Goal: Task Accomplishment & Management: Complete application form

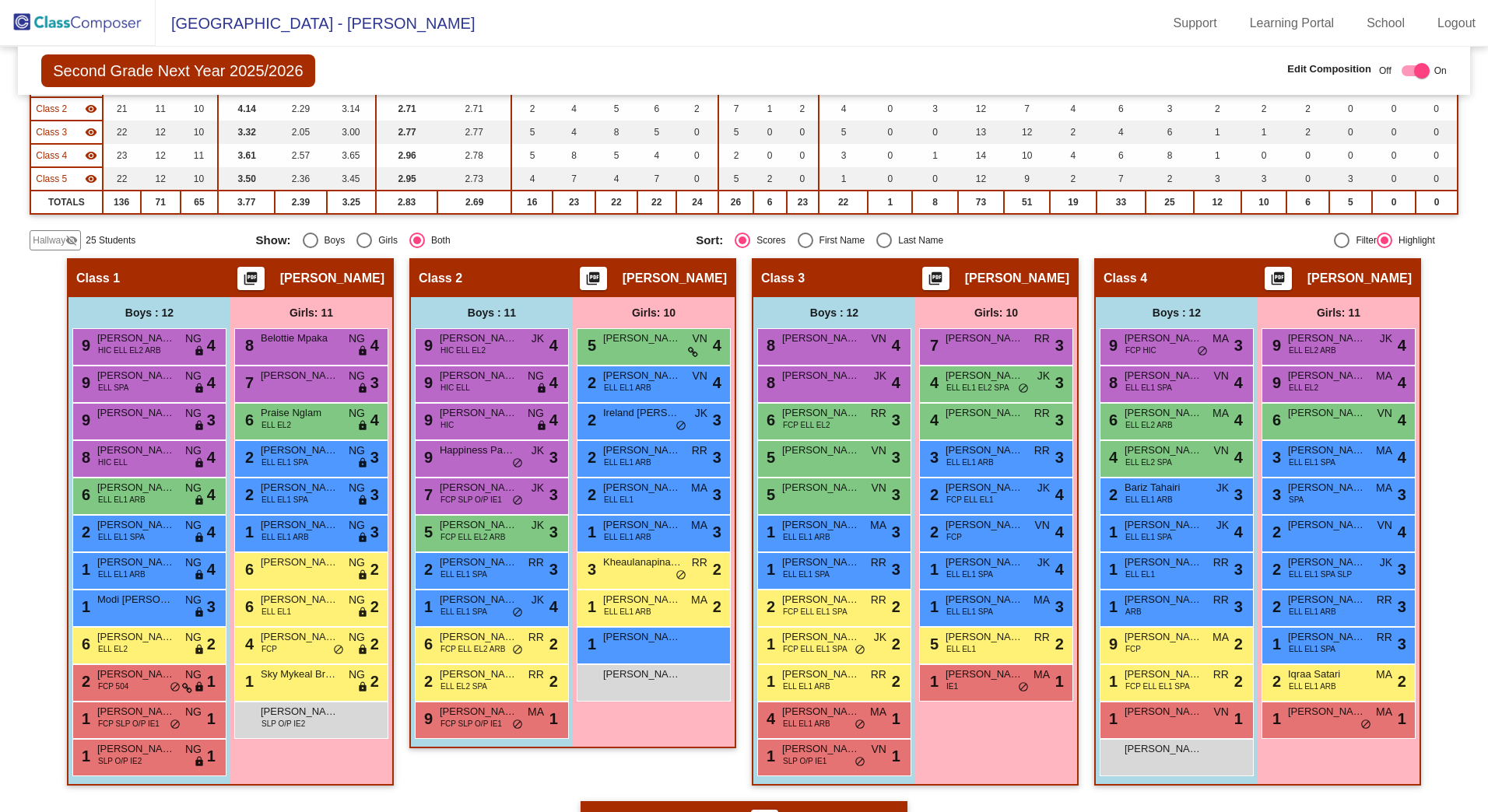
scroll to position [234, 0]
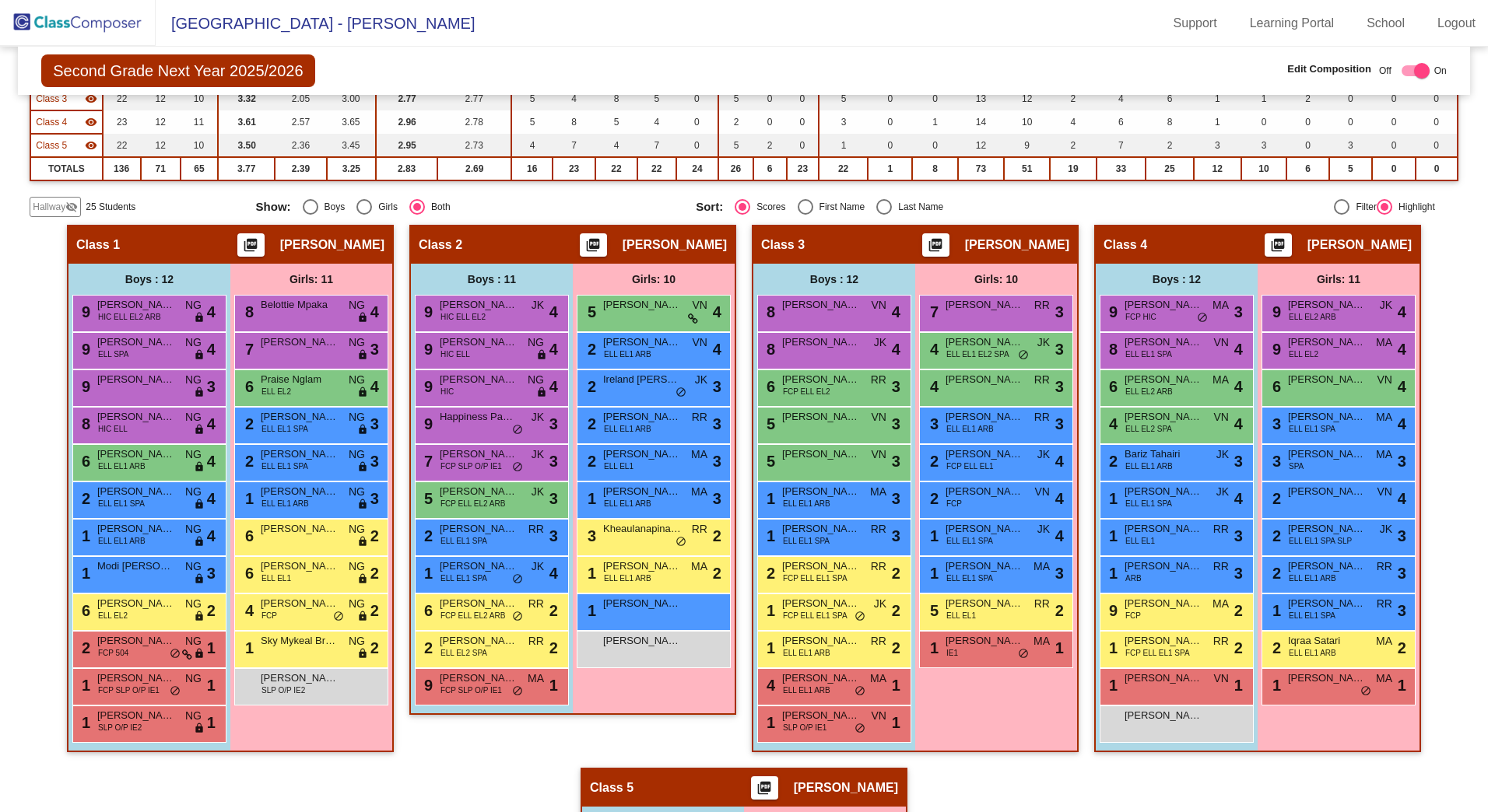
click at [41, 208] on span "Hallway" at bounding box center [49, 207] width 33 height 14
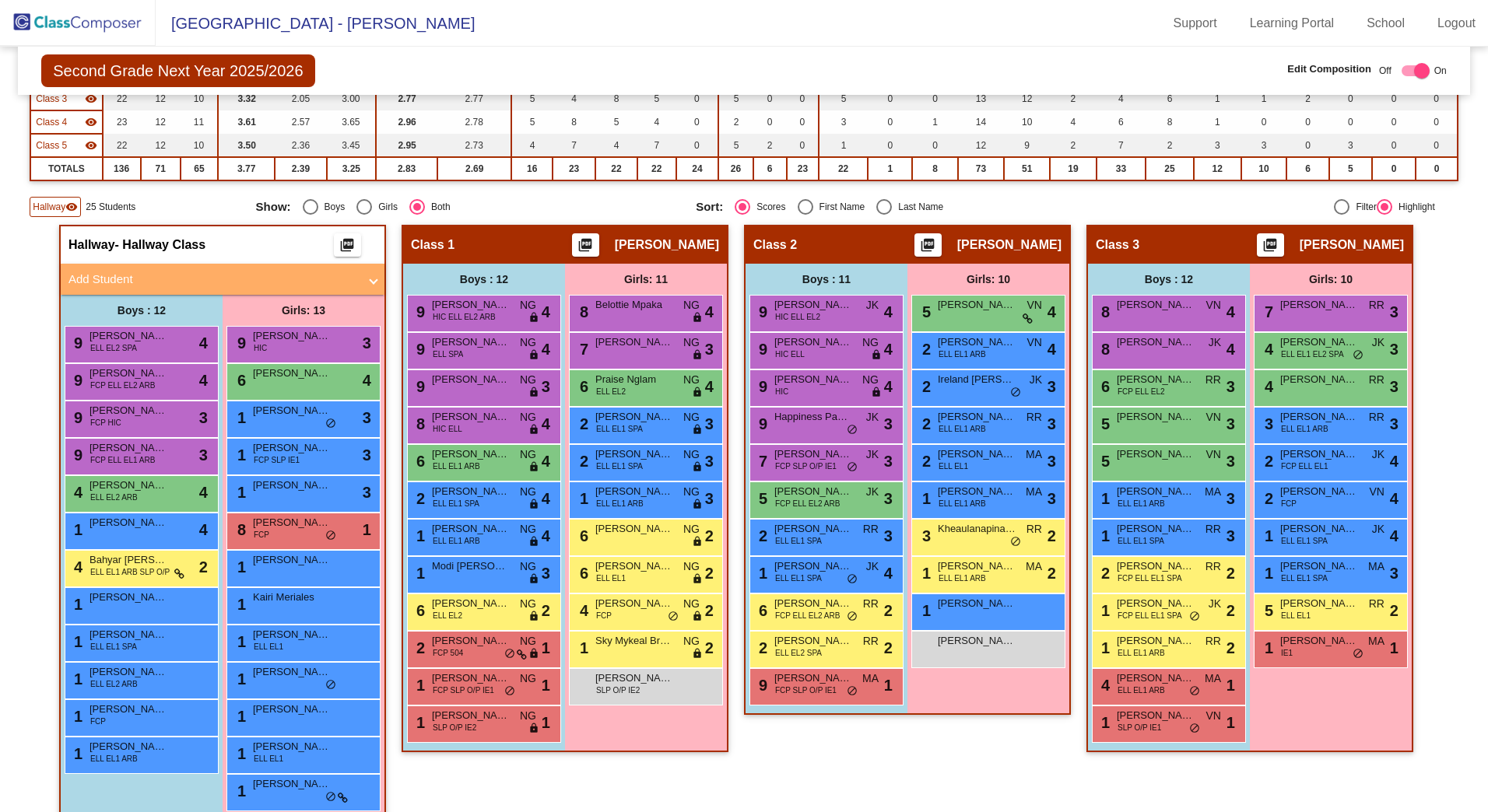
click at [61, 210] on span "Hallway" at bounding box center [49, 207] width 33 height 14
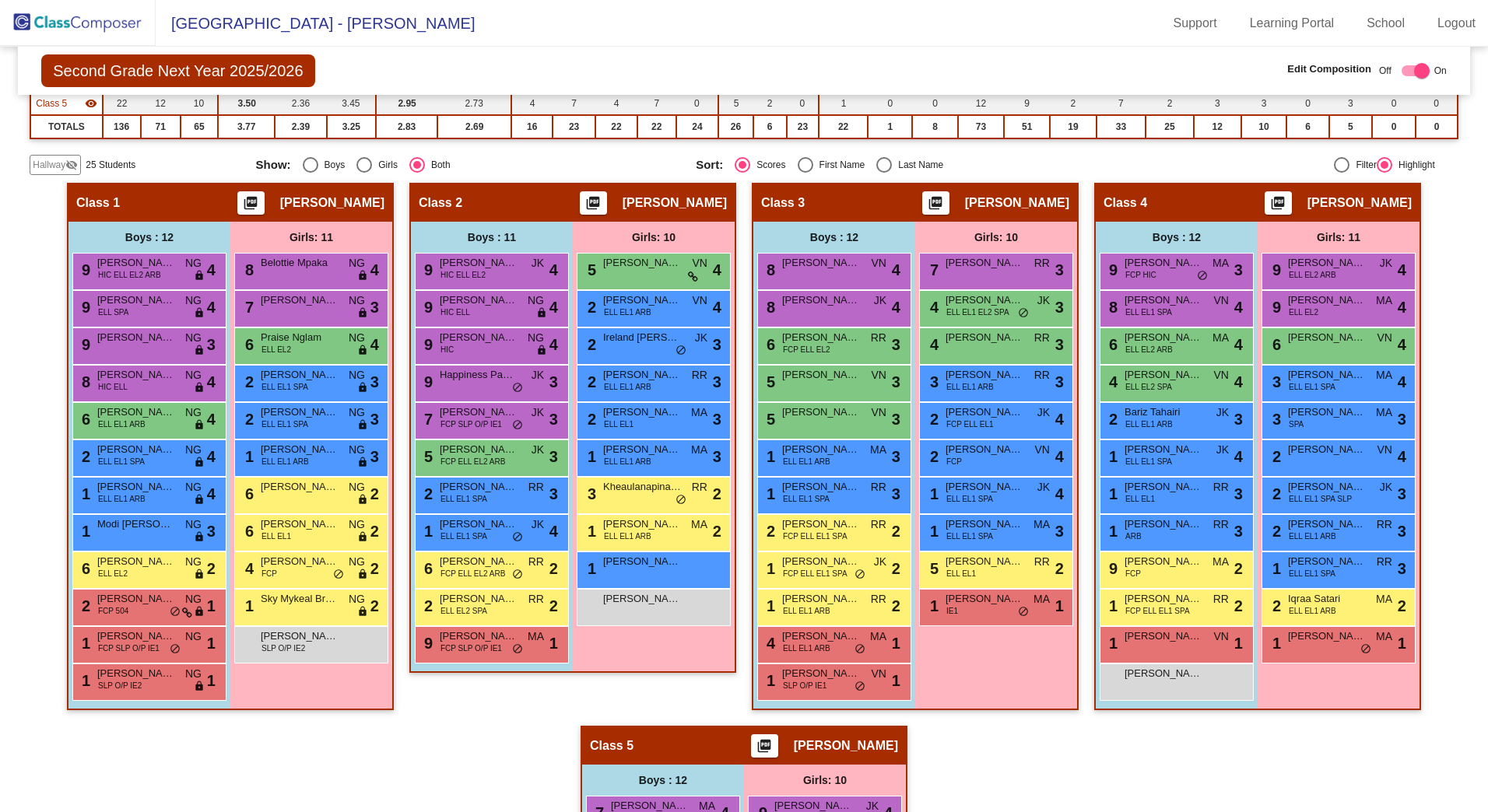
scroll to position [311, 0]
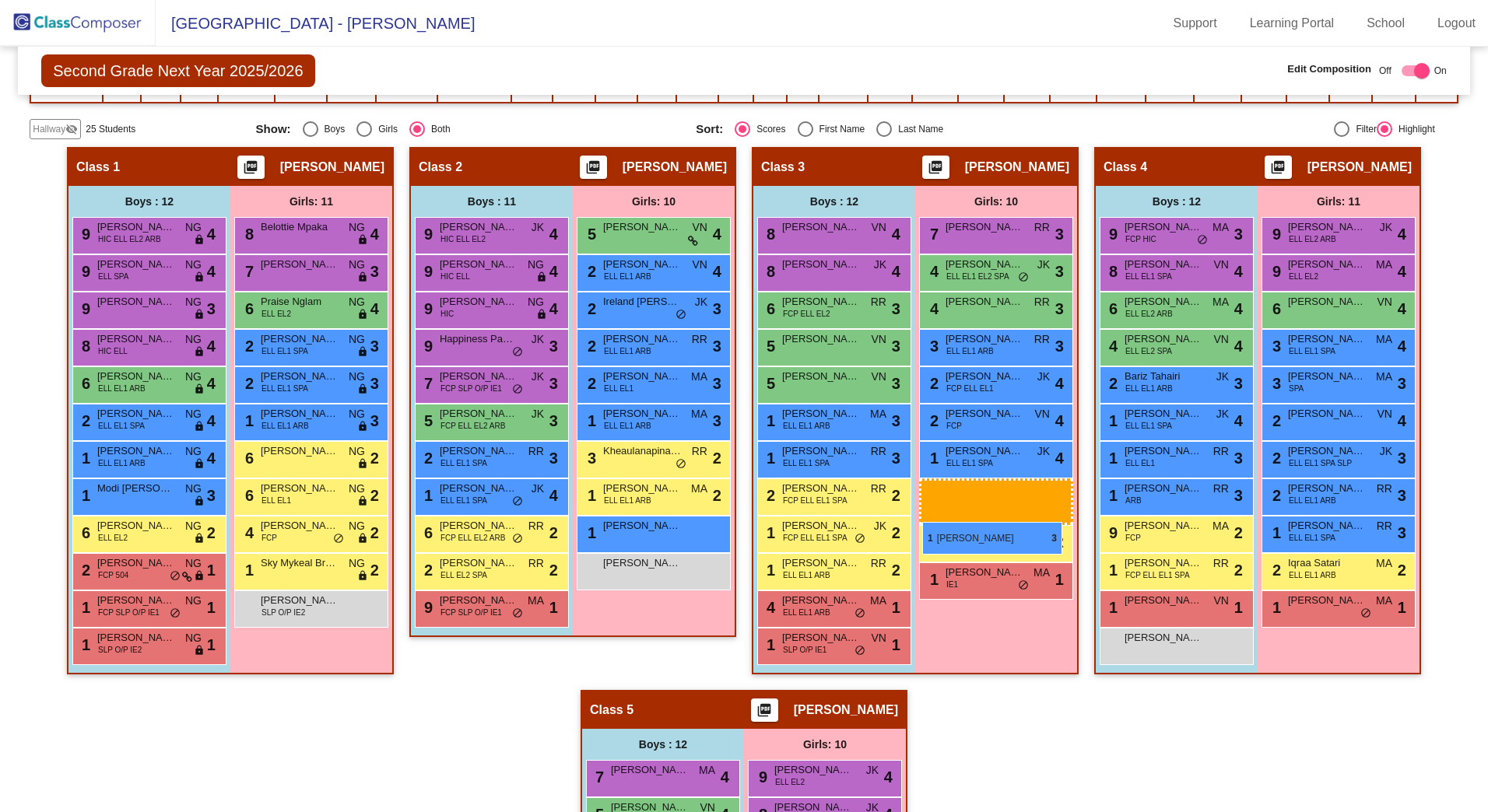
drag, startPoint x: 1000, startPoint y: 500, endPoint x: 922, endPoint y: 522, distance: 81.0
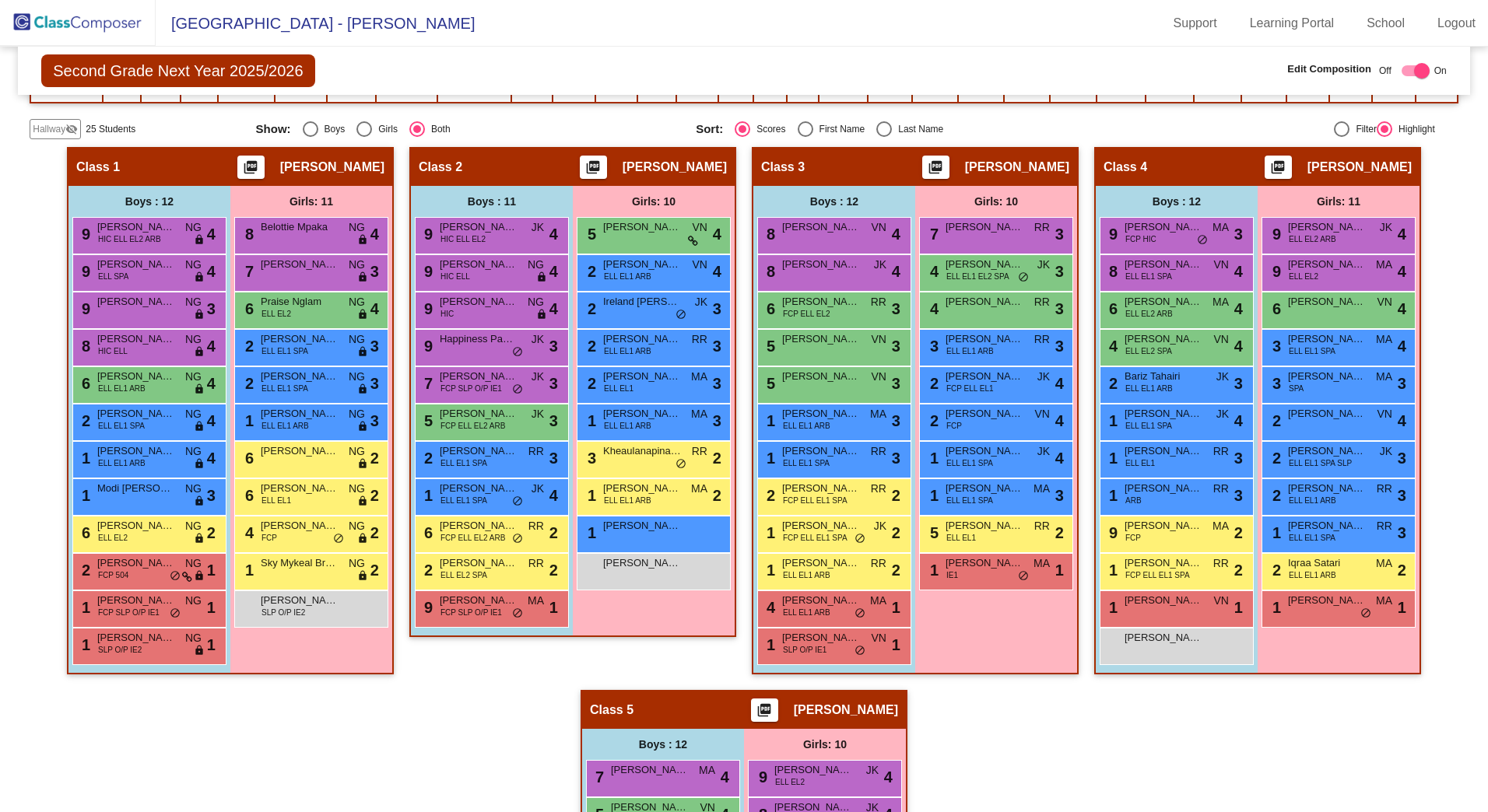
click at [49, 130] on span "Hallway" at bounding box center [49, 129] width 33 height 14
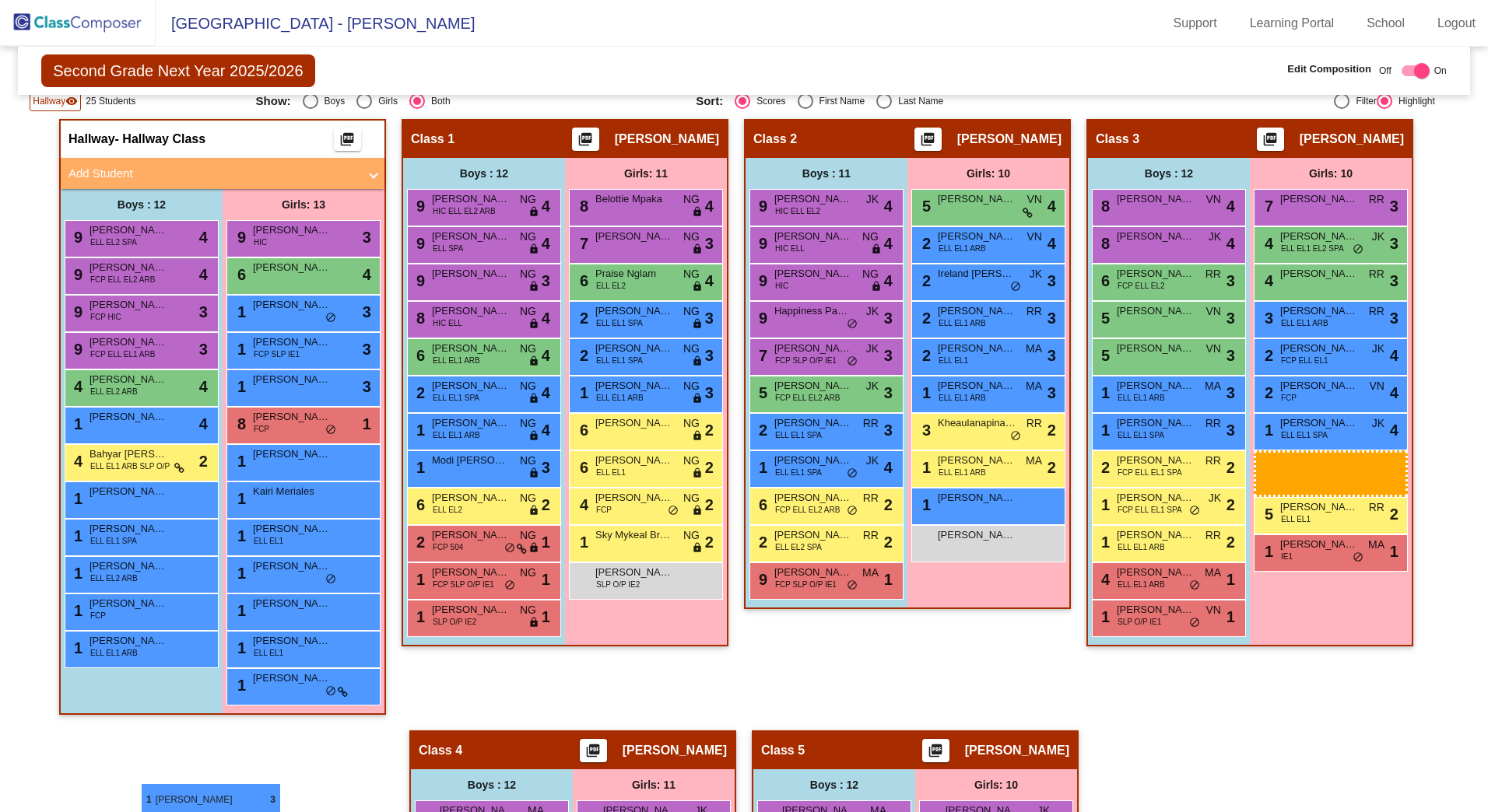
scroll to position [343, 0]
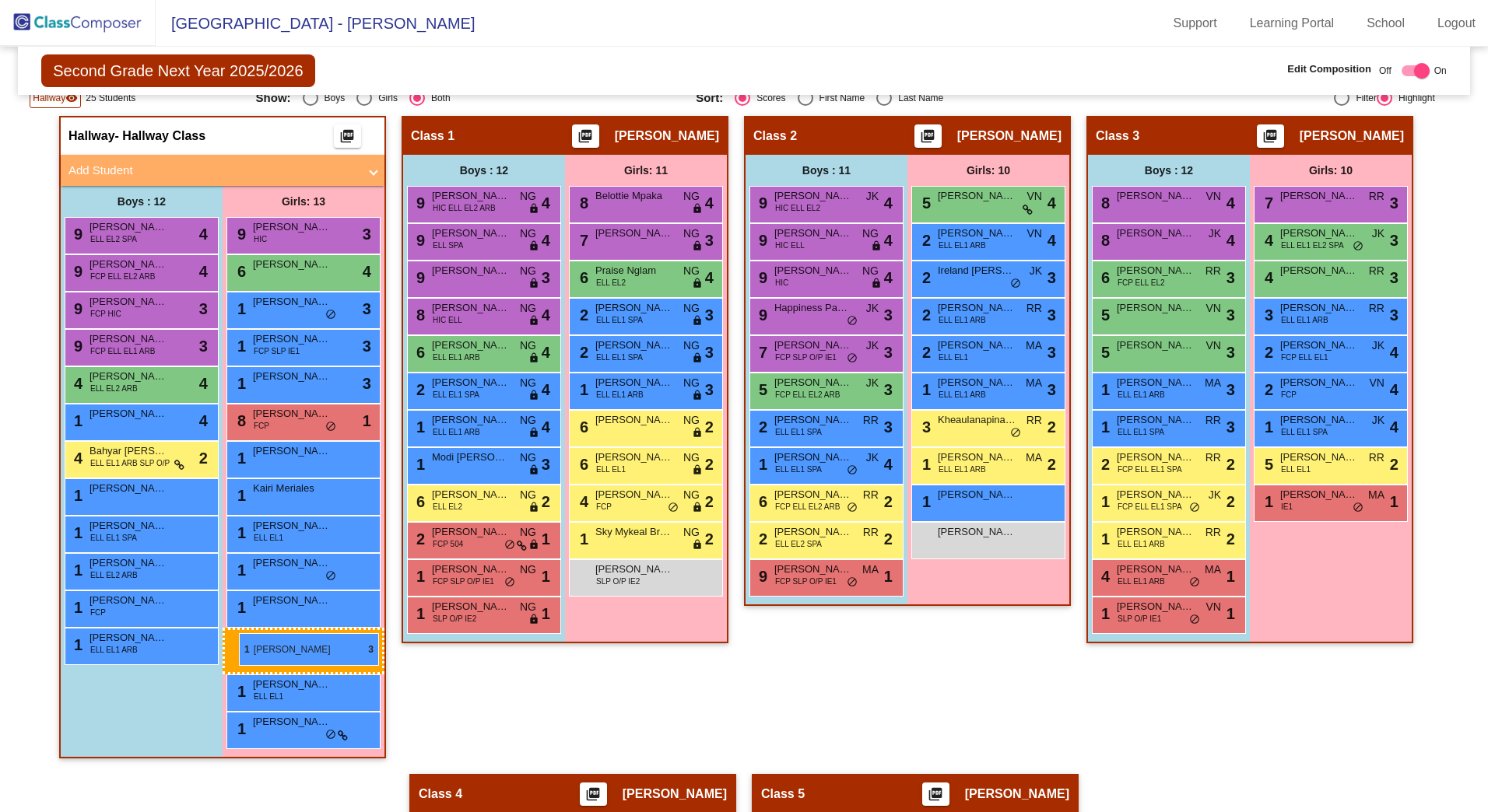
drag, startPoint x: 1308, startPoint y: 494, endPoint x: 236, endPoint y: 631, distance: 1080.7
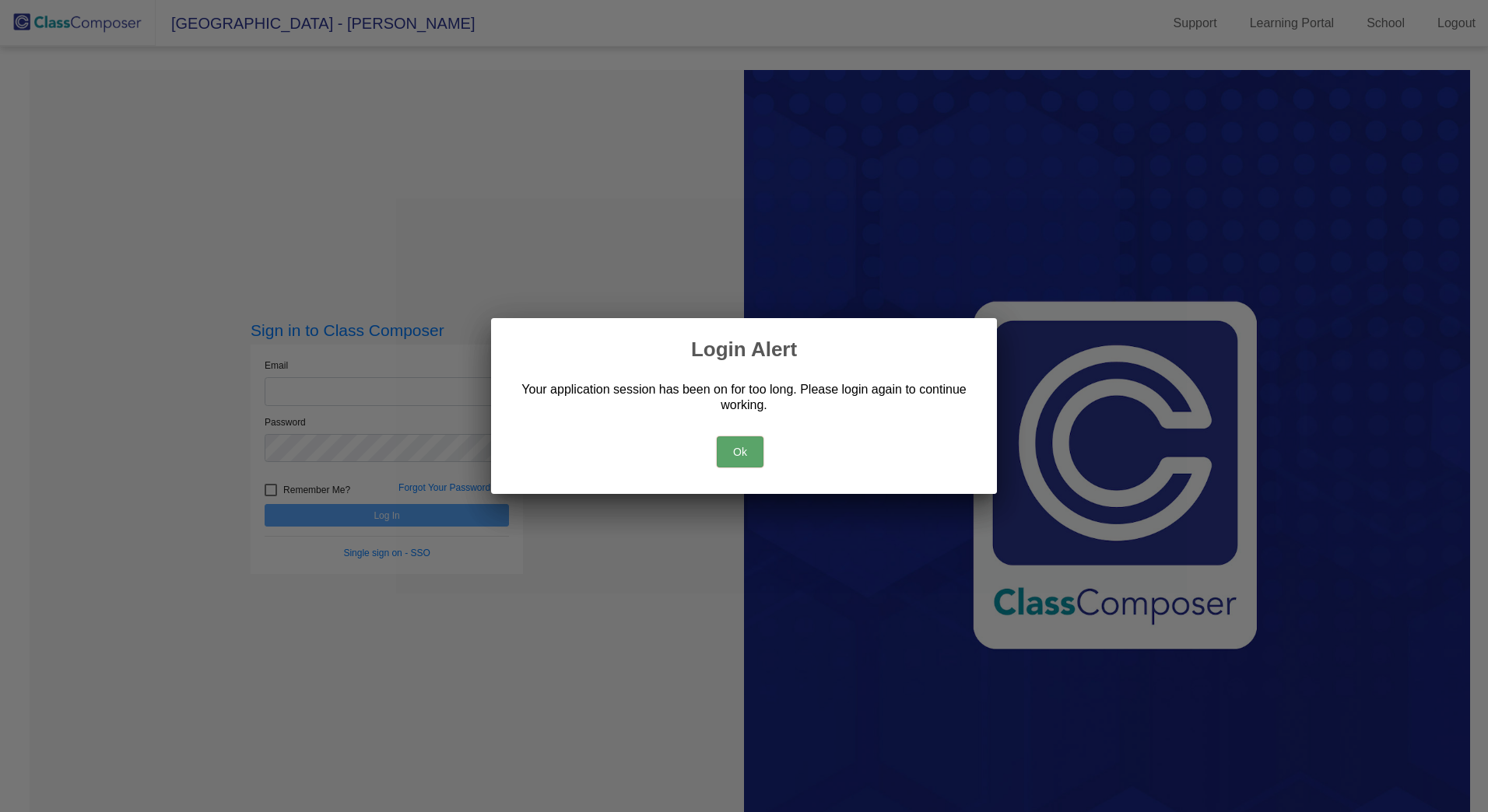
click at [741, 458] on button "Ok" at bounding box center [740, 452] width 46 height 31
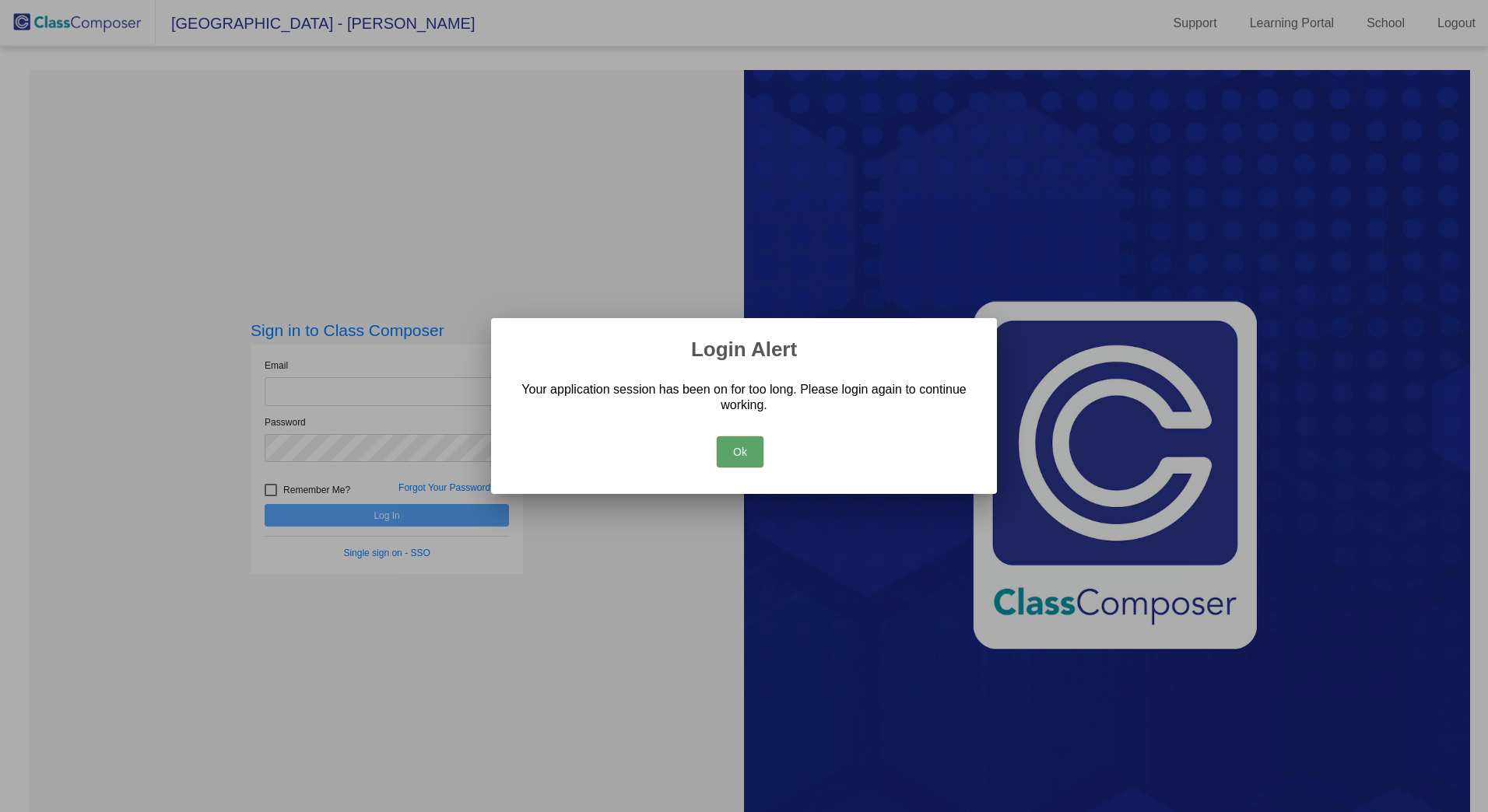
drag, startPoint x: 756, startPoint y: 451, endPoint x: 401, endPoint y: 350, distance: 369.1
click at [752, 451] on button "Ok" at bounding box center [740, 452] width 46 height 31
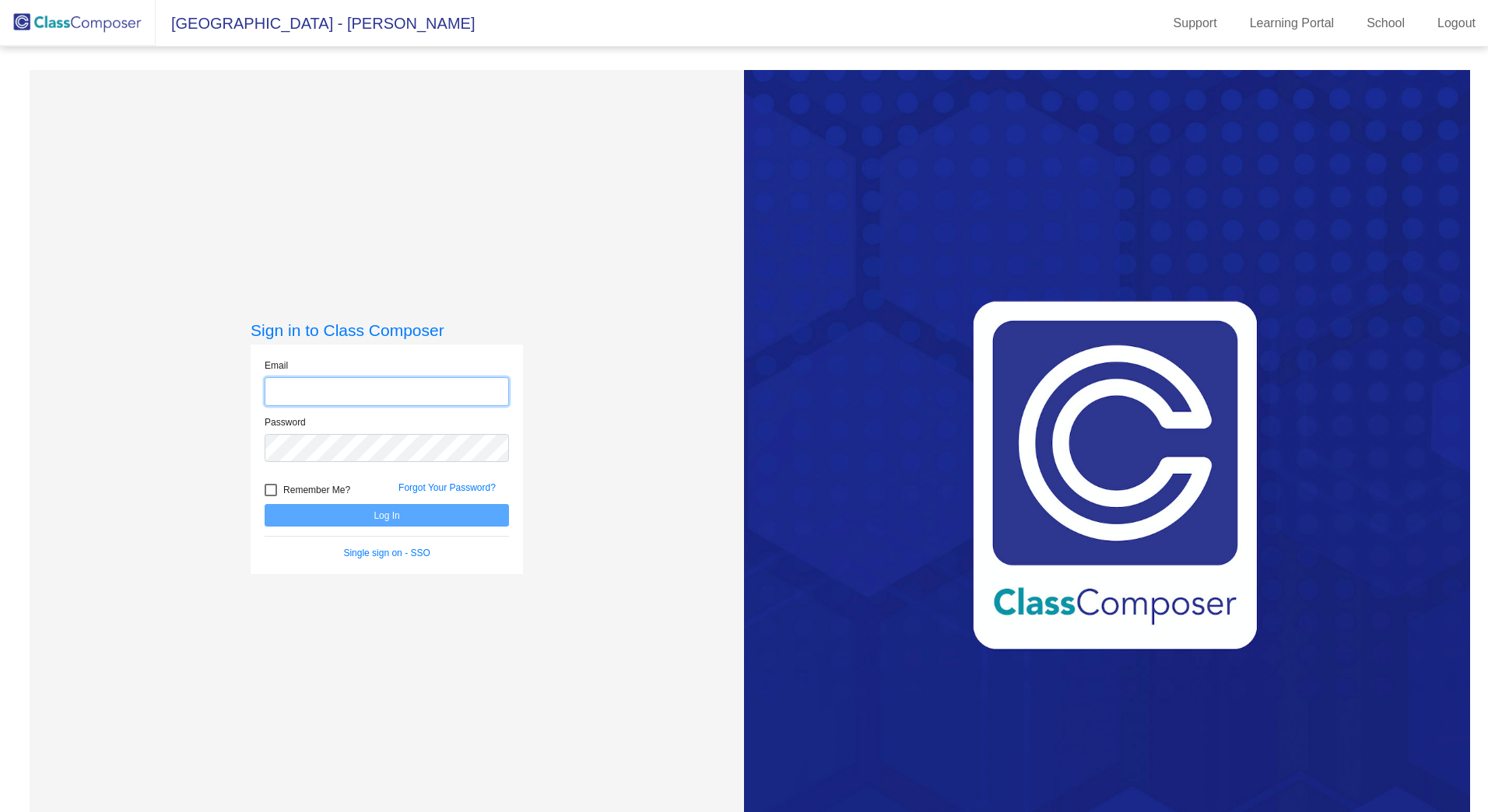
click at [334, 389] on input "email" at bounding box center [386, 392] width 244 height 29
type input "[EMAIL_ADDRESS][DOMAIN_NAME]"
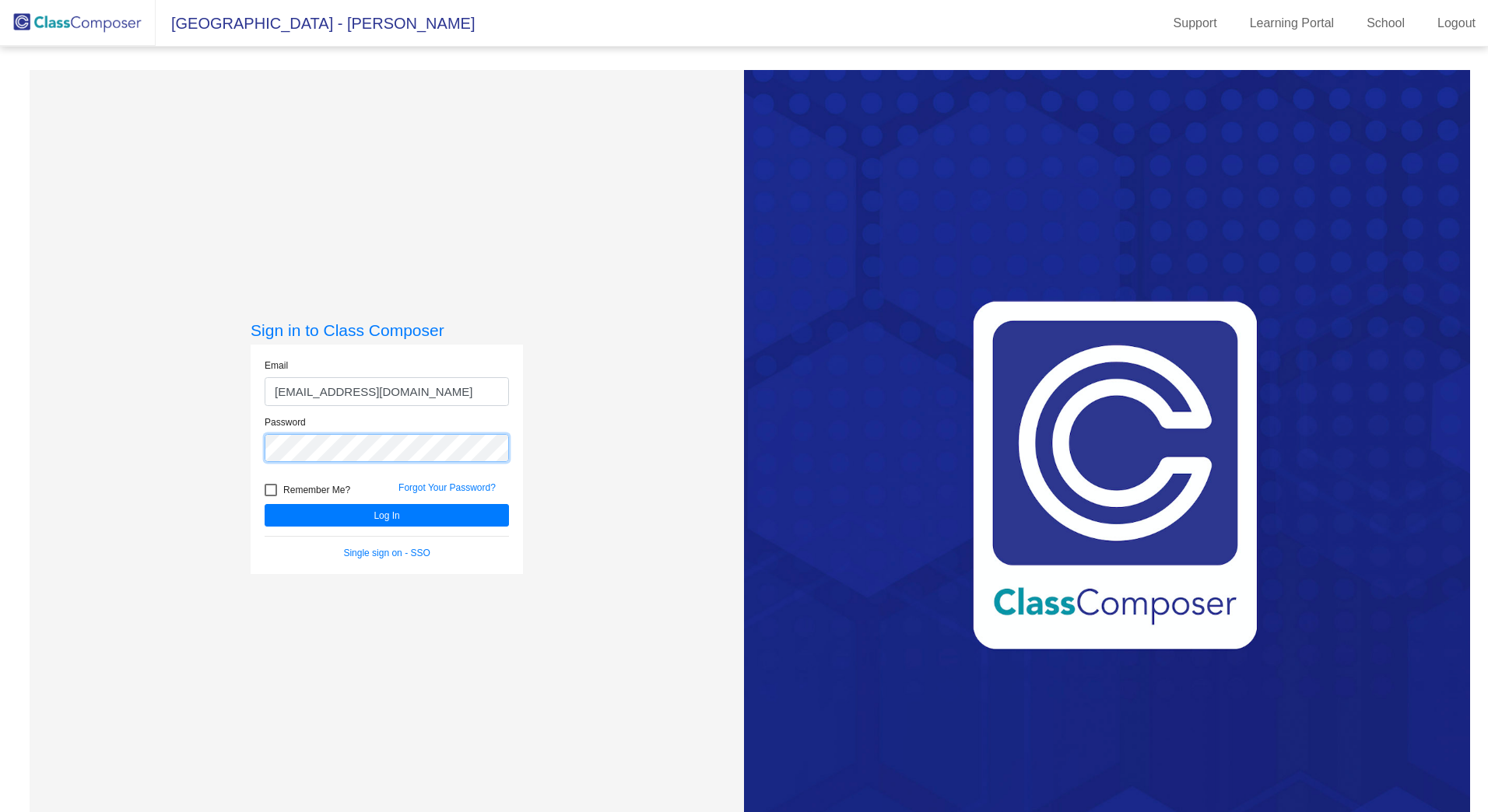
click at [264, 504] on button "Log In" at bounding box center [386, 515] width 244 height 23
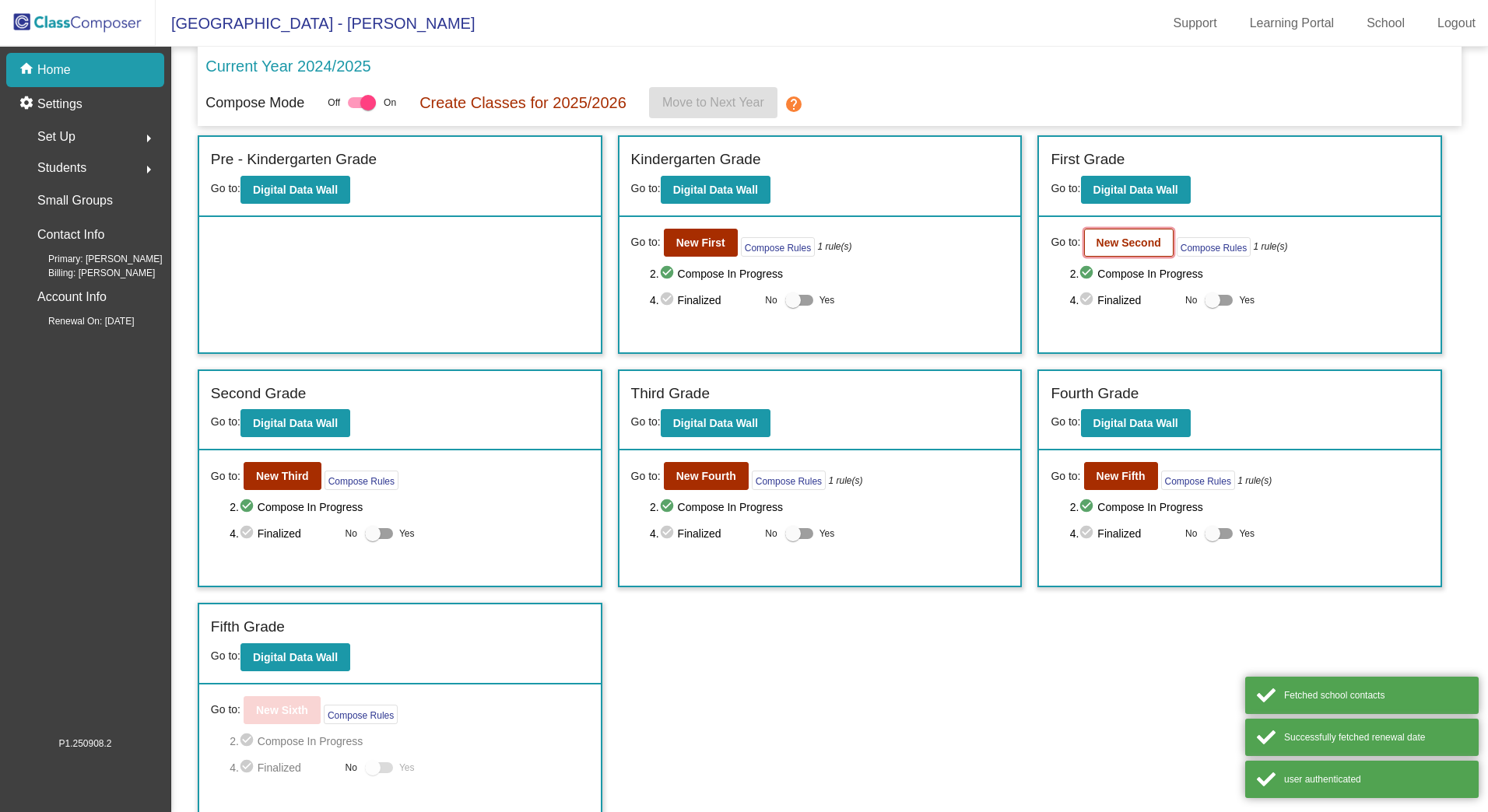
click at [1128, 239] on b "New Second" at bounding box center [1129, 242] width 65 height 13
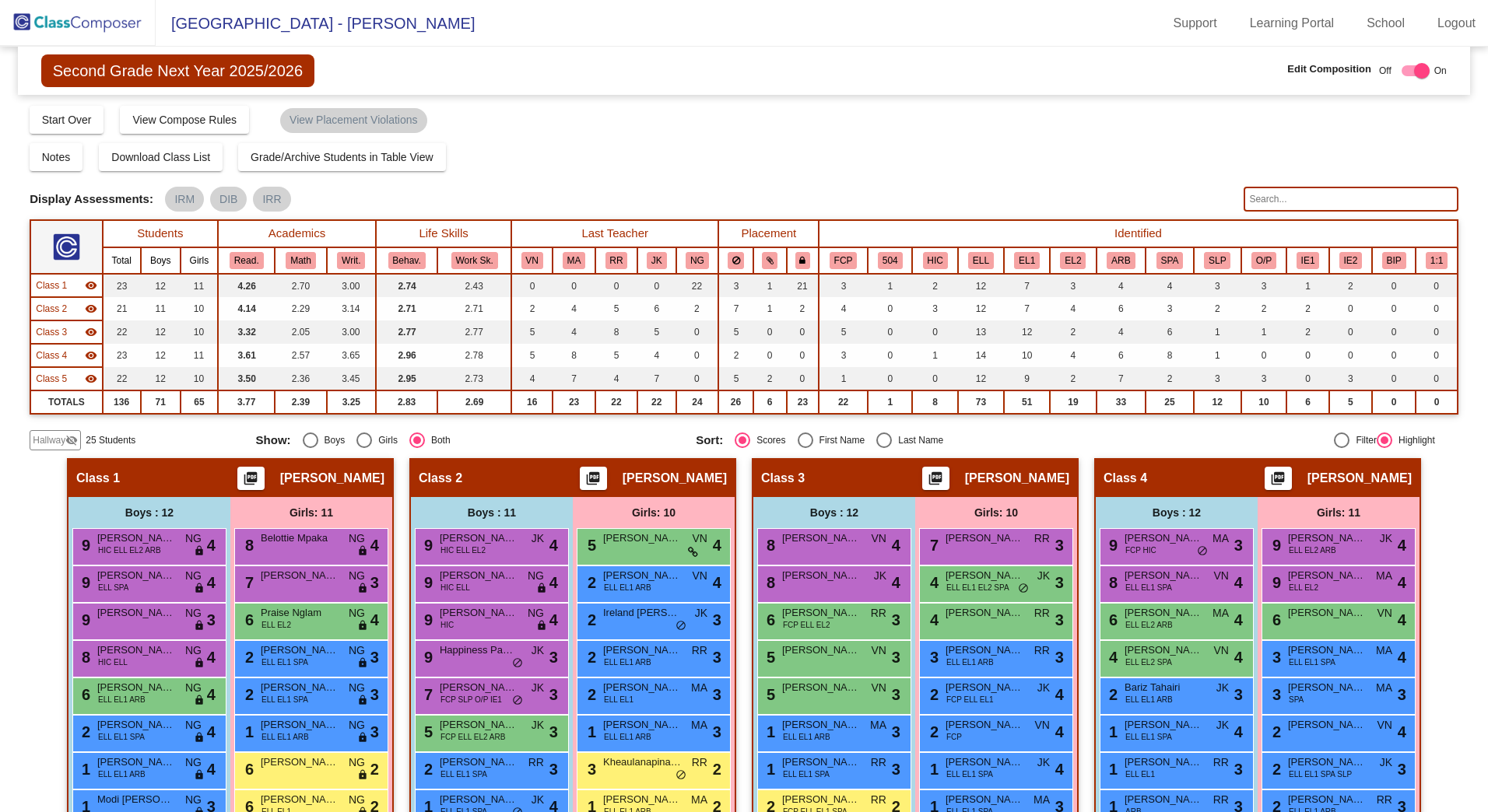
click at [59, 442] on span "Hallway" at bounding box center [49, 440] width 33 height 14
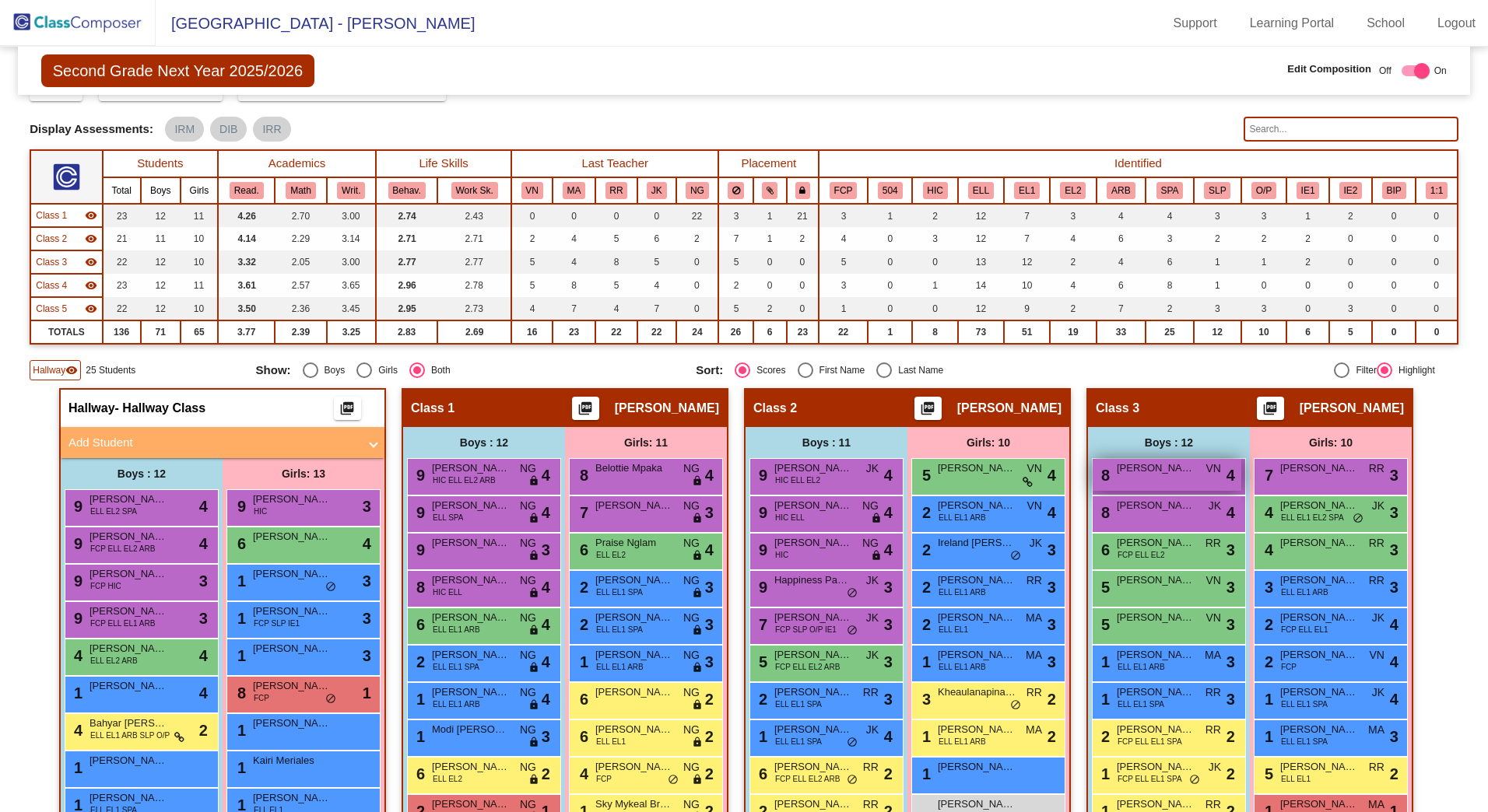
scroll to position [311, 0]
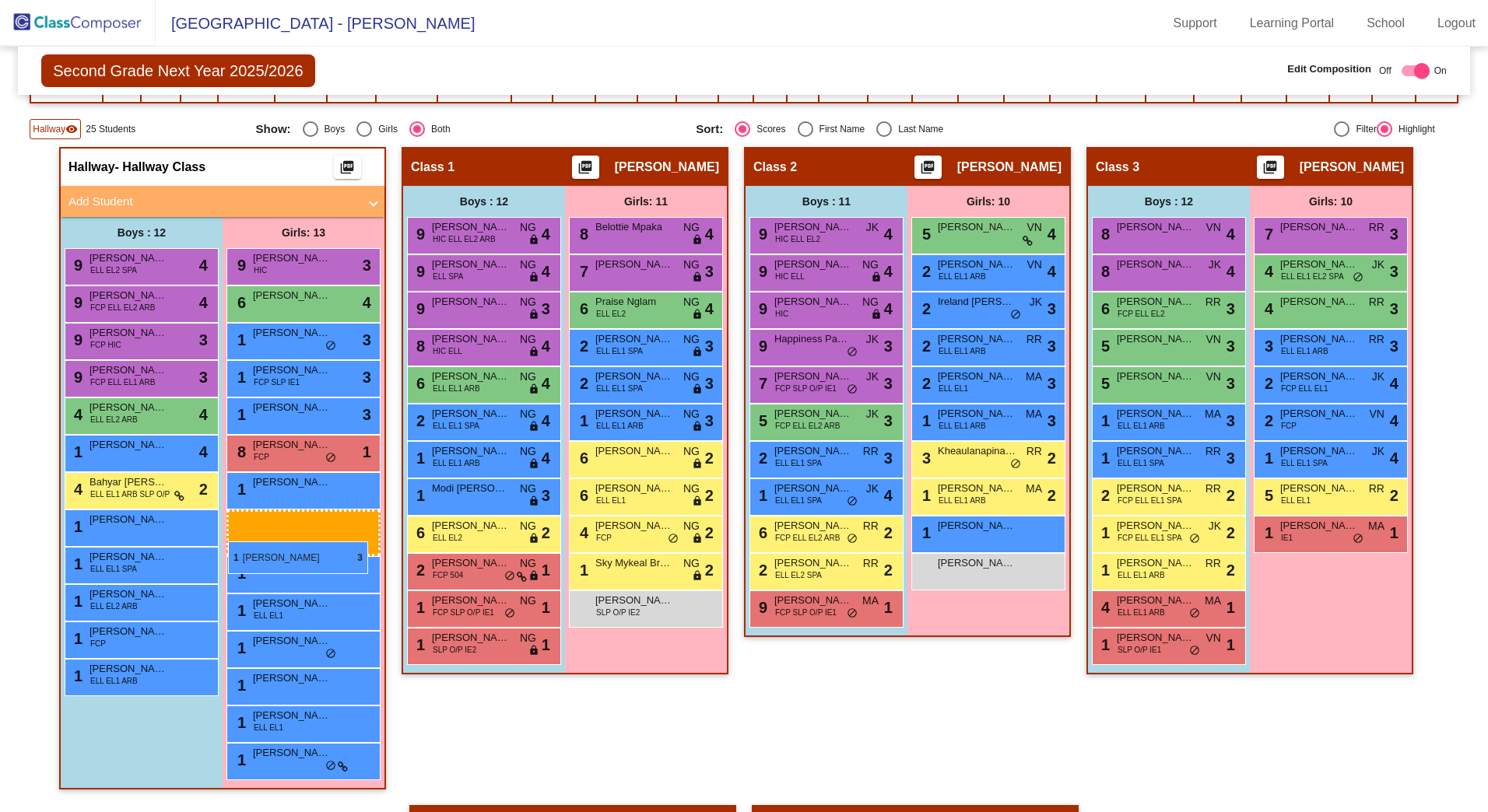
drag, startPoint x: 1355, startPoint y: 497, endPoint x: 228, endPoint y: 542, distance: 1127.9
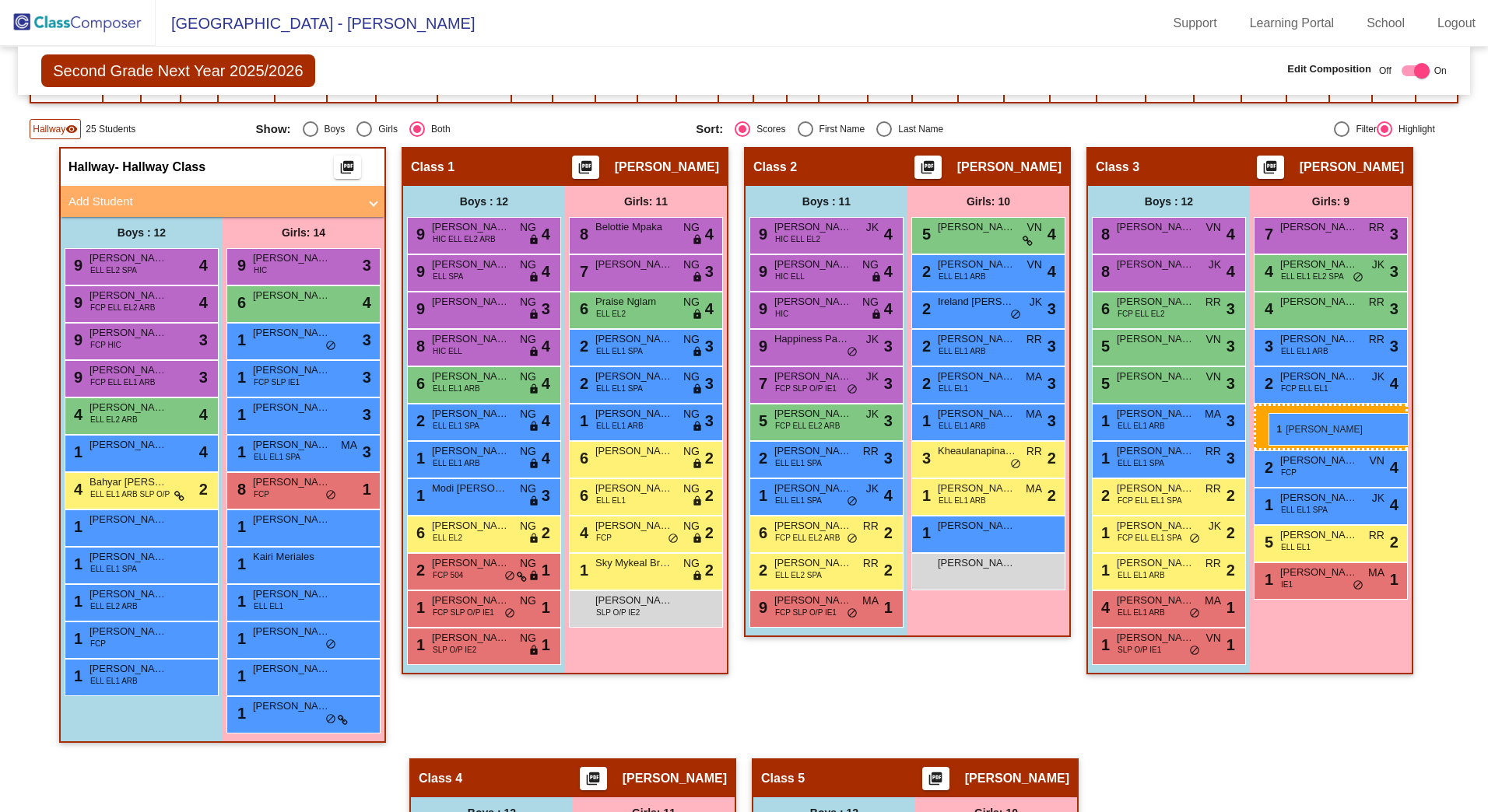
drag, startPoint x: 389, startPoint y: 707, endPoint x: 1268, endPoint y: 413, distance: 926.9
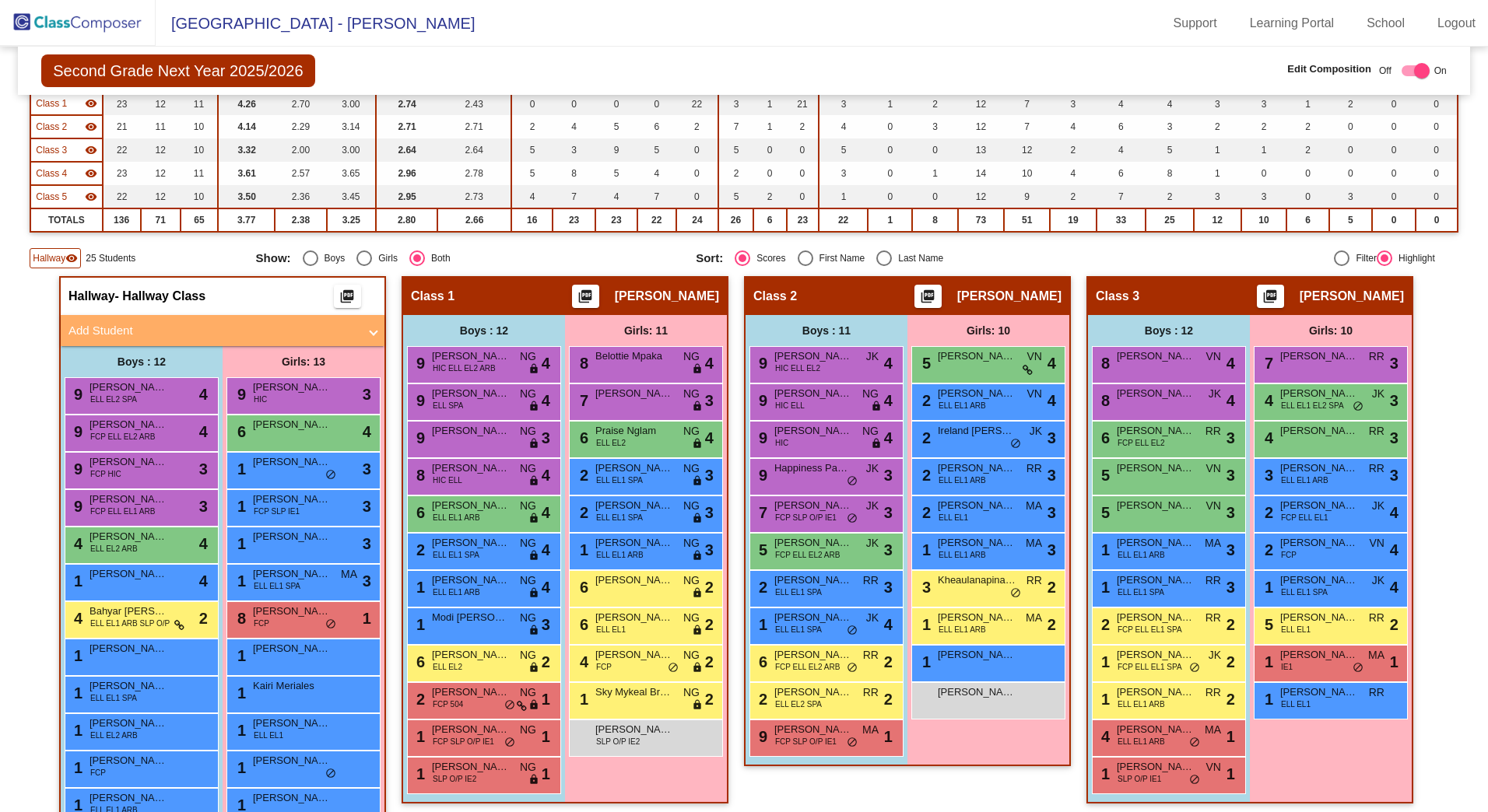
scroll to position [155, 0]
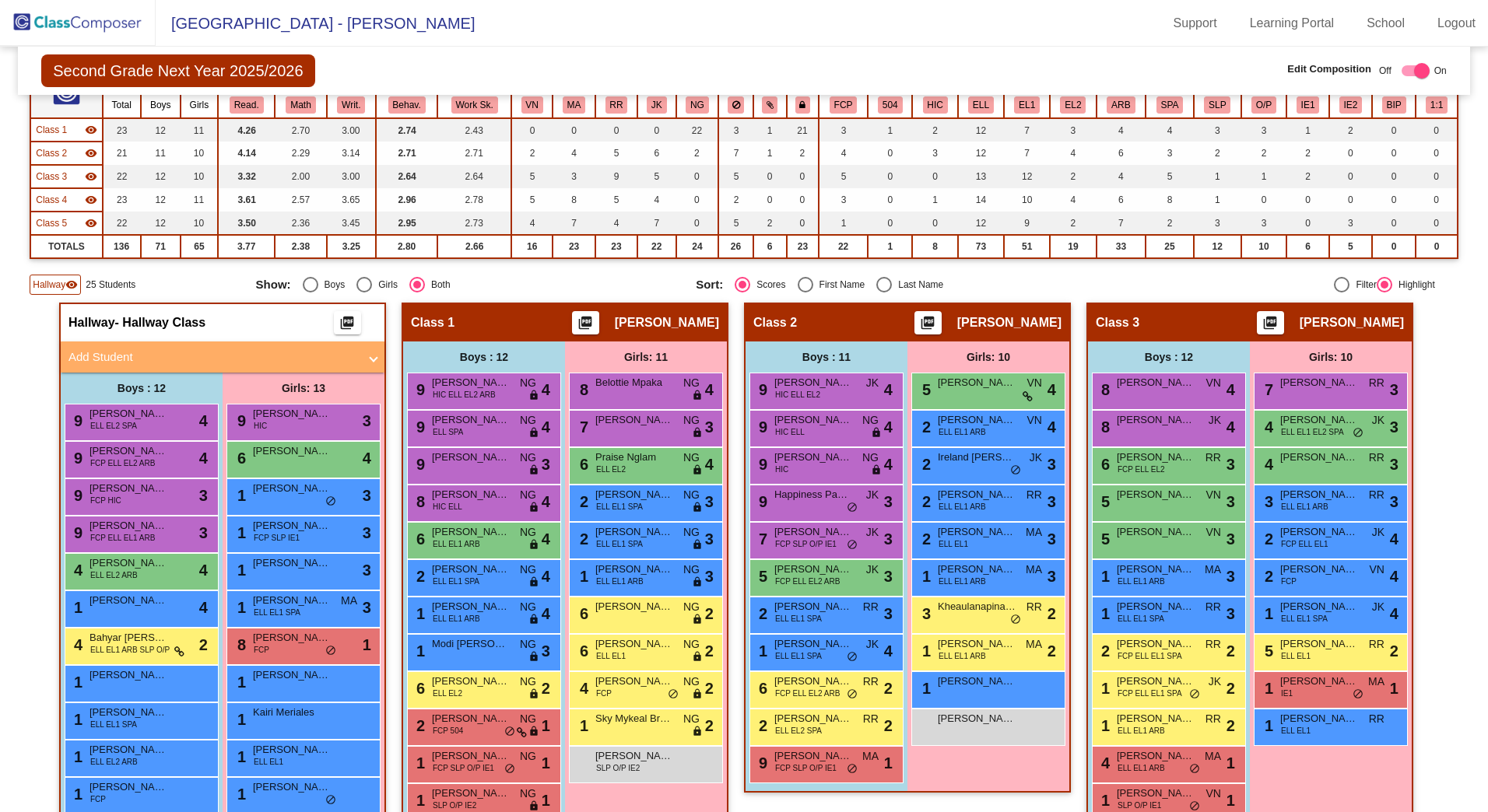
click at [110, 353] on mat-panel-title "Add Student" at bounding box center [213, 357] width 290 height 18
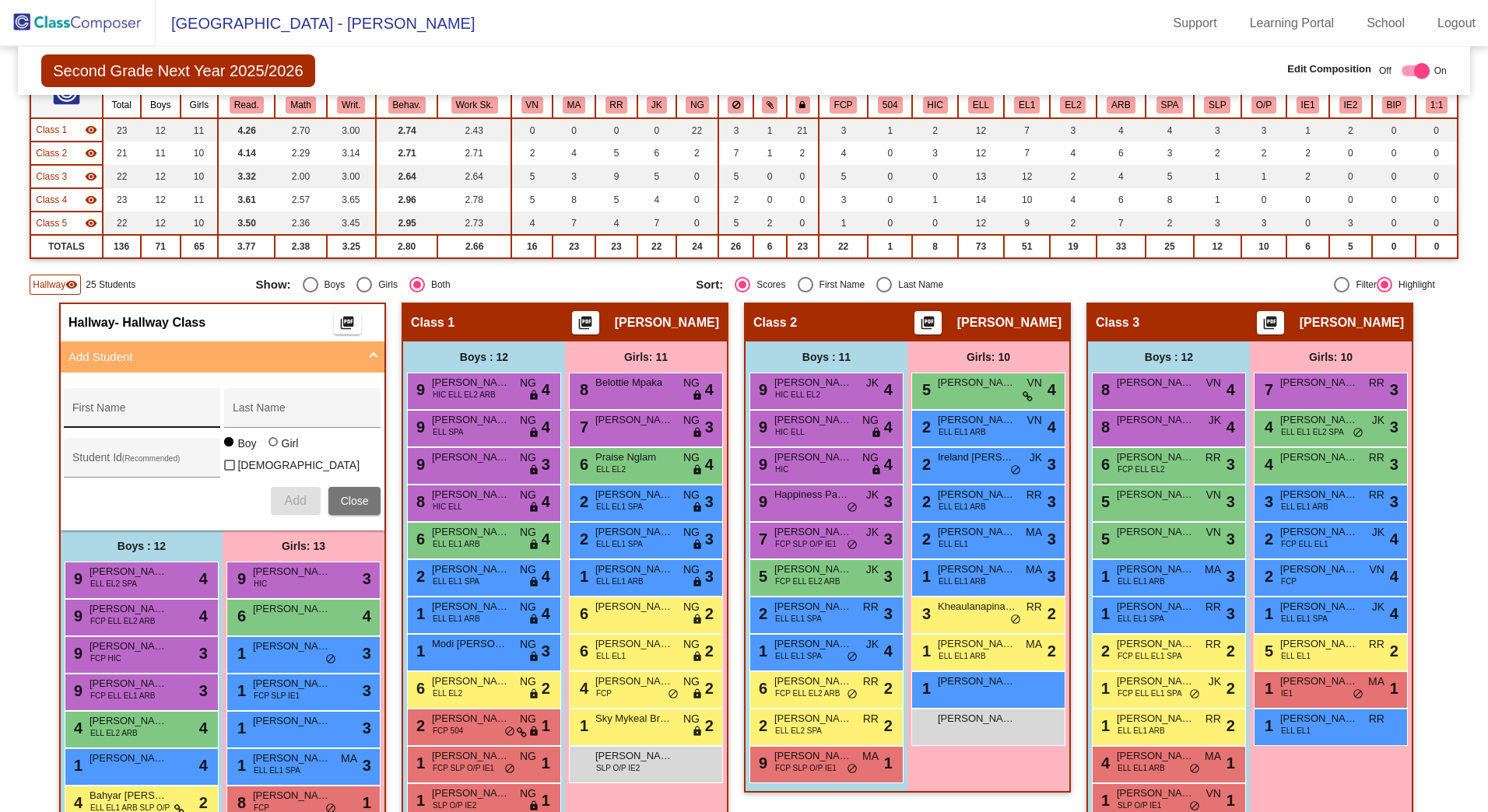
click at [95, 401] on div "First Name" at bounding box center [143, 413] width 140 height 32
click at [86, 414] on input "VAniah" at bounding box center [143, 414] width 140 height 13
type input "Vaniah"
type input "Gaoa"
click at [124, 453] on div "Student Id (Recommended)" at bounding box center [143, 462] width 140 height 32
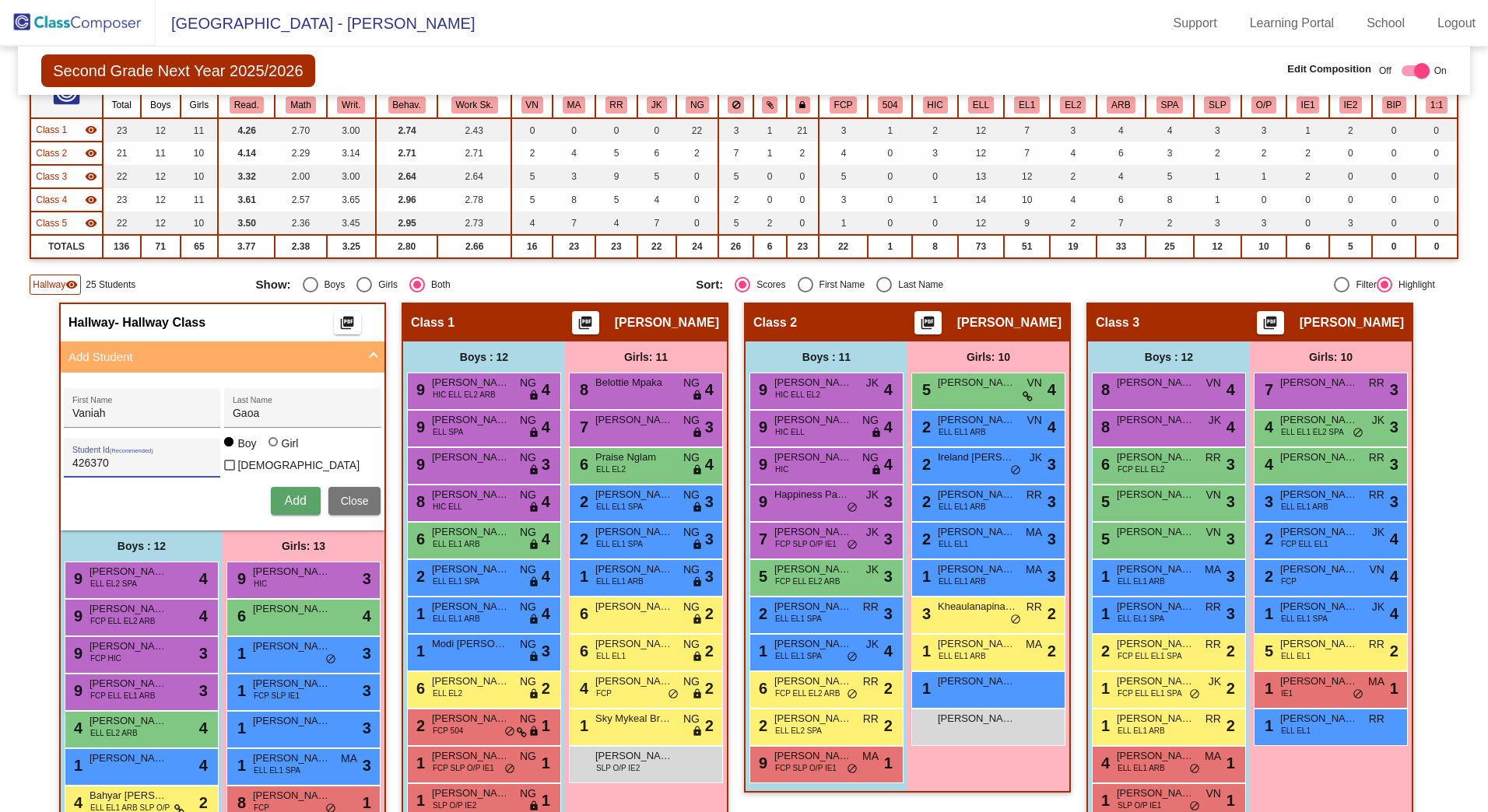
type input "426370"
click at [272, 447] on div at bounding box center [273, 441] width 9 height 9
click at [274, 451] on input "Girl" at bounding box center [274, 450] width 1 height 1
radio input "true"
click at [312, 500] on button "Add" at bounding box center [296, 501] width 50 height 28
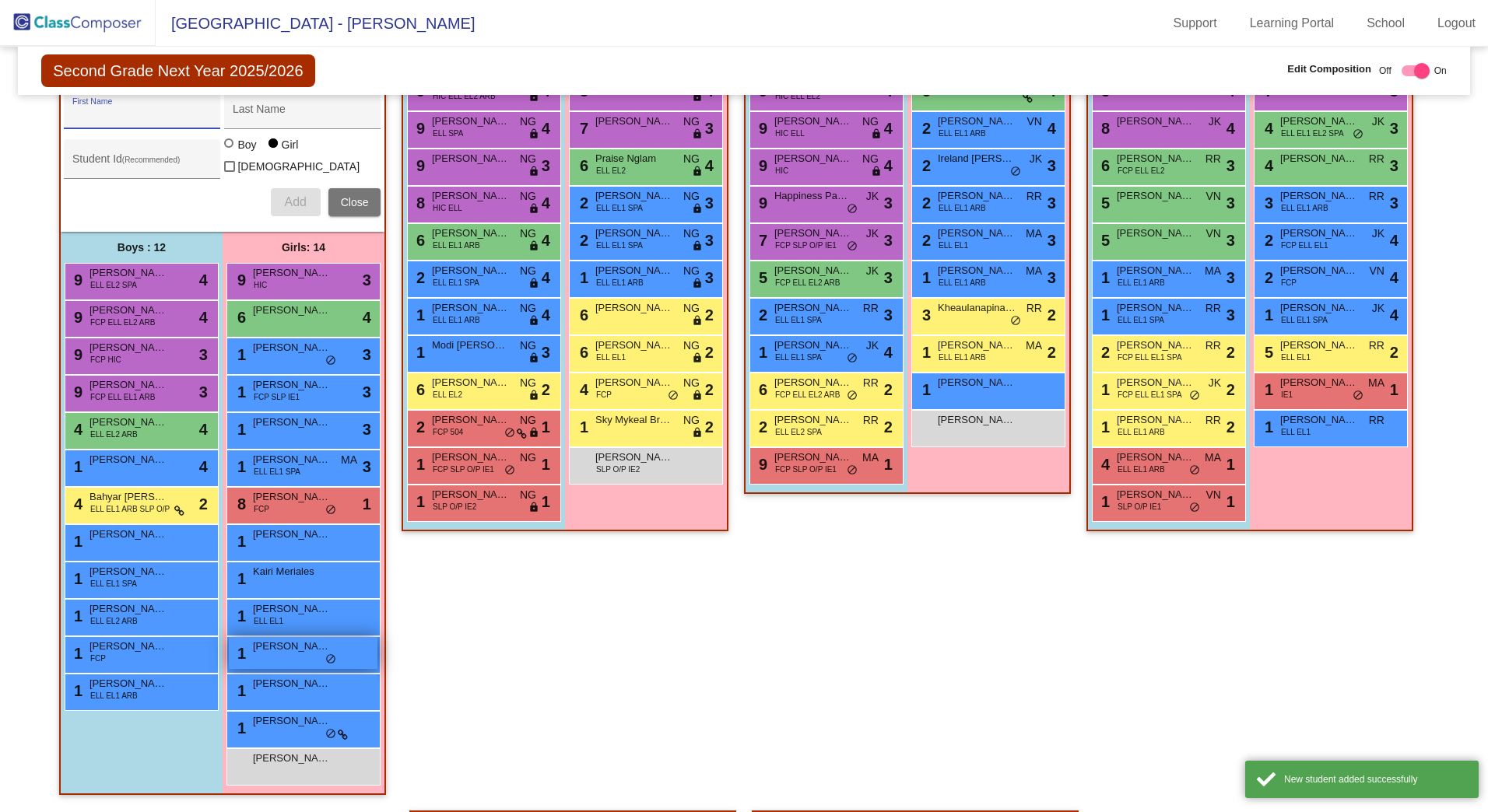
scroll to position [467, 0]
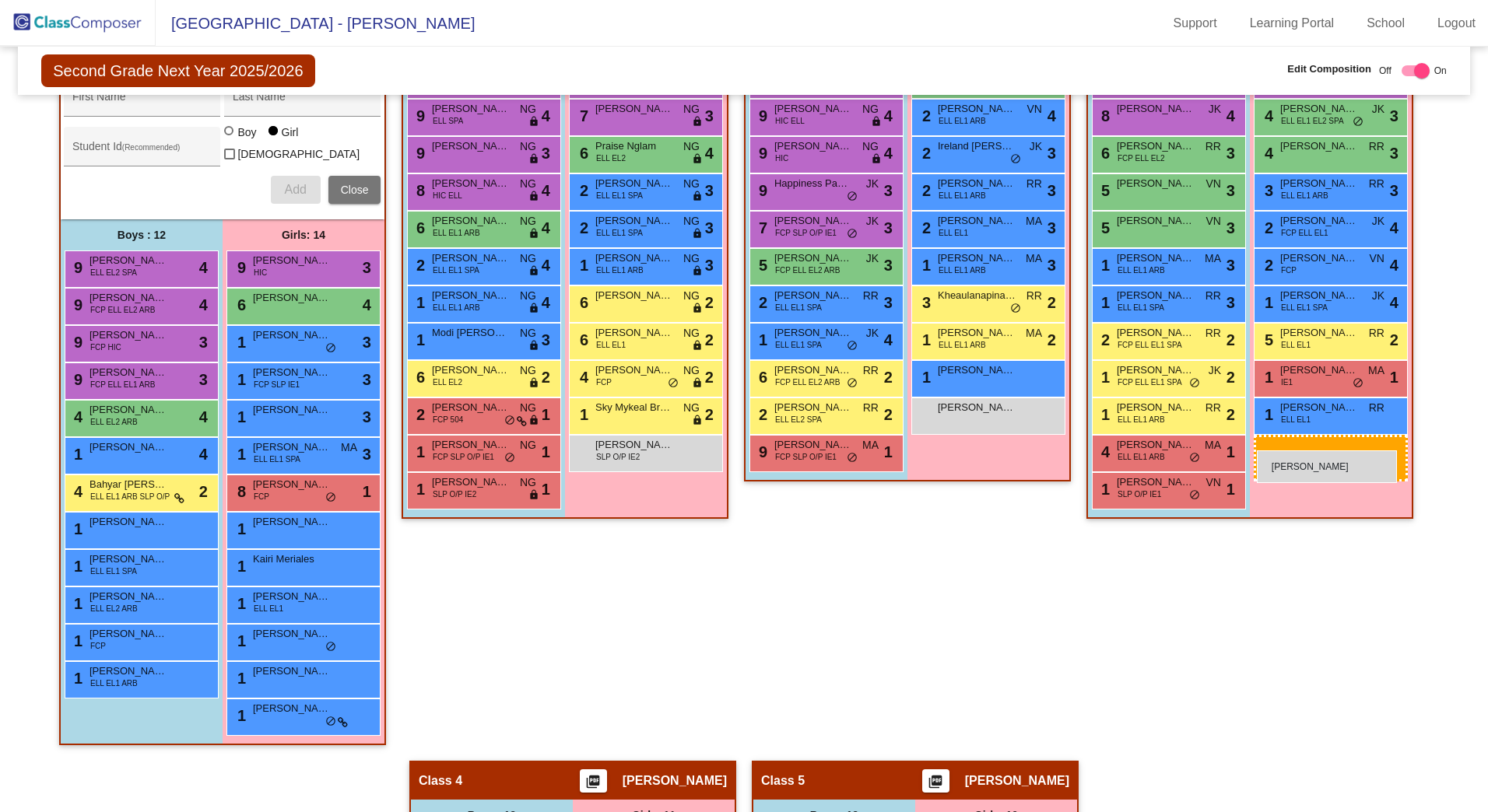
drag, startPoint x: 480, startPoint y: 678, endPoint x: 1257, endPoint y: 451, distance: 809.5
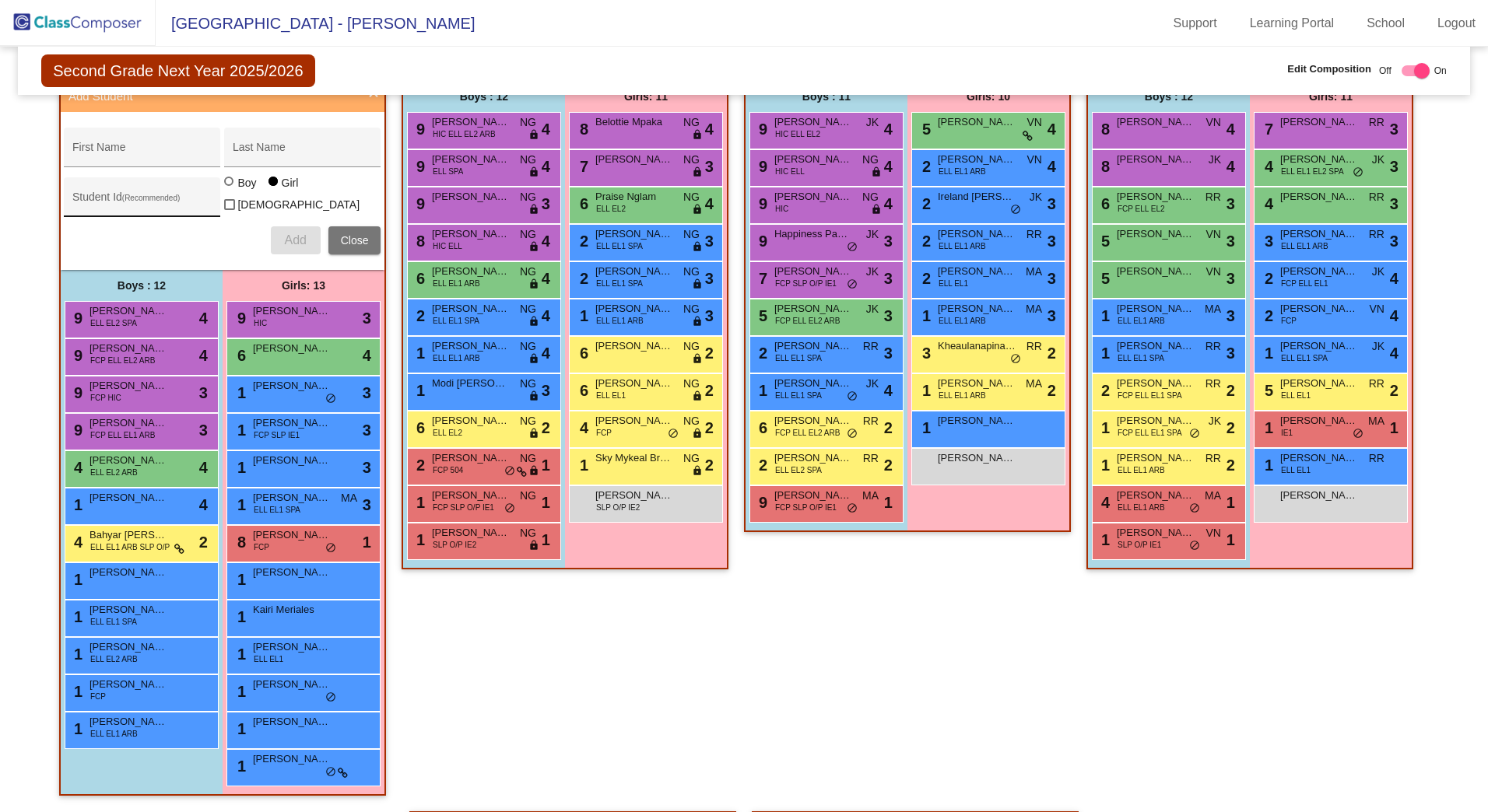
scroll to position [389, 0]
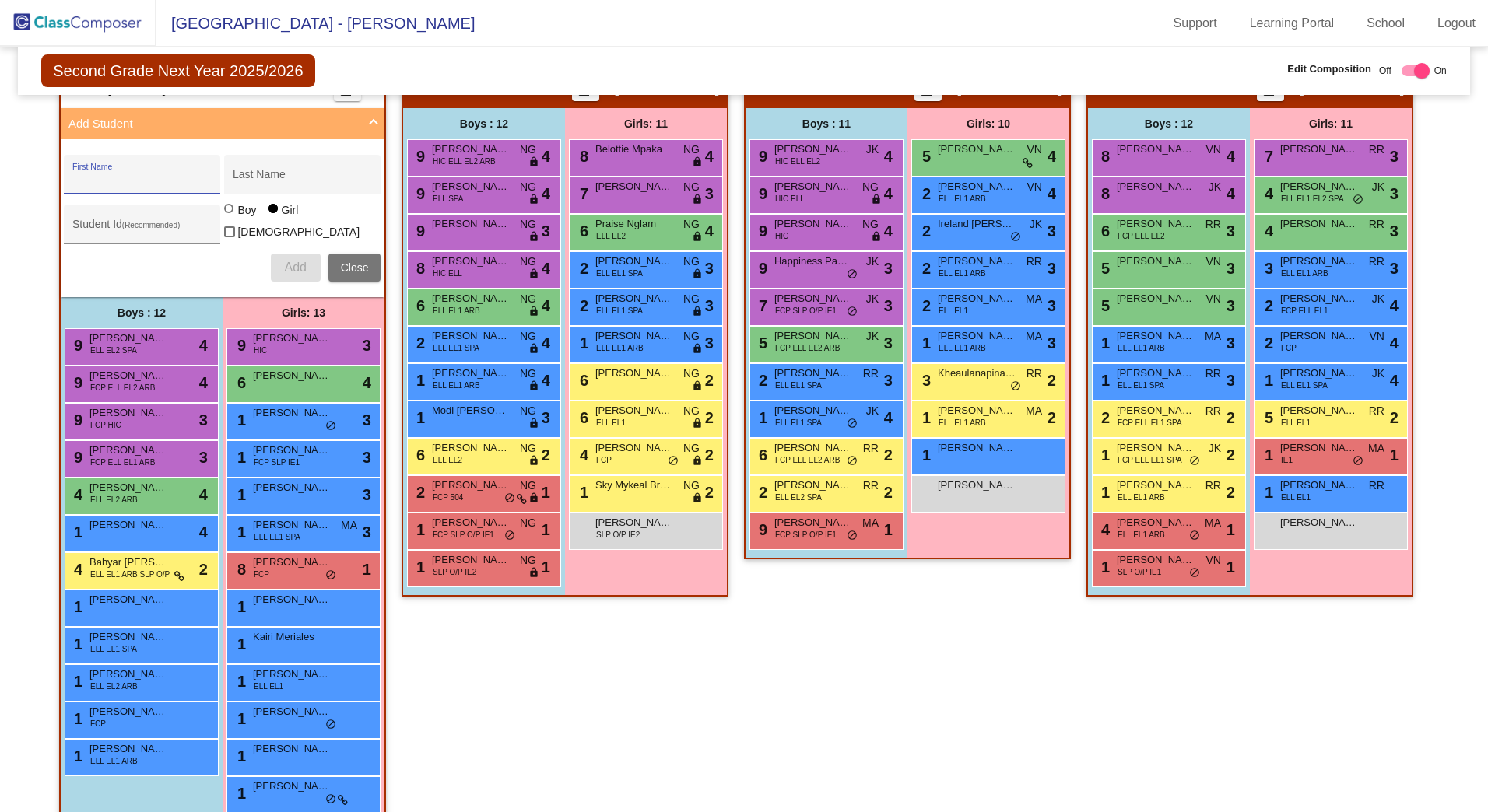
click at [115, 180] on input "First Name" at bounding box center [143, 180] width 140 height 13
type input "[DEMOGRAPHIC_DATA]"
click at [285, 187] on div "[PERSON_NAME] Last Name" at bounding box center [303, 180] width 140 height 32
drag, startPoint x: 286, startPoint y: 184, endPoint x: 139, endPoint y: 157, distance: 149.5
click at [203, 180] on div "[PERSON_NAME] First Name [PERSON_NAME] Last Name" at bounding box center [222, 174] width 317 height 40
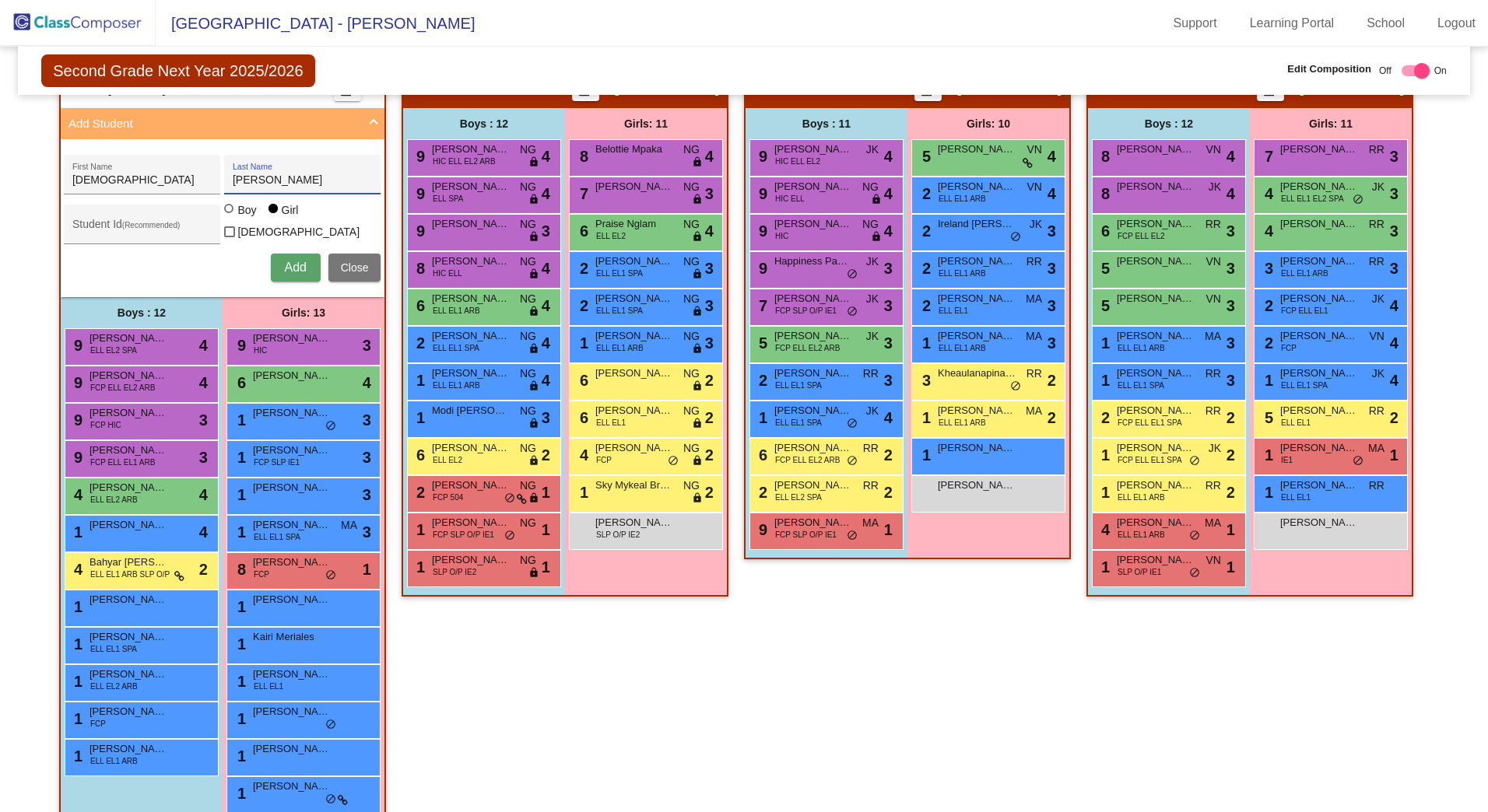
type input "[PERSON_NAME]"
click at [138, 226] on input "Student Id (Recommended)" at bounding box center [143, 230] width 140 height 13
type input "415520"
click at [293, 254] on button "Add" at bounding box center [296, 267] width 50 height 28
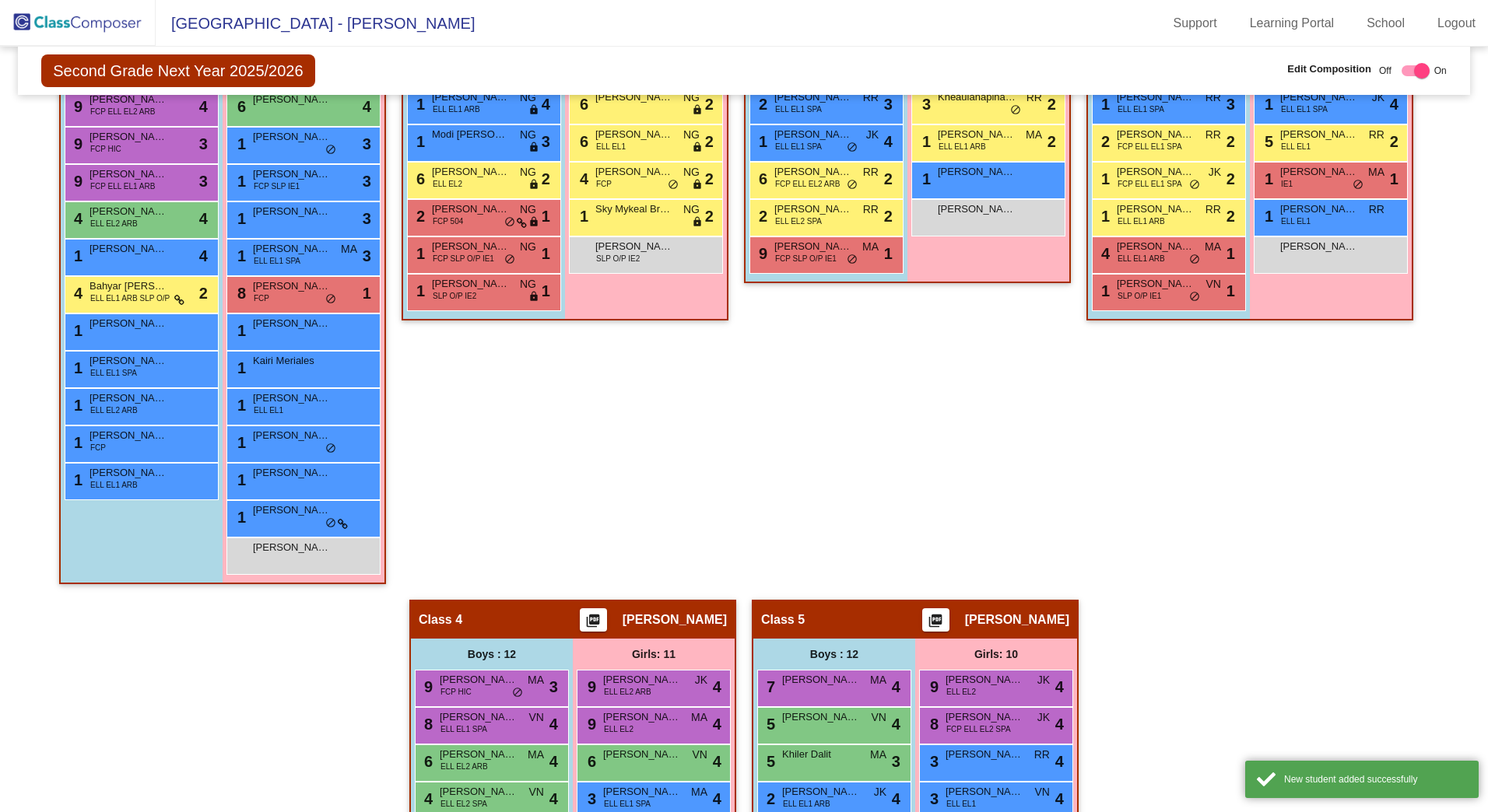
scroll to position [701, 0]
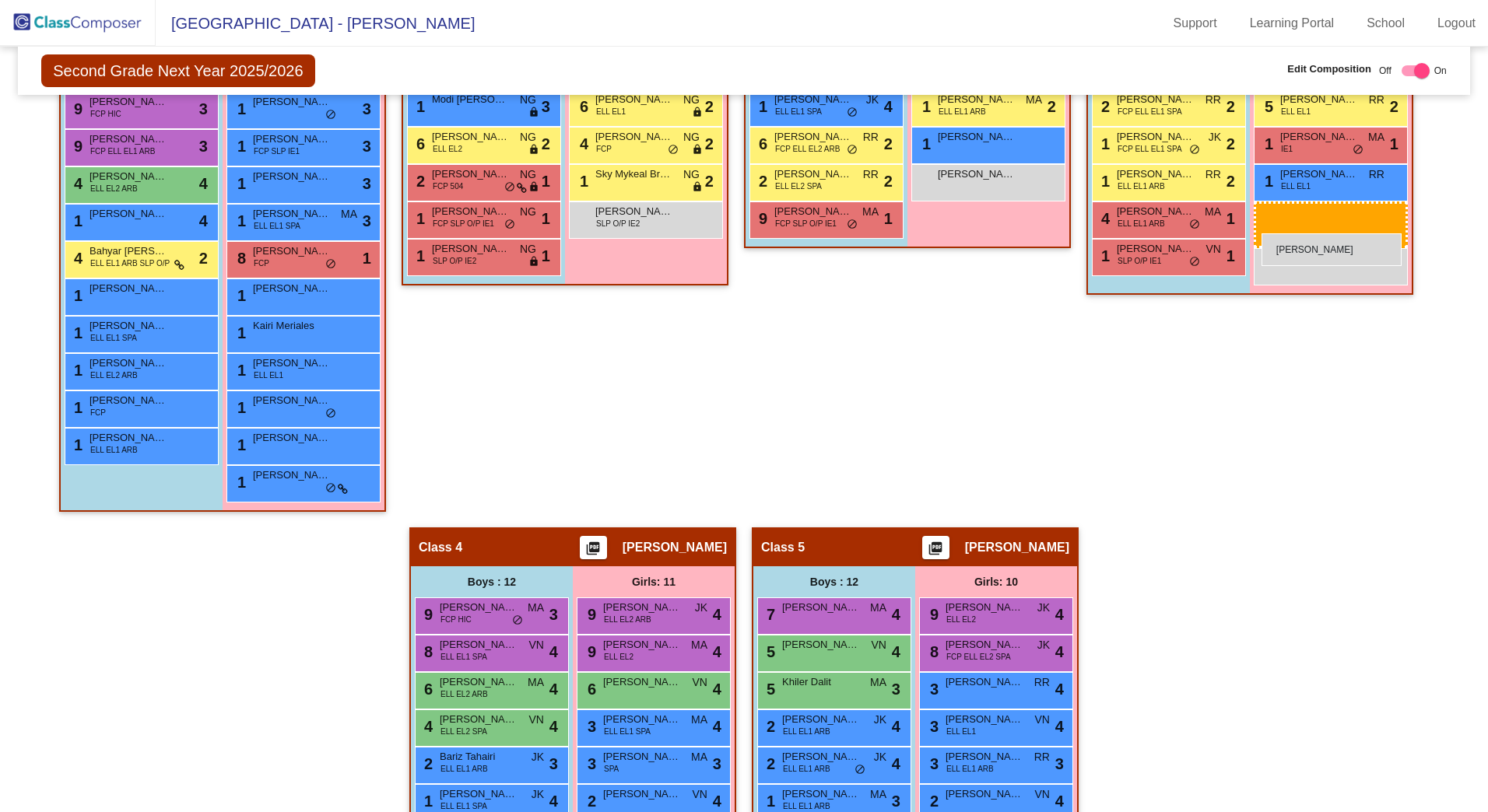
drag, startPoint x: 592, startPoint y: 501, endPoint x: 1262, endPoint y: 234, distance: 721.2
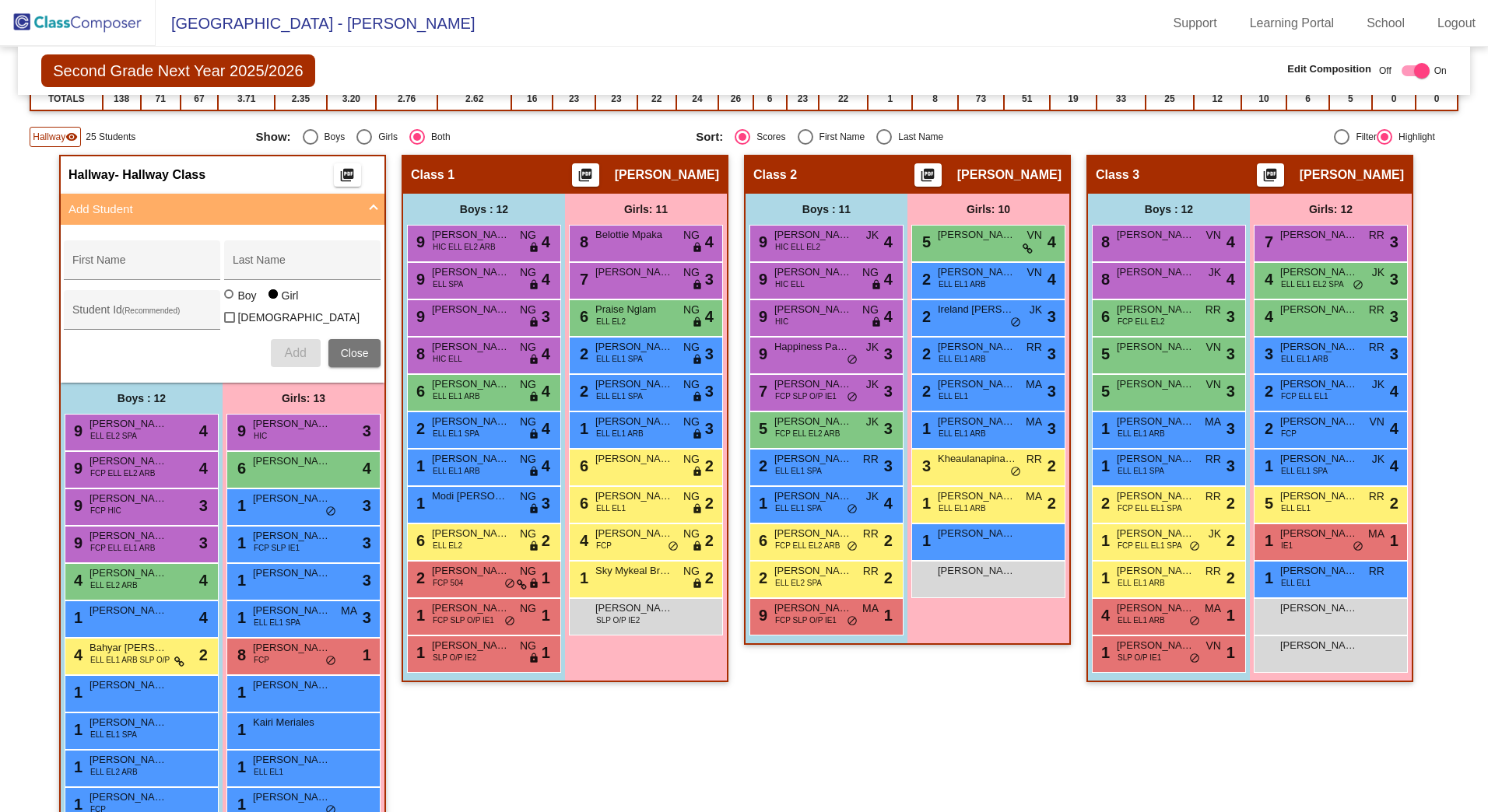
scroll to position [234, 0]
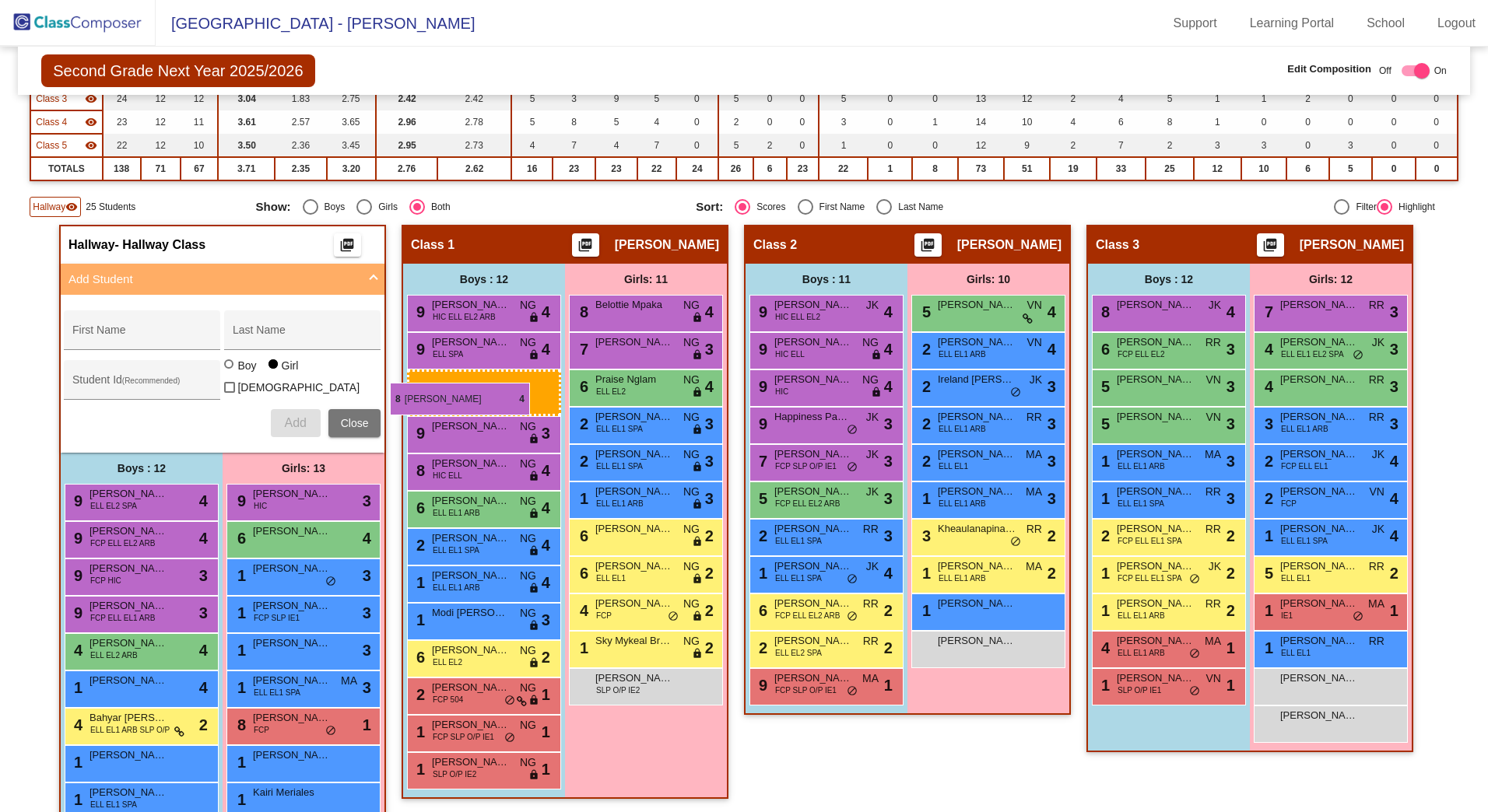
drag, startPoint x: 1159, startPoint y: 312, endPoint x: 390, endPoint y: 383, distance: 772.3
drag, startPoint x: 1147, startPoint y: 313, endPoint x: 407, endPoint y: 294, distance: 740.2
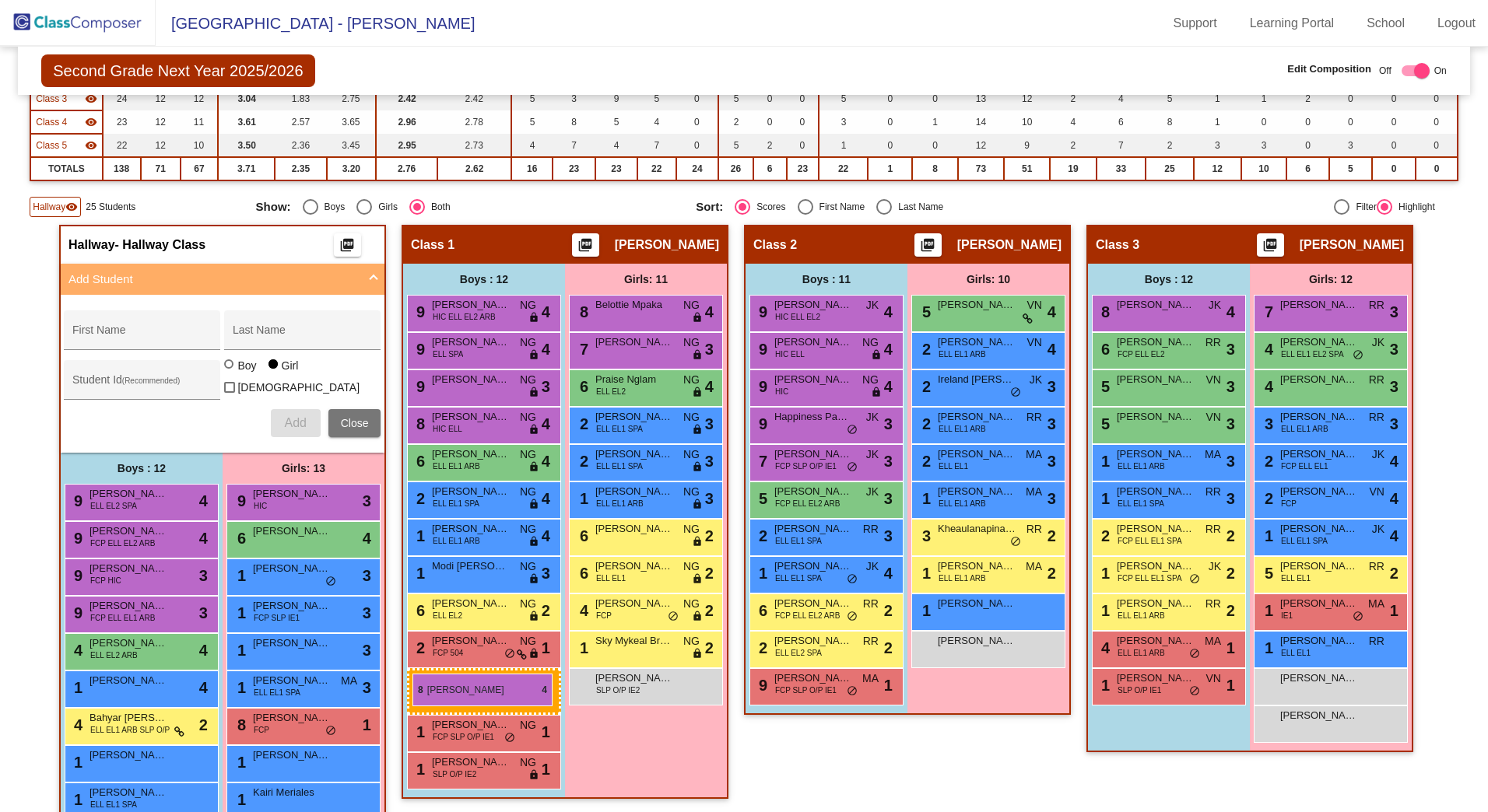
drag, startPoint x: 1181, startPoint y: 317, endPoint x: 413, endPoint y: 674, distance: 846.9
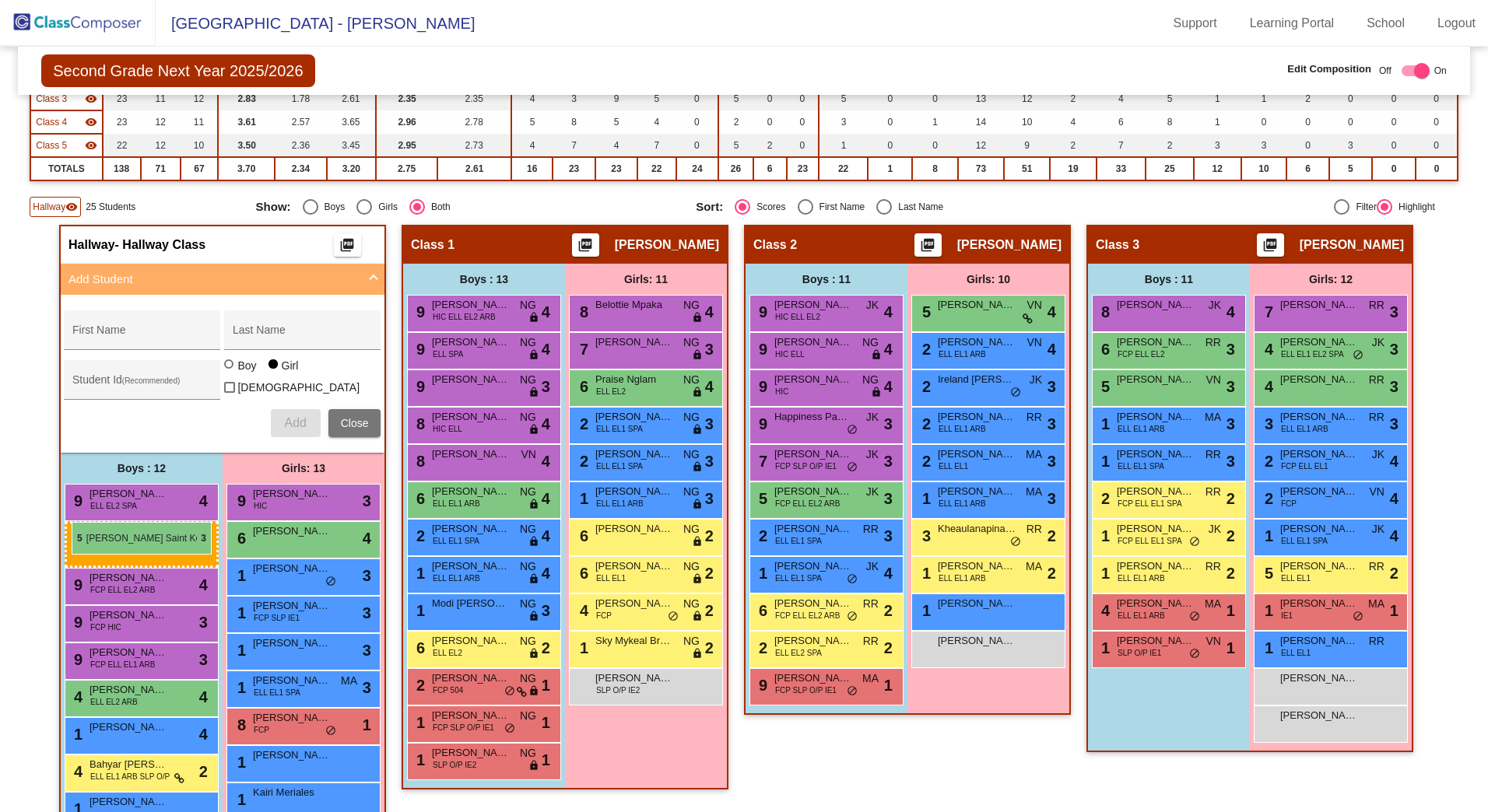
drag, startPoint x: 1157, startPoint y: 413, endPoint x: 56, endPoint y: 526, distance: 1106.8
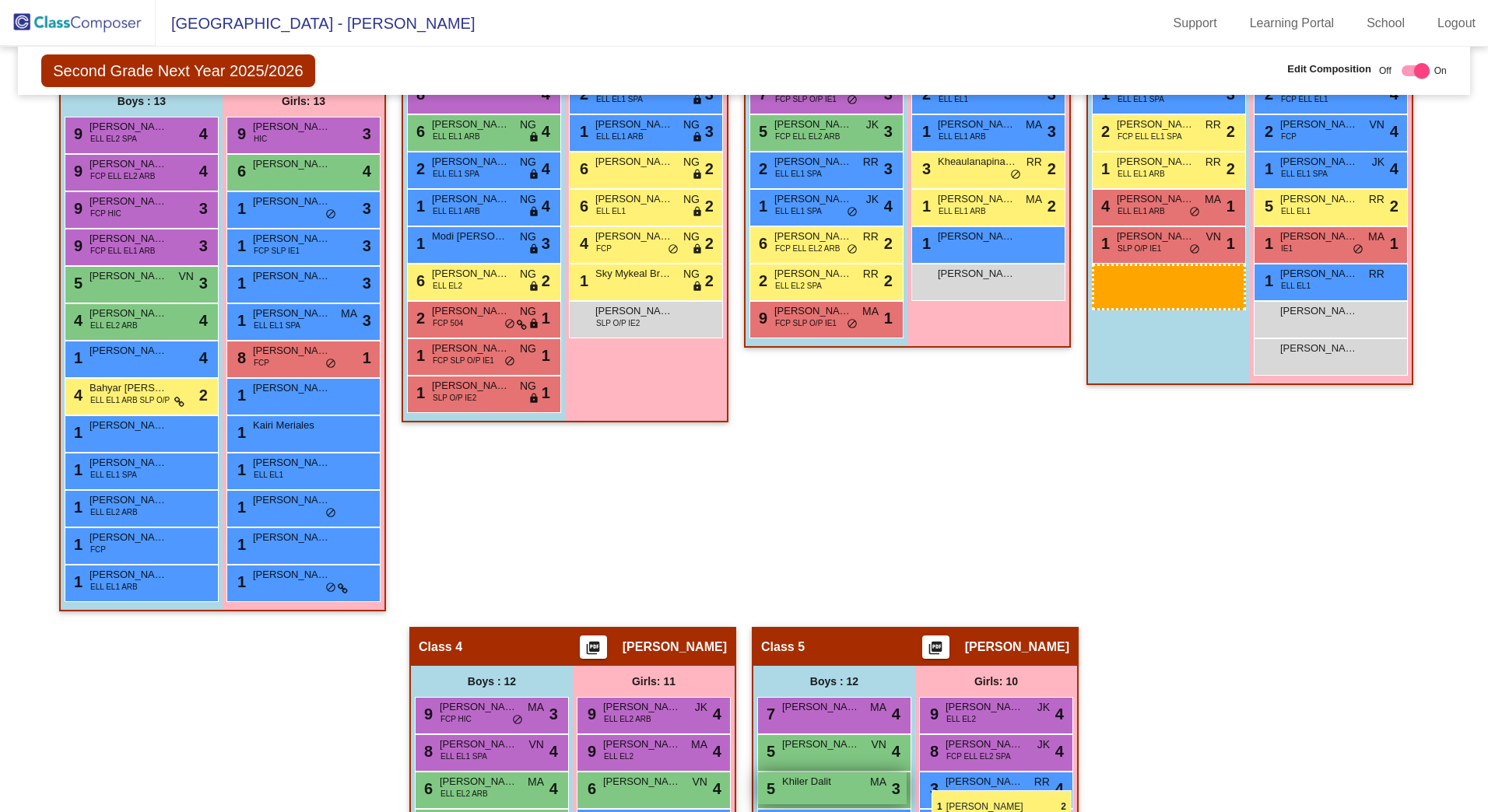
scroll to position [638, 0]
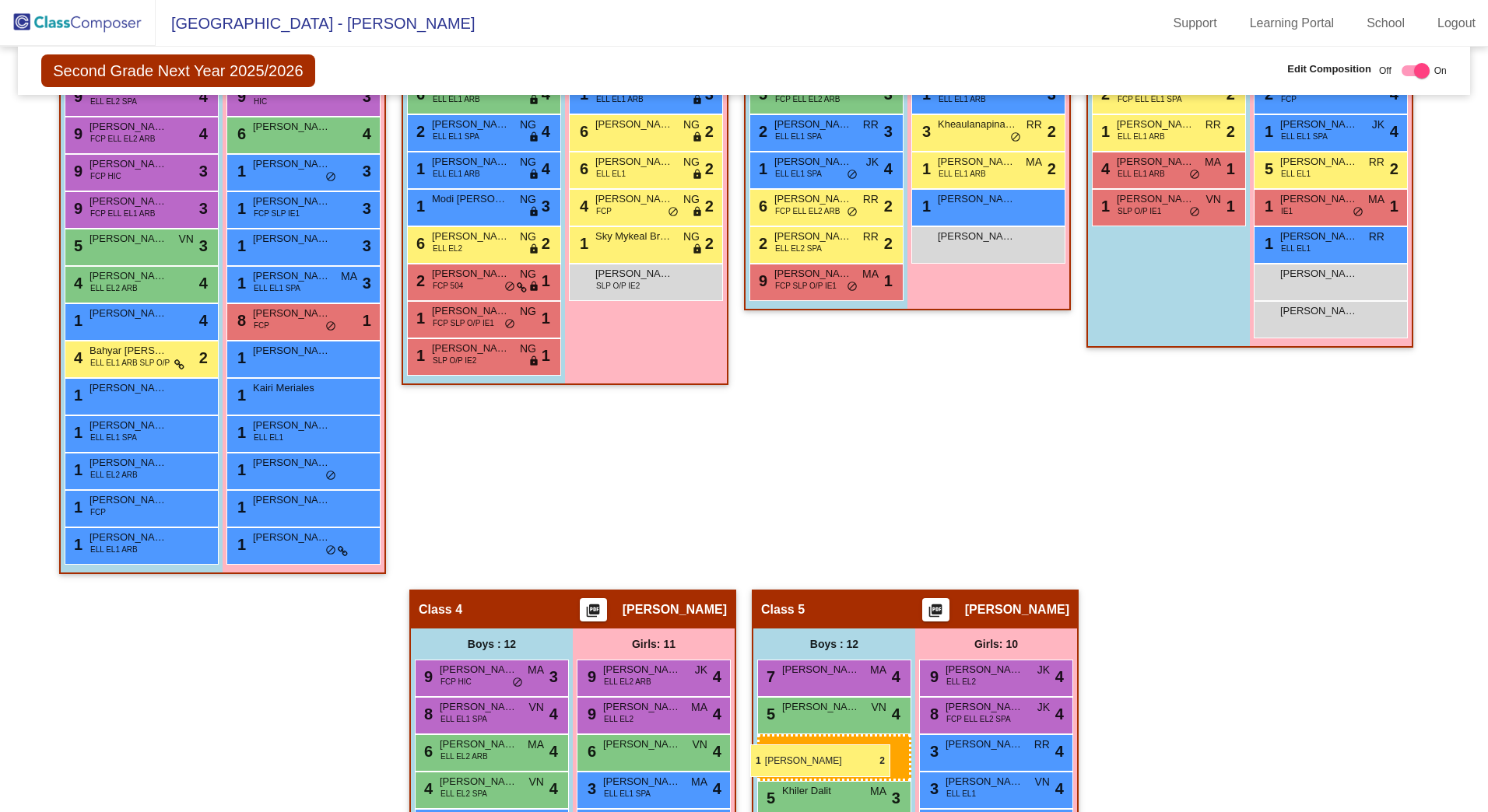
drag, startPoint x: 1186, startPoint y: 225, endPoint x: 747, endPoint y: 734, distance: 672.2
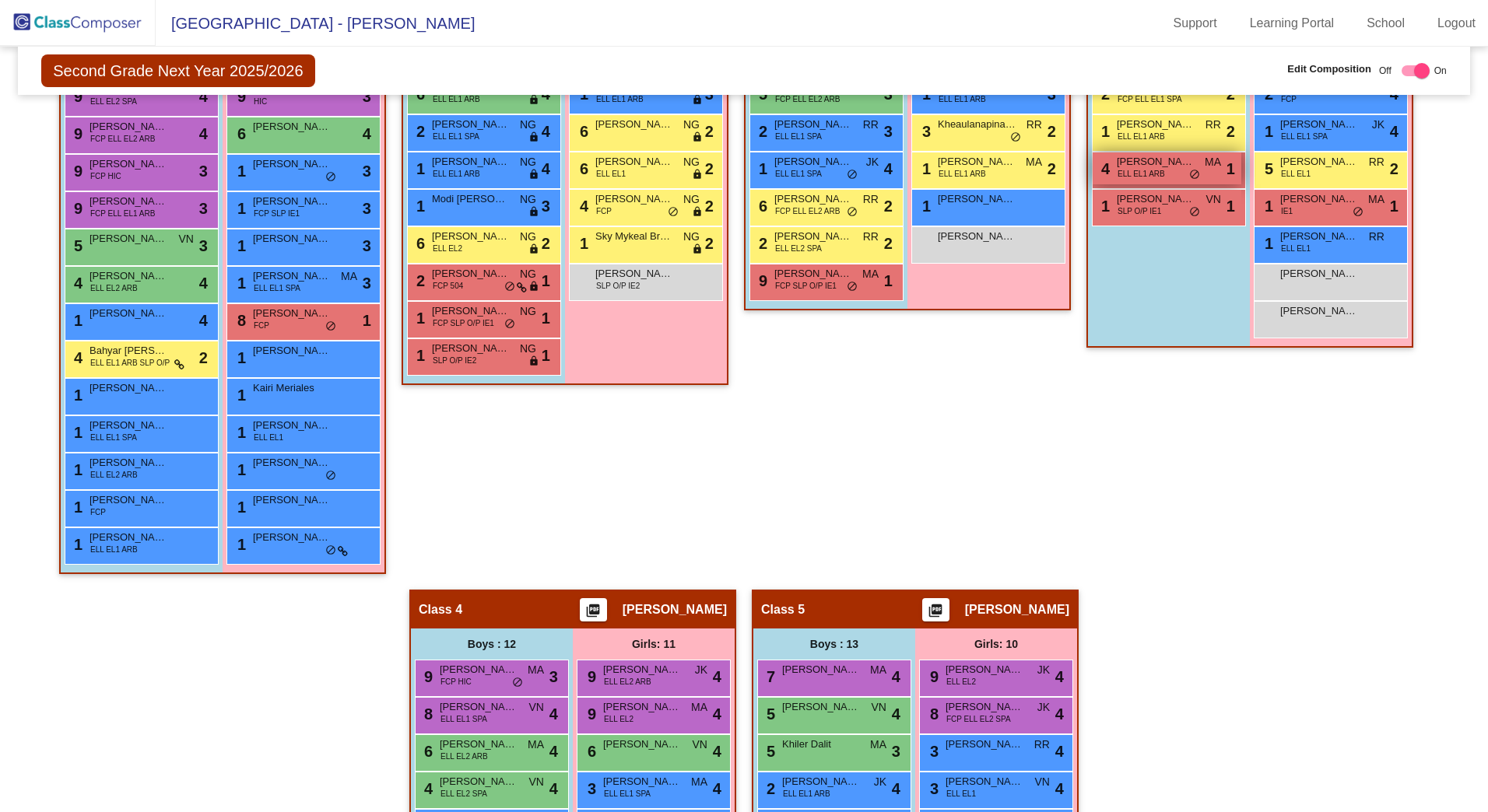
click at [1168, 177] on div "4 [PERSON_NAME] ELL EL1 ARB MA lock do_not_disturb_alt 1" at bounding box center [1167, 169] width 149 height 32
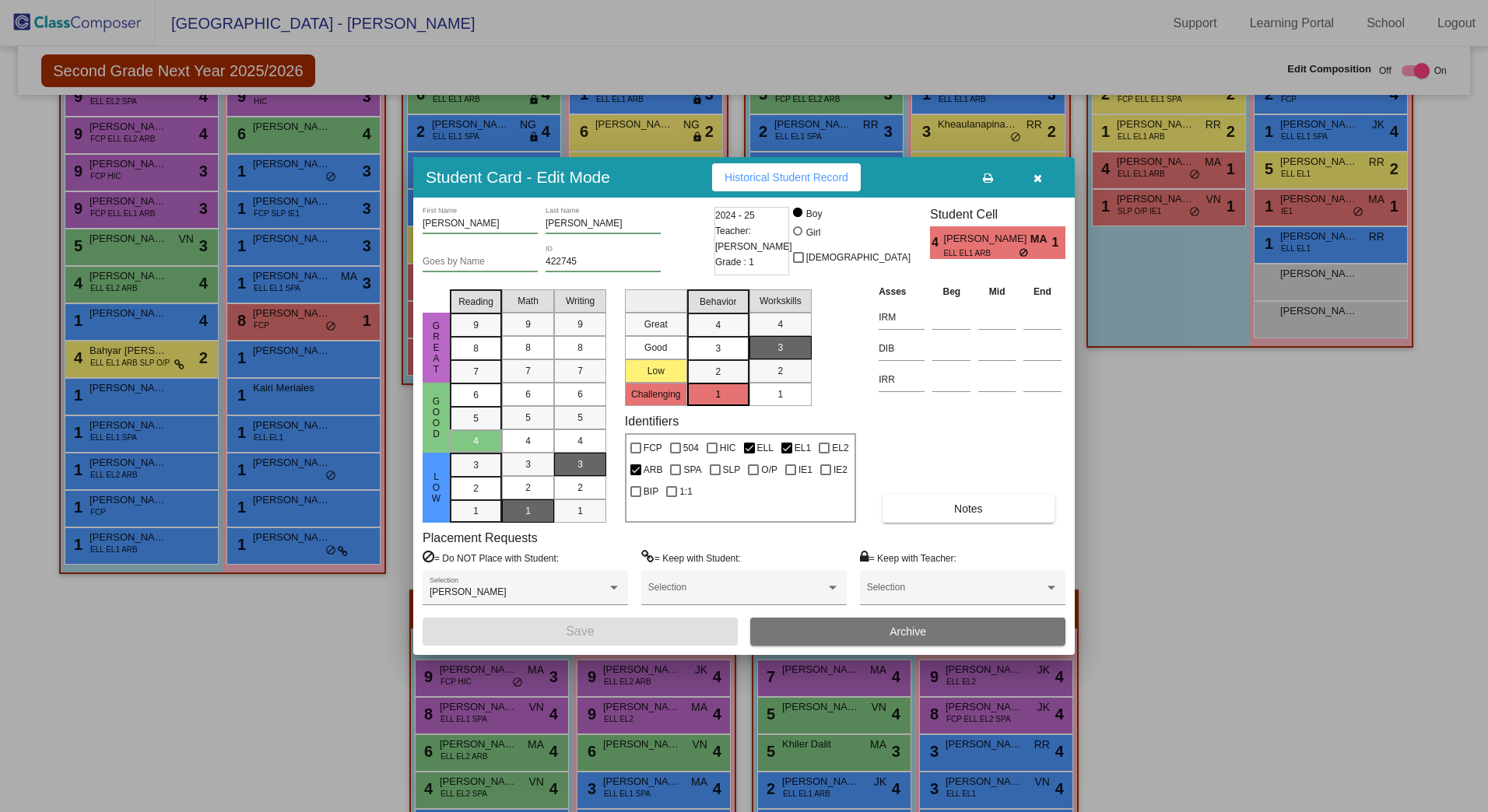
click at [1034, 181] on icon "button" at bounding box center [1038, 178] width 8 height 11
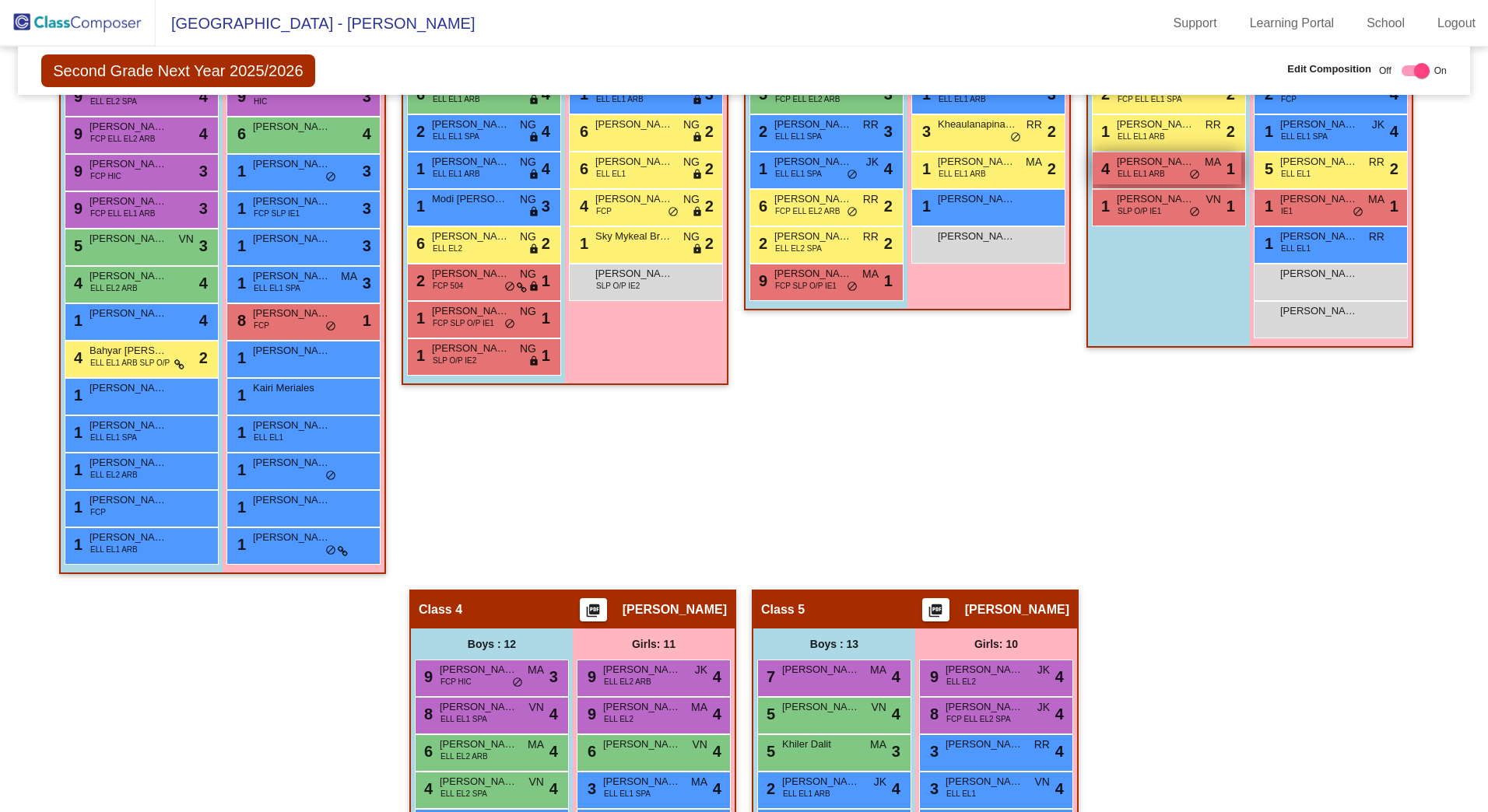
click at [1143, 174] on span "ELL EL1 ARB" at bounding box center [1142, 174] width 47 height 12
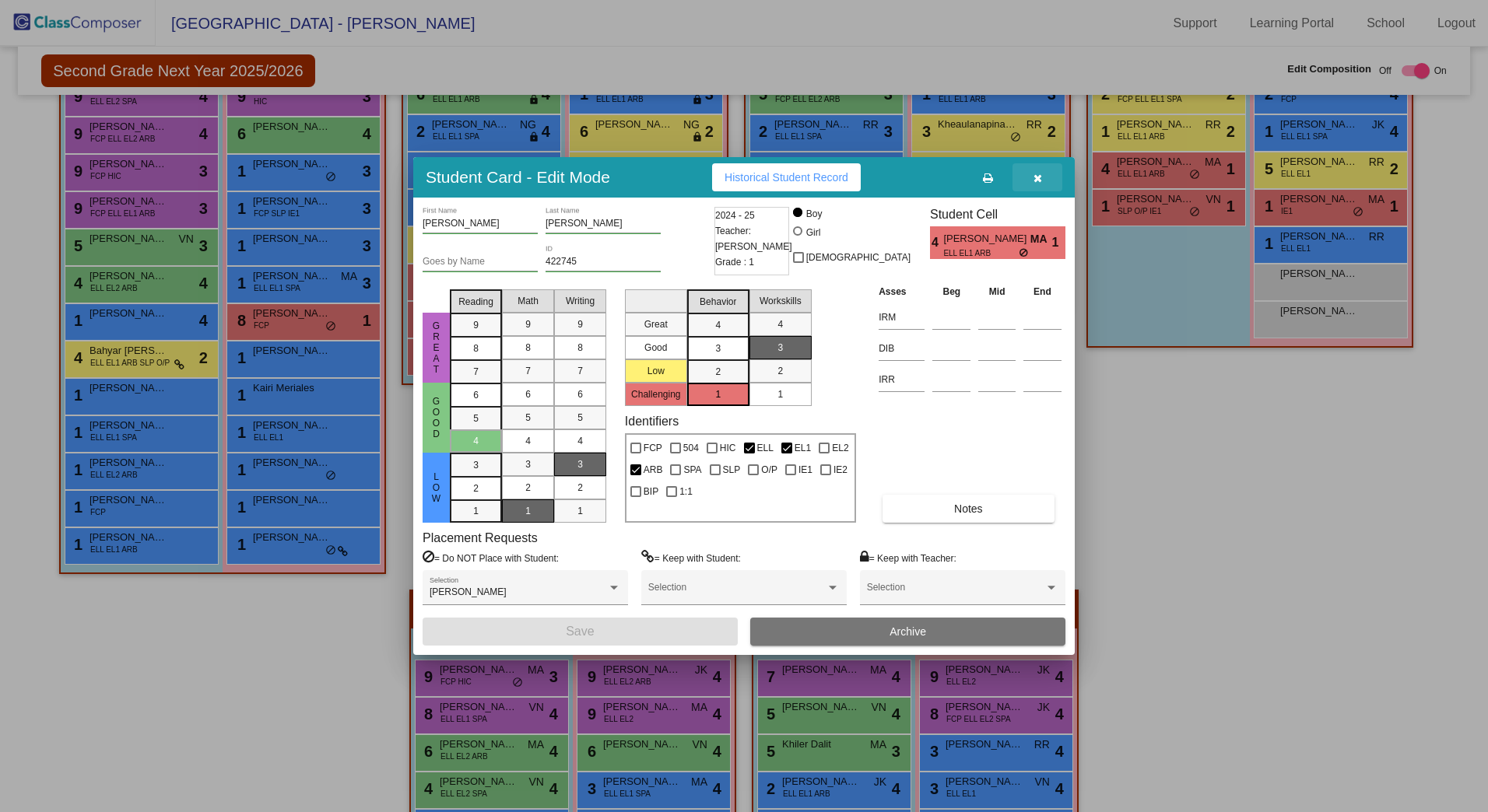
click at [1042, 180] on button "button" at bounding box center [1037, 177] width 50 height 28
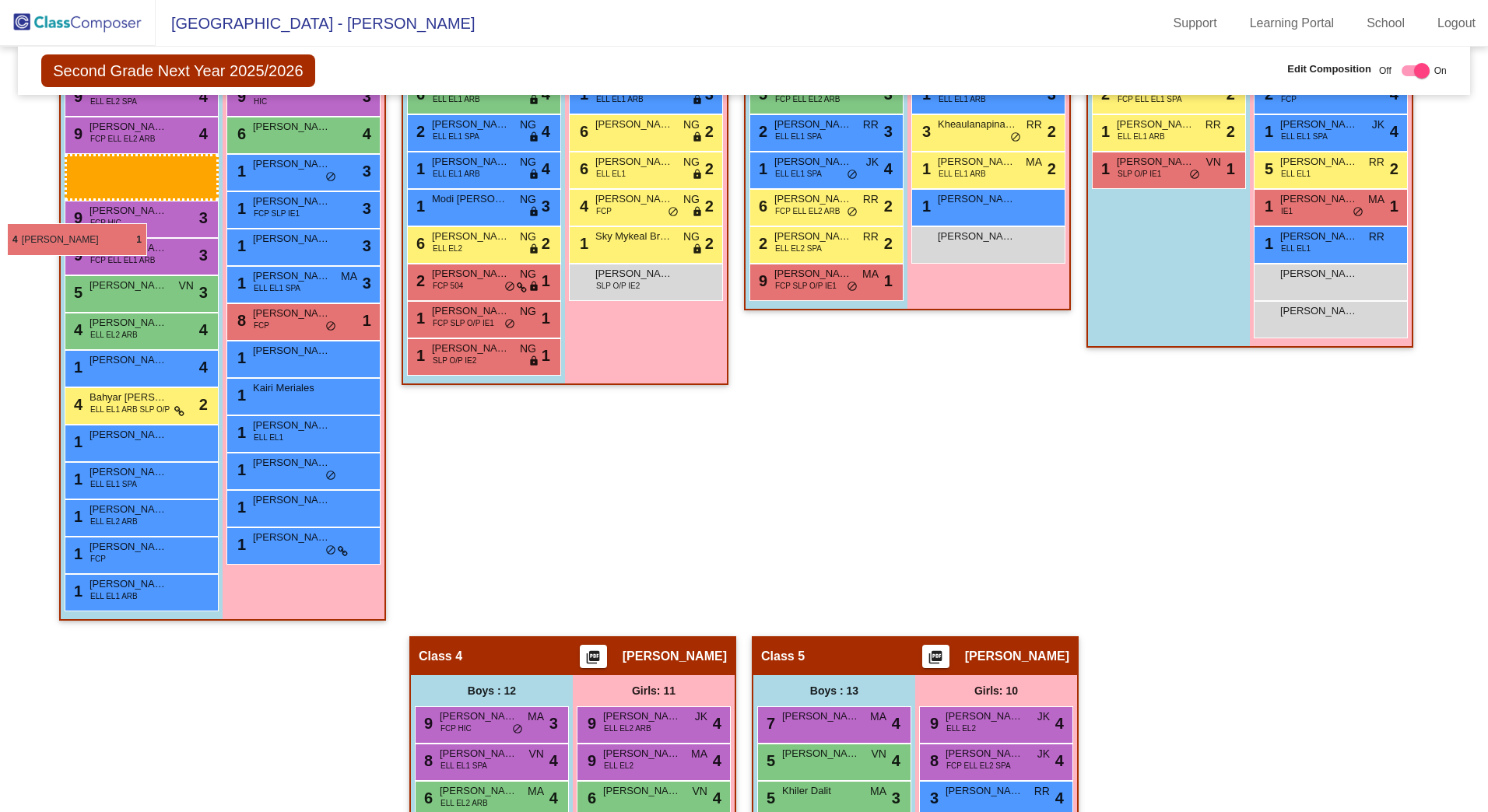
drag, startPoint x: 1173, startPoint y: 176, endPoint x: 7, endPoint y: 224, distance: 1167.0
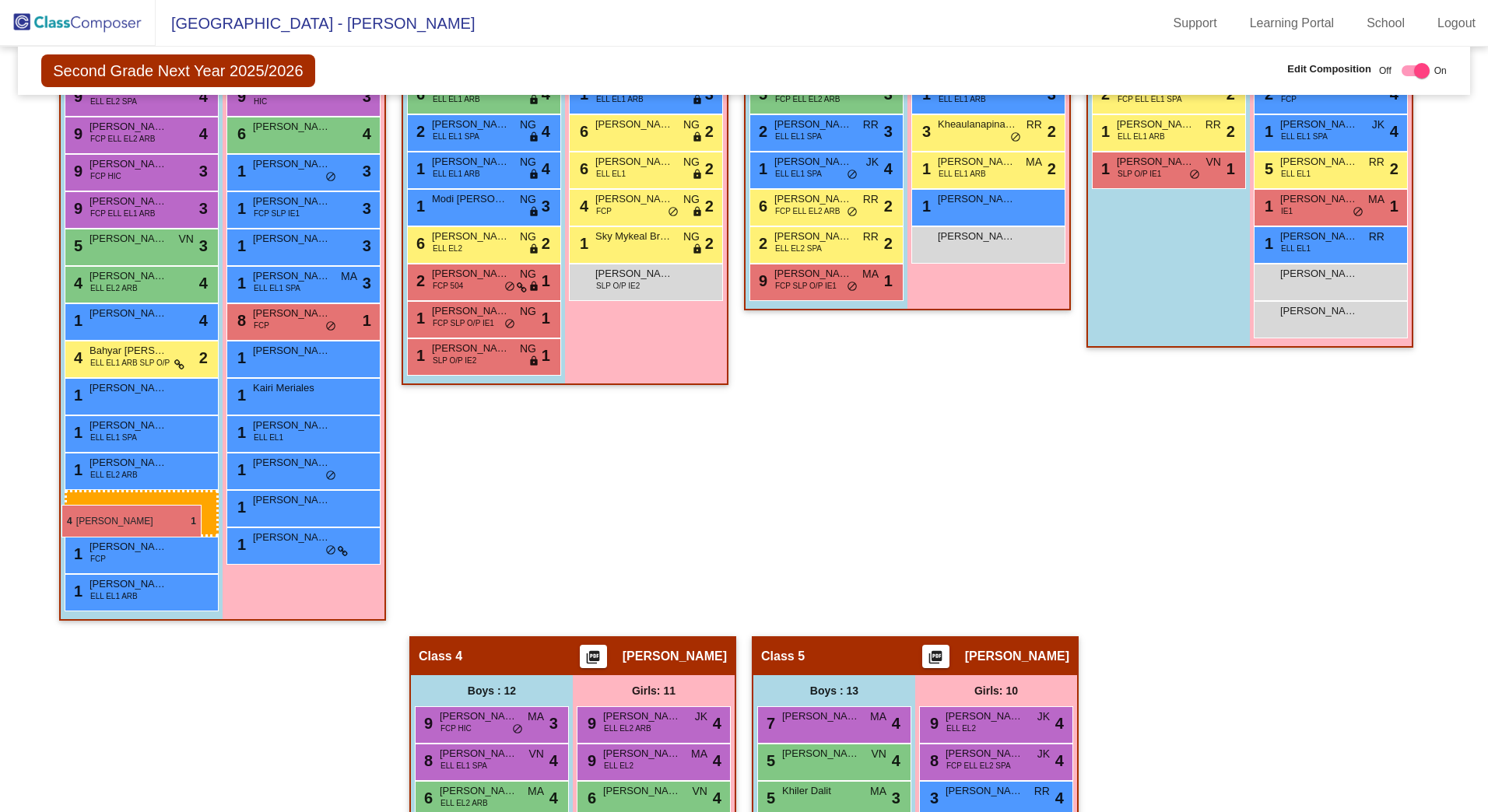
drag, startPoint x: 1153, startPoint y: 170, endPoint x: 62, endPoint y: 505, distance: 1141.3
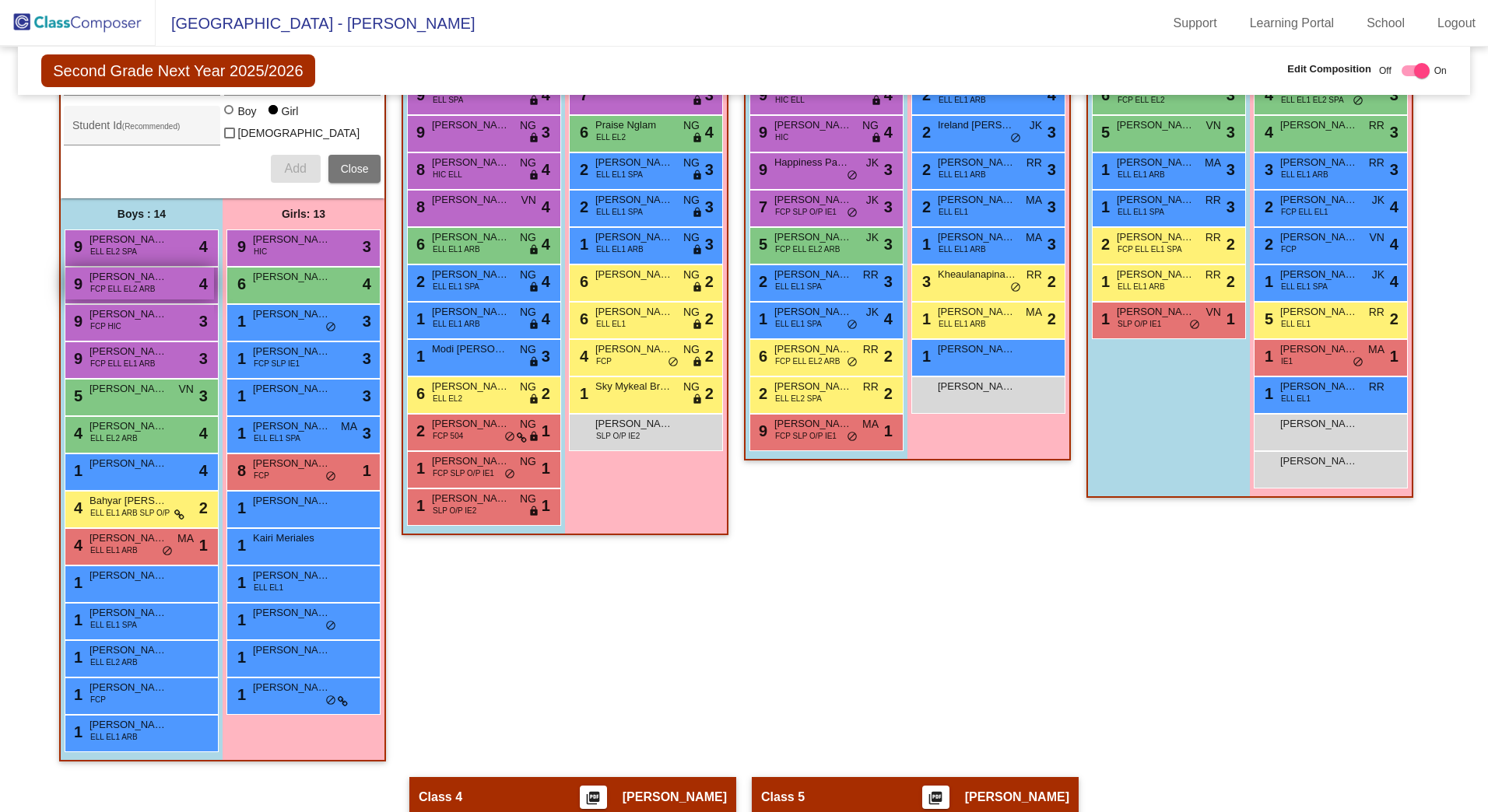
scroll to position [171, 0]
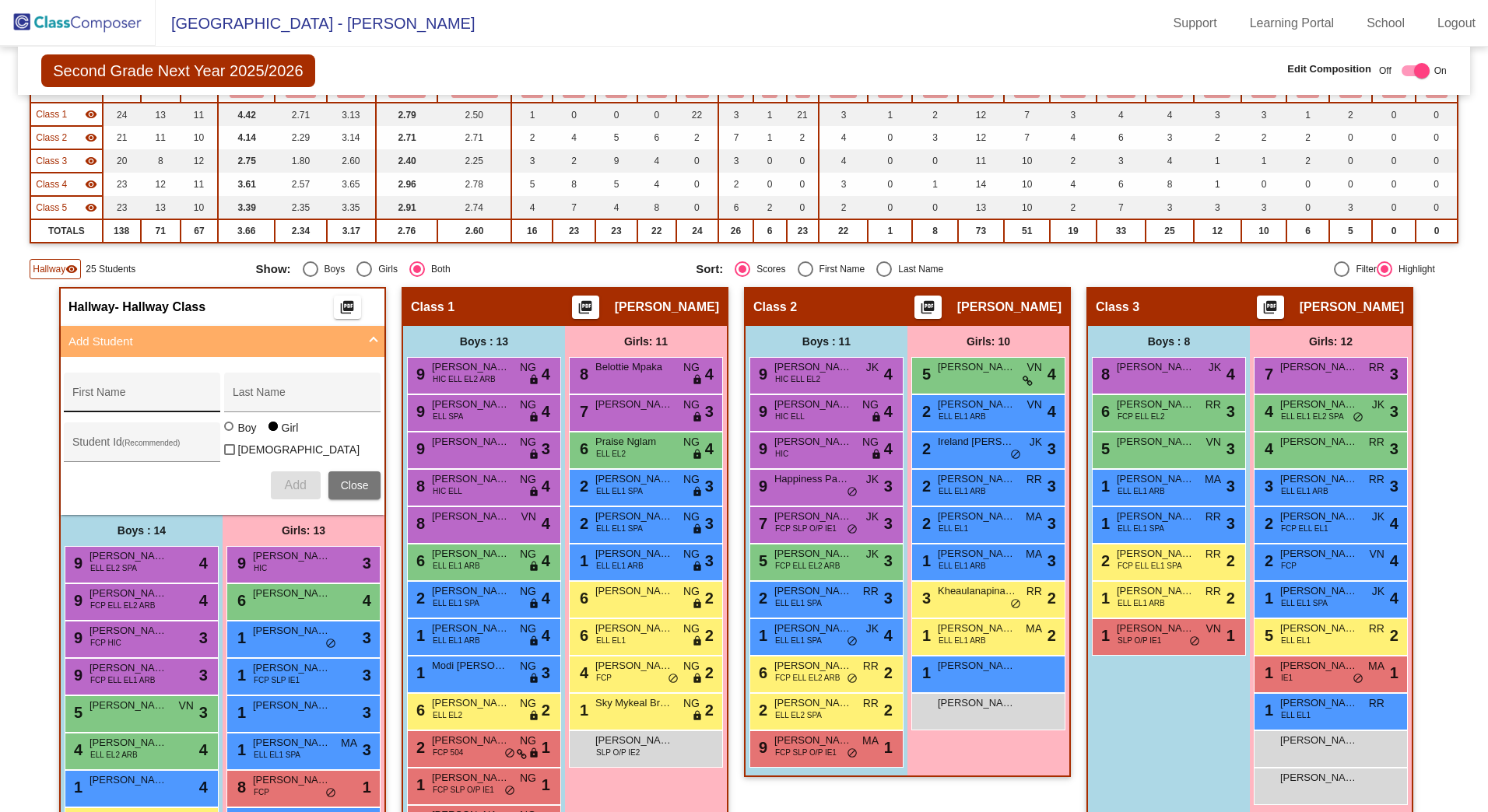
click at [106, 382] on div "First Name" at bounding box center [143, 398] width 140 height 32
type input "[PERSON_NAME]"
click at [117, 448] on input "Student Id (Recommended)" at bounding box center [143, 448] width 140 height 13
type input "416758"
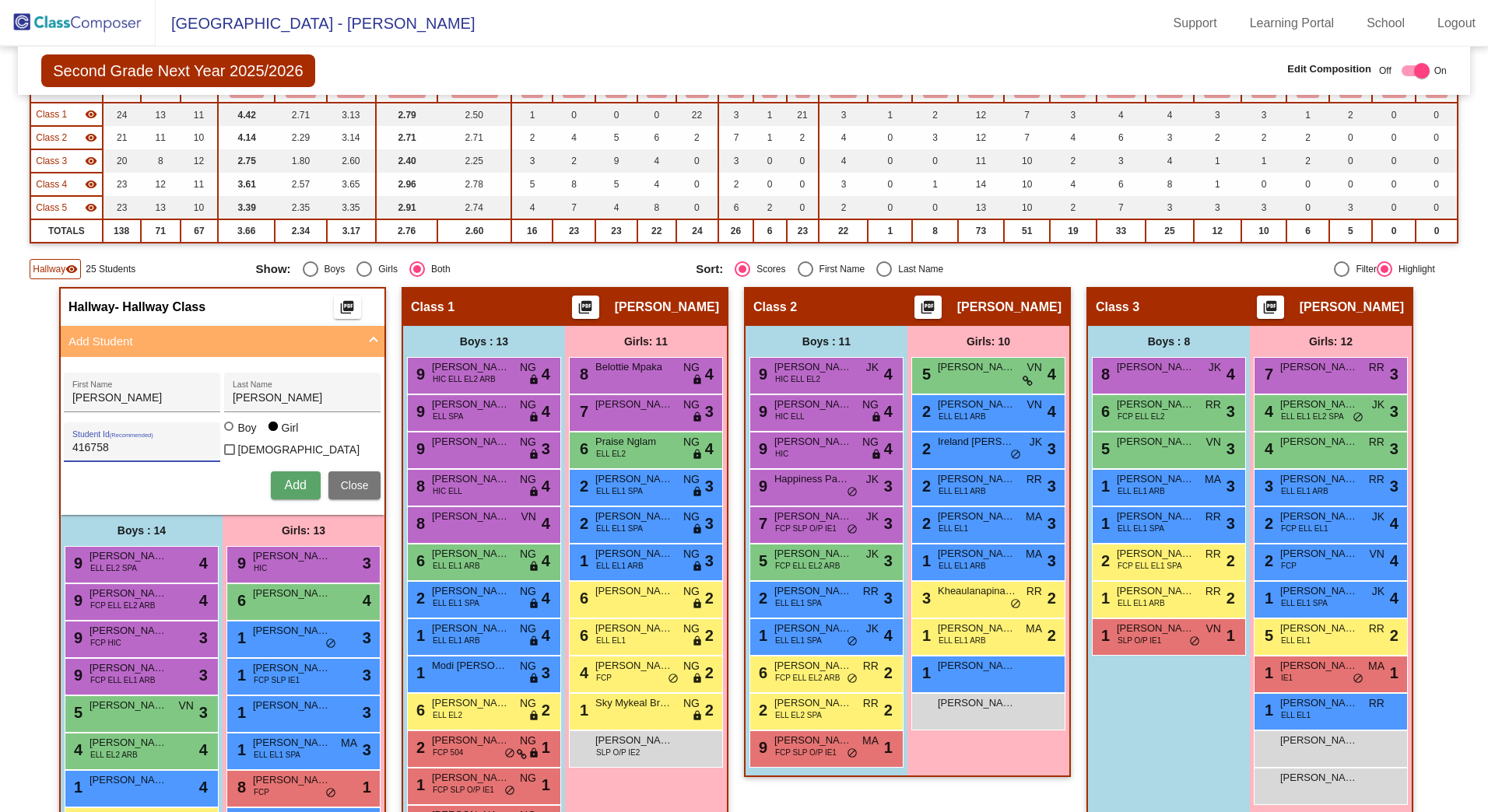
click at [237, 433] on div "Boy" at bounding box center [246, 428] width 19 height 15
click at [231, 434] on input "Boy" at bounding box center [230, 434] width 1 height 1
radio input "true"
click at [285, 479] on span "Add" at bounding box center [295, 485] width 22 height 14
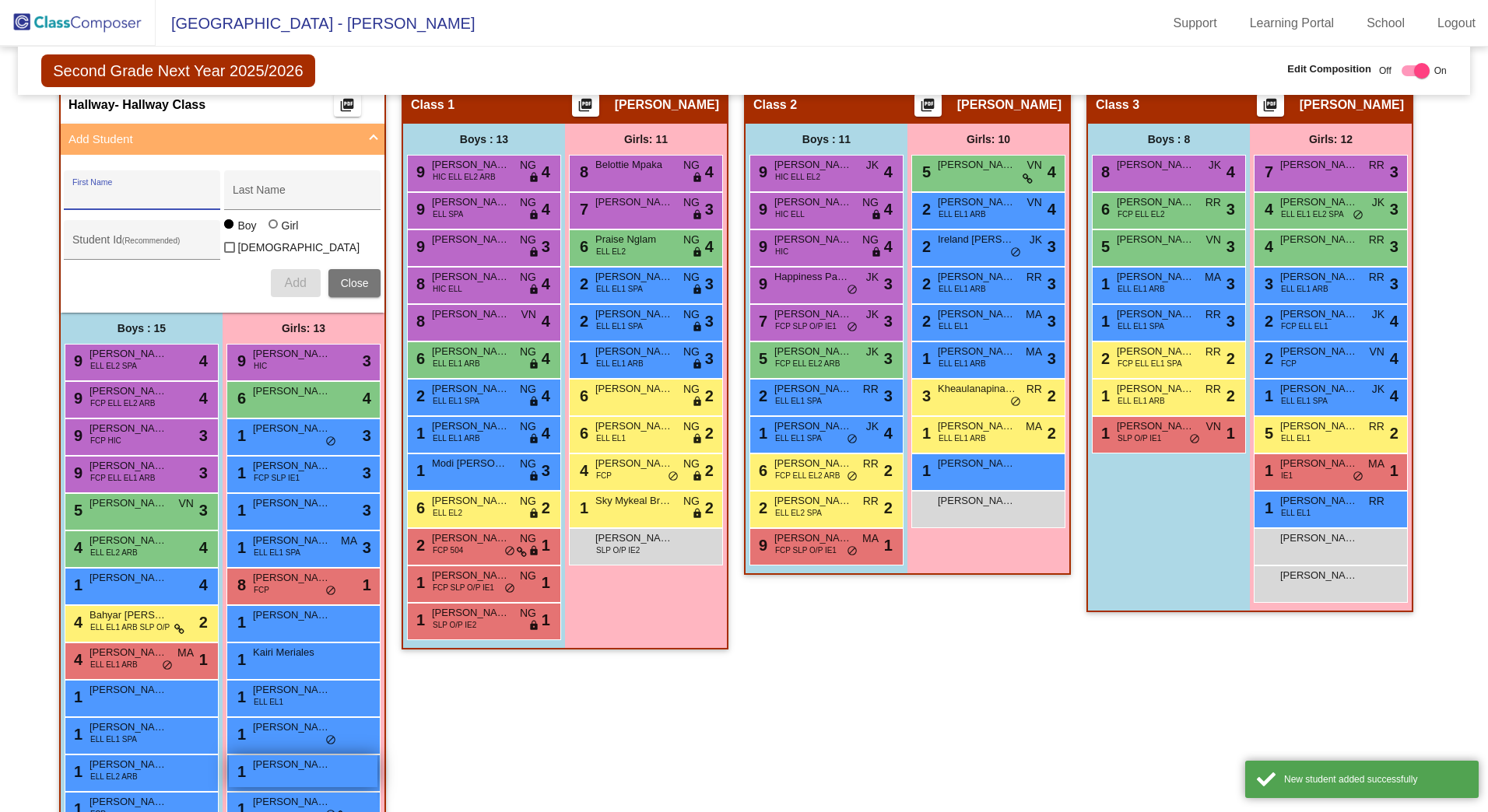
scroll to position [482, 0]
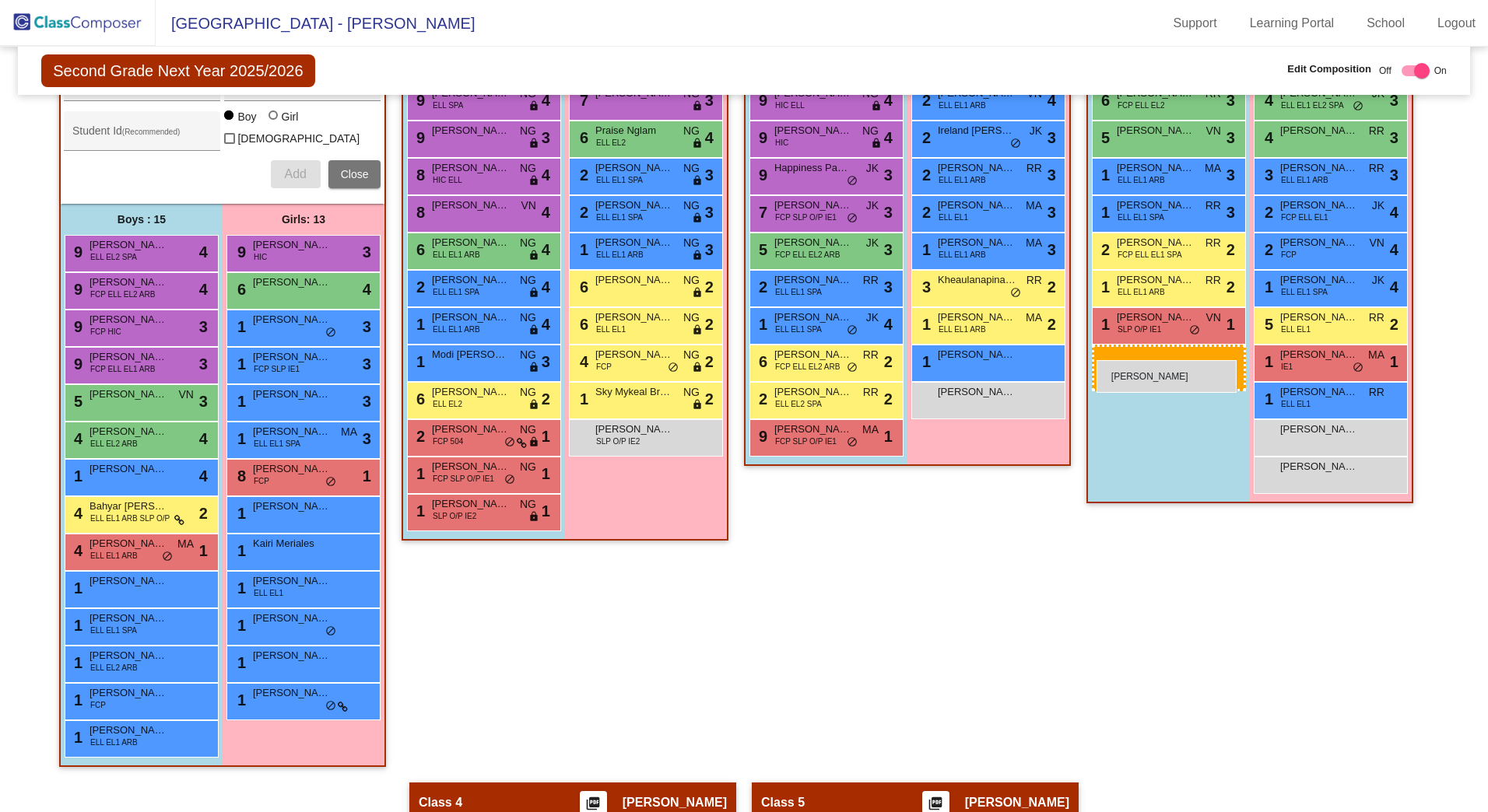
drag, startPoint x: 146, startPoint y: 775, endPoint x: 1092, endPoint y: 356, distance: 1034.6
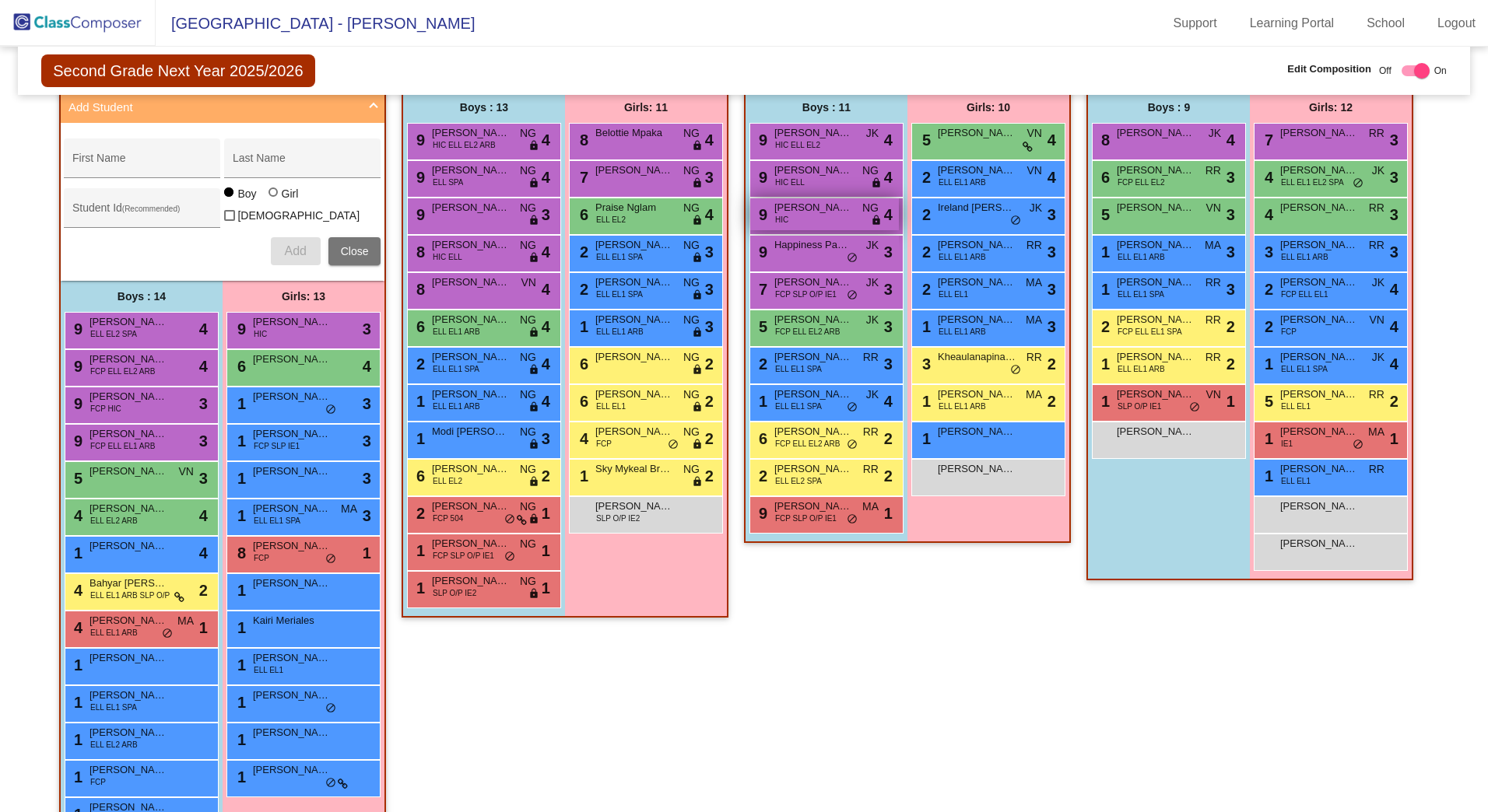
scroll to position [171, 0]
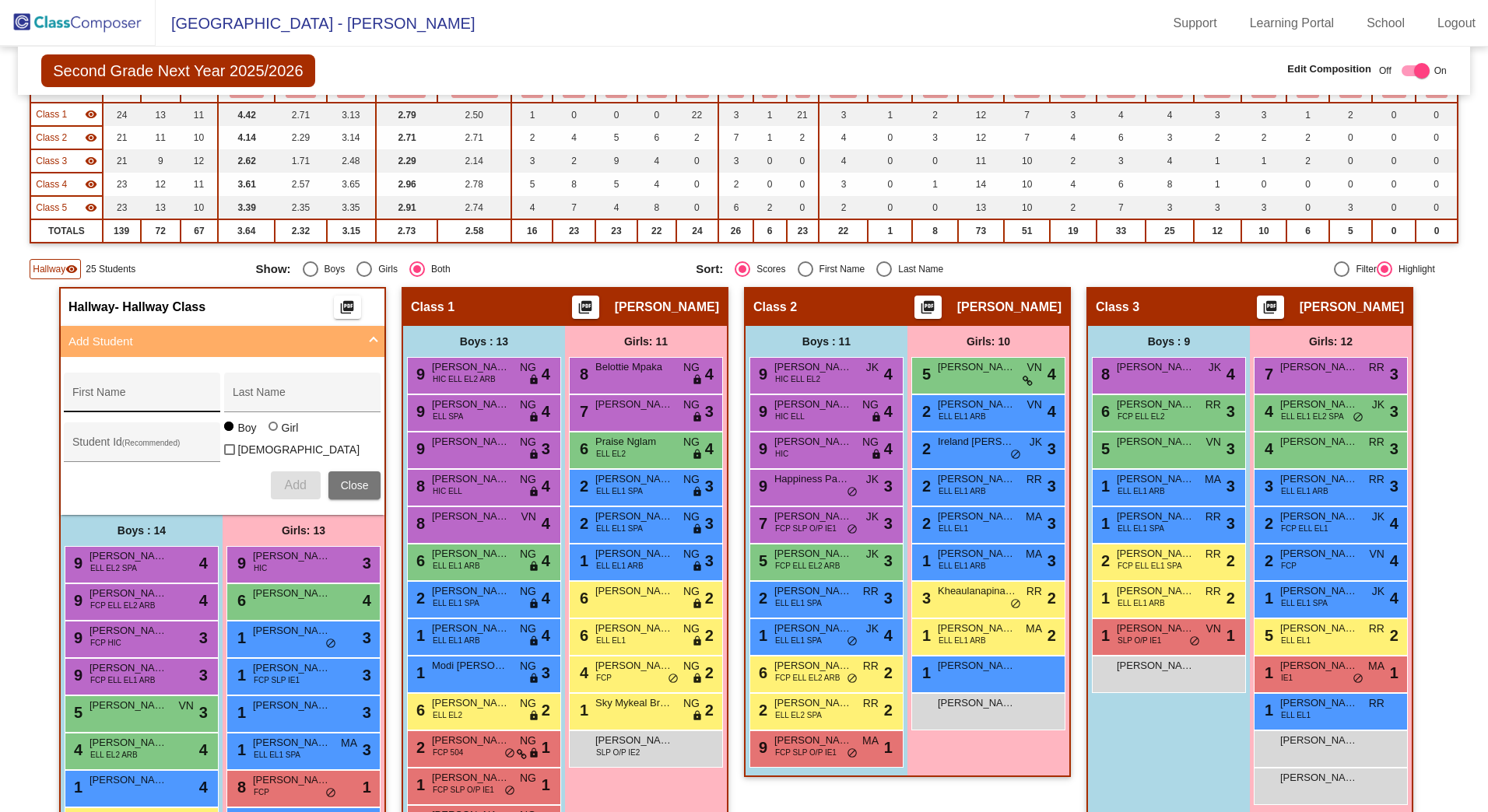
click at [154, 411] on div "First Name" at bounding box center [143, 398] width 140 height 32
click at [111, 398] on input "First Name" at bounding box center [143, 398] width 140 height 13
type input "[PERSON_NAME]"
type input "426860"
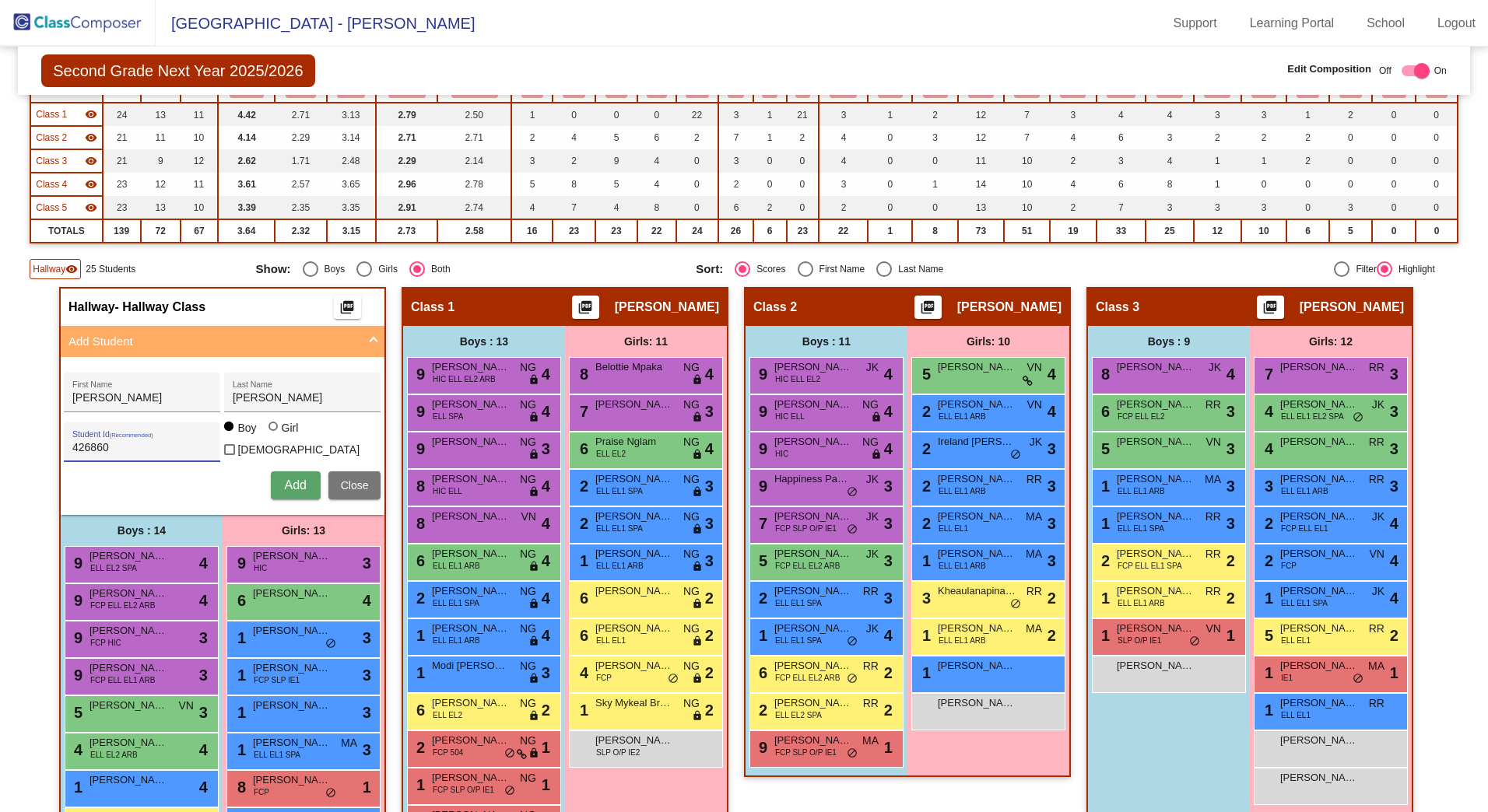
click at [298, 483] on span "Add" at bounding box center [295, 485] width 22 height 14
drag, startPoint x: 90, startPoint y: 397, endPoint x: 77, endPoint y: 392, distance: 13.9
click at [90, 397] on input "First Name" at bounding box center [143, 398] width 140 height 13
type input "[PERSON_NAME]"
type input "N"
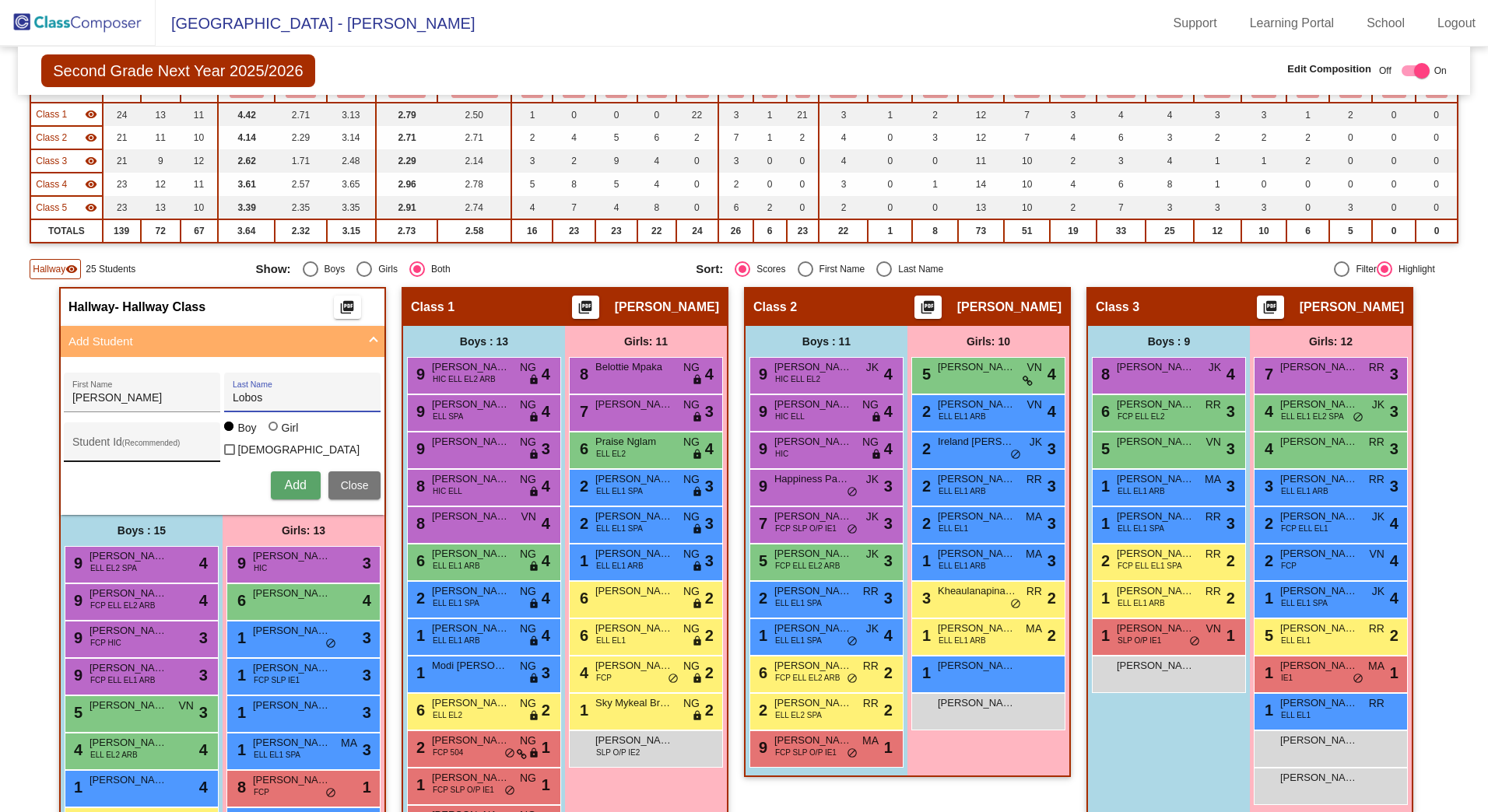
type input "Lobos"
click at [81, 446] on input "Student Id (Recommended)" at bounding box center [143, 448] width 140 height 13
type input "426897"
click at [302, 472] on button "Add" at bounding box center [296, 485] width 50 height 28
type input "Saeed"
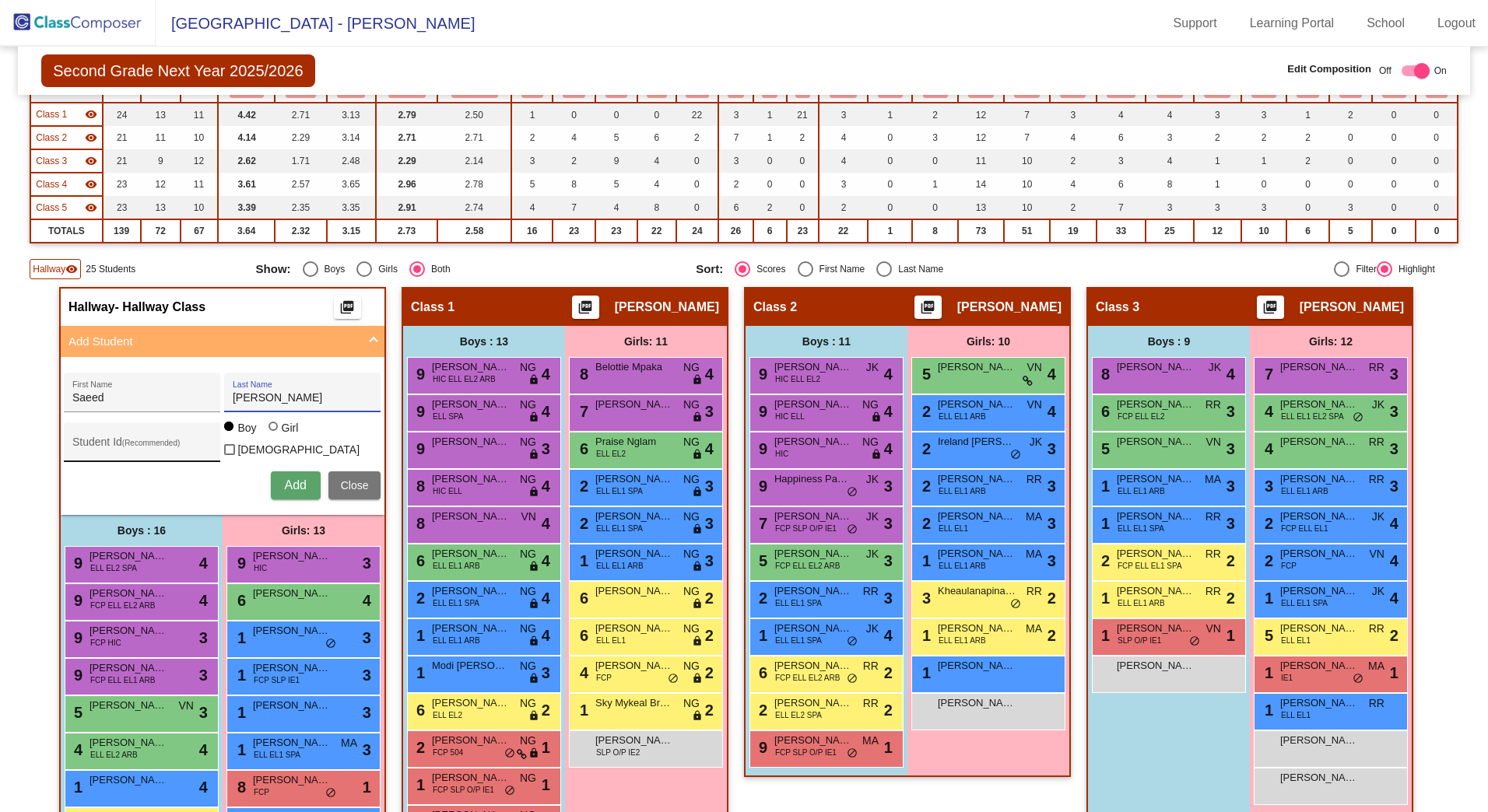
type input "[PERSON_NAME]"
click at [128, 437] on div "Student Id (Recommended)" at bounding box center [143, 447] width 140 height 32
type input "425734"
click at [284, 484] on span "Add" at bounding box center [295, 485] width 22 height 14
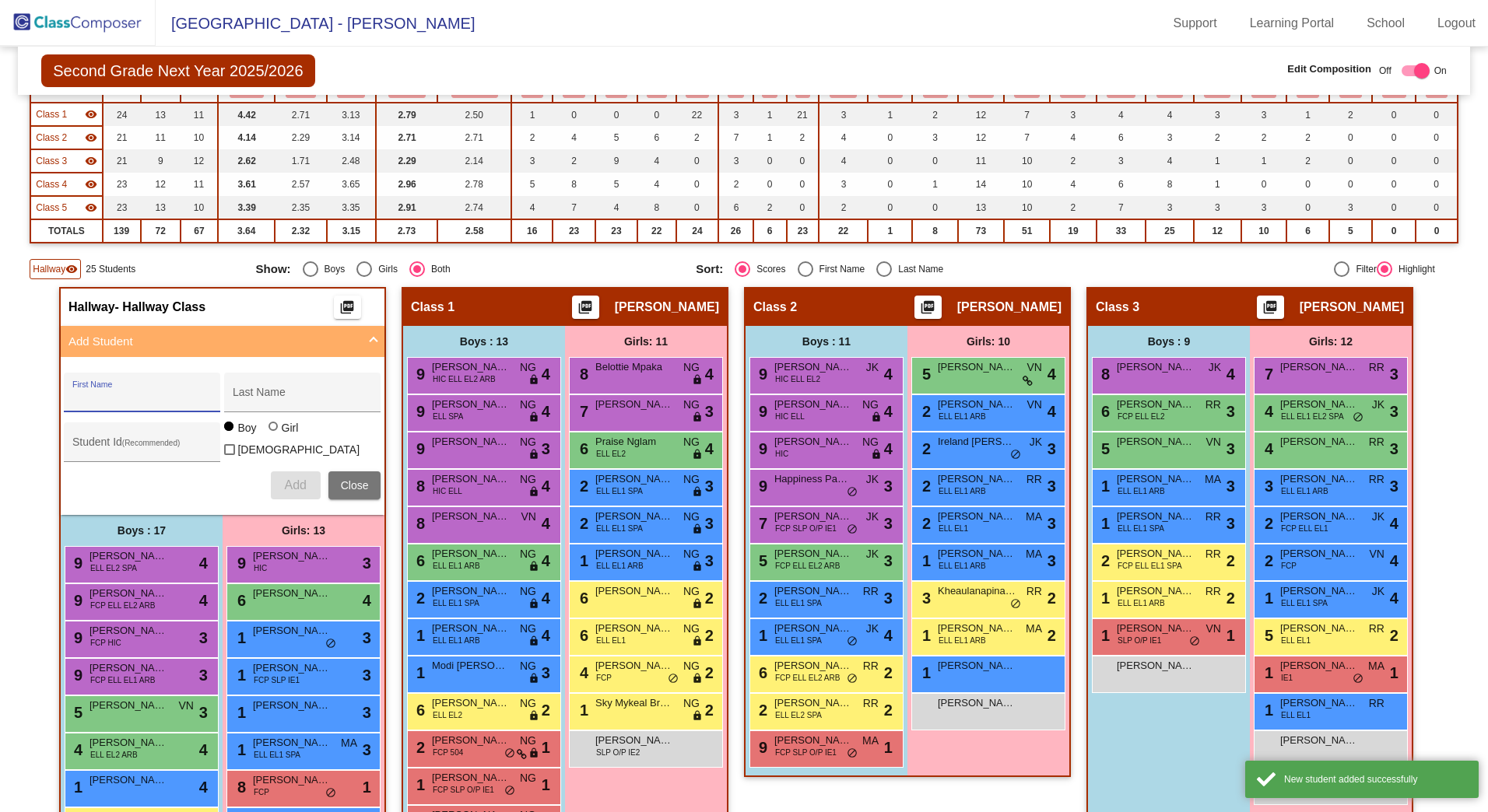
click at [159, 397] on input "First Name" at bounding box center [143, 398] width 140 height 13
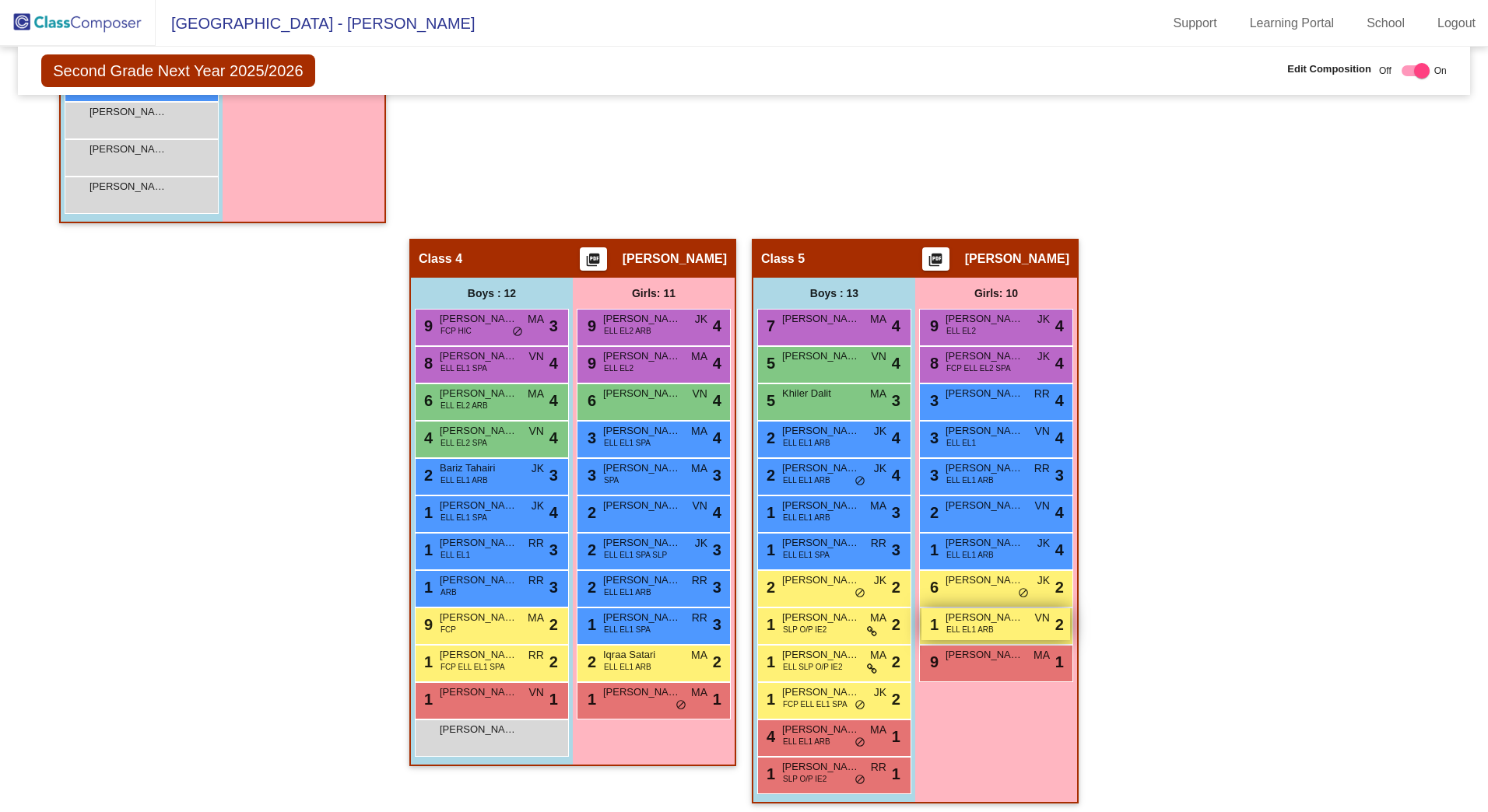
scroll to position [1141, 0]
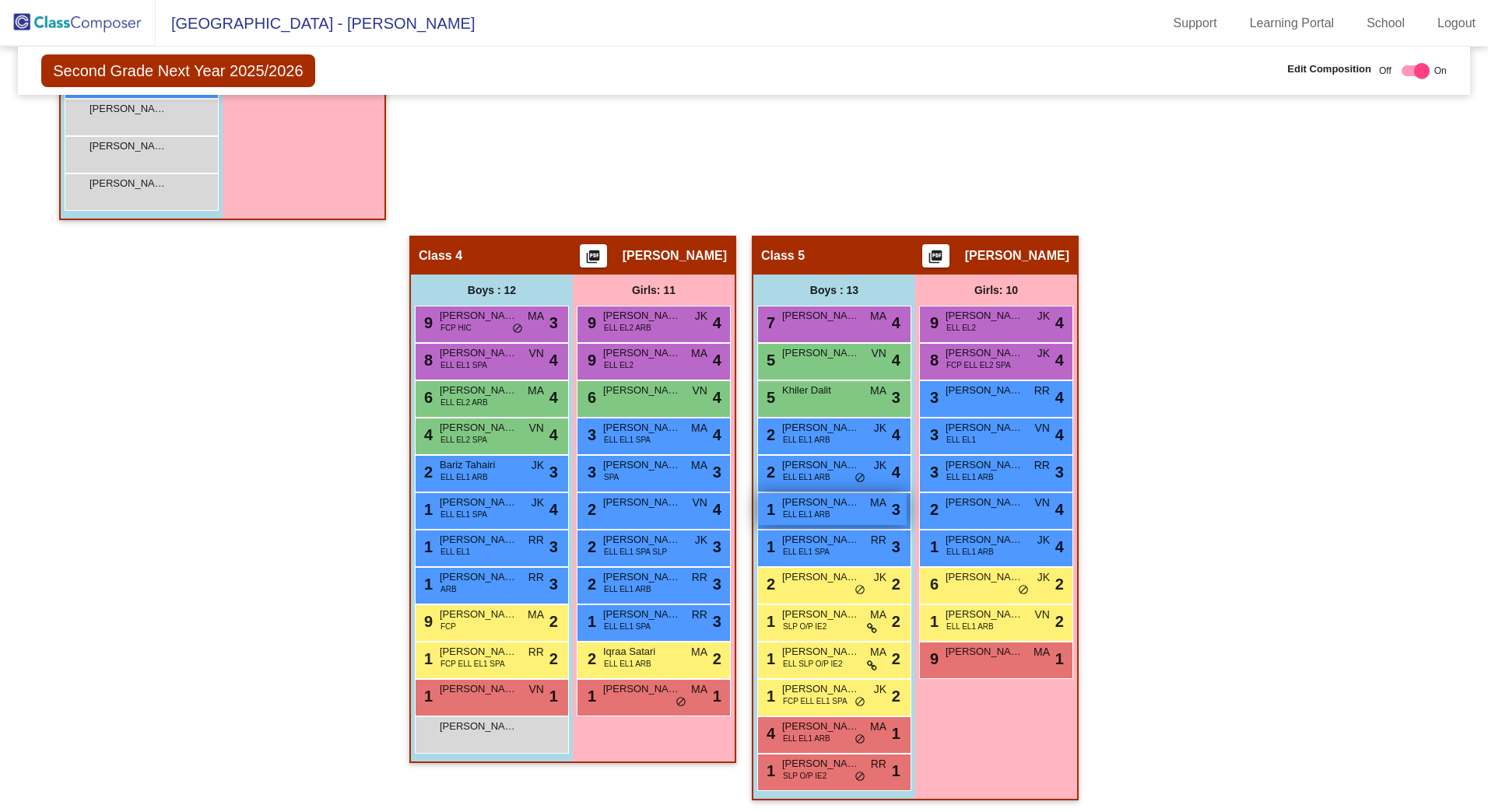
click at [829, 508] on div "1 [PERSON_NAME] ELL EL1 ARB MA lock do_not_disturb_alt 3" at bounding box center [833, 509] width 149 height 32
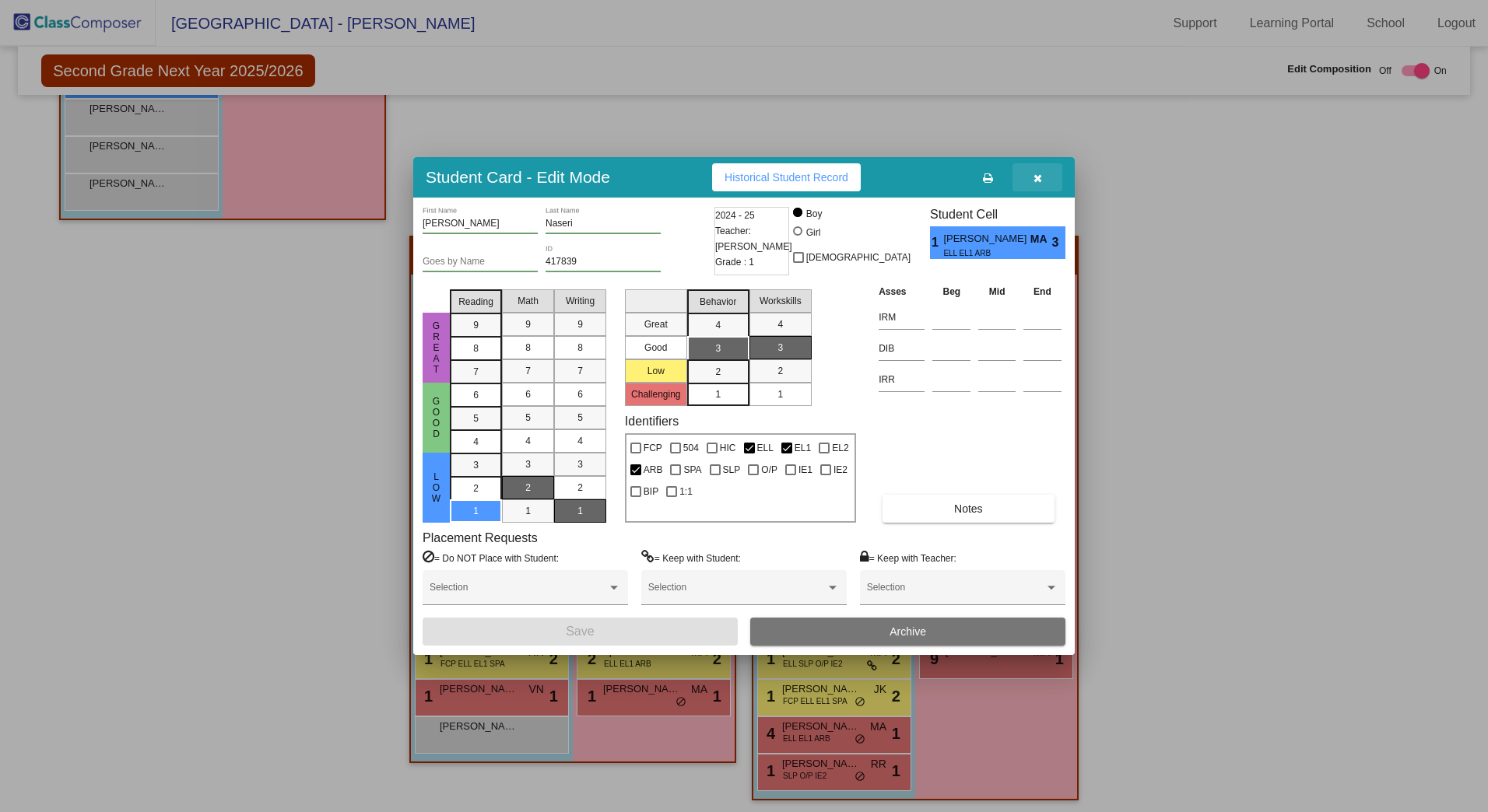
click at [1034, 173] on icon "button" at bounding box center [1038, 178] width 8 height 11
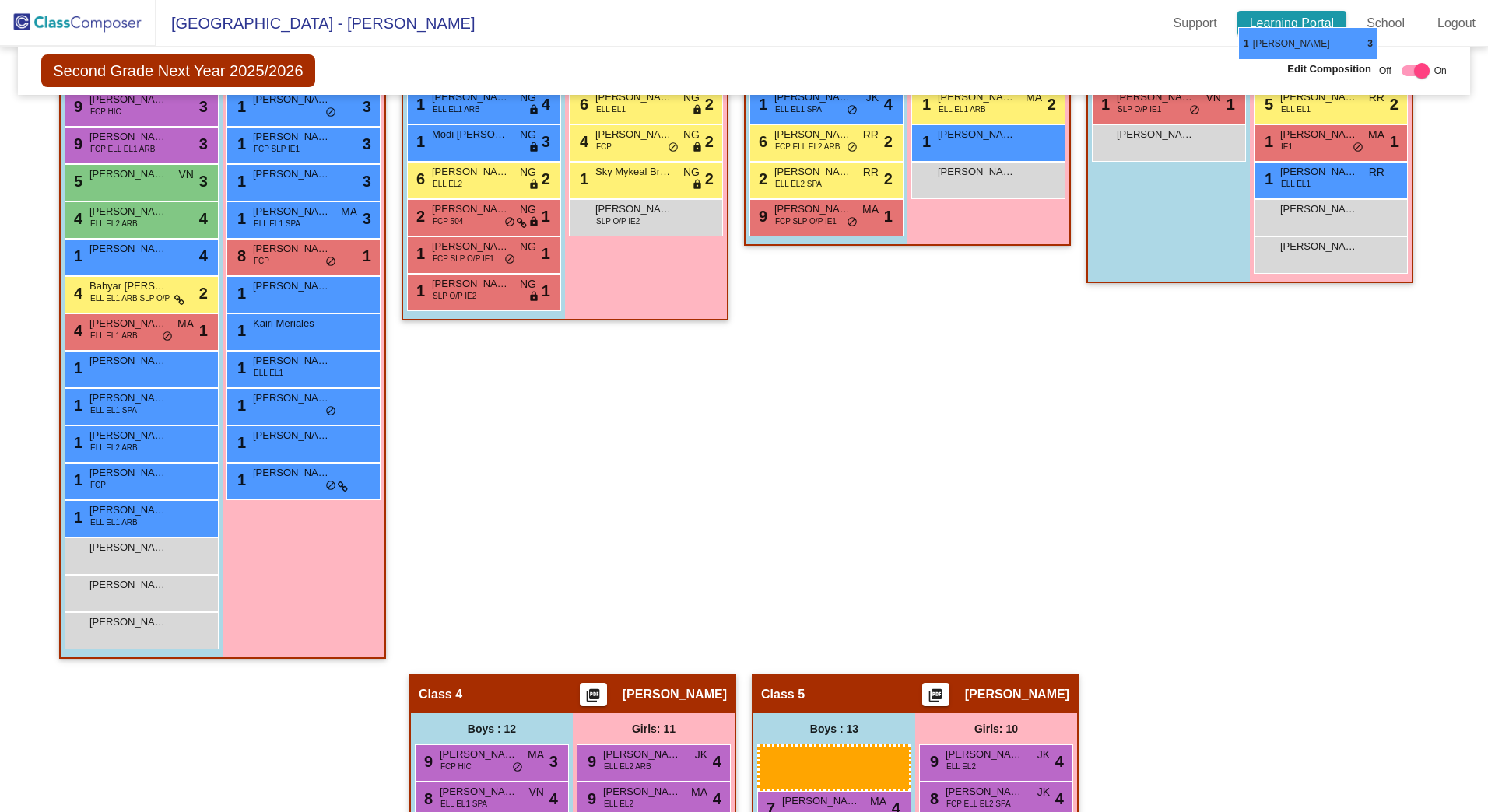
scroll to position [669, 0]
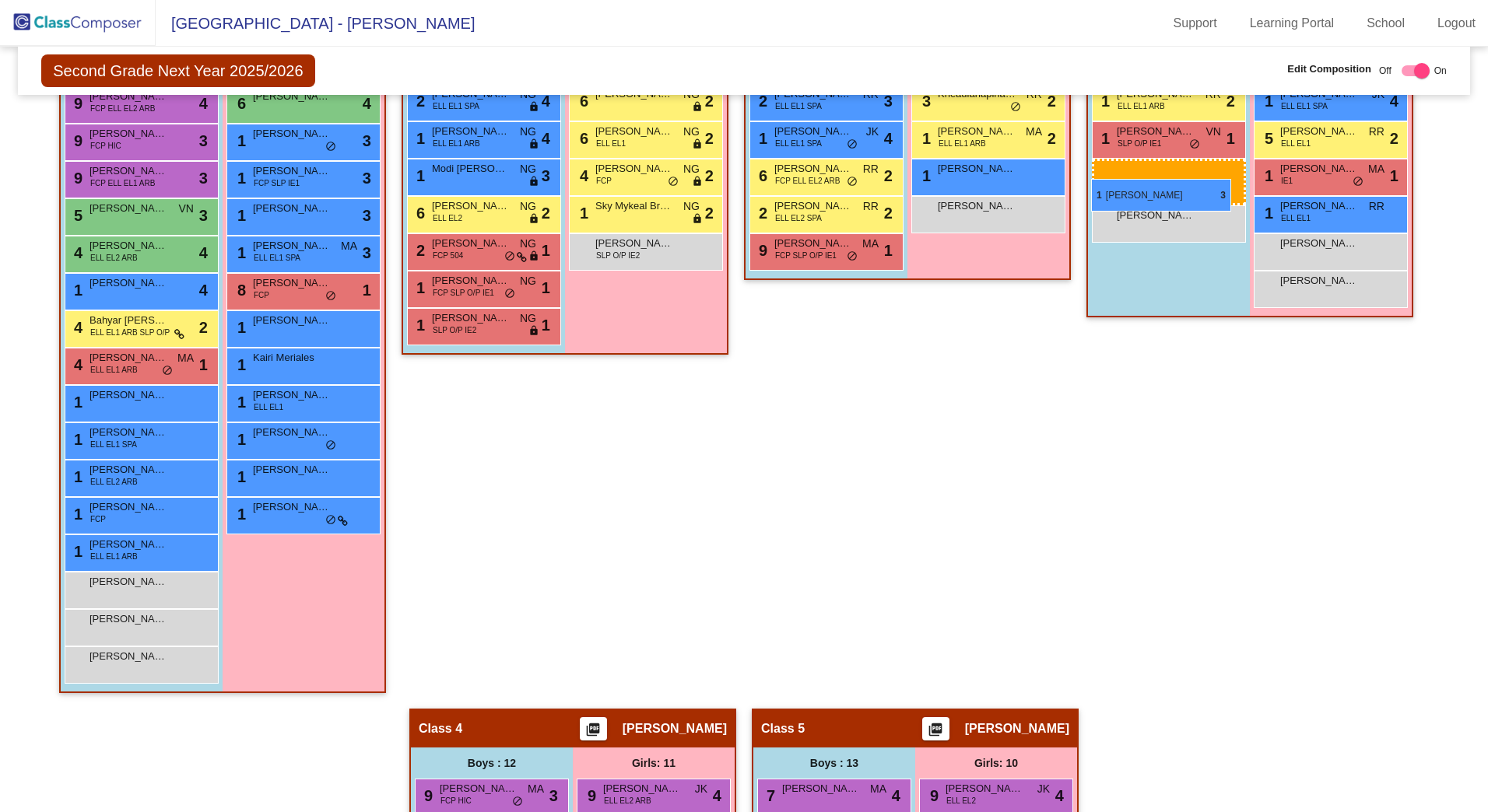
drag, startPoint x: 811, startPoint y: 504, endPoint x: 1091, endPoint y: 179, distance: 429.0
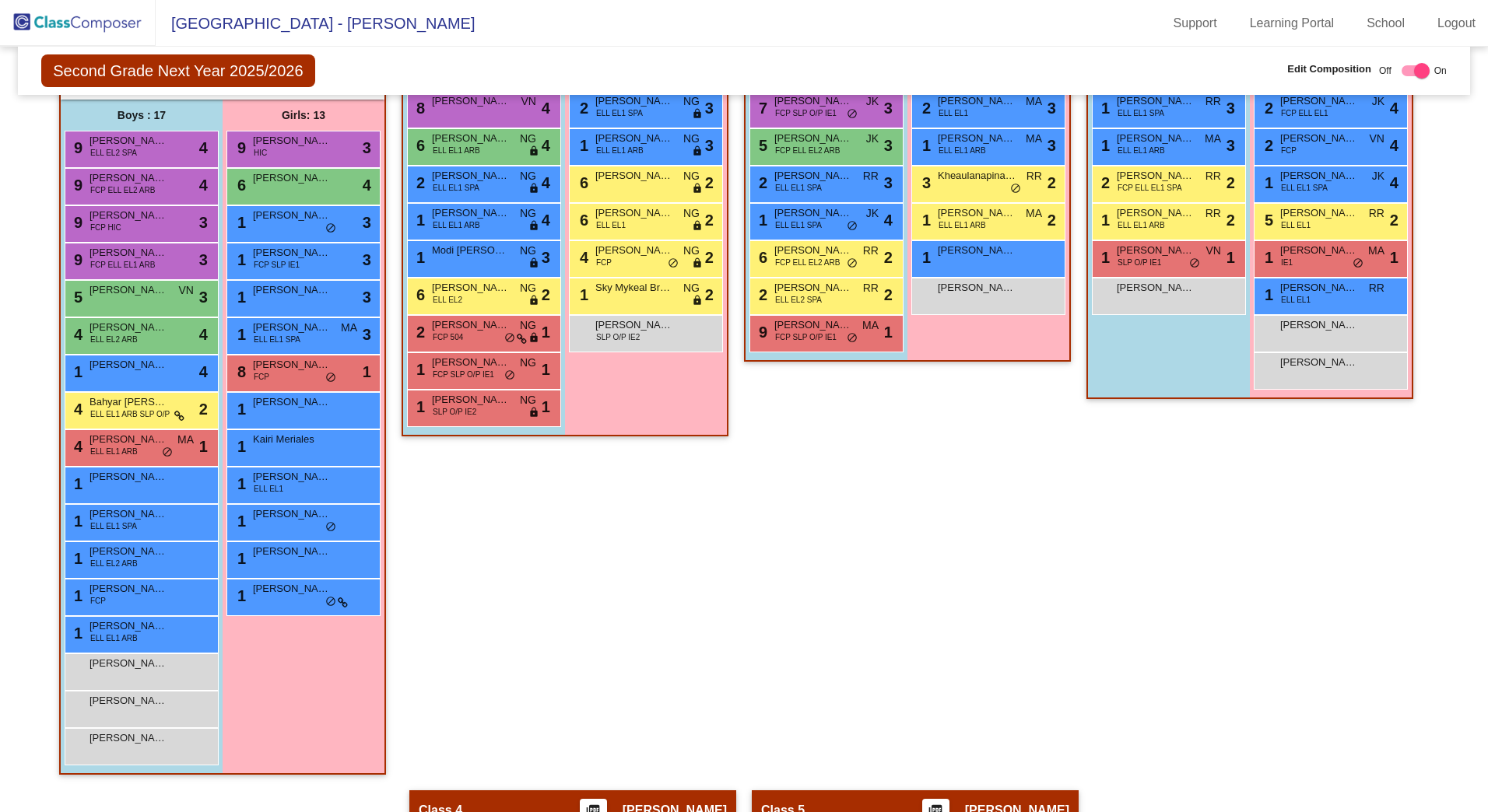
scroll to position [591, 0]
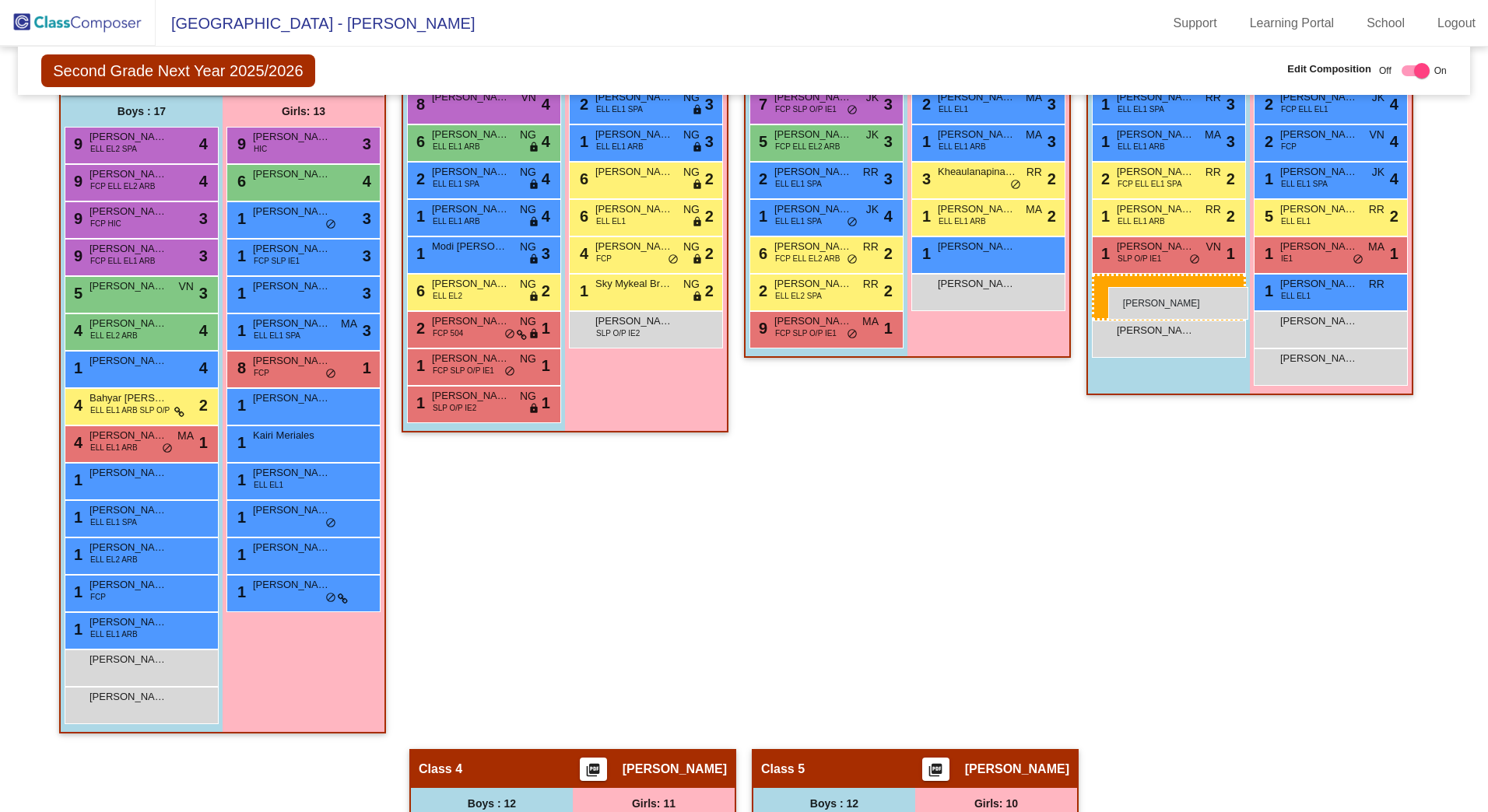
drag, startPoint x: 130, startPoint y: 696, endPoint x: 1109, endPoint y: 287, distance: 1061.0
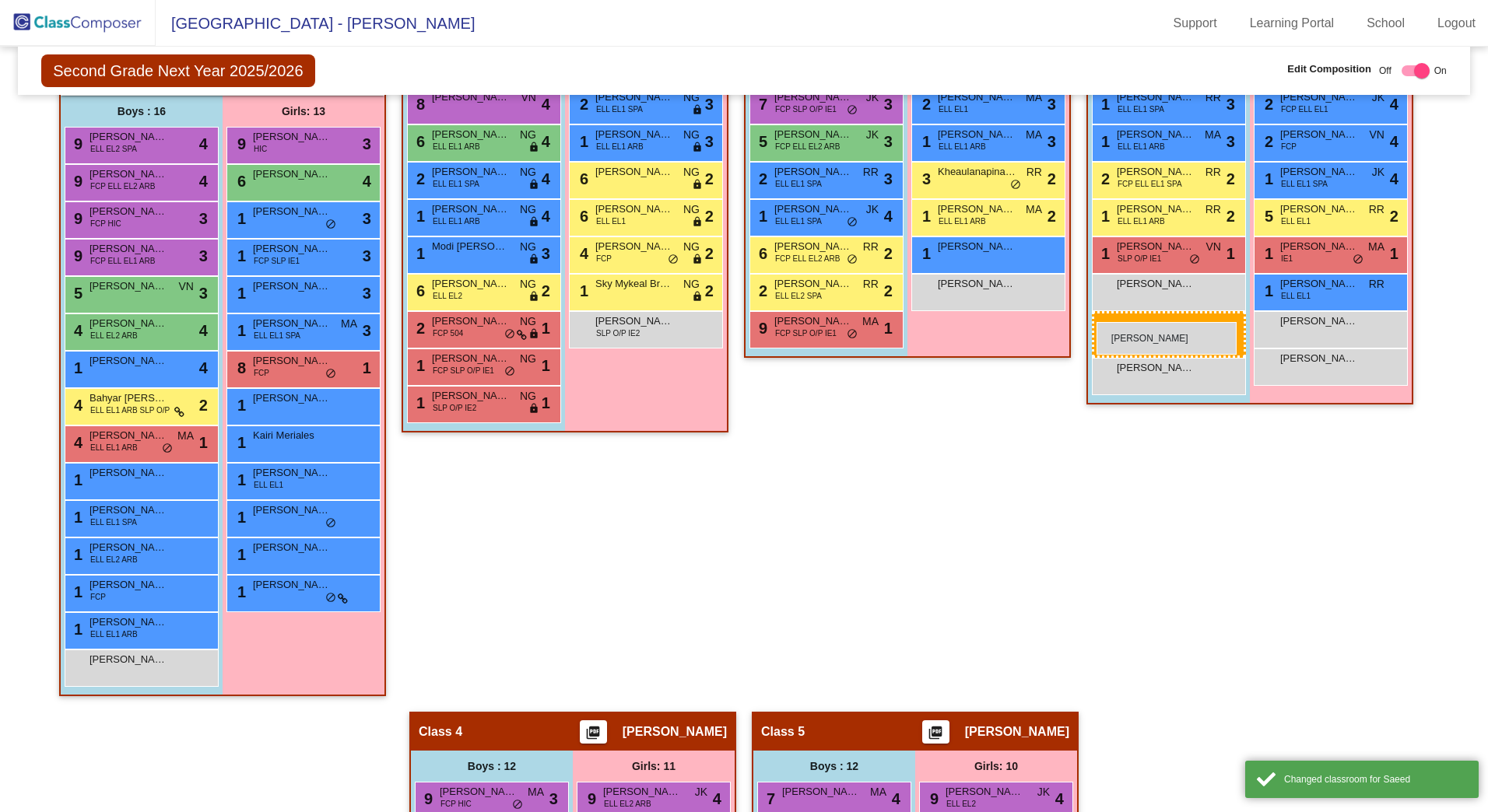
drag, startPoint x: 120, startPoint y: 706, endPoint x: 1100, endPoint y: 322, distance: 1052.5
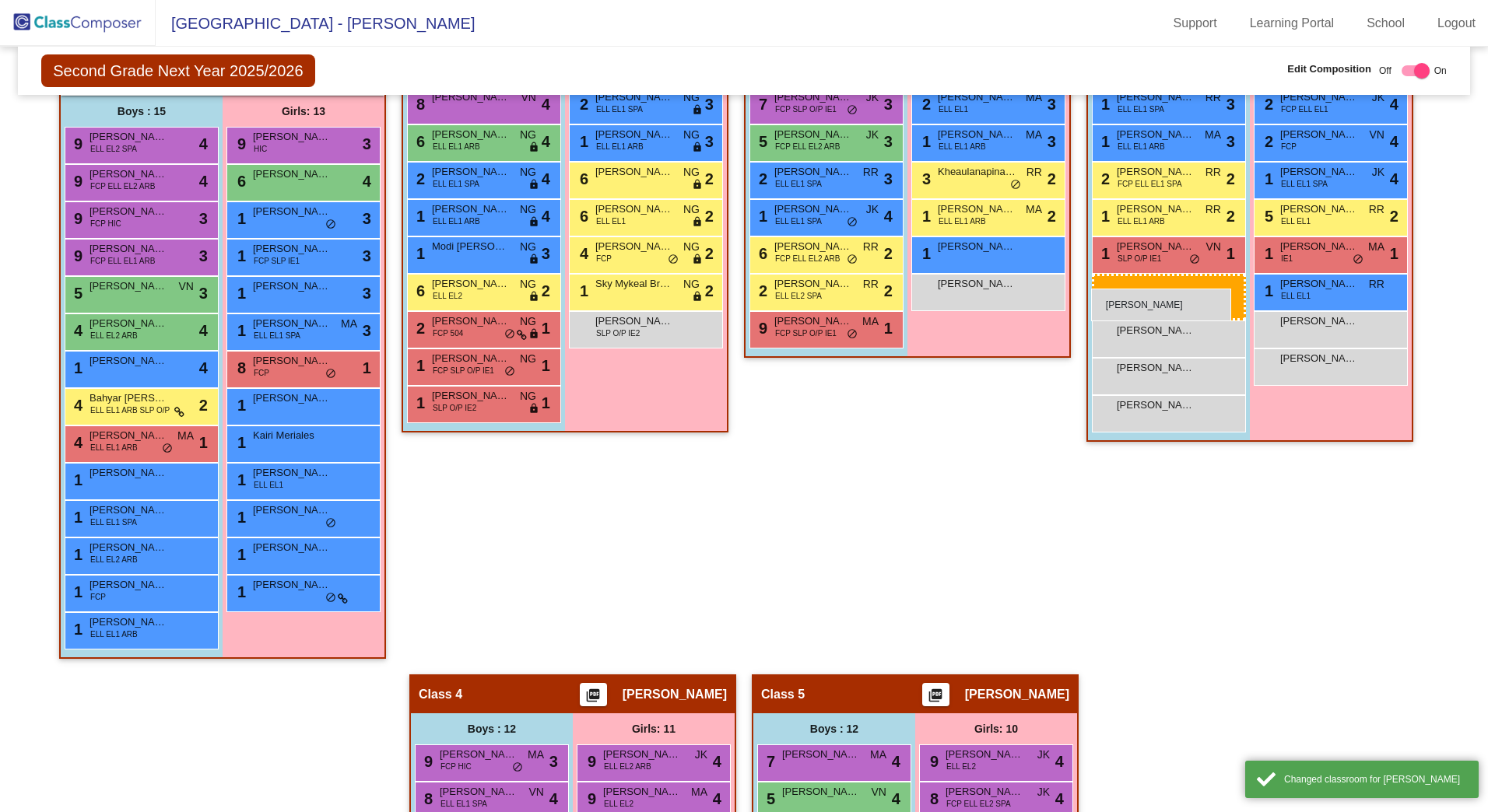
drag, startPoint x: 107, startPoint y: 658, endPoint x: 1091, endPoint y: 289, distance: 1050.9
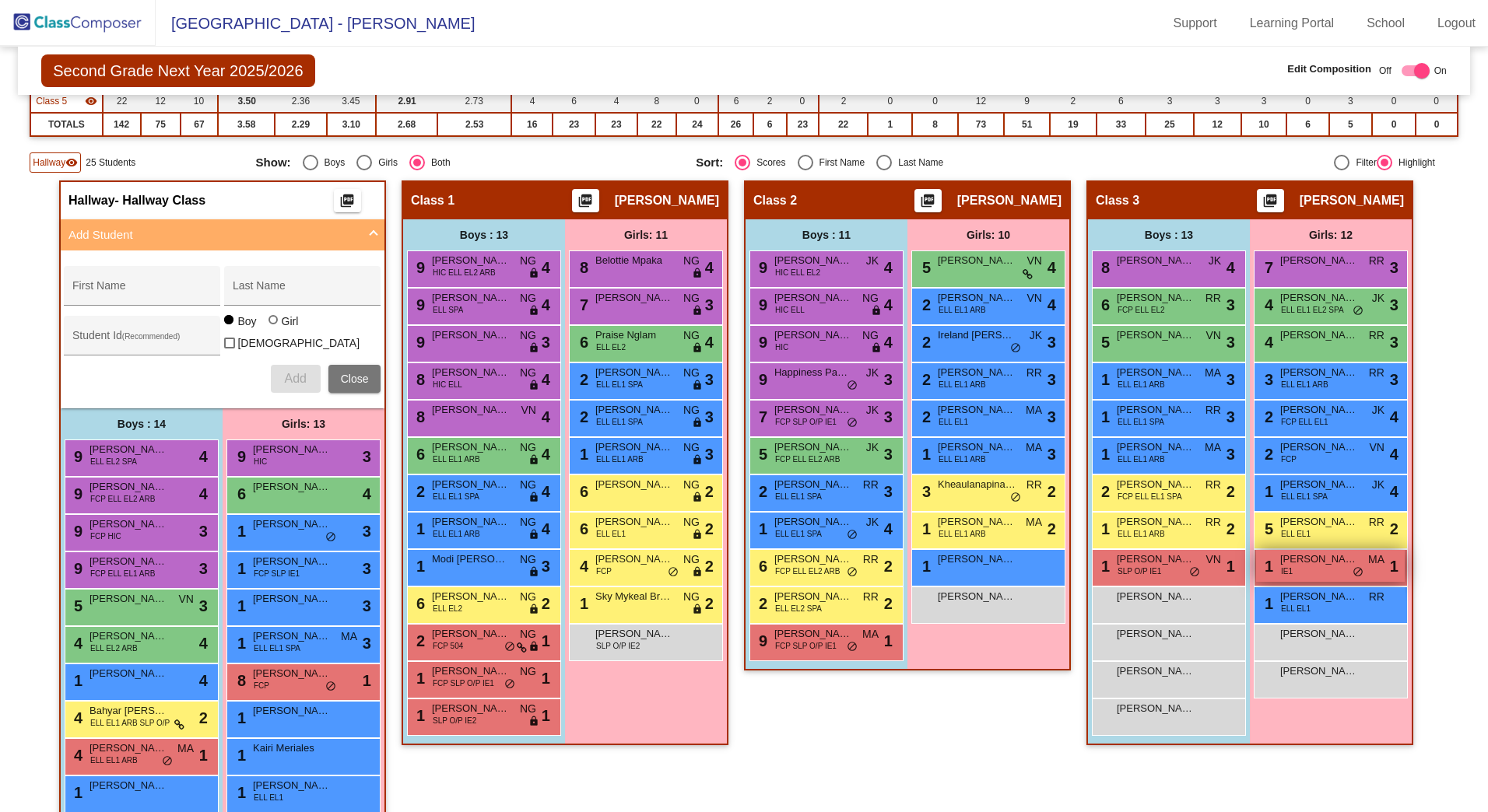
scroll to position [279, 0]
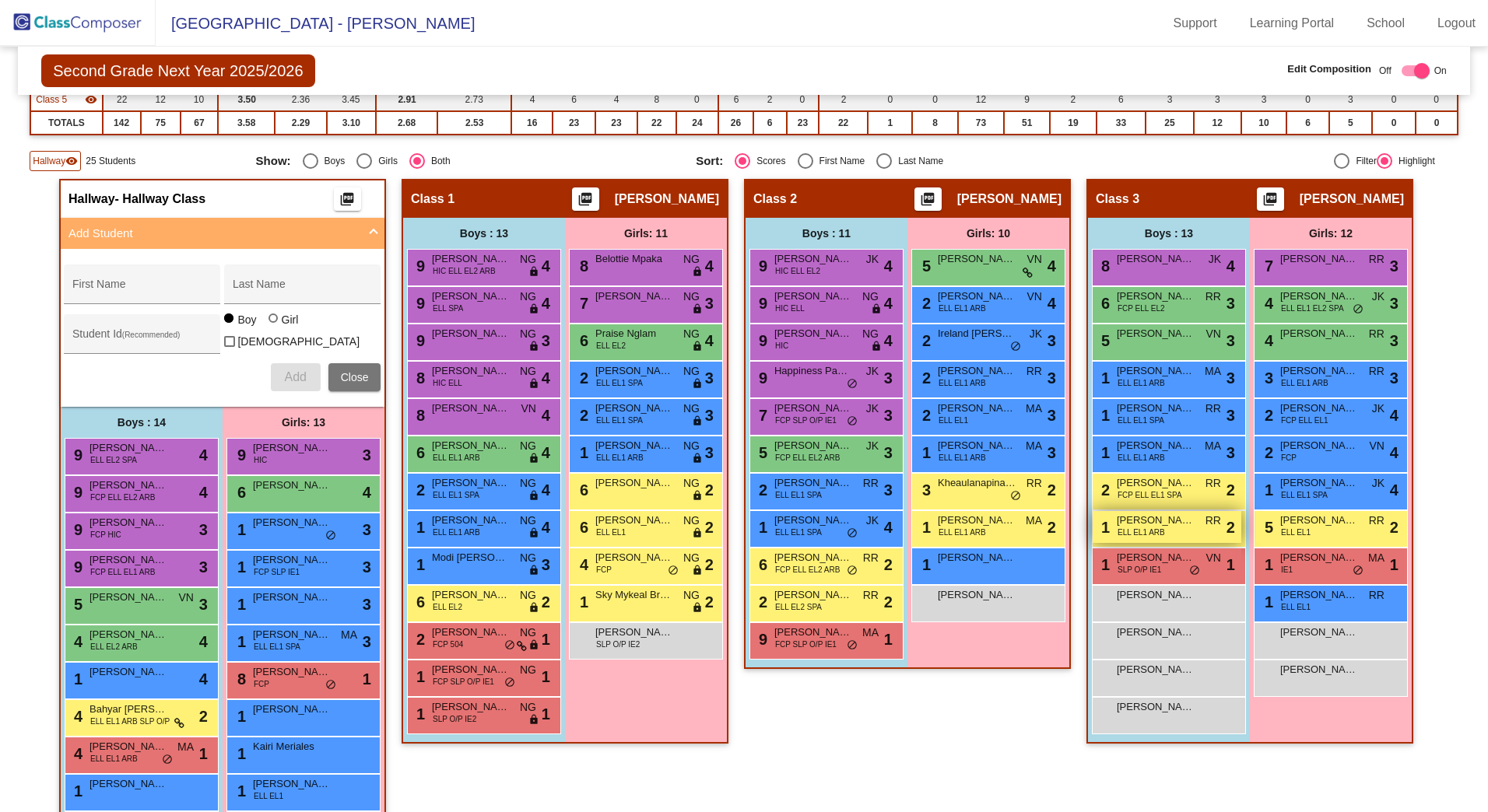
click at [1170, 515] on span "[PERSON_NAME]" at bounding box center [1156, 520] width 78 height 15
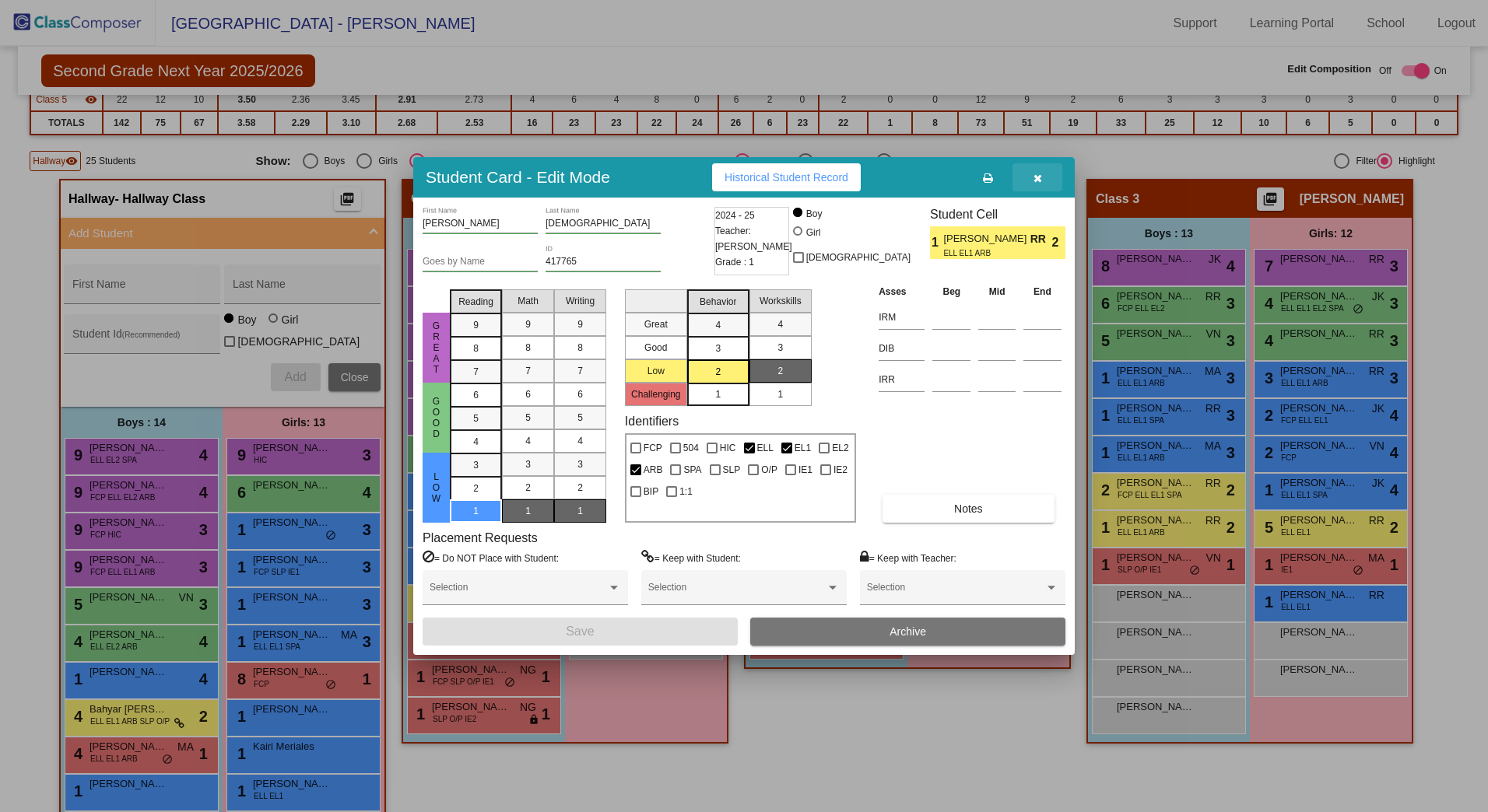
drag, startPoint x: 1045, startPoint y: 179, endPoint x: 1045, endPoint y: 188, distance: 9.0
click at [1045, 179] on button "button" at bounding box center [1037, 177] width 50 height 28
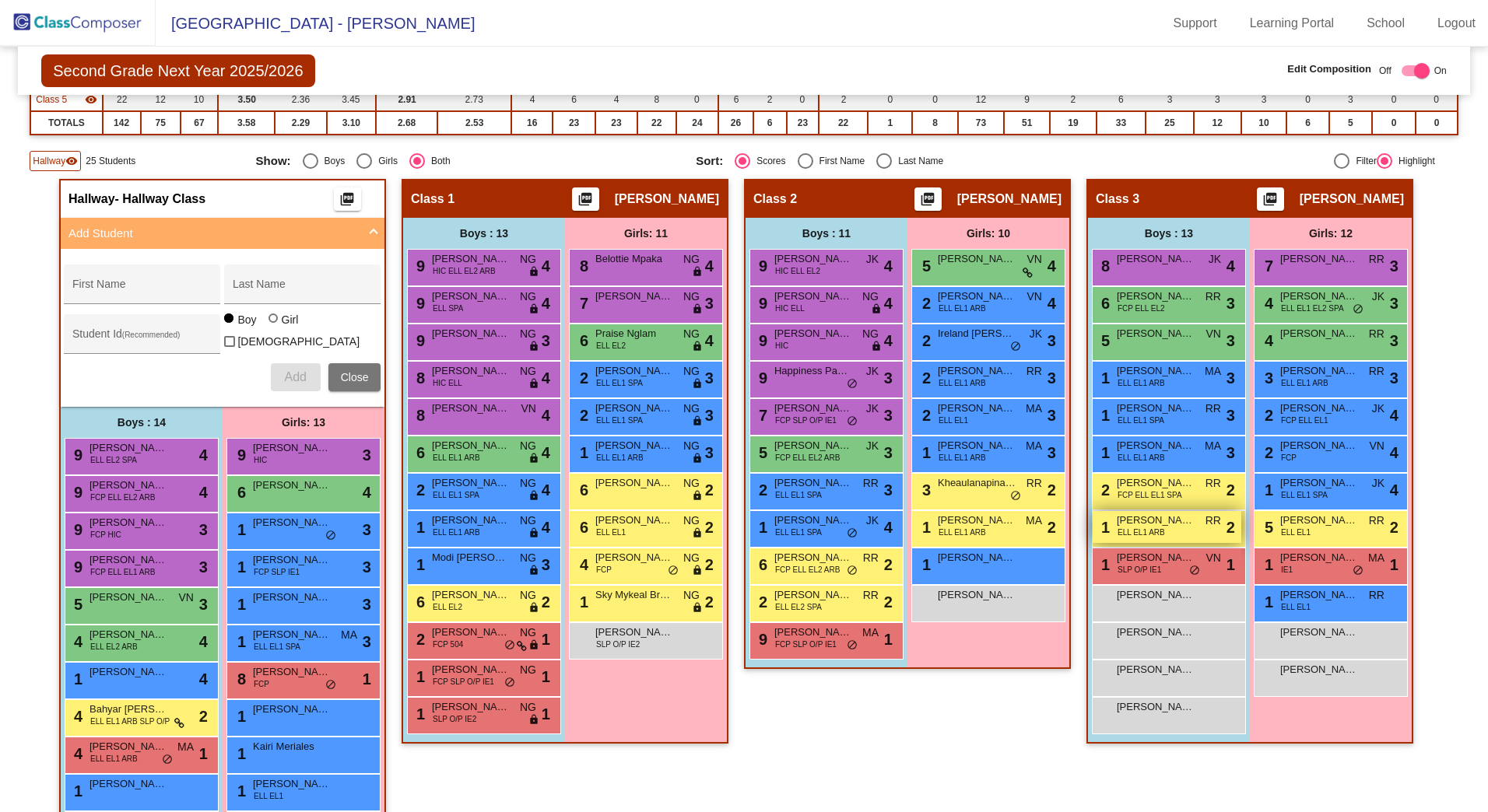
click at [1188, 527] on span "[PERSON_NAME]" at bounding box center [1156, 520] width 78 height 15
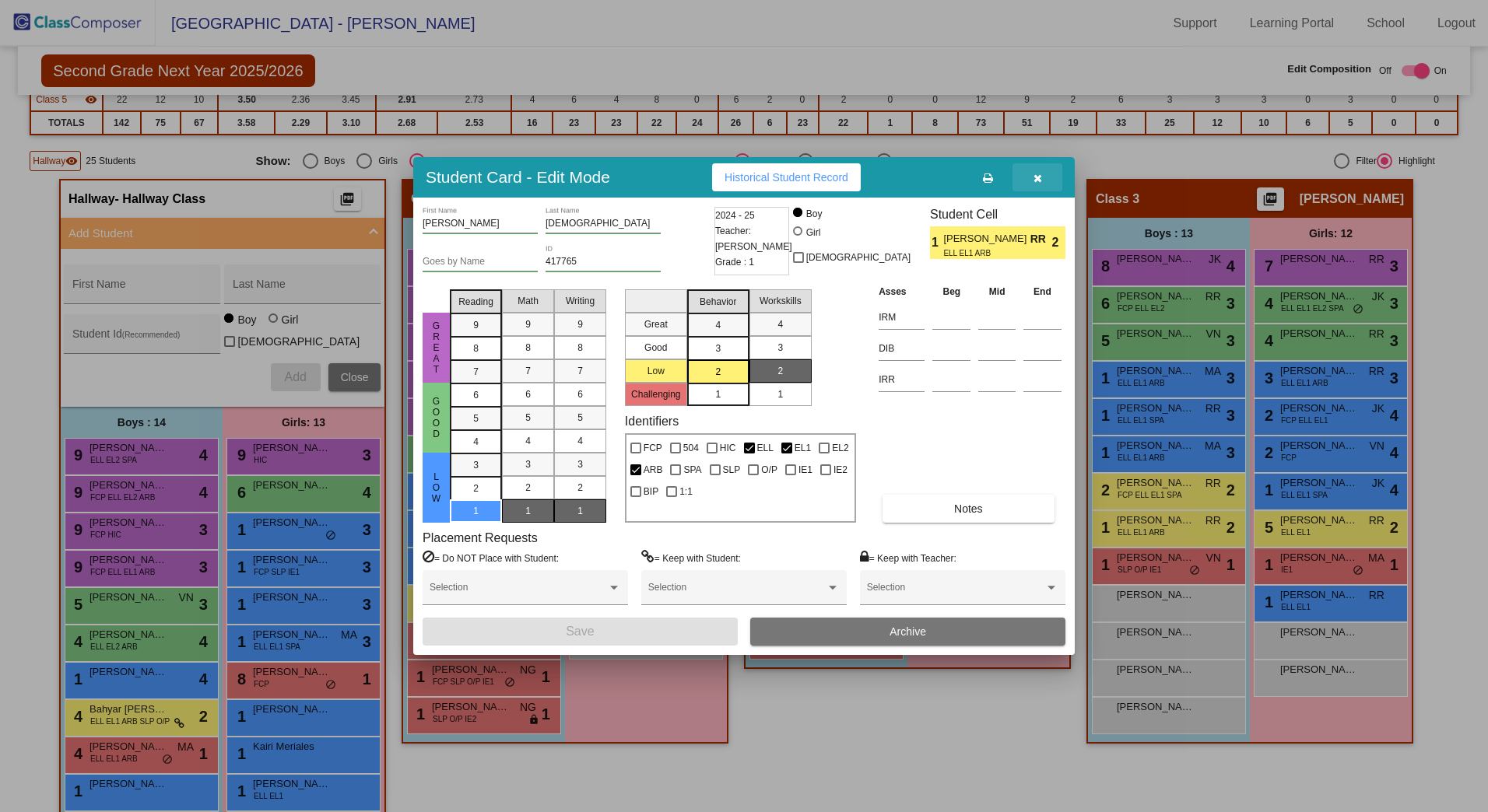
click at [1038, 176] on icon "button" at bounding box center [1038, 178] width 8 height 11
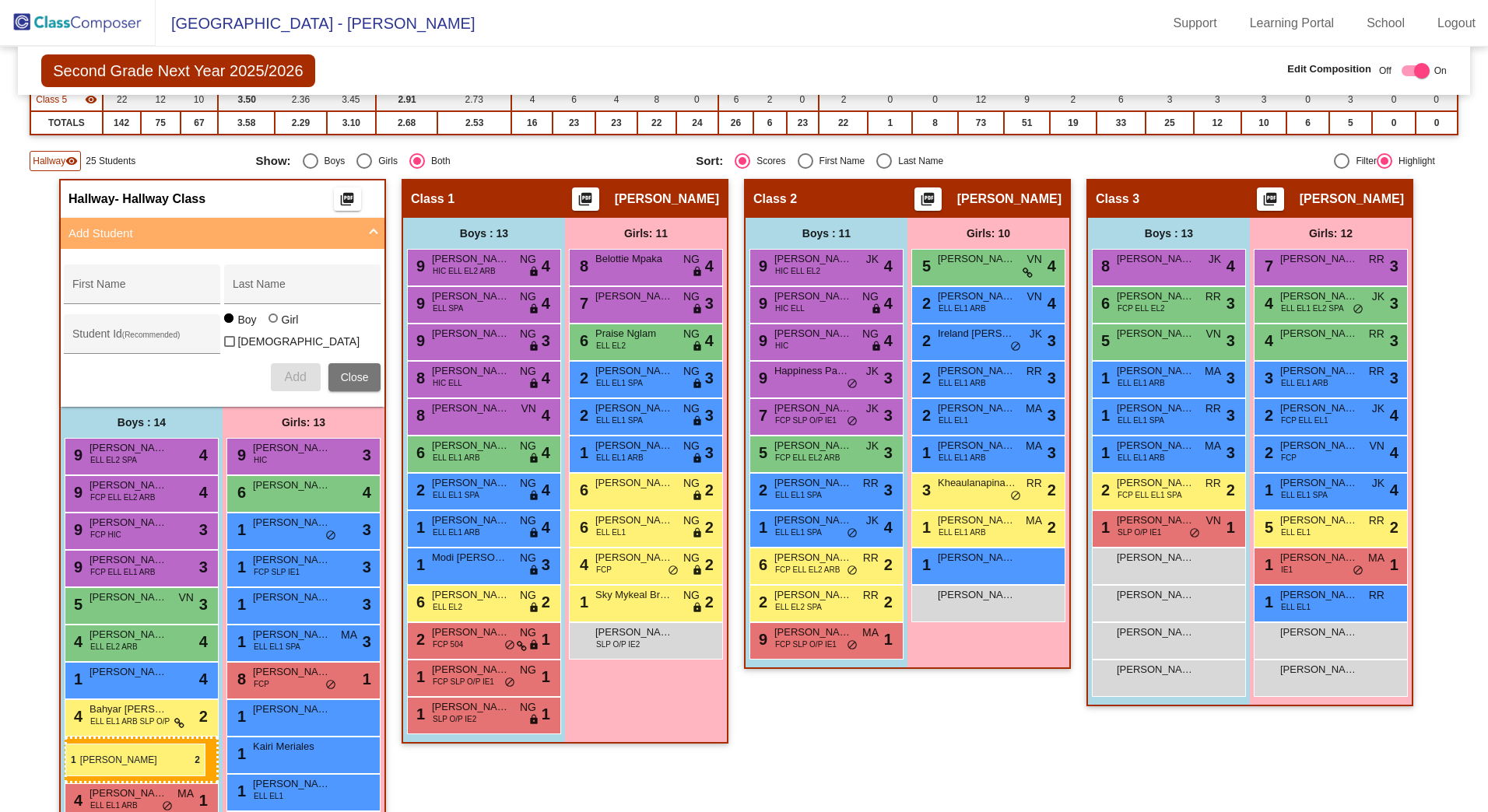
drag, startPoint x: 1172, startPoint y: 521, endPoint x: 62, endPoint y: 740, distance: 1131.4
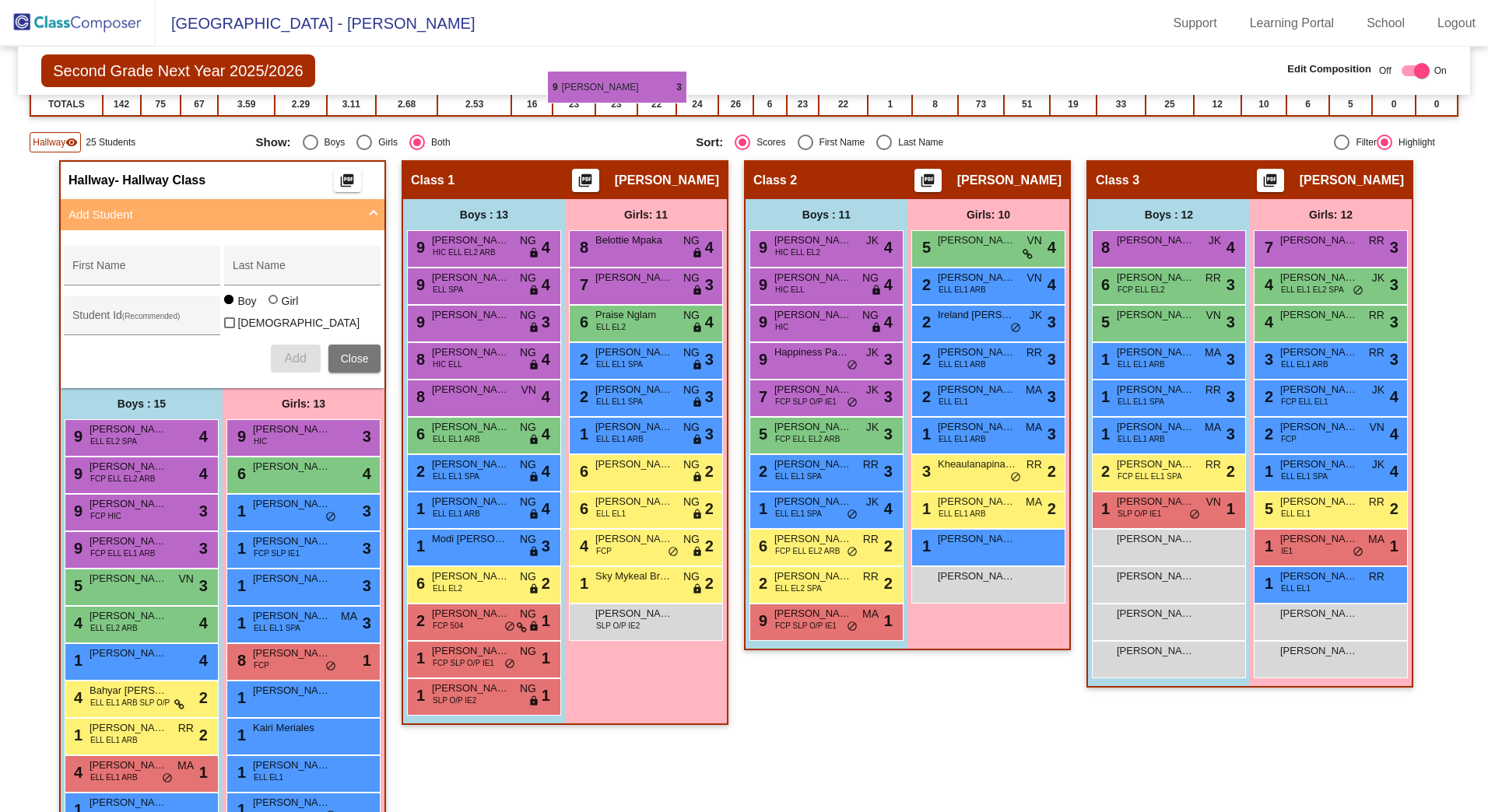
scroll to position [289, 0]
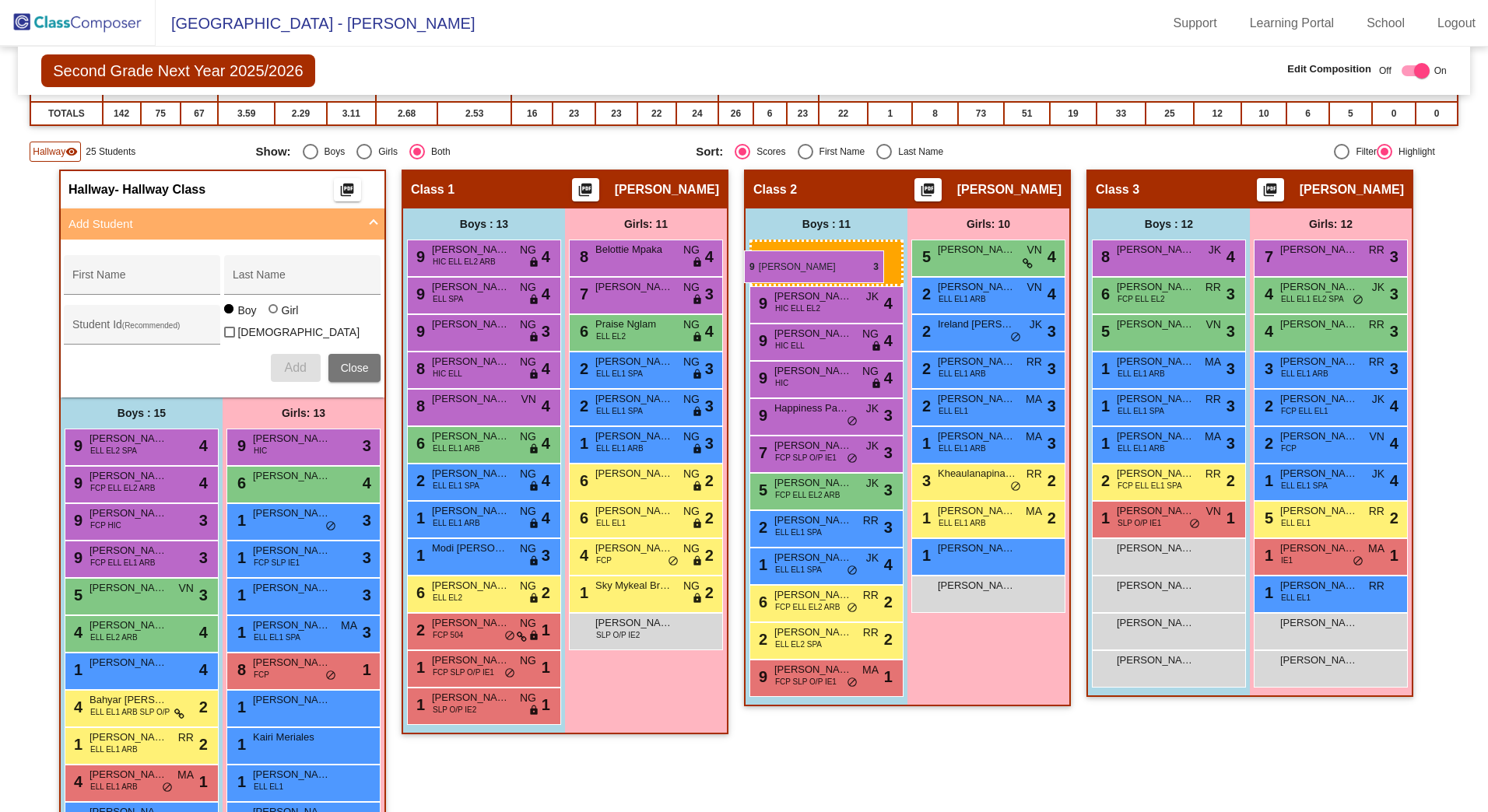
drag, startPoint x: 471, startPoint y: 365, endPoint x: 744, endPoint y: 251, distance: 295.8
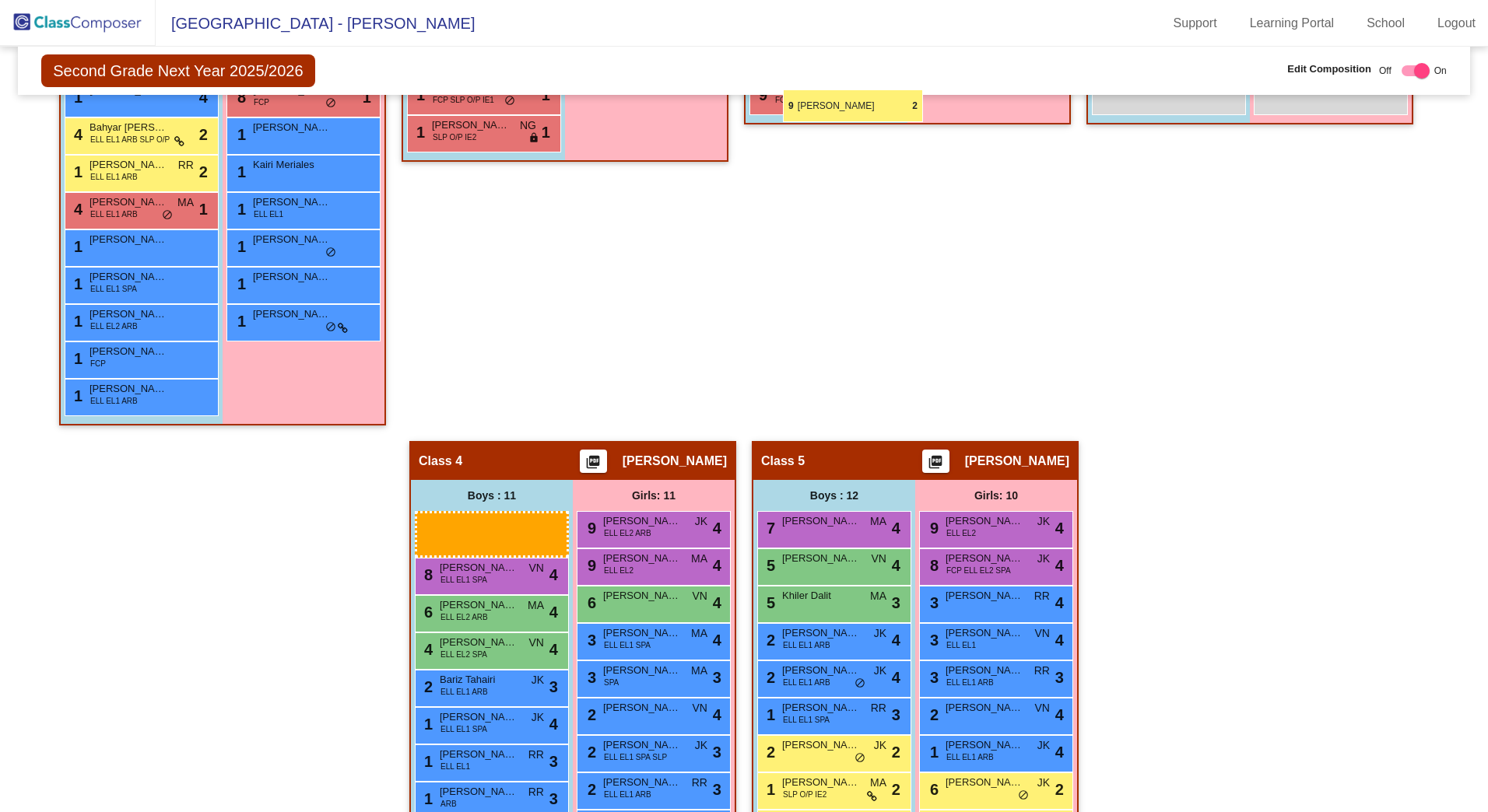
scroll to position [852, 0]
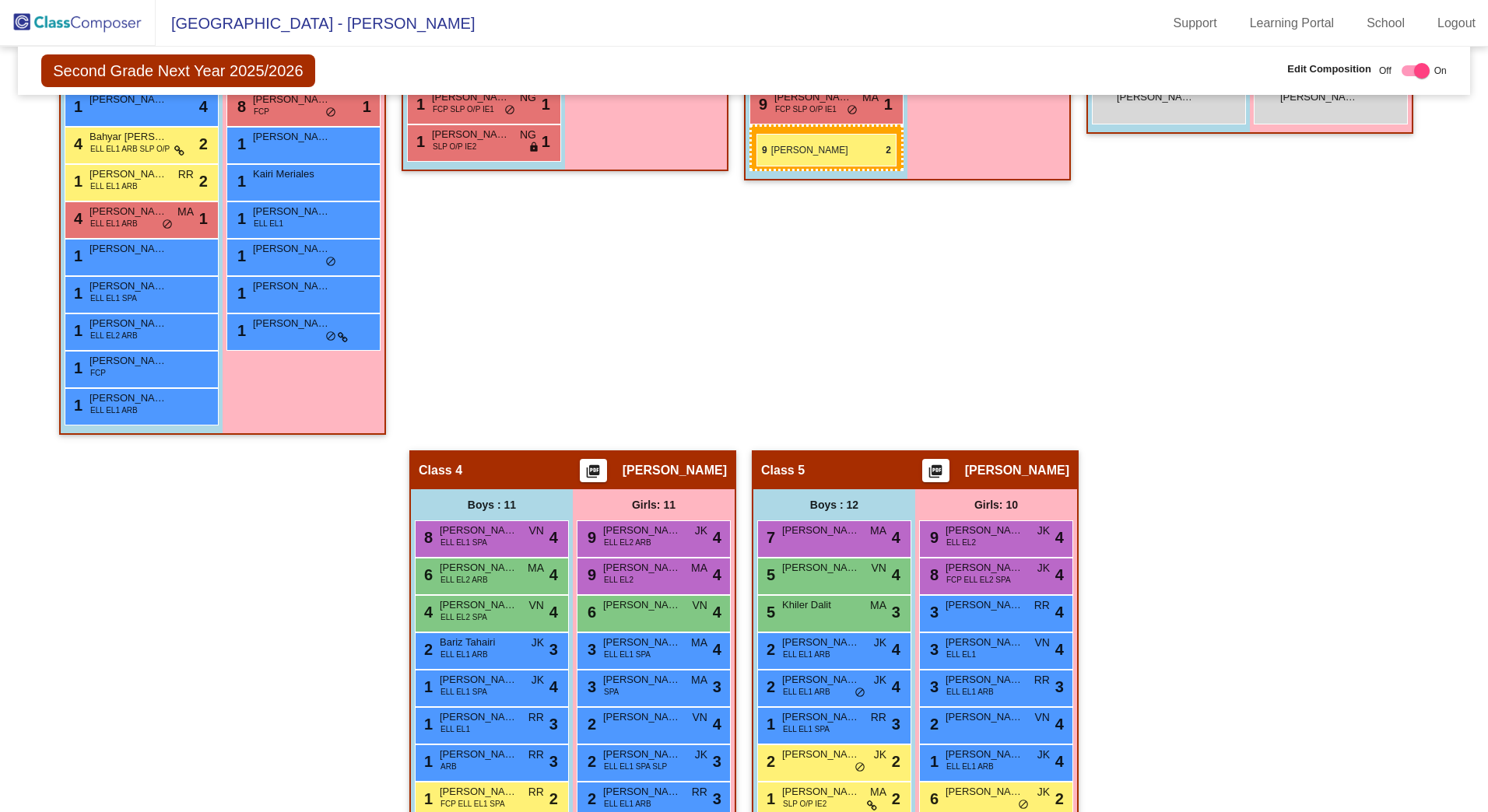
drag, startPoint x: 479, startPoint y: 616, endPoint x: 757, endPoint y: 134, distance: 556.4
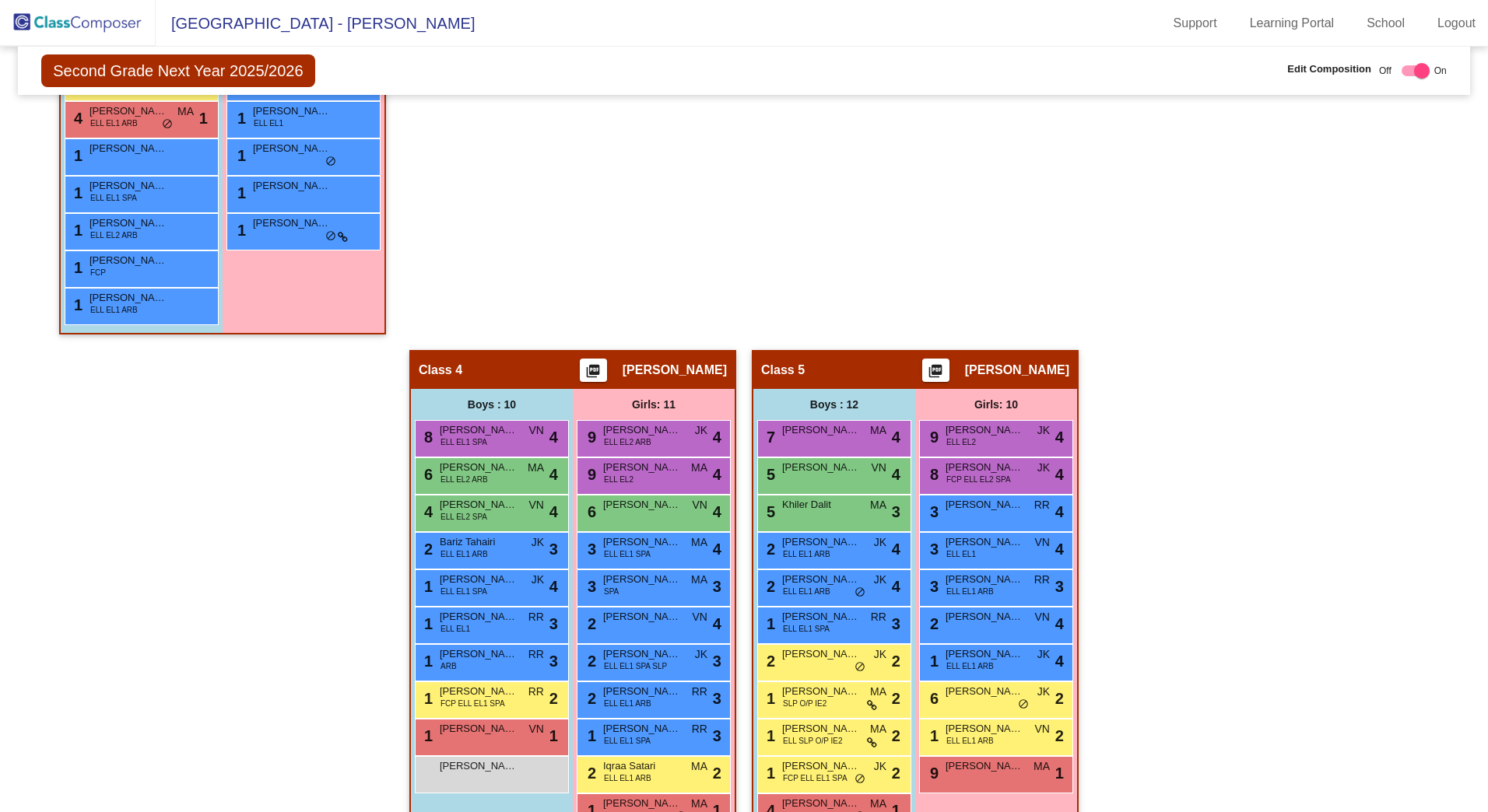
scroll to position [1030, 0]
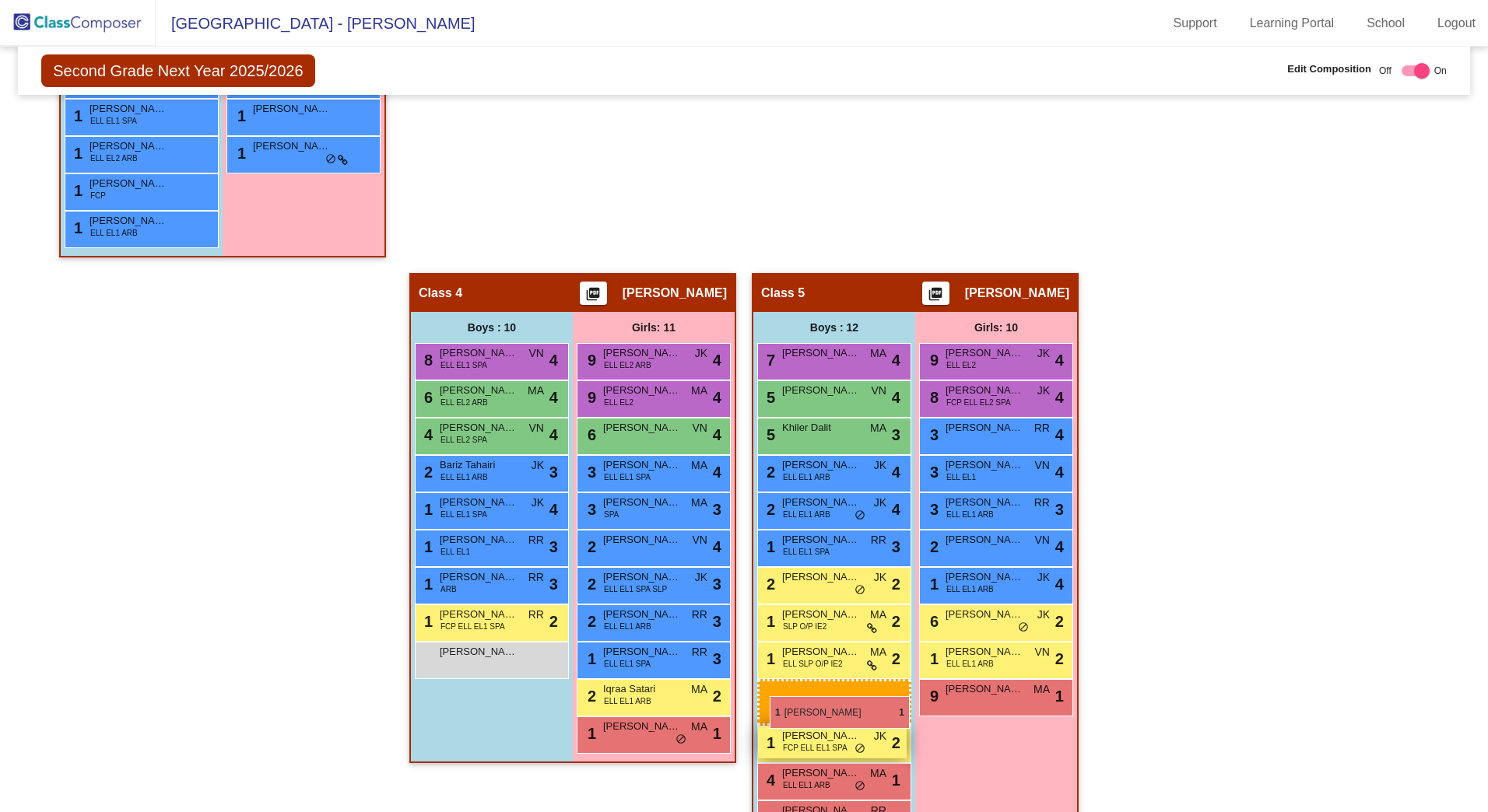
drag, startPoint x: 464, startPoint y: 655, endPoint x: 768, endPoint y: 694, distance: 306.5
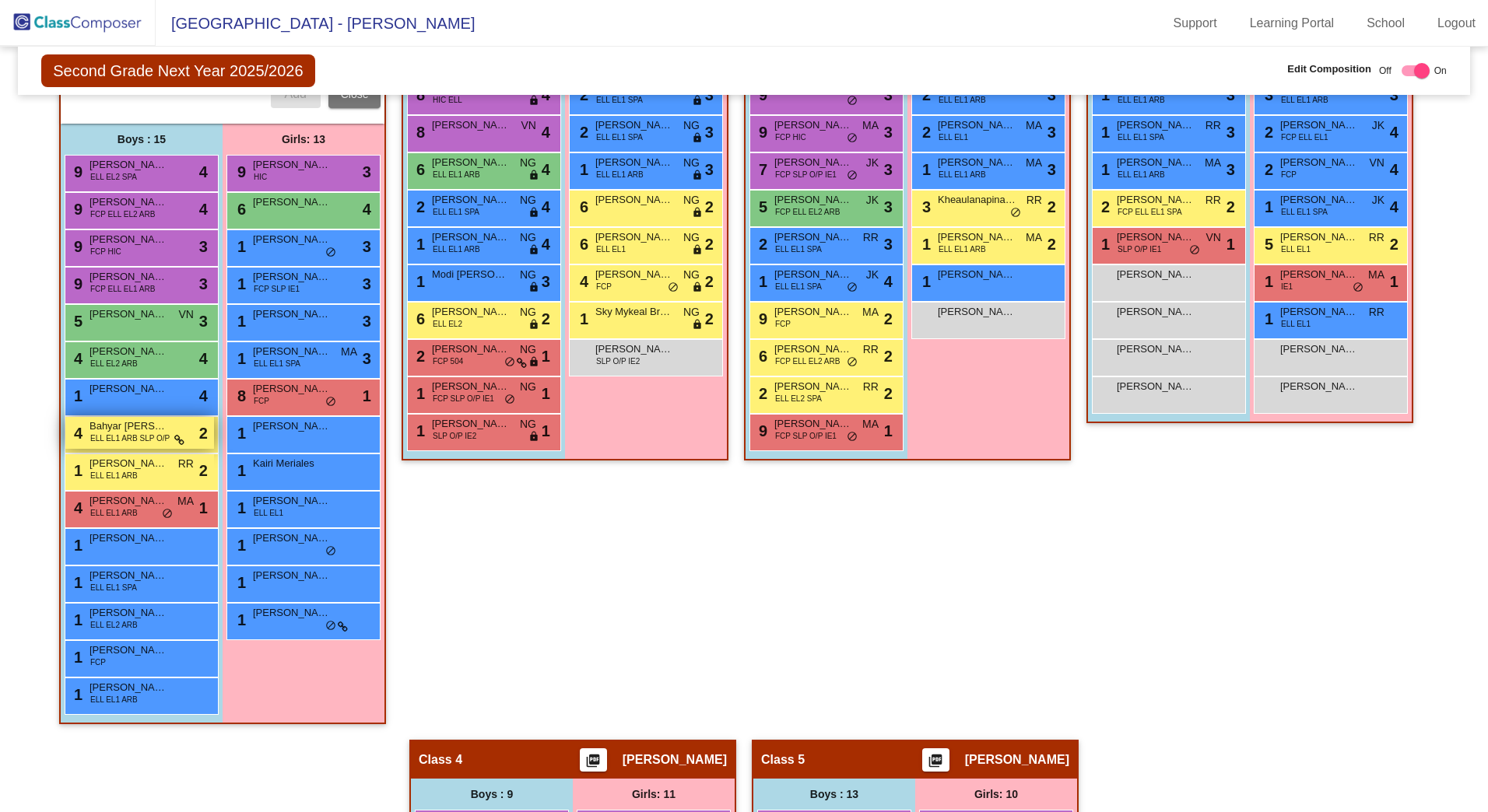
scroll to position [174, 0]
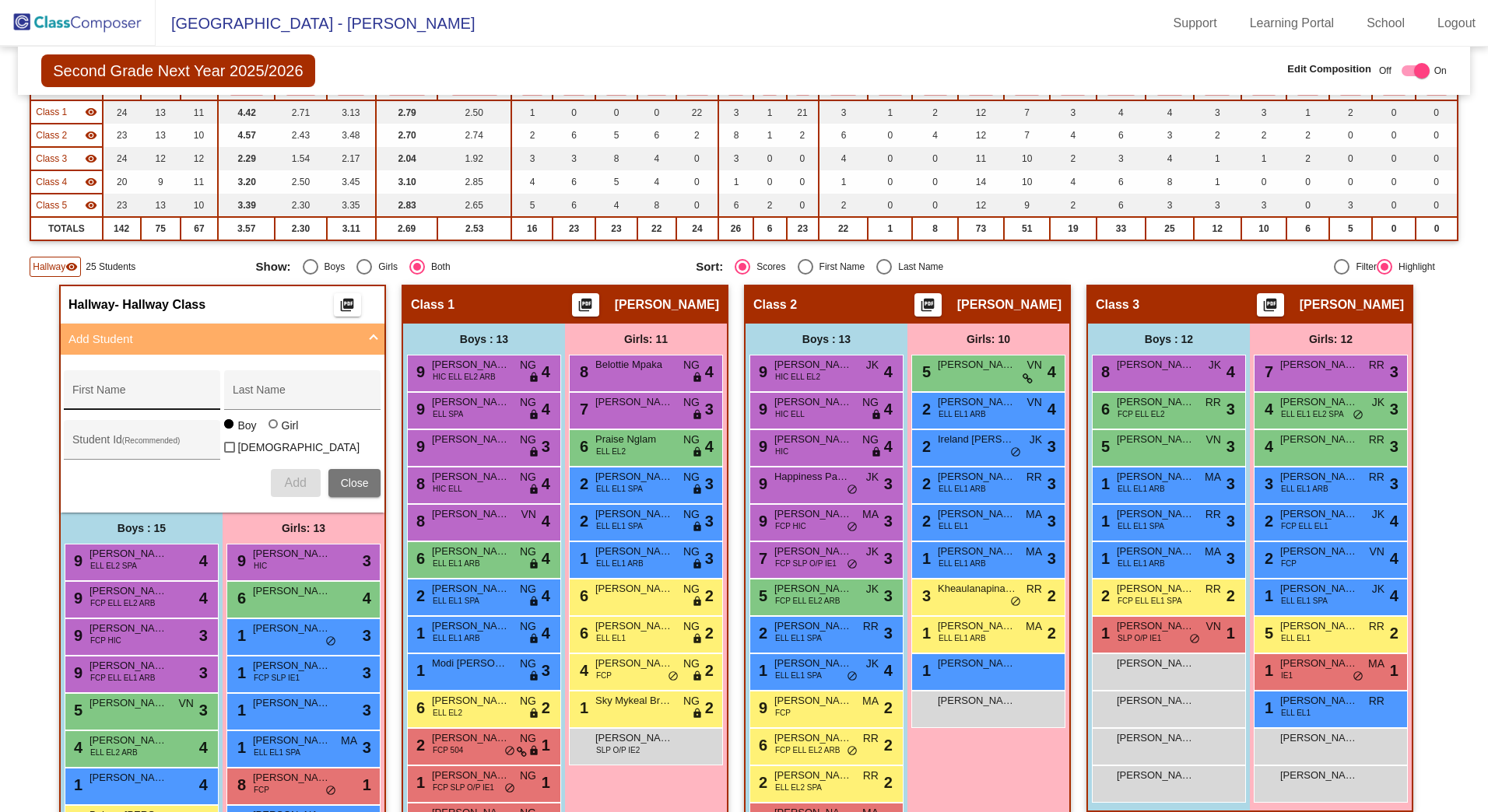
click at [154, 383] on div "First Name" at bounding box center [143, 395] width 140 height 32
type input "[PERSON_NAME]"
type input "426320"
click at [296, 476] on span "Add" at bounding box center [295, 483] width 22 height 14
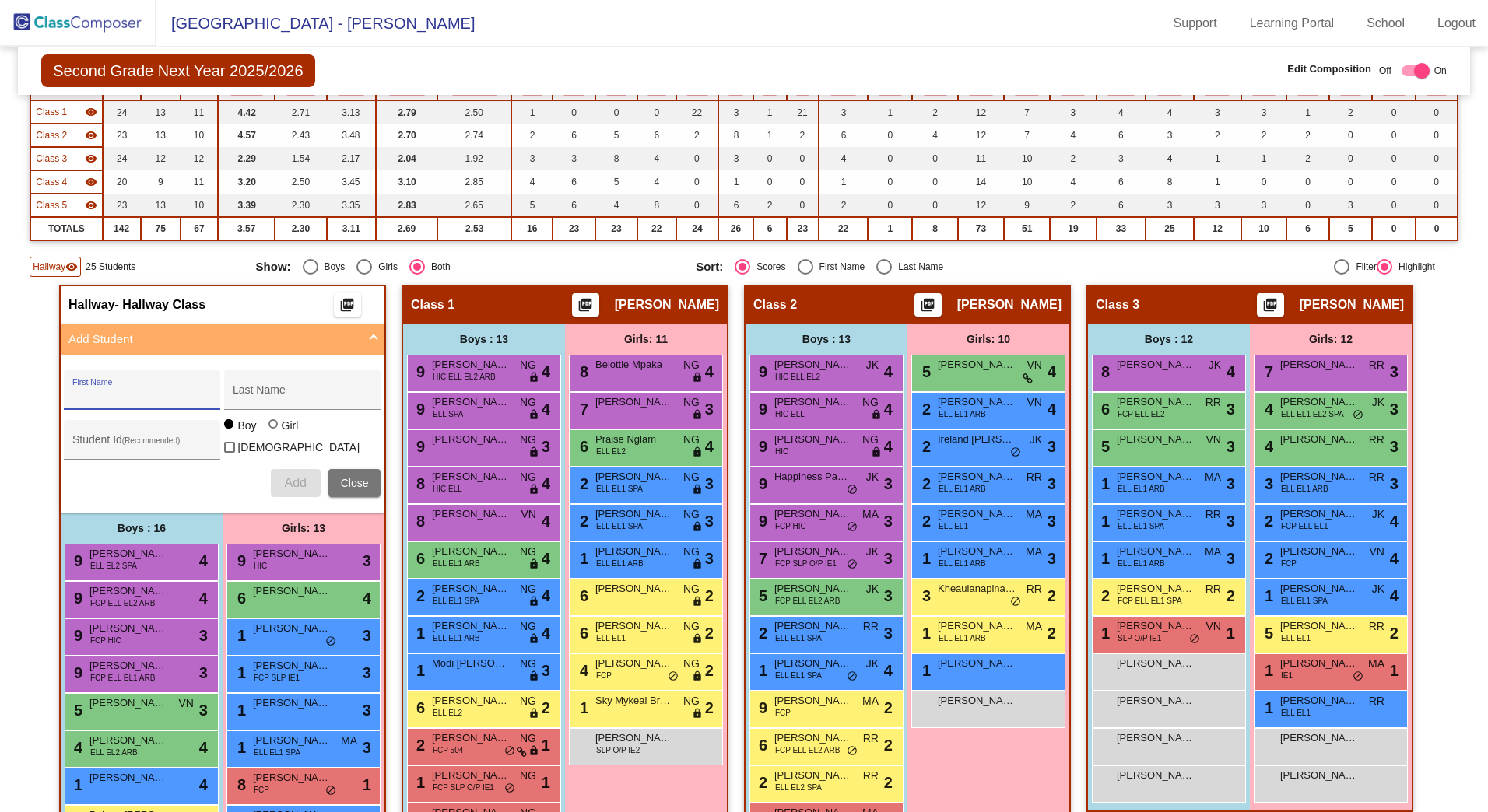
click at [167, 384] on div "First Name" at bounding box center [143, 395] width 140 height 32
type input "[PERSON_NAME]"
type input "Jibok"
type input "426603"
click at [301, 480] on span "Add" at bounding box center [295, 483] width 22 height 14
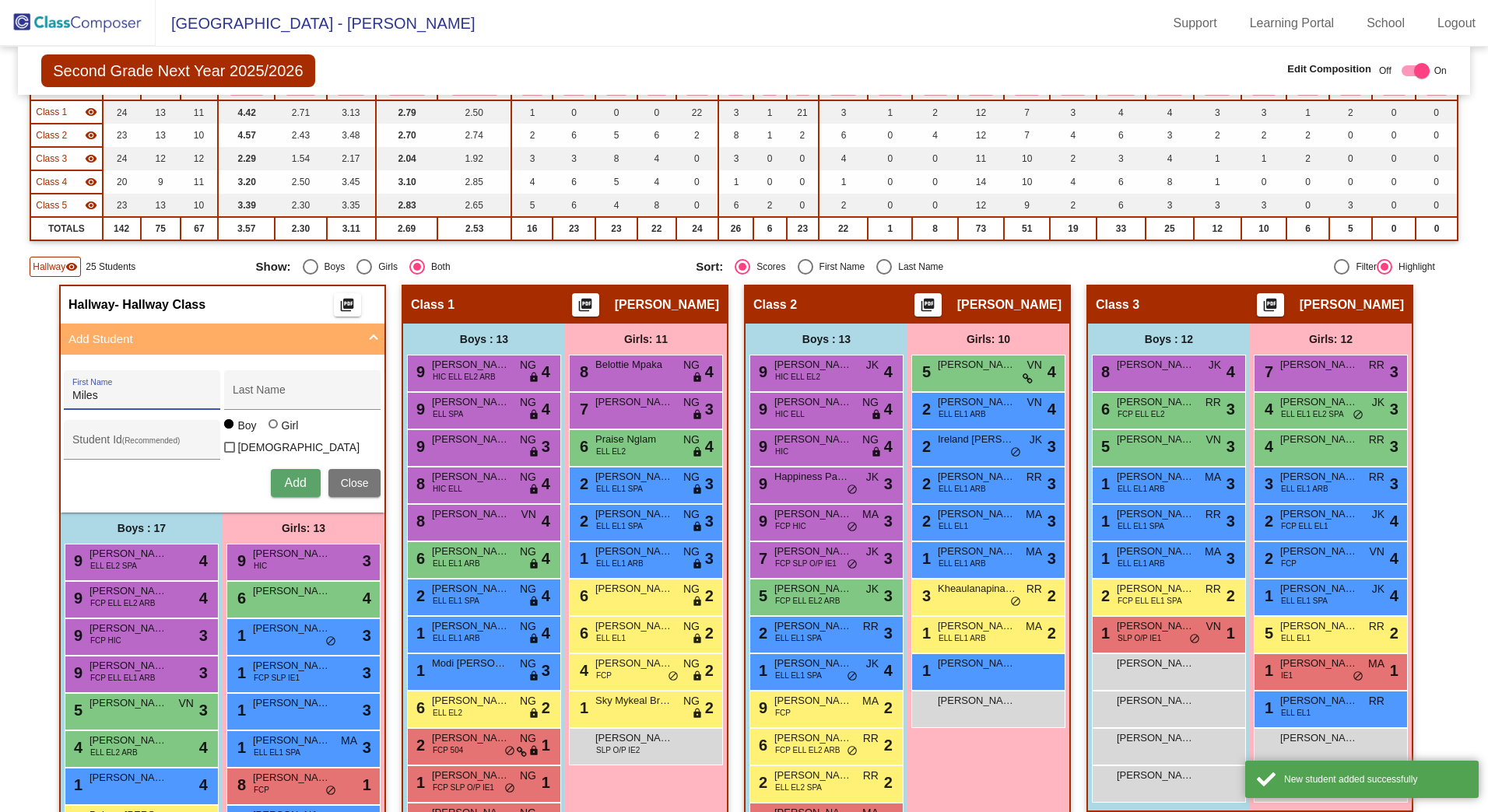
type input "Miles"
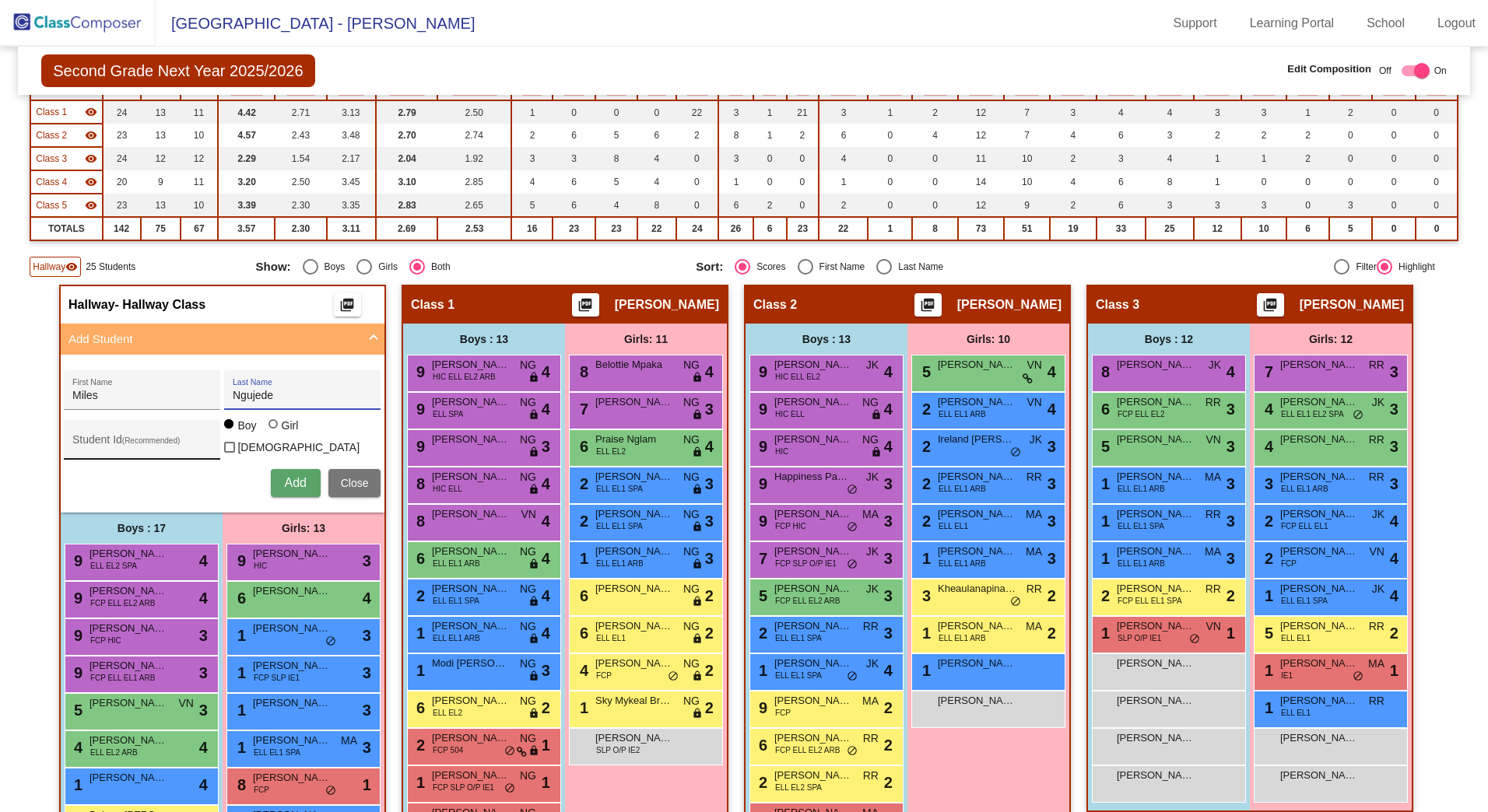
type input "Ngujede"
click at [146, 428] on div "Student Id (Recommended)" at bounding box center [143, 444] width 140 height 32
type input "4"
type input "398760"
click at [304, 473] on button "Add" at bounding box center [296, 483] width 50 height 28
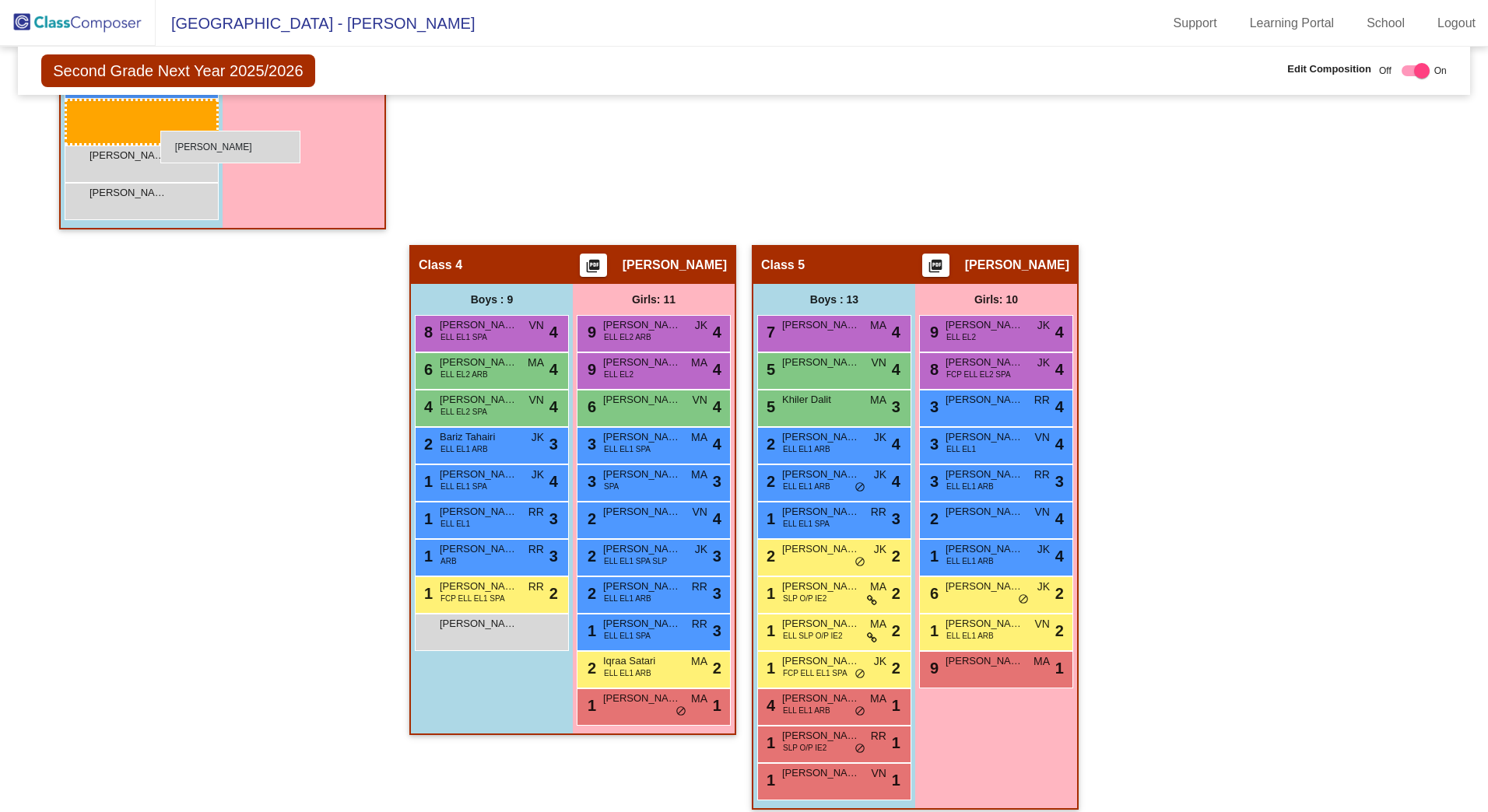
scroll to position [1141, 0]
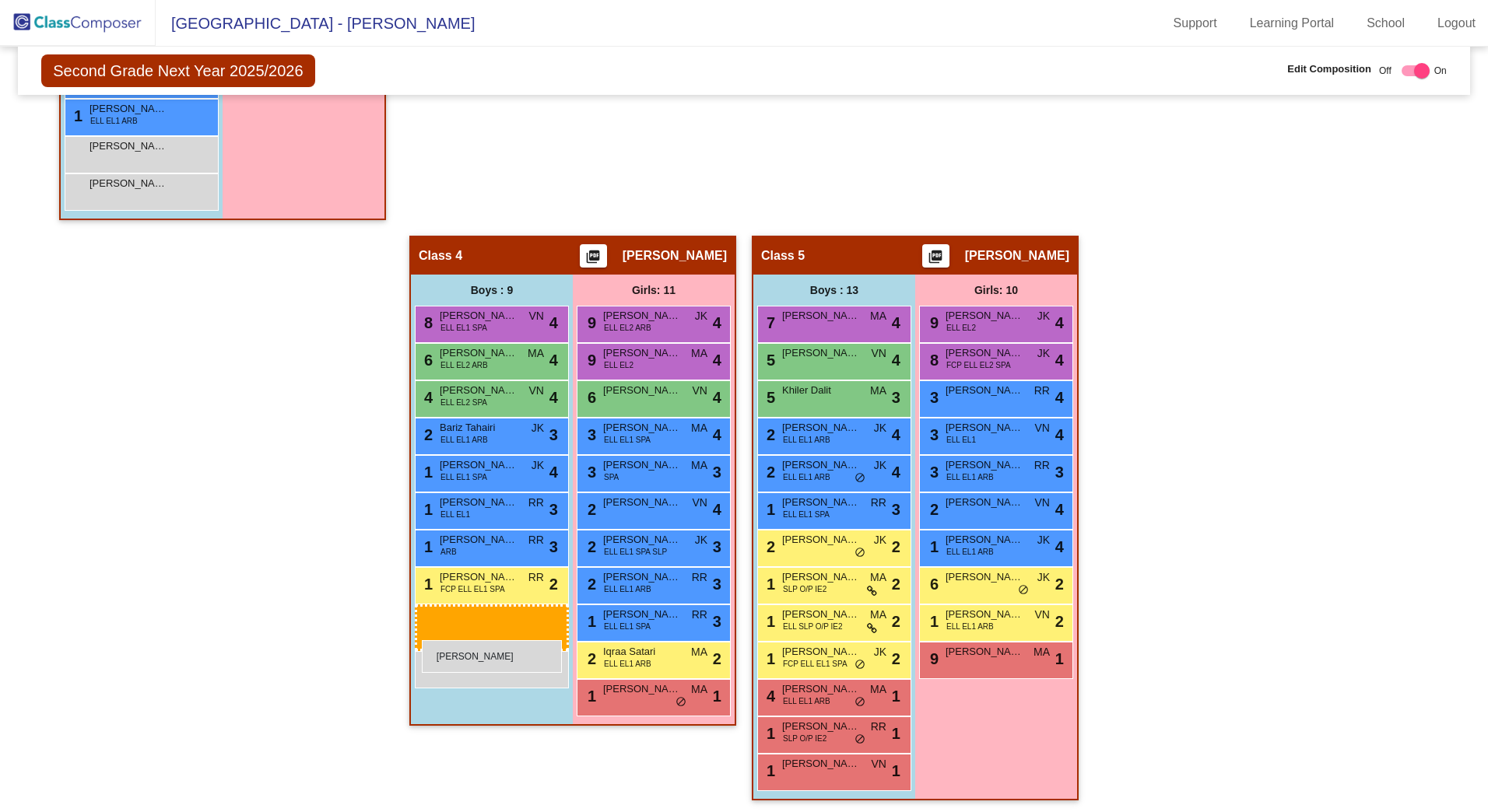
drag, startPoint x: 149, startPoint y: 115, endPoint x: 422, endPoint y: 641, distance: 592.6
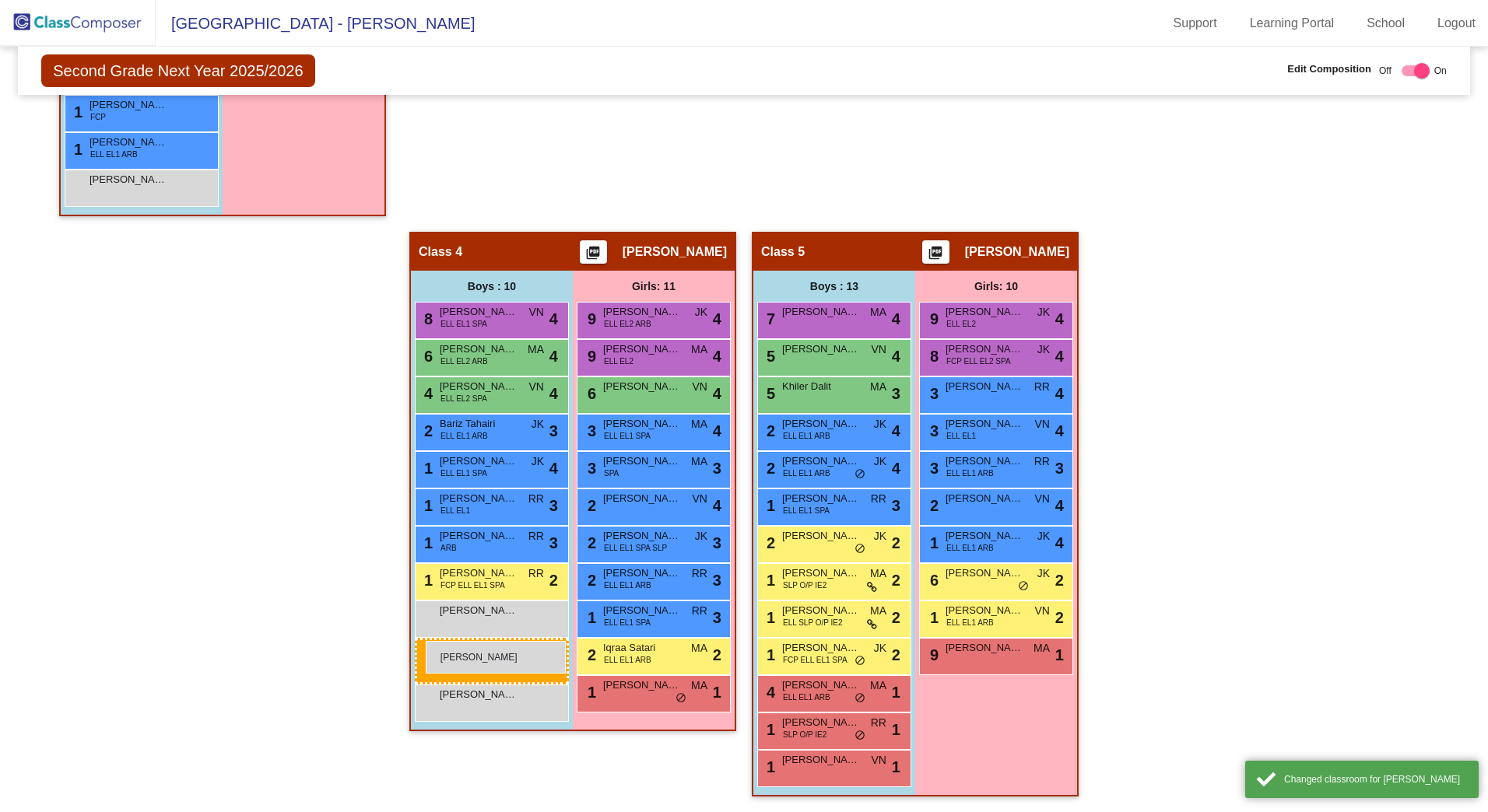
scroll to position [1104, 0]
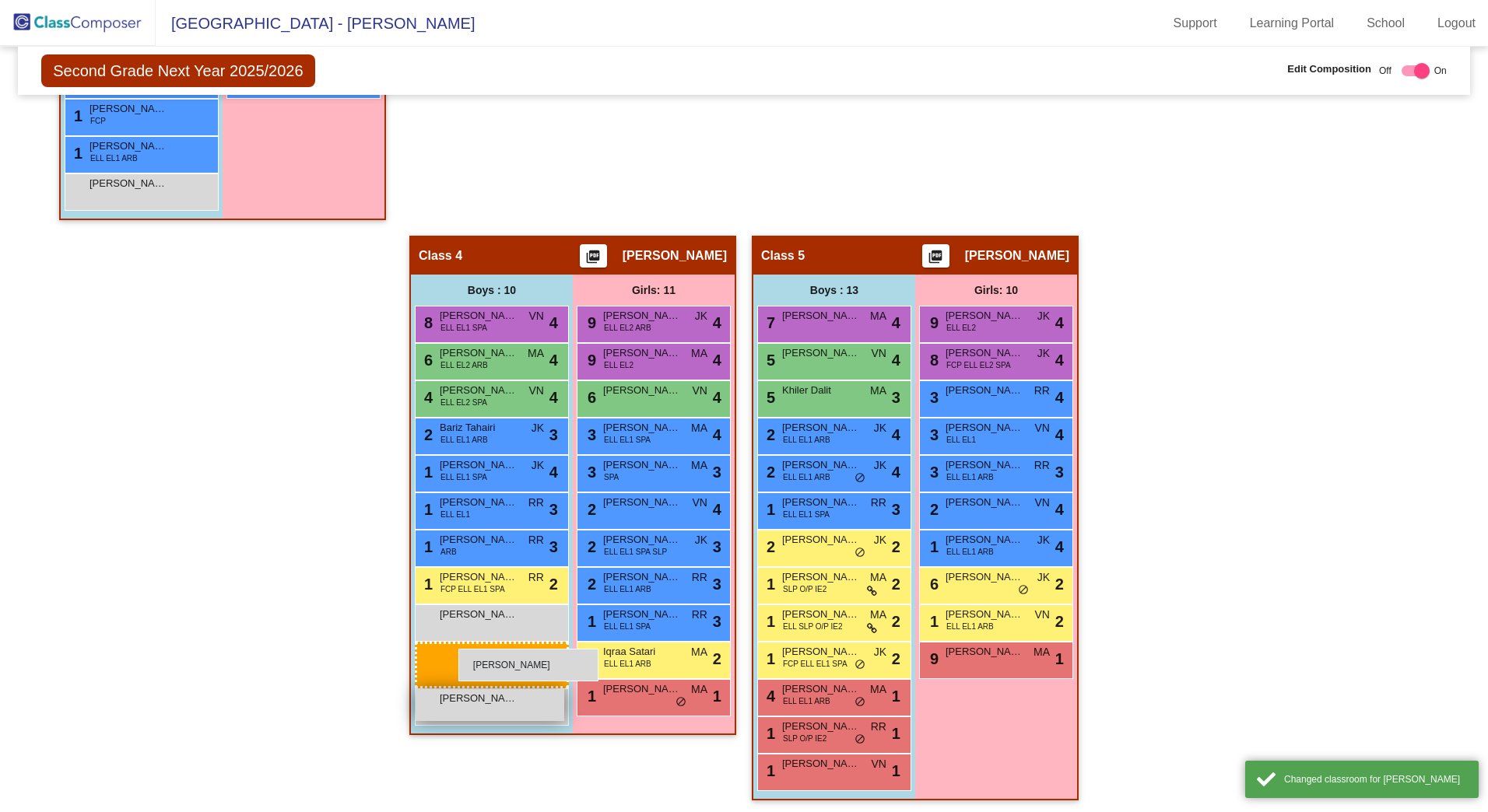
drag, startPoint x: 122, startPoint y: 152, endPoint x: 455, endPoint y: 647, distance: 596.6
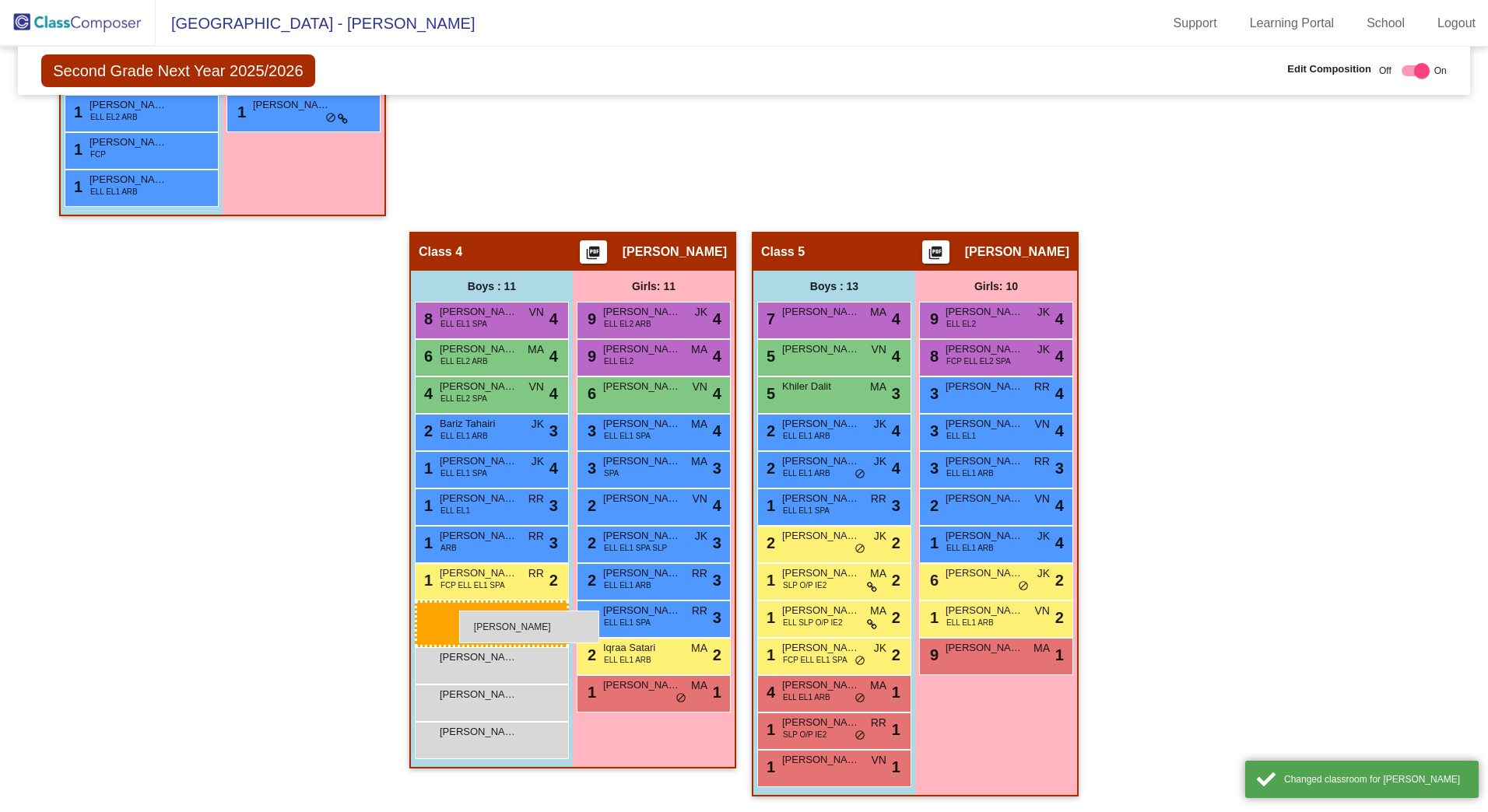
scroll to position [1067, 0]
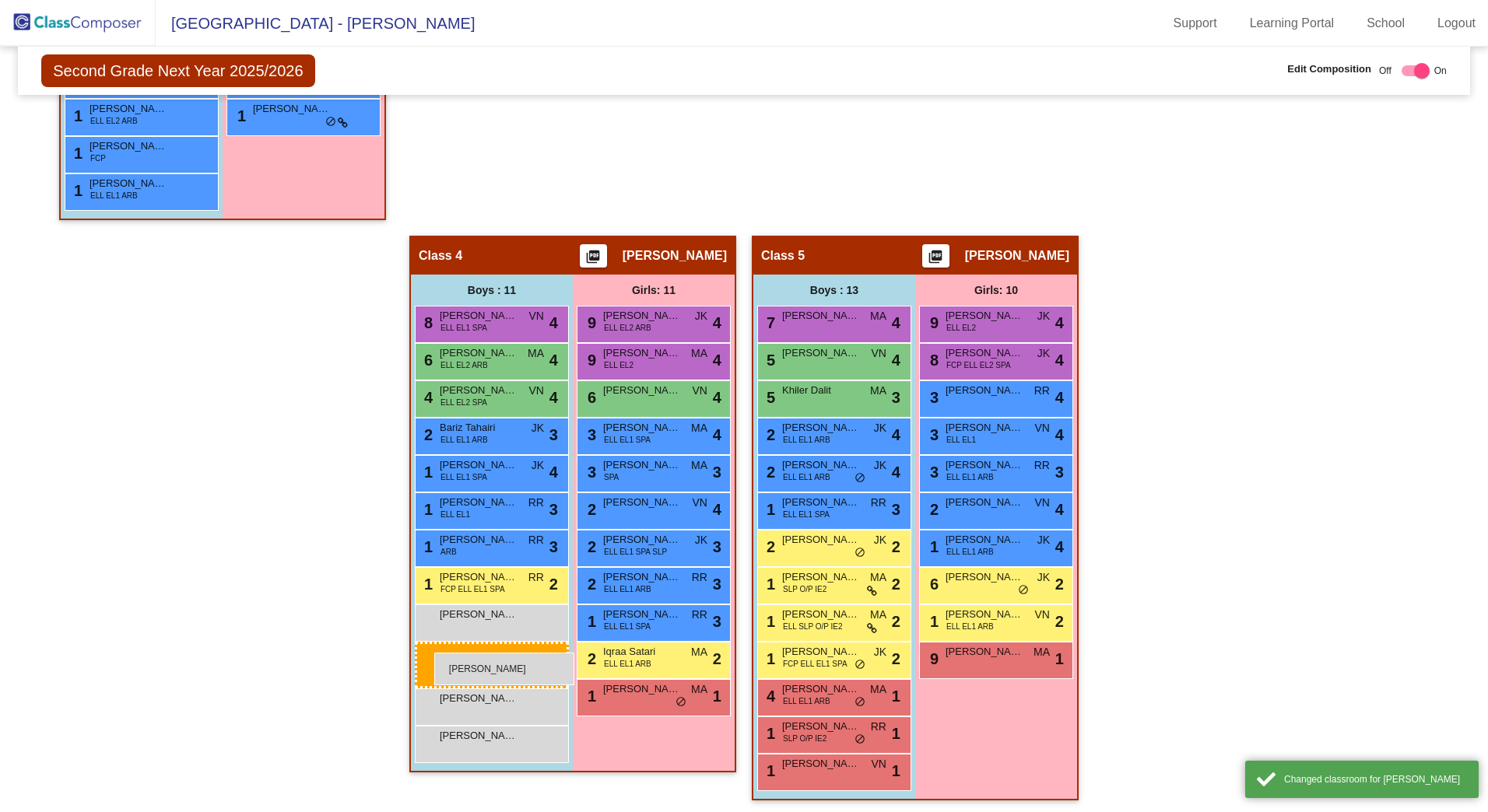
drag, startPoint x: 122, startPoint y: 198, endPoint x: 434, endPoint y: 652, distance: 550.9
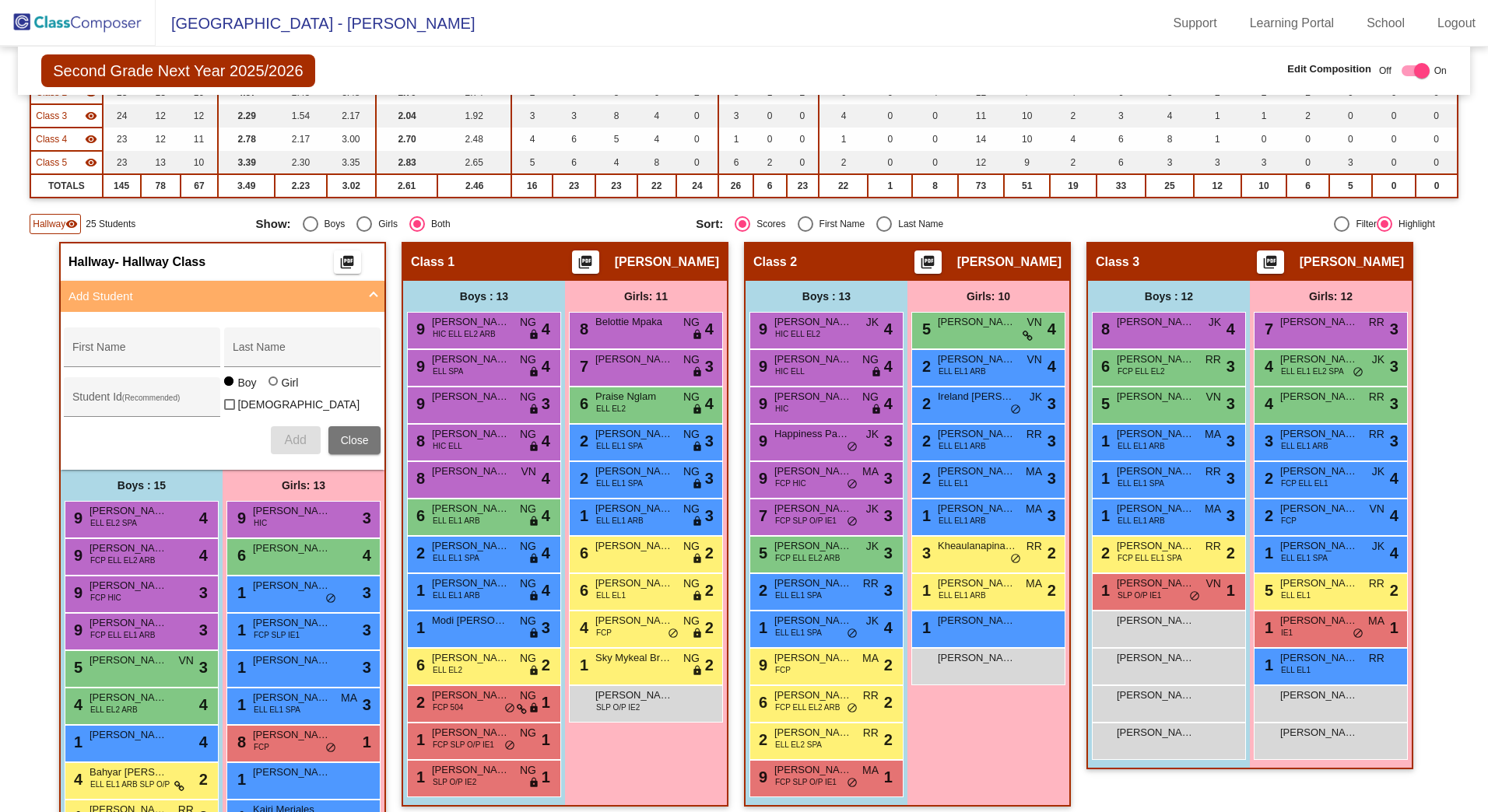
scroll to position [211, 0]
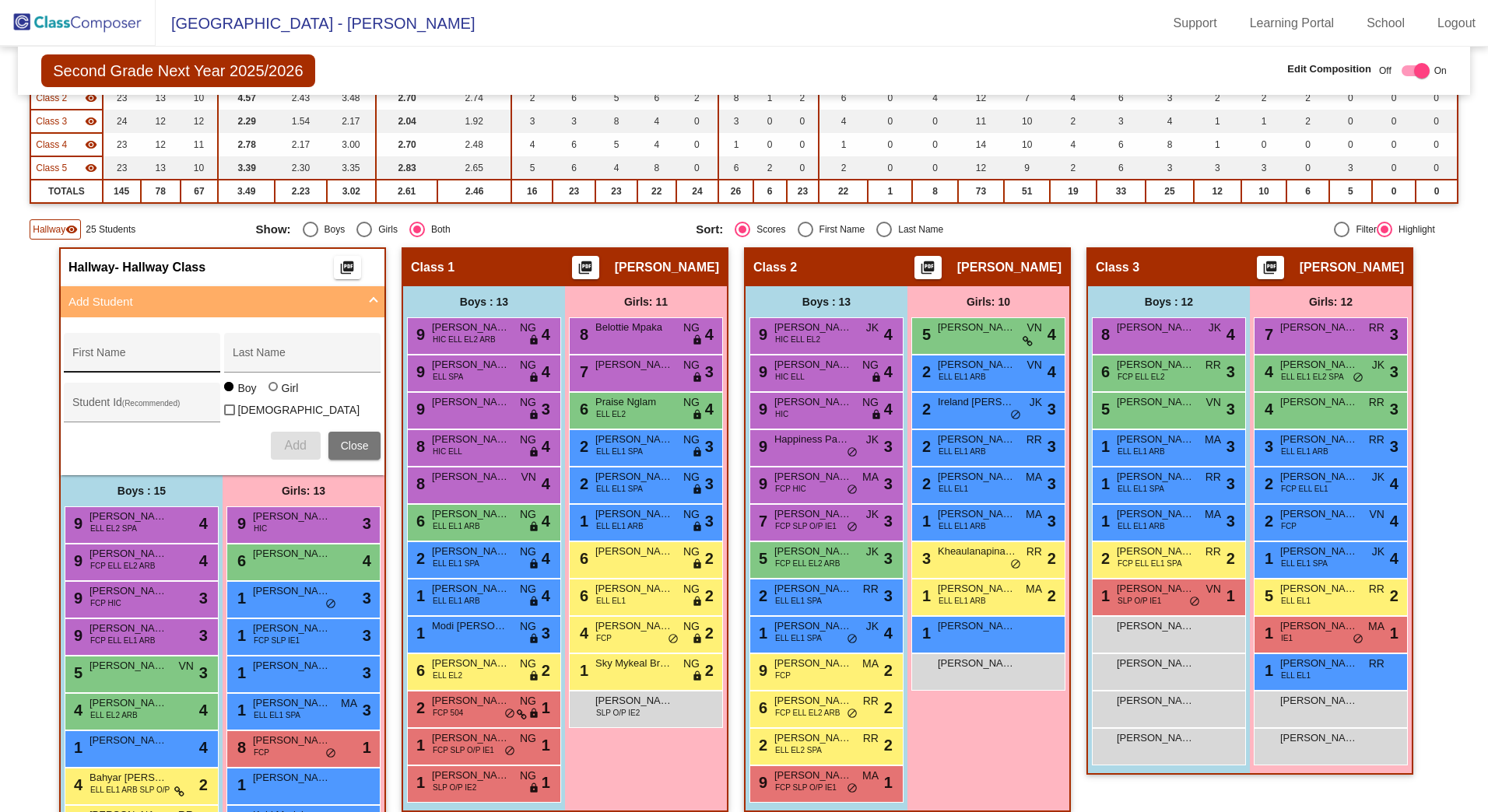
click at [149, 352] on div "First Name" at bounding box center [143, 358] width 140 height 32
type input "Janitzin"
type input "[PERSON_NAME]"
type input "426851"
click at [272, 392] on div at bounding box center [273, 387] width 9 height 9
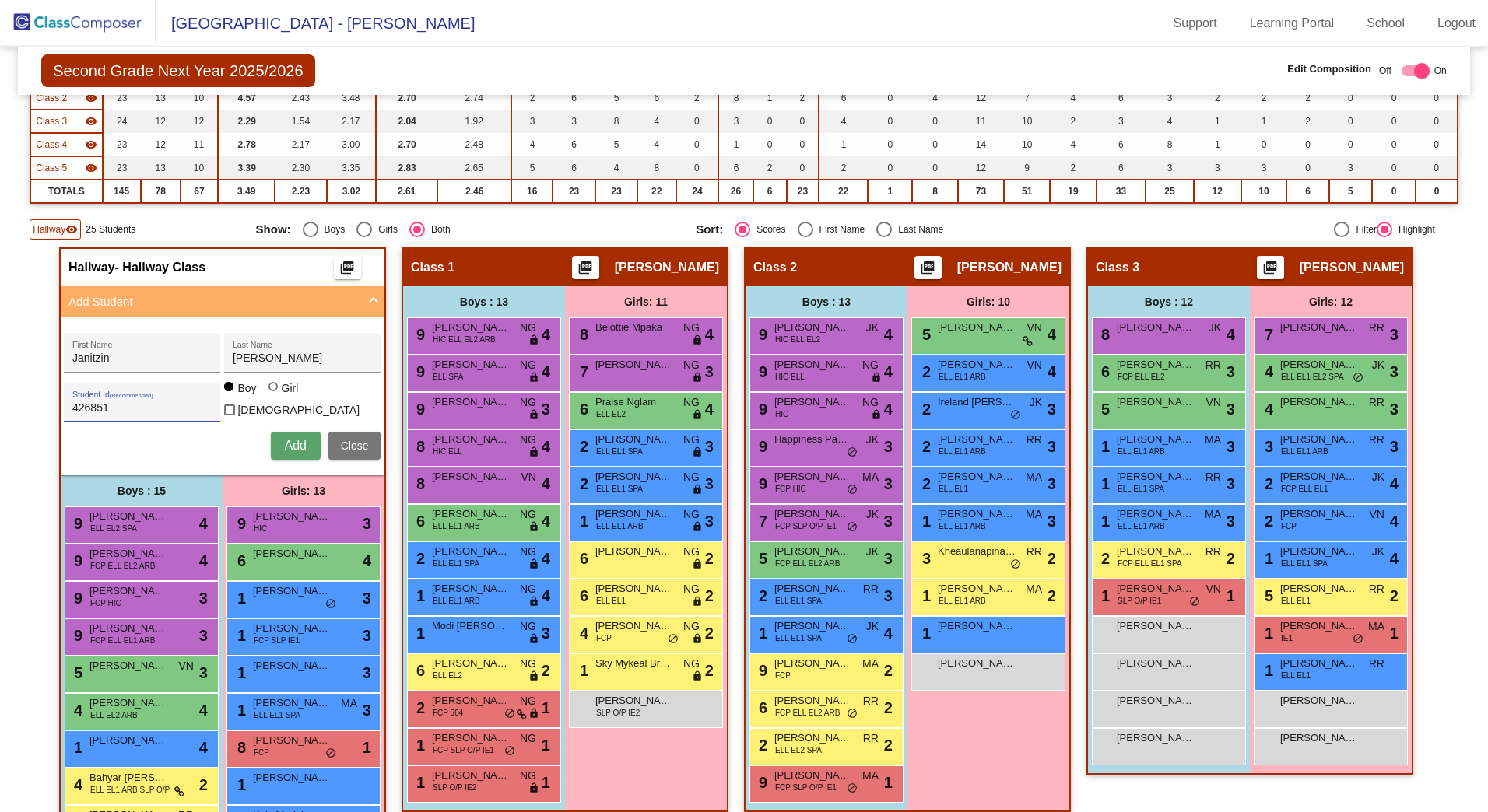
click at [274, 394] on input "Girl" at bounding box center [274, 394] width 1 height 1
radio input "true"
click at [288, 439] on span "Add" at bounding box center [295, 446] width 22 height 14
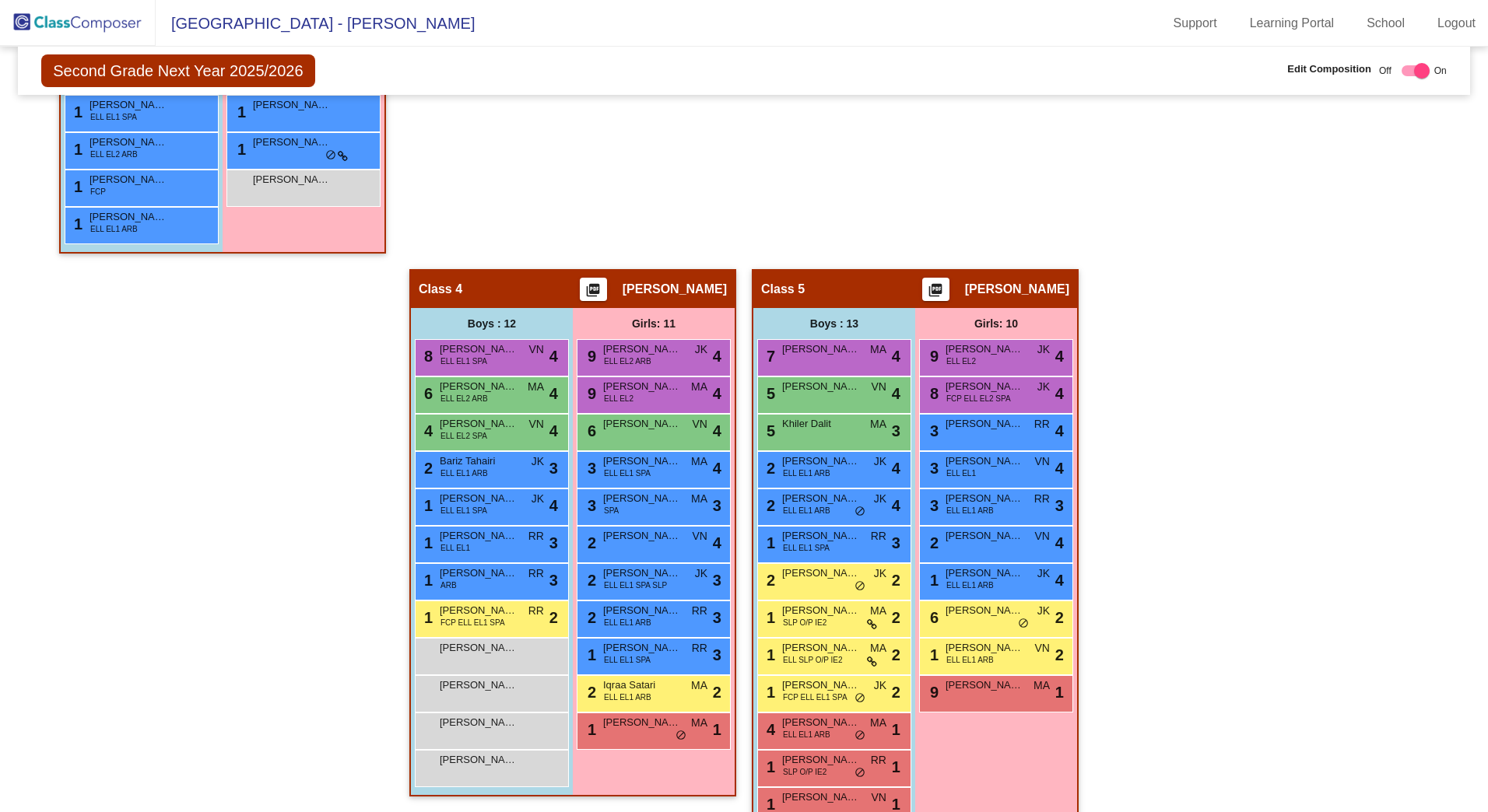
scroll to position [1067, 0]
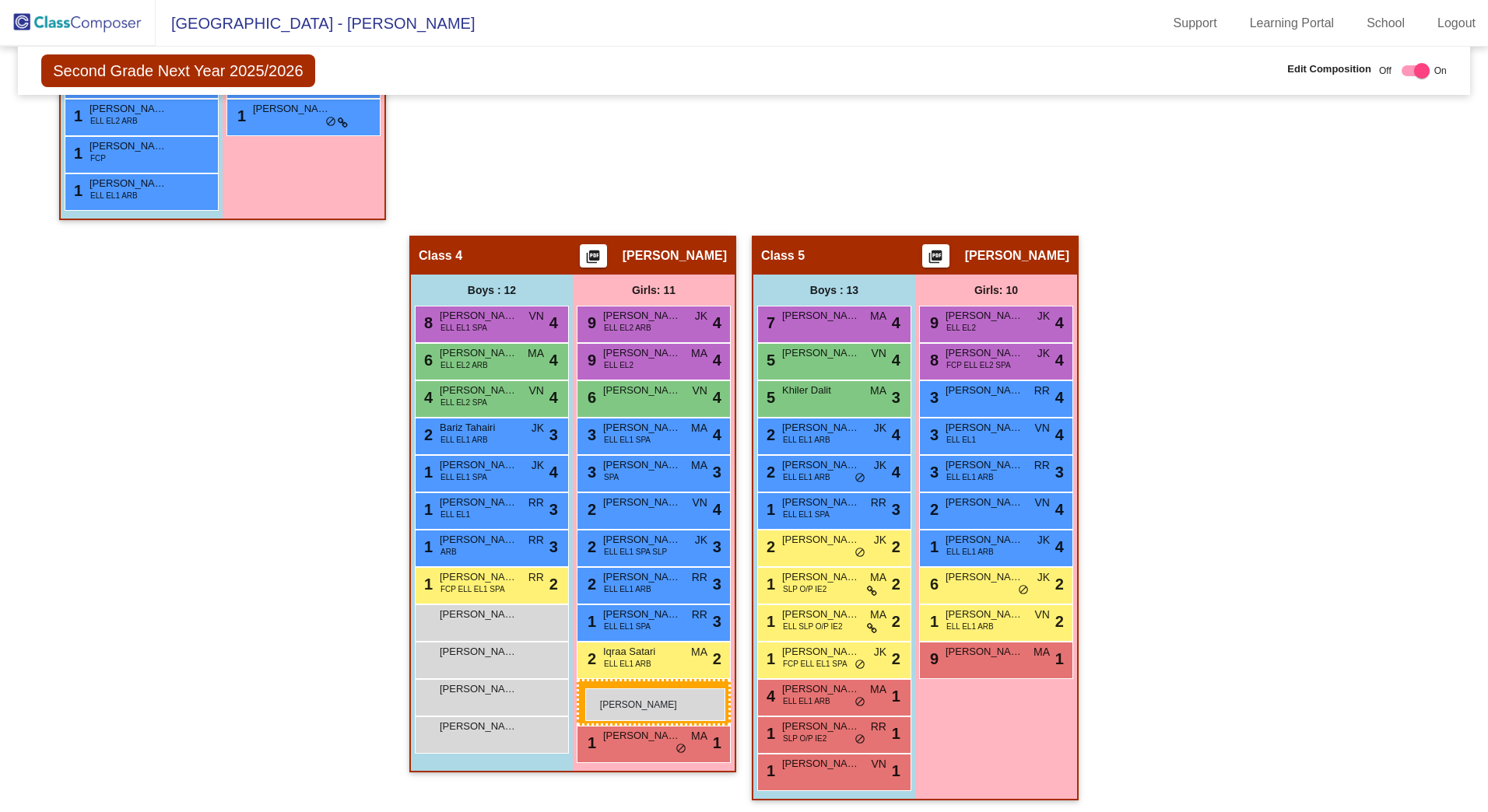
drag, startPoint x: 296, startPoint y: 151, endPoint x: 585, endPoint y: 689, distance: 610.7
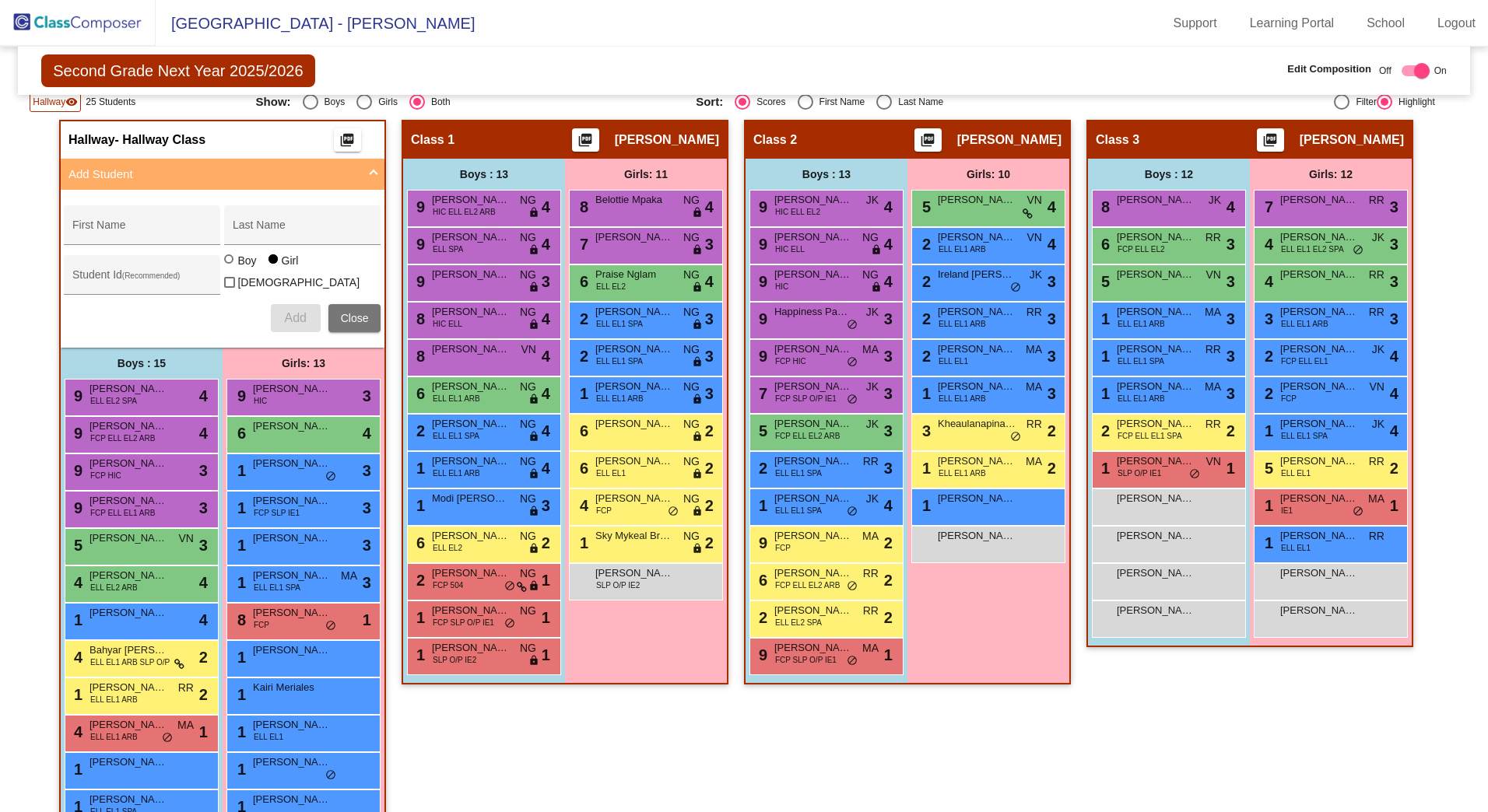
scroll to position [311, 0]
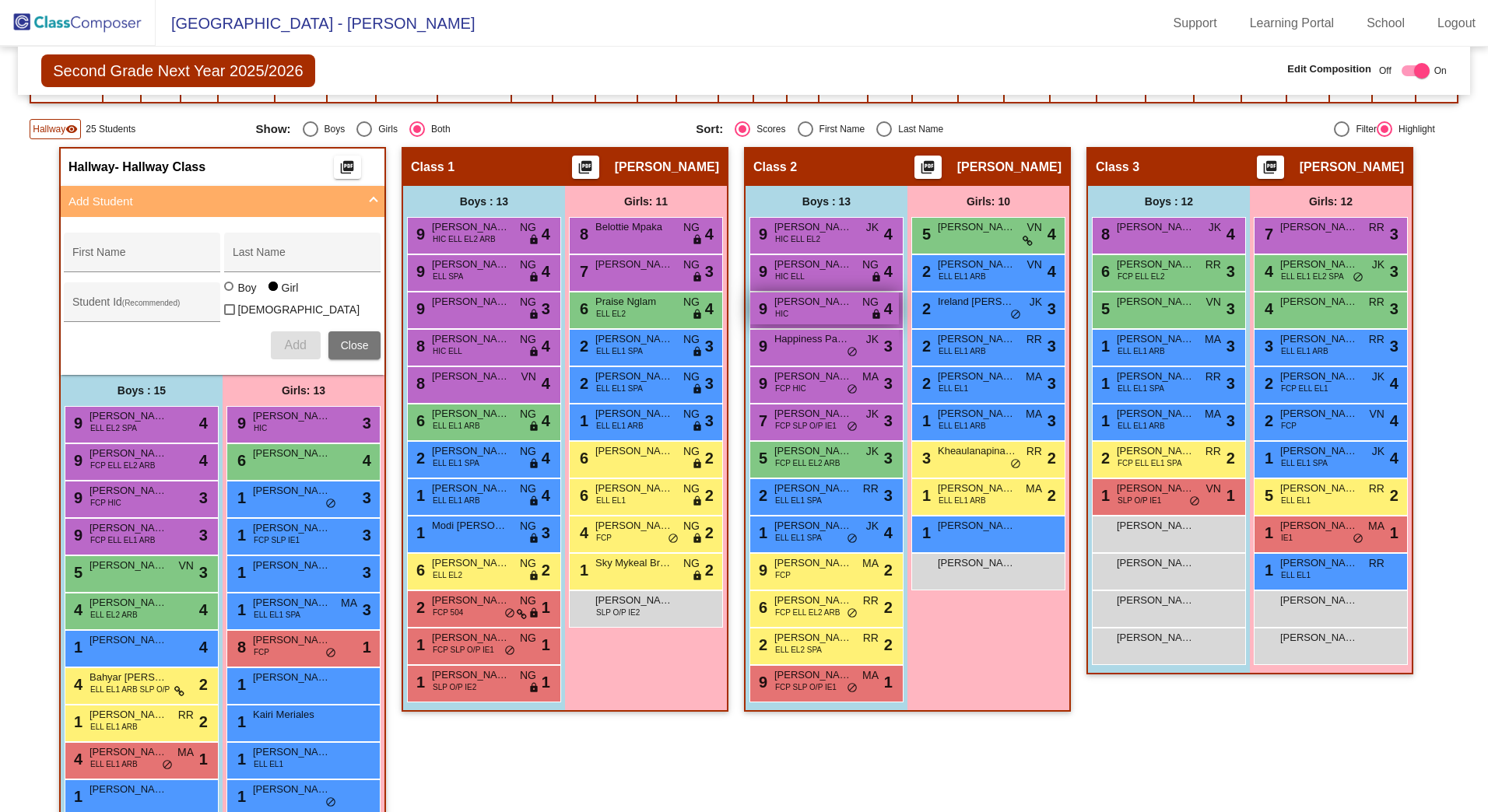
click at [814, 305] on span "[PERSON_NAME]" at bounding box center [813, 301] width 78 height 15
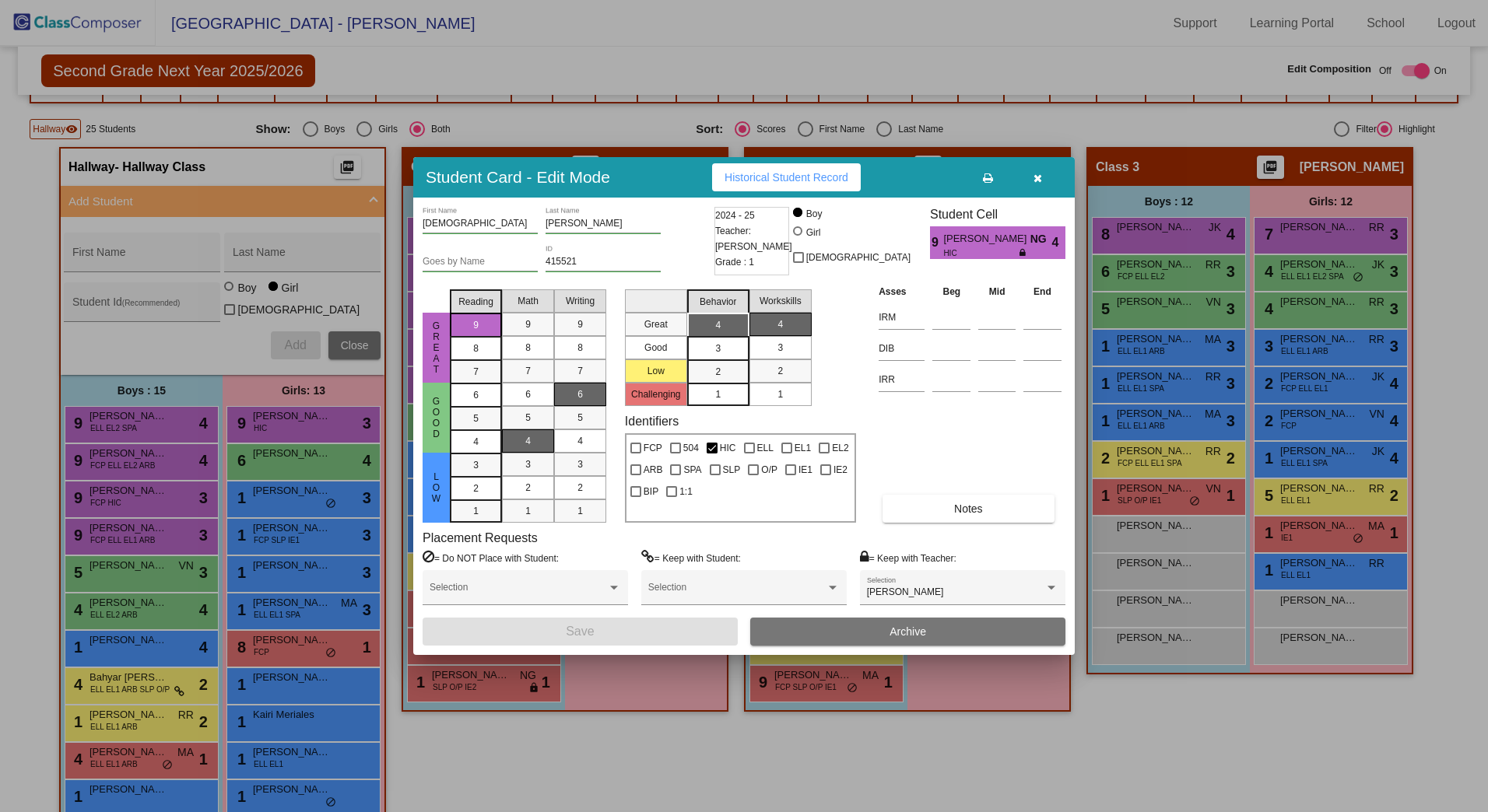
click at [1044, 181] on button "button" at bounding box center [1037, 177] width 50 height 28
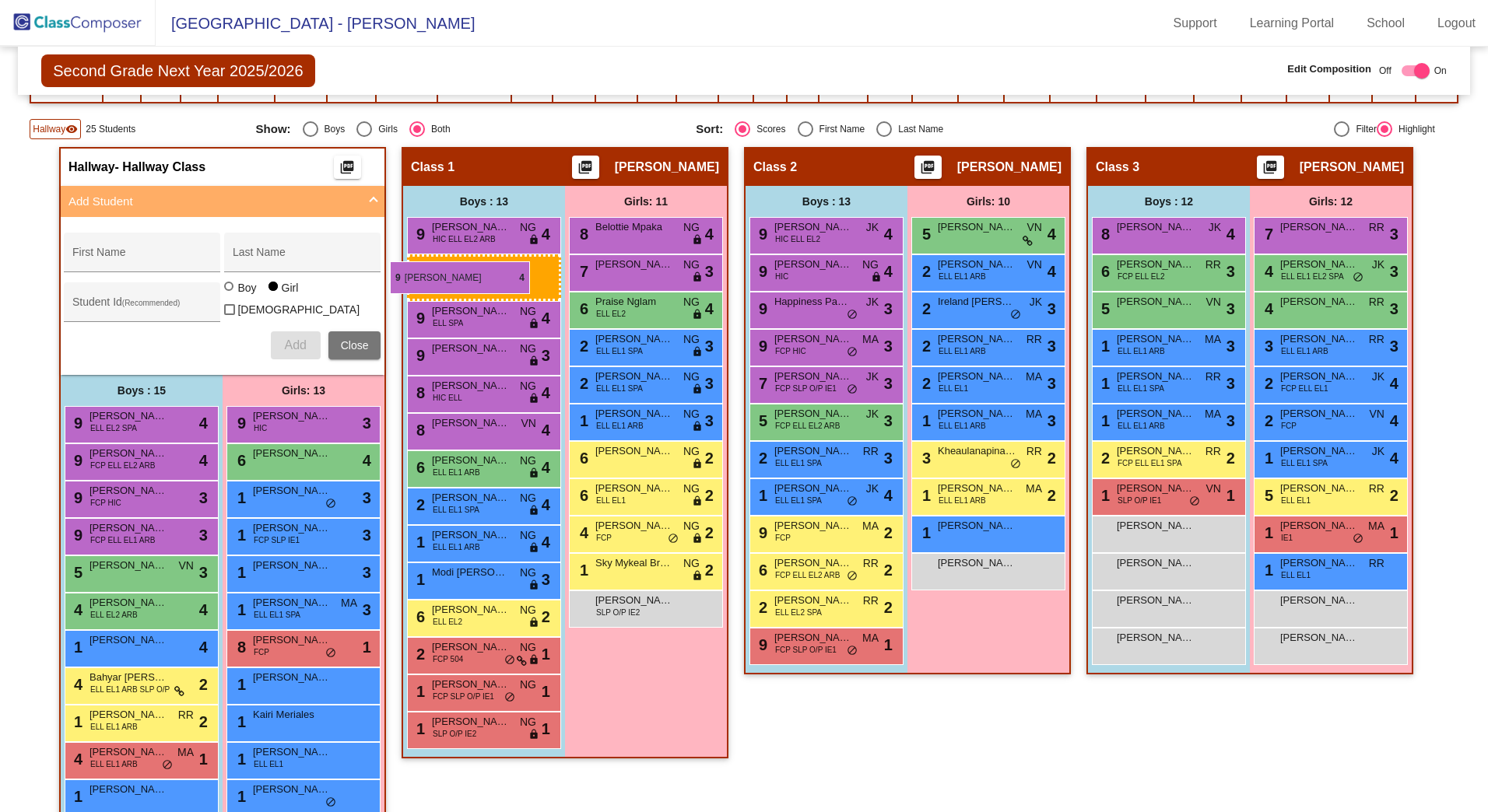
drag, startPoint x: 817, startPoint y: 273, endPoint x: 390, endPoint y: 262, distance: 427.1
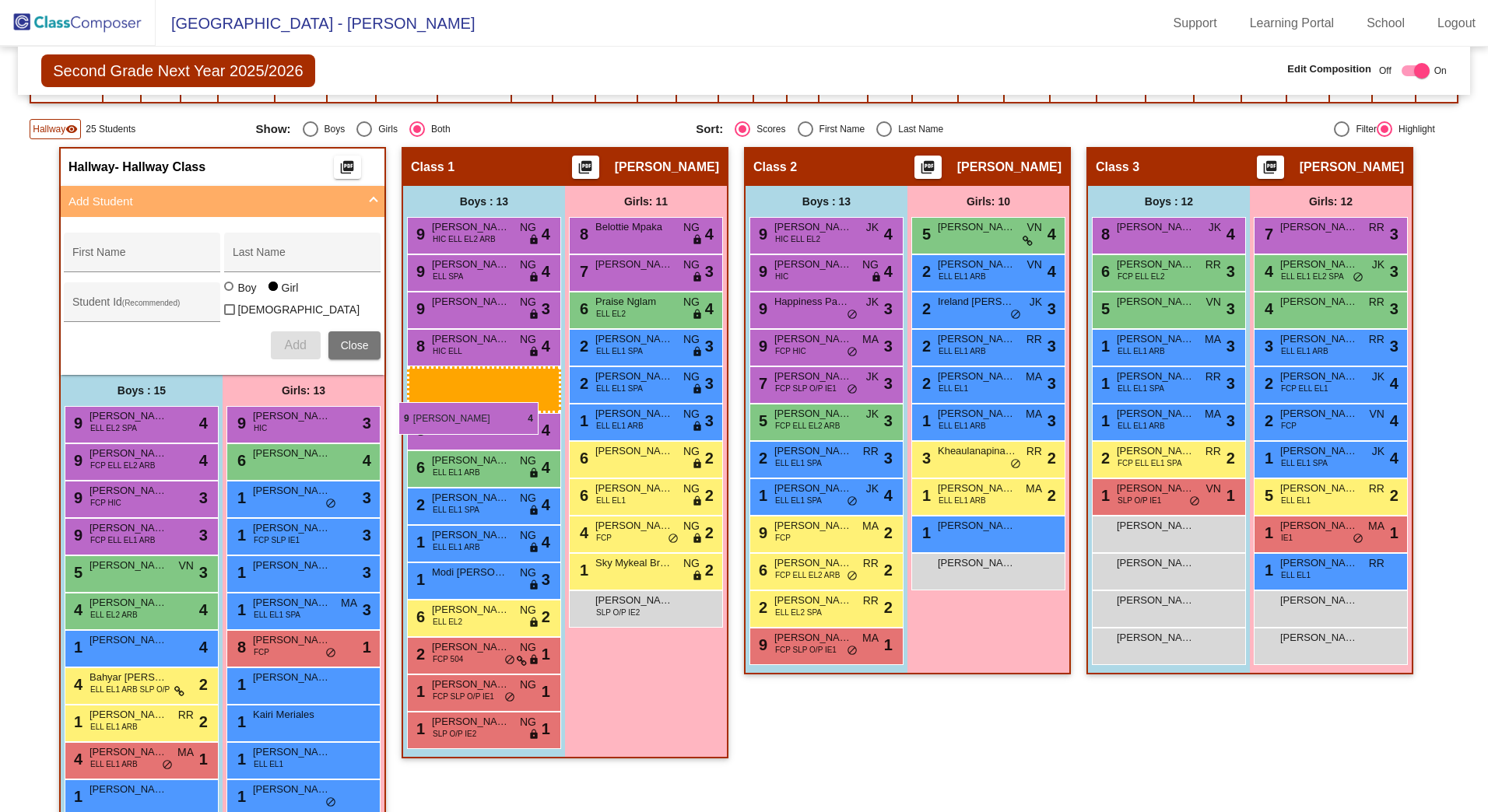
drag, startPoint x: 829, startPoint y: 275, endPoint x: 399, endPoint y: 403, distance: 448.6
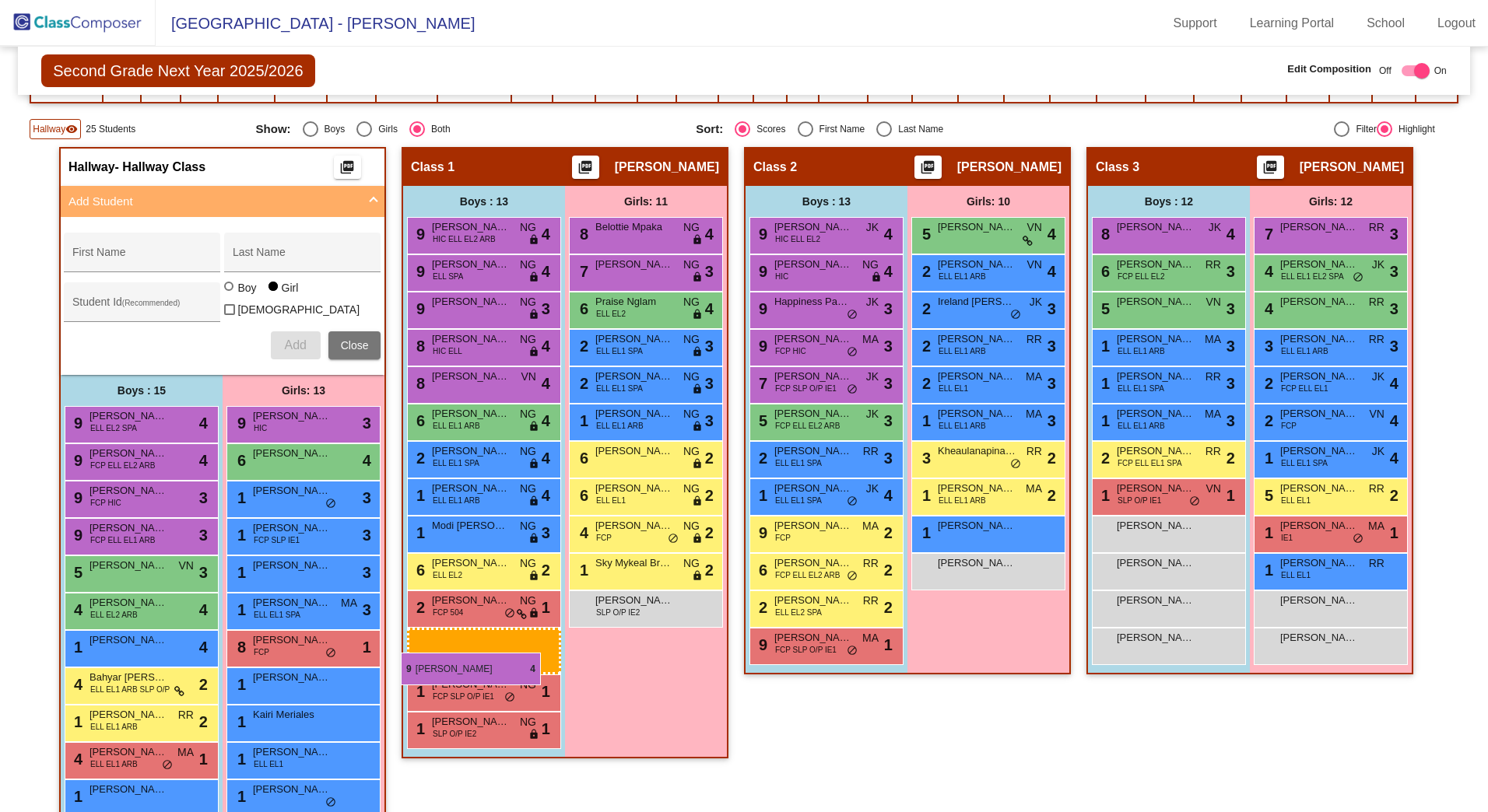
drag, startPoint x: 845, startPoint y: 271, endPoint x: 401, endPoint y: 652, distance: 585.1
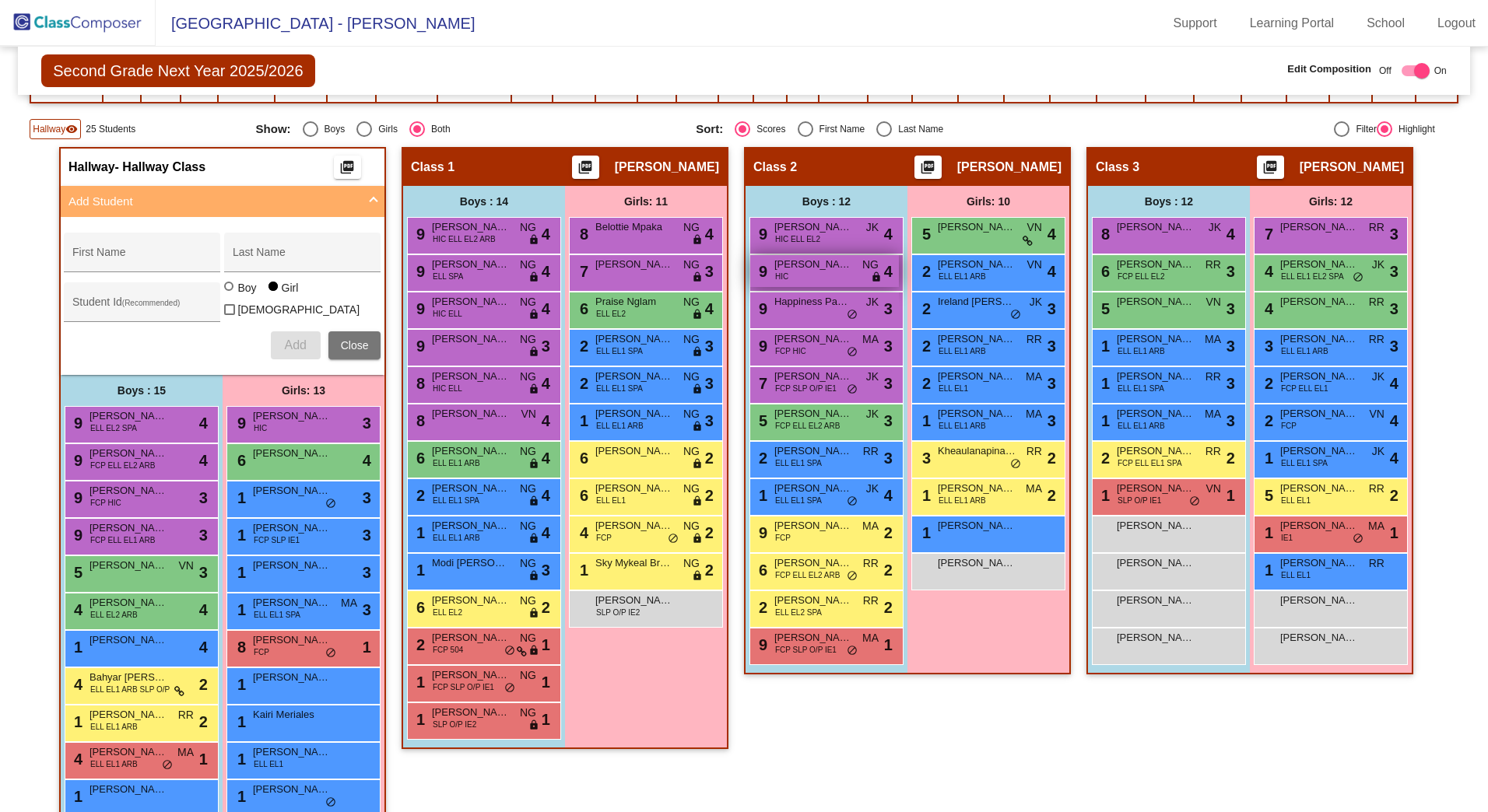
click at [811, 273] on div "9 [PERSON_NAME] HIC NG lock do_not_disturb_alt 4" at bounding box center [825, 271] width 149 height 32
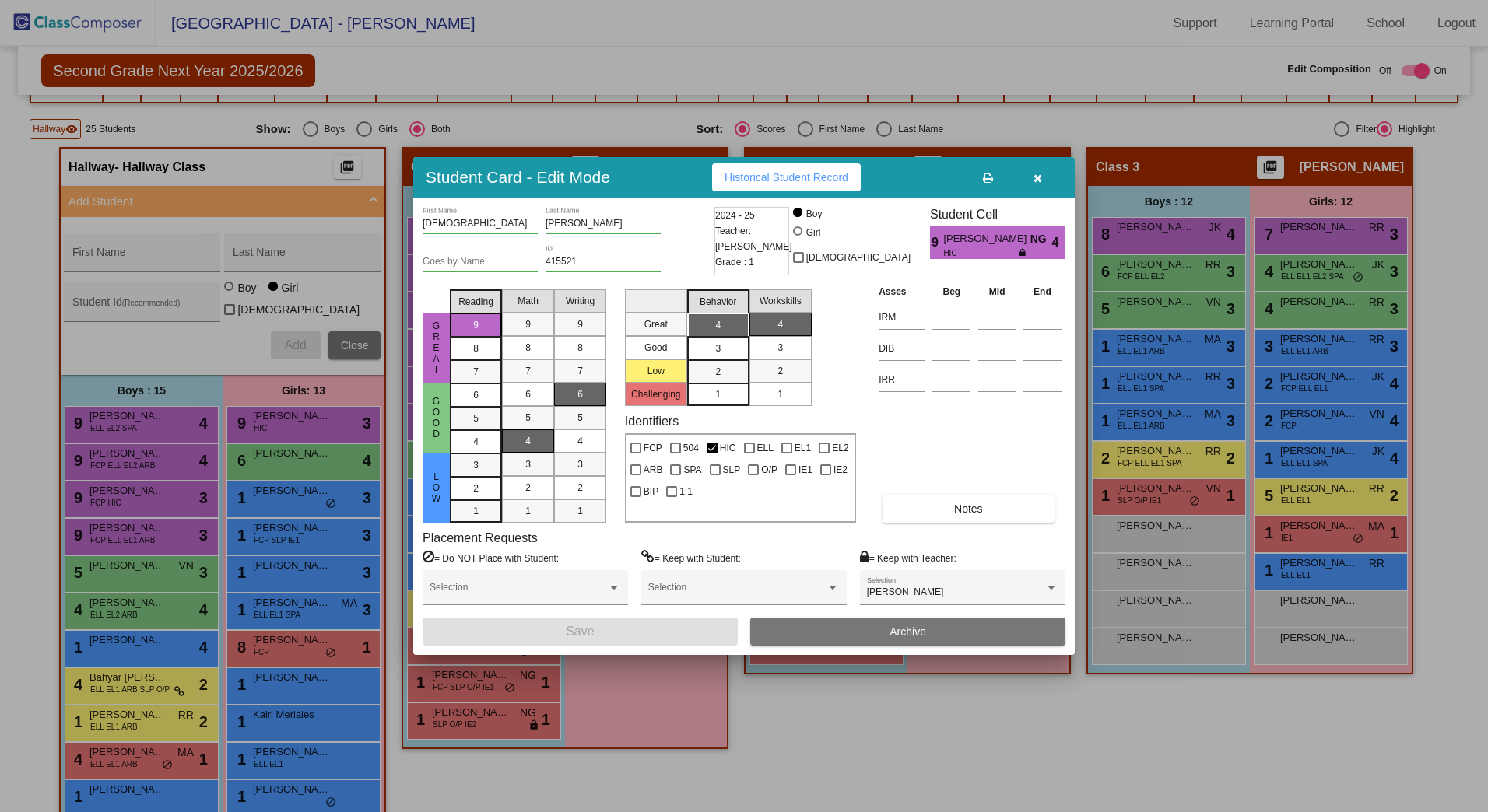
click at [1034, 173] on icon "button" at bounding box center [1038, 178] width 8 height 11
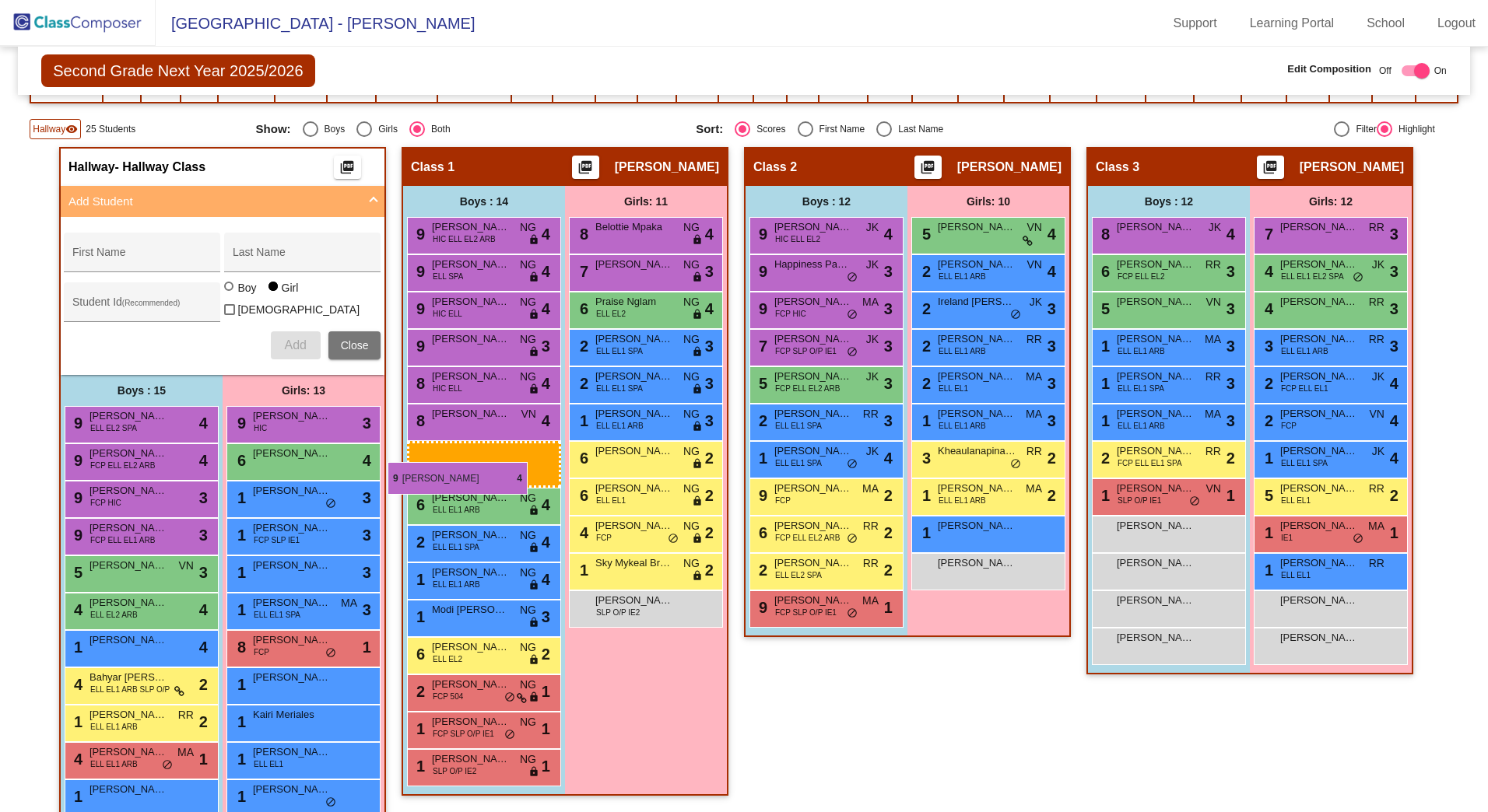
drag, startPoint x: 844, startPoint y: 273, endPoint x: 388, endPoint y: 458, distance: 492.1
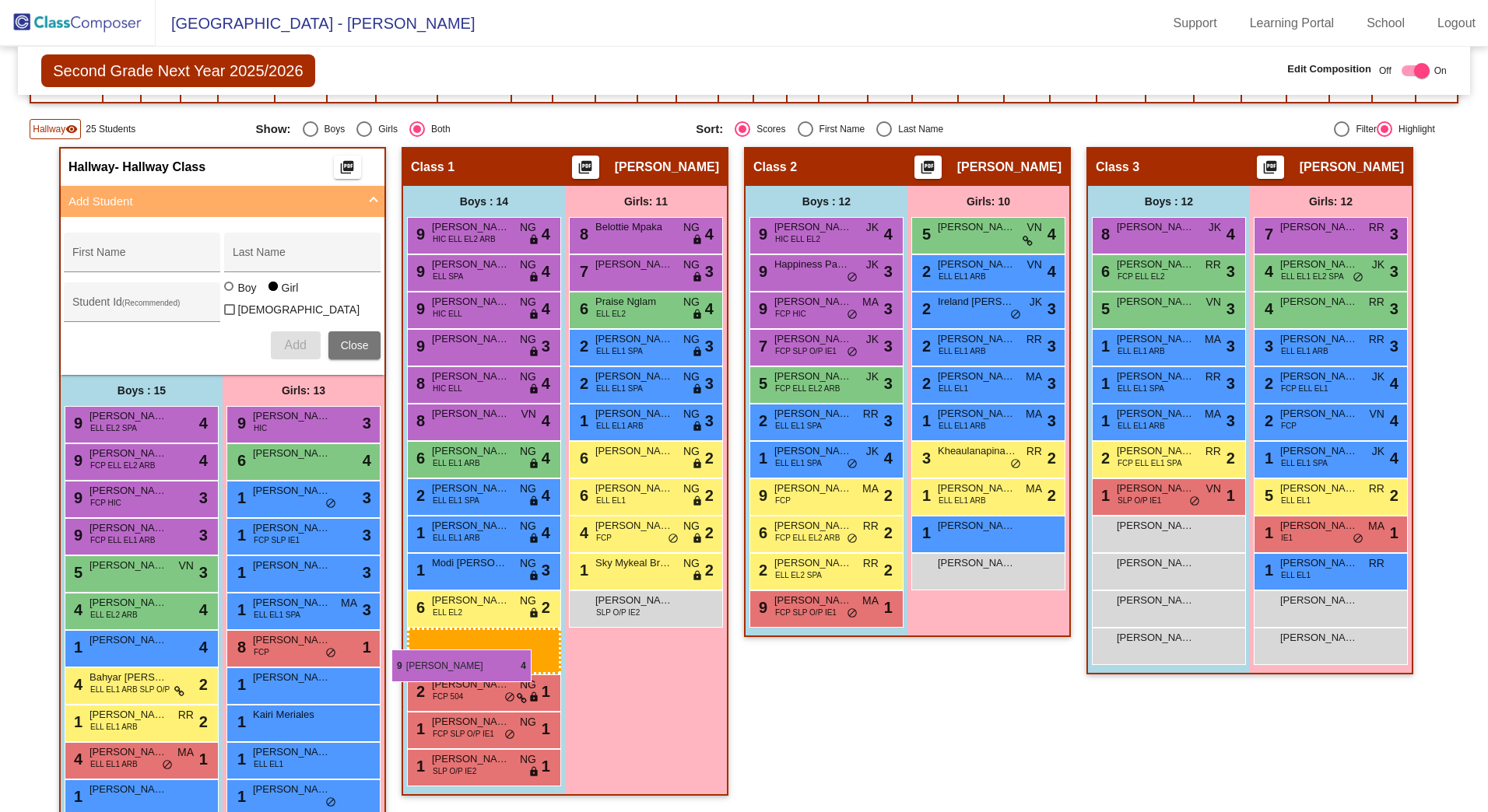
drag, startPoint x: 807, startPoint y: 271, endPoint x: 392, endPoint y: 650, distance: 562.0
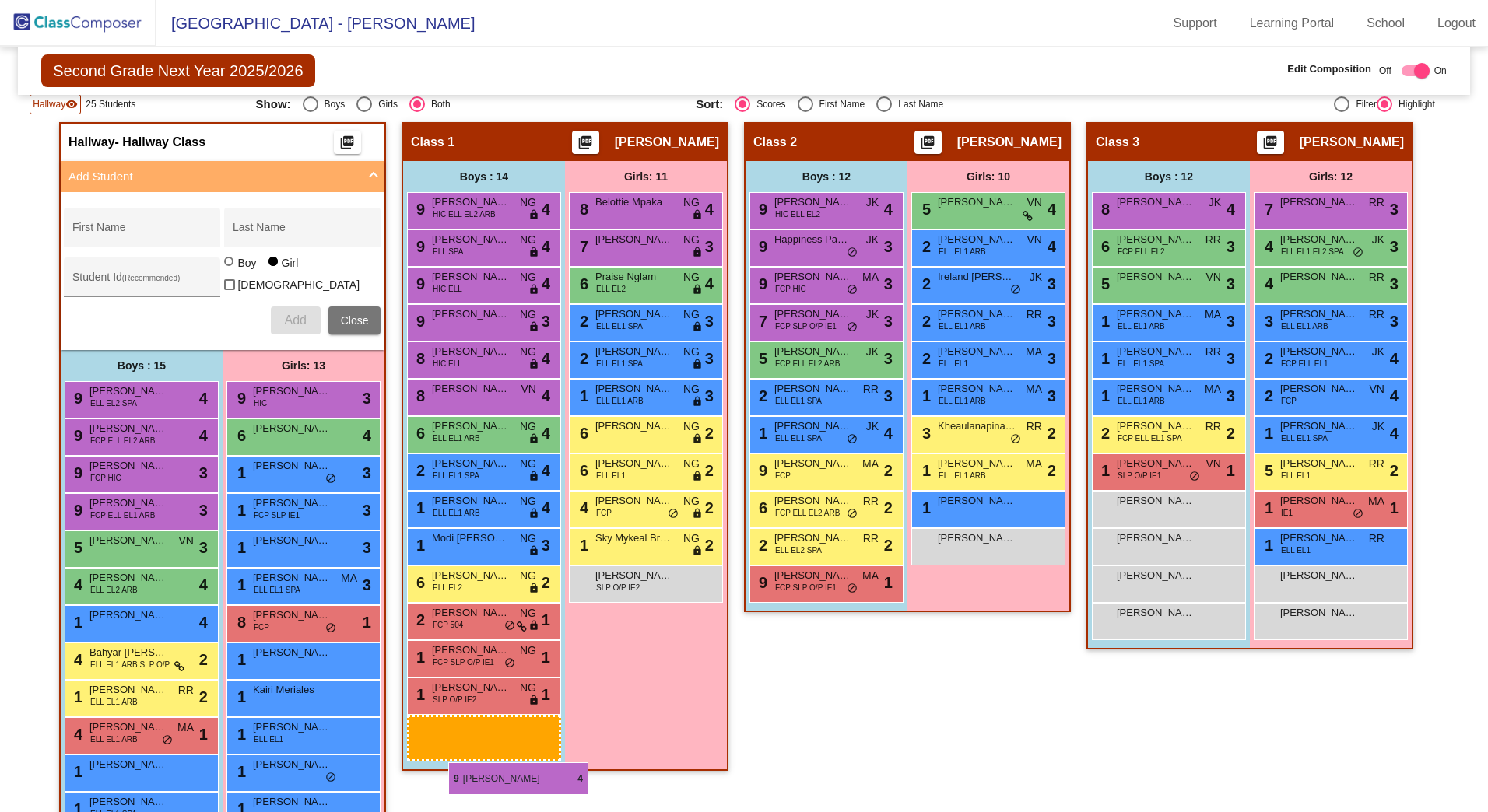
scroll to position [349, 0]
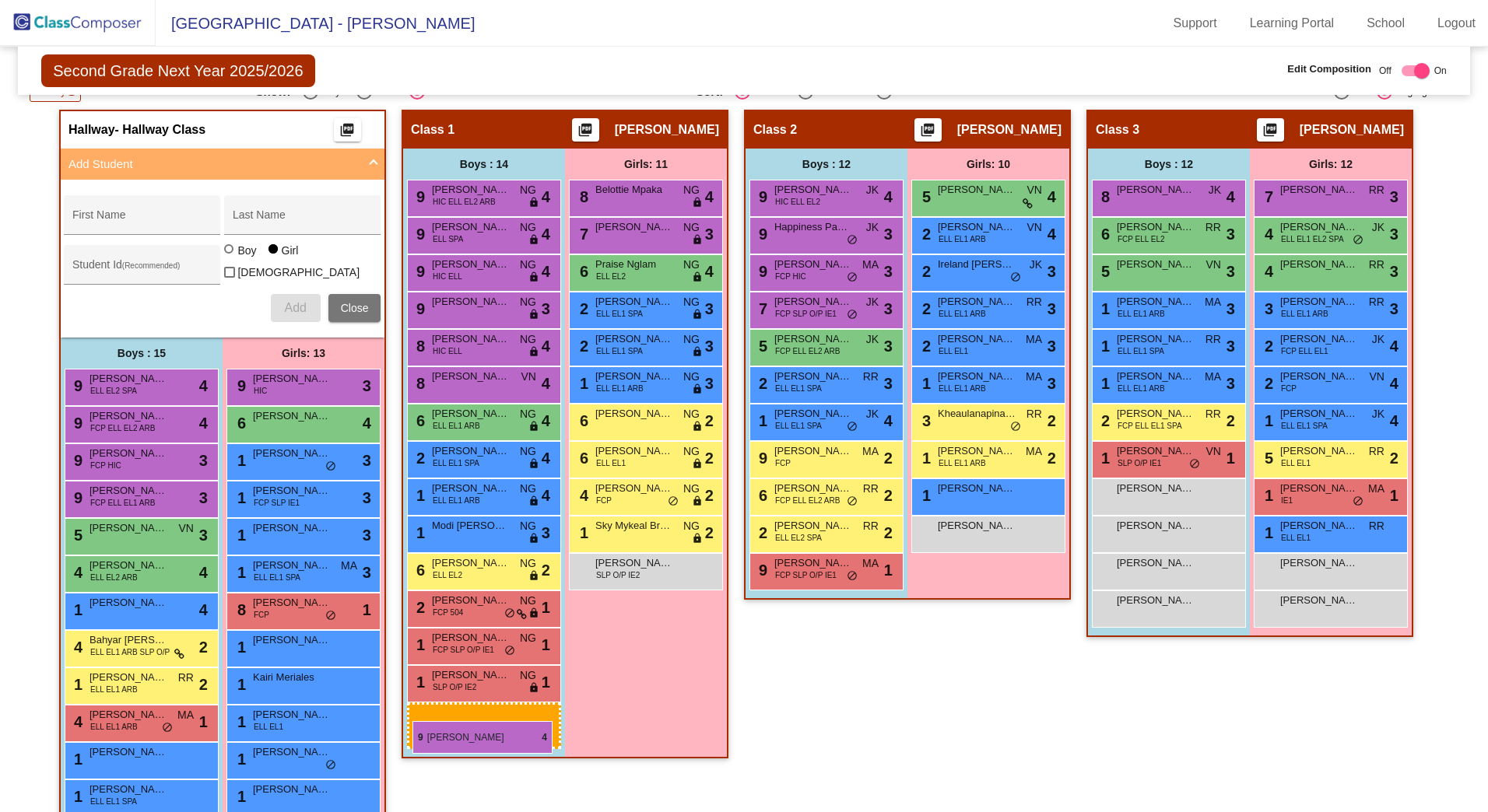
drag, startPoint x: 820, startPoint y: 277, endPoint x: 407, endPoint y: 699, distance: 590.5
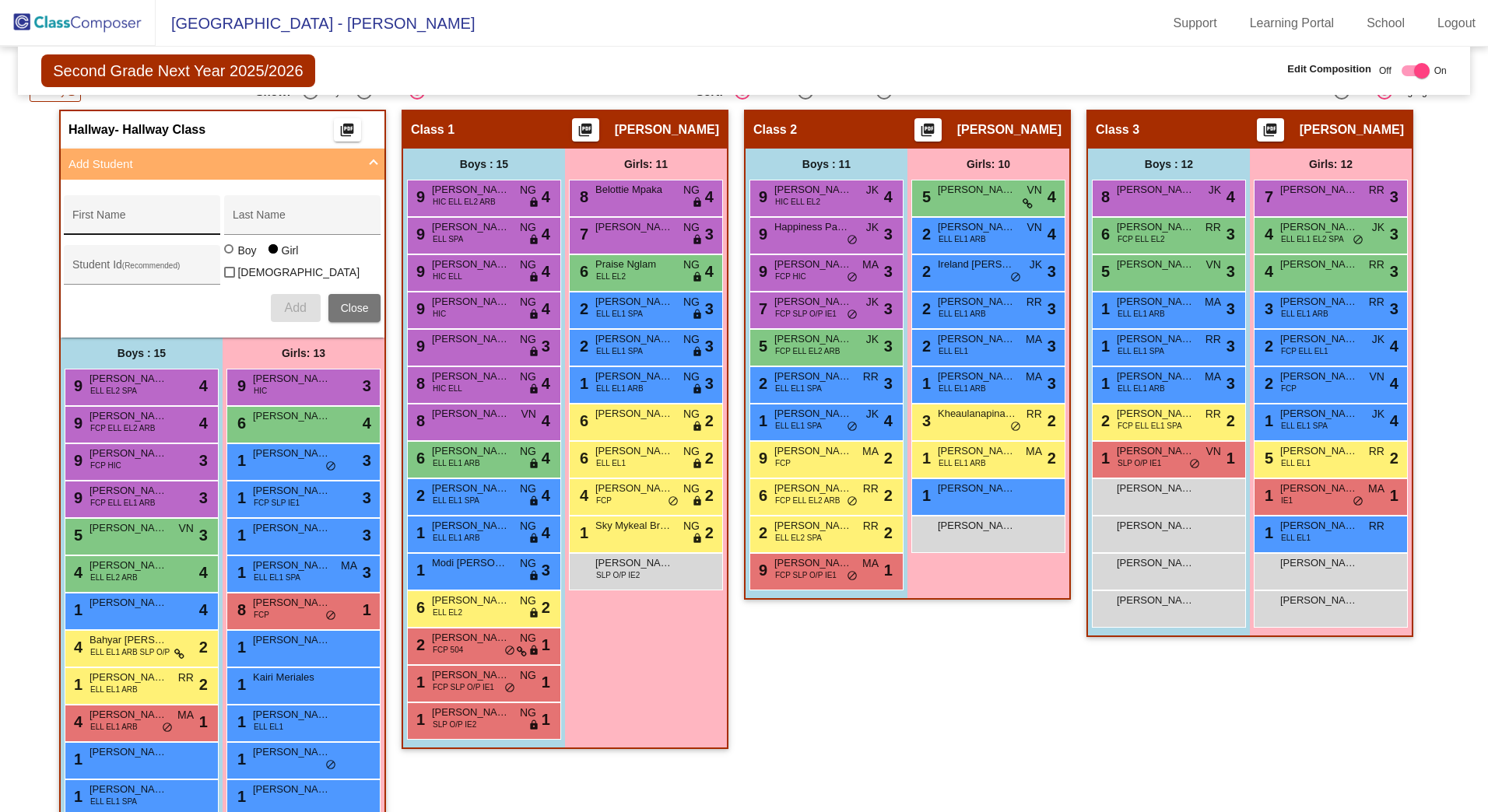
click at [112, 210] on div "First Name" at bounding box center [143, 220] width 140 height 32
type input "[PERSON_NAME]"
click at [307, 228] on div "Last Name" at bounding box center [303, 220] width 140 height 32
type input "Momand"
click at [139, 274] on input "Student Id (Recommended)" at bounding box center [143, 270] width 140 height 13
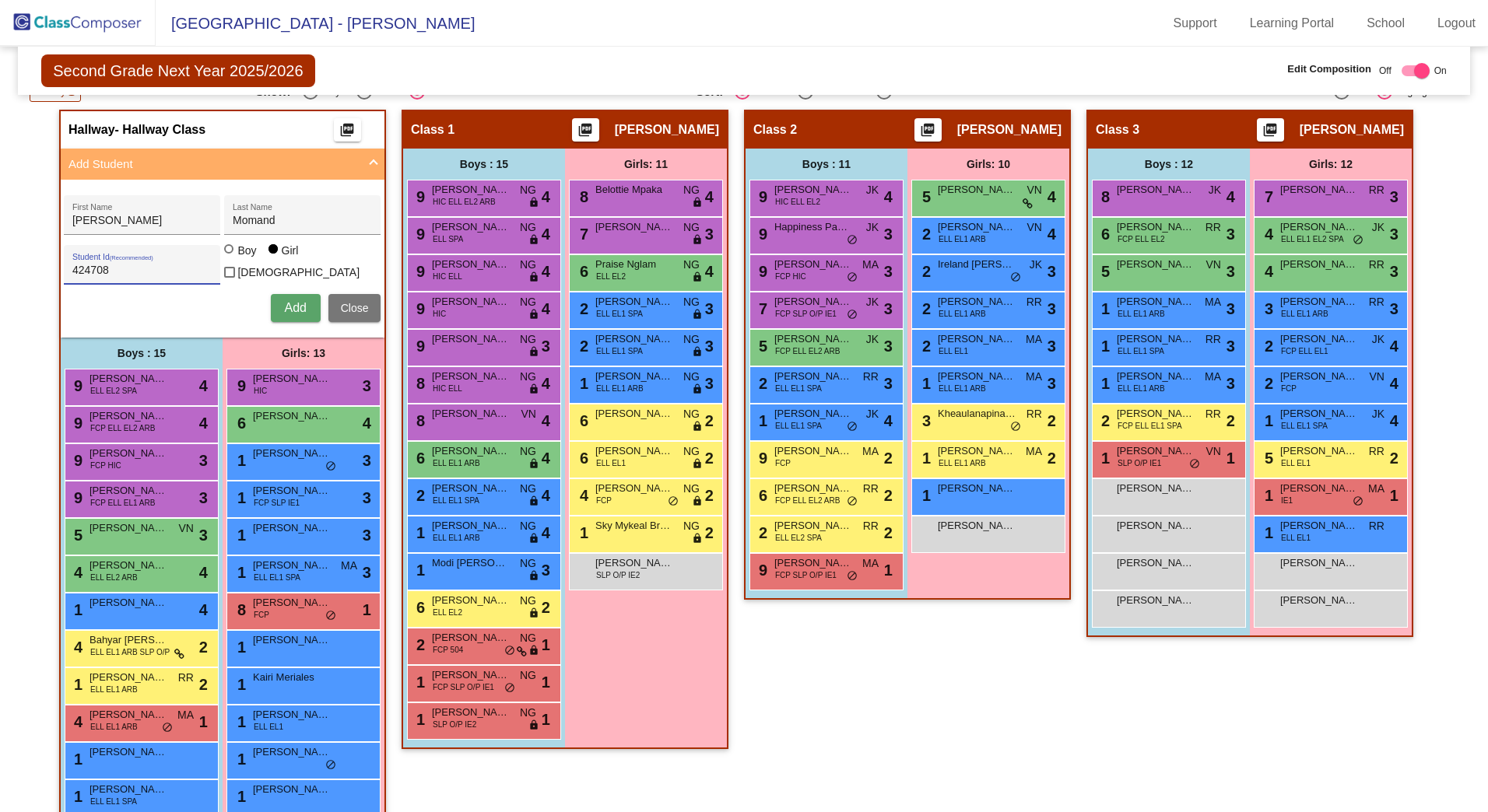
type input "424708"
click at [236, 258] on div "Boy" at bounding box center [246, 251] width 19 height 15
click at [231, 257] on input "Boy" at bounding box center [230, 257] width 1 height 1
radio input "true"
click at [288, 306] on span "Add" at bounding box center [295, 308] width 22 height 14
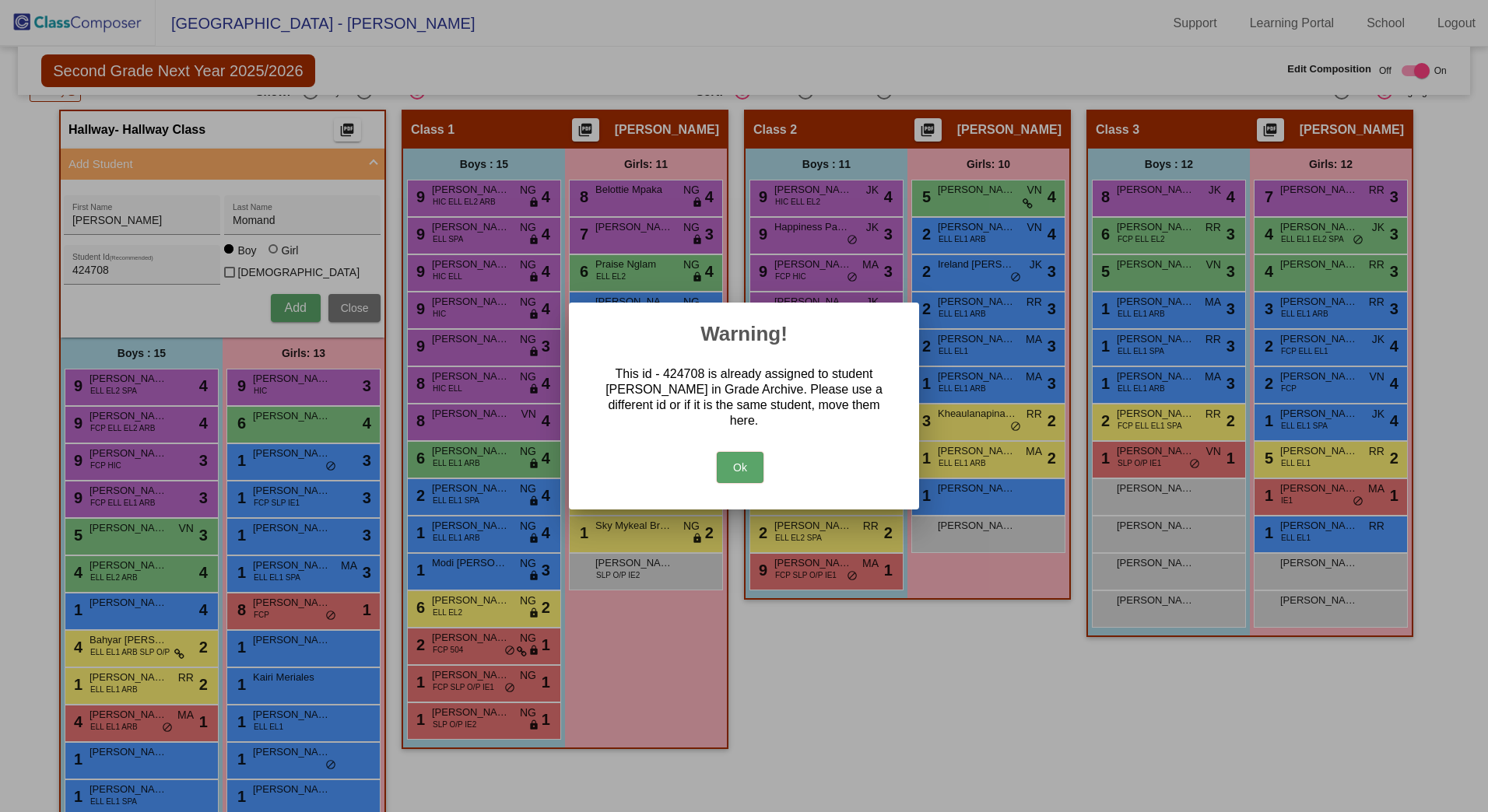
click at [744, 467] on button "Ok" at bounding box center [740, 468] width 46 height 31
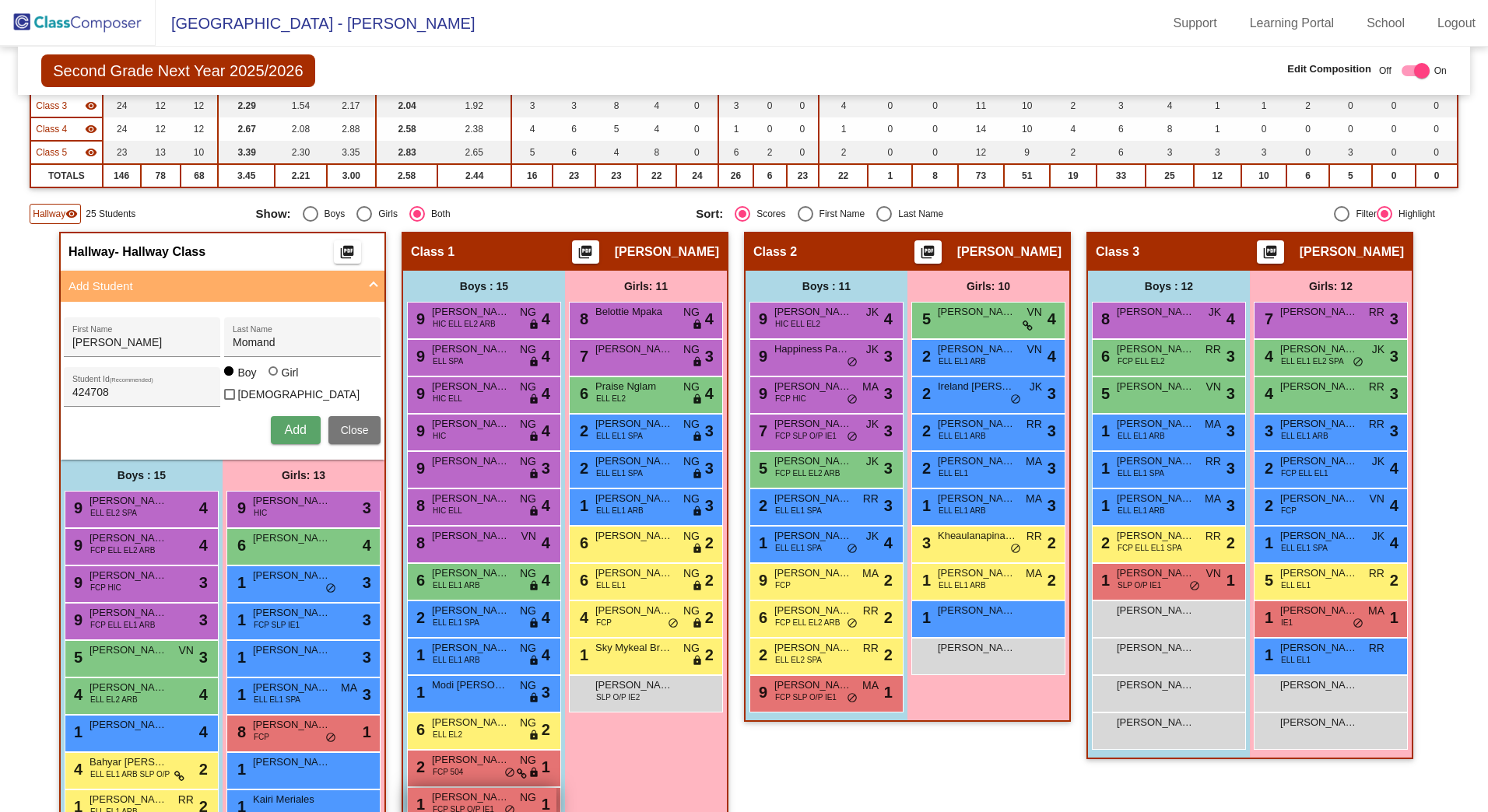
scroll to position [211, 0]
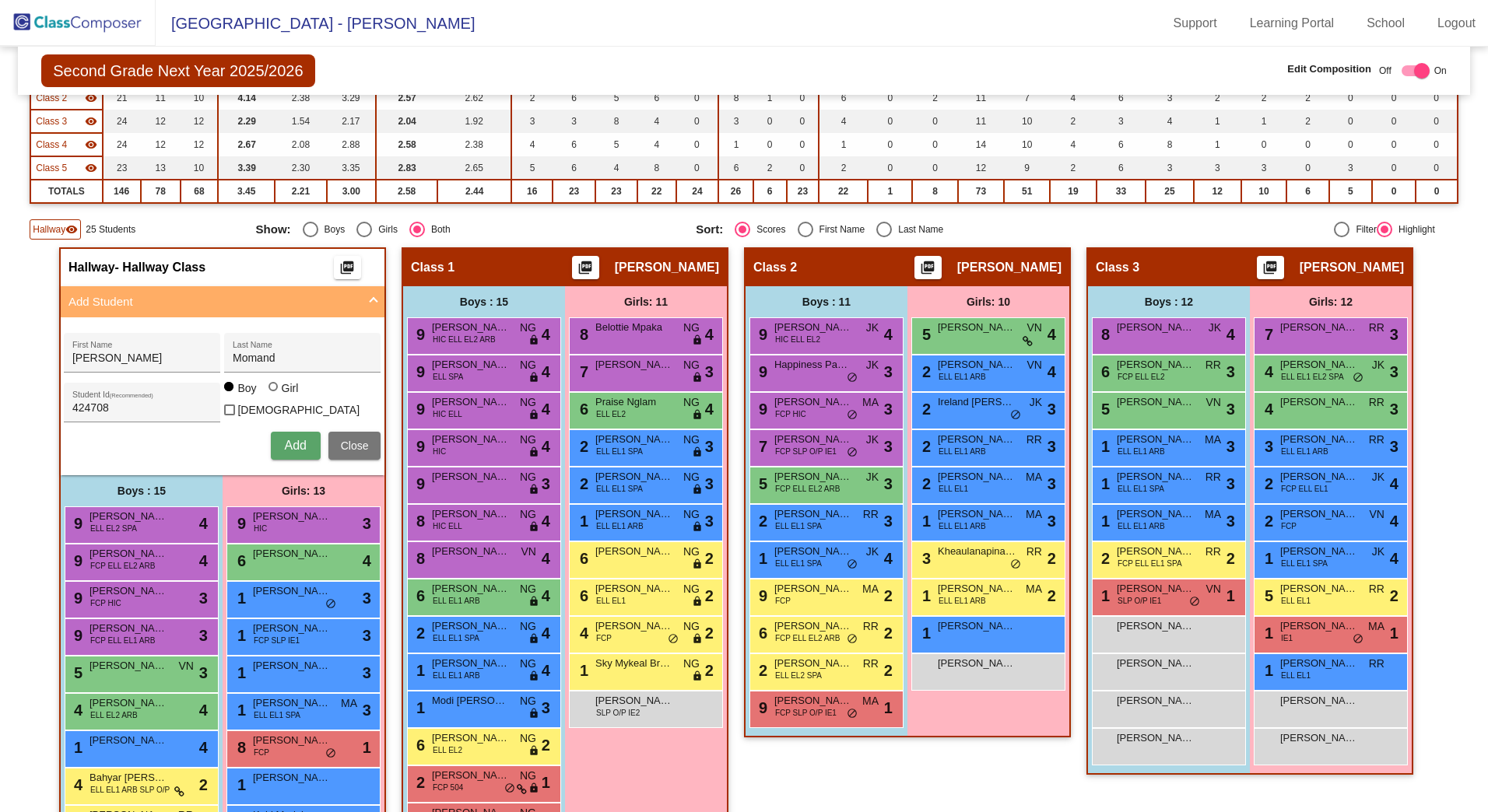
click at [308, 452] on button "Add" at bounding box center [296, 446] width 50 height 28
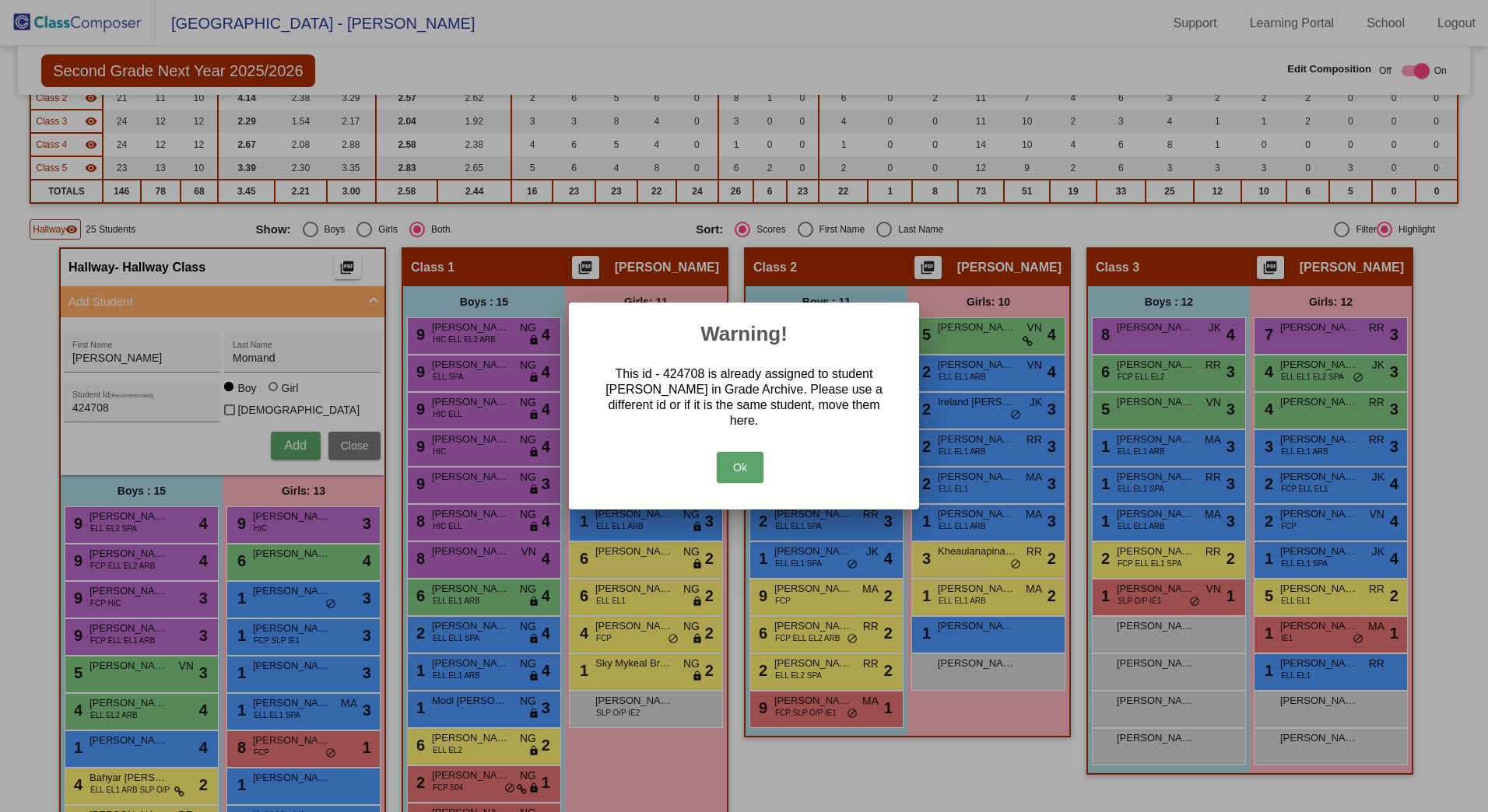
click at [741, 457] on button "Ok" at bounding box center [740, 468] width 46 height 31
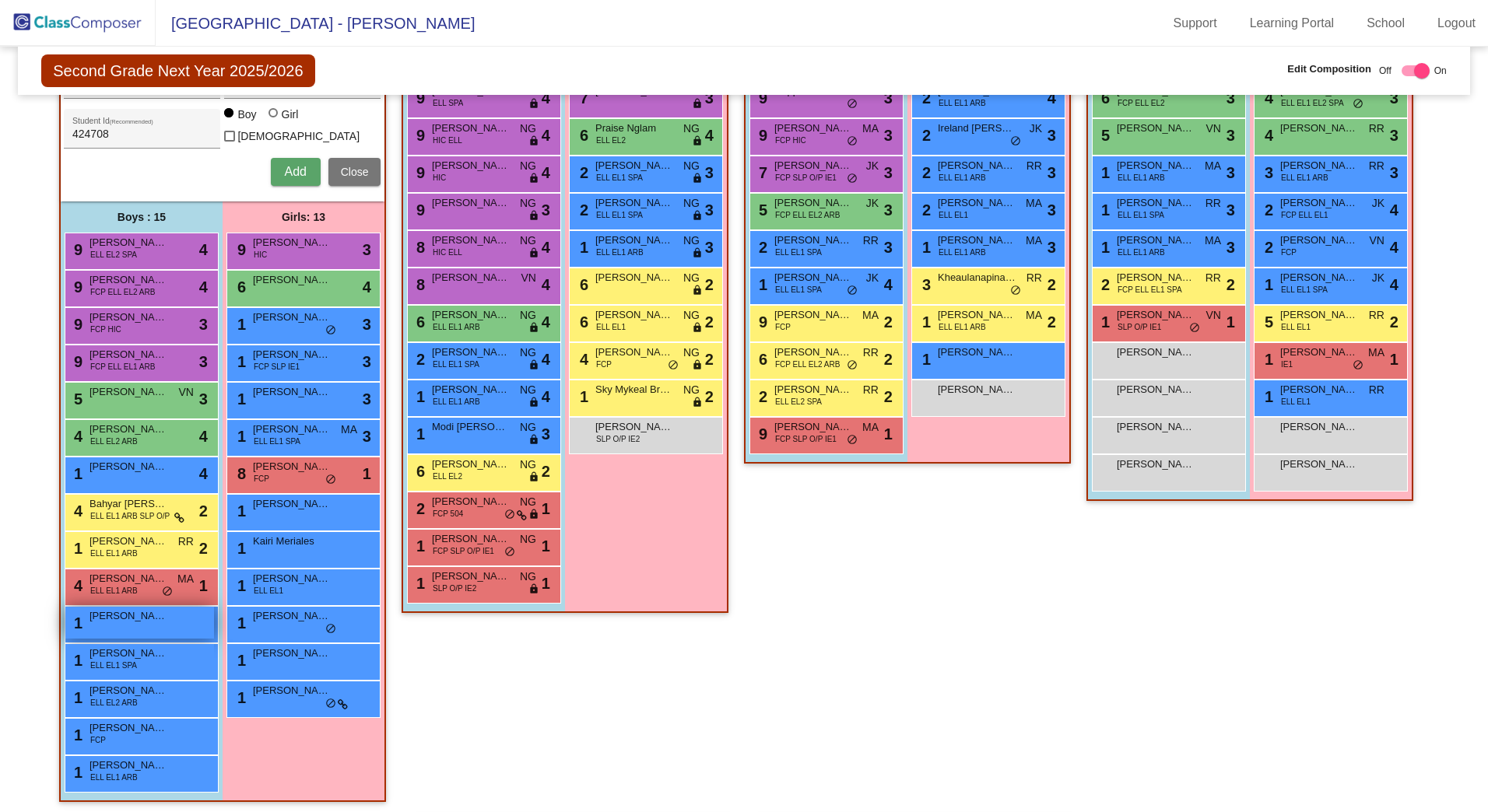
scroll to position [522, 0]
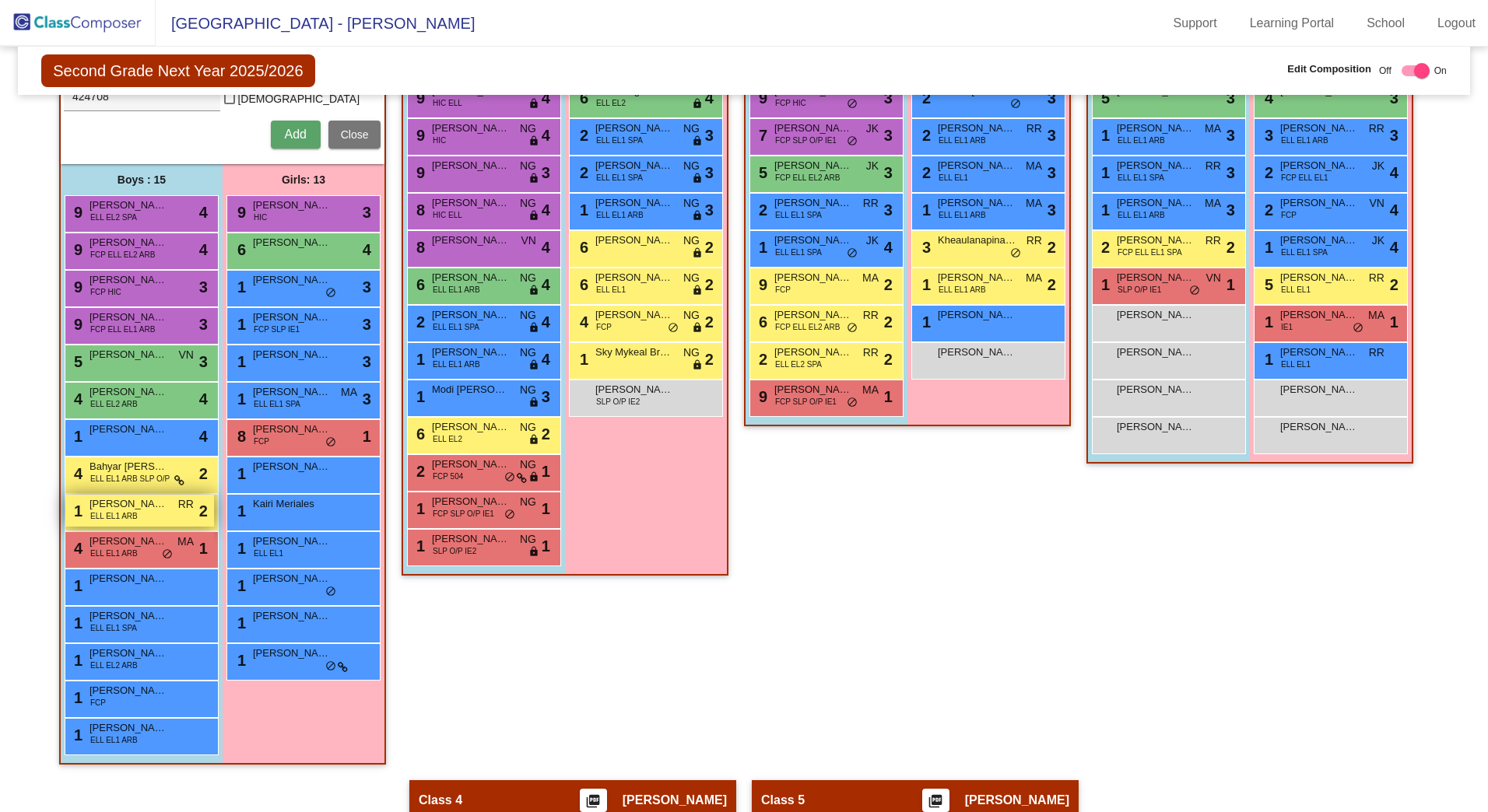
click at [164, 505] on div "1 [PERSON_NAME] ELL EL1 ARB RR lock do_not_disturb_alt 2" at bounding box center [139, 511] width 149 height 32
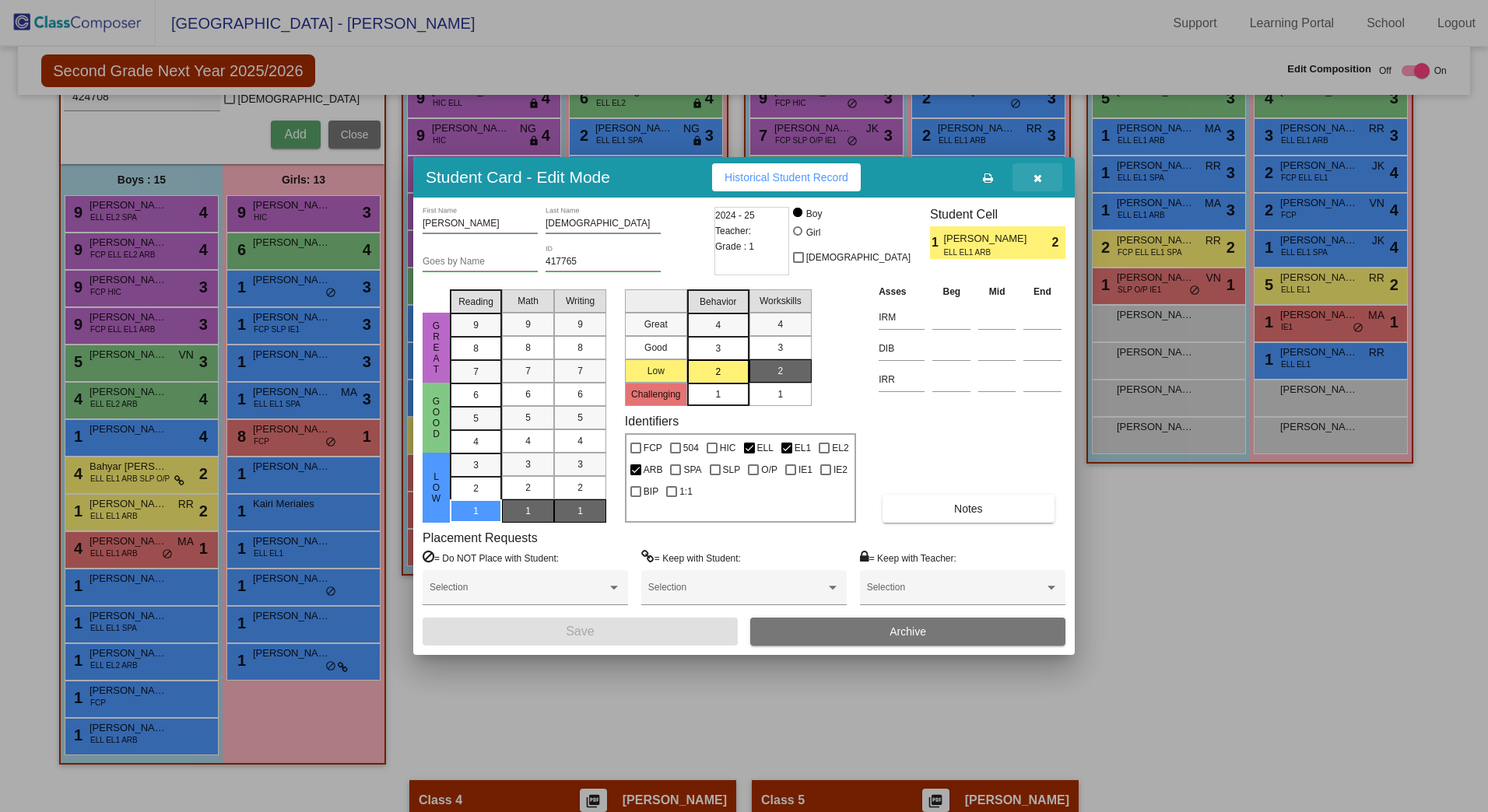
click at [1039, 180] on icon "button" at bounding box center [1038, 178] width 8 height 11
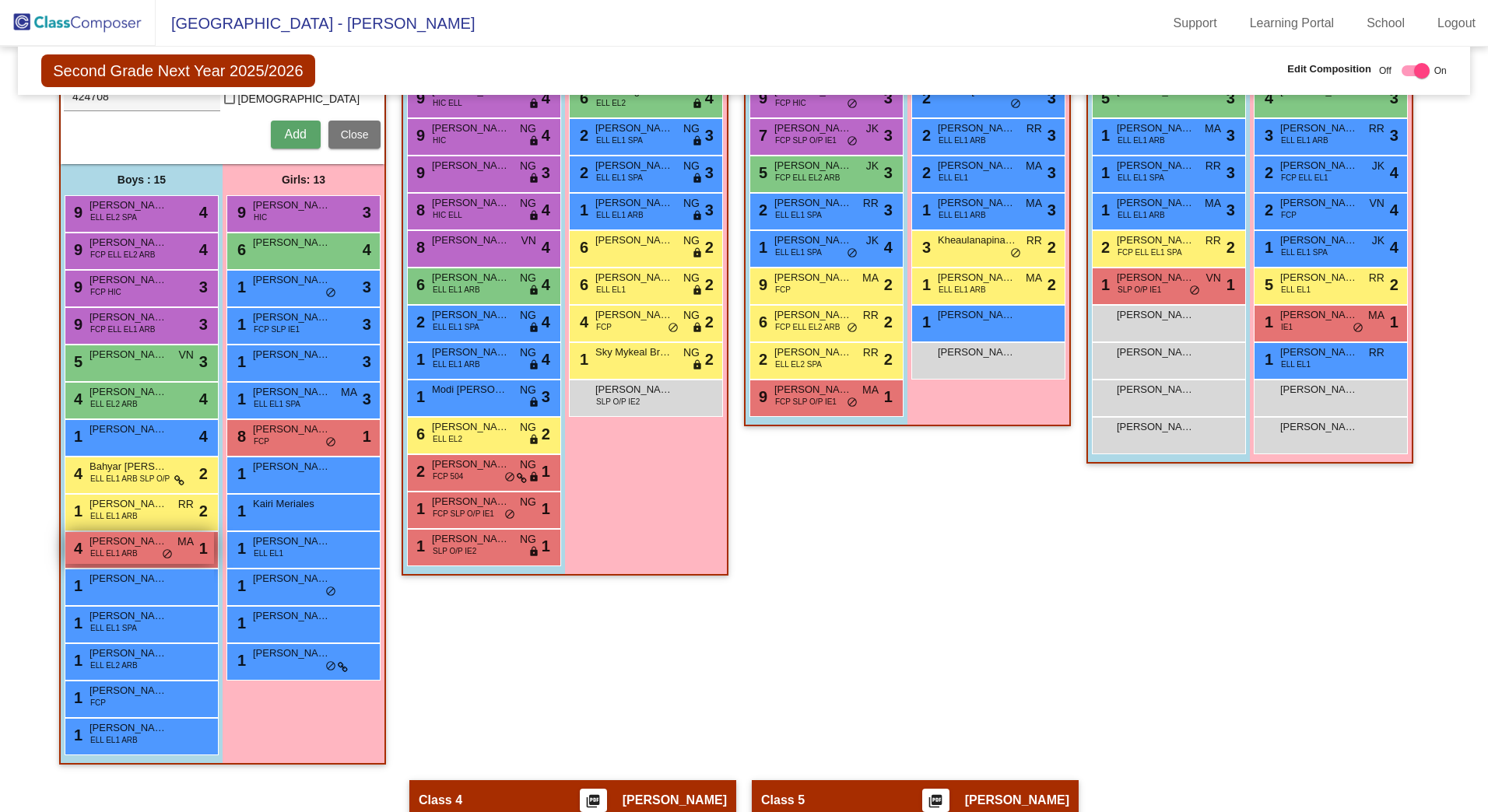
click at [135, 547] on div "4 [PERSON_NAME] ELL EL1 ARB MA lock do_not_disturb_alt 1" at bounding box center [139, 548] width 149 height 32
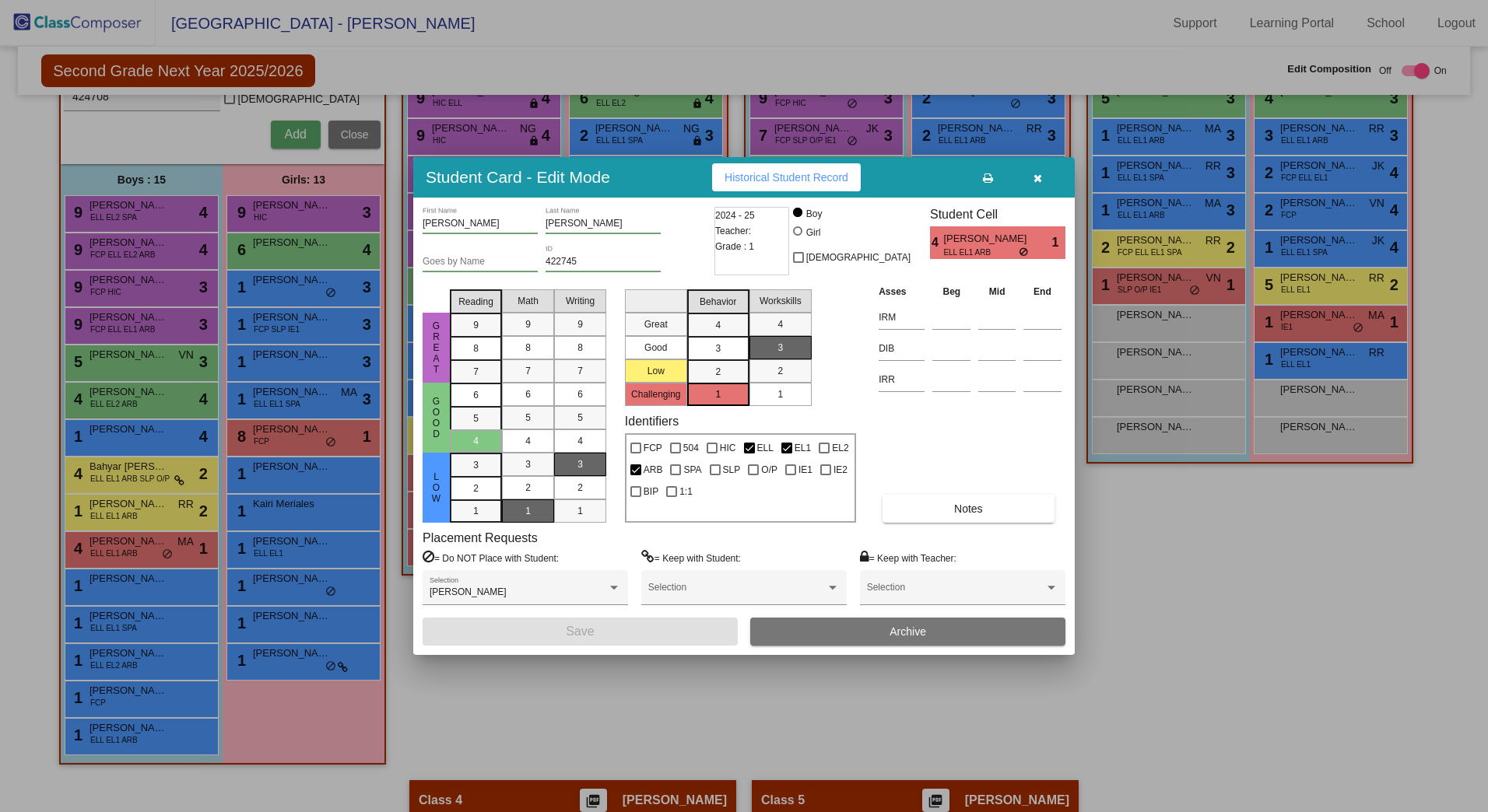
click at [1031, 181] on button "button" at bounding box center [1037, 177] width 50 height 28
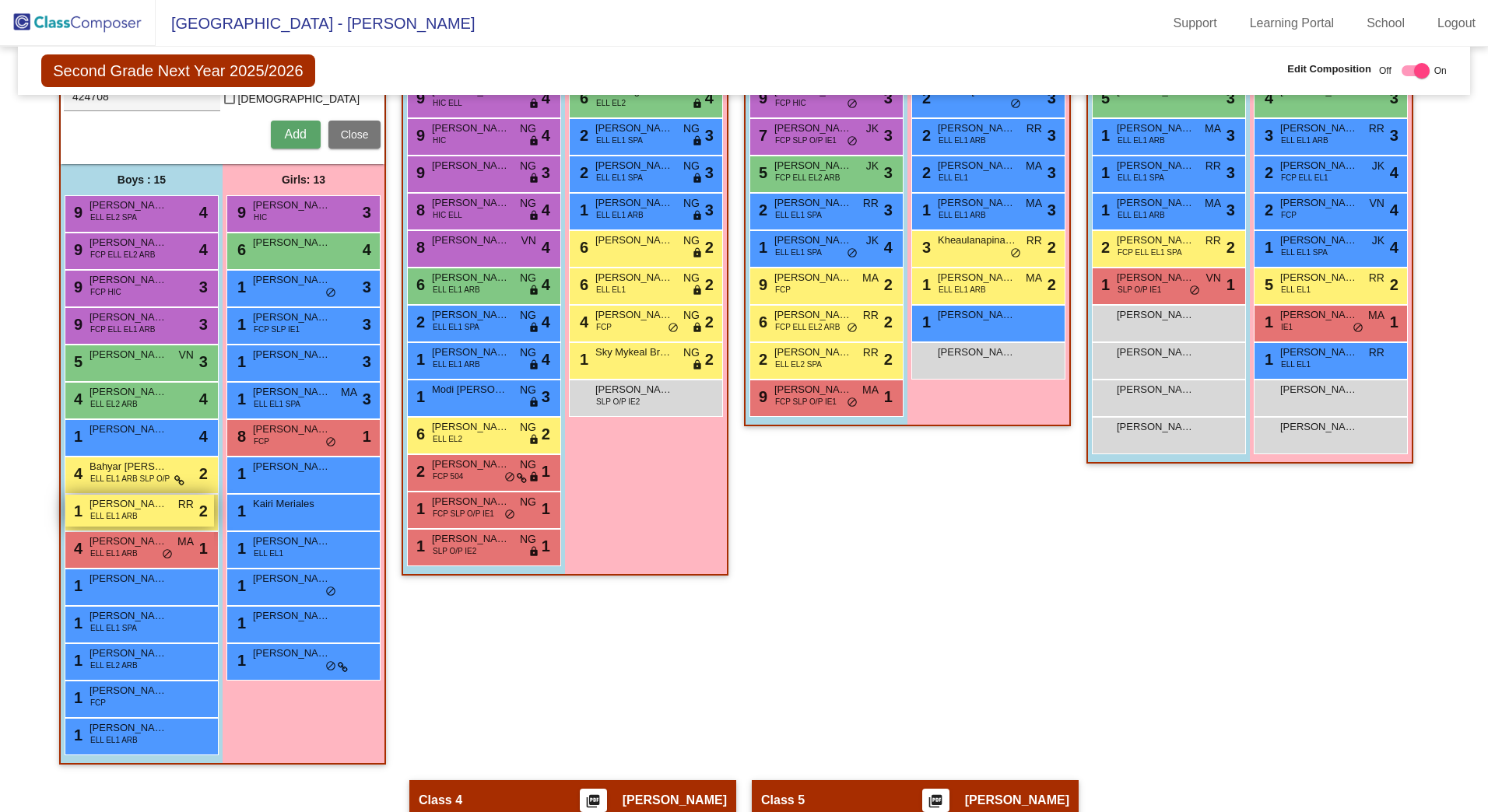
click at [103, 505] on span "[PERSON_NAME]" at bounding box center [128, 504] width 78 height 15
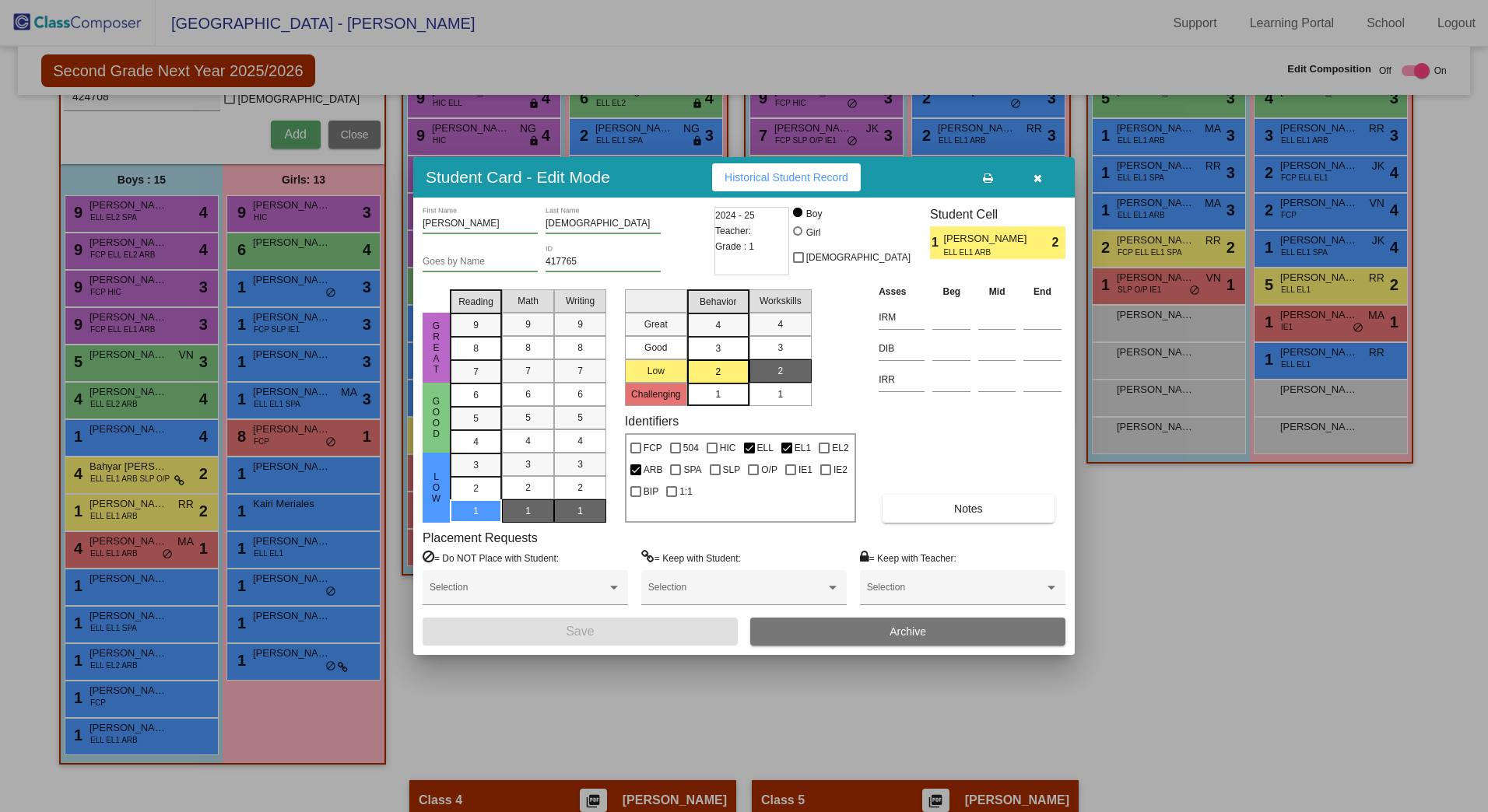
click at [1029, 171] on button "button" at bounding box center [1037, 177] width 50 height 28
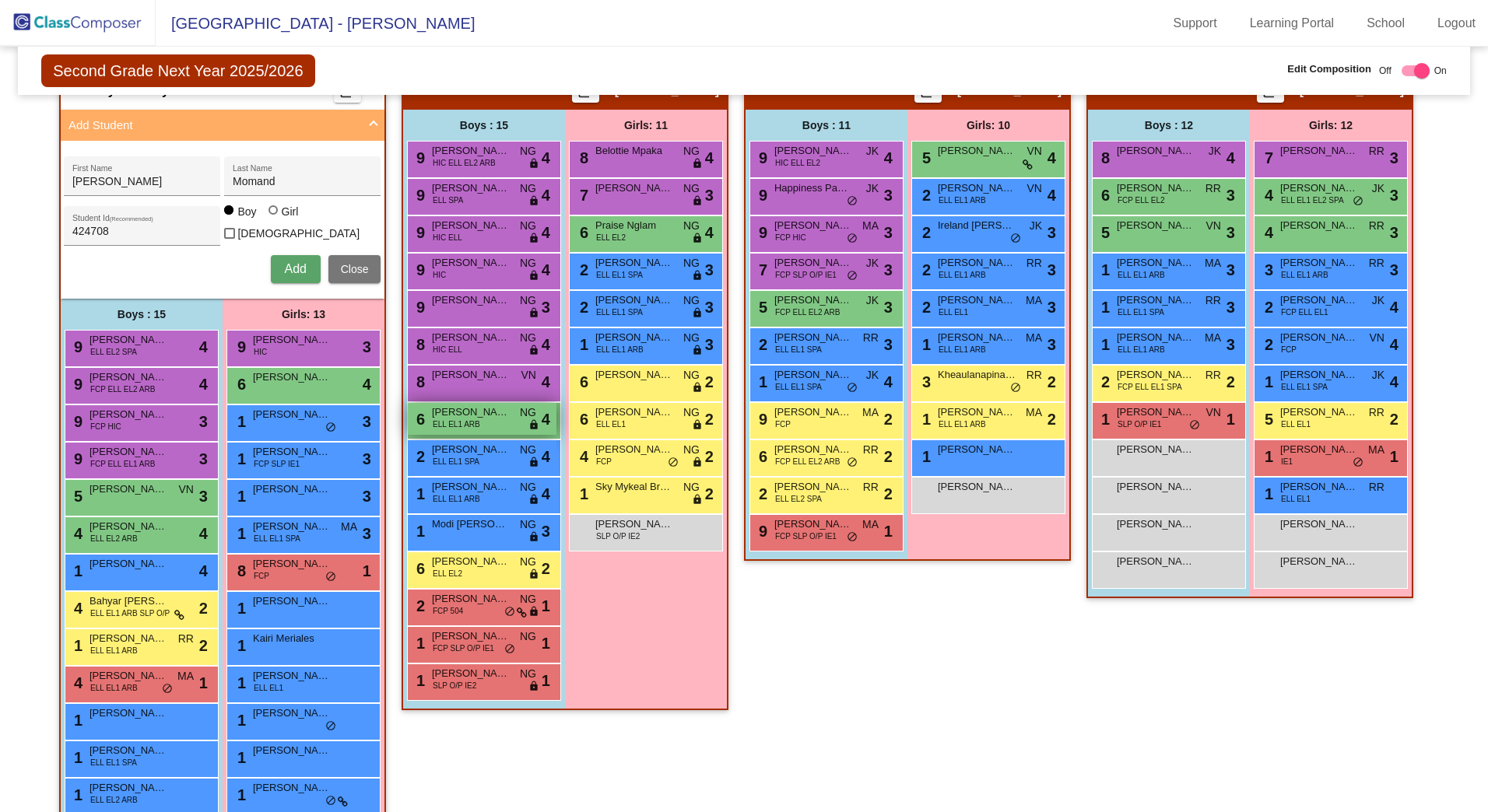
scroll to position [366, 0]
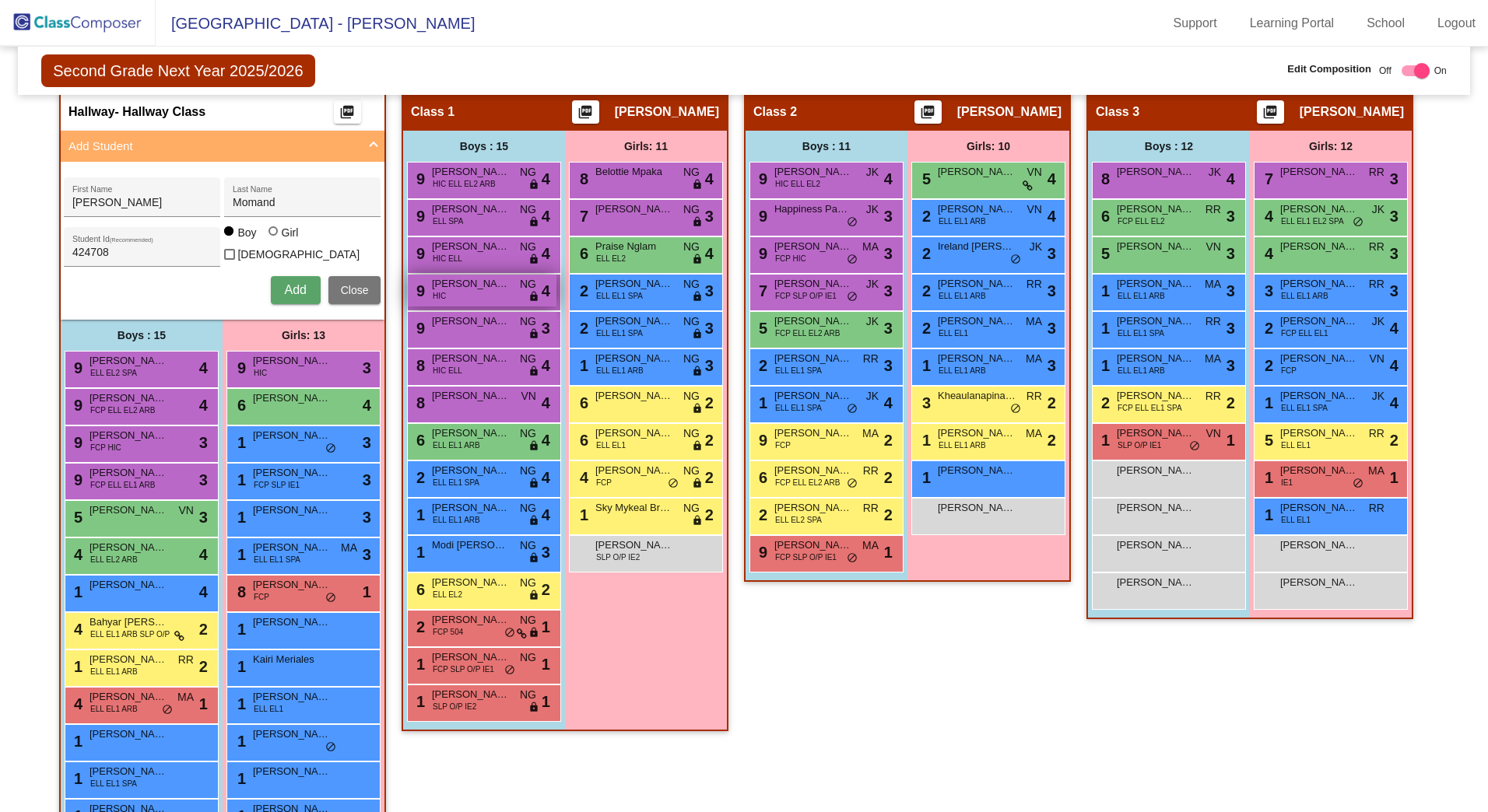
click at [474, 286] on span "[PERSON_NAME]" at bounding box center [471, 284] width 78 height 15
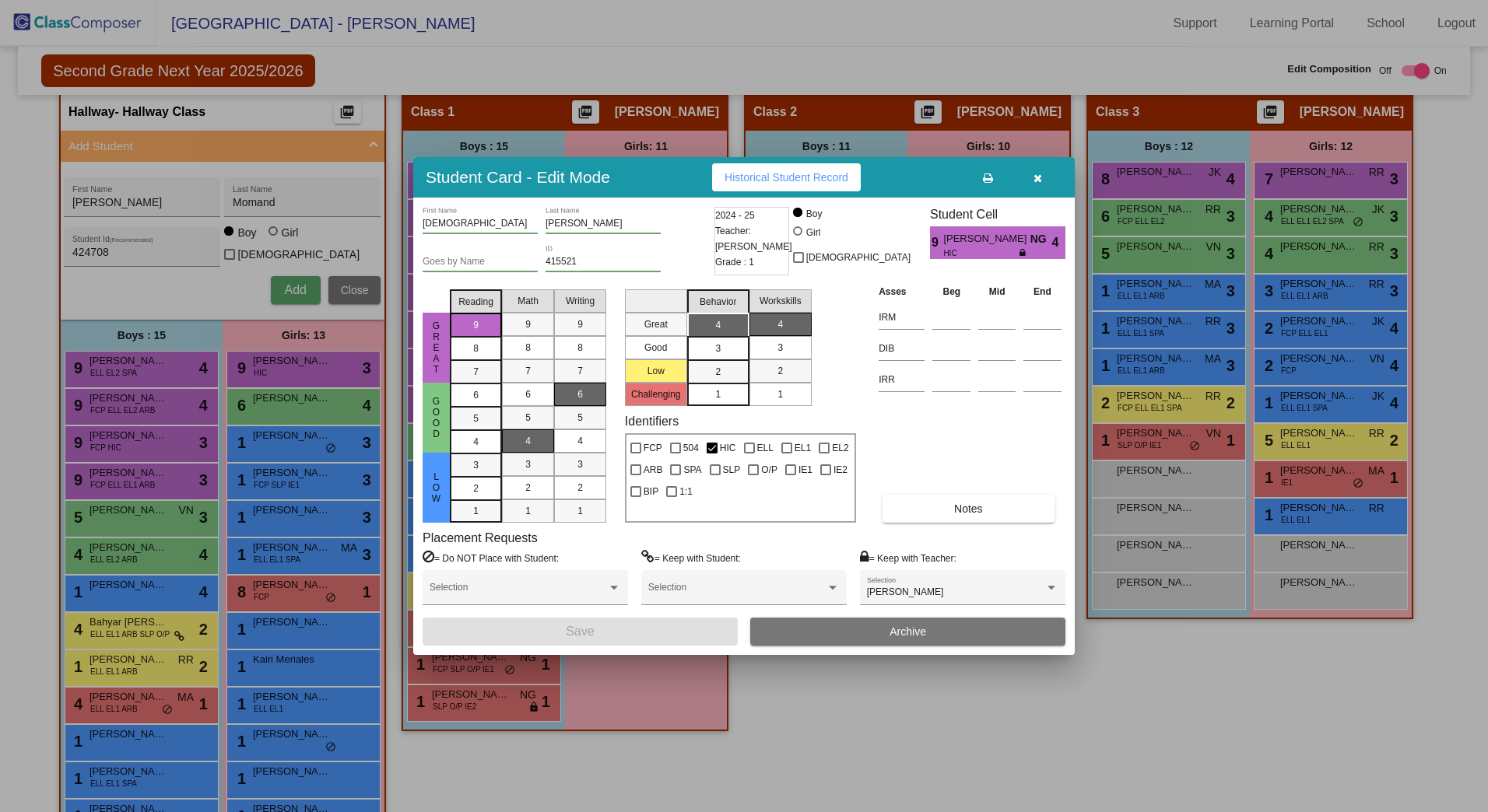
click at [1042, 176] on button "button" at bounding box center [1037, 177] width 50 height 28
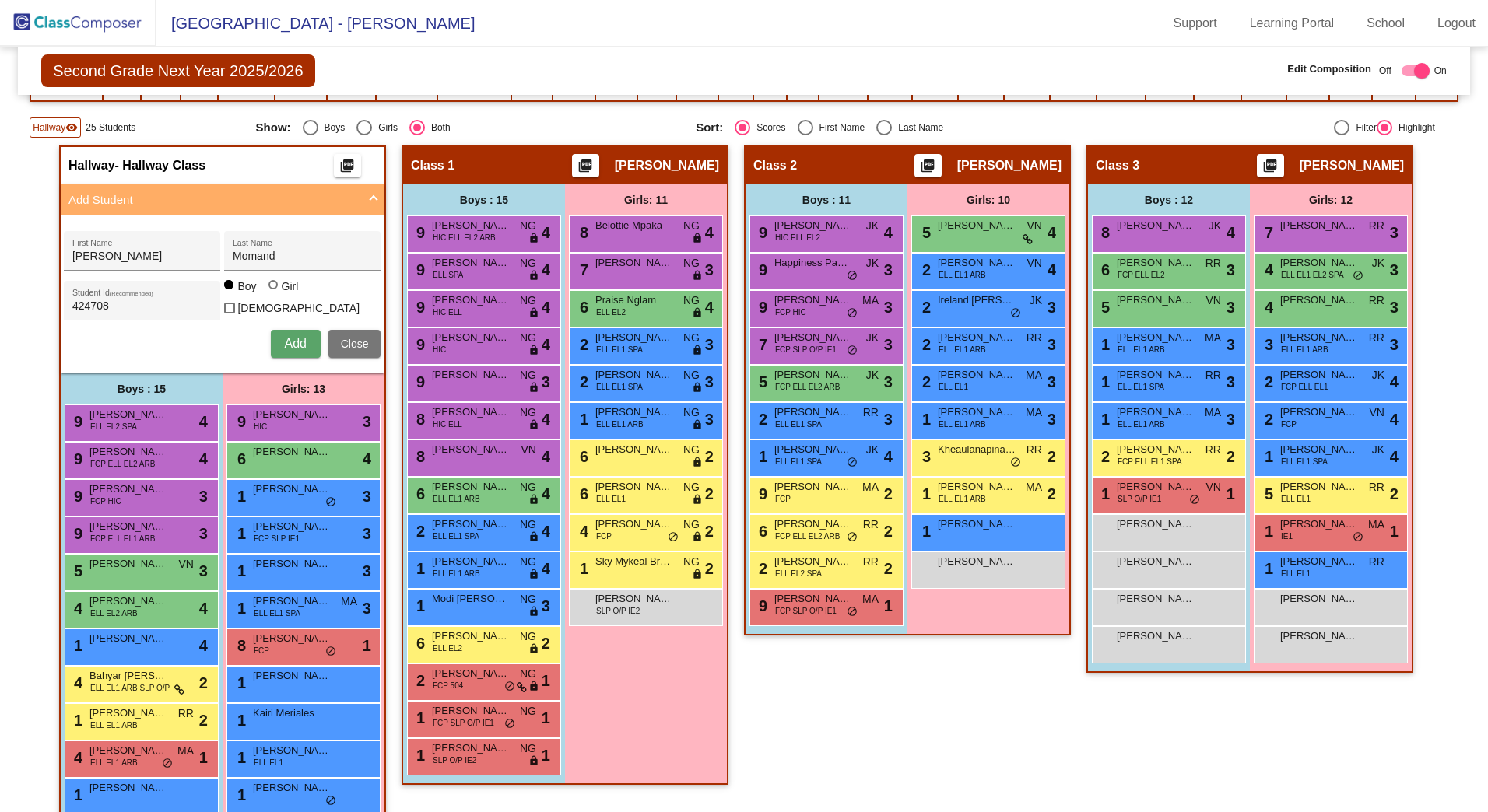
scroll to position [289, 0]
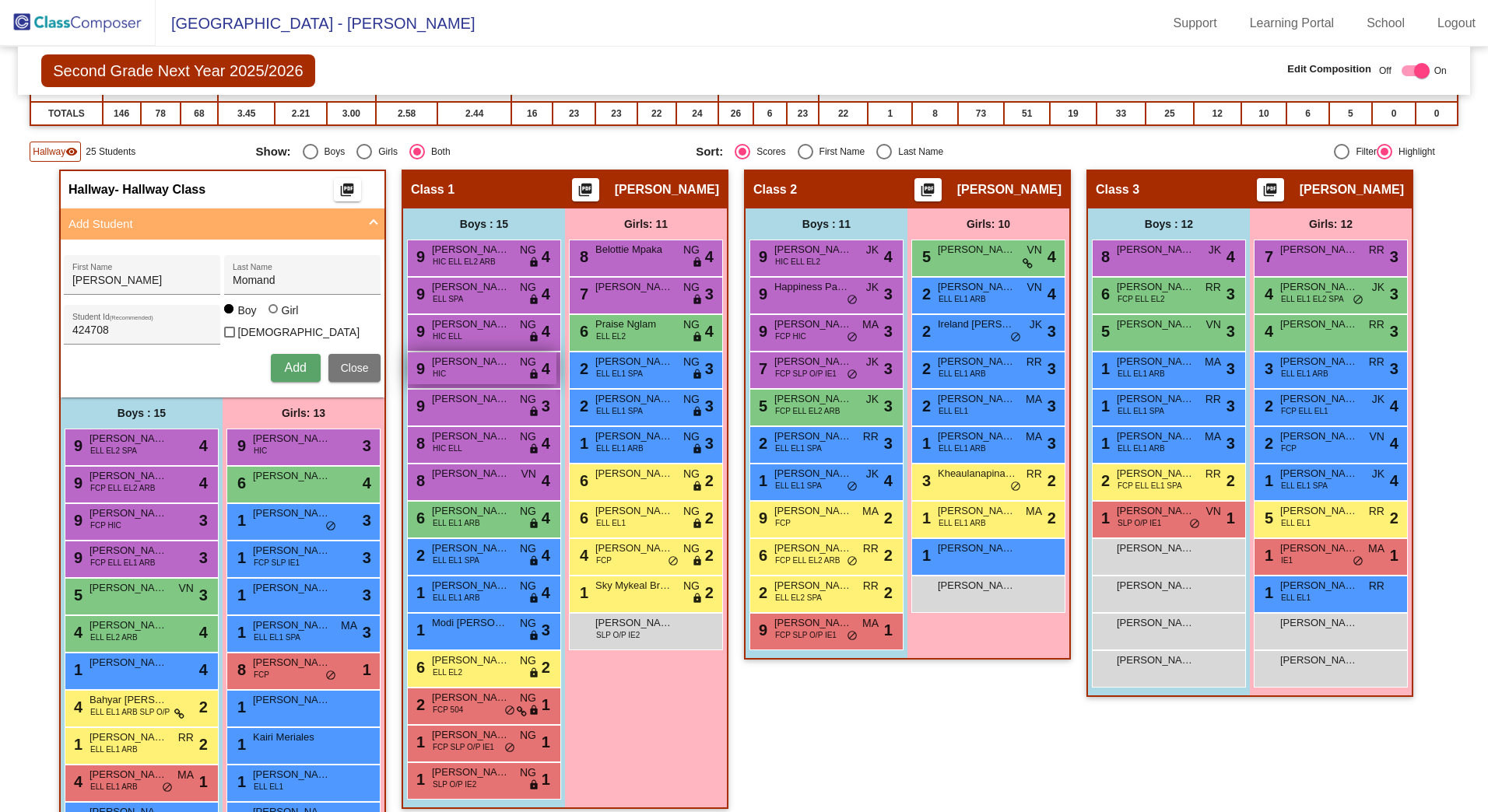
click at [486, 376] on div "9 [PERSON_NAME] HIC NG lock do_not_disturb_alt 4" at bounding box center [482, 369] width 149 height 32
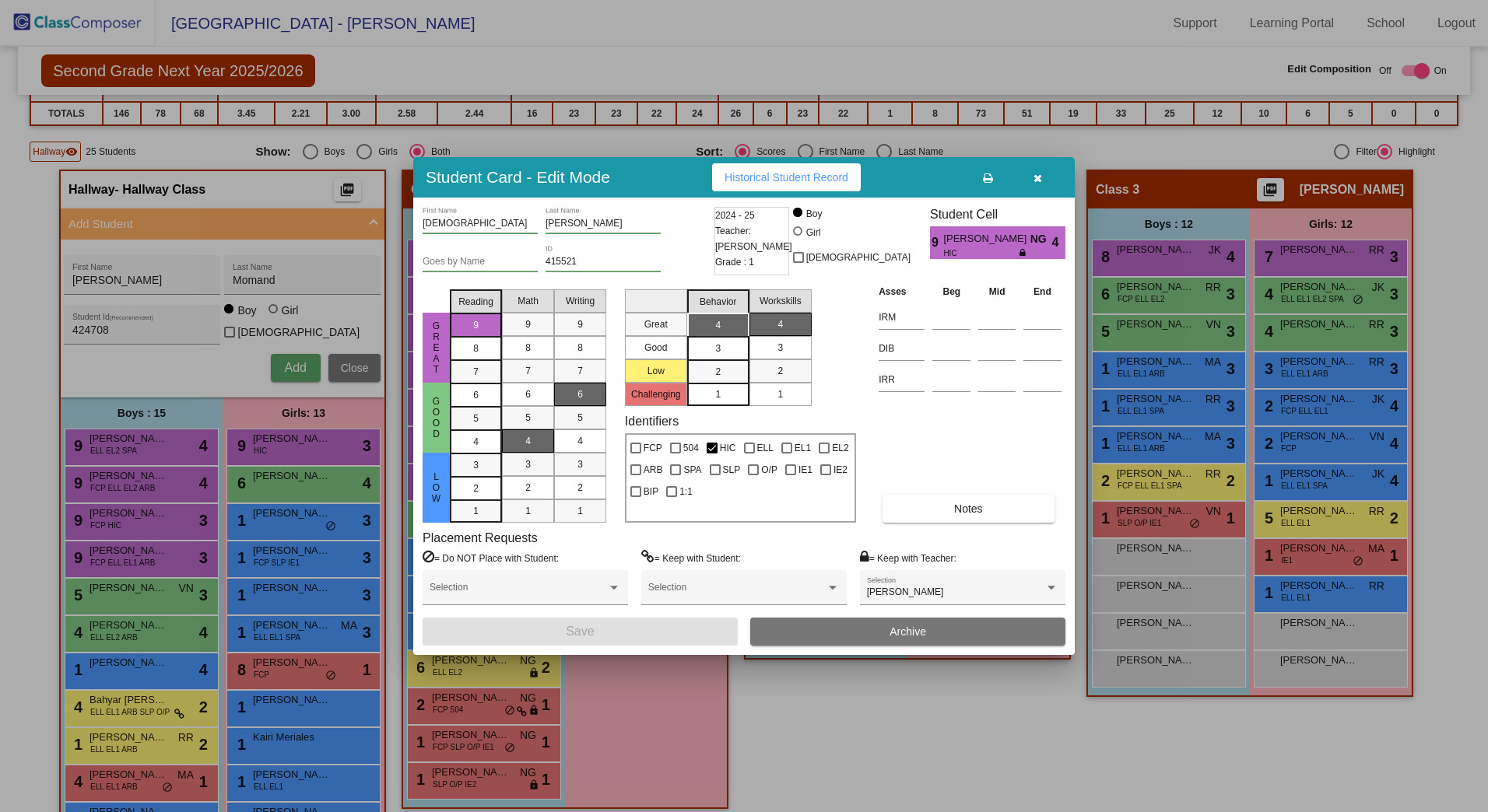
click at [1034, 176] on icon "button" at bounding box center [1038, 178] width 8 height 11
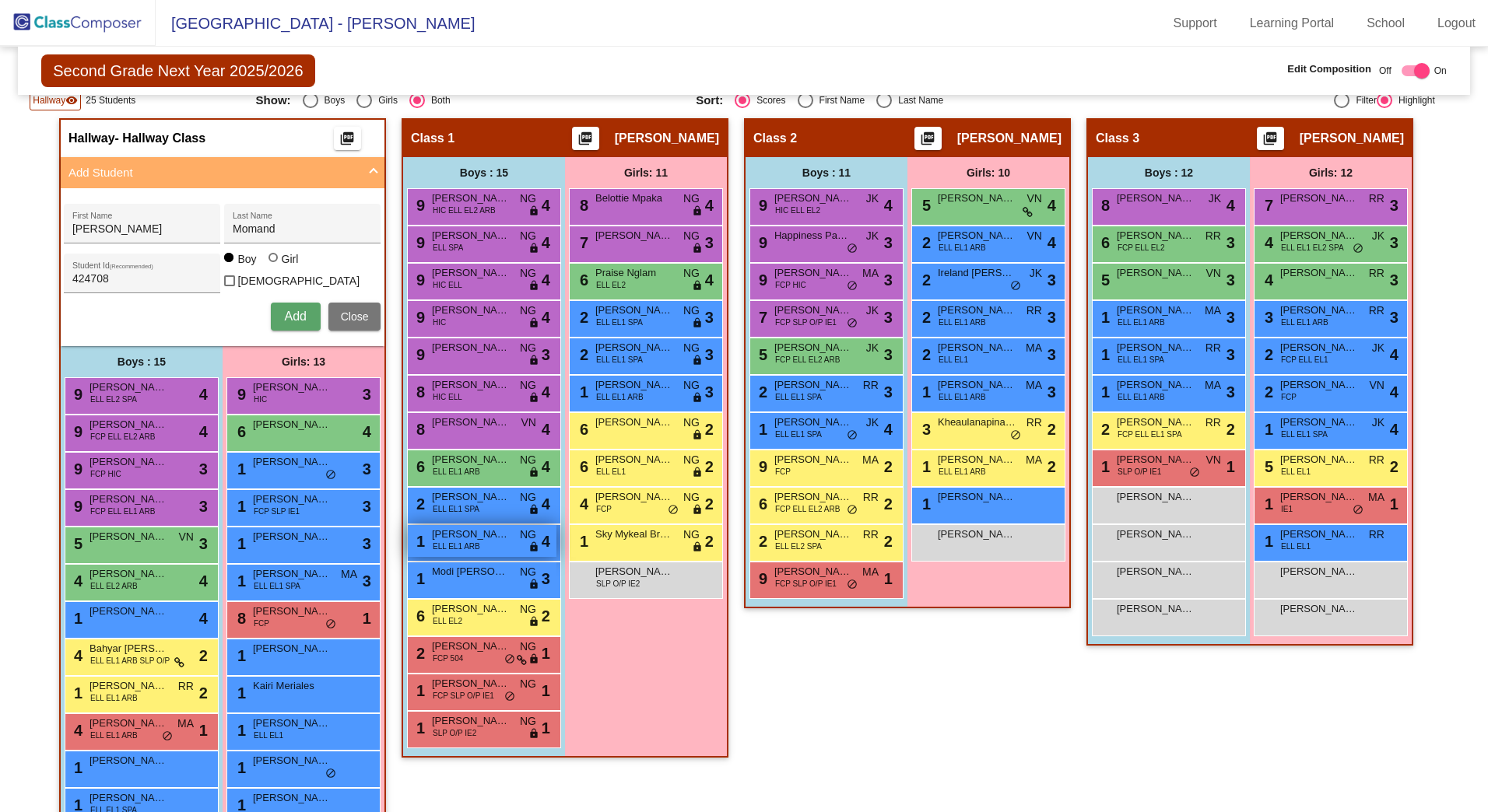
scroll to position [366, 0]
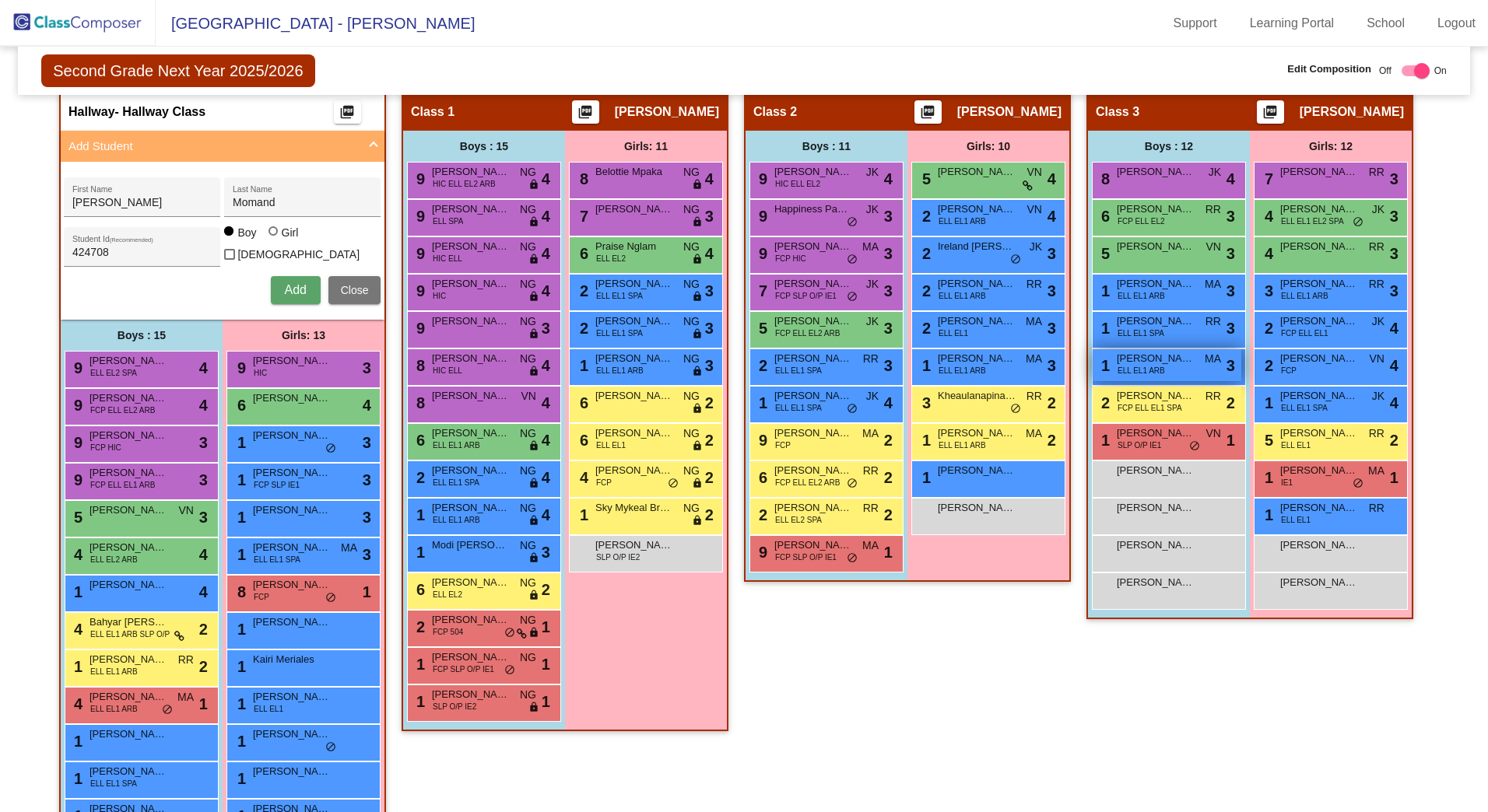
click at [1159, 357] on span "[PERSON_NAME]" at bounding box center [1156, 359] width 78 height 15
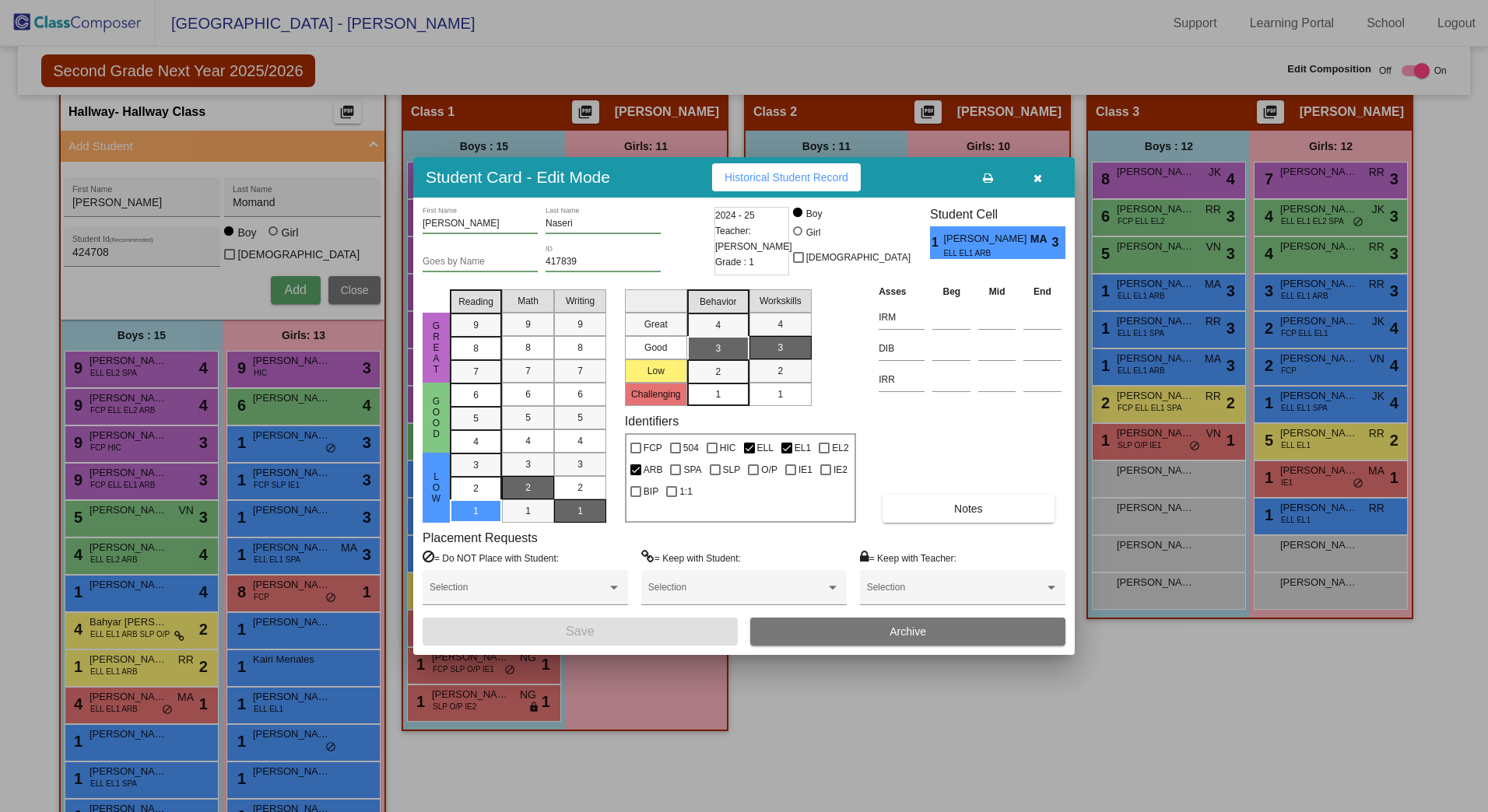
click at [1036, 181] on icon "button" at bounding box center [1038, 178] width 8 height 11
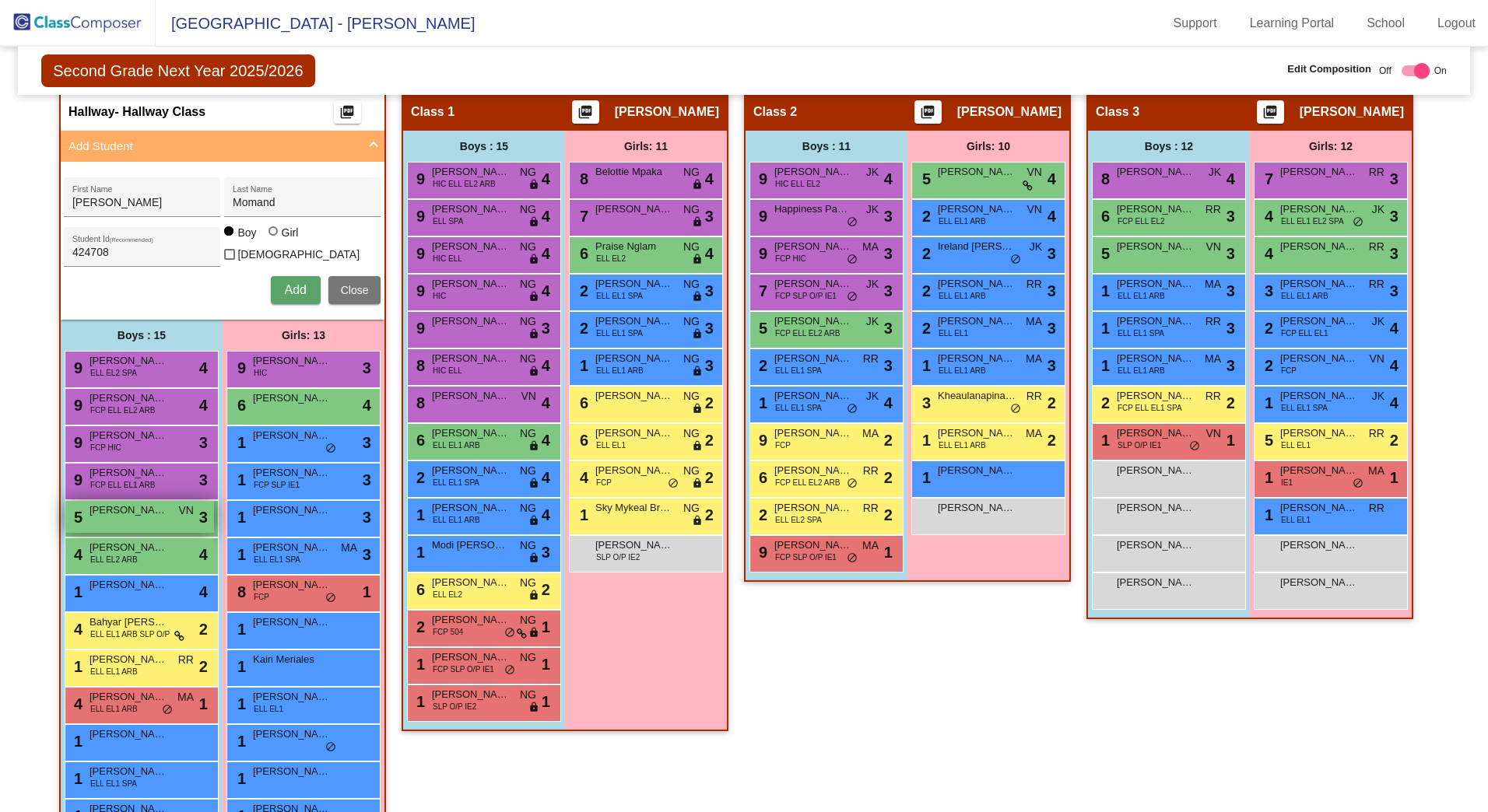
scroll to position [522, 0]
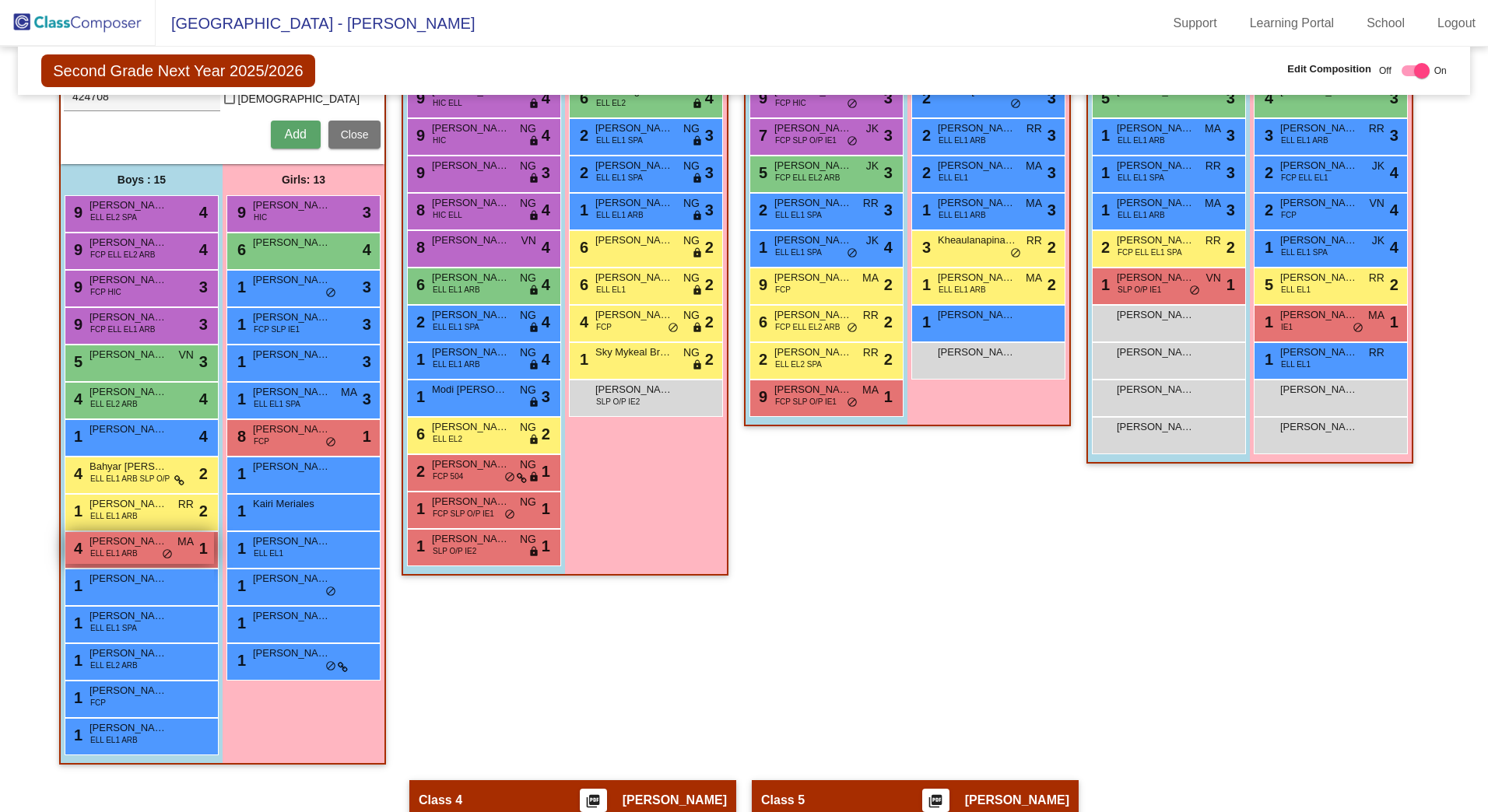
click at [143, 544] on span "[PERSON_NAME]" at bounding box center [128, 541] width 78 height 15
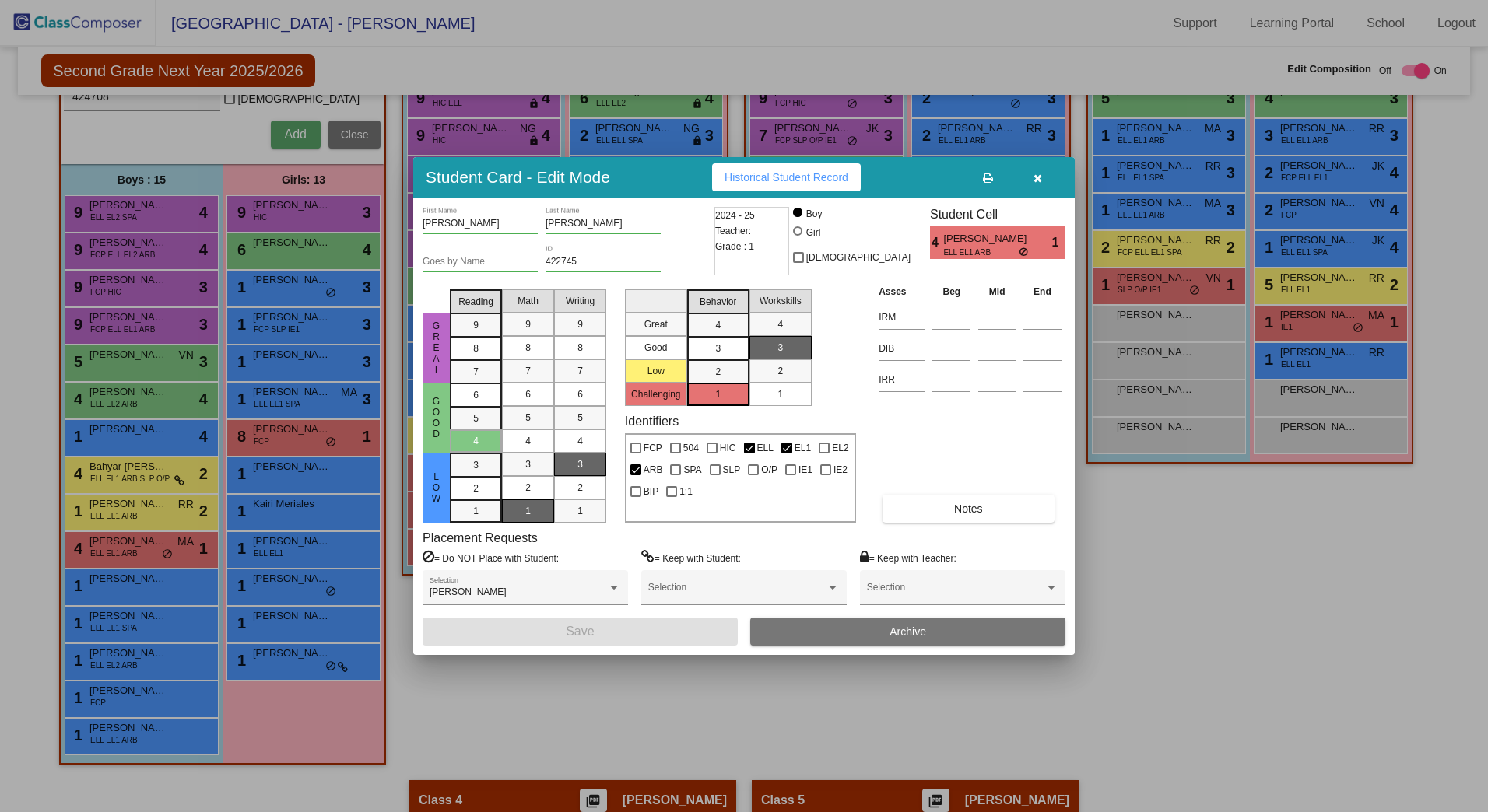
click at [1047, 178] on button "button" at bounding box center [1037, 177] width 50 height 28
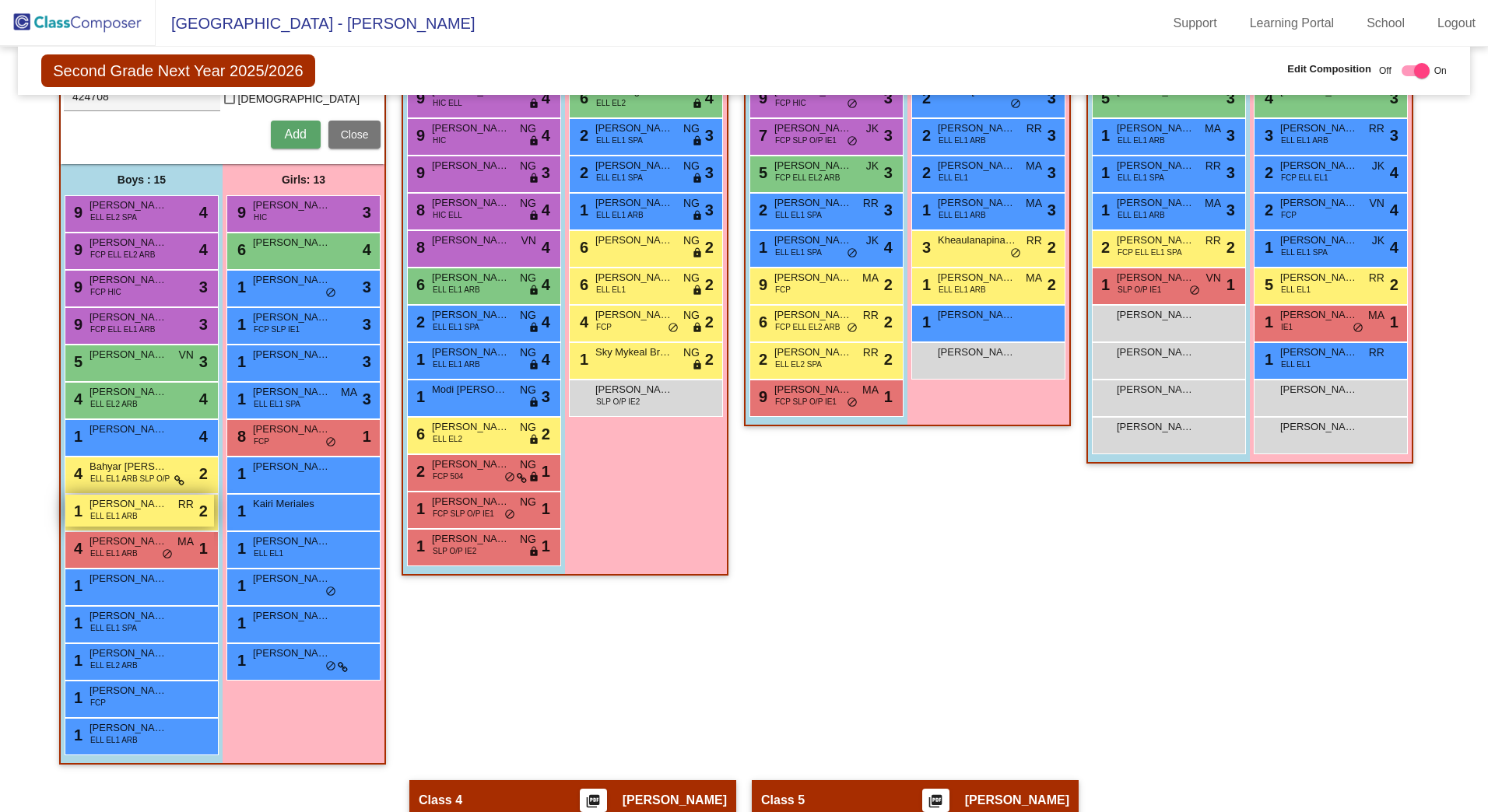
click at [158, 497] on span "[PERSON_NAME]" at bounding box center [128, 504] width 78 height 15
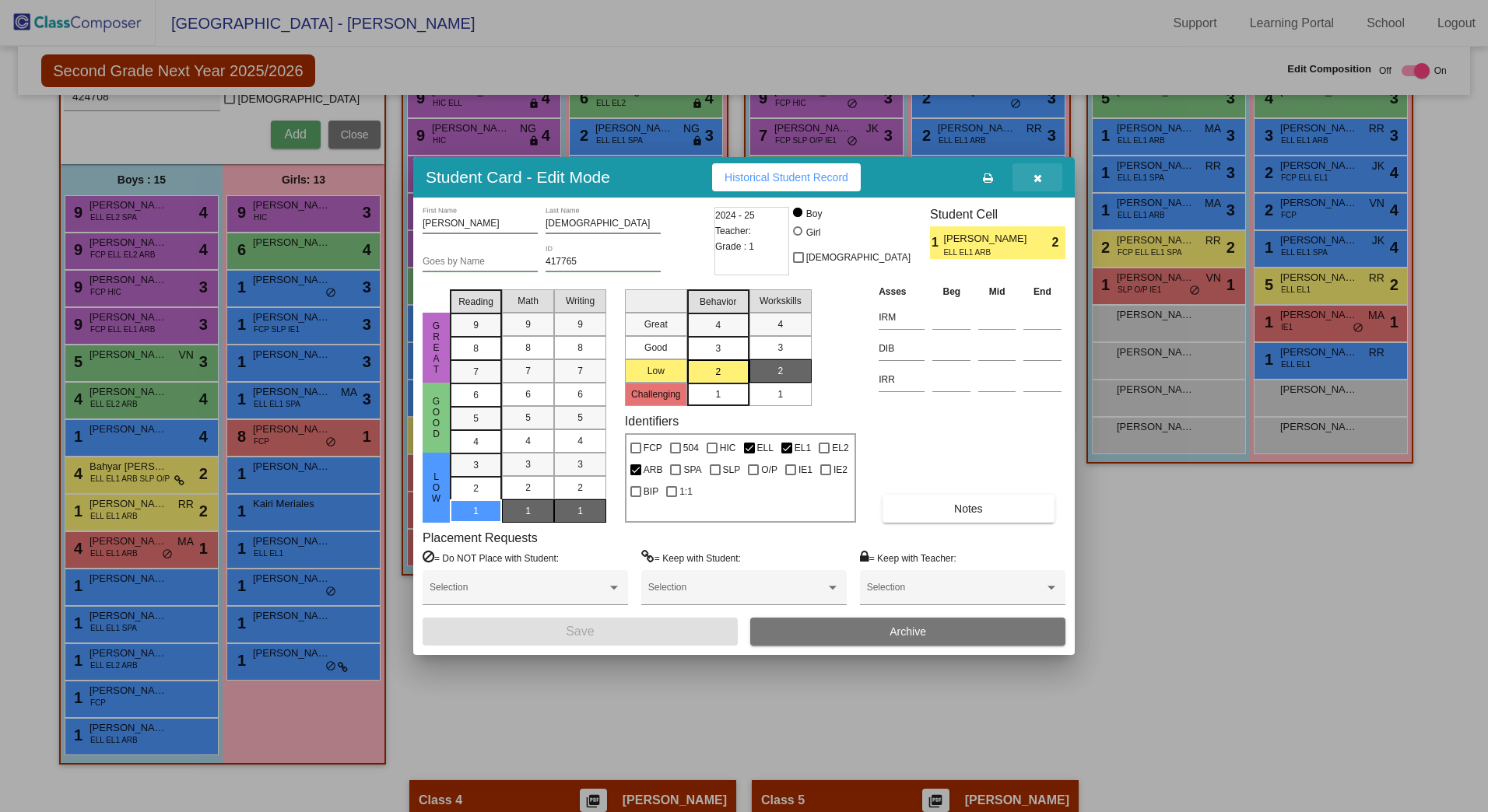
click at [1046, 178] on button "button" at bounding box center [1037, 177] width 50 height 28
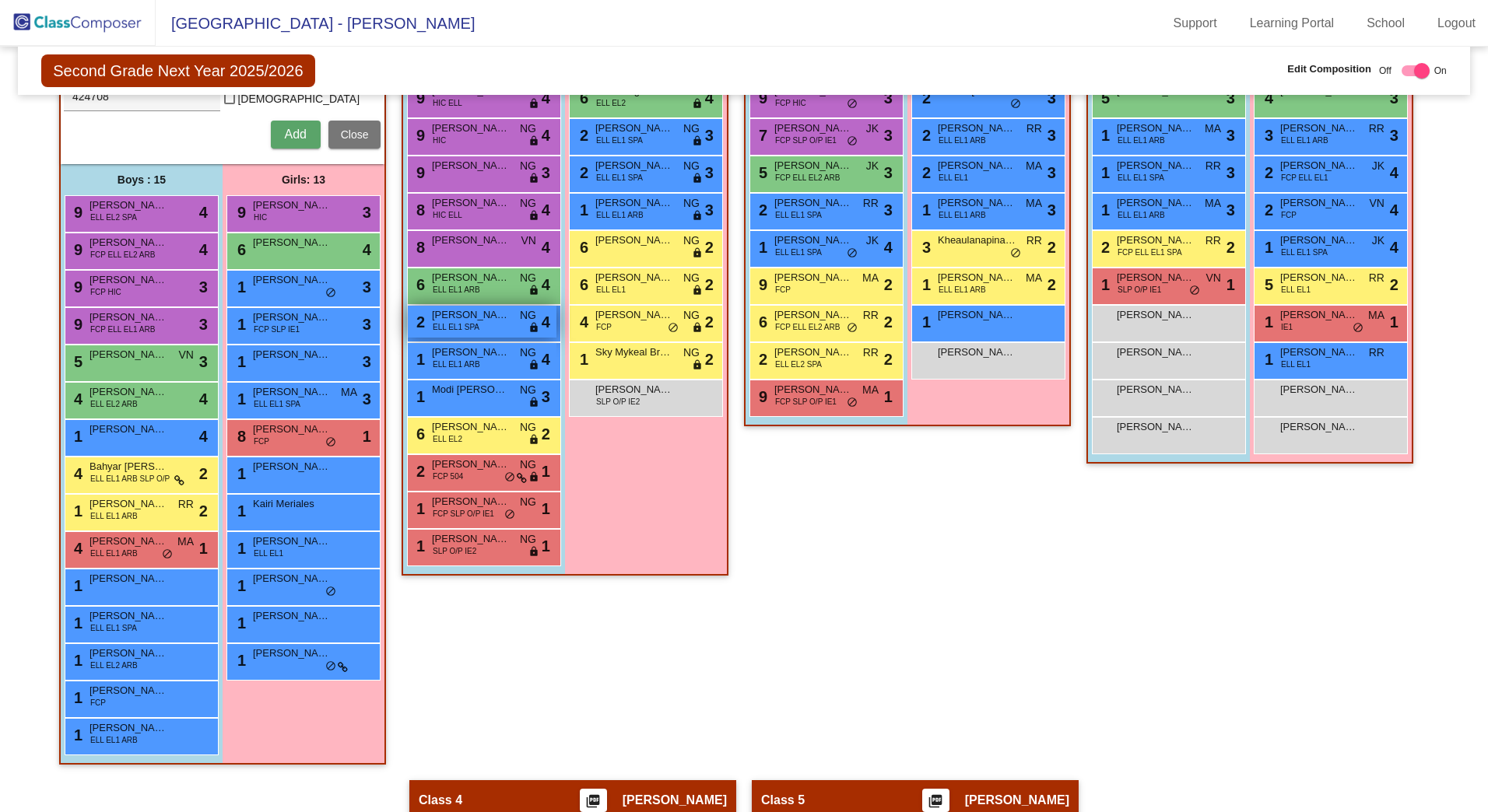
scroll to position [289, 0]
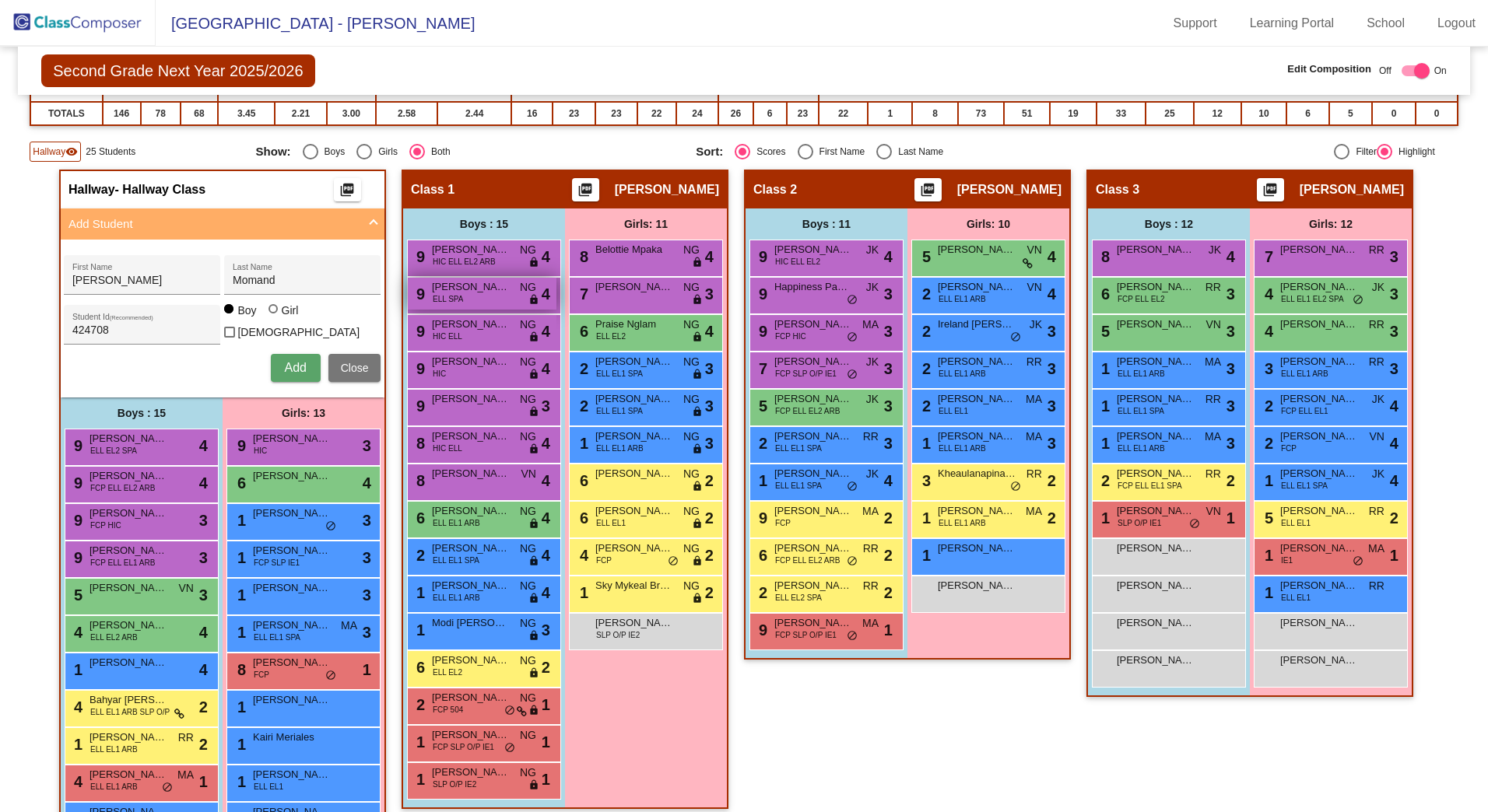
click at [457, 292] on span "[PERSON_NAME]" at bounding box center [471, 287] width 78 height 15
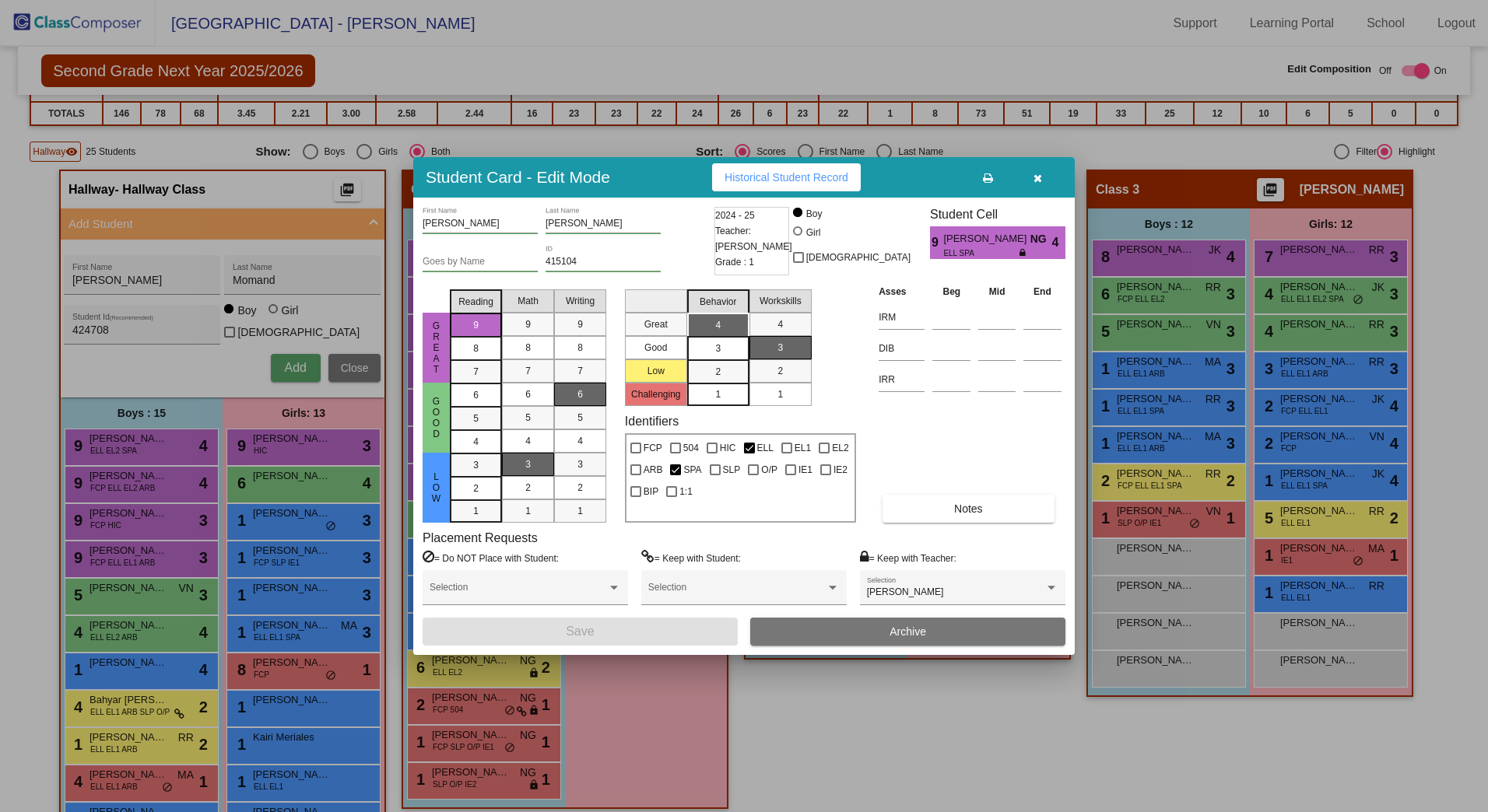
click at [1043, 180] on button "button" at bounding box center [1037, 177] width 50 height 28
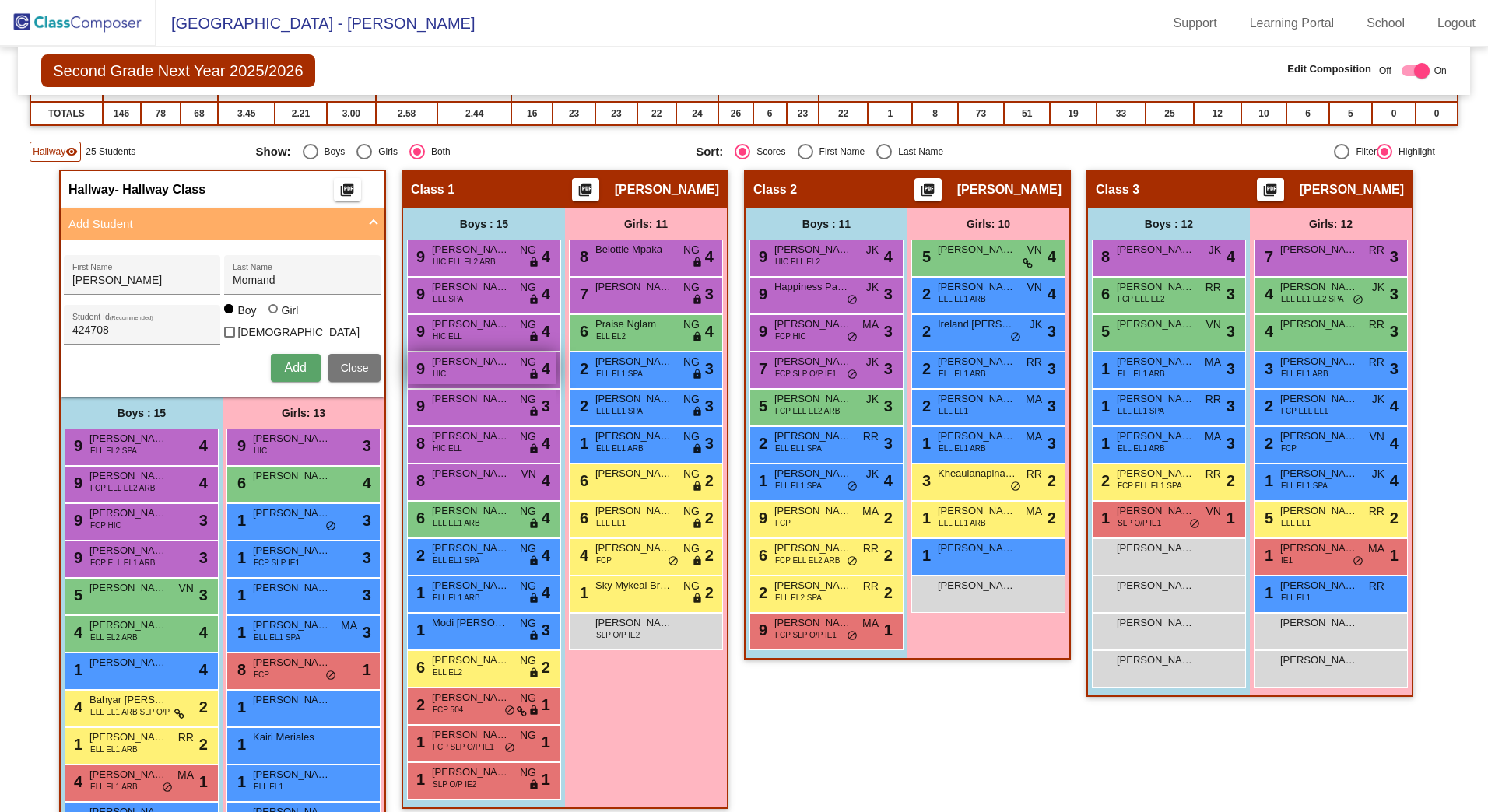
click at [465, 367] on span "[PERSON_NAME]" at bounding box center [471, 361] width 78 height 15
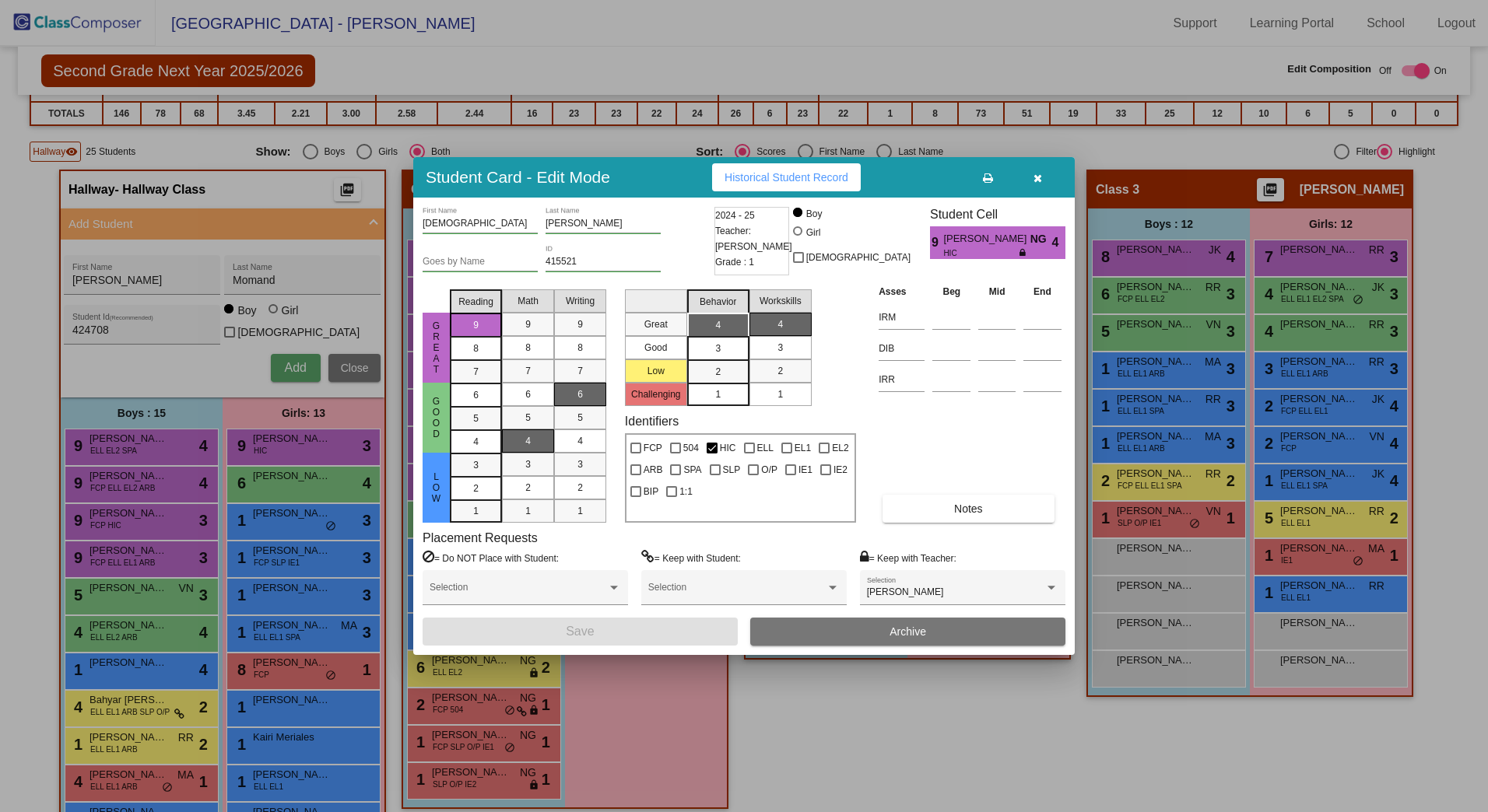
click at [1042, 174] on button "button" at bounding box center [1037, 177] width 50 height 28
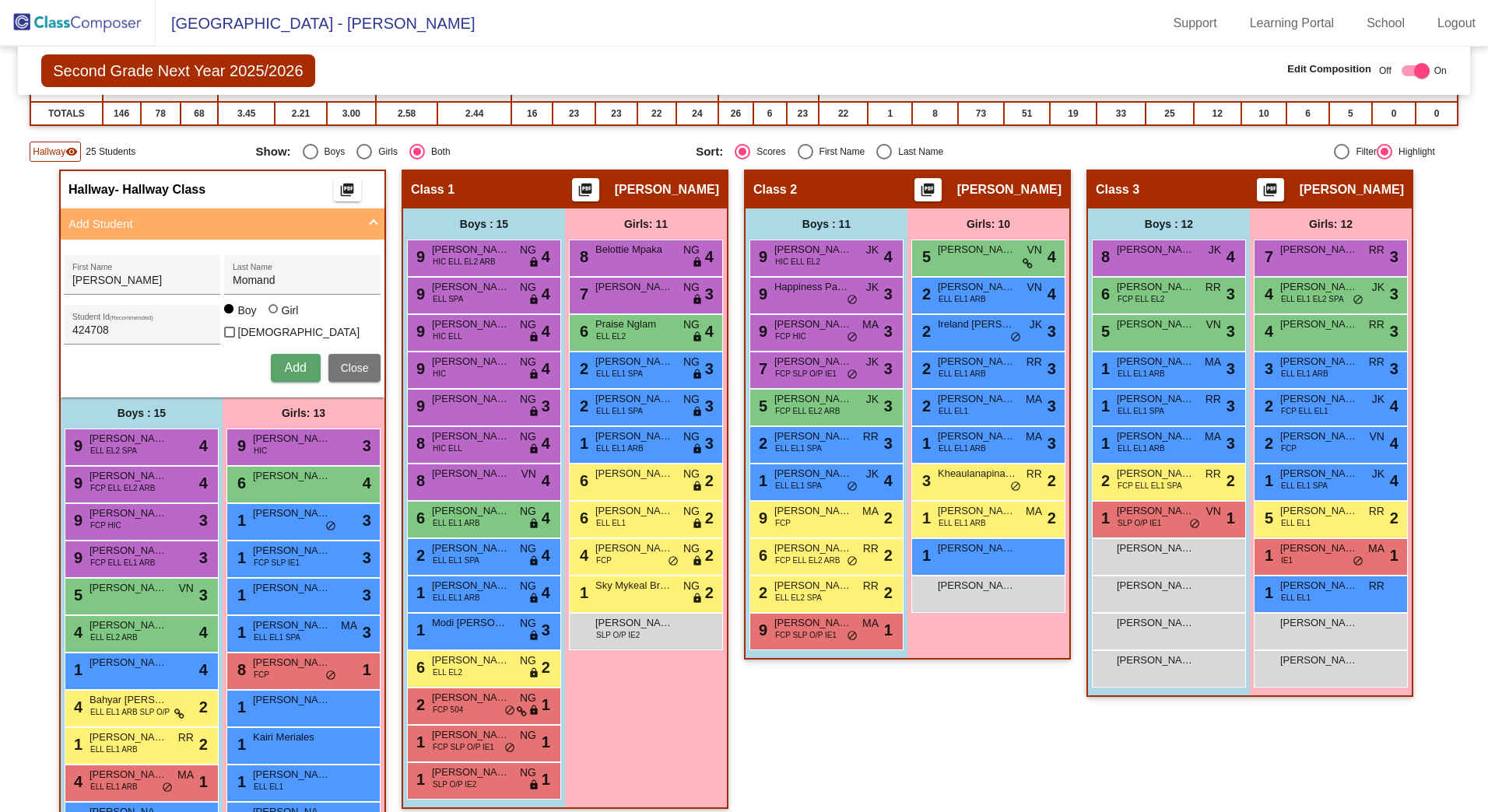
drag, startPoint x: 121, startPoint y: 266, endPoint x: -116, endPoint y: 229, distance: 239.9
click at [0, 229] on html "[GEOGRAPHIC_DATA] - Adriana Support Learning Portal School Logout home Home set…" at bounding box center [744, 406] width 1488 height 812
click at [358, 373] on button "Close" at bounding box center [355, 367] width 53 height 28
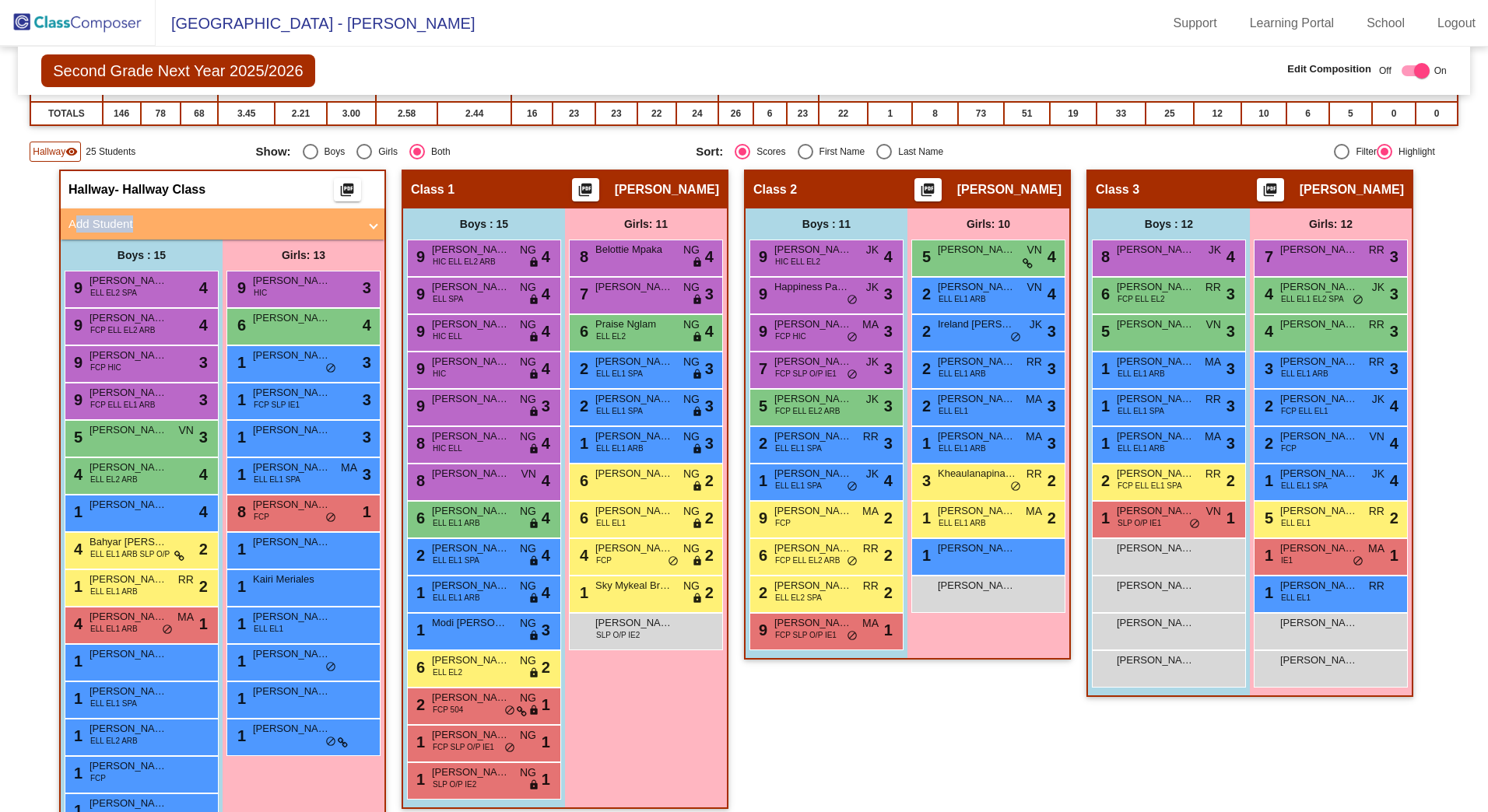
click at [105, 222] on mat-panel-title "Add Student" at bounding box center [213, 224] width 290 height 18
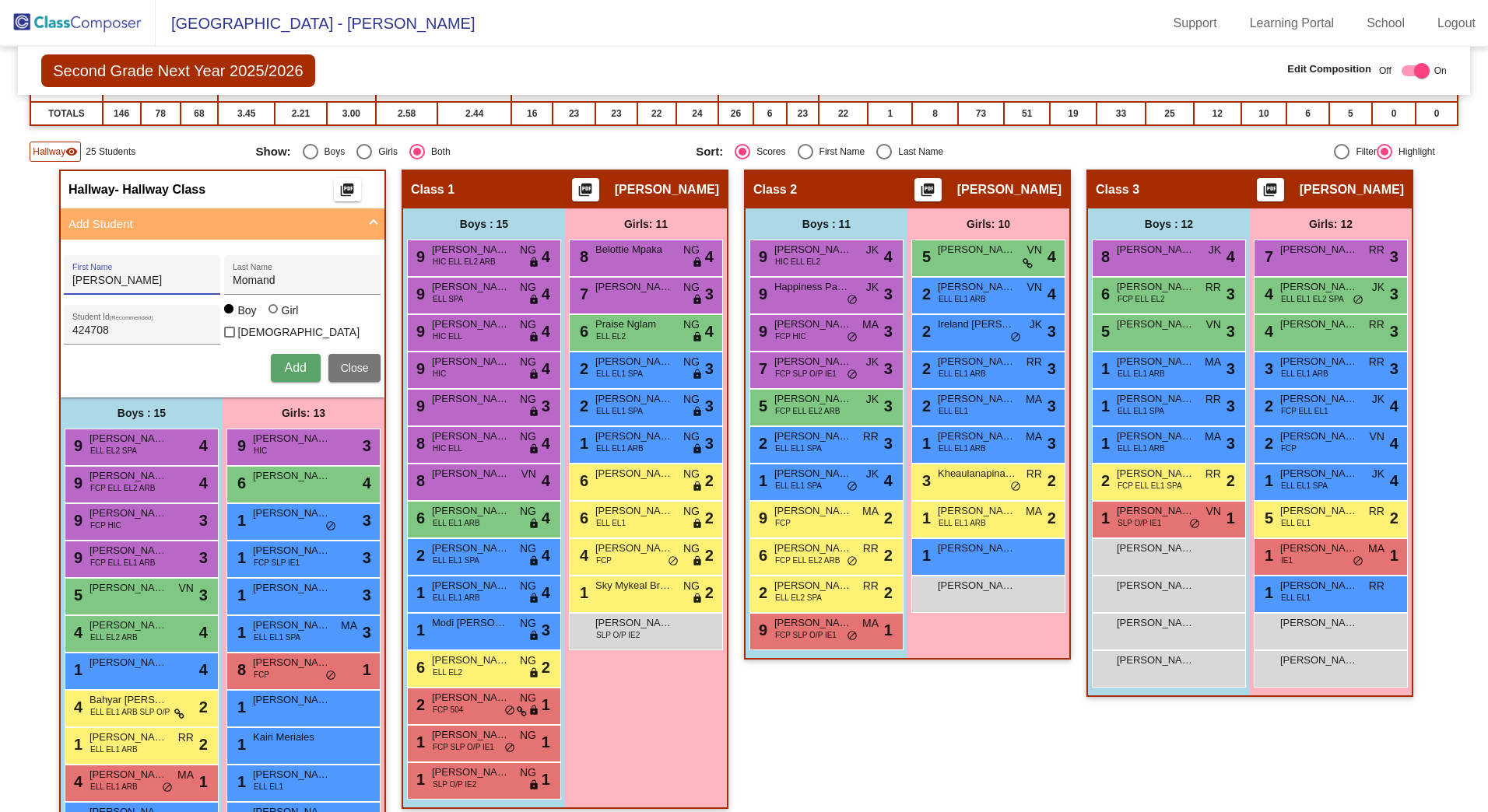
click at [151, 280] on input "[PERSON_NAME]" at bounding box center [143, 280] width 140 height 13
type input "M"
type input "[PERSON_NAME]"
click at [116, 328] on input "424708" at bounding box center [143, 330] width 140 height 13
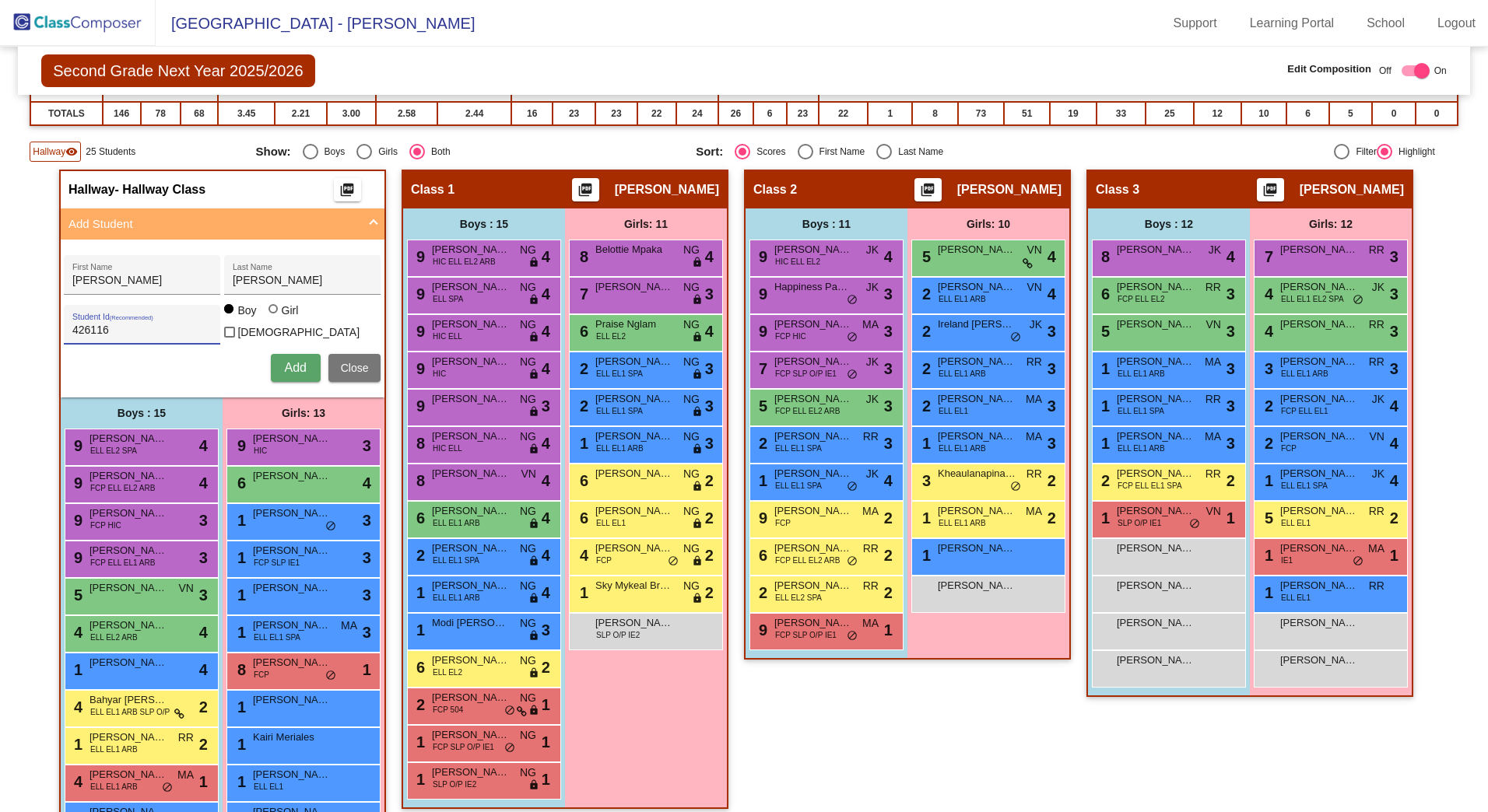
type input "426116"
click at [323, 398] on div "Girls: 13" at bounding box center [304, 413] width 162 height 31
click at [280, 368] on button "Add" at bounding box center [296, 367] width 50 height 28
type input "[PERSON_NAME]"
type input "Momand"
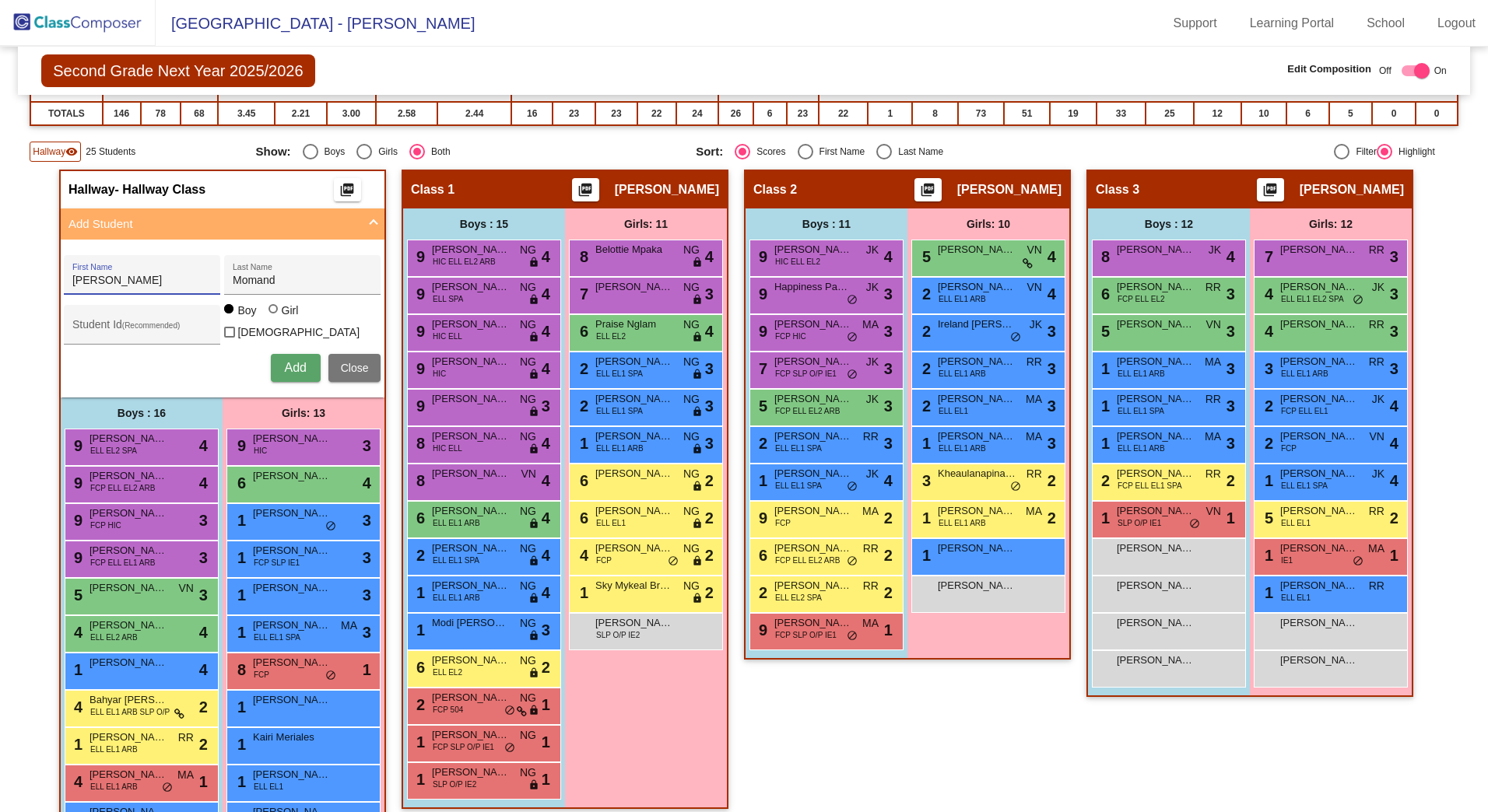
drag, startPoint x: 84, startPoint y: 284, endPoint x: 66, endPoint y: 299, distance: 23.4
click at [84, 284] on input "[PERSON_NAME]" at bounding box center [143, 280] width 140 height 13
type input "Mhammad"
click at [125, 328] on input "Student Id (Recommended)" at bounding box center [143, 330] width 140 height 13
type input "424708"
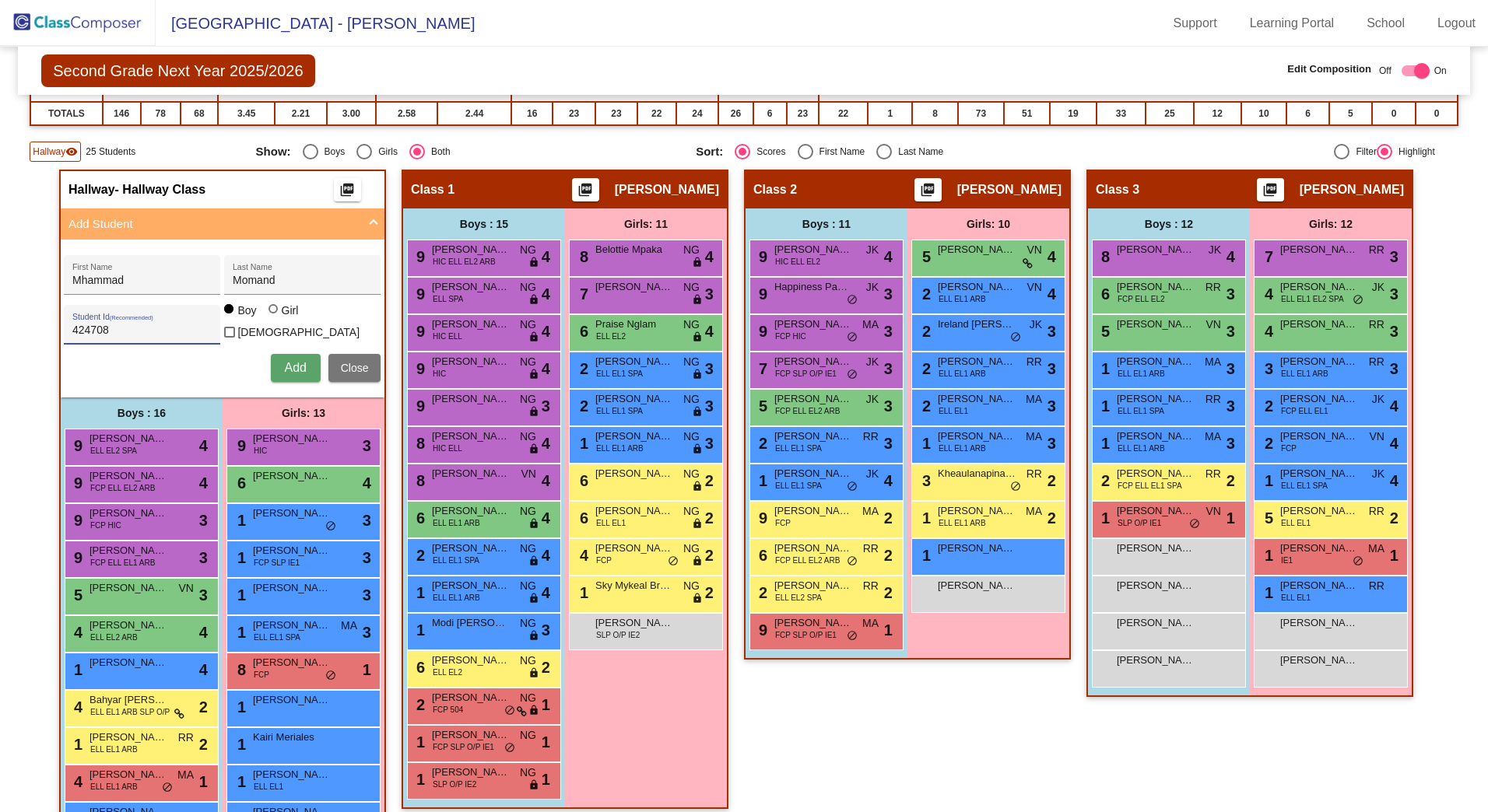
click at [291, 361] on span "Add" at bounding box center [295, 368] width 22 height 14
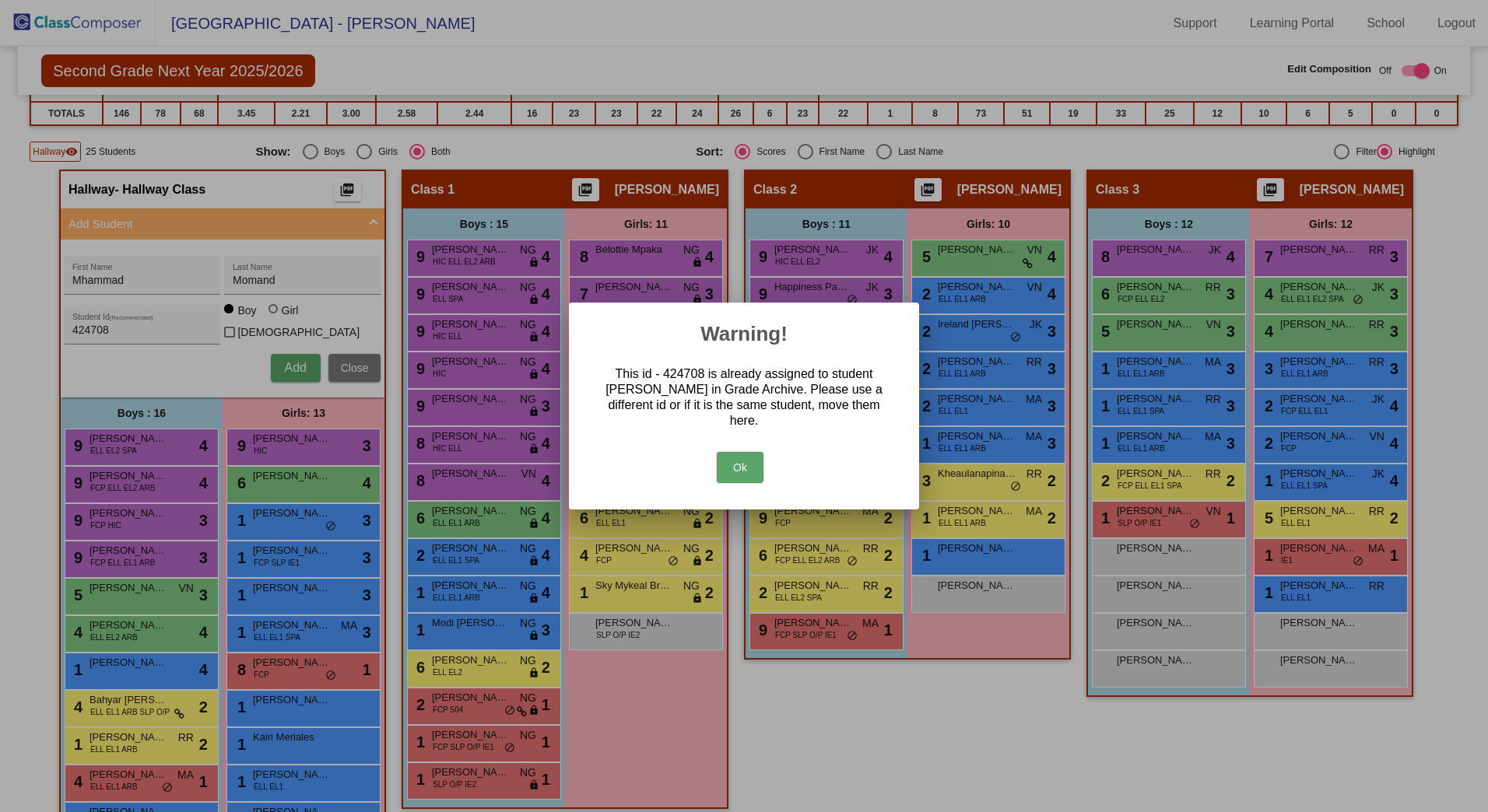
click at [725, 472] on button "Ok" at bounding box center [740, 468] width 46 height 31
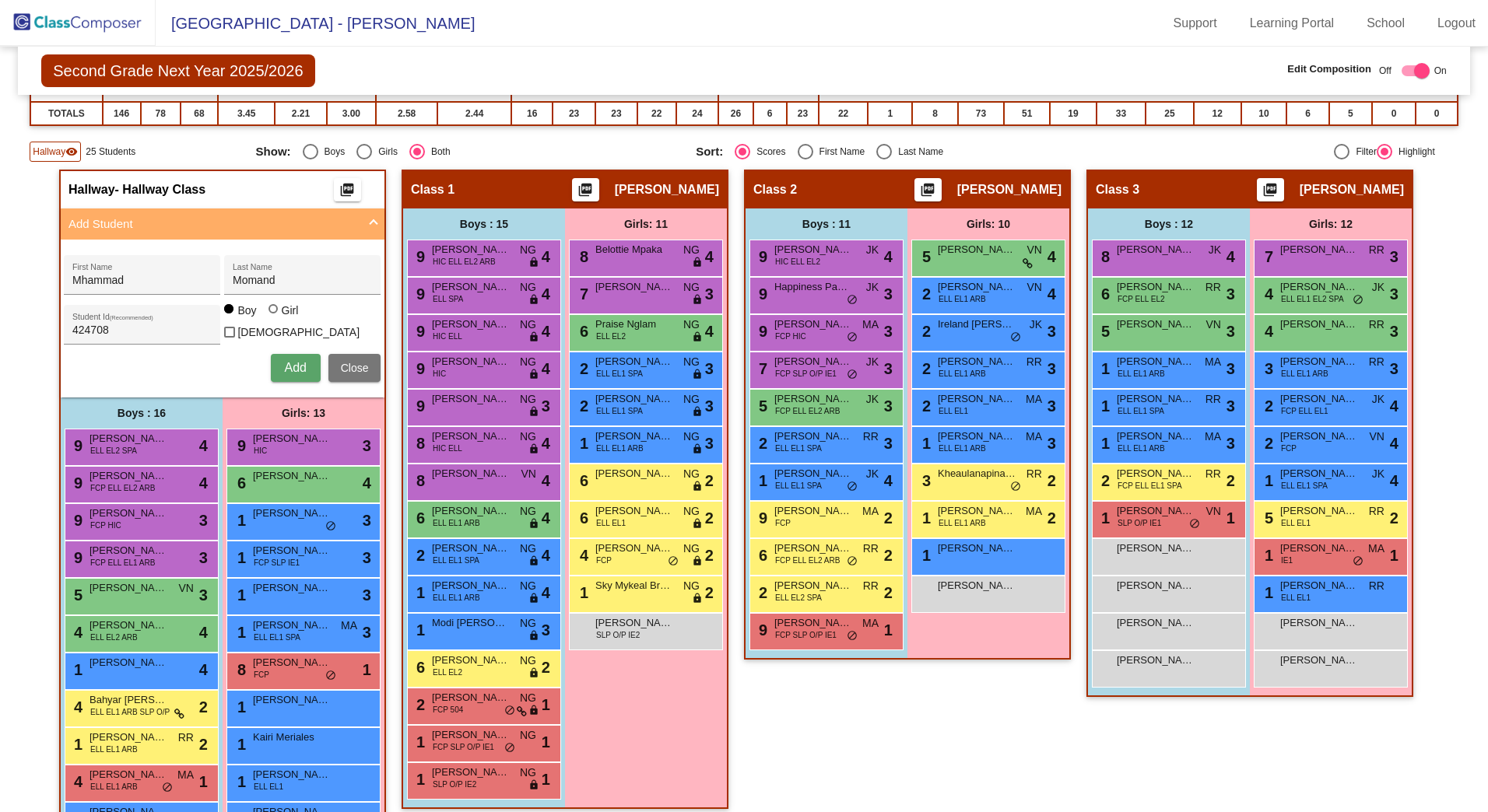
drag, startPoint x: 144, startPoint y: 280, endPoint x: 28, endPoint y: 273, distance: 116.2
drag, startPoint x: 302, startPoint y: 275, endPoint x: 148, endPoint y: 275, distance: 154.0
click at [148, 275] on div "First Name Momand Last Name" at bounding box center [222, 274] width 317 height 40
click at [296, 283] on input "Momand" at bounding box center [303, 280] width 140 height 13
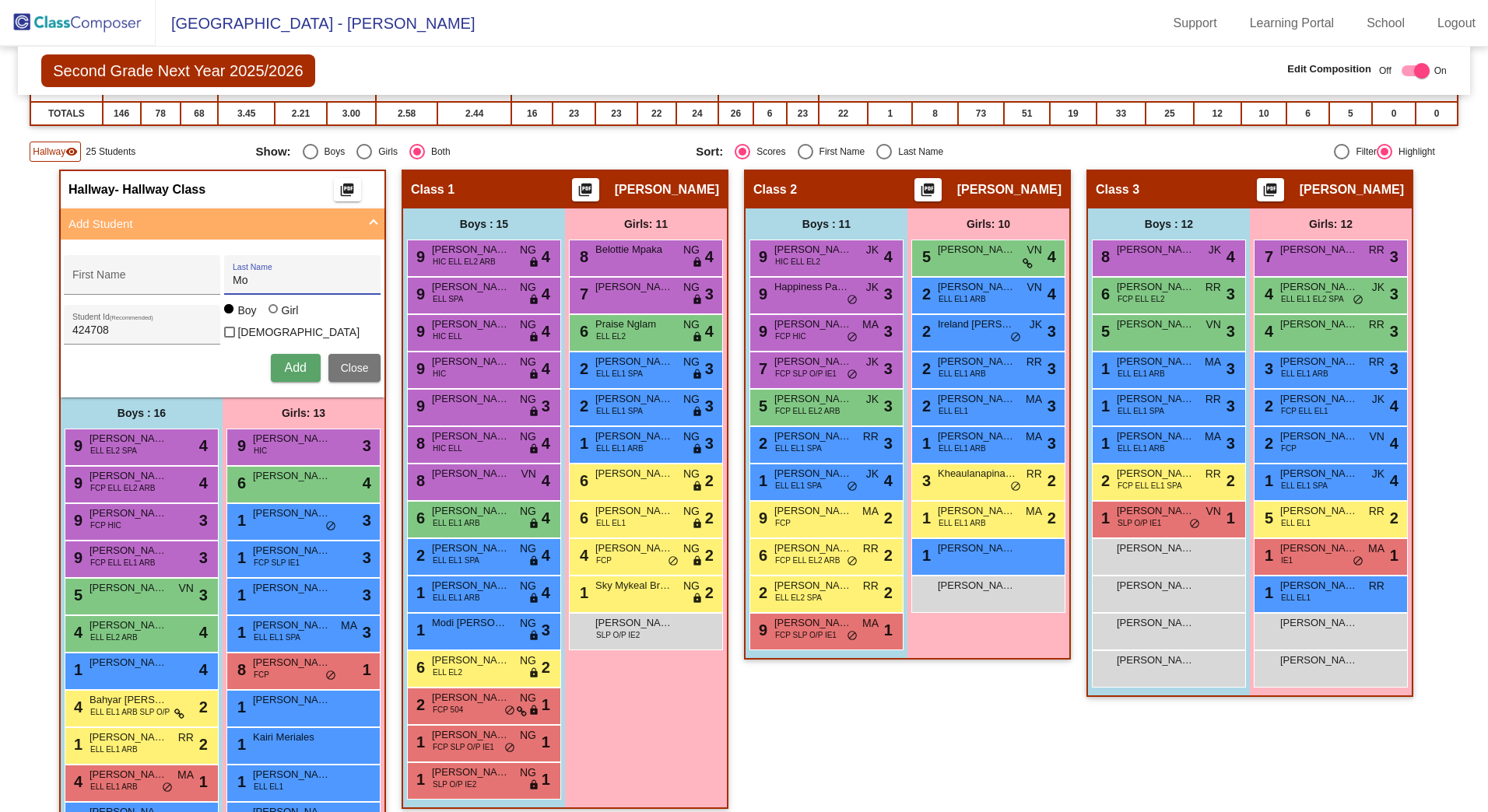
type input "M"
click at [173, 326] on input "424708" at bounding box center [143, 330] width 140 height 13
type input "4"
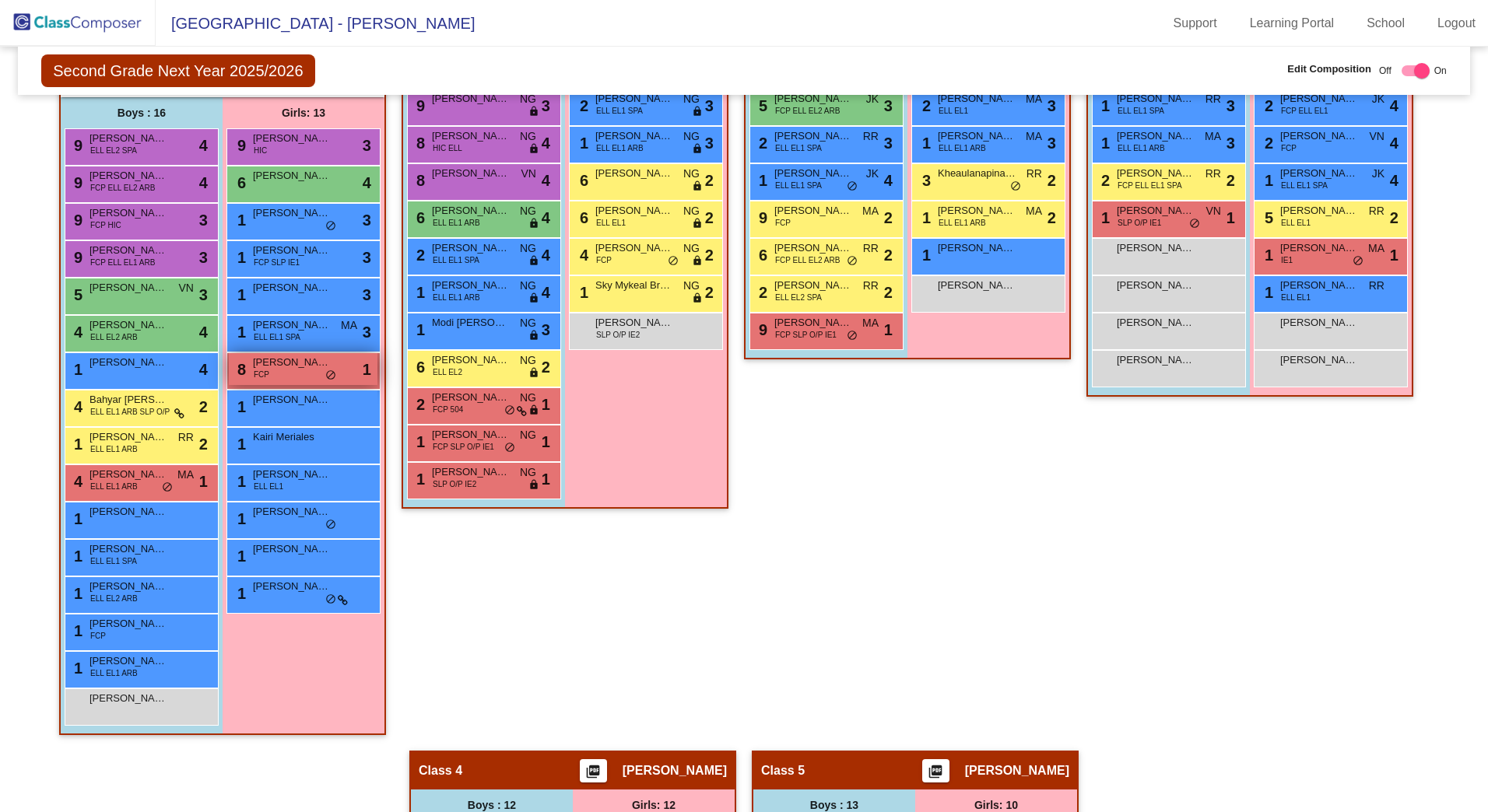
scroll to position [600, 0]
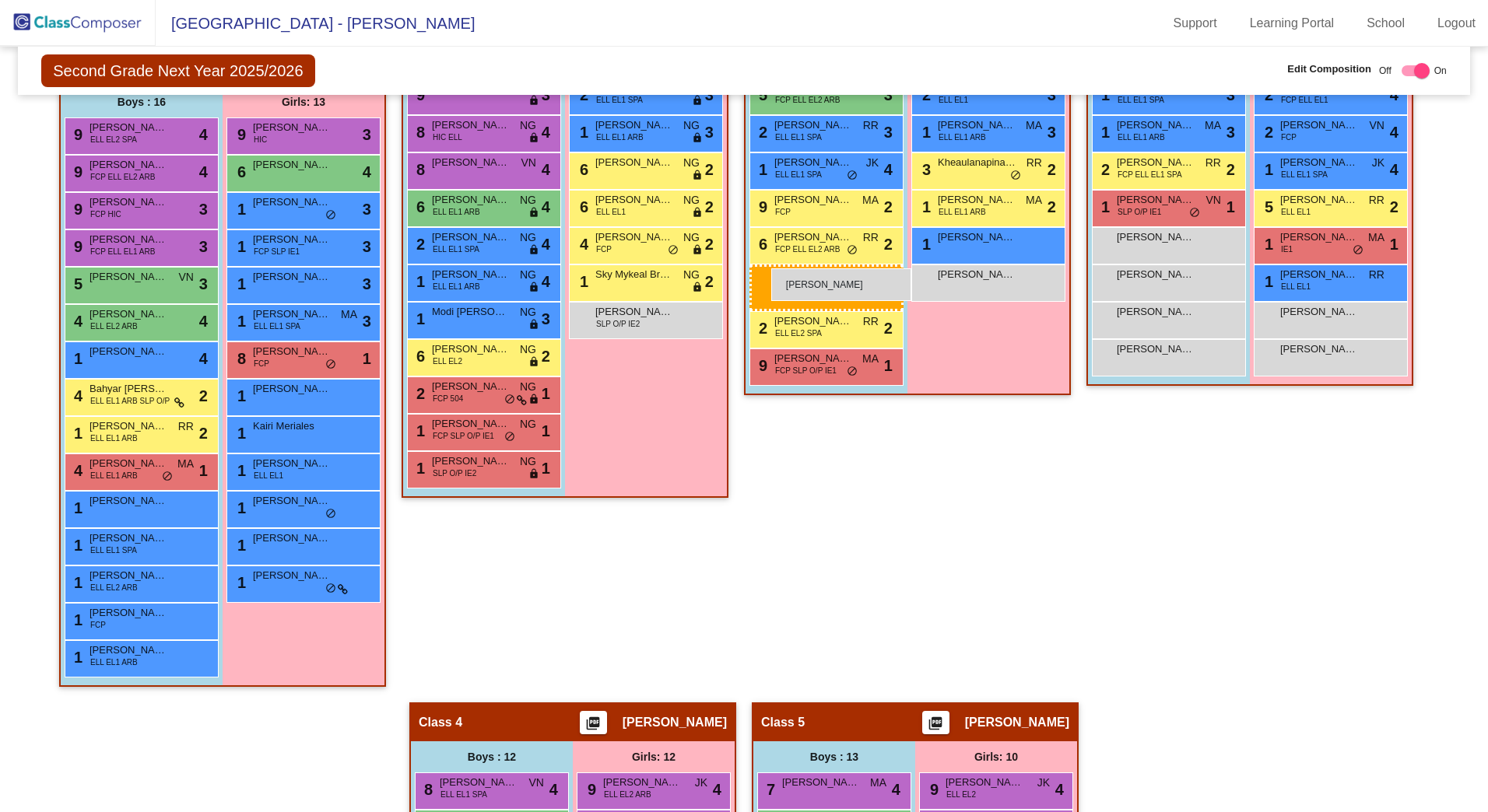
drag, startPoint x: 130, startPoint y: 687, endPoint x: 771, endPoint y: 268, distance: 765.8
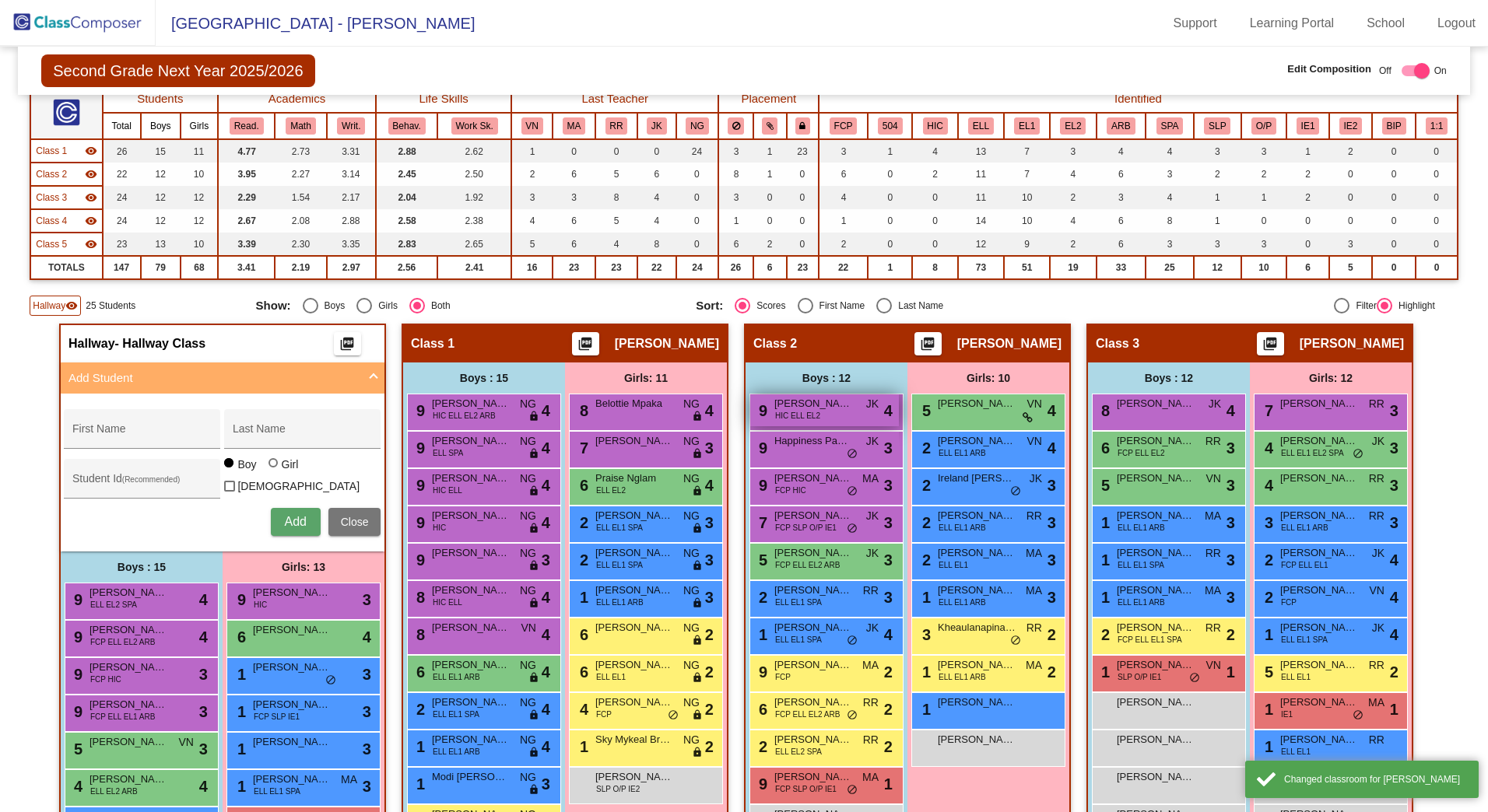
scroll to position [133, 0]
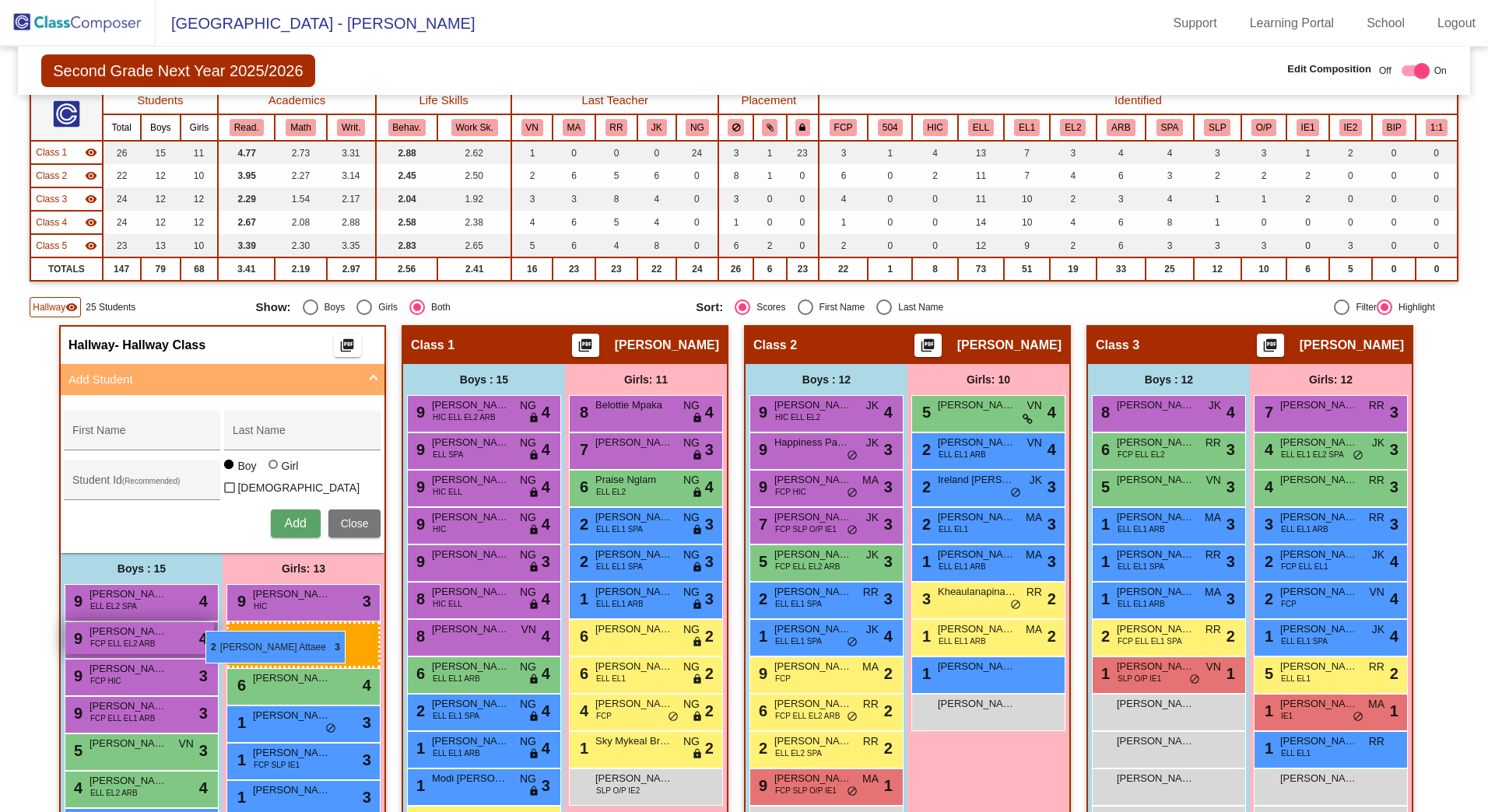
drag, startPoint x: 989, startPoint y: 525, endPoint x: 209, endPoint y: 630, distance: 787.0
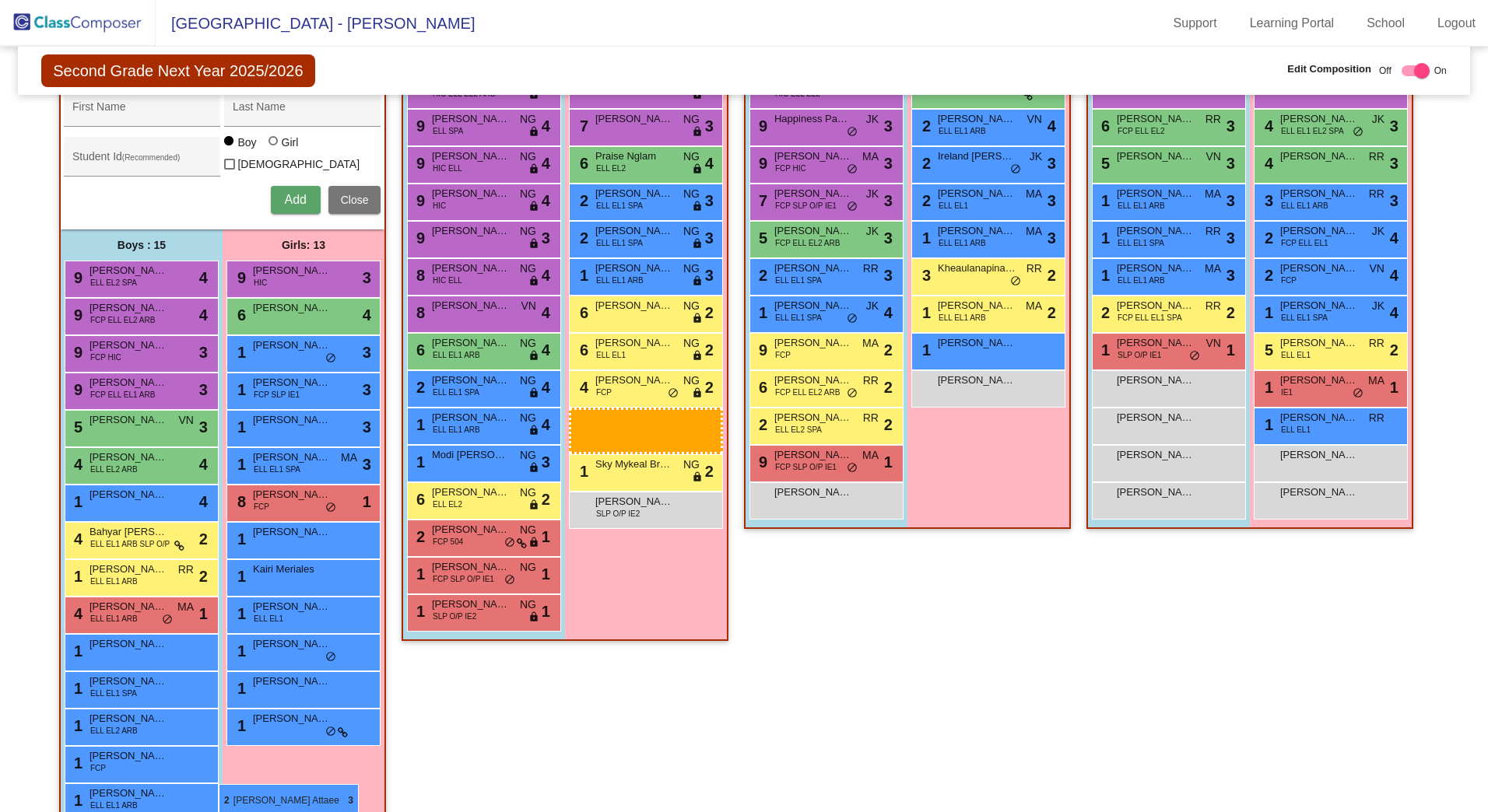
scroll to position [460, 0]
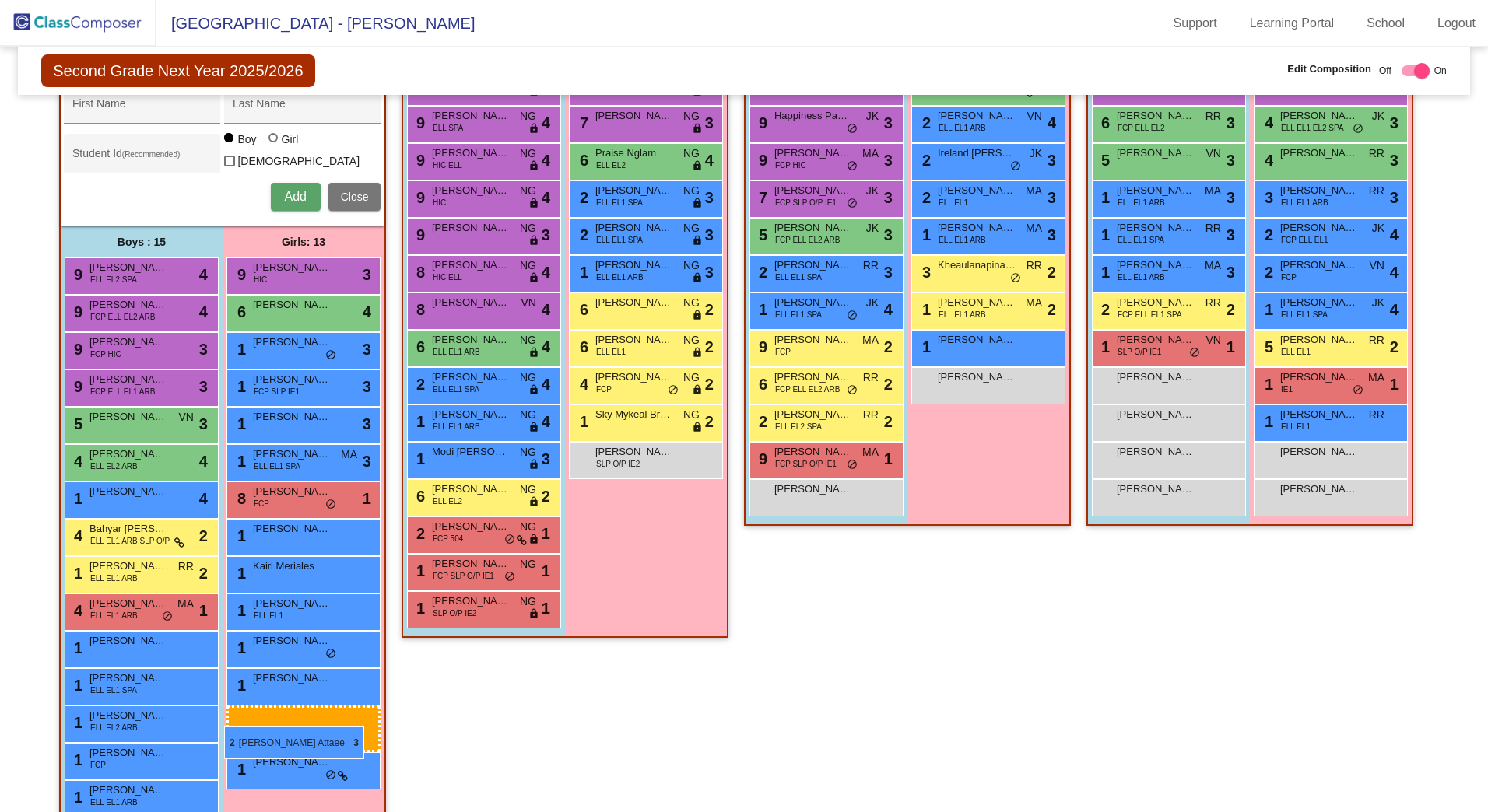
drag, startPoint x: 980, startPoint y: 524, endPoint x: 221, endPoint y: 731, distance: 786.7
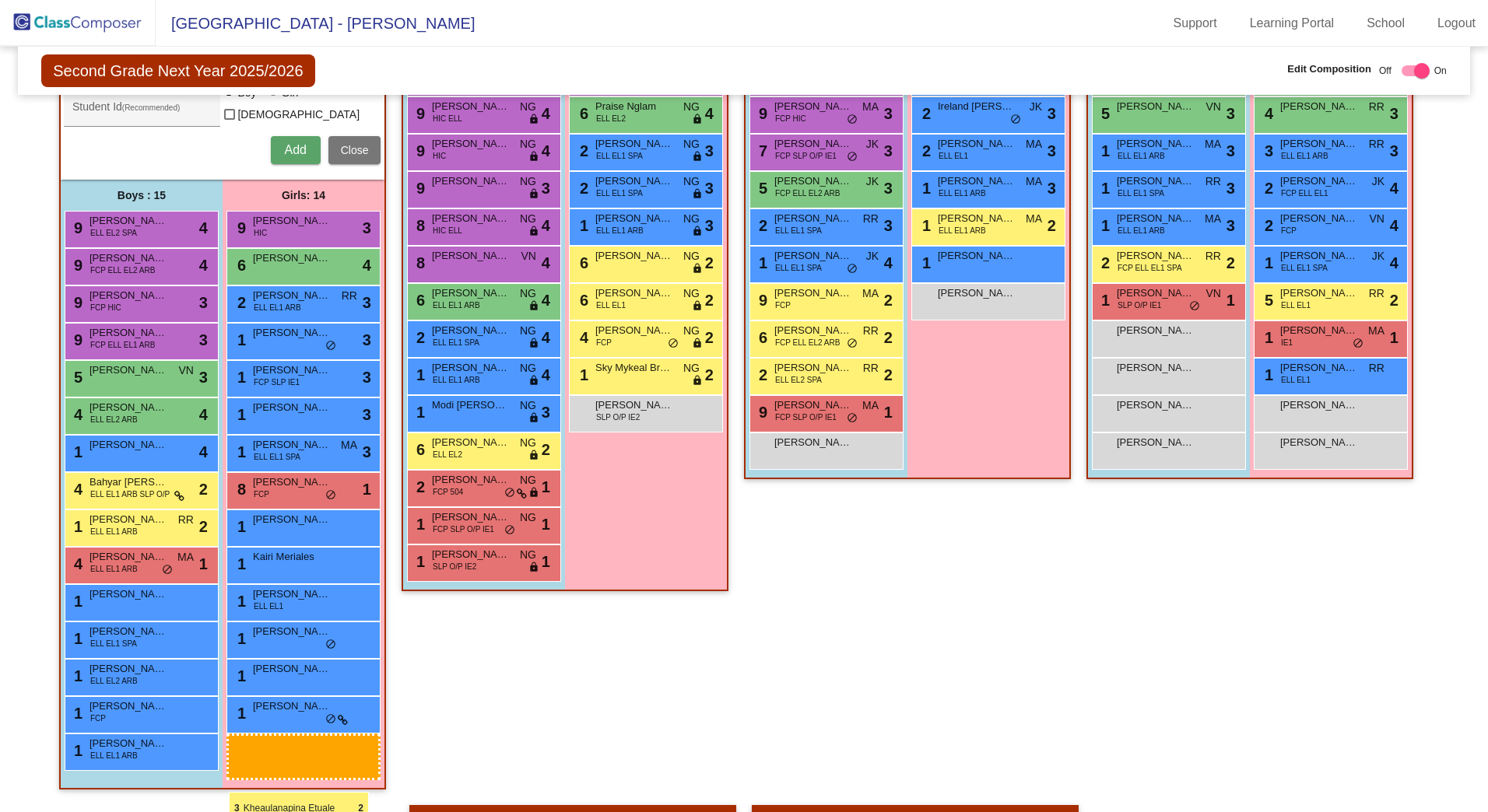
scroll to position [538, 0]
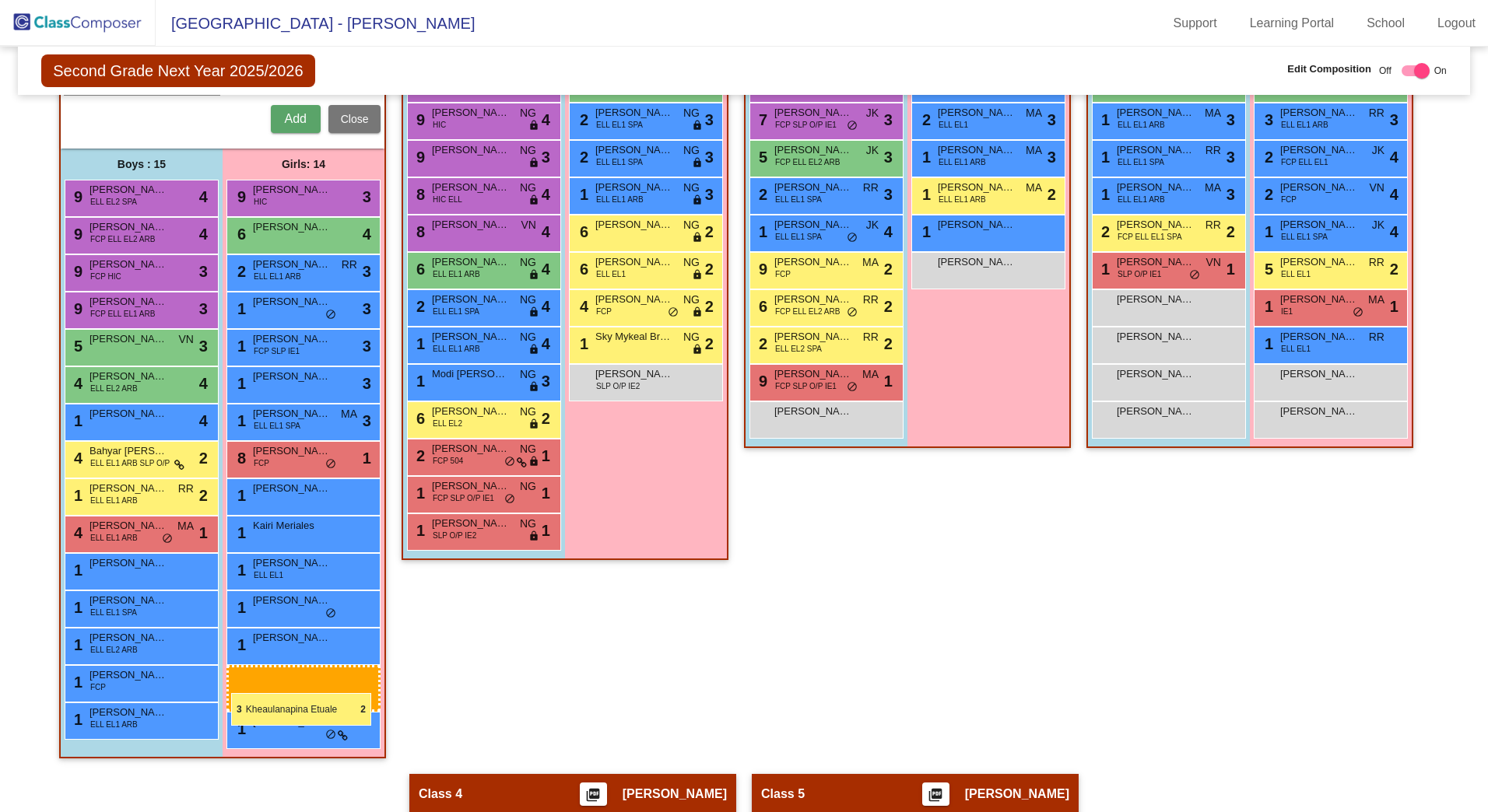
drag, startPoint x: 950, startPoint y: 423, endPoint x: 231, endPoint y: 692, distance: 767.7
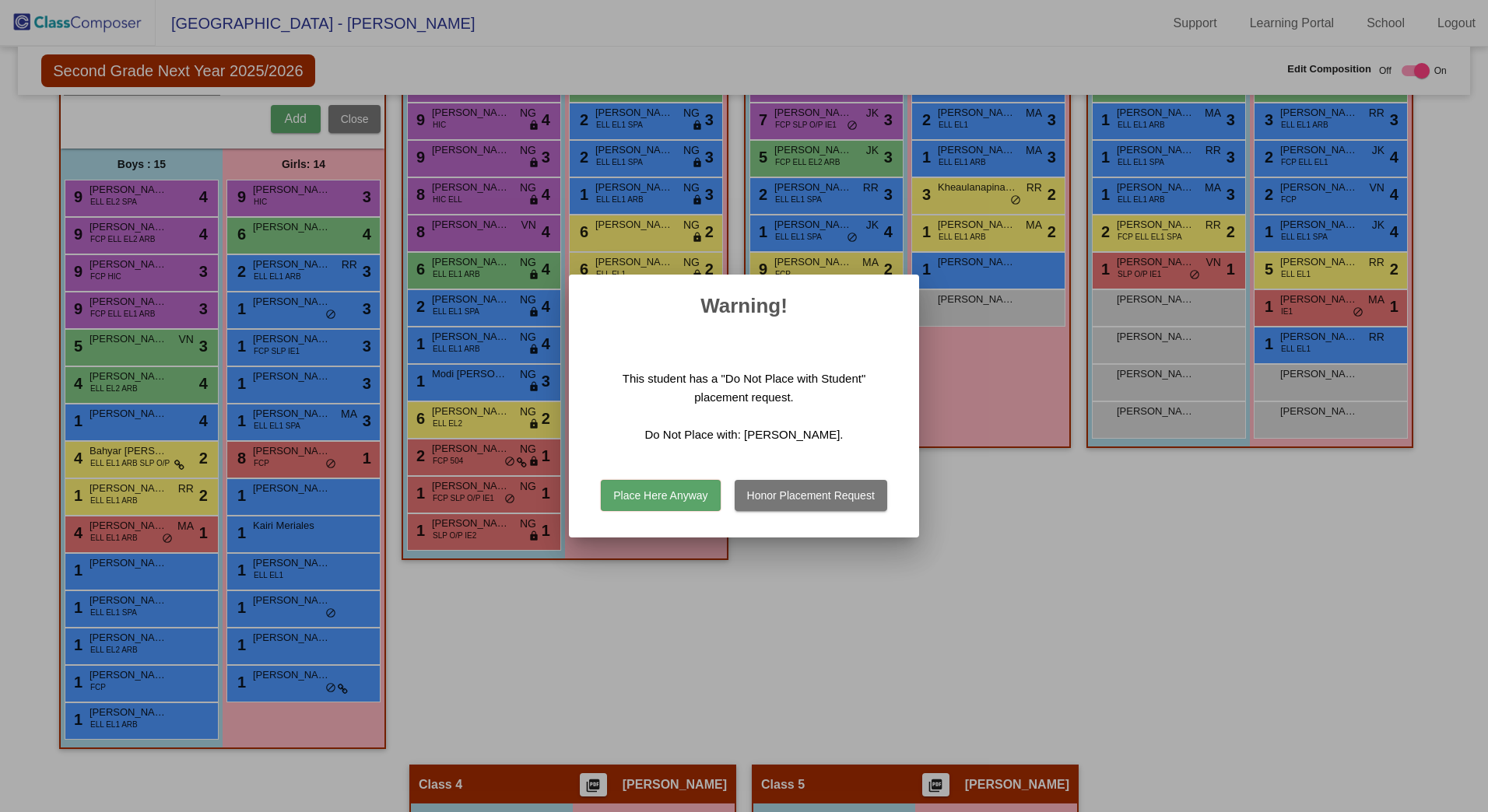
click at [695, 498] on button "Place Here Anyway" at bounding box center [660, 495] width 119 height 31
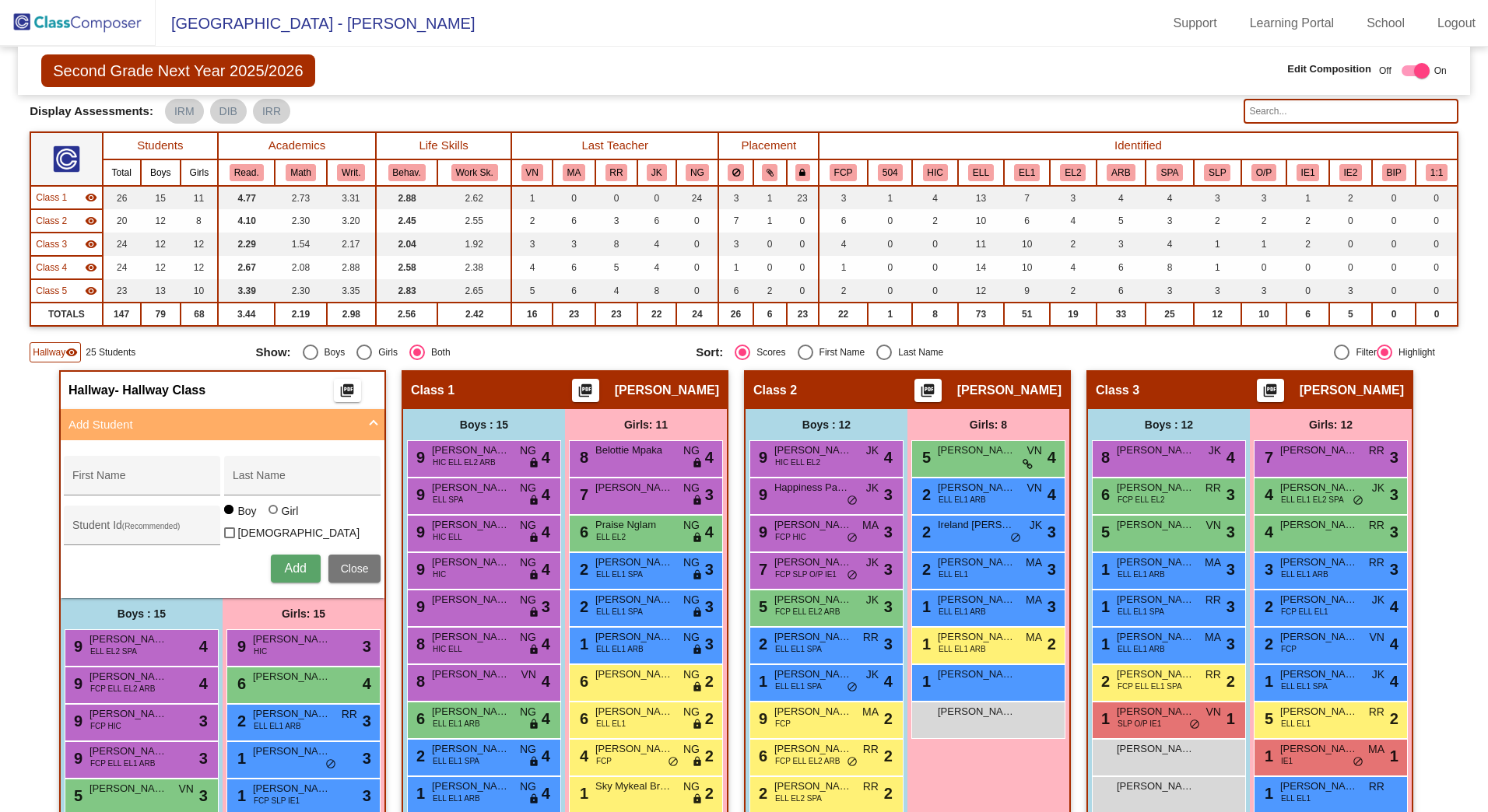
scroll to position [71, 0]
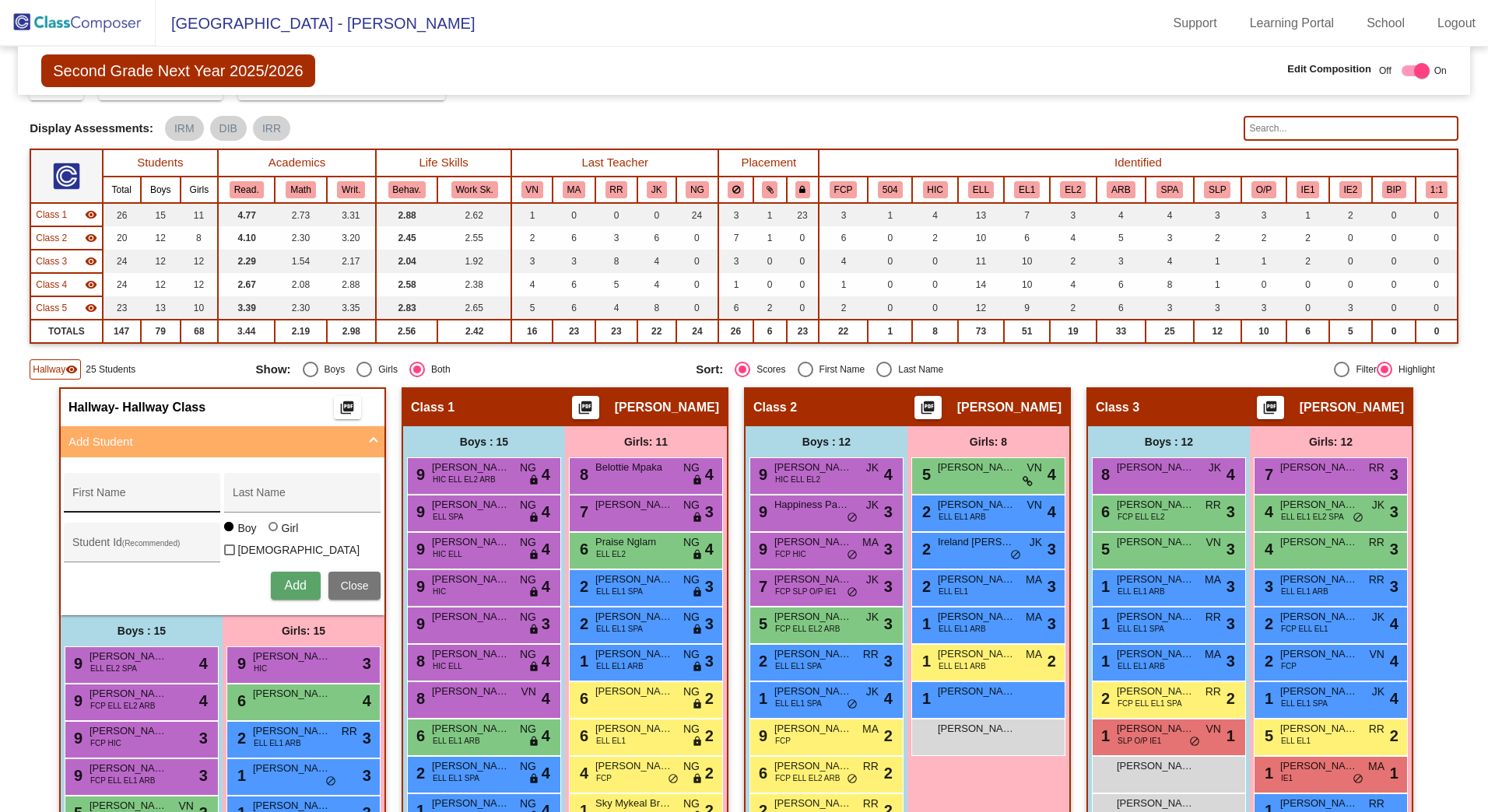
click at [107, 502] on input "First Name" at bounding box center [143, 498] width 140 height 13
type input "[PERSON_NAME]"
type input "435707"
drag, startPoint x: 273, startPoint y: 531, endPoint x: 288, endPoint y: 546, distance: 21.2
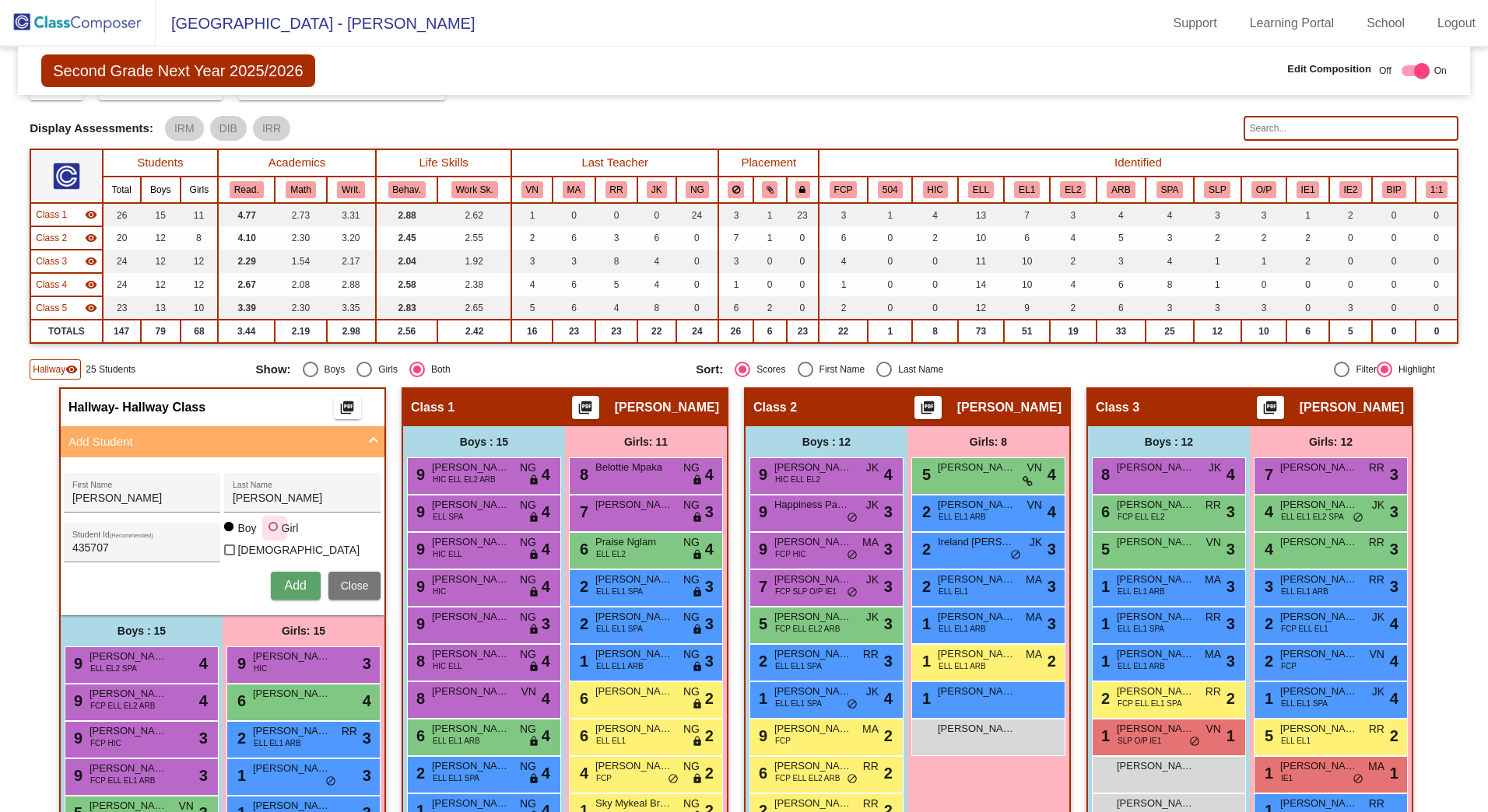
click at [273, 532] on label "Girl" at bounding box center [285, 528] width 35 height 15
click at [274, 534] on input "Girl" at bounding box center [274, 534] width 1 height 1
radio input "true"
click at [297, 592] on button "Add" at bounding box center [296, 586] width 50 height 28
click at [155, 489] on div "First Name" at bounding box center [143, 498] width 140 height 32
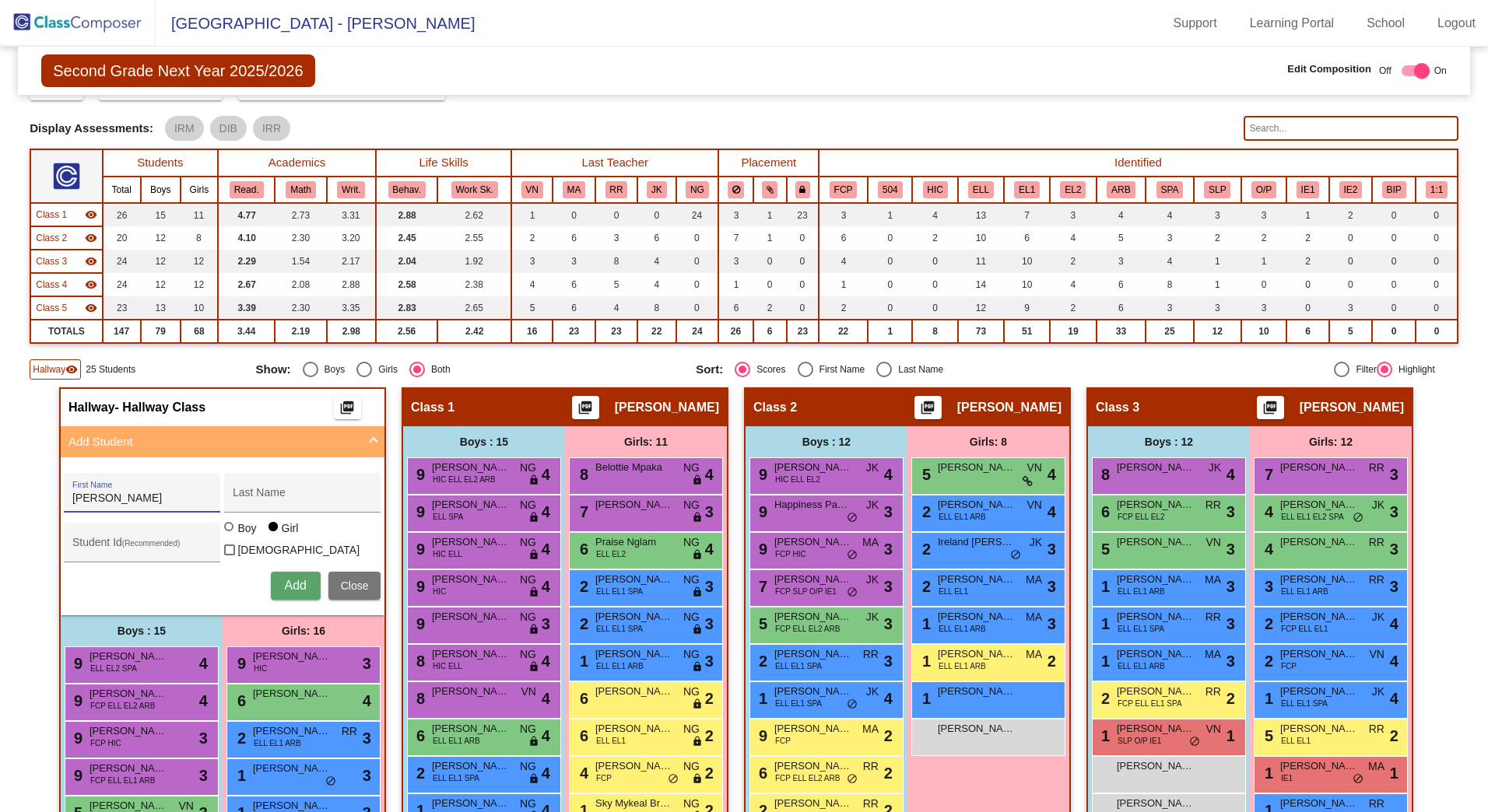
type input "[PERSON_NAME]"
click at [124, 533] on div "Student Id (Recommended)" at bounding box center [142, 542] width 156 height 40
type input "426095"
click at [290, 583] on span "Add" at bounding box center [295, 586] width 22 height 14
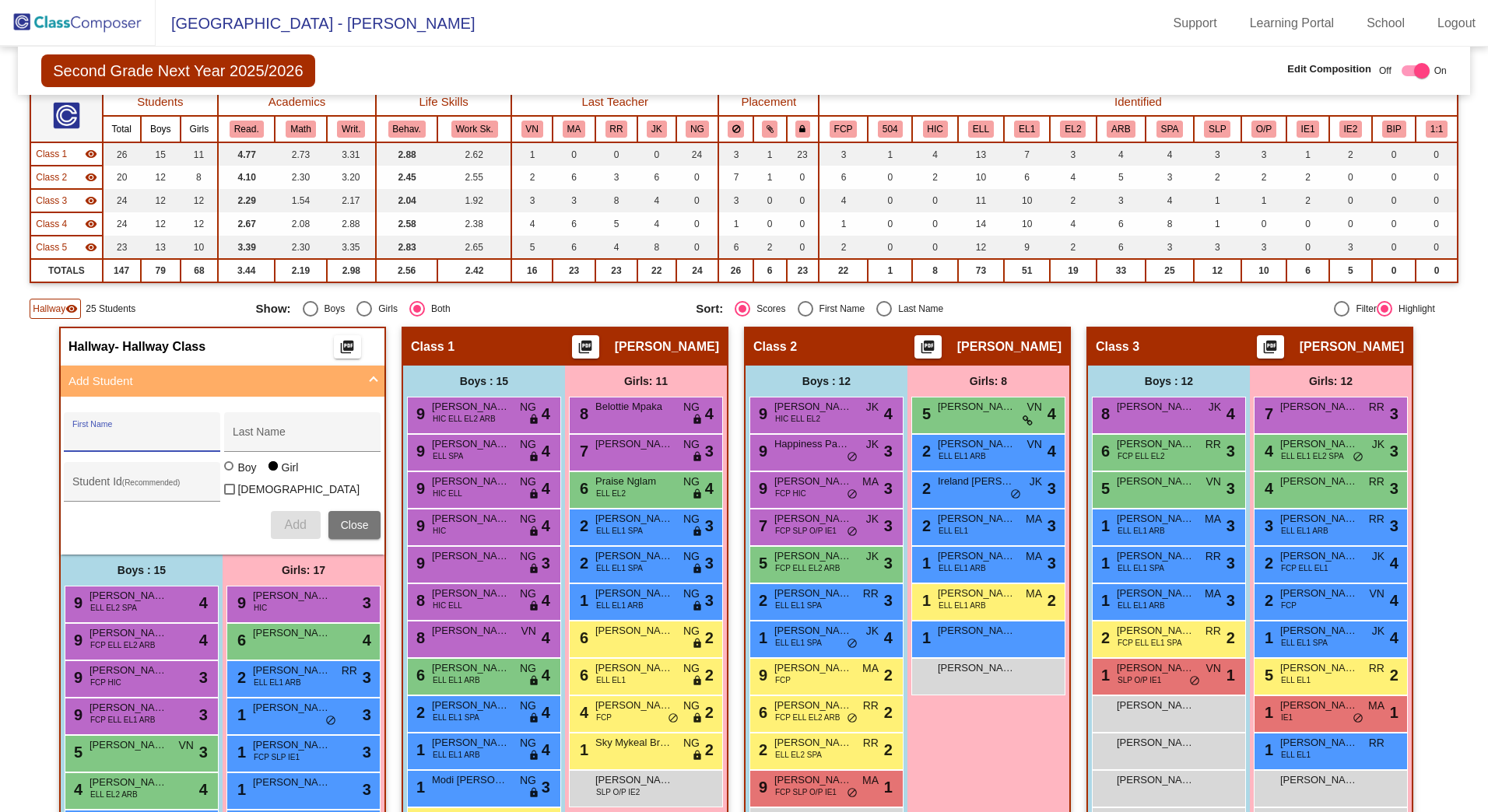
scroll to position [130, 0]
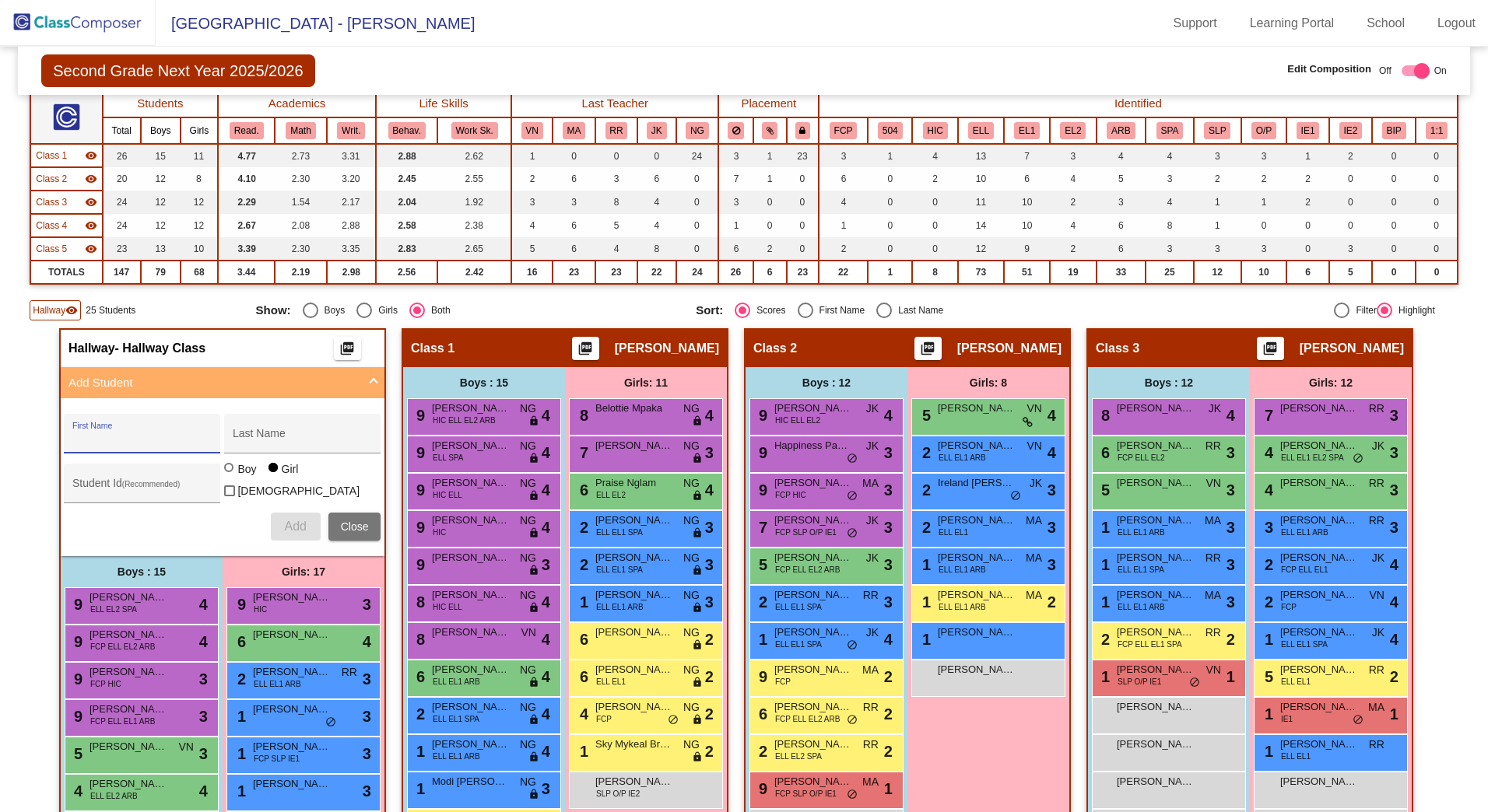
click at [155, 441] on input "First Name" at bounding box center [143, 439] width 140 height 13
type input "Homaira"
type input "[PERSON_NAME]"
type input "407478"
click at [287, 520] on span "Add" at bounding box center [295, 527] width 22 height 14
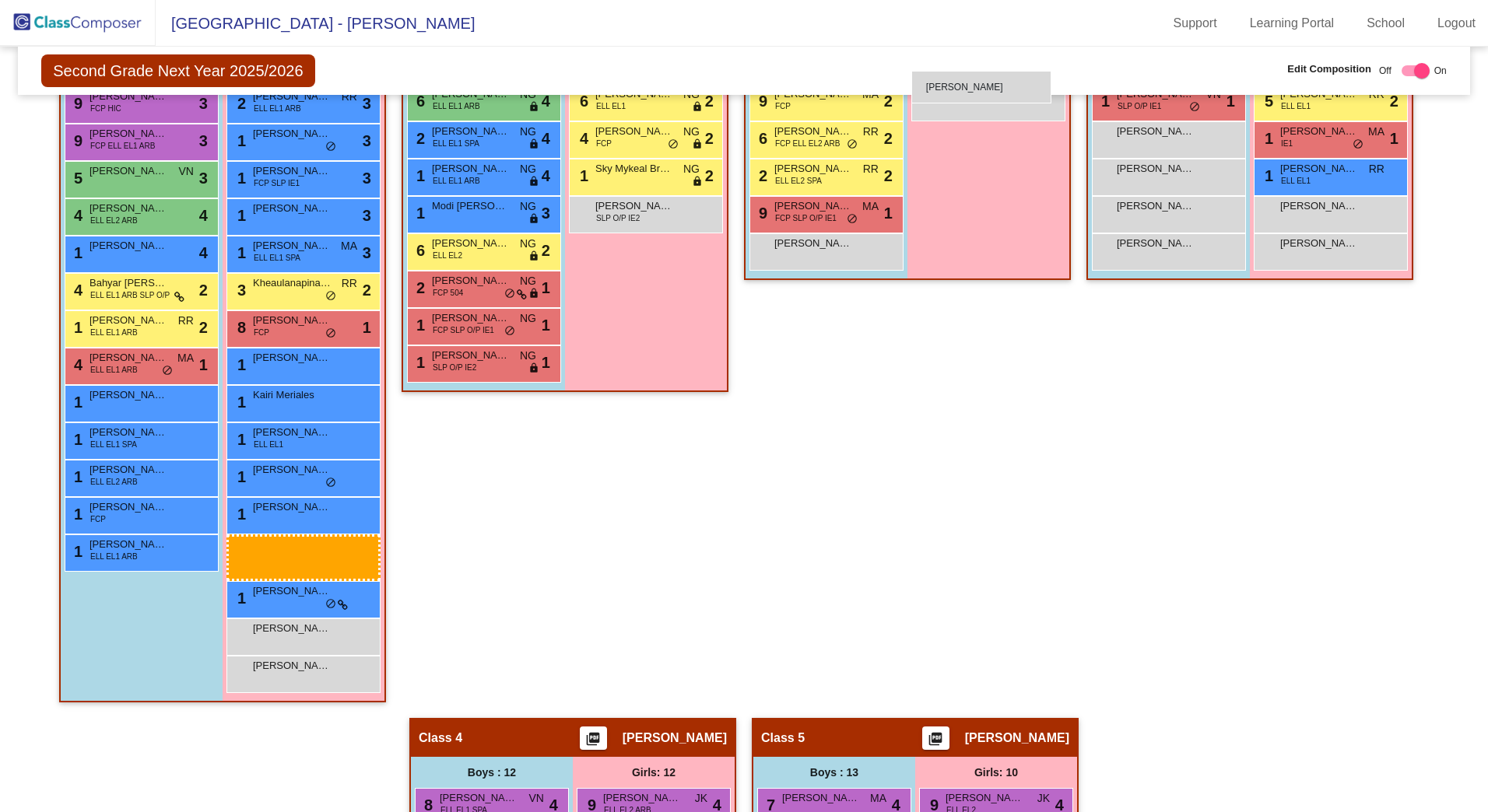
scroll to position [693, 0]
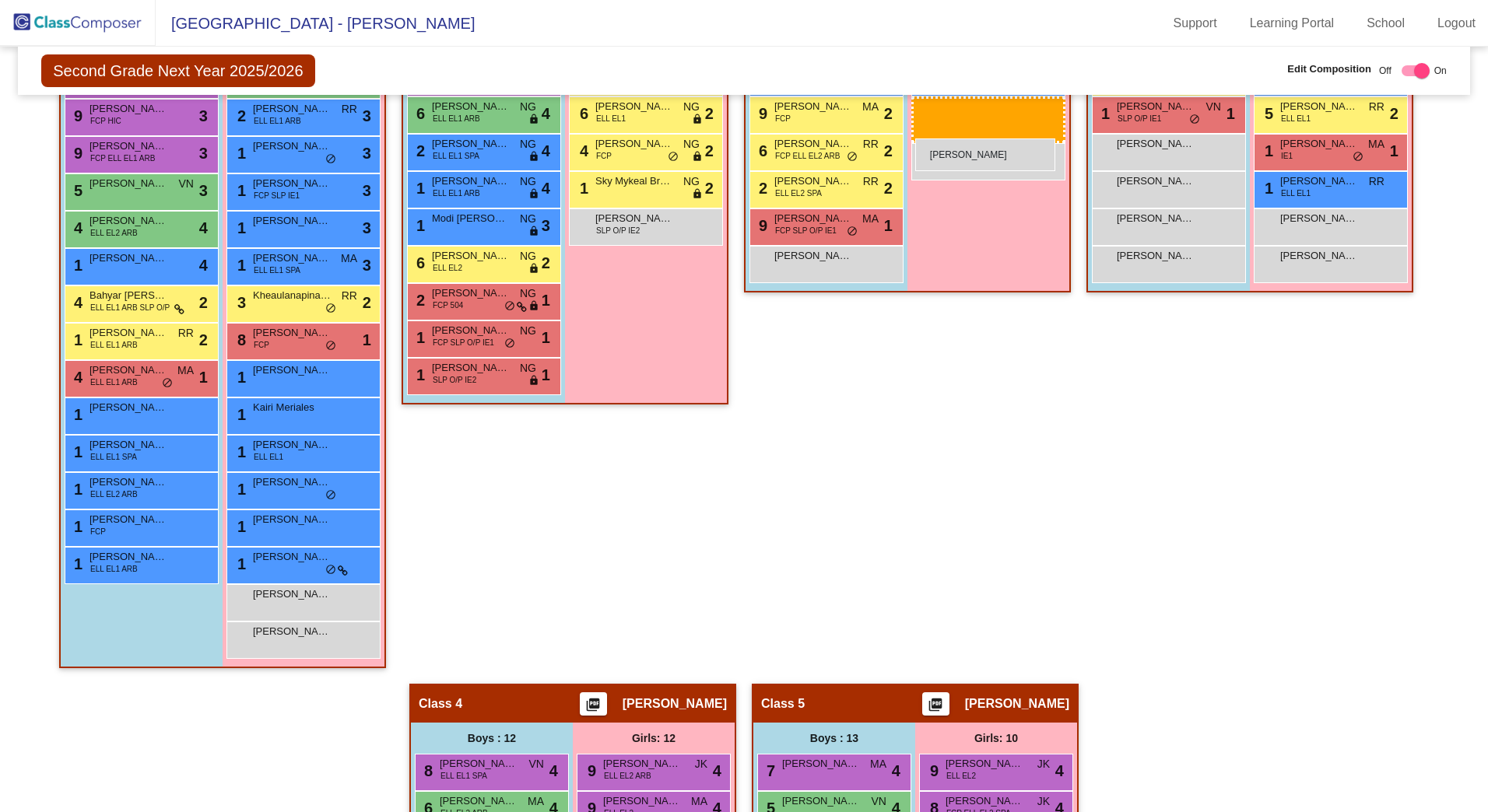
drag, startPoint x: 301, startPoint y: 537, endPoint x: 915, endPoint y: 139, distance: 731.7
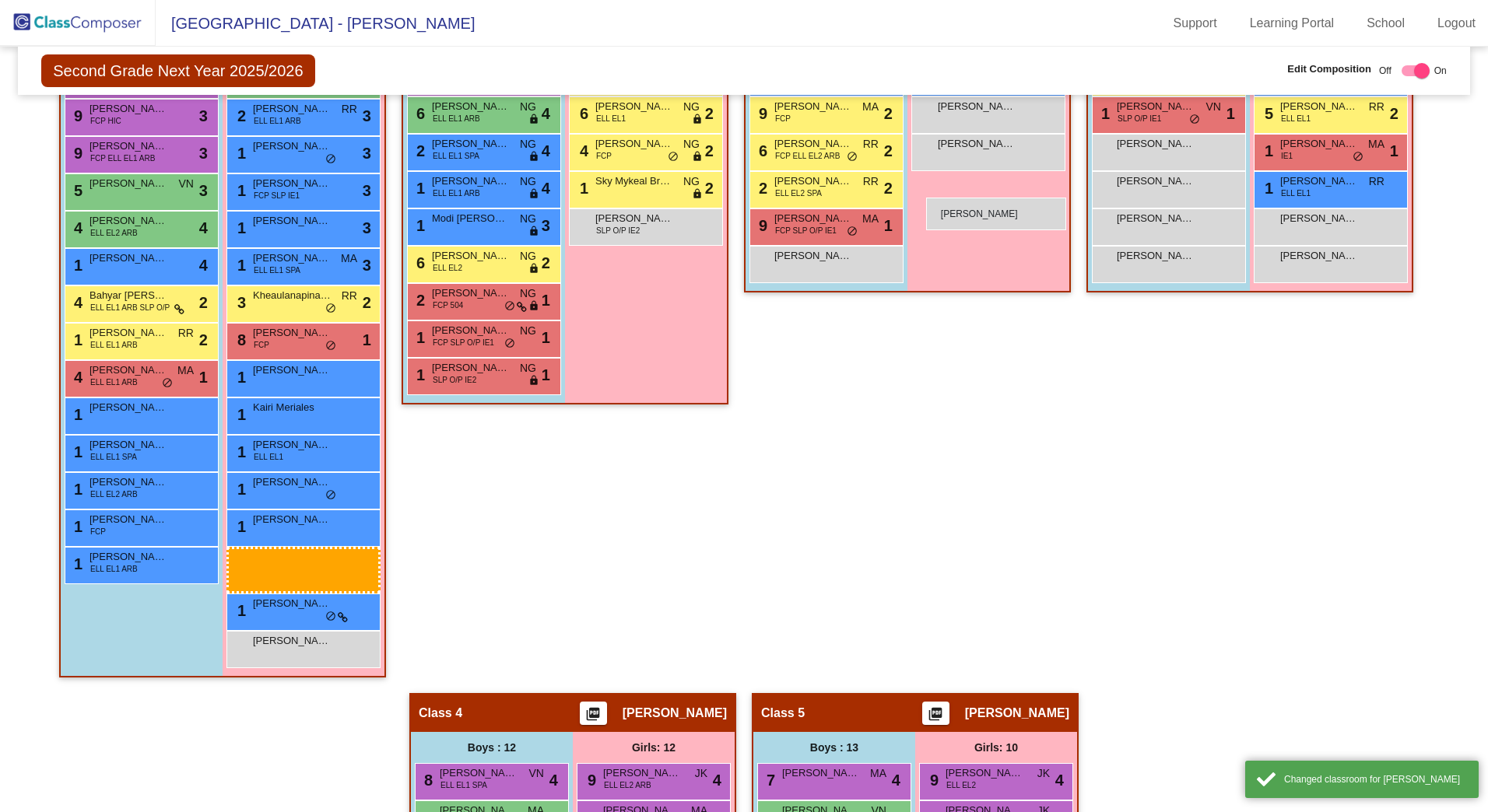
drag, startPoint x: 288, startPoint y: 594, endPoint x: 924, endPoint y: 194, distance: 751.3
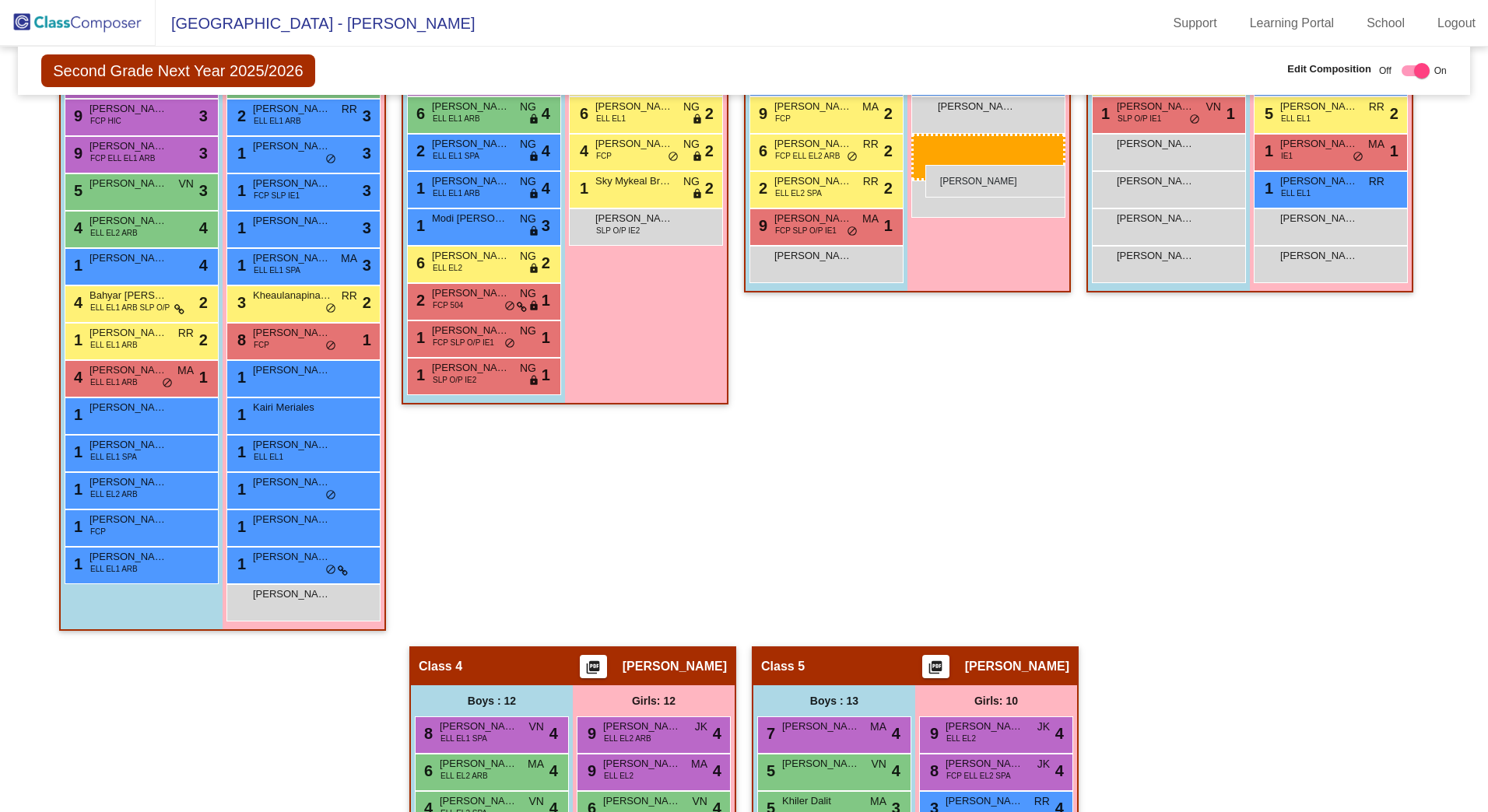
drag, startPoint x: 301, startPoint y: 632, endPoint x: 920, endPoint y: 174, distance: 770.0
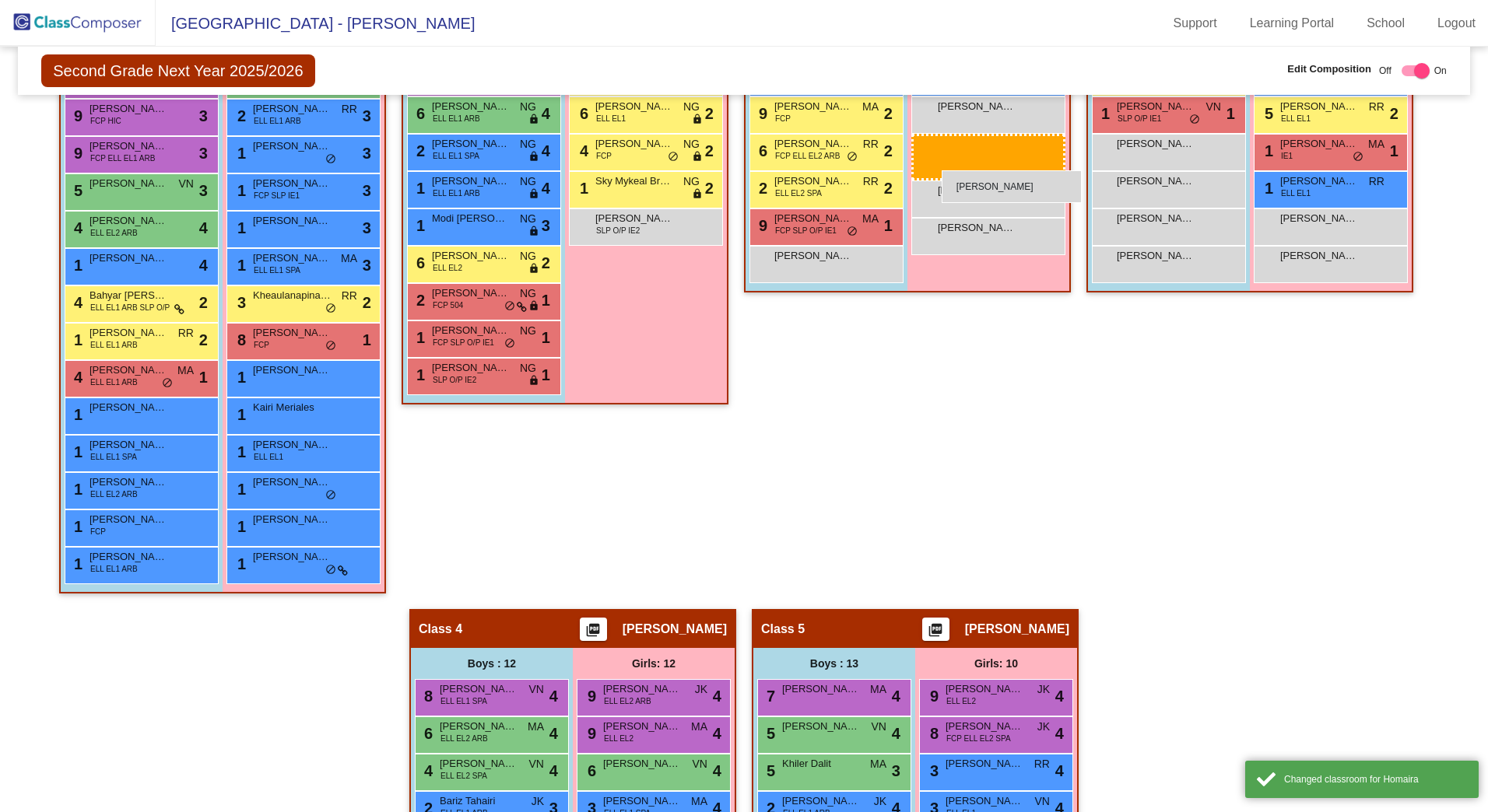
drag, startPoint x: 320, startPoint y: 606, endPoint x: 942, endPoint y: 171, distance: 759.0
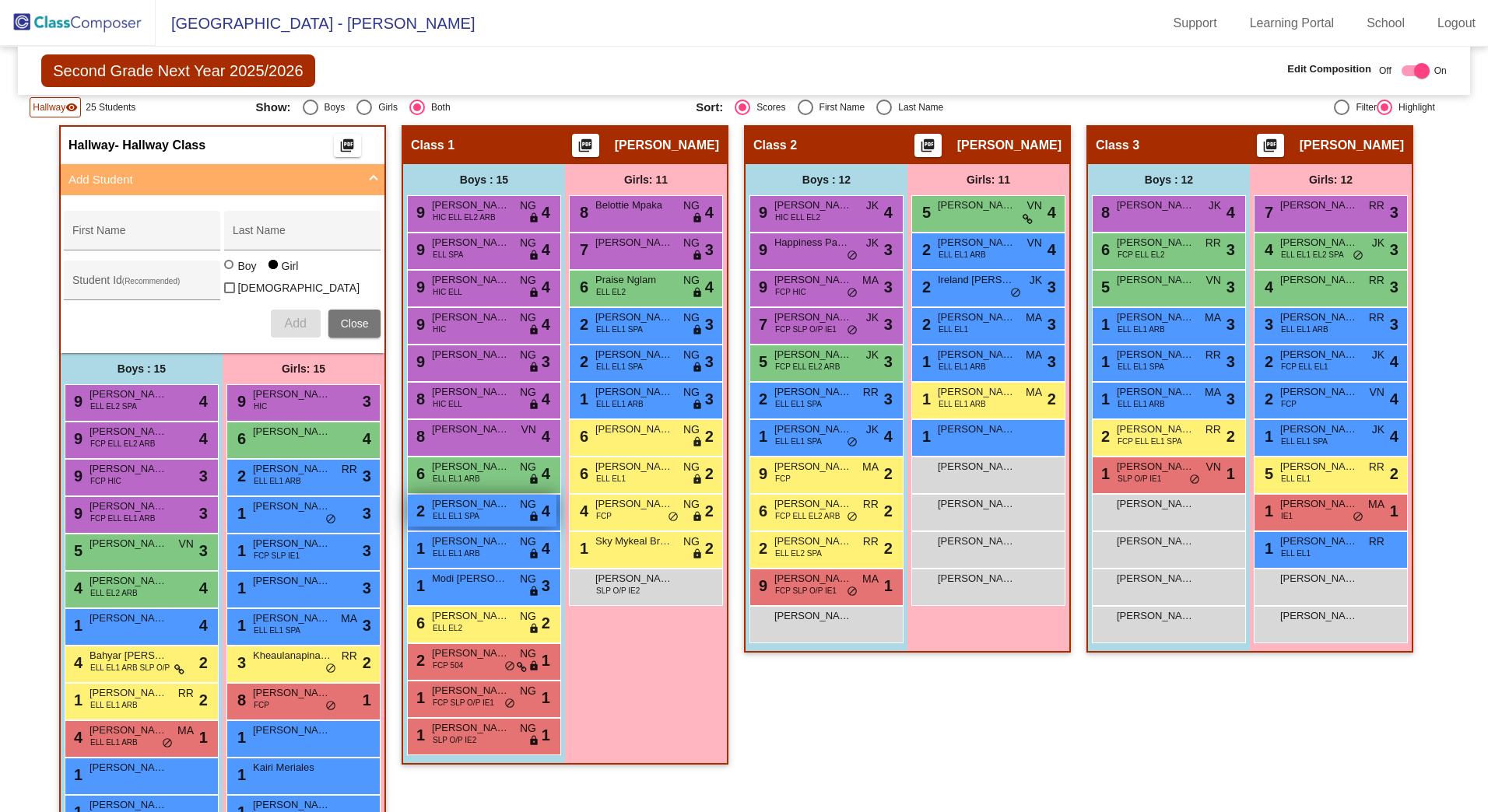
scroll to position [382, 0]
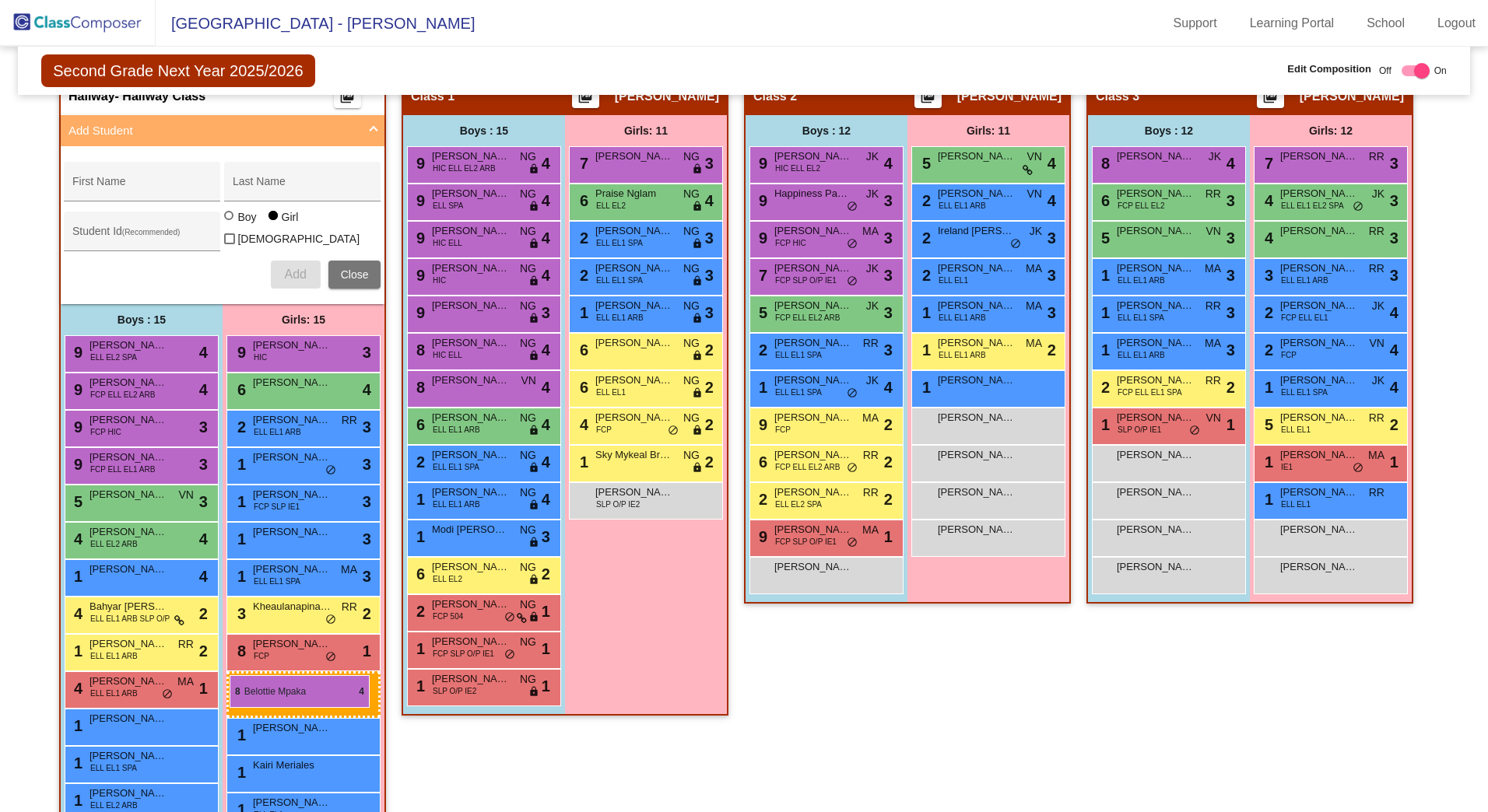
drag, startPoint x: 657, startPoint y: 166, endPoint x: 227, endPoint y: 674, distance: 665.6
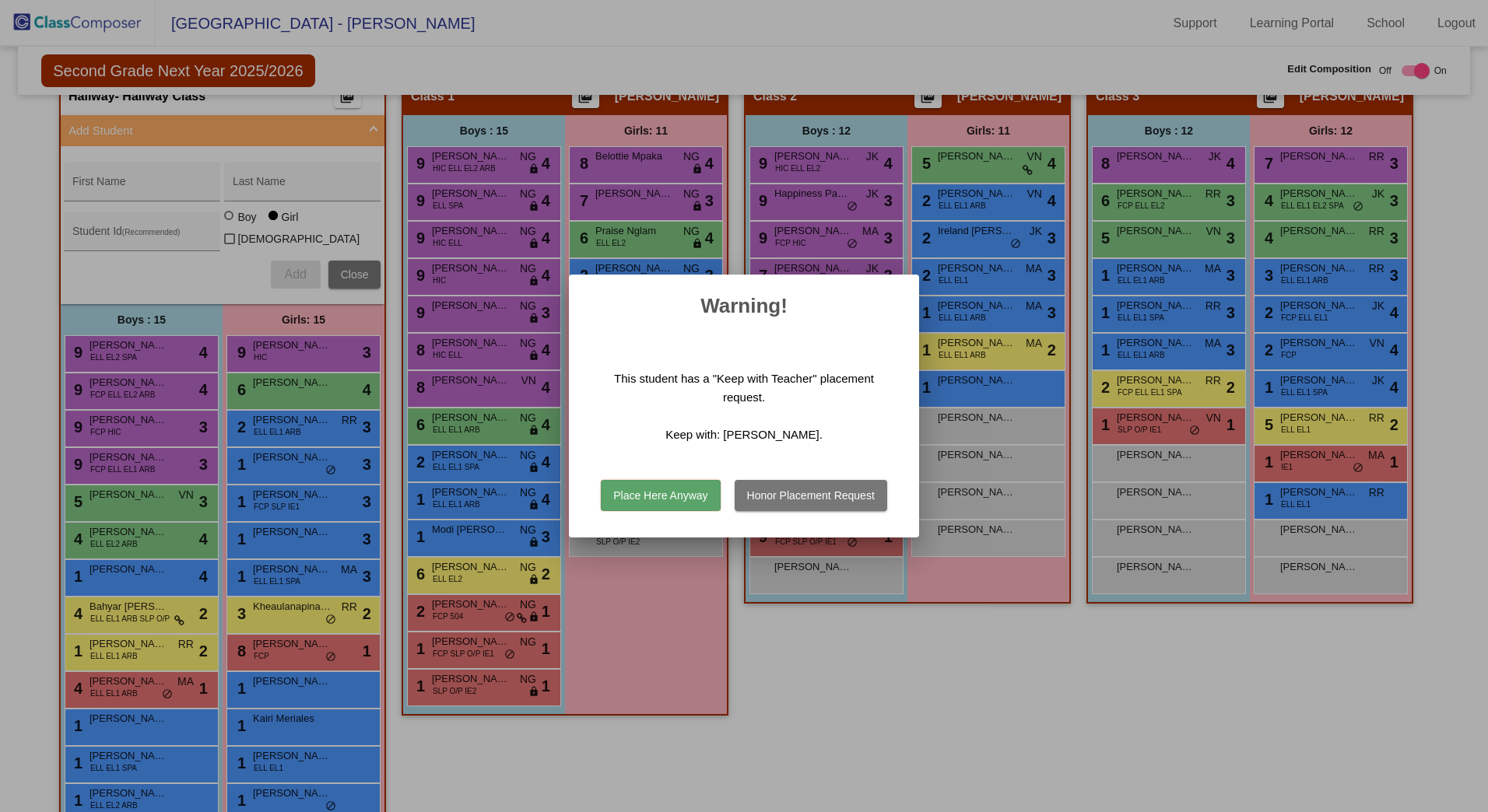
click at [625, 501] on button "Place Here Anyway" at bounding box center [660, 495] width 119 height 31
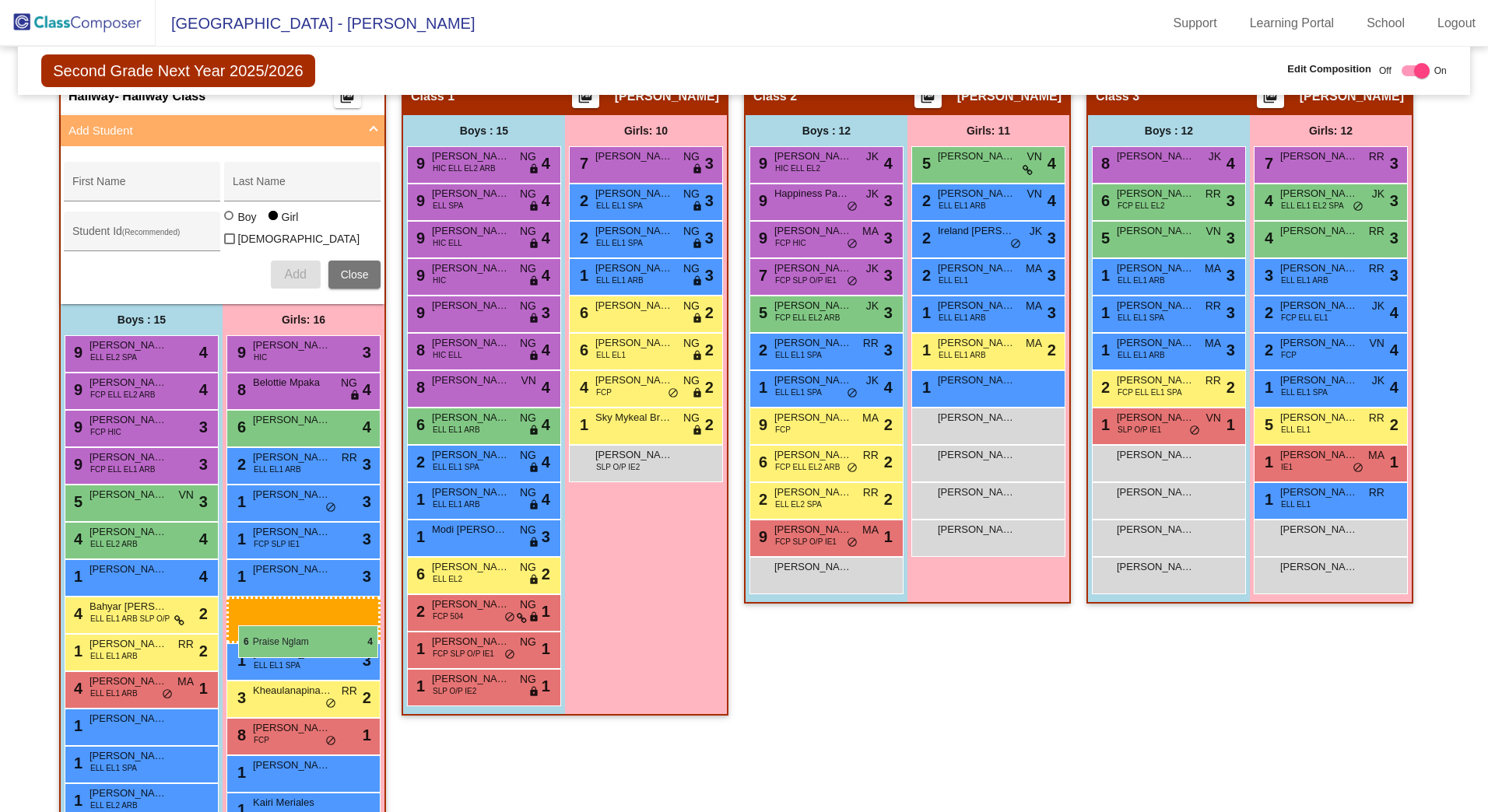
drag, startPoint x: 636, startPoint y: 205, endPoint x: 228, endPoint y: 620, distance: 582.0
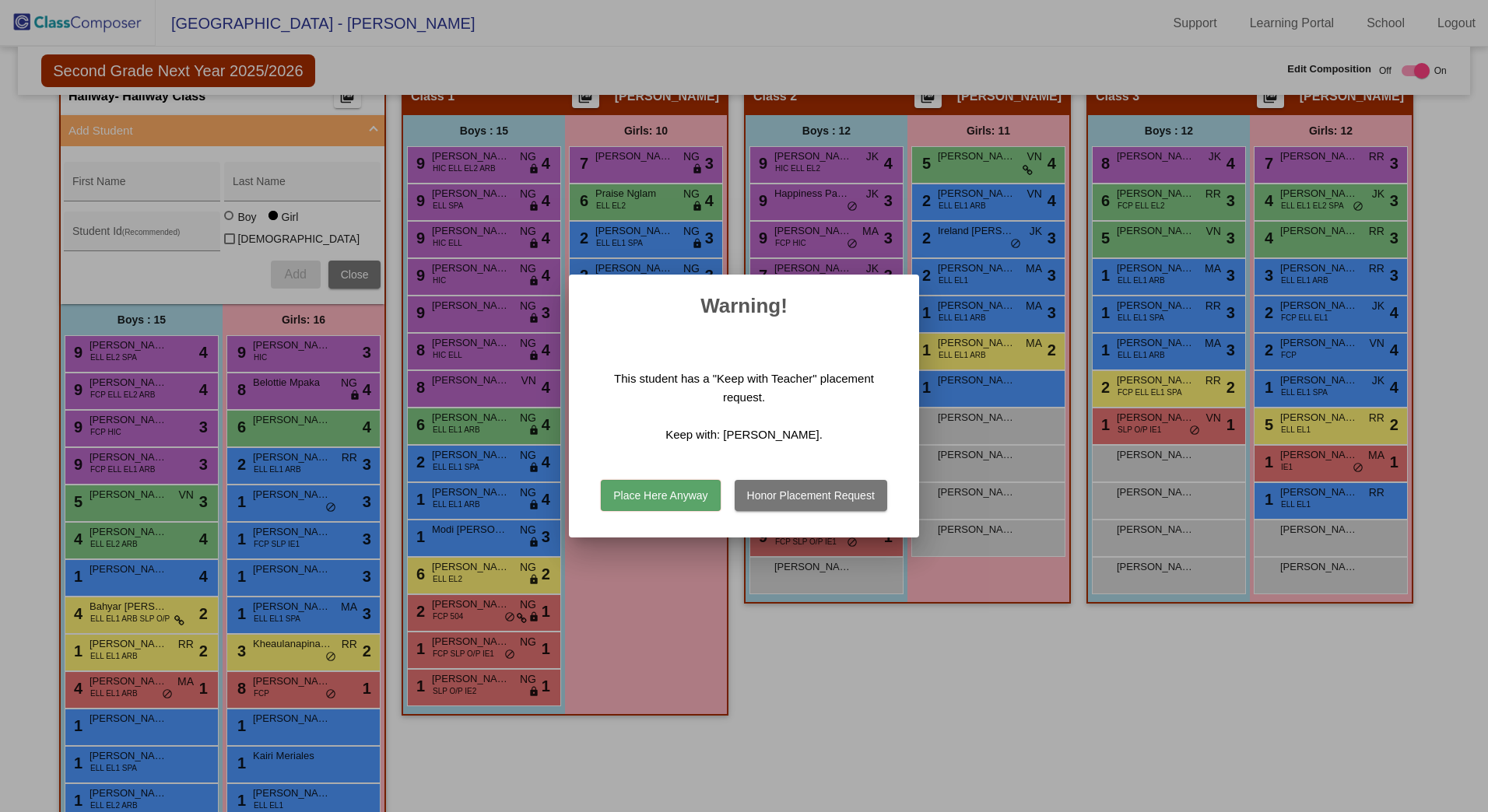
drag, startPoint x: 654, startPoint y: 495, endPoint x: 657, endPoint y: 456, distance: 39.1
click at [654, 494] on button "Place Here Anyway" at bounding box center [660, 495] width 119 height 31
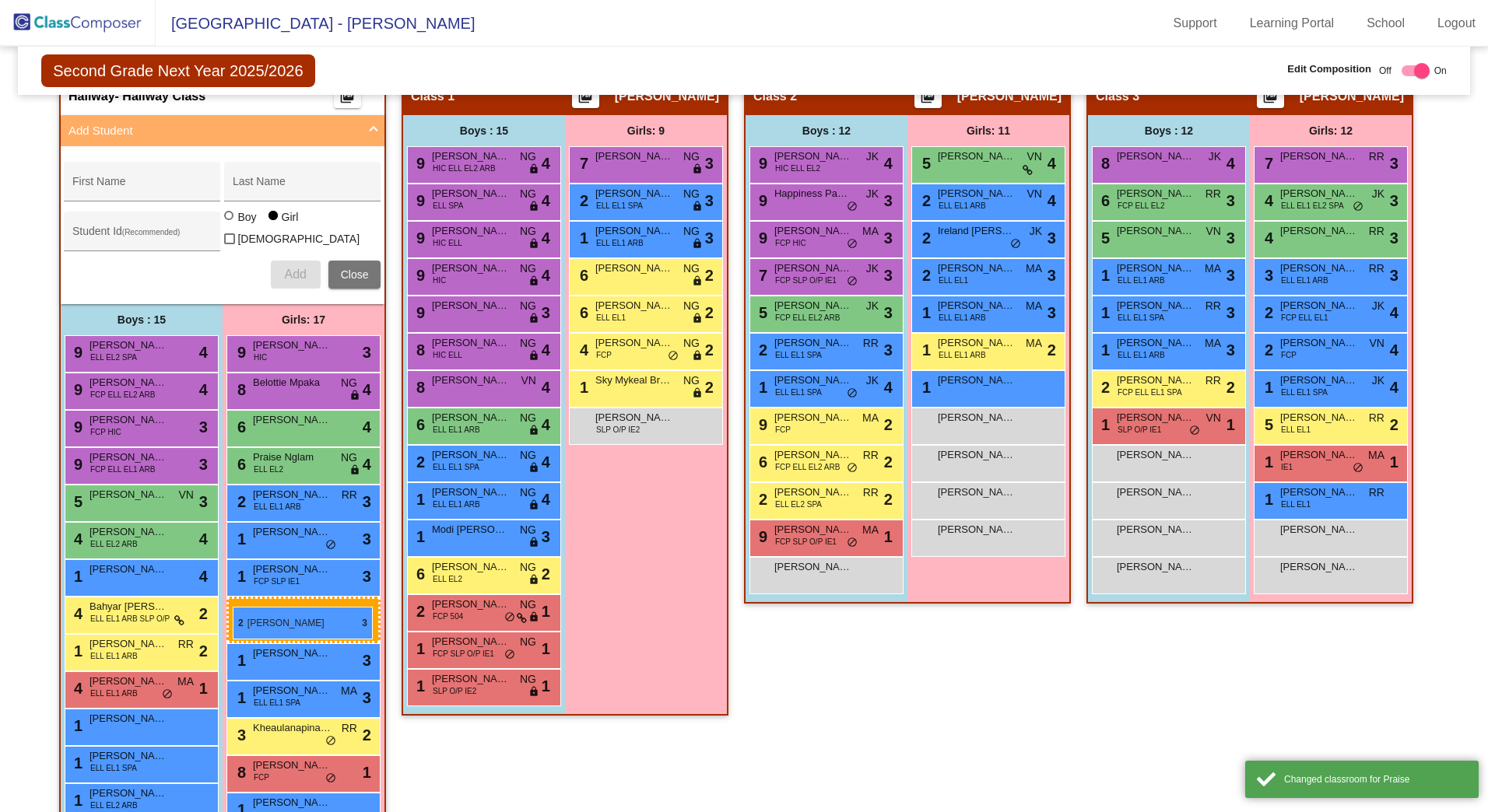
drag, startPoint x: 513, startPoint y: 322, endPoint x: 234, endPoint y: 607, distance: 398.8
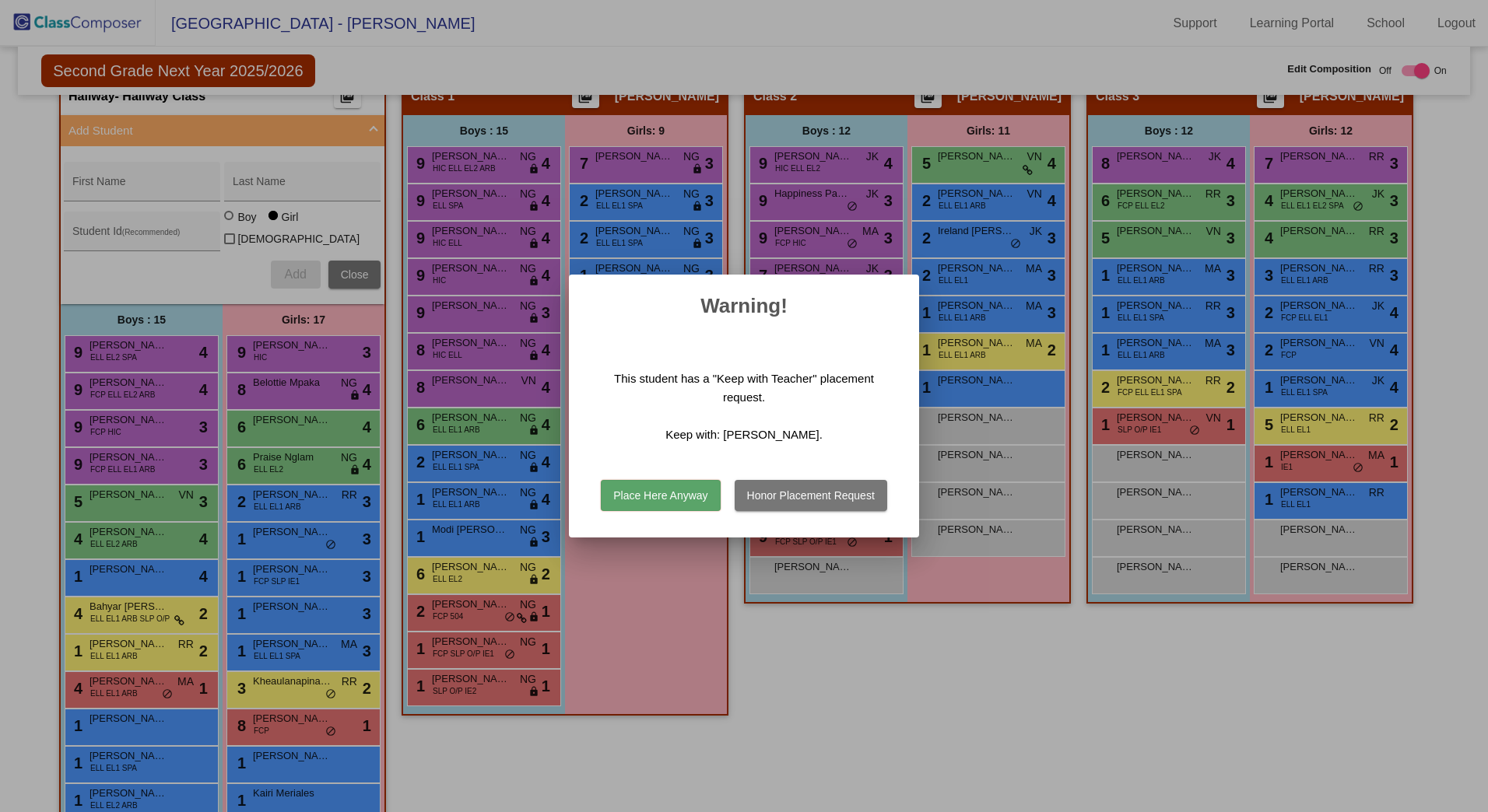
click at [663, 492] on button "Place Here Anyway" at bounding box center [660, 495] width 119 height 31
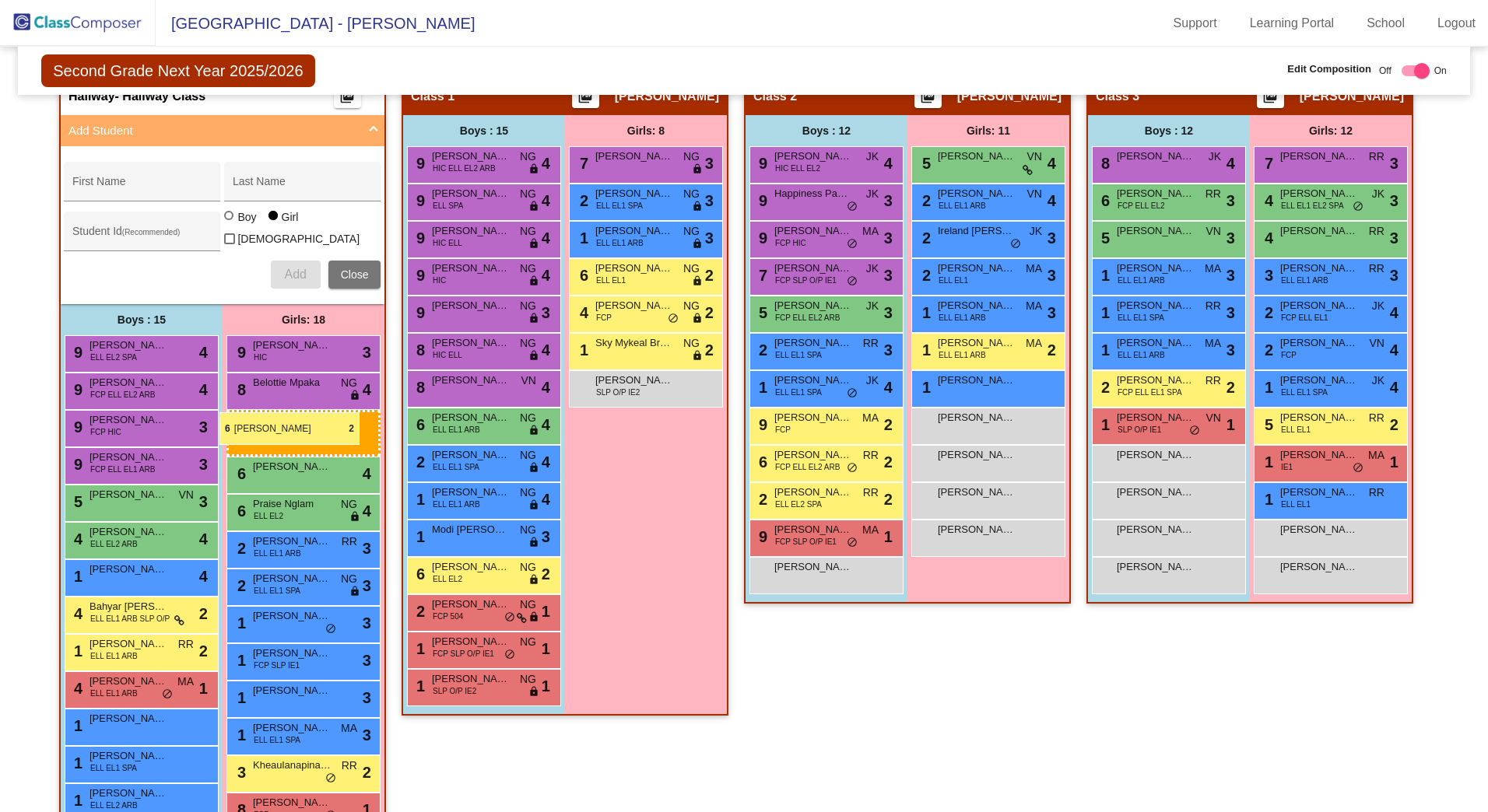
drag, startPoint x: 637, startPoint y: 276, endPoint x: 220, endPoint y: 413, distance: 438.9
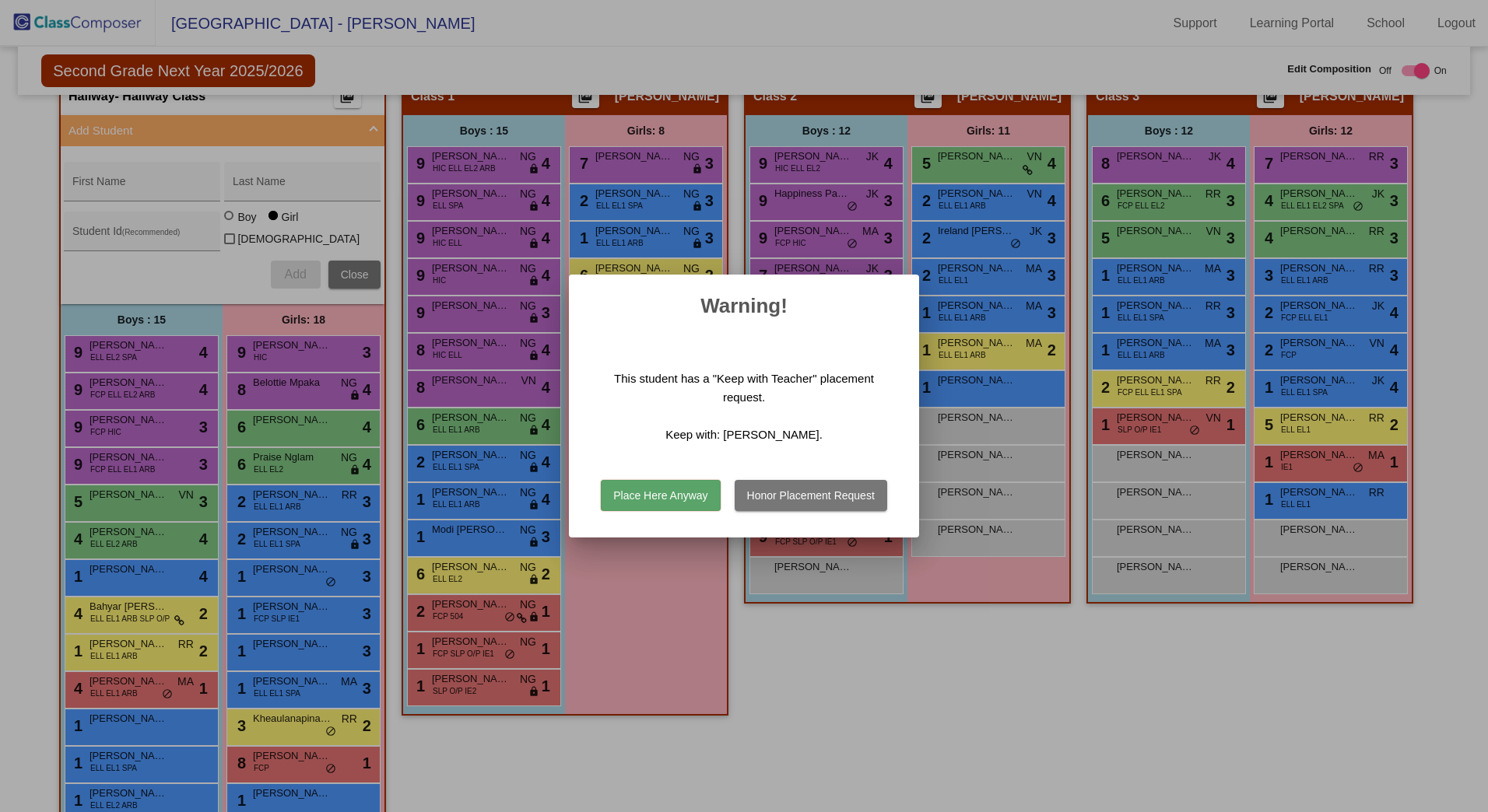
click at [666, 506] on button "Place Here Anyway" at bounding box center [660, 495] width 119 height 31
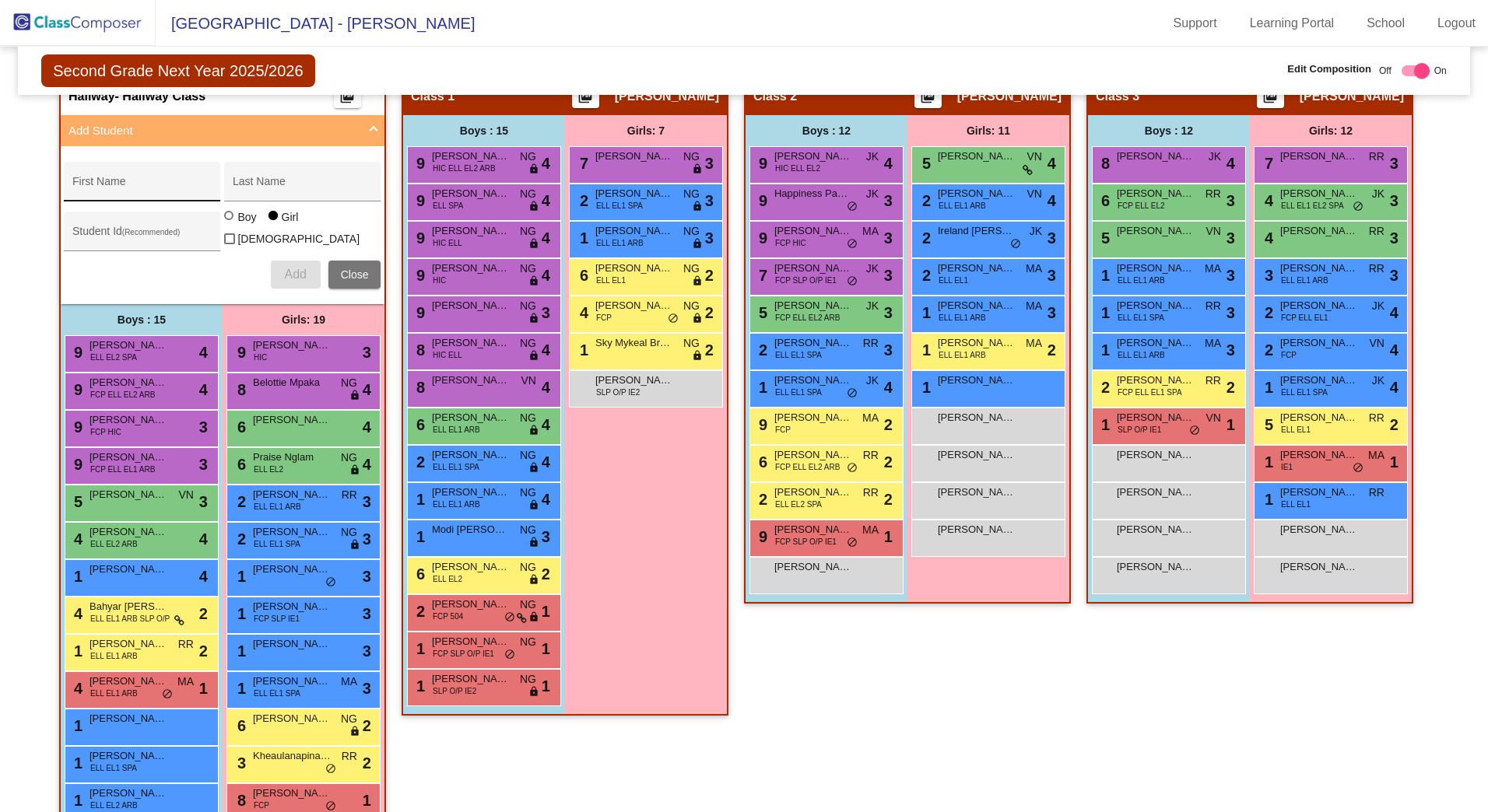
click at [129, 181] on div "First Name" at bounding box center [143, 187] width 140 height 32
type input "[PERSON_NAME]"
type input "414154"
click at [291, 269] on span "Add" at bounding box center [295, 274] width 22 height 14
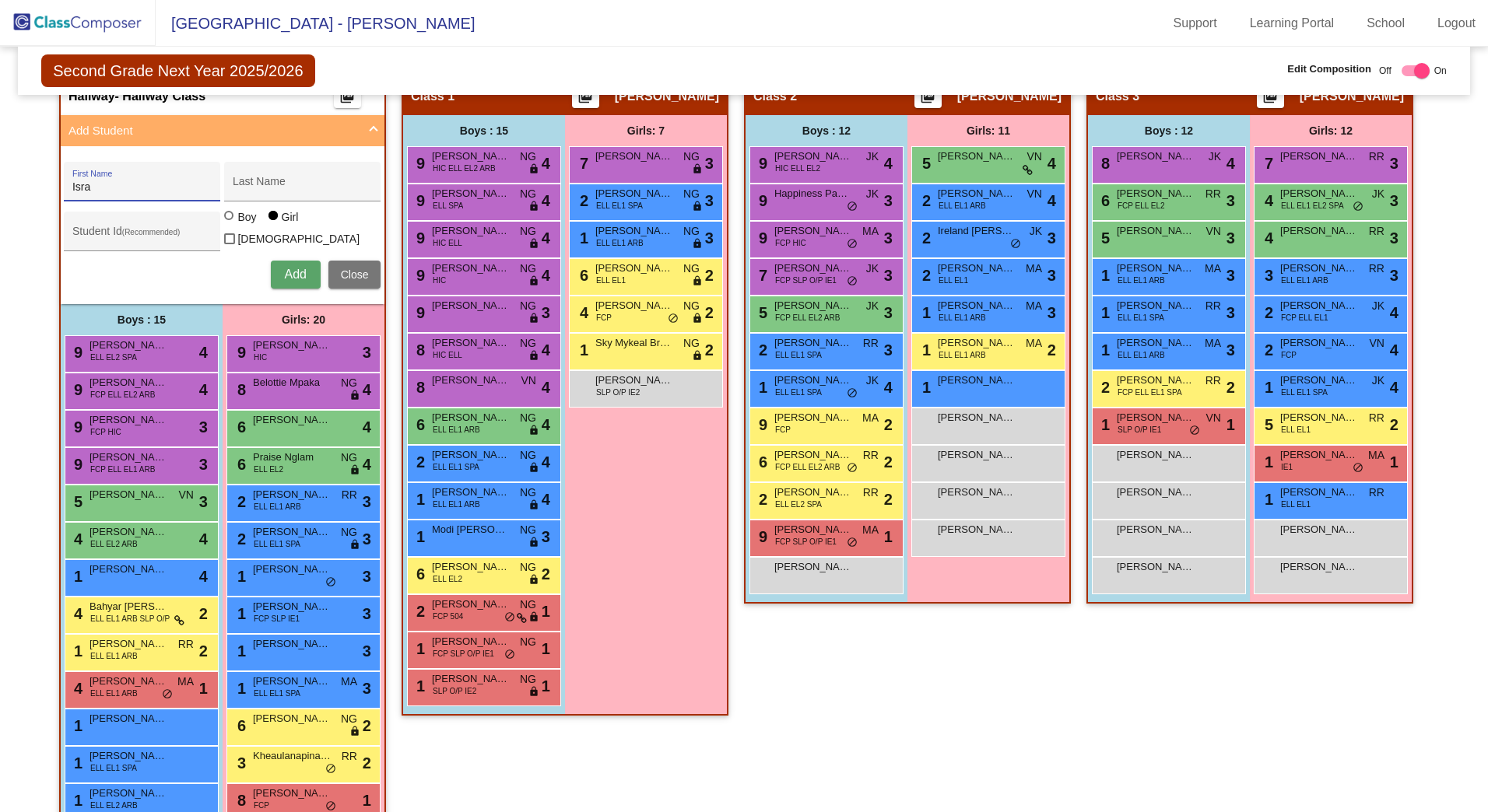
type input "Isra"
type input "Muridi"
type input "416508"
click at [294, 268] on span "Add" at bounding box center [295, 274] width 22 height 14
type input "[PERSON_NAME]"
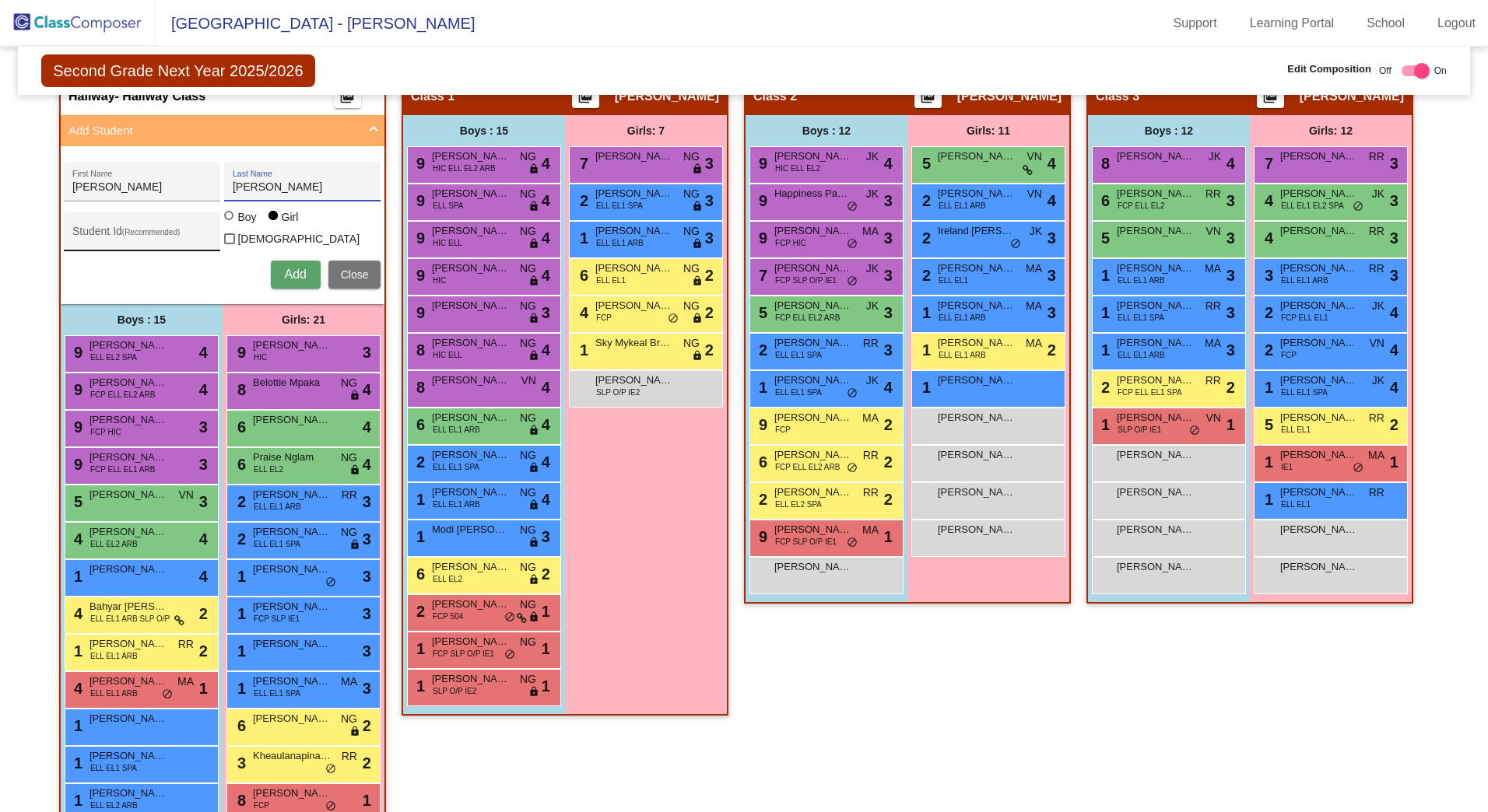
type input "[PERSON_NAME]"
click at [166, 240] on input "Student Id (Recommended)" at bounding box center [143, 237] width 140 height 13
type input "426066"
click at [306, 273] on button "Add" at bounding box center [296, 274] width 50 height 28
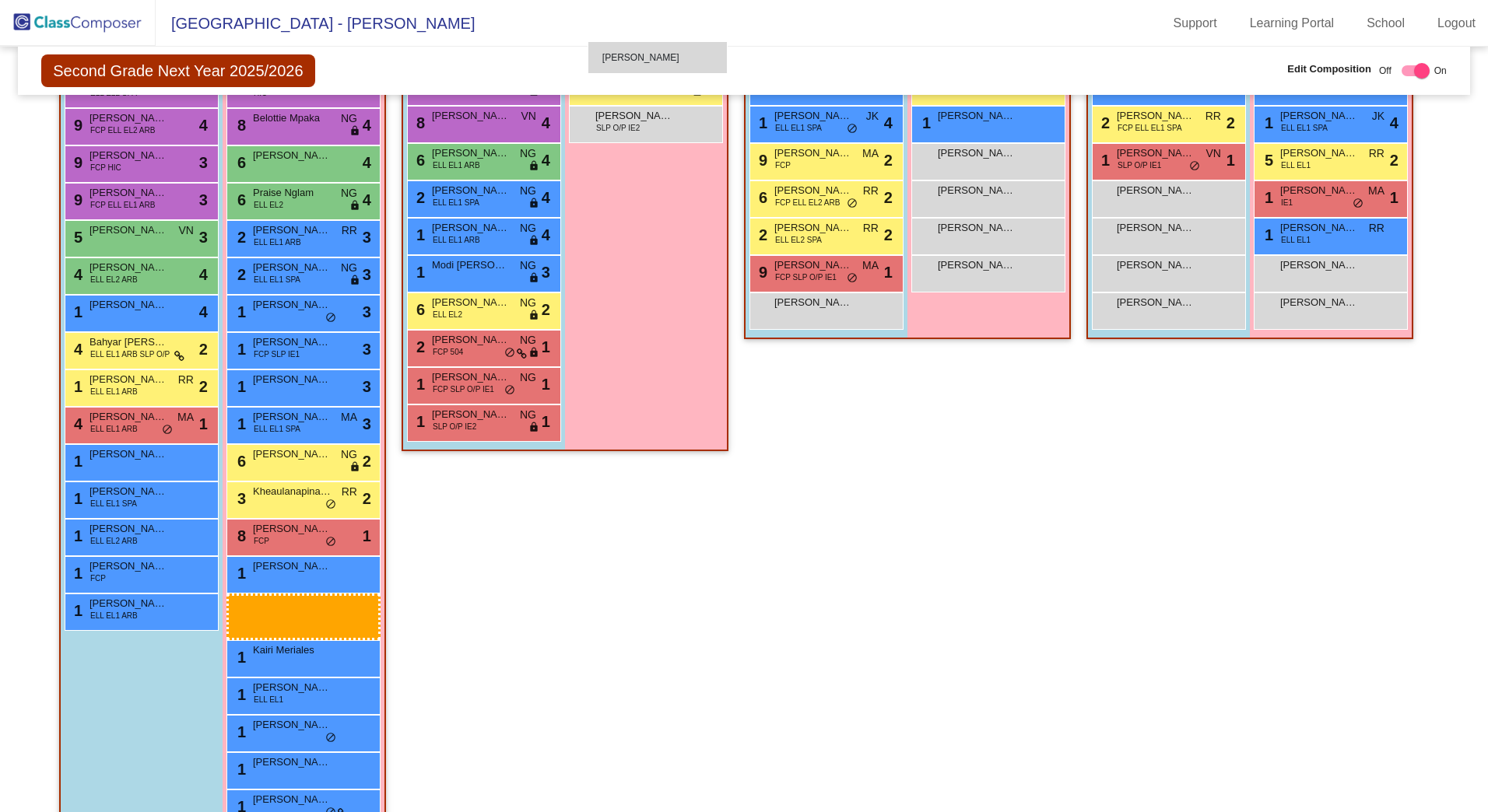
scroll to position [643, 0]
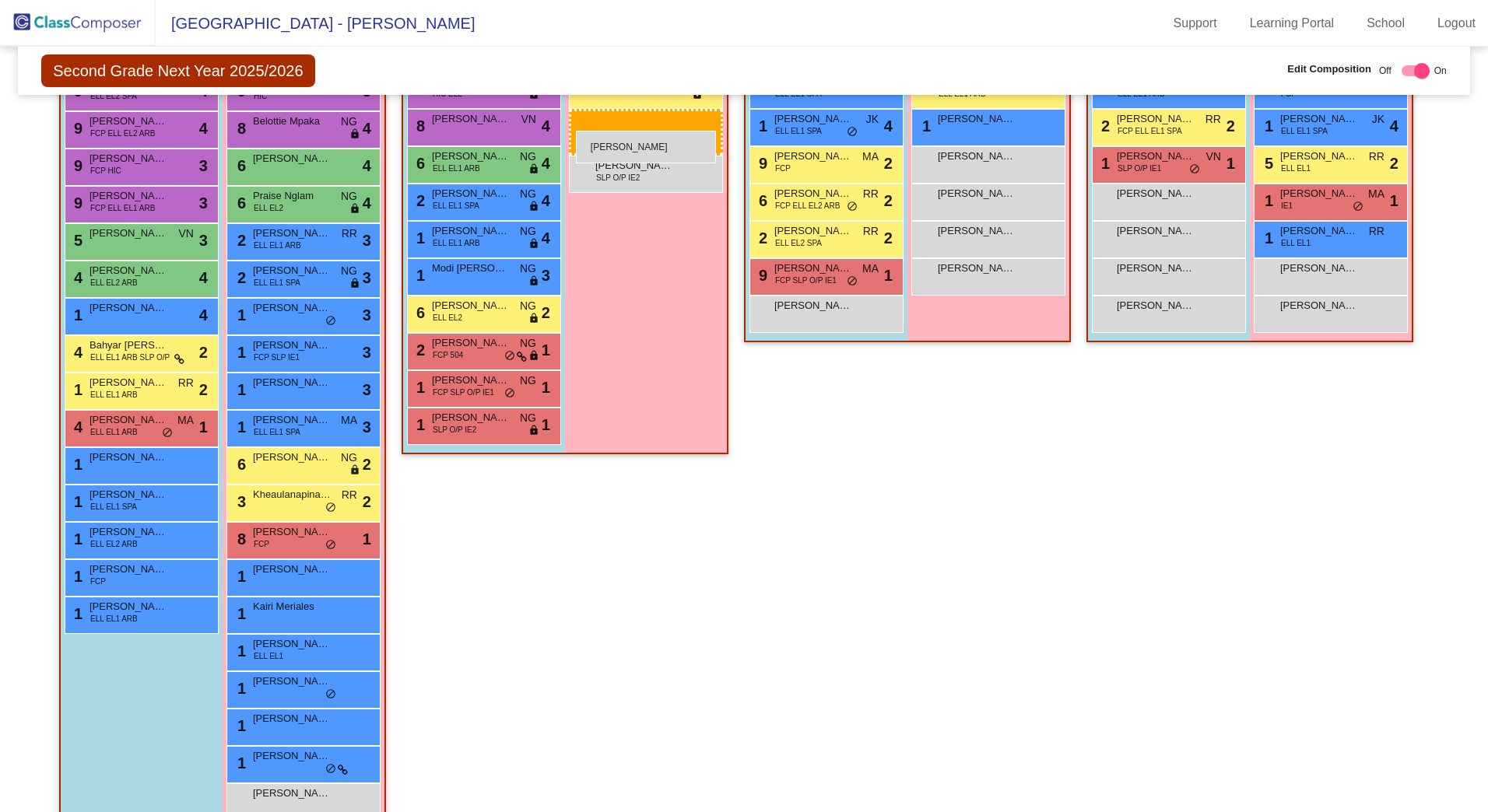
drag, startPoint x: 301, startPoint y: 684, endPoint x: 576, endPoint y: 131, distance: 617.6
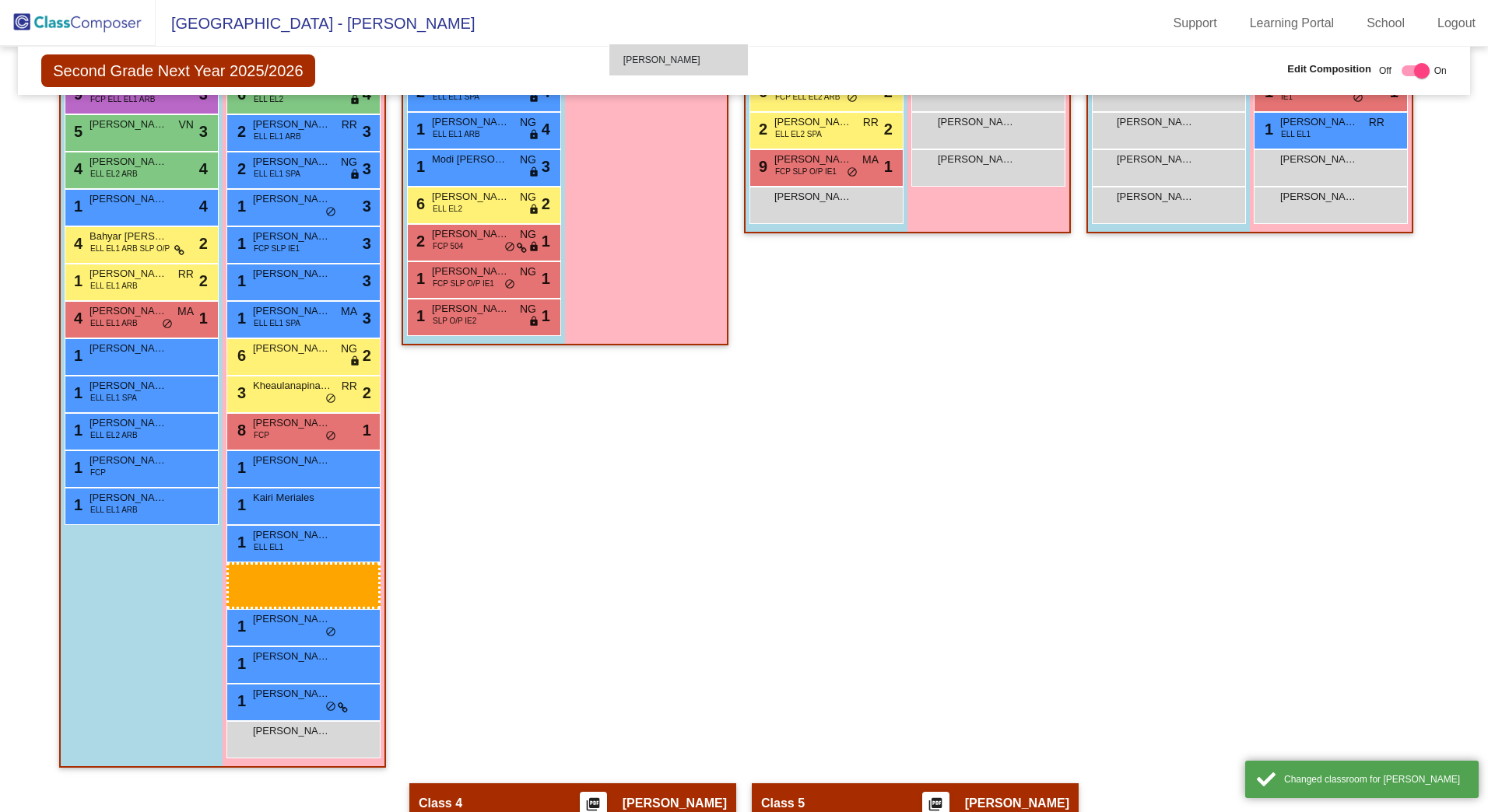
scroll to position [740, 0]
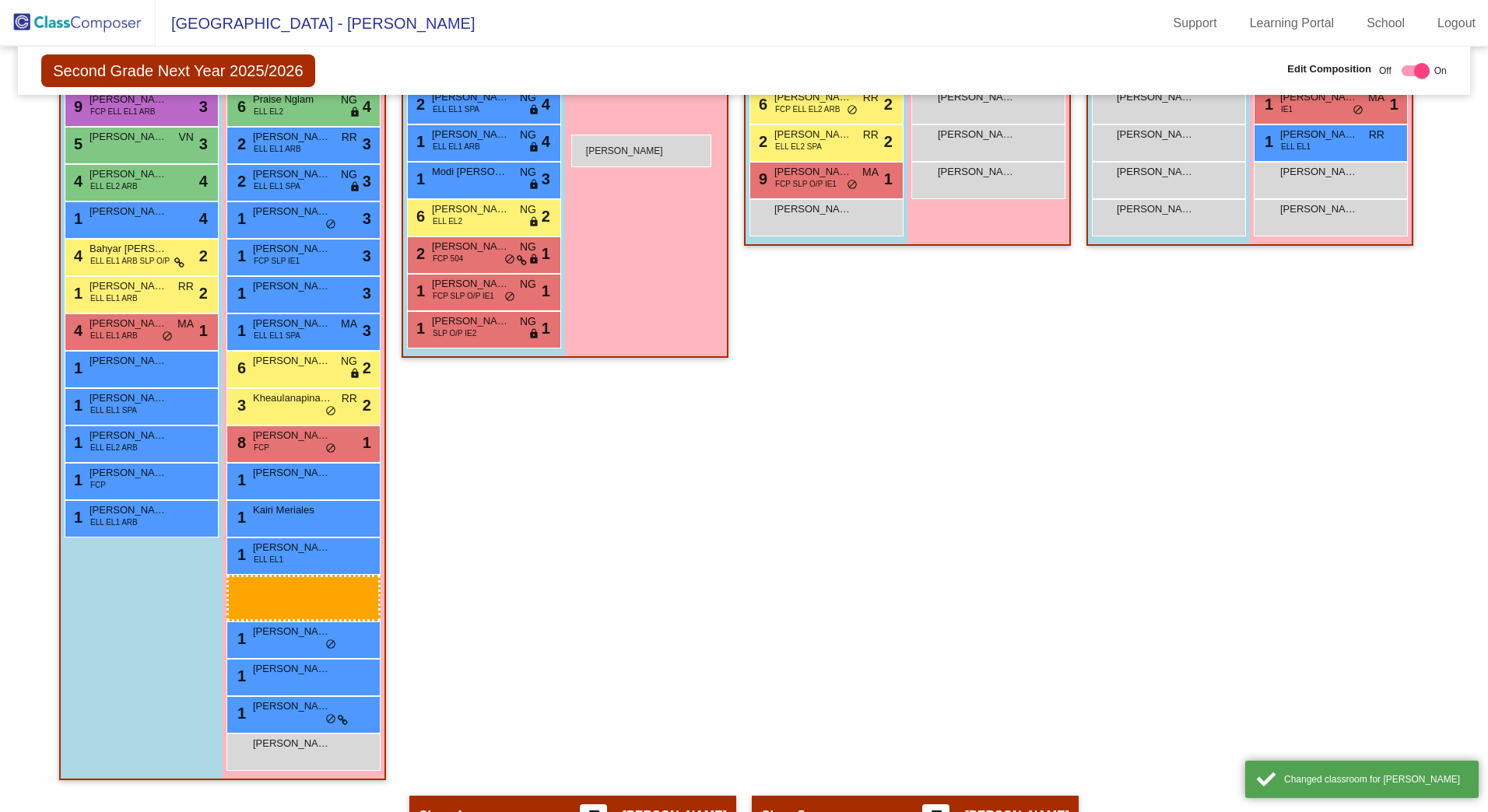
drag, startPoint x: 286, startPoint y: 641, endPoint x: 572, endPoint y: 134, distance: 582.1
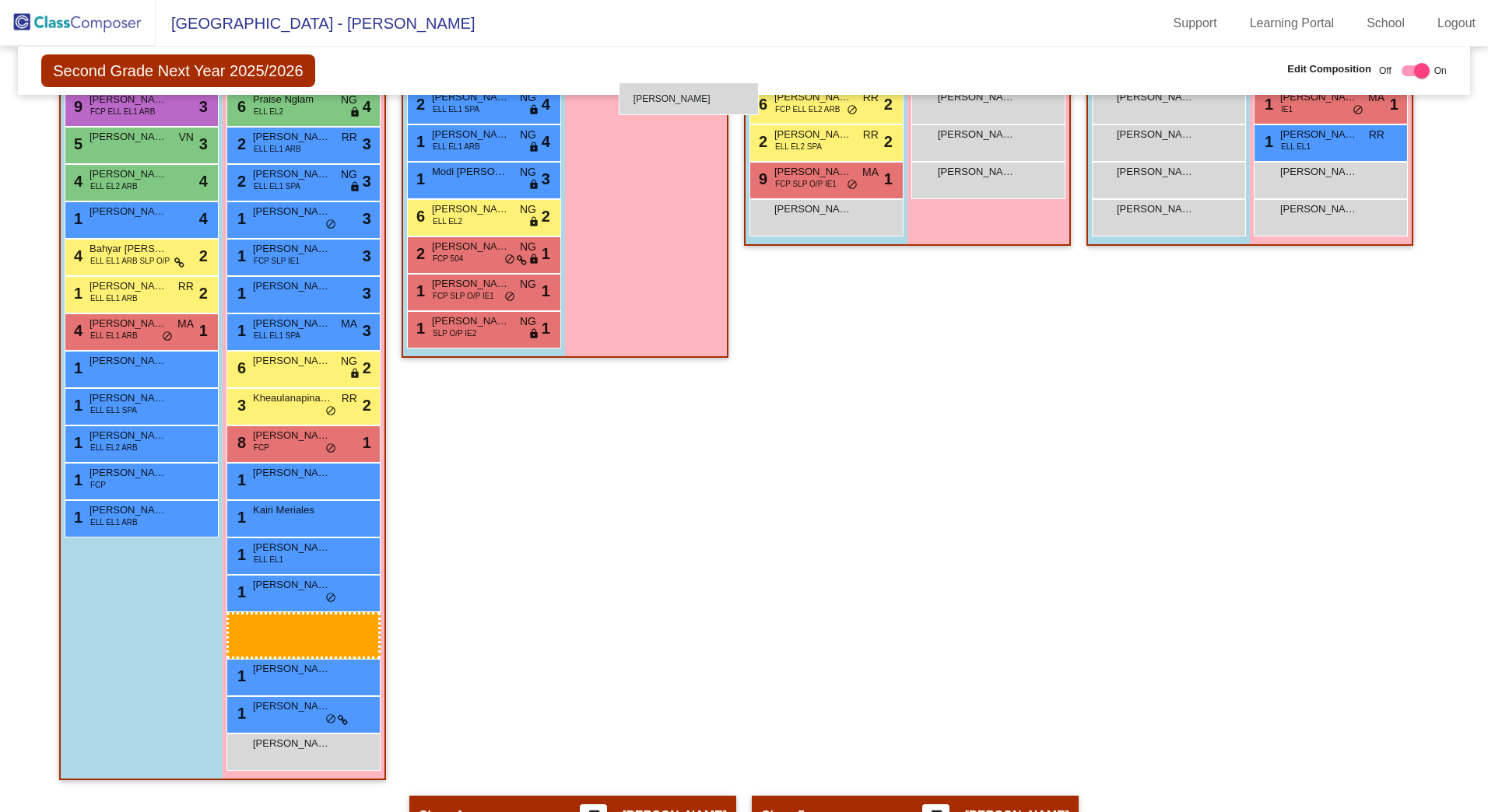
scroll to position [715, 0]
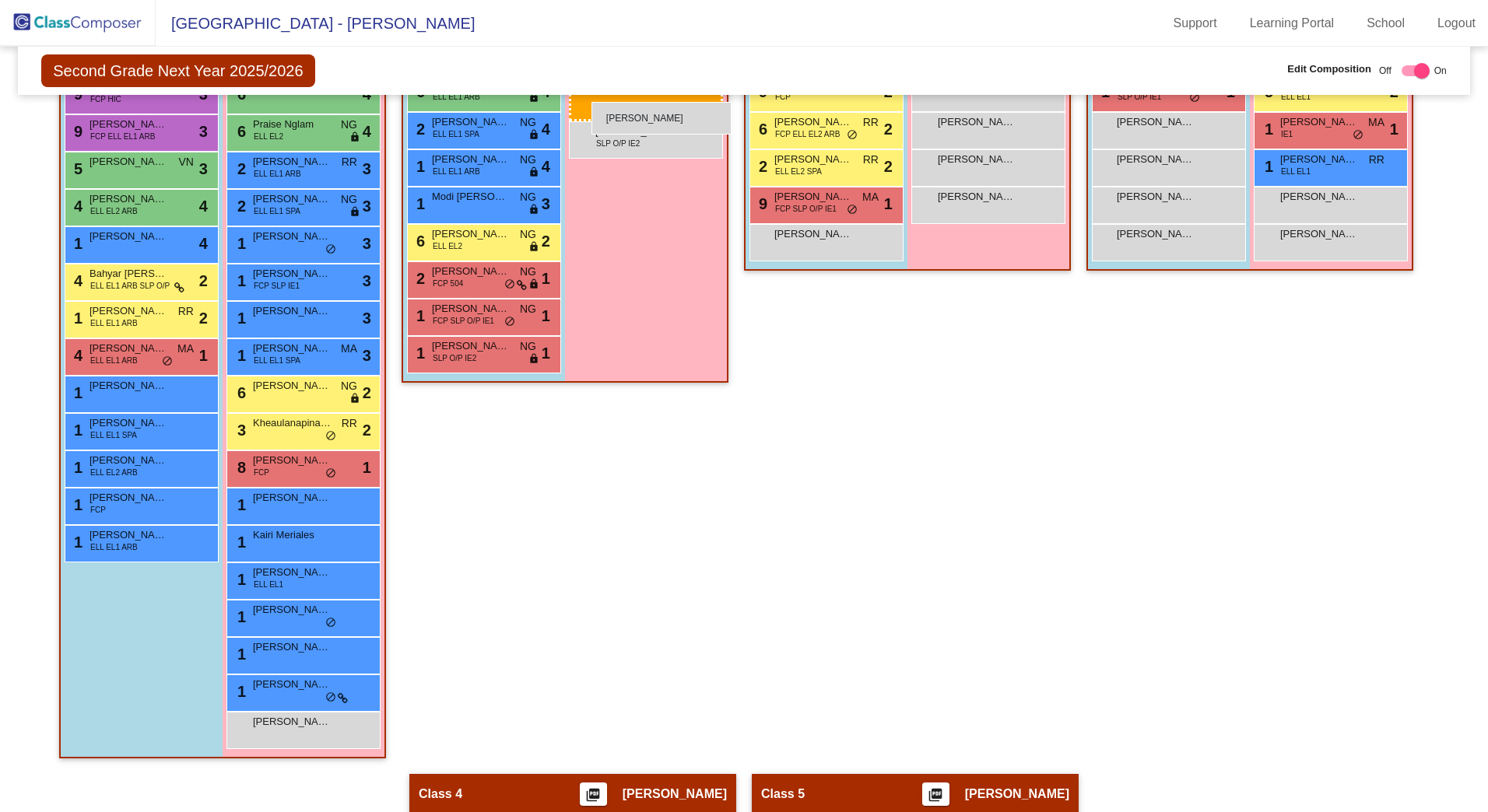
drag, startPoint x: 328, startPoint y: 699, endPoint x: 592, endPoint y: 102, distance: 652.8
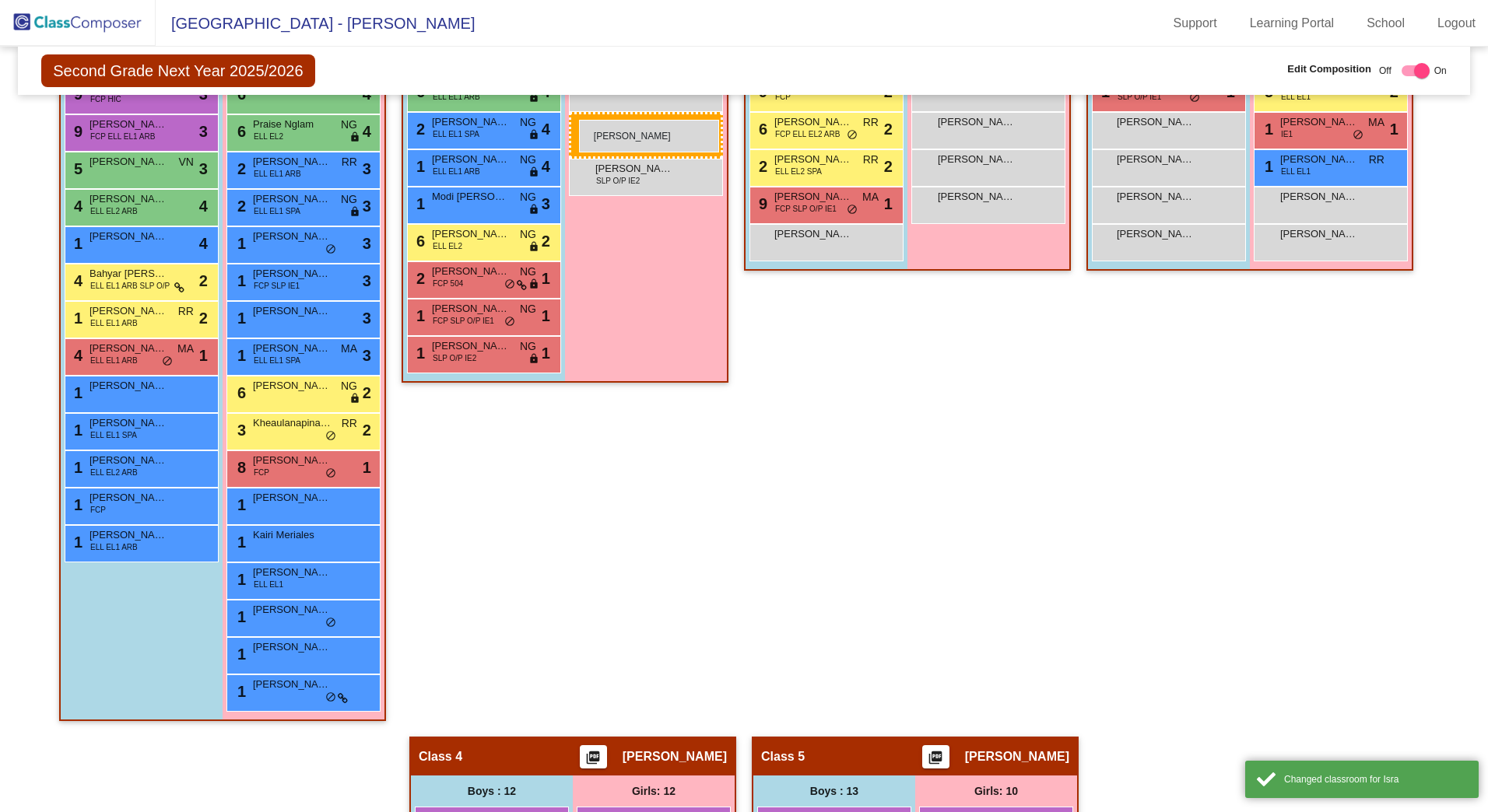
drag, startPoint x: 293, startPoint y: 723, endPoint x: 579, endPoint y: 120, distance: 667.4
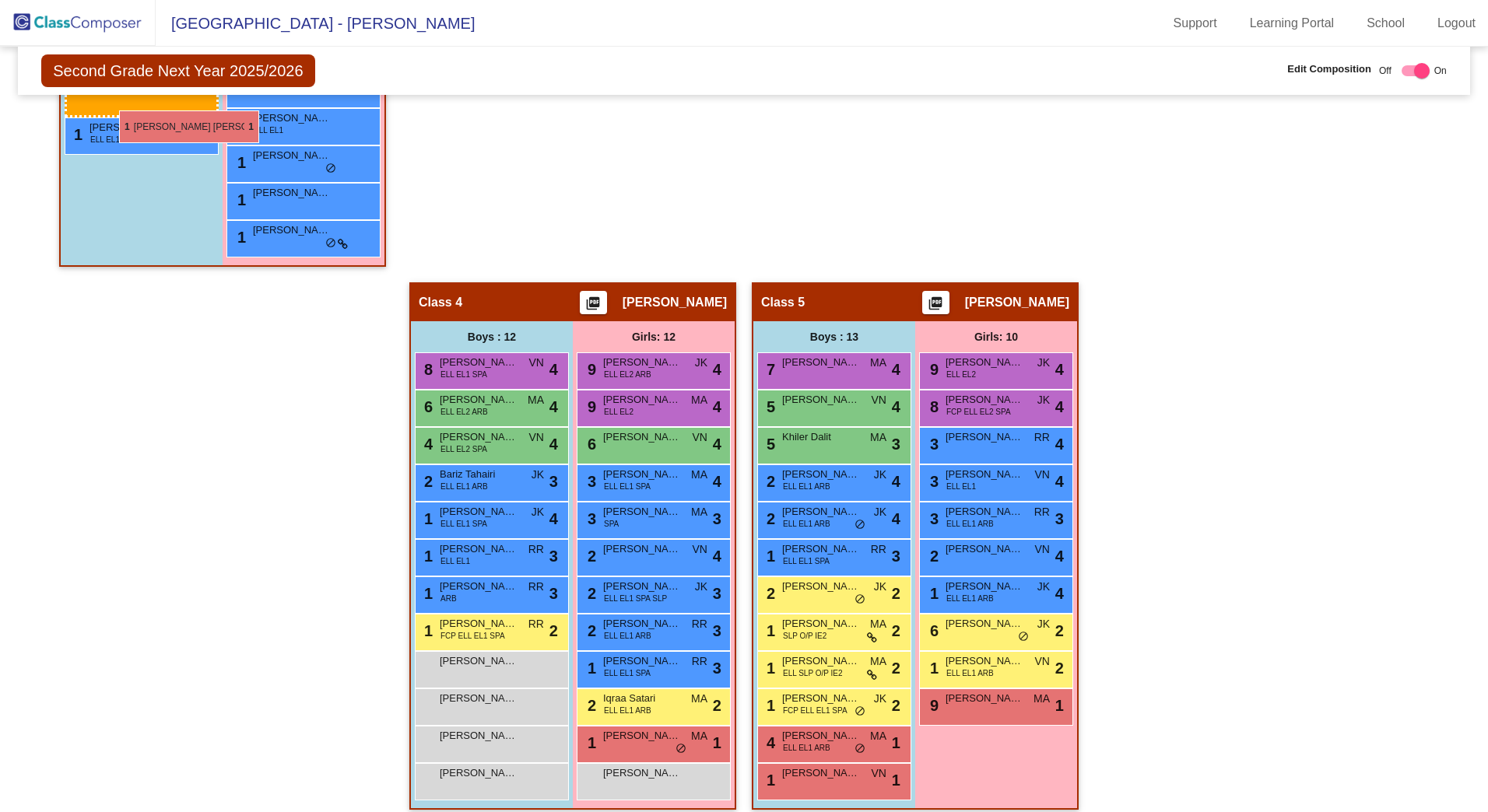
scroll to position [1163, 0]
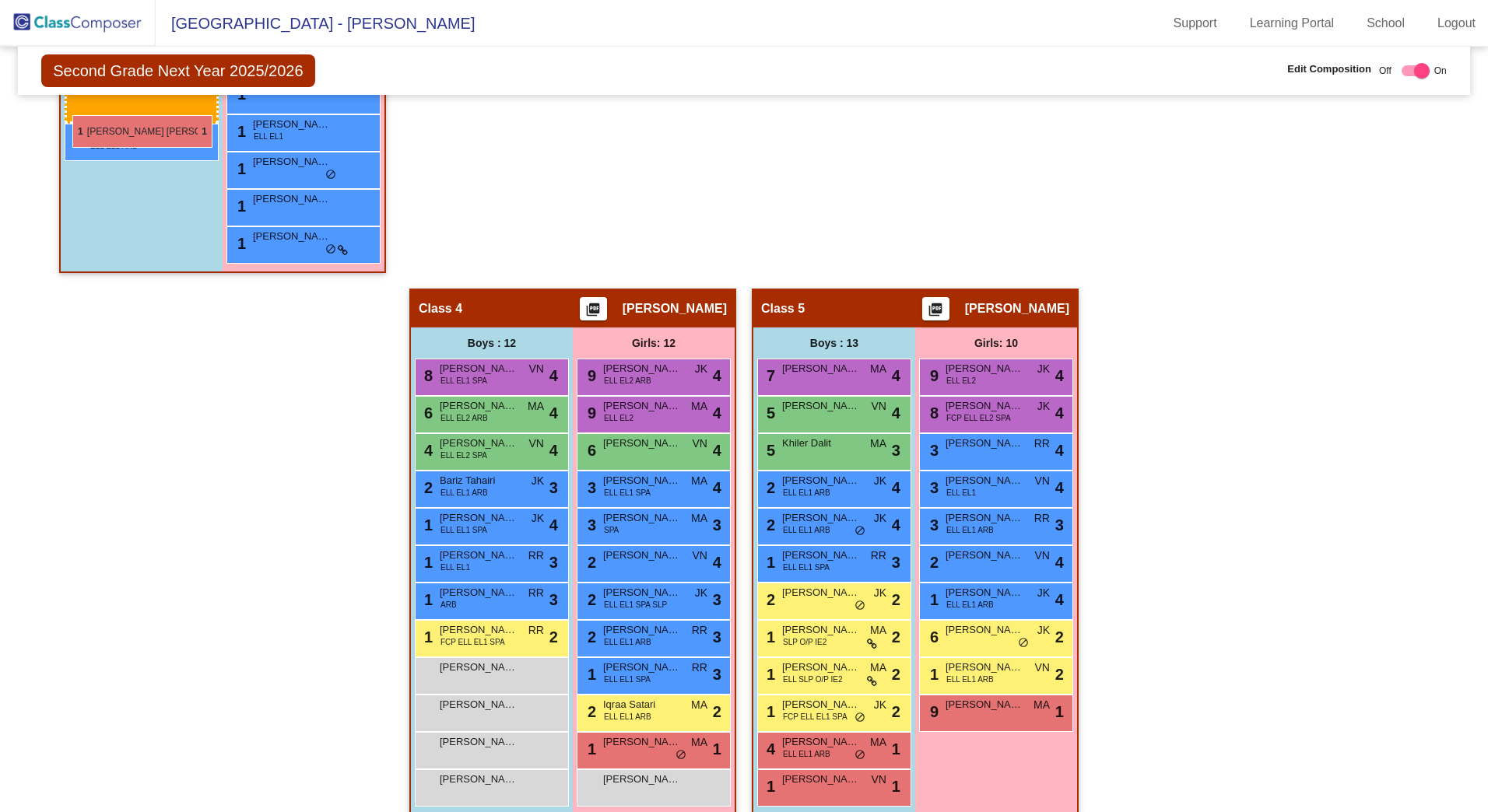
drag, startPoint x: 811, startPoint y: 732, endPoint x: 71, endPoint y: 115, distance: 963.5
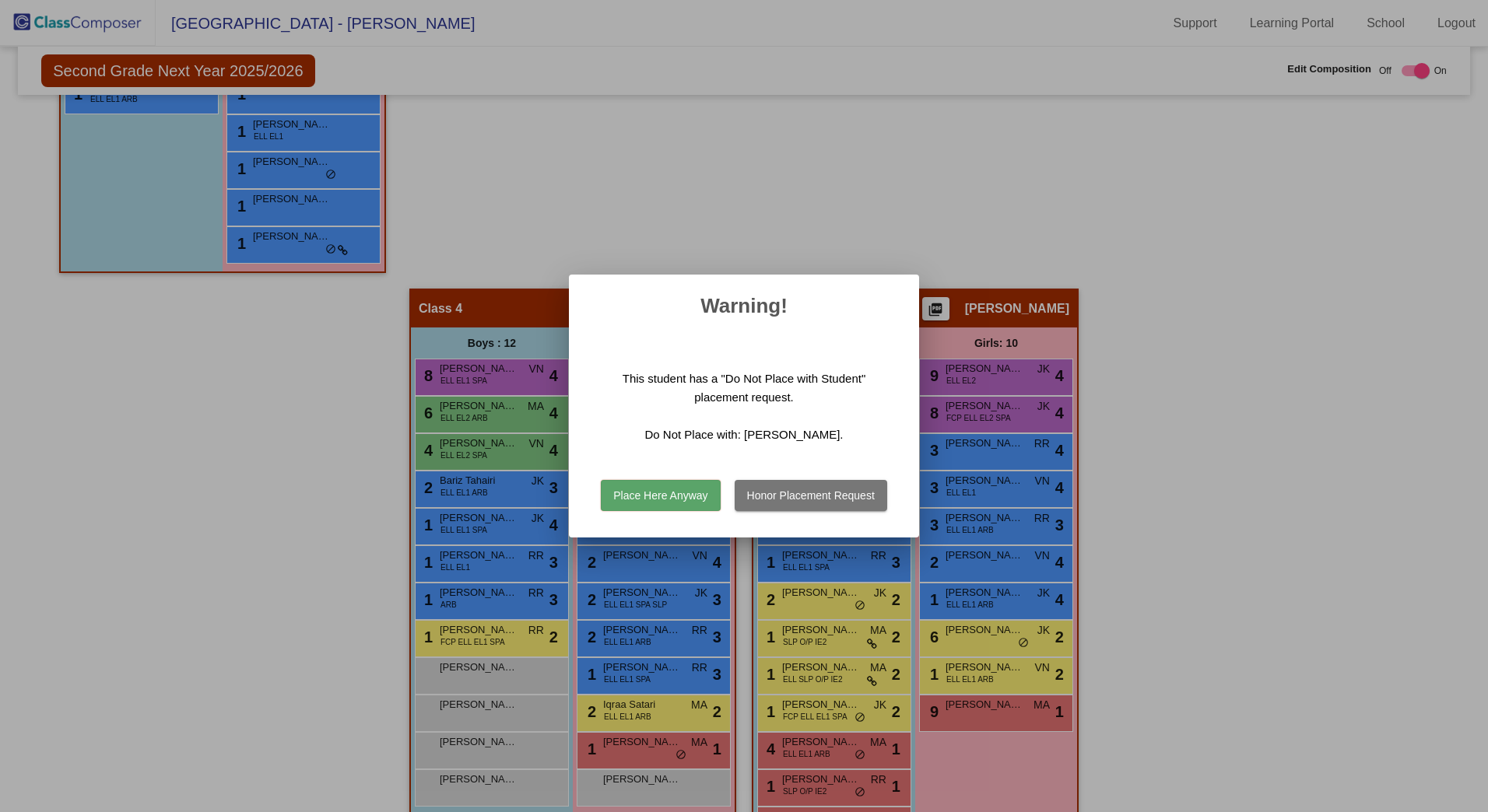
click at [682, 485] on button "Place Here Anyway" at bounding box center [660, 495] width 119 height 31
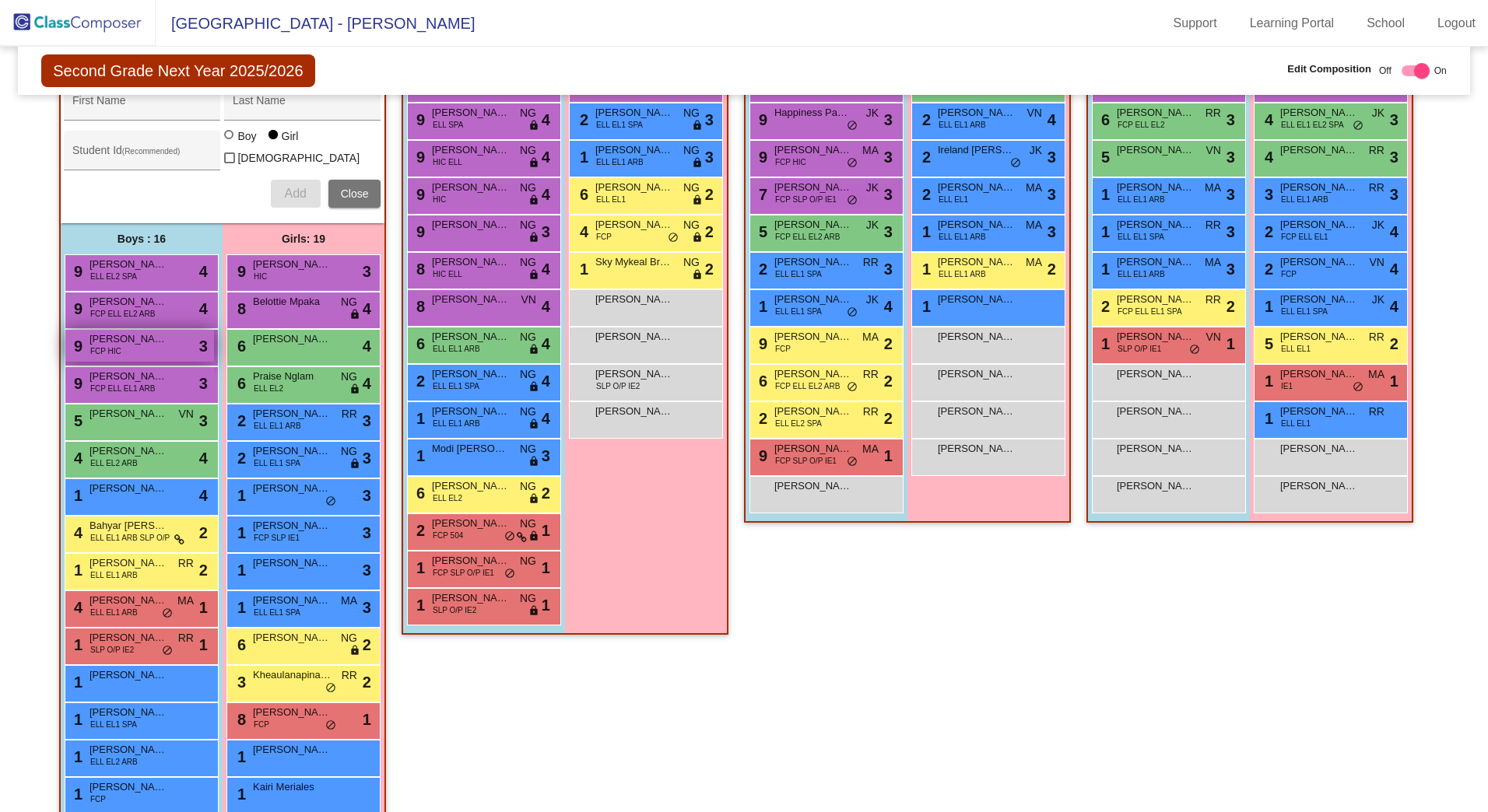
scroll to position [323, 0]
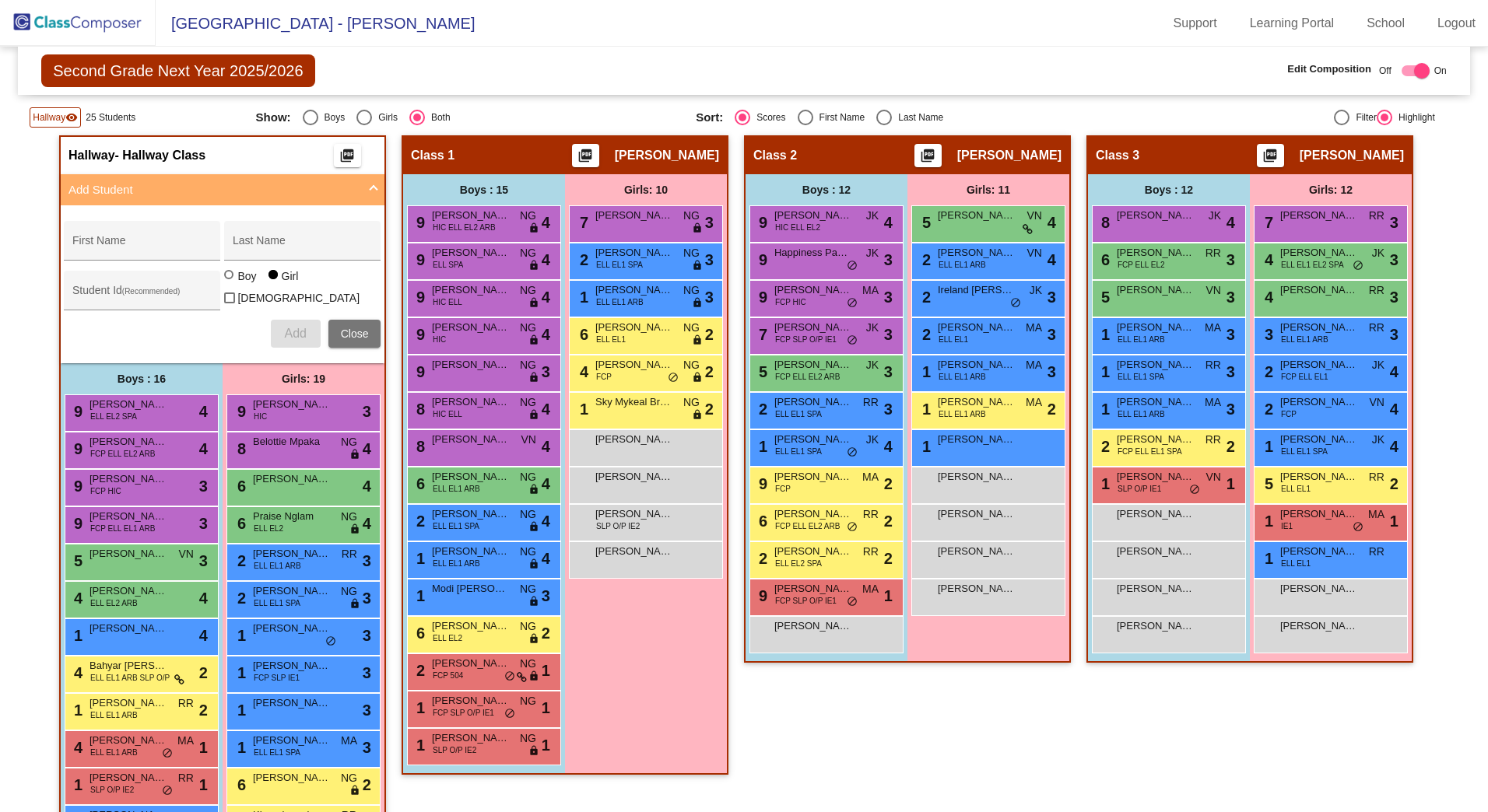
drag, startPoint x: 122, startPoint y: 249, endPoint x: 95, endPoint y: 363, distance: 117.2
click at [122, 249] on input "First Name" at bounding box center [143, 246] width 140 height 13
type input "[PERSON_NAME]"
type input "416722"
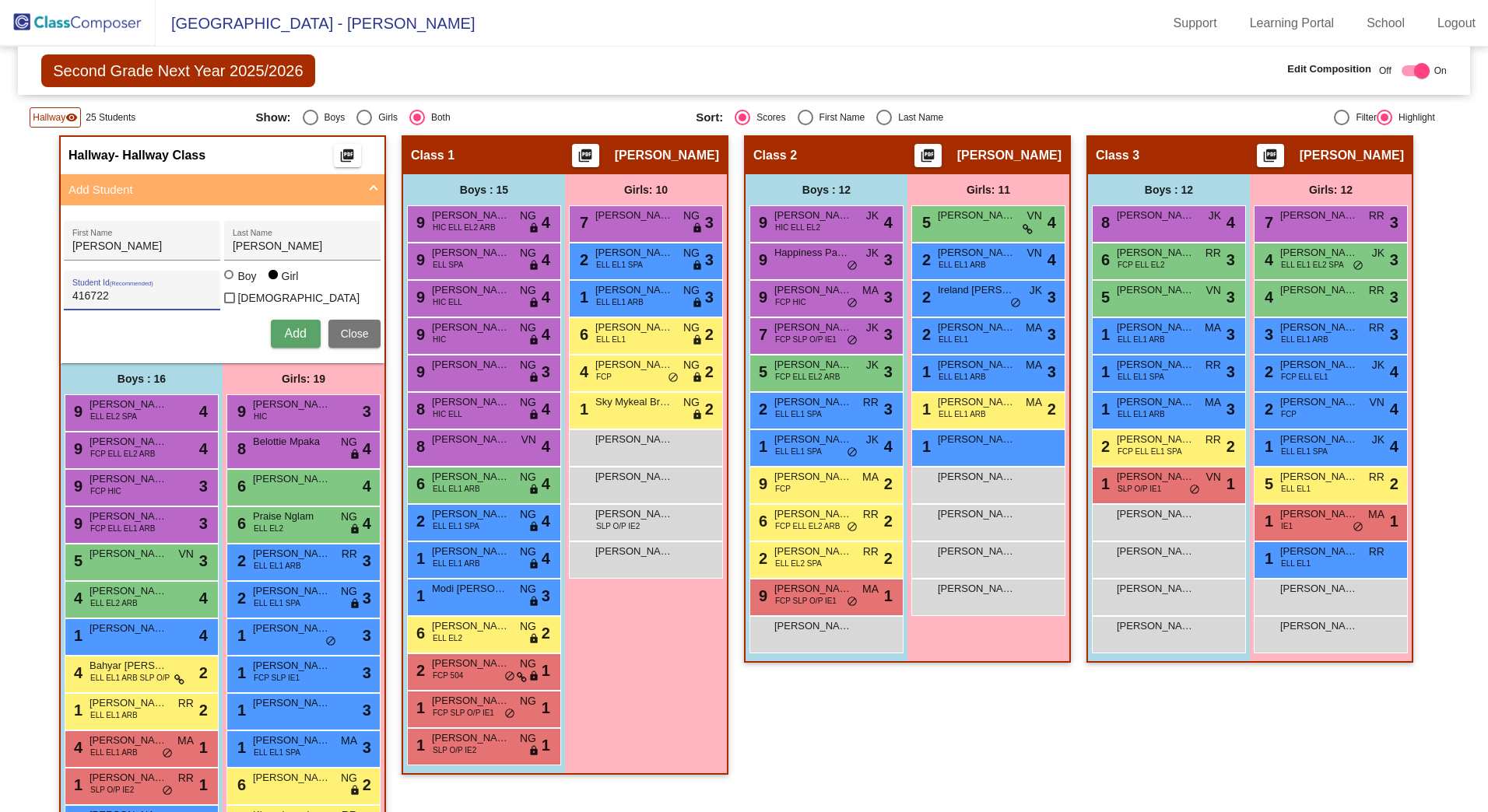
click at [236, 280] on div "Boy" at bounding box center [246, 276] width 19 height 15
click at [231, 283] on input "Boy" at bounding box center [230, 283] width 1 height 1
radio input "true"
click at [290, 327] on span "Add" at bounding box center [295, 333] width 22 height 14
type input "Faisal"
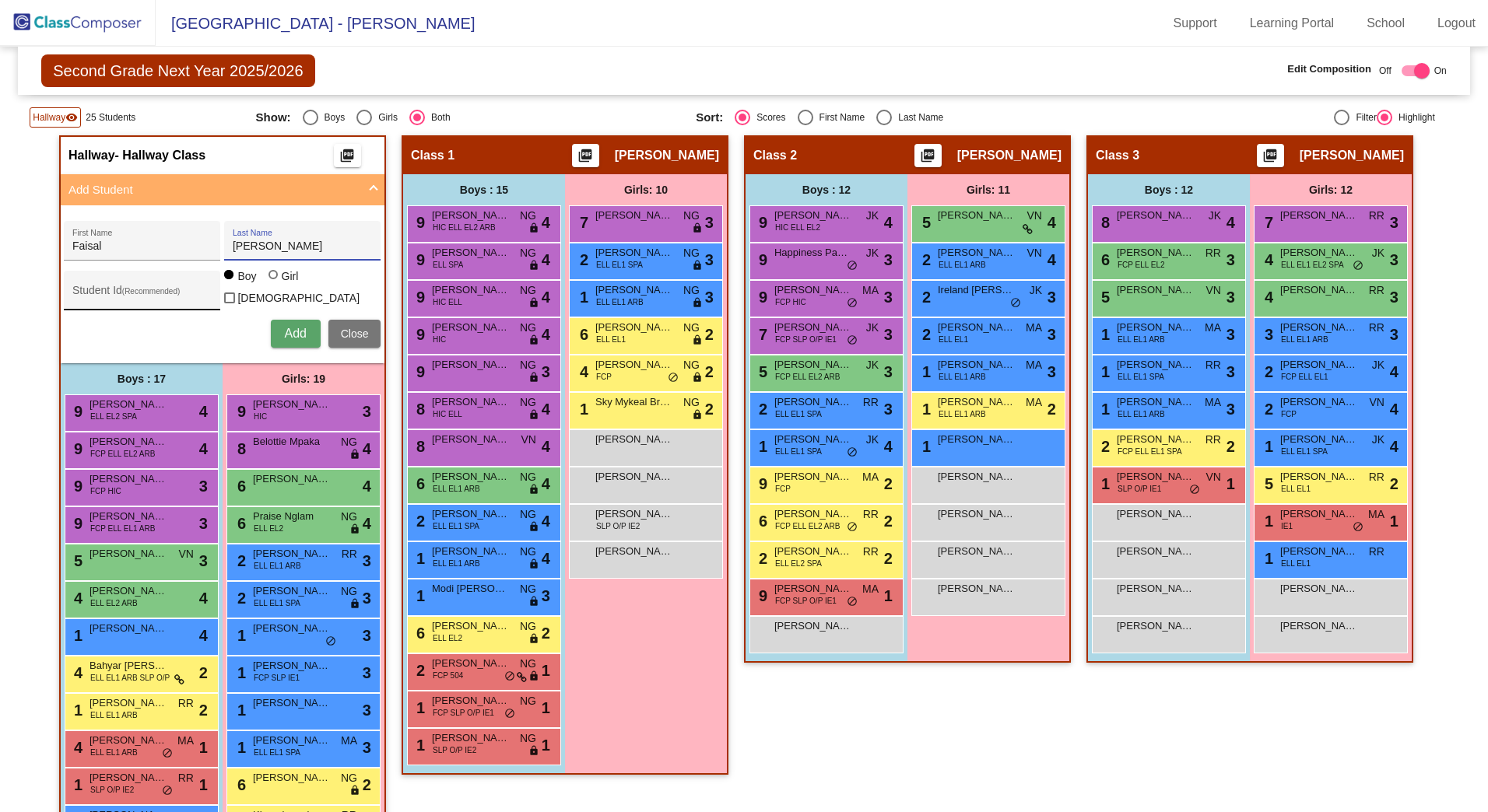
type input "[PERSON_NAME]"
click at [155, 300] on input "Student Id (Recommended)" at bounding box center [143, 296] width 140 height 13
type input "416055"
click at [310, 328] on button "Add" at bounding box center [296, 333] width 50 height 28
click at [174, 248] on input "First Name" at bounding box center [143, 246] width 140 height 13
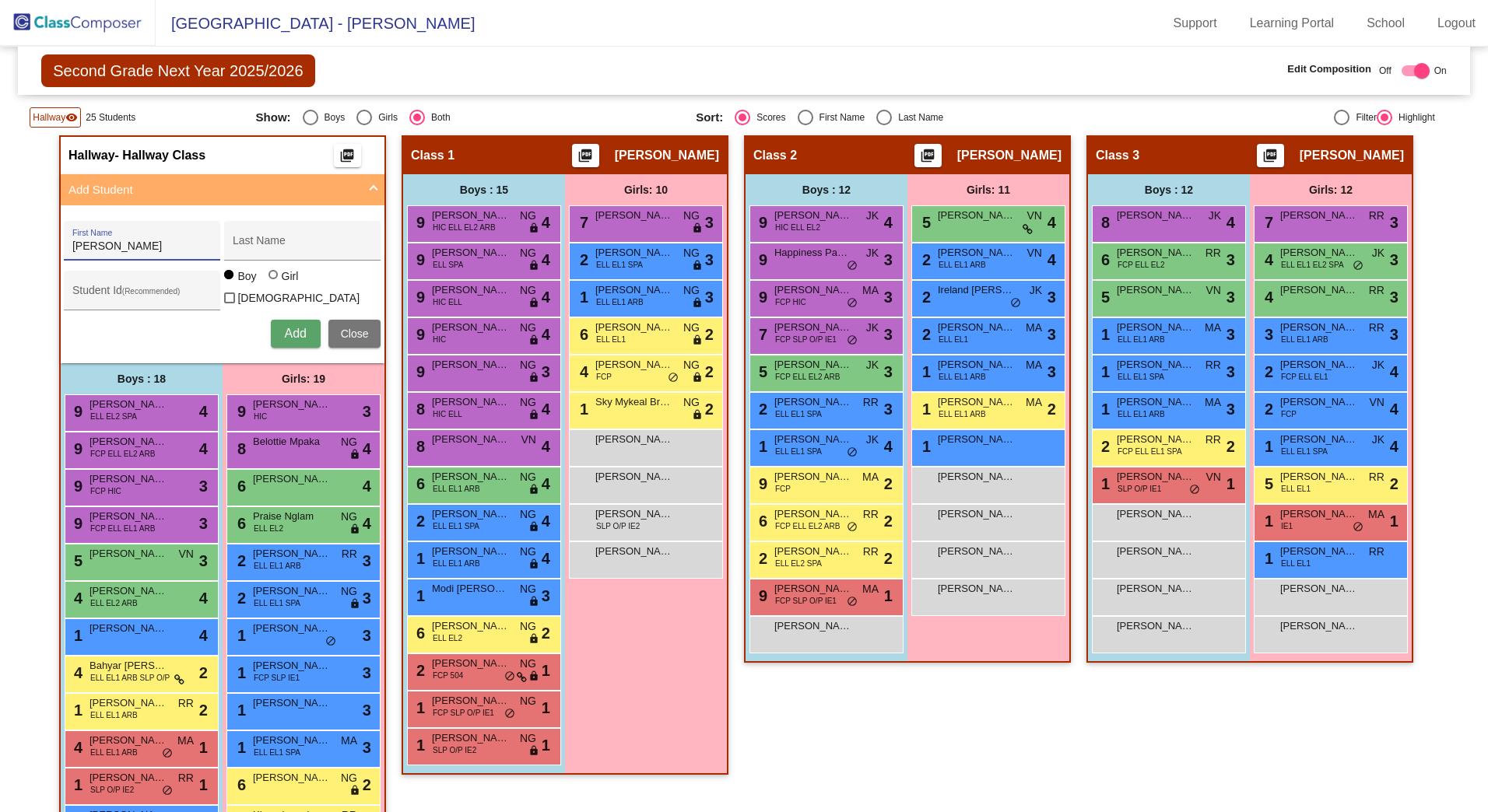
type input "[PERSON_NAME]"
type input "Zazai"
type input "425971"
click at [287, 337] on span "Add" at bounding box center [295, 333] width 22 height 14
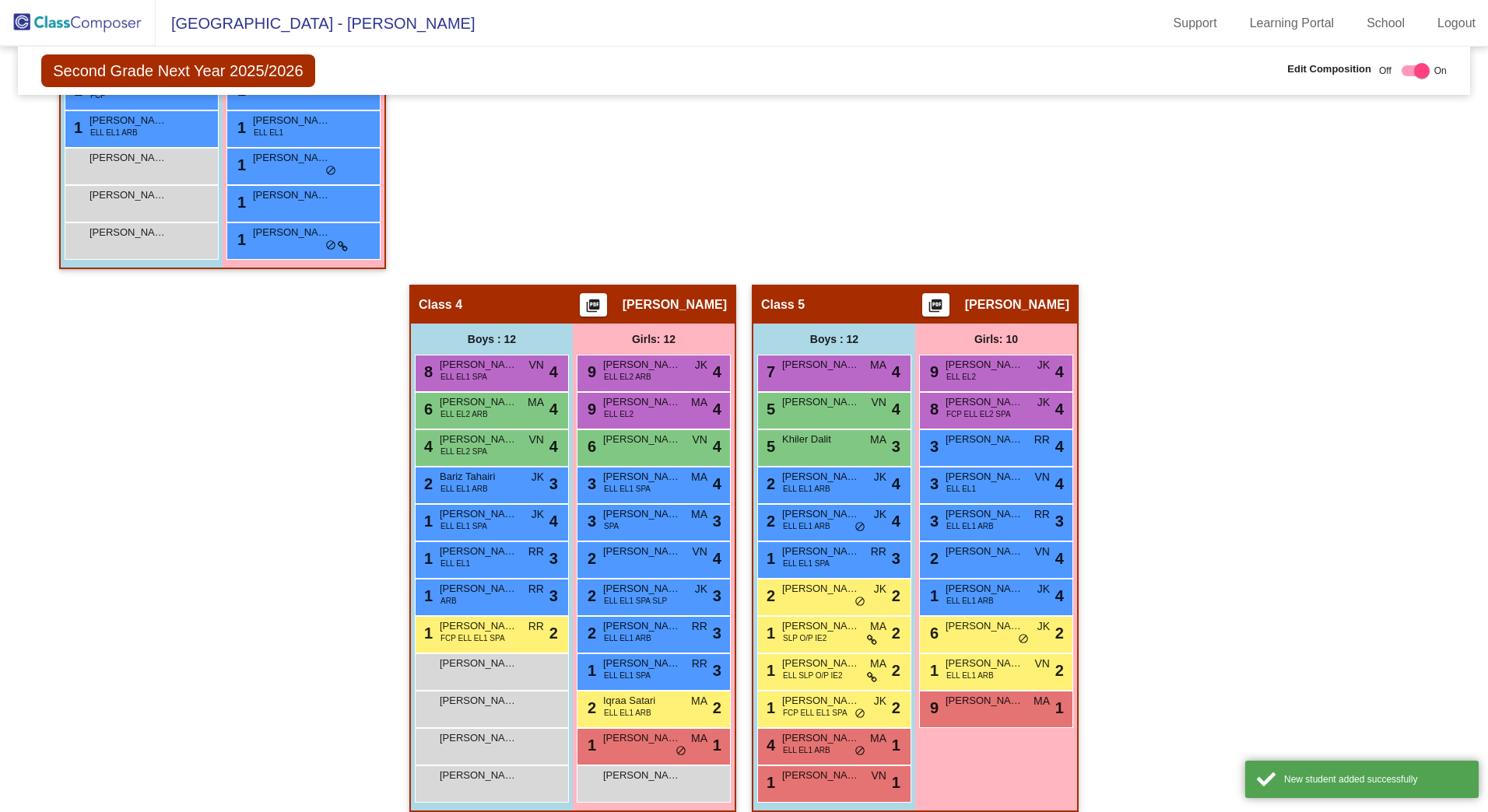
scroll to position [1178, 0]
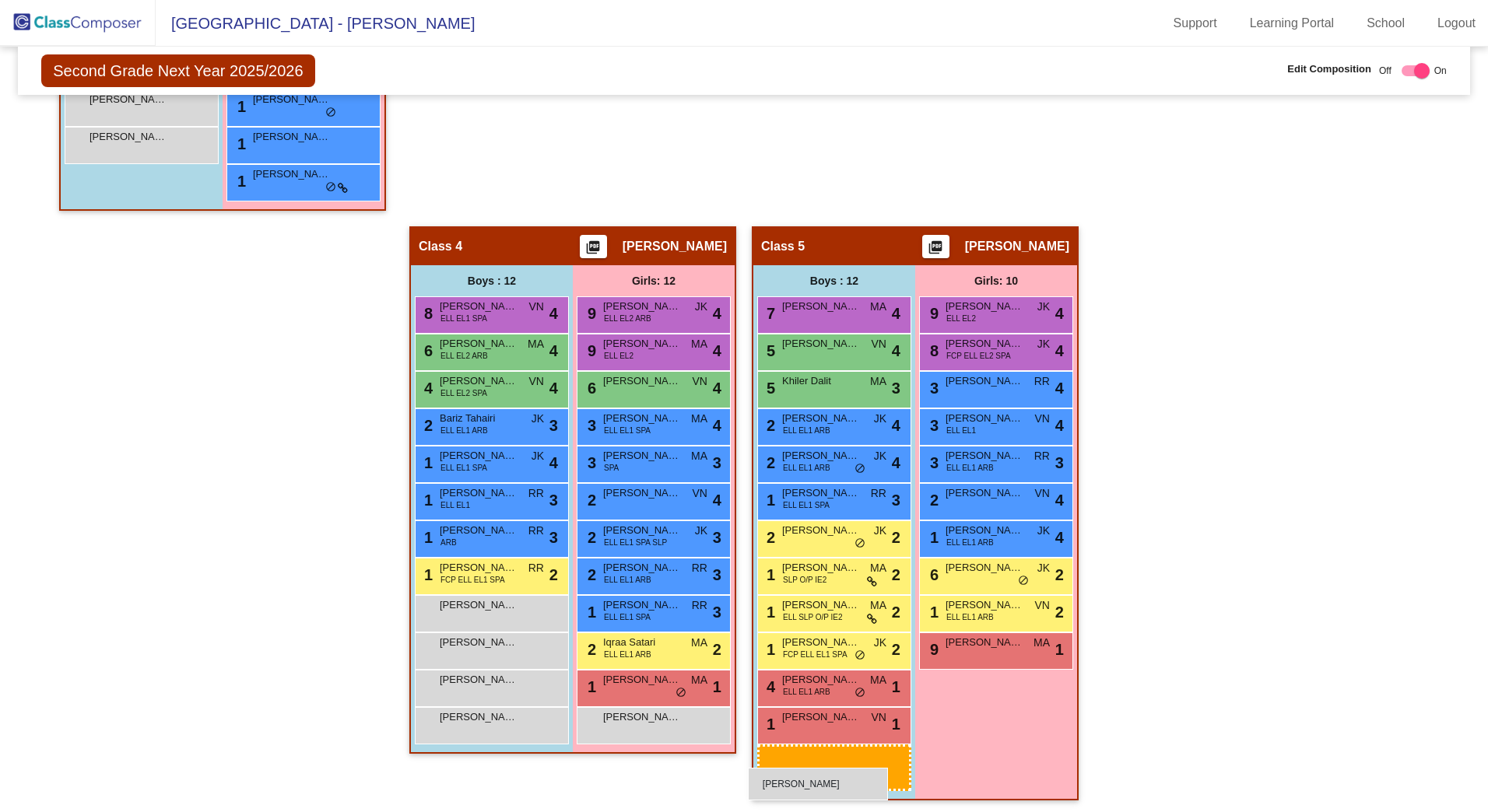
drag, startPoint x: 149, startPoint y: 150, endPoint x: 750, endPoint y: 760, distance: 856.3
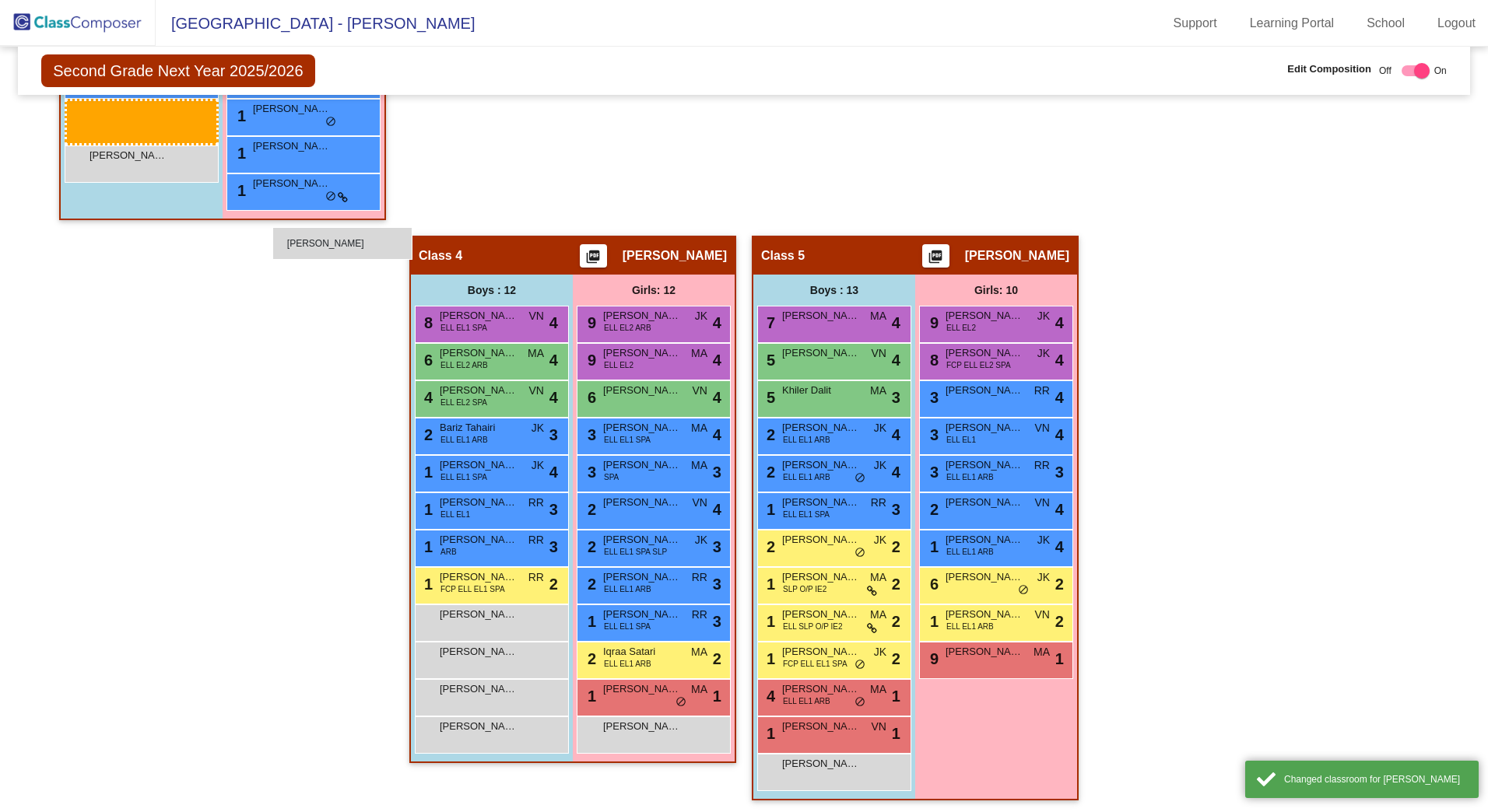
scroll to position [1226, 0]
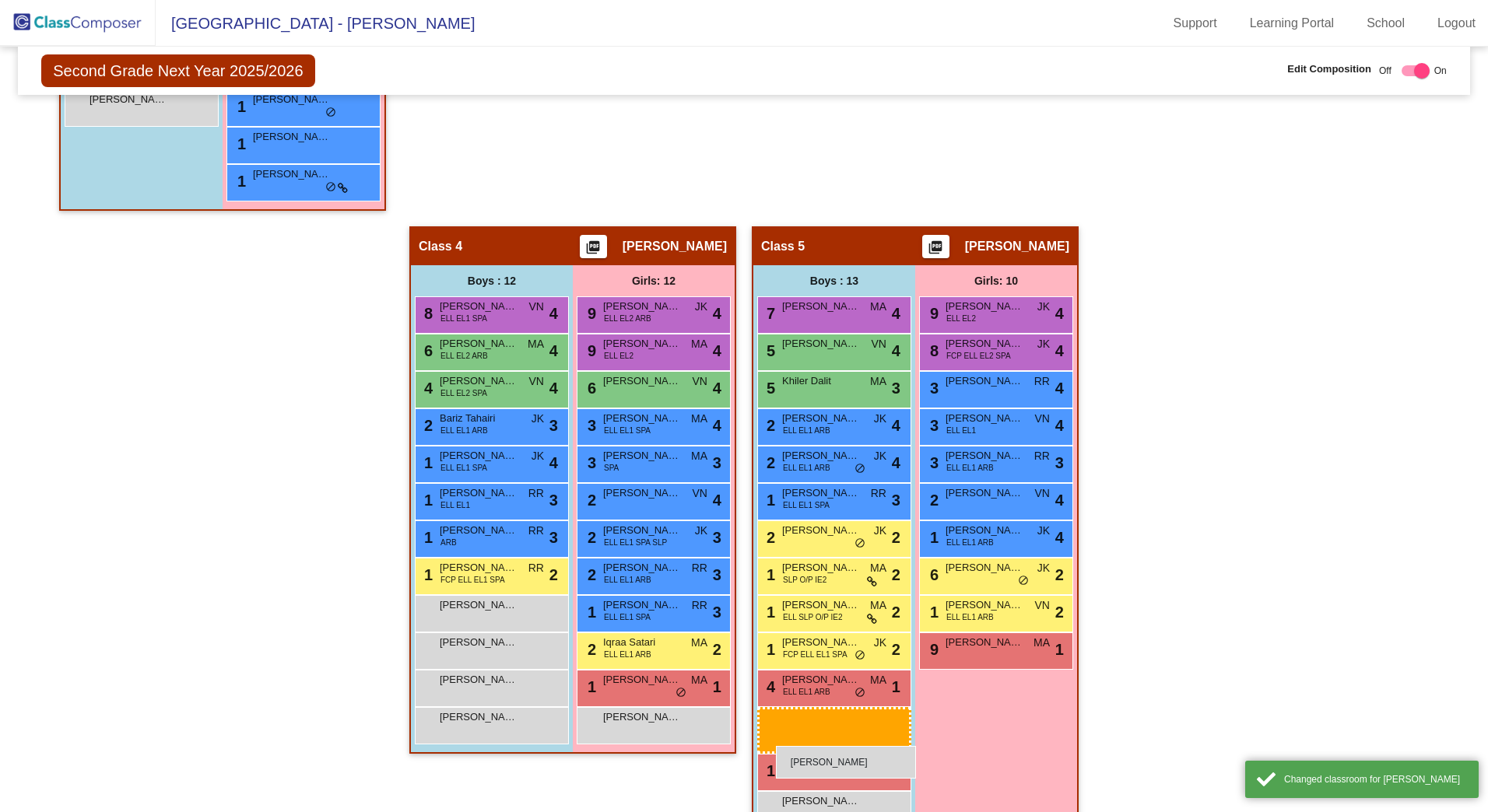
drag, startPoint x: 101, startPoint y: 111, endPoint x: 776, endPoint y: 746, distance: 926.7
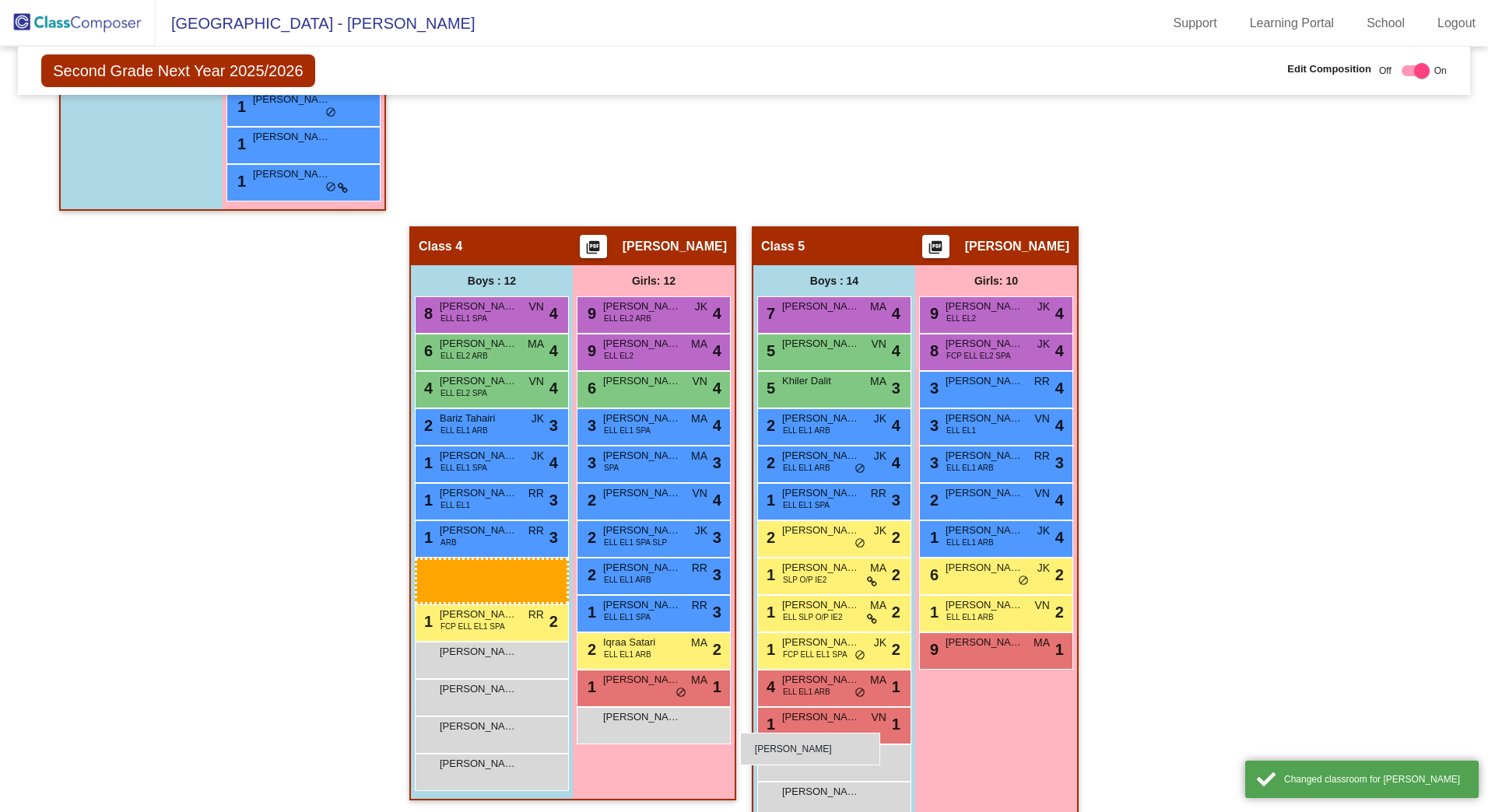
drag, startPoint x: 116, startPoint y: 111, endPoint x: 764, endPoint y: 736, distance: 900.3
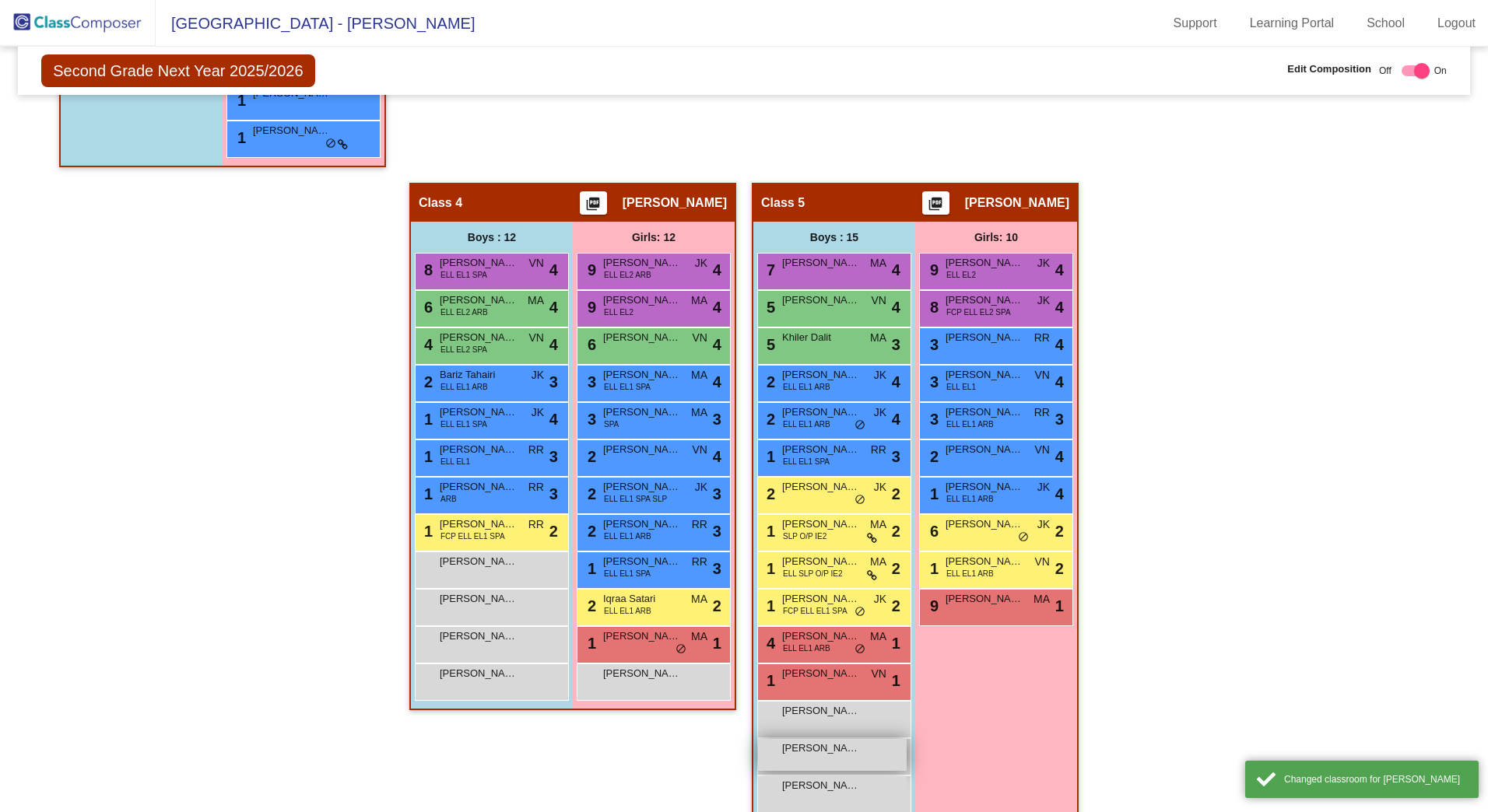
scroll to position [1291, 0]
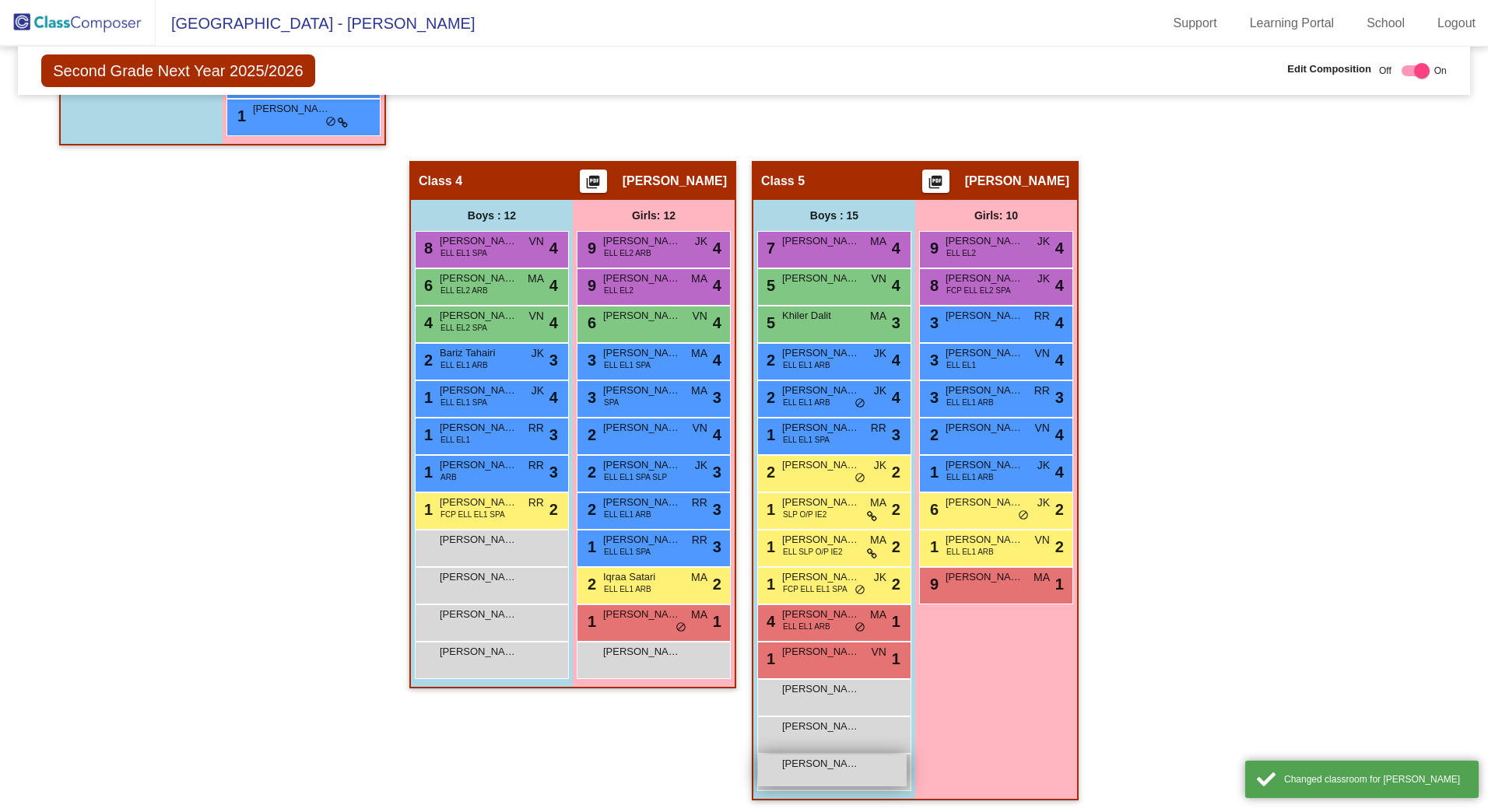
click at [834, 718] on span "[PERSON_NAME]" at bounding box center [821, 764] width 78 height 15
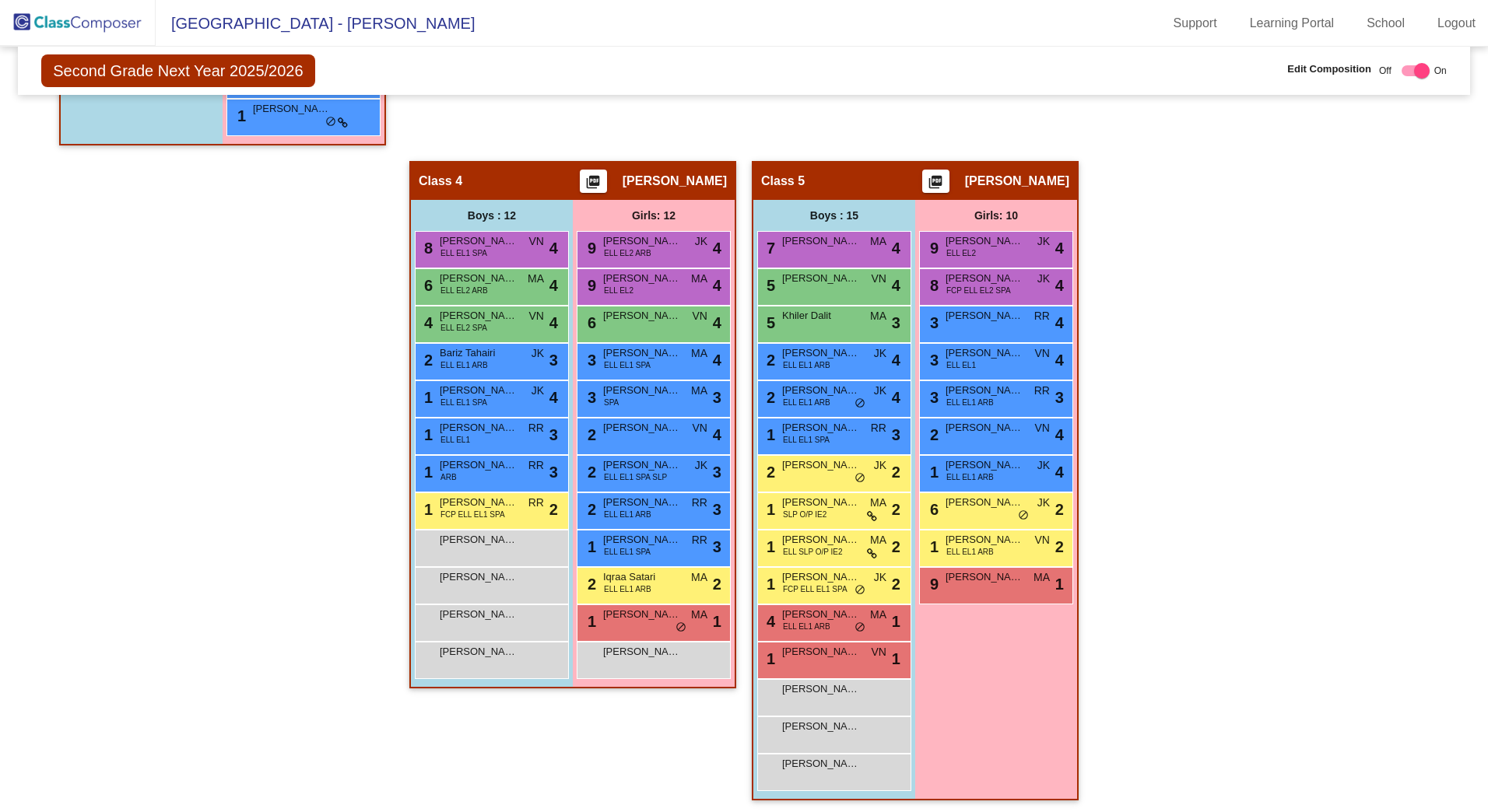
click at [786, 718] on div "[PERSON_NAME] lock do_not_disturb_alt" at bounding box center [834, 772] width 155 height 37
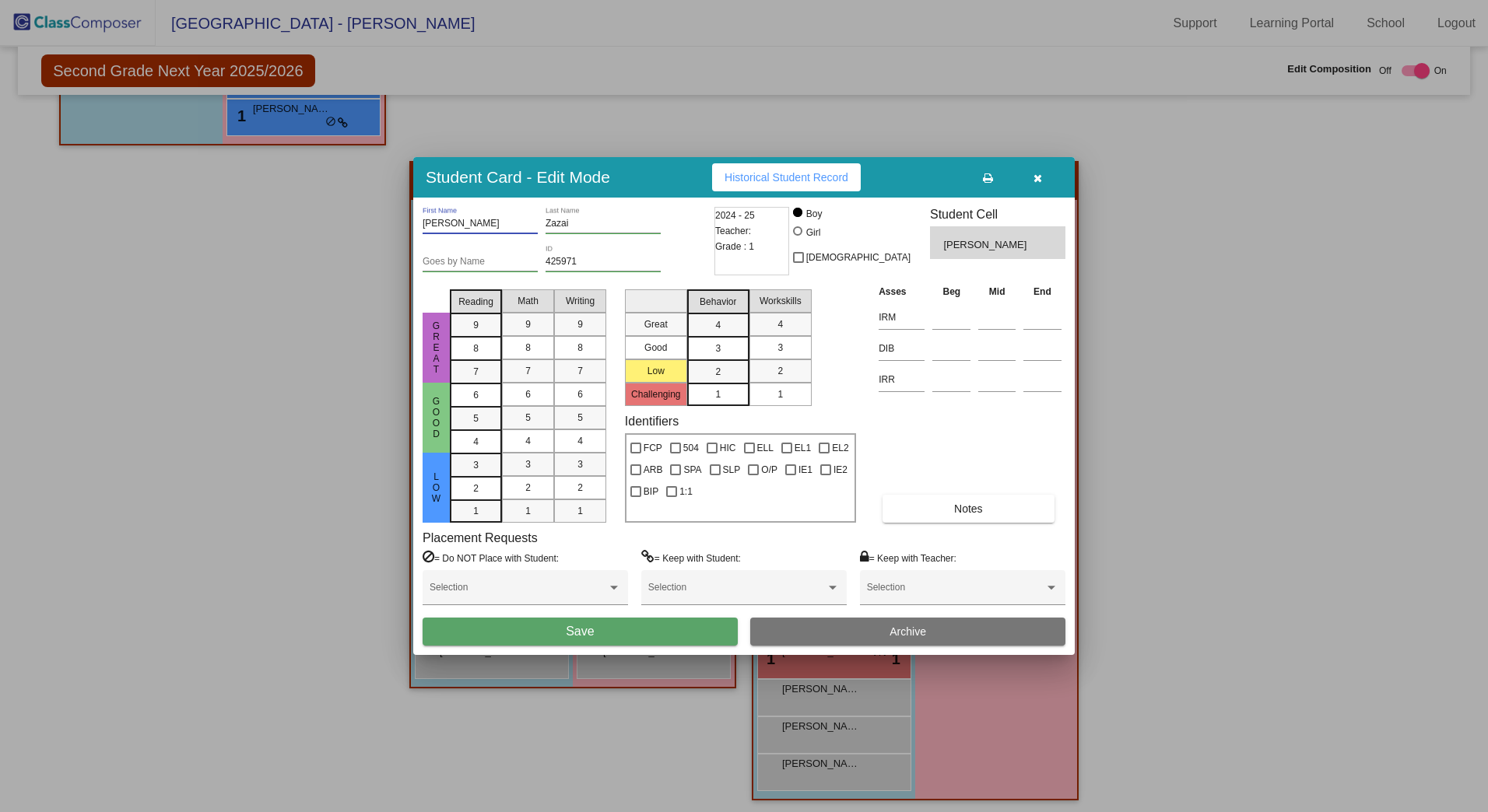
type input "[PERSON_NAME]"
click at [682, 647] on div "[PERSON_NAME] First Name [PERSON_NAME] Last Name Goes by Name 425971 ID 2024 - …" at bounding box center [744, 426] width 662 height 457
click at [682, 640] on button "Save" at bounding box center [580, 631] width 315 height 28
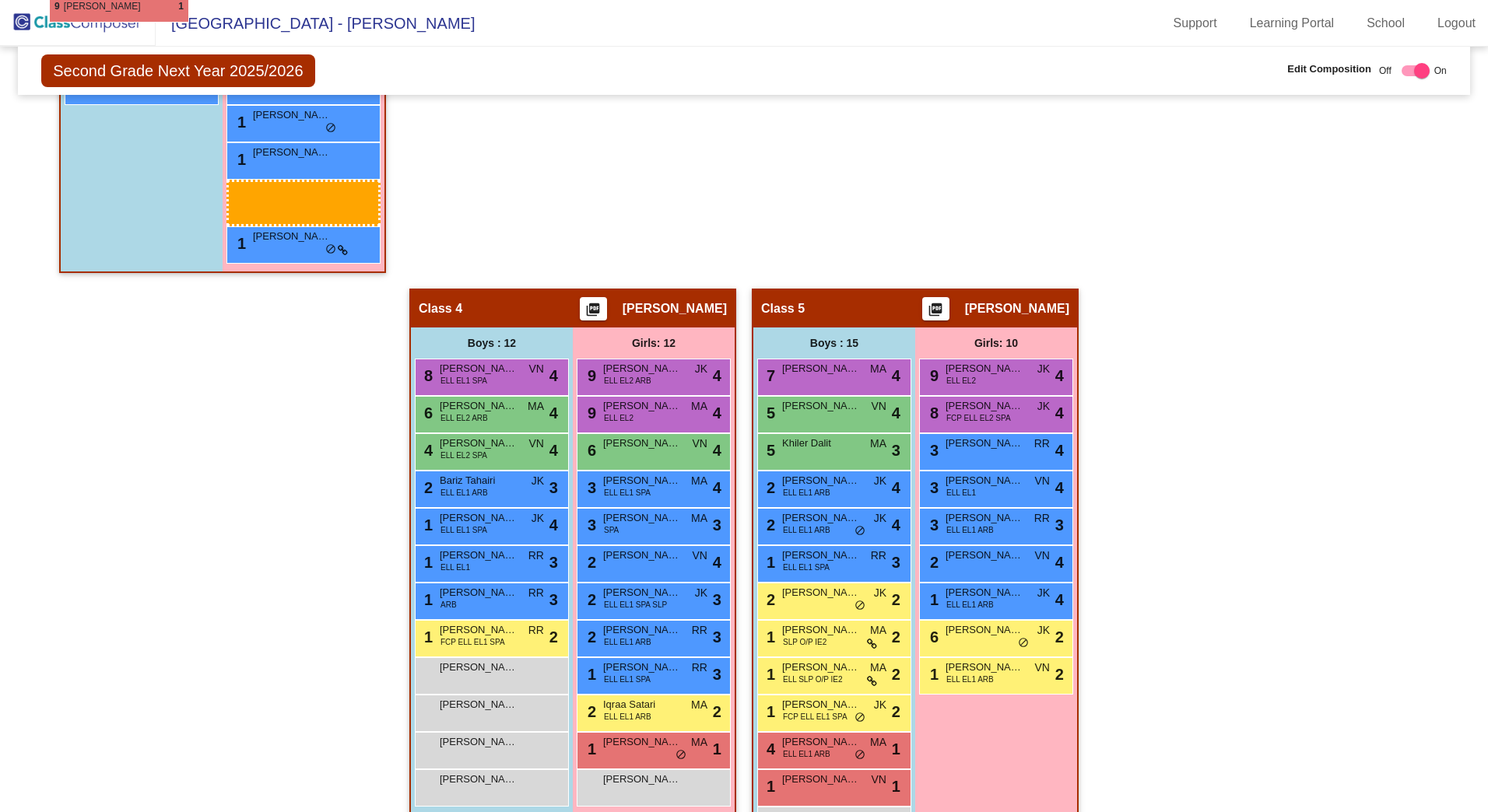
scroll to position [1191, 0]
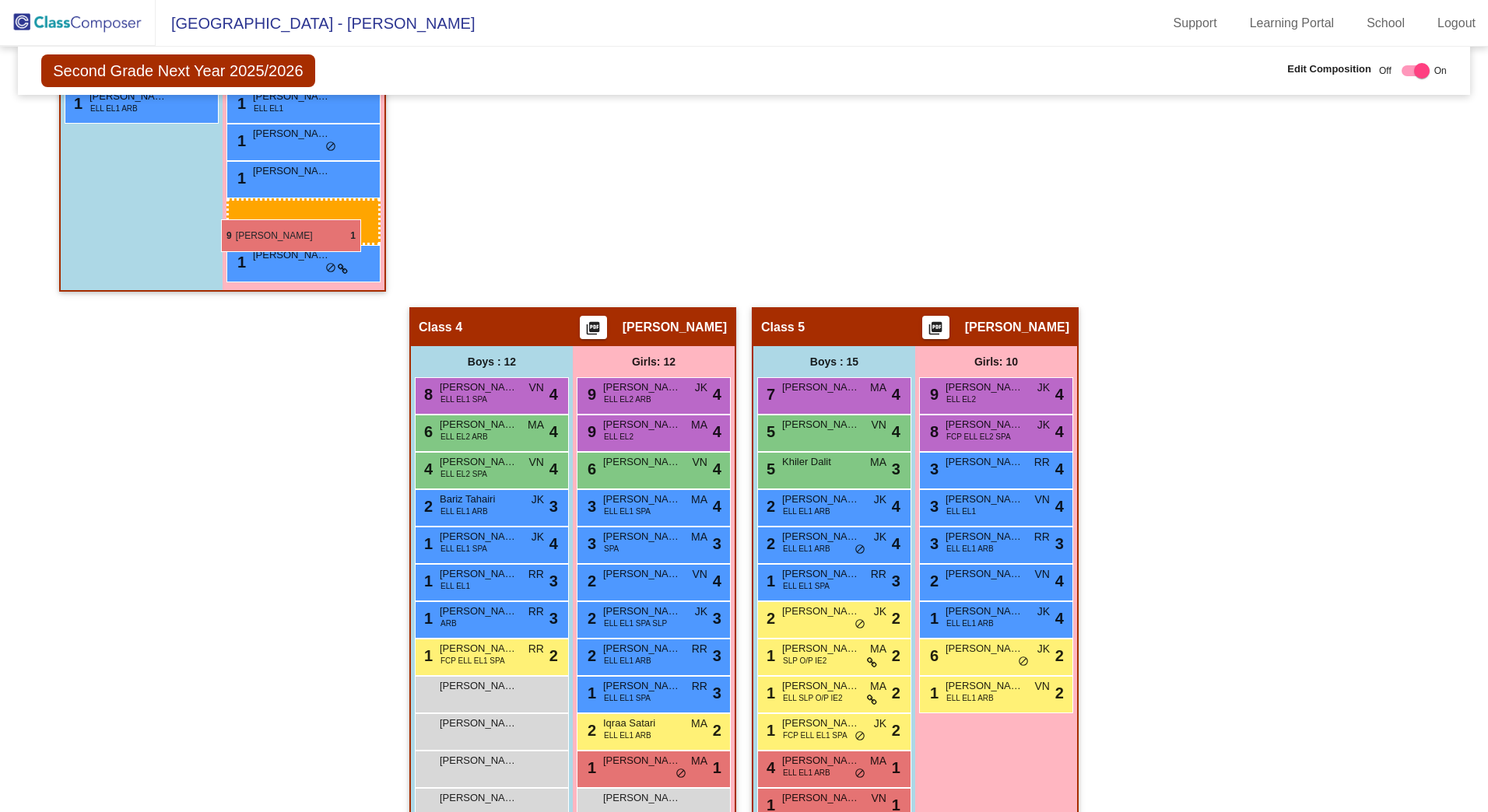
drag, startPoint x: 975, startPoint y: 655, endPoint x: 221, endPoint y: 219, distance: 871.0
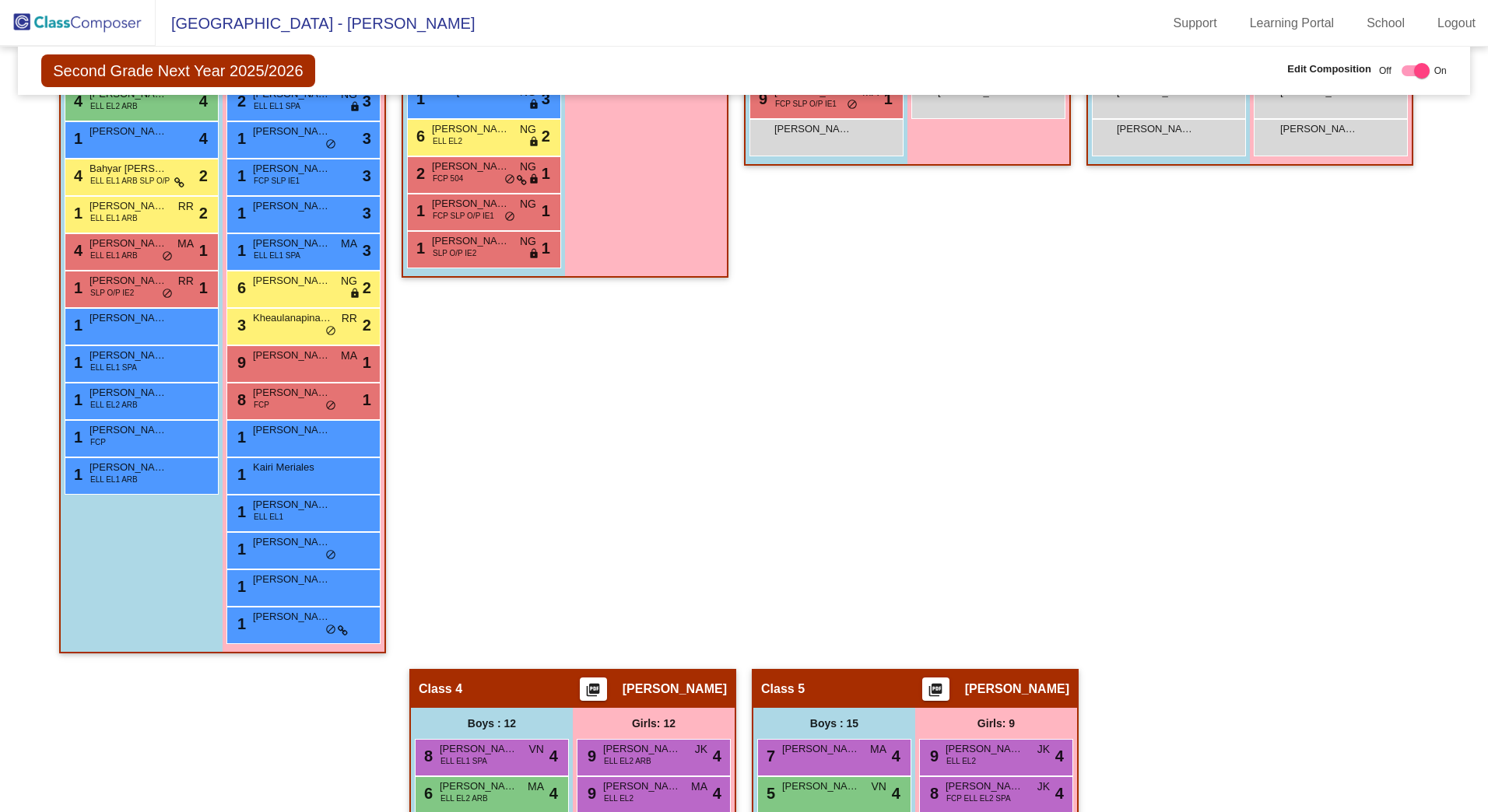
scroll to position [550, 0]
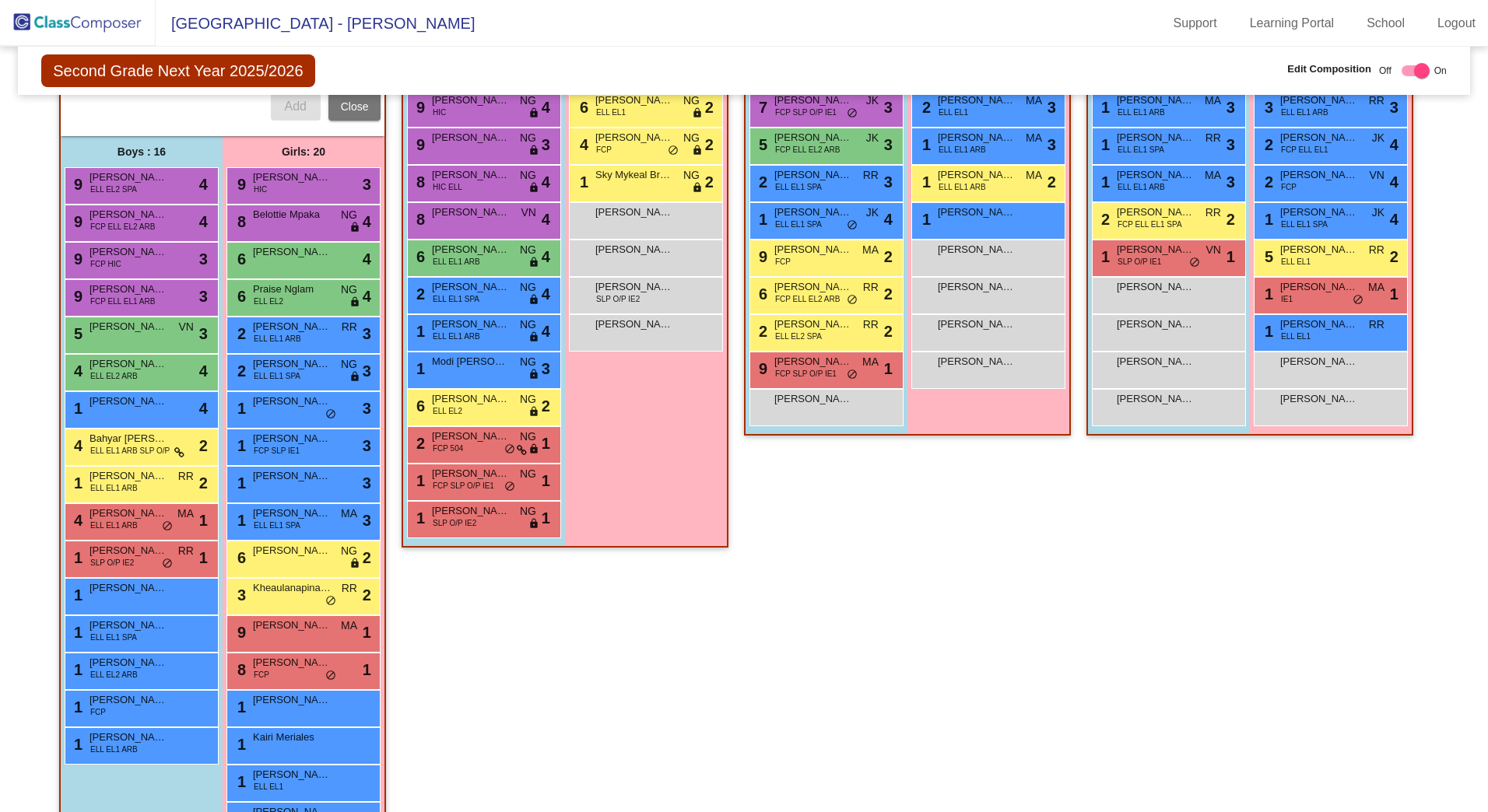
click at [122, 718] on span "[PERSON_NAME]" at bounding box center [128, 738] width 78 height 15
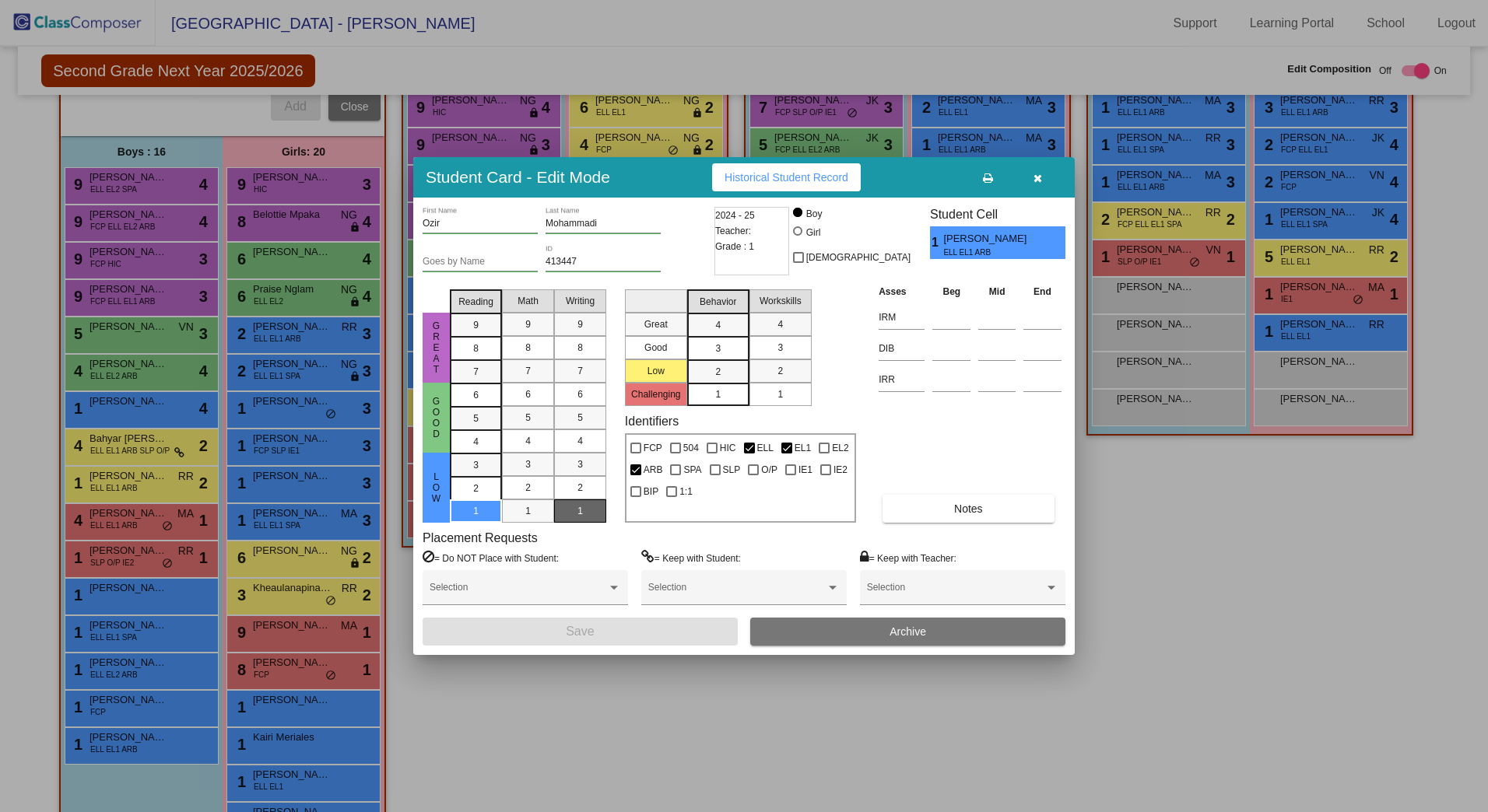
click at [1043, 176] on button "button" at bounding box center [1037, 177] width 50 height 28
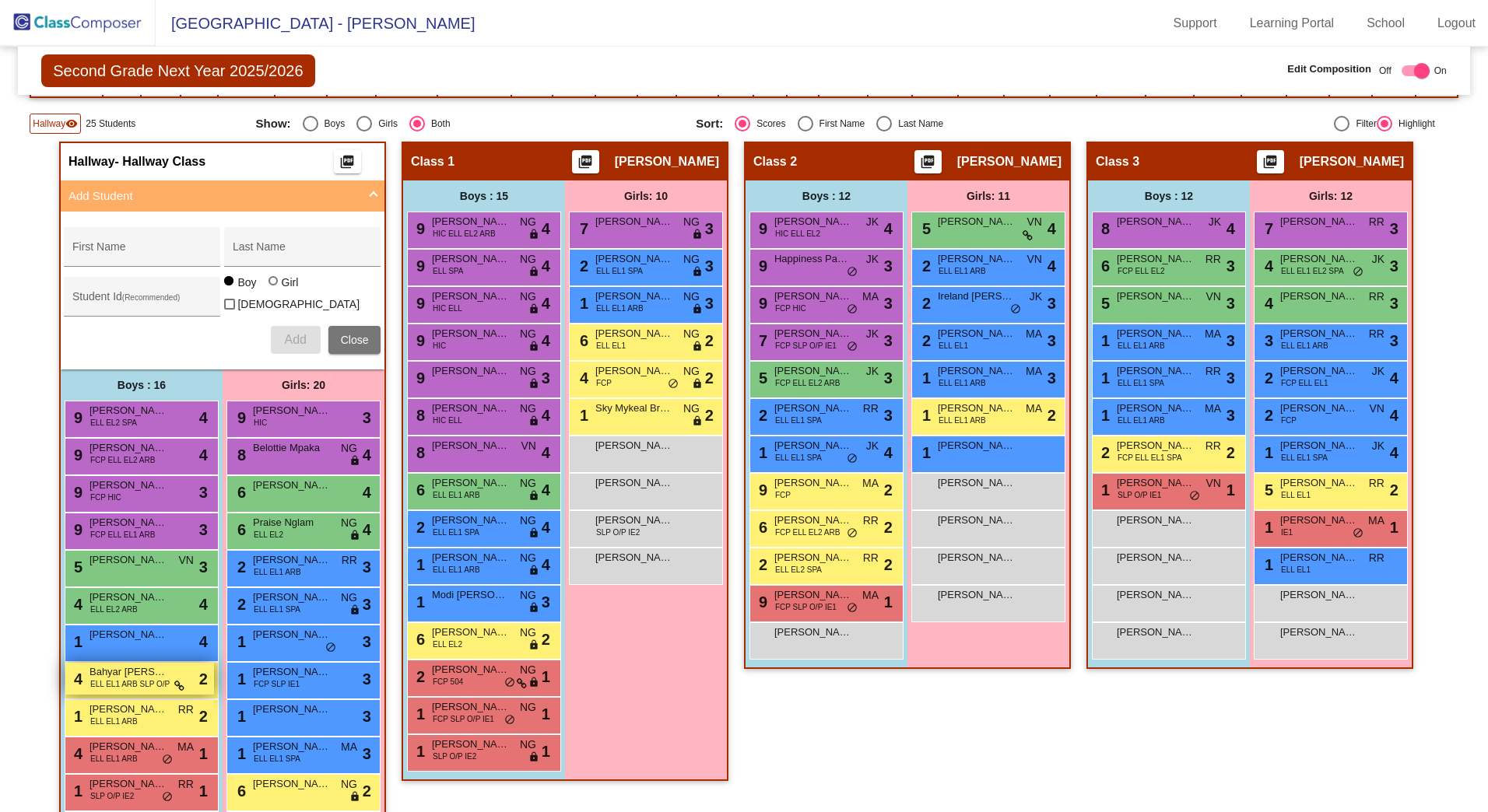
scroll to position [239, 0]
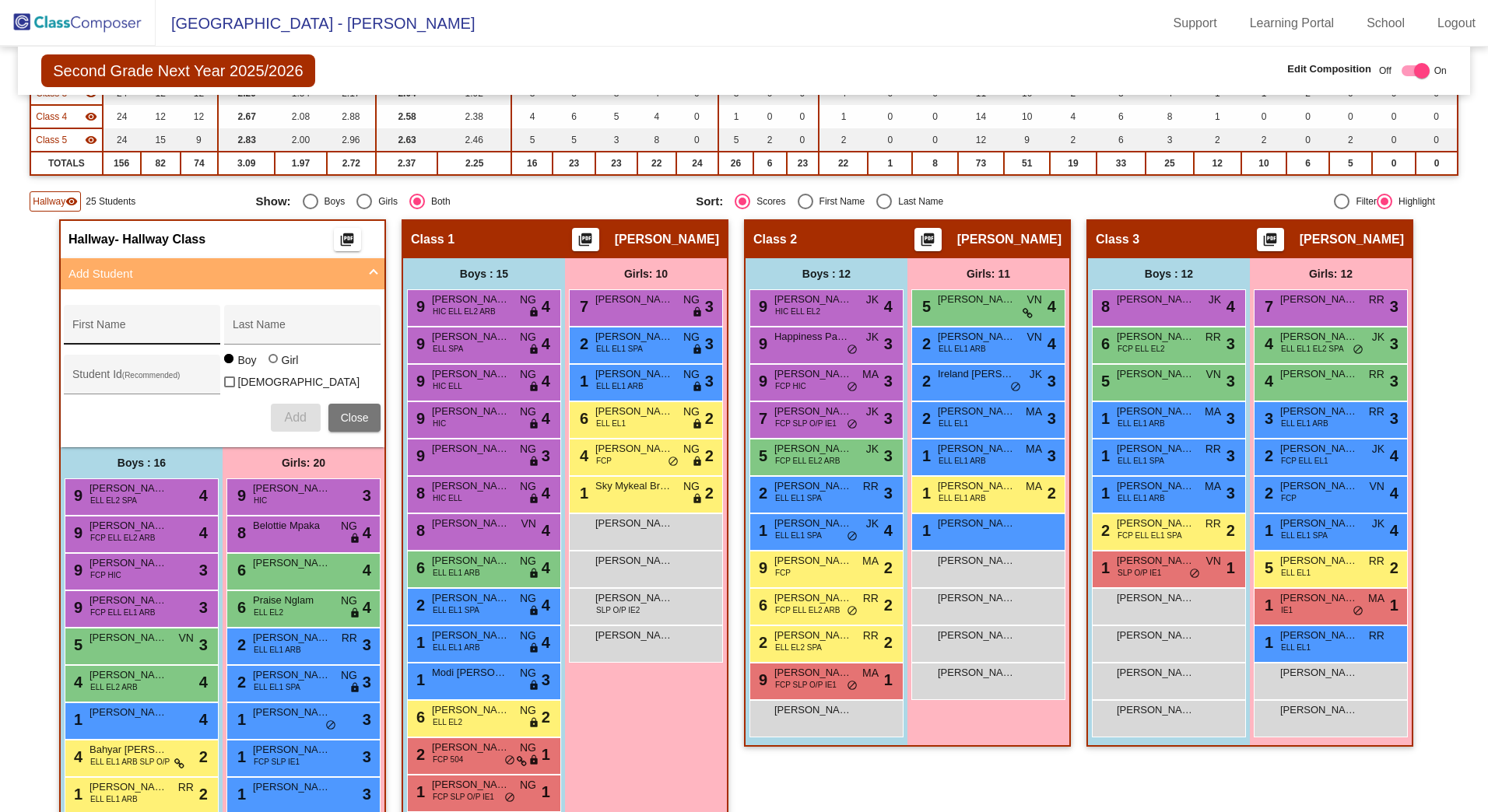
click at [169, 329] on input "First Name" at bounding box center [143, 330] width 140 height 13
click at [78, 428] on div "First Name Last Name Student Id (Recommended) Boy Girl [DEMOGRAPHIC_DATA] Add C…" at bounding box center [222, 368] width 333 height 143
click at [112, 327] on input "First Name" at bounding box center [143, 330] width 140 height 13
type input "<"
type input "[PERSON_NAME]"
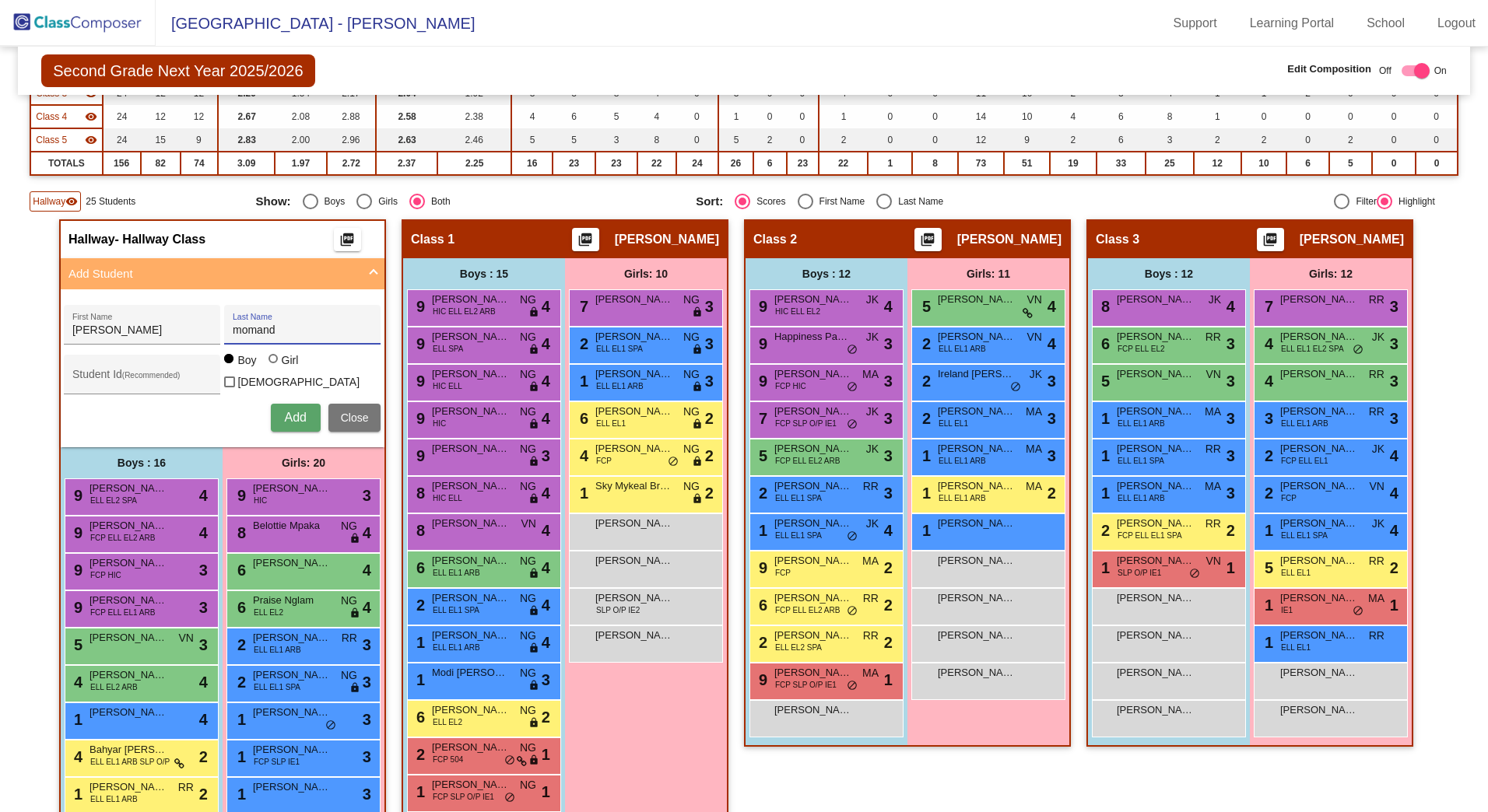
type input "momand"
click at [291, 415] on span "Add" at bounding box center [295, 418] width 22 height 14
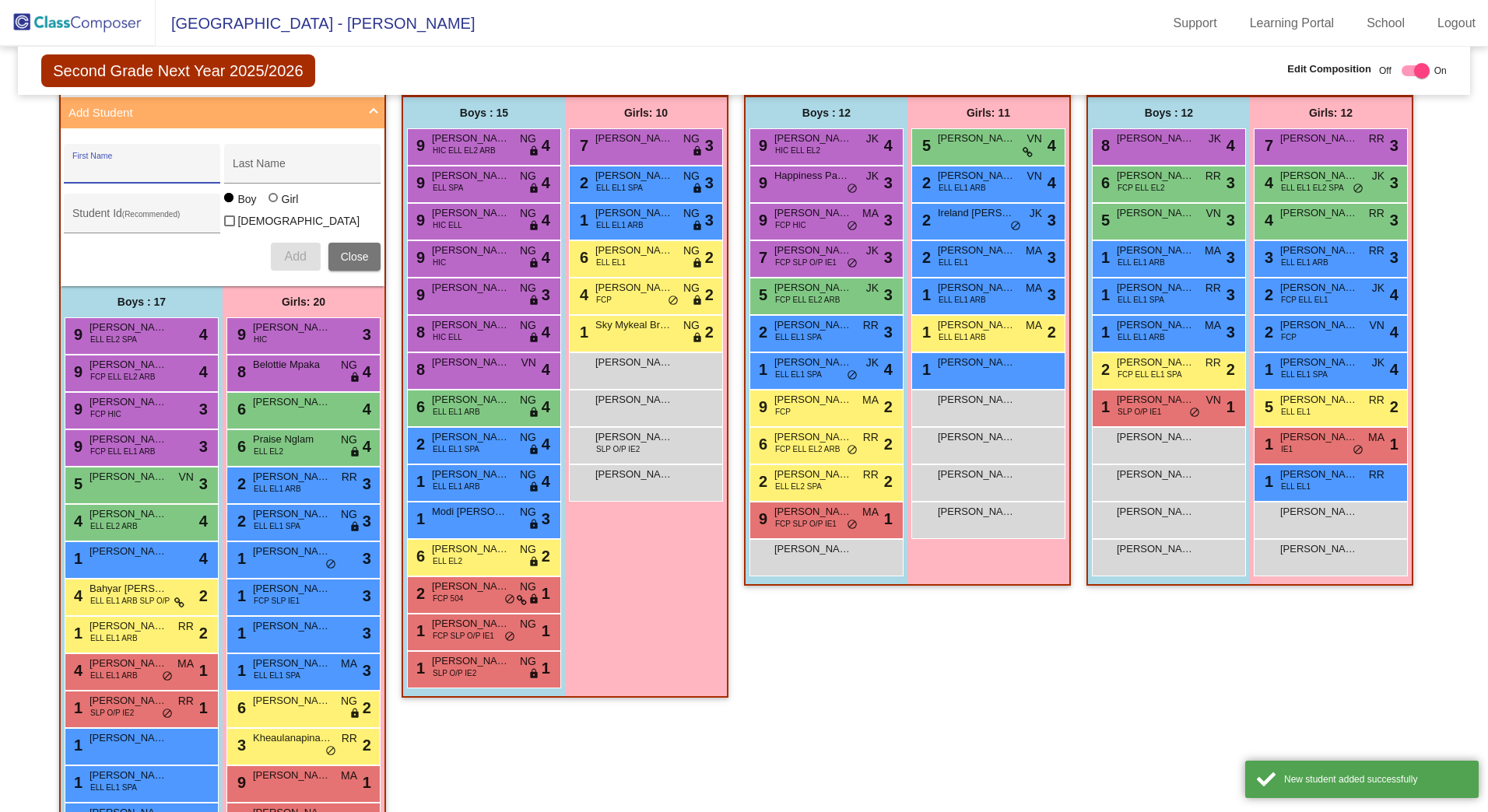
scroll to position [628, 0]
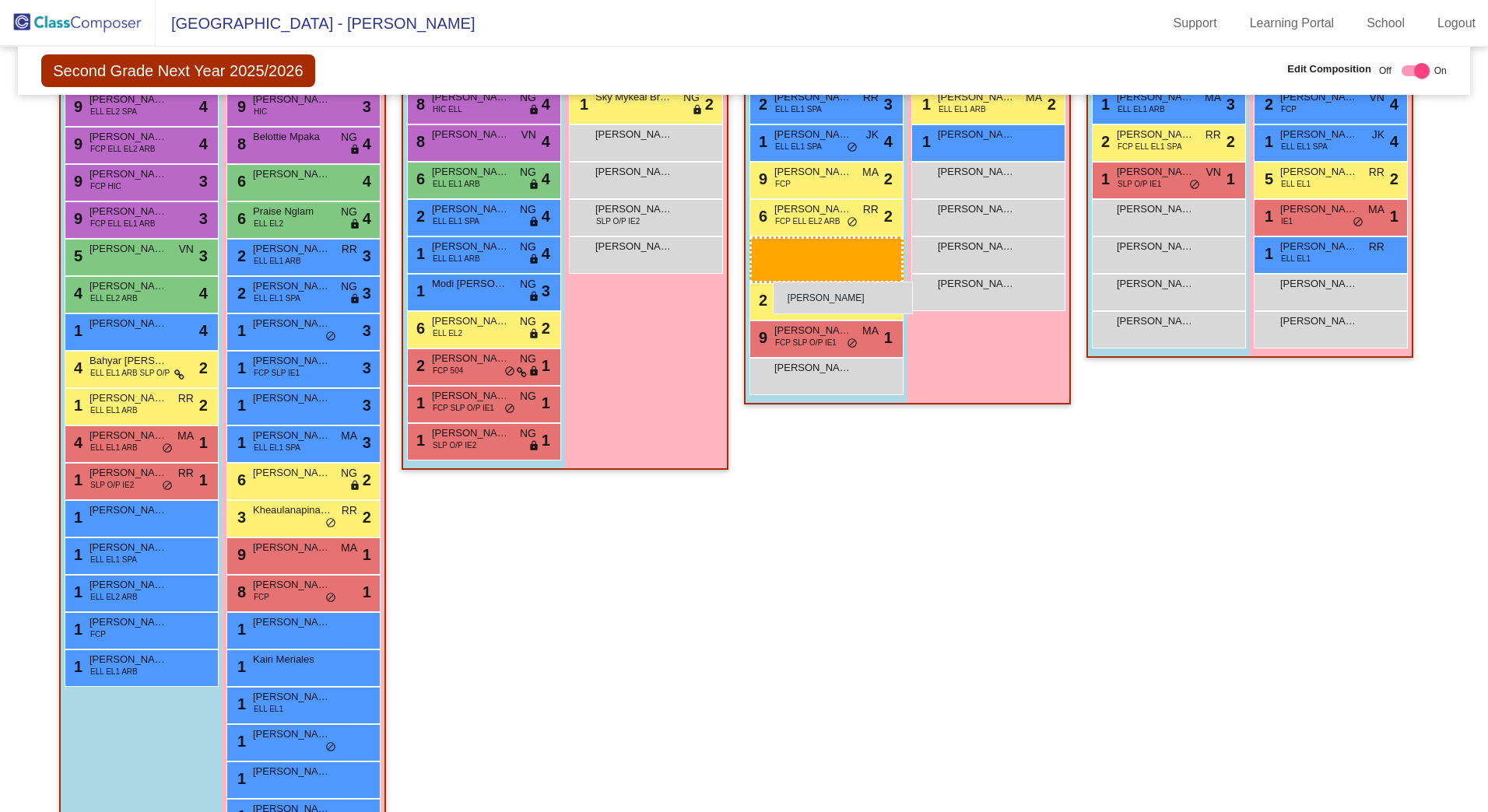
drag, startPoint x: 148, startPoint y: 680, endPoint x: 774, endPoint y: 273, distance: 746.7
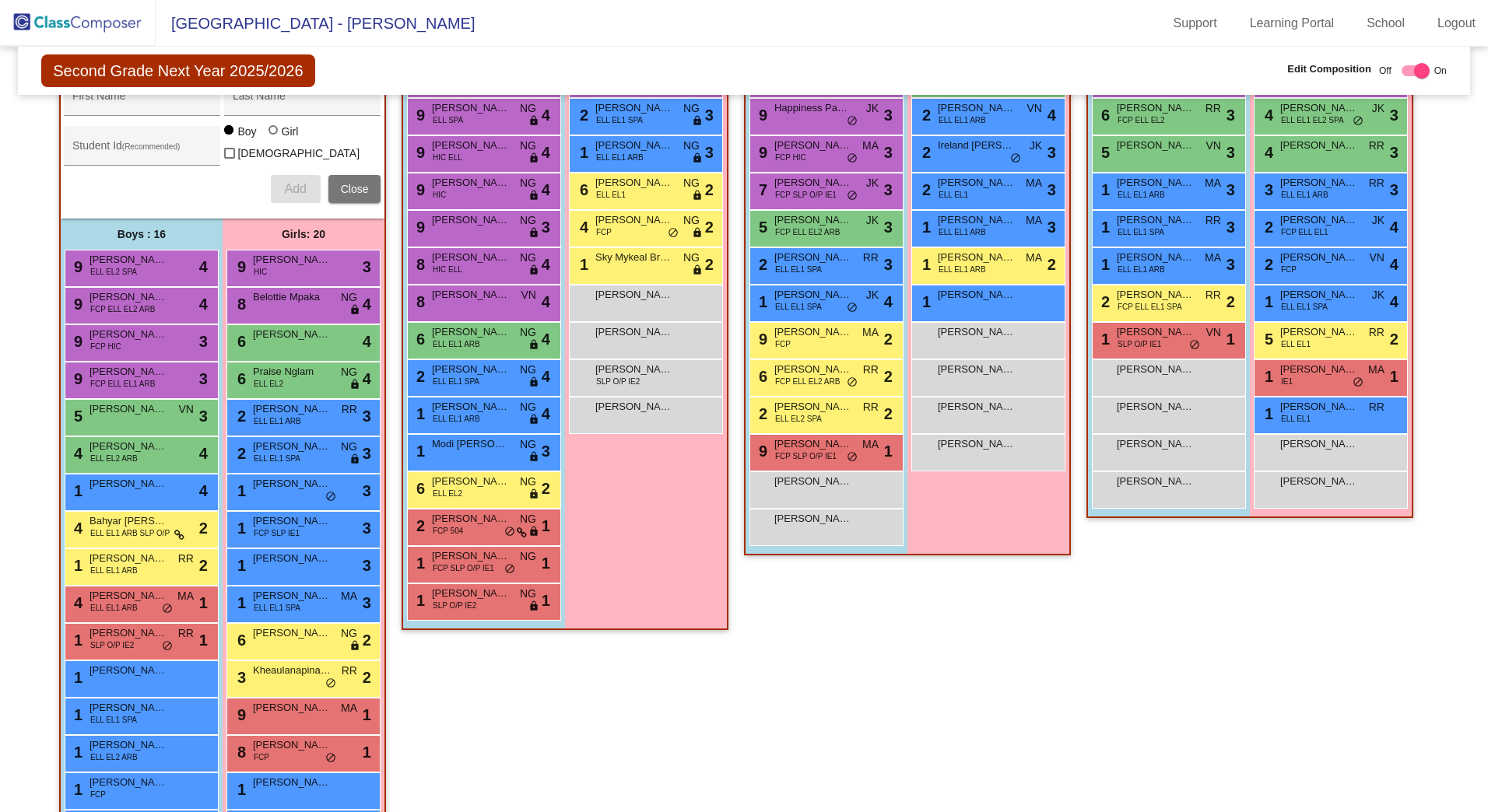
scroll to position [473, 0]
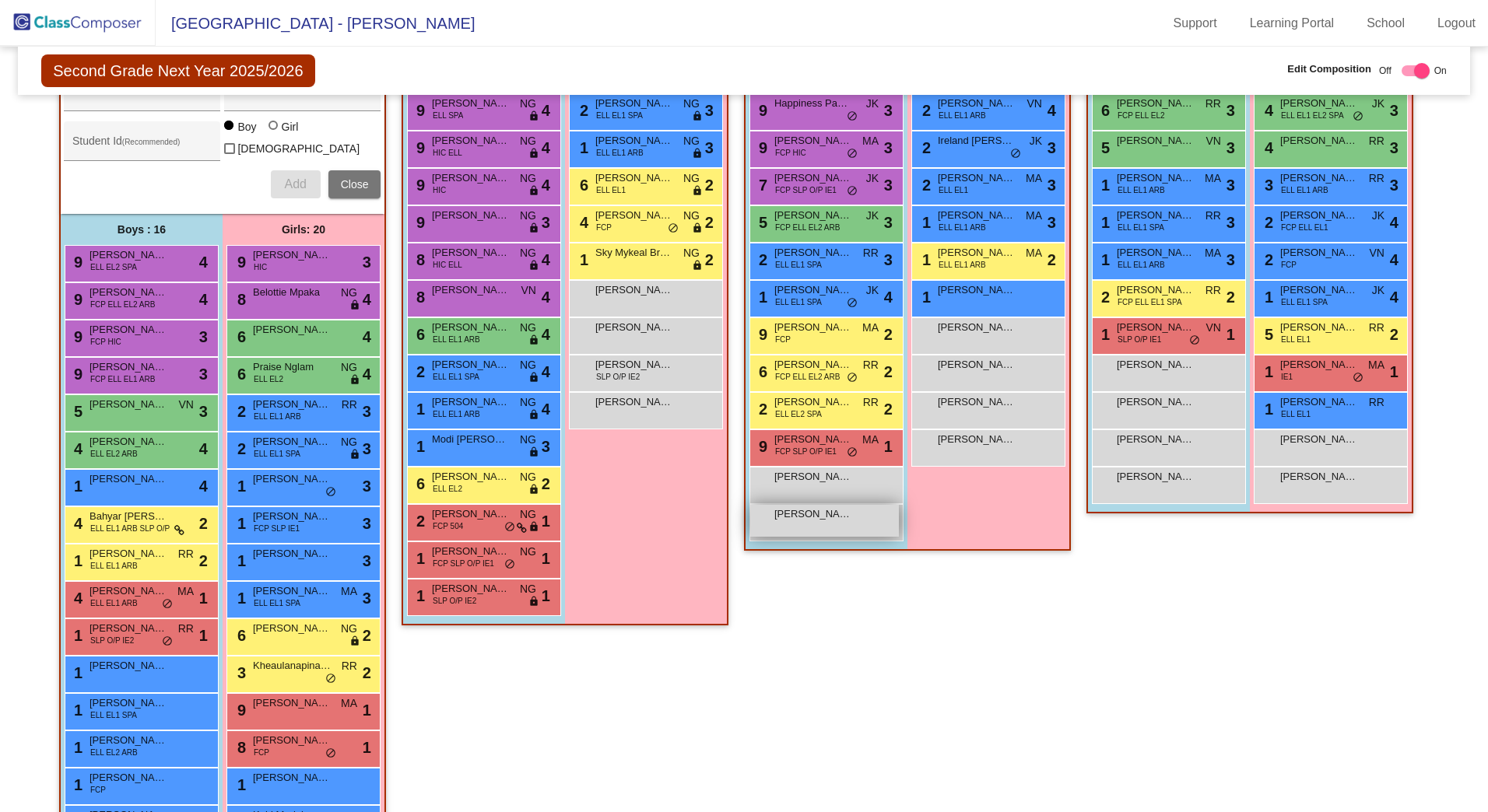
click at [801, 533] on div "[PERSON_NAME] lock do_not_disturb_alt" at bounding box center [825, 521] width 149 height 32
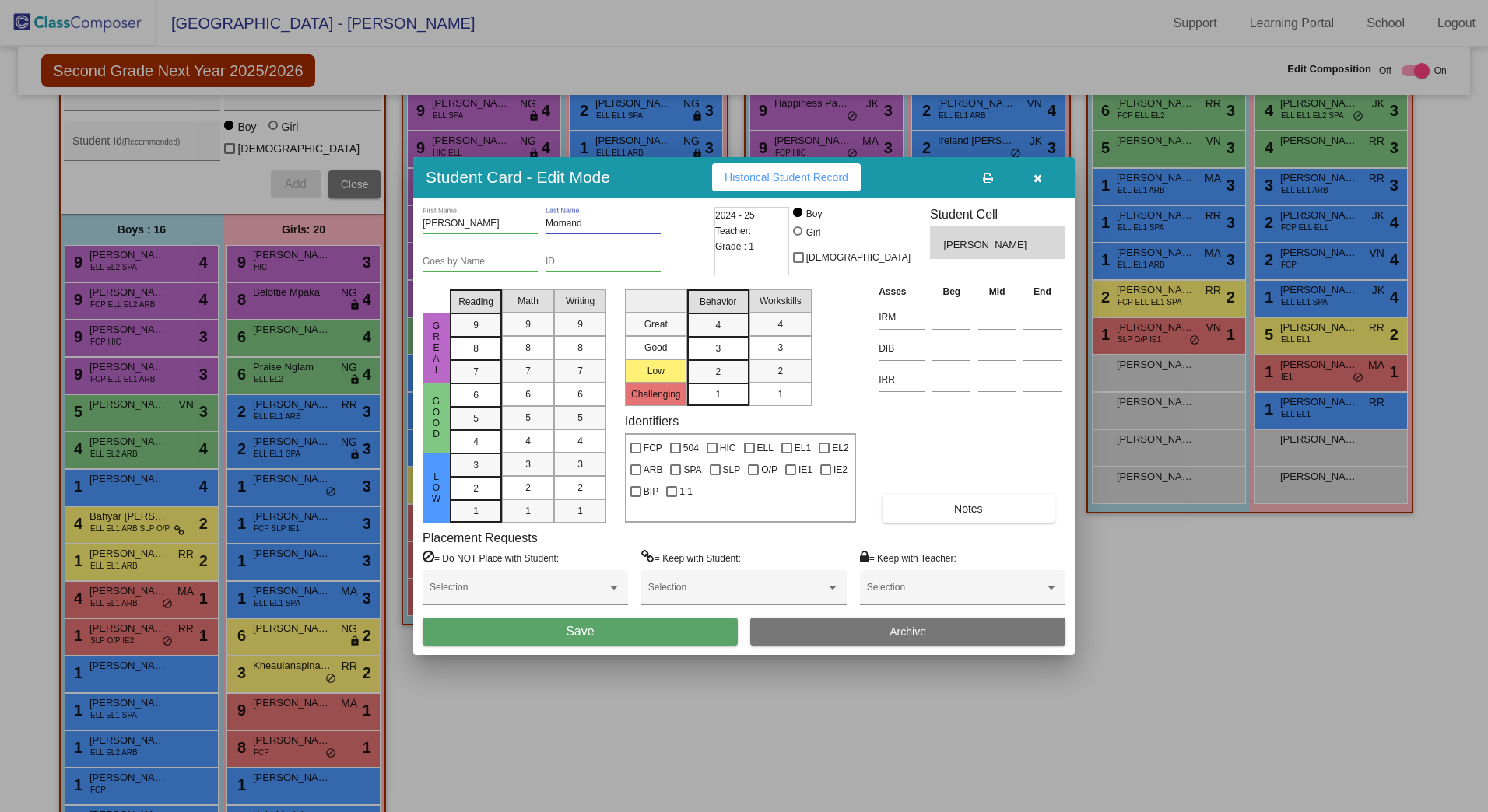
type input "Momand"
click at [665, 635] on button "Save" at bounding box center [580, 631] width 315 height 28
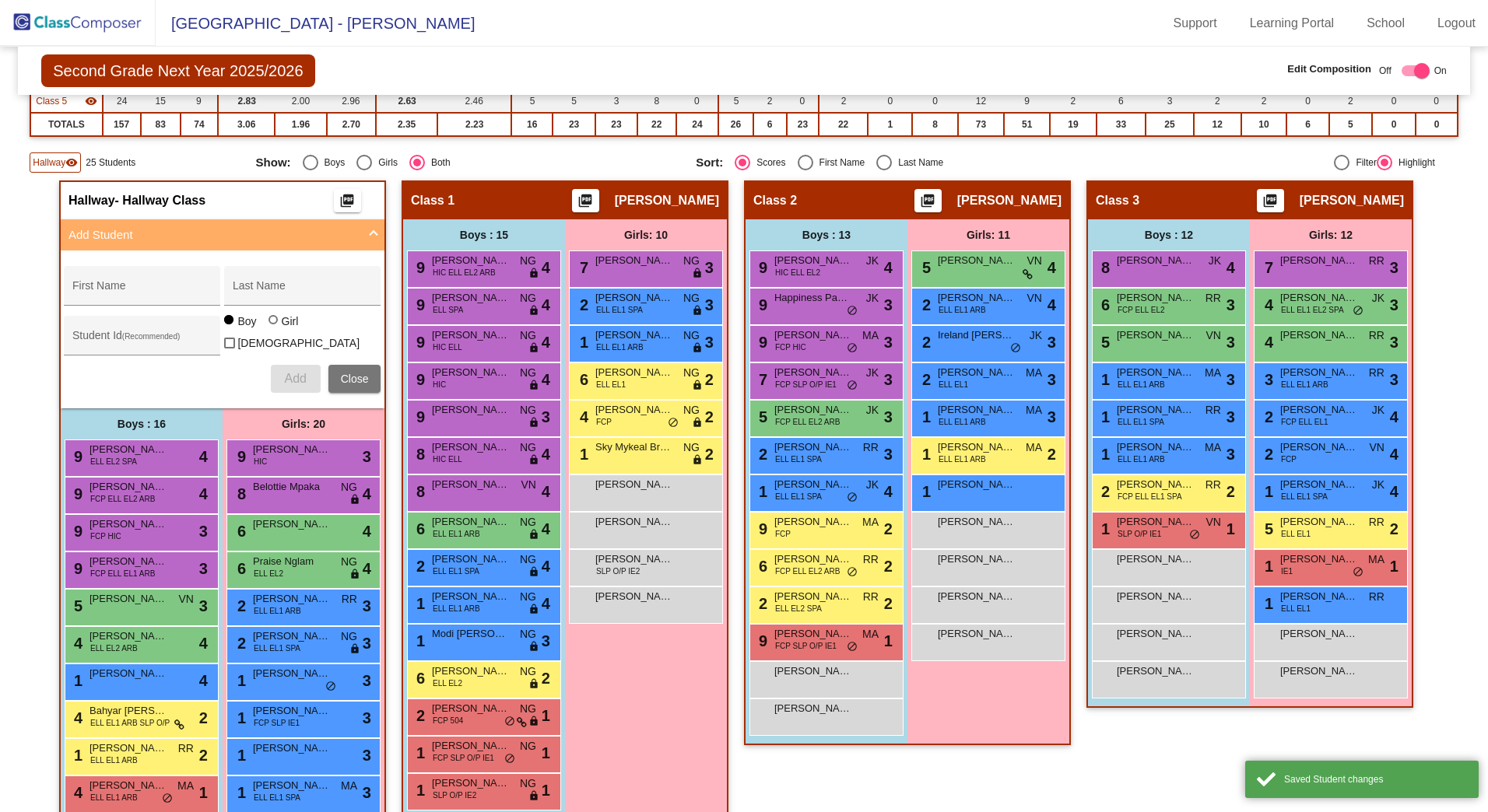
scroll to position [5, 0]
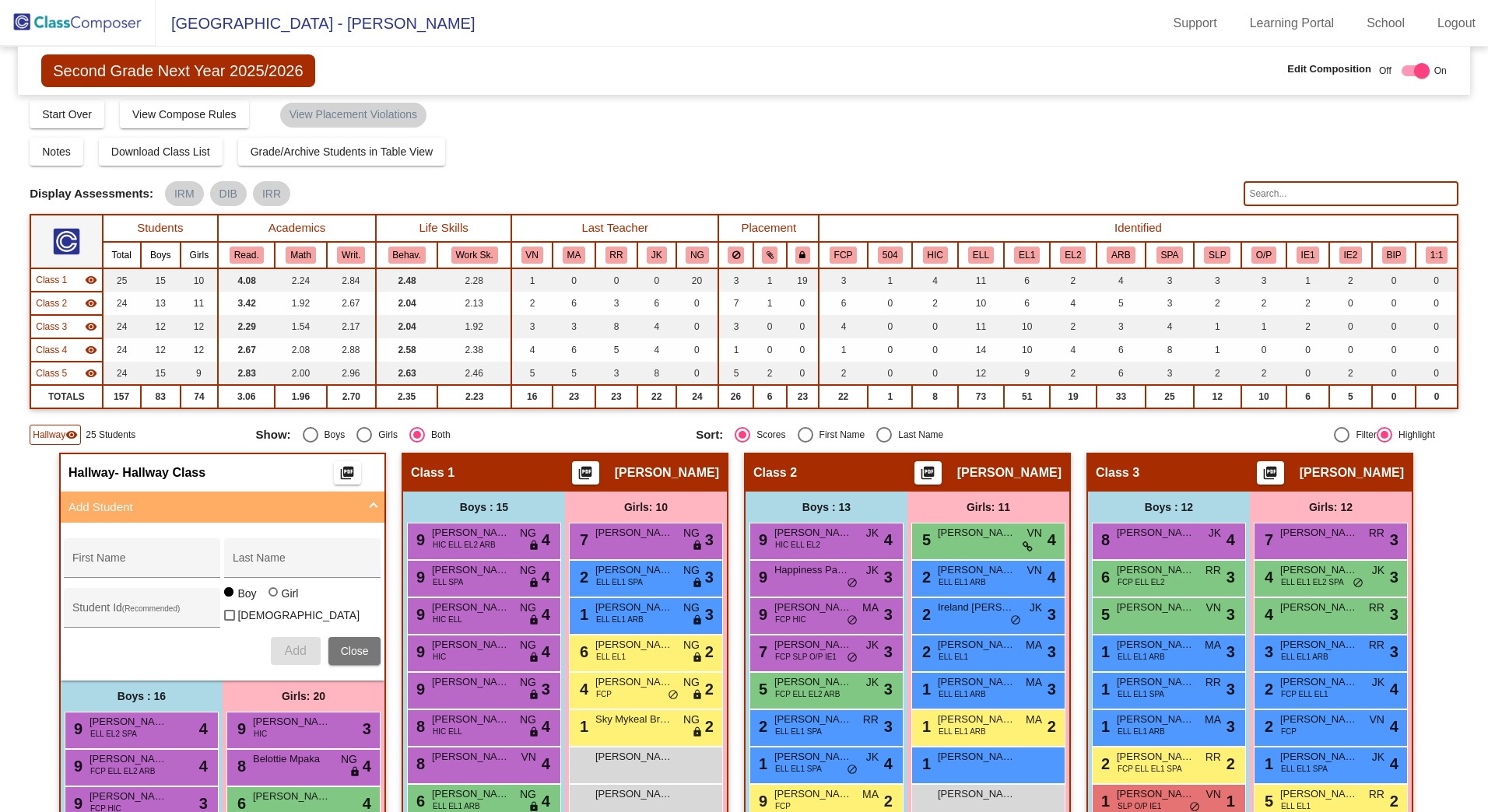
click at [42, 438] on span "Hallway" at bounding box center [49, 435] width 33 height 14
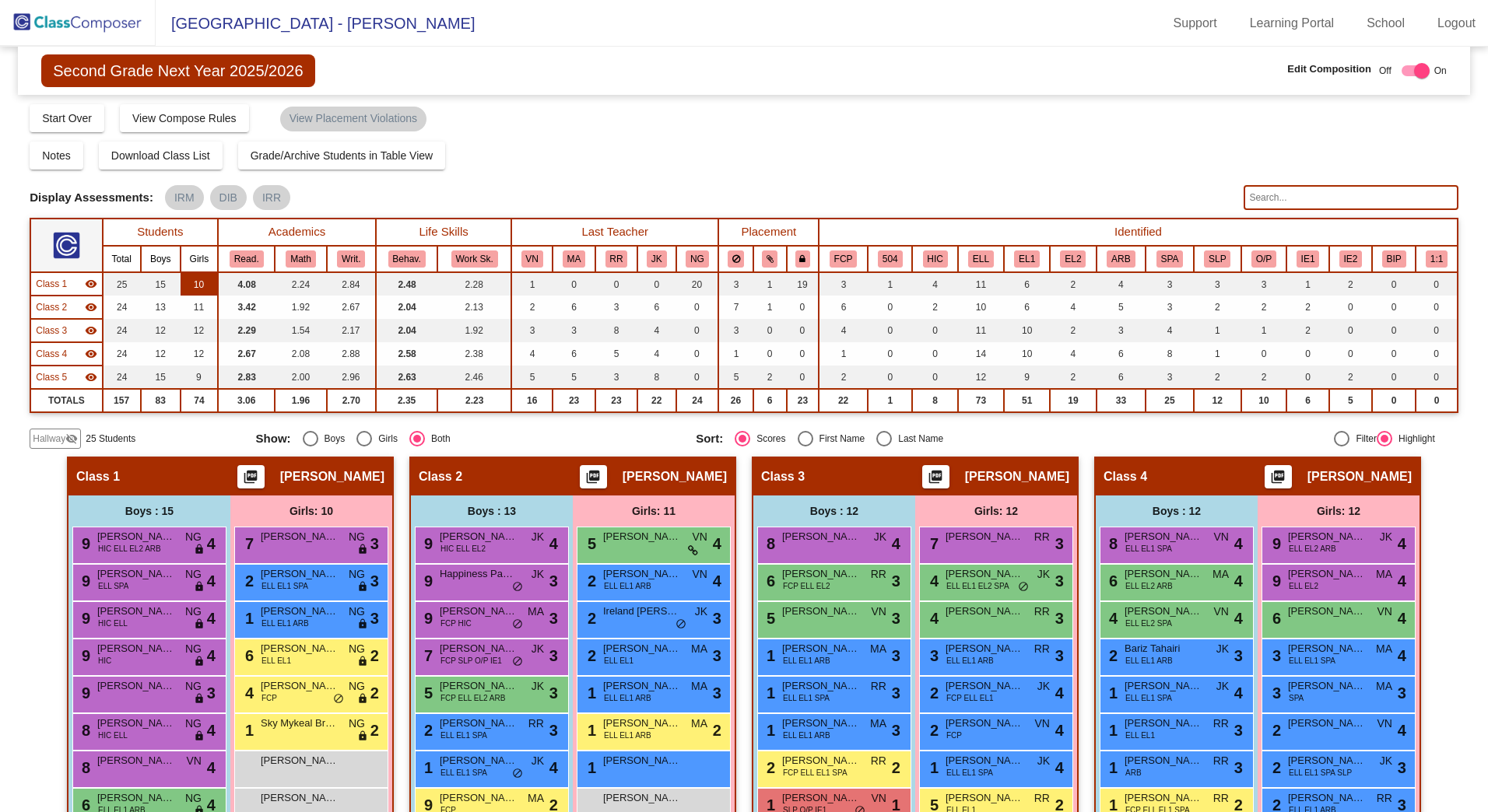
scroll to position [0, 0]
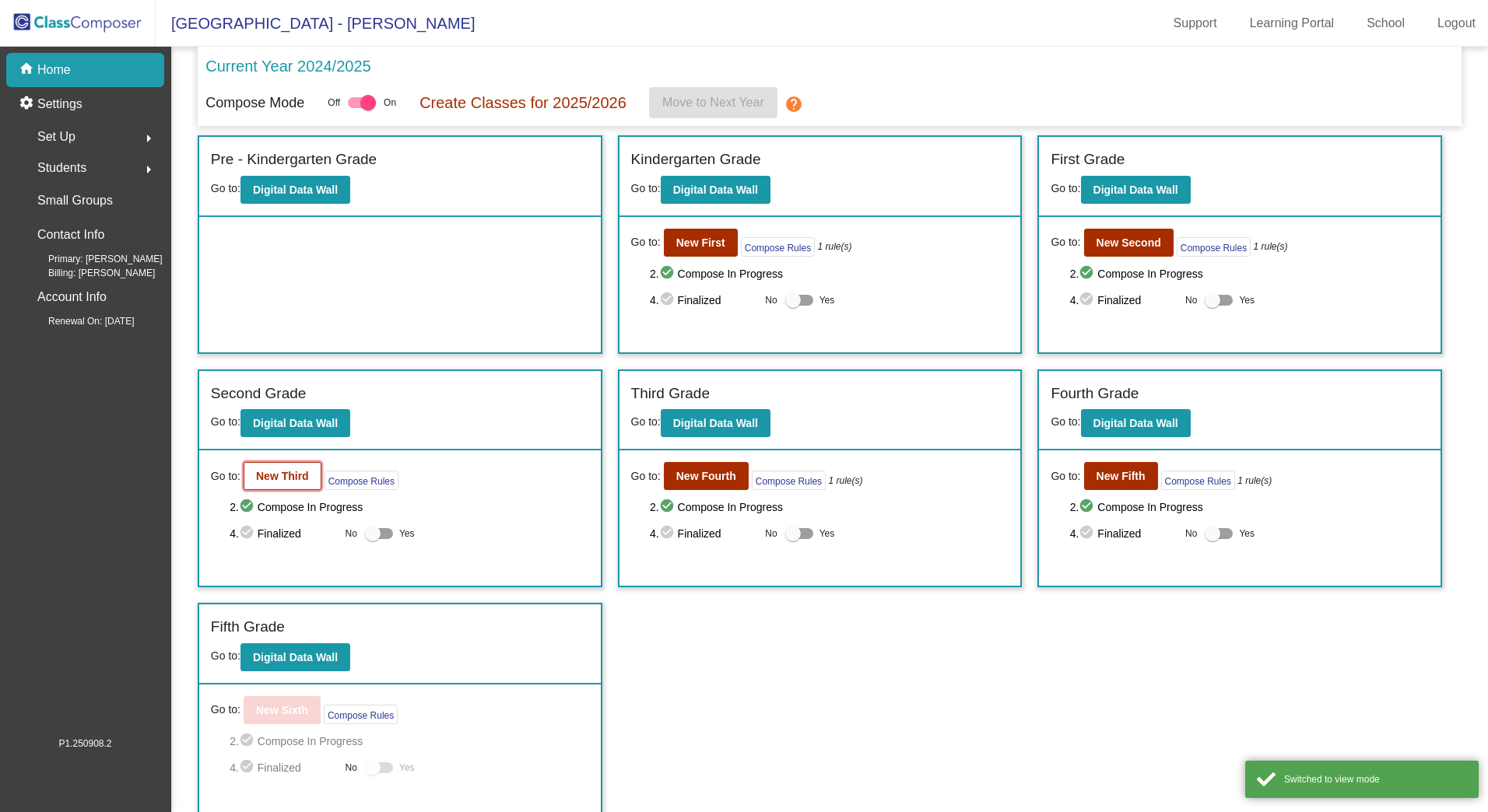
click at [293, 480] on b "New Third" at bounding box center [282, 476] width 53 height 13
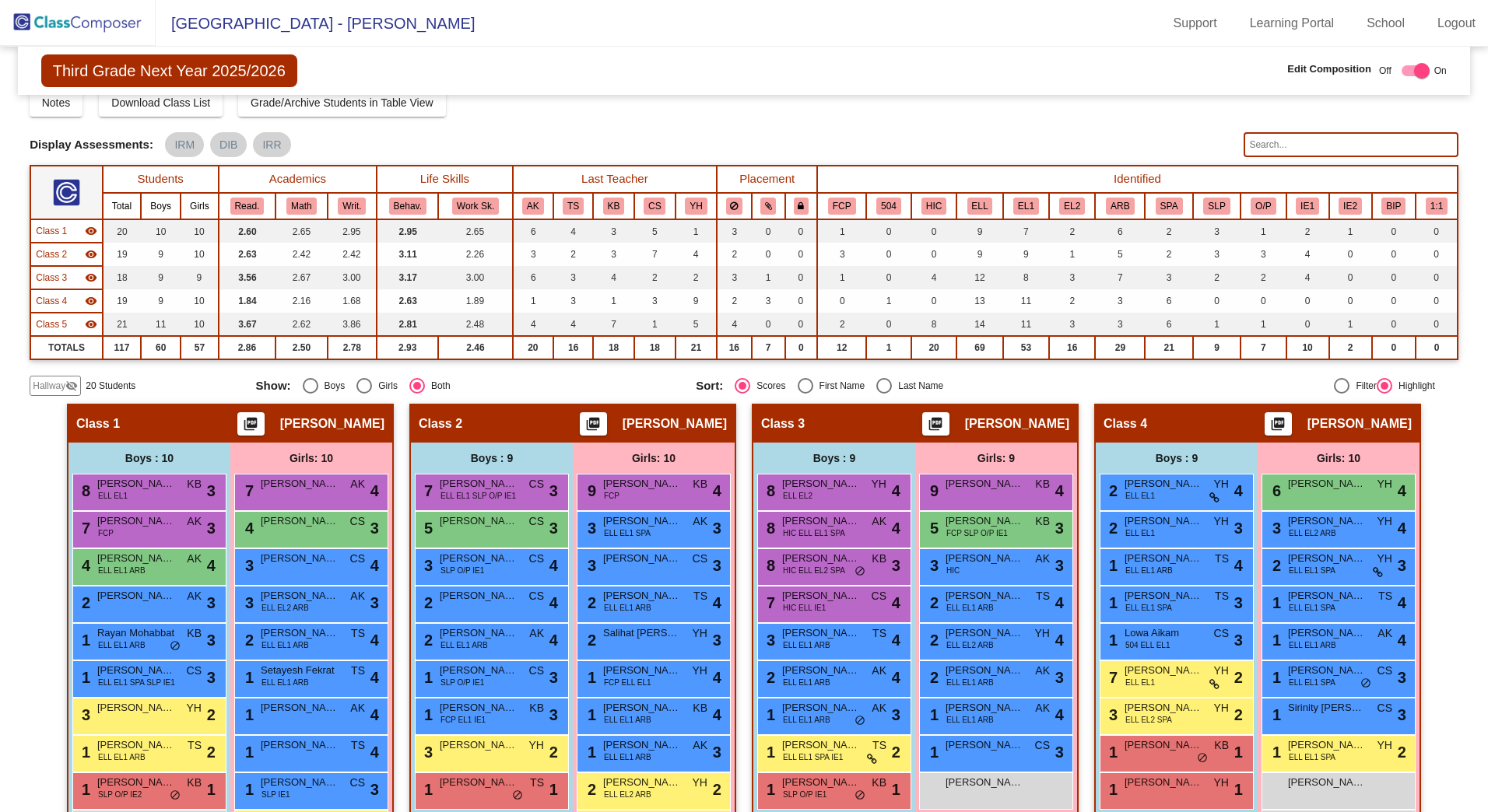
scroll to position [155, 0]
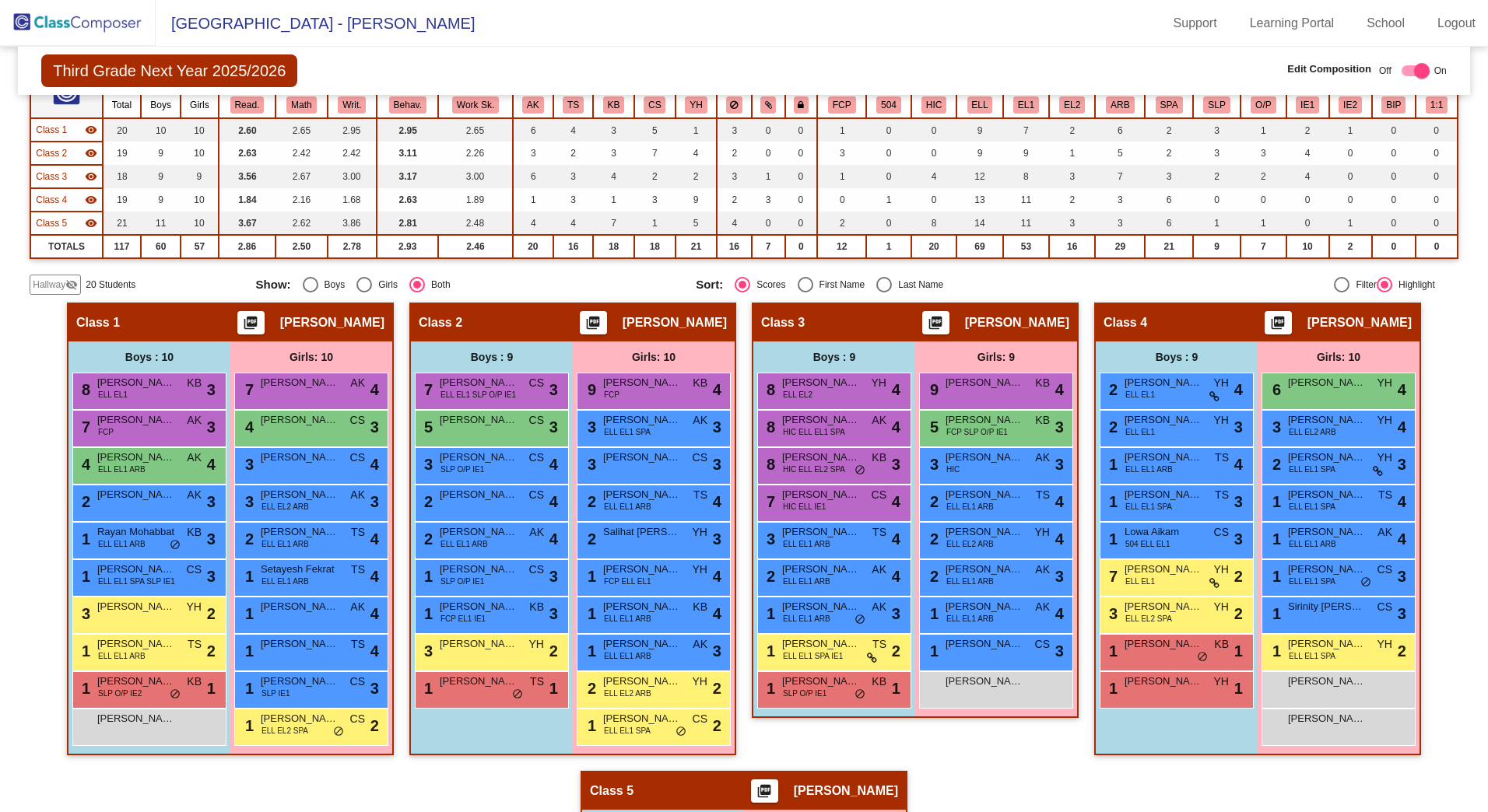
click at [53, 284] on span "Hallway" at bounding box center [49, 284] width 33 height 14
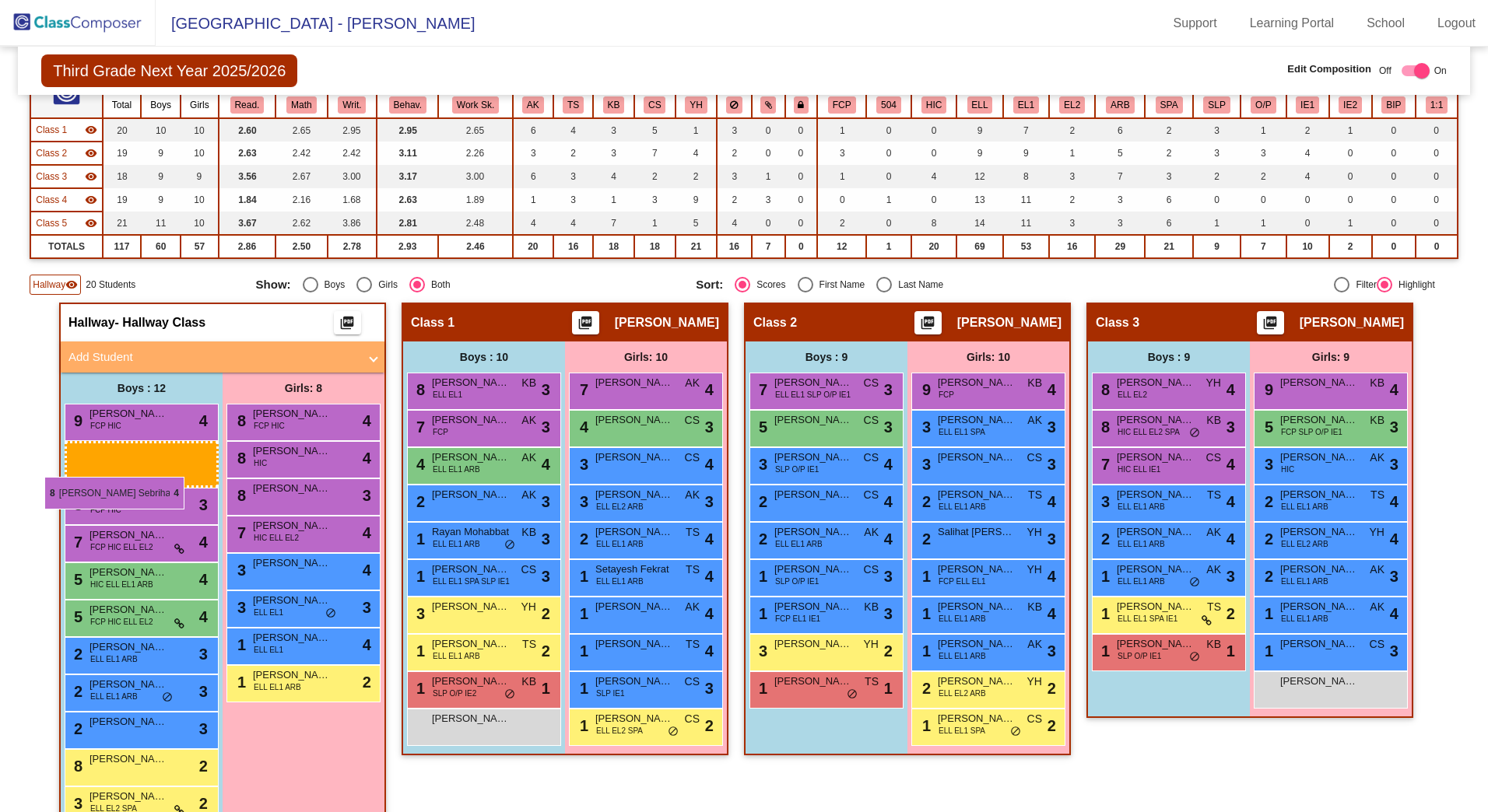
drag, startPoint x: 1174, startPoint y: 423, endPoint x: 35, endPoint y: 475, distance: 1140.2
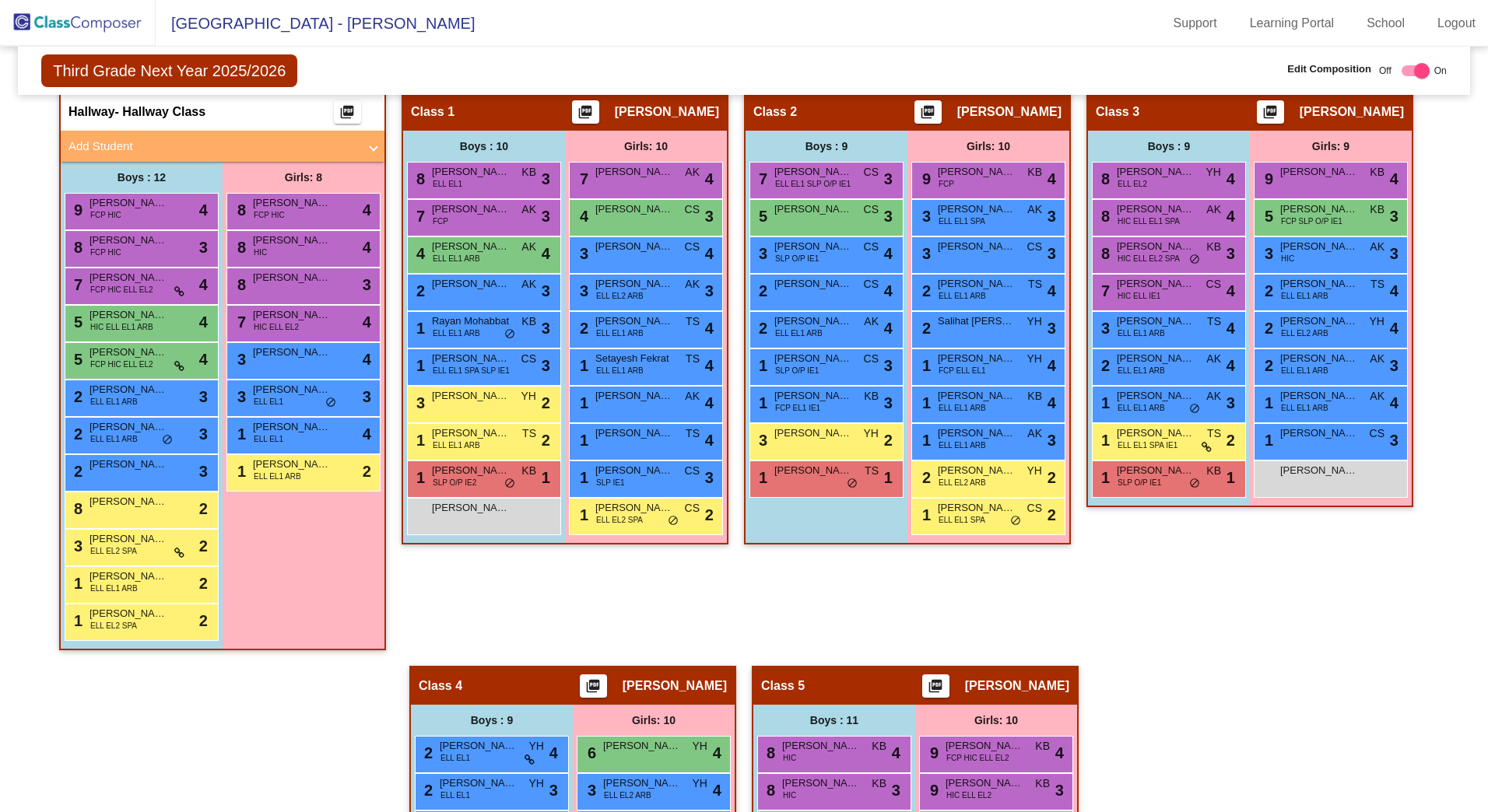
scroll to position [389, 0]
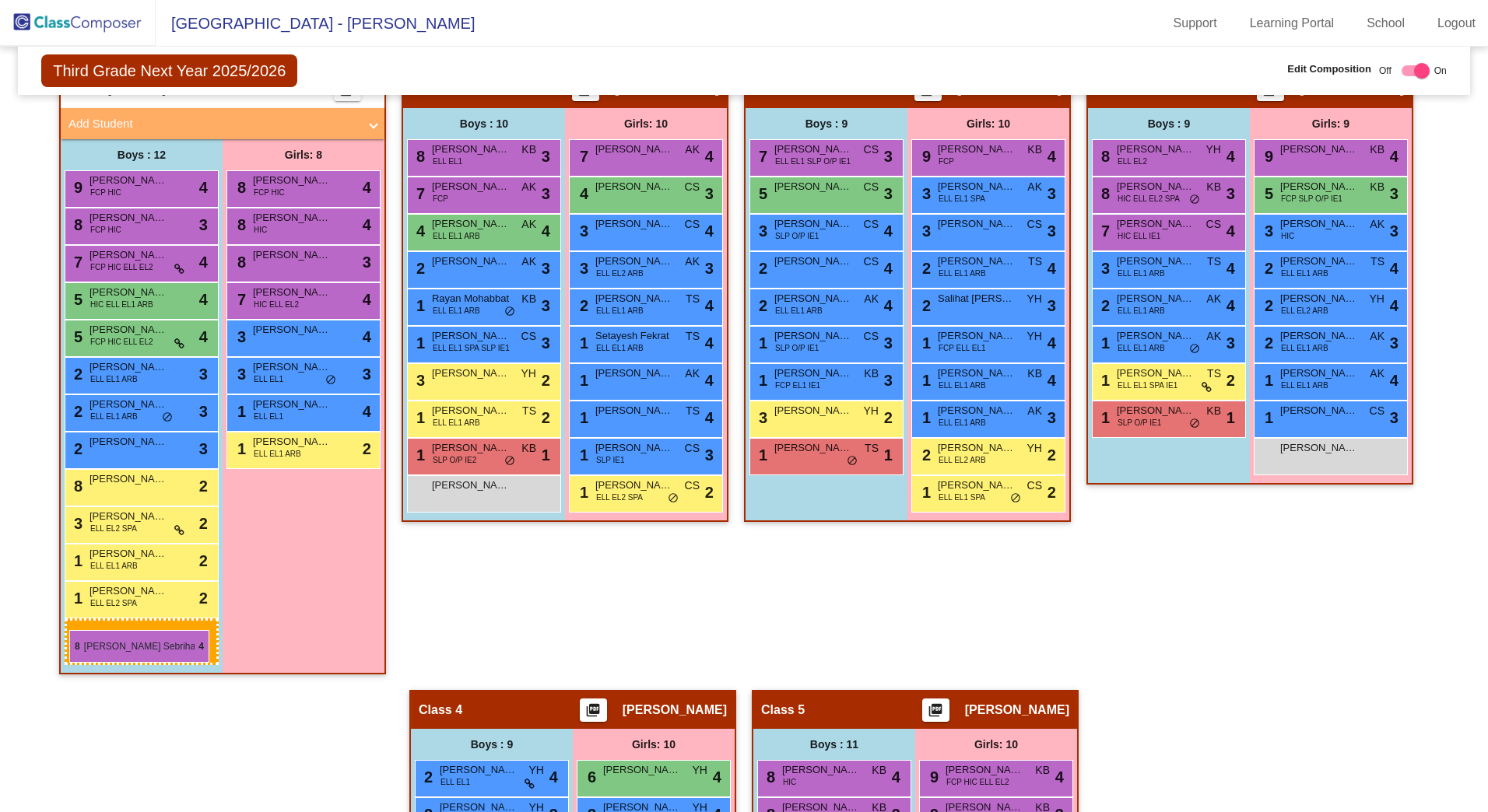
drag, startPoint x: 1153, startPoint y: 194, endPoint x: 70, endPoint y: 629, distance: 1167.1
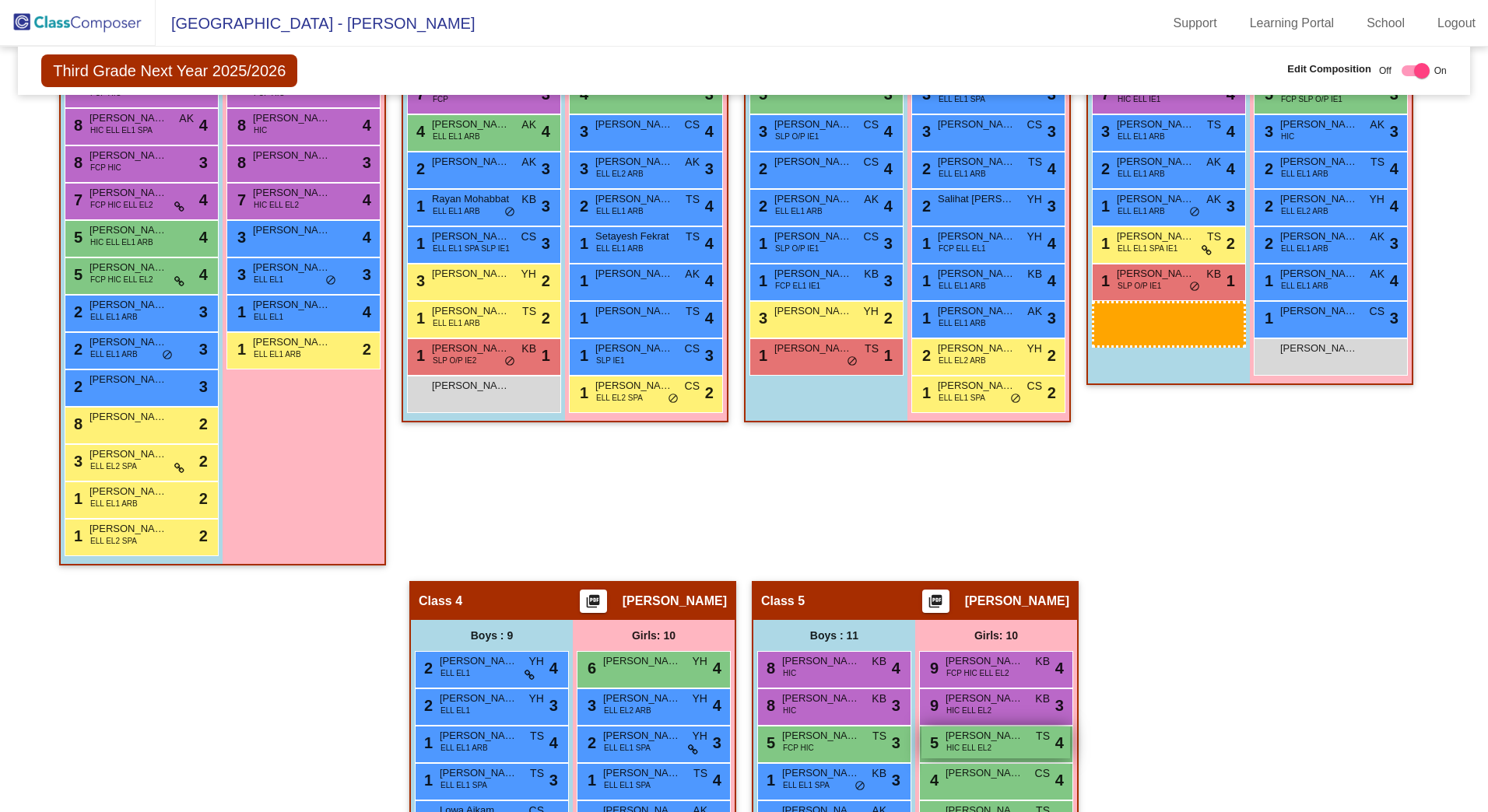
scroll to position [492, 0]
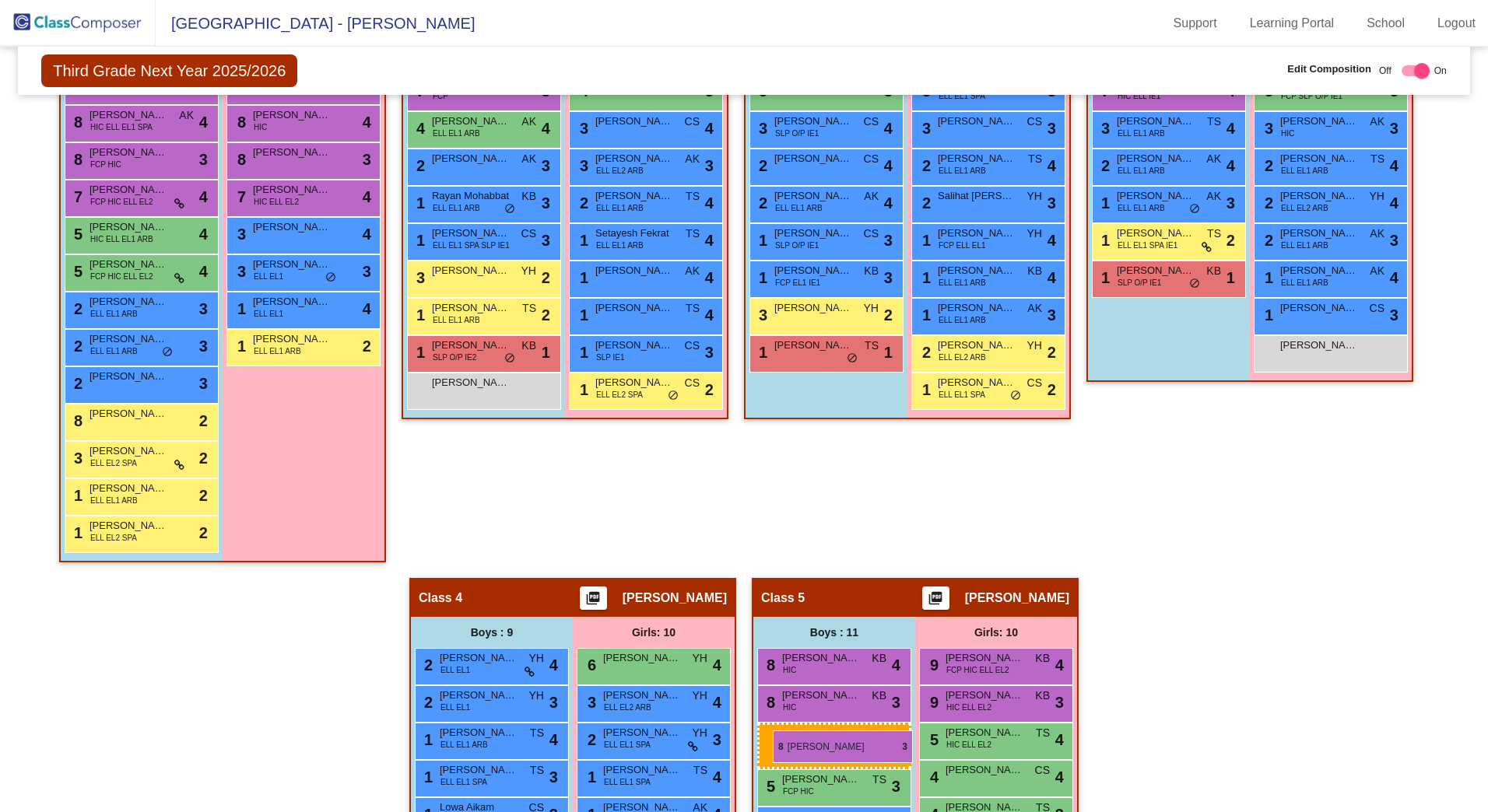
drag, startPoint x: 1165, startPoint y: 116, endPoint x: 767, endPoint y: 731, distance: 732.5
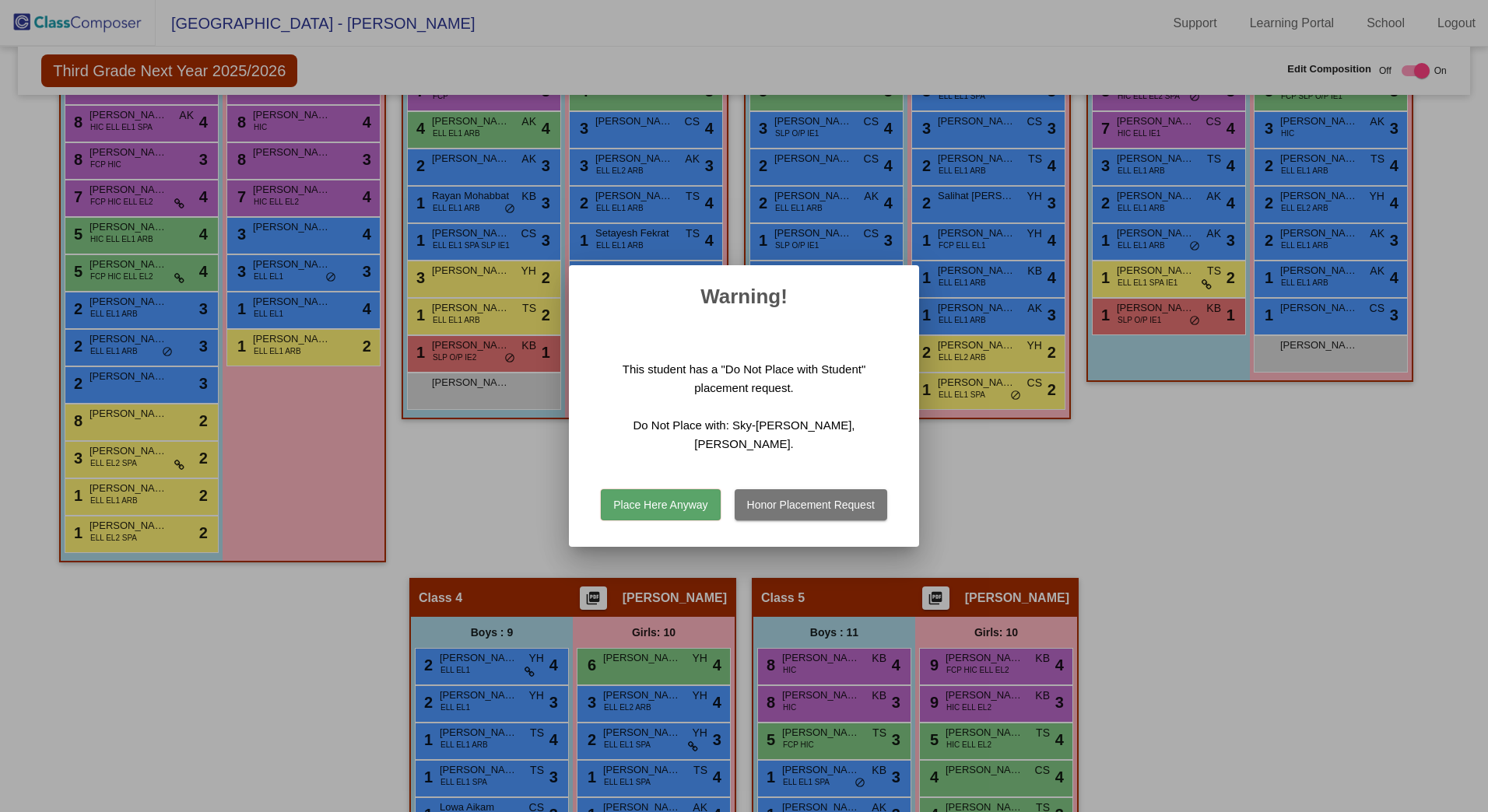
click at [644, 511] on button "Place Here Anyway" at bounding box center [660, 505] width 119 height 31
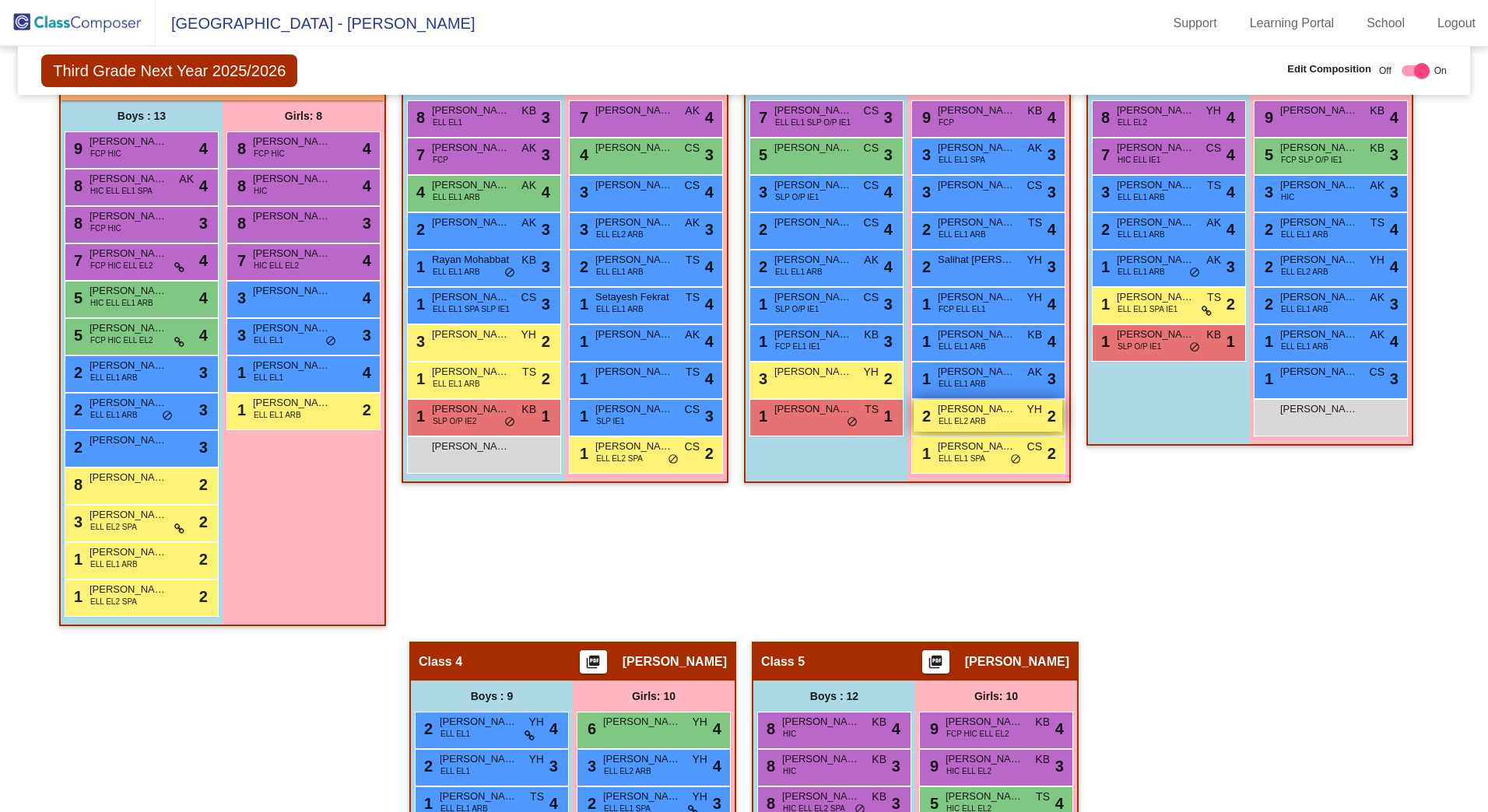
scroll to position [336, 0]
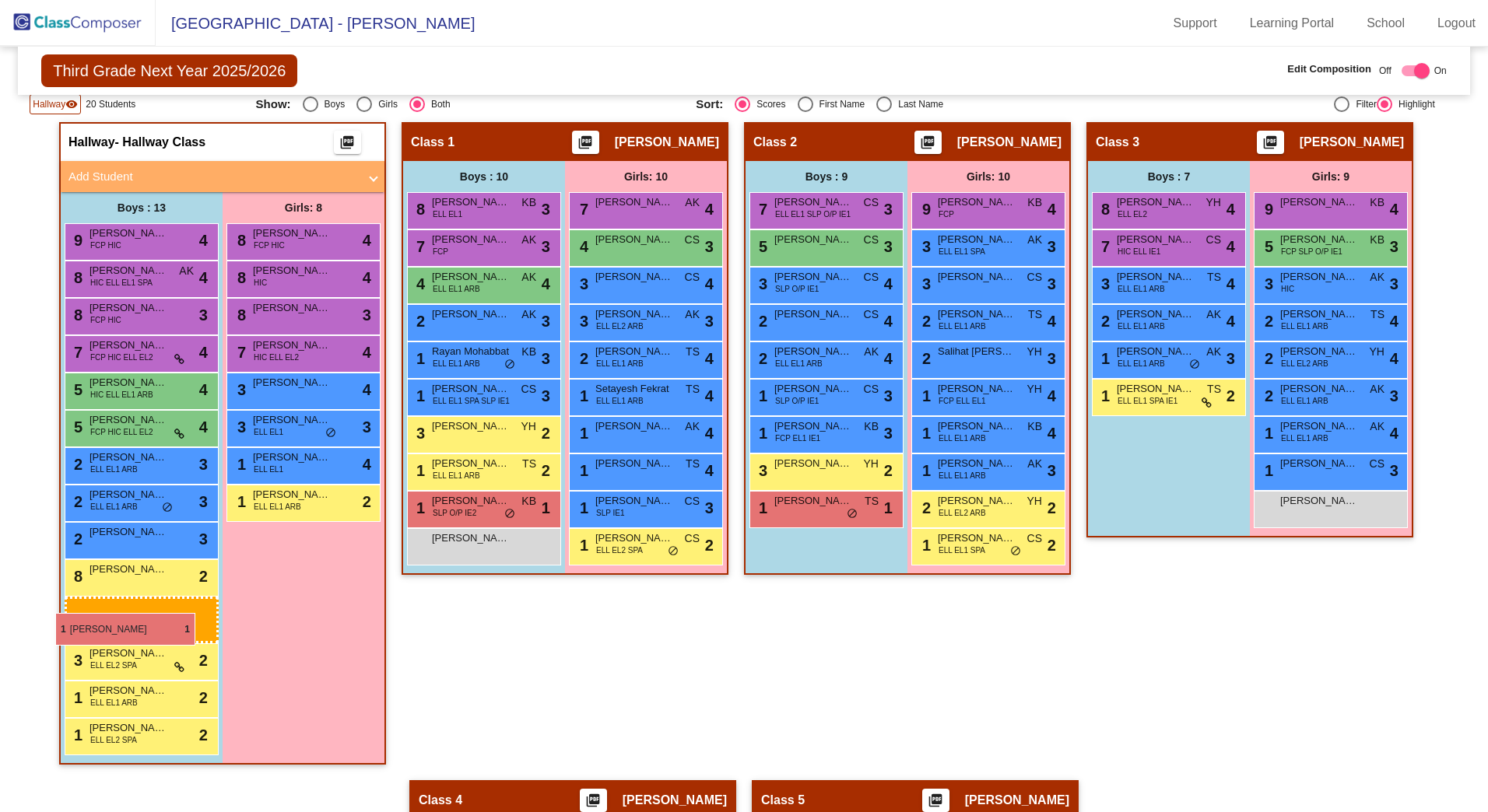
drag, startPoint x: 1179, startPoint y: 435, endPoint x: 55, endPoint y: 609, distance: 1137.4
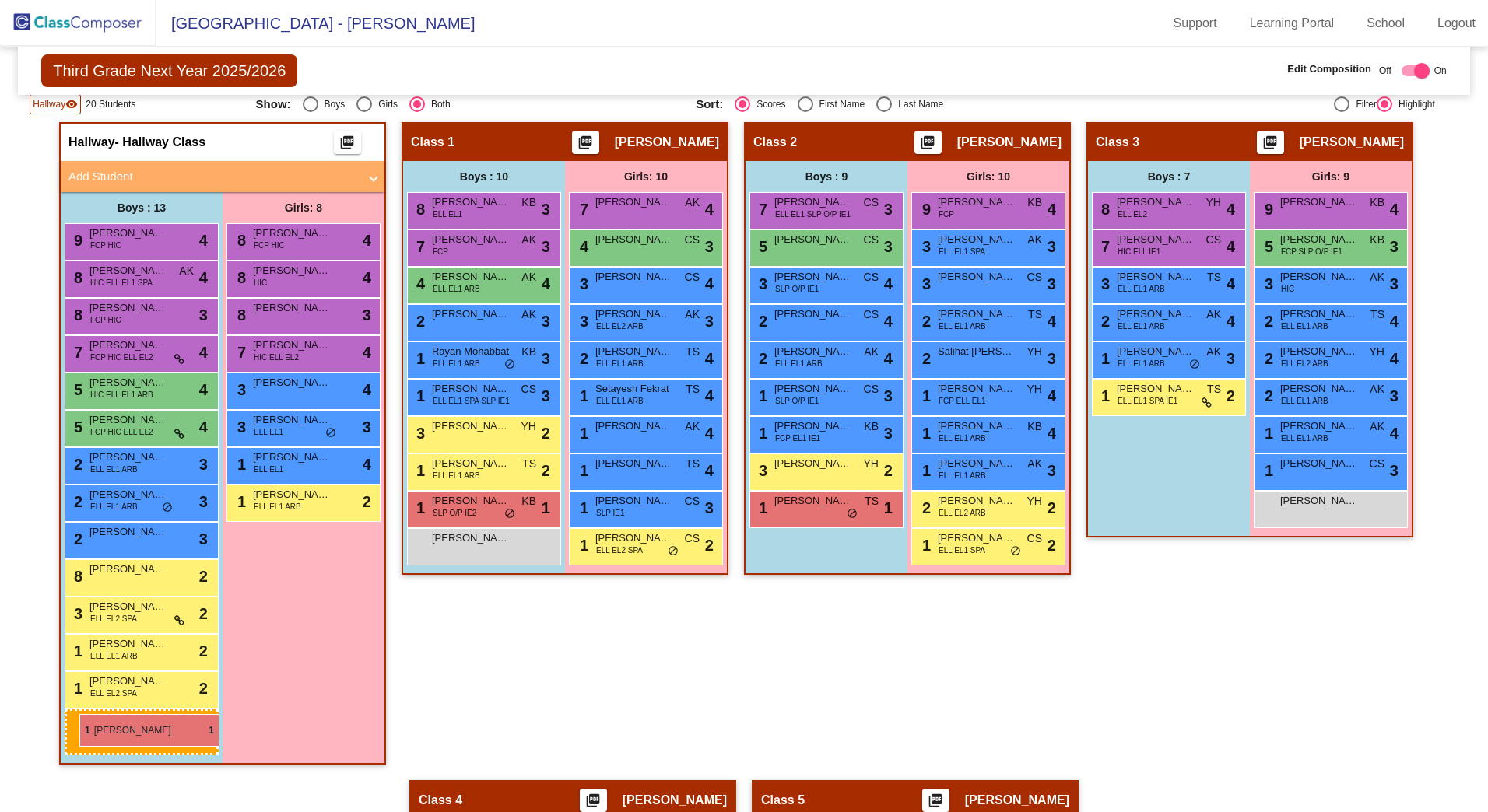
drag, startPoint x: 1154, startPoint y: 432, endPoint x: 68, endPoint y: 718, distance: 1123.0
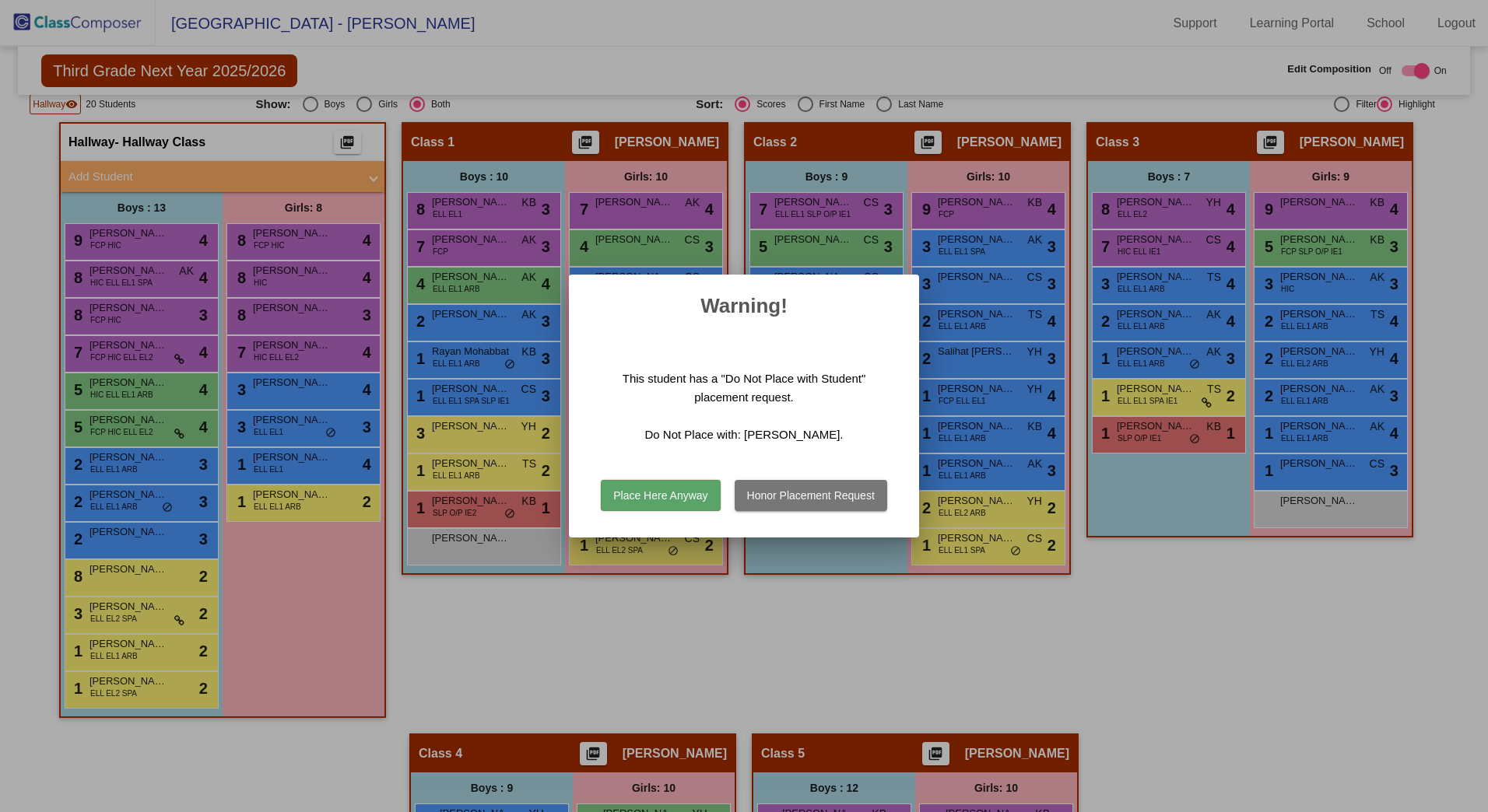
click at [657, 500] on button "Place Here Anyway" at bounding box center [660, 495] width 119 height 31
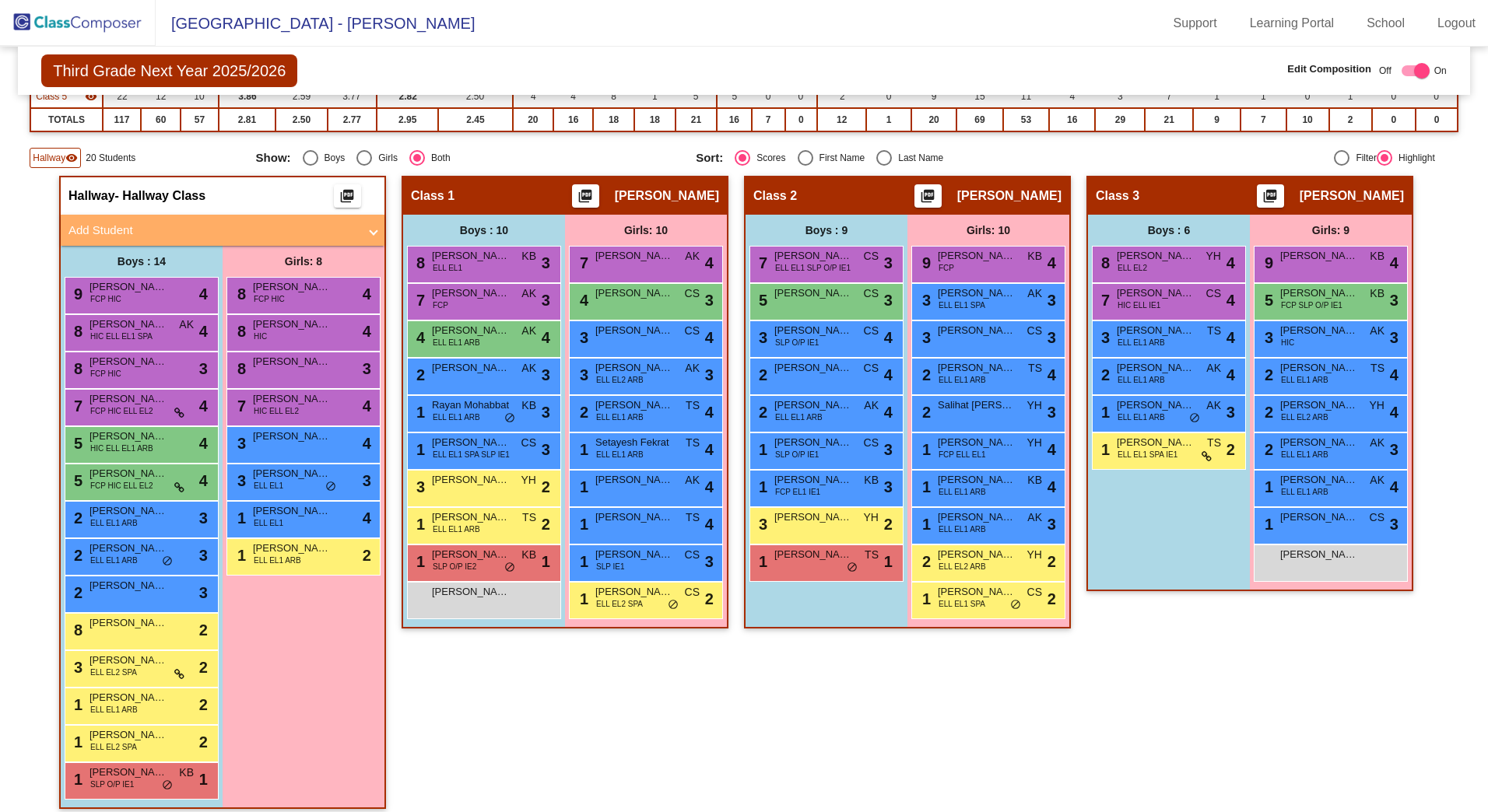
scroll to position [258, 0]
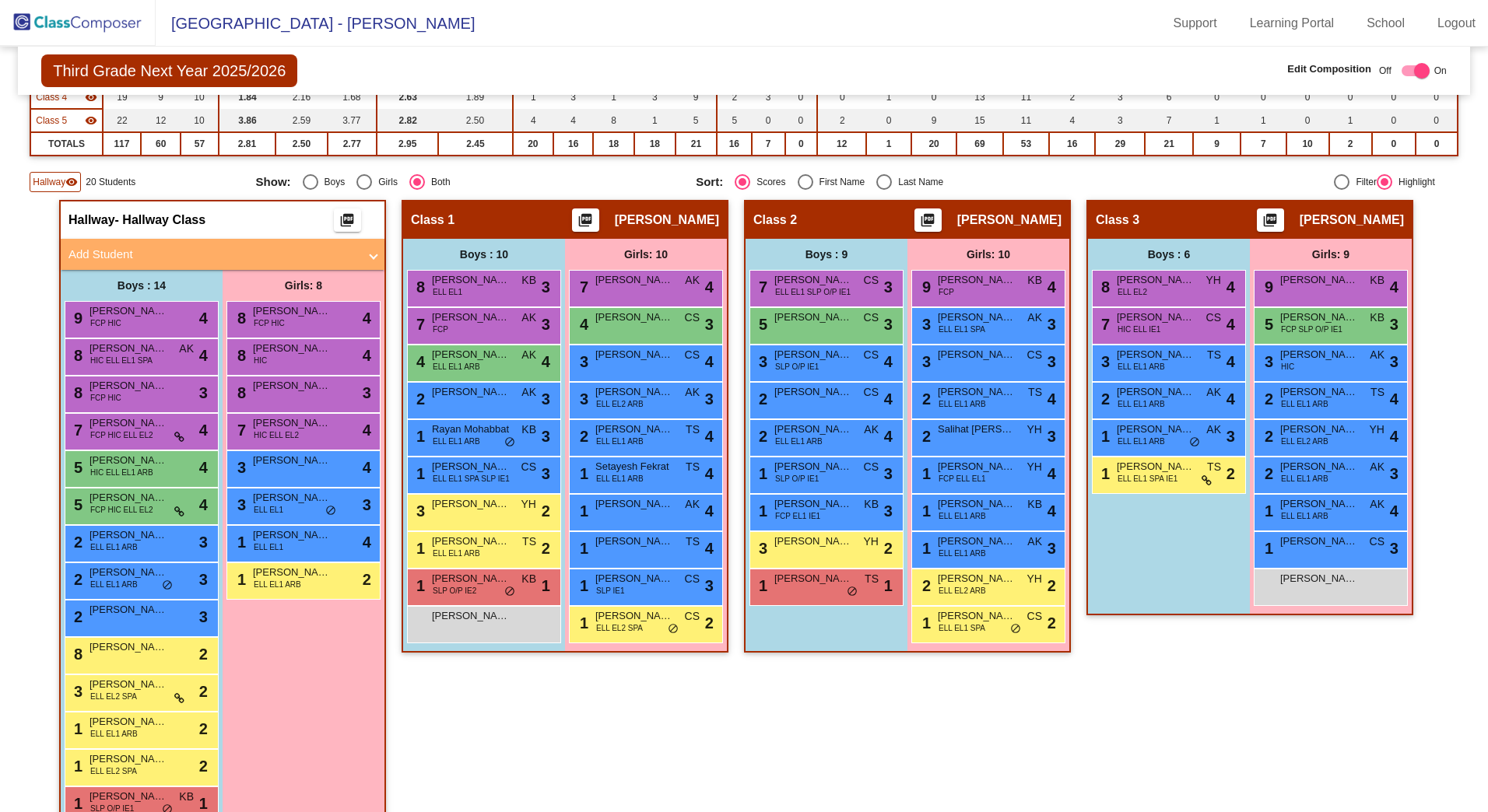
click at [107, 252] on mat-panel-title "Add Student" at bounding box center [213, 254] width 290 height 18
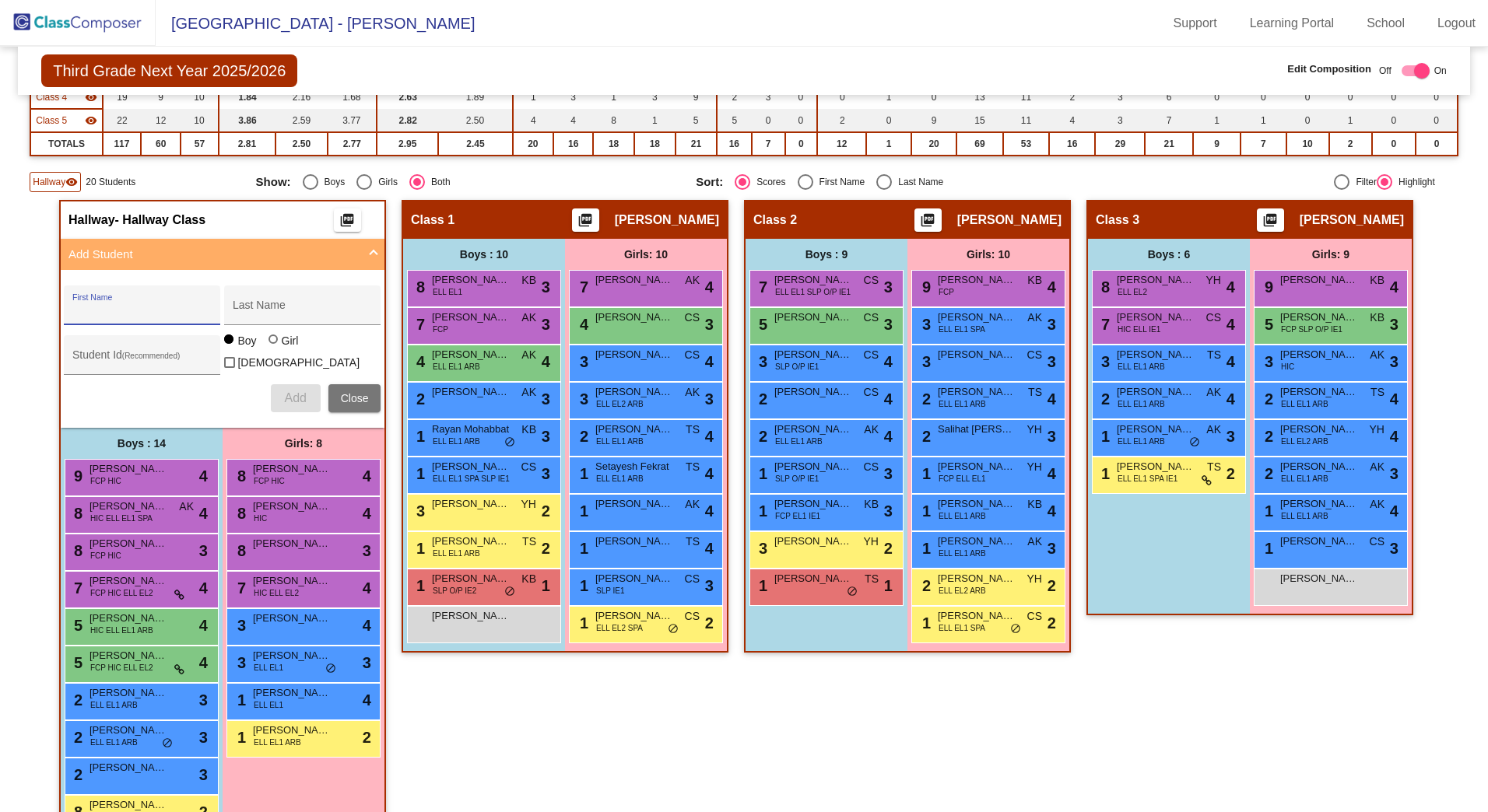
drag, startPoint x: 94, startPoint y: 310, endPoint x: 46, endPoint y: 278, distance: 57.7
click at [94, 310] on input "First Name" at bounding box center [143, 311] width 140 height 13
type input "[DEMOGRAPHIC_DATA]"
type input "Li'o"
drag, startPoint x: 111, startPoint y: 343, endPoint x: 92, endPoint y: 333, distance: 21.5
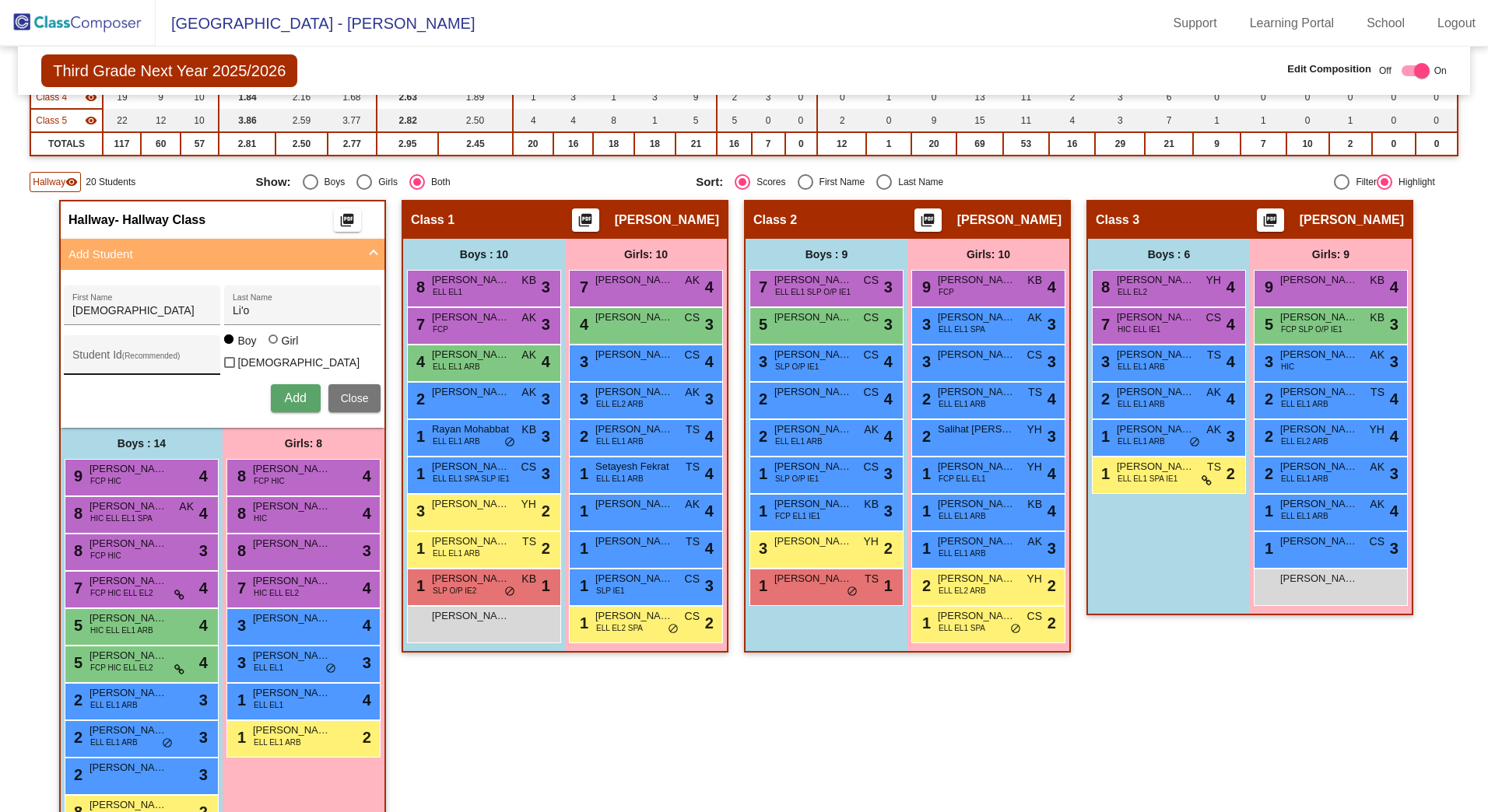
click at [112, 344] on div "Student Id (Recommended)" at bounding box center [143, 360] width 140 height 32
type input "425696"
click at [291, 392] on span "Add" at bounding box center [295, 398] width 22 height 14
type input "[PERSON_NAME]"
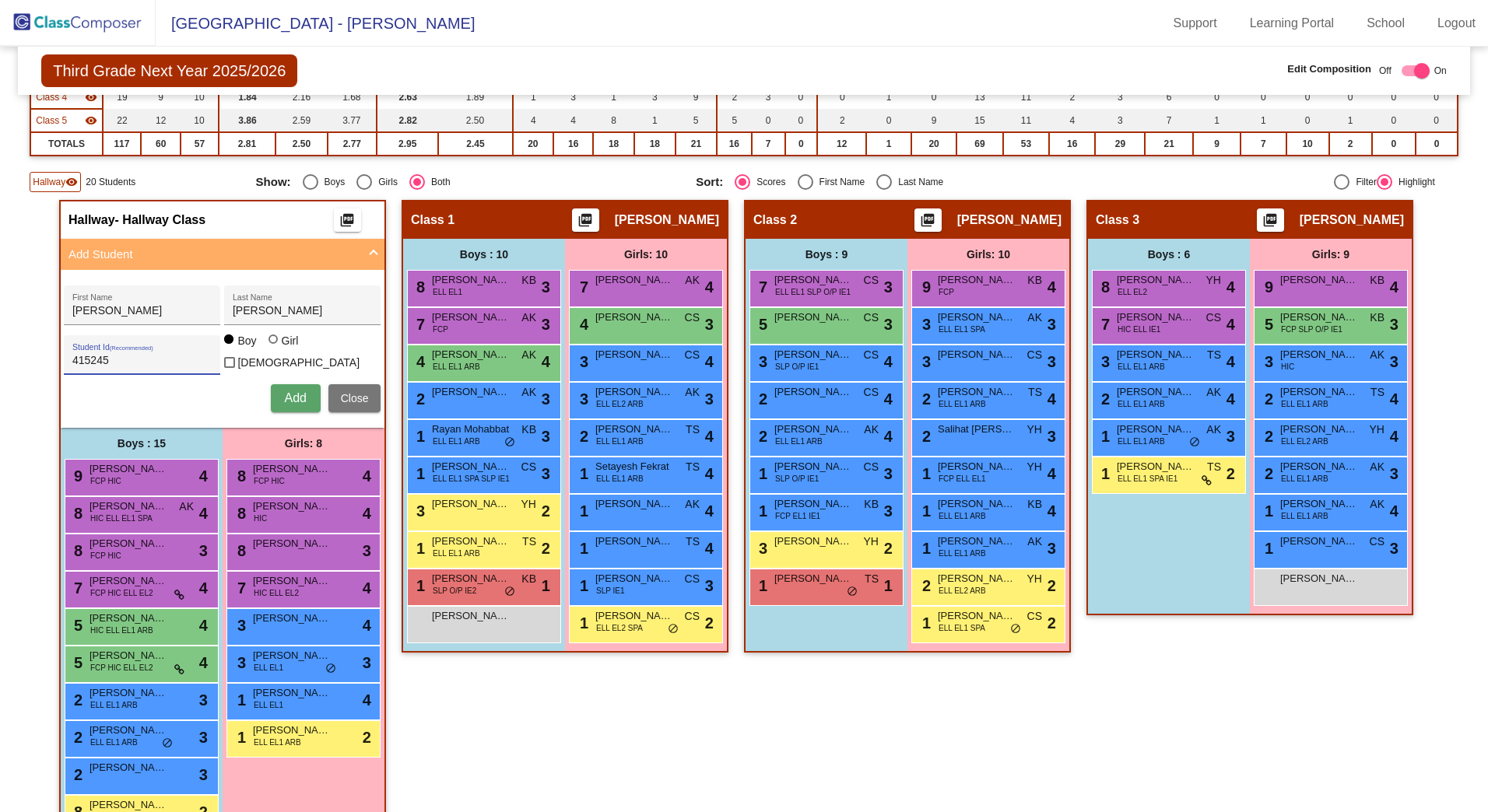
type input "415245"
click at [292, 397] on span "Add" at bounding box center [295, 398] width 22 height 14
type input "[PERSON_NAME]"
type input "Zuhair"
click at [188, 350] on div "Student Id (Recommended)" at bounding box center [143, 360] width 140 height 32
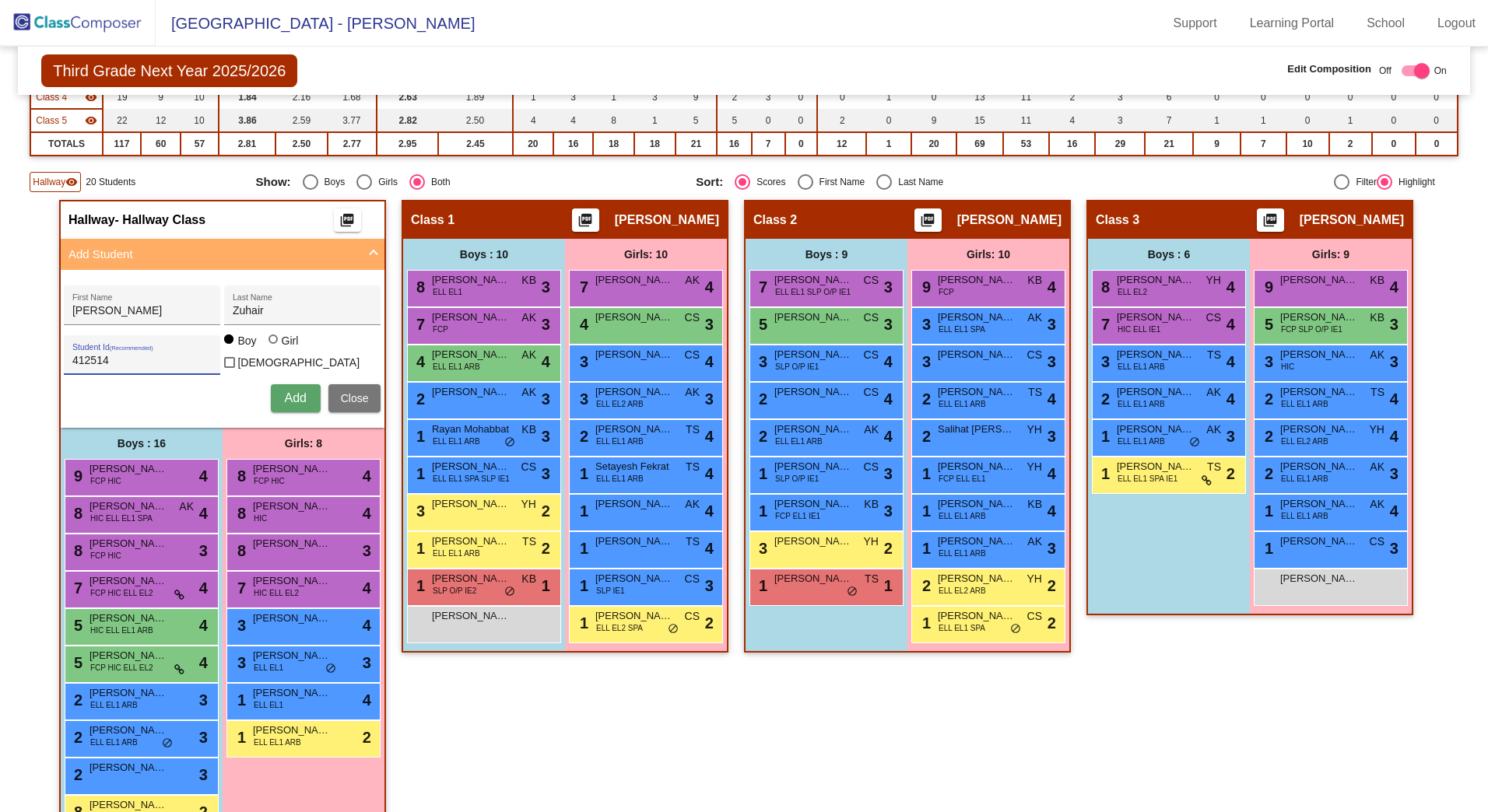
type input "412514"
click at [294, 393] on span "Add" at bounding box center [295, 398] width 22 height 14
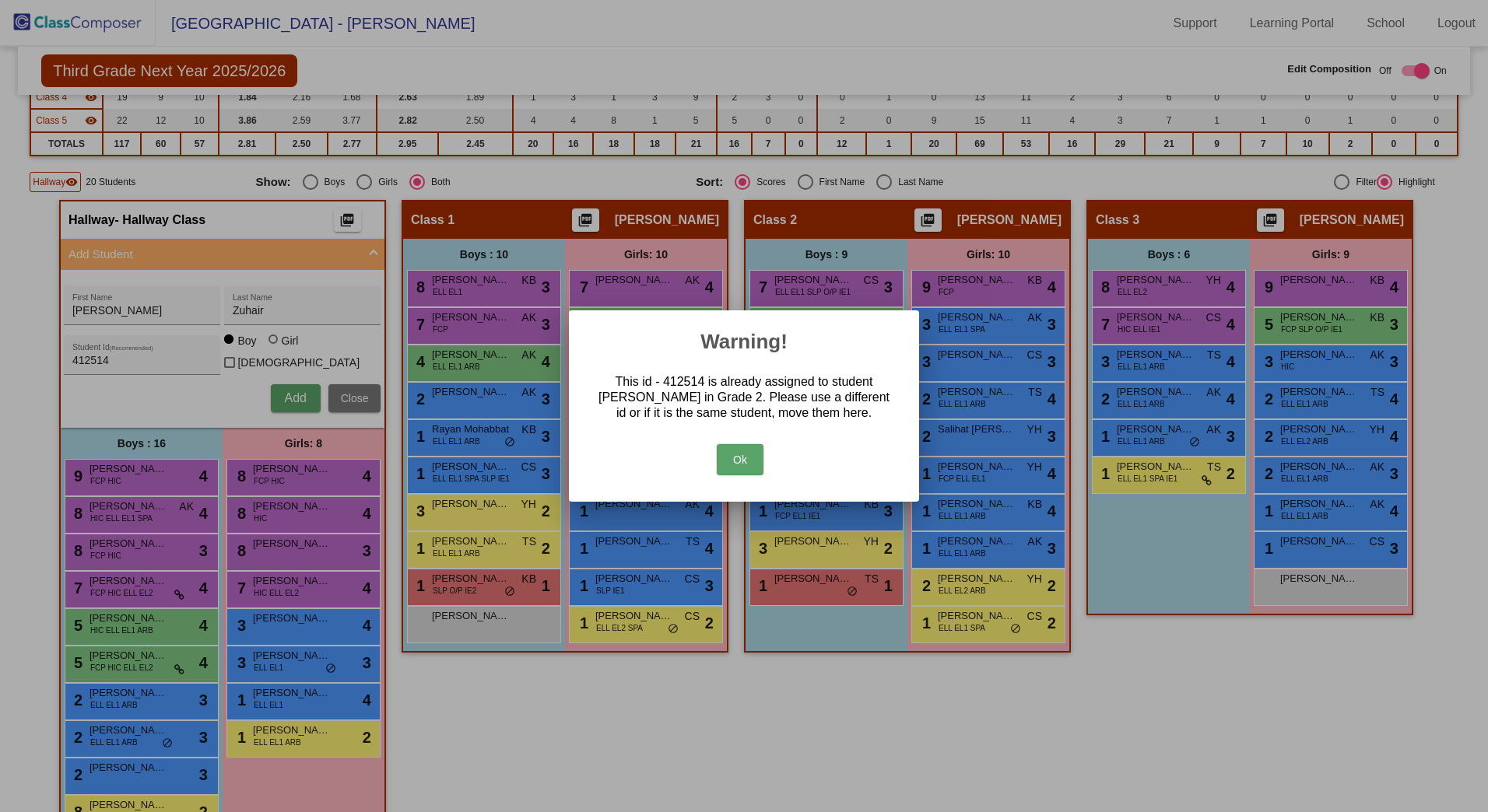
click at [736, 459] on button "Ok" at bounding box center [740, 459] width 46 height 31
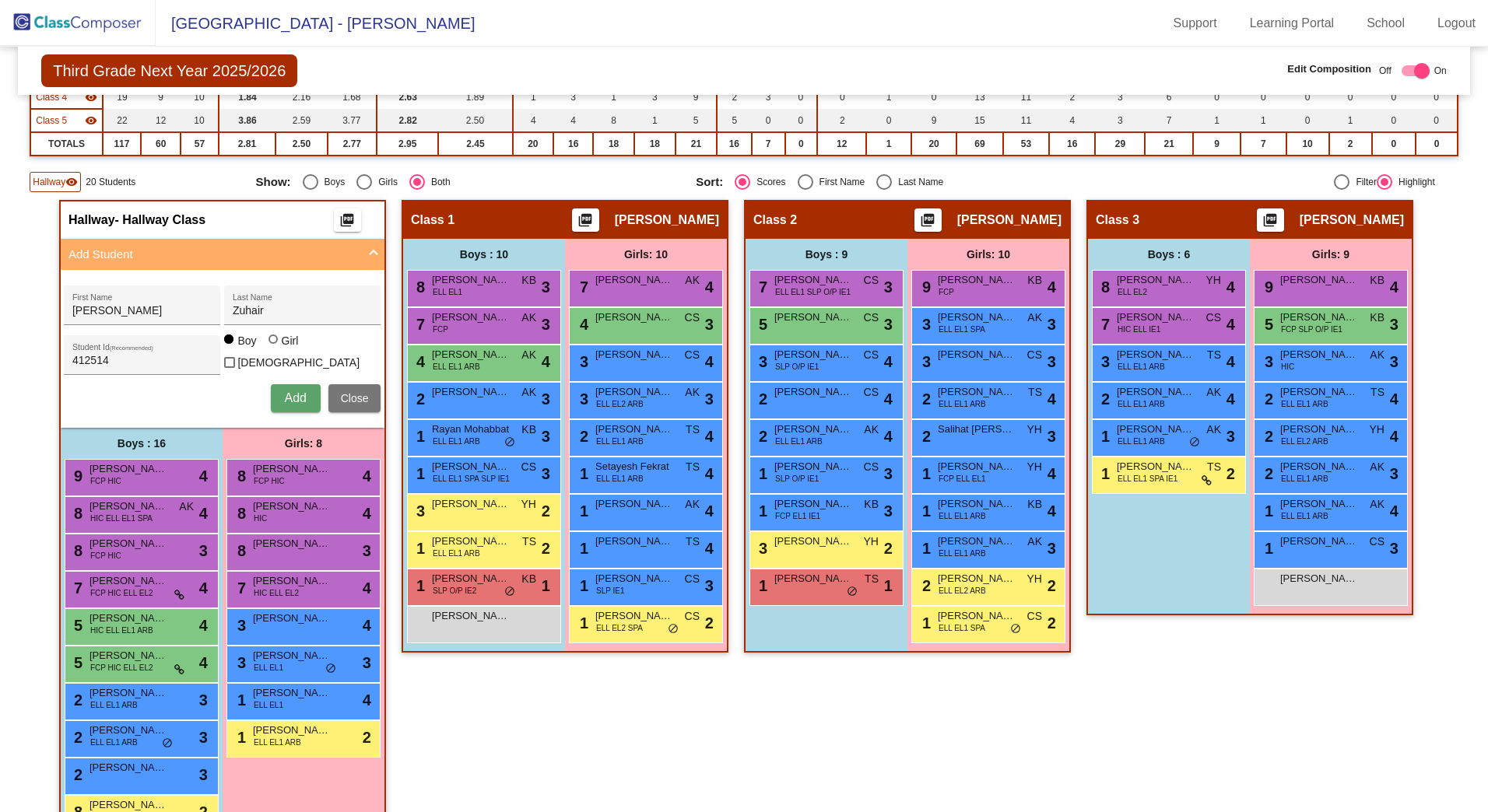
click at [342, 392] on span "Close" at bounding box center [355, 398] width 28 height 13
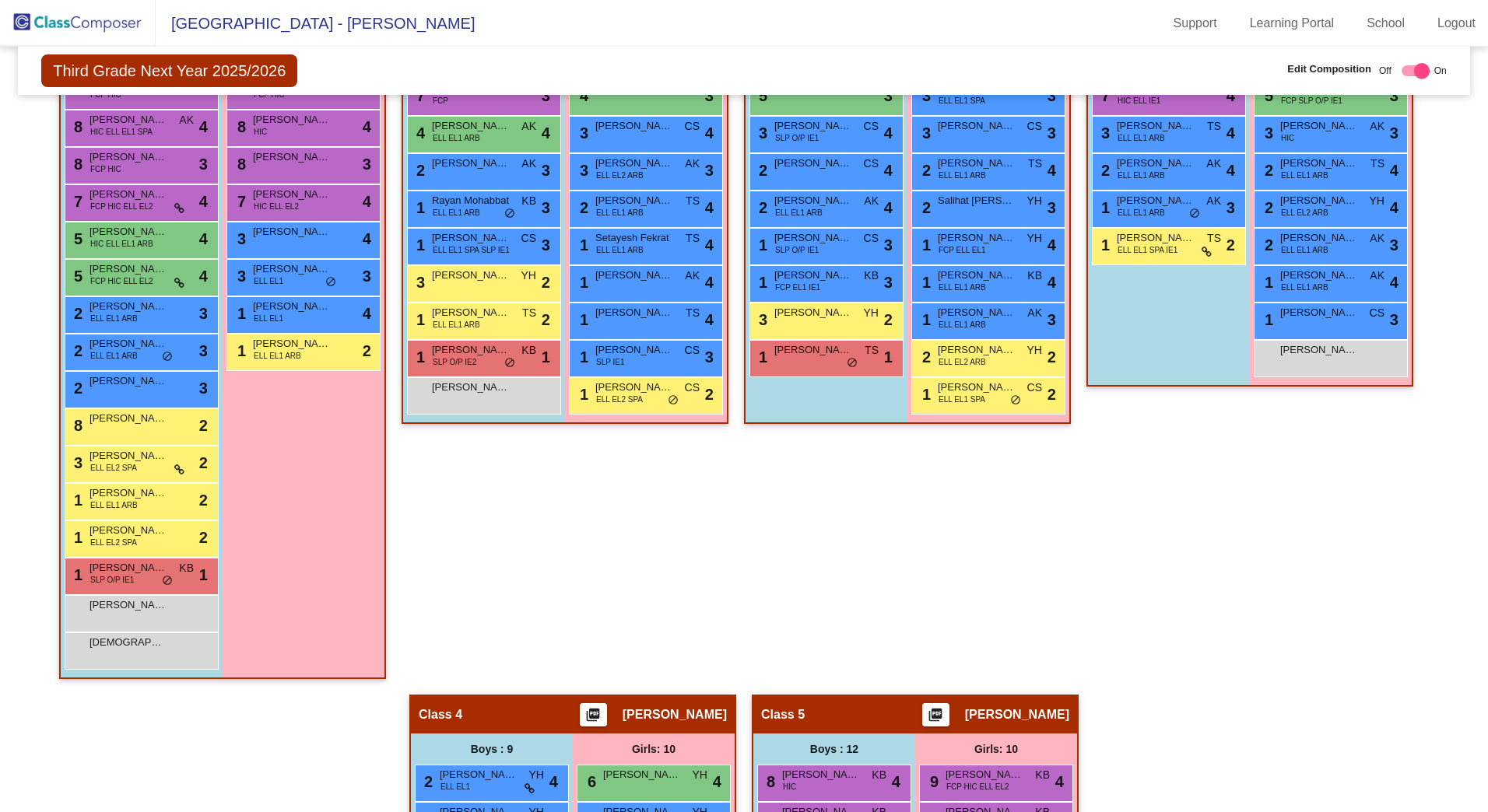
scroll to position [492, 0]
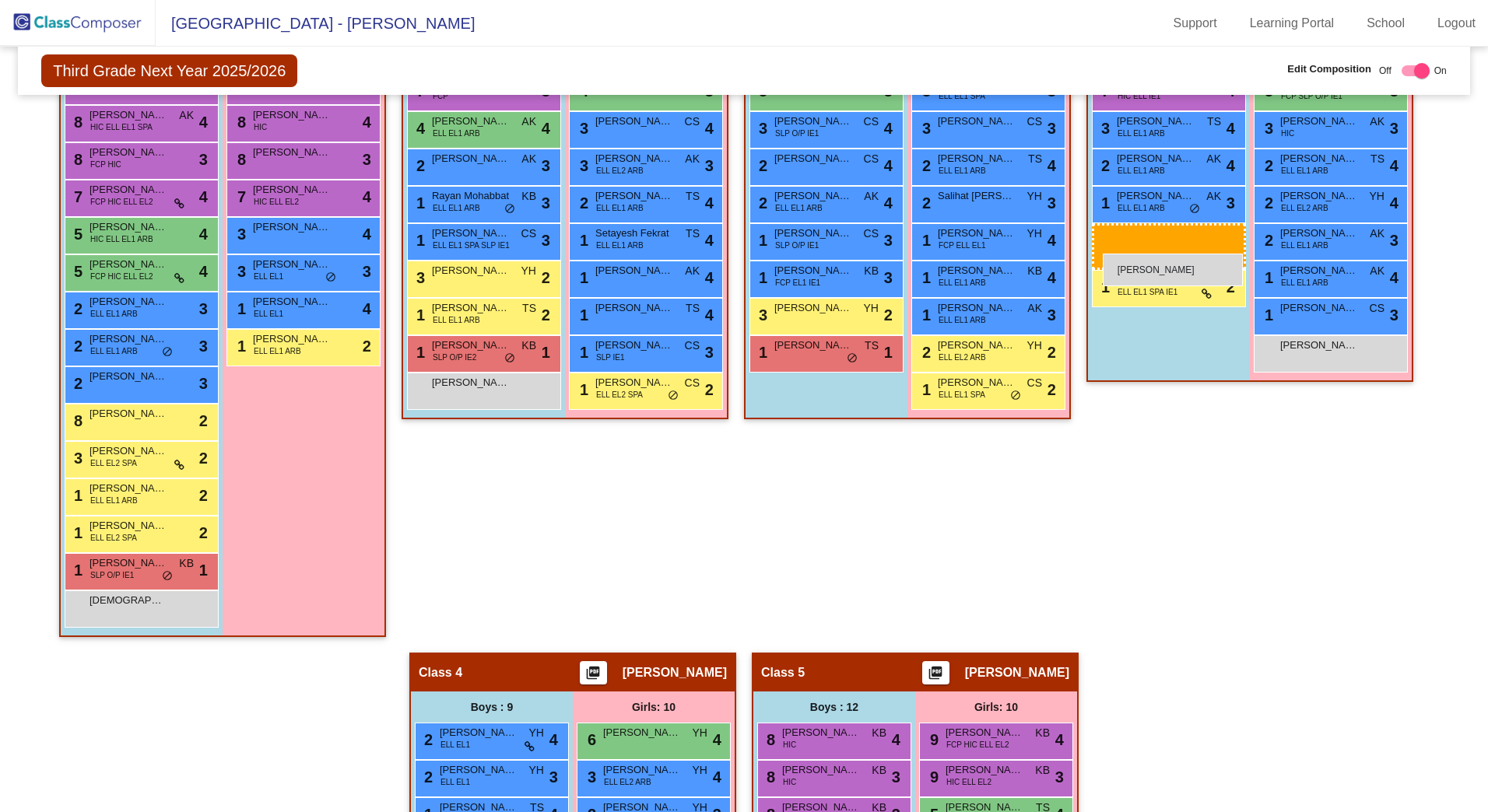
drag, startPoint x: 136, startPoint y: 604, endPoint x: 1103, endPoint y: 253, distance: 1028.7
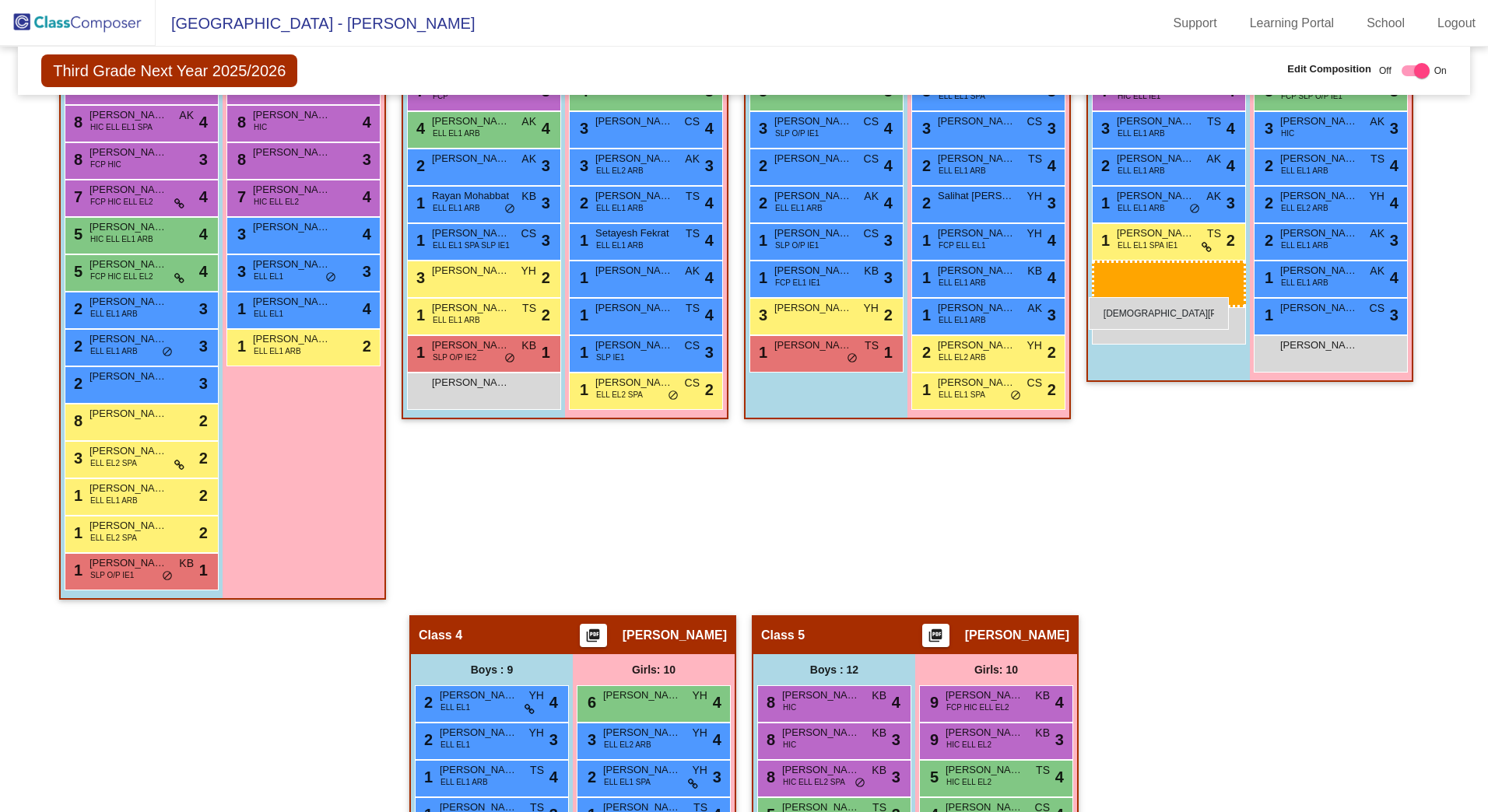
drag, startPoint x: 115, startPoint y: 608, endPoint x: 1094, endPoint y: 287, distance: 1030.3
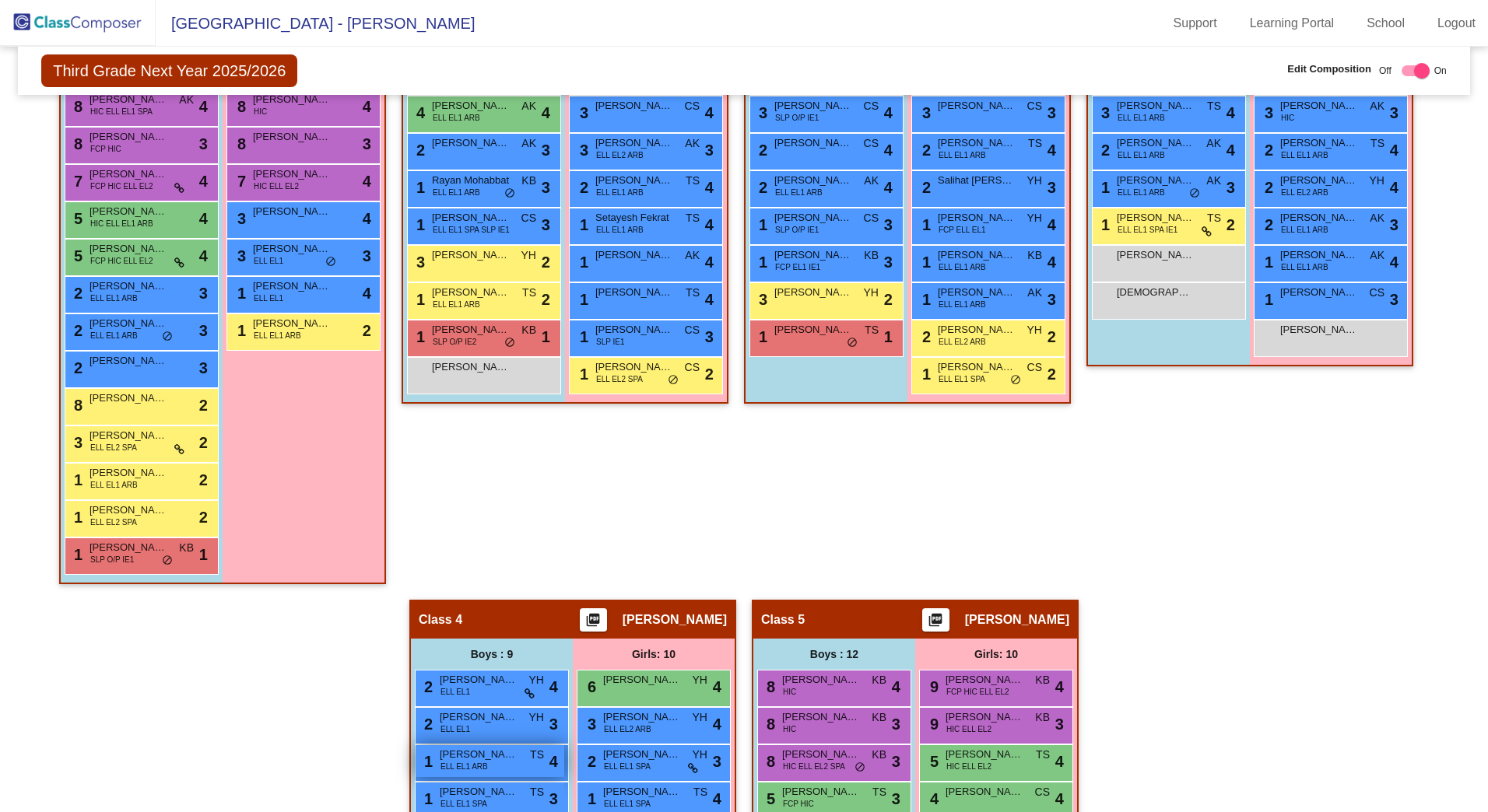
scroll to position [604, 0]
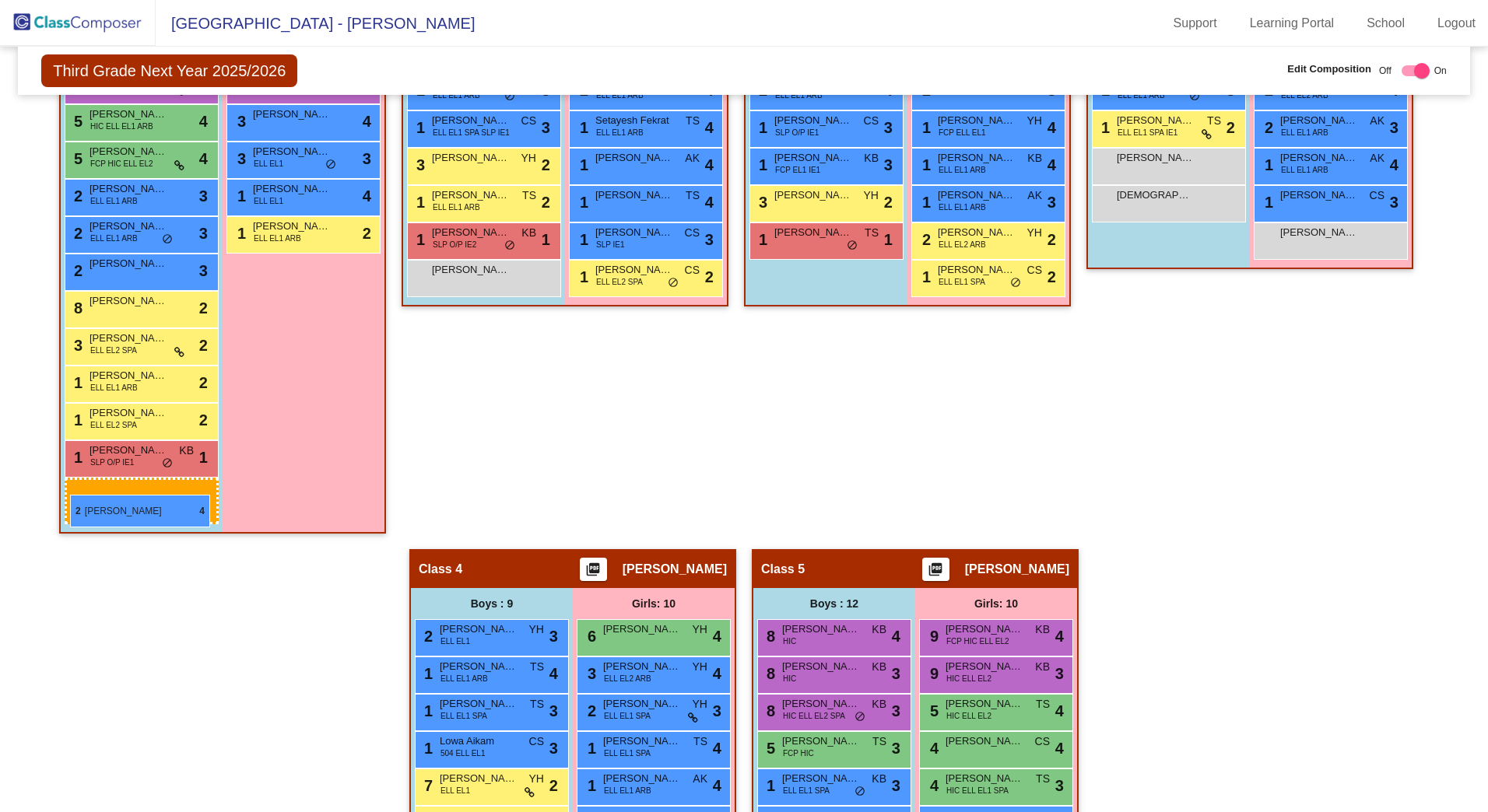
drag, startPoint x: 492, startPoint y: 589, endPoint x: 70, endPoint y: 495, distance: 432.3
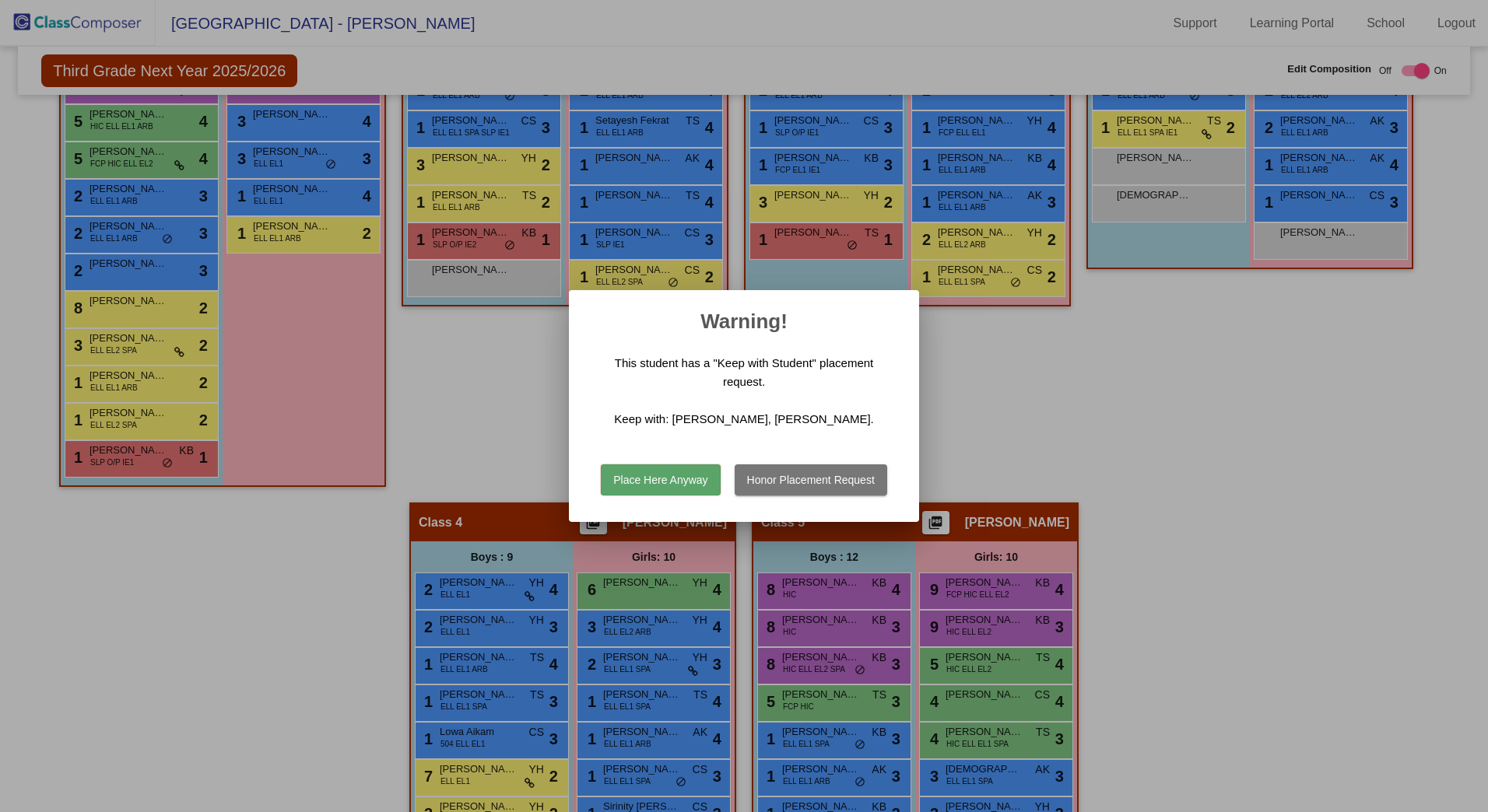
click at [638, 477] on button "Place Here Anyway" at bounding box center [660, 479] width 119 height 31
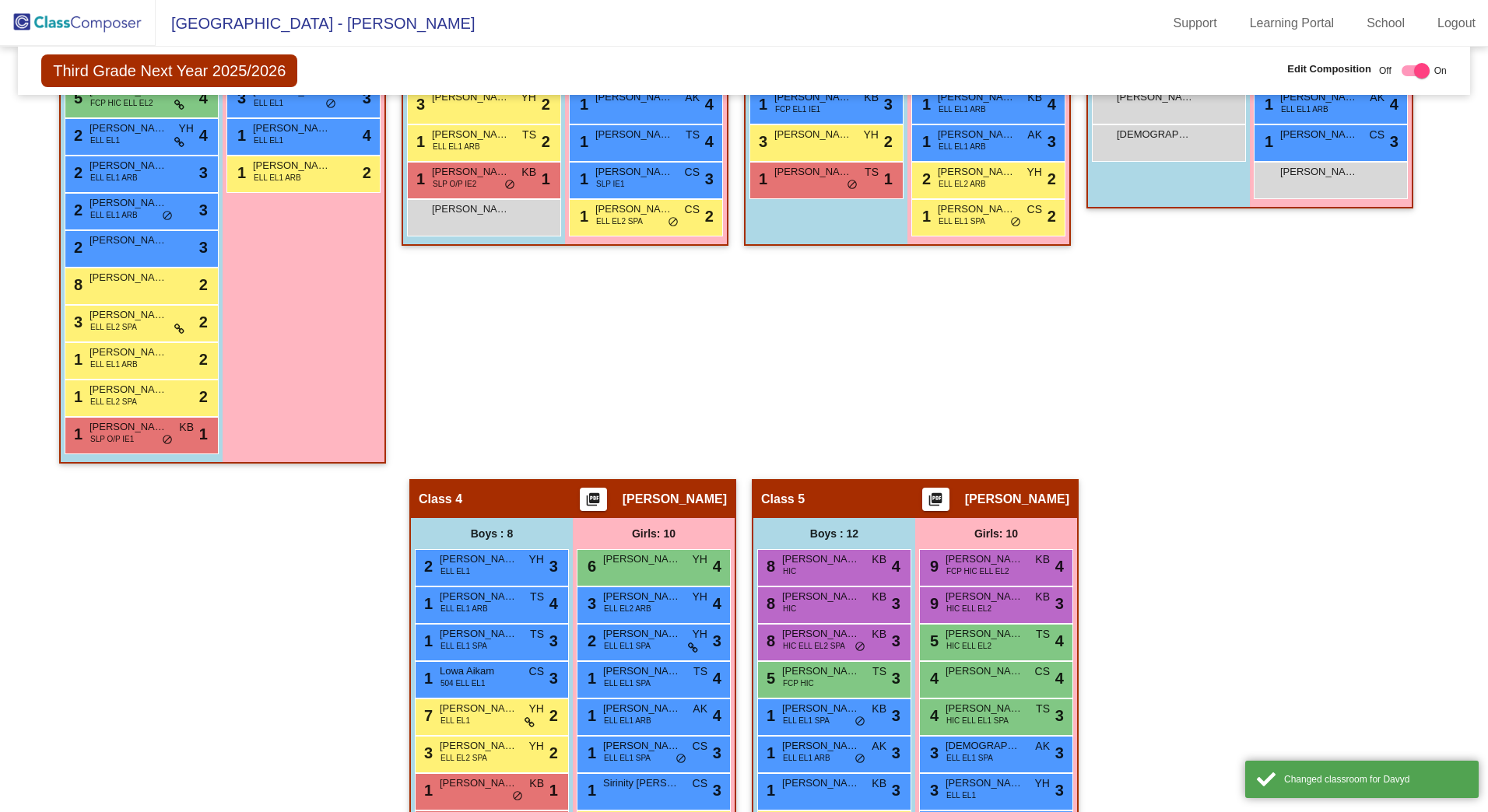
scroll to position [838, 0]
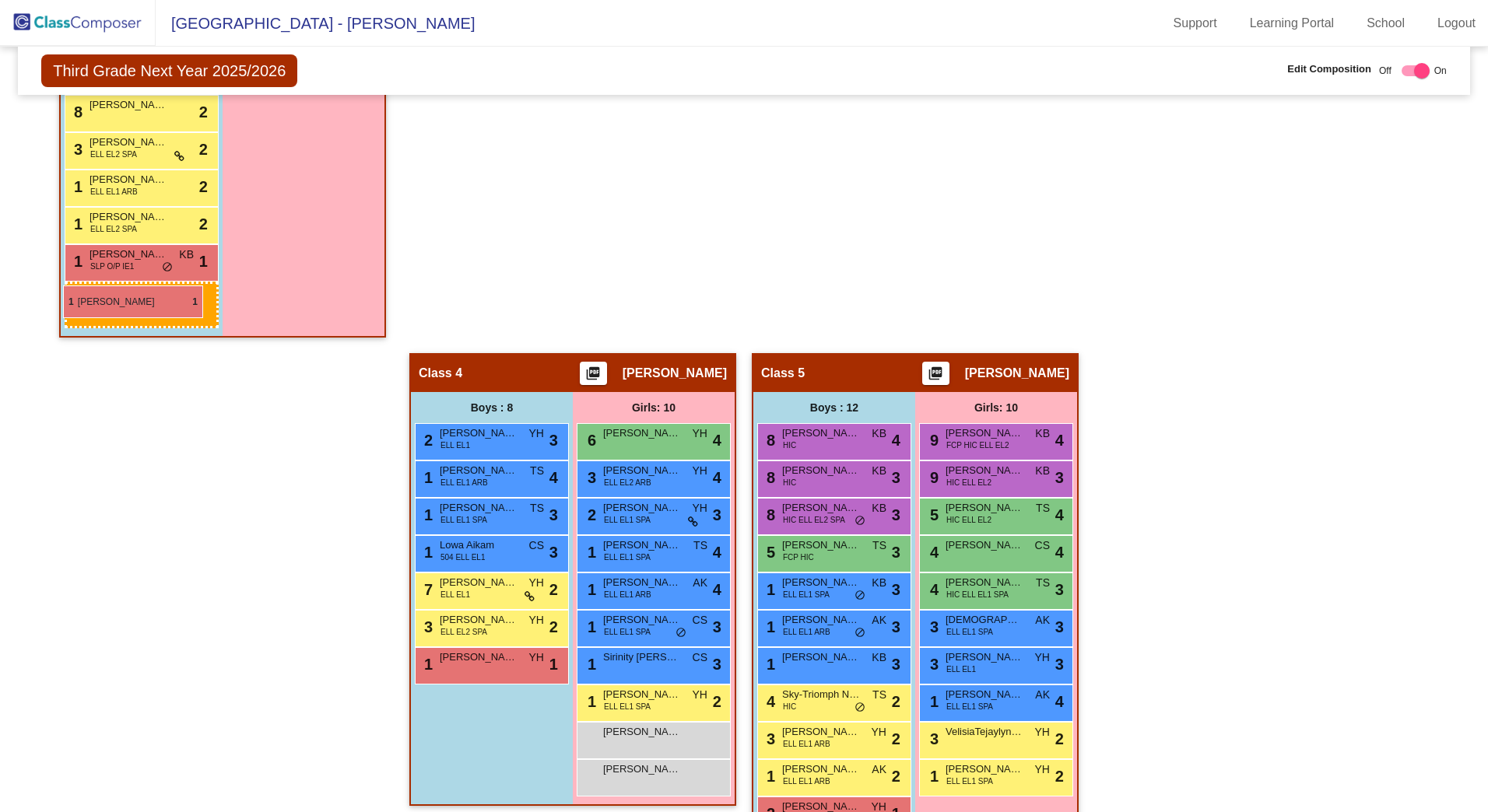
drag, startPoint x: 470, startPoint y: 621, endPoint x: 63, endPoint y: 285, distance: 527.8
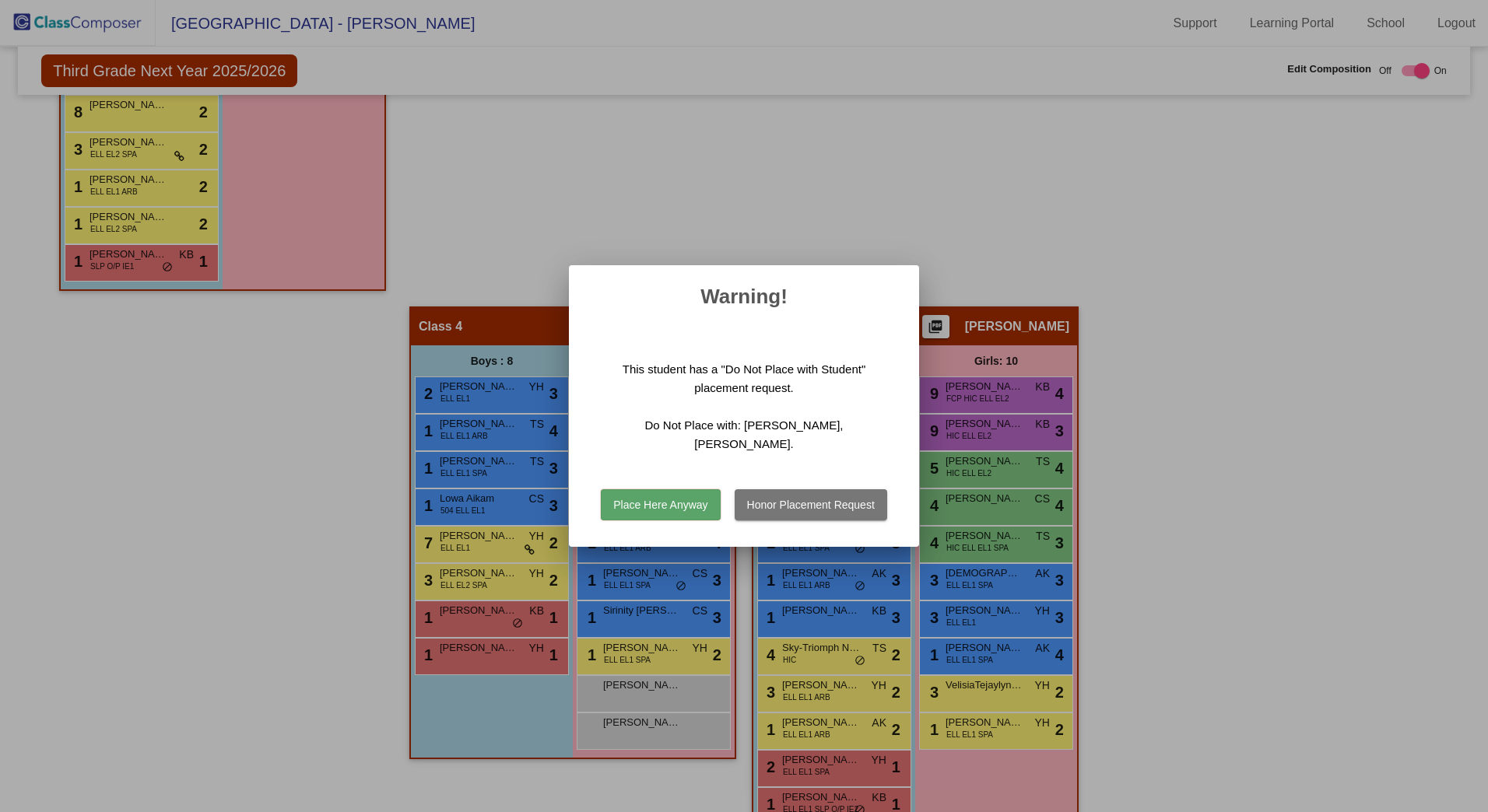
click at [700, 491] on button "Place Here Anyway" at bounding box center [660, 505] width 119 height 31
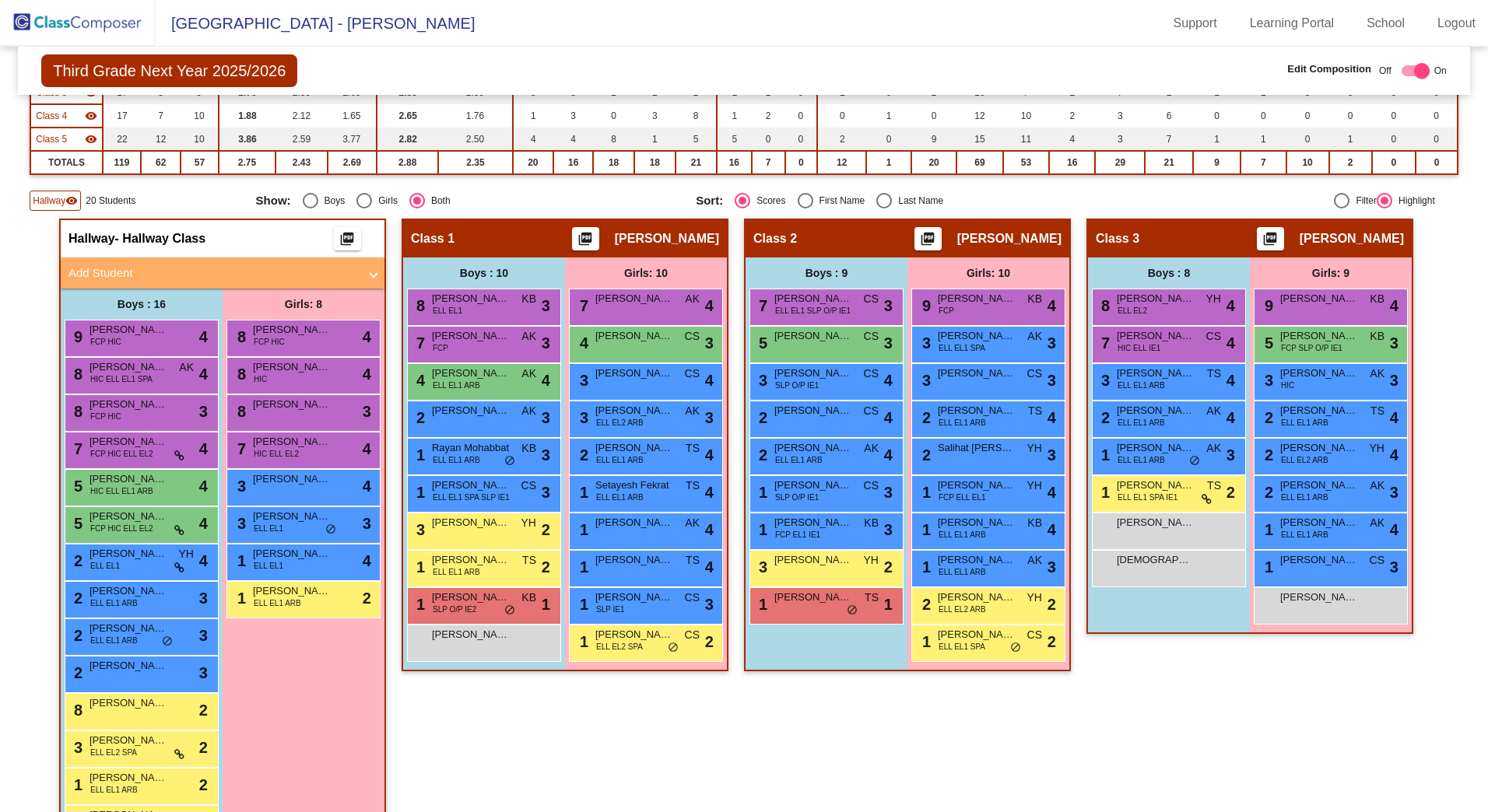
scroll to position [213, 0]
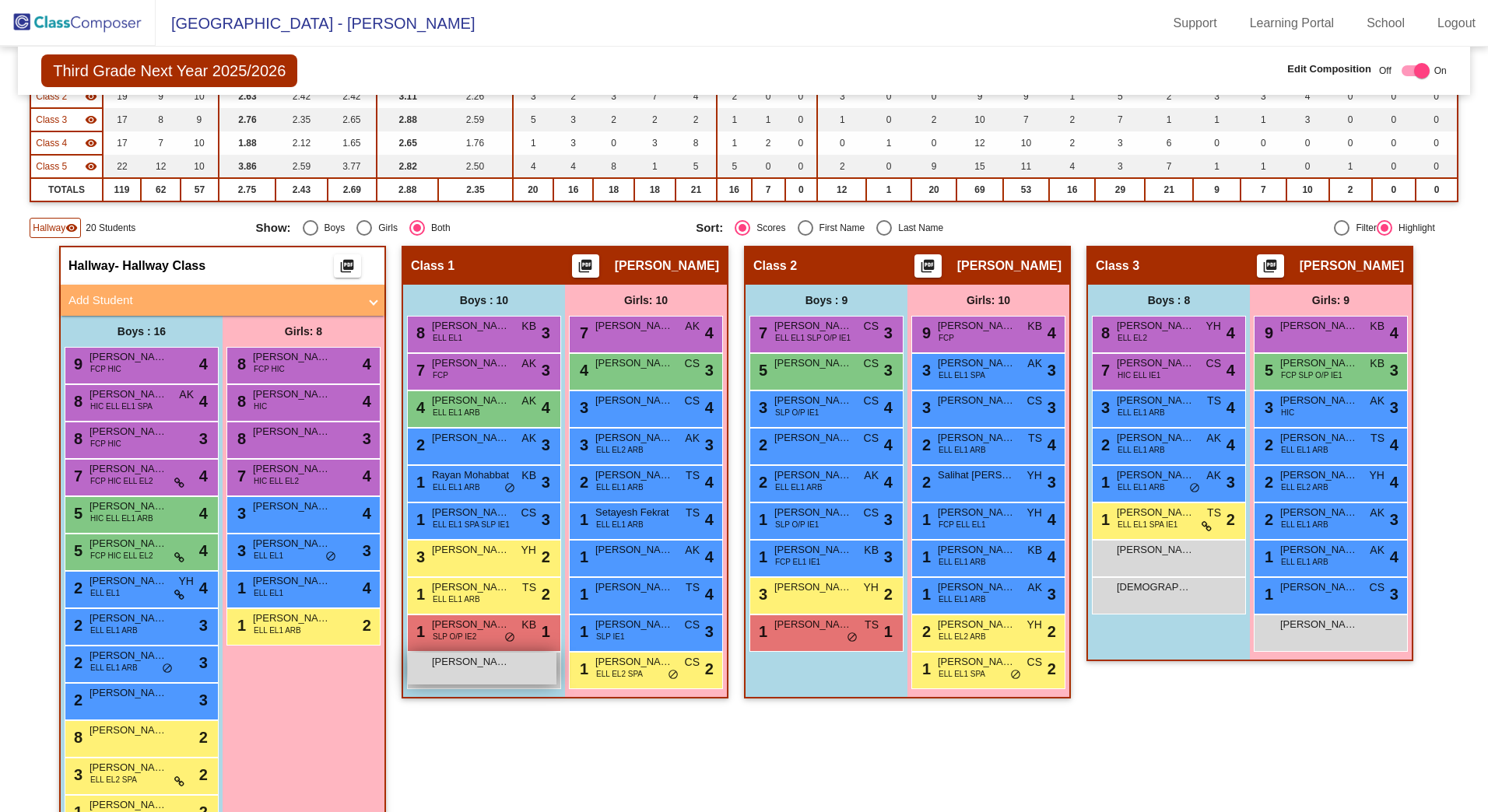
click at [512, 674] on div "[PERSON_NAME] lock do_not_disturb_alt" at bounding box center [482, 669] width 149 height 32
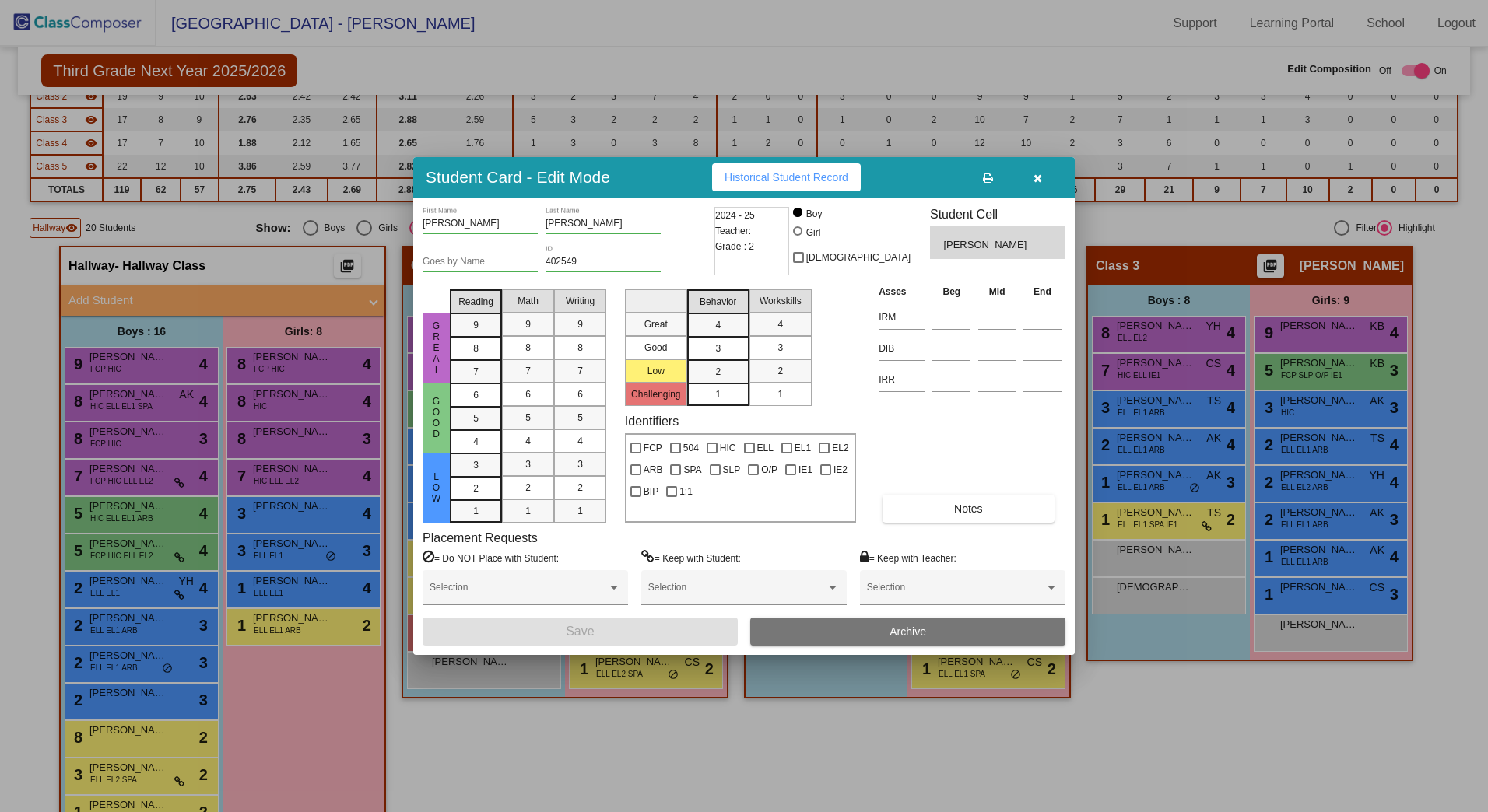
click at [1041, 176] on icon "button" at bounding box center [1038, 178] width 8 height 11
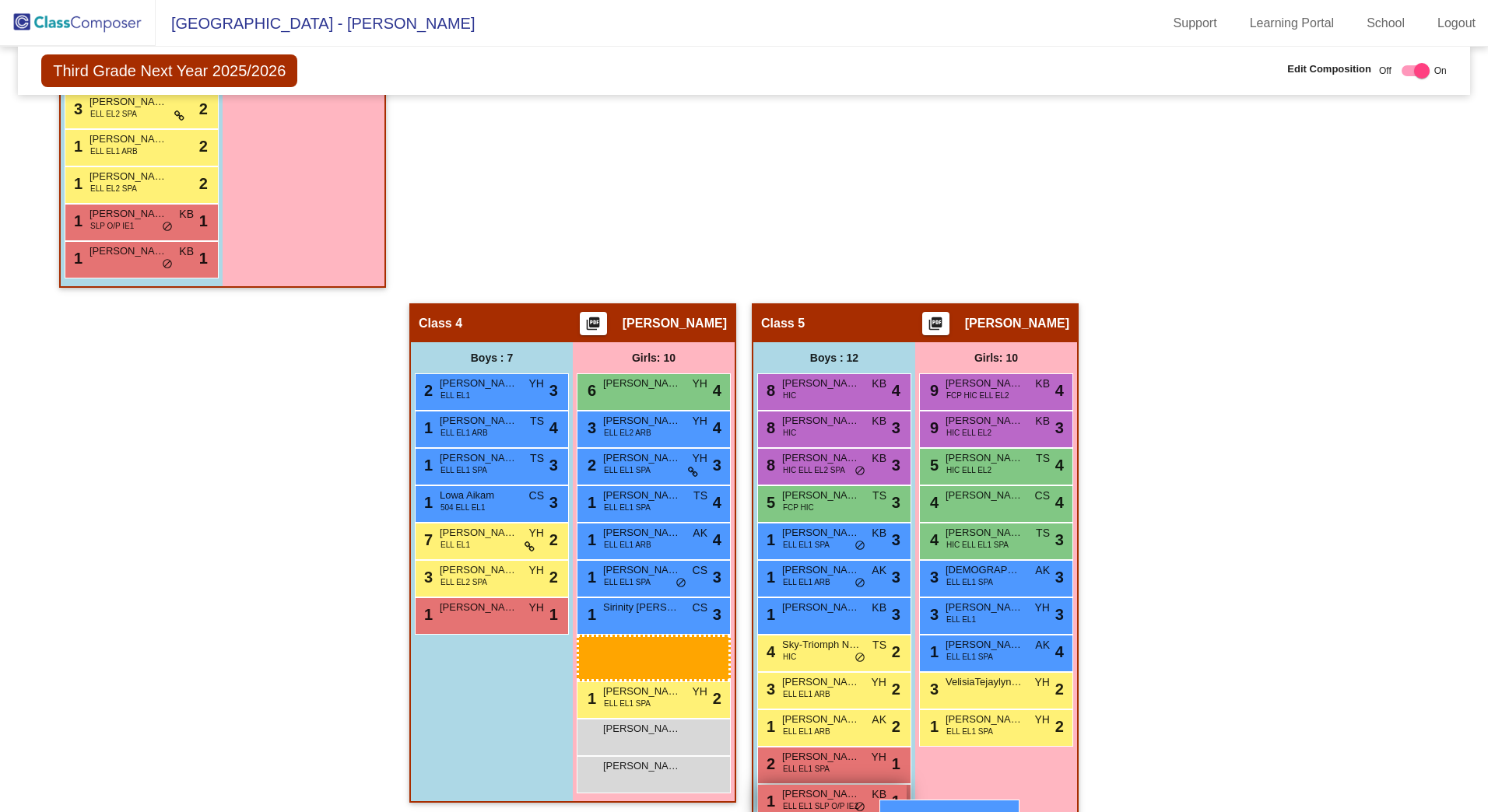
scroll to position [912, 0]
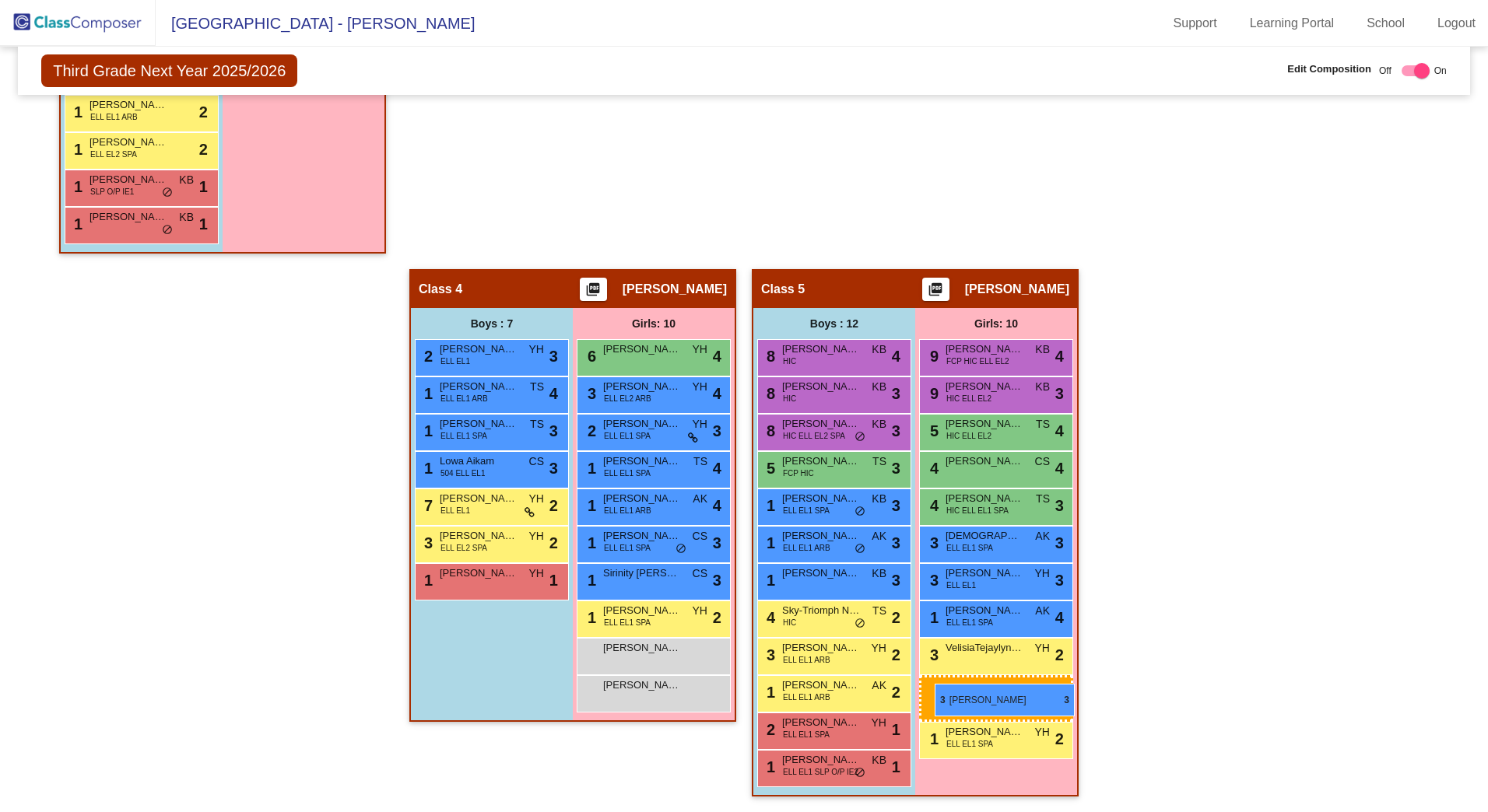
drag, startPoint x: 1311, startPoint y: 406, endPoint x: 935, endPoint y: 684, distance: 467.6
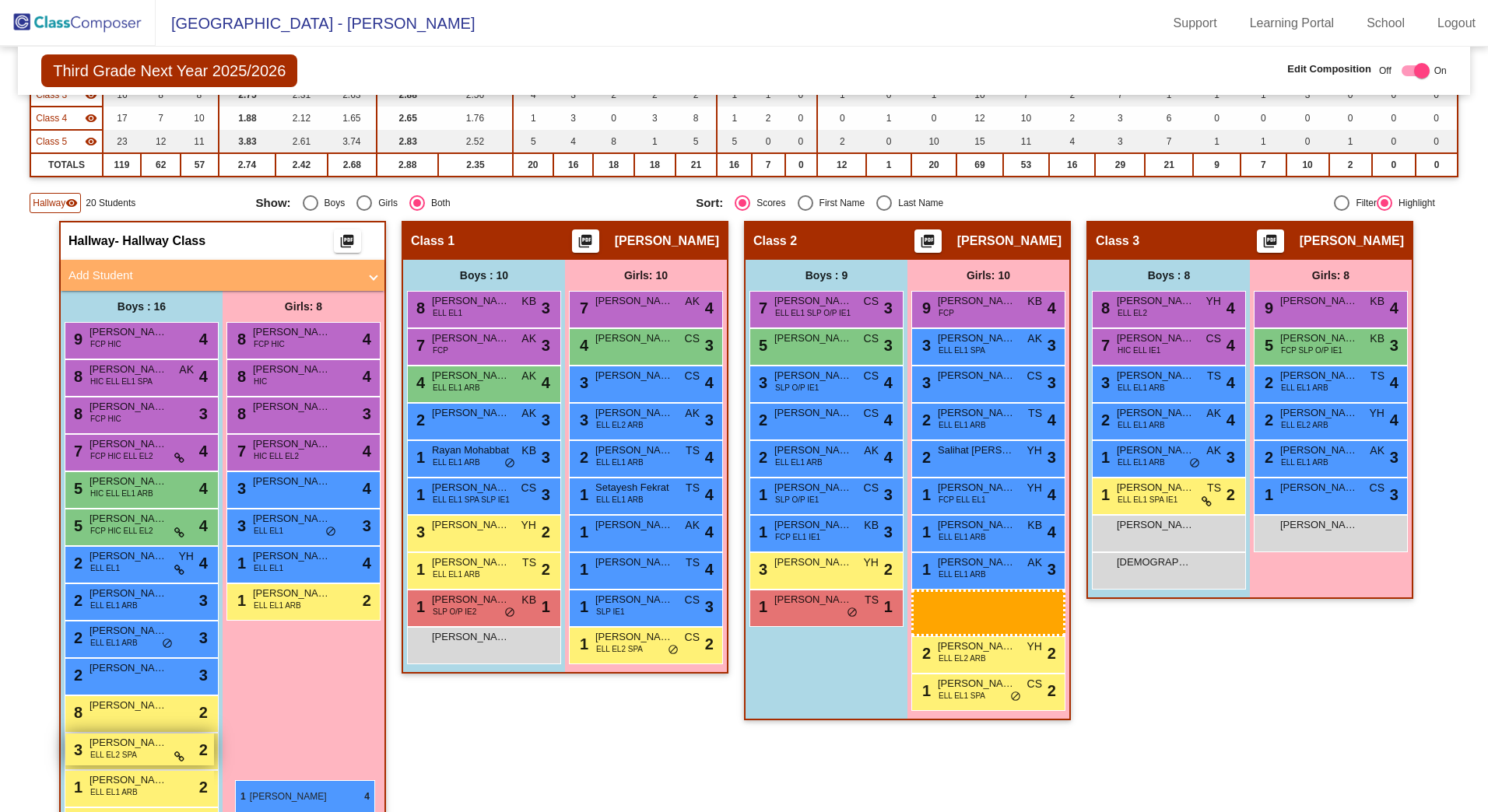
scroll to position [246, 0]
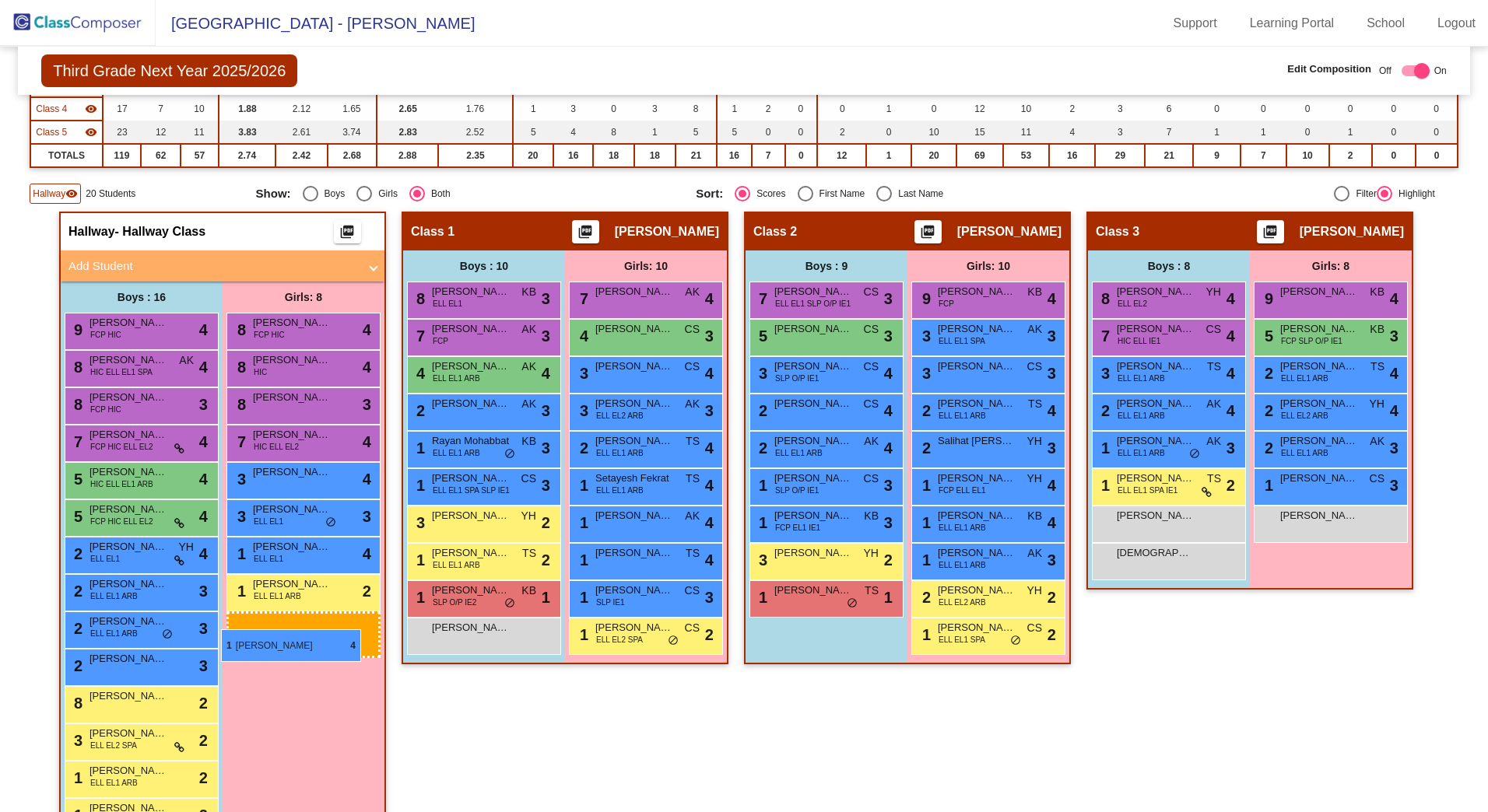
drag, startPoint x: 1329, startPoint y: 517, endPoint x: 221, endPoint y: 630, distance: 1113.7
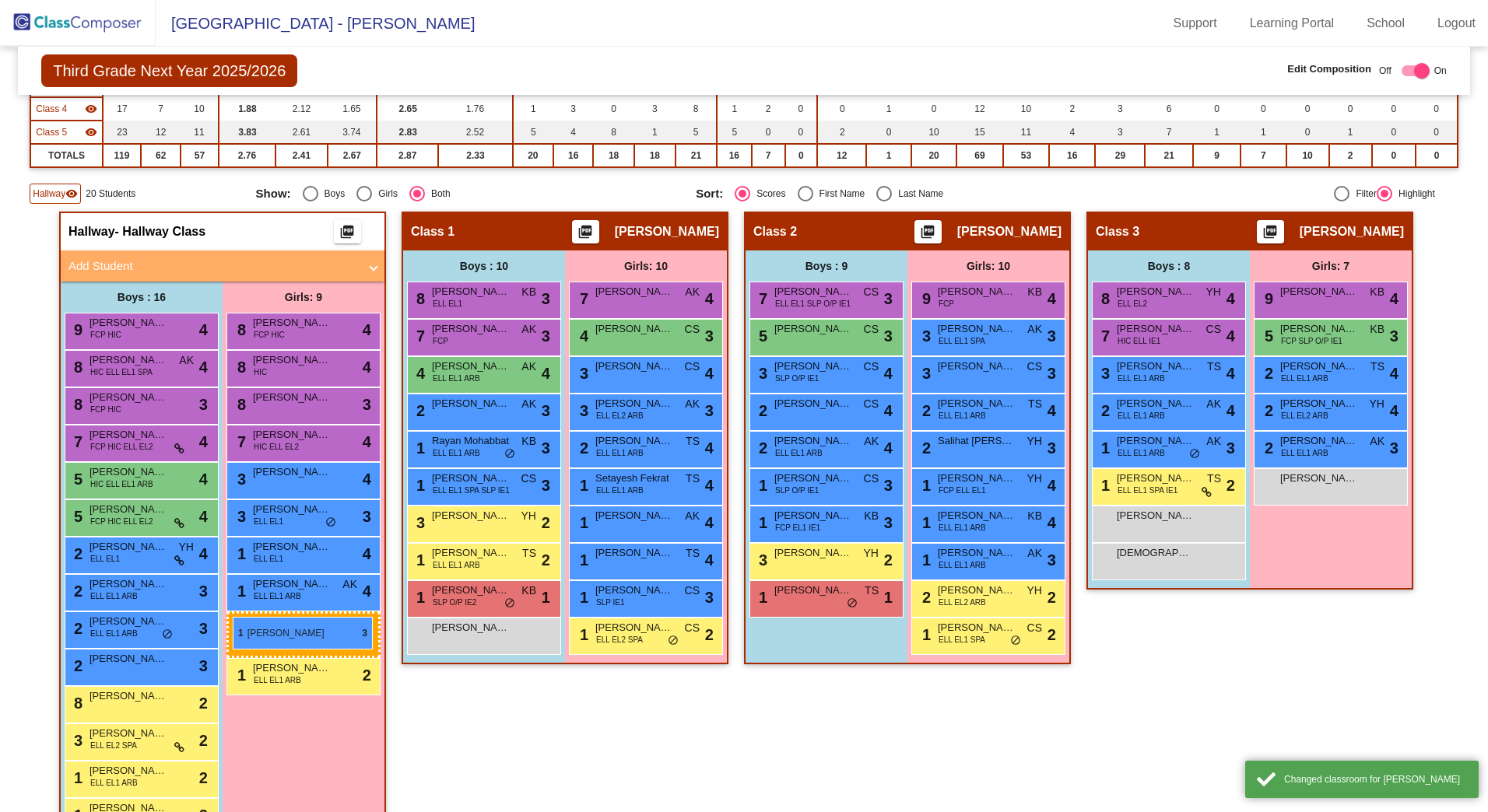
drag, startPoint x: 1317, startPoint y: 487, endPoint x: 233, endPoint y: 617, distance: 1091.8
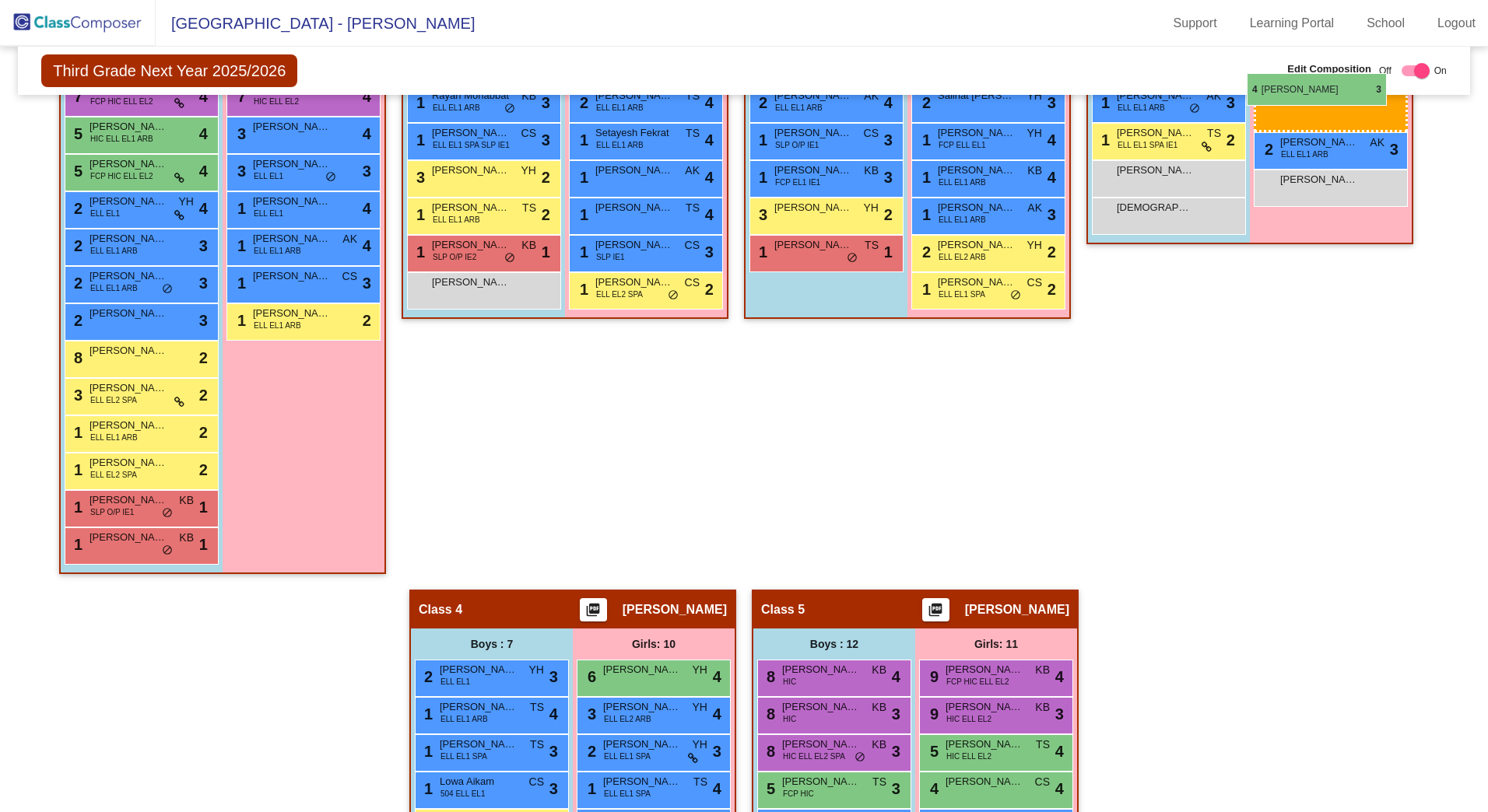
scroll to position [580, 0]
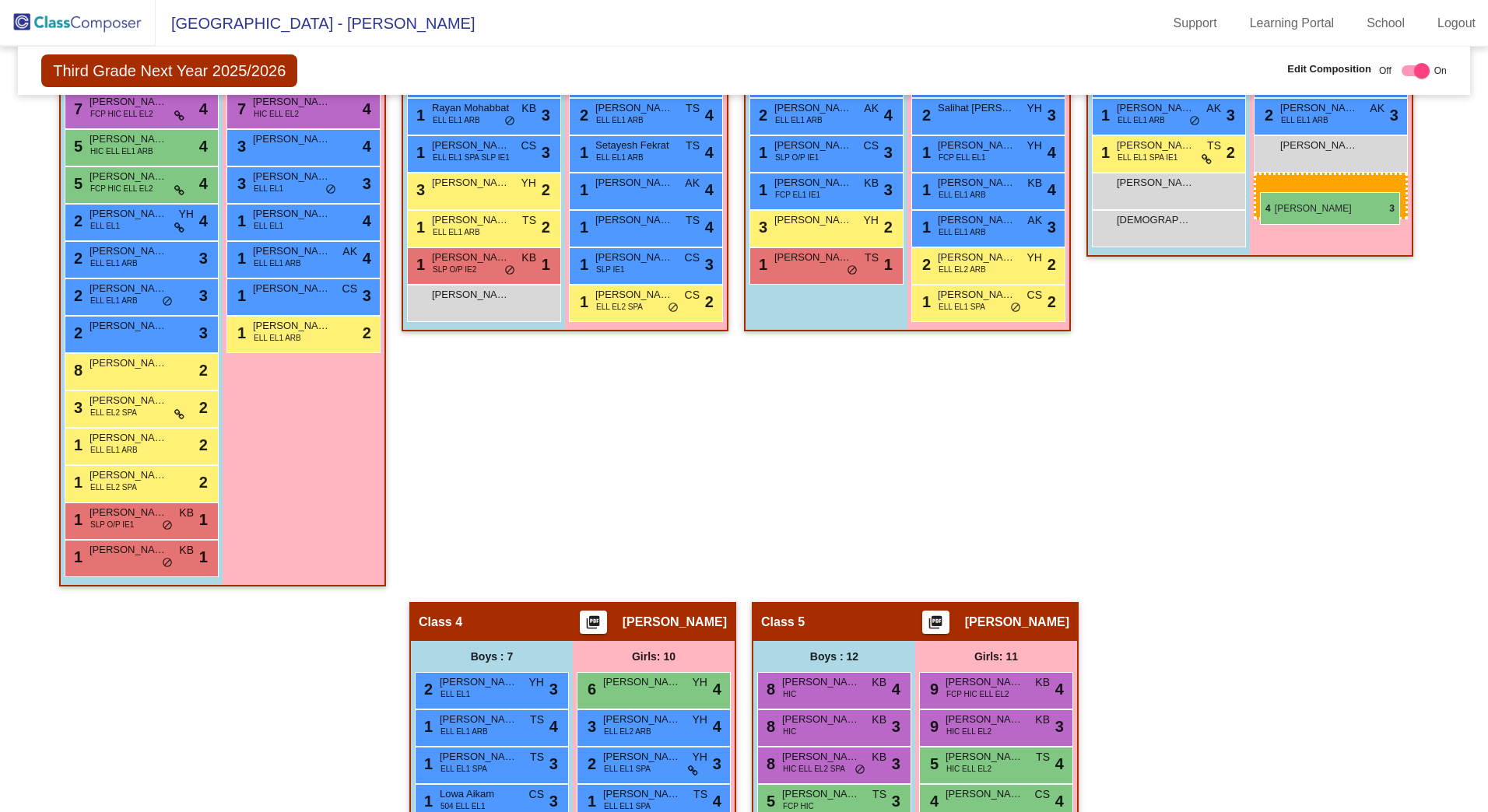
drag, startPoint x: 986, startPoint y: 506, endPoint x: 1260, endPoint y: 192, distance: 416.7
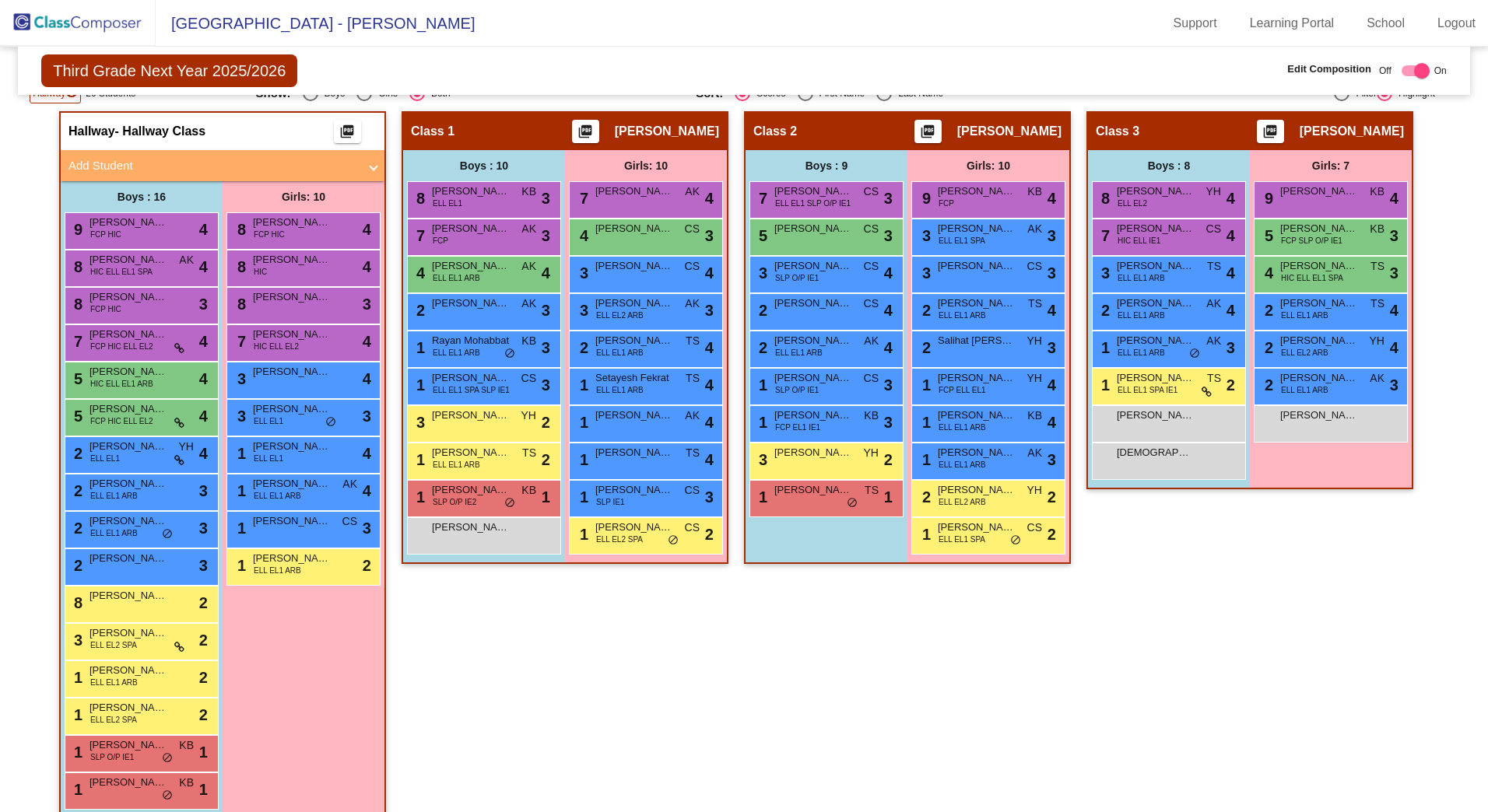
scroll to position [368, 0]
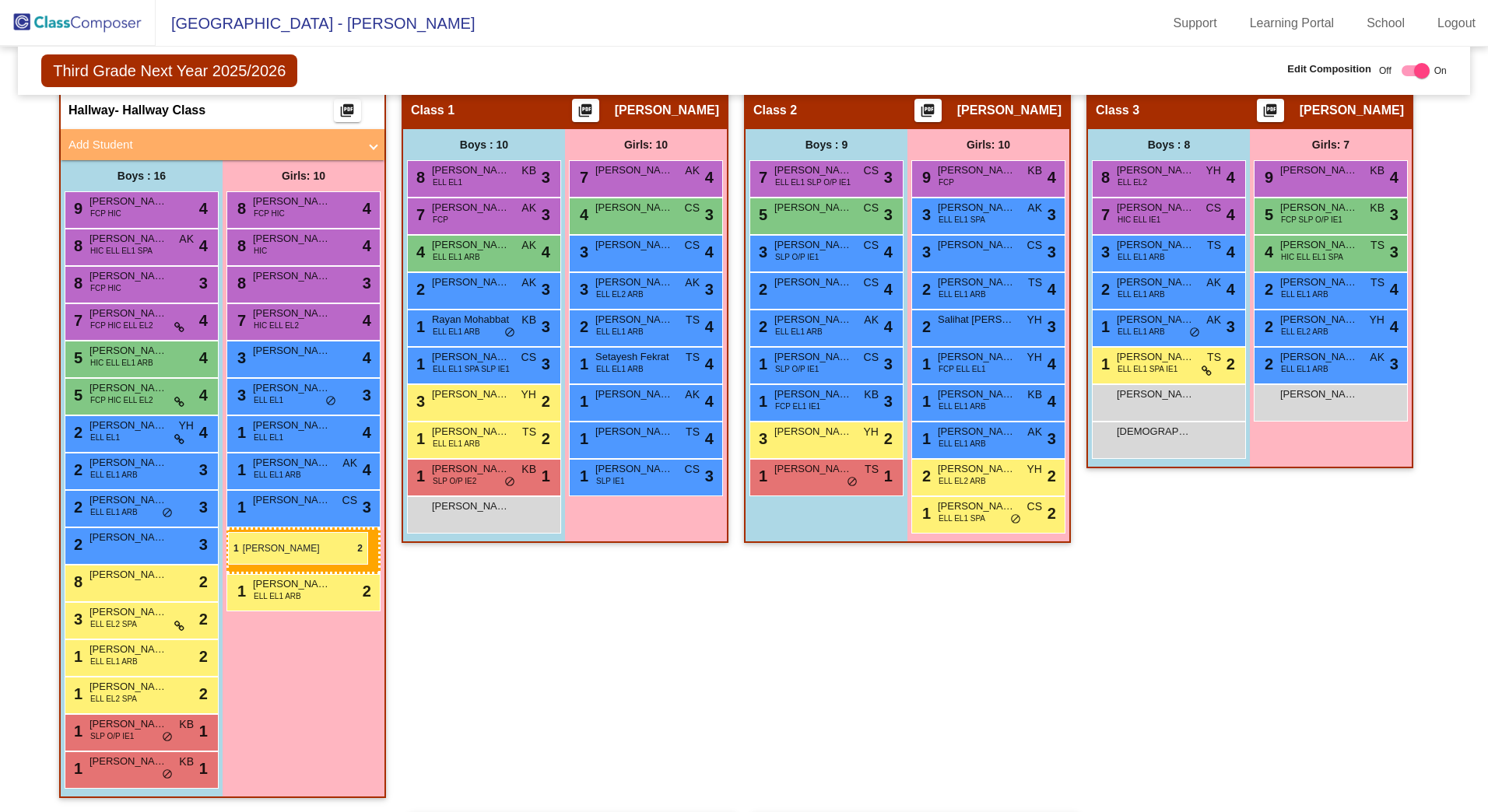
drag, startPoint x: 650, startPoint y: 512, endPoint x: 228, endPoint y: 532, distance: 422.5
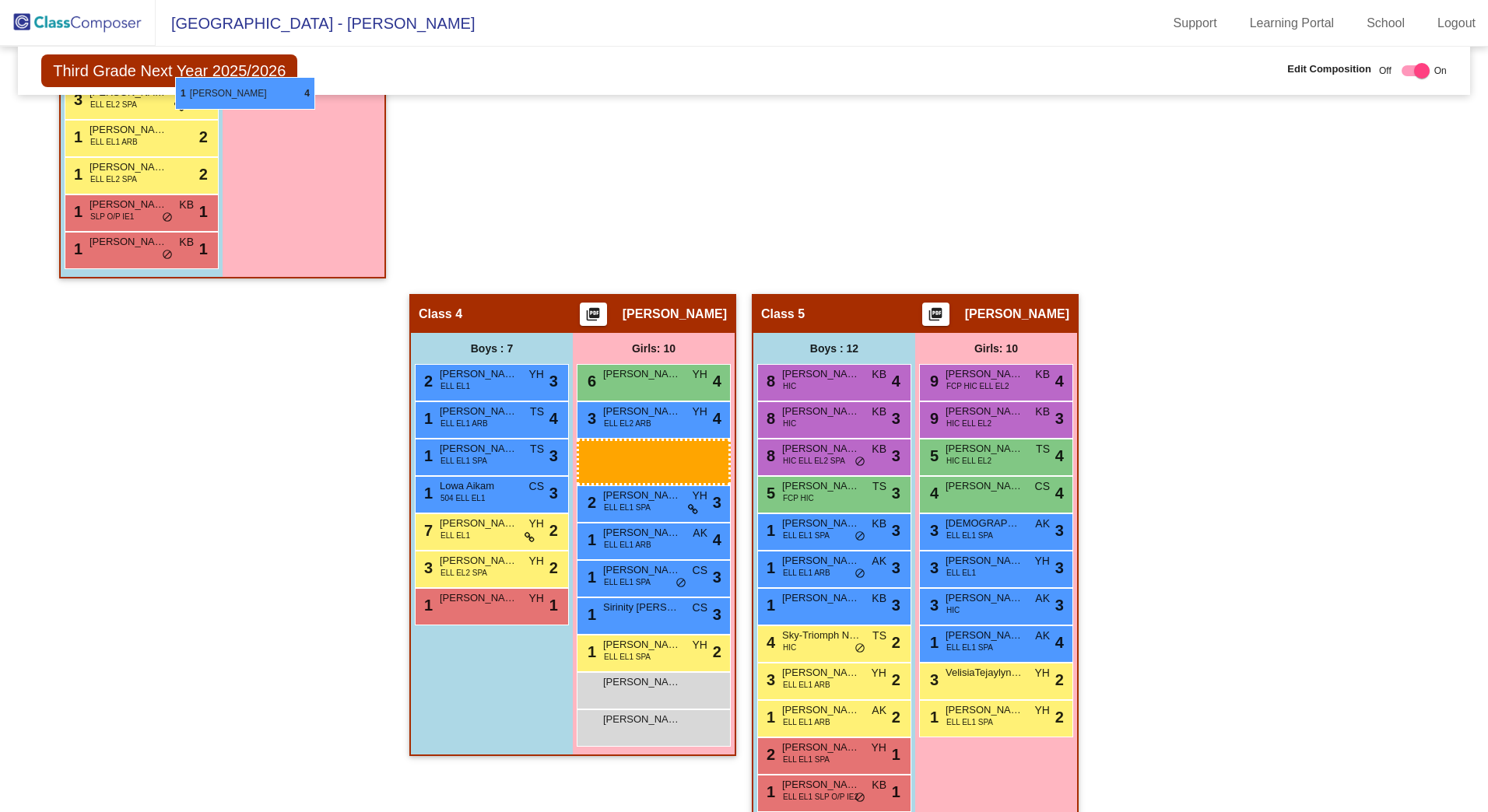
scroll to position [857, 0]
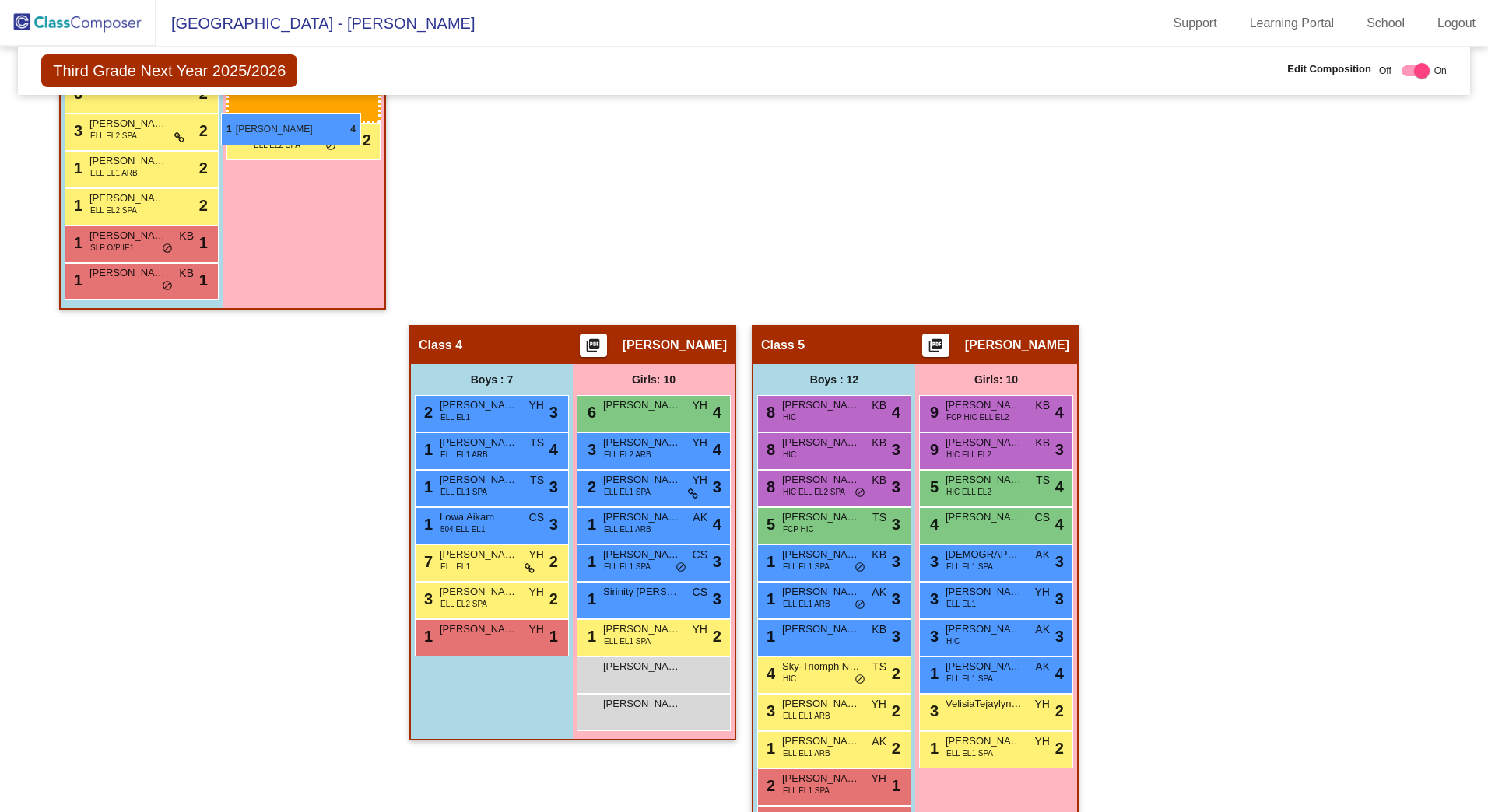
drag, startPoint x: 652, startPoint y: 469, endPoint x: 222, endPoint y: 119, distance: 554.4
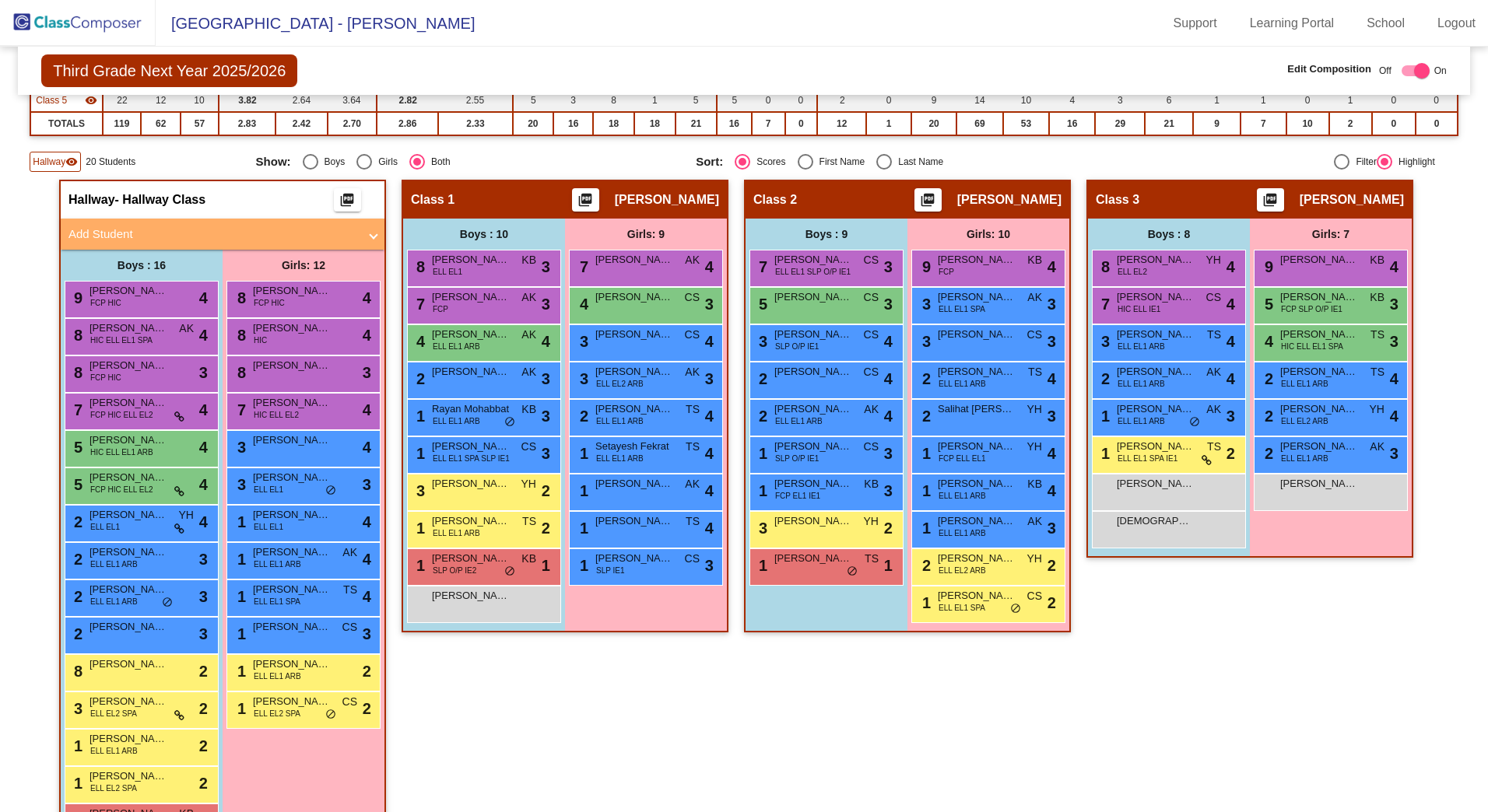
scroll to position [78, 0]
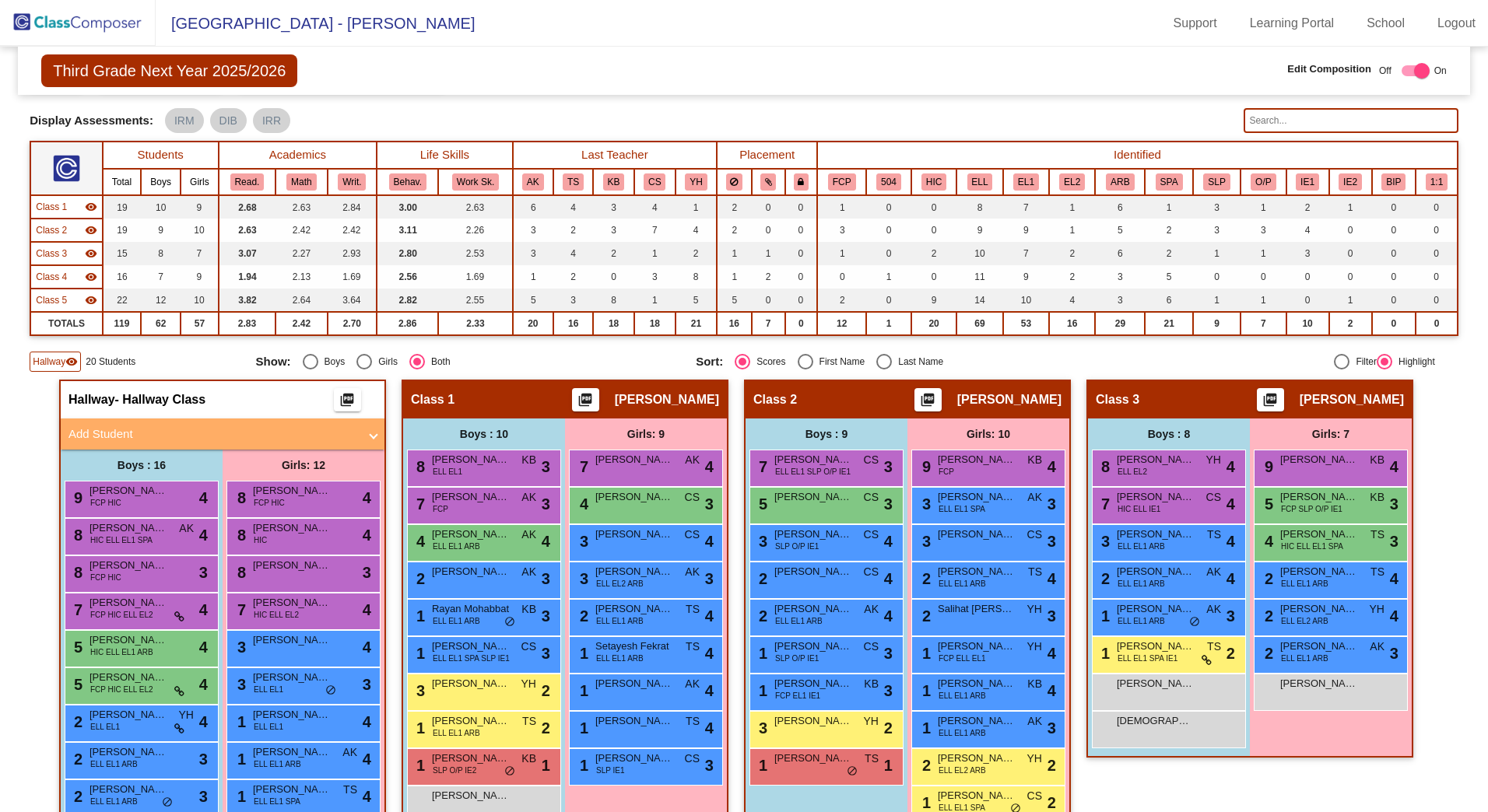
click at [104, 447] on mat-expansion-panel-header "Add Student" at bounding box center [222, 434] width 323 height 31
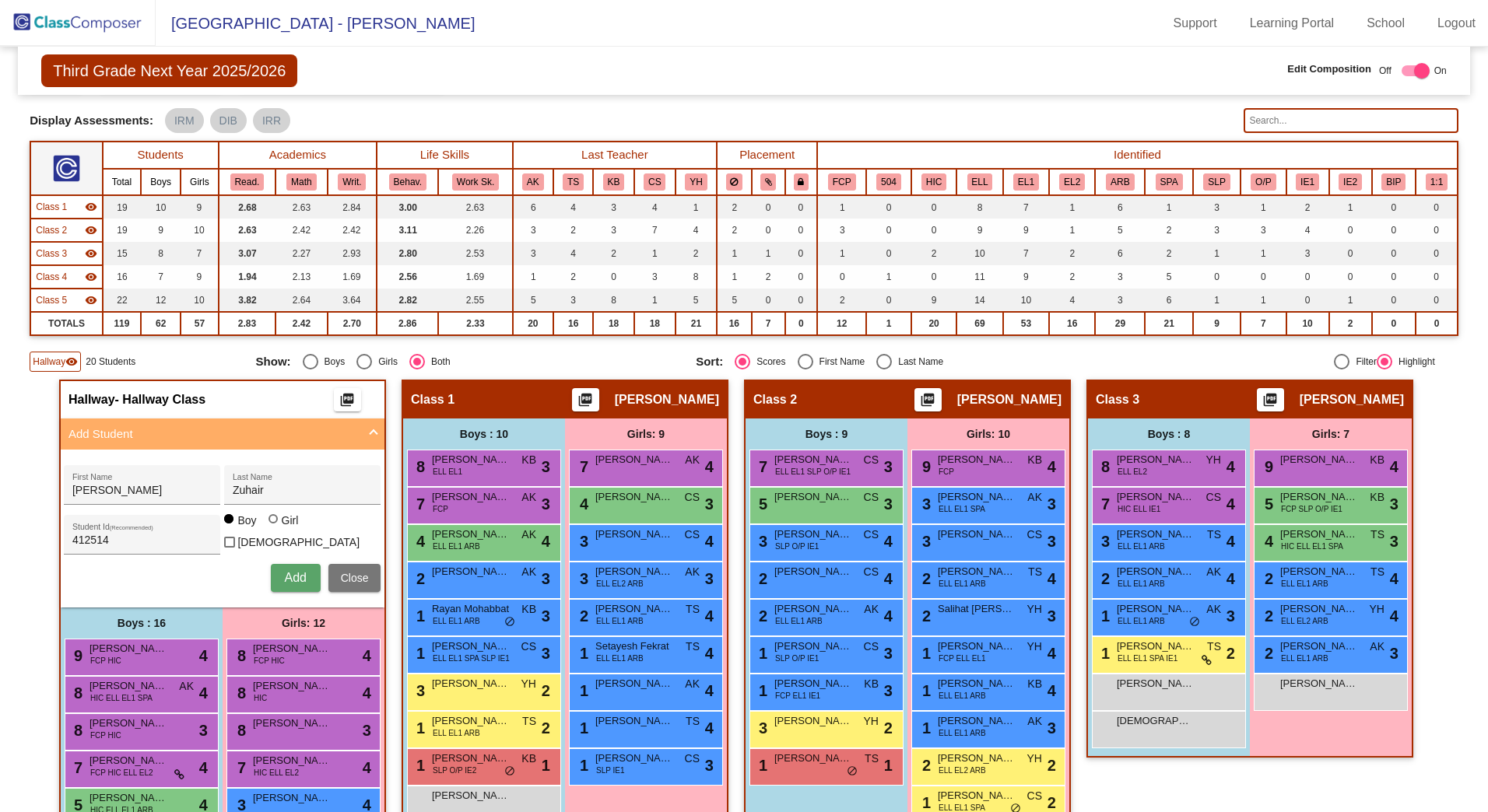
drag, startPoint x: 133, startPoint y: 489, endPoint x: -23, endPoint y: 472, distance: 156.9
click at [0, 472] on html "[GEOGRAPHIC_DATA] - Adriana Support Learning Portal School Logout home Home set…" at bounding box center [744, 406] width 1488 height 812
type input "Ahlam"
type input "[PERSON_NAME]"
type input "408180"
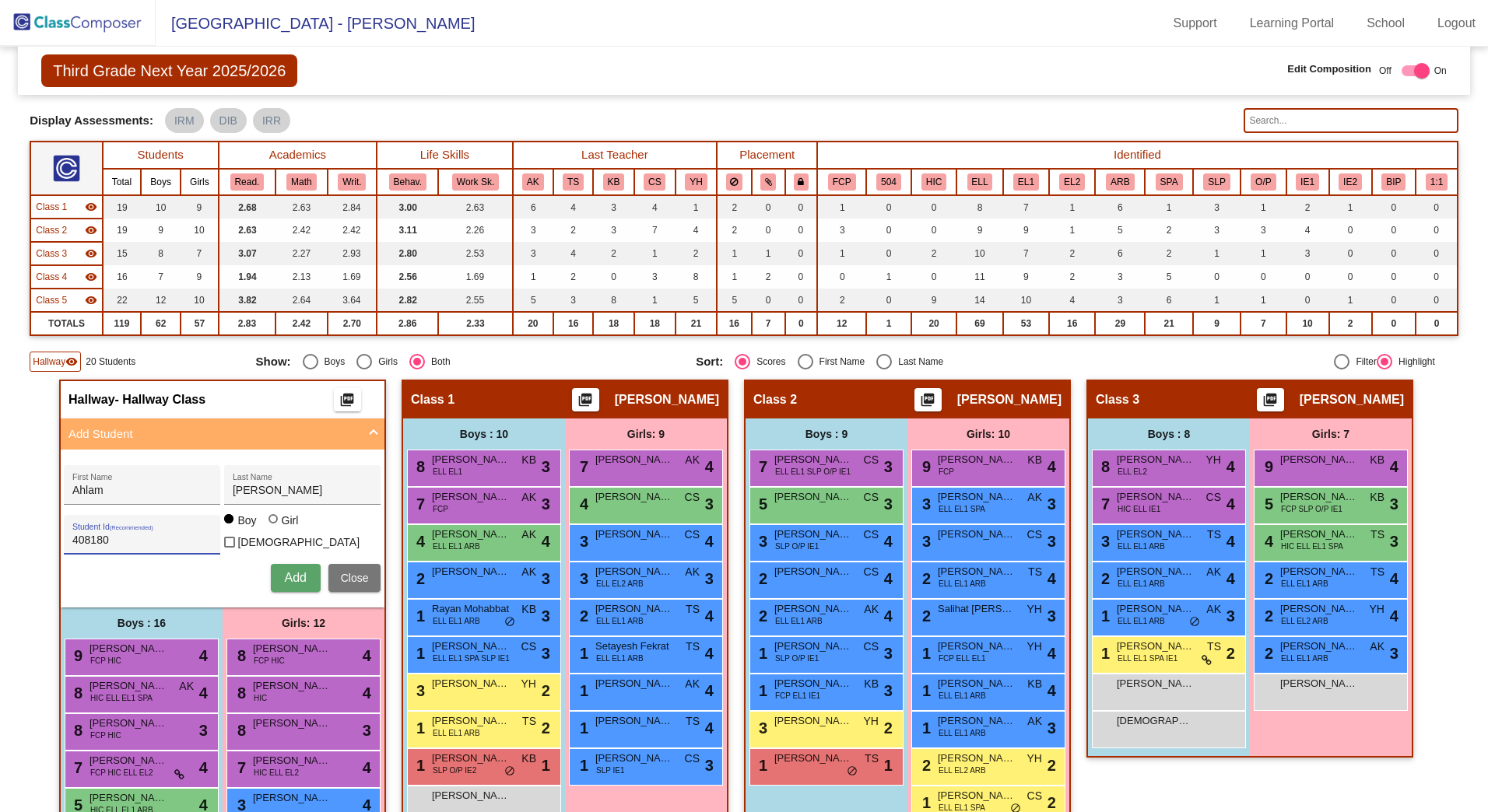
click at [270, 523] on div at bounding box center [273, 518] width 9 height 9
click at [274, 527] on input "Girl" at bounding box center [274, 527] width 1 height 1
radio input "true"
click at [303, 598] on div "[PERSON_NAME] First Name [PERSON_NAME] Last Name 408180 Student Id (Recommended…" at bounding box center [222, 528] width 323 height 158
click at [307, 580] on button "Add" at bounding box center [296, 577] width 50 height 28
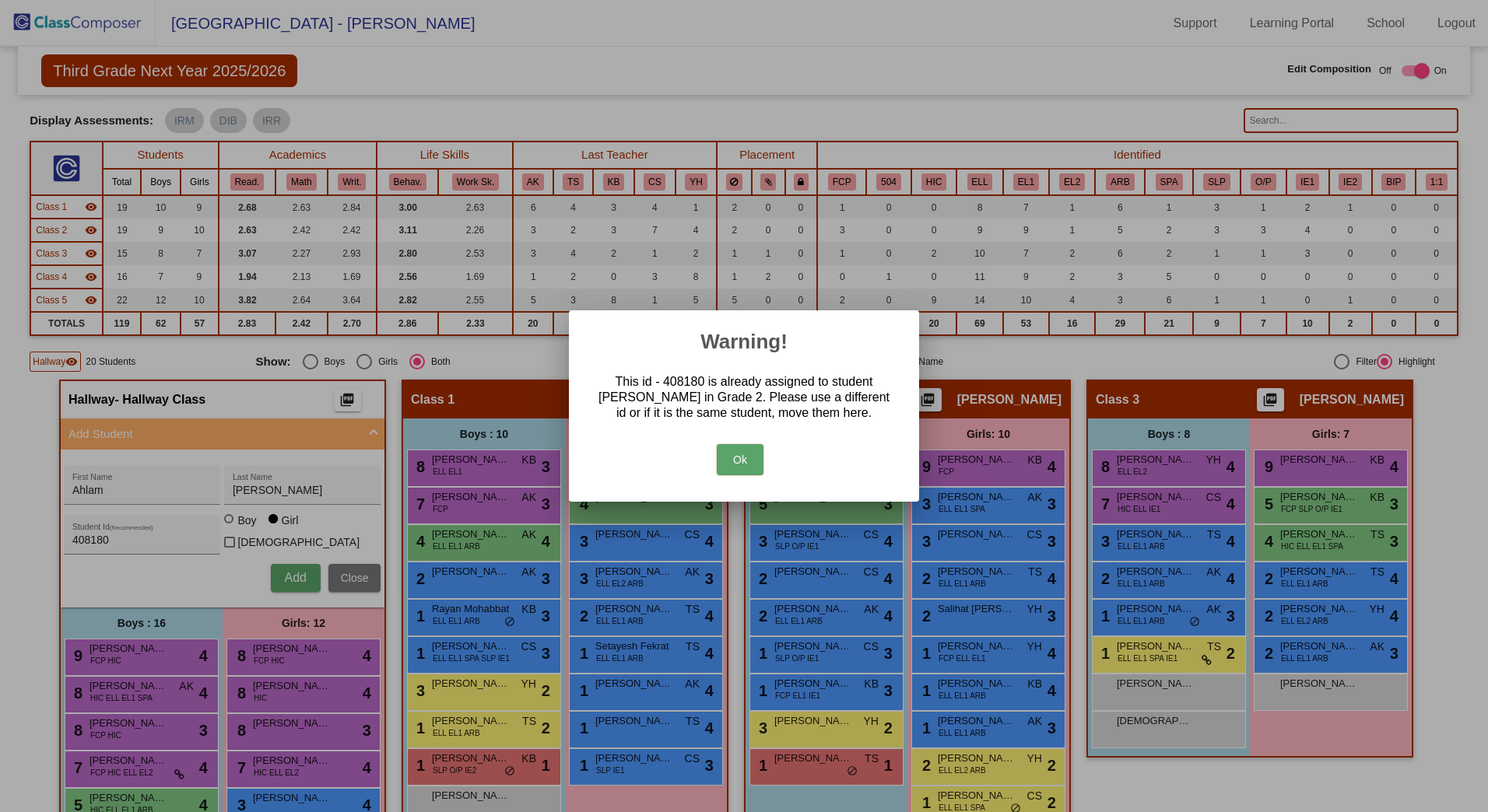
click at [743, 456] on button "Ok" at bounding box center [740, 459] width 46 height 31
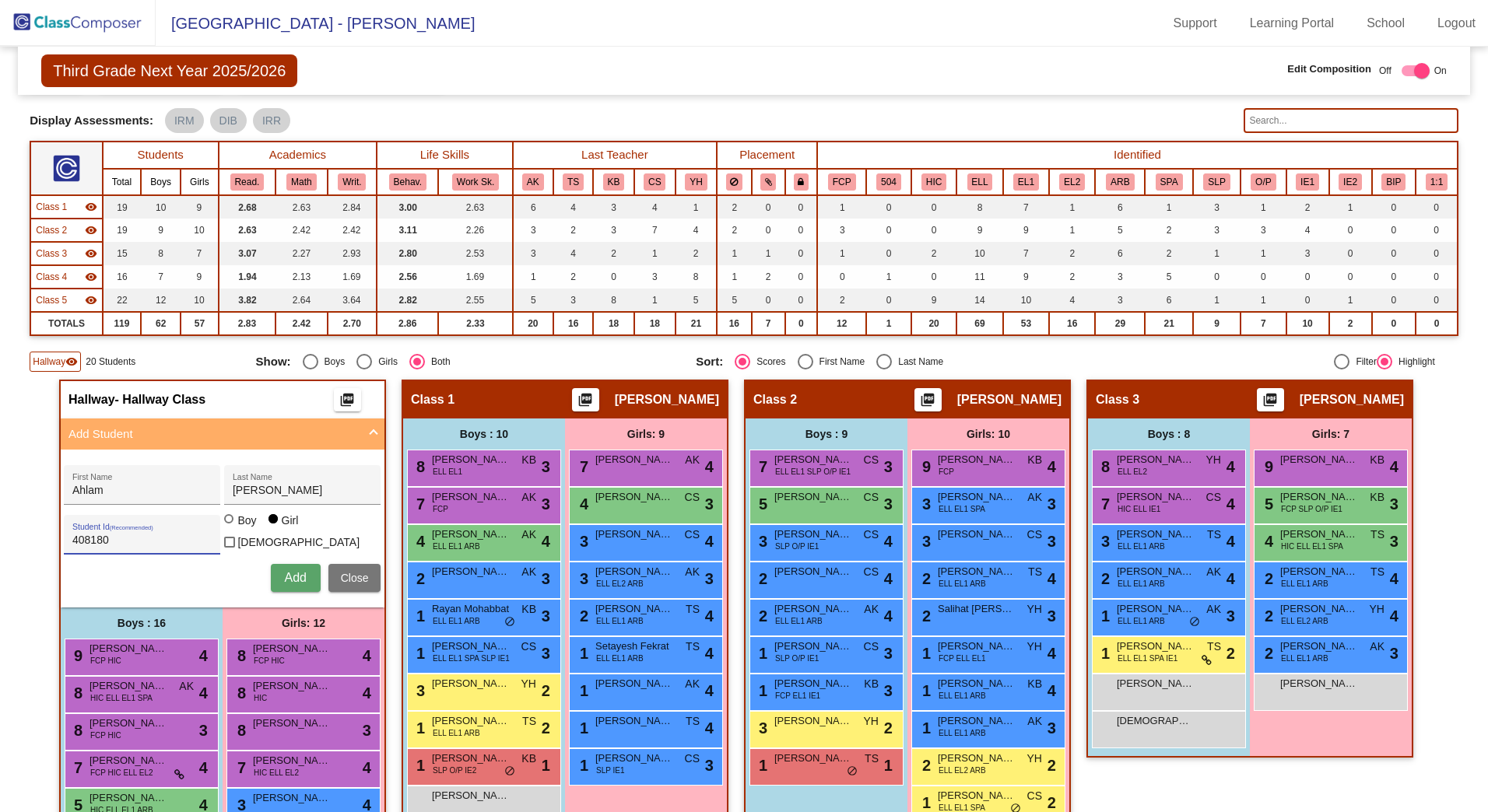
drag, startPoint x: 101, startPoint y: 523, endPoint x: 50, endPoint y: 517, distance: 51.4
click at [64, 519] on div "408180 Student Id (Recommended)" at bounding box center [142, 534] width 156 height 40
click at [292, 584] on button "Add" at bounding box center [296, 577] width 50 height 28
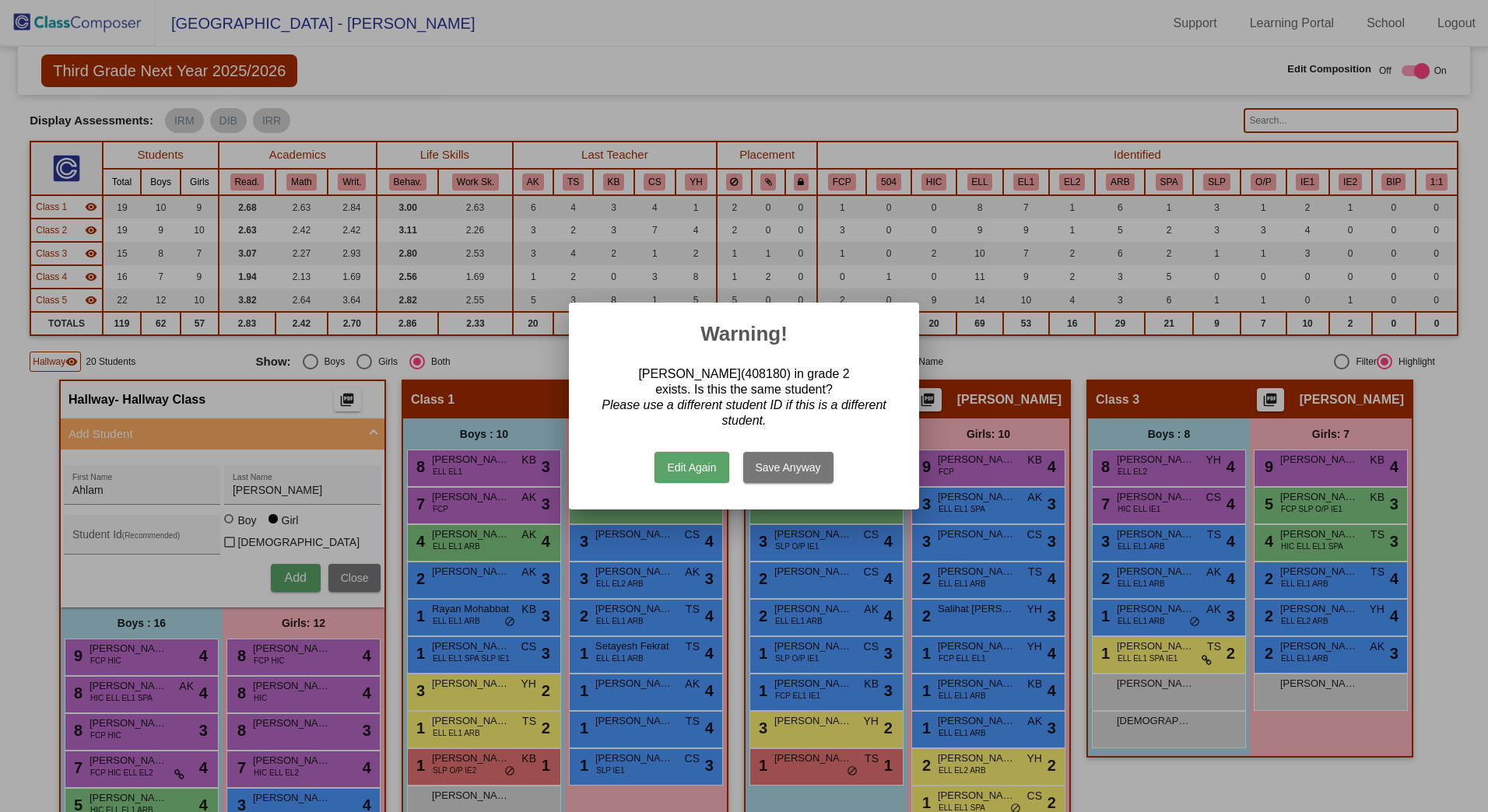
click at [685, 474] on button "Edit Again" at bounding box center [692, 468] width 74 height 31
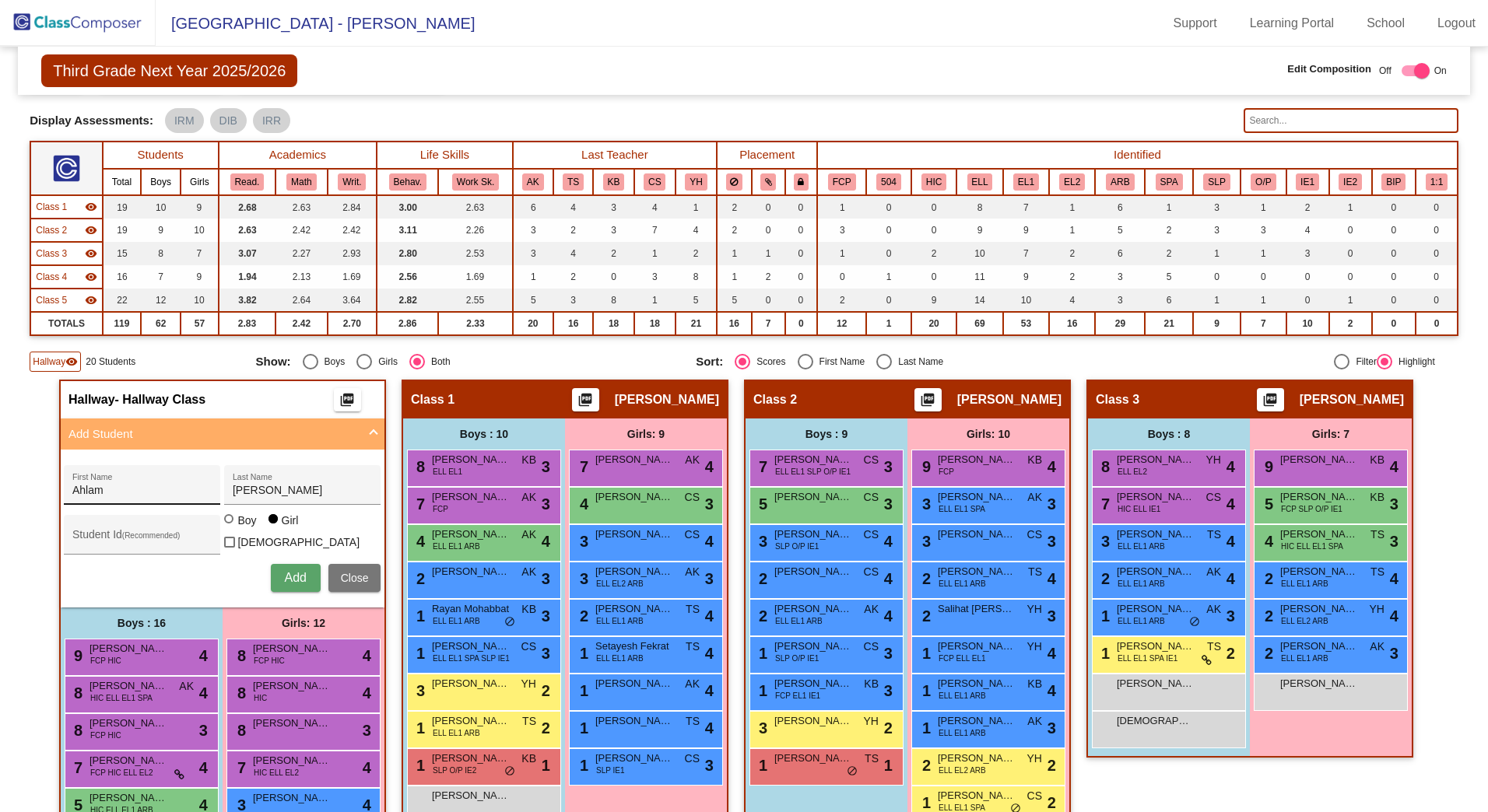
click at [170, 499] on div "[PERSON_NAME] First Name" at bounding box center [143, 490] width 140 height 32
click at [354, 576] on span "Close" at bounding box center [355, 578] width 28 height 13
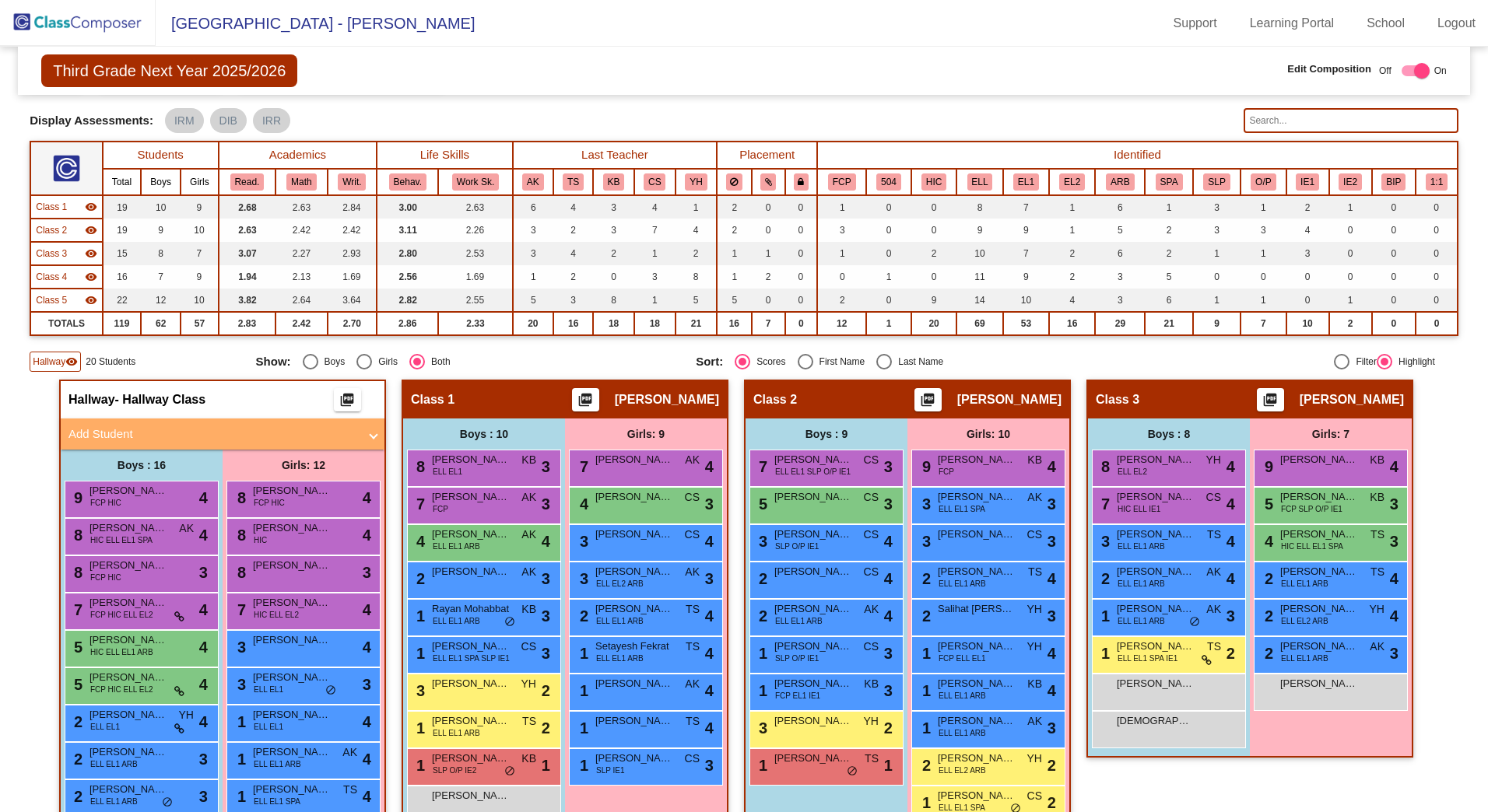
click at [124, 427] on mat-panel-title "Add Student" at bounding box center [213, 434] width 290 height 18
radio input "true"
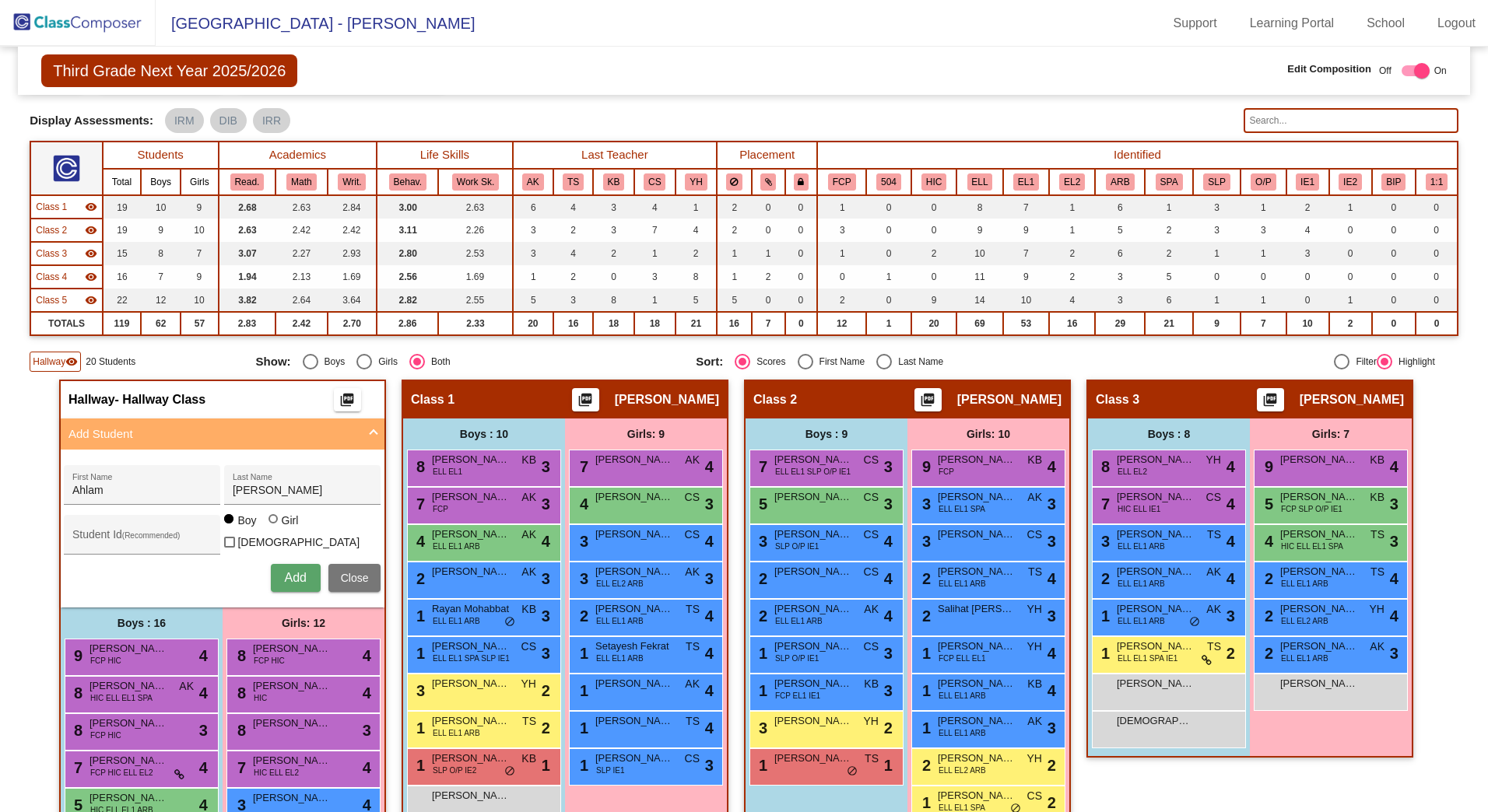
click at [185, 556] on div "[PERSON_NAME] First Name [PERSON_NAME] Last Name Student Id (Recommended) Boy G…" at bounding box center [222, 528] width 333 height 143
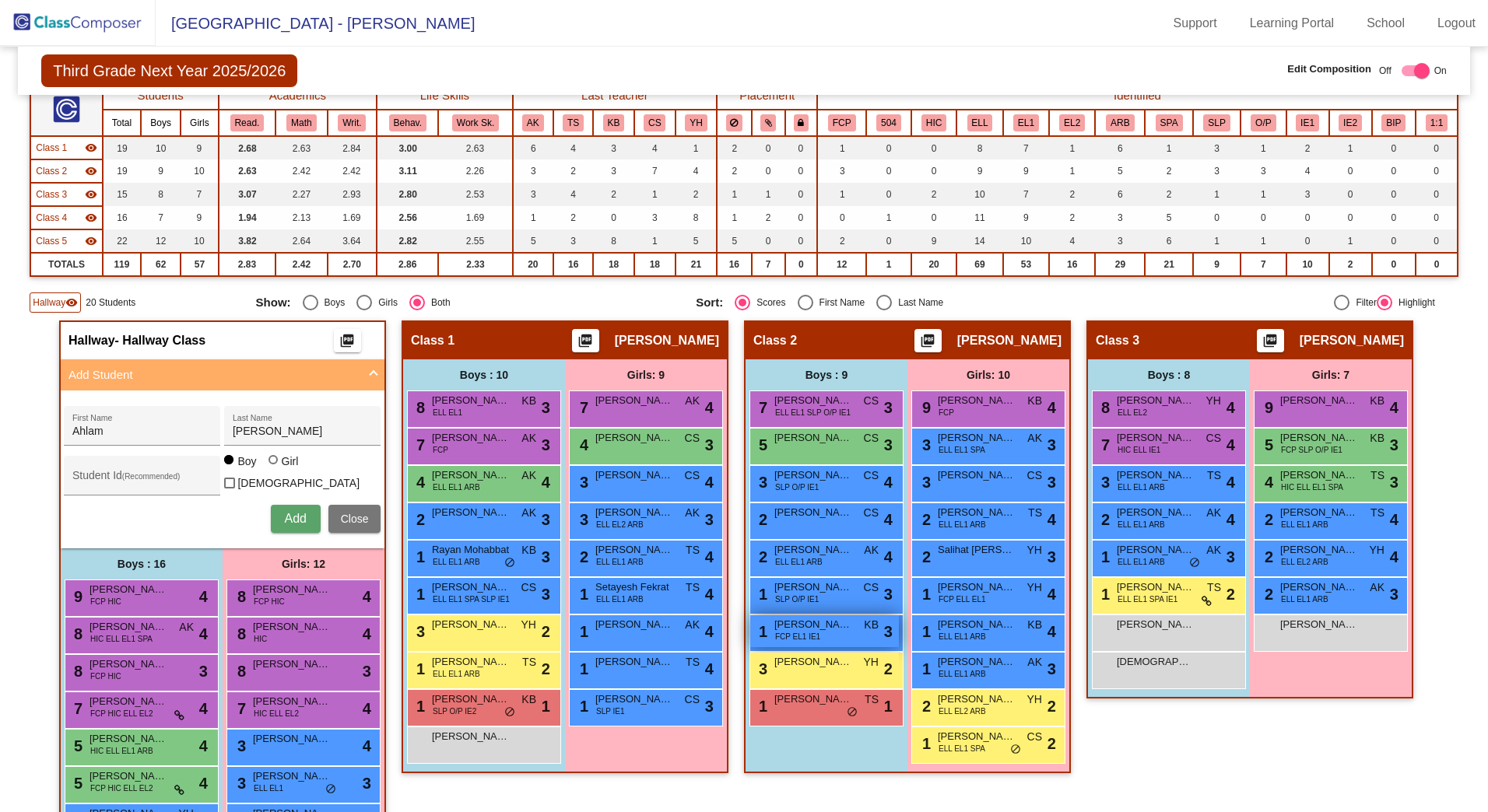
scroll to position [155, 0]
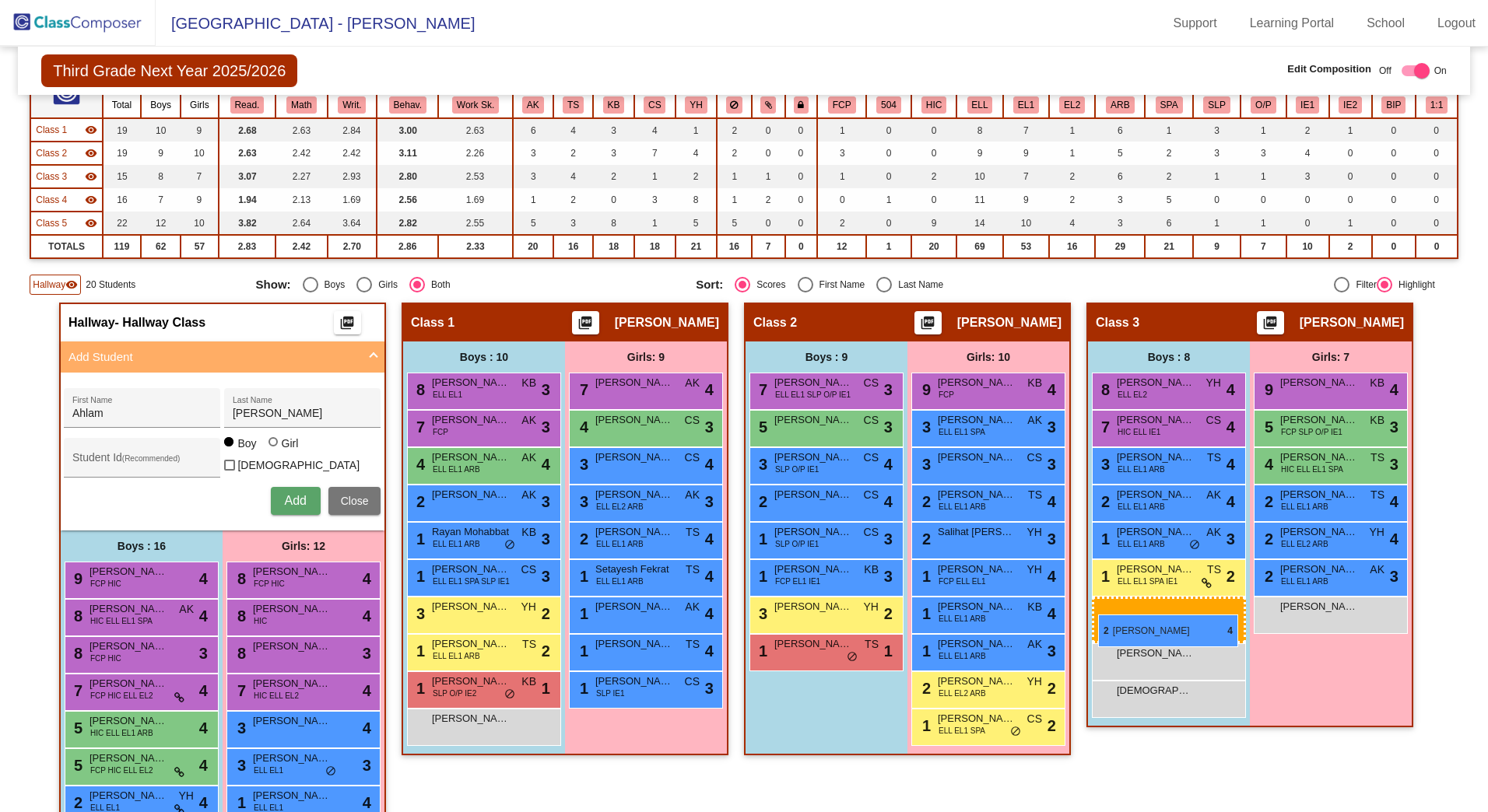
drag, startPoint x: 807, startPoint y: 538, endPoint x: 1099, endPoint y: 614, distance: 301.7
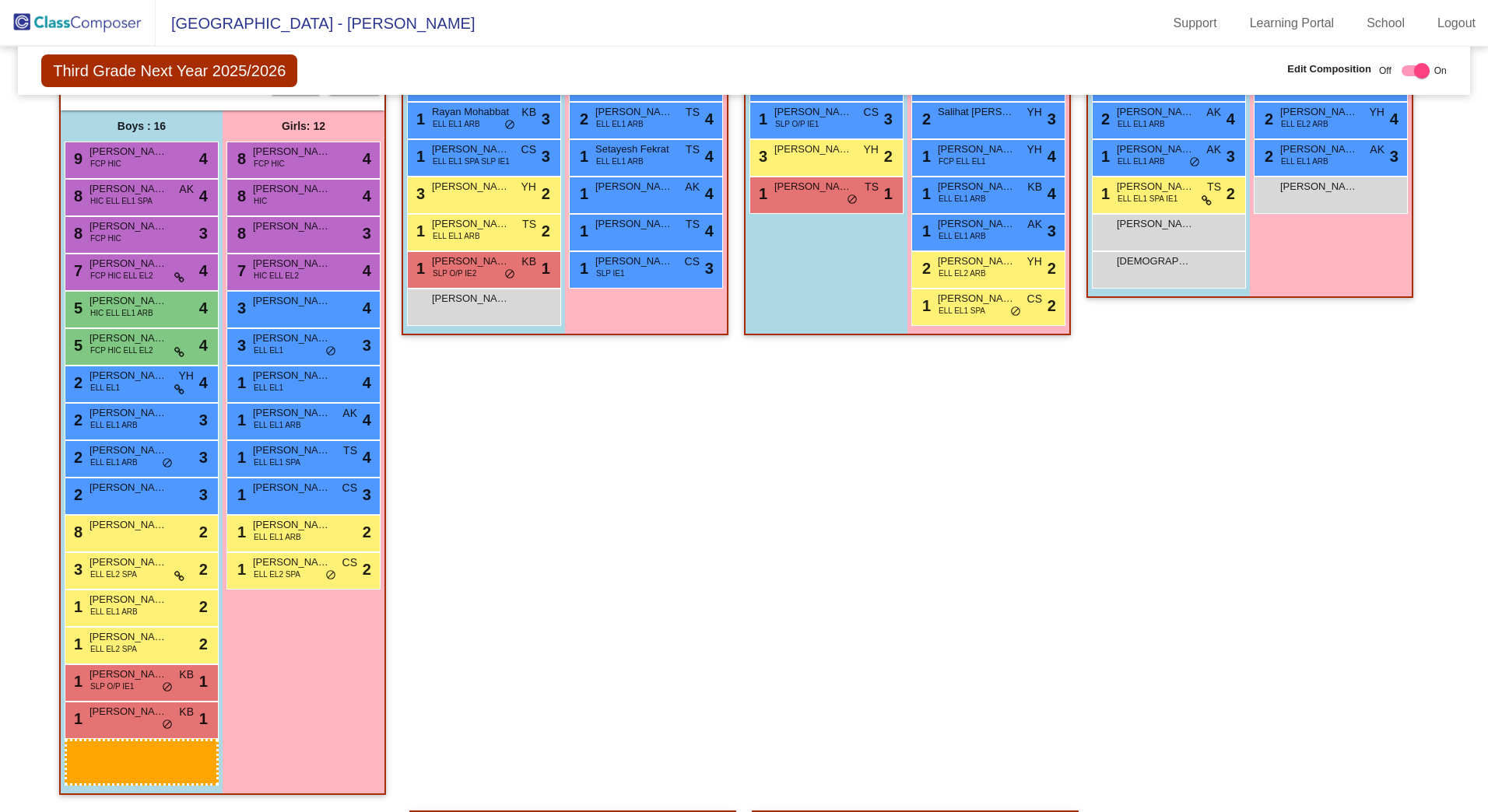
scroll to position [604, 0]
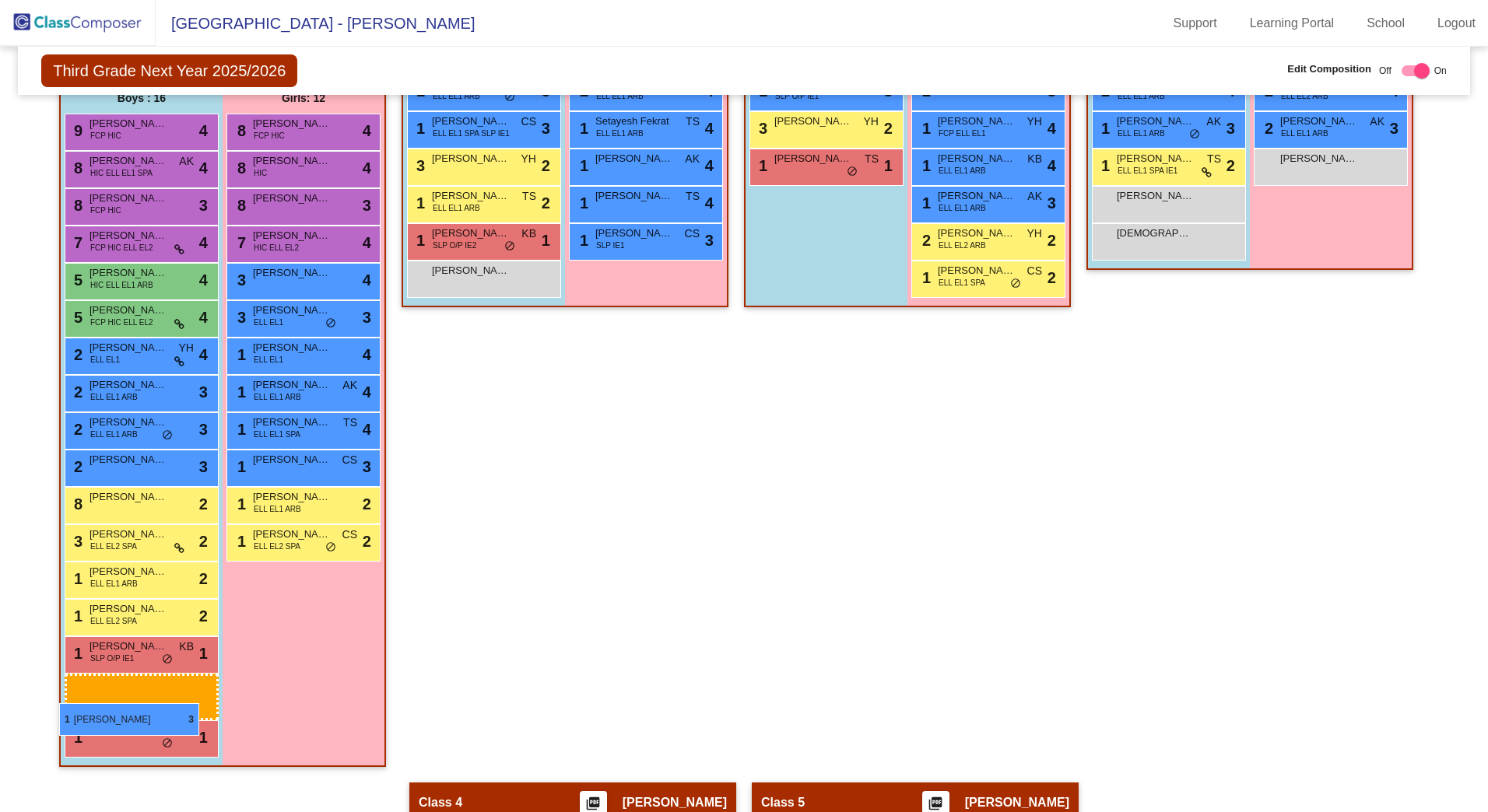
drag, startPoint x: 830, startPoint y: 573, endPoint x: 60, endPoint y: 701, distance: 780.6
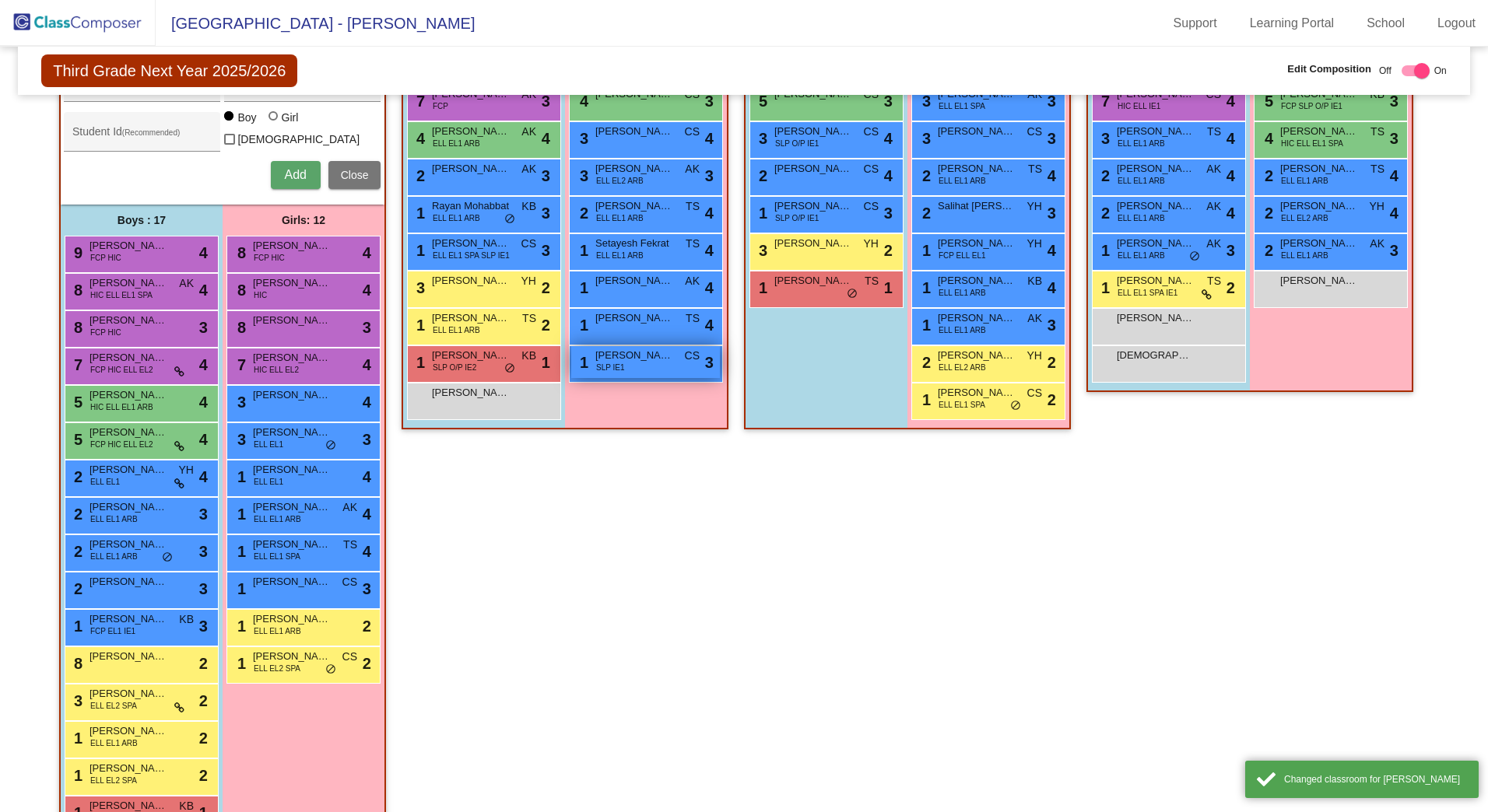
scroll to position [371, 0]
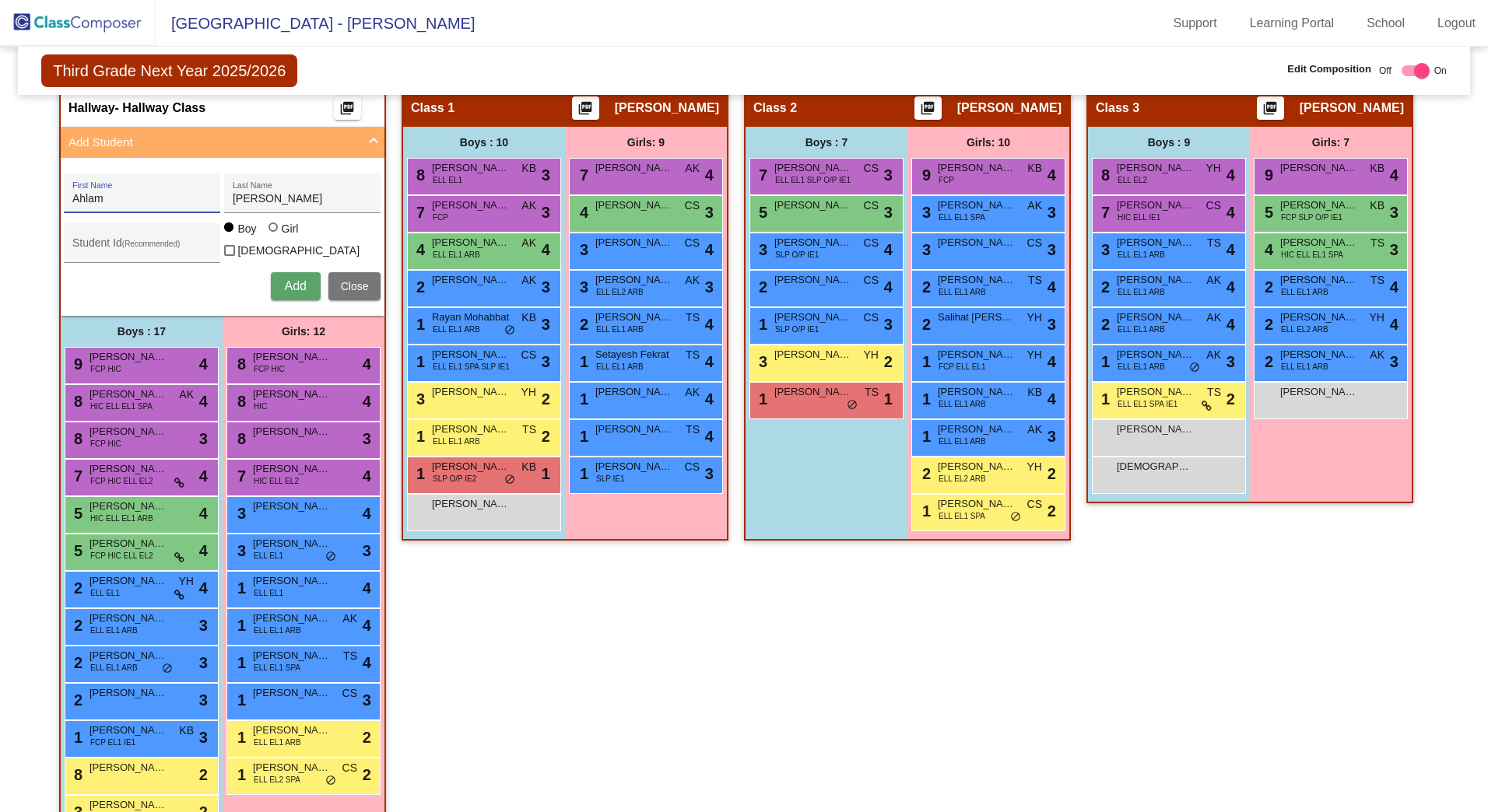
drag, startPoint x: 14, startPoint y: 186, endPoint x: -383, endPoint y: 138, distance: 399.9
click at [0, 138] on html "[GEOGRAPHIC_DATA] - Adriana Support Learning Portal School Logout home Home set…" at bounding box center [744, 406] width 1488 height 812
type input "[PERSON_NAME]"
type input "426319"
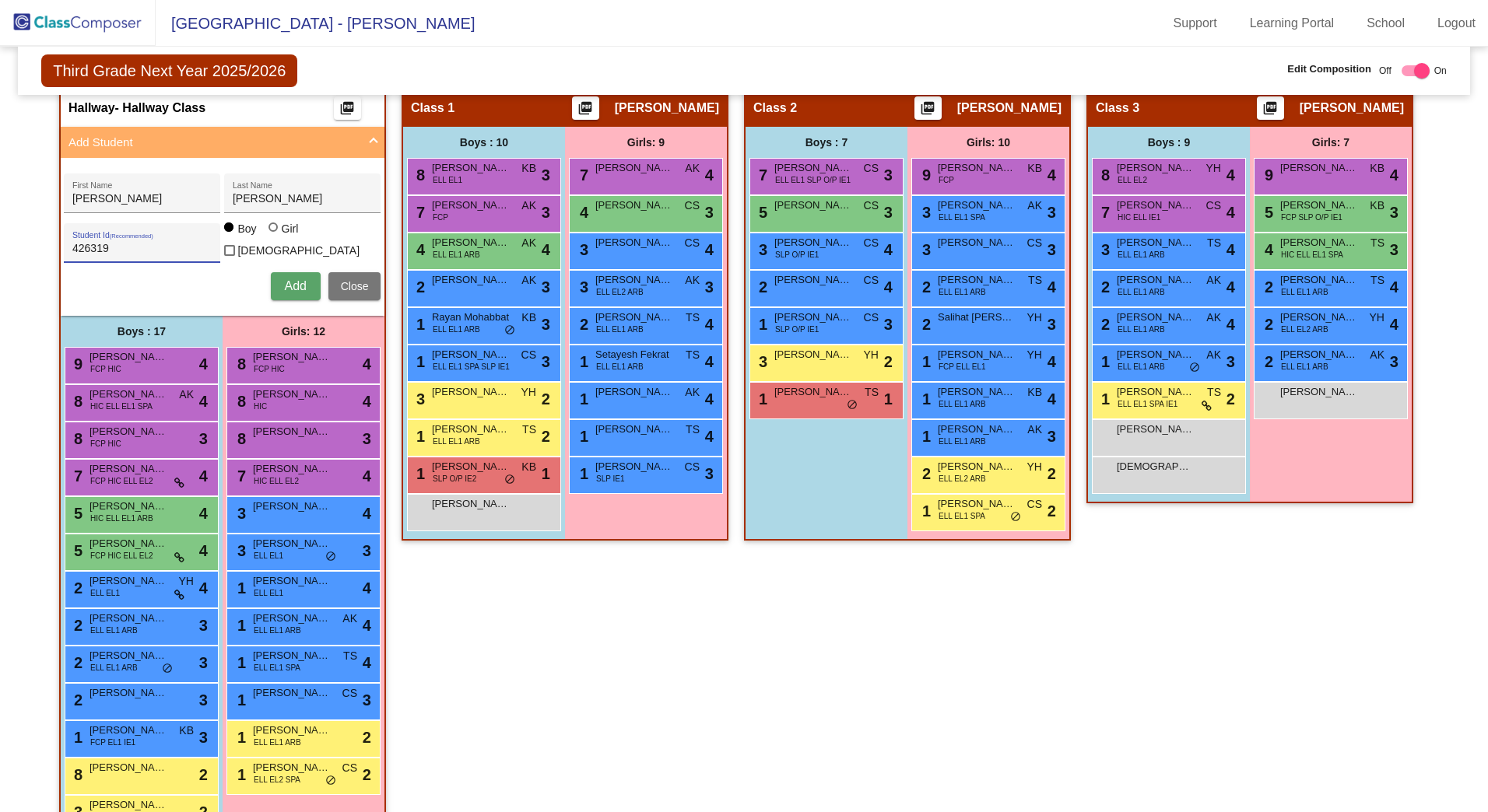
drag, startPoint x: 294, startPoint y: 277, endPoint x: 233, endPoint y: 294, distance: 63.3
click at [294, 279] on span "Add" at bounding box center [295, 286] width 22 height 14
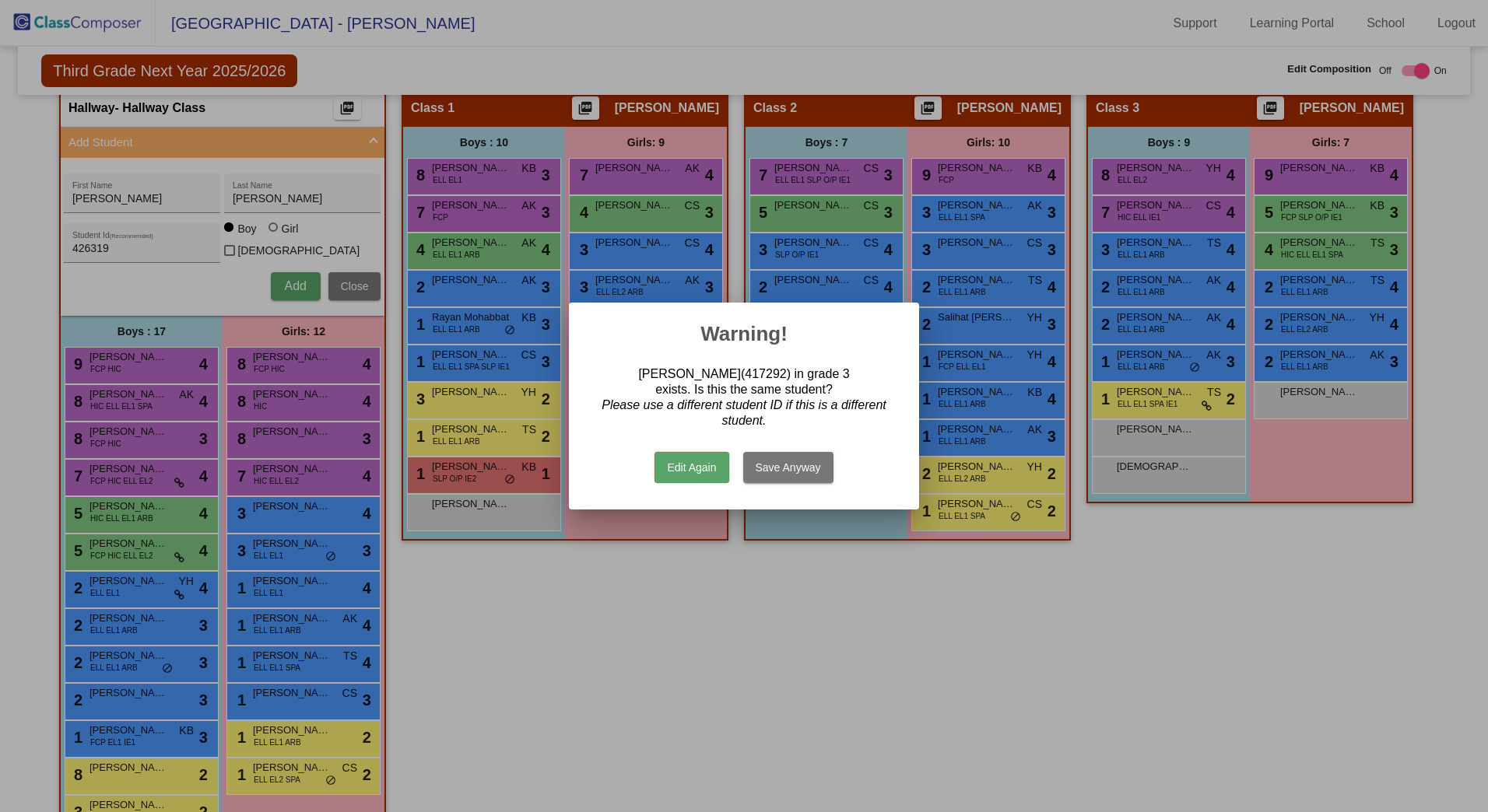
click at [709, 461] on button "Edit Again" at bounding box center [692, 468] width 74 height 31
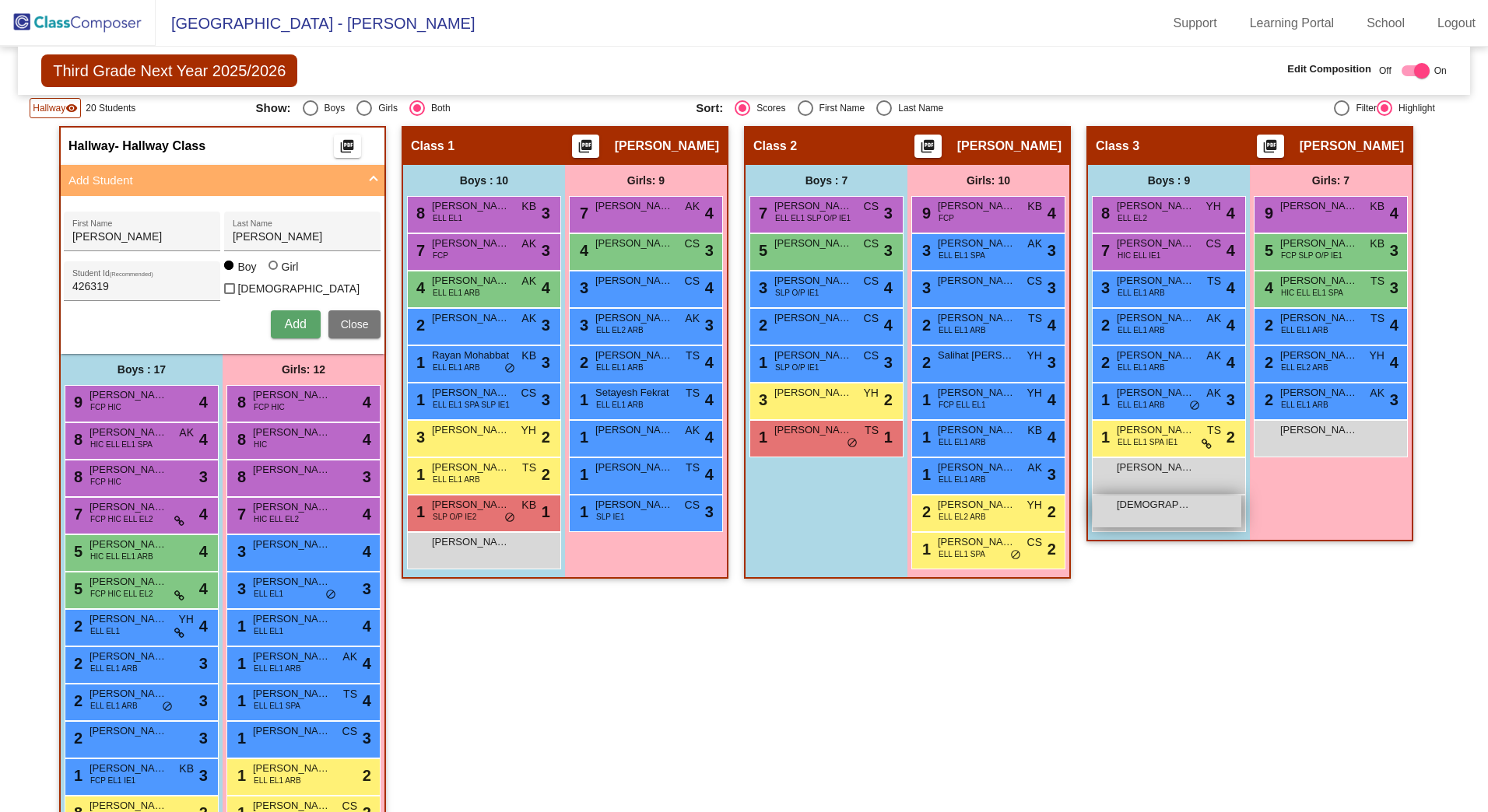
scroll to position [93, 0]
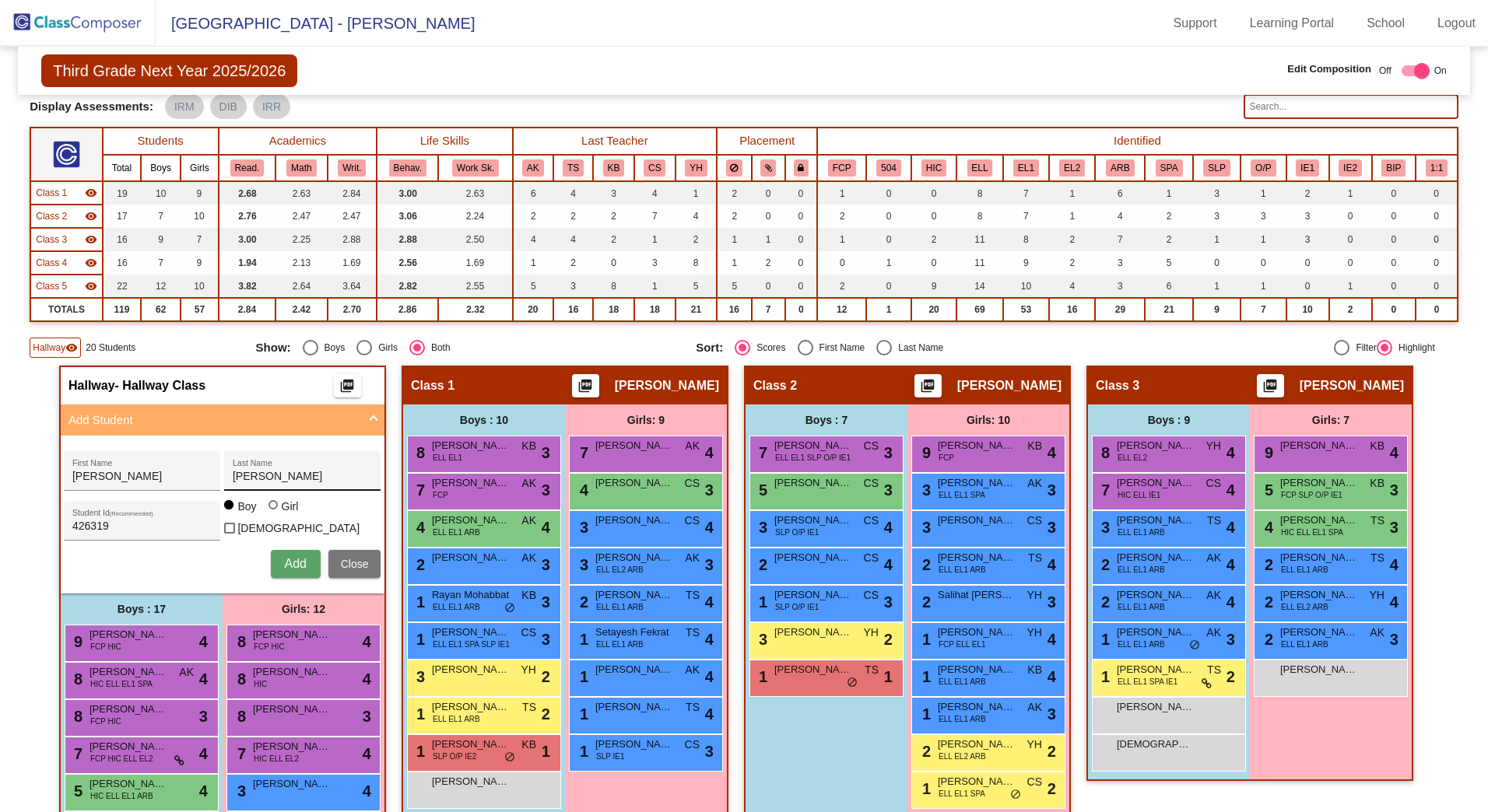
click at [307, 479] on input "[PERSON_NAME]" at bounding box center [303, 477] width 140 height 13
type input "[PERSON_NAME]"
click at [177, 471] on input "[PERSON_NAME]" at bounding box center [143, 477] width 140 height 13
type input "[PERSON_NAME]"
click at [292, 557] on span "Add" at bounding box center [295, 564] width 22 height 14
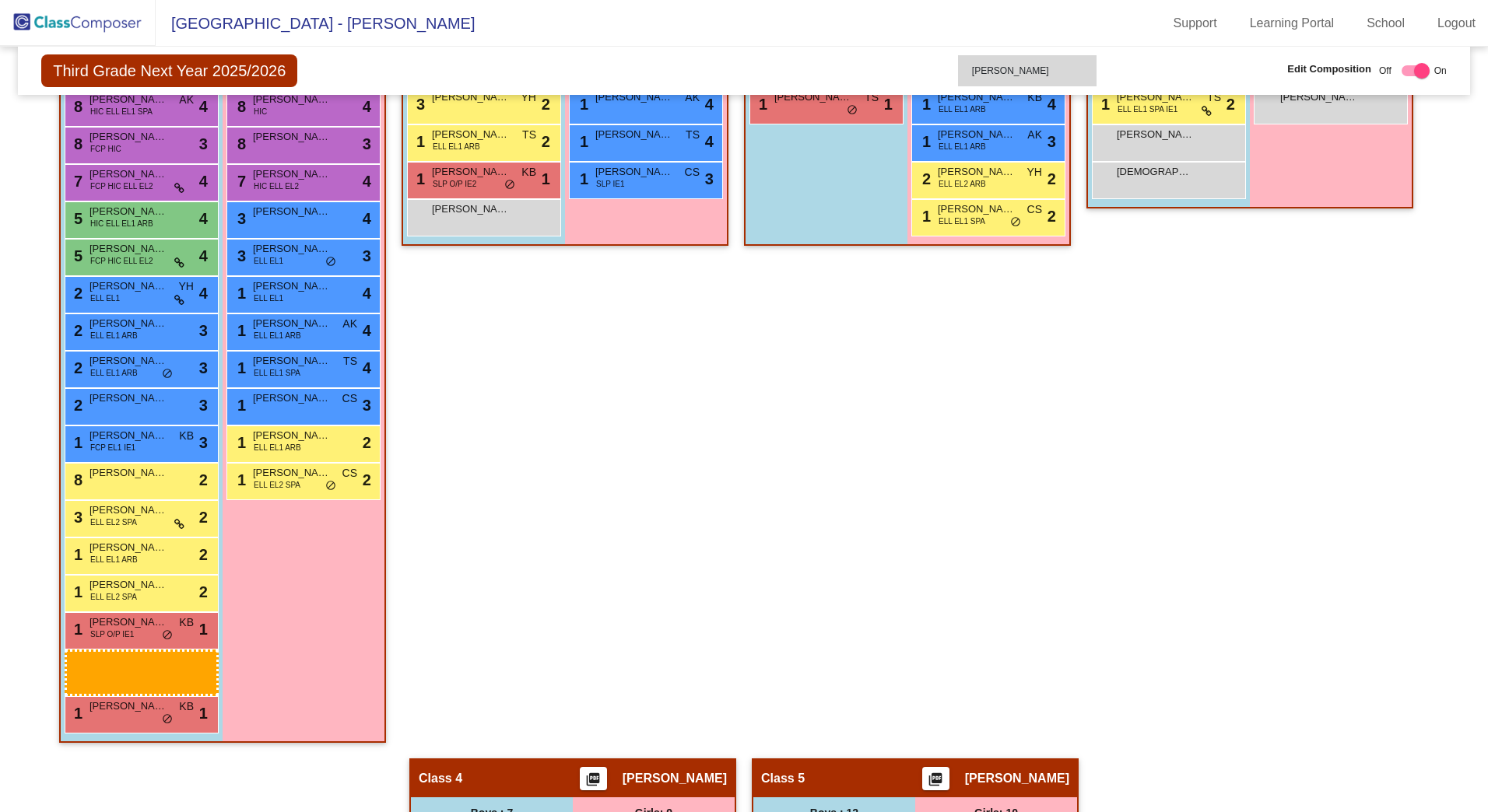
scroll to position [647, 0]
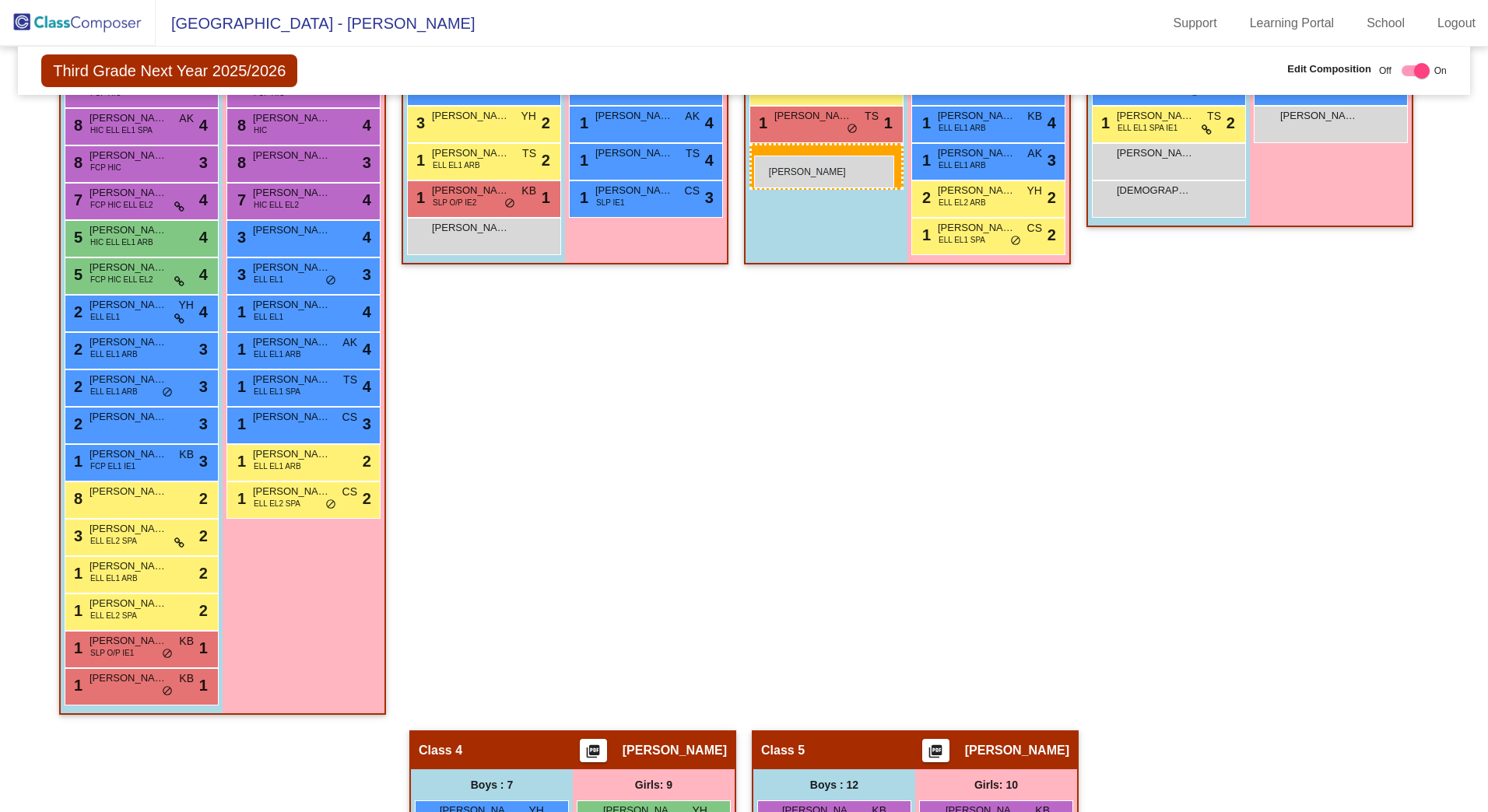
drag, startPoint x: 291, startPoint y: 533, endPoint x: 755, endPoint y: 154, distance: 599.1
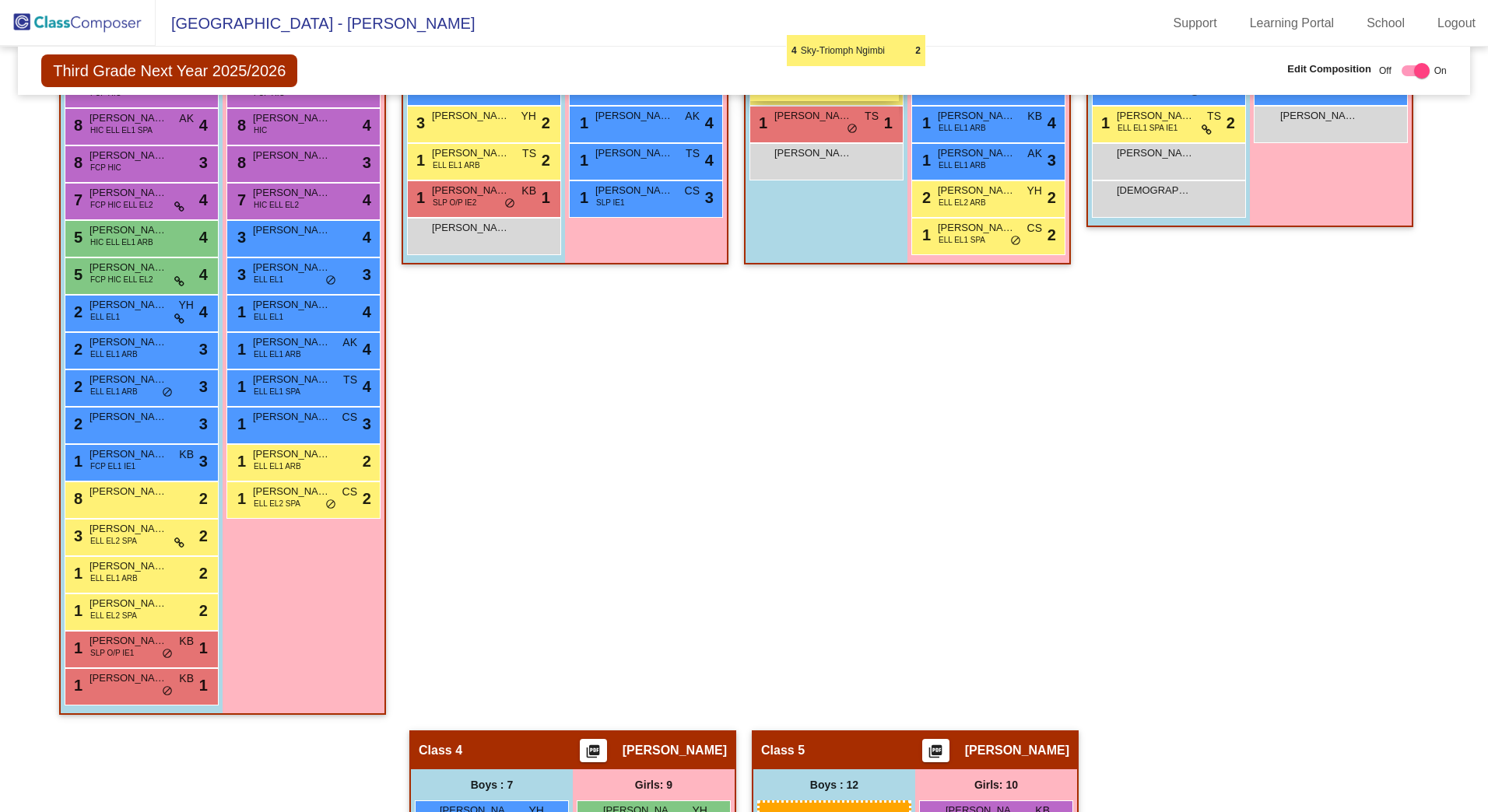
scroll to position [631, 0]
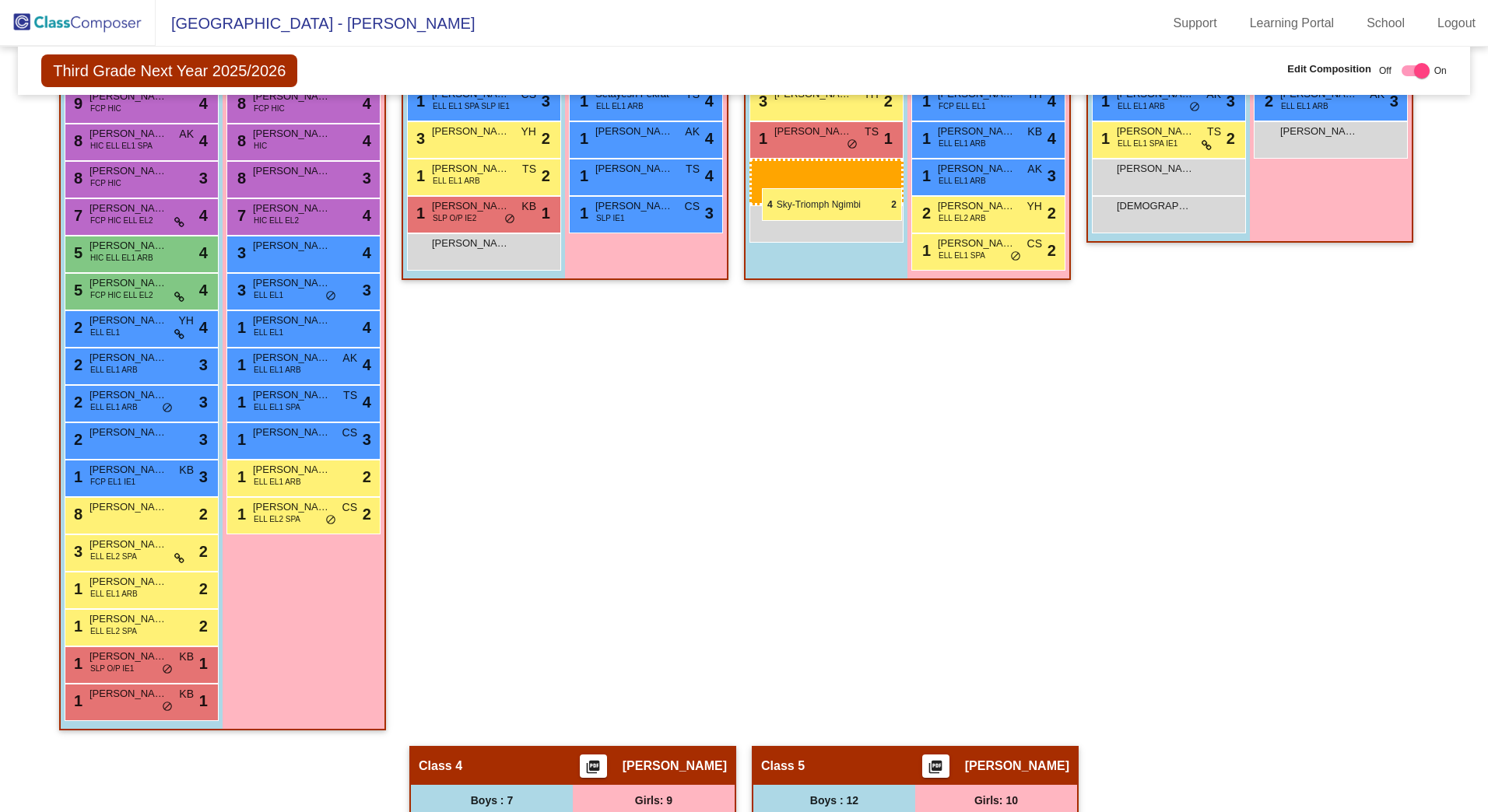
drag, startPoint x: 824, startPoint y: 625, endPoint x: 762, endPoint y: 188, distance: 441.4
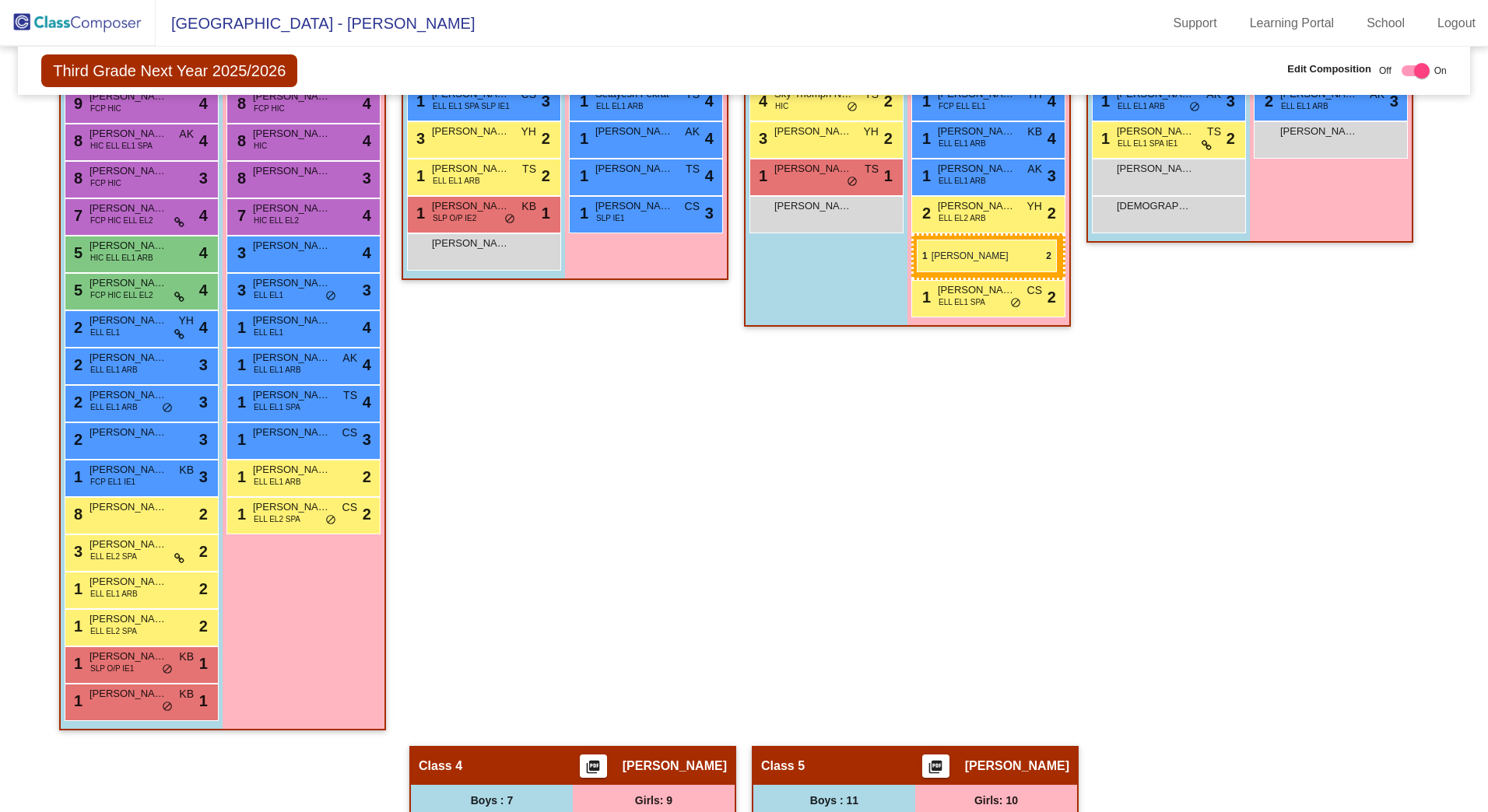
drag, startPoint x: 963, startPoint y: 725, endPoint x: 915, endPoint y: 236, distance: 491.4
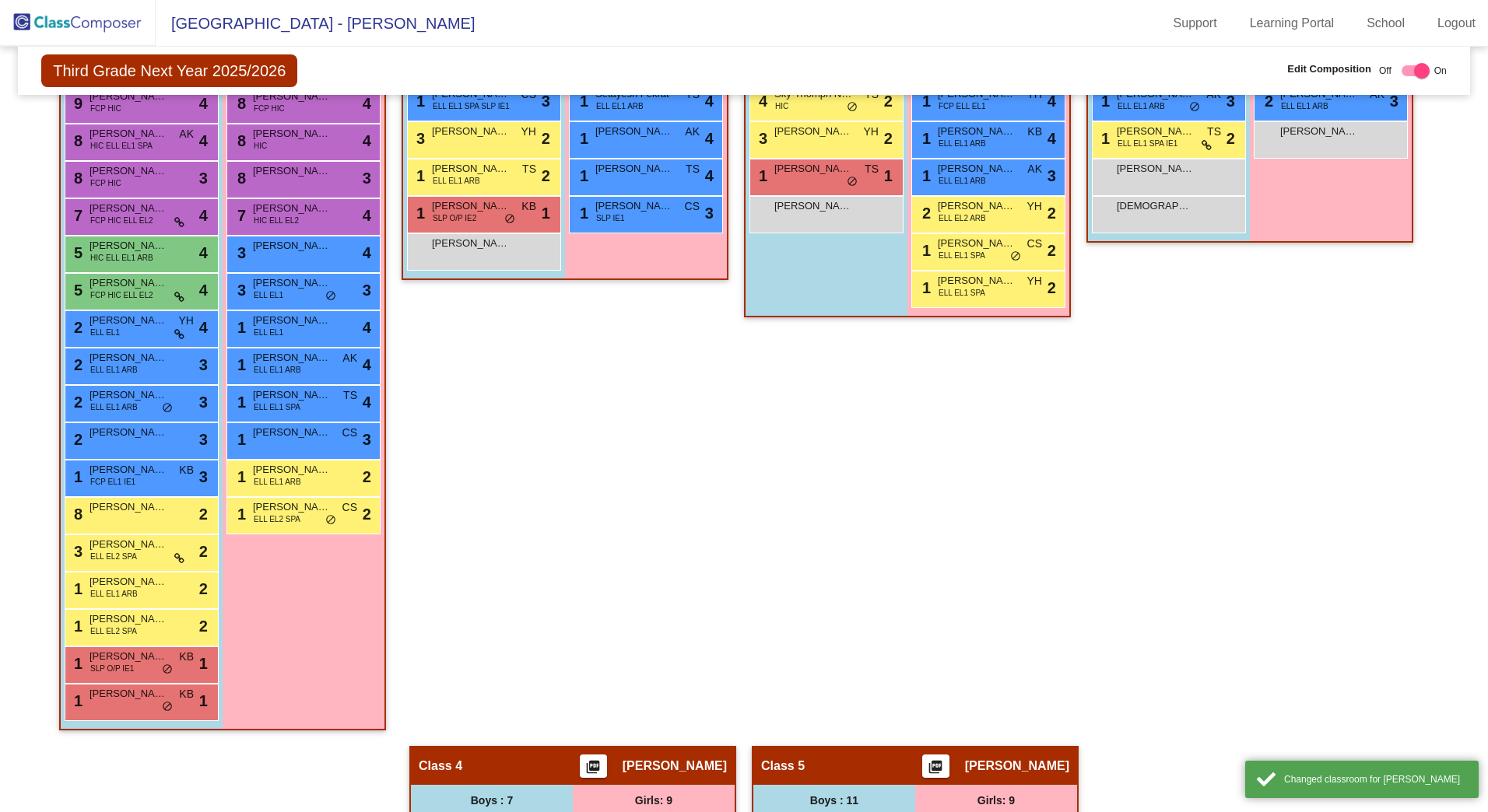
drag, startPoint x: 873, startPoint y: 497, endPoint x: 876, endPoint y: 462, distance: 35.1
click at [878, 495] on div "Class 2 picture_as_pdf [PERSON_NAME] Add Student First Name Last Name Student I…" at bounding box center [907, 286] width 327 height 919
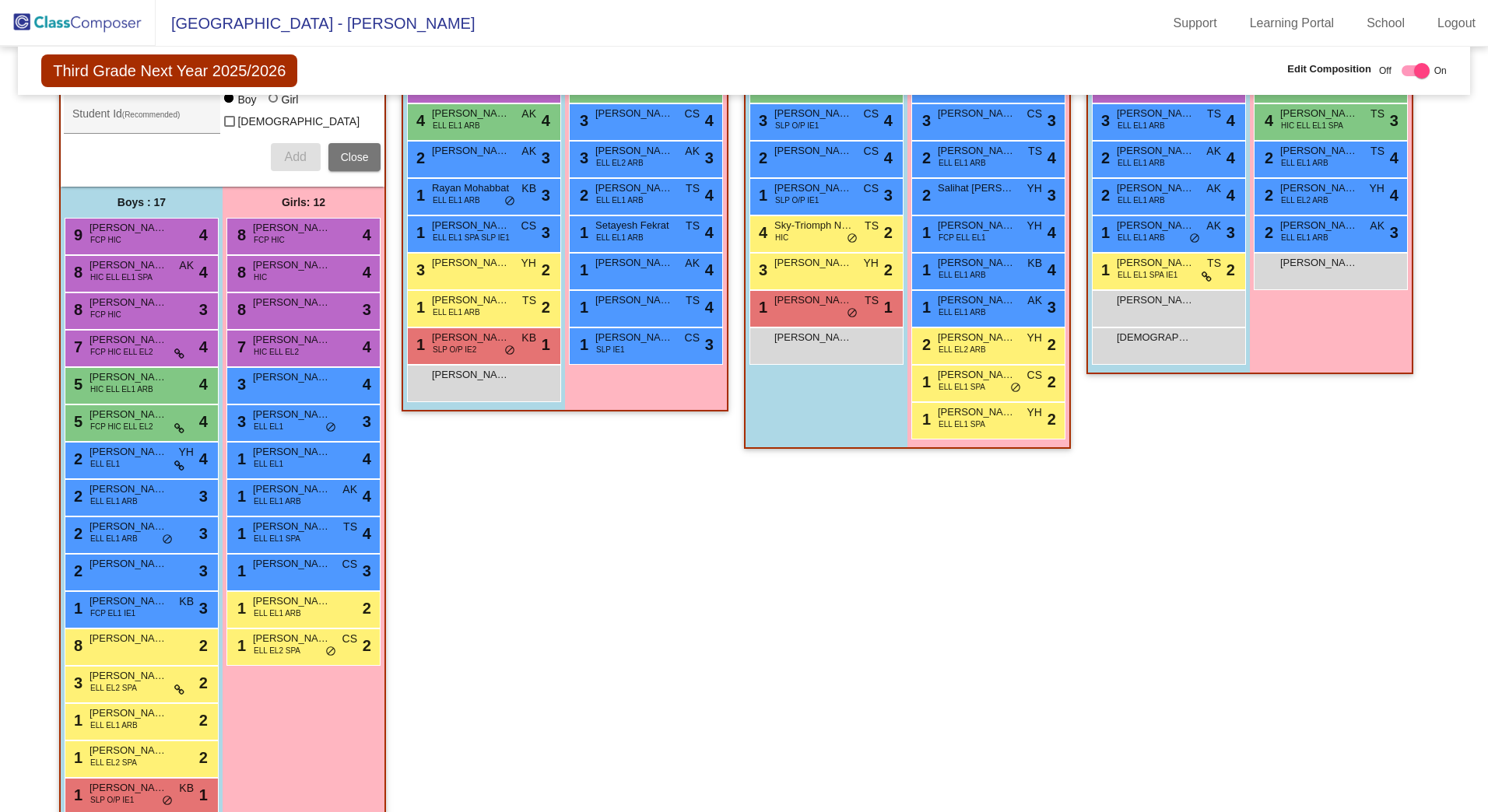
scroll to position [302, 0]
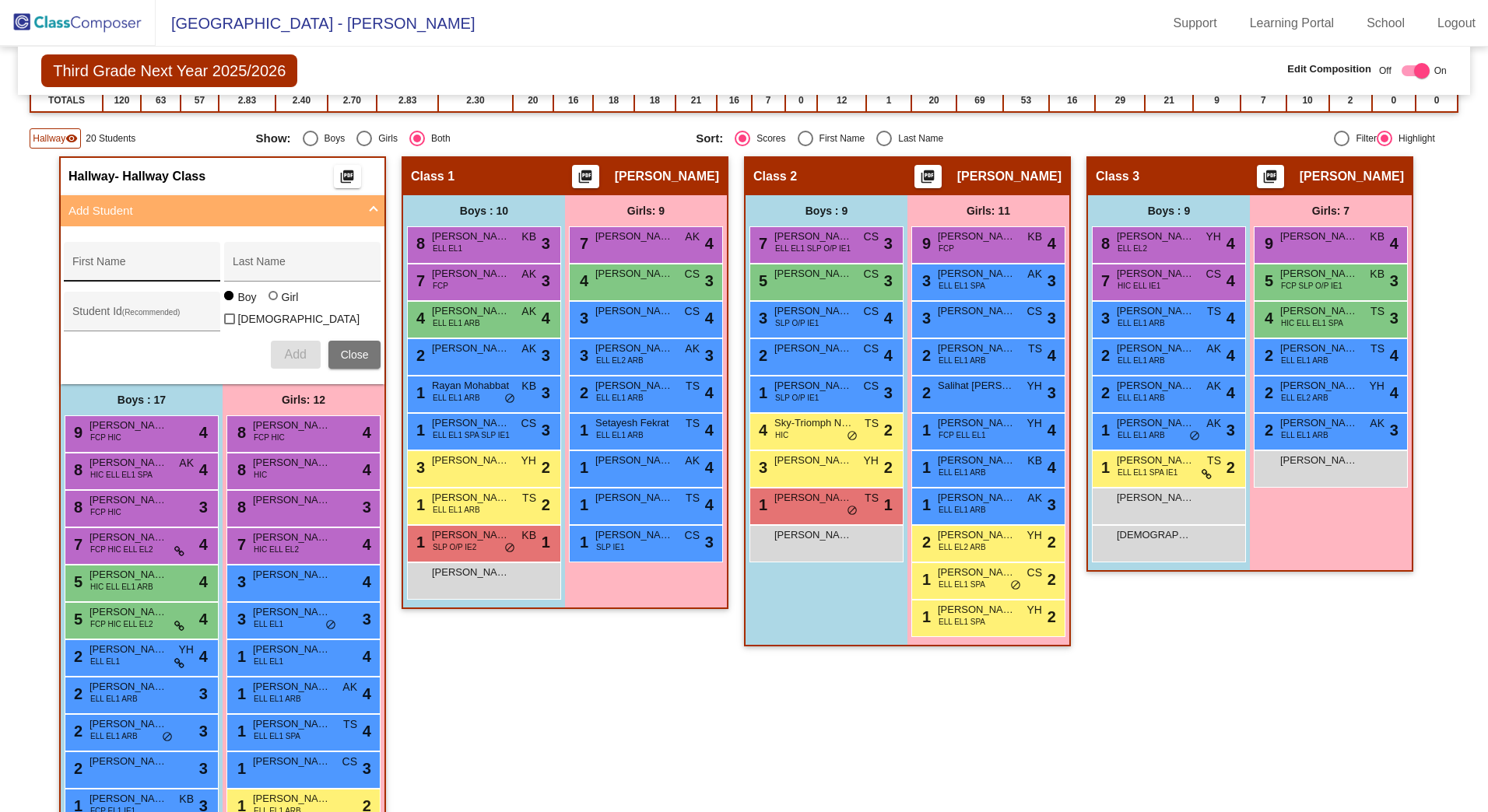
click at [122, 271] on input "First Name" at bounding box center [143, 268] width 140 height 13
type input "[PERSON_NAME]"
type input "D"
type input "S"
click at [314, 274] on div "sigra Last Name" at bounding box center [303, 267] width 140 height 32
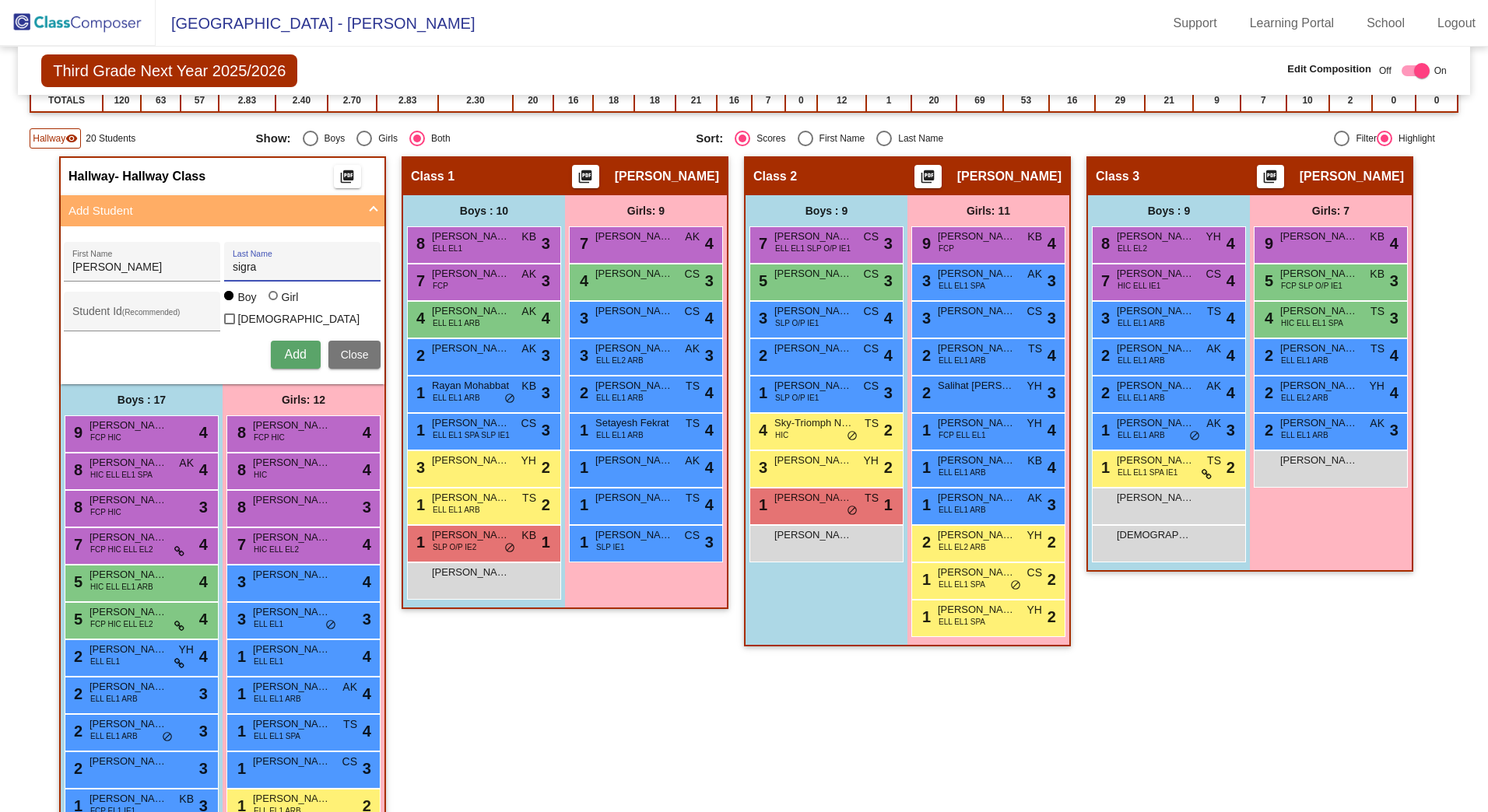
click at [318, 265] on input "sigra" at bounding box center [303, 268] width 140 height 13
type input "sigrah"
click at [194, 311] on input "Student Id (Recommended)" at bounding box center [143, 317] width 140 height 13
type input "411646"
click at [286, 349] on span "Add" at bounding box center [295, 355] width 22 height 14
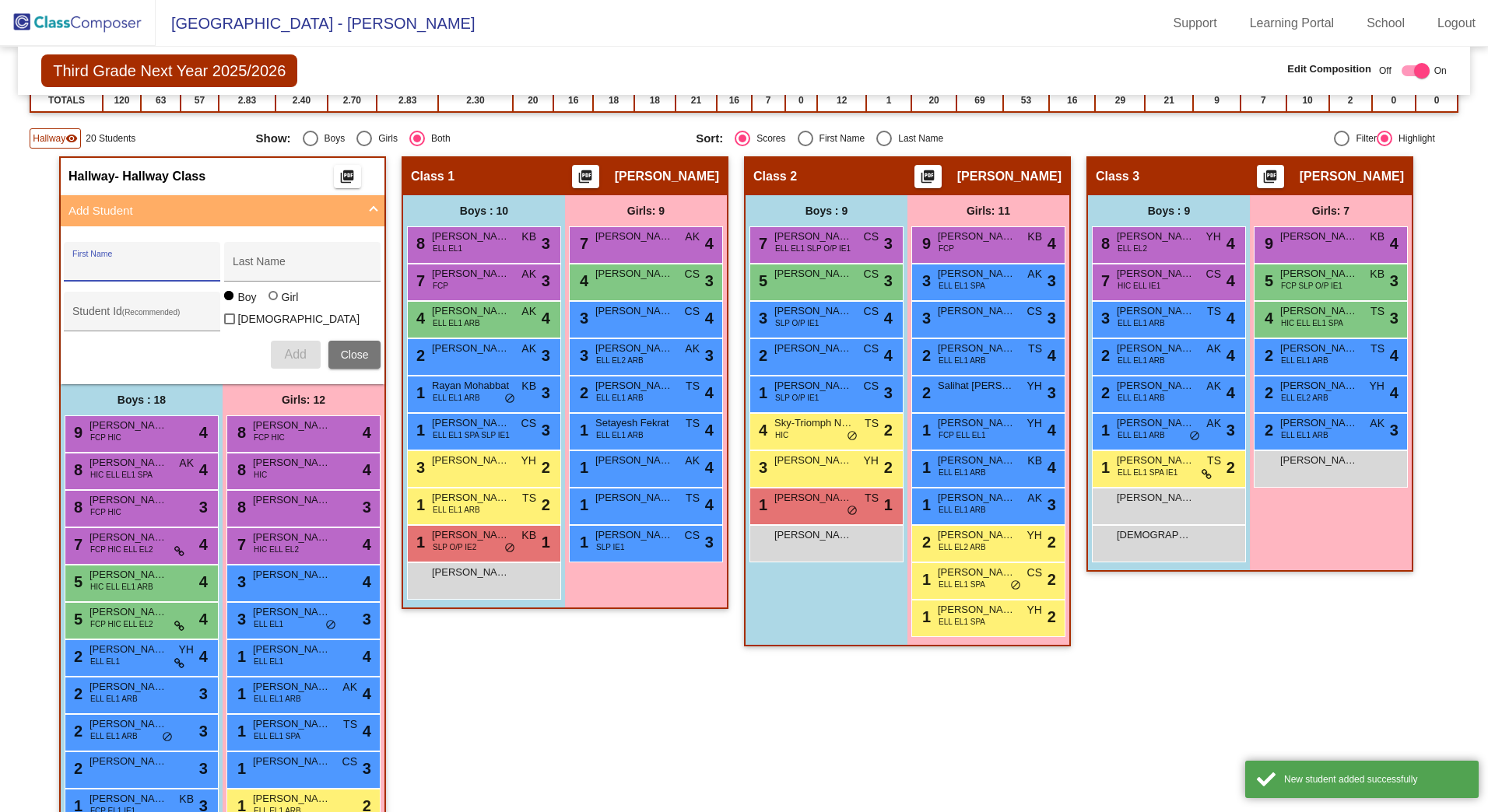
scroll to position [691, 0]
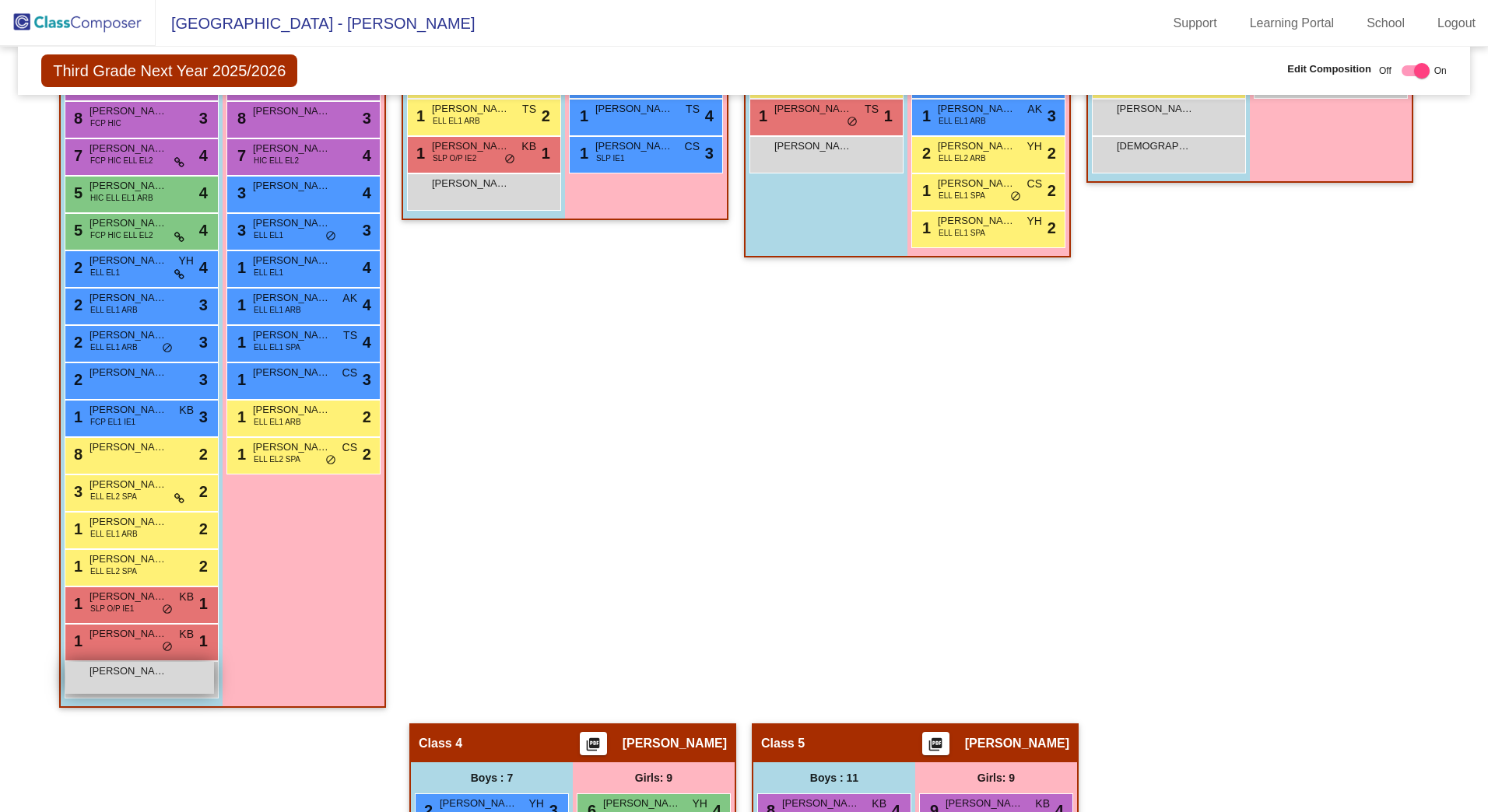
click at [133, 674] on span "[PERSON_NAME]" at bounding box center [128, 671] width 78 height 15
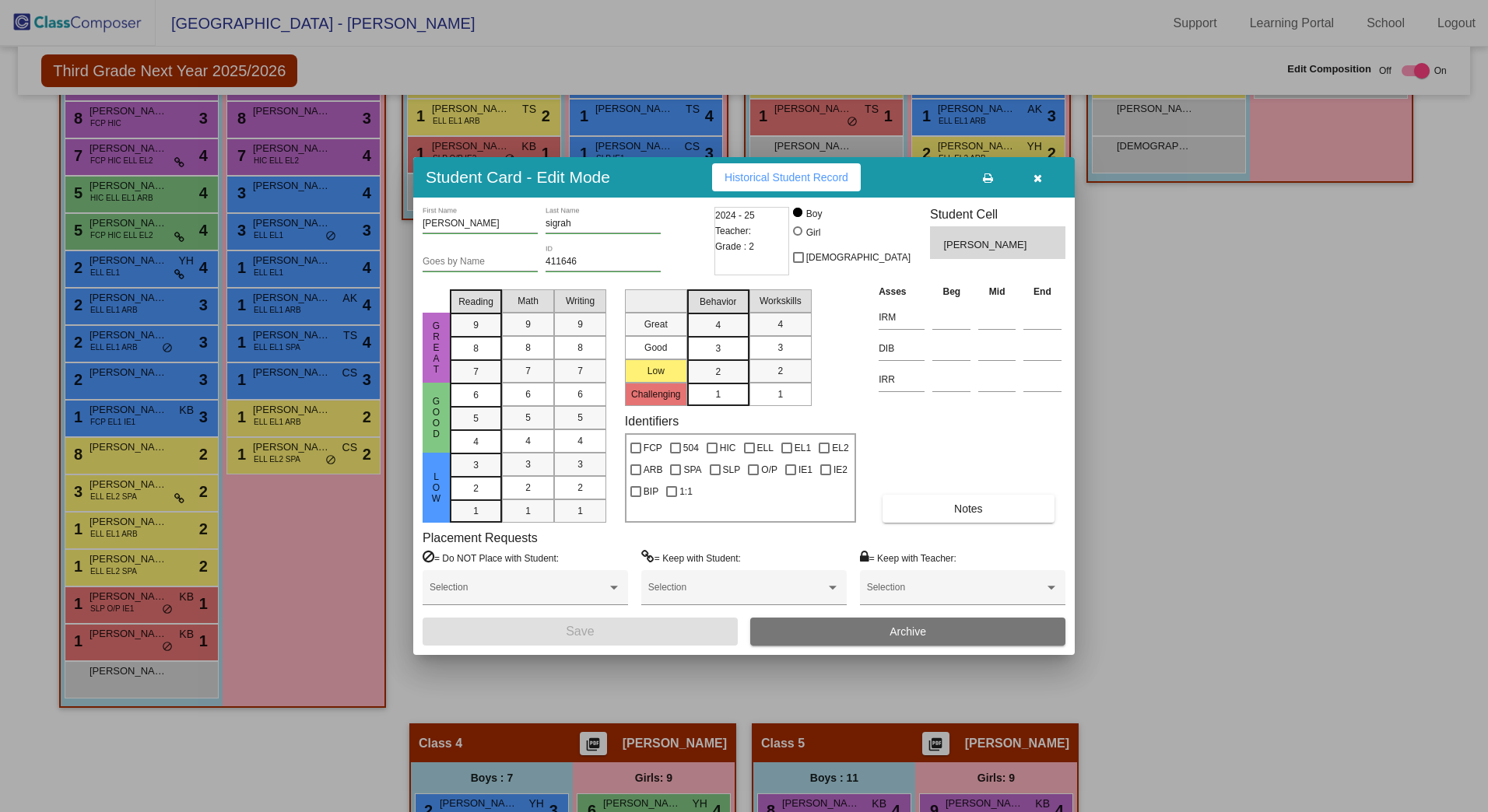
click at [802, 230] on div at bounding box center [797, 230] width 9 height 9
click at [800, 239] on input "Girl" at bounding box center [799, 239] width 1 height 1
radio input "true"
click at [652, 633] on button "Save" at bounding box center [580, 631] width 315 height 28
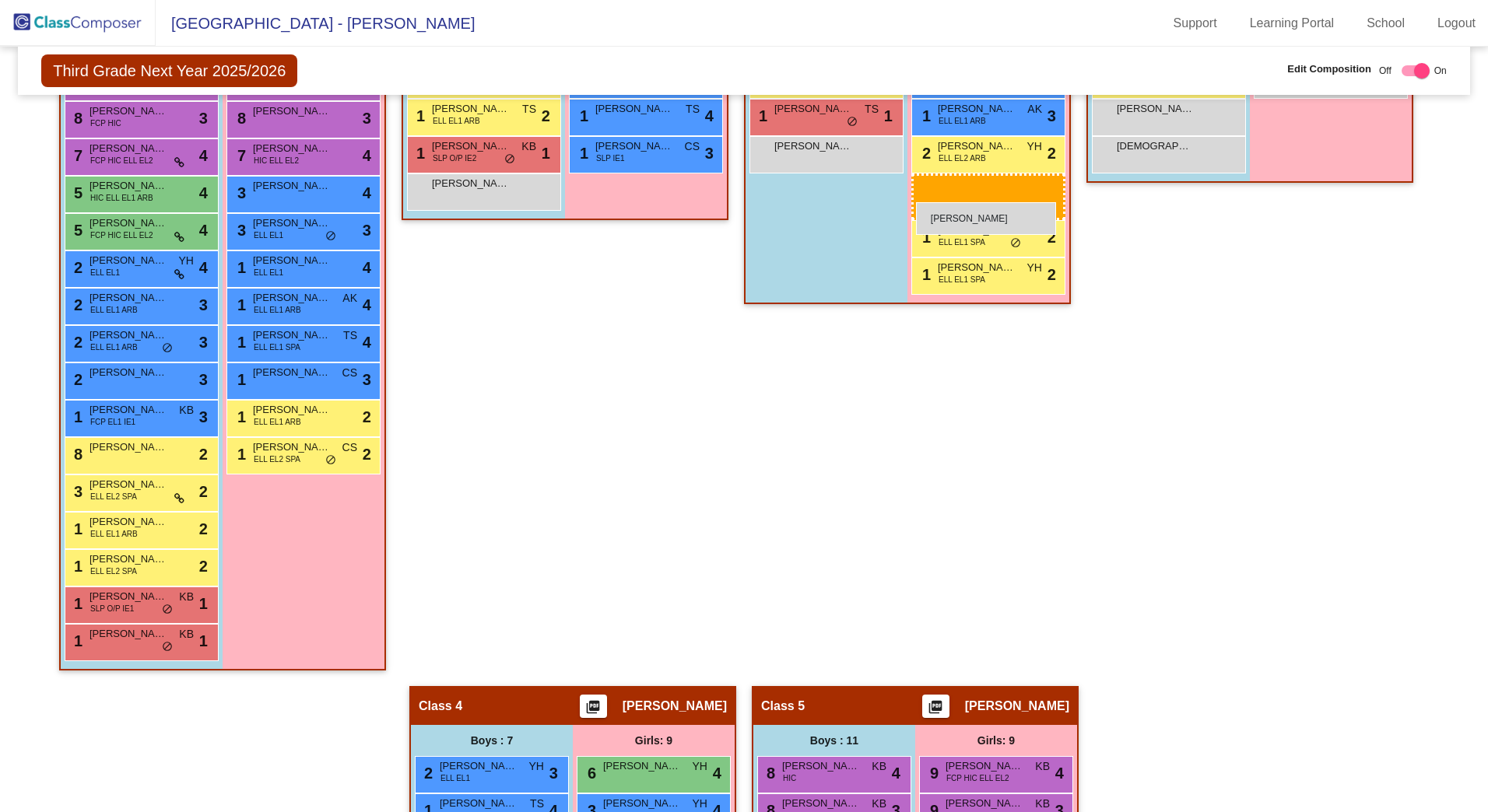
drag, startPoint x: 299, startPoint y: 500, endPoint x: 916, endPoint y: 203, distance: 684.8
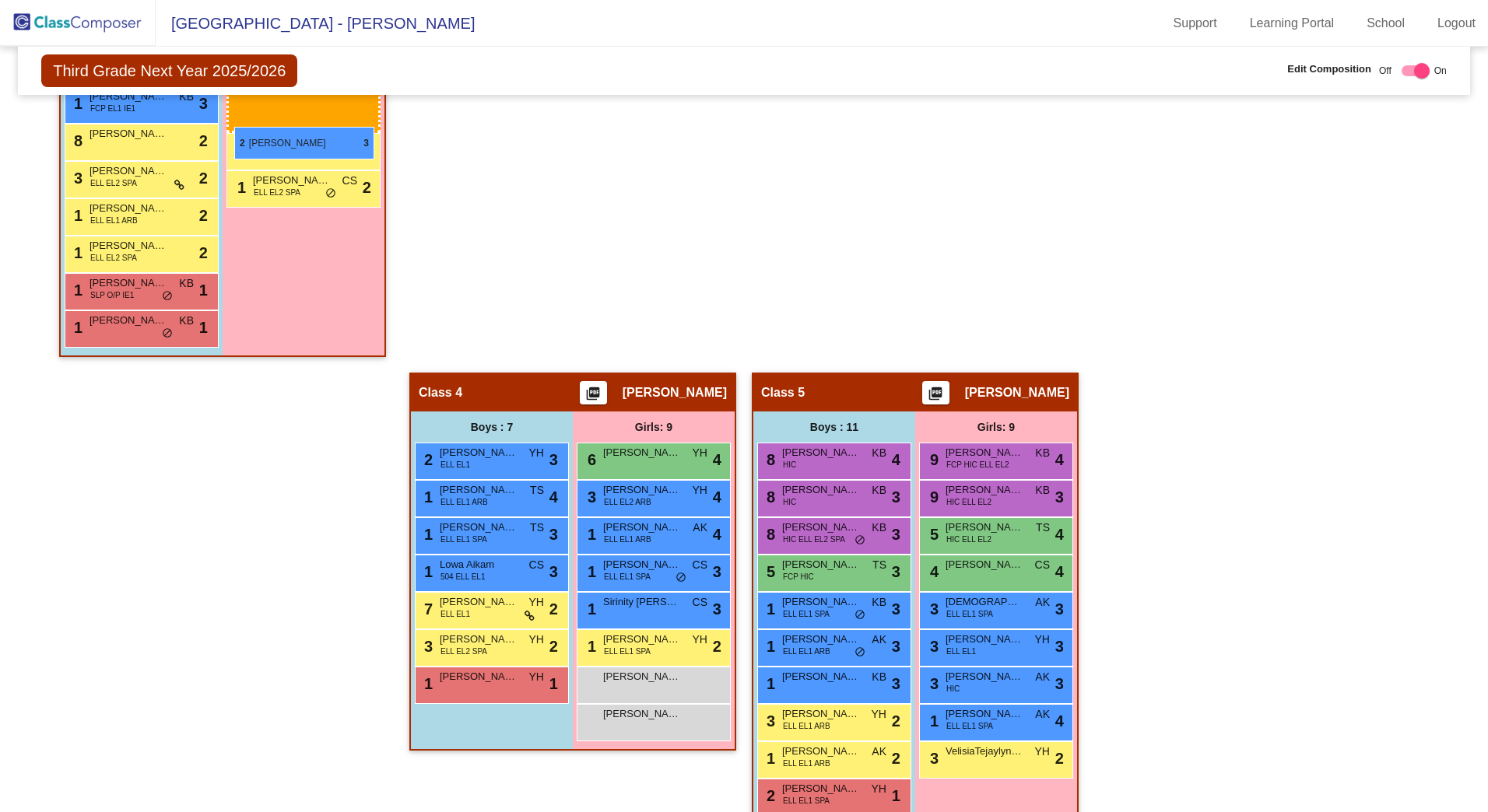
scroll to position [1004, 0]
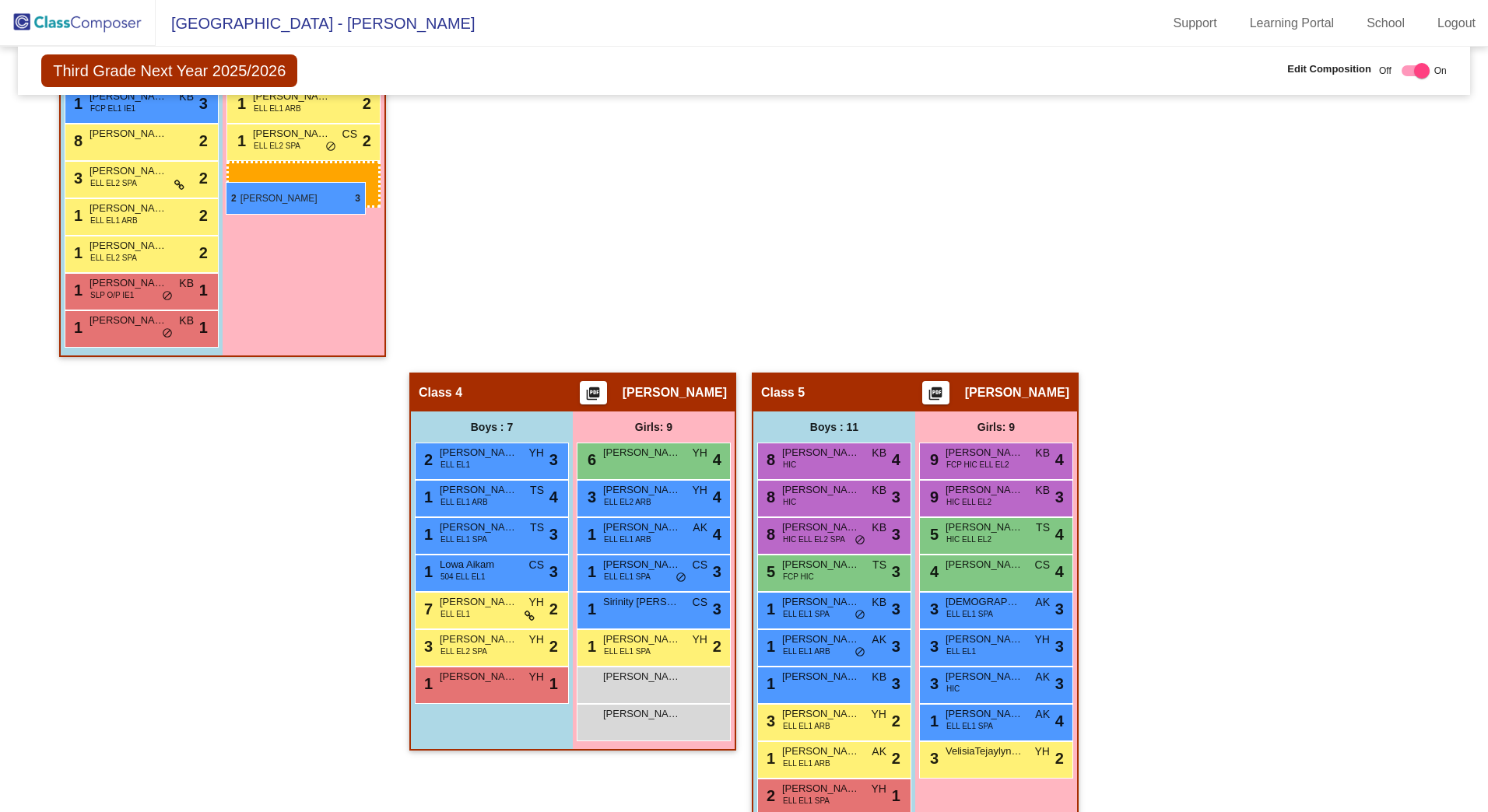
drag, startPoint x: 652, startPoint y: 464, endPoint x: 225, endPoint y: 182, distance: 511.7
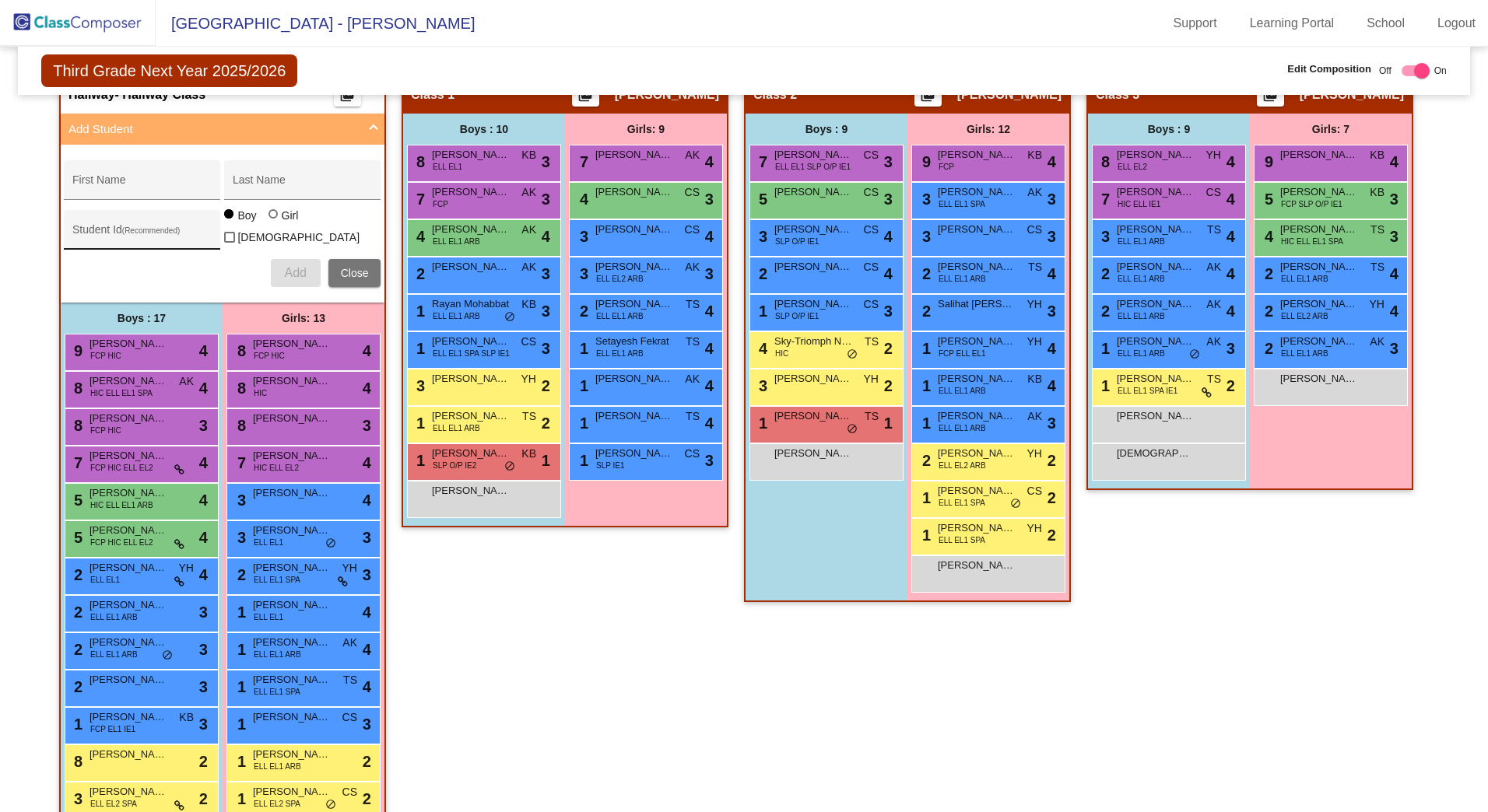
scroll to position [382, 0]
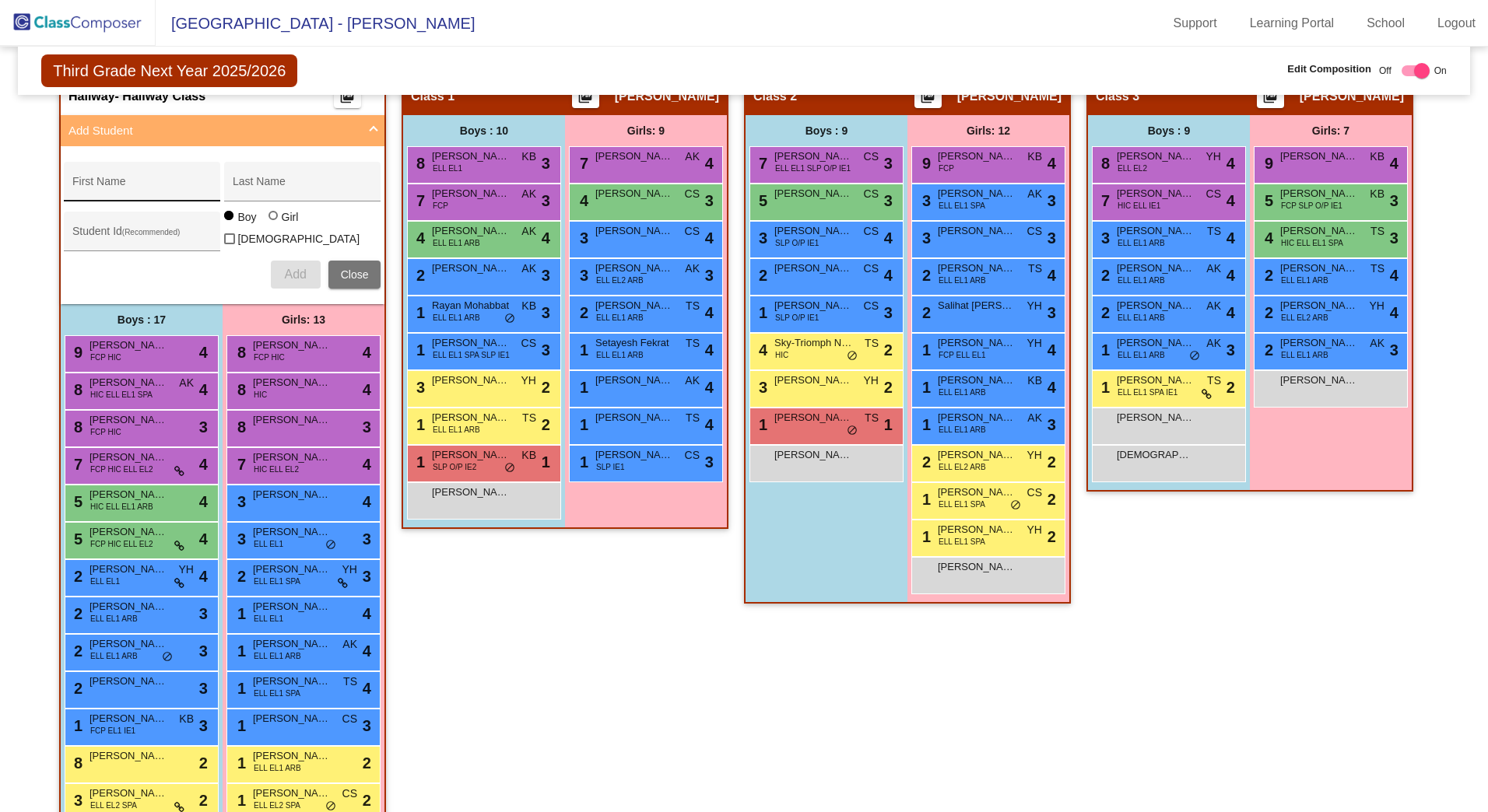
click at [117, 187] on input "First Name" at bounding box center [143, 187] width 140 height 13
type input "Taugaifala"
type input "Fuamaila"
type input "421962"
click at [288, 268] on span "Add" at bounding box center [295, 274] width 22 height 14
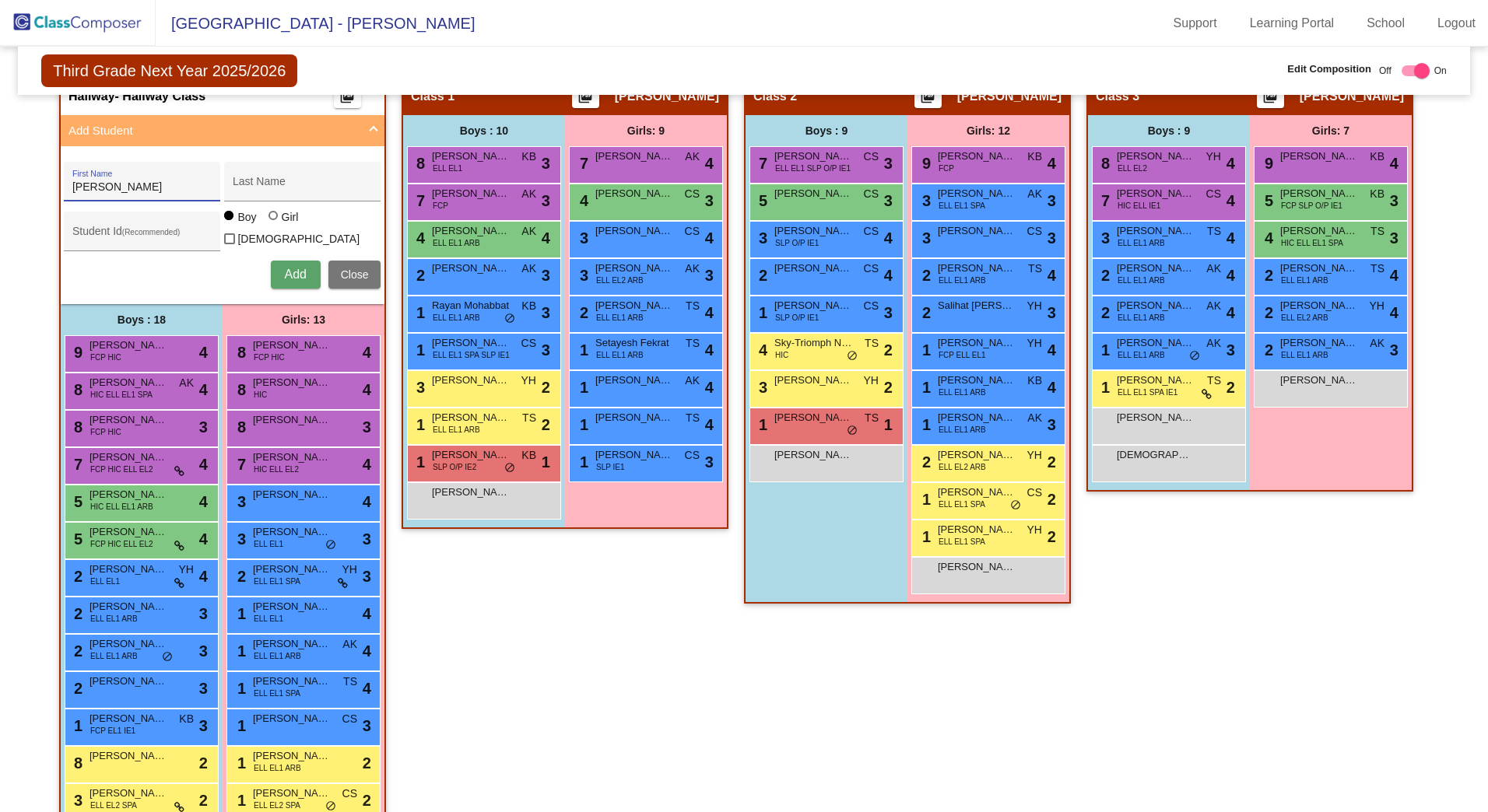
type input "[PERSON_NAME]"
type input "SIgrah"
type input "411652"
click at [289, 268] on span "Add" at bounding box center [295, 274] width 22 height 14
type input "[PERSON_NAME]"
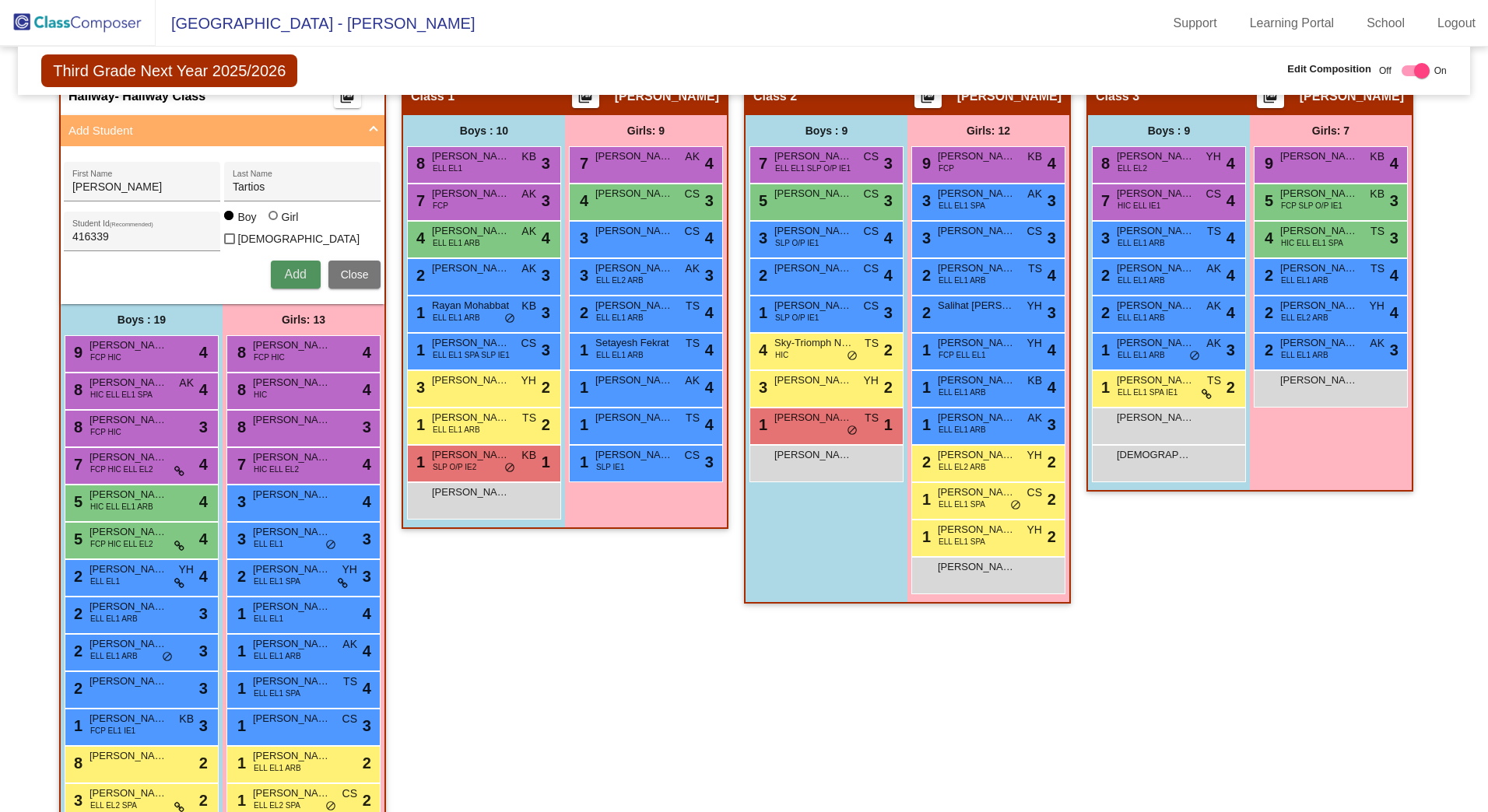
click at [288, 272] on span "Add" at bounding box center [295, 274] width 22 height 14
click at [269, 220] on div at bounding box center [273, 215] width 9 height 9
click at [274, 224] on input "Girl" at bounding box center [274, 224] width 1 height 1
click at [294, 268] on span "Add" at bounding box center [295, 274] width 22 height 14
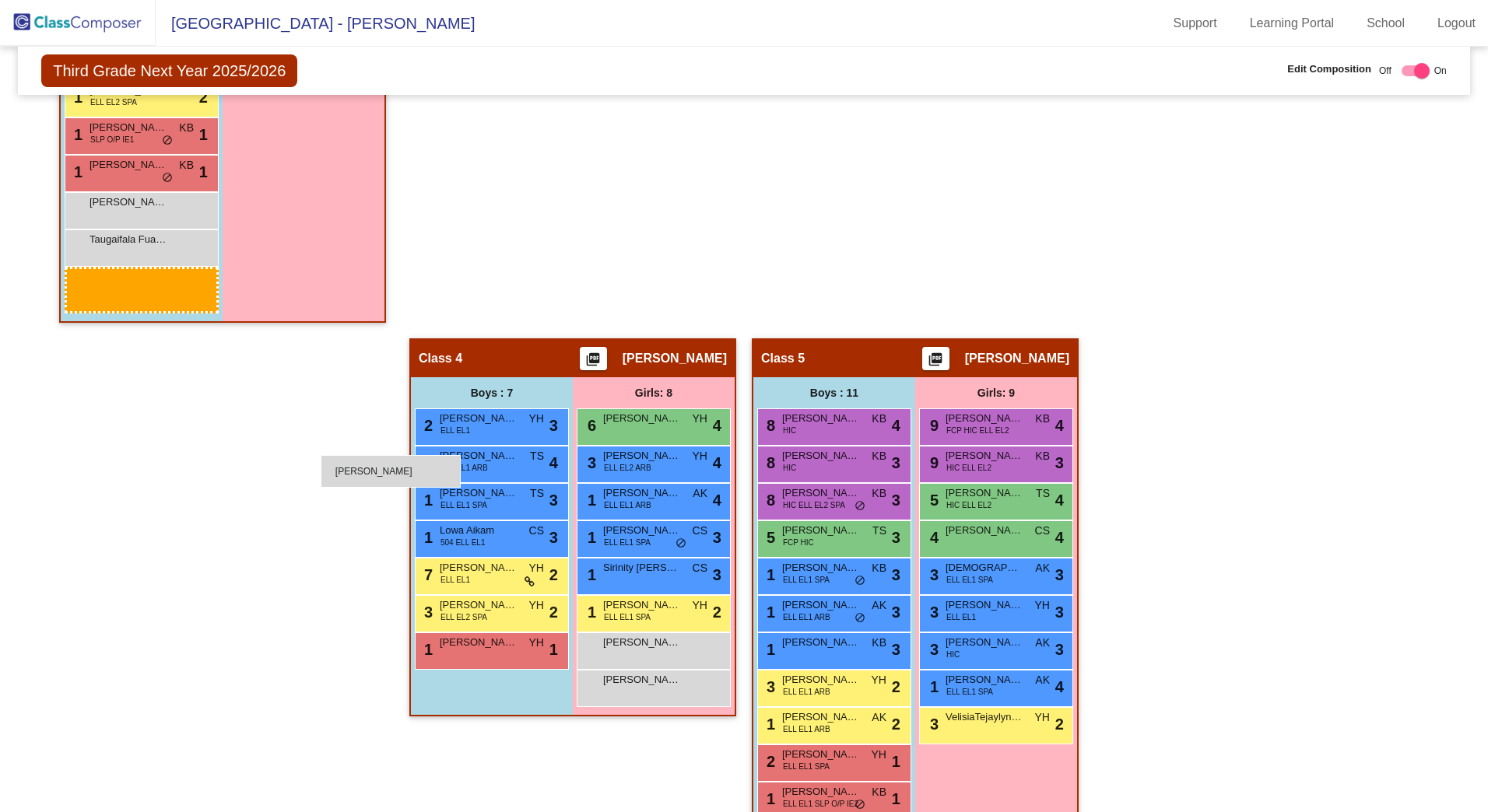
scroll to position [1141, 0]
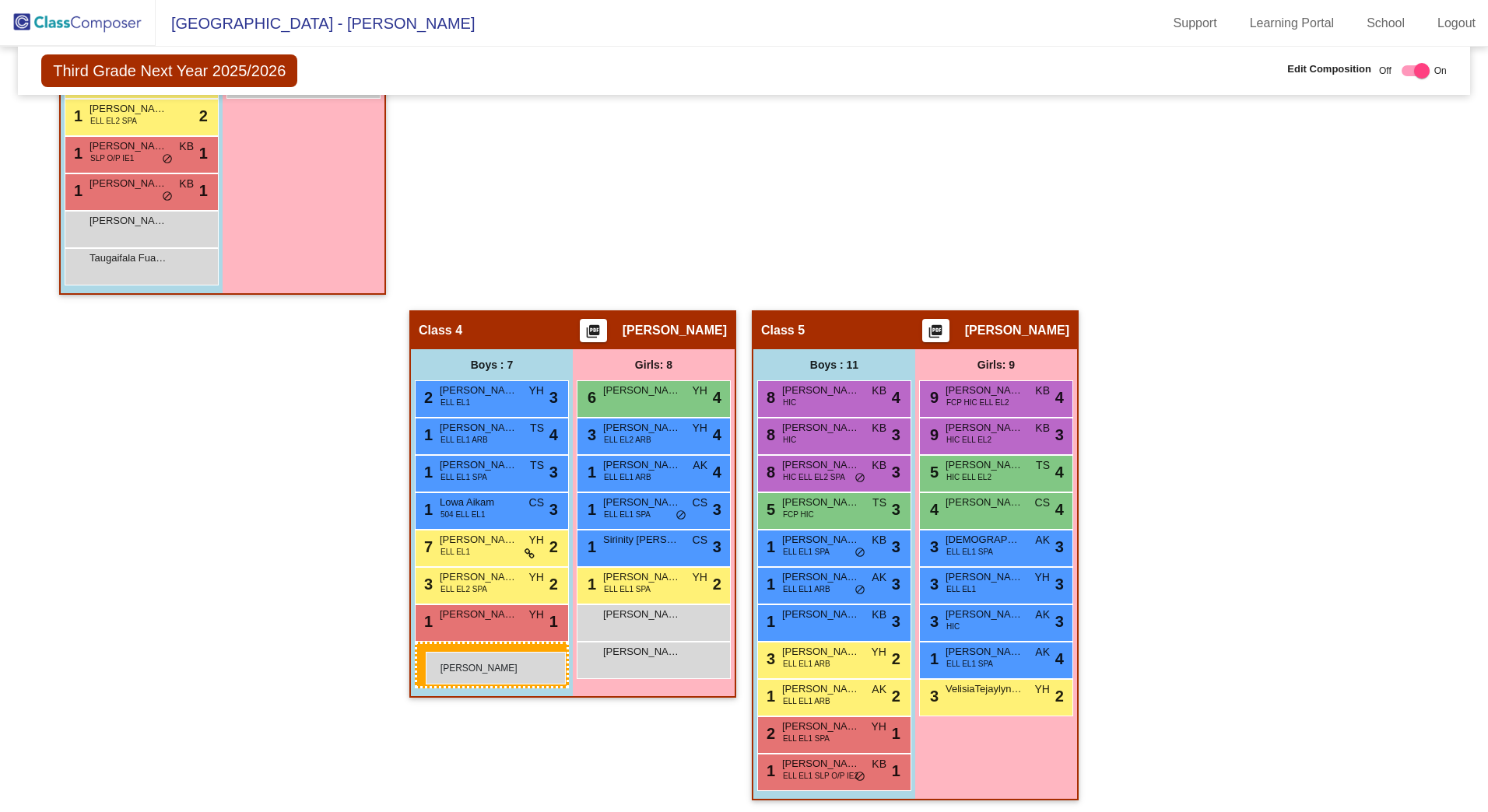
drag, startPoint x: 105, startPoint y: 205, endPoint x: 421, endPoint y: 650, distance: 545.8
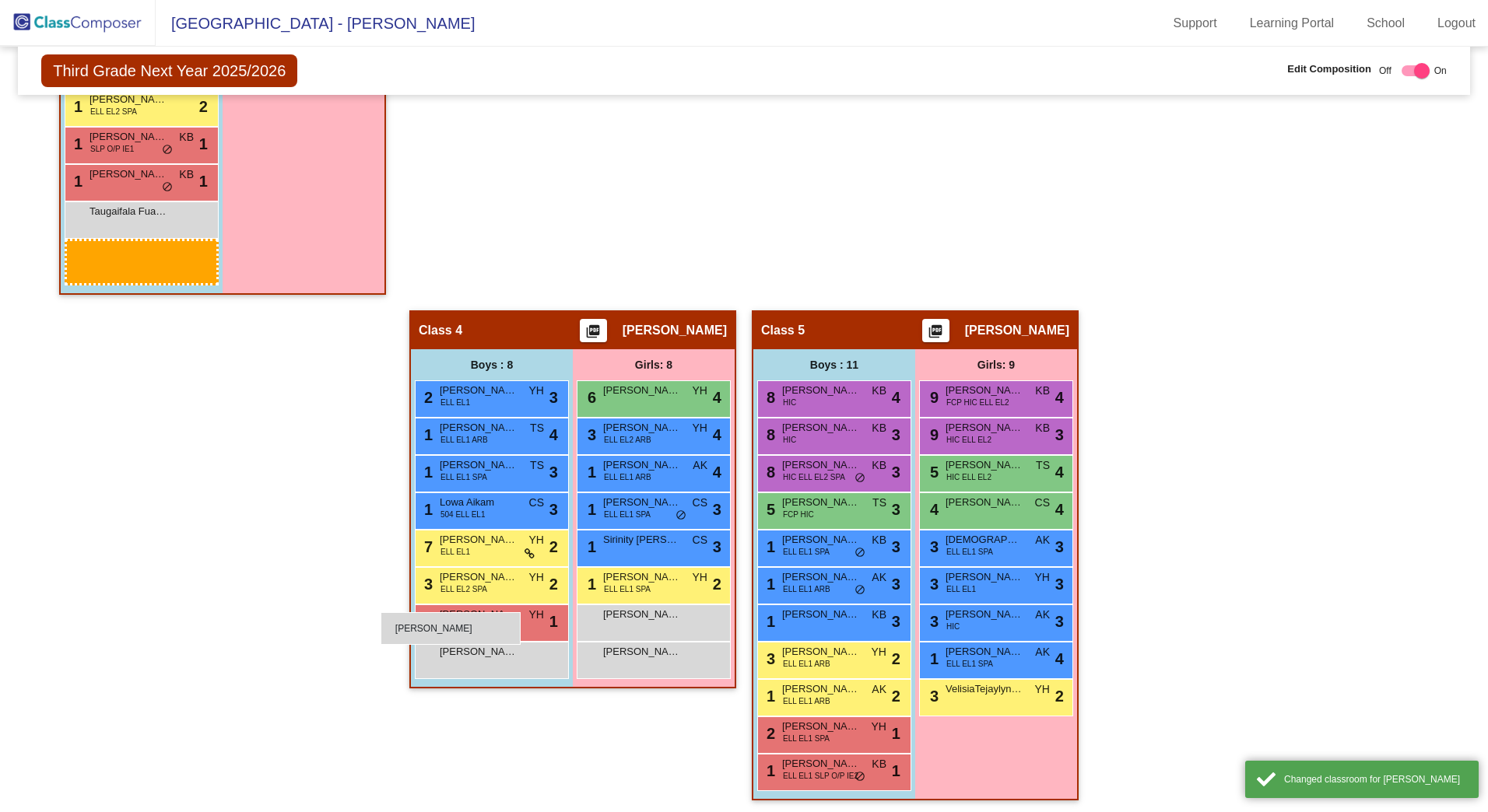
scroll to position [1104, 0]
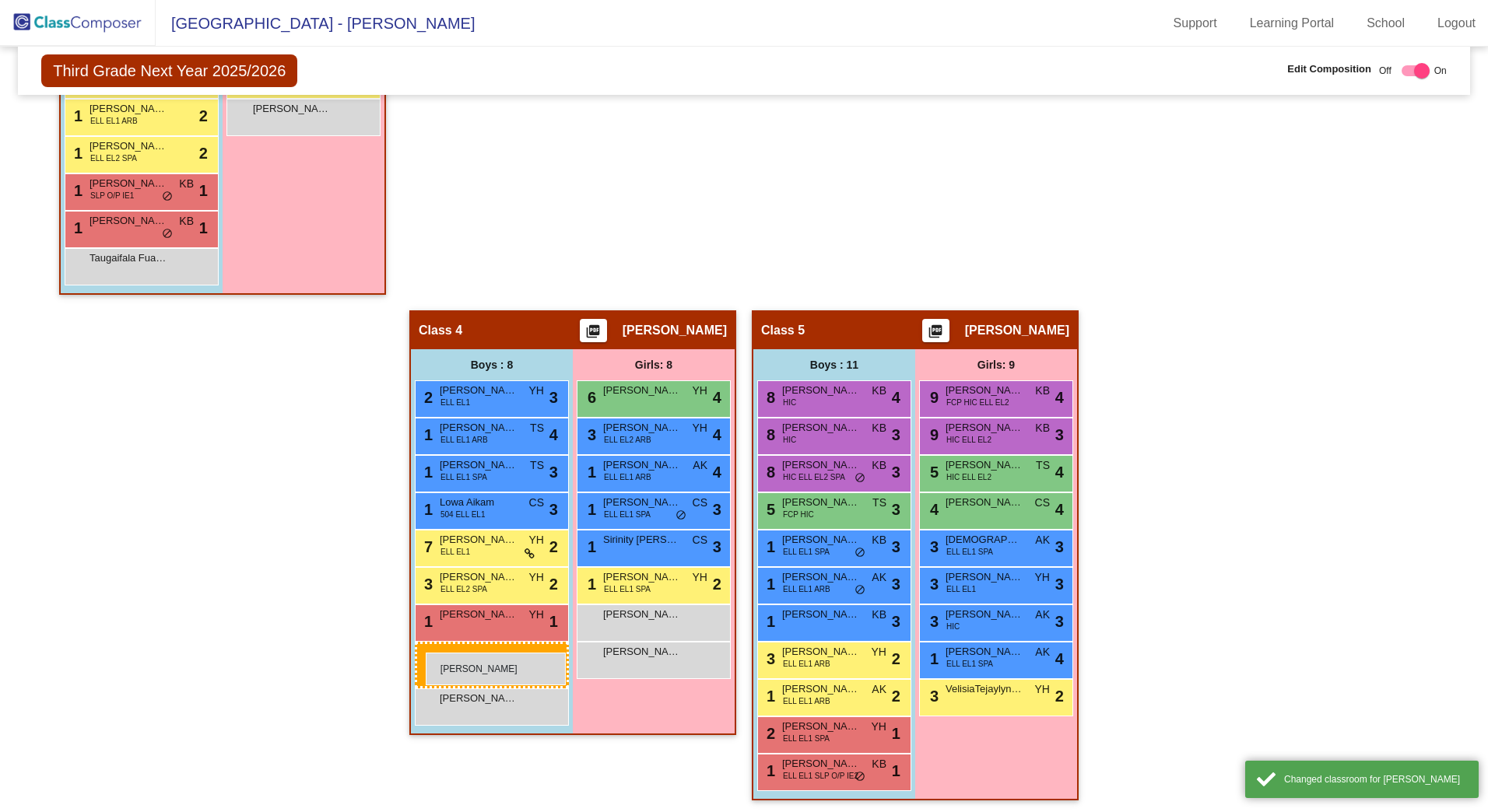
drag, startPoint x: 121, startPoint y: 227, endPoint x: 426, endPoint y: 652, distance: 523.1
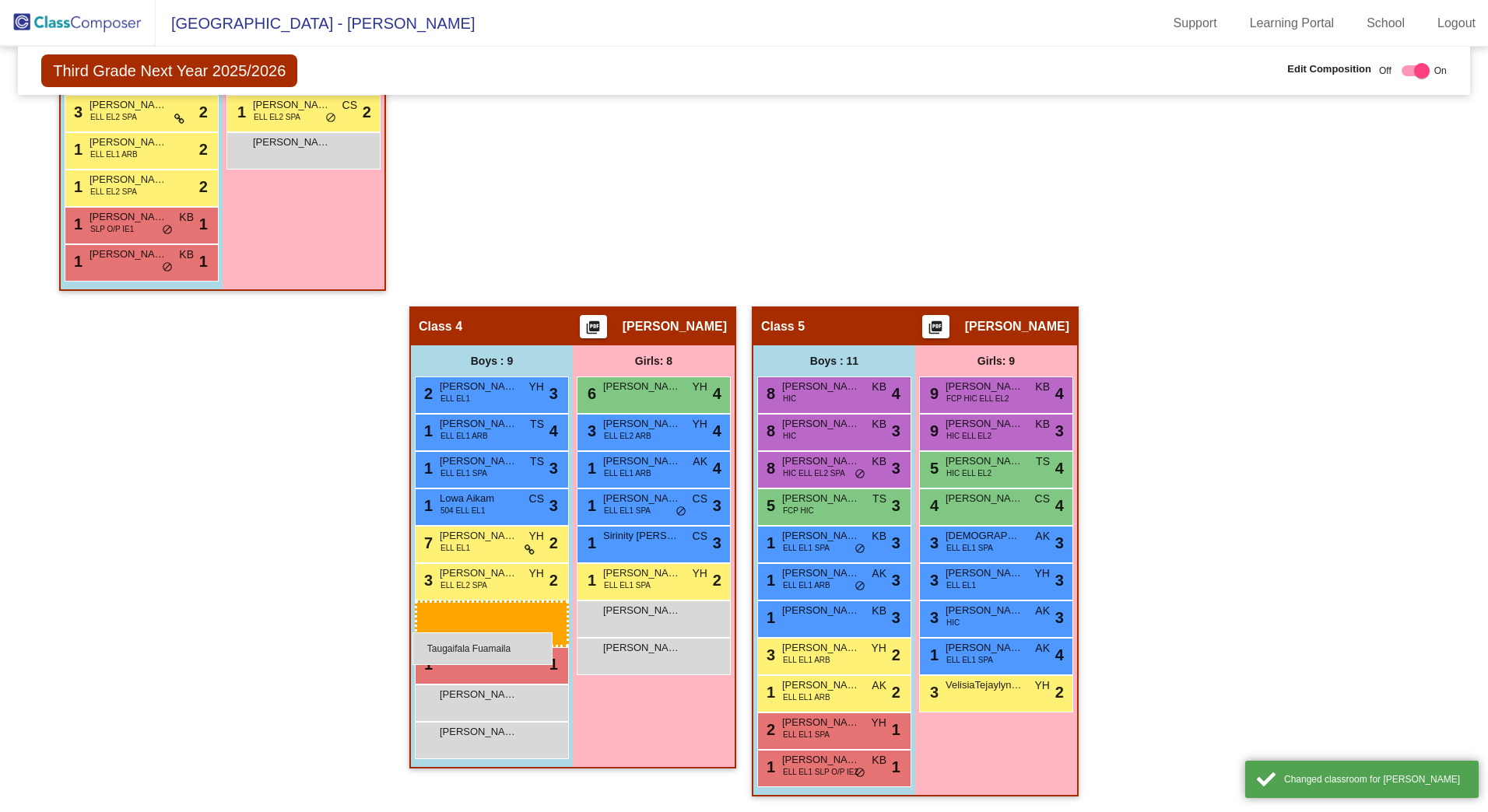
scroll to position [1067, 0]
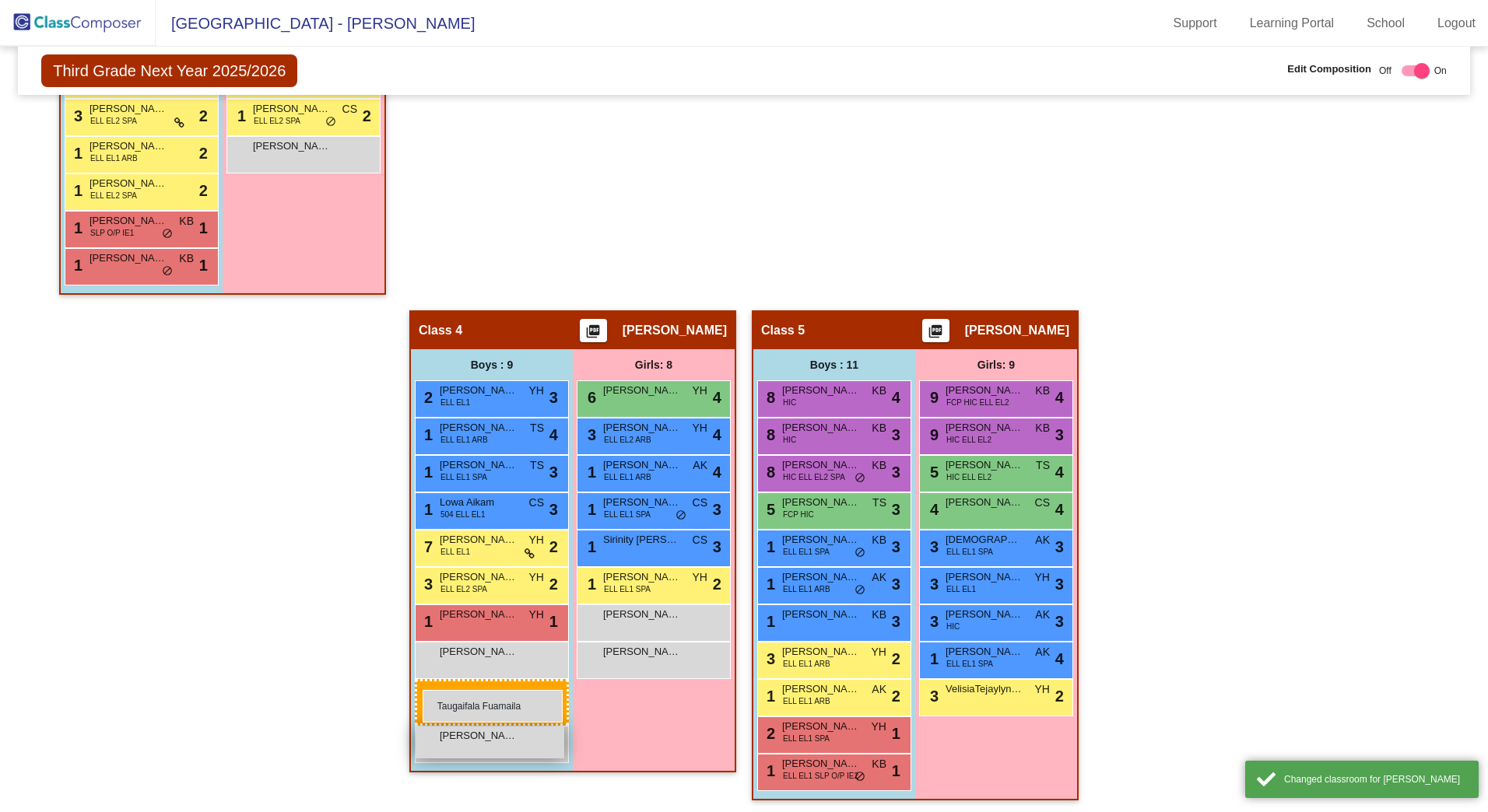
drag, startPoint x: 127, startPoint y: 263, endPoint x: 413, endPoint y: 693, distance: 516.4
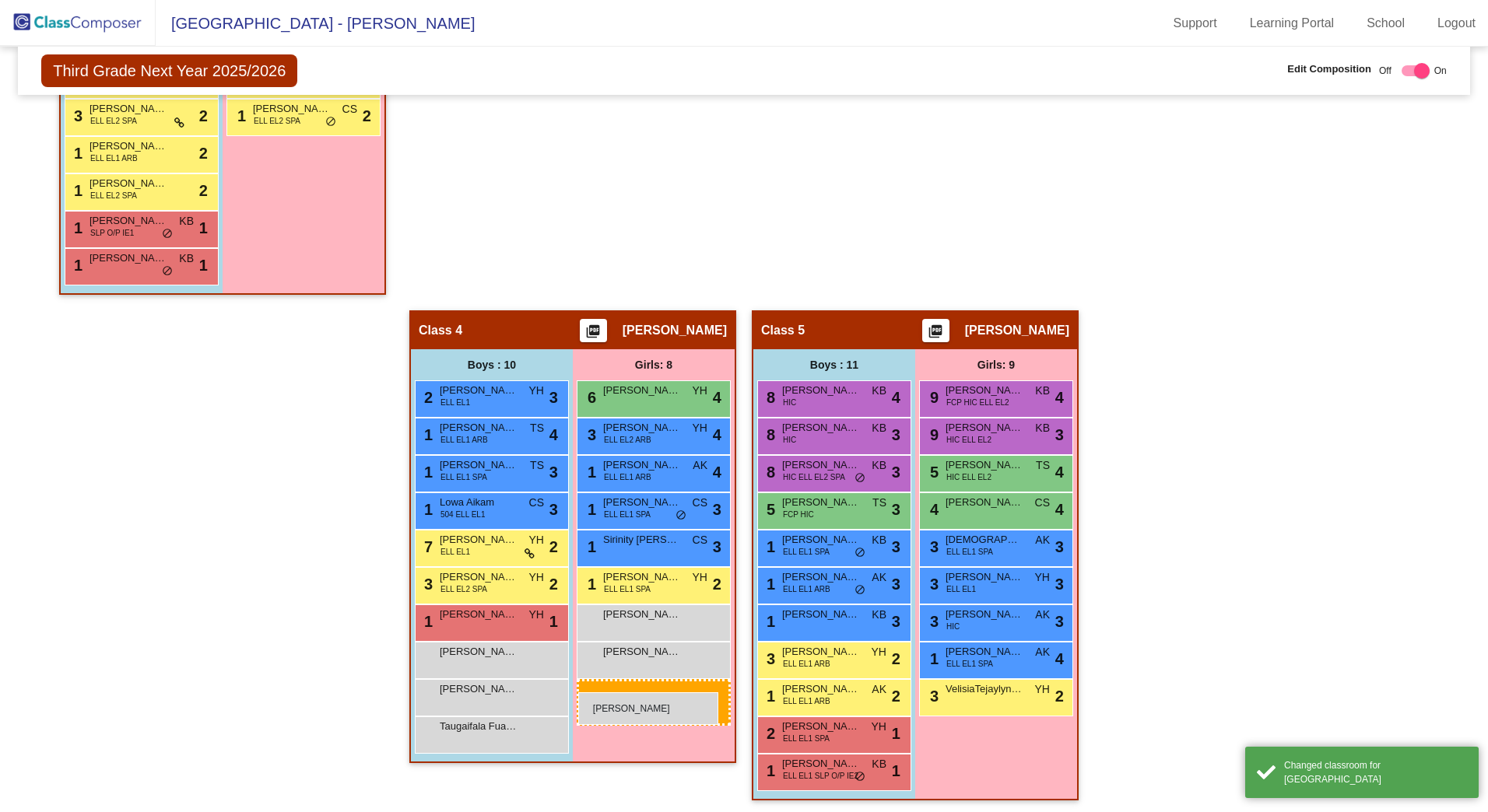
drag, startPoint x: 293, startPoint y: 149, endPoint x: 578, endPoint y: 692, distance: 613.2
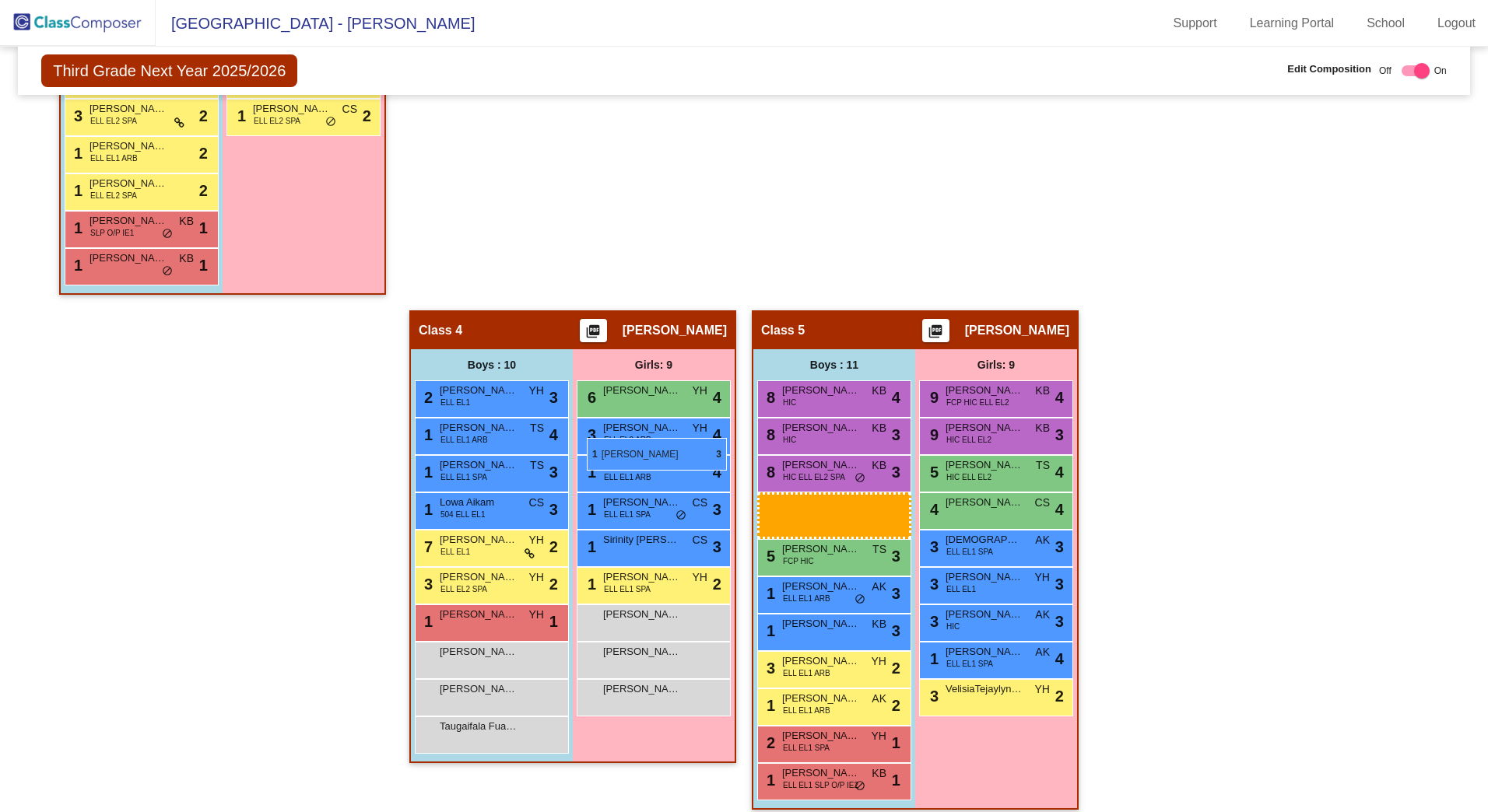
scroll to position [1076, 0]
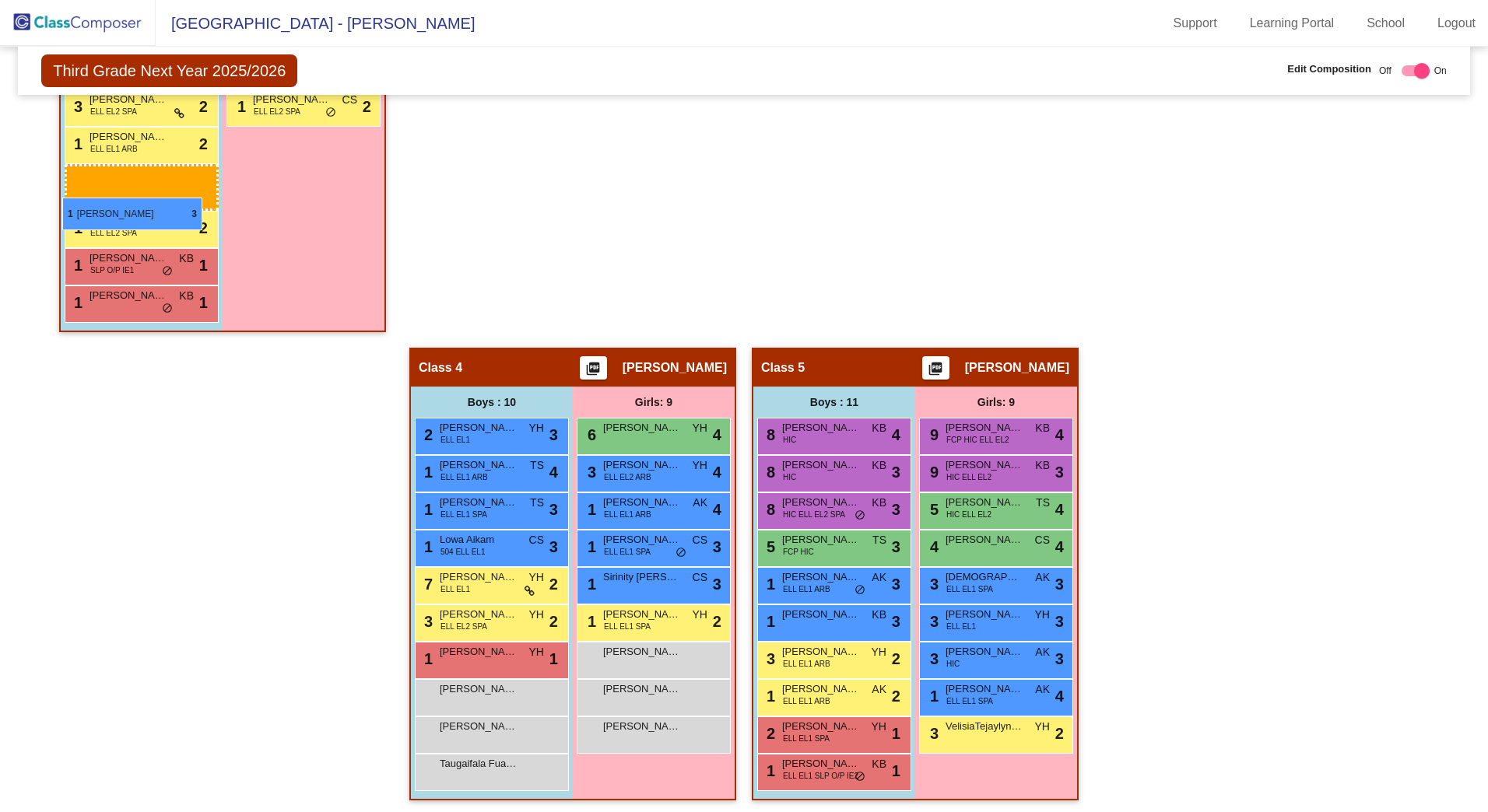
drag, startPoint x: 825, startPoint y: 537, endPoint x: 62, endPoint y: 198, distance: 834.9
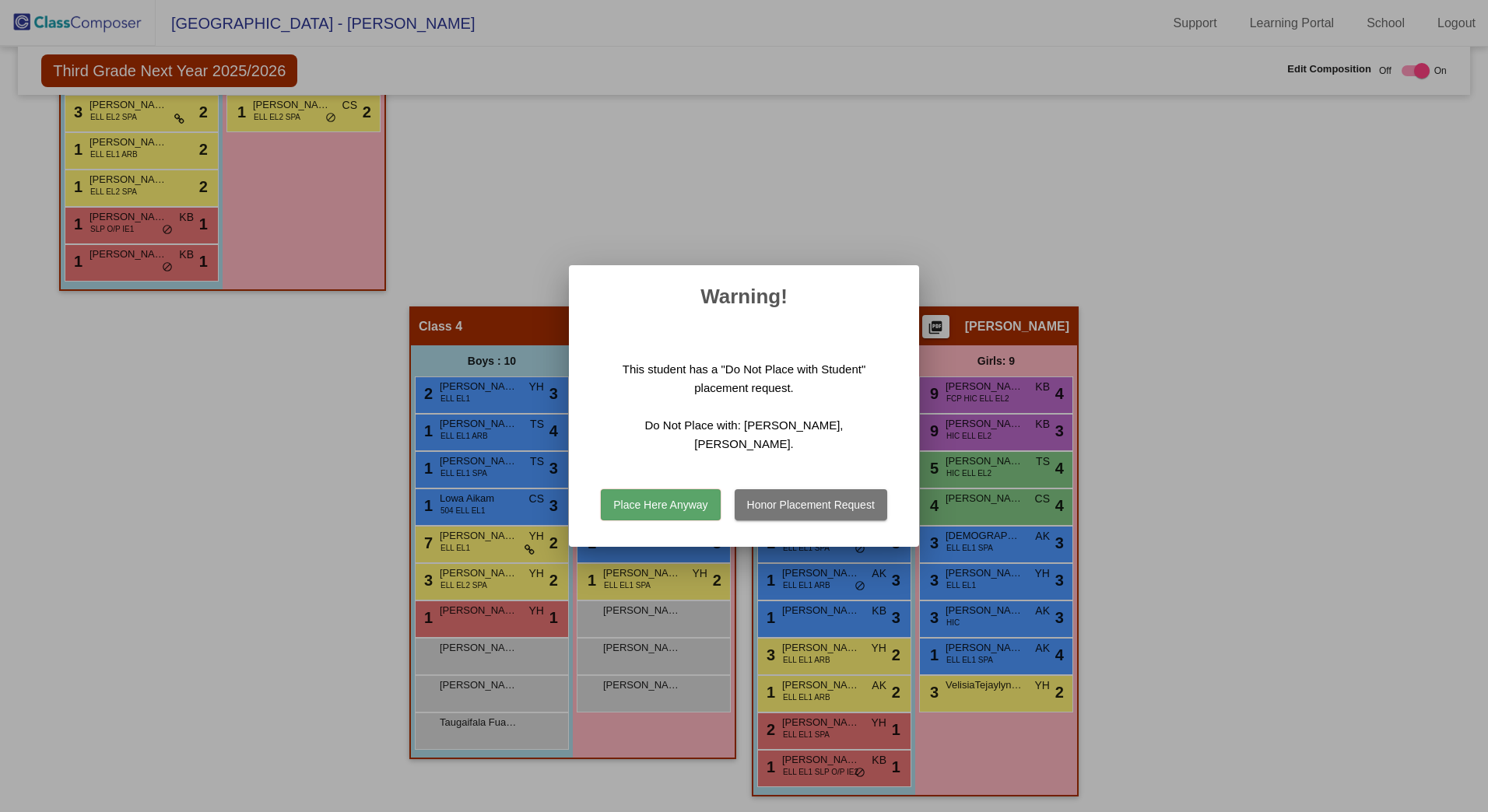
scroll to position [1067, 0]
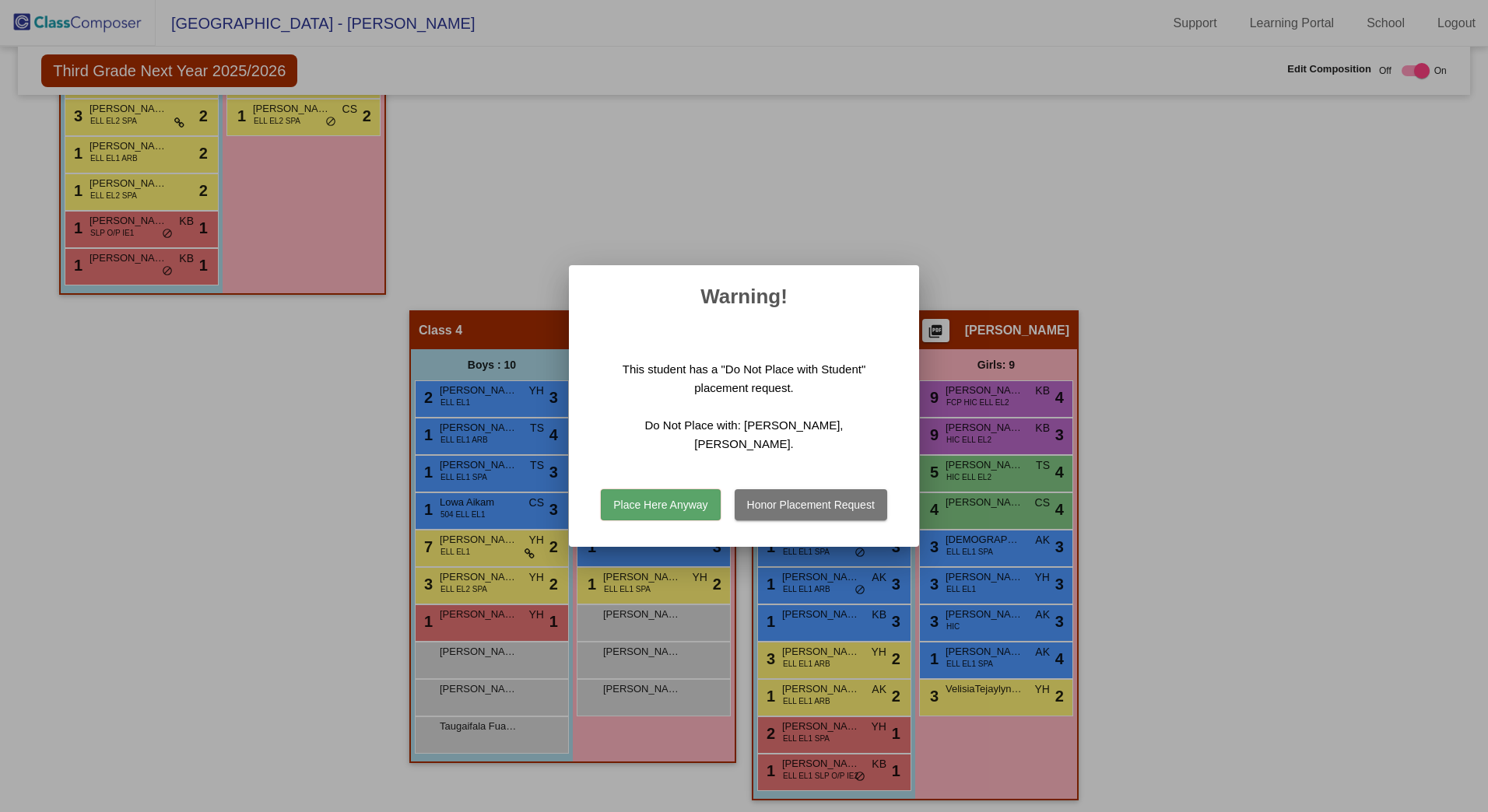
click at [638, 493] on button "Place Here Anyway" at bounding box center [660, 505] width 119 height 31
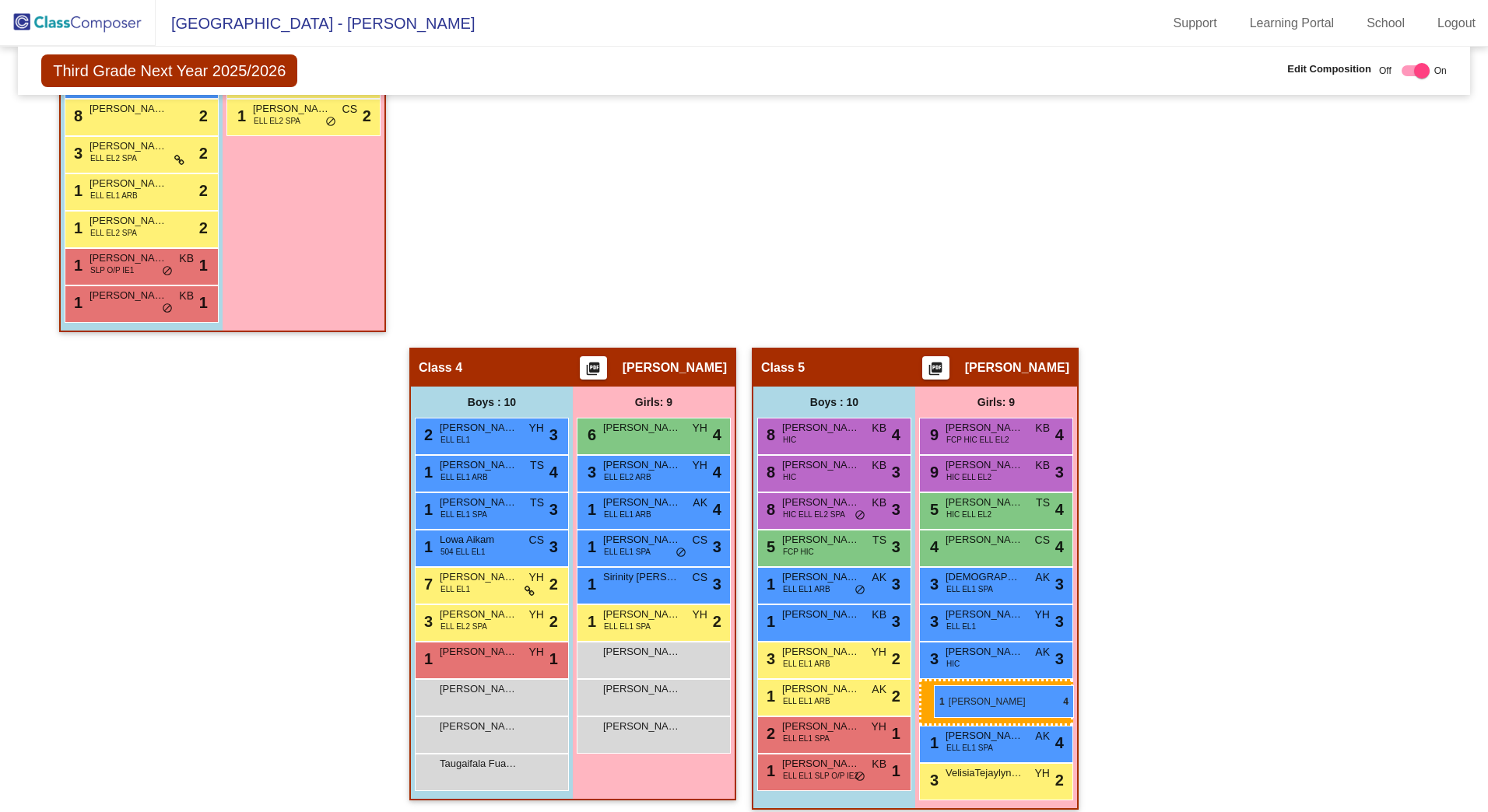
drag, startPoint x: 627, startPoint y: 511, endPoint x: 934, endPoint y: 685, distance: 352.9
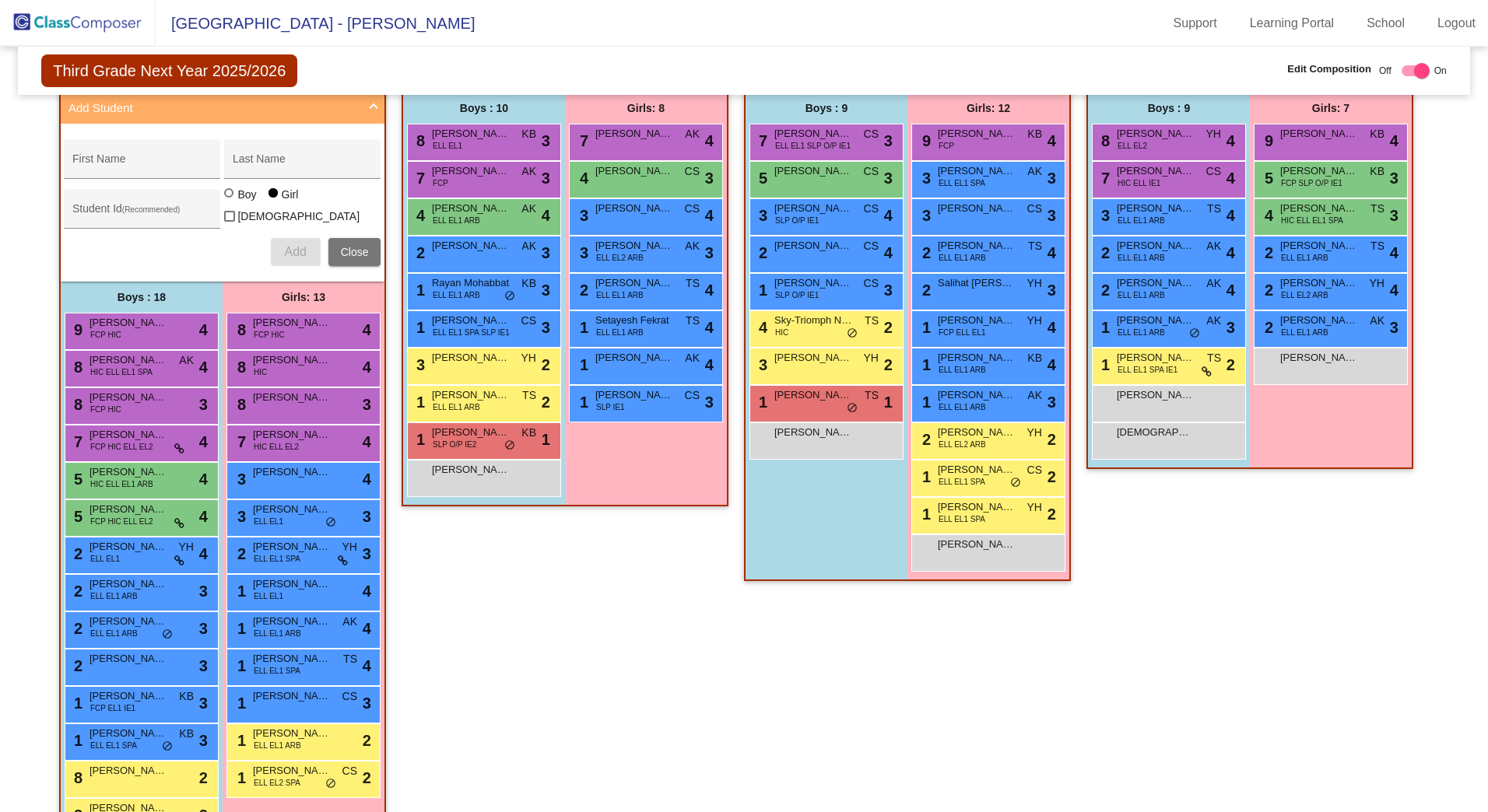
scroll to position [366, 0]
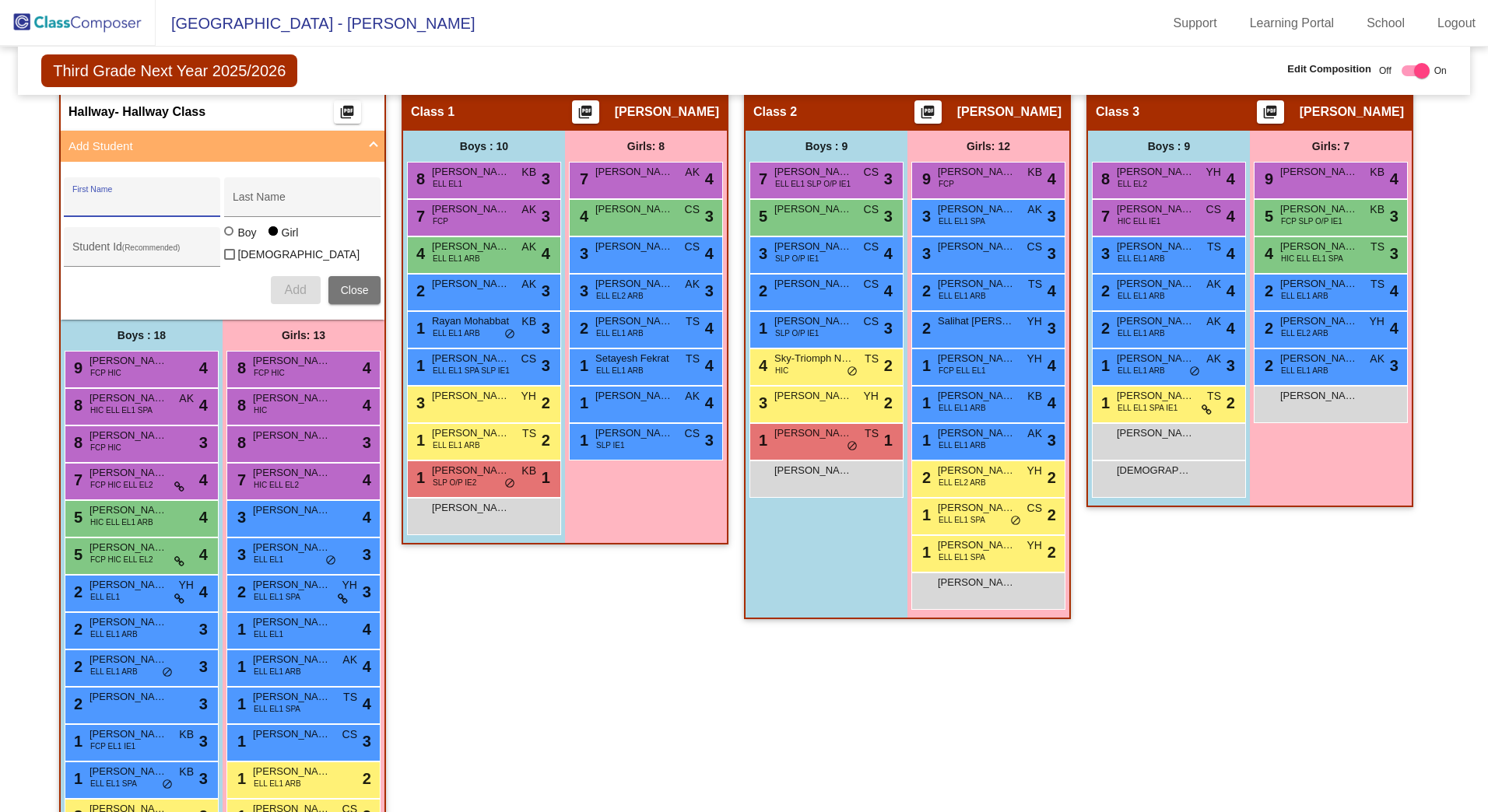
click at [109, 200] on input "First Name" at bounding box center [143, 203] width 140 height 13
click at [287, 208] on input "Last Name" at bounding box center [303, 203] width 140 height 13
click at [100, 238] on div "Student Id (Recommended)" at bounding box center [143, 251] width 140 height 32
click at [296, 288] on span "Add" at bounding box center [295, 290] width 22 height 14
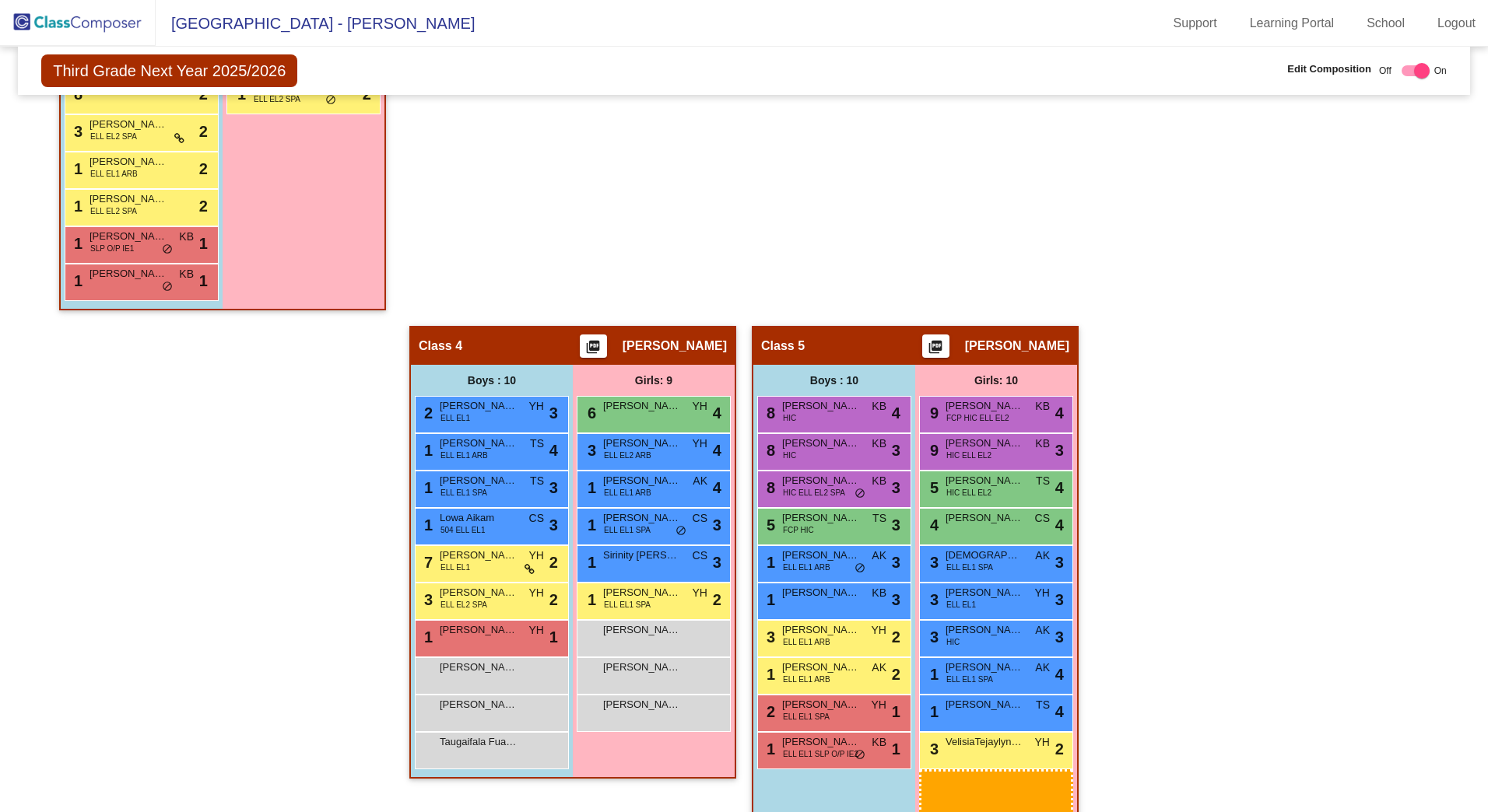
scroll to position [1113, 0]
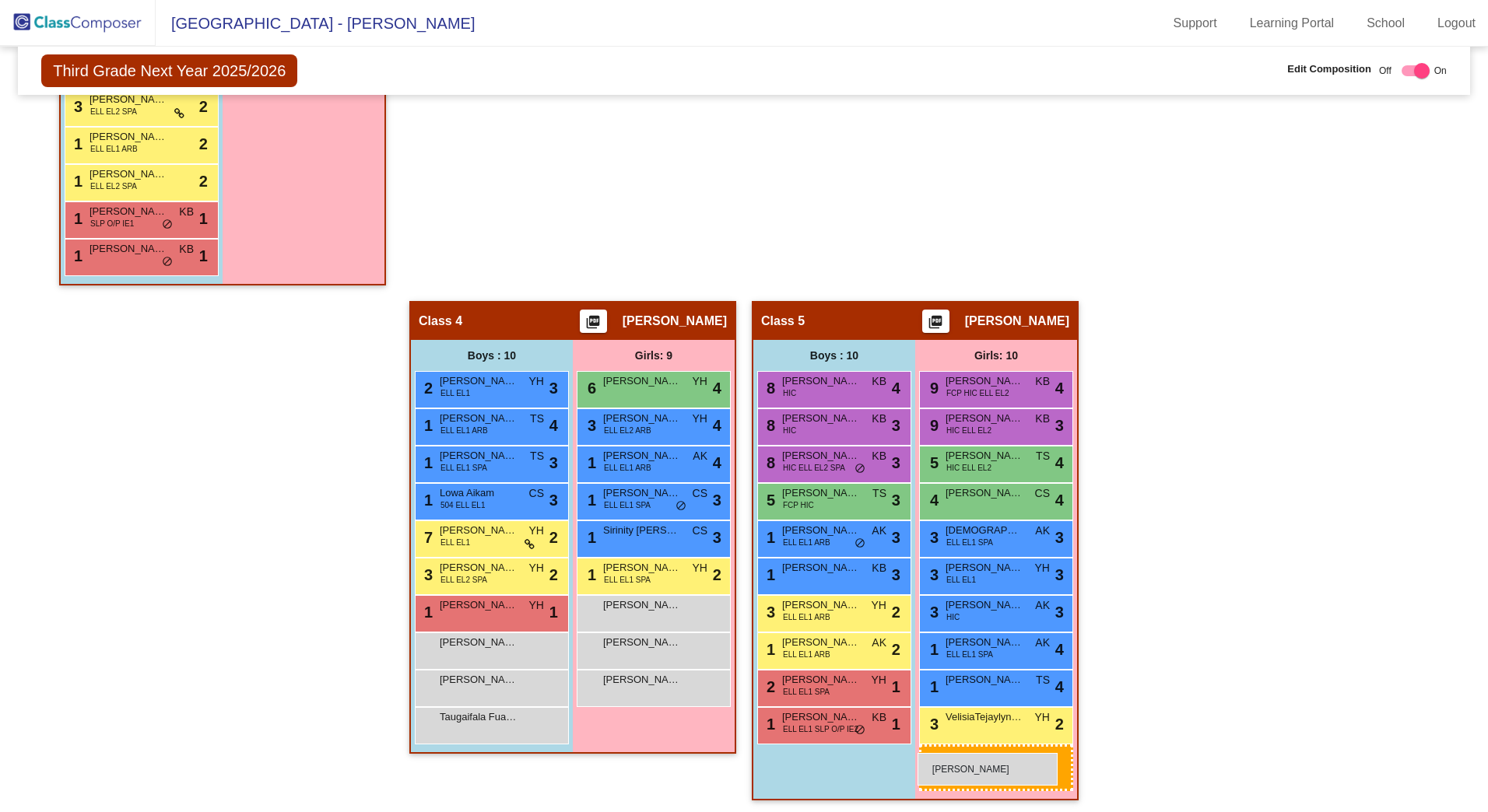
drag, startPoint x: 296, startPoint y: 234, endPoint x: 918, endPoint y: 754, distance: 810.7
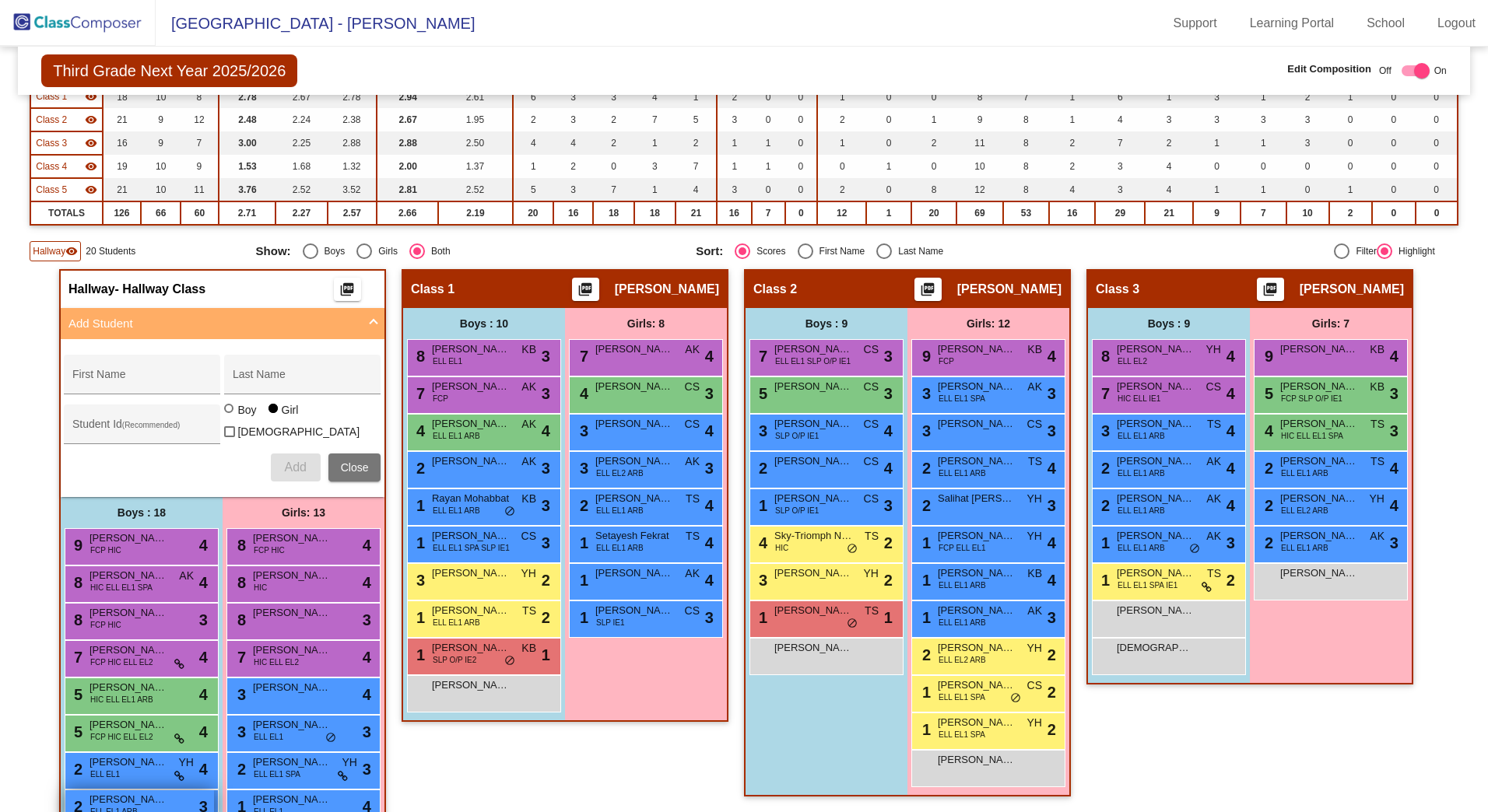
scroll to position [171, 0]
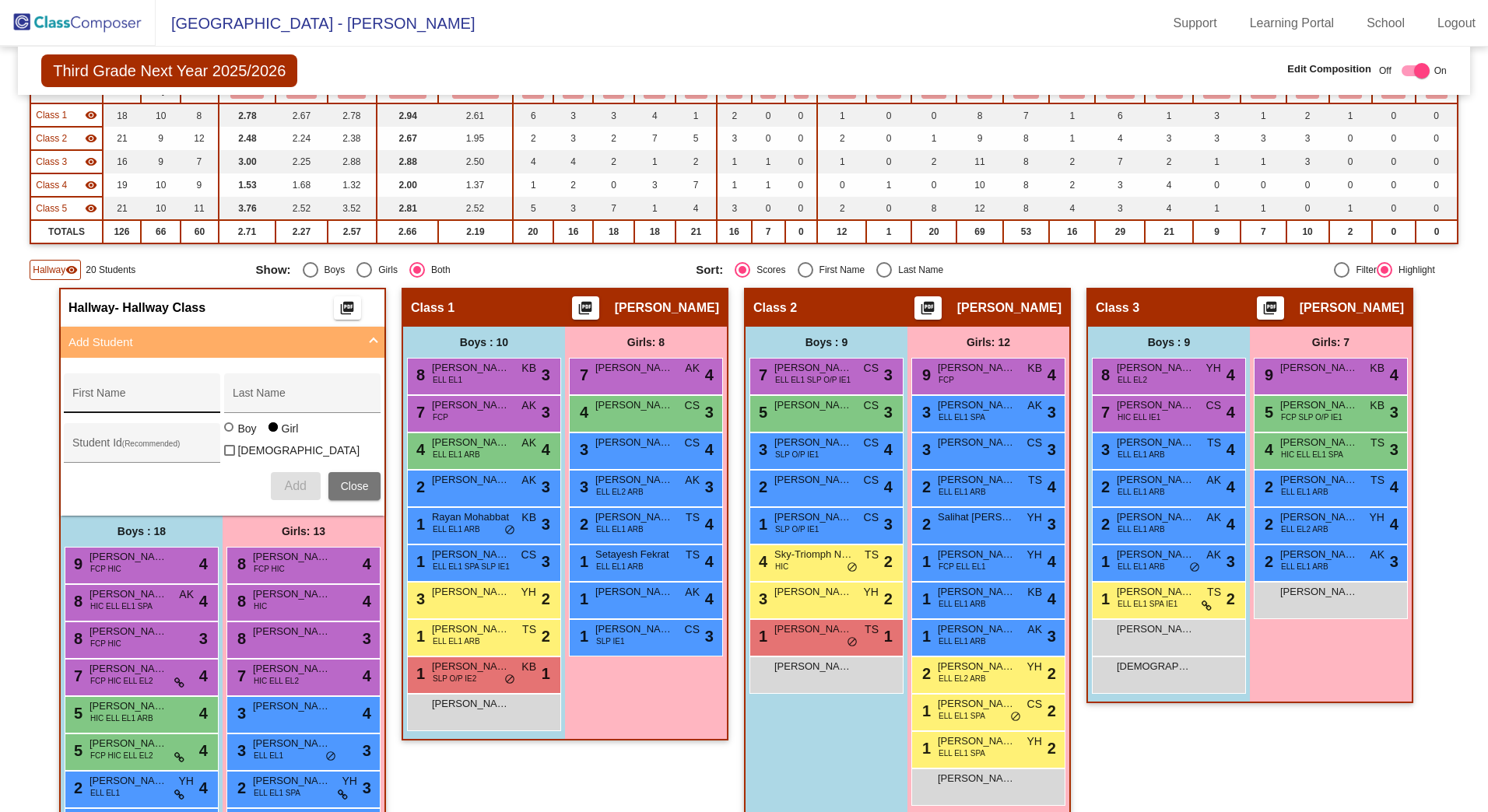
click at [102, 396] on input "First Name" at bounding box center [143, 398] width 140 height 13
click at [295, 398] on input "Darwish" at bounding box center [303, 398] width 140 height 13
click at [100, 446] on input "426" at bounding box center [143, 448] width 140 height 13
click at [303, 482] on span "Add" at bounding box center [295, 486] width 22 height 14
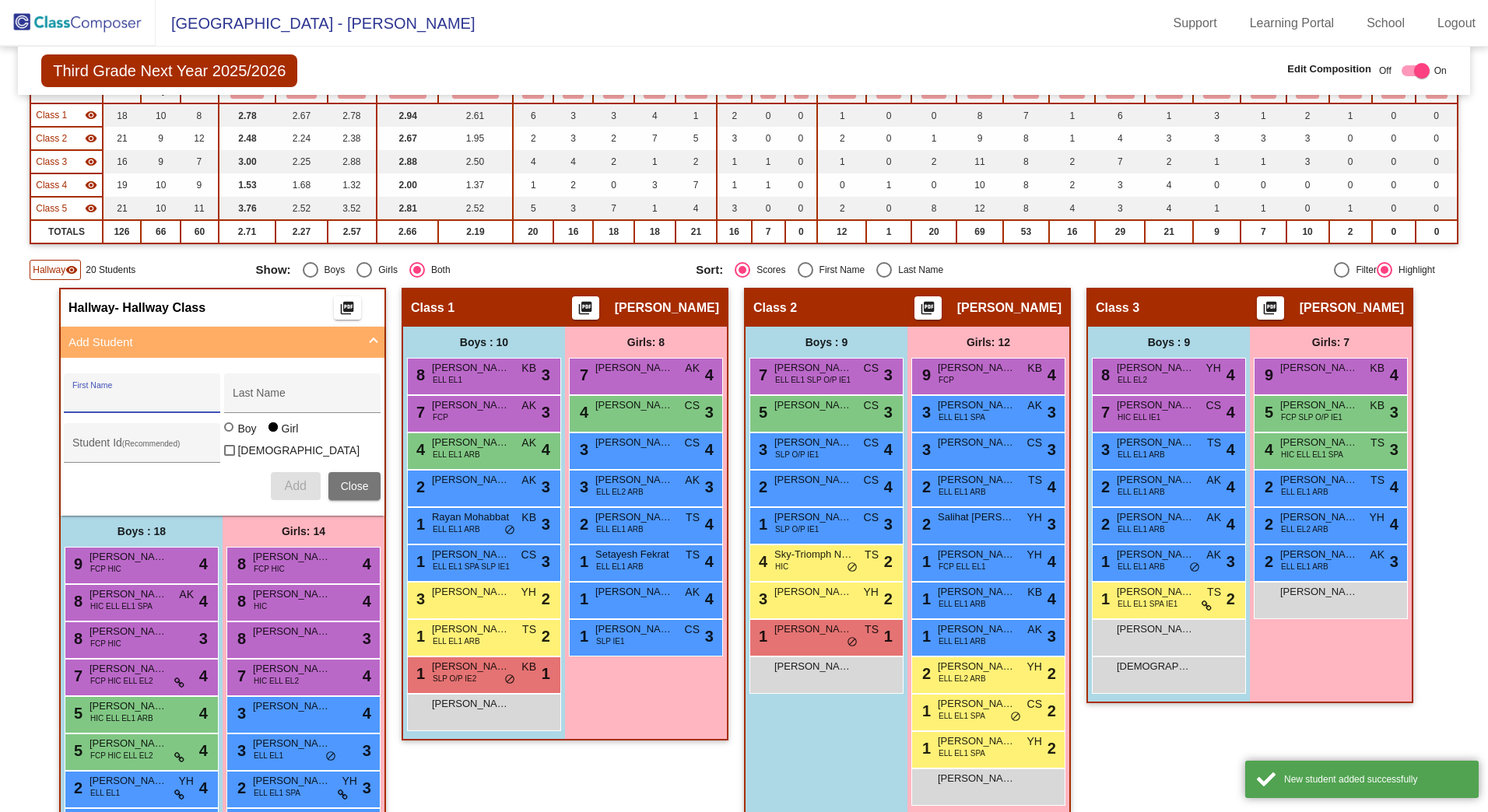
click at [177, 392] on input "First Name" at bounding box center [143, 398] width 140 height 13
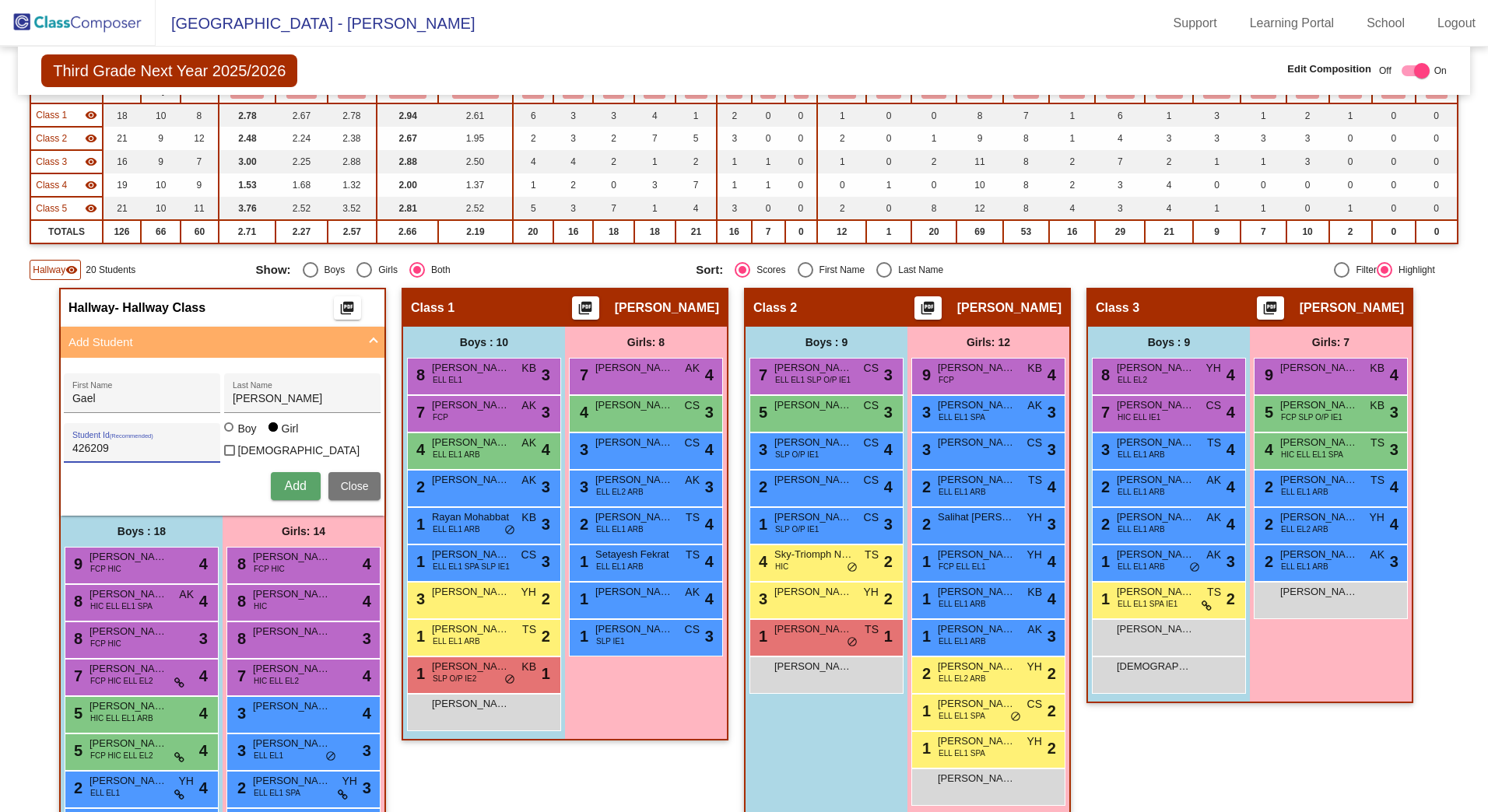
click at [241, 436] on div "Boy" at bounding box center [246, 429] width 19 height 15
click at [231, 436] on input "Boy" at bounding box center [230, 435] width 1 height 1
drag, startPoint x: 274, startPoint y: 477, endPoint x: 265, endPoint y: 482, distance: 10.3
click at [274, 478] on button "Add" at bounding box center [296, 486] width 50 height 28
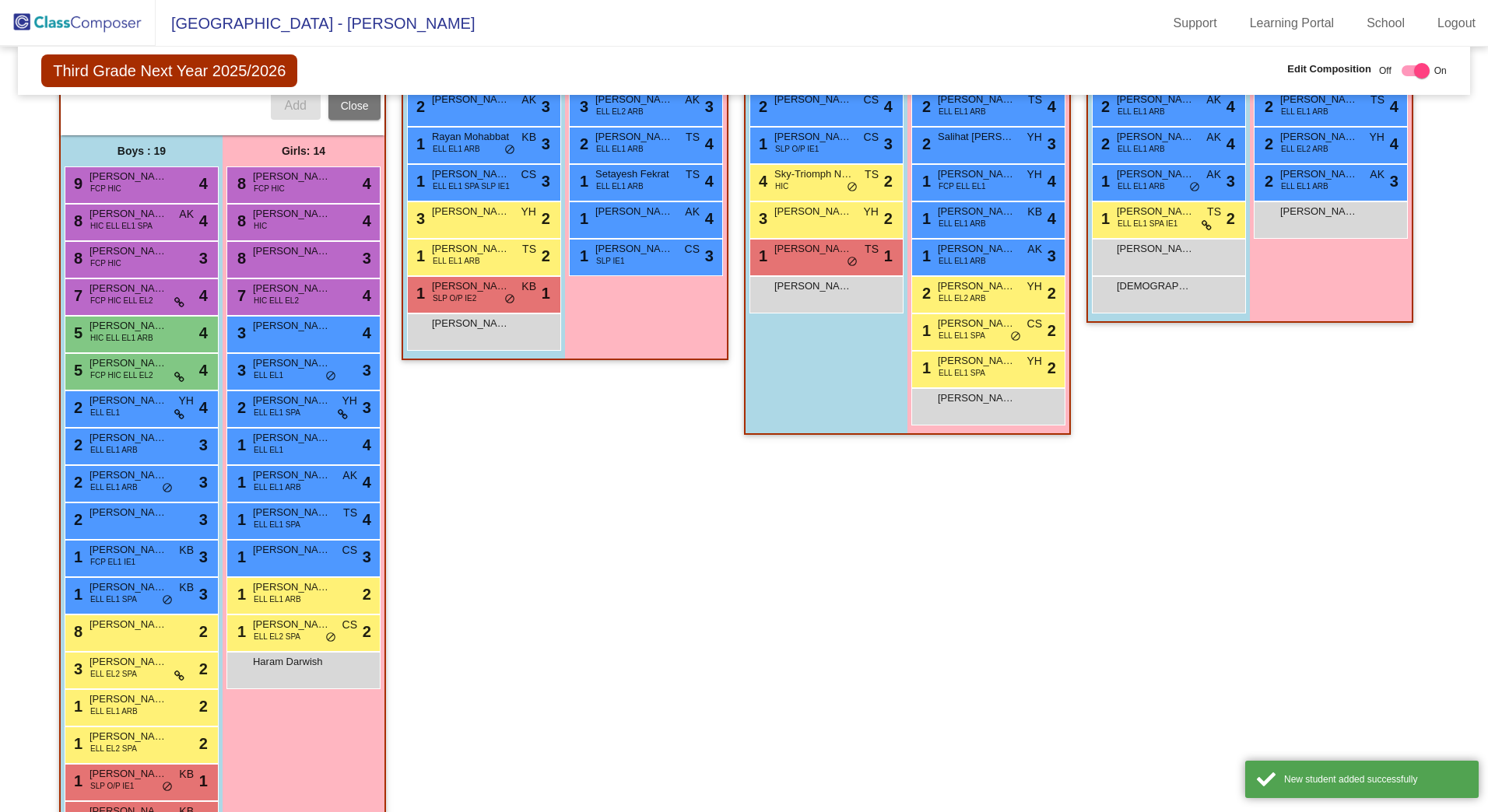
scroll to position [560, 0]
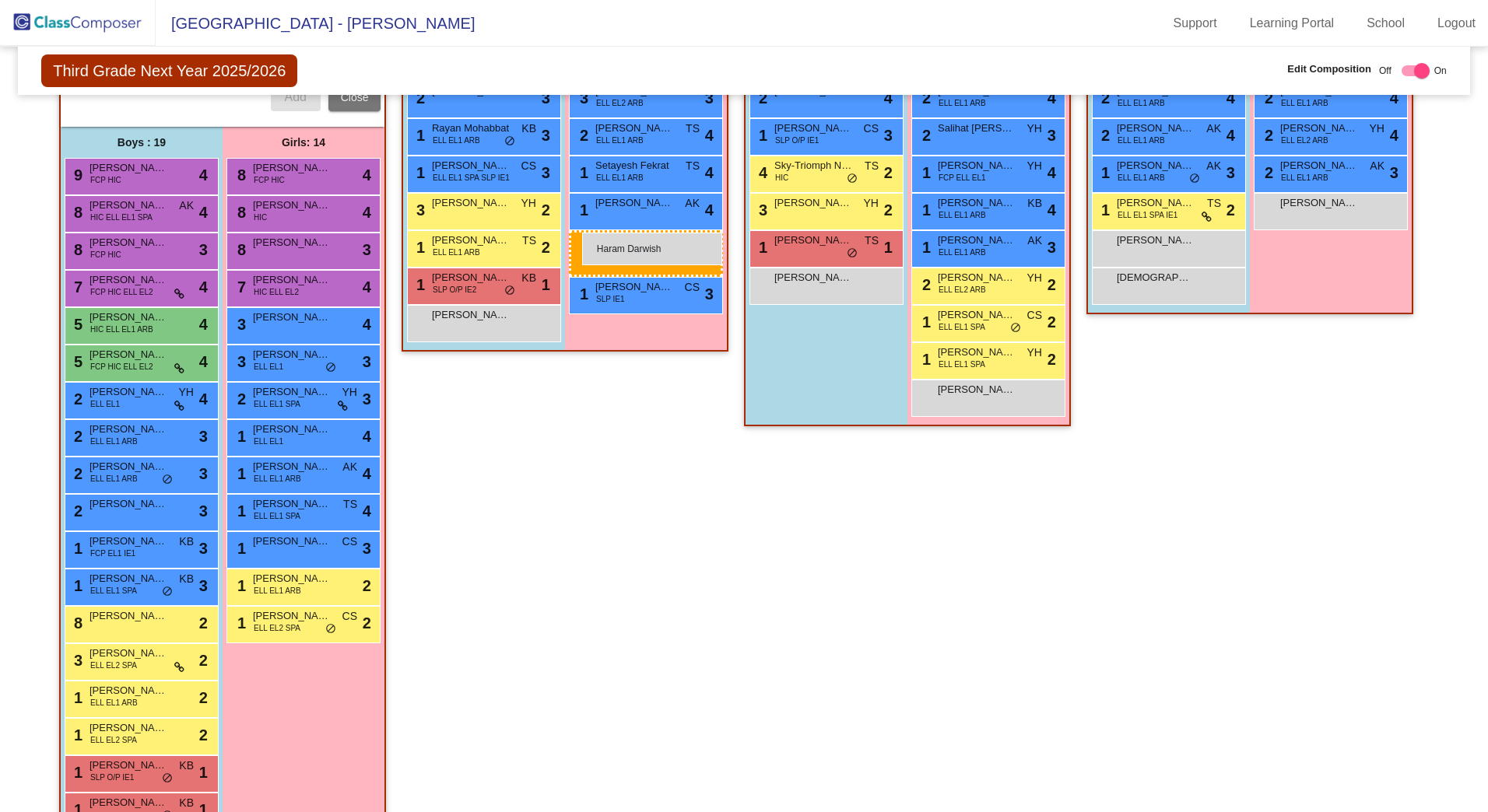
drag, startPoint x: 301, startPoint y: 661, endPoint x: 582, endPoint y: 233, distance: 512.0
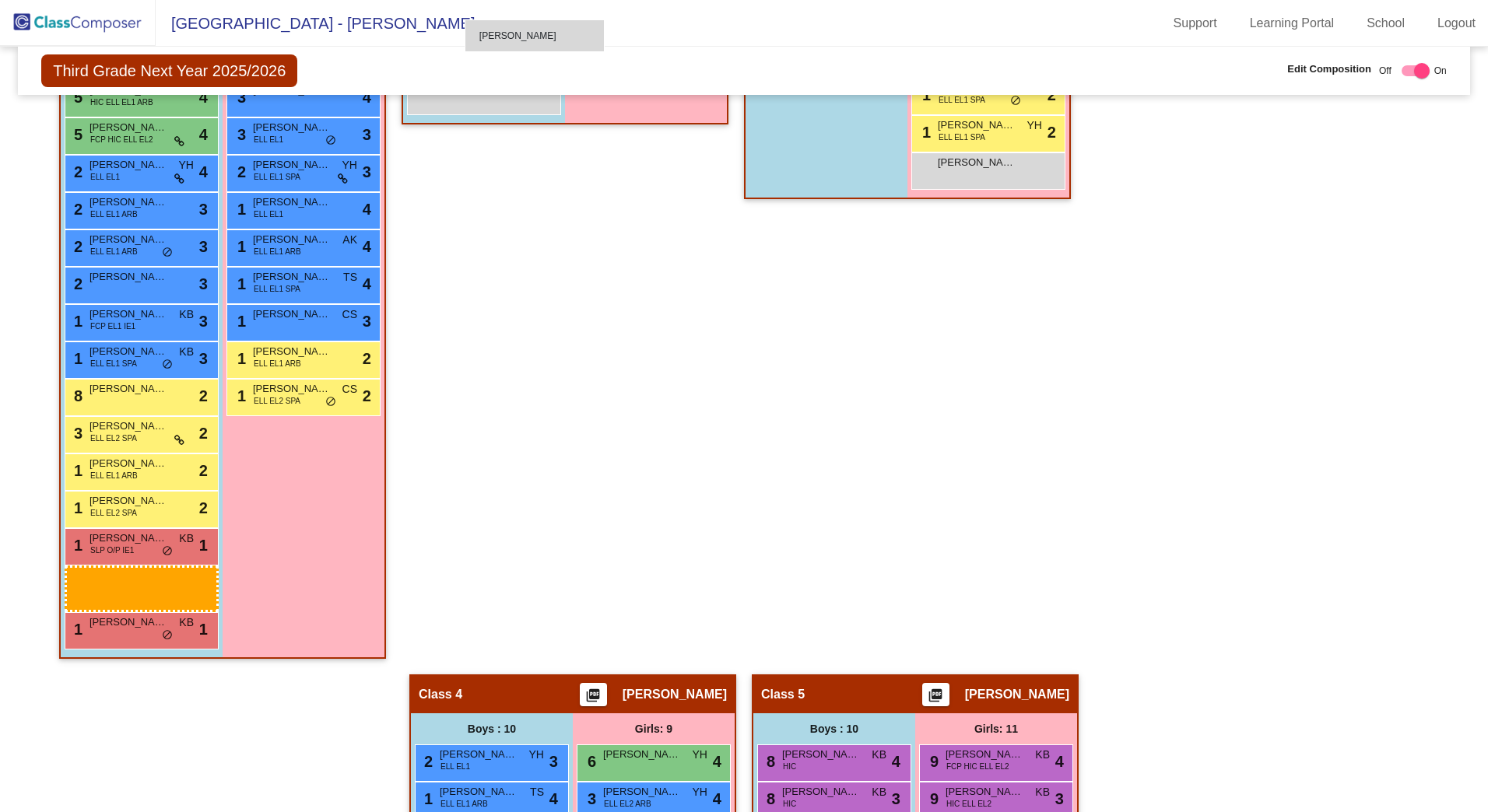
scroll to position [777, 0]
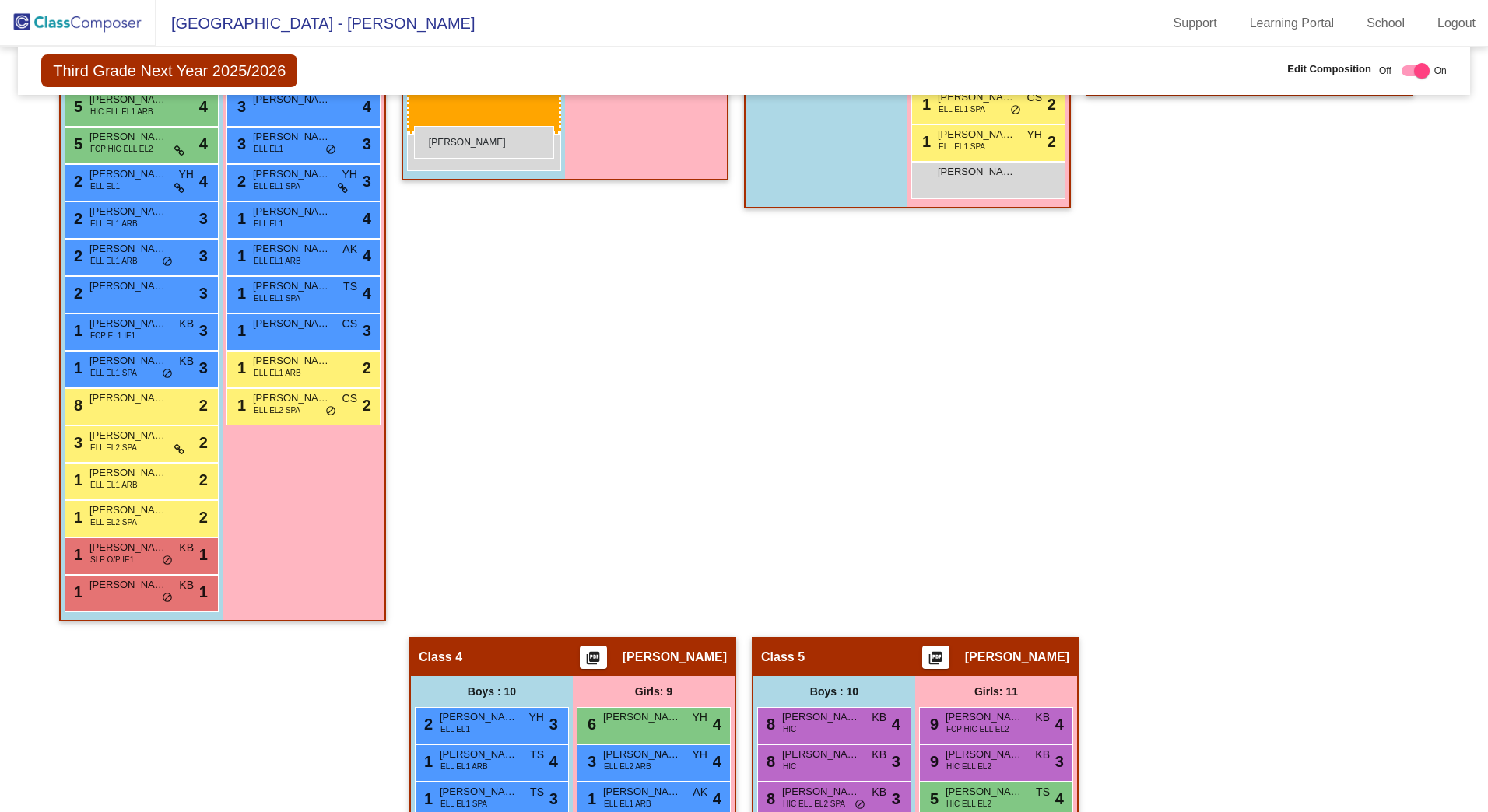
drag, startPoint x: 153, startPoint y: 540, endPoint x: 414, endPoint y: 127, distance: 488.6
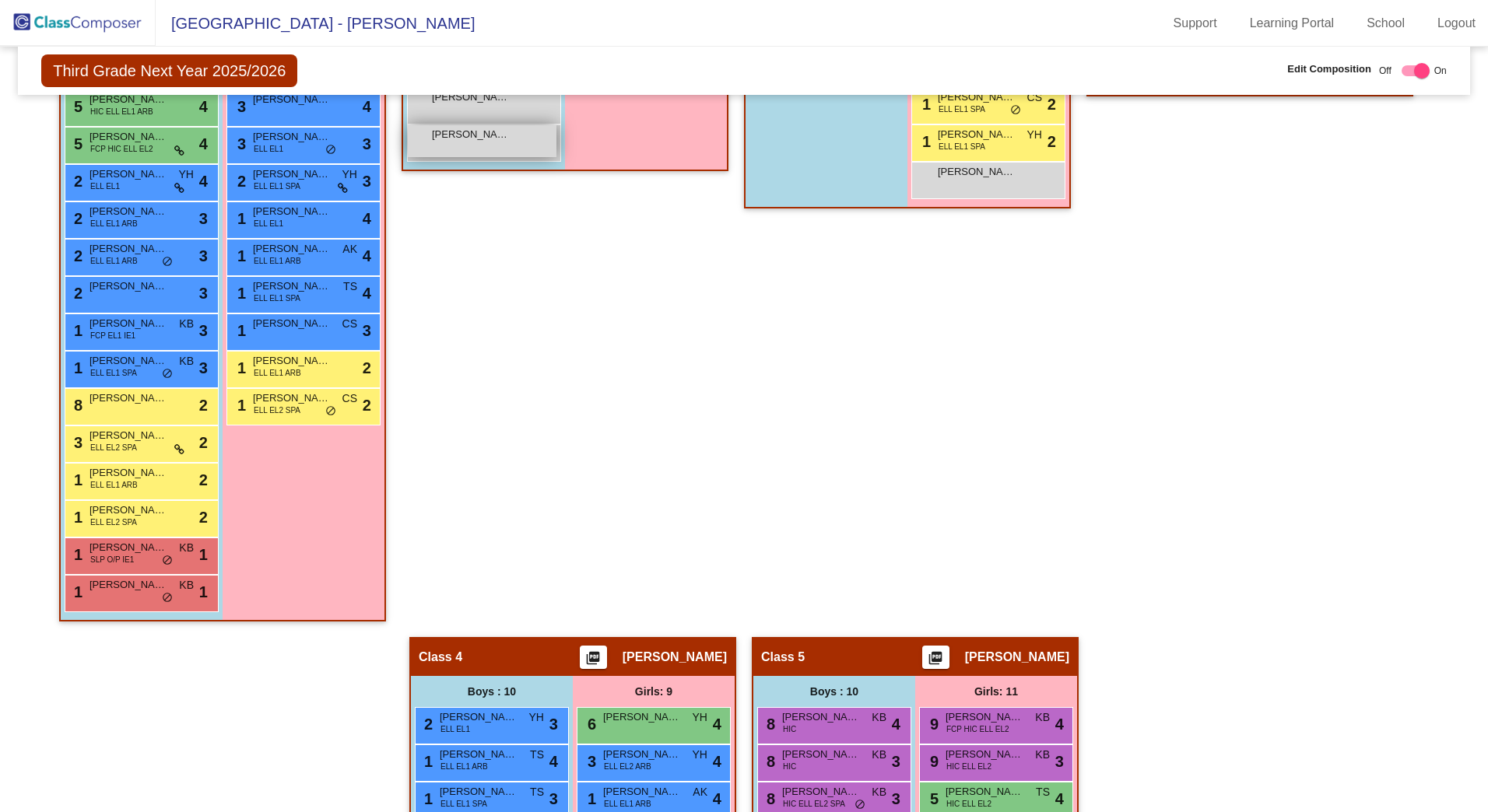
click at [414, 127] on div "[PERSON_NAME] lock do_not_disturb_alt" at bounding box center [482, 141] width 149 height 32
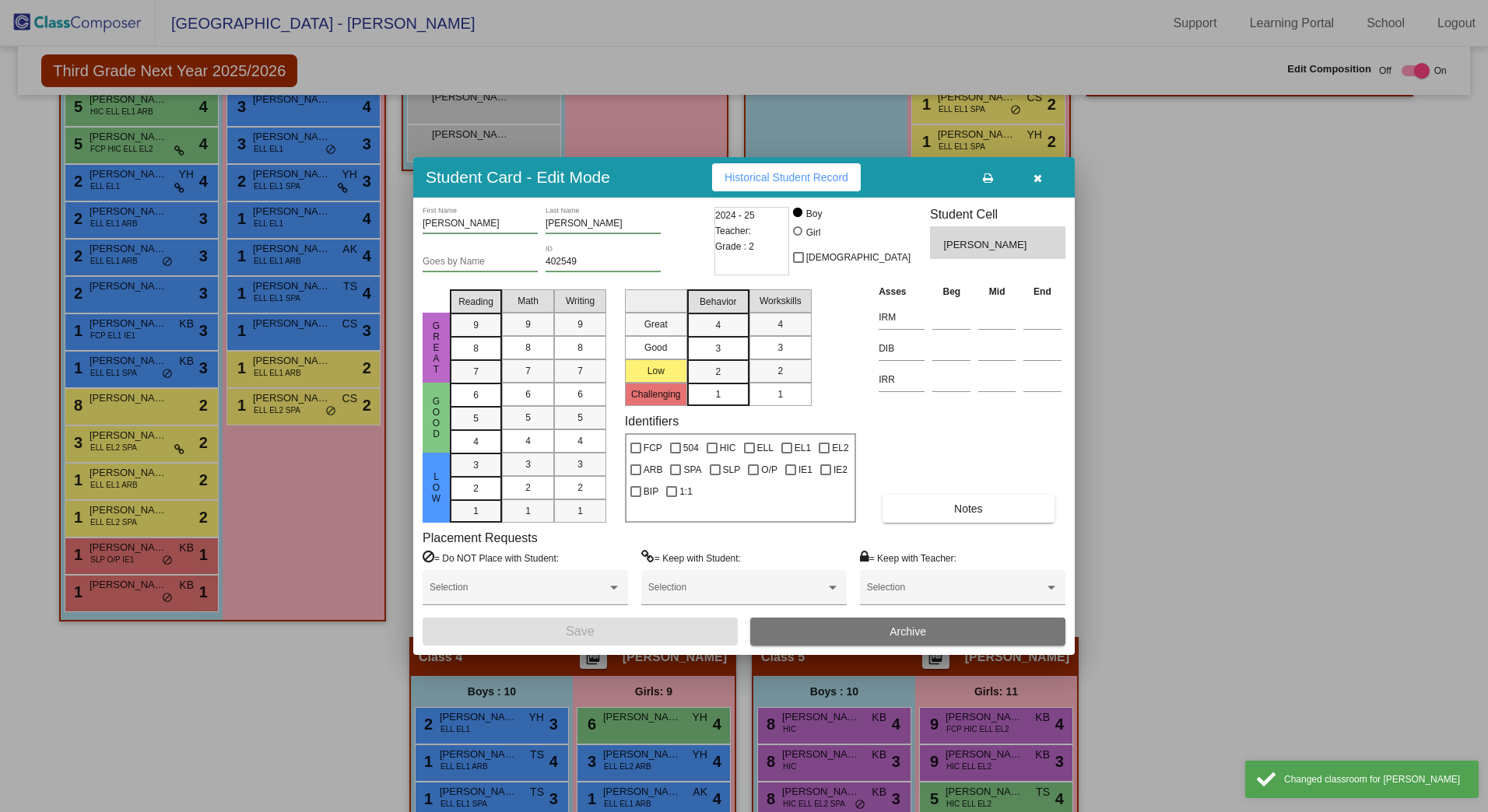
drag, startPoint x: 1485, startPoint y: 351, endPoint x: 1464, endPoint y: 342, distance: 22.8
click at [1484, 350] on div at bounding box center [744, 406] width 1488 height 812
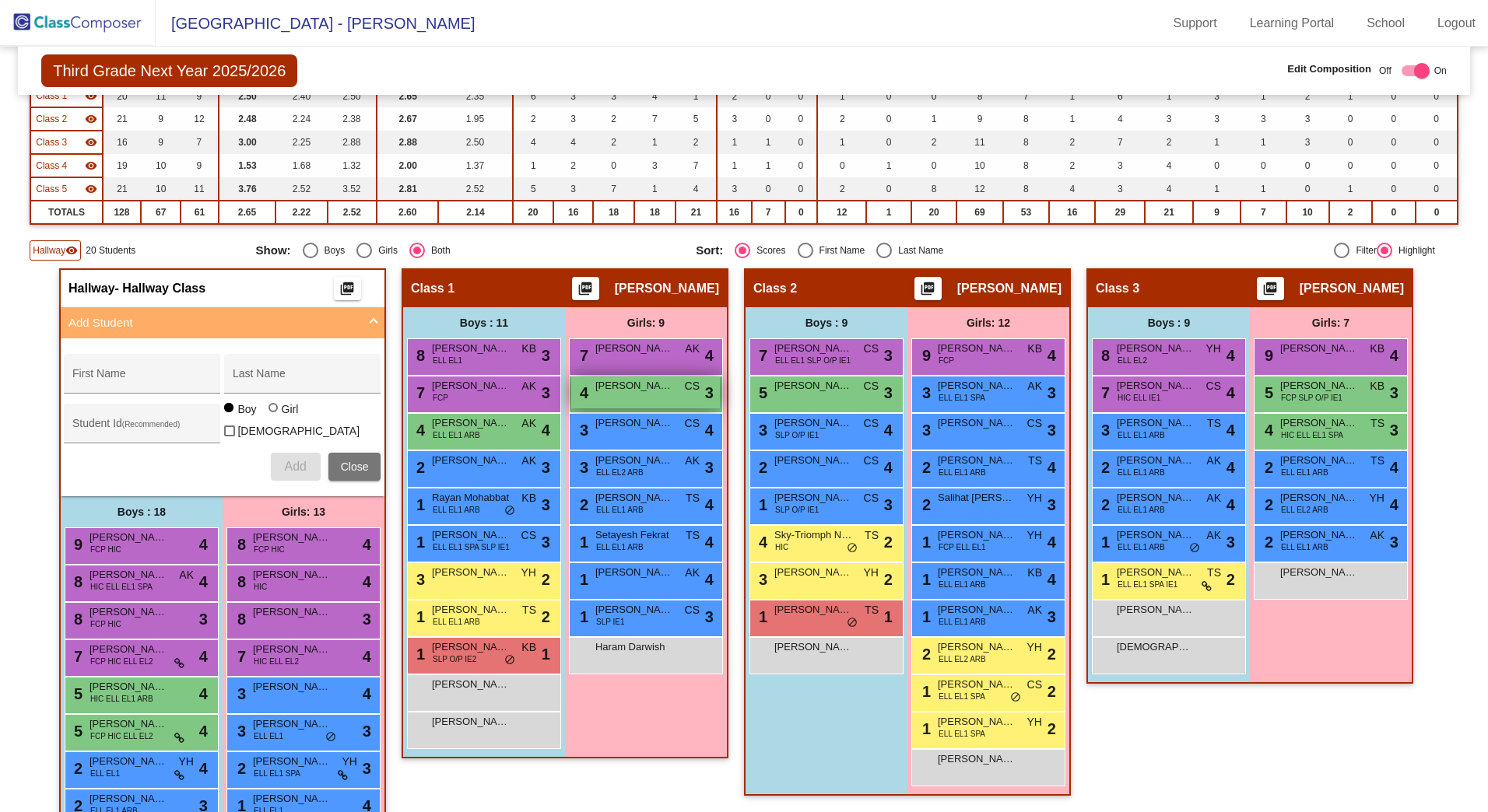
scroll to position [77, 0]
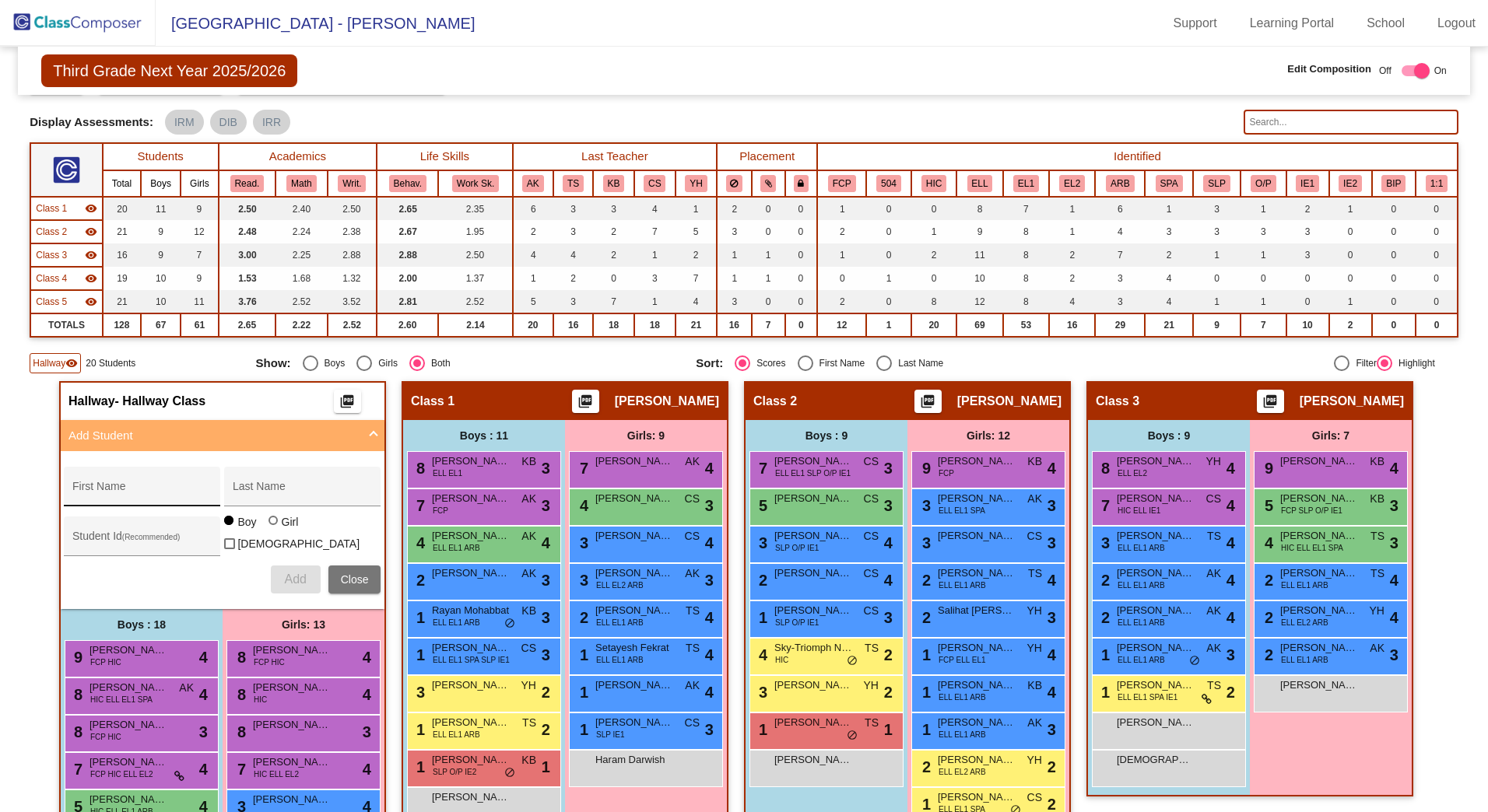
click at [113, 484] on div "First Name" at bounding box center [143, 491] width 140 height 32
drag, startPoint x: 123, startPoint y: 498, endPoint x: 116, endPoint y: 484, distance: 15.7
click at [124, 498] on input "Ahlam" at bounding box center [143, 492] width 140 height 13
drag, startPoint x: 100, startPoint y: 534, endPoint x: 105, endPoint y: 501, distance: 33.4
click at [100, 536] on input "Student Id (Recommended)" at bounding box center [143, 542] width 140 height 13
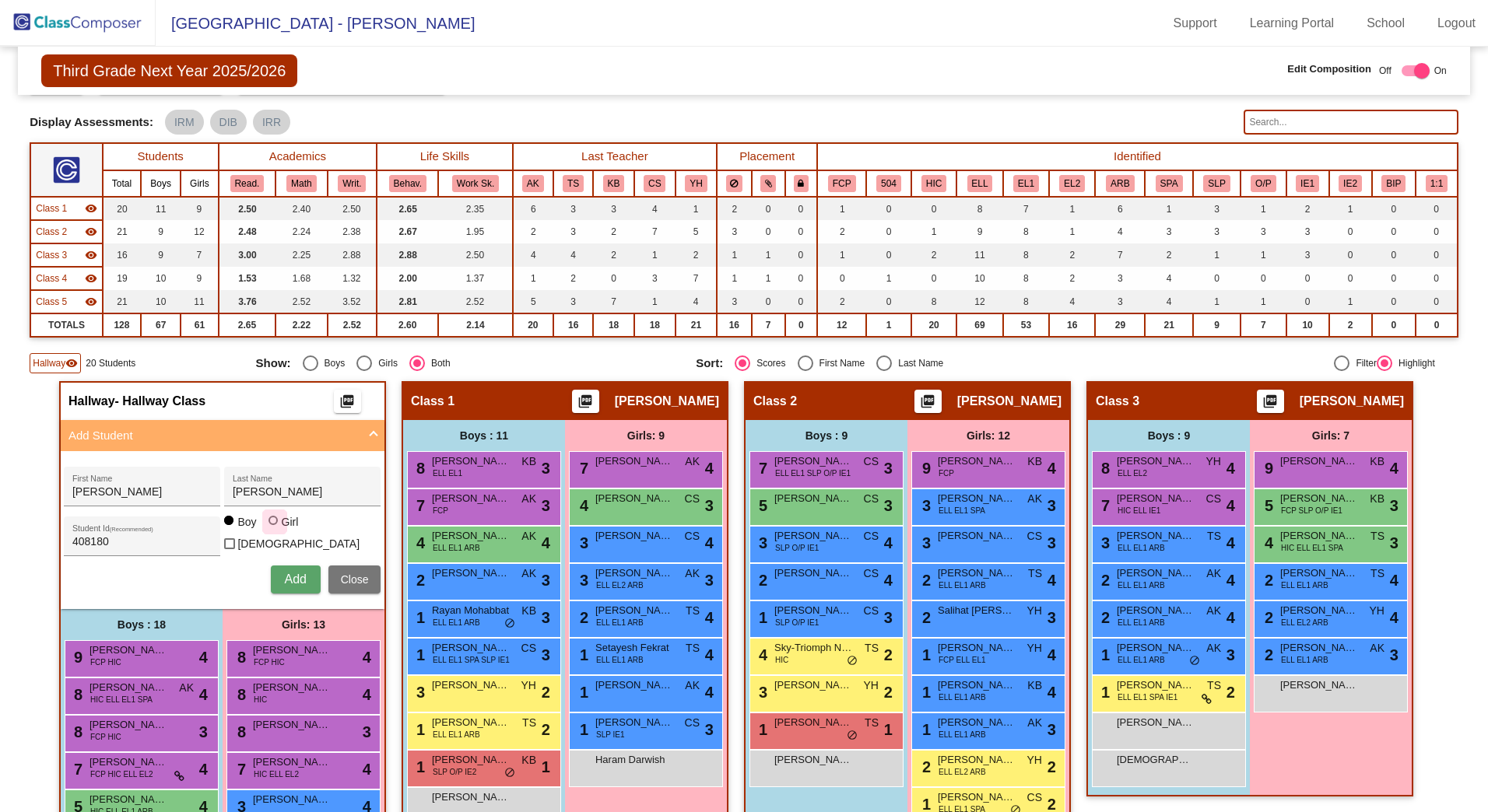
click at [269, 525] on div at bounding box center [273, 520] width 9 height 9
click at [274, 529] on input "Girl" at bounding box center [274, 528] width 1 height 1
click at [284, 580] on span "Add" at bounding box center [295, 579] width 22 height 14
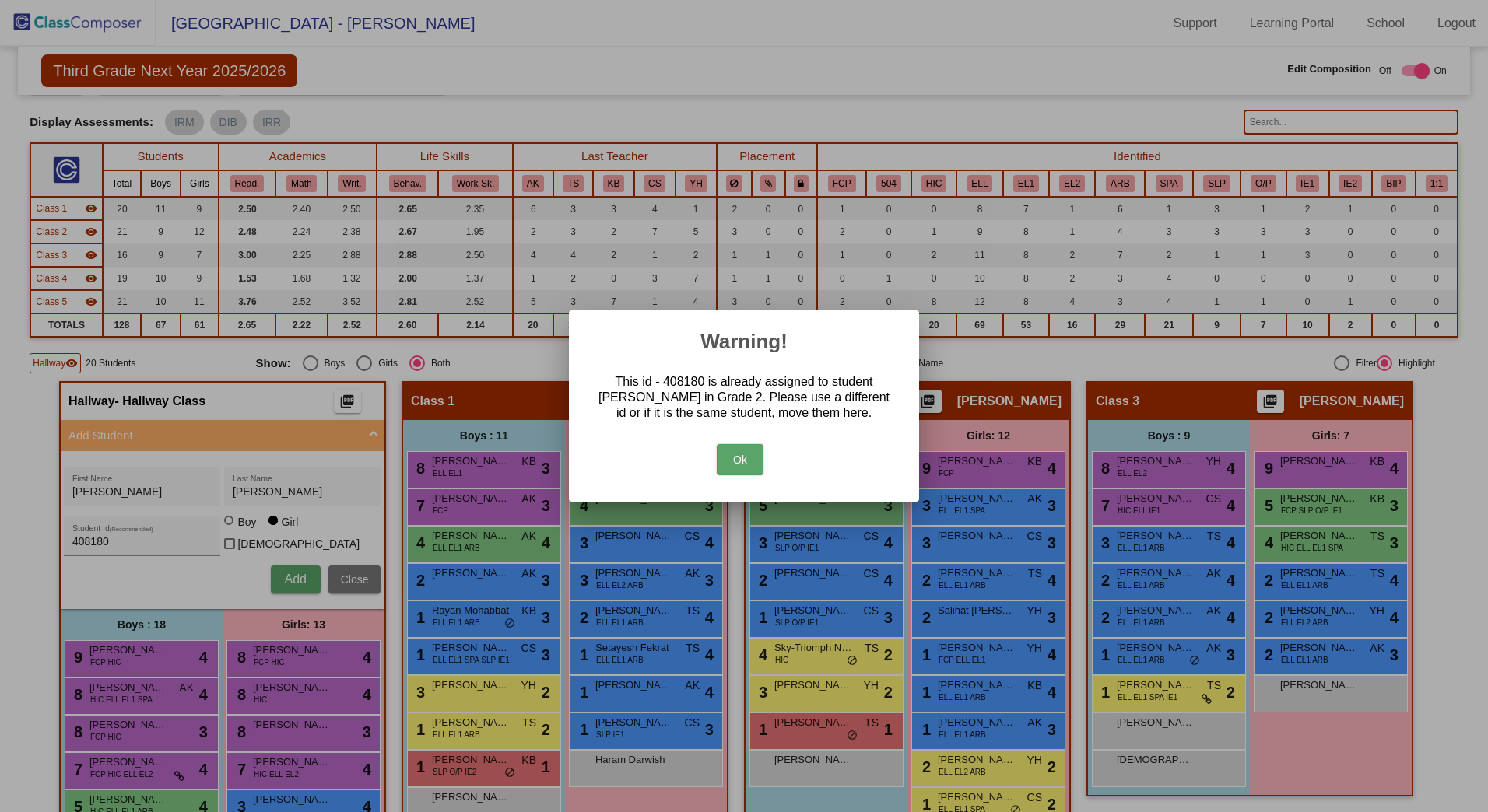
click at [739, 462] on button "Ok" at bounding box center [740, 459] width 46 height 31
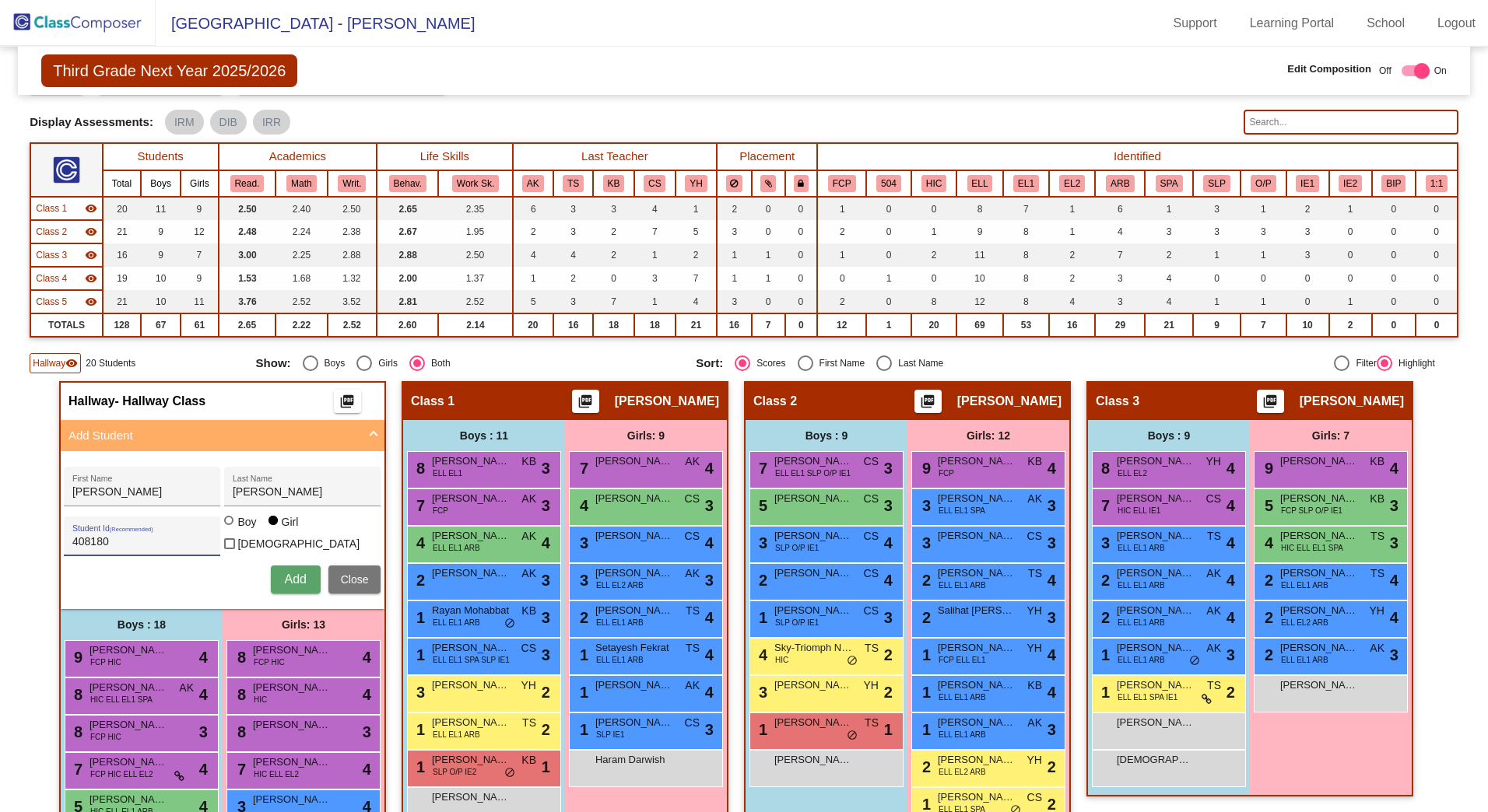
drag, startPoint x: -84, startPoint y: 547, endPoint x: -217, endPoint y: 549, distance: 133.0
click at [0, 549] on html "[GEOGRAPHIC_DATA] - Adriana Support Learning Portal School Logout home Home set…" at bounding box center [744, 406] width 1488 height 812
click at [289, 586] on button "Add" at bounding box center [296, 579] width 50 height 28
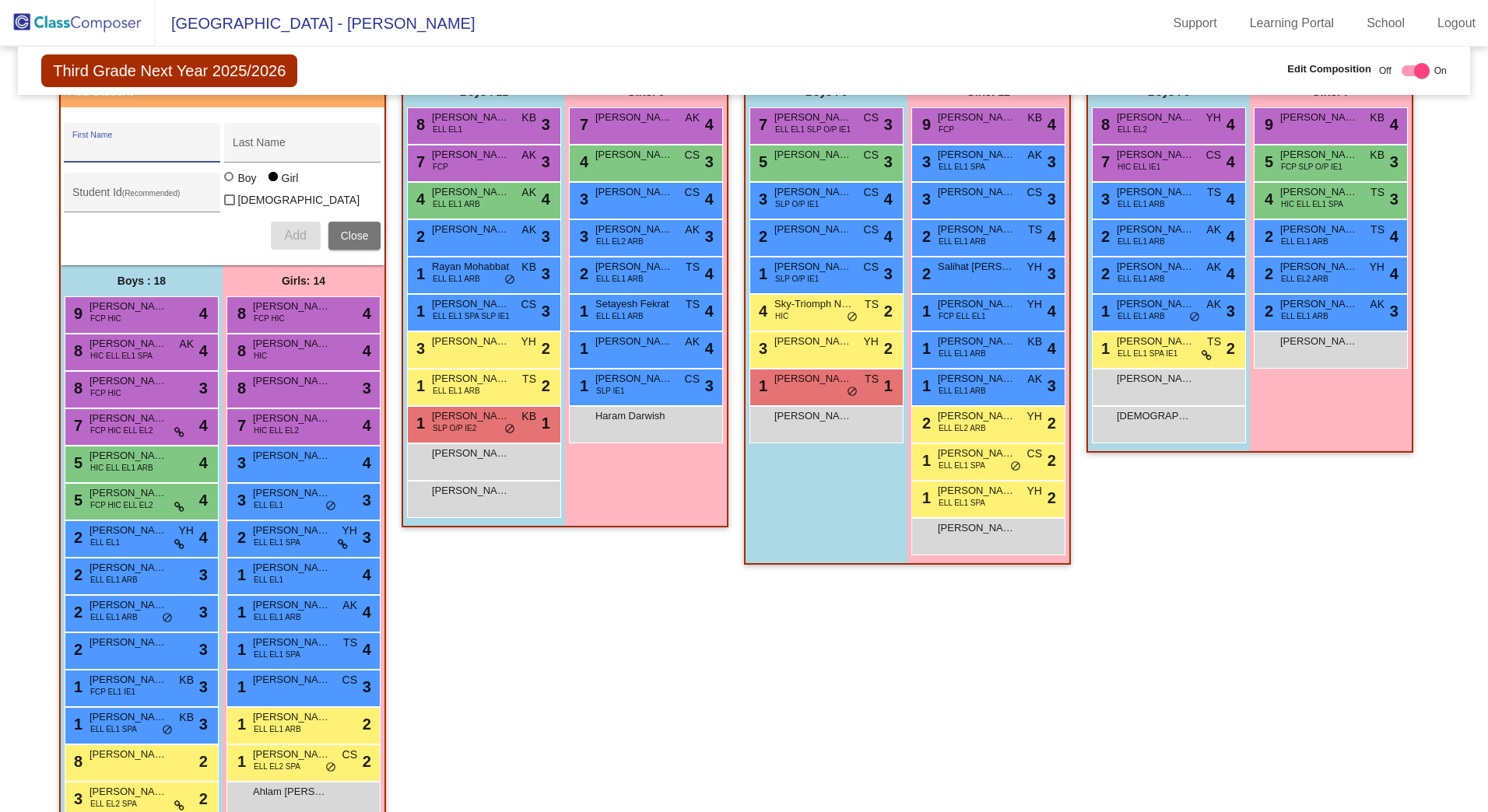
scroll to position [466, 0]
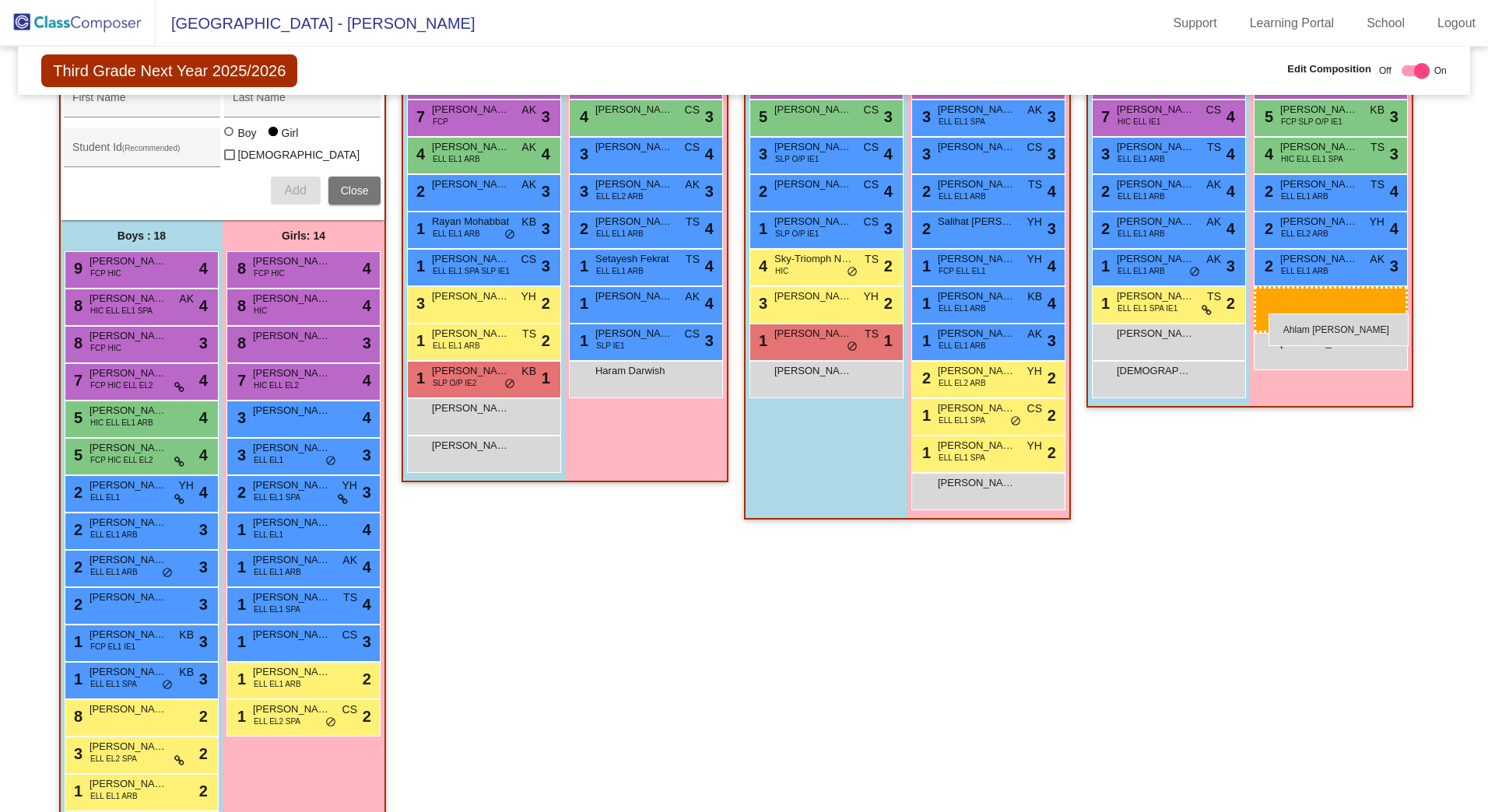
drag, startPoint x: 274, startPoint y: 762, endPoint x: 1268, endPoint y: 313, distance: 1090.7
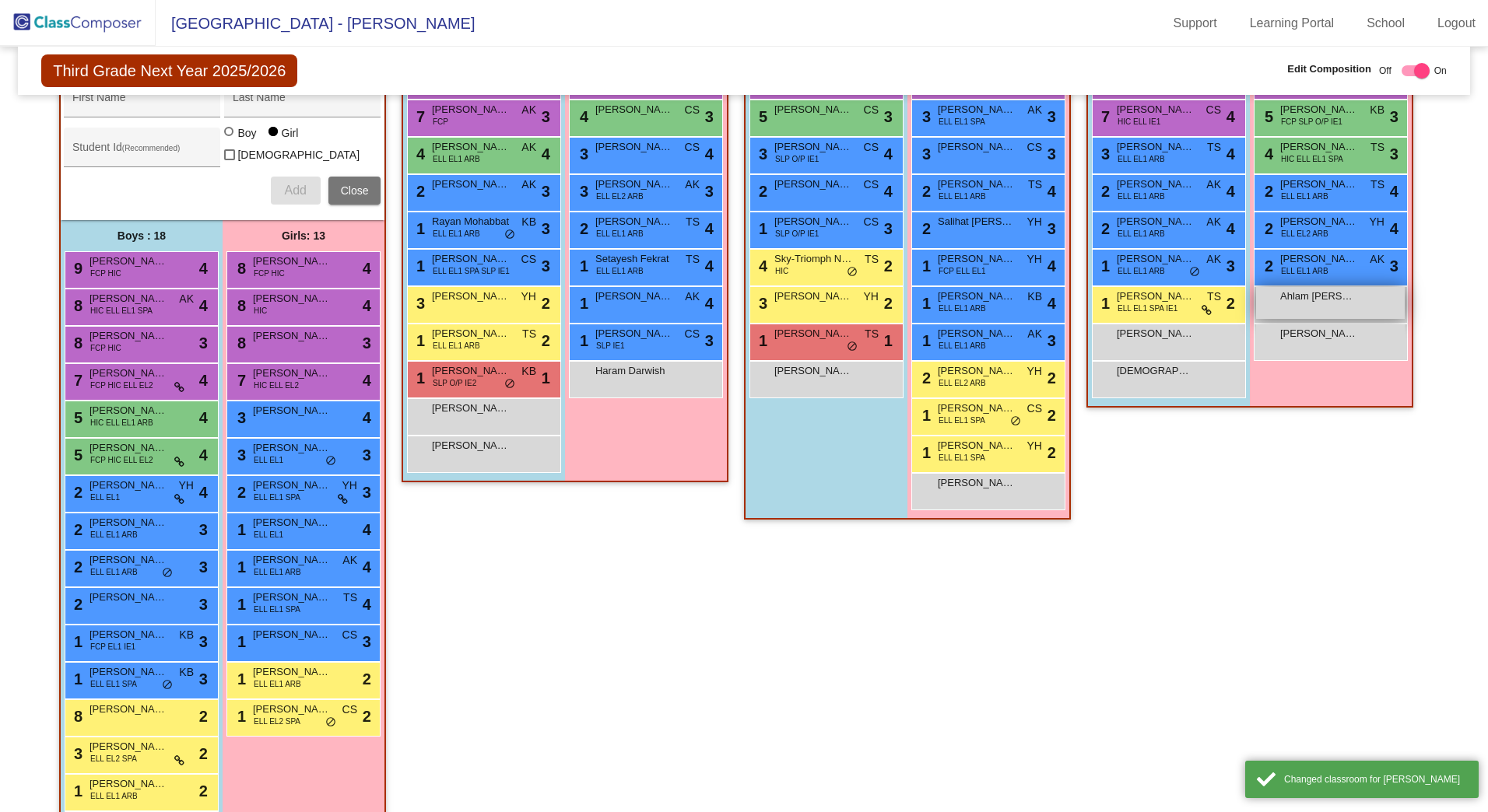
click at [1279, 309] on div "Ahlam [PERSON_NAME] lock do_not_disturb_alt" at bounding box center [1331, 303] width 149 height 32
click at [1295, 313] on div "Ahlam [PERSON_NAME] lock do_not_disturb_alt" at bounding box center [1331, 303] width 149 height 32
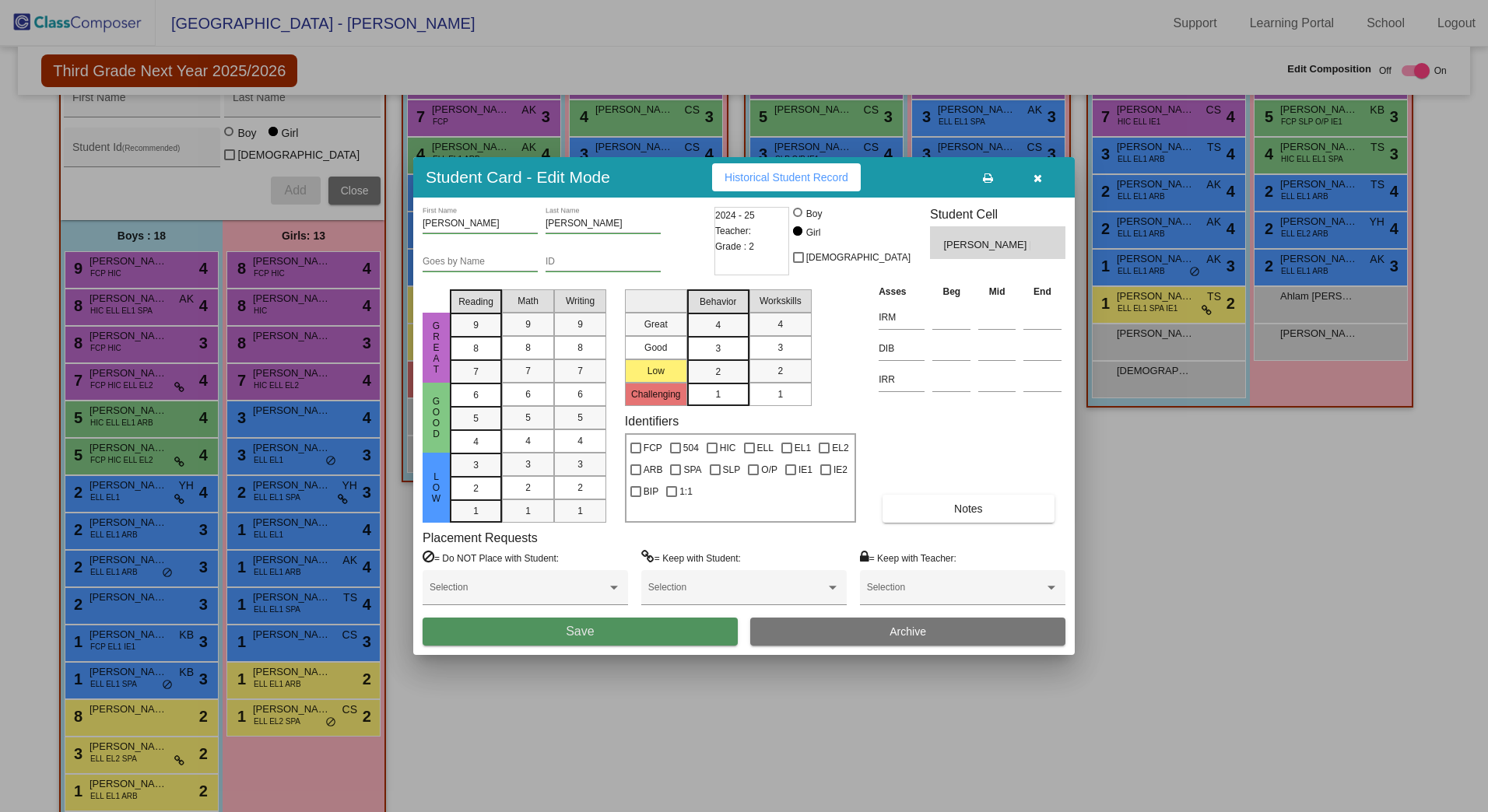
click at [597, 636] on button "Save" at bounding box center [580, 631] width 315 height 28
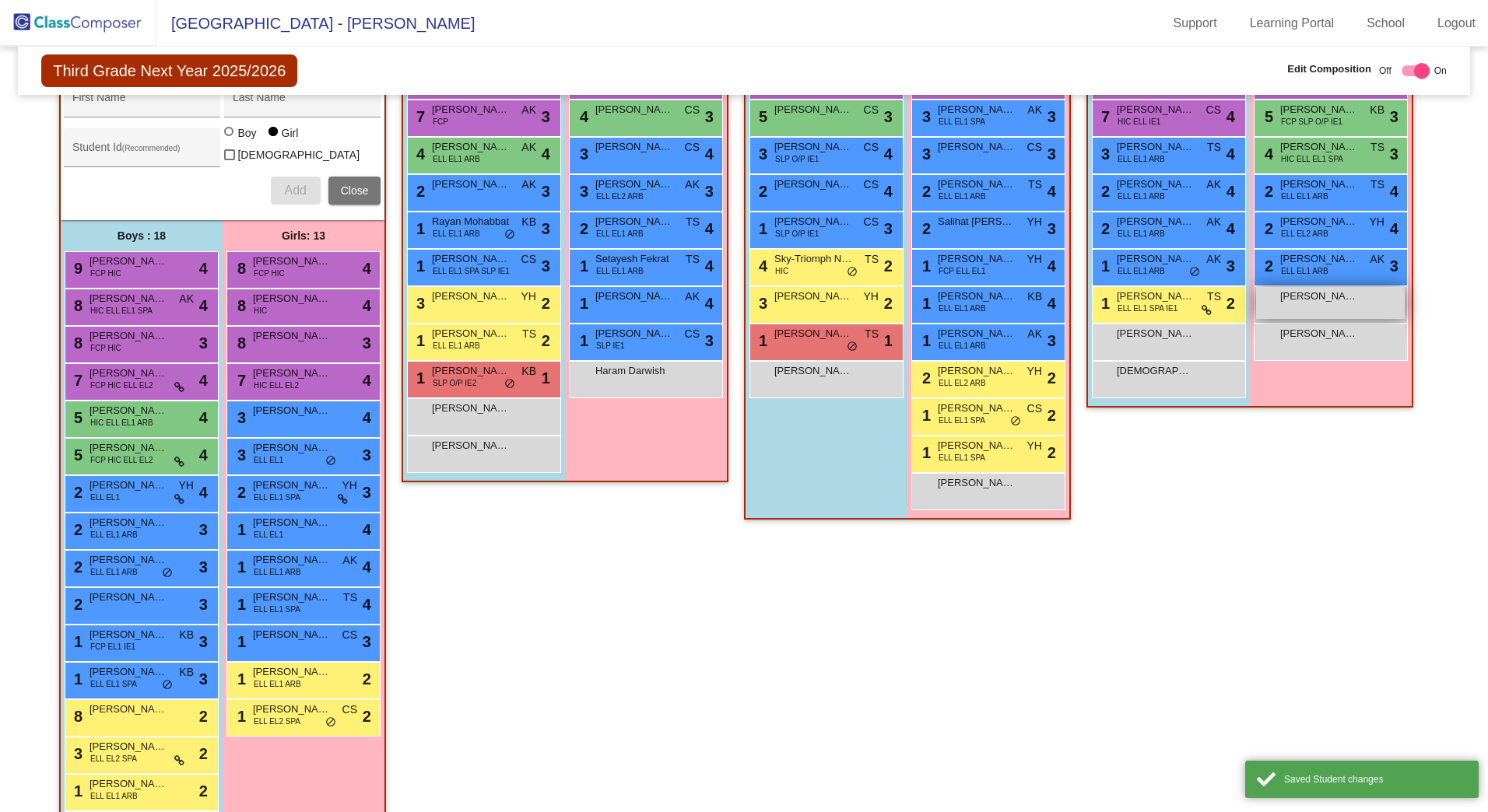
click at [1282, 297] on span "[PERSON_NAME] [PERSON_NAME]" at bounding box center [1319, 296] width 78 height 15
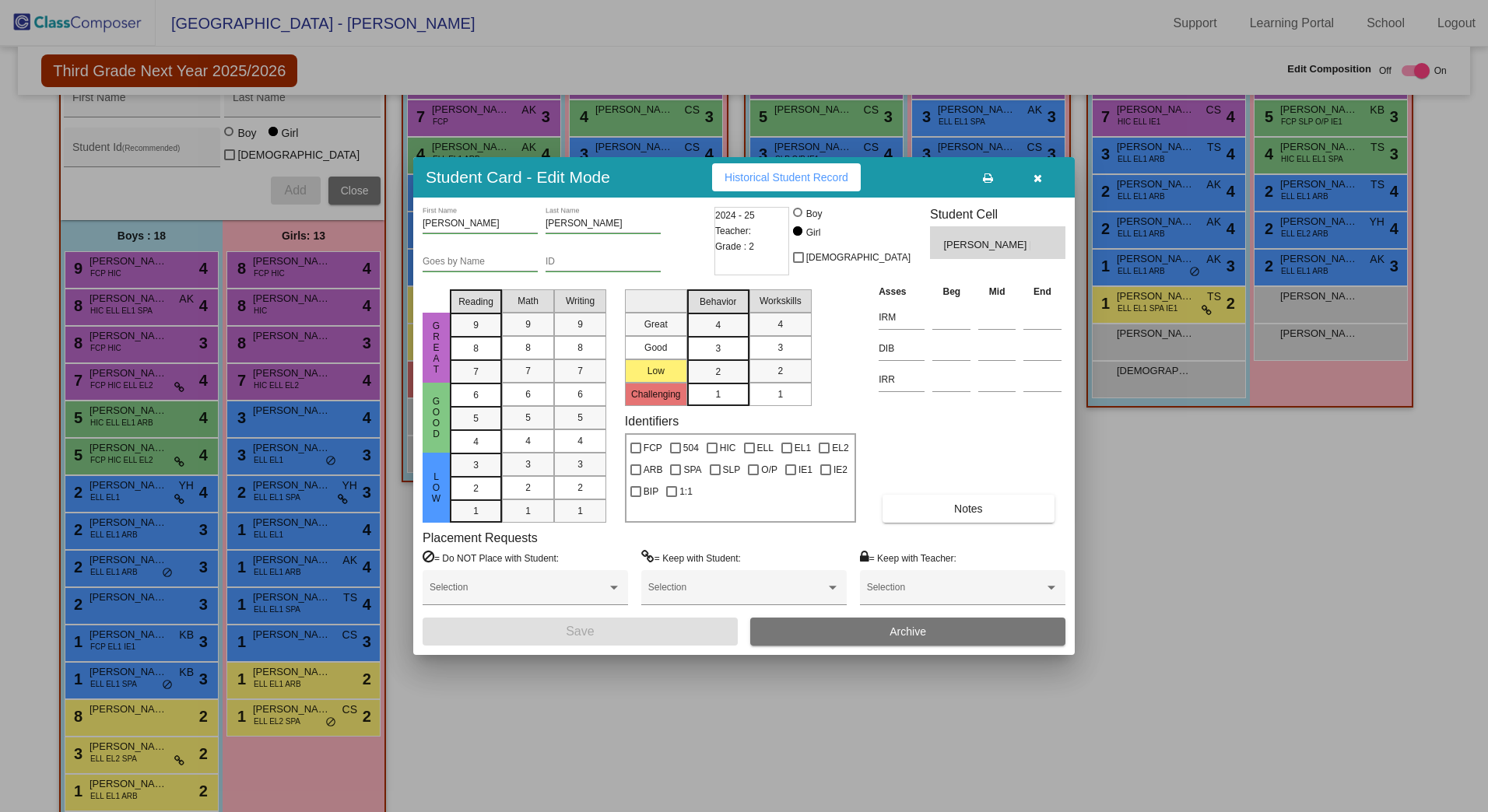
click at [494, 224] on input "[PERSON_NAME]" at bounding box center [481, 224] width 115 height 11
click at [562, 637] on button "Save" at bounding box center [580, 631] width 315 height 28
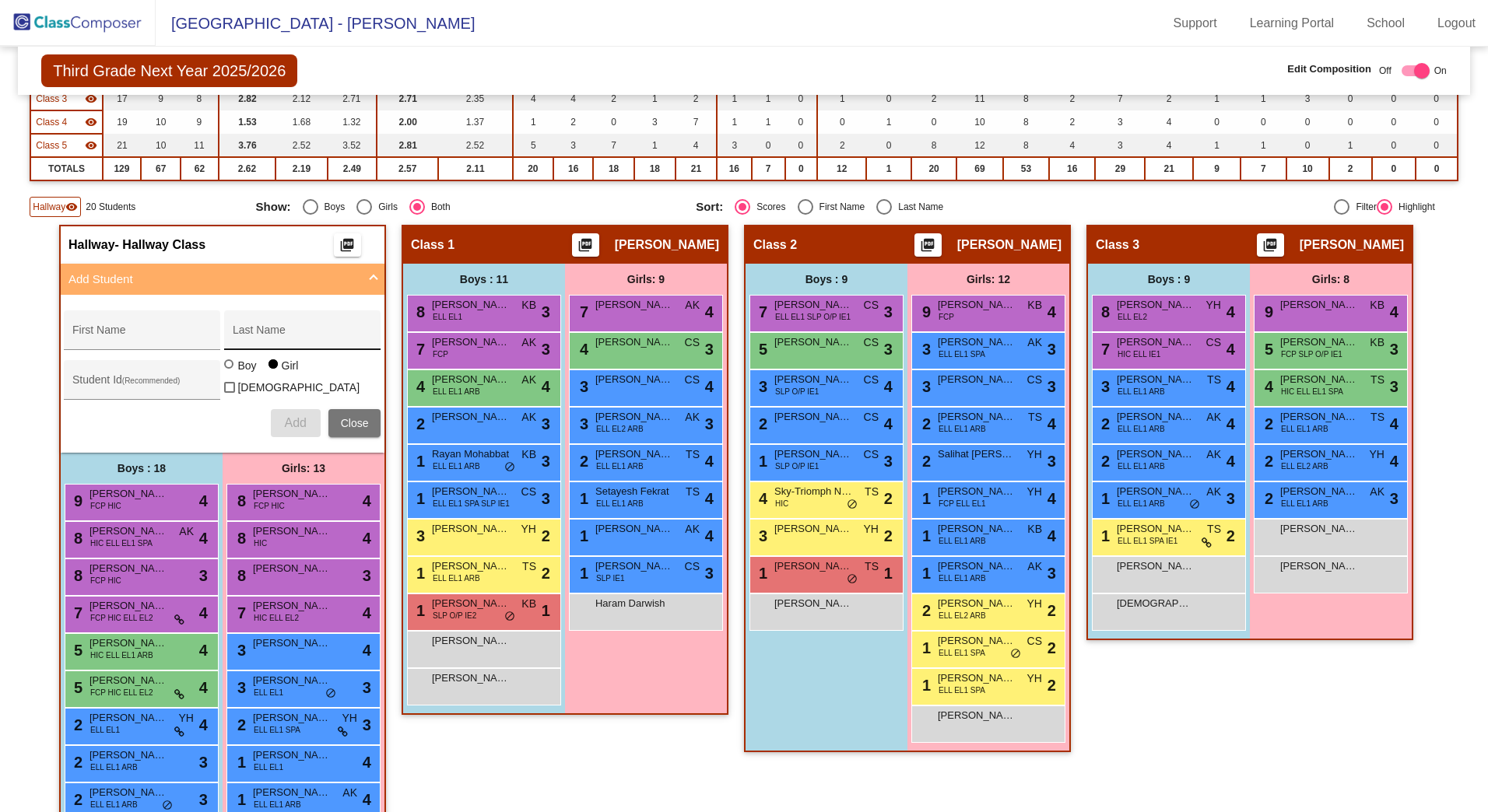
scroll to position [154, 0]
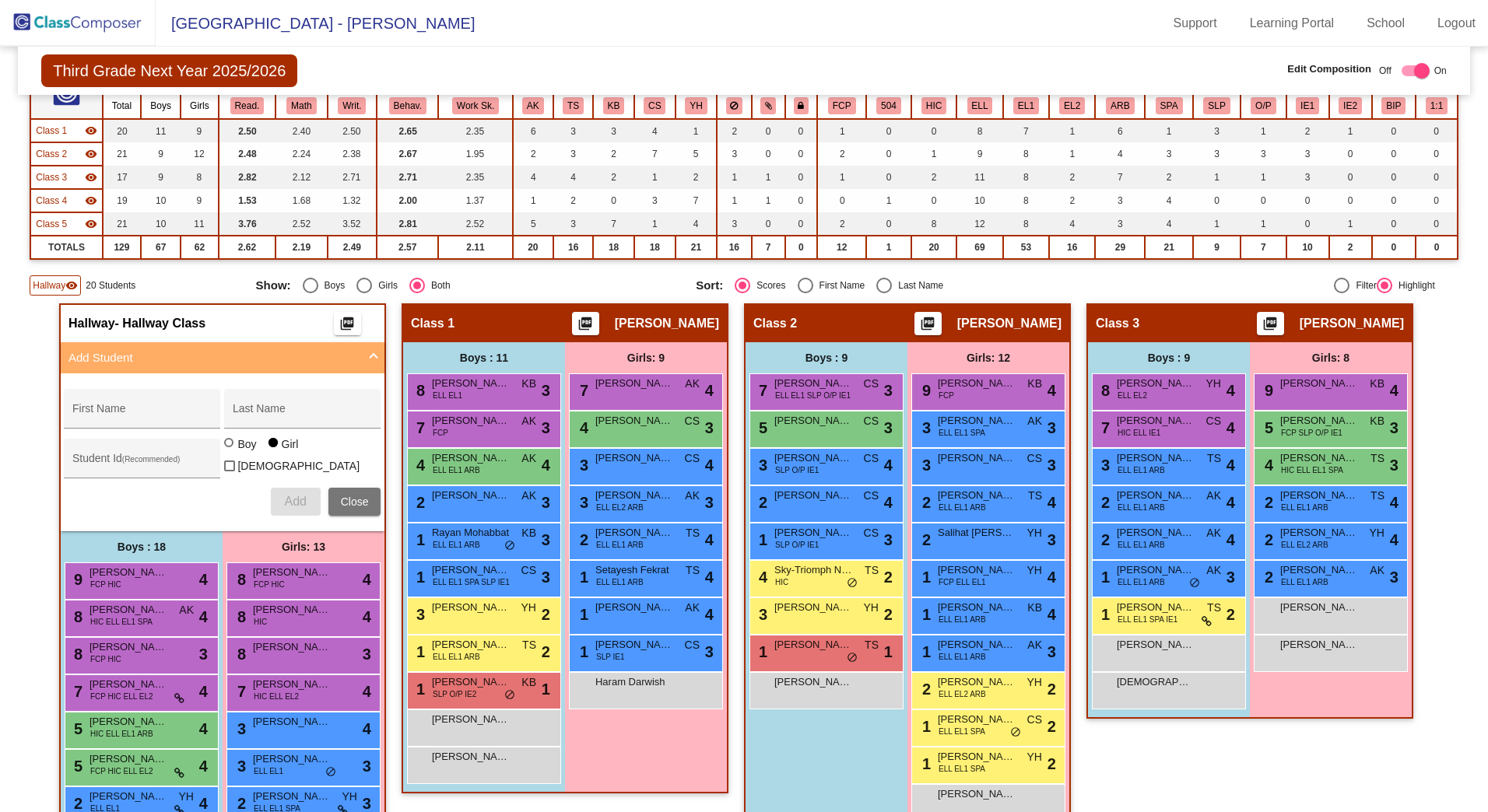
click at [65, 279] on mat-icon "visibility" at bounding box center [71, 285] width 13 height 13
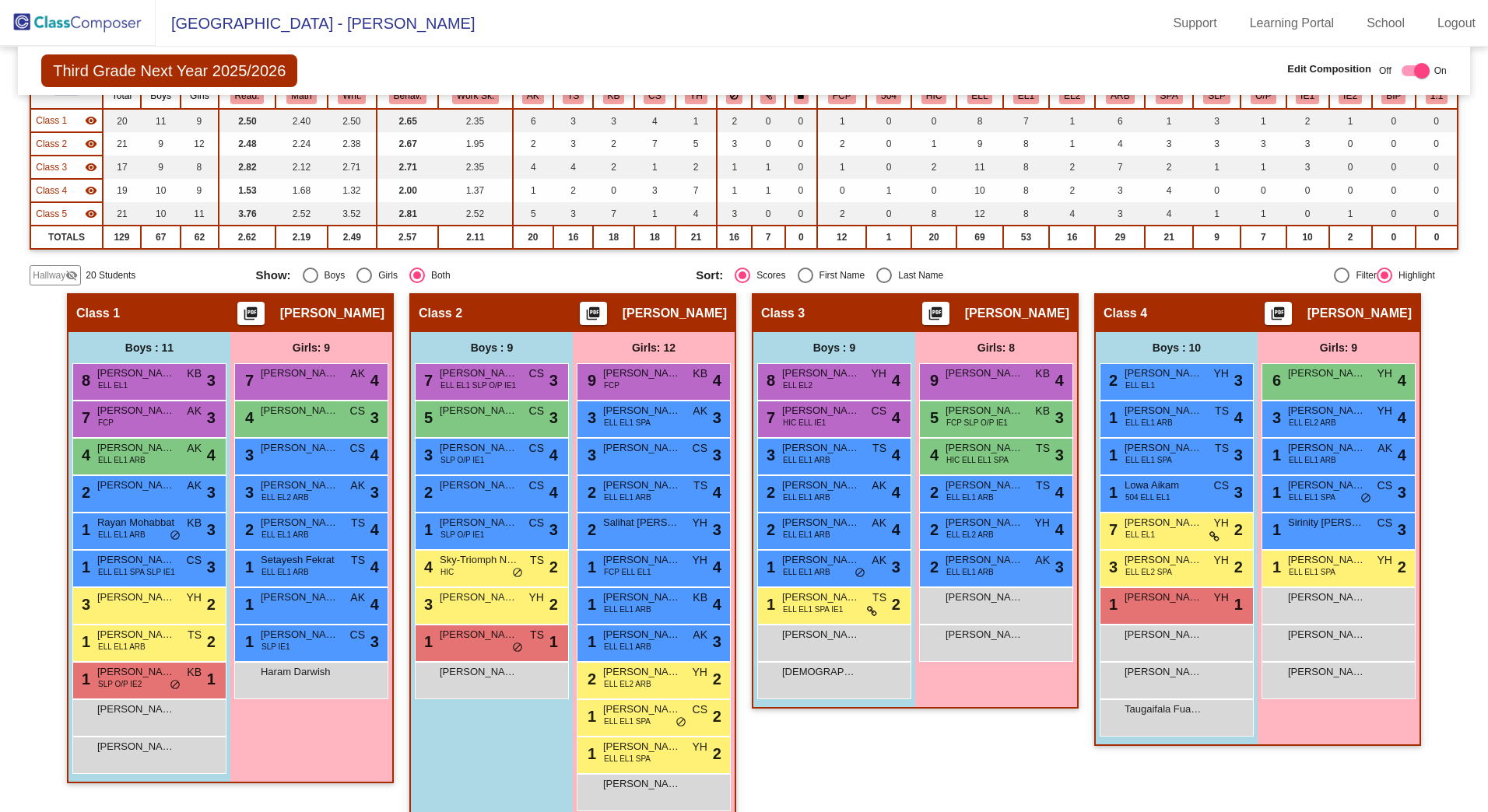
scroll to position [0, 0]
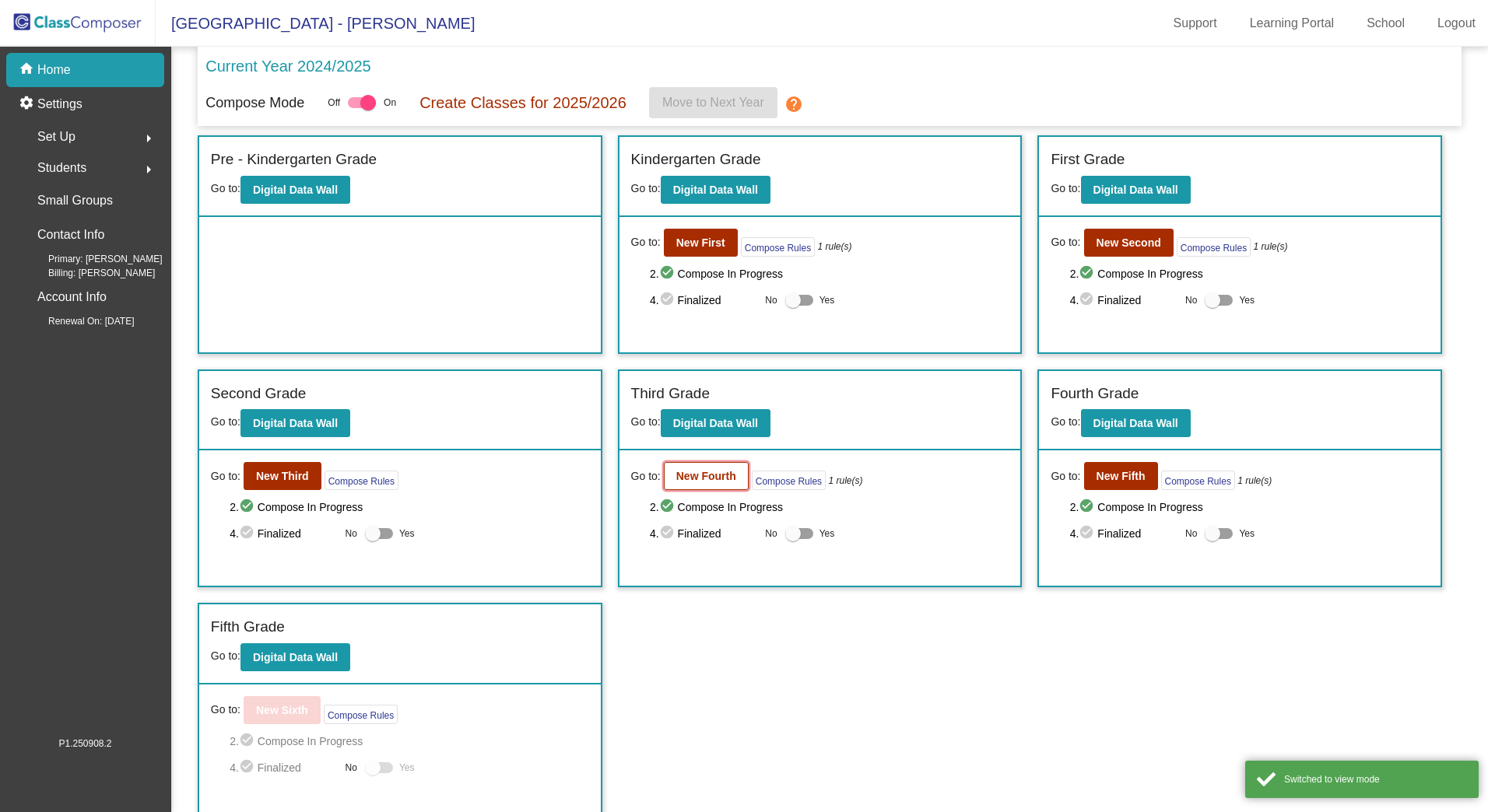
click at [733, 479] on button "New Fourth" at bounding box center [706, 476] width 84 height 28
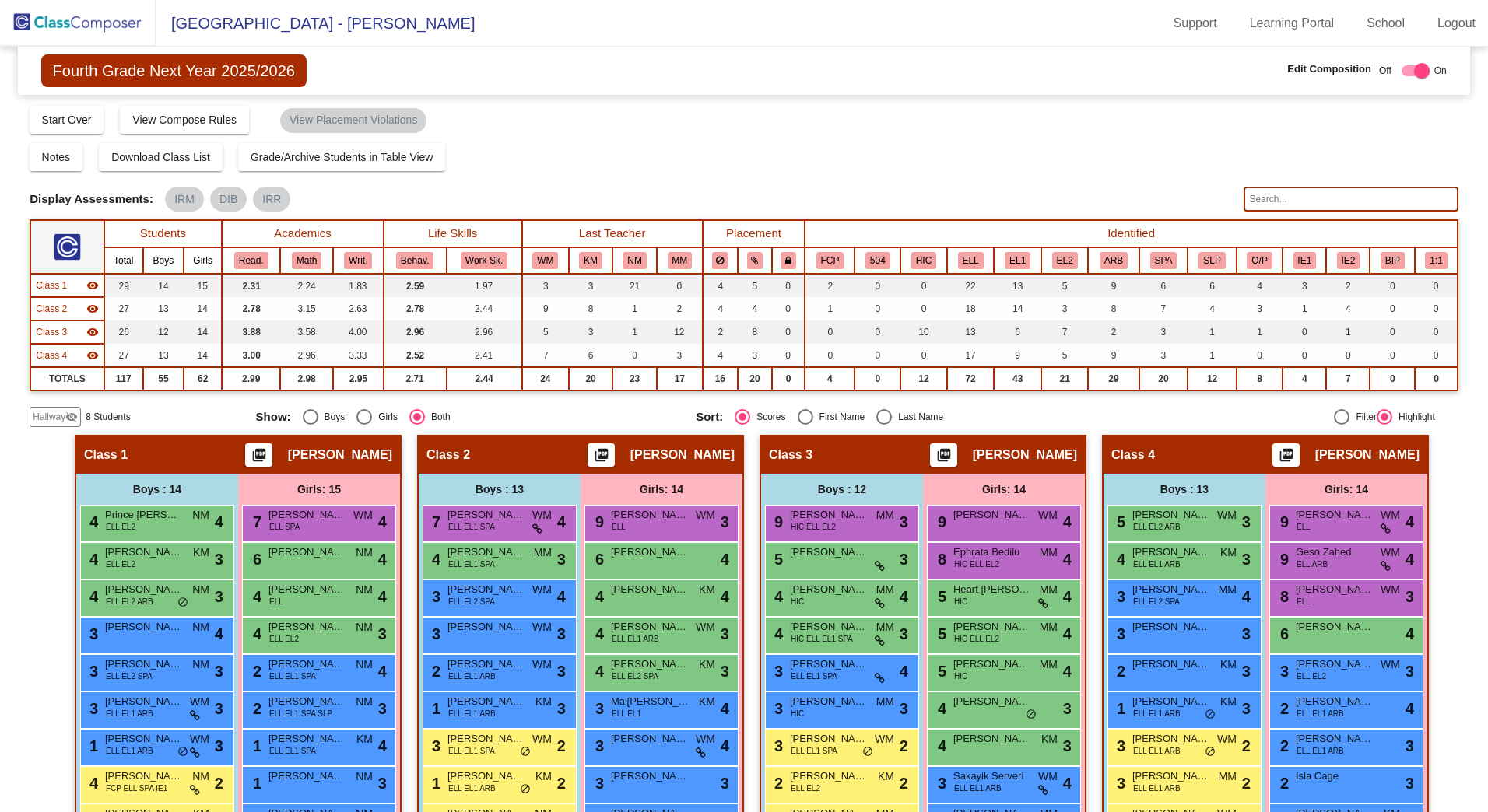
drag, startPoint x: 42, startPoint y: 413, endPoint x: 36, endPoint y: 423, distance: 11.7
click at [42, 412] on span "Hallway" at bounding box center [49, 417] width 33 height 14
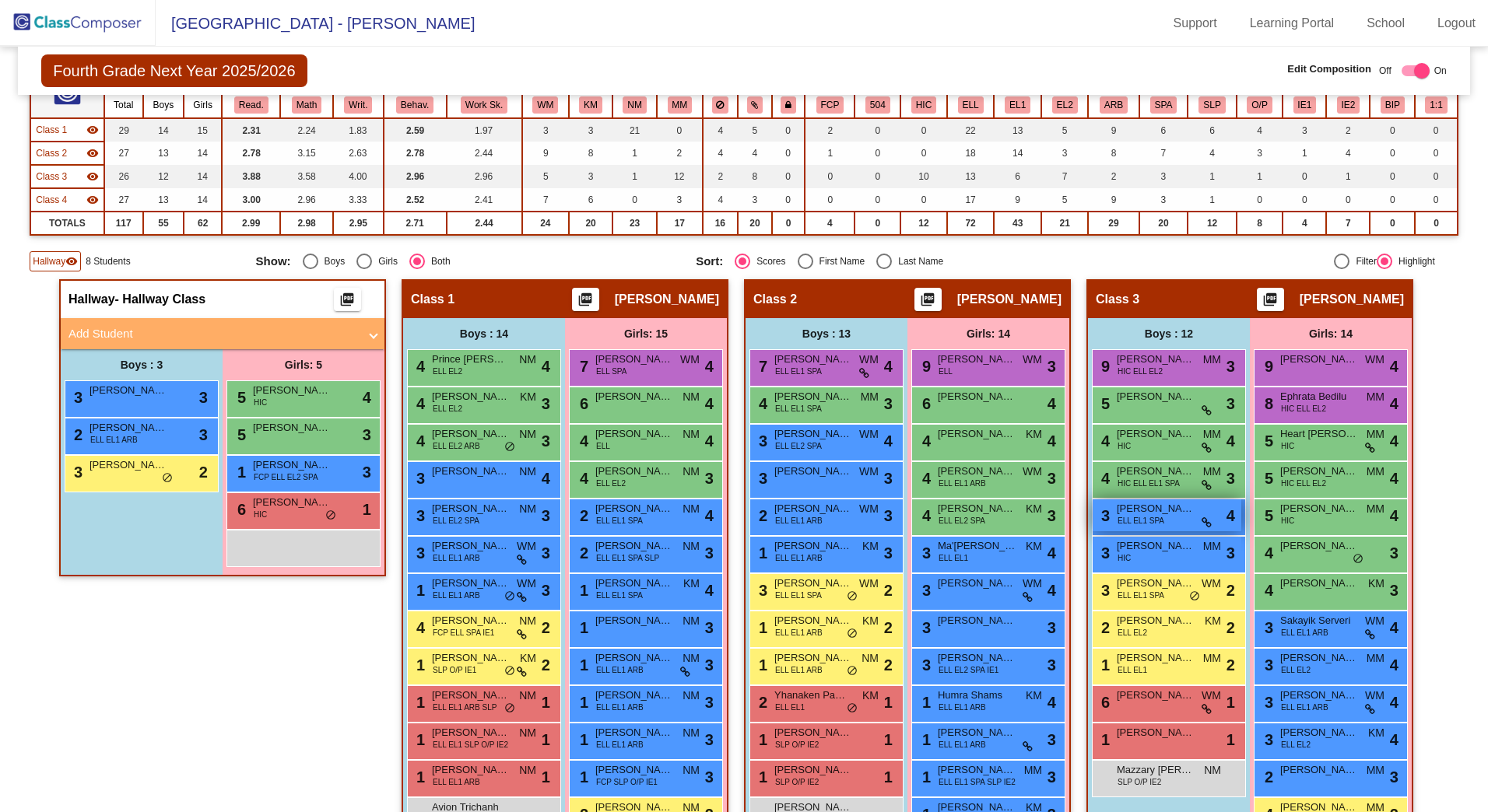
scroll to position [234, 0]
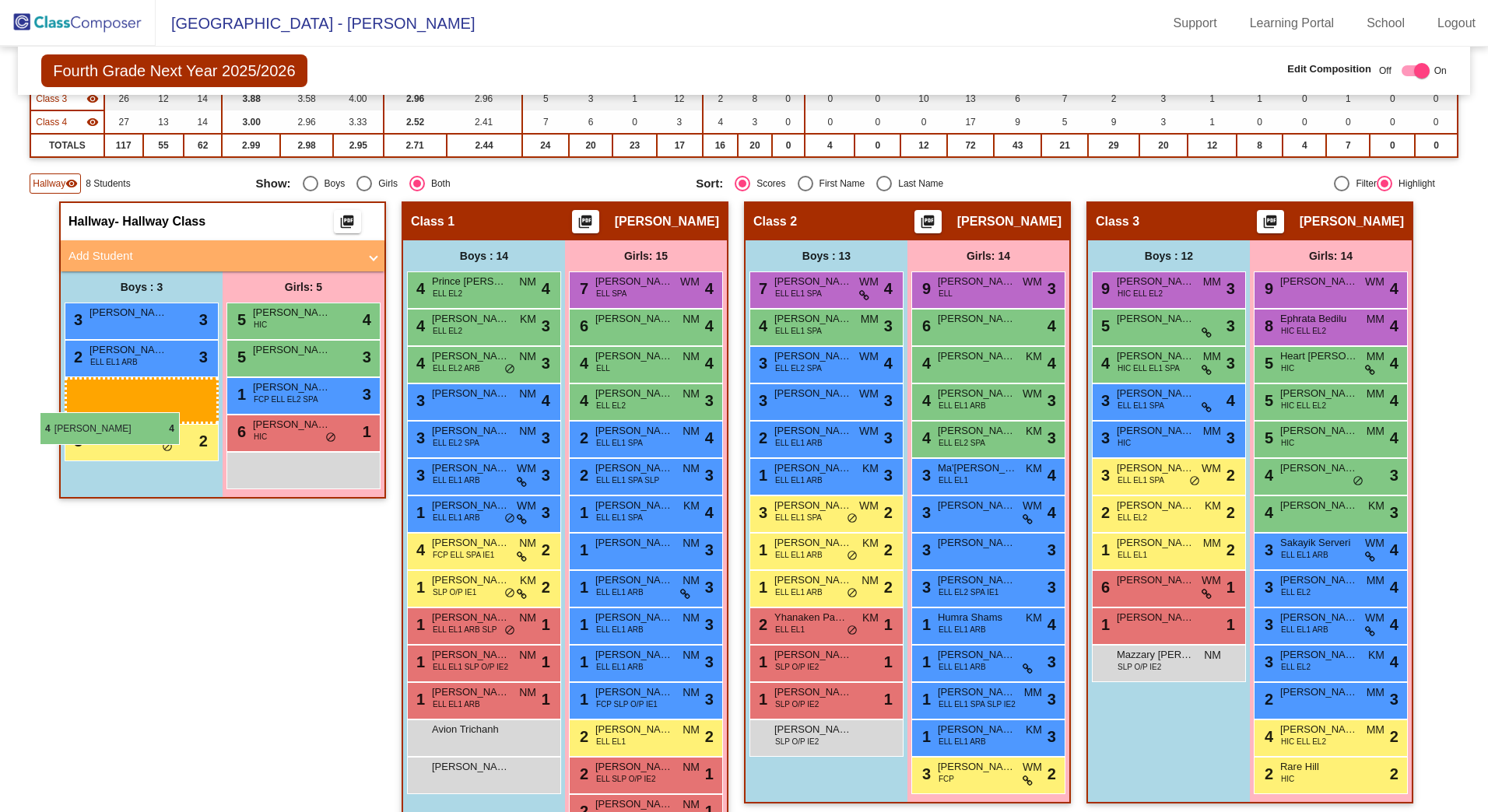
drag, startPoint x: 1176, startPoint y: 363, endPoint x: 40, endPoint y: 413, distance: 1137.1
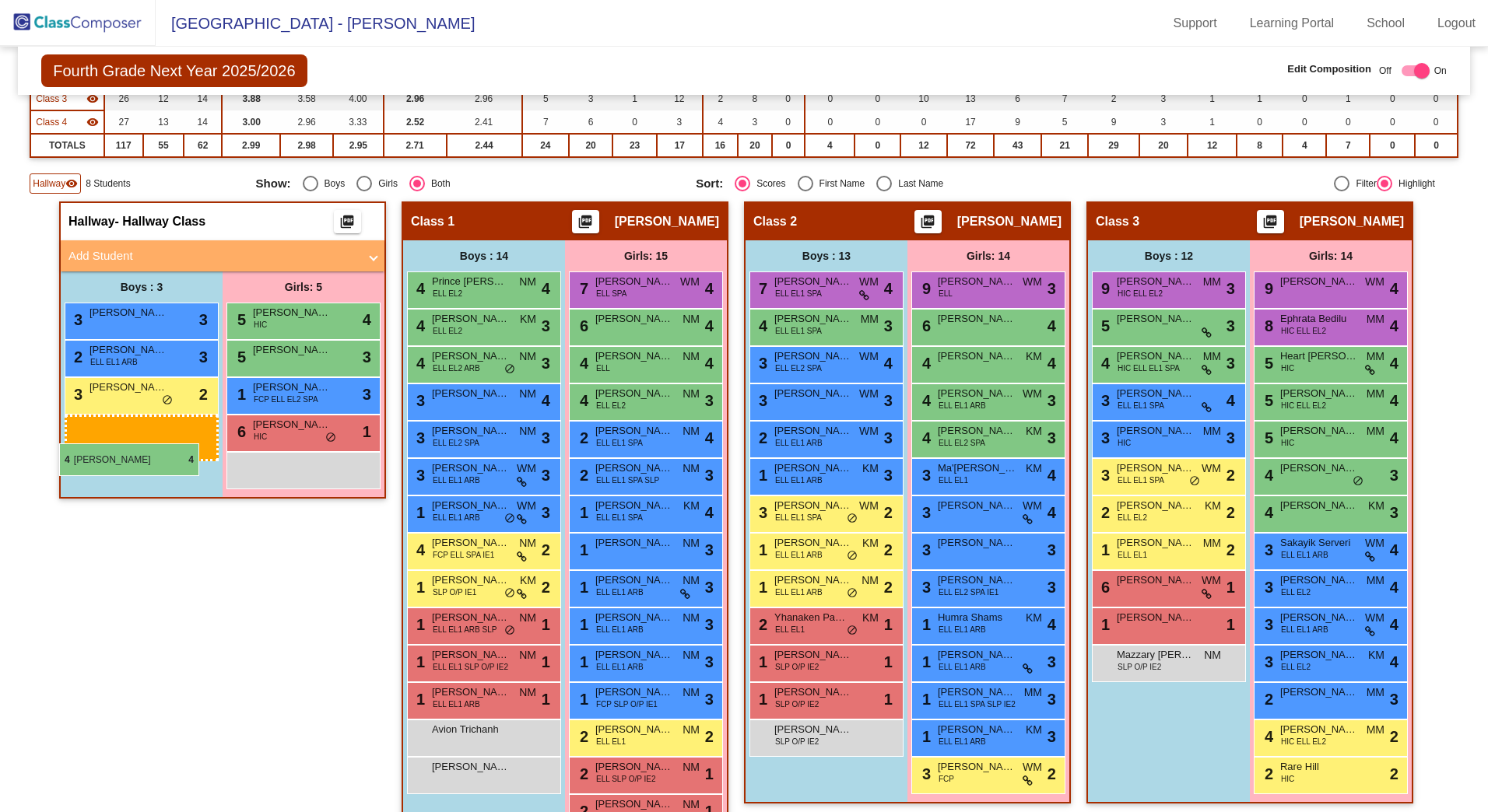
drag, startPoint x: 1162, startPoint y: 367, endPoint x: 58, endPoint y: 443, distance: 1106.6
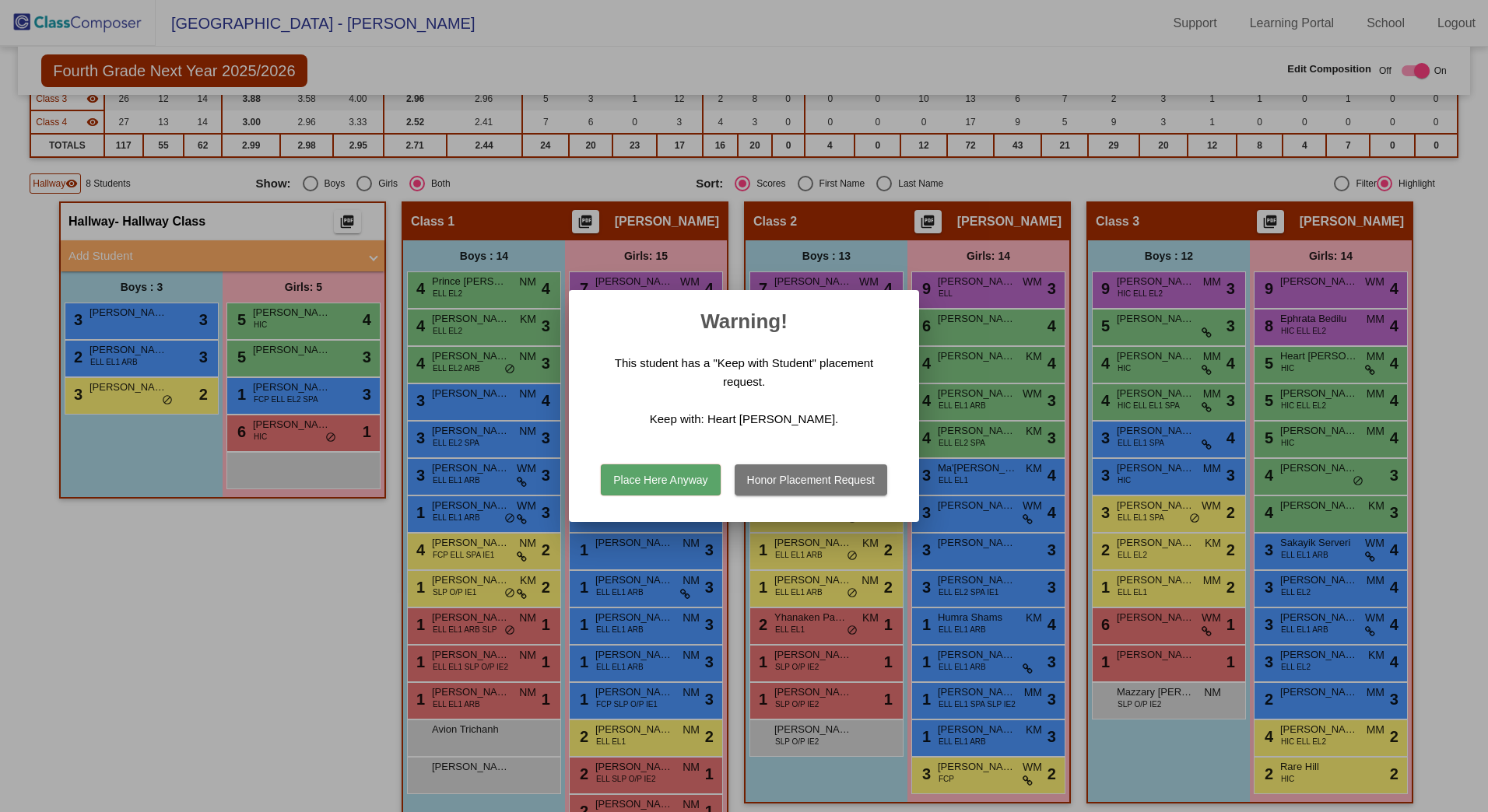
click at [683, 474] on button "Place Here Anyway" at bounding box center [660, 479] width 119 height 31
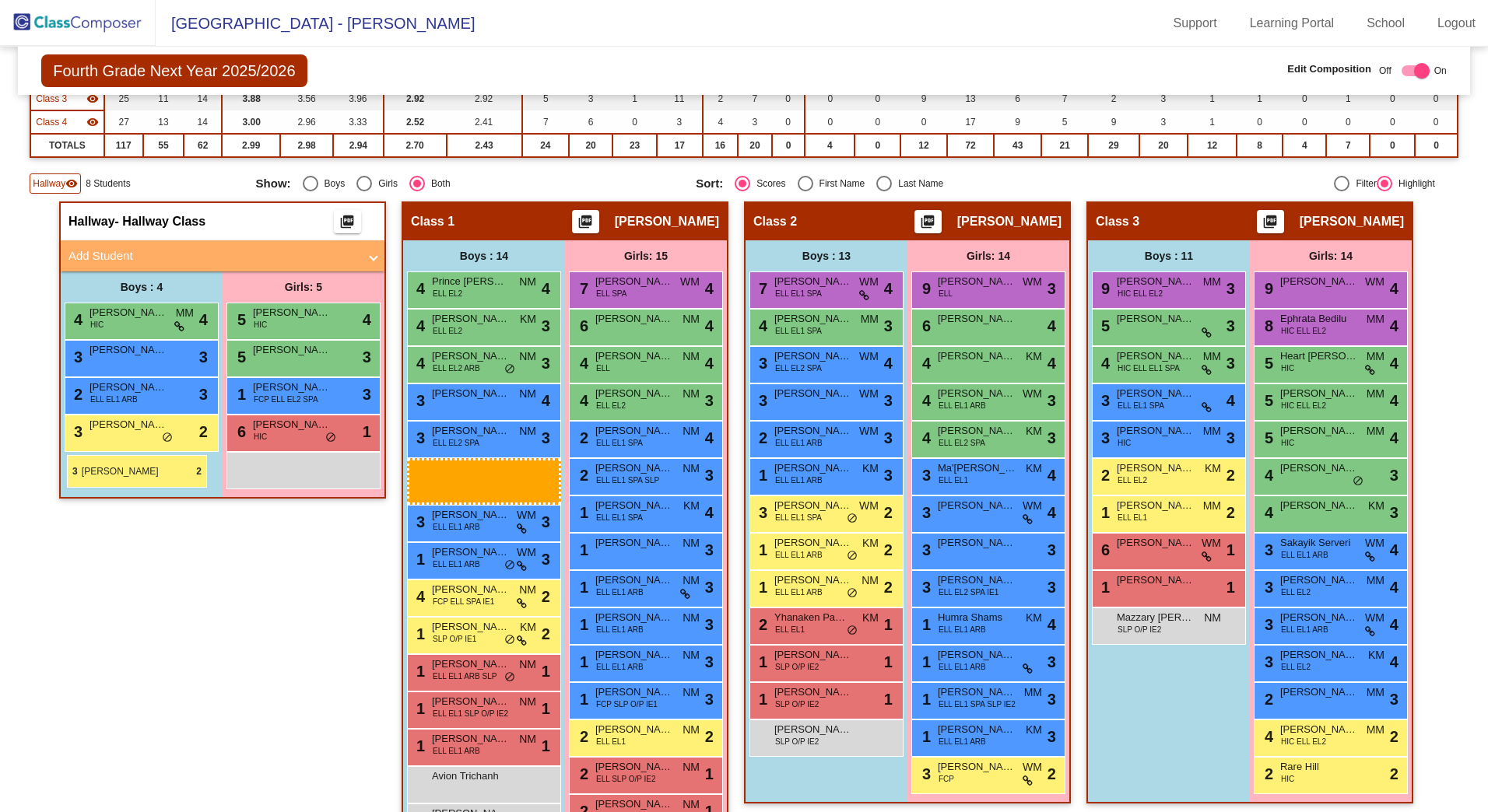
drag, startPoint x: 1159, startPoint y: 474, endPoint x: 67, endPoint y: 455, distance: 1092.2
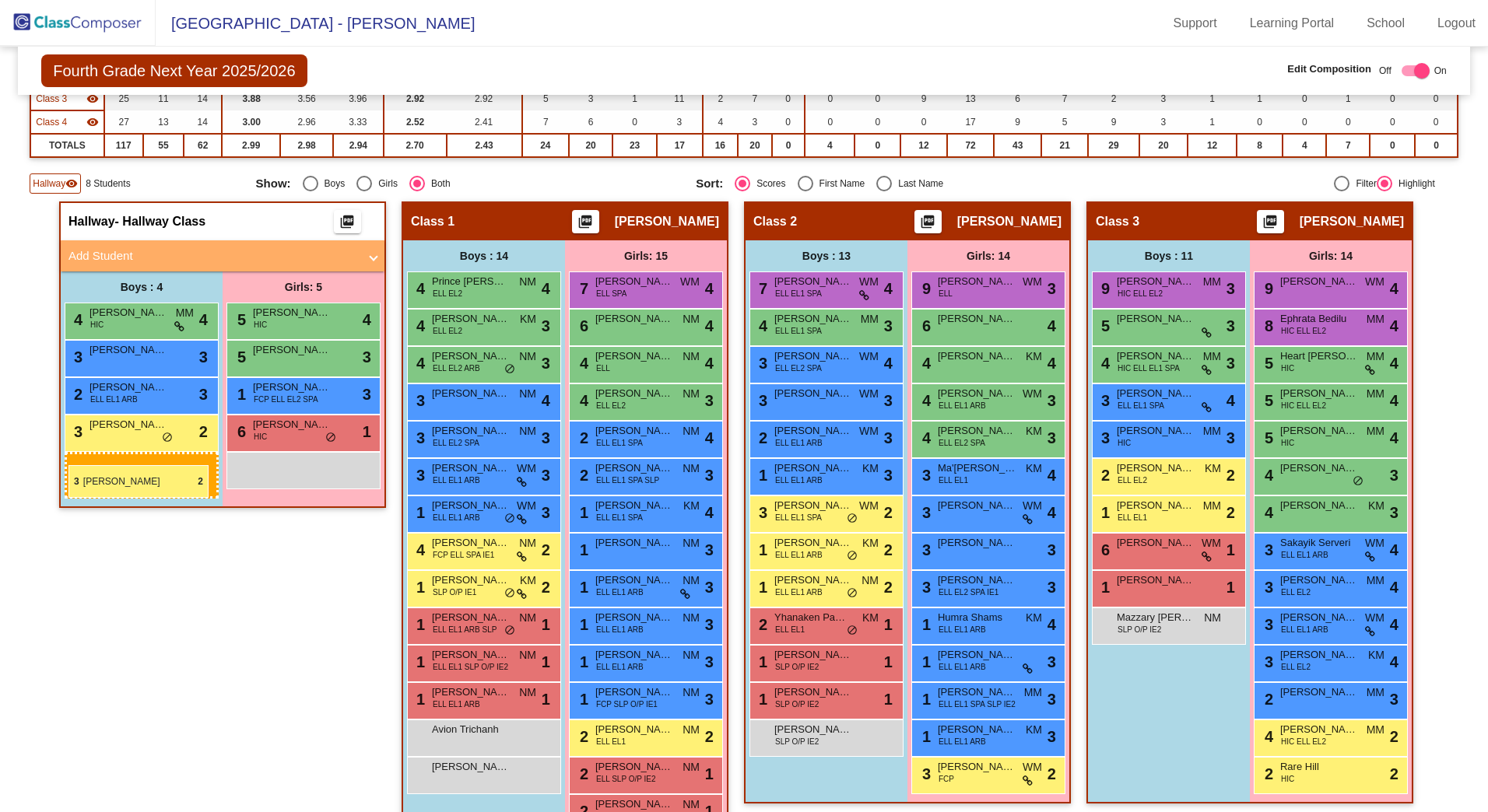
drag, startPoint x: 1152, startPoint y: 470, endPoint x: 68, endPoint y: 463, distance: 1084.0
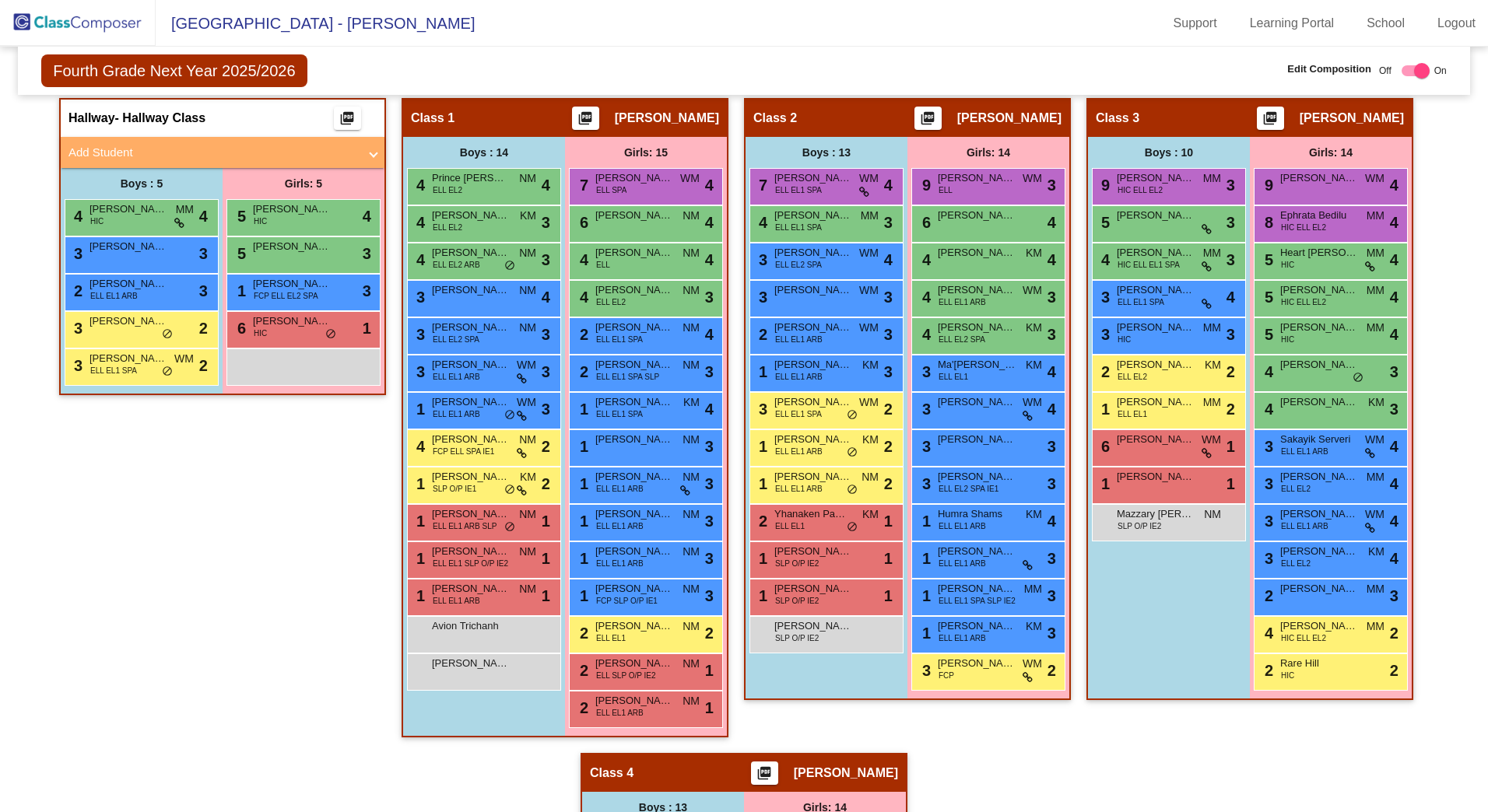
scroll to position [311, 0]
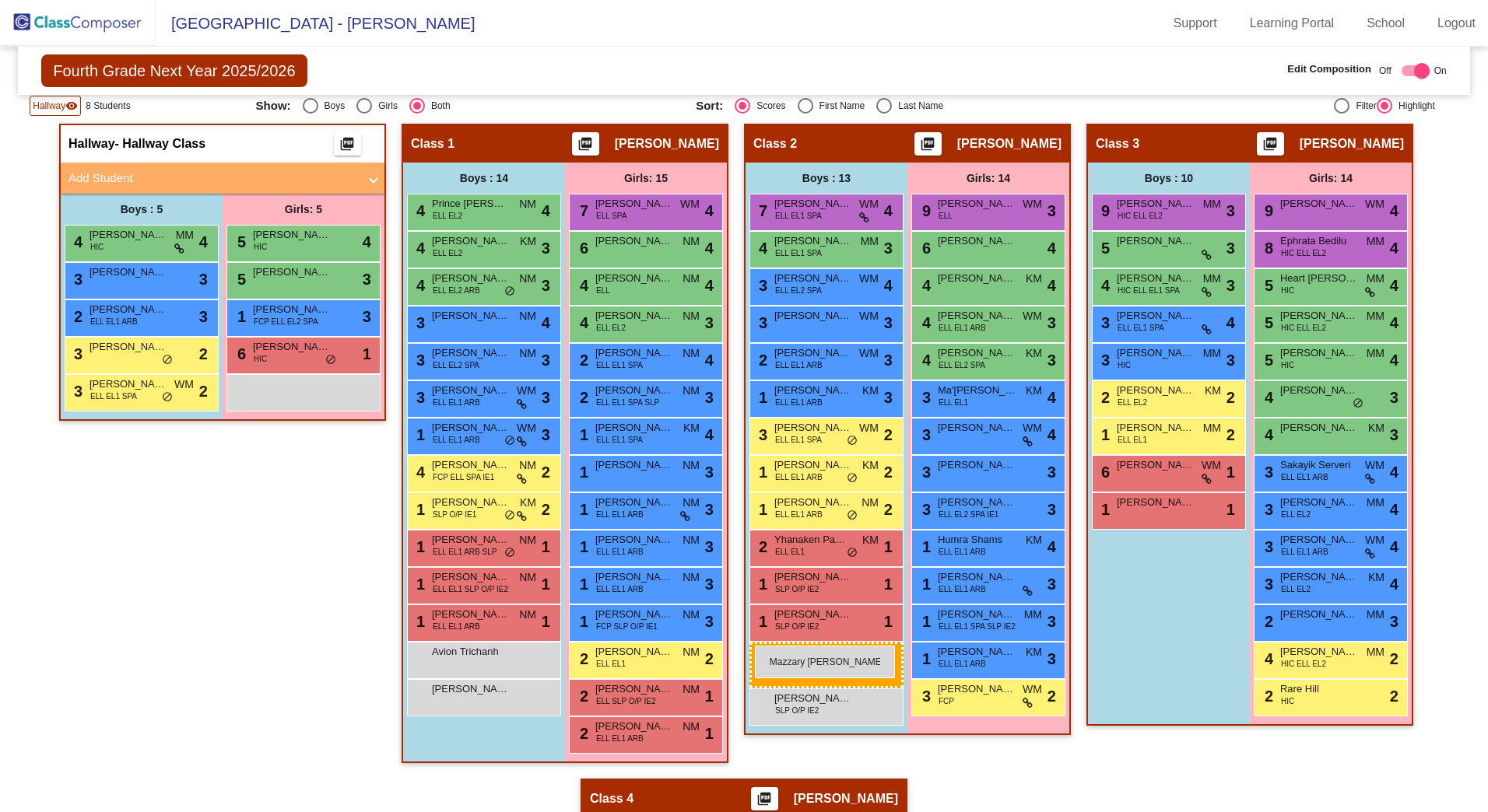
drag, startPoint x: 1176, startPoint y: 551, endPoint x: 755, endPoint y: 646, distance: 431.6
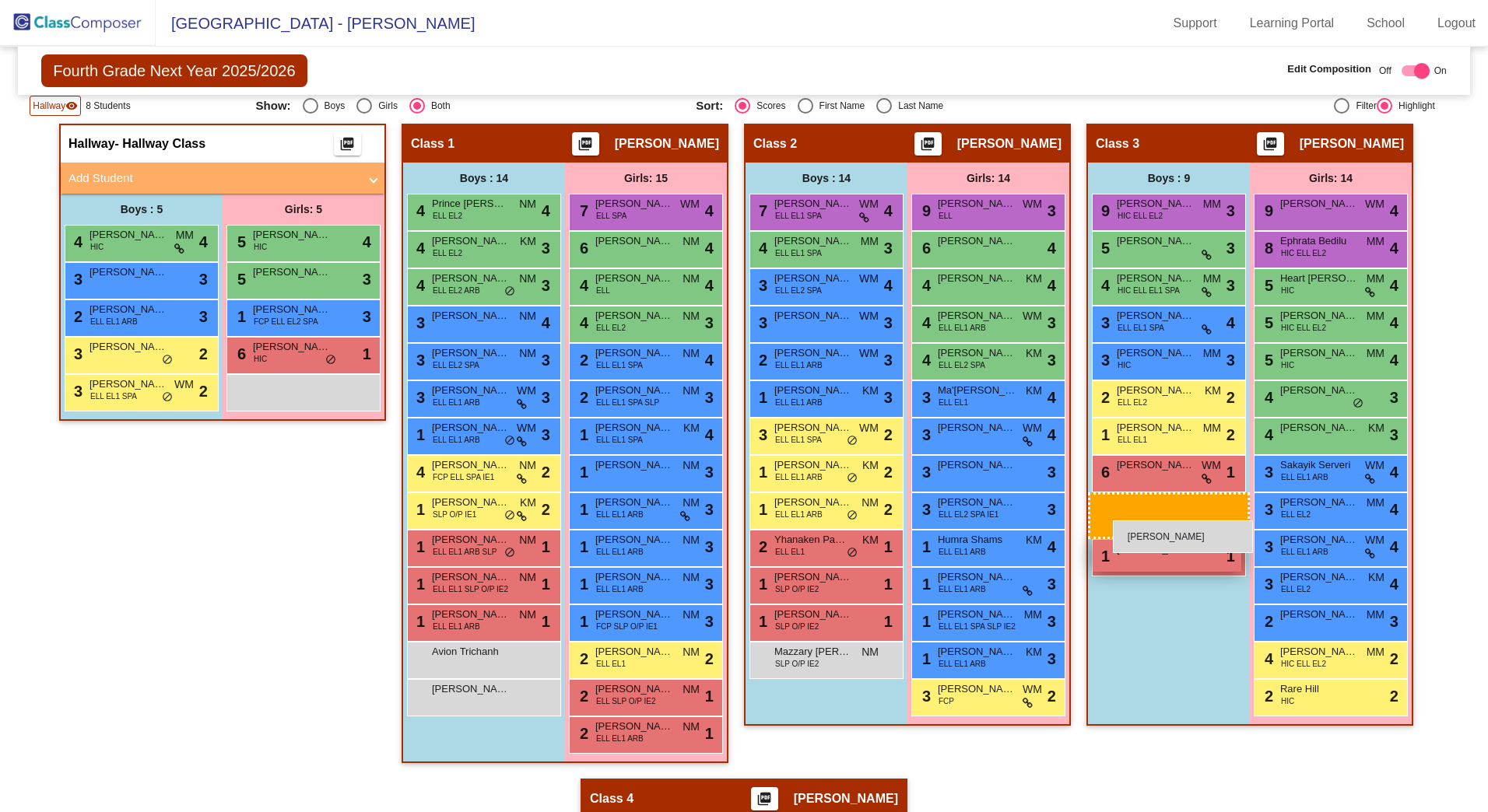
drag, startPoint x: 793, startPoint y: 655, endPoint x: 1109, endPoint y: 517, distance: 344.8
click at [97, 174] on mat-panel-title "Add Student" at bounding box center [213, 178] width 290 height 18
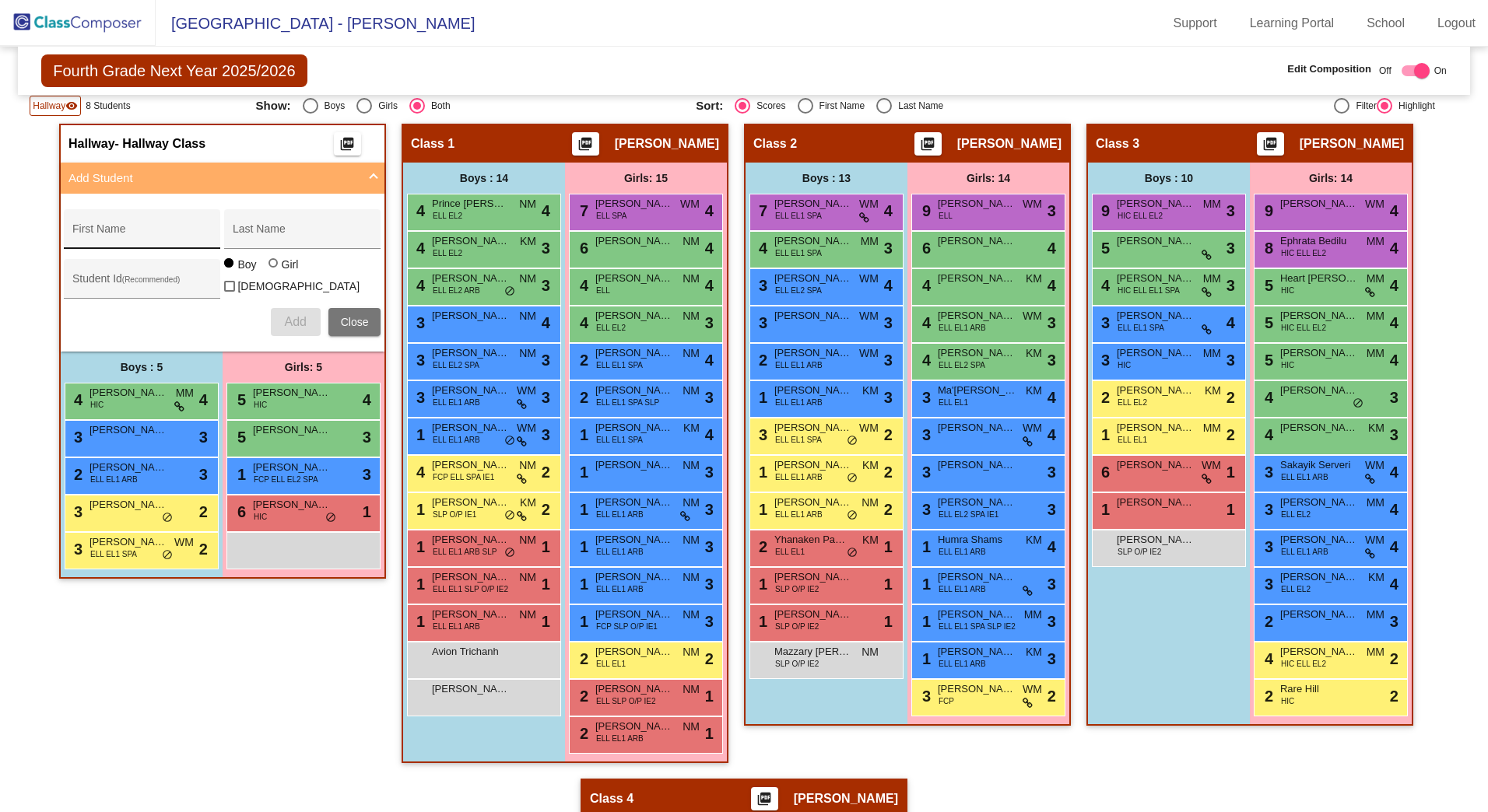
click at [129, 215] on div "First Name" at bounding box center [142, 229] width 156 height 40
click at [271, 308] on button "Add" at bounding box center [296, 322] width 50 height 28
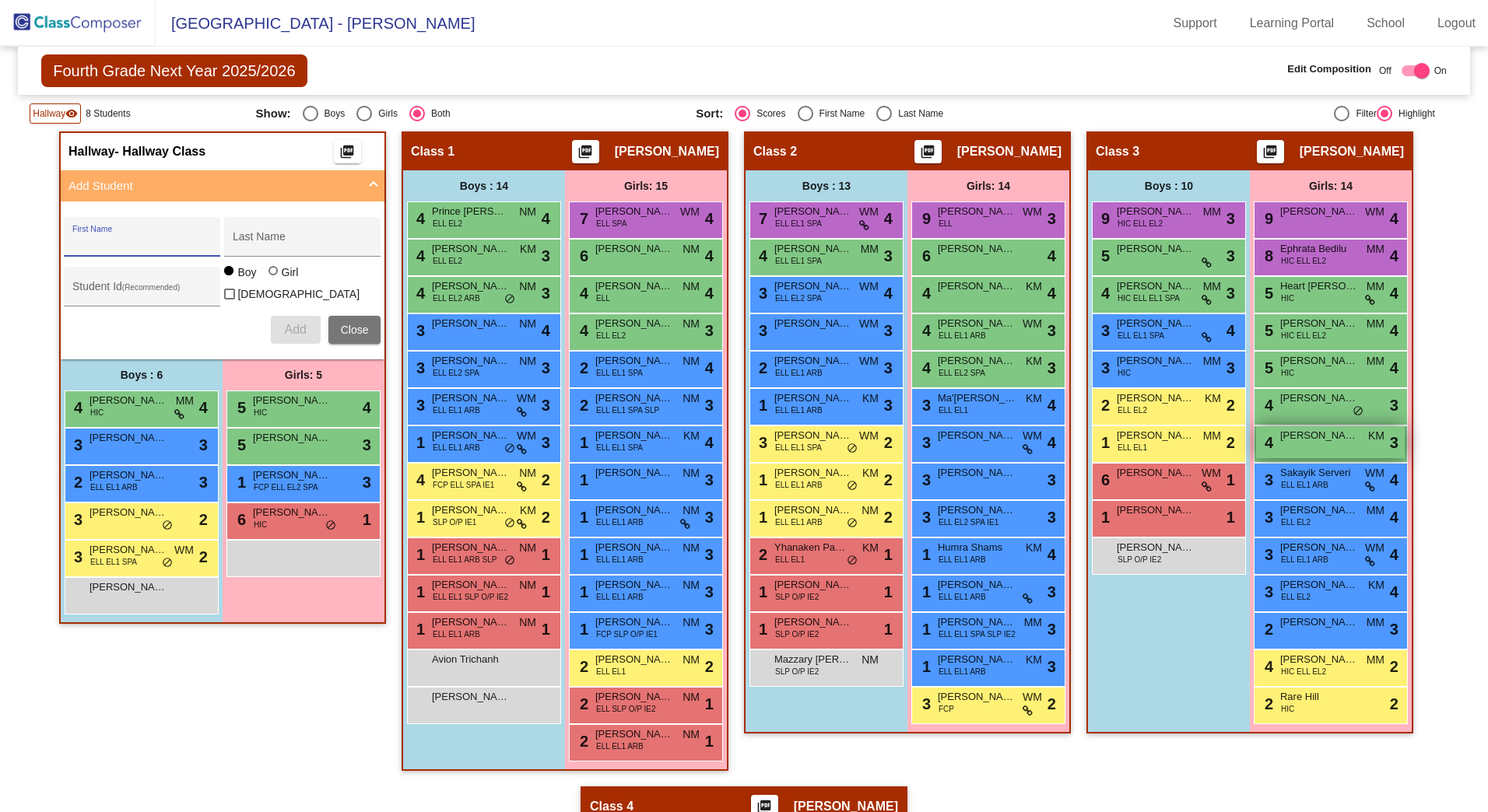
scroll to position [273, 0]
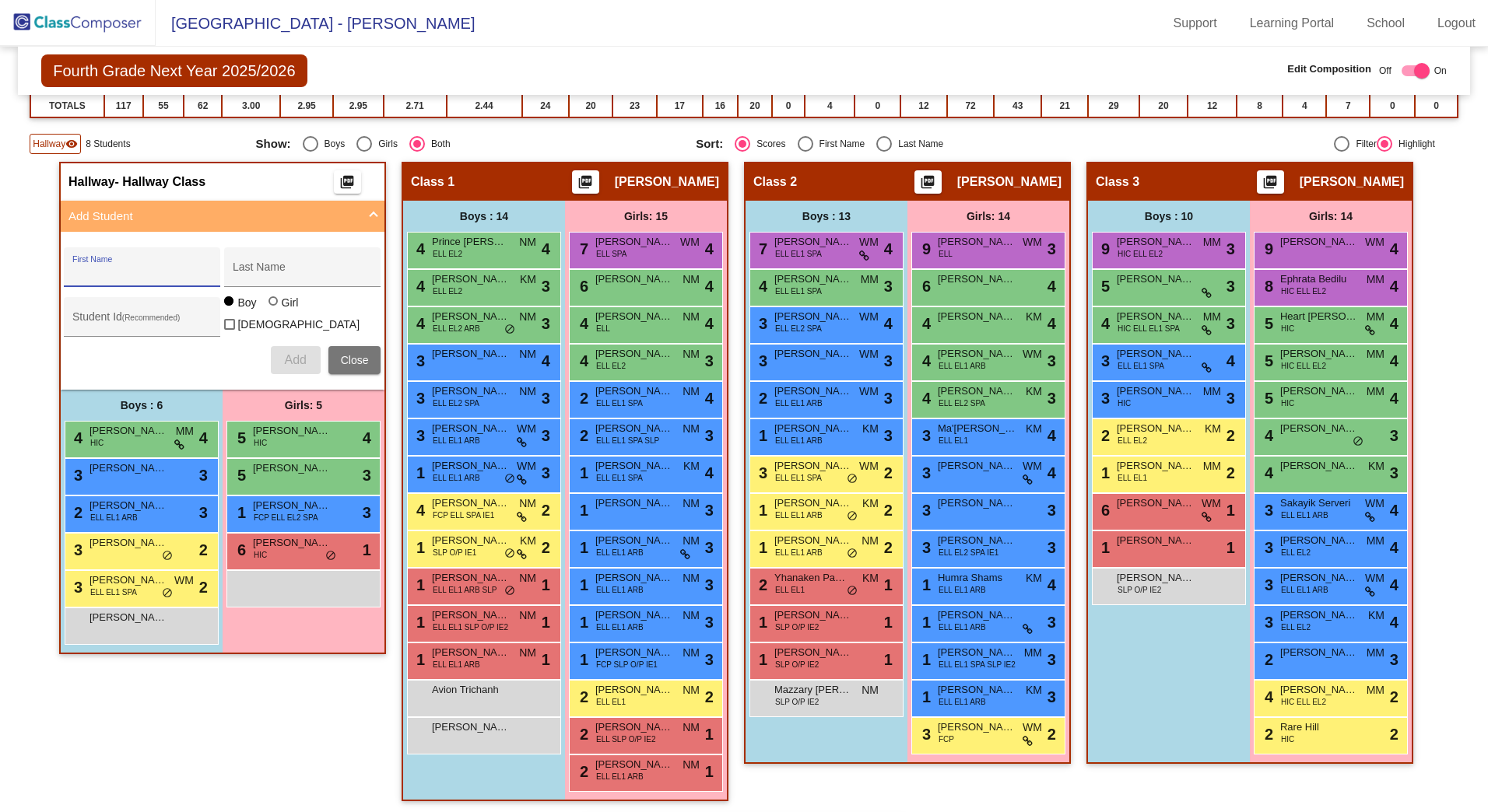
click at [136, 273] on input "First Name" at bounding box center [143, 273] width 140 height 13
click at [306, 360] on button "Add" at bounding box center [296, 360] width 50 height 28
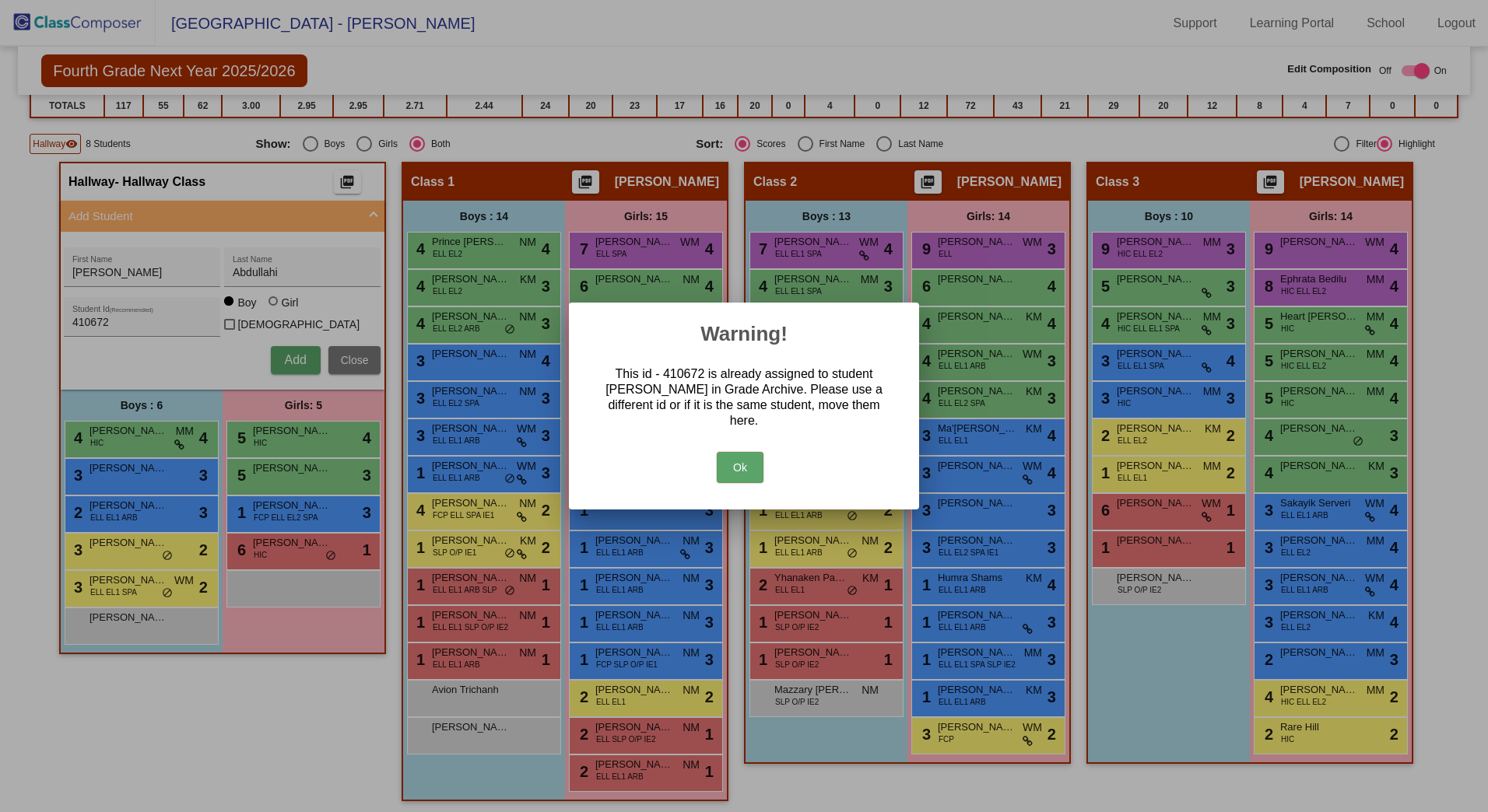
click at [752, 474] on button "Ok" at bounding box center [740, 468] width 46 height 31
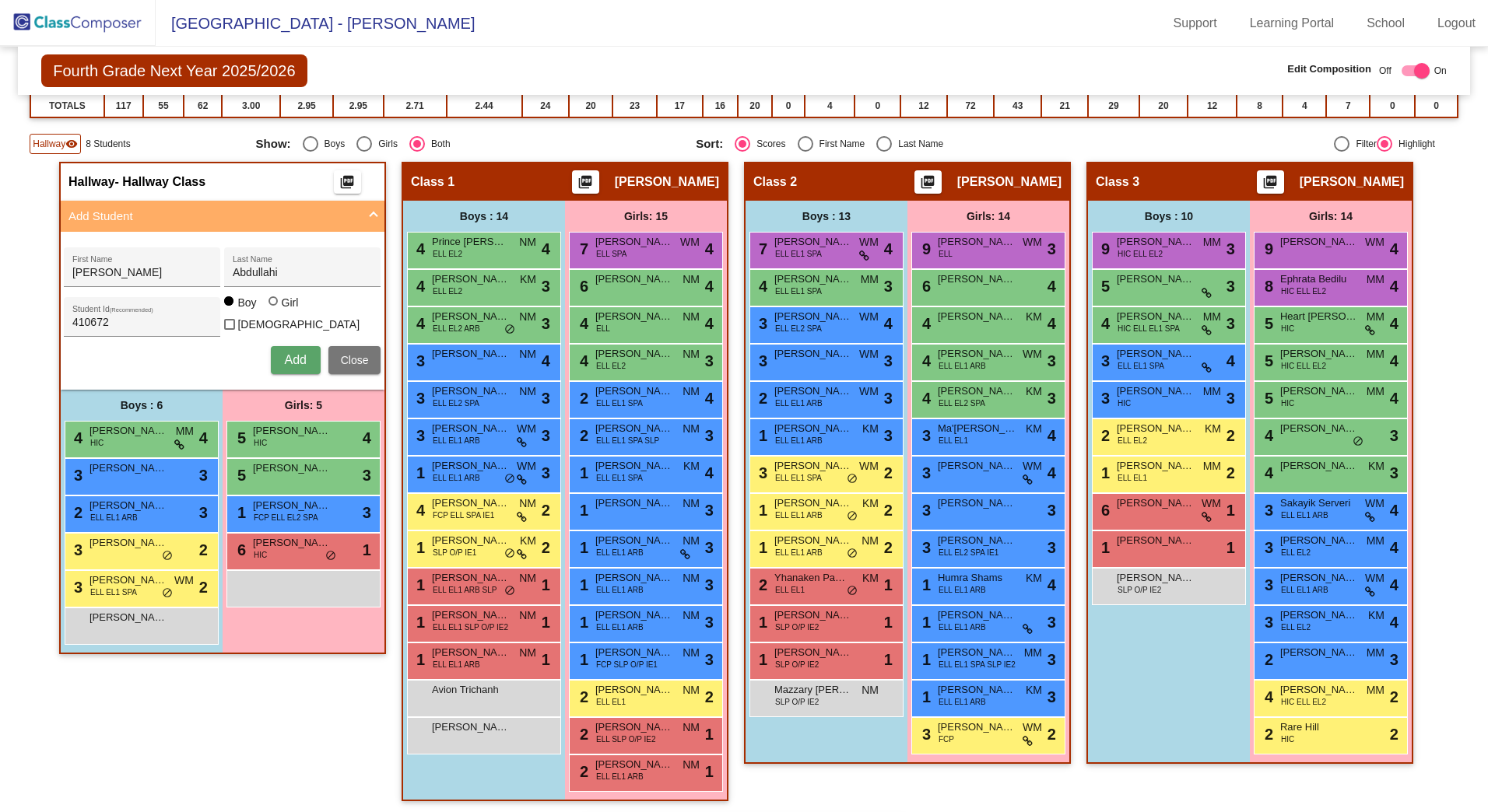
drag, startPoint x: 138, startPoint y: 314, endPoint x: -70, endPoint y: 304, distance: 208.2
click at [0, 304] on html "[GEOGRAPHIC_DATA] - Adriana Support Learning Portal School Logout home Home set…" at bounding box center [744, 406] width 1488 height 812
click at [306, 360] on button "Add" at bounding box center [296, 360] width 50 height 28
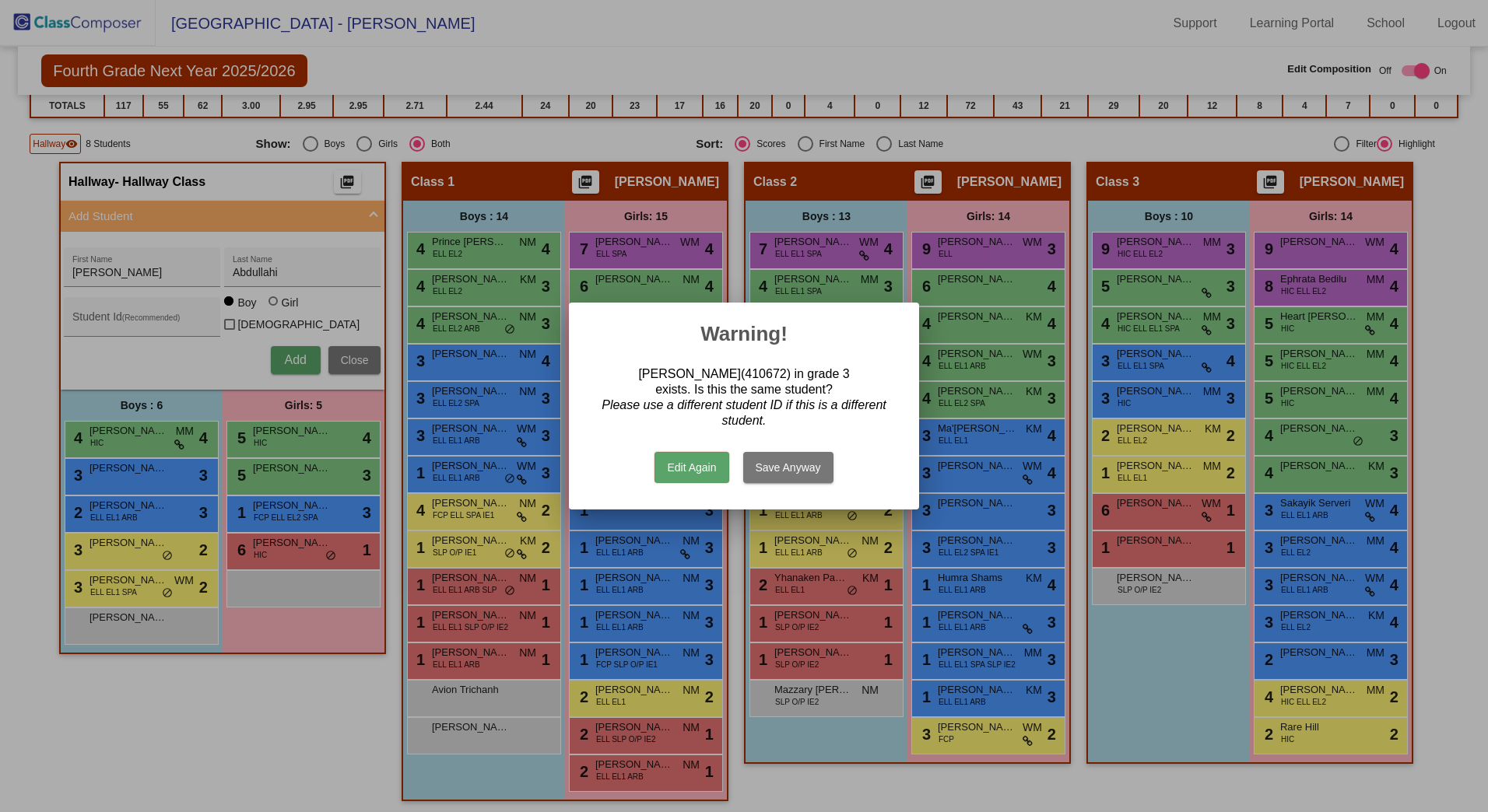
click at [692, 472] on button "Edit Again" at bounding box center [692, 468] width 74 height 31
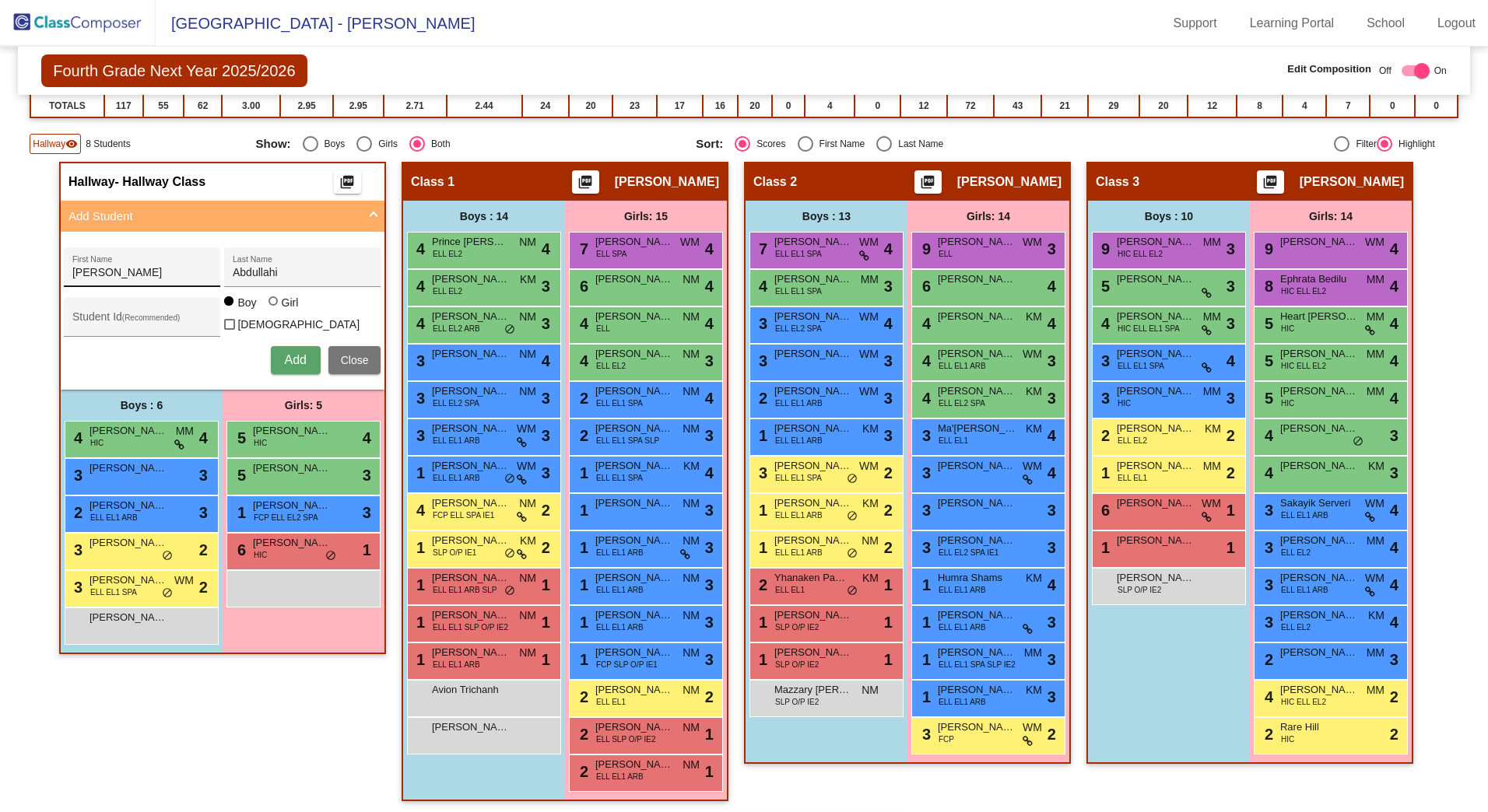
click at [184, 279] on input "[PERSON_NAME]" at bounding box center [143, 273] width 140 height 13
click at [130, 333] on div "Student Id (Recommended)" at bounding box center [143, 321] width 140 height 32
click at [311, 365] on button "Add" at bounding box center [296, 360] width 50 height 28
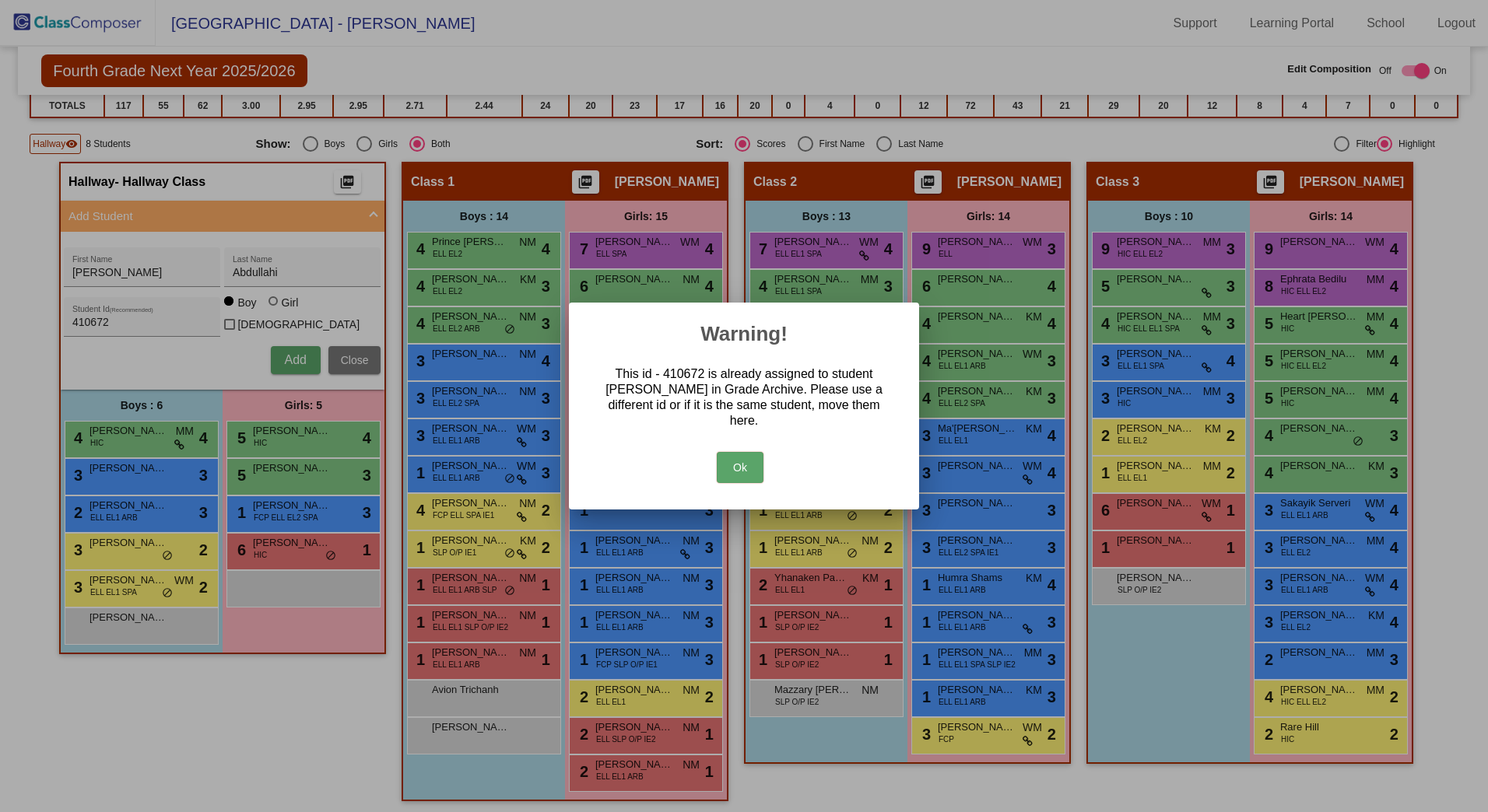
click at [732, 464] on button "Ok" at bounding box center [740, 468] width 46 height 31
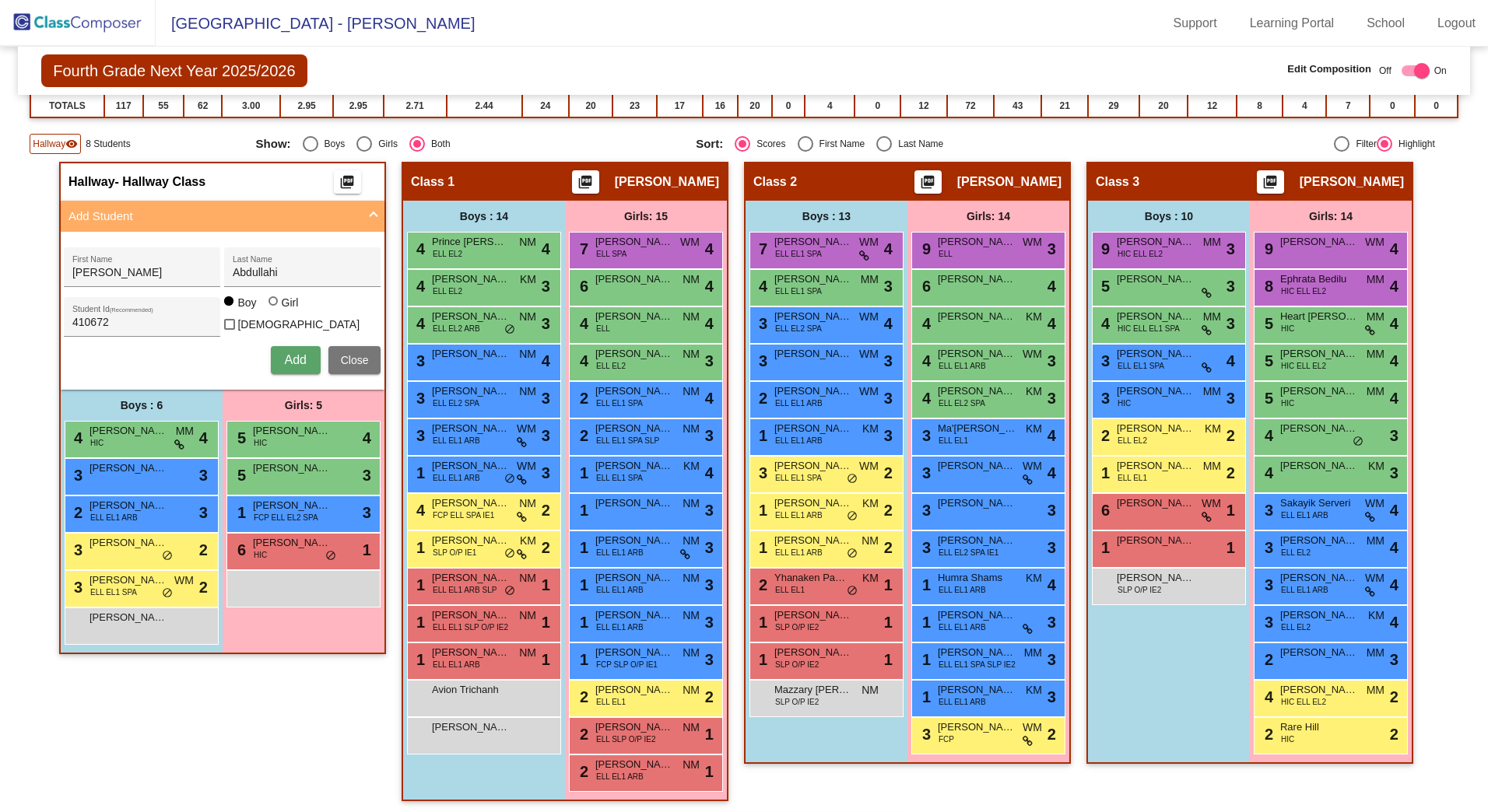
drag, startPoint x: 174, startPoint y: 333, endPoint x: -9, endPoint y: 318, distance: 183.6
click at [0, 318] on html "[GEOGRAPHIC_DATA] - Adriana Support Learning Portal School Logout home Home set…" at bounding box center [744, 406] width 1488 height 812
click at [168, 313] on div "410672 Student Id (Recommended)" at bounding box center [143, 321] width 140 height 32
click at [279, 359] on button "Add" at bounding box center [296, 360] width 50 height 28
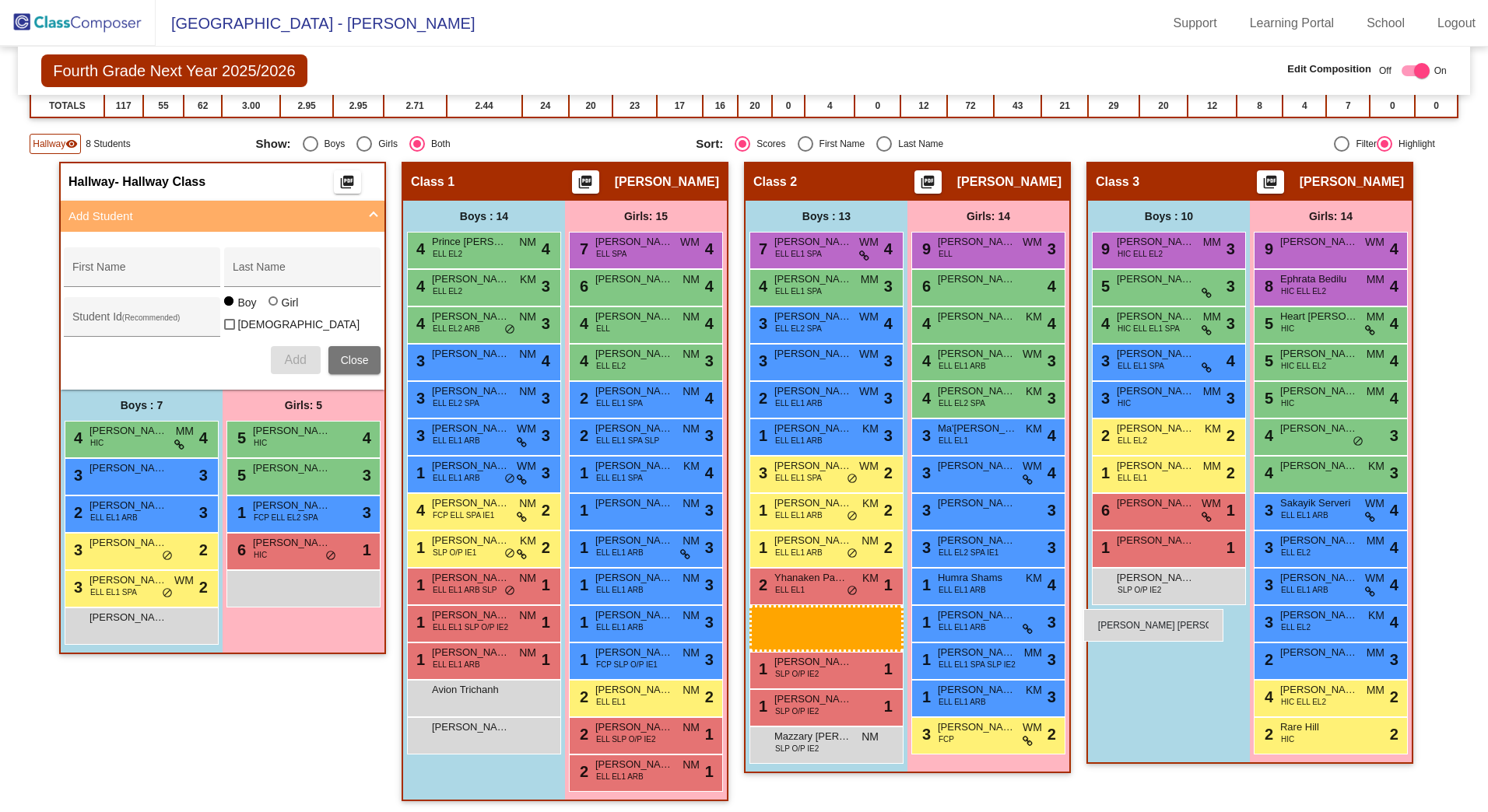
drag, startPoint x: 117, startPoint y: 617, endPoint x: 1083, endPoint y: 609, distance: 966.0
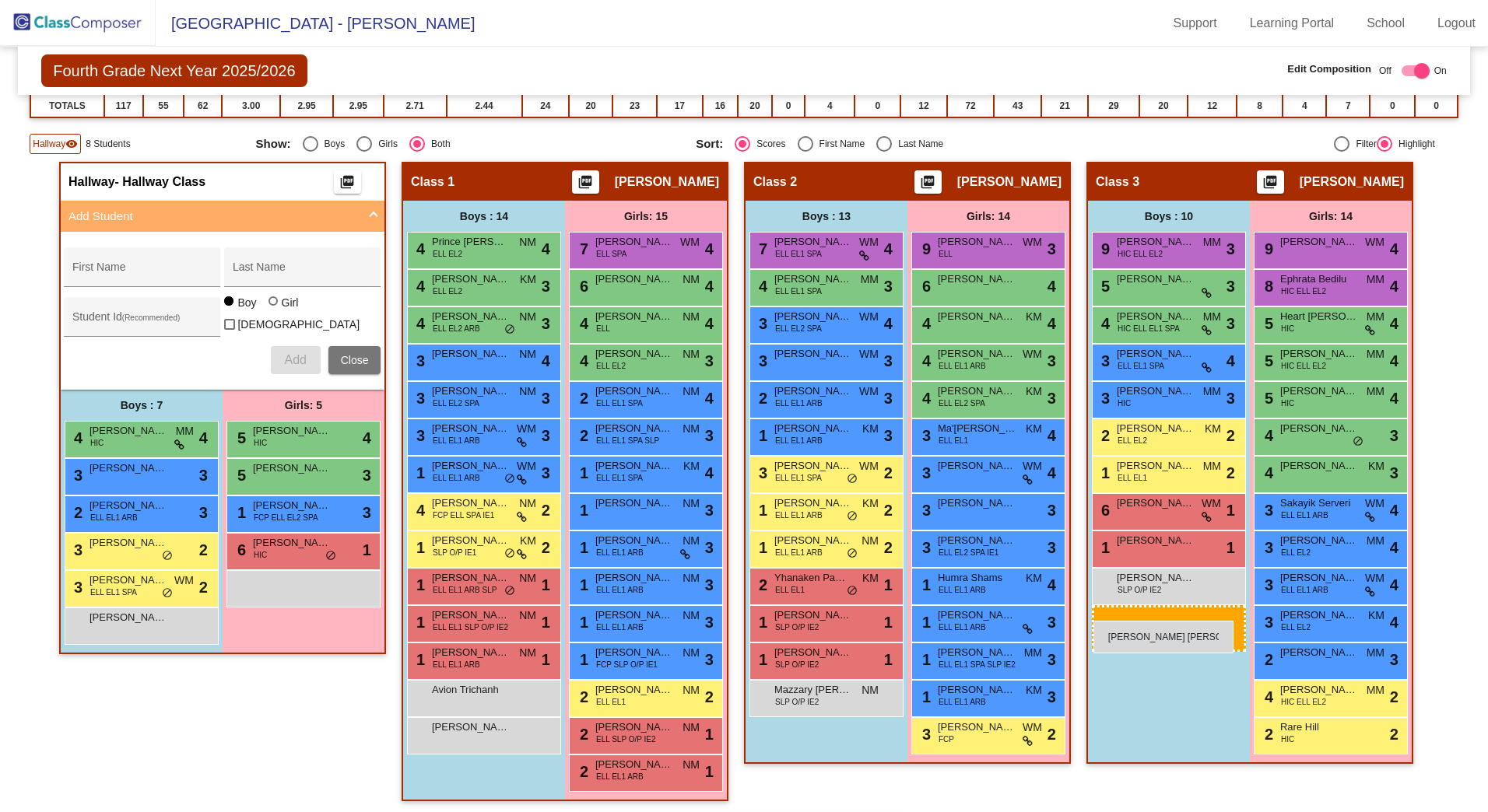
drag, startPoint x: 95, startPoint y: 619, endPoint x: 1094, endPoint y: 621, distance: 999.0
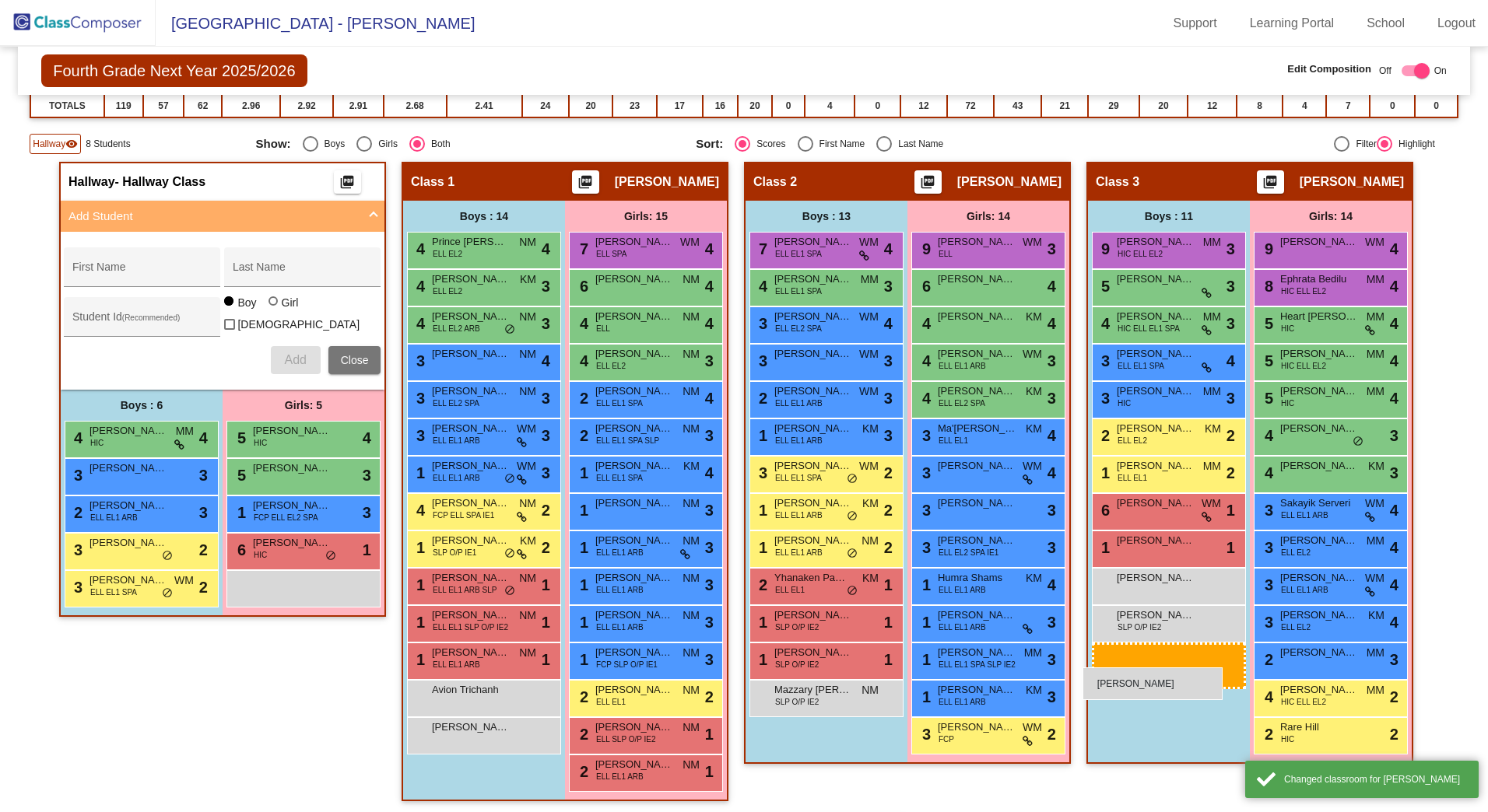
drag, startPoint x: 142, startPoint y: 609, endPoint x: 1083, endPoint y: 668, distance: 942.8
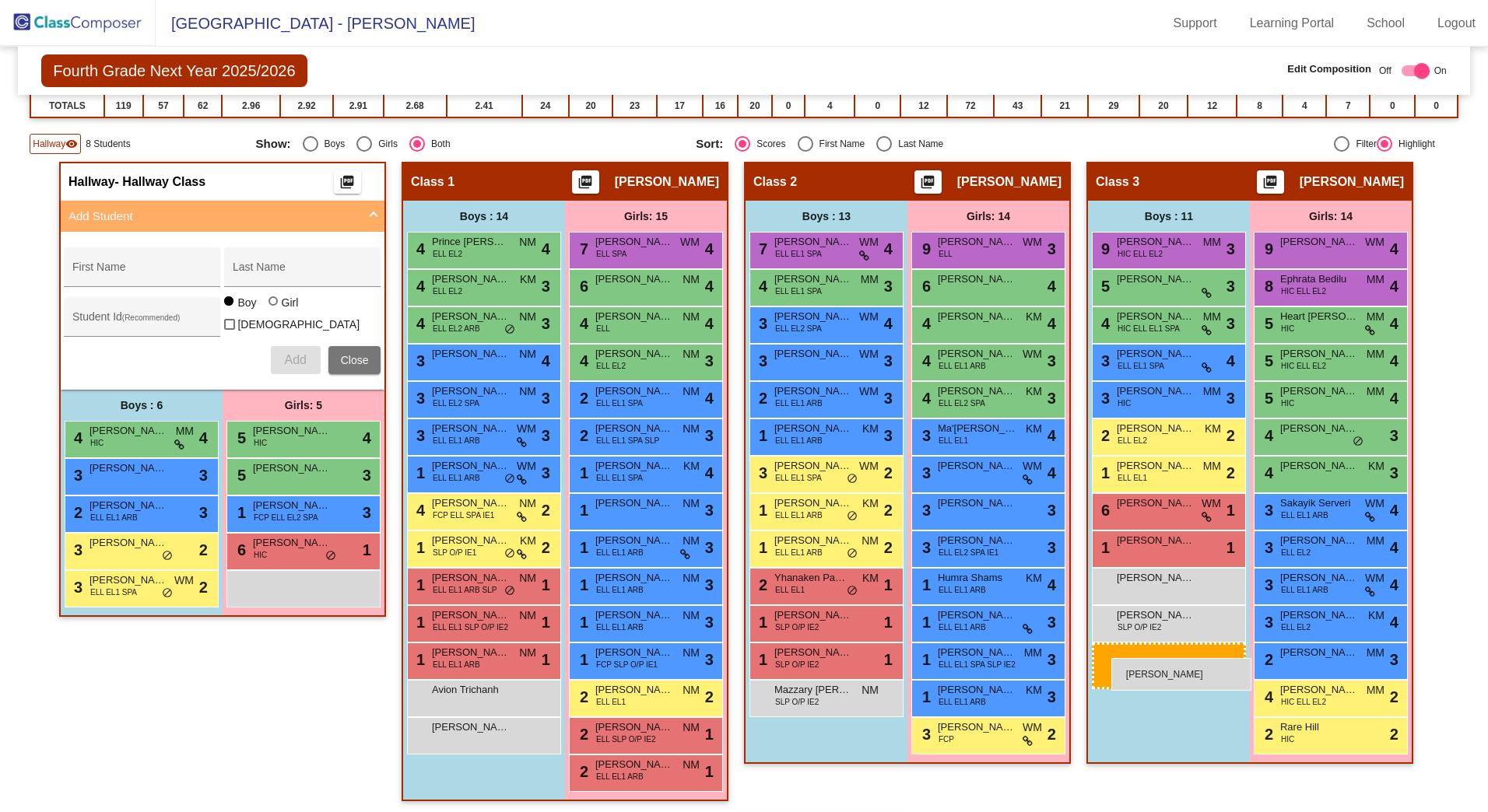
drag, startPoint x: 117, startPoint y: 627, endPoint x: 1111, endPoint y: 658, distance: 994.5
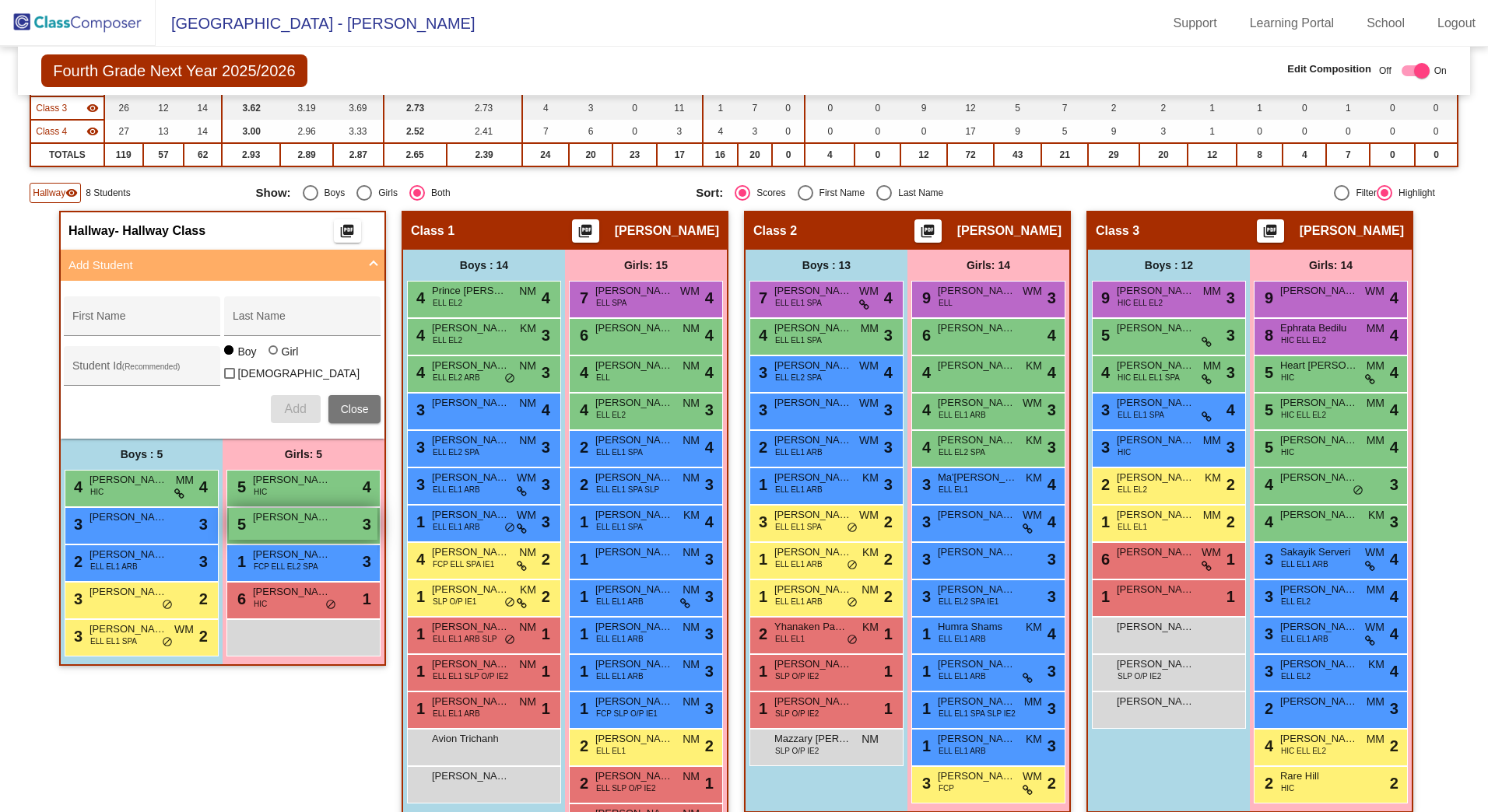
scroll to position [195, 0]
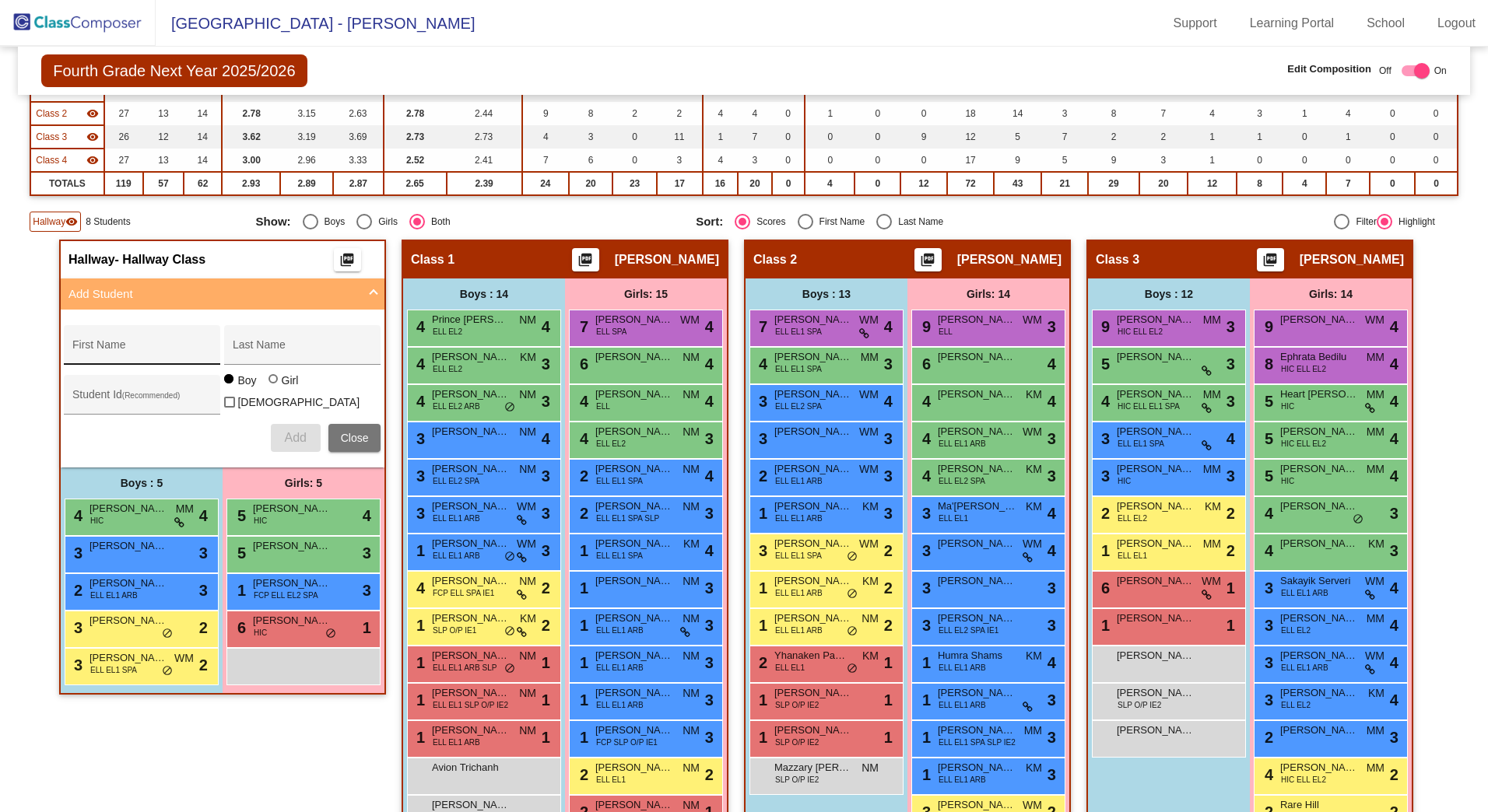
click at [112, 344] on div "First Name" at bounding box center [143, 349] width 140 height 32
click at [140, 364] on div "[PERSON_NAME] First Name" at bounding box center [143, 349] width 140 height 32
click at [281, 388] on div "Girl" at bounding box center [290, 381] width 18 height 15
click at [274, 387] on input "Girl" at bounding box center [274, 387] width 1 height 1
click at [279, 430] on button "Add" at bounding box center [296, 437] width 50 height 28
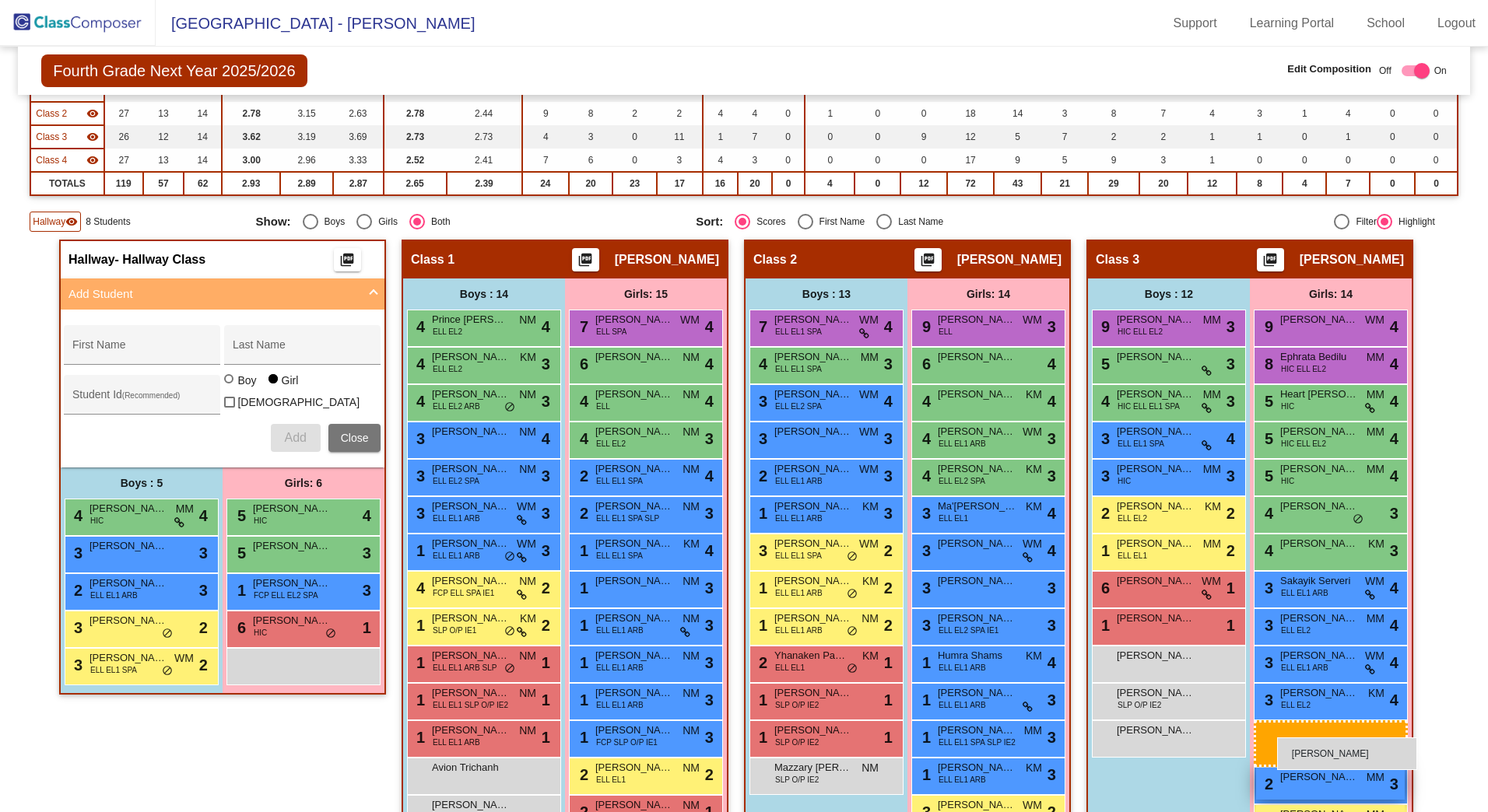
drag, startPoint x: 316, startPoint y: 703, endPoint x: 1273, endPoint y: 748, distance: 958.1
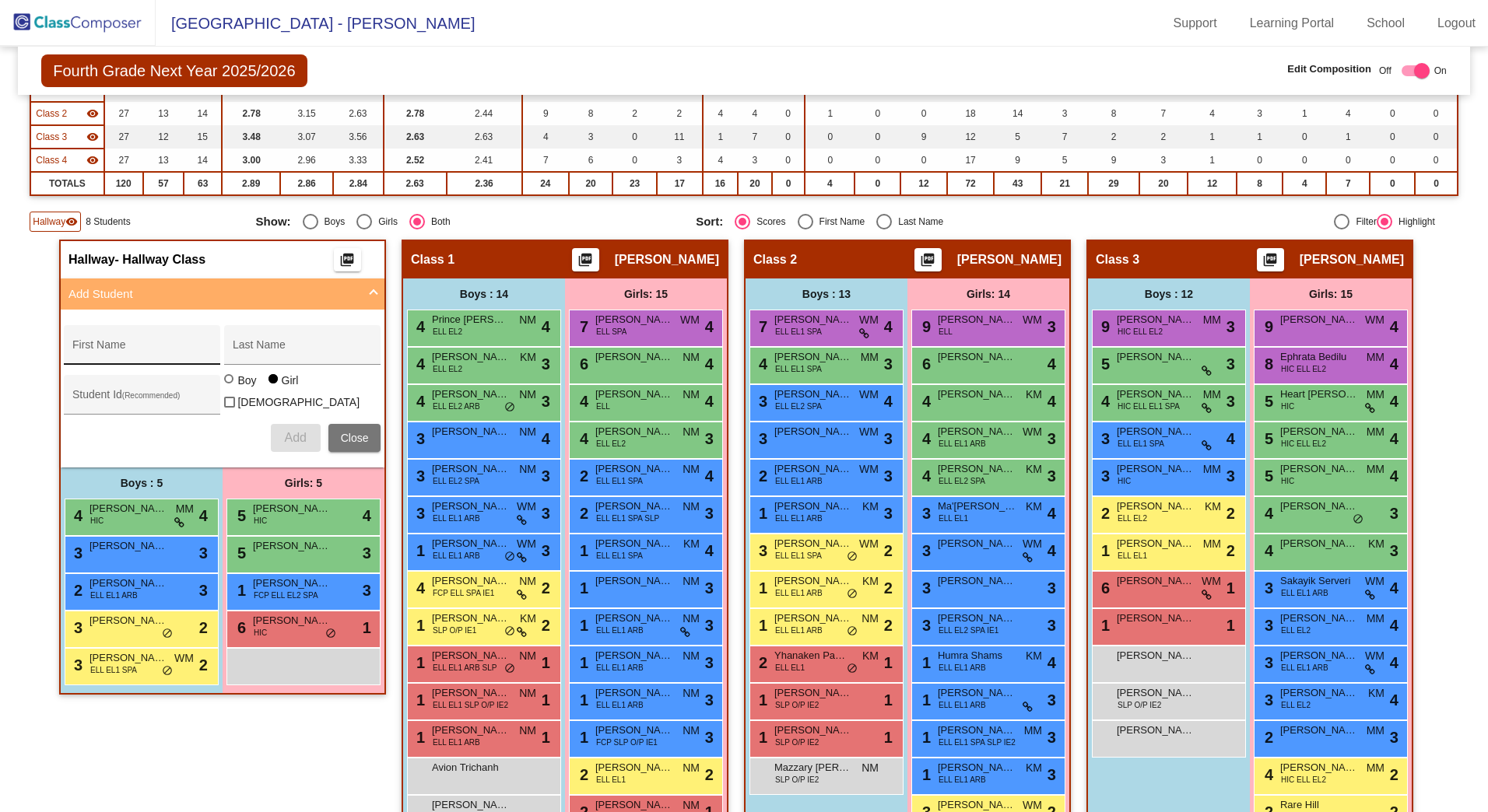
click at [136, 341] on div "First Name" at bounding box center [143, 349] width 140 height 32
click at [245, 388] on div "Boy" at bounding box center [246, 381] width 19 height 15
click at [231, 387] on input "Boy" at bounding box center [230, 387] width 1 height 1
click at [279, 430] on button "Add" at bounding box center [296, 437] width 50 height 28
click at [289, 433] on span "Add" at bounding box center [295, 438] width 22 height 14
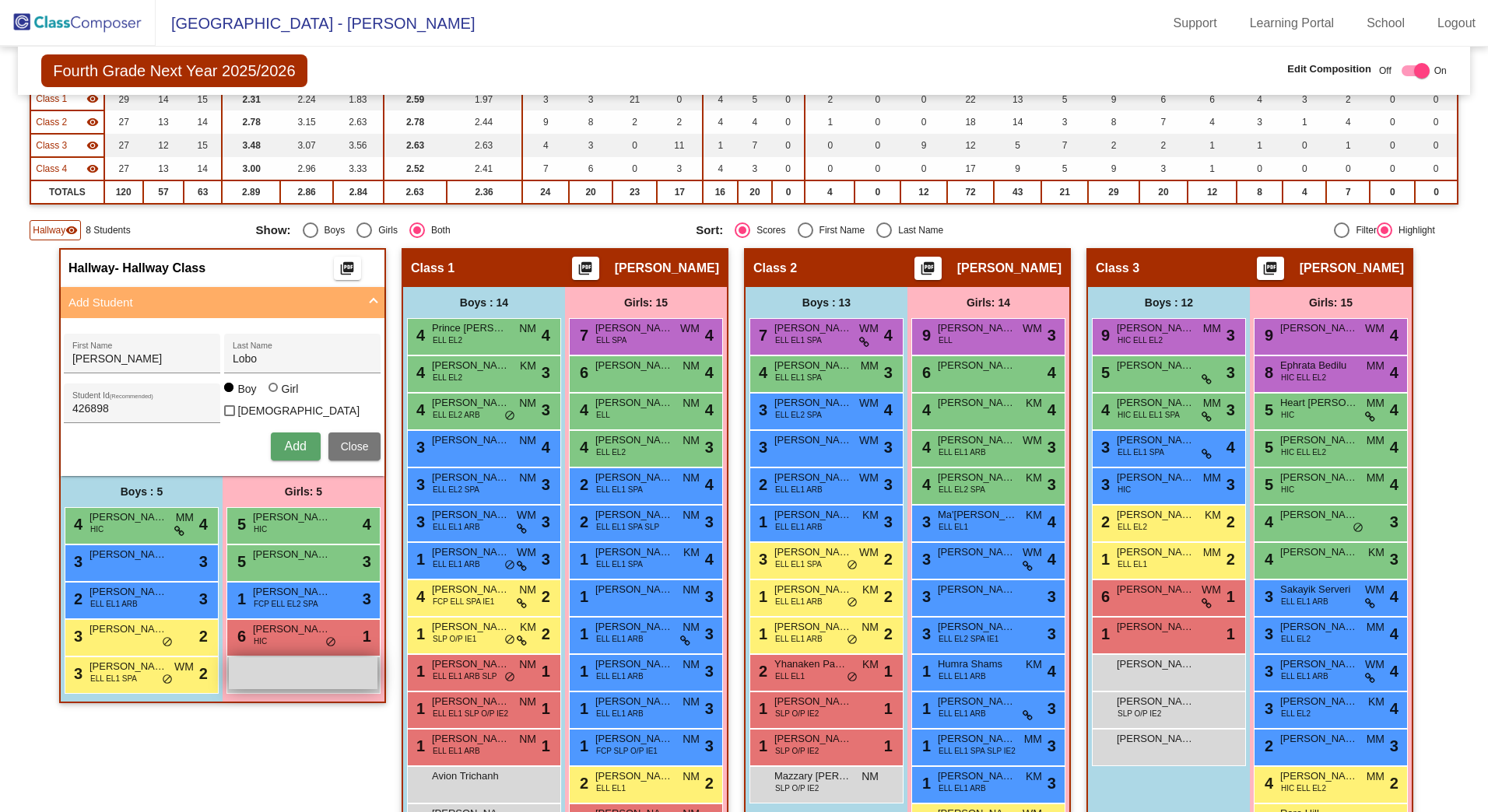
scroll to position [273, 0]
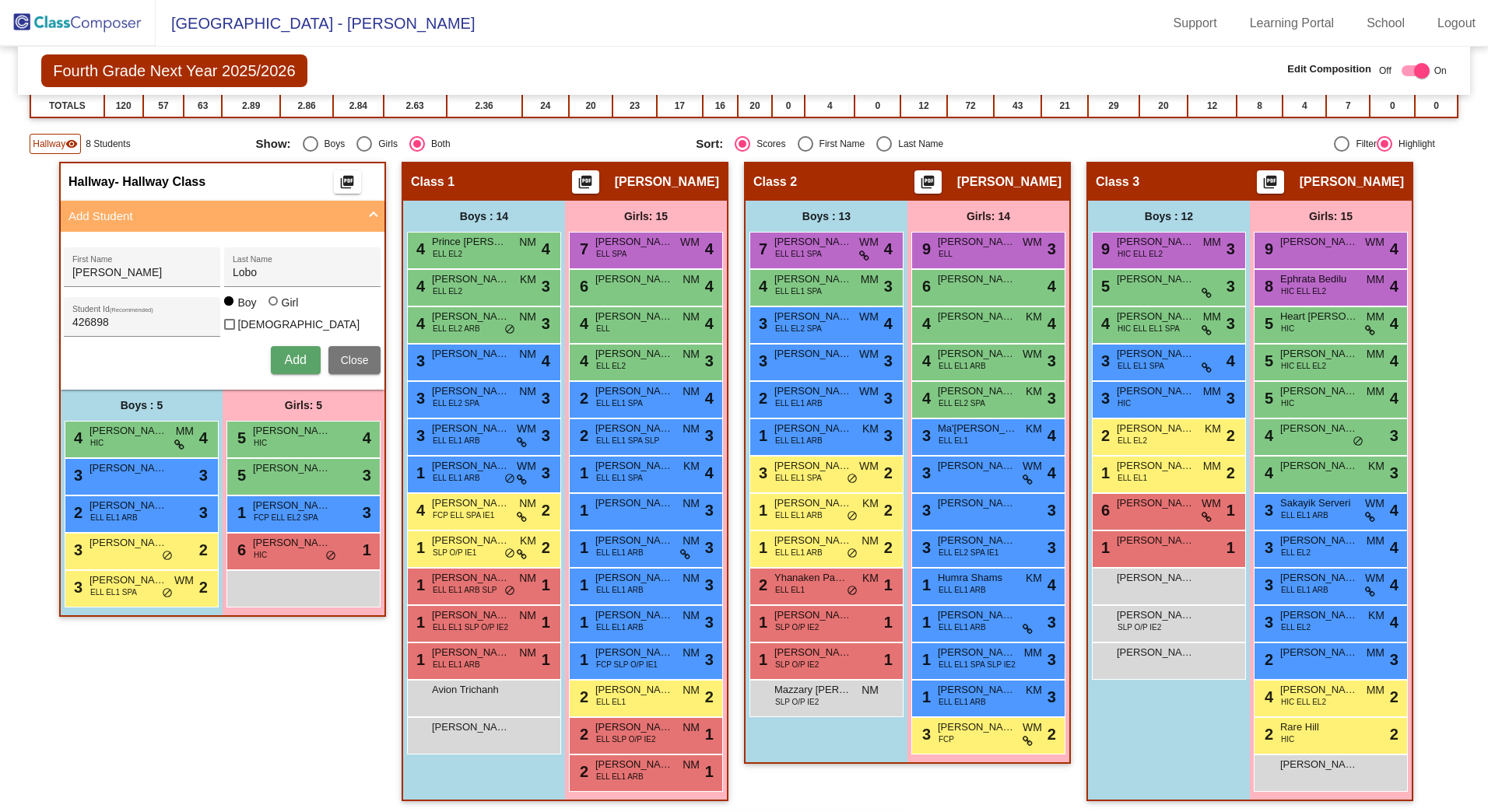
click at [284, 353] on span "Add" at bounding box center [295, 360] width 22 height 14
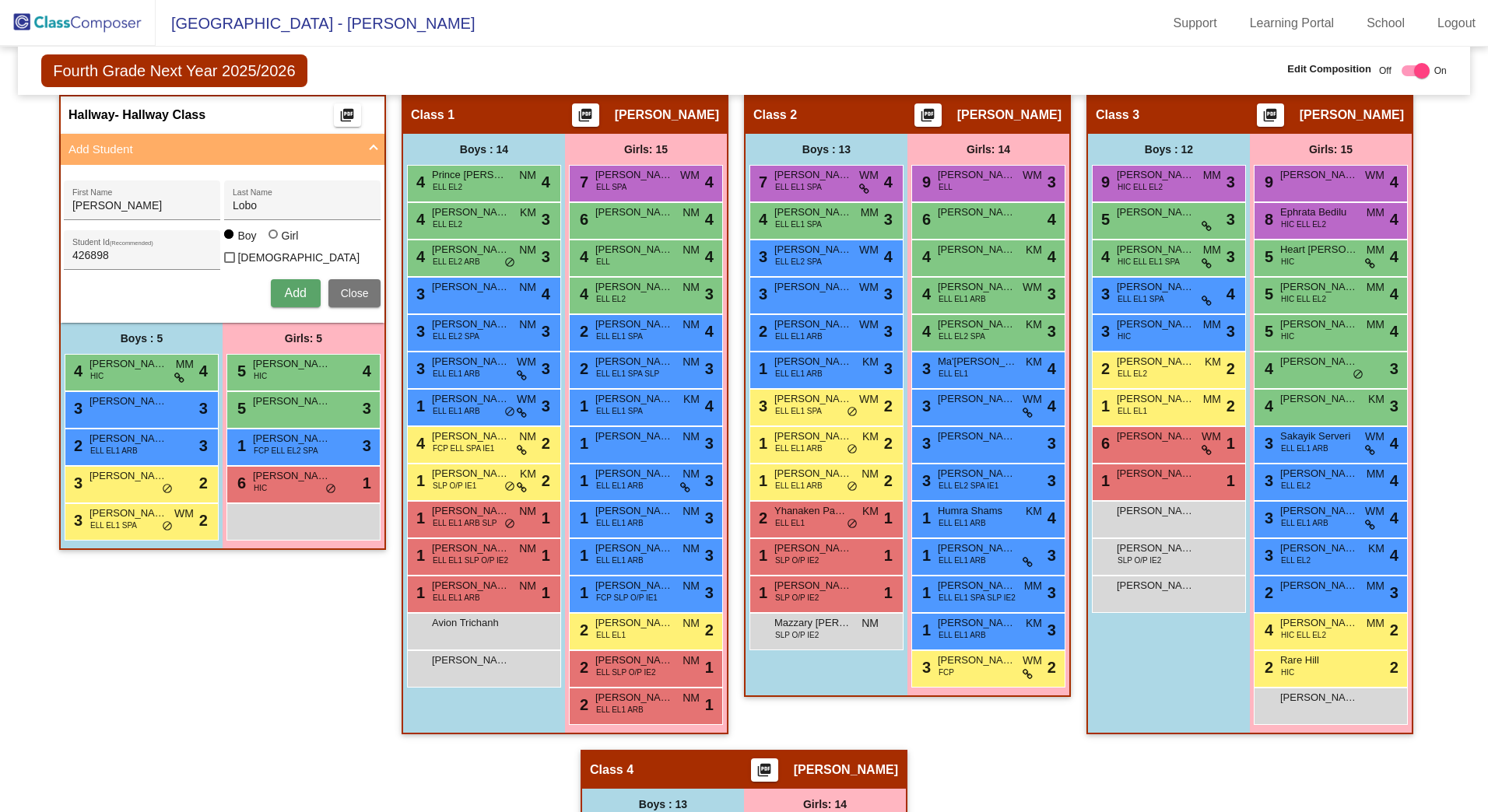
scroll to position [429, 0]
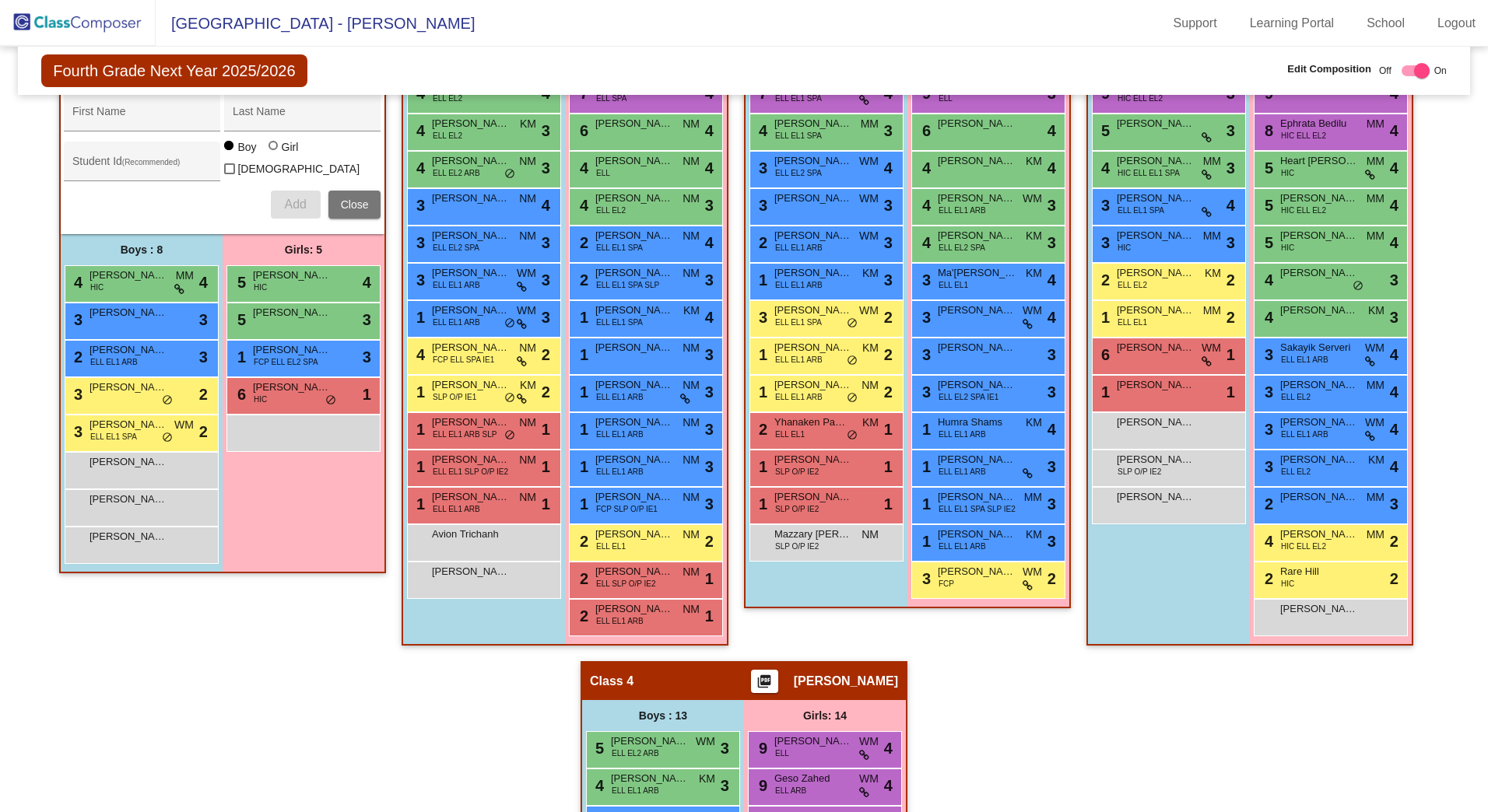
drag, startPoint x: 155, startPoint y: 545, endPoint x: 194, endPoint y: 597, distance: 65.0
click at [200, 604] on div "Hallway - Hallway Class picture_as_pdf Add Student First Name Last Name Student…" at bounding box center [222, 333] width 327 height 655
click at [147, 543] on div "[PERSON_NAME] lock do_not_disturb_alt" at bounding box center [139, 544] width 149 height 32
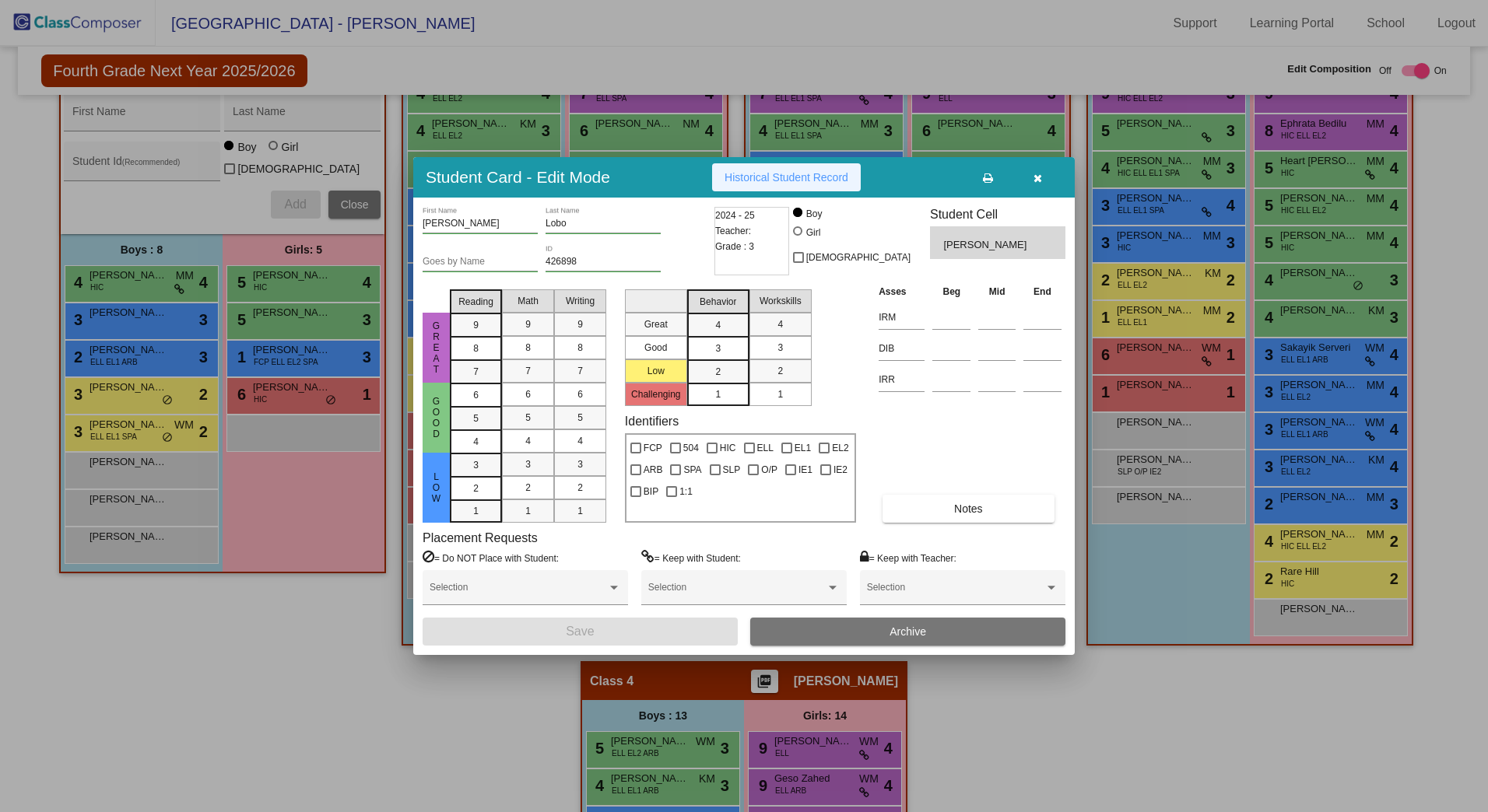
click at [844, 187] on button "Historical Student Record" at bounding box center [786, 177] width 149 height 28
click at [1030, 178] on button "button" at bounding box center [1037, 177] width 50 height 28
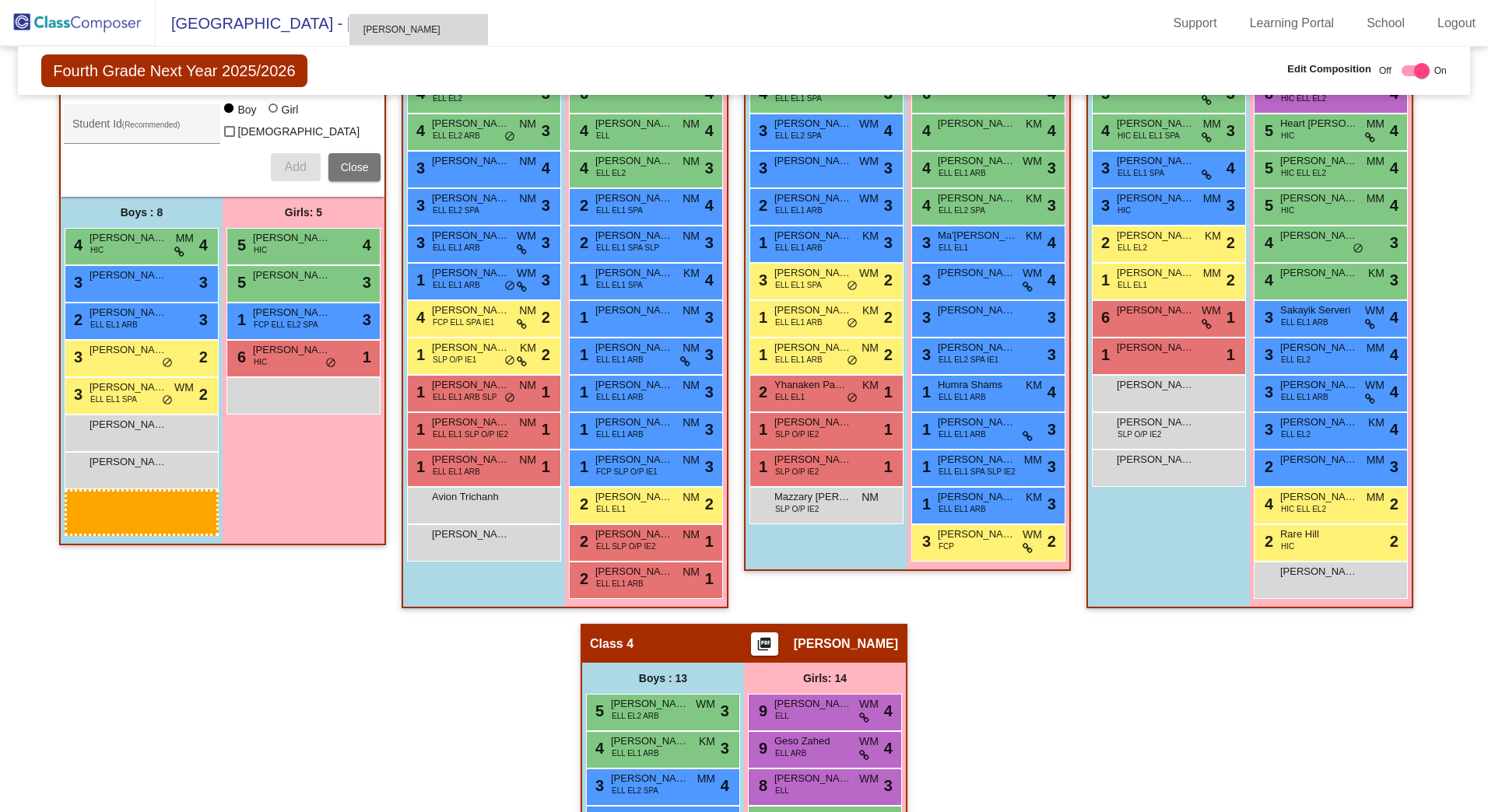
scroll to position [460, 0]
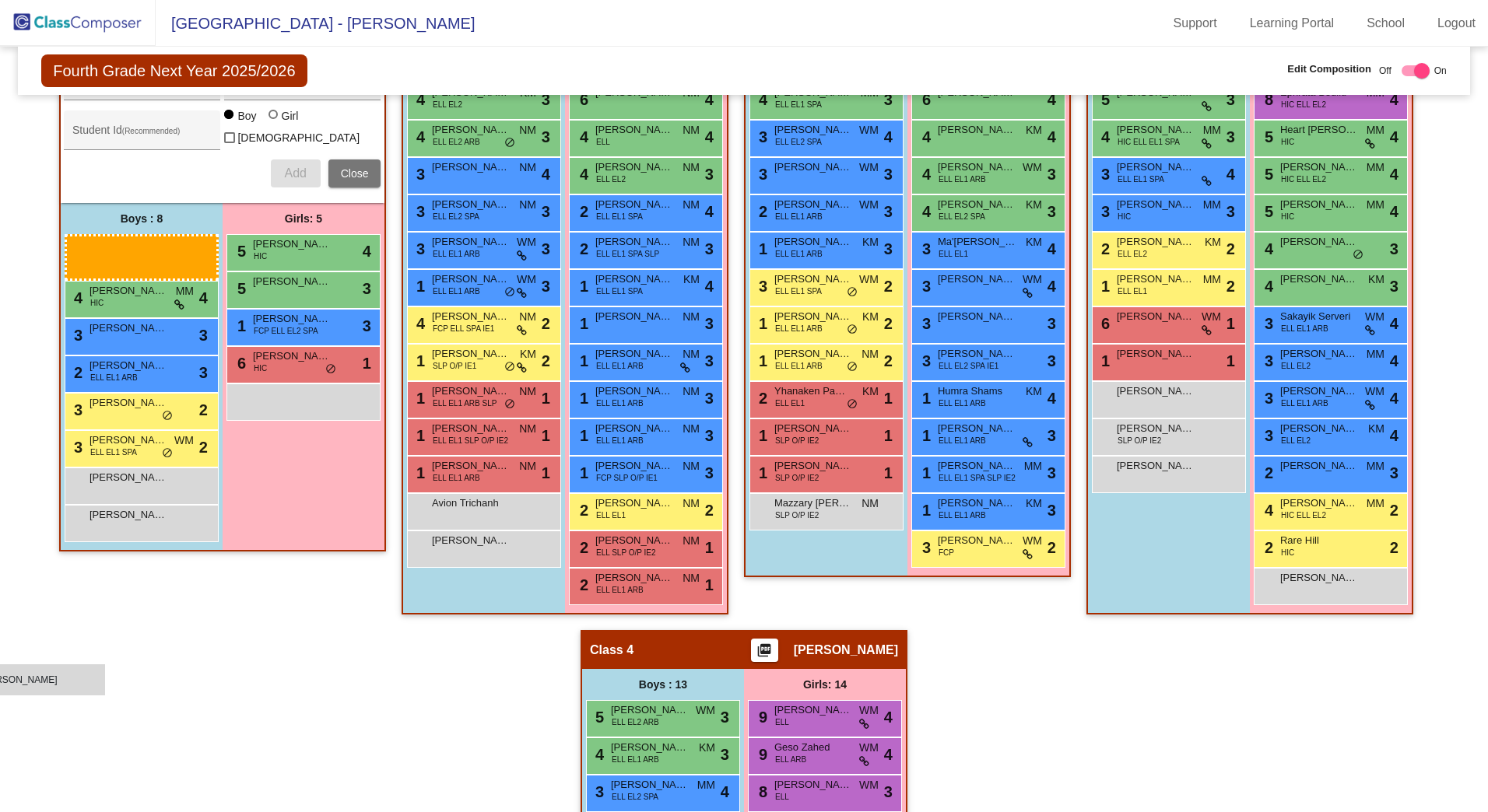
drag, startPoint x: 124, startPoint y: 692, endPoint x: -35, endPoint y: 663, distance: 161.6
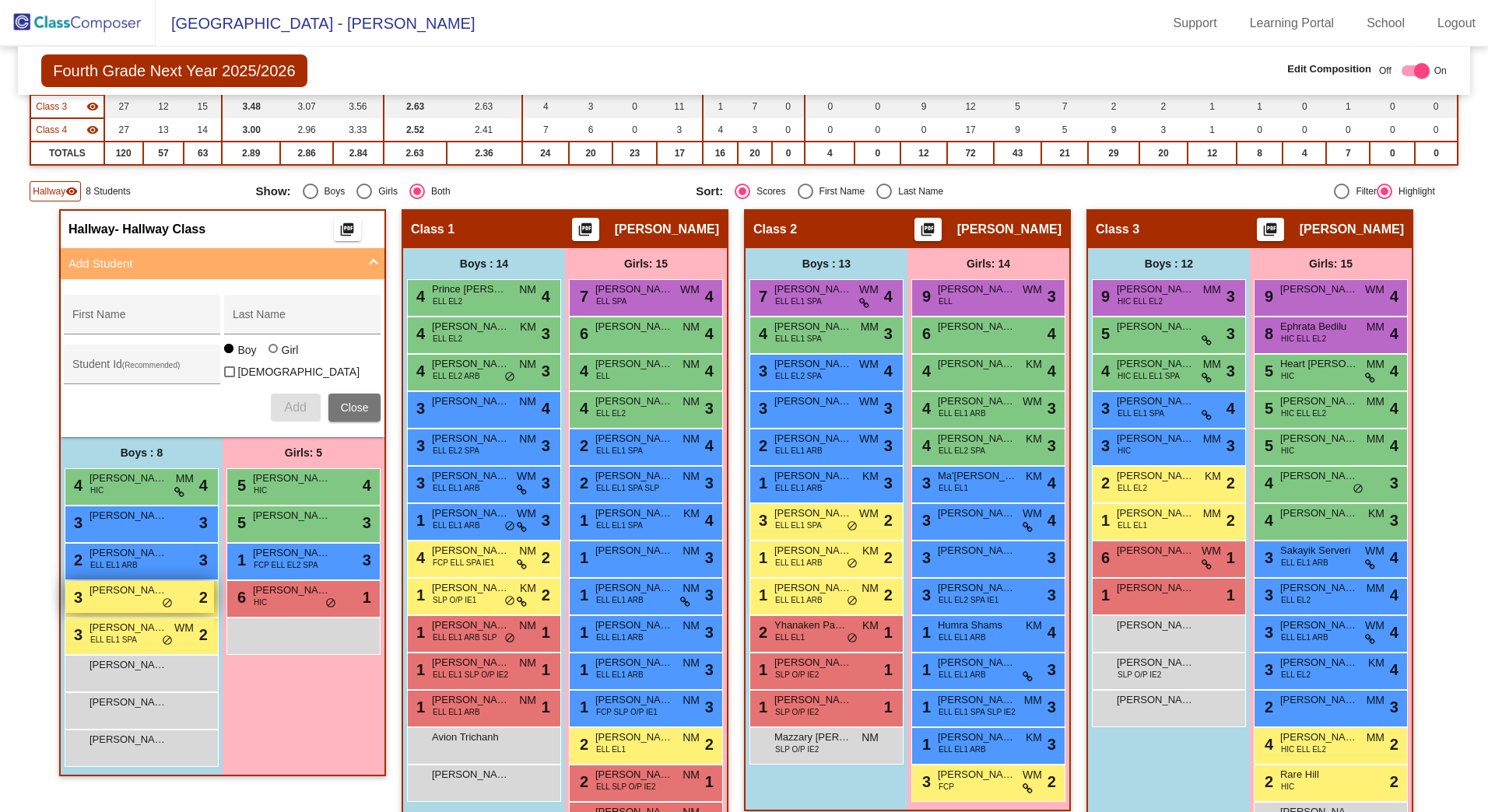
scroll to position [234, 0]
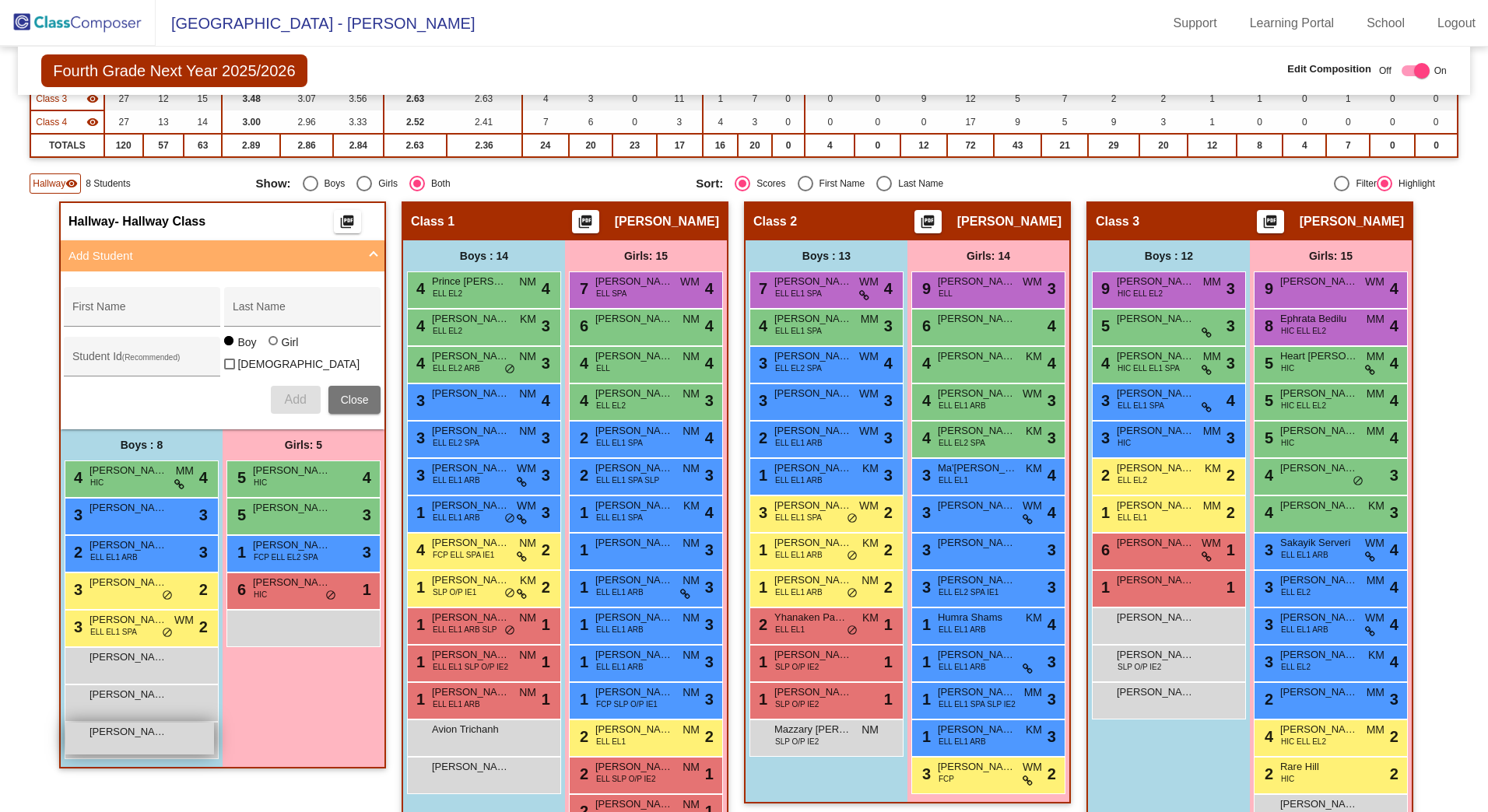
click at [163, 718] on div "[PERSON_NAME] lock do_not_disturb_alt" at bounding box center [139, 739] width 149 height 32
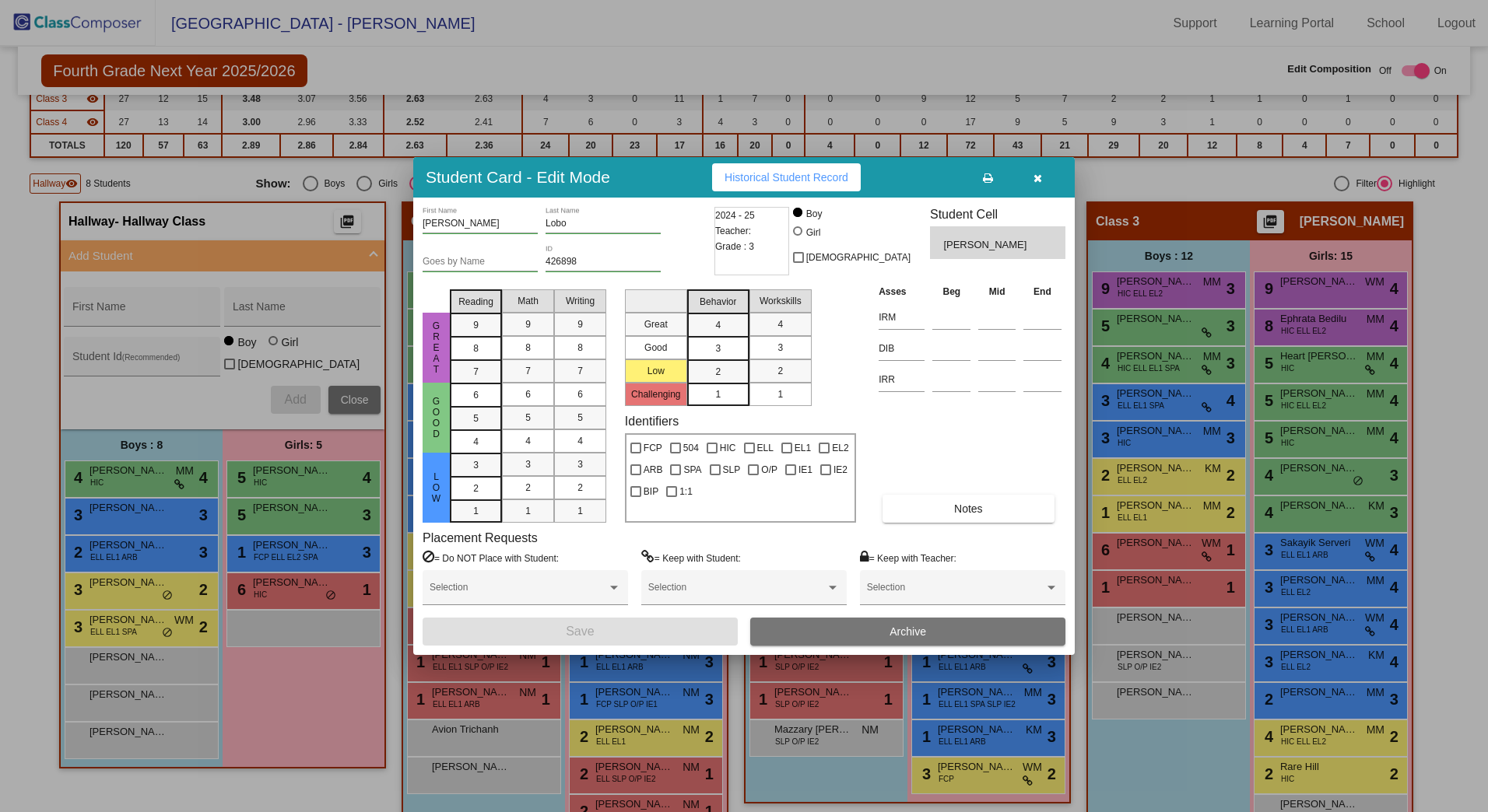
click at [1040, 631] on button "Archive" at bounding box center [908, 631] width 315 height 28
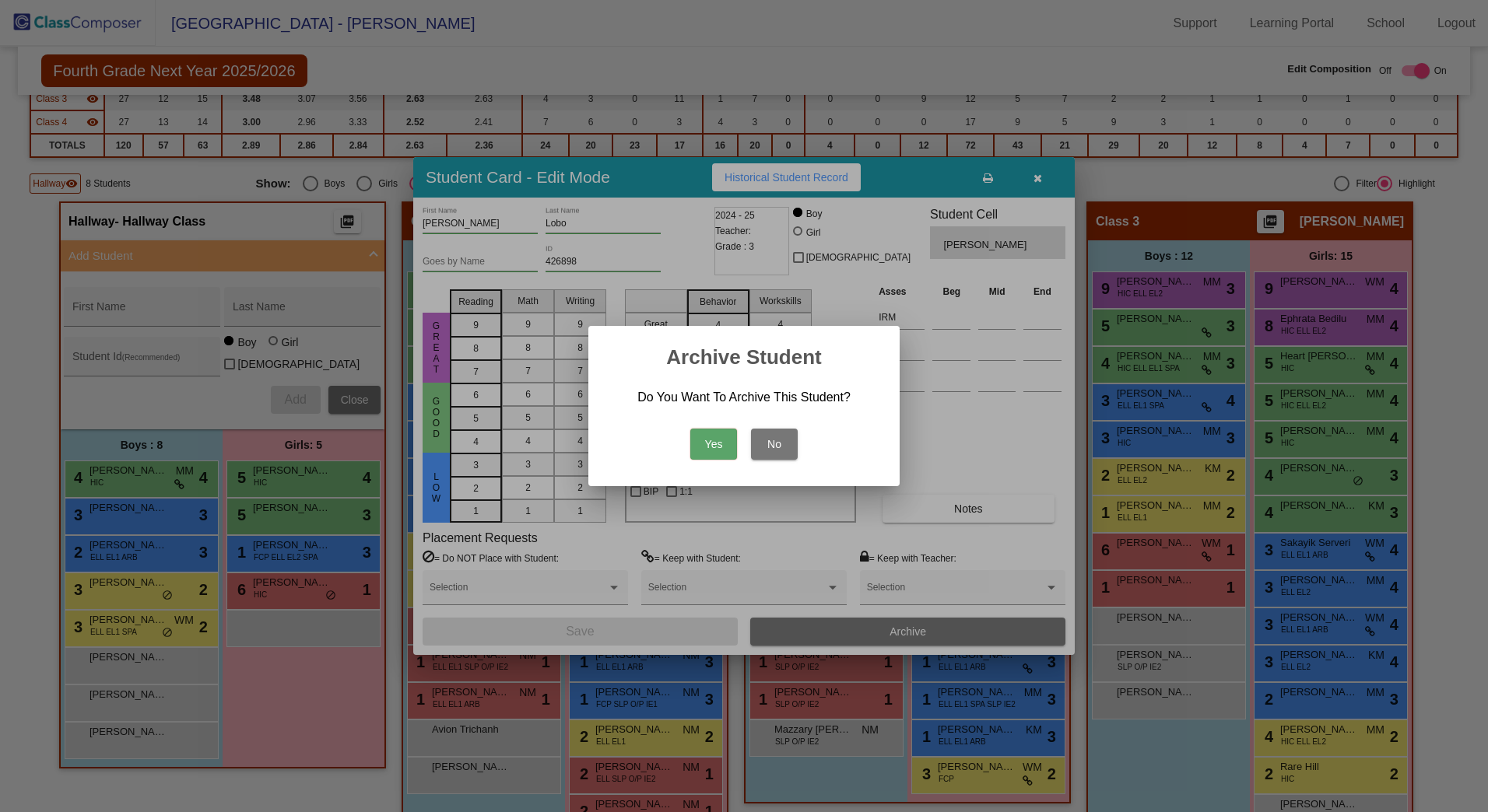
click at [703, 452] on button "Yes" at bounding box center [714, 444] width 46 height 31
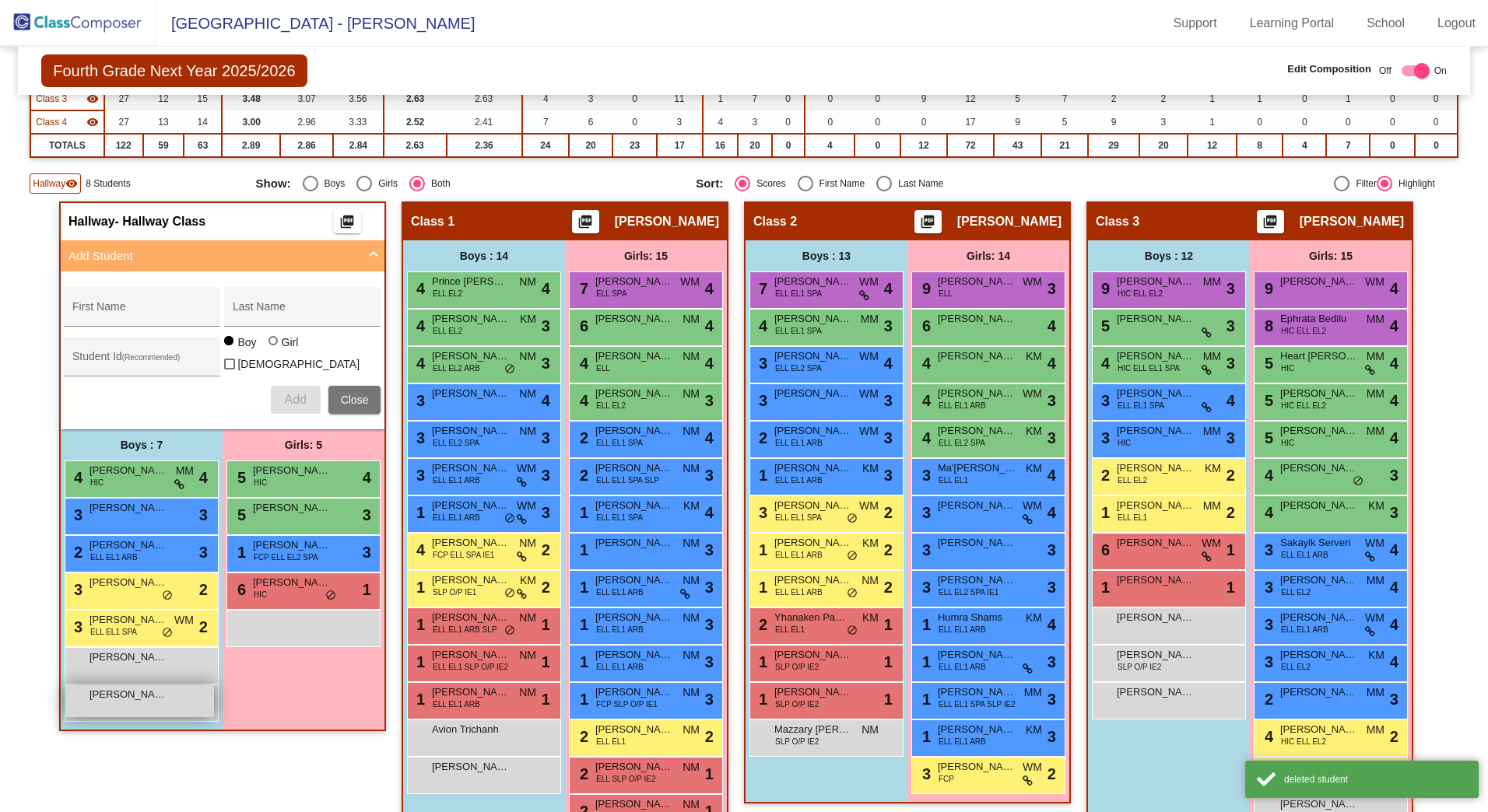
click at [65, 701] on div "[PERSON_NAME] lock do_not_disturb_alt" at bounding box center [139, 701] width 149 height 32
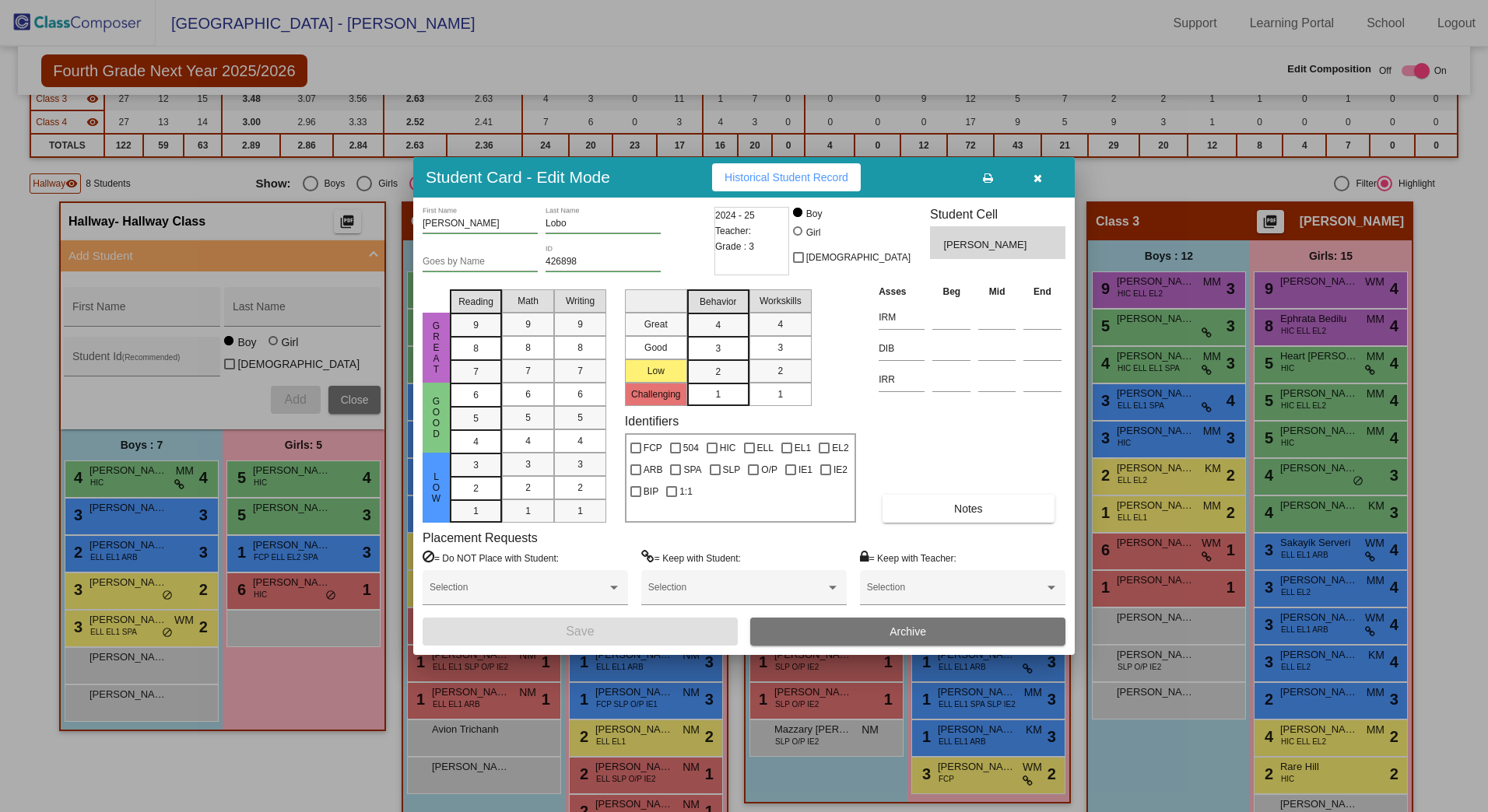
click at [974, 640] on button "Archive" at bounding box center [908, 631] width 315 height 28
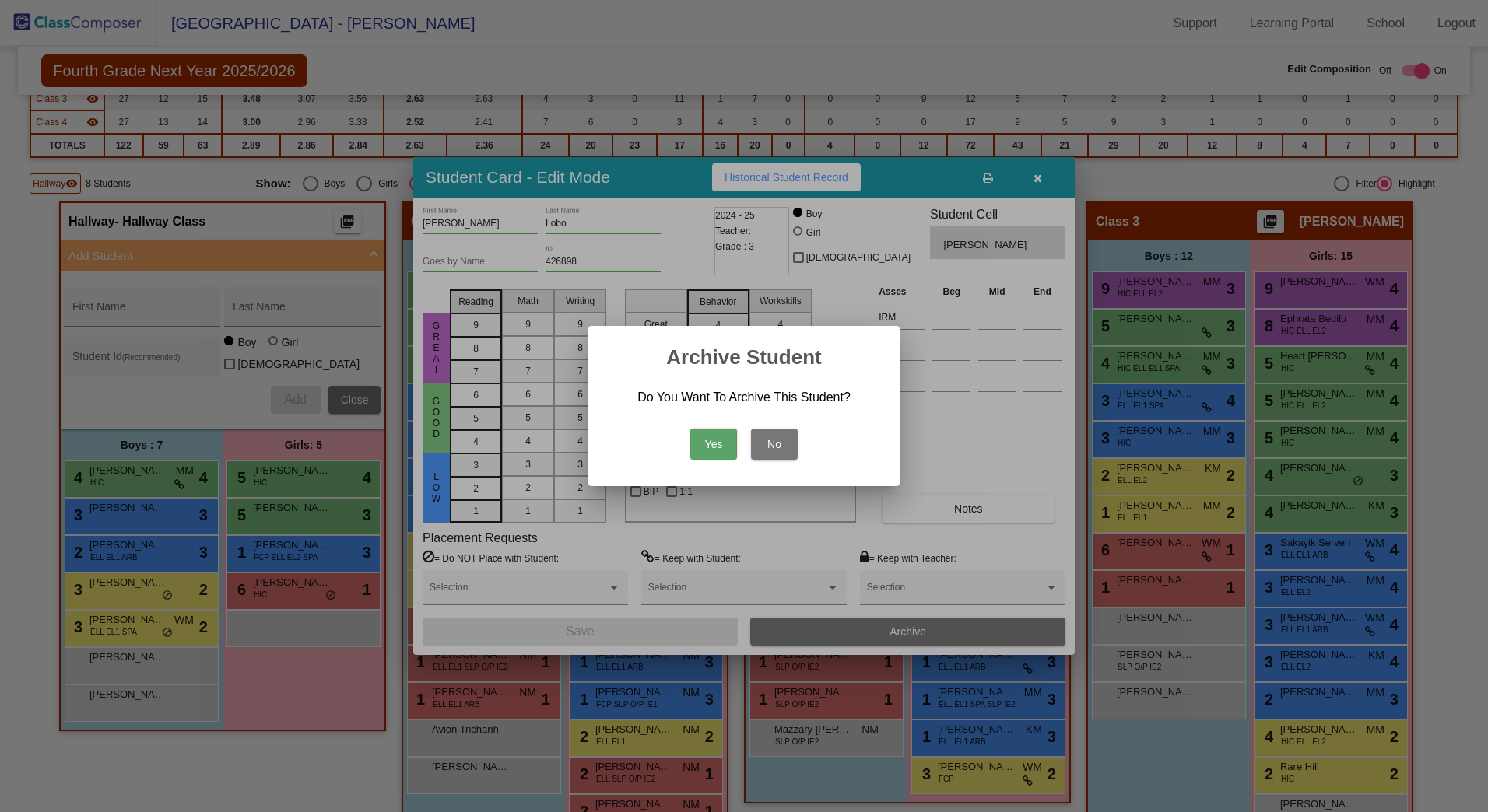
click at [725, 447] on button "Yes" at bounding box center [714, 444] width 46 height 31
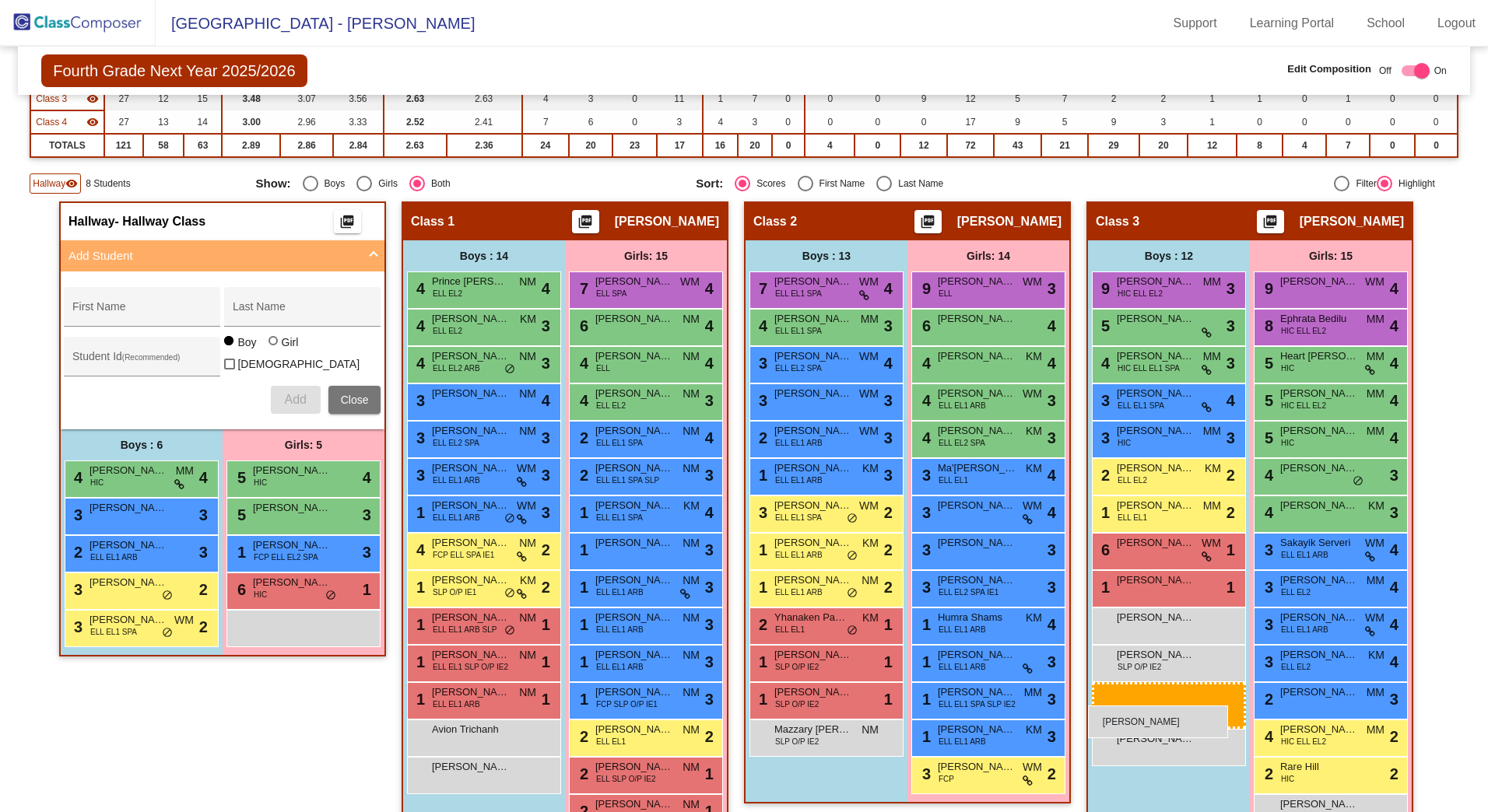
drag, startPoint x: 131, startPoint y: 660, endPoint x: 1089, endPoint y: 706, distance: 959.1
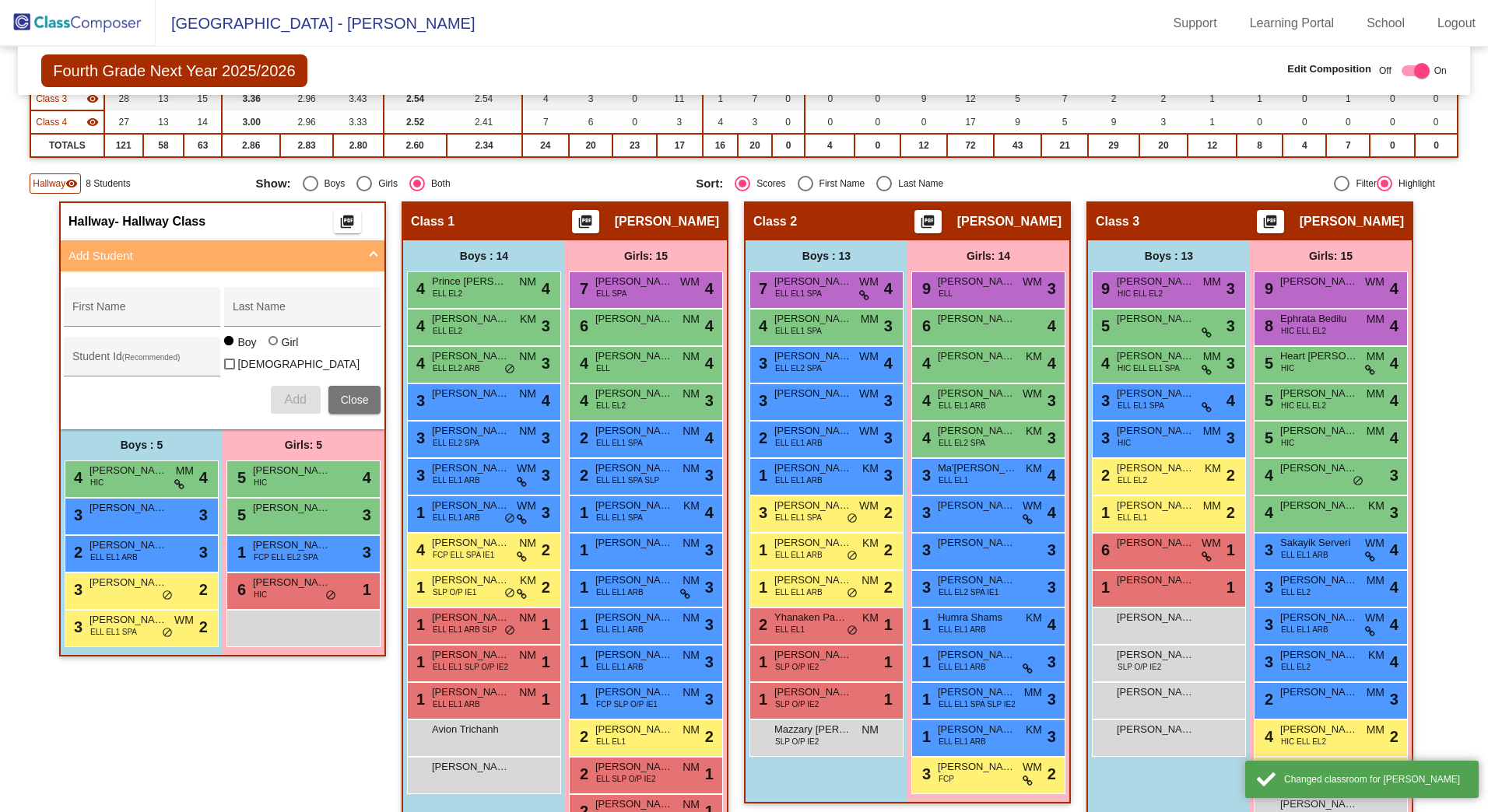
click at [255, 718] on div "Hallway - Hallway Class picture_as_pdf Add Student First Name Last Name Student…" at bounding box center [222, 529] width 327 height 655
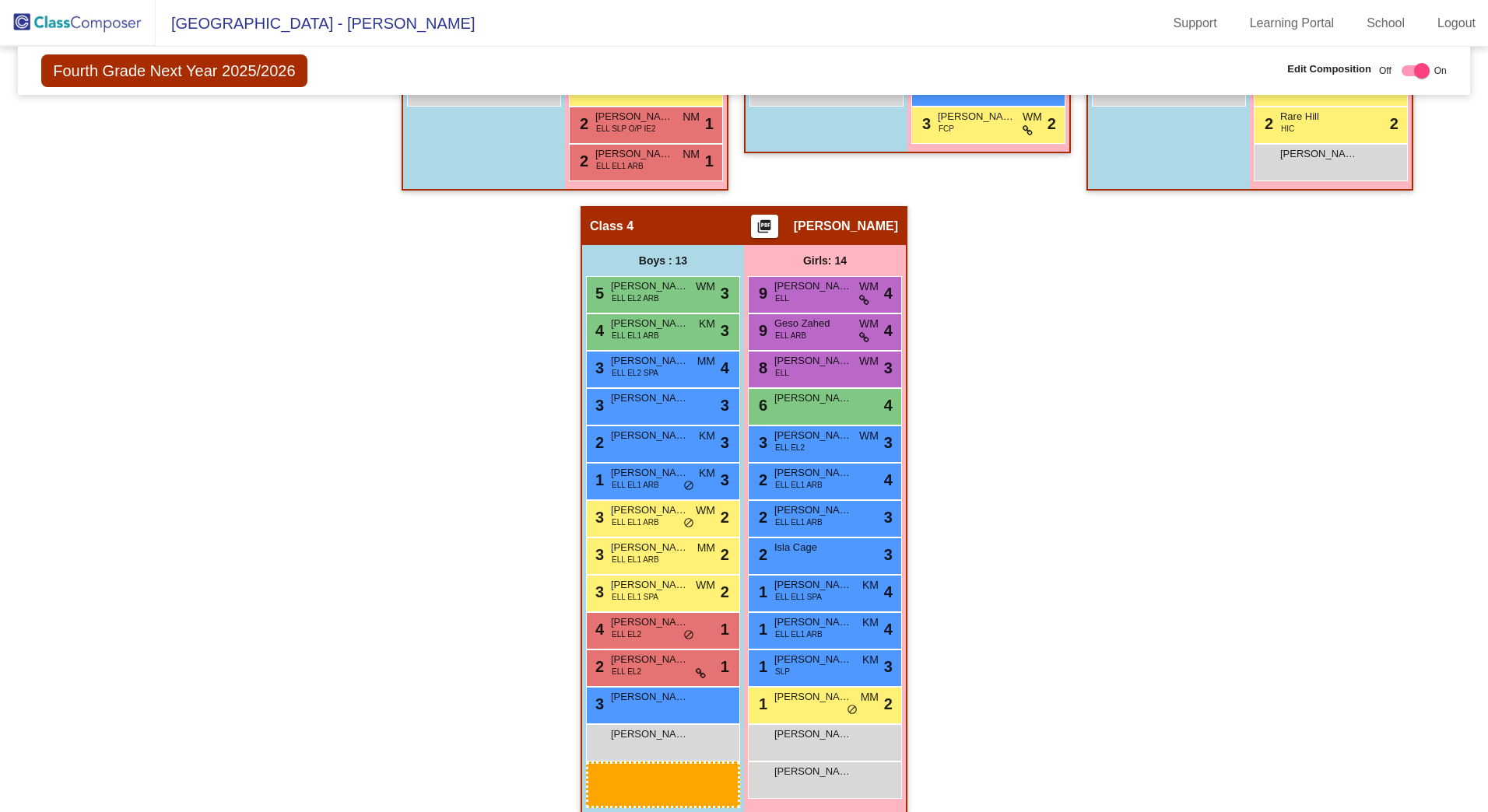
scroll to position [905, 0]
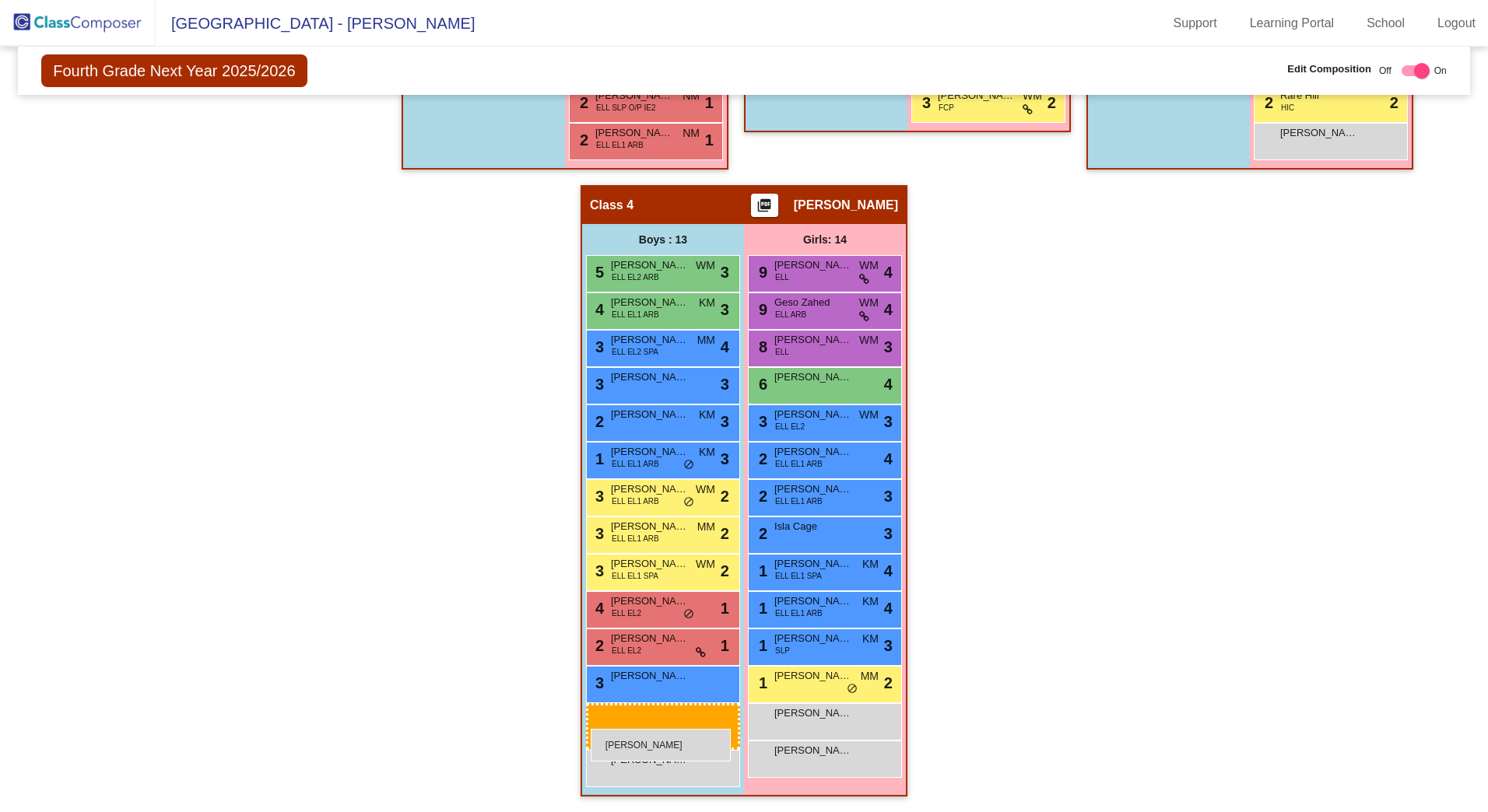
drag, startPoint x: 477, startPoint y: 379, endPoint x: 591, endPoint y: 729, distance: 368.1
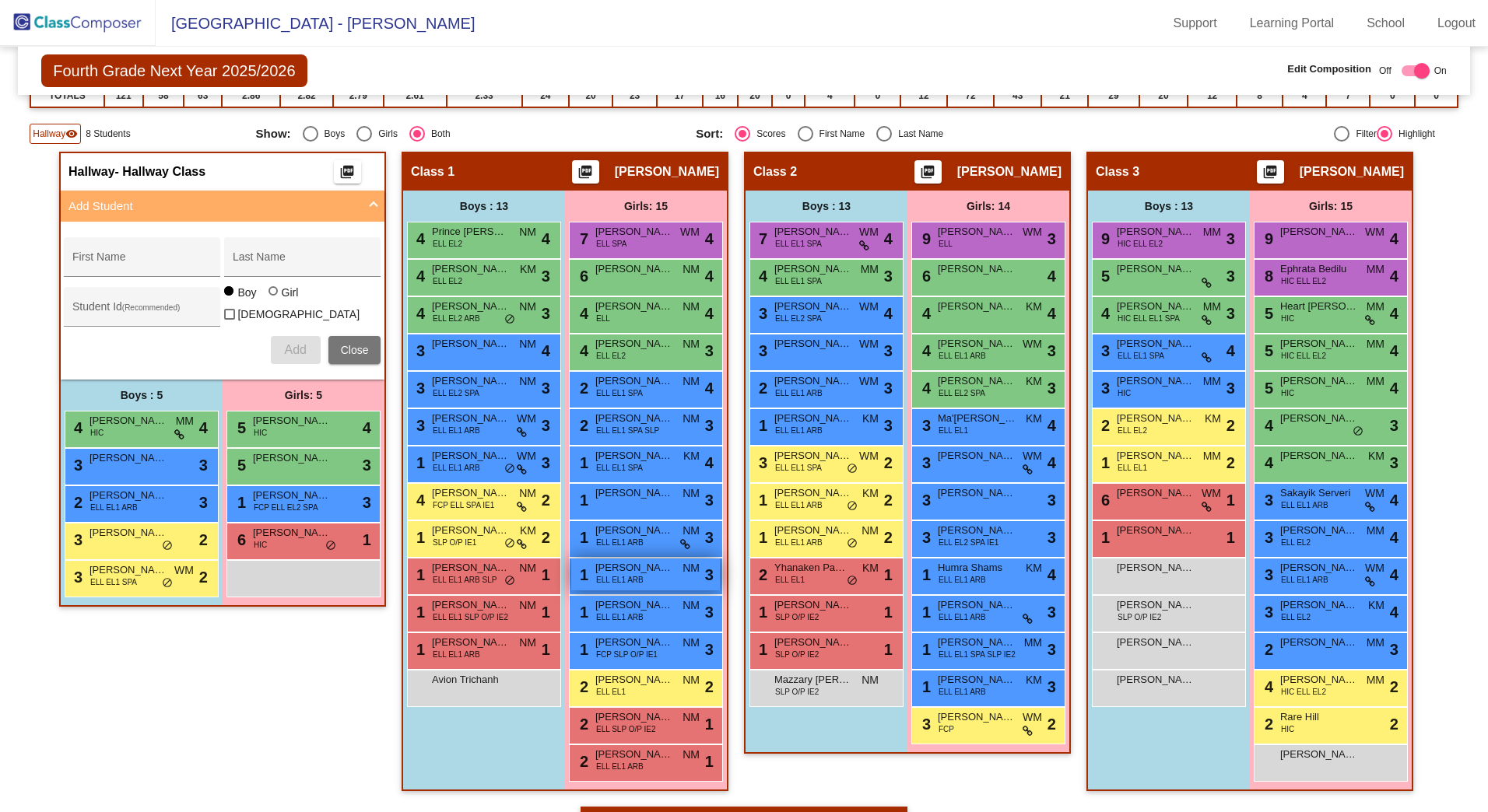
scroll to position [311, 0]
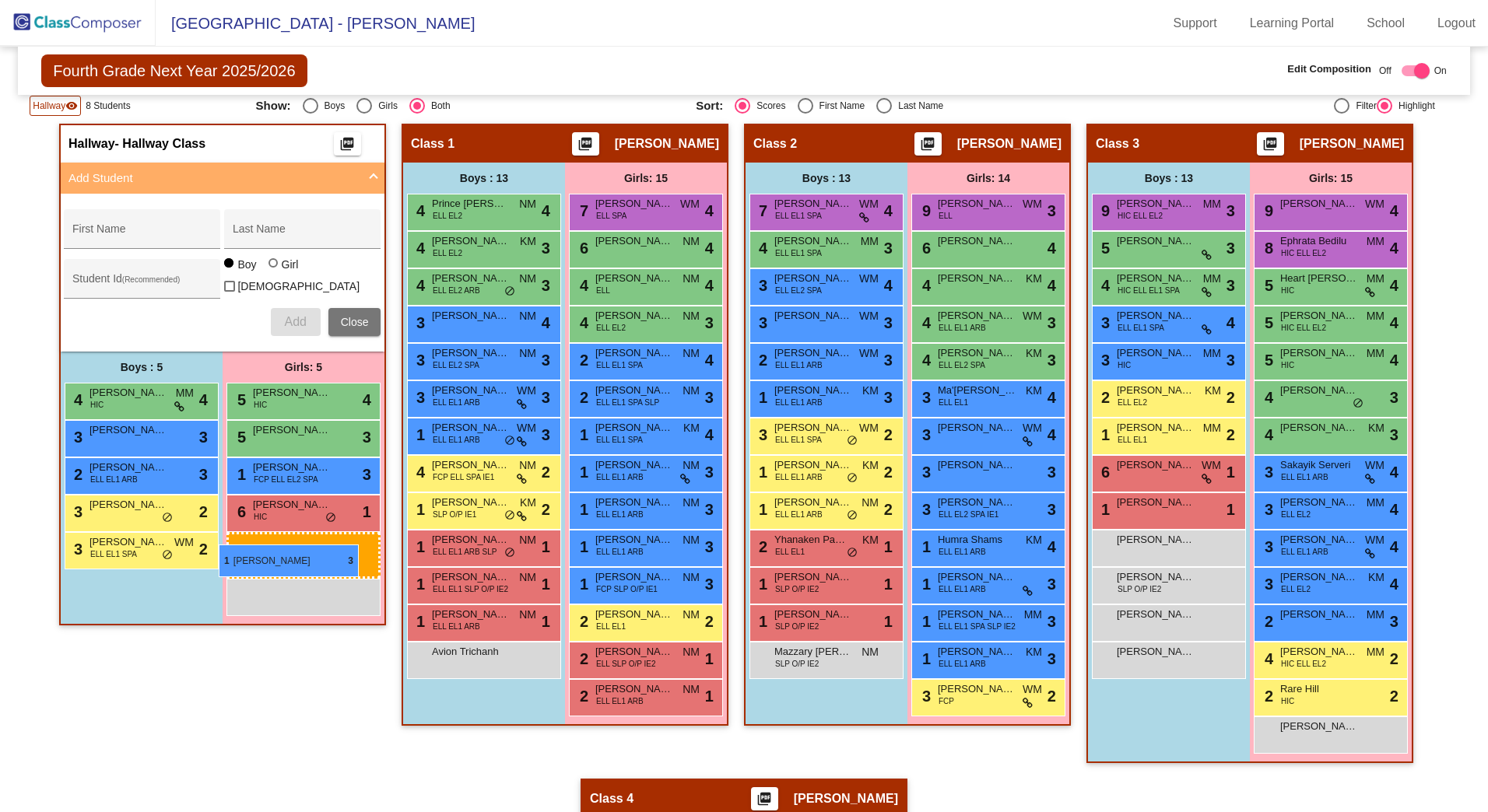
drag, startPoint x: 657, startPoint y: 467, endPoint x: 219, endPoint y: 544, distance: 444.7
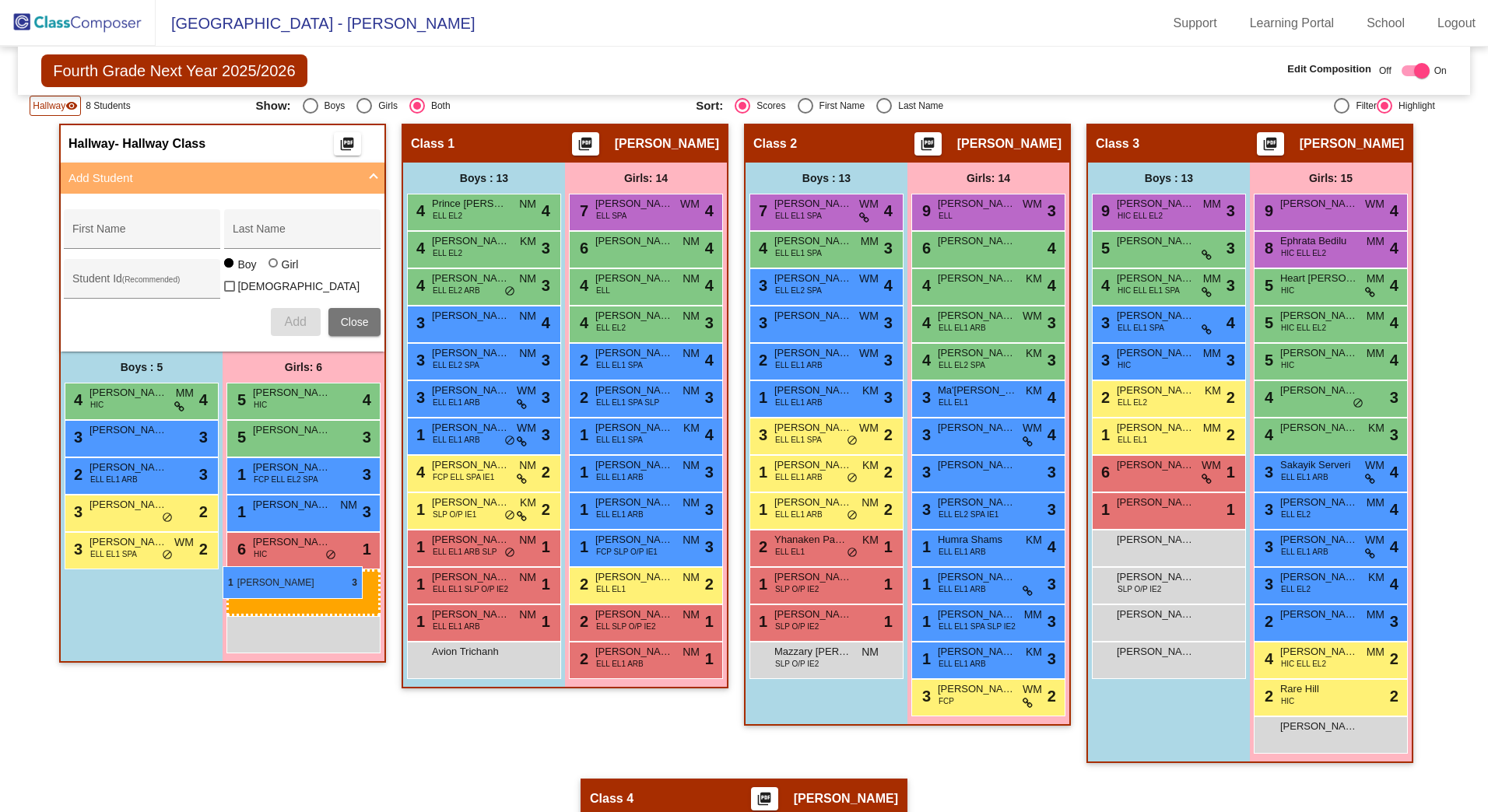
drag, startPoint x: 642, startPoint y: 464, endPoint x: 223, endPoint y: 566, distance: 431.2
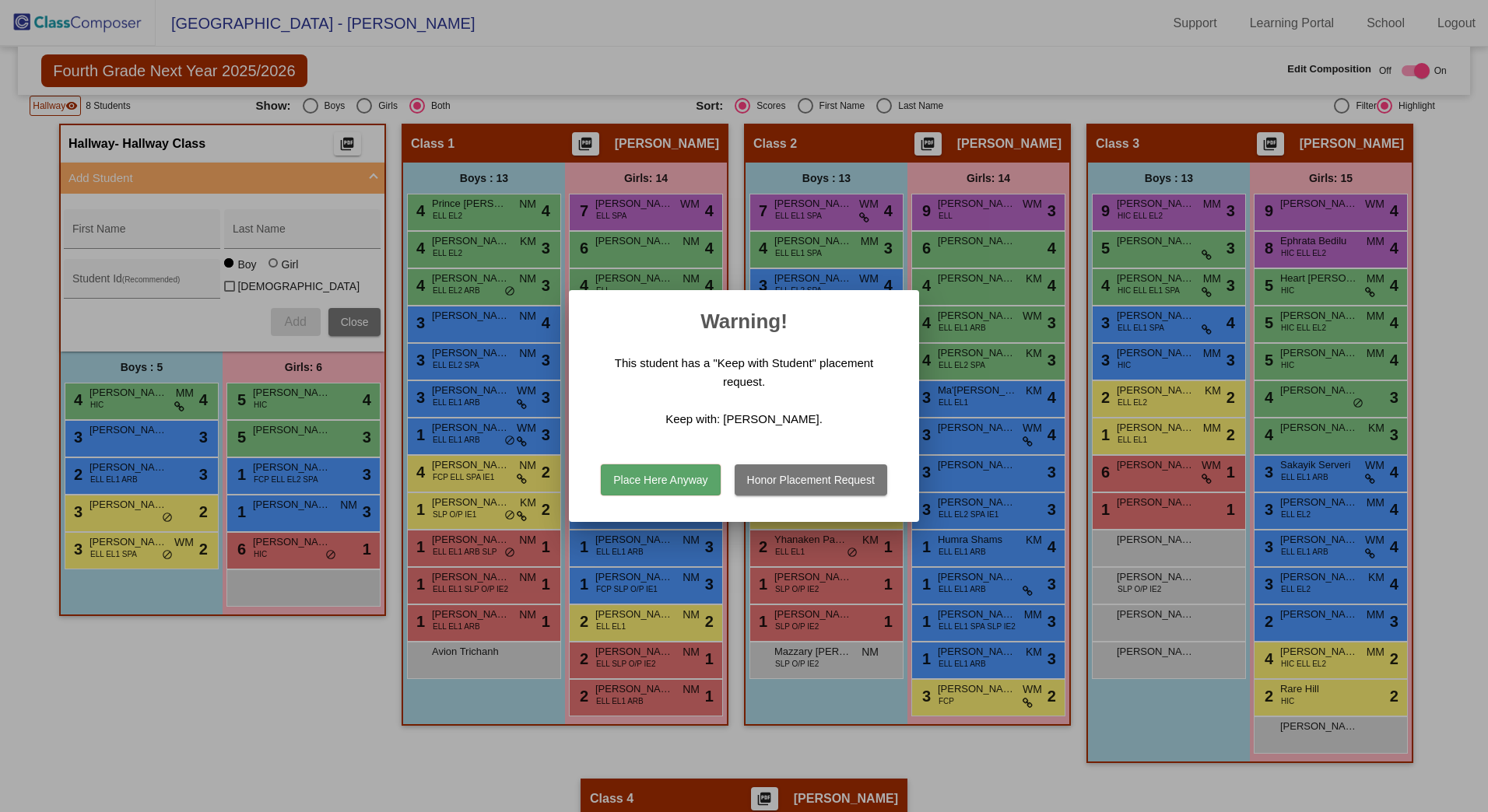
click at [677, 468] on button "Place Here Anyway" at bounding box center [660, 479] width 119 height 31
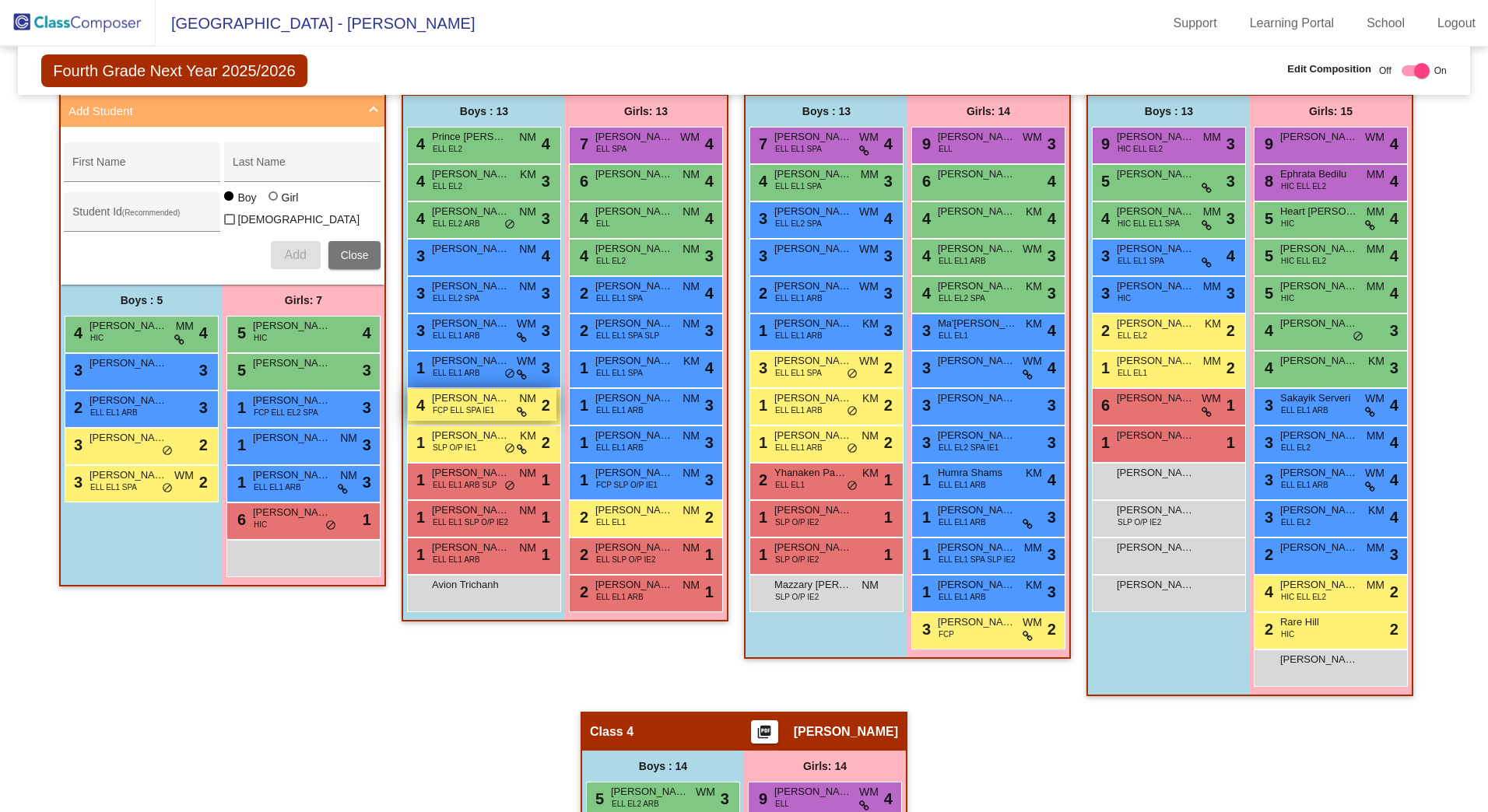
scroll to position [351, 0]
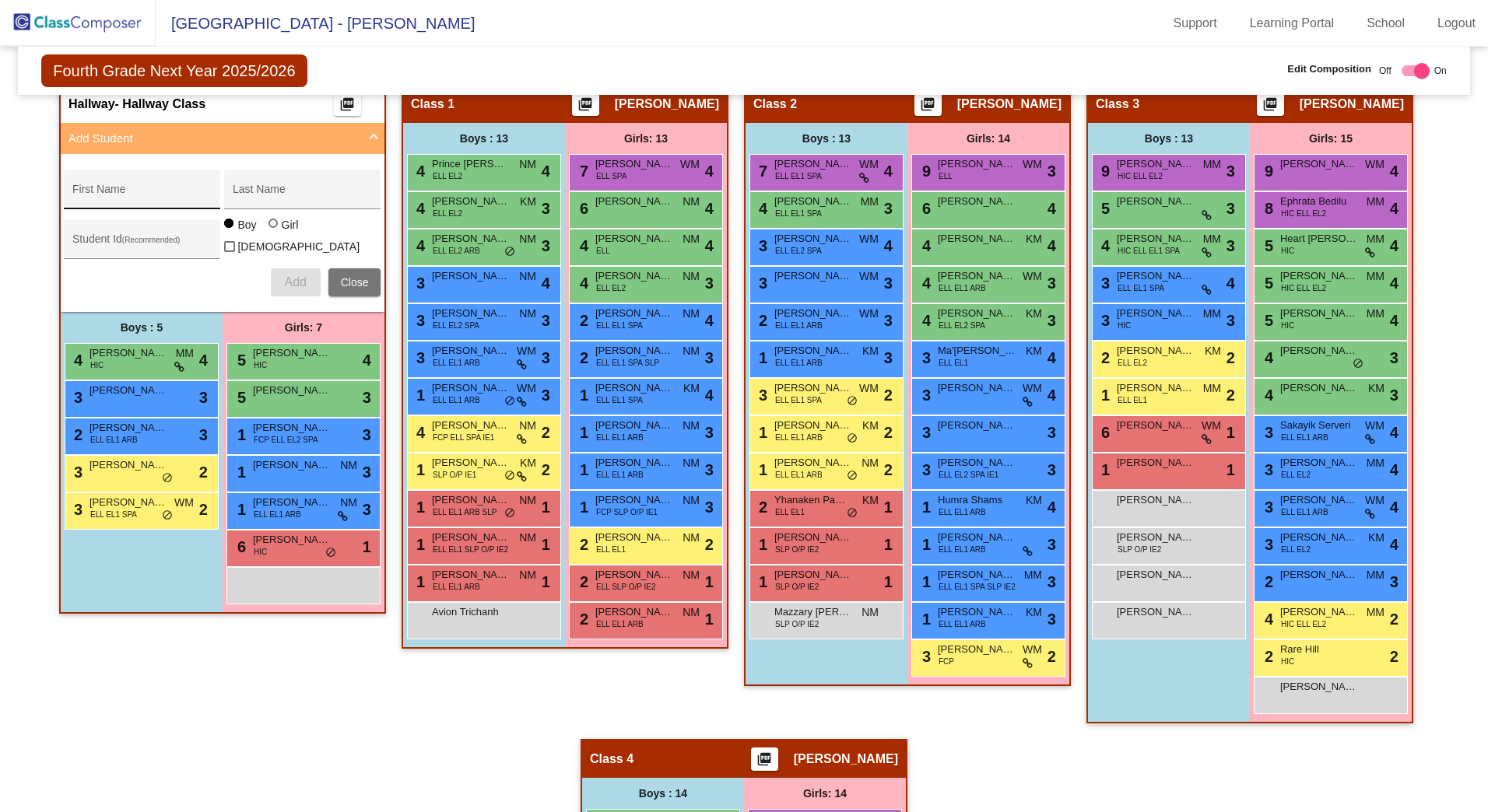
click at [105, 182] on div "First Name" at bounding box center [143, 194] width 140 height 32
click at [293, 275] on span "Add" at bounding box center [295, 282] width 22 height 14
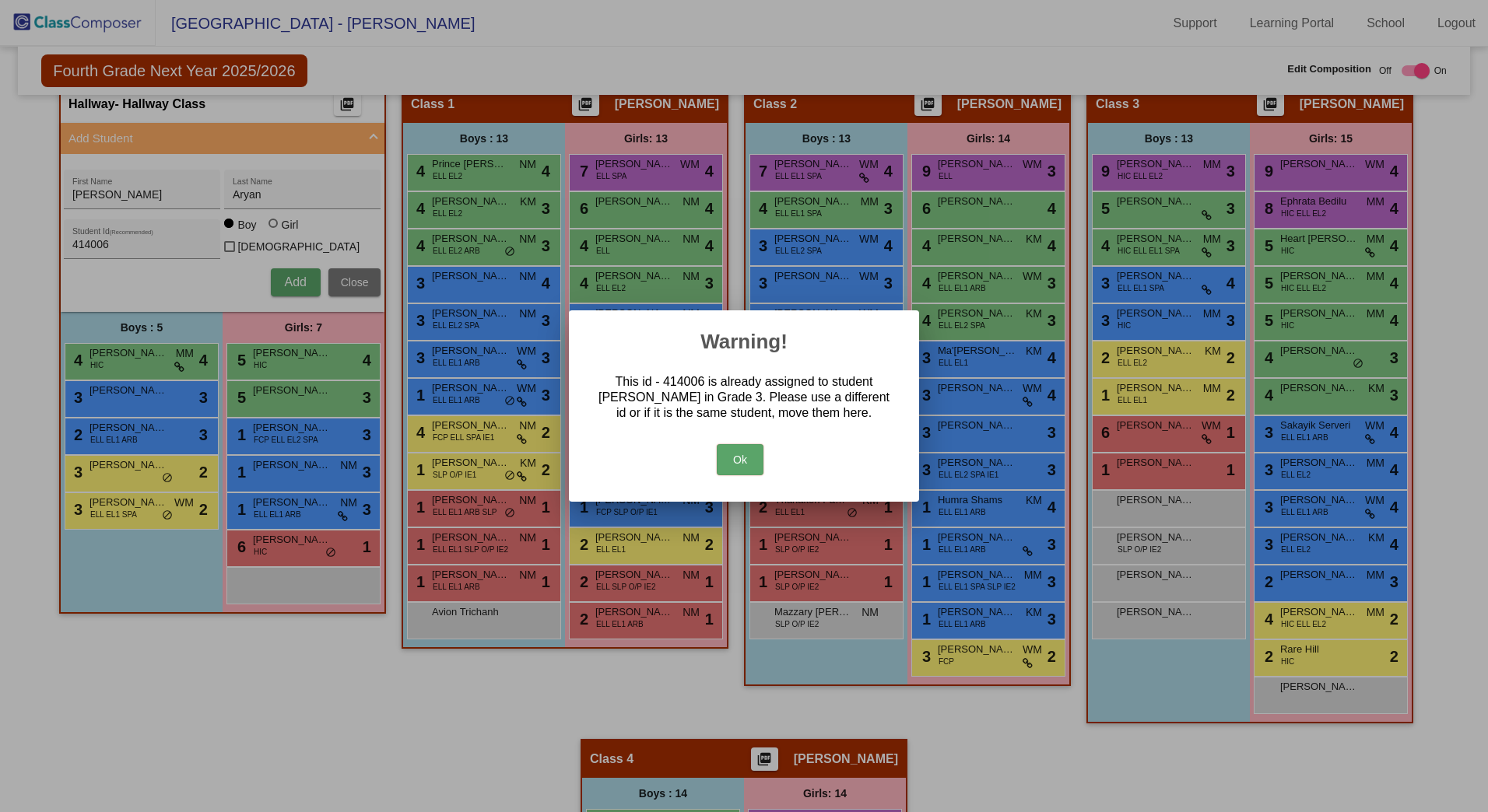
drag, startPoint x: 752, startPoint y: 463, endPoint x: 743, endPoint y: 455, distance: 12.0
click at [750, 463] on button "Ok" at bounding box center [740, 459] width 46 height 31
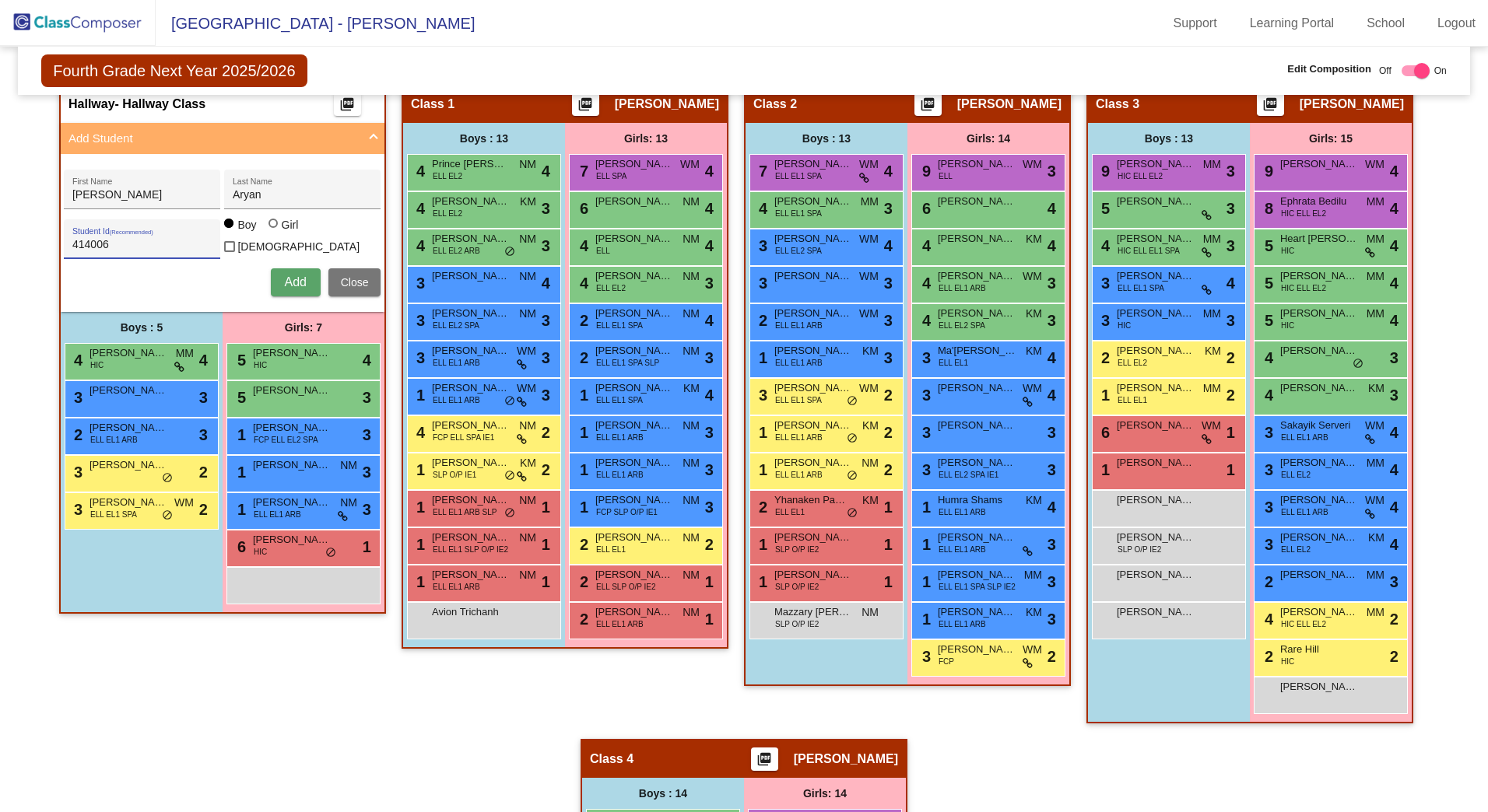
drag, startPoint x: 164, startPoint y: 244, endPoint x: -38, endPoint y: 239, distance: 202.1
click at [0, 239] on html "[GEOGRAPHIC_DATA] - Adriana Support Learning Portal School Logout home Home set…" at bounding box center [744, 406] width 1488 height 812
click at [286, 278] on span "Add" at bounding box center [295, 282] width 22 height 14
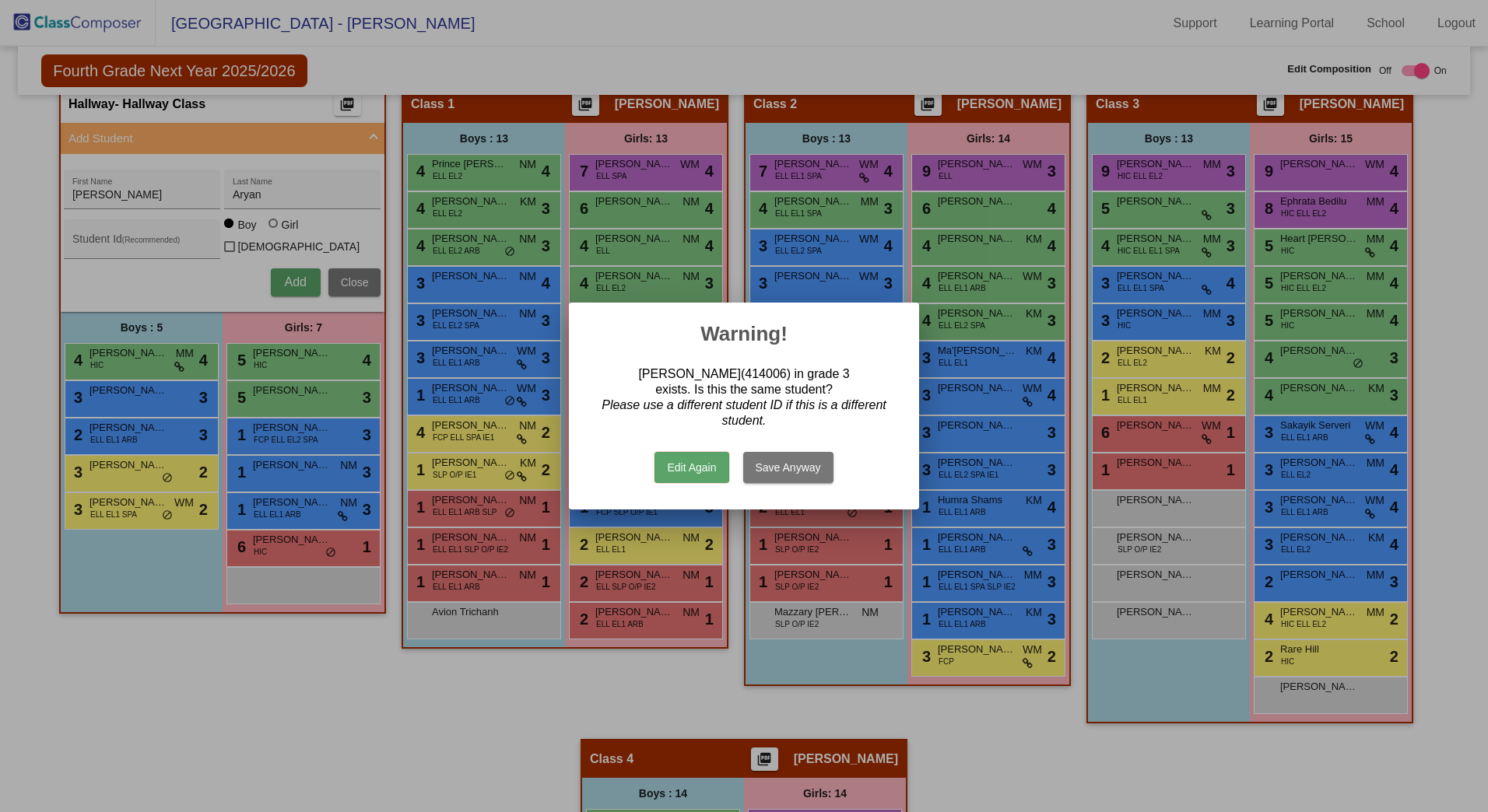
click at [696, 474] on button "Edit Again" at bounding box center [692, 468] width 74 height 31
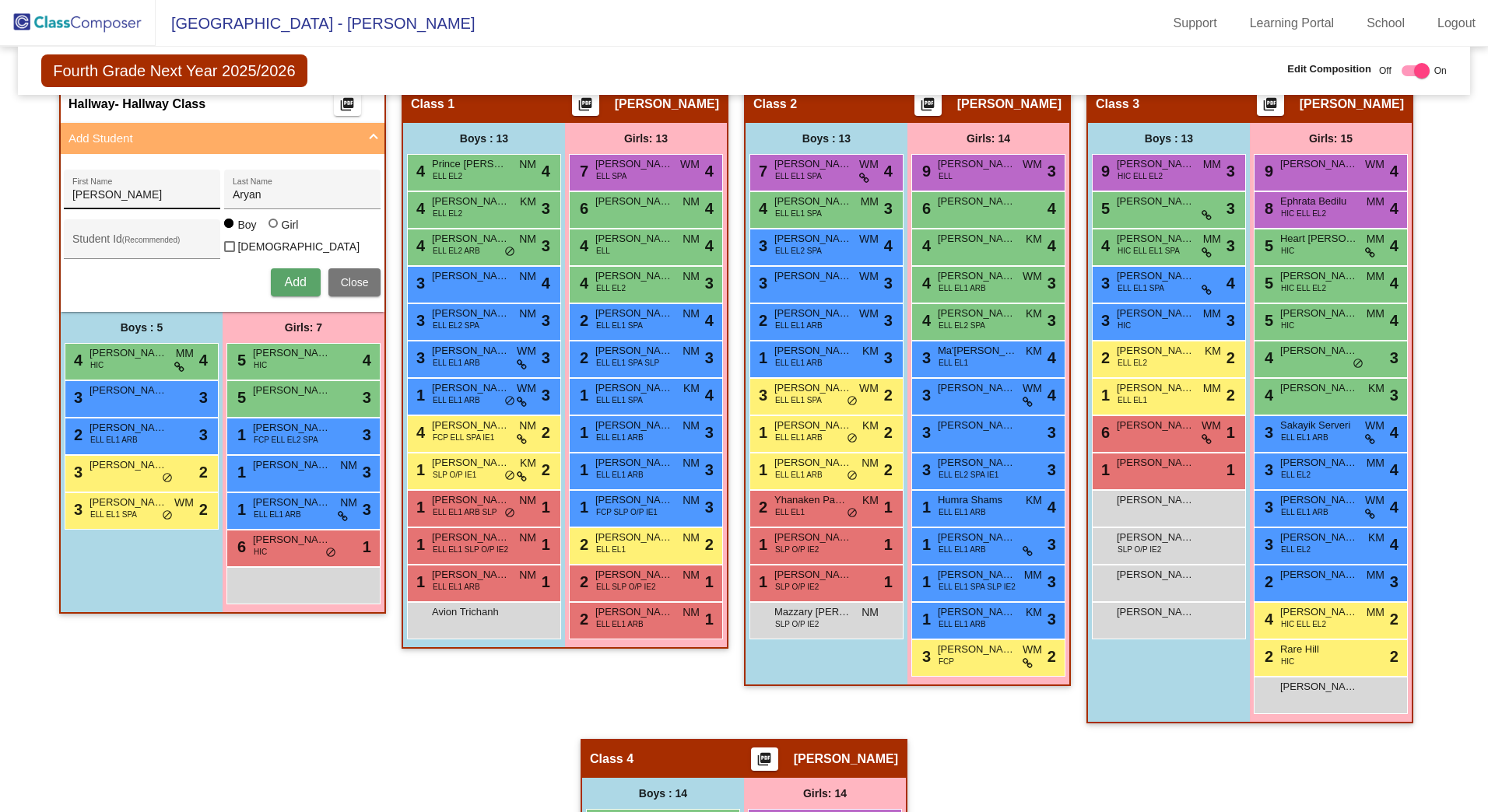
click at [211, 201] on div "[PERSON_NAME] First Name" at bounding box center [142, 189] width 156 height 40
click at [181, 179] on div "[PERSON_NAME] First Name" at bounding box center [143, 194] width 140 height 32
click at [136, 247] on input "Student Id (Recommended)" at bounding box center [143, 245] width 140 height 13
click at [289, 284] on span "Add" at bounding box center [295, 282] width 22 height 14
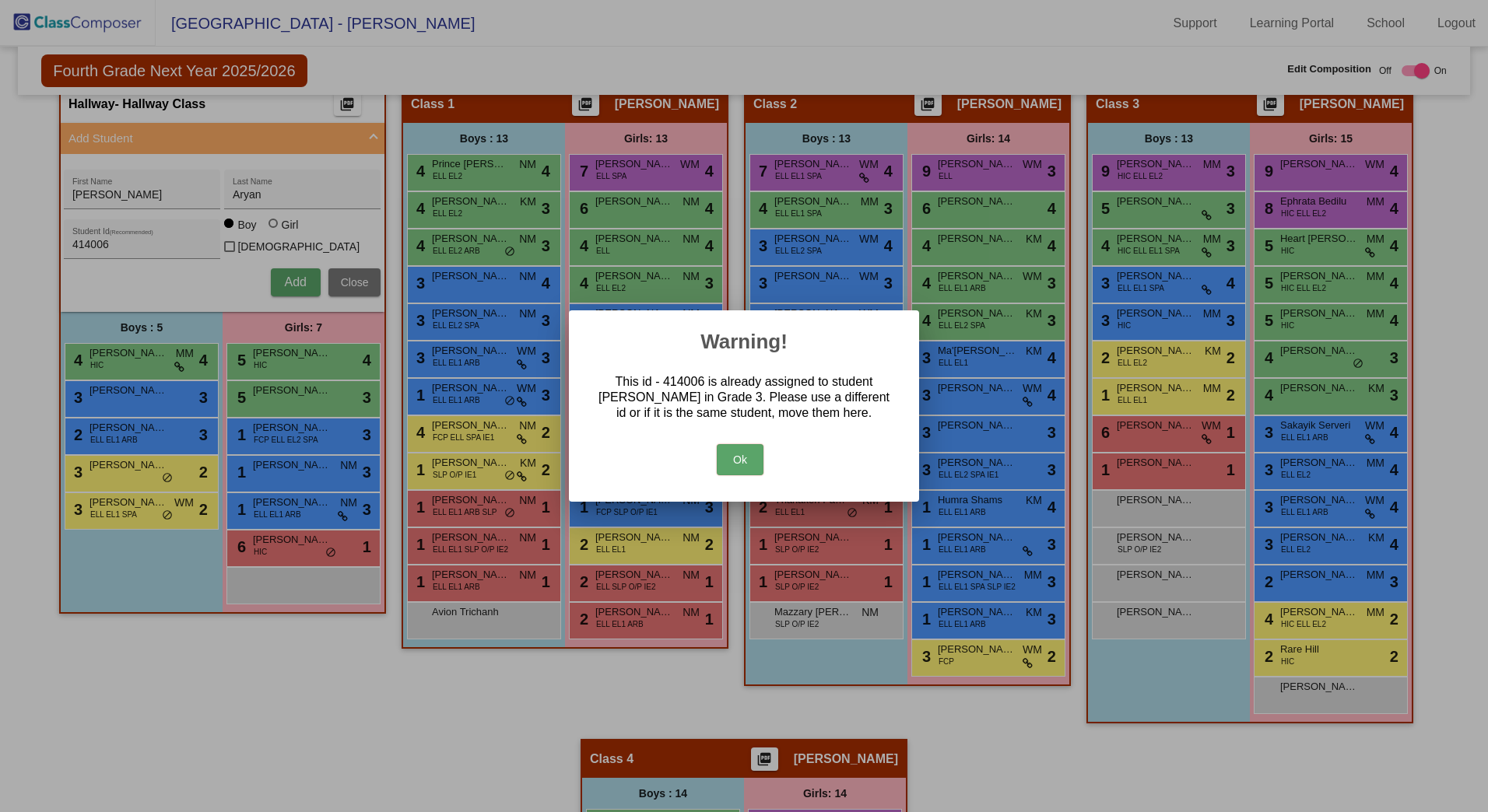
click at [749, 463] on button "Ok" at bounding box center [740, 459] width 46 height 31
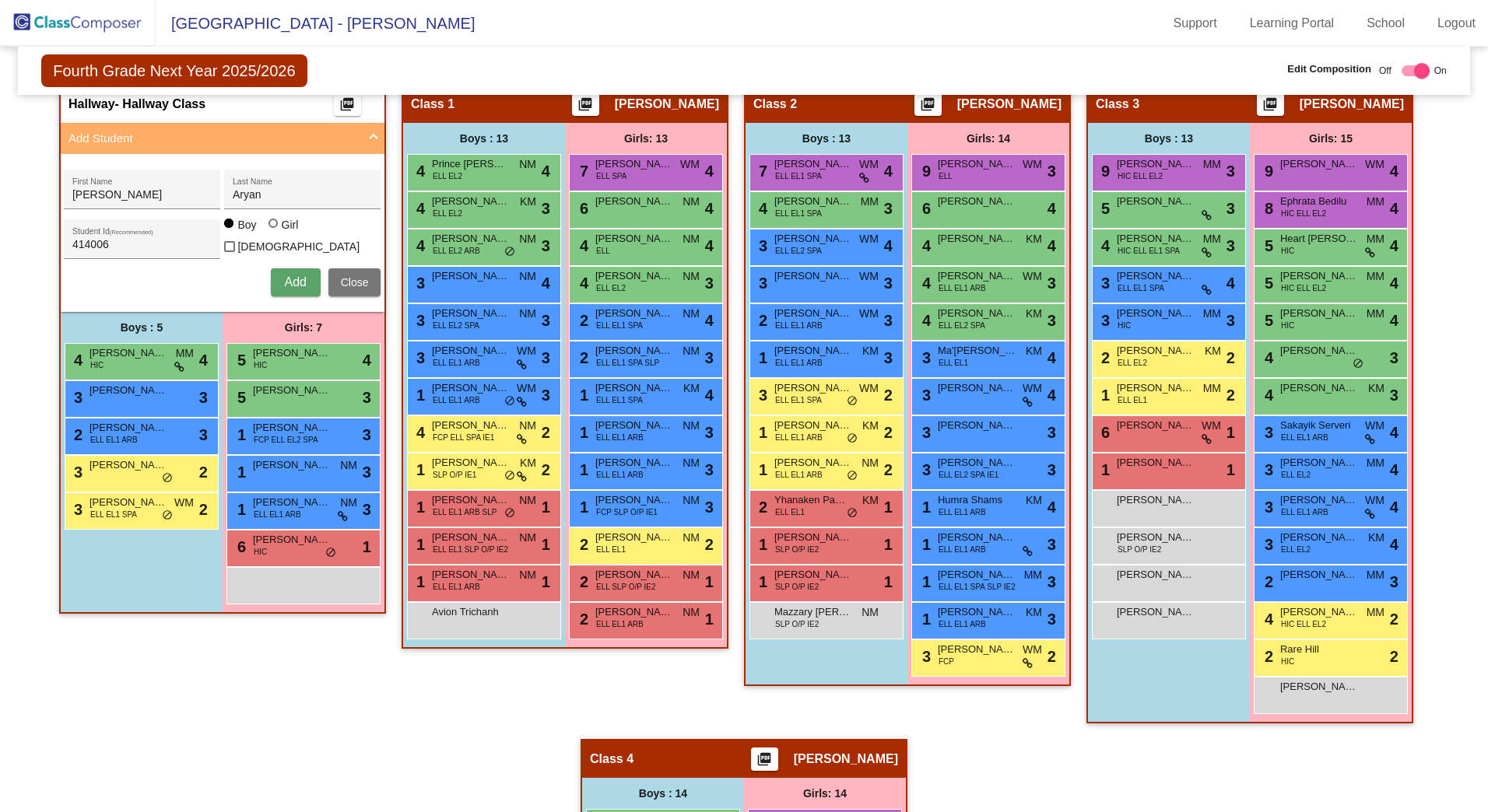
drag, startPoint x: 110, startPoint y: 247, endPoint x: -184, endPoint y: 148, distance: 310.2
click at [0, 148] on html "[GEOGRAPHIC_DATA] - Adriana Support Learning Portal School Logout home Home set…" at bounding box center [744, 406] width 1488 height 812
click at [285, 278] on span "Add" at bounding box center [295, 282] width 22 height 14
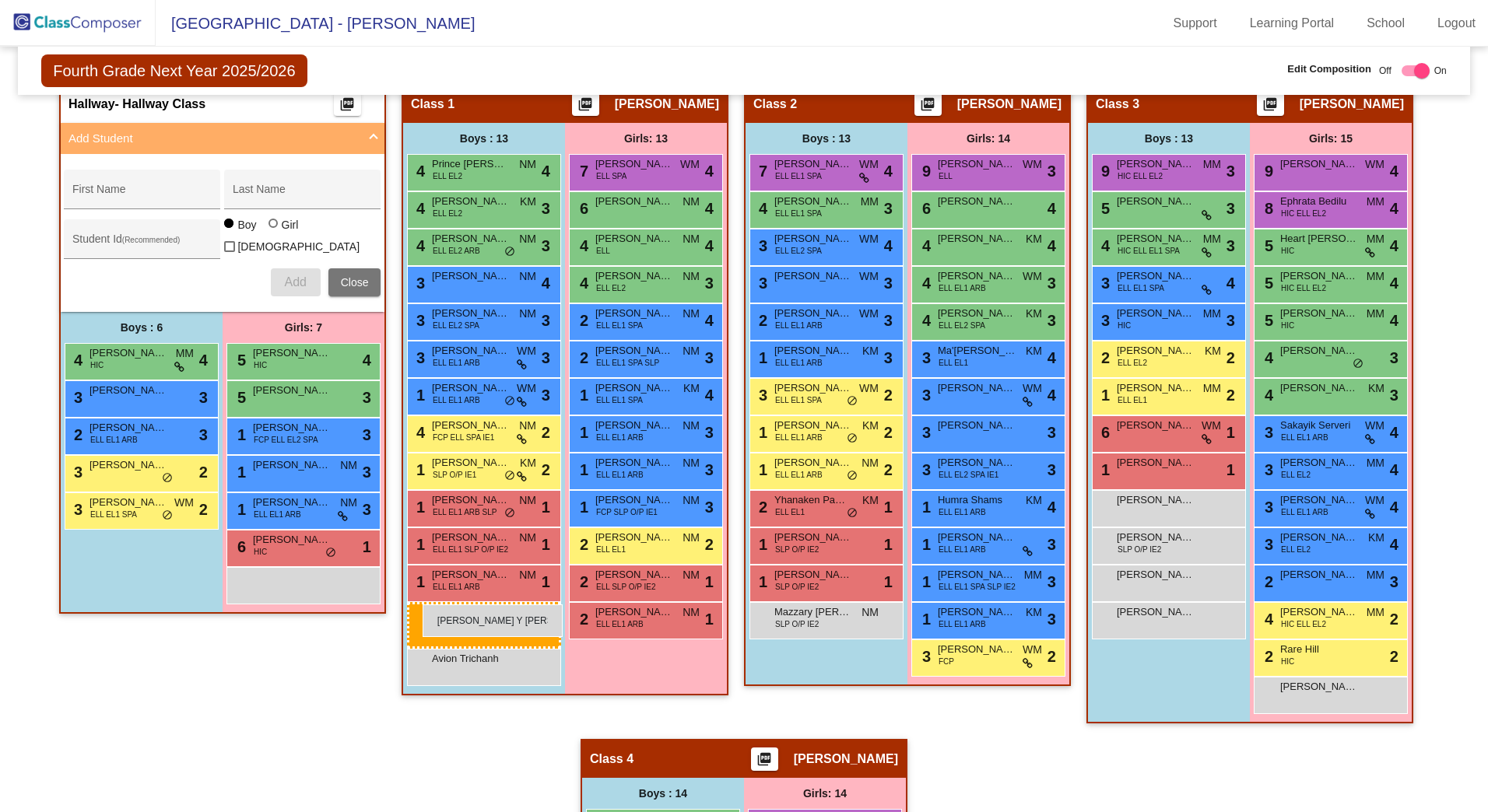
drag, startPoint x: 161, startPoint y: 548, endPoint x: 423, endPoint y: 604, distance: 267.9
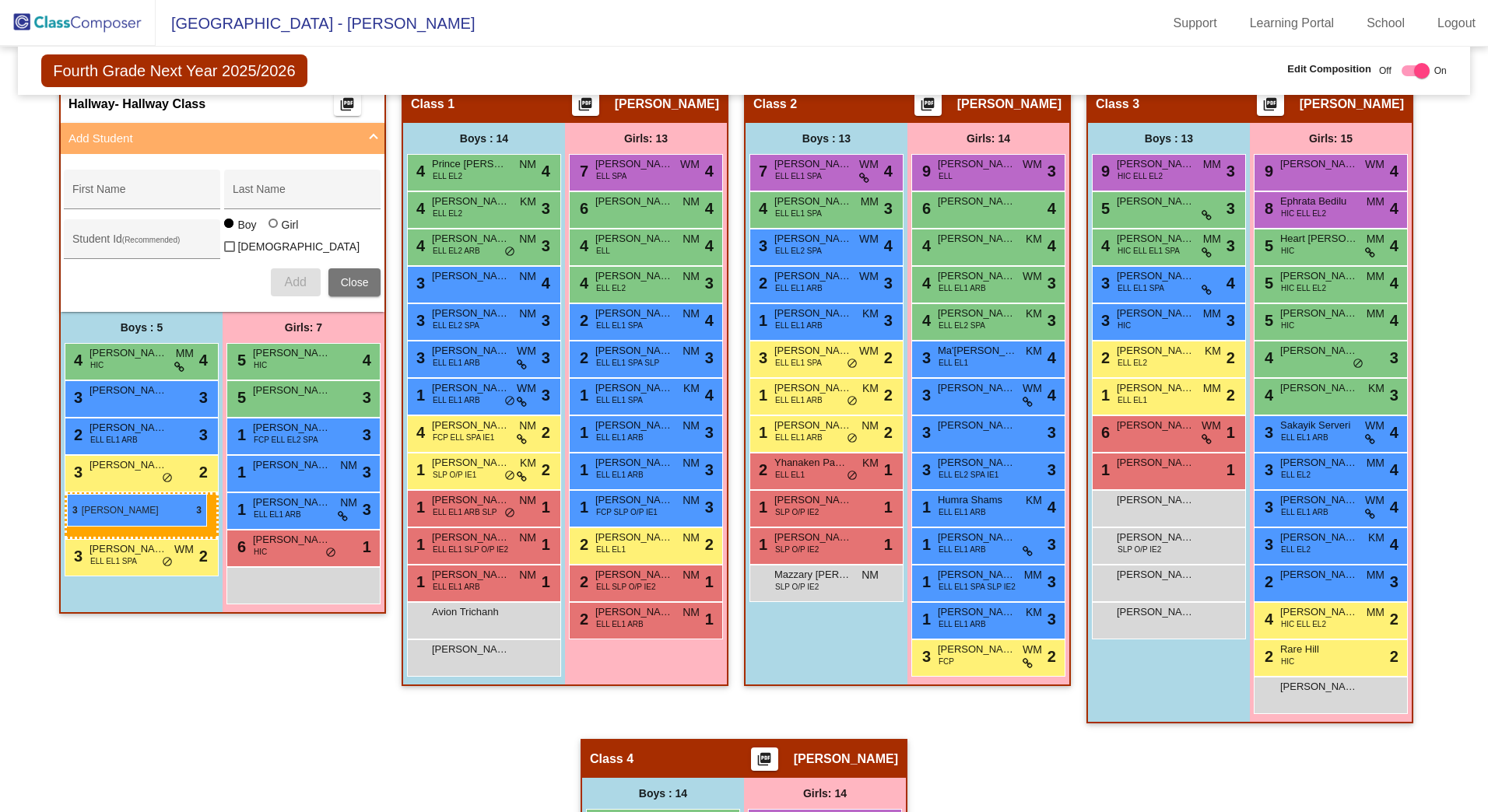
drag, startPoint x: 823, startPoint y: 284, endPoint x: 67, endPoint y: 494, distance: 784.6
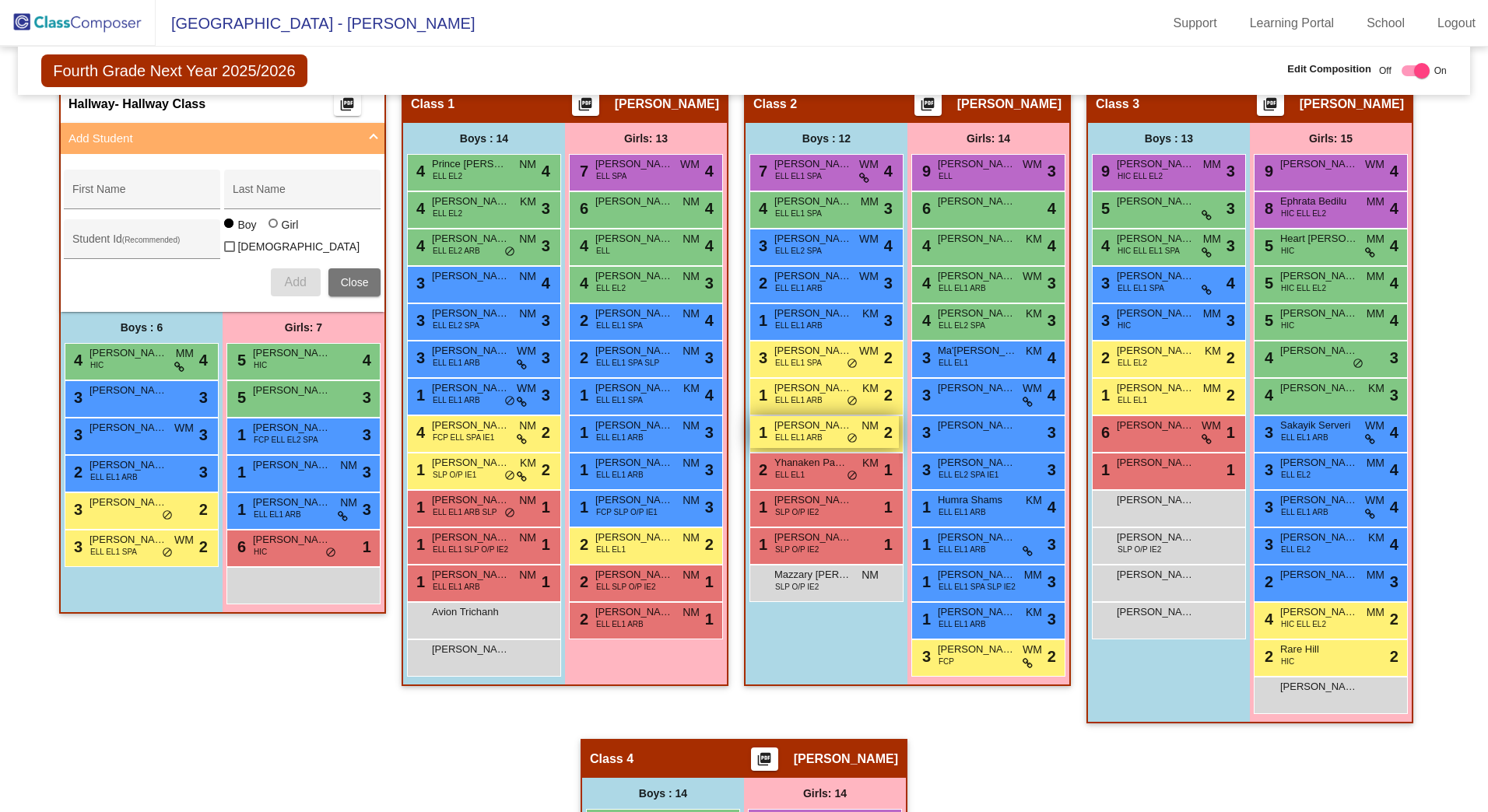
click at [798, 431] on span "[PERSON_NAME]" at bounding box center [813, 425] width 78 height 15
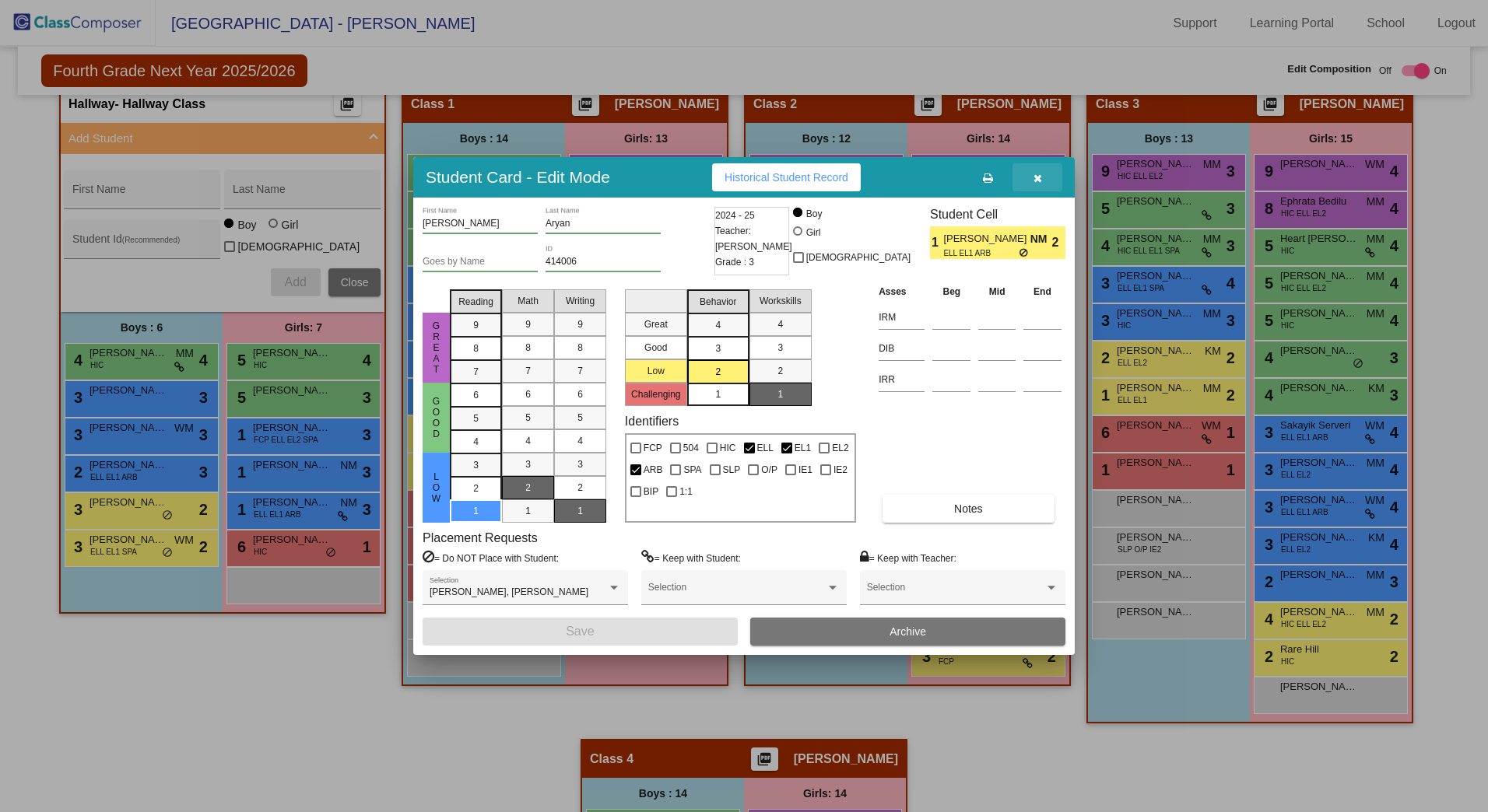
click at [1042, 175] on button "button" at bounding box center [1037, 177] width 50 height 28
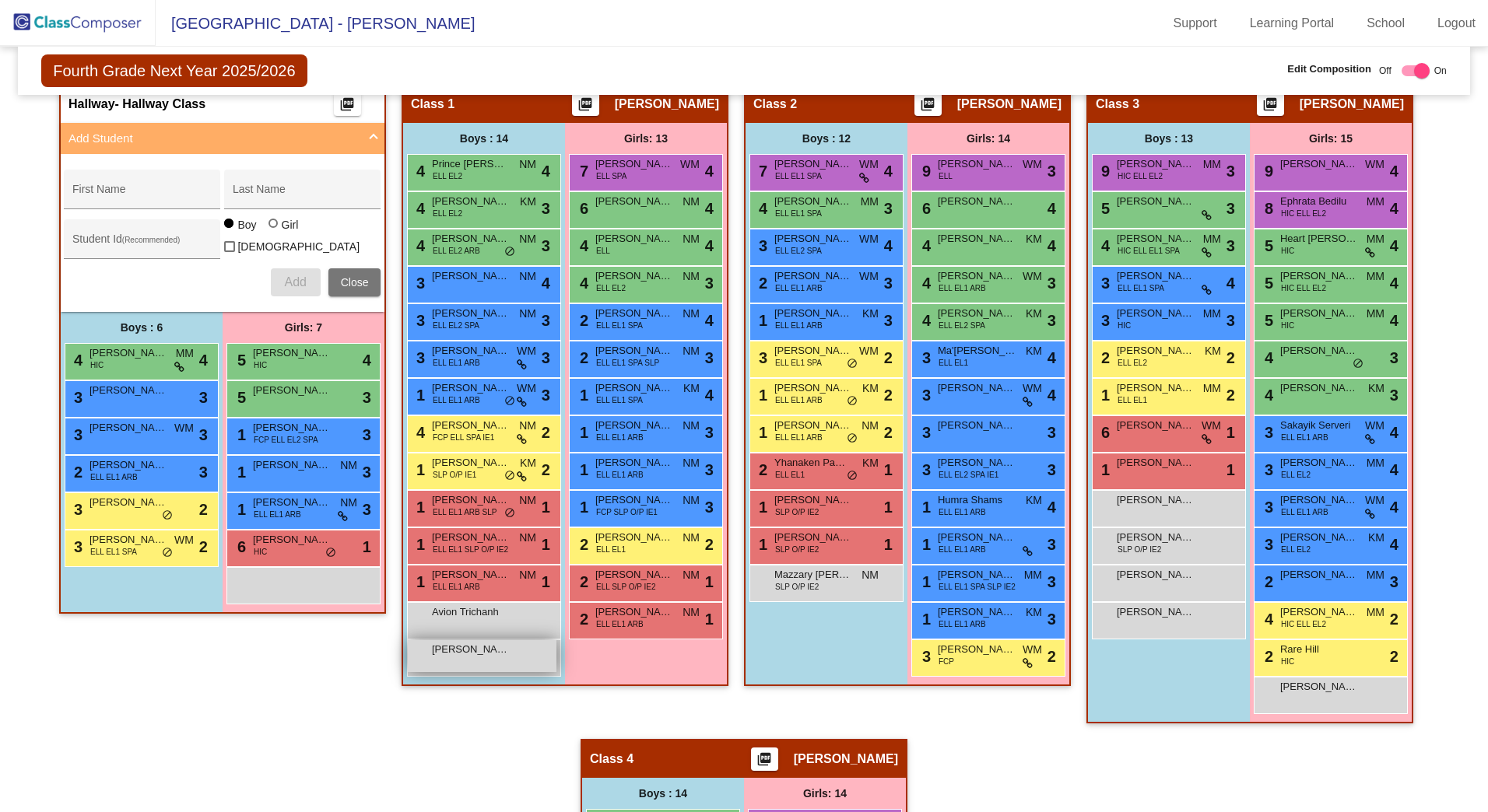
drag, startPoint x: 502, startPoint y: 668, endPoint x: 440, endPoint y: 660, distance: 62.5
click at [440, 660] on div "[PERSON_NAME] Y [PERSON_NAME] lock do_not_disturb_alt" at bounding box center [482, 657] width 149 height 32
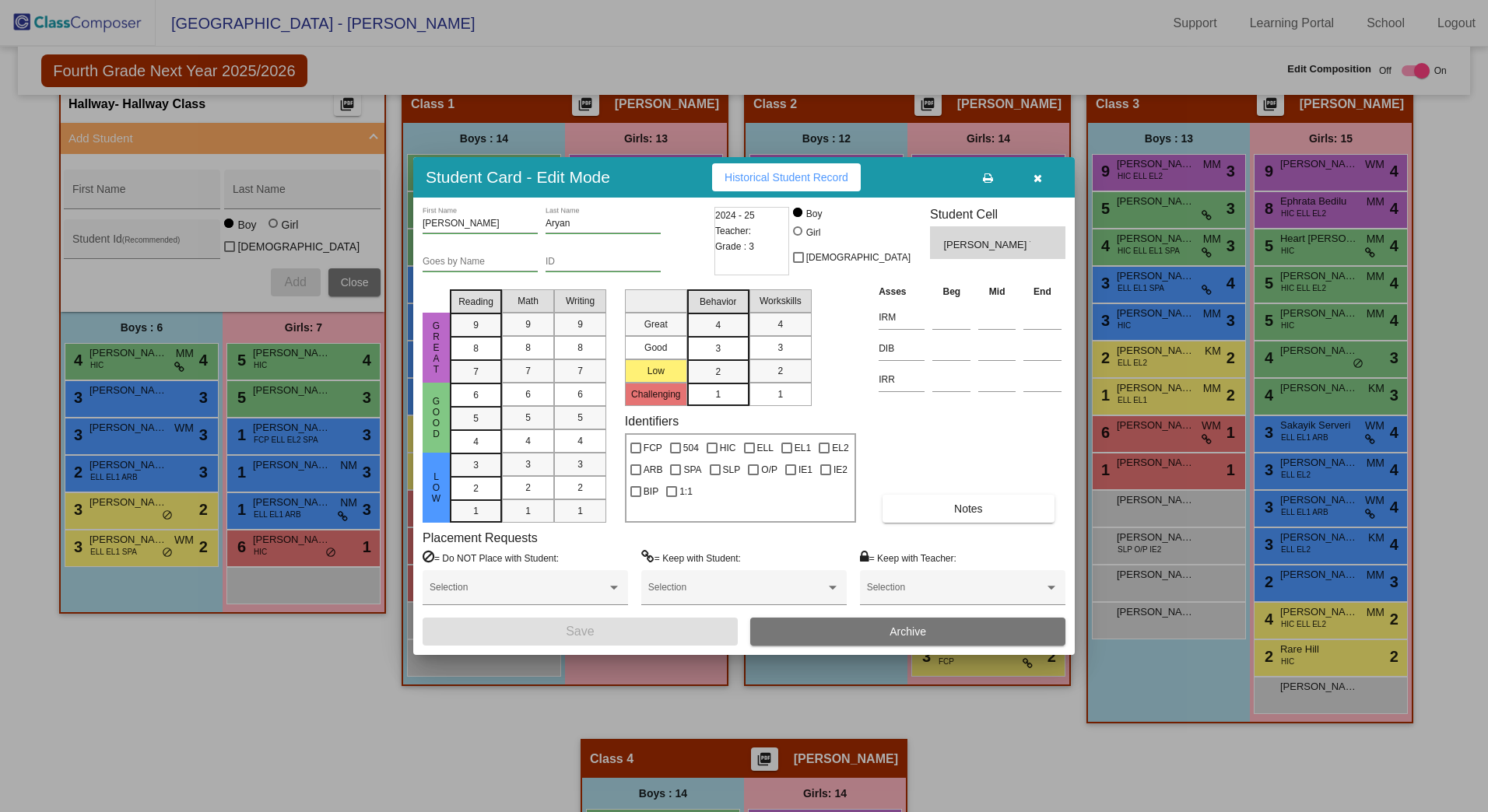
click at [973, 620] on button "Archive" at bounding box center [908, 631] width 315 height 28
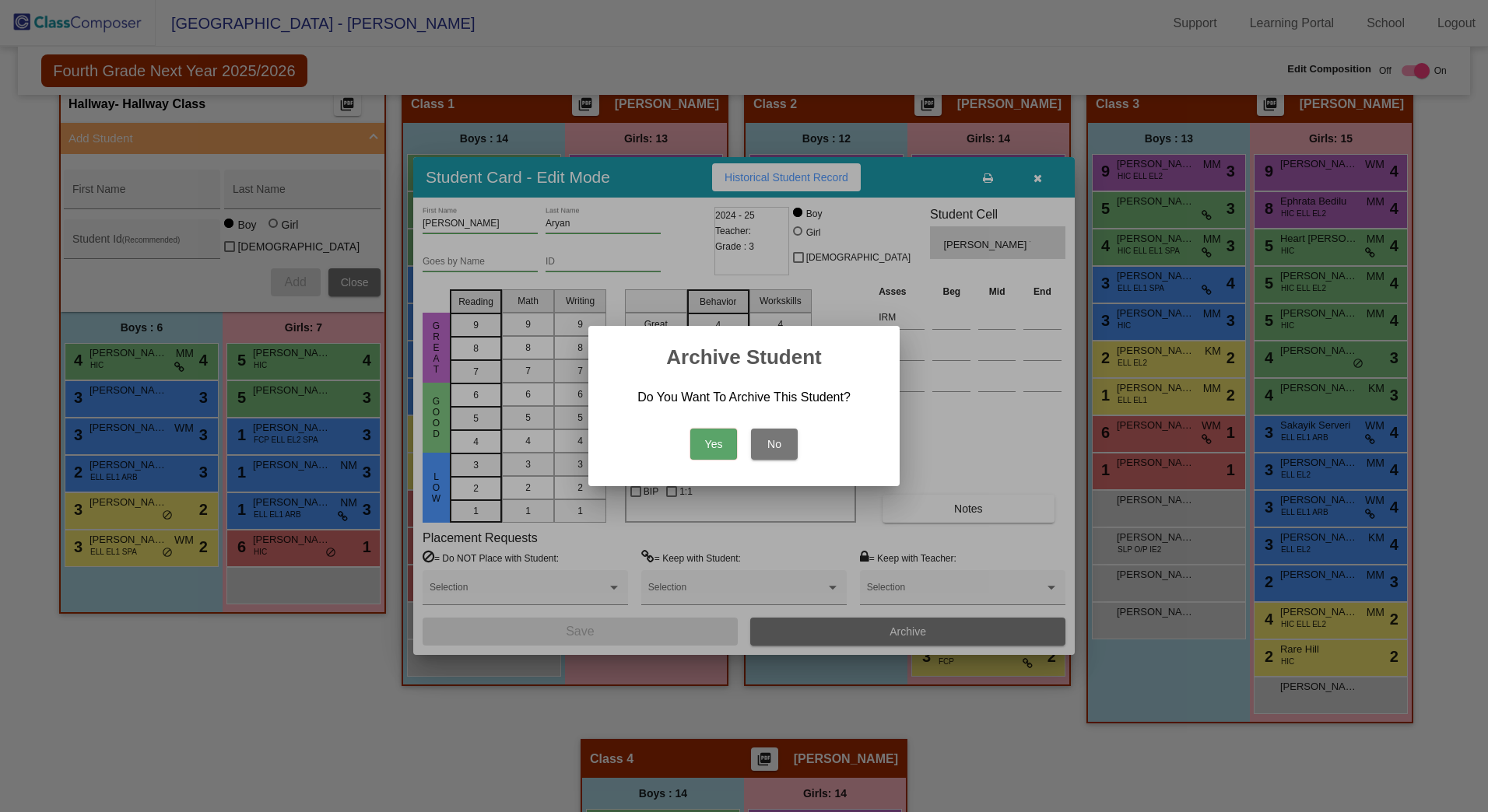
click at [730, 442] on button "Yes" at bounding box center [714, 444] width 46 height 31
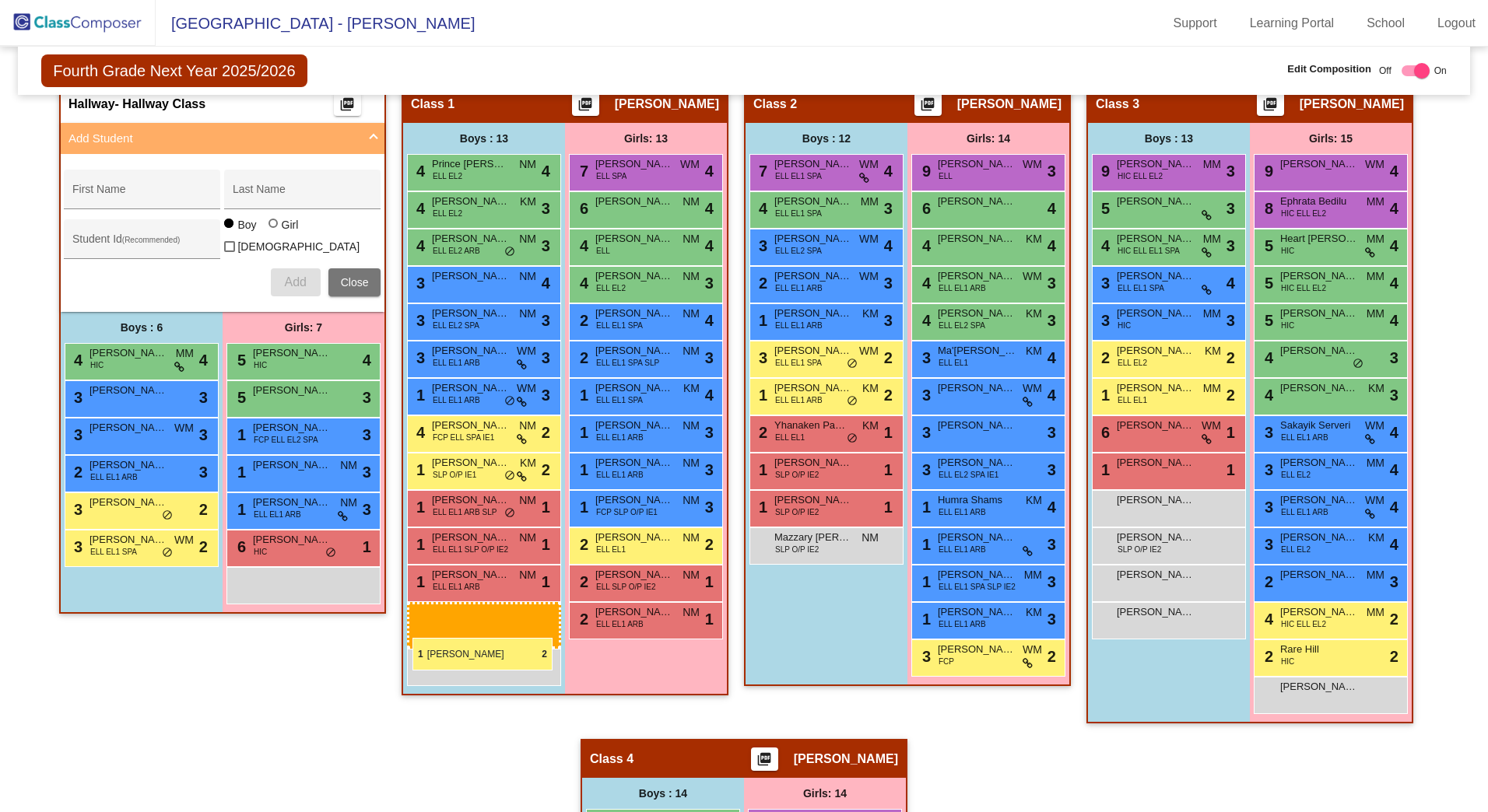
drag, startPoint x: 812, startPoint y: 432, endPoint x: 413, endPoint y: 638, distance: 449.0
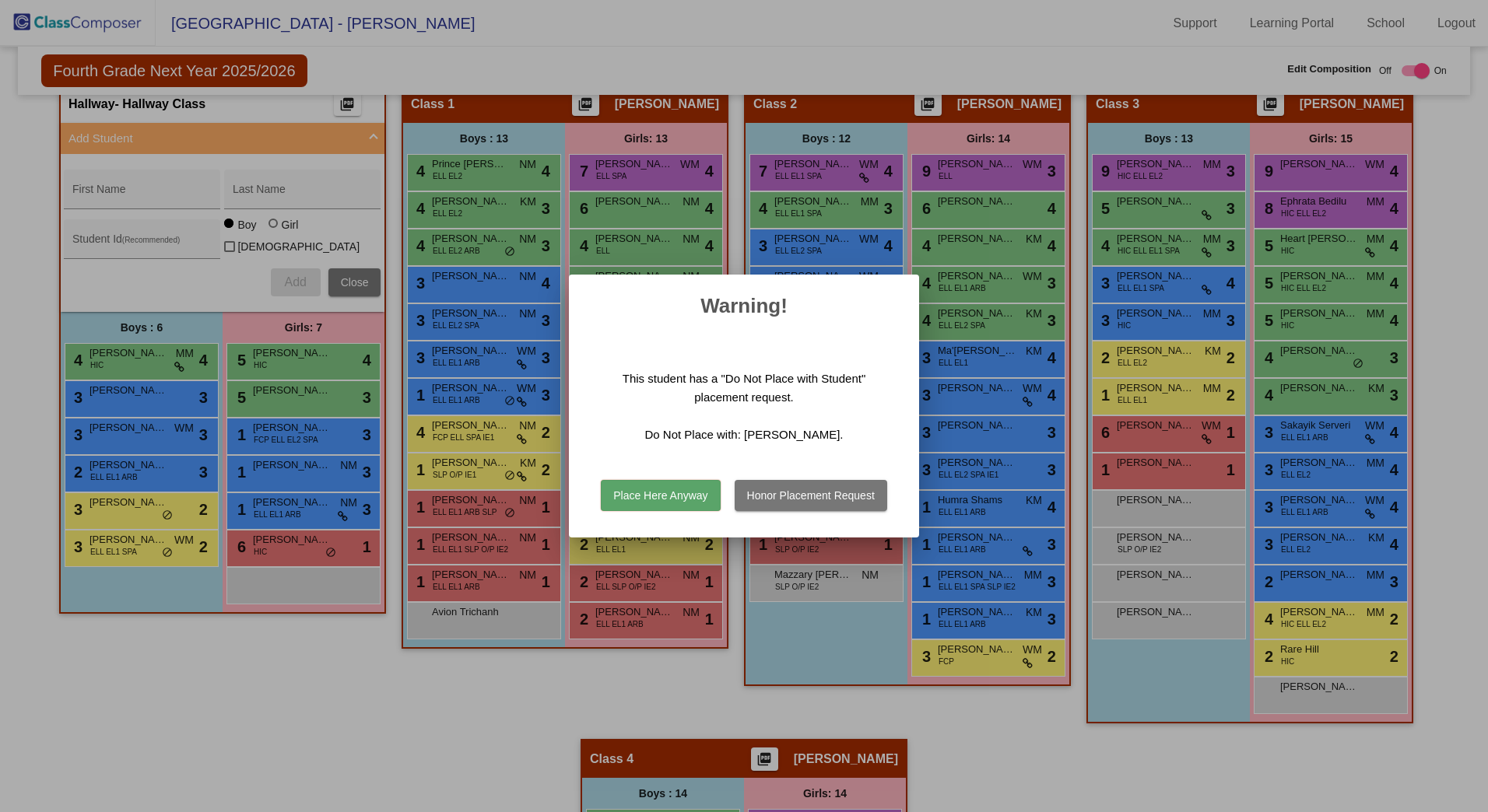
click at [675, 499] on button "Place Here Anyway" at bounding box center [660, 495] width 119 height 31
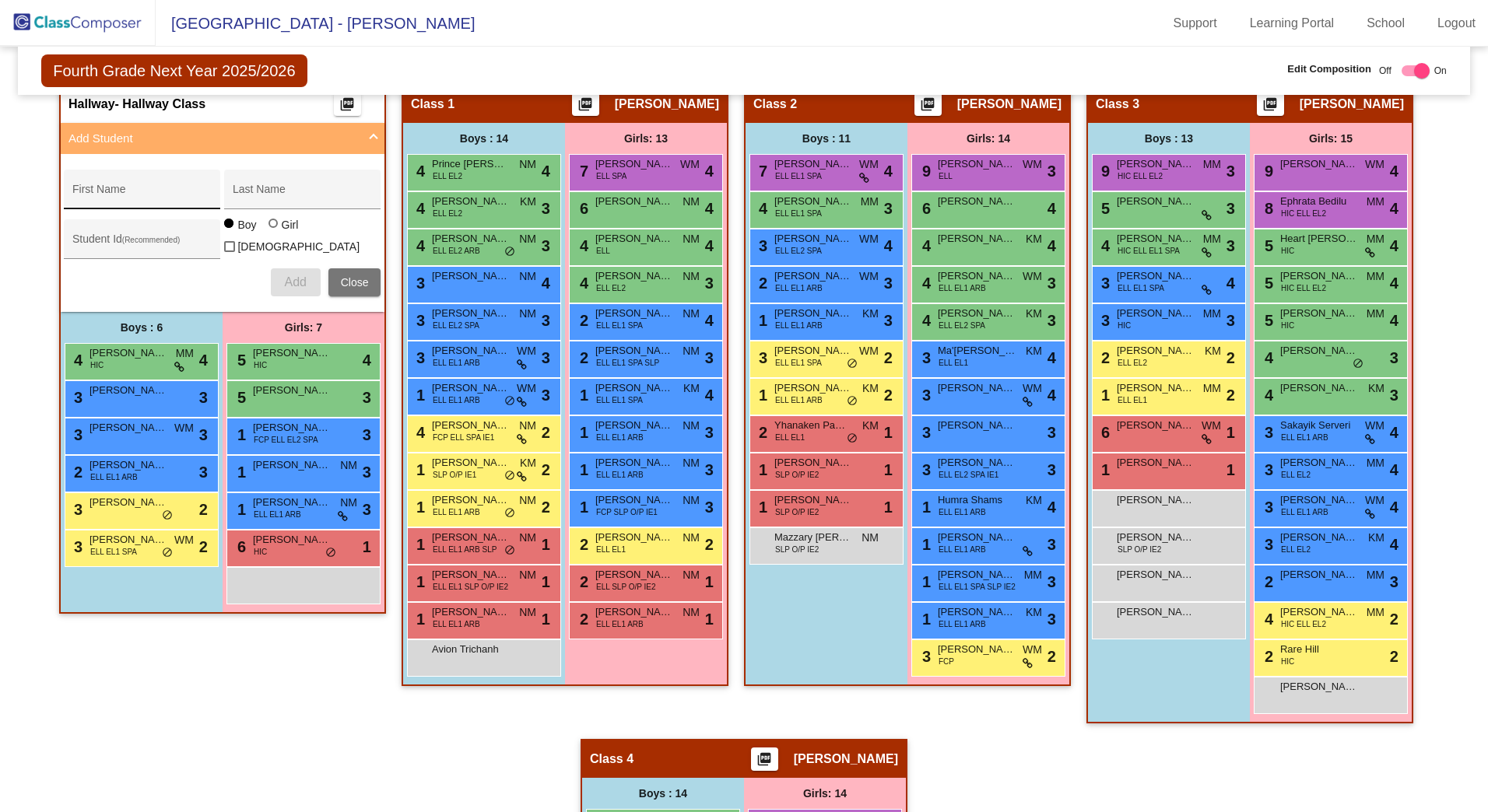
click at [134, 194] on input "First Name" at bounding box center [143, 195] width 140 height 13
click at [285, 282] on span "Add" at bounding box center [295, 282] width 22 height 14
click at [145, 194] on input "First Name" at bounding box center [143, 195] width 140 height 13
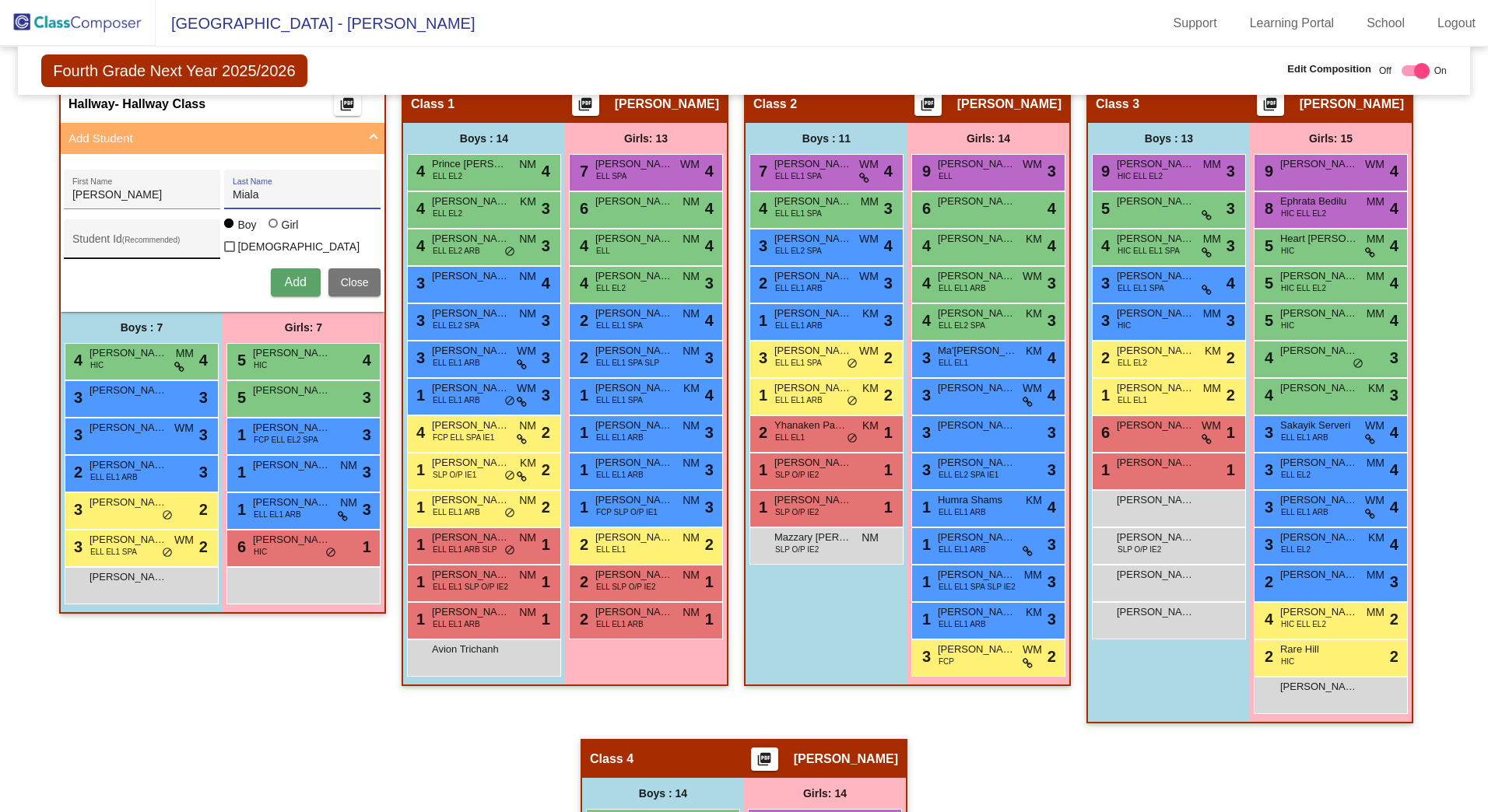
click at [113, 249] on input "Student Id (Recommended)" at bounding box center [143, 245] width 140 height 13
click at [290, 279] on span "Add" at bounding box center [295, 282] width 22 height 14
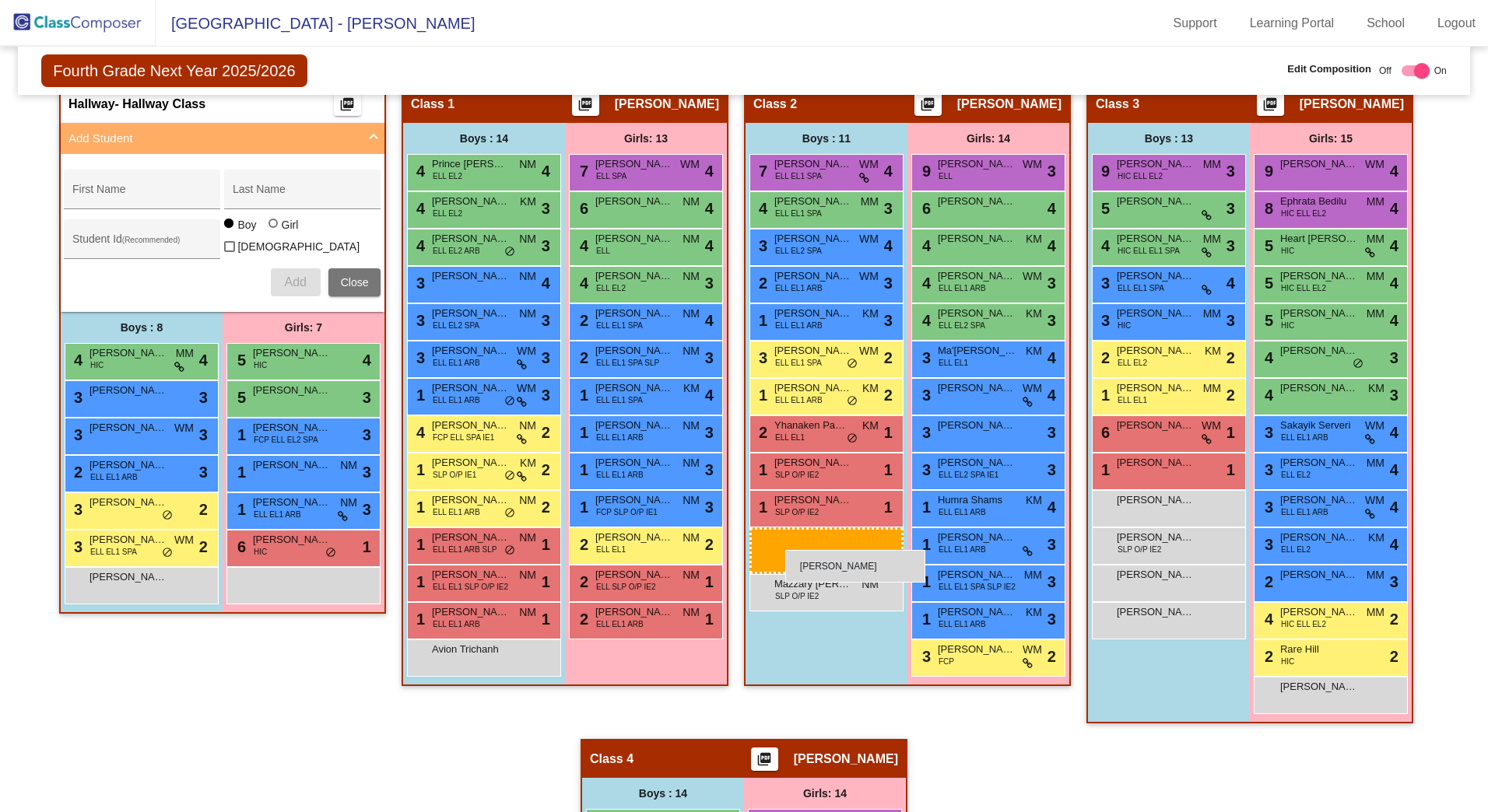
drag, startPoint x: 100, startPoint y: 590, endPoint x: 778, endPoint y: 550, distance: 679.2
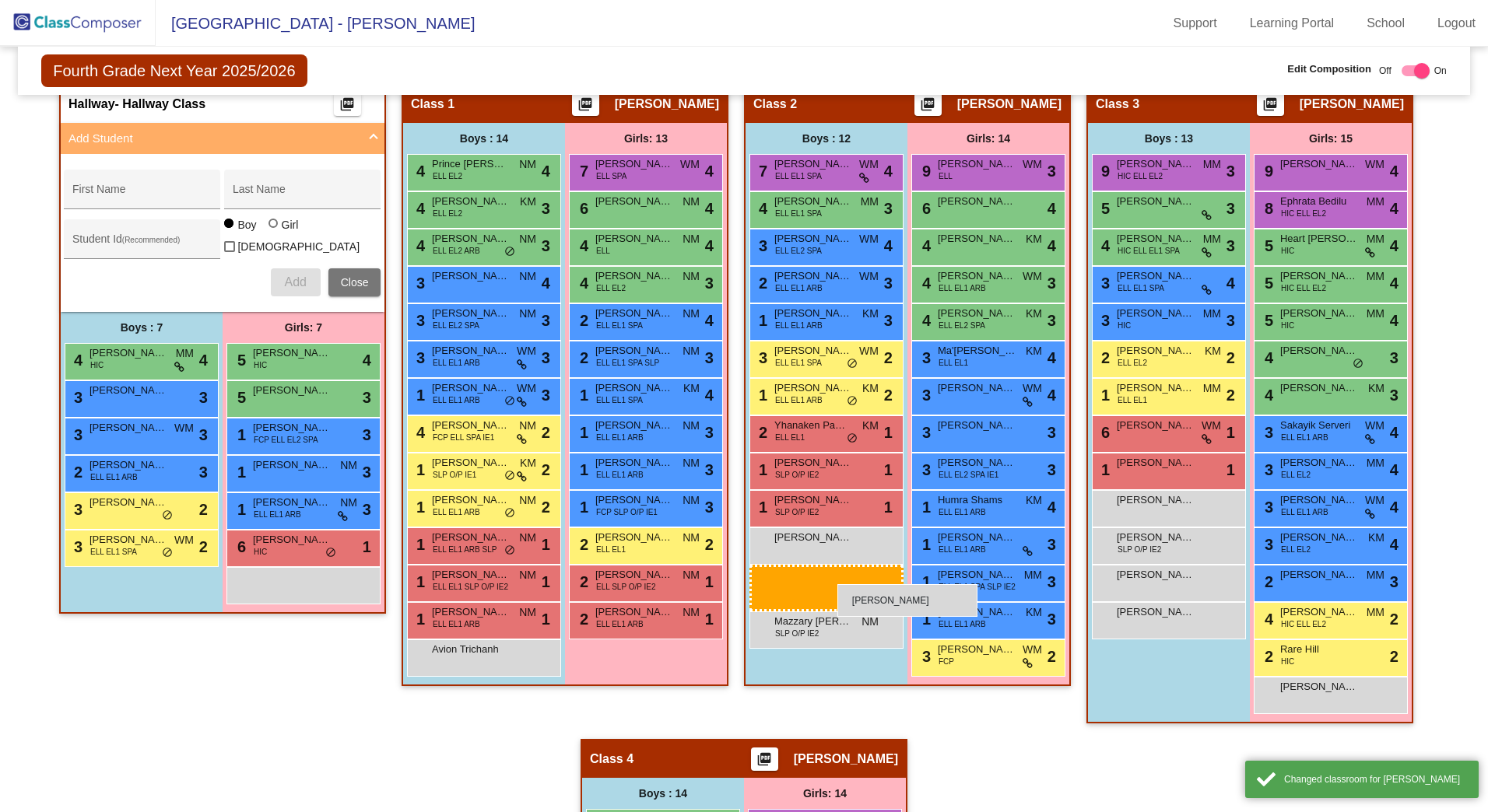
drag, startPoint x: 150, startPoint y: 582, endPoint x: 773, endPoint y: 586, distance: 623.0
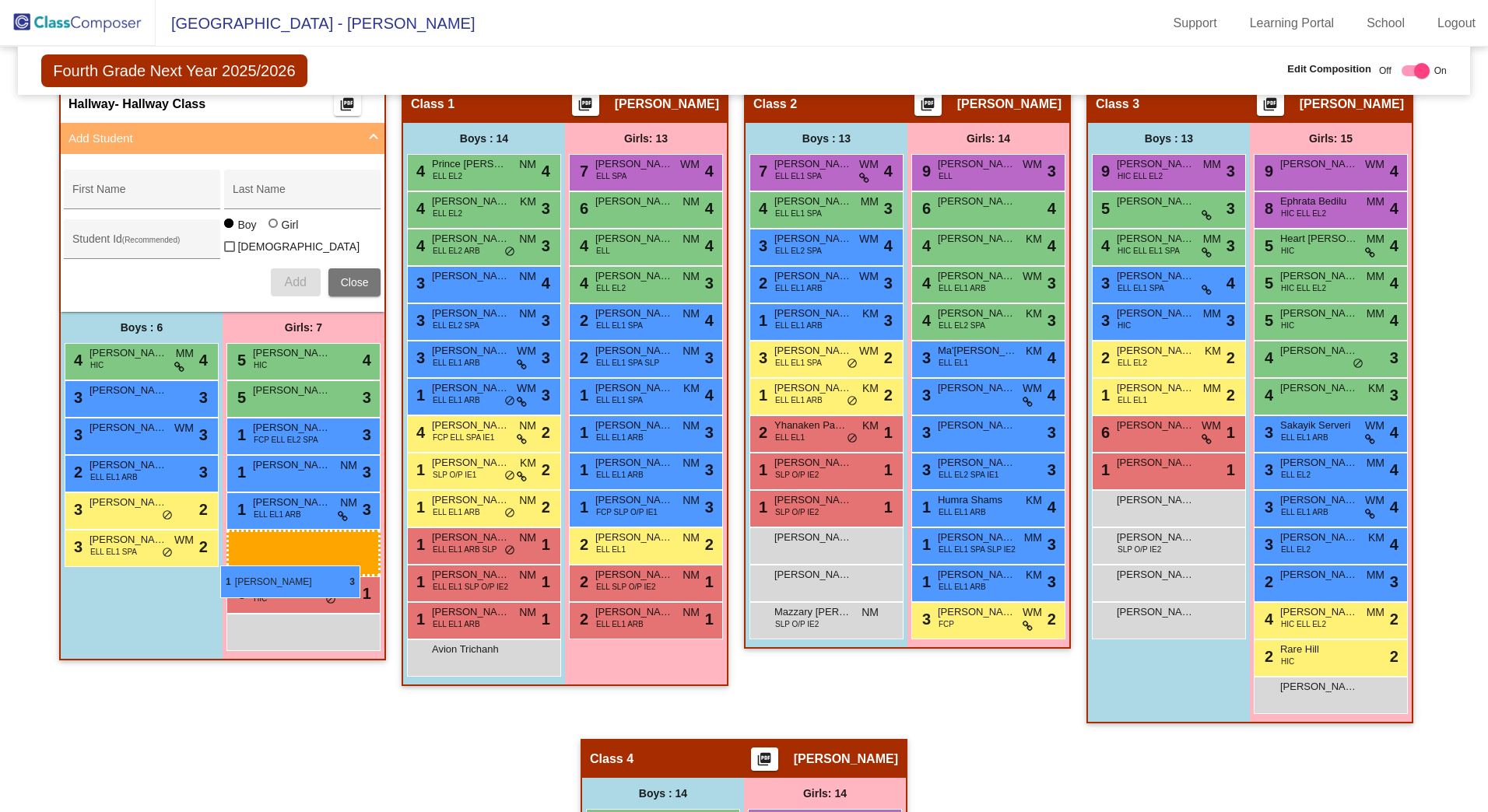
drag, startPoint x: 969, startPoint y: 549, endPoint x: 220, endPoint y: 566, distance: 749.2
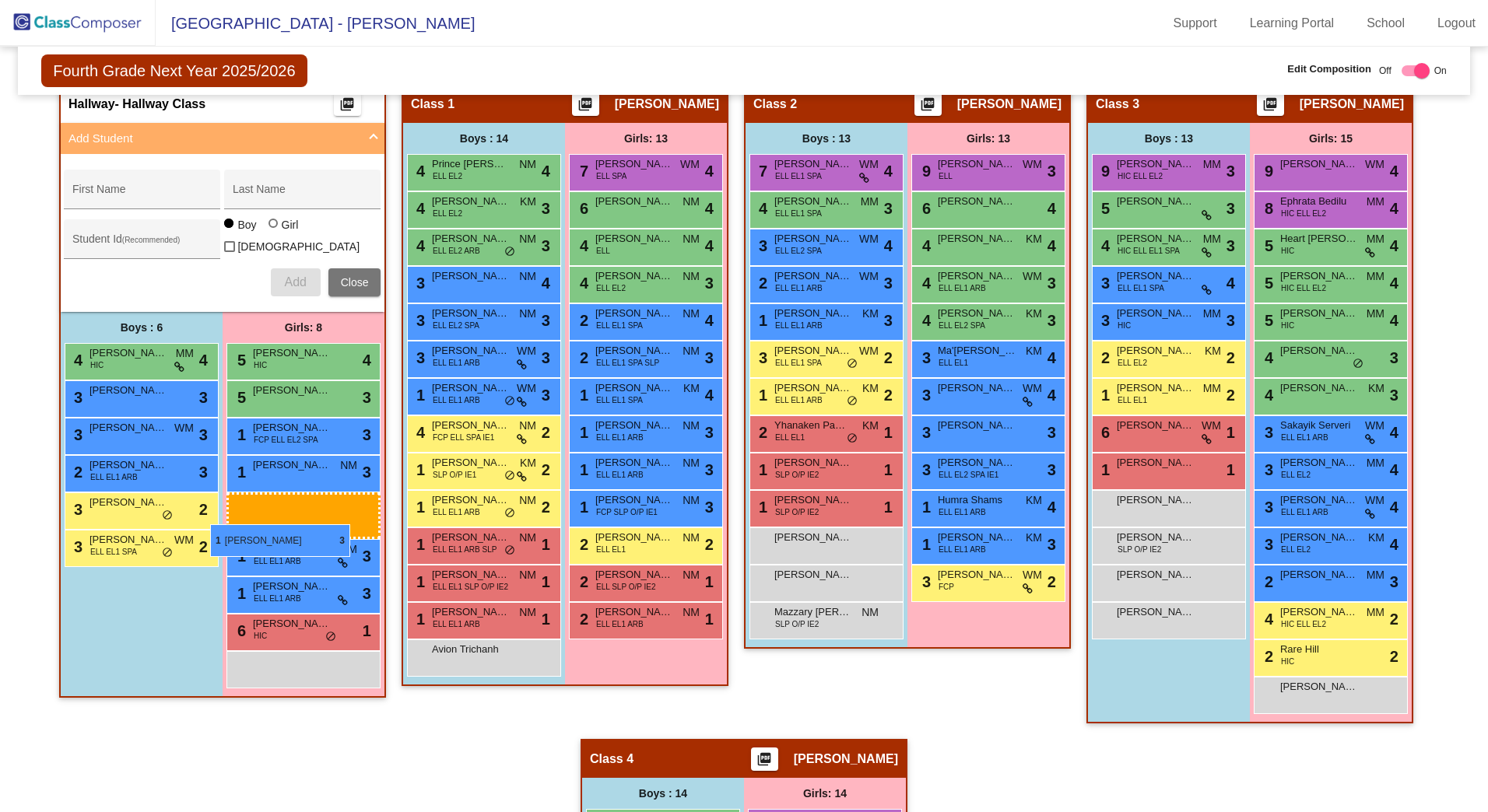
drag, startPoint x: 806, startPoint y: 549, endPoint x: 210, endPoint y: 524, distance: 596.5
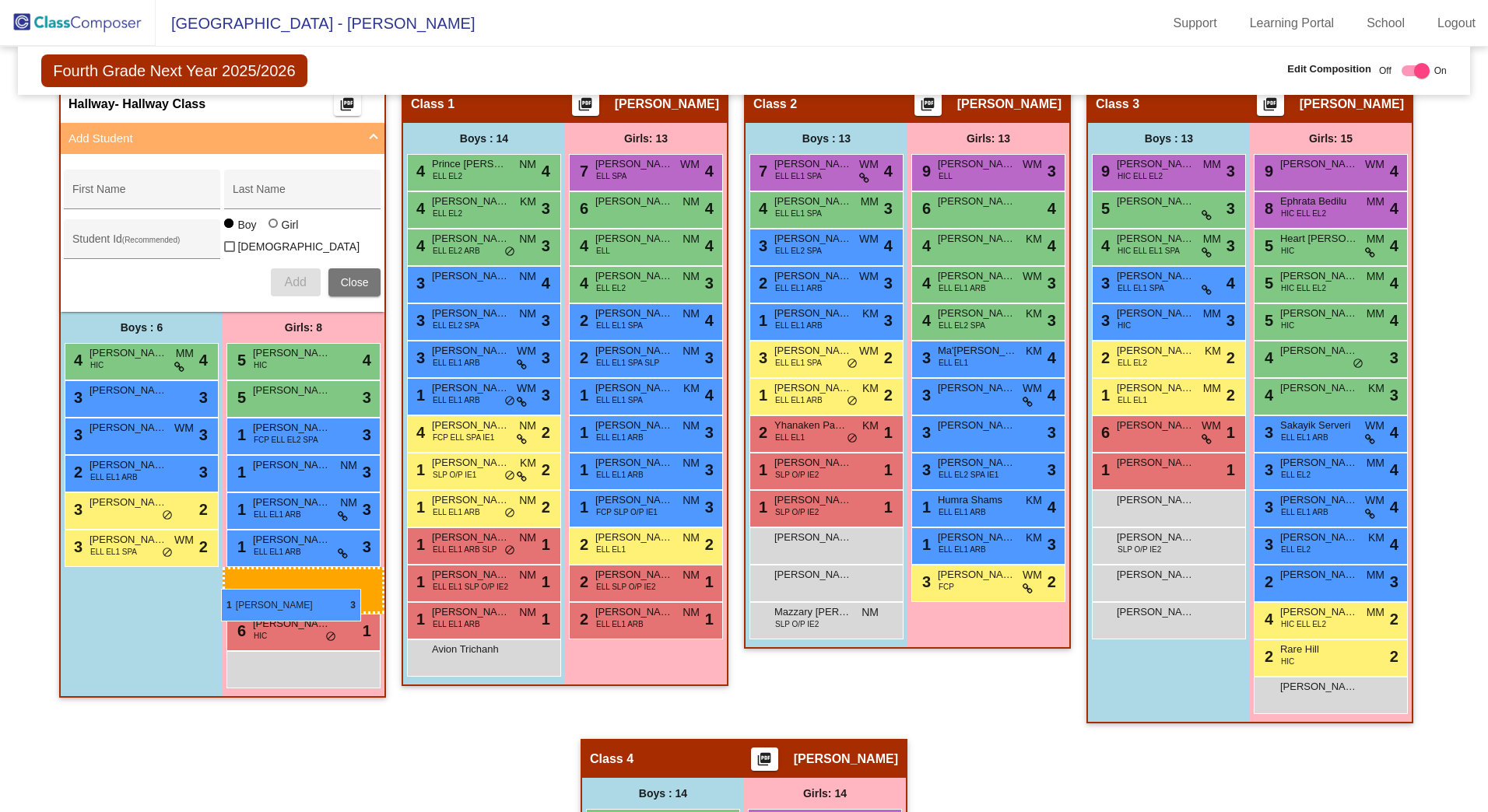
drag, startPoint x: 967, startPoint y: 546, endPoint x: 189, endPoint y: 582, distance: 778.8
drag, startPoint x: 970, startPoint y: 544, endPoint x: 225, endPoint y: 602, distance: 747.3
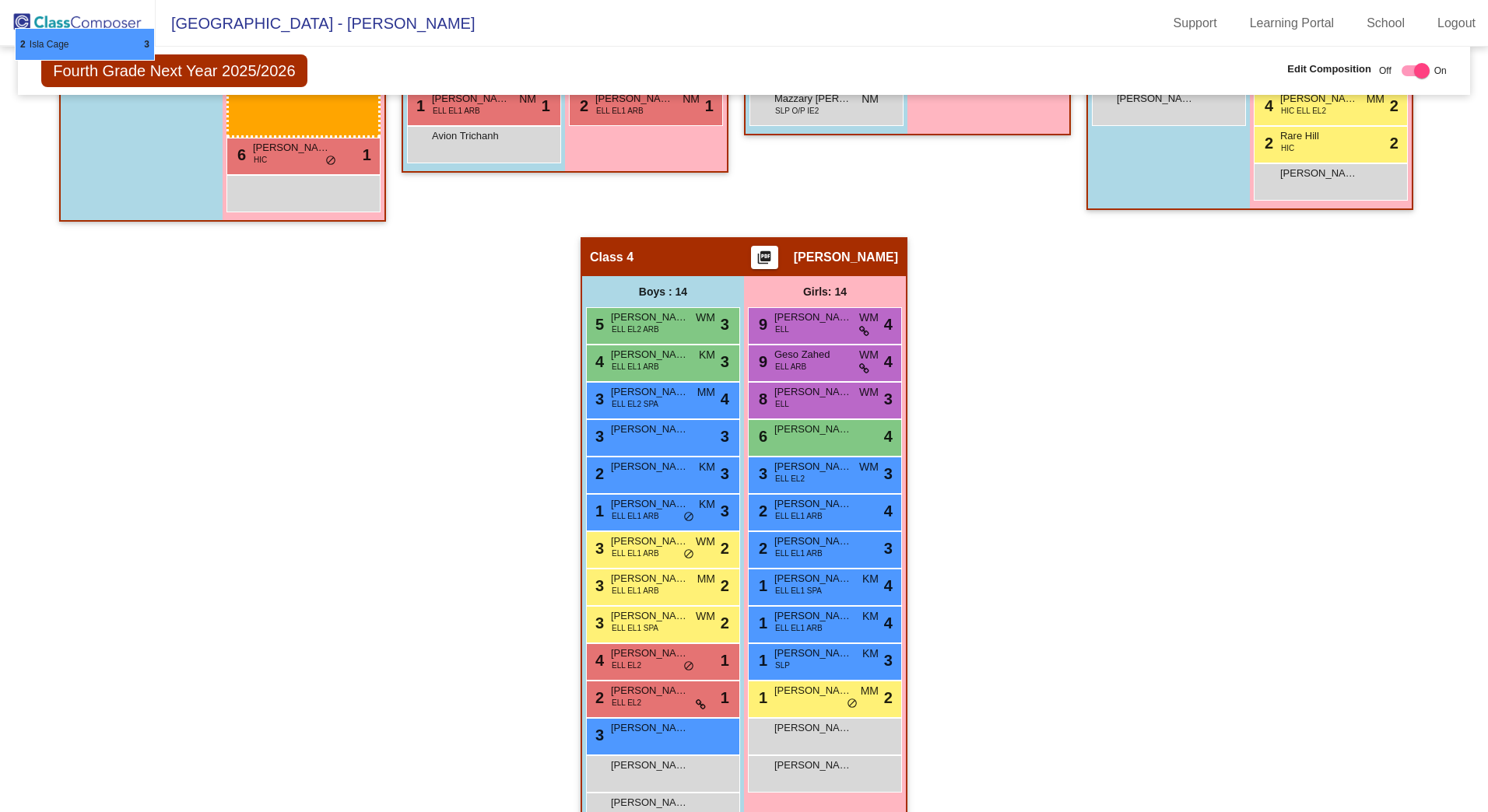
scroll to position [858, 0]
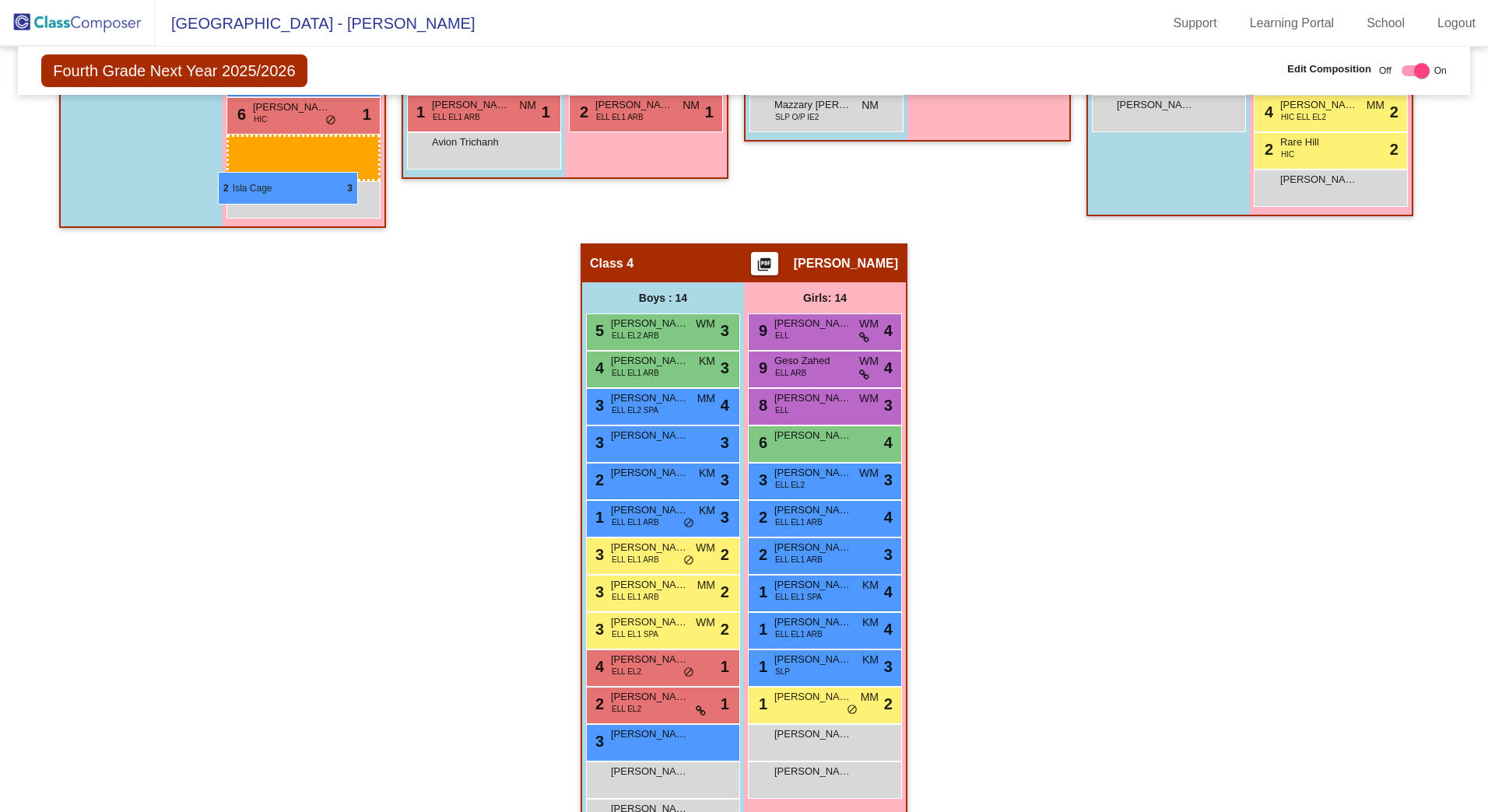
drag, startPoint x: 817, startPoint y: 541, endPoint x: 220, endPoint y: 167, distance: 704.5
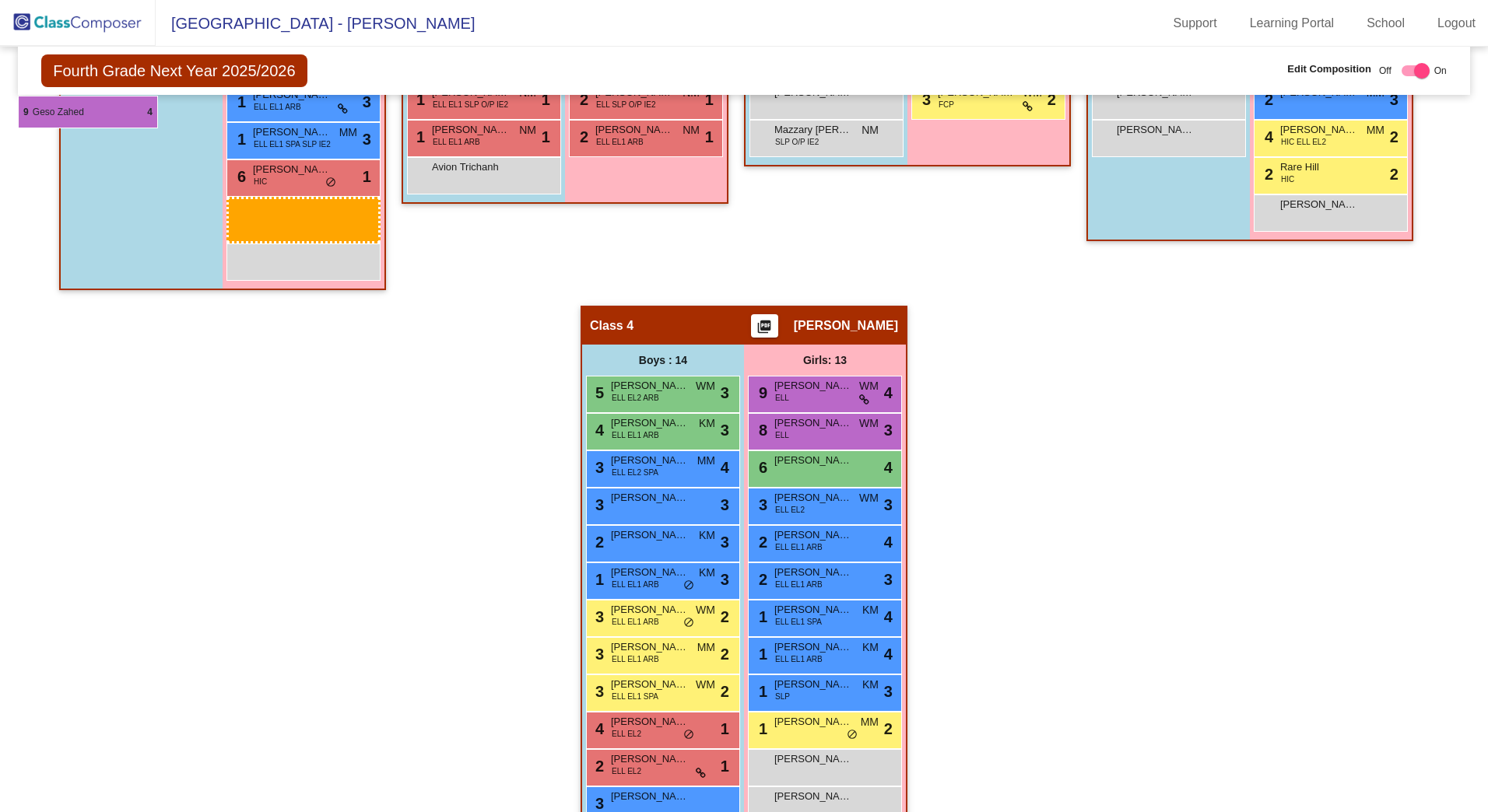
scroll to position [831, 0]
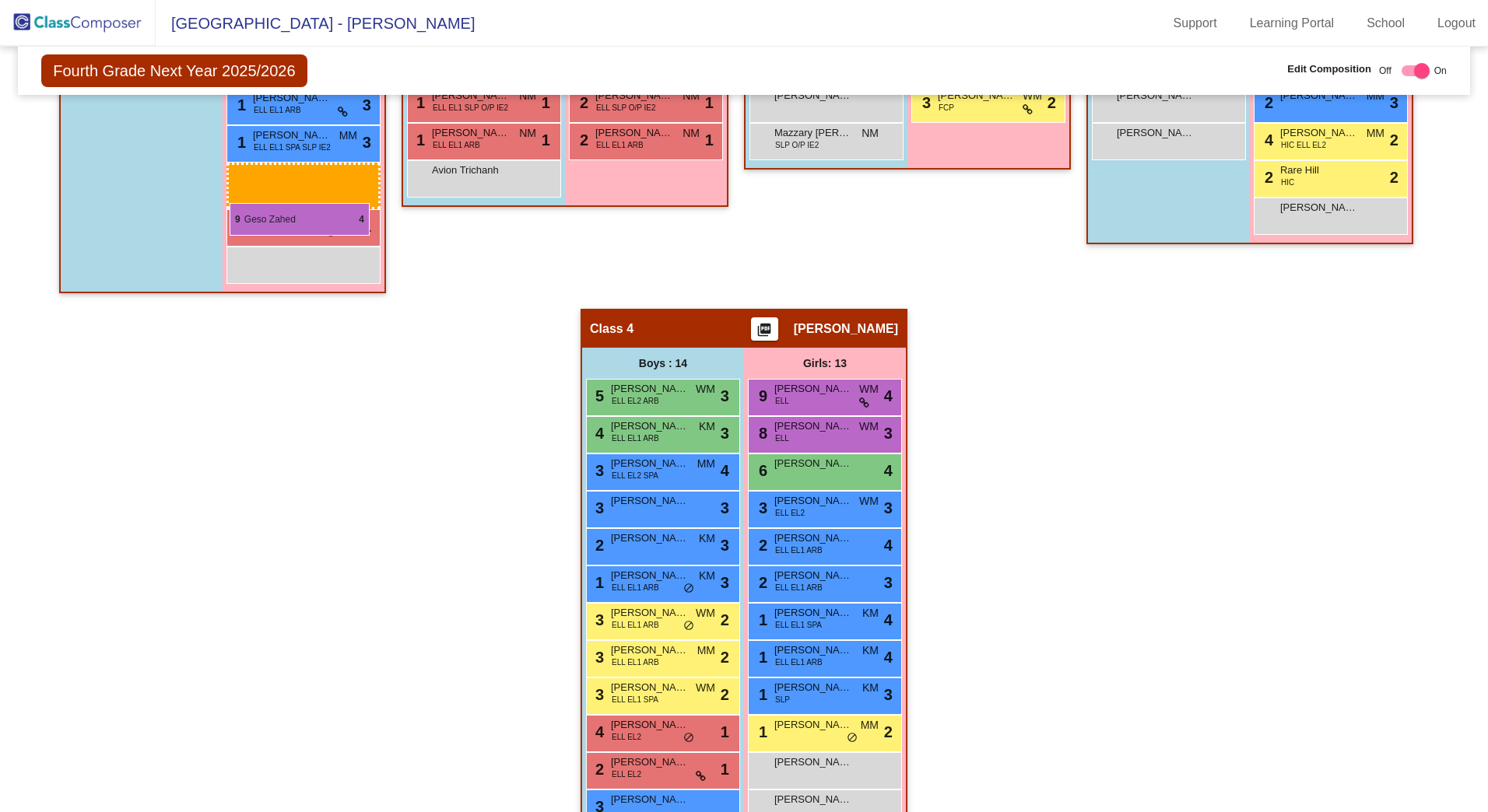
drag, startPoint x: 795, startPoint y: 351, endPoint x: 230, endPoint y: 203, distance: 584.1
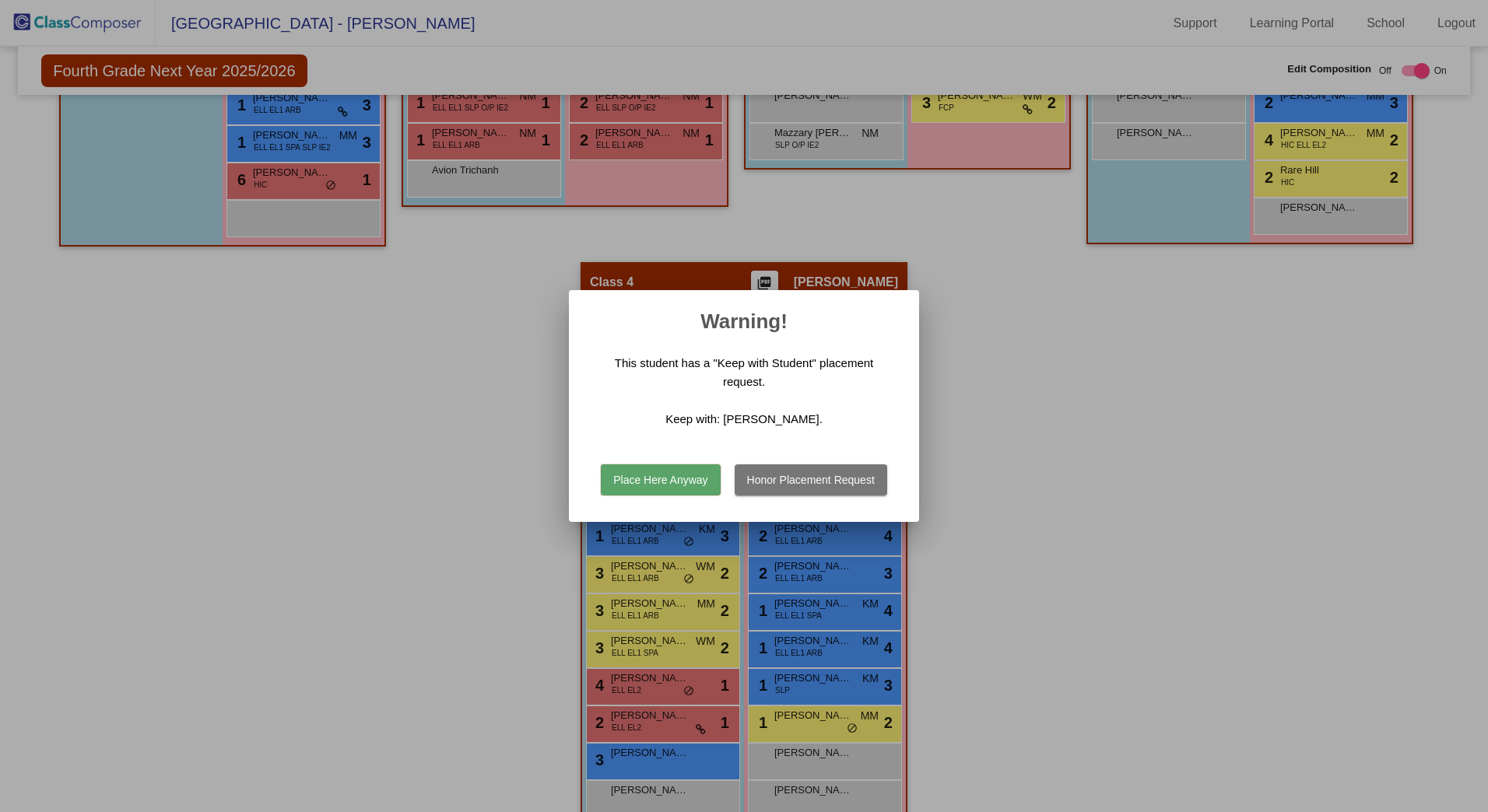
click at [654, 479] on button "Place Here Anyway" at bounding box center [660, 479] width 119 height 31
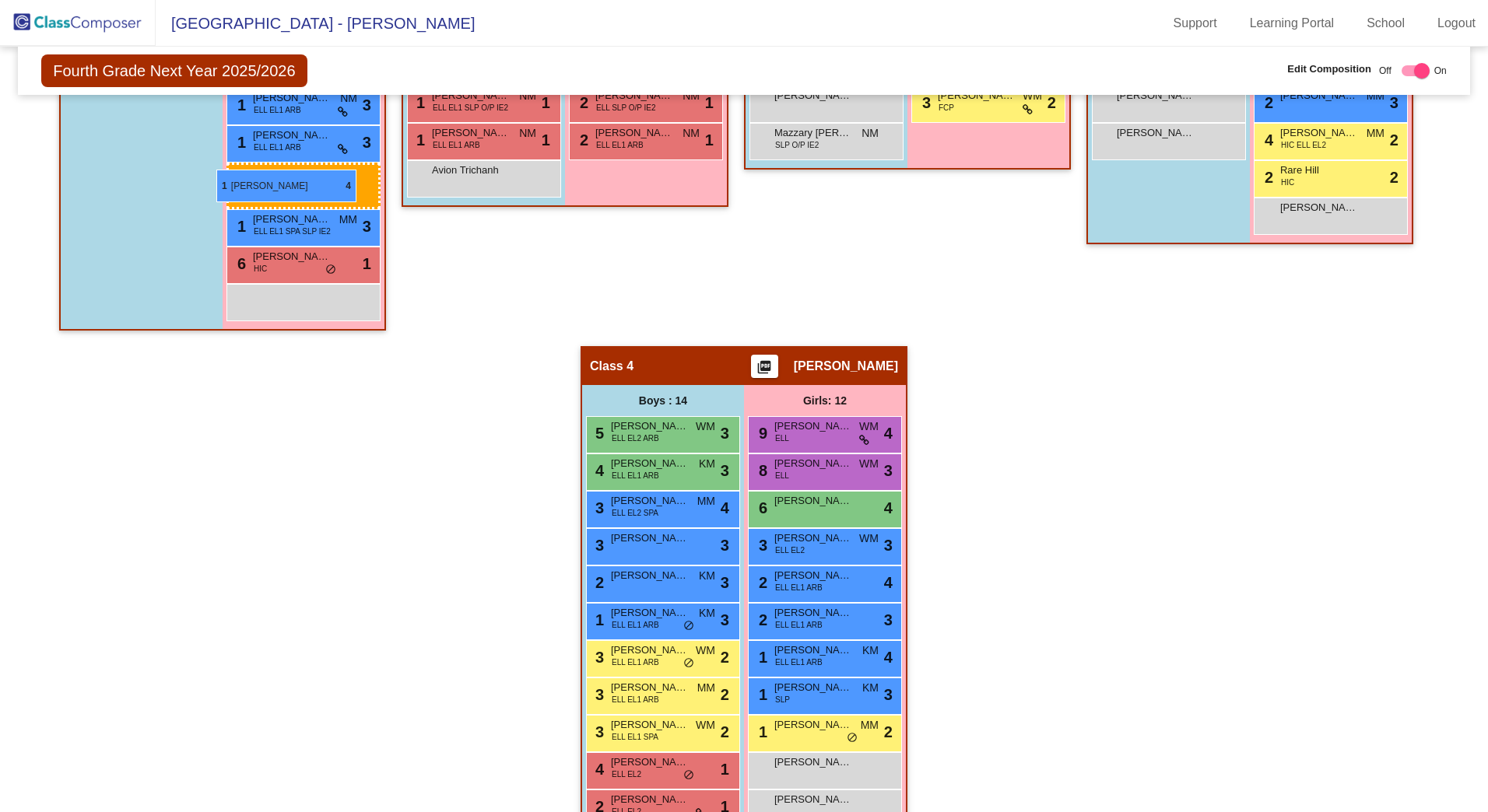
drag, startPoint x: 832, startPoint y: 605, endPoint x: 216, endPoint y: 170, distance: 754.1
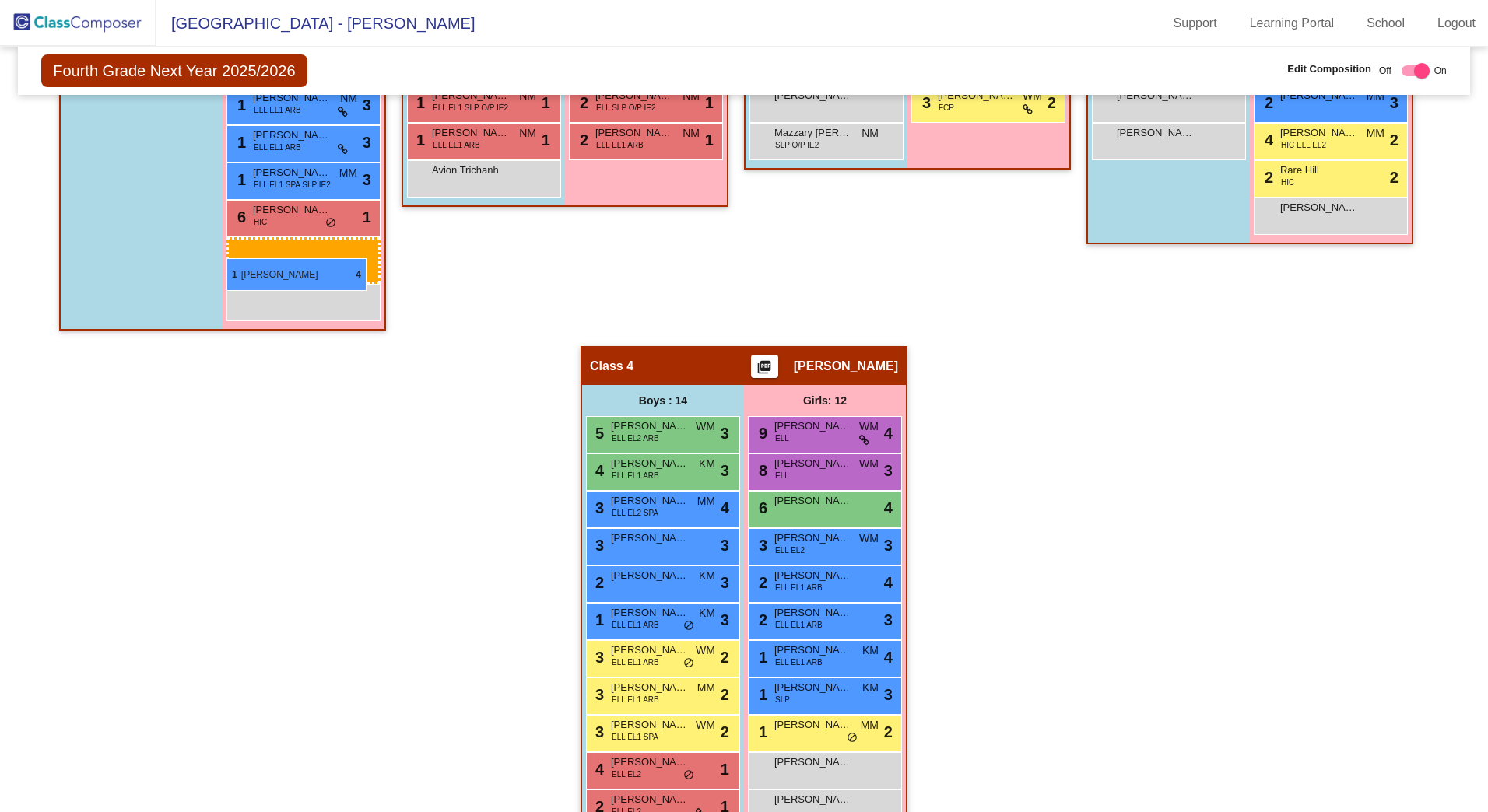
drag, startPoint x: 831, startPoint y: 605, endPoint x: 226, endPoint y: 258, distance: 697.4
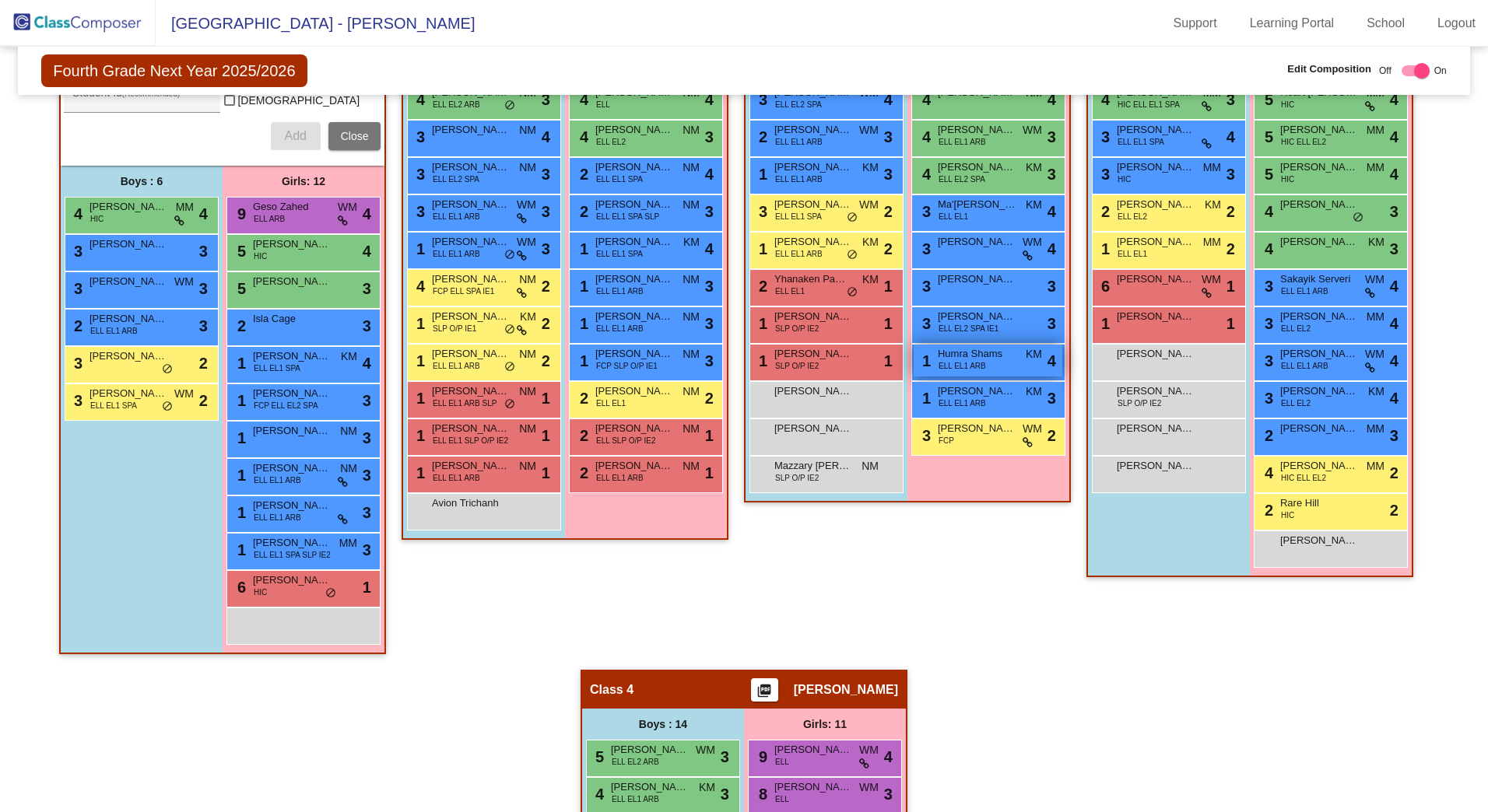
scroll to position [285, 0]
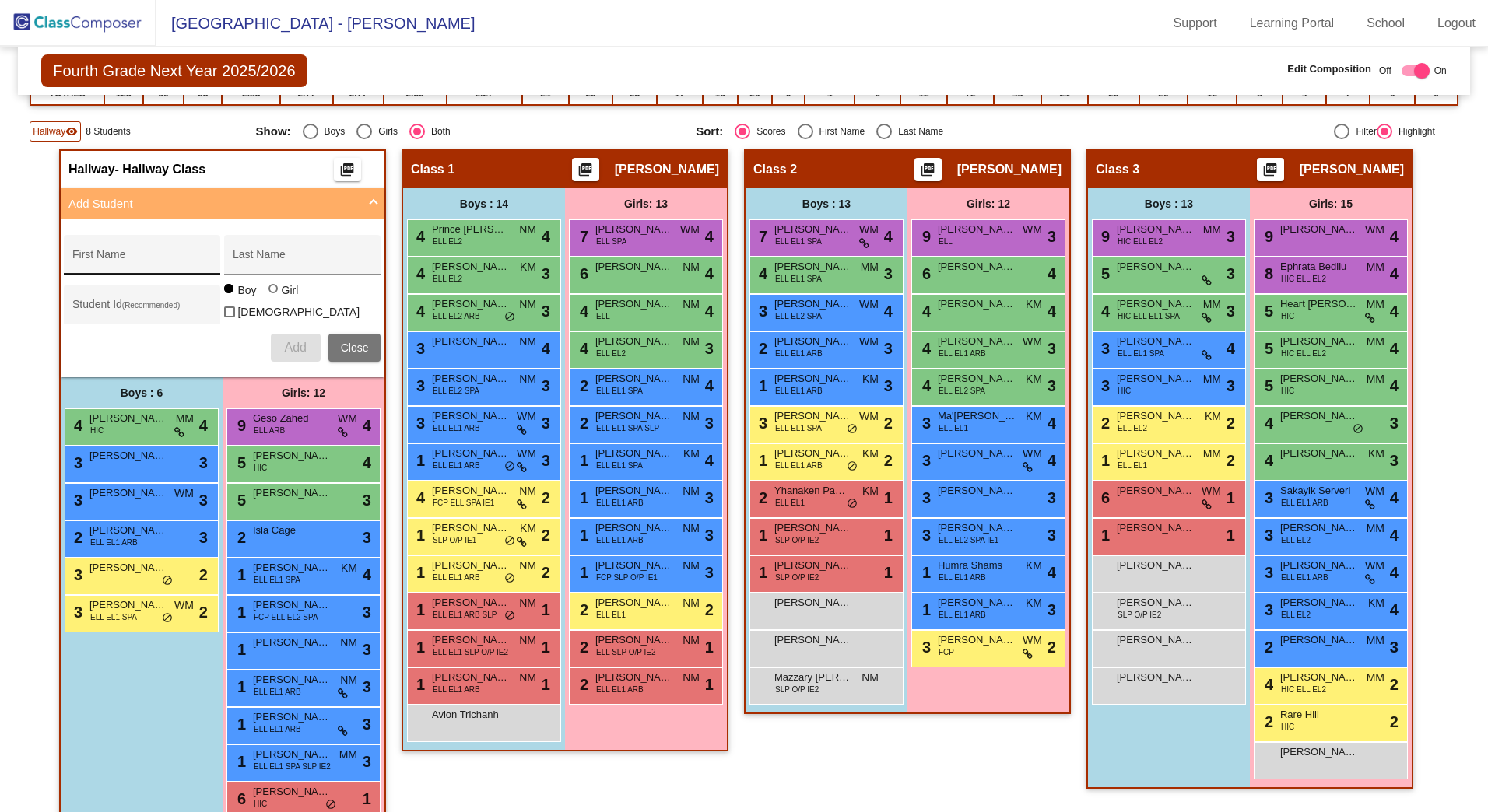
click at [155, 268] on div "First Name" at bounding box center [143, 260] width 140 height 32
click at [305, 335] on button "Add" at bounding box center [296, 347] width 50 height 28
click at [113, 644] on span "[PERSON_NAME]" at bounding box center [128, 642] width 78 height 15
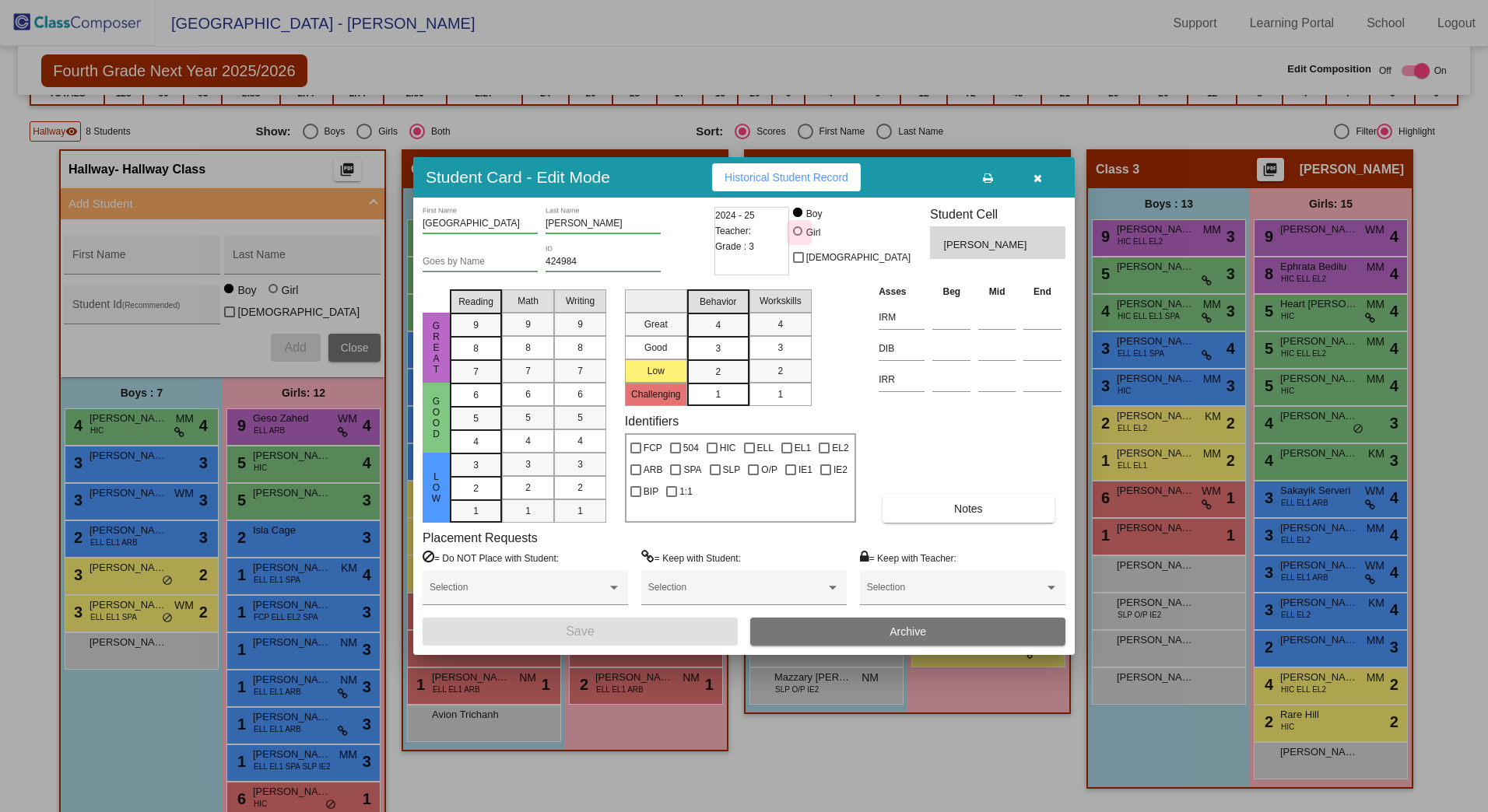
click at [802, 231] on div at bounding box center [797, 230] width 9 height 9
click at [800, 239] on input "Girl" at bounding box center [799, 239] width 1 height 1
click at [670, 641] on button "Save" at bounding box center [580, 631] width 315 height 28
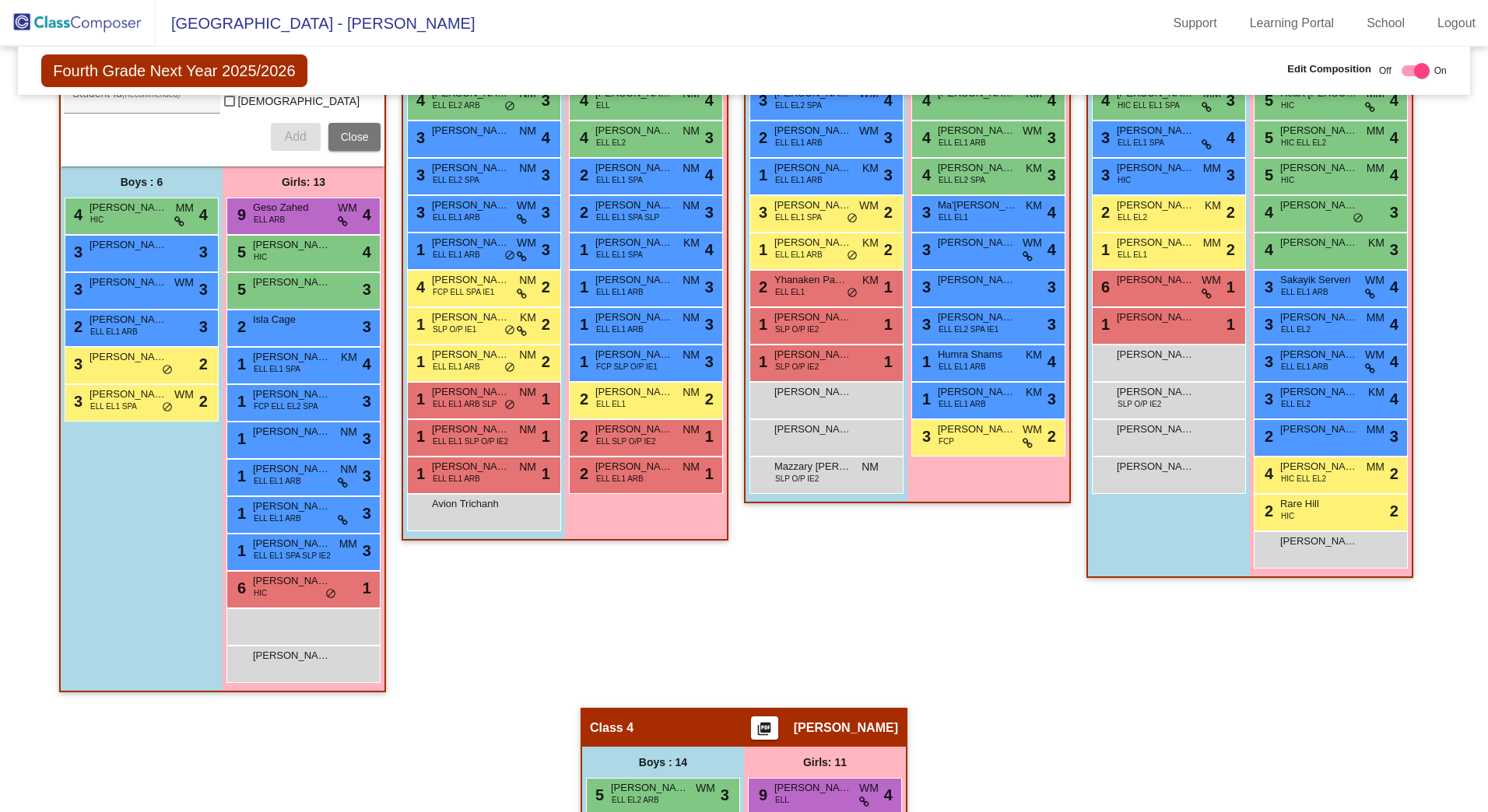
scroll to position [519, 0]
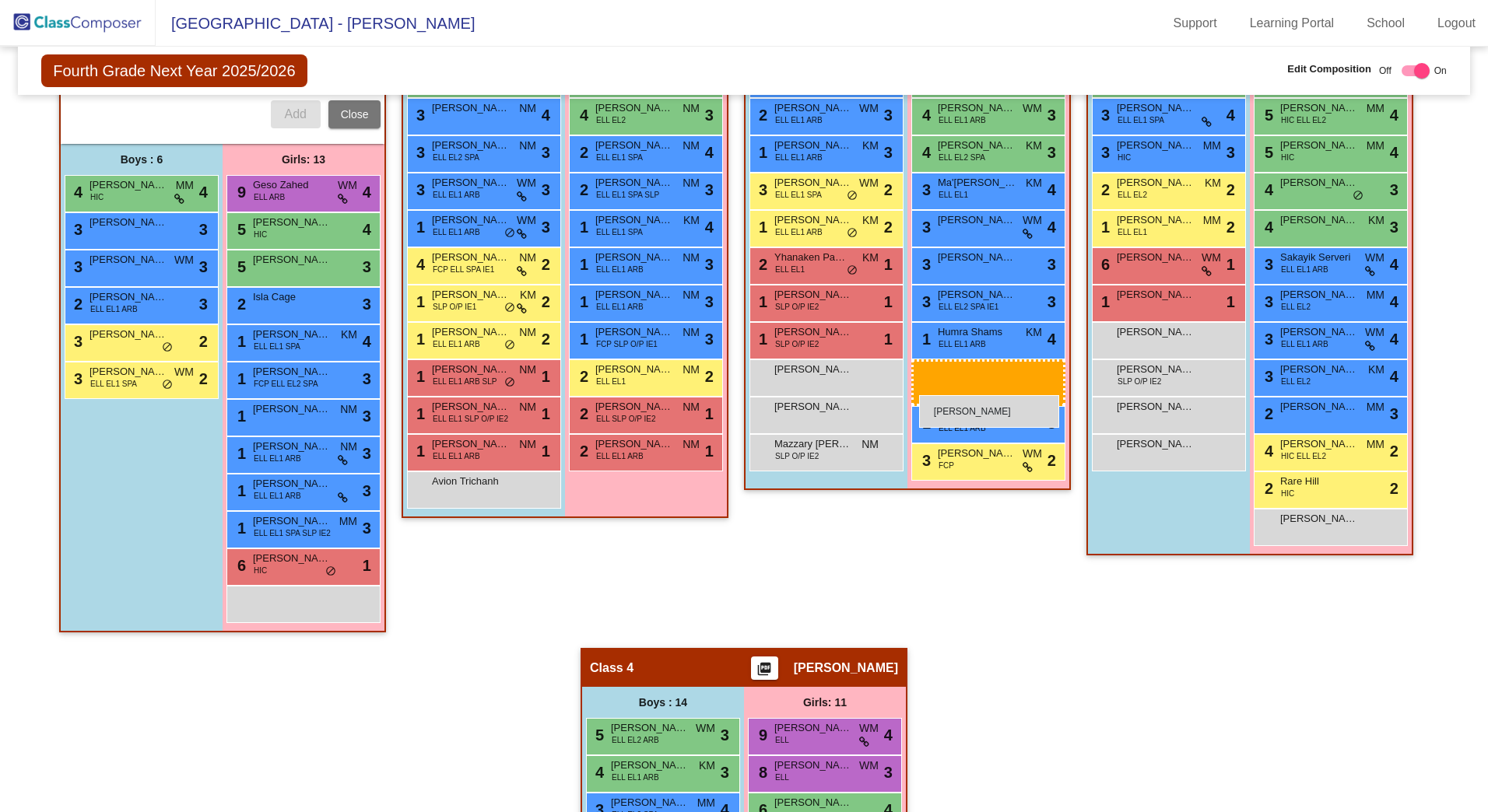
drag, startPoint x: 294, startPoint y: 643, endPoint x: 920, endPoint y: 395, distance: 673.3
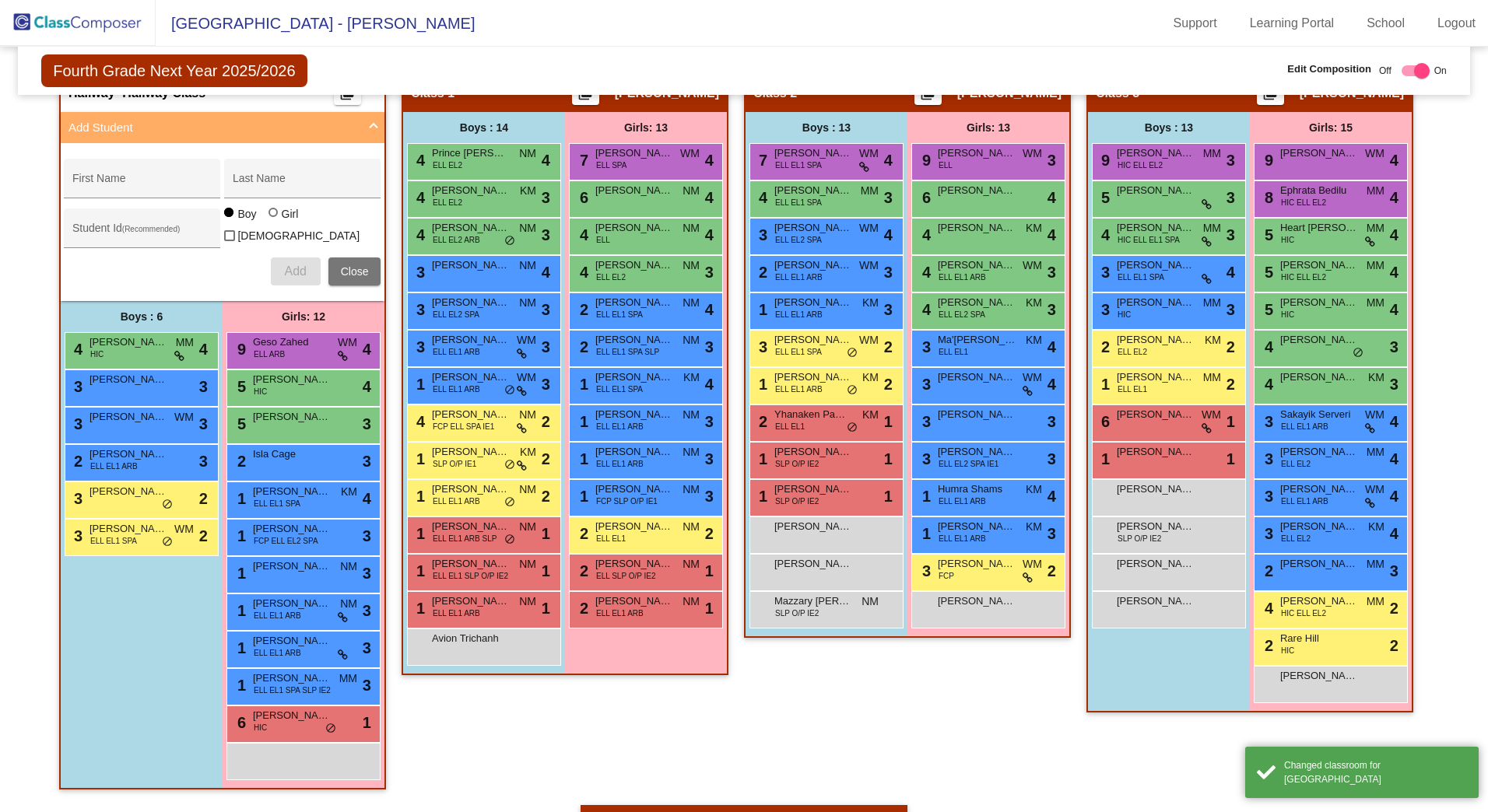
scroll to position [208, 0]
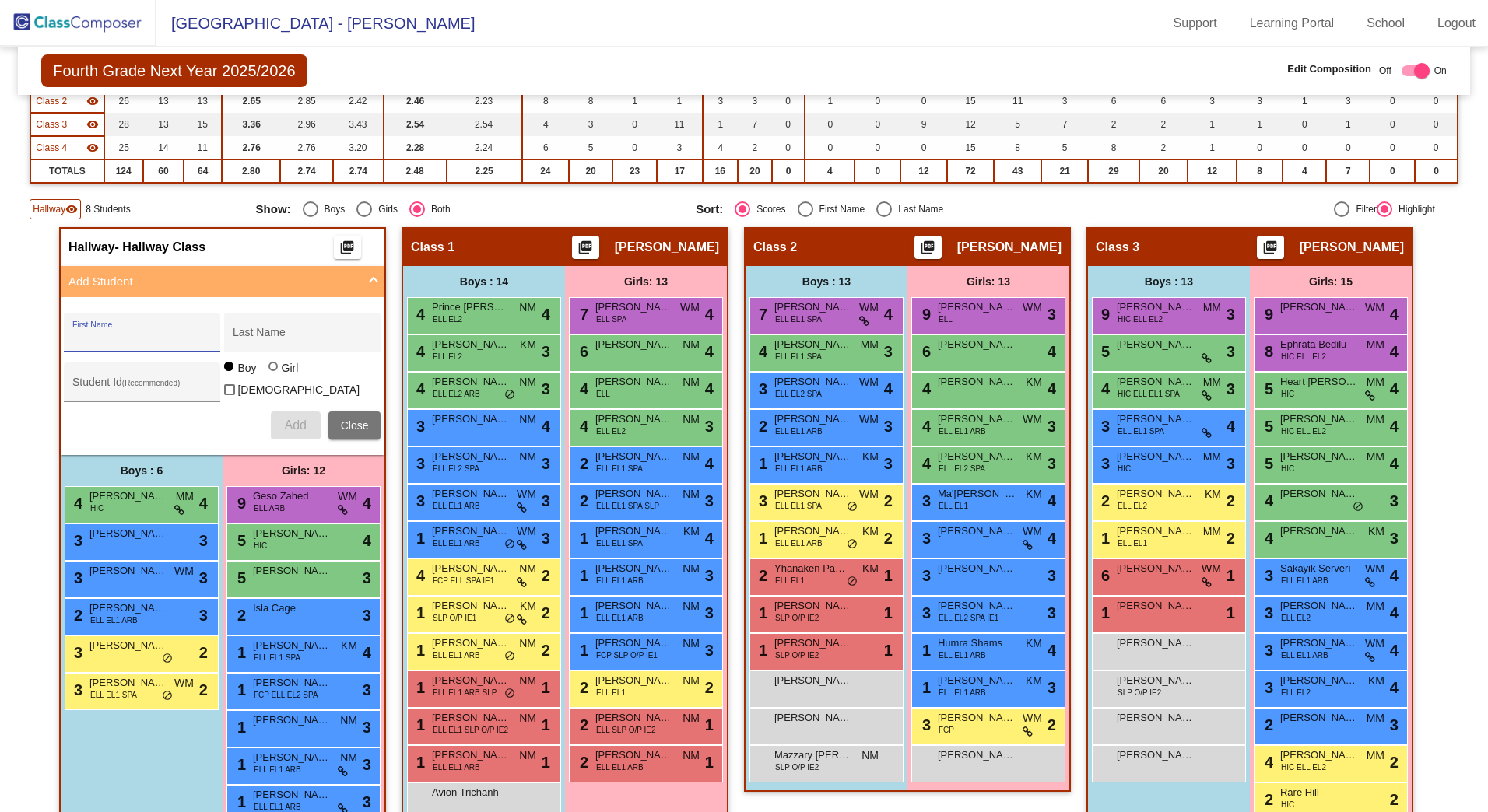
click at [138, 339] on input "First Name" at bounding box center [143, 338] width 140 height 13
click at [269, 371] on div at bounding box center [273, 366] width 9 height 9
click at [274, 375] on input "Girl" at bounding box center [274, 374] width 1 height 1
click at [287, 421] on span "Add" at bounding box center [295, 425] width 22 height 14
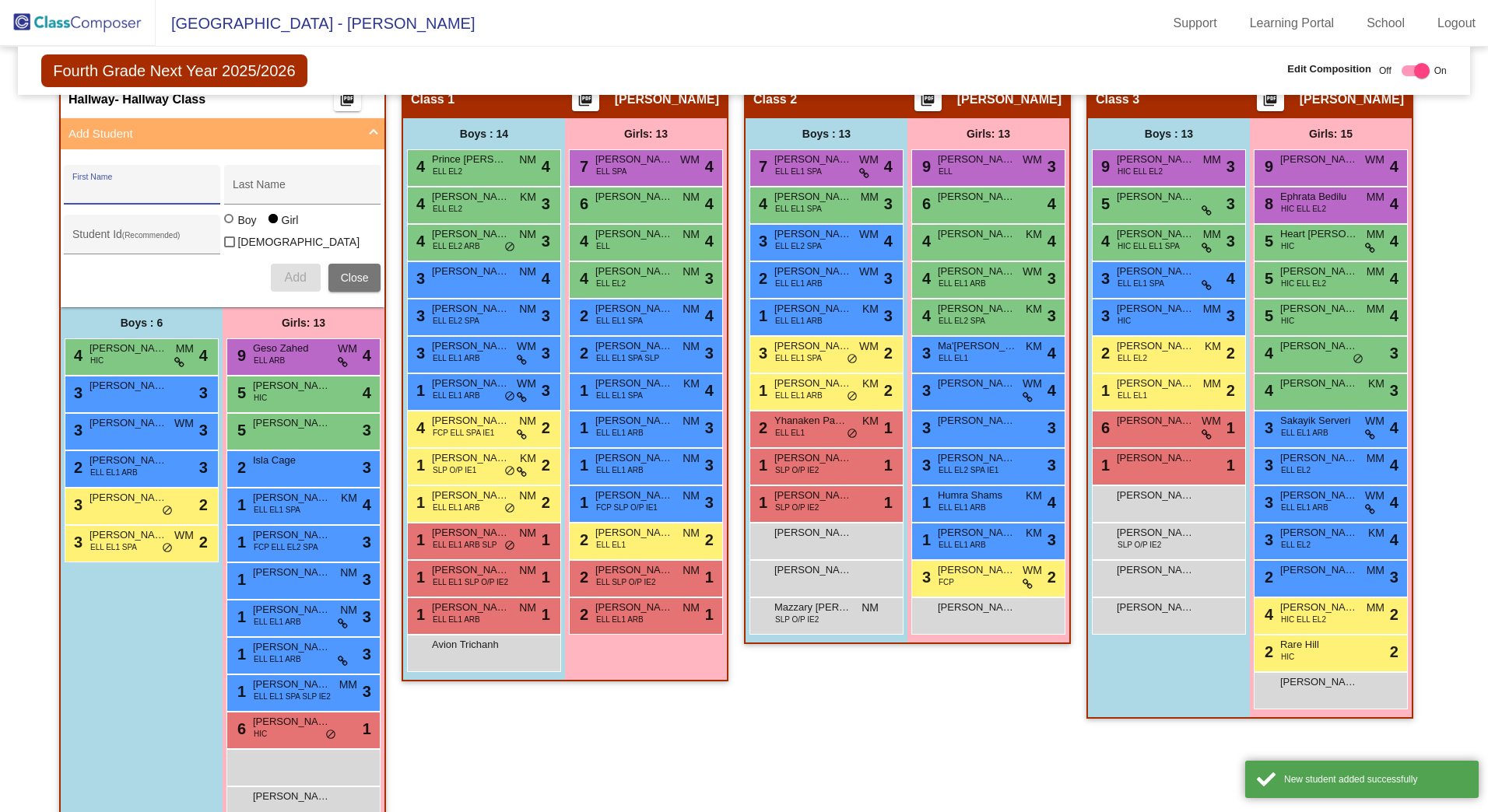
scroll to position [519, 0]
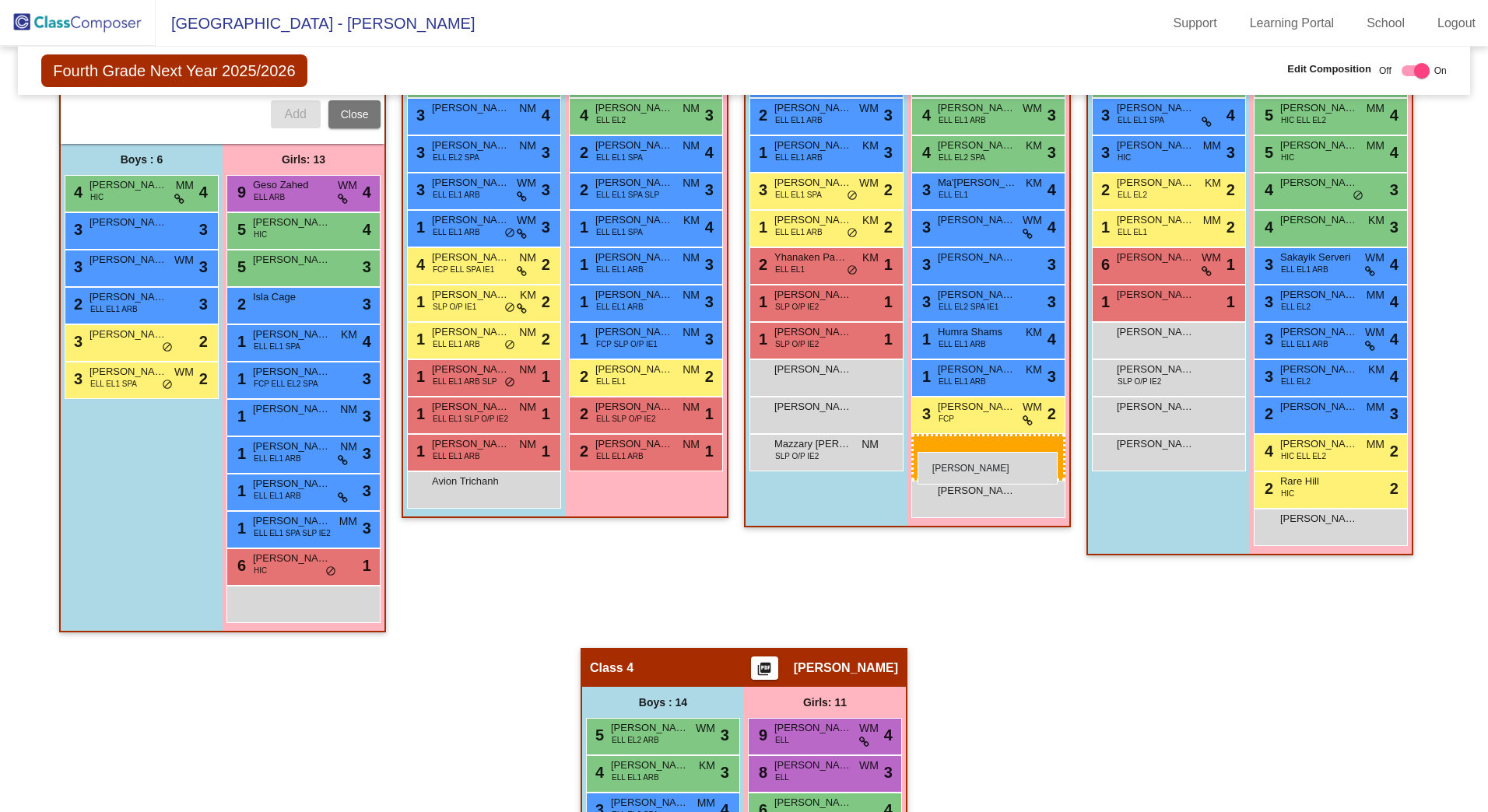
drag, startPoint x: 294, startPoint y: 643, endPoint x: 918, endPoint y: 452, distance: 652.6
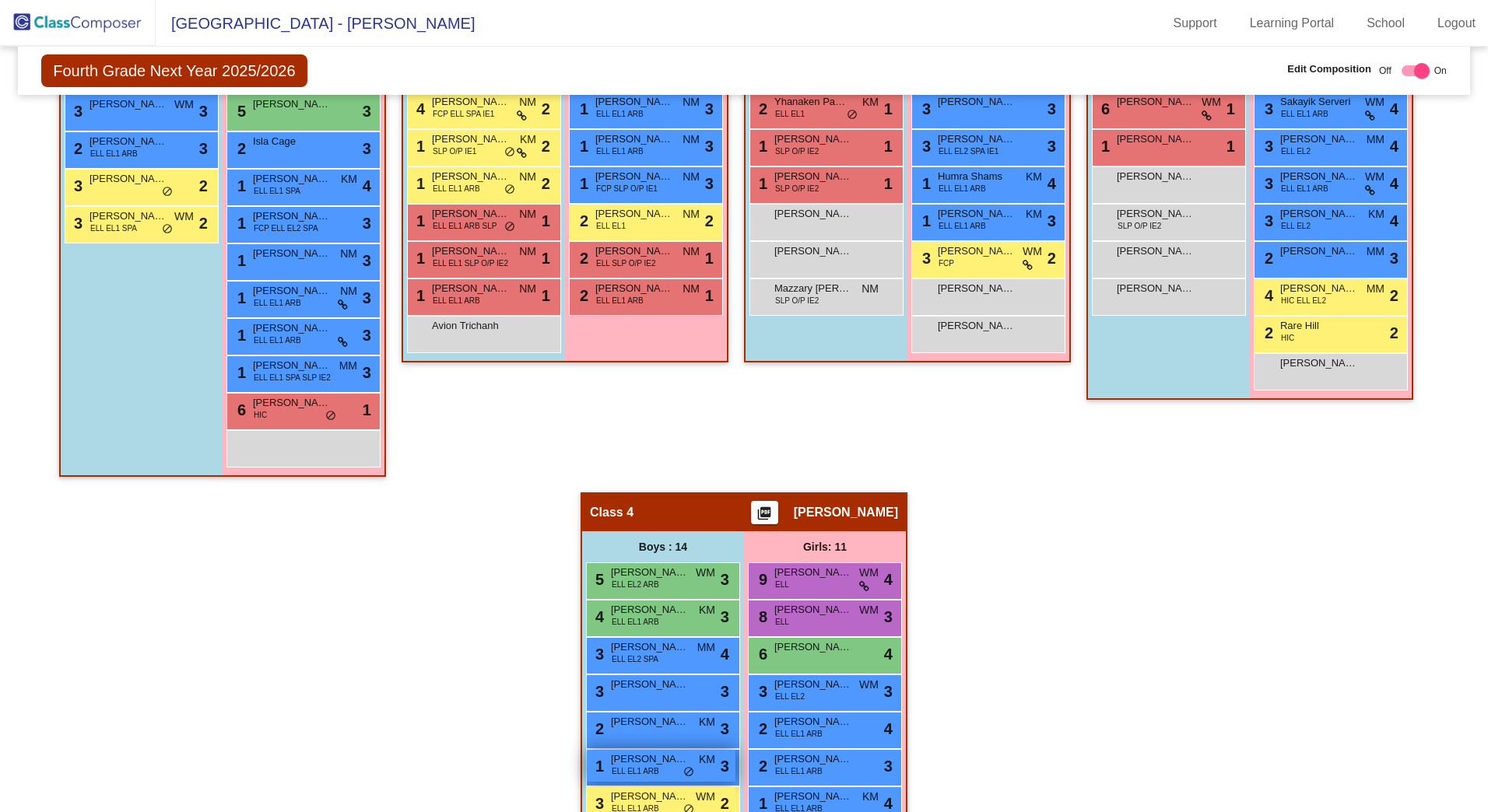
scroll to position [969, 0]
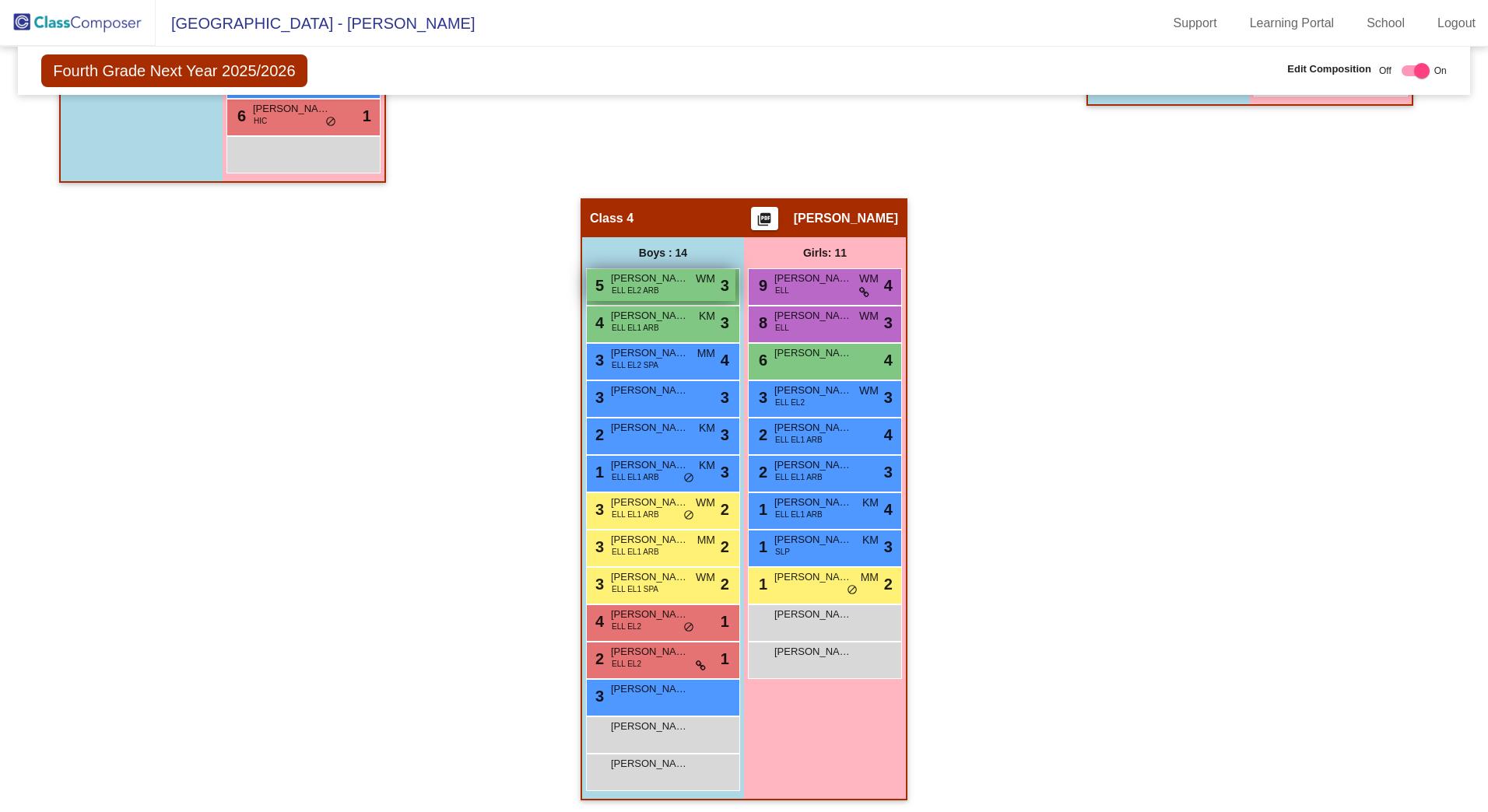
click at [688, 290] on div "5 [PERSON_NAME] [PERSON_NAME] ELL EL2 ARB WM lock do_not_disturb_alt 3" at bounding box center [661, 285] width 149 height 32
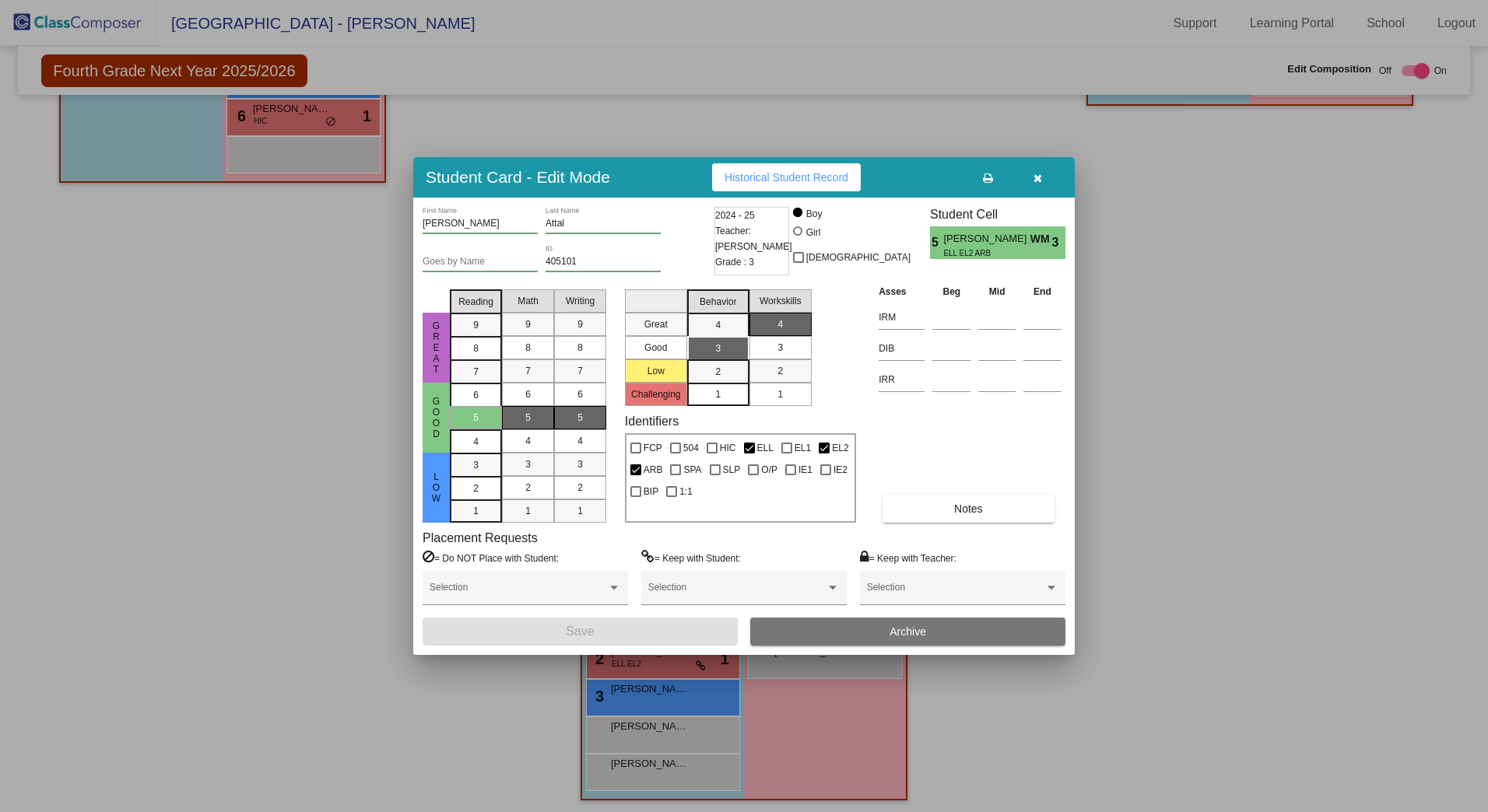
click at [1044, 178] on button "button" at bounding box center [1037, 177] width 50 height 28
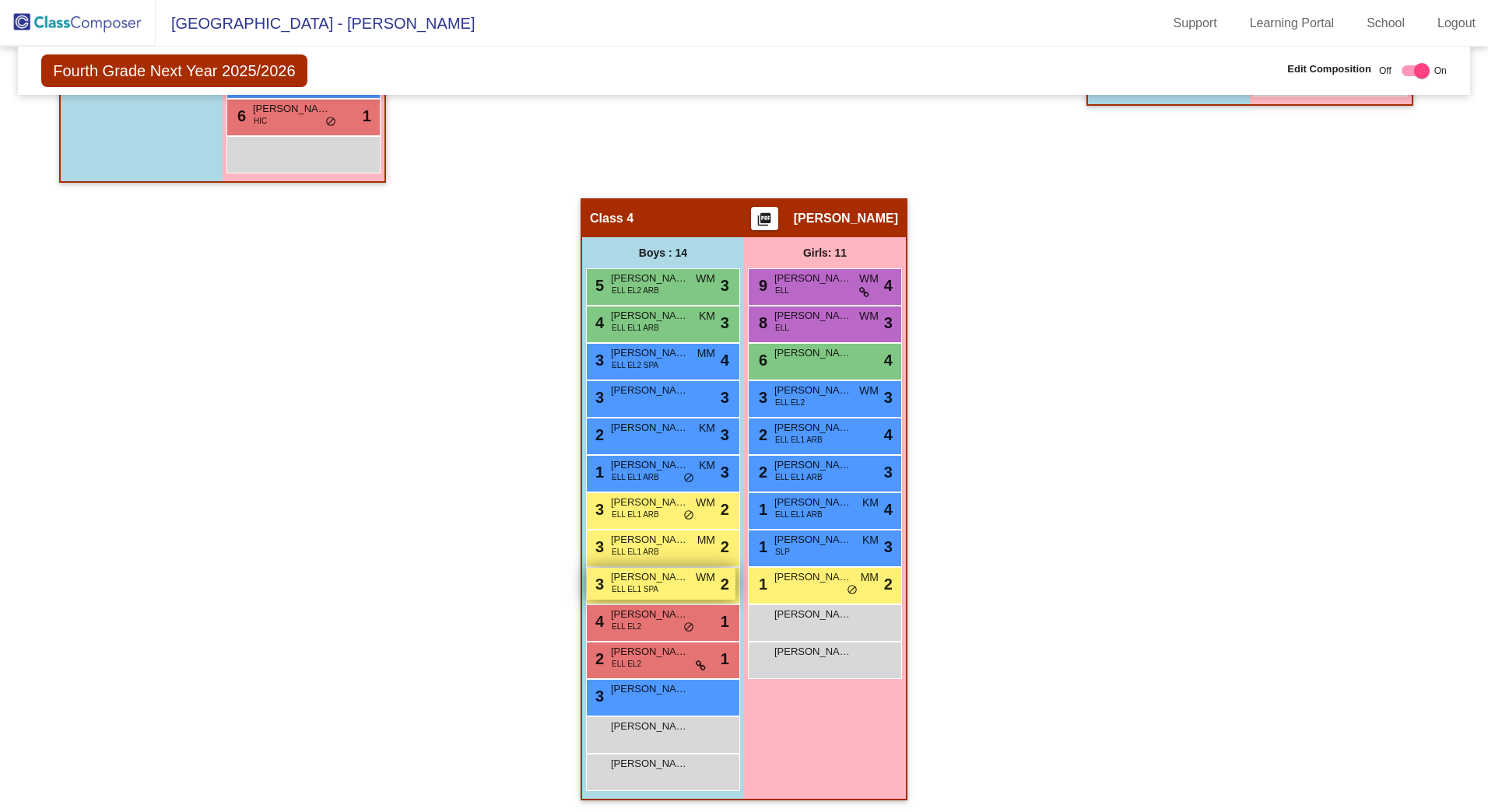
click at [674, 591] on div "3 [PERSON_NAME] ELL EL1 SPA WM lock do_not_disturb_alt 2" at bounding box center [661, 584] width 149 height 32
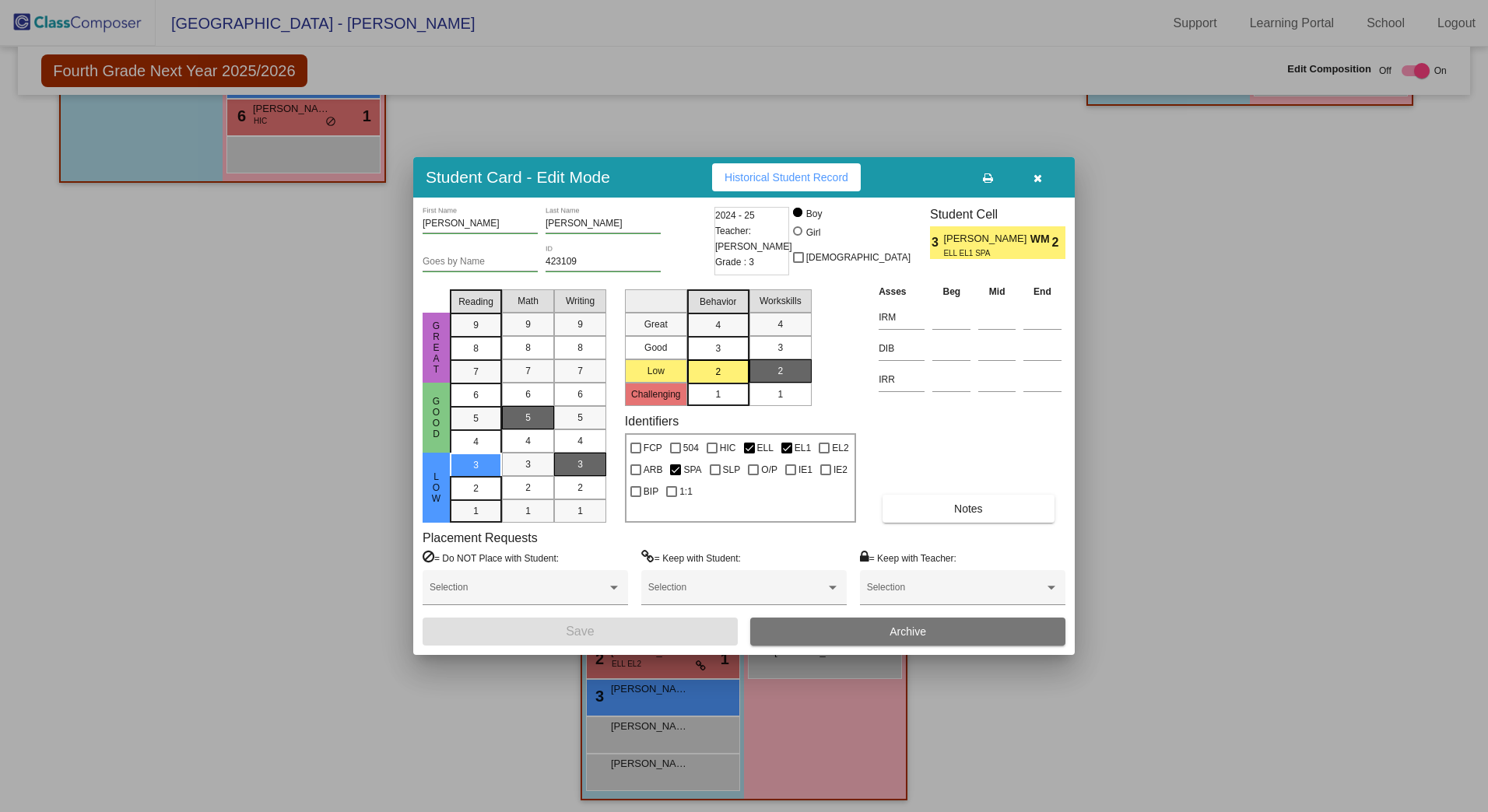
drag, startPoint x: 1034, startPoint y: 182, endPoint x: 1033, endPoint y: 174, distance: 8.1
click at [1034, 181] on icon "button" at bounding box center [1038, 178] width 8 height 11
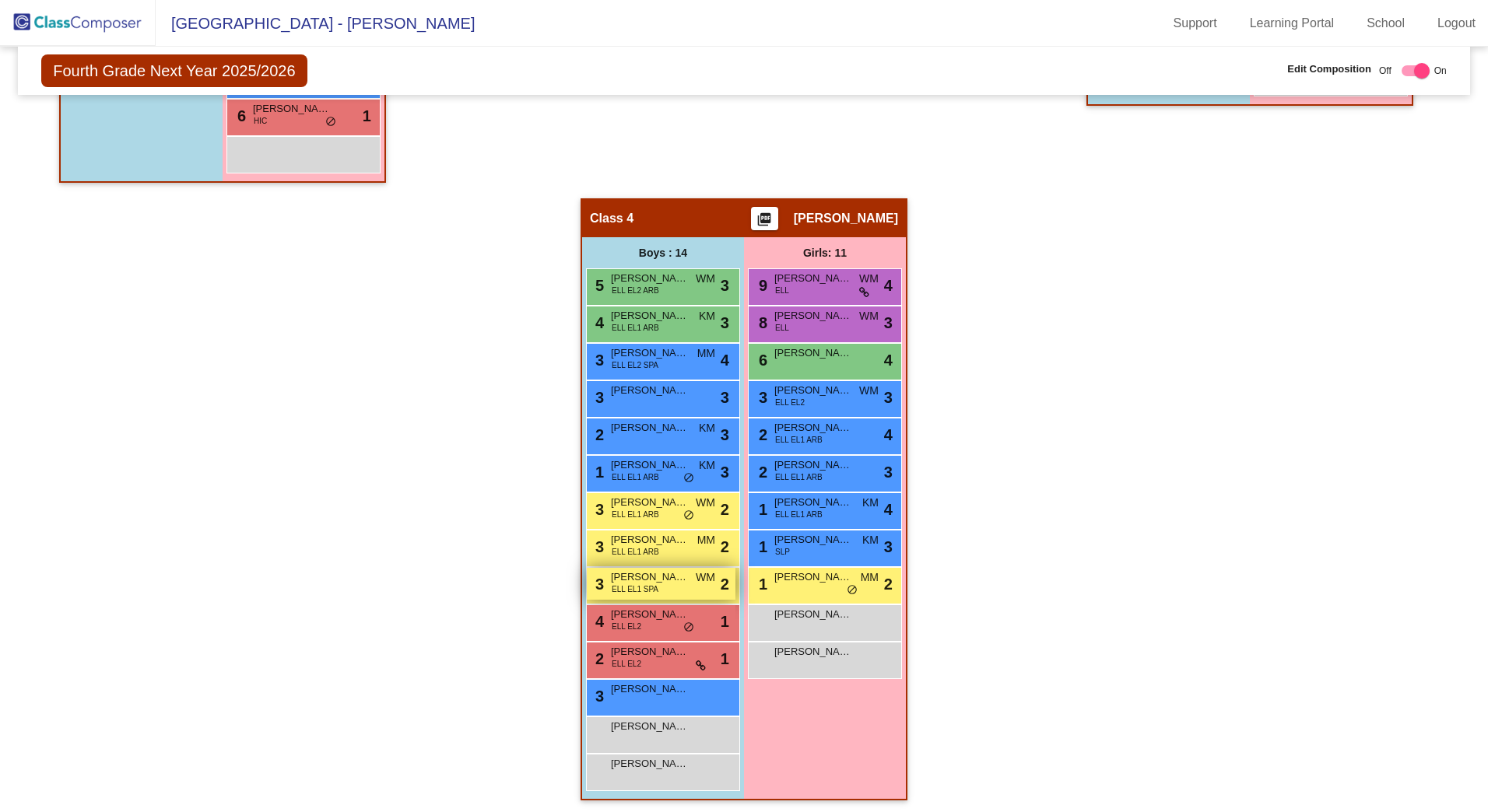
click at [660, 579] on span "[PERSON_NAME]" at bounding box center [650, 577] width 78 height 15
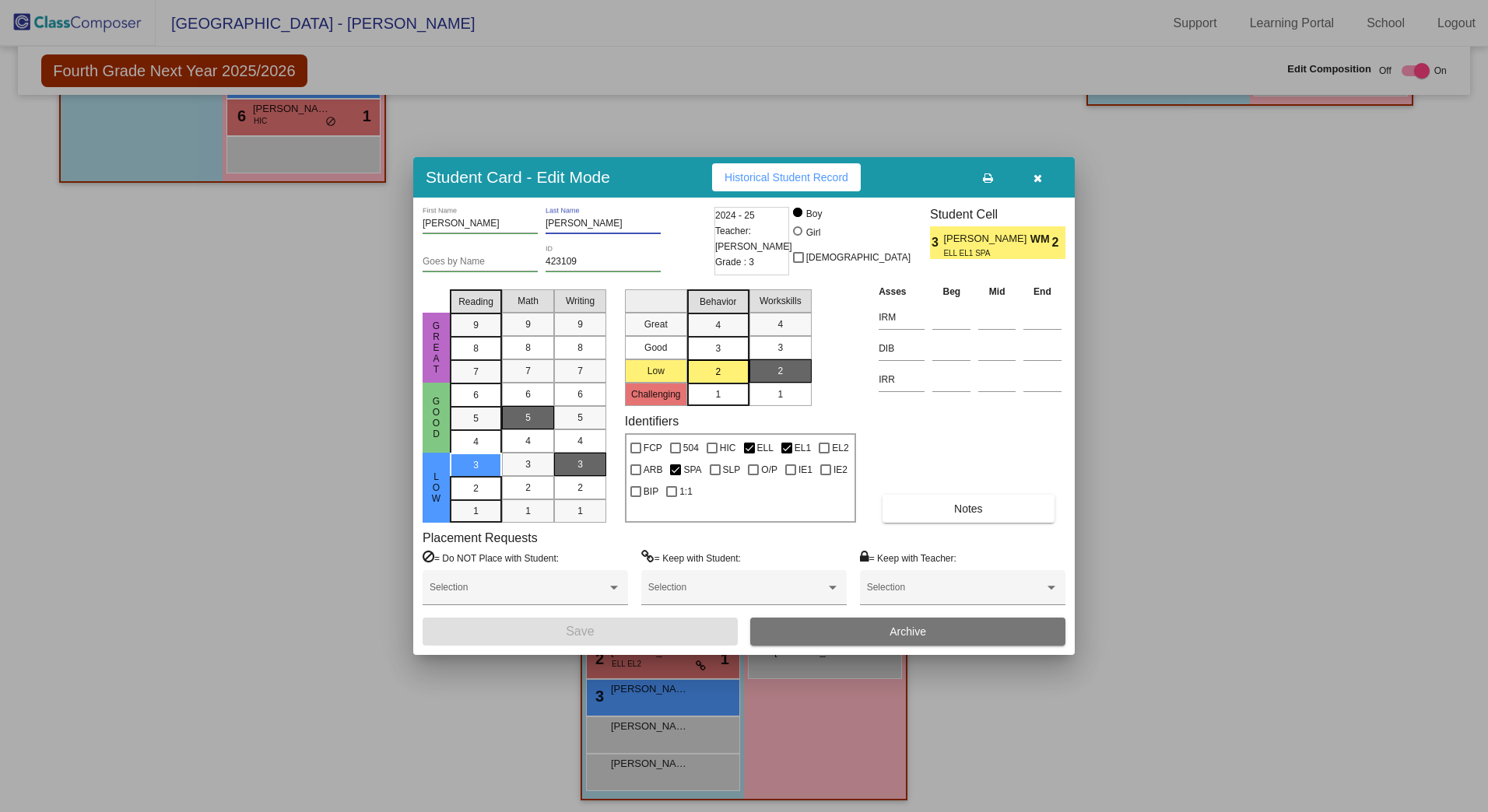
click at [604, 223] on input "[PERSON_NAME]" at bounding box center [603, 224] width 115 height 11
click at [532, 633] on button "Save" at bounding box center [580, 631] width 315 height 28
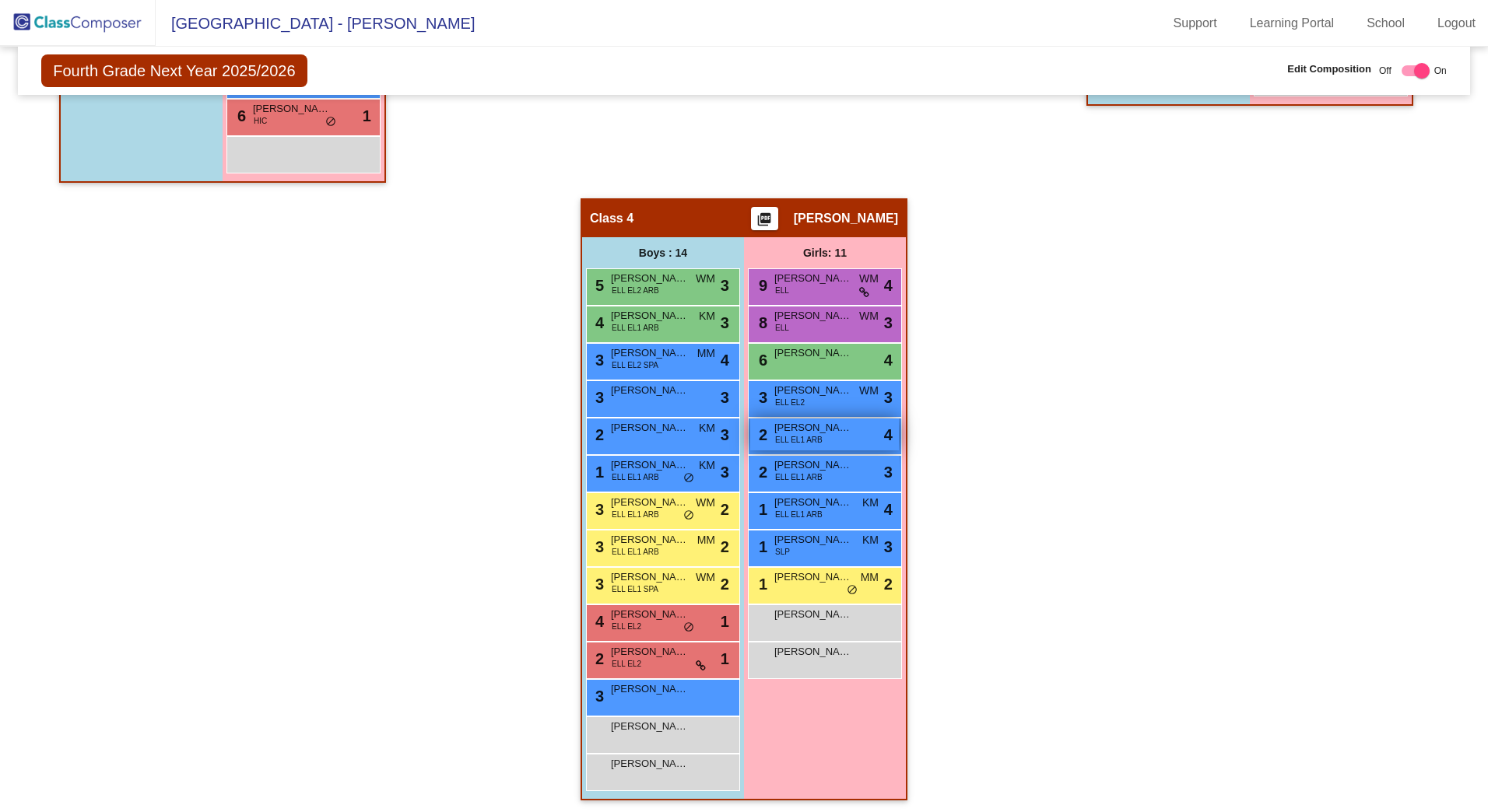
click at [796, 434] on span "ELL EL1 ARB" at bounding box center [799, 440] width 47 height 12
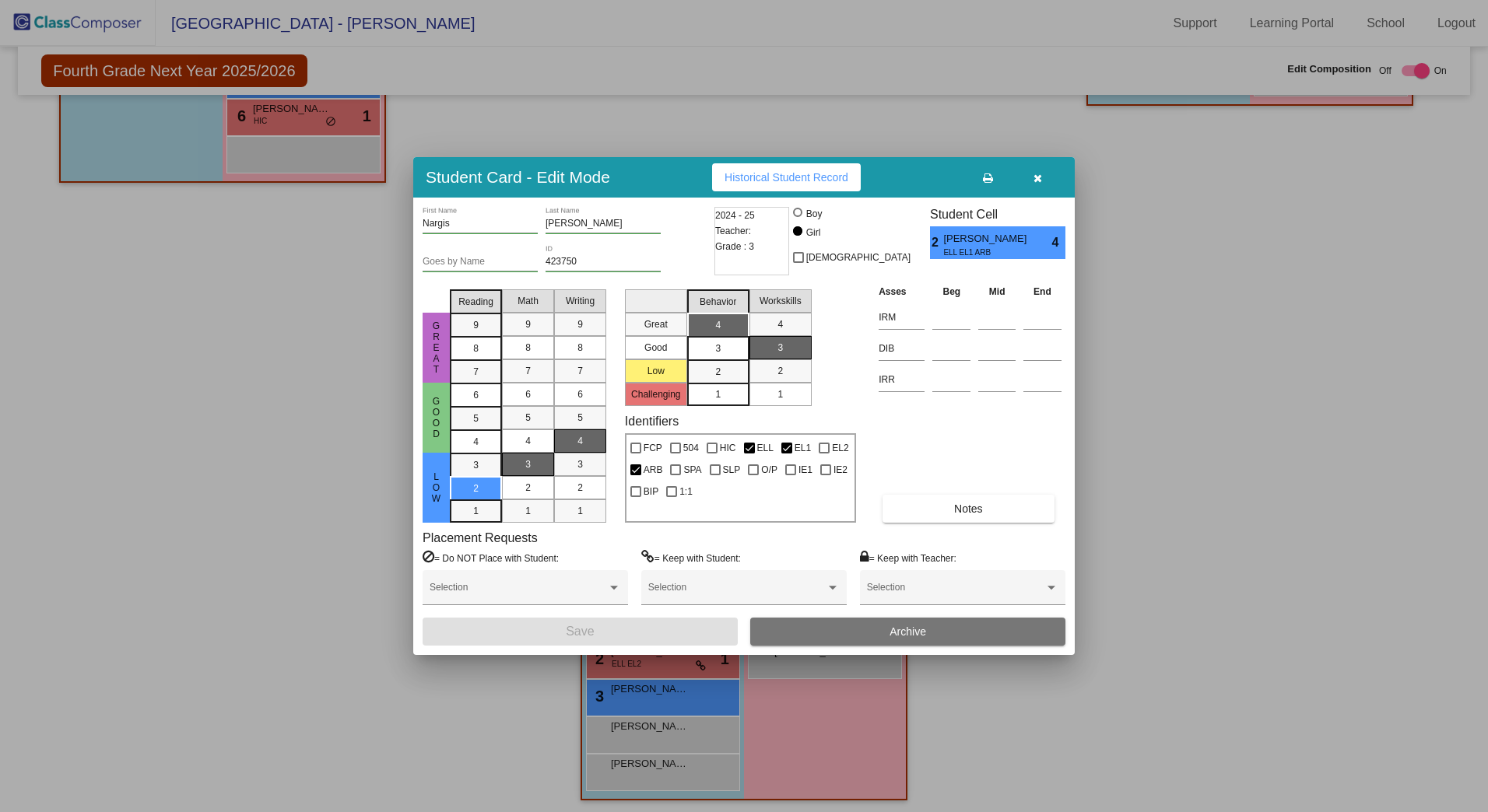
click at [1039, 181] on icon "button" at bounding box center [1038, 178] width 8 height 11
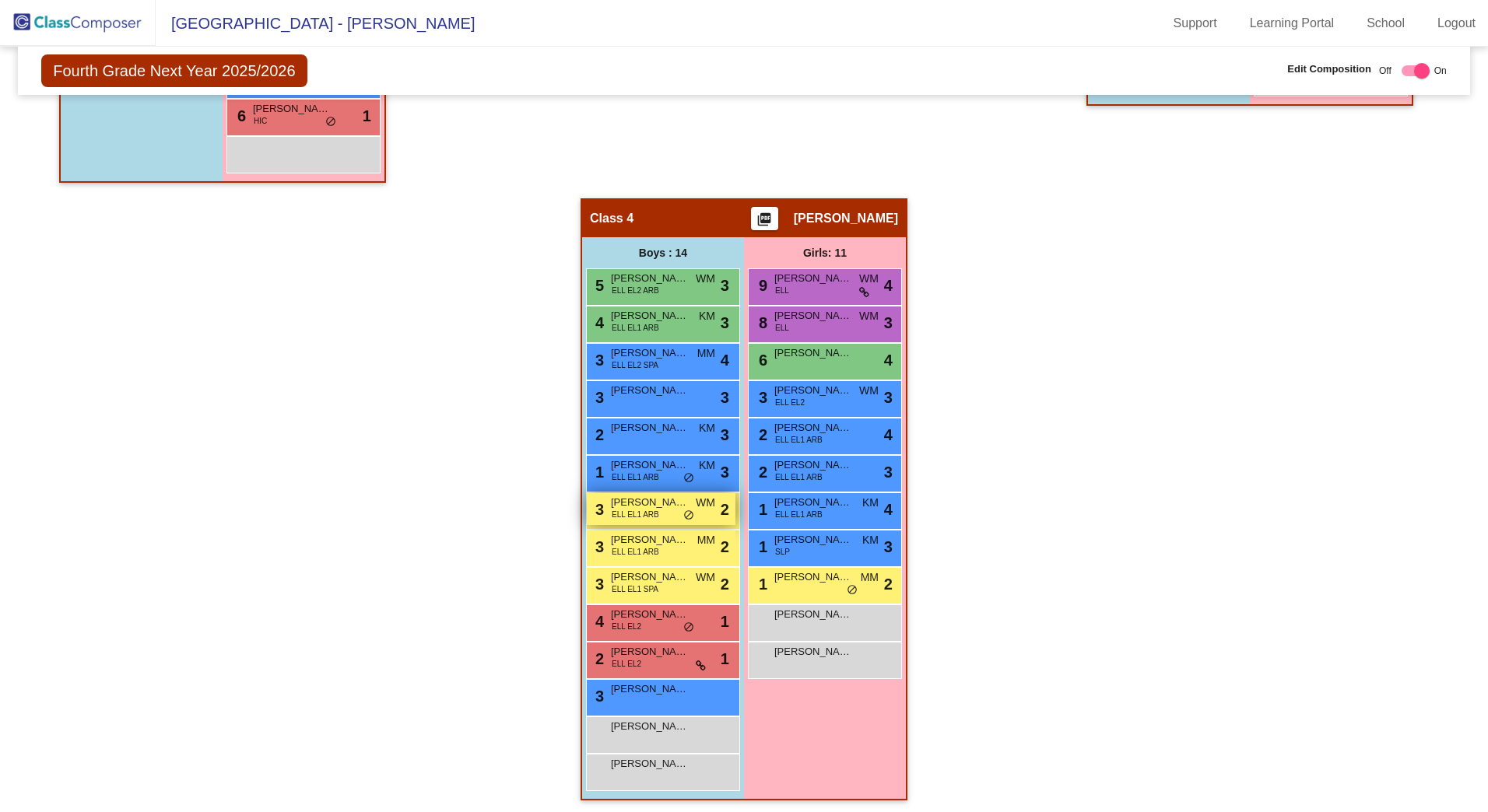
click at [641, 499] on span "[PERSON_NAME]" at bounding box center [650, 502] width 78 height 15
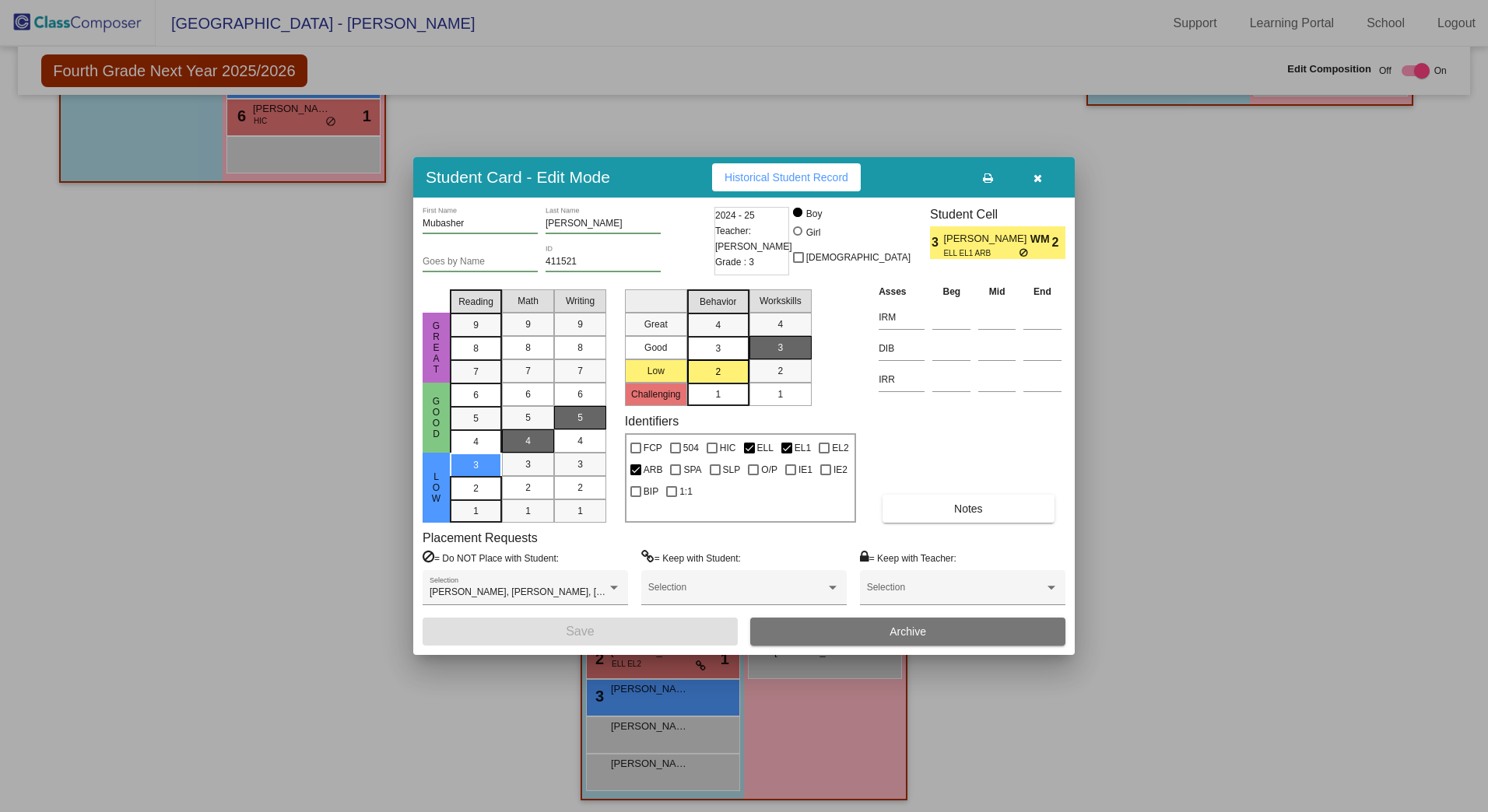
click at [1043, 177] on button "button" at bounding box center [1037, 177] width 50 height 28
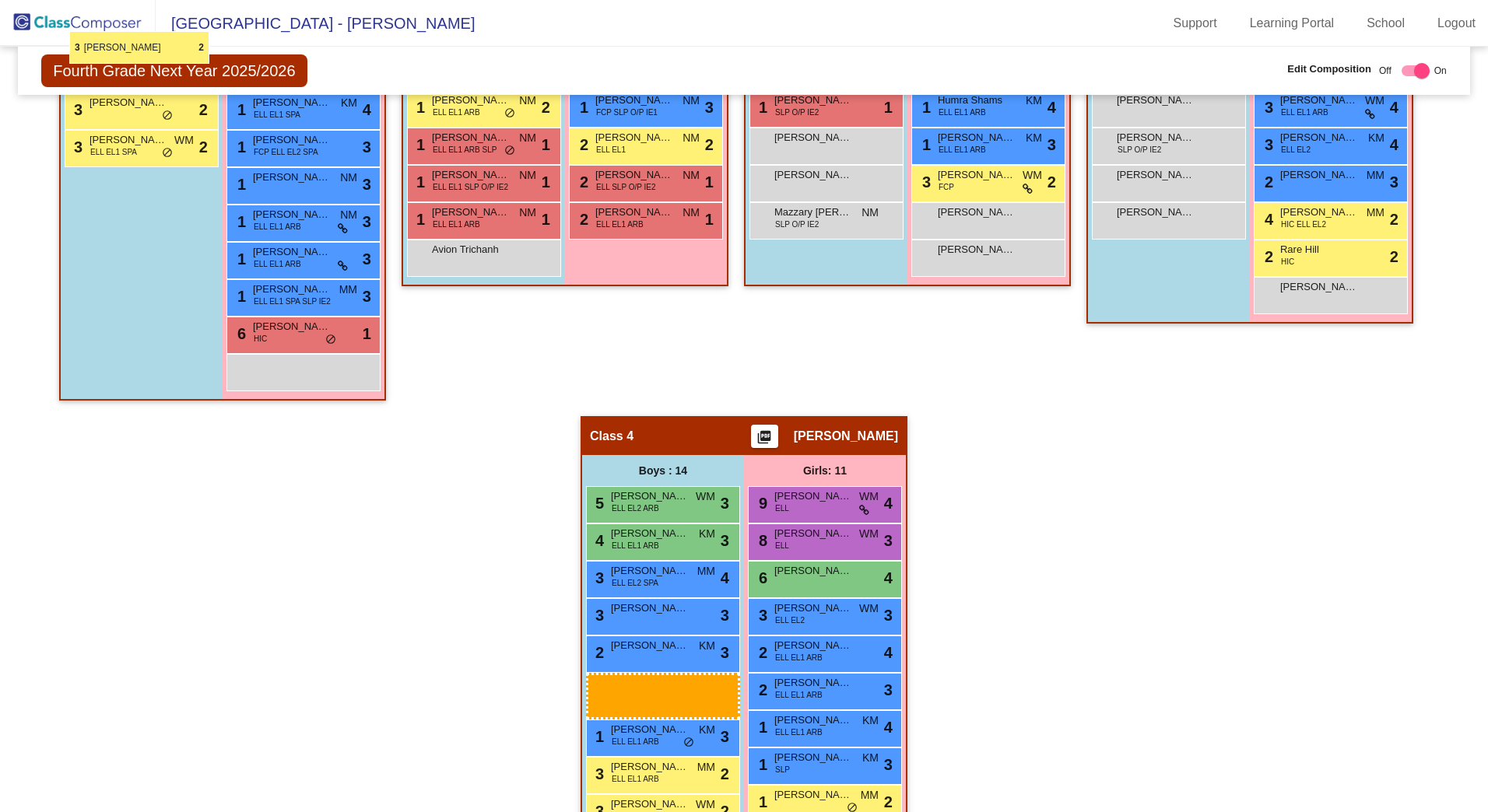
scroll to position [741, 0]
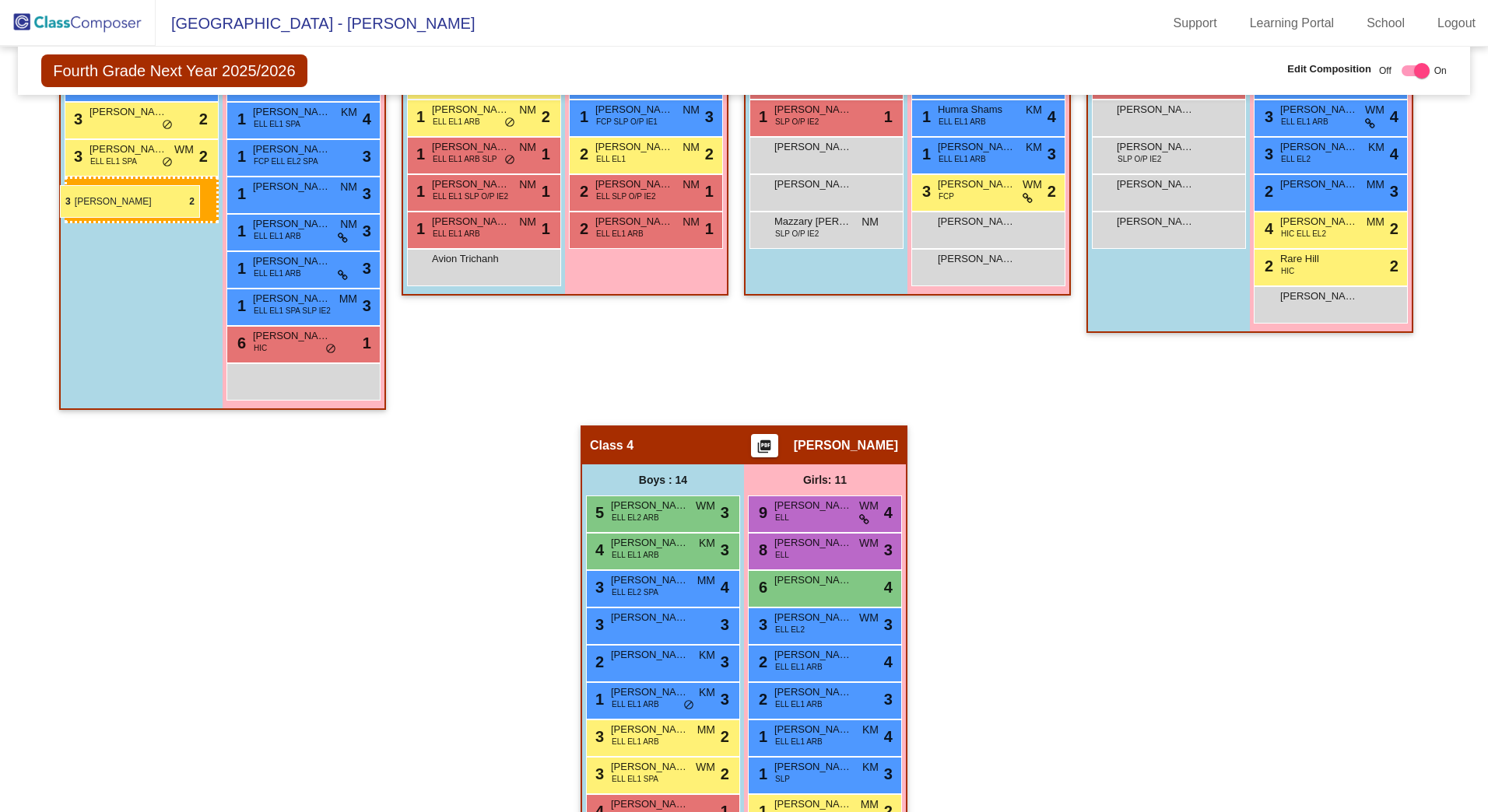
drag, startPoint x: 660, startPoint y: 501, endPoint x: 59, endPoint y: 186, distance: 678.5
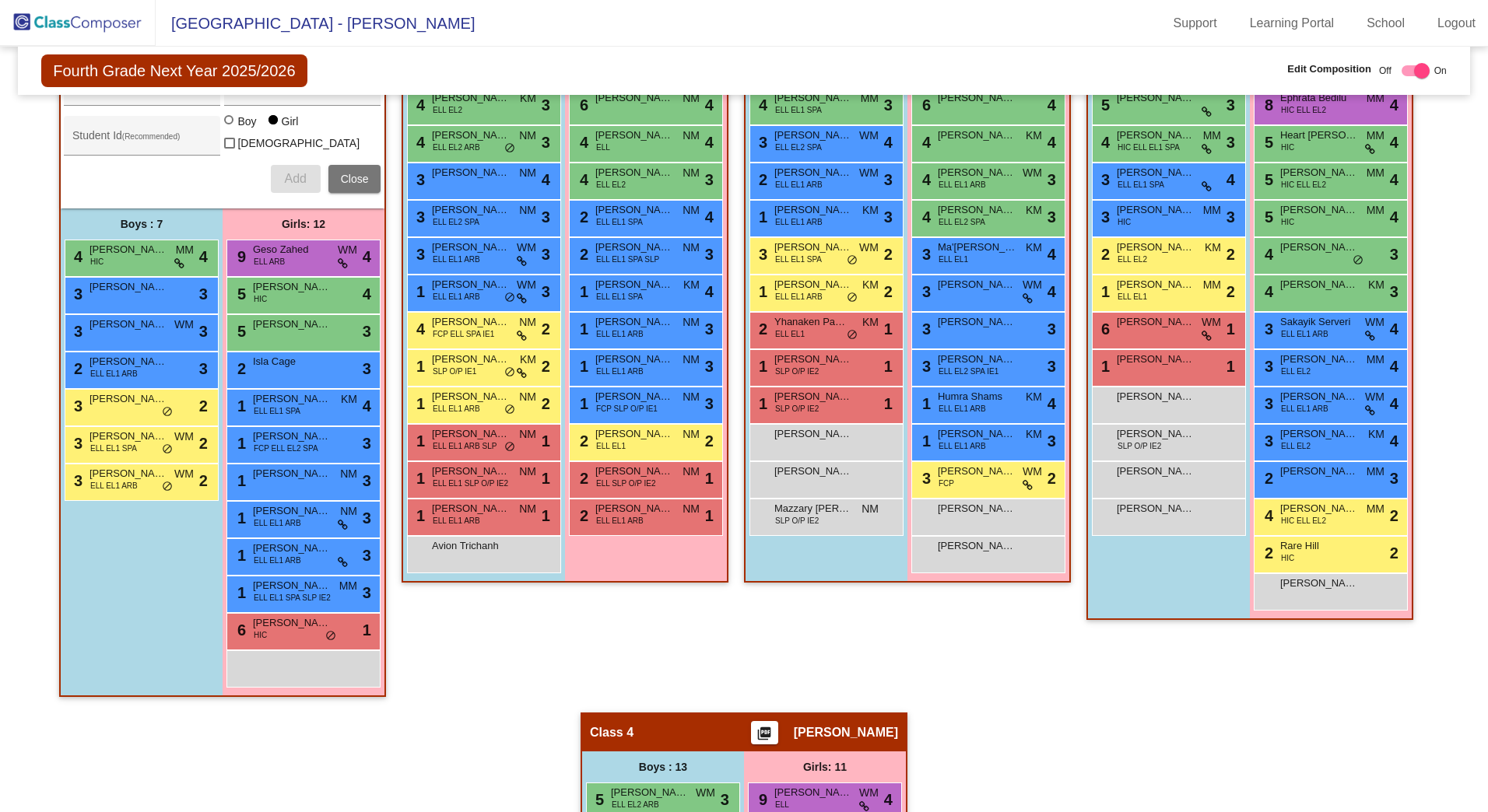
scroll to position [231, 0]
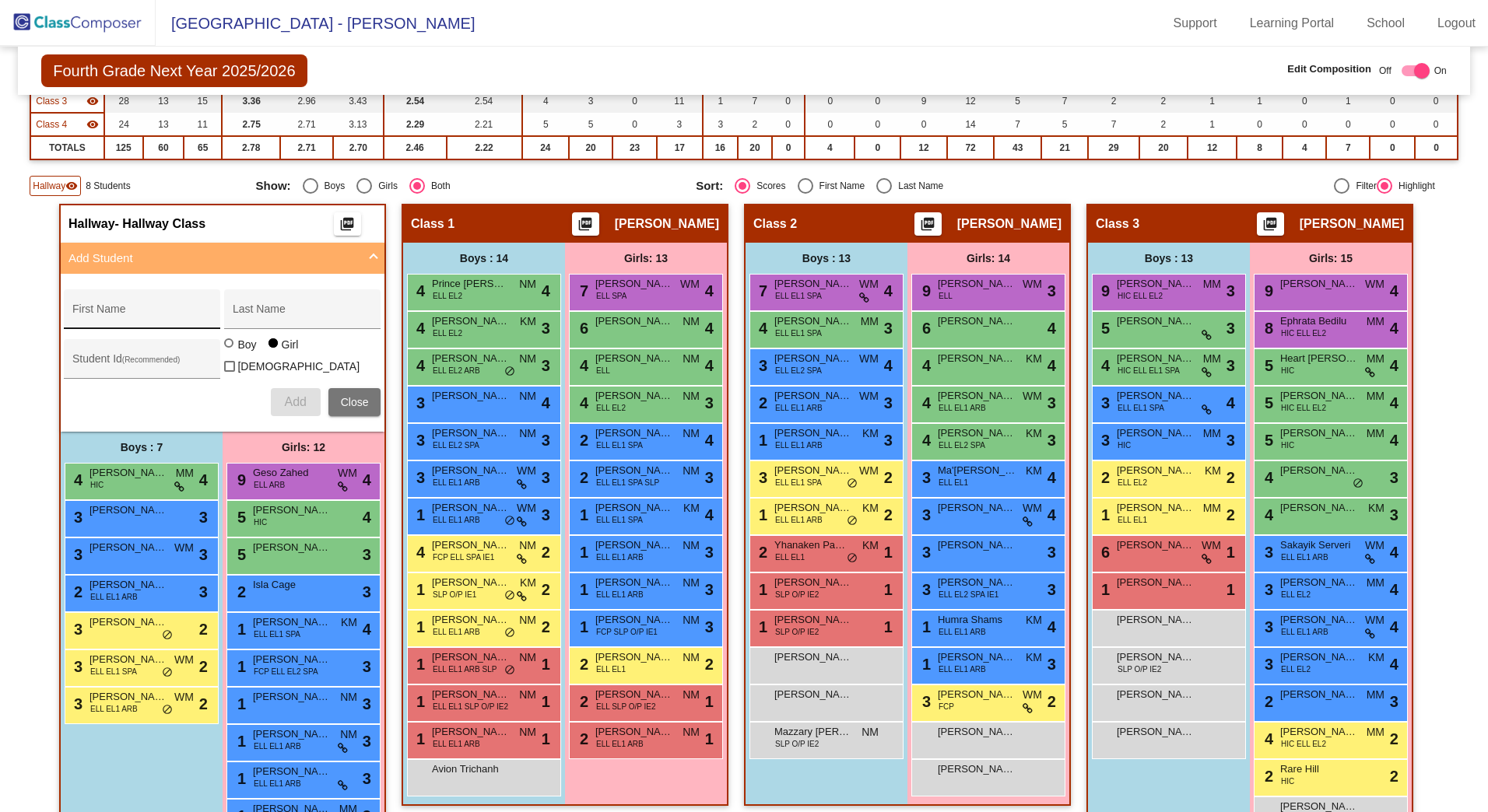
click at [118, 300] on div "First Name" at bounding box center [143, 314] width 140 height 32
click at [236, 349] on div "Boy" at bounding box center [246, 344] width 19 height 15
click at [231, 351] on input "Boy" at bounding box center [230, 351] width 1 height 1
click at [296, 398] on span "Add" at bounding box center [295, 402] width 22 height 14
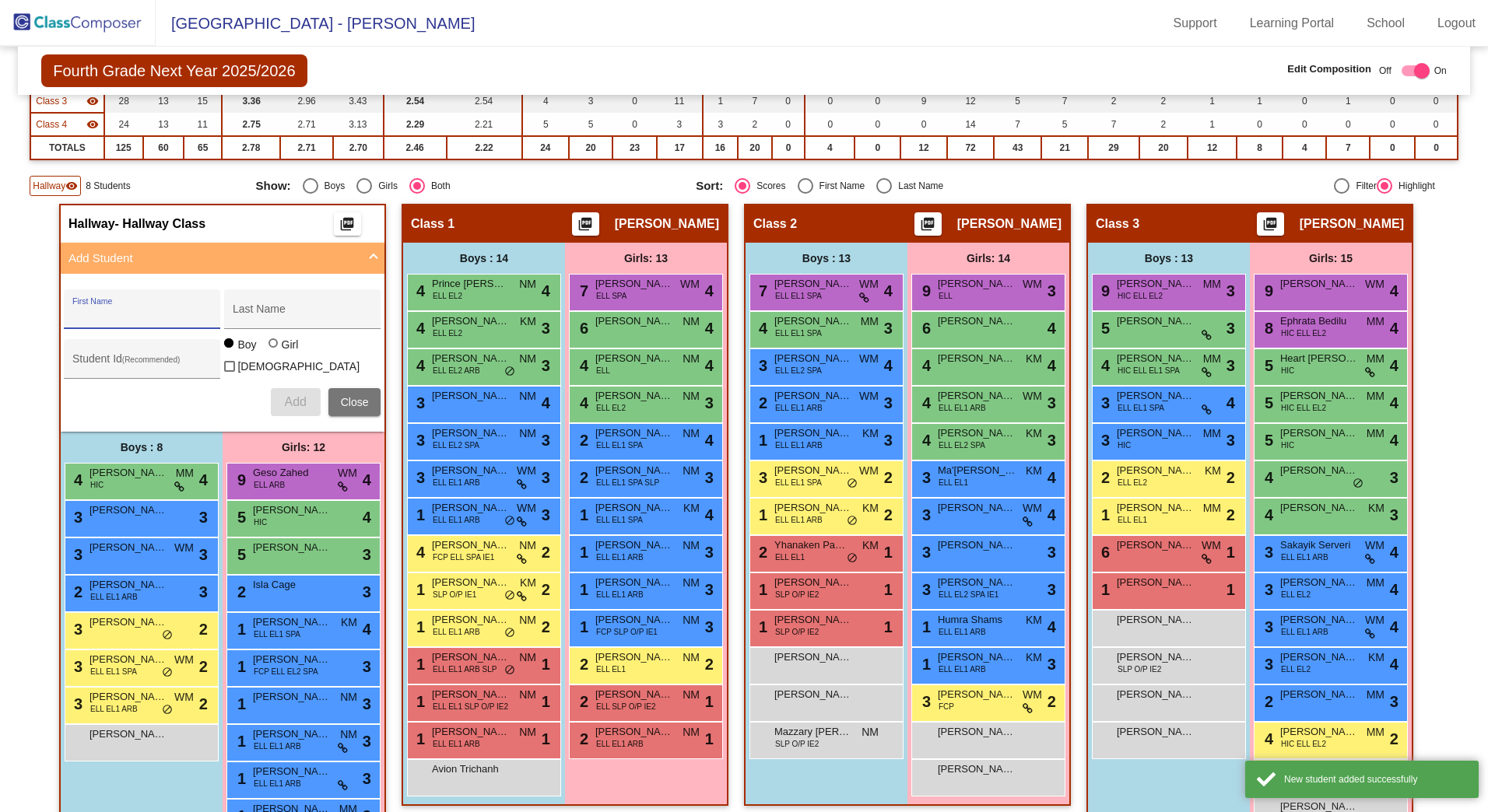
click at [117, 311] on input "First Name" at bounding box center [143, 315] width 140 height 13
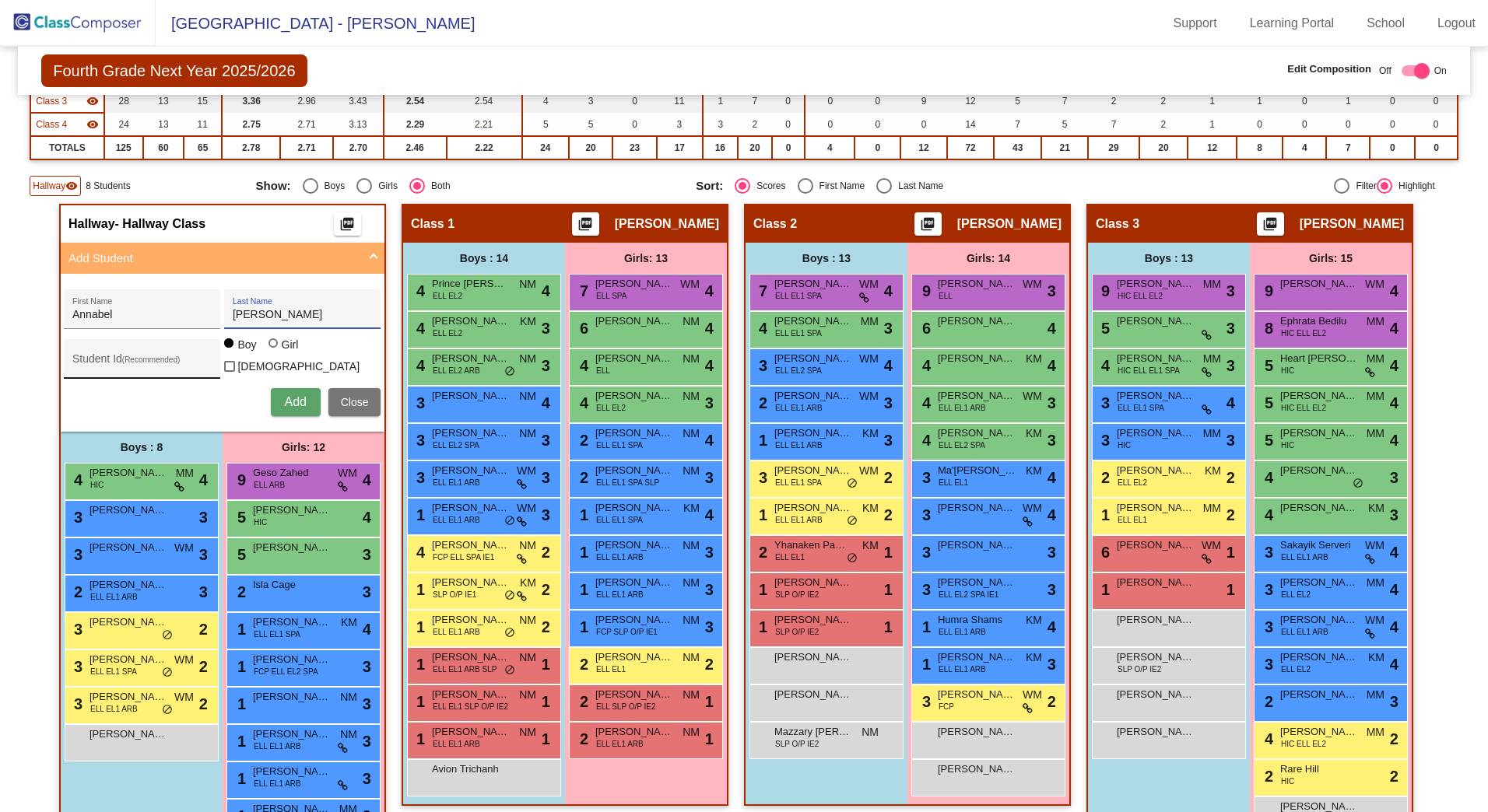
click at [138, 353] on div "Student Id (Recommended)" at bounding box center [143, 363] width 140 height 32
click at [262, 348] on div "Boy Girl [DEMOGRAPHIC_DATA]" at bounding box center [301, 359] width 156 height 44
click at [269, 348] on div at bounding box center [273, 343] width 9 height 9
click at [274, 351] on input "Girl" at bounding box center [274, 351] width 1 height 1
click at [288, 402] on span "Add" at bounding box center [295, 402] width 22 height 14
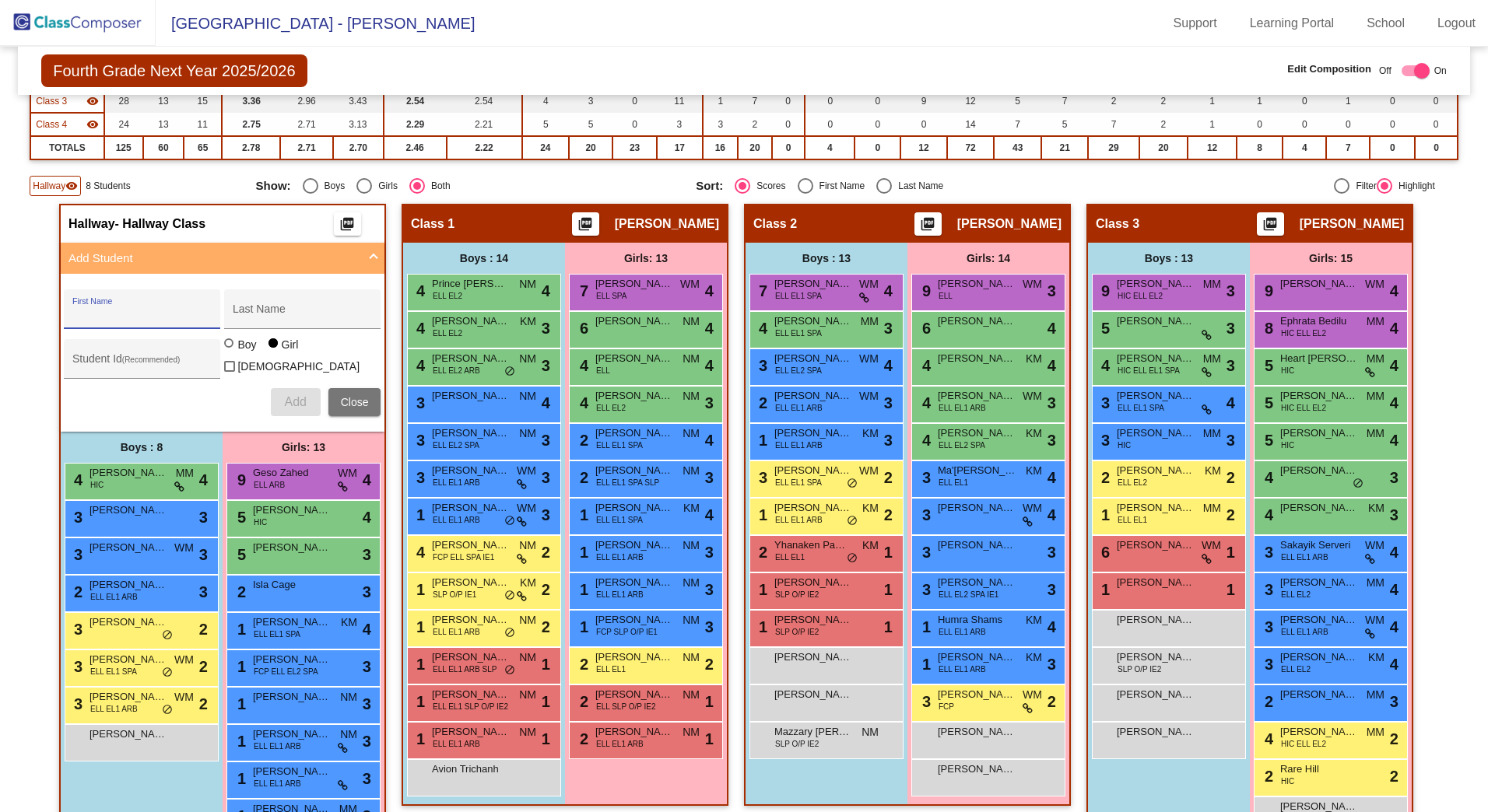
click at [138, 302] on div "First Name" at bounding box center [143, 314] width 140 height 32
click at [303, 397] on button "Add" at bounding box center [296, 402] width 50 height 28
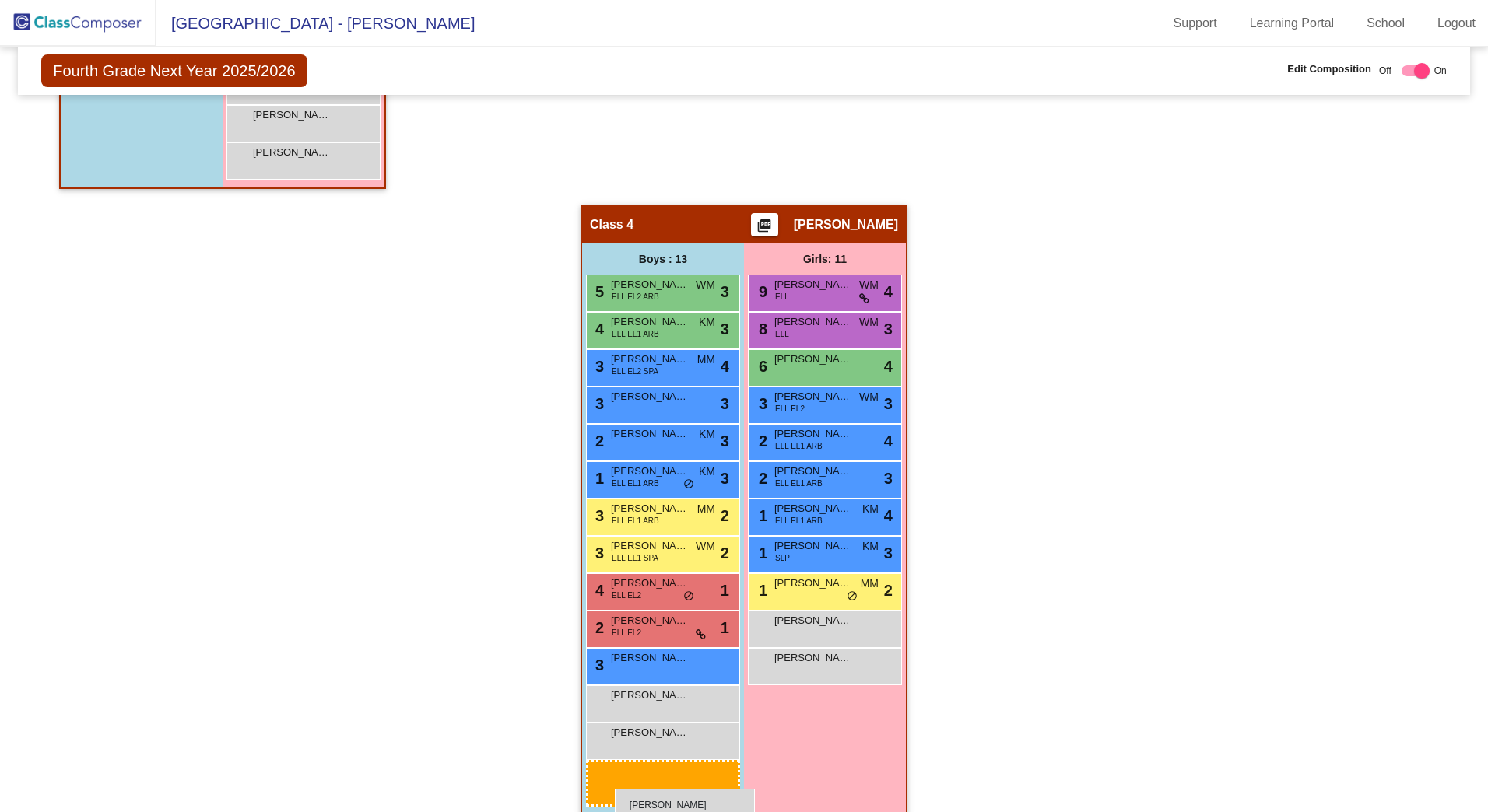
scroll to position [1053, 0]
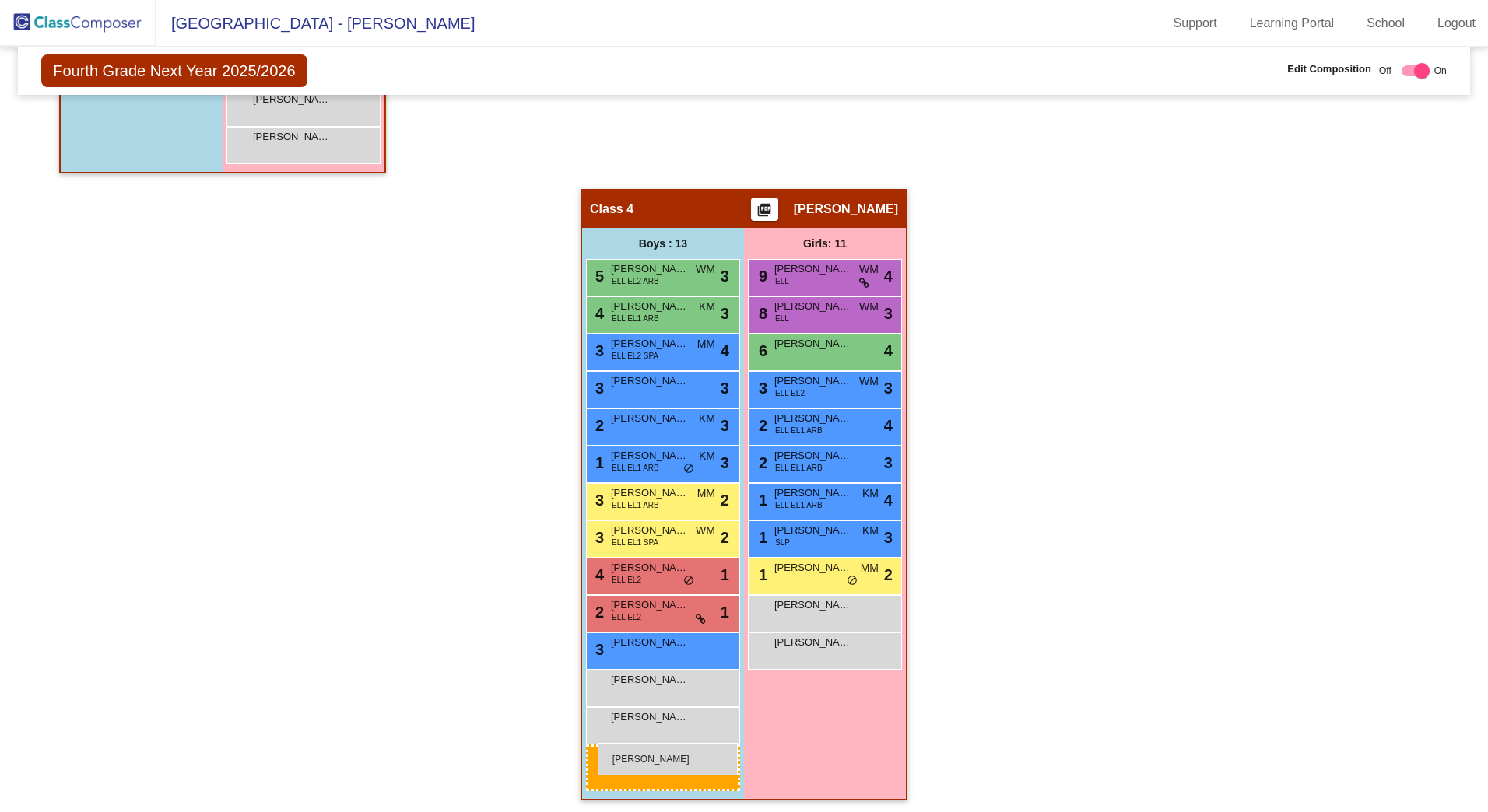
drag, startPoint x: 305, startPoint y: 360, endPoint x: 598, endPoint y: 743, distance: 482.2
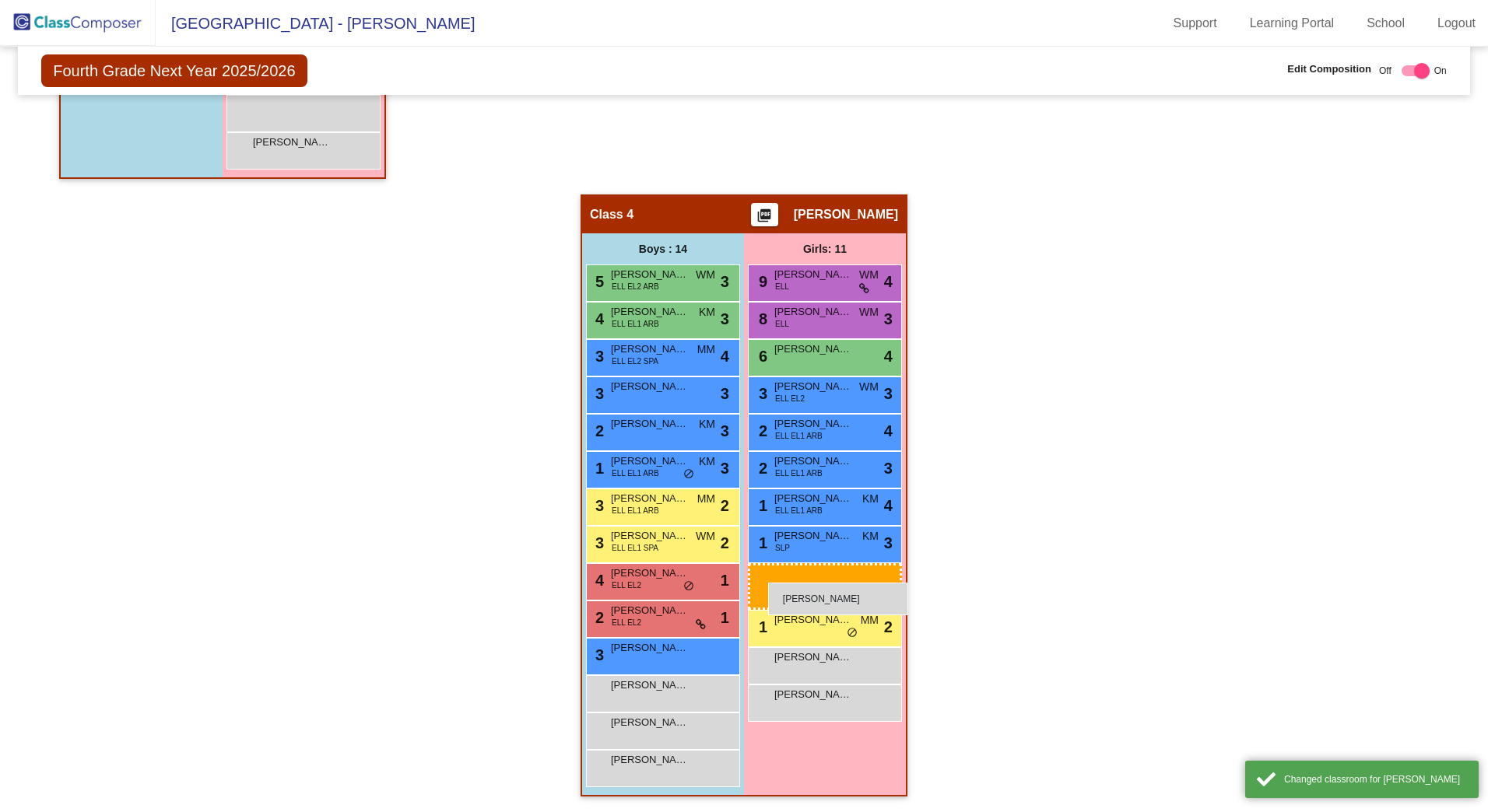
scroll to position [1006, 0]
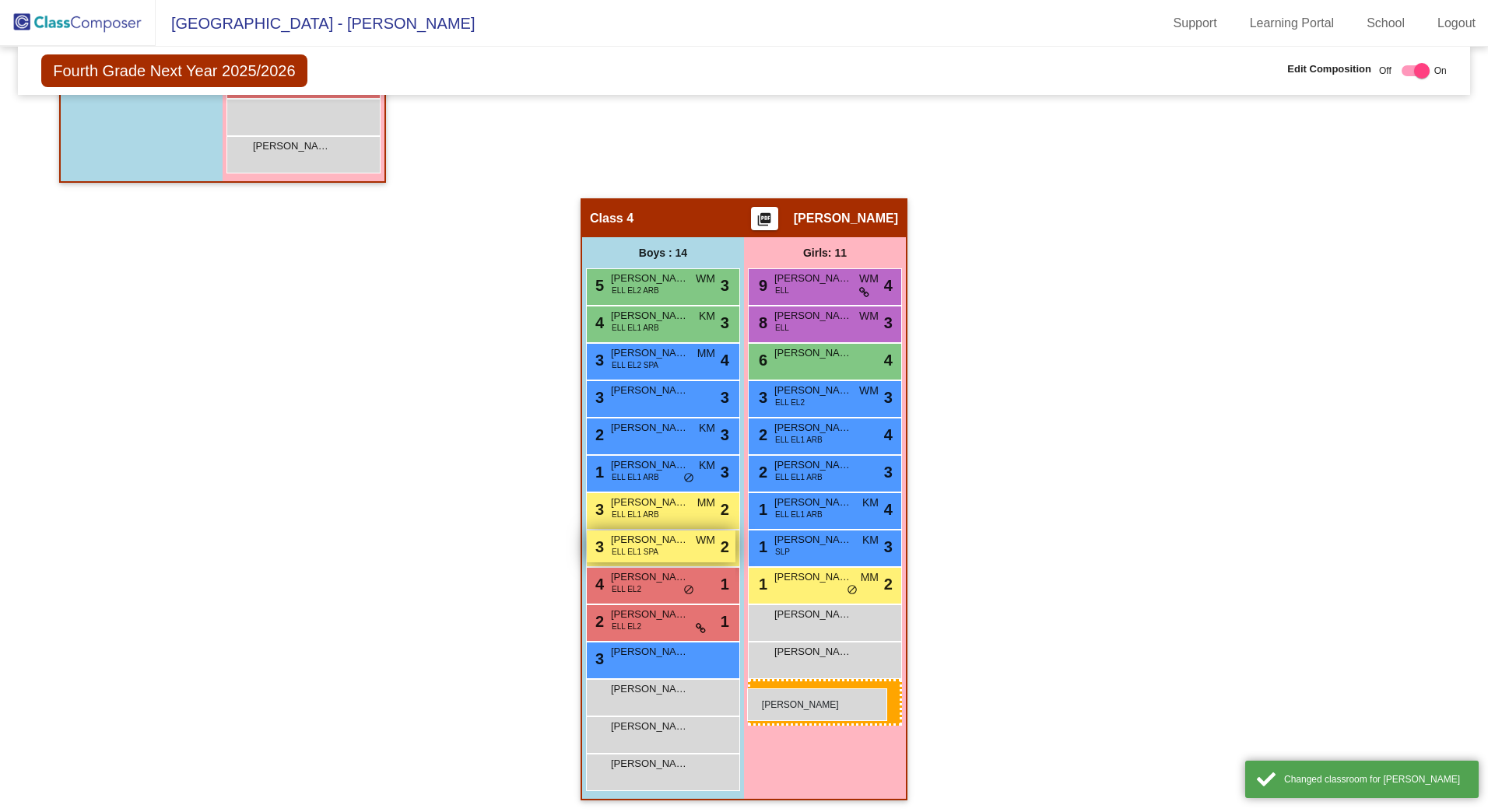
drag, startPoint x: 273, startPoint y: 159, endPoint x: 676, endPoint y: 551, distance: 562.2
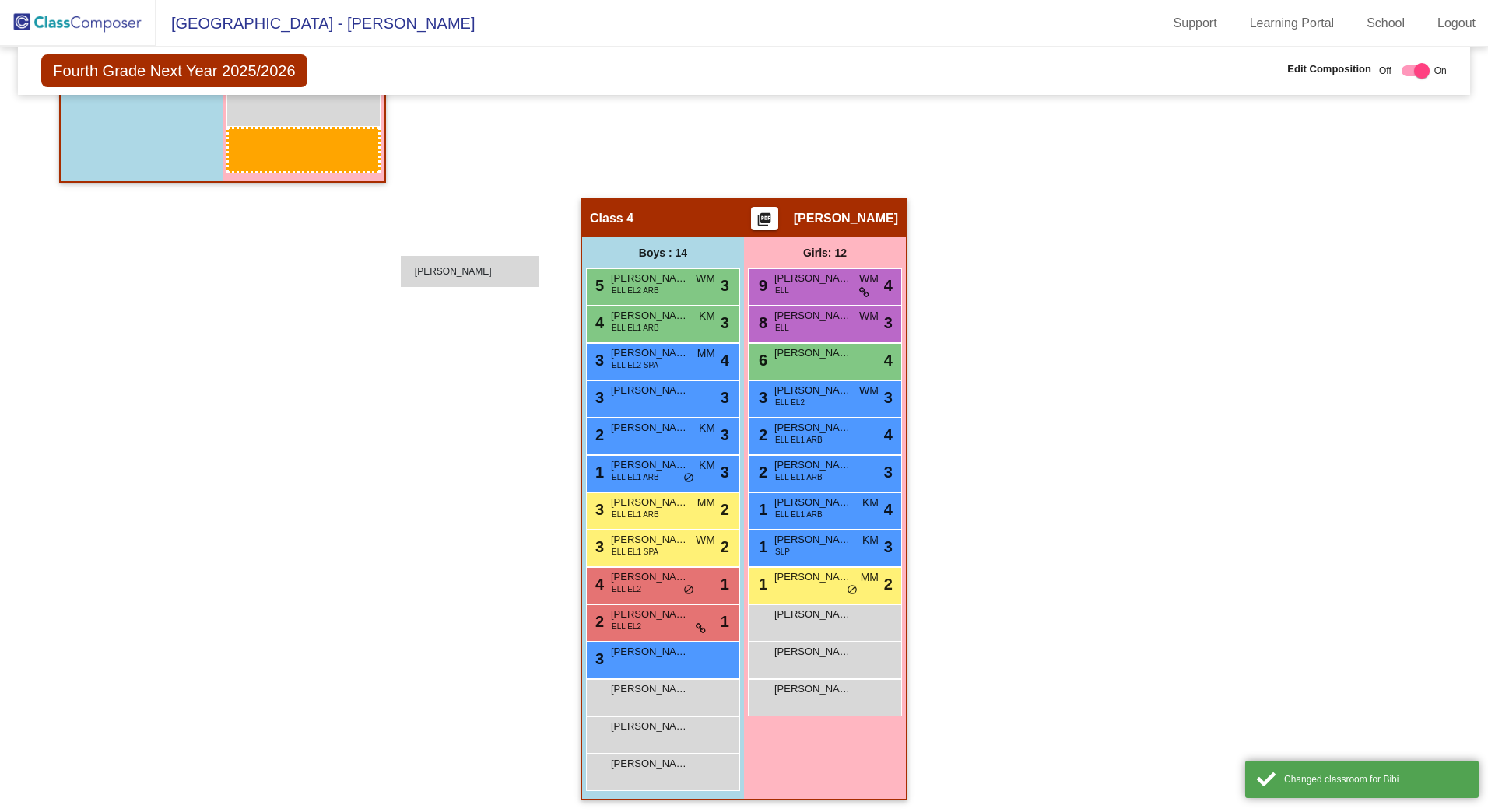
scroll to position [969, 0]
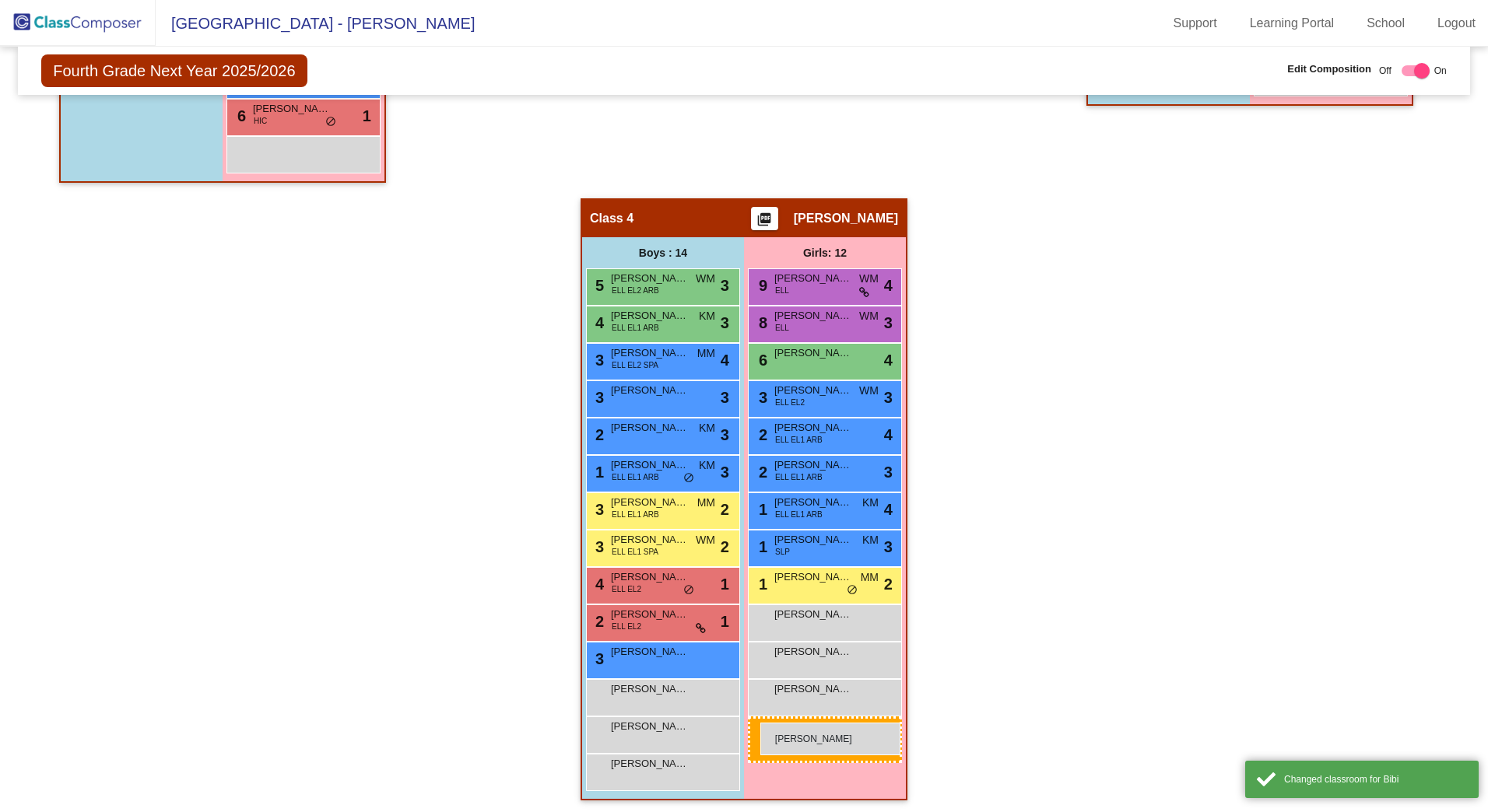
drag, startPoint x: 335, startPoint y: 192, endPoint x: 761, endPoint y: 723, distance: 680.8
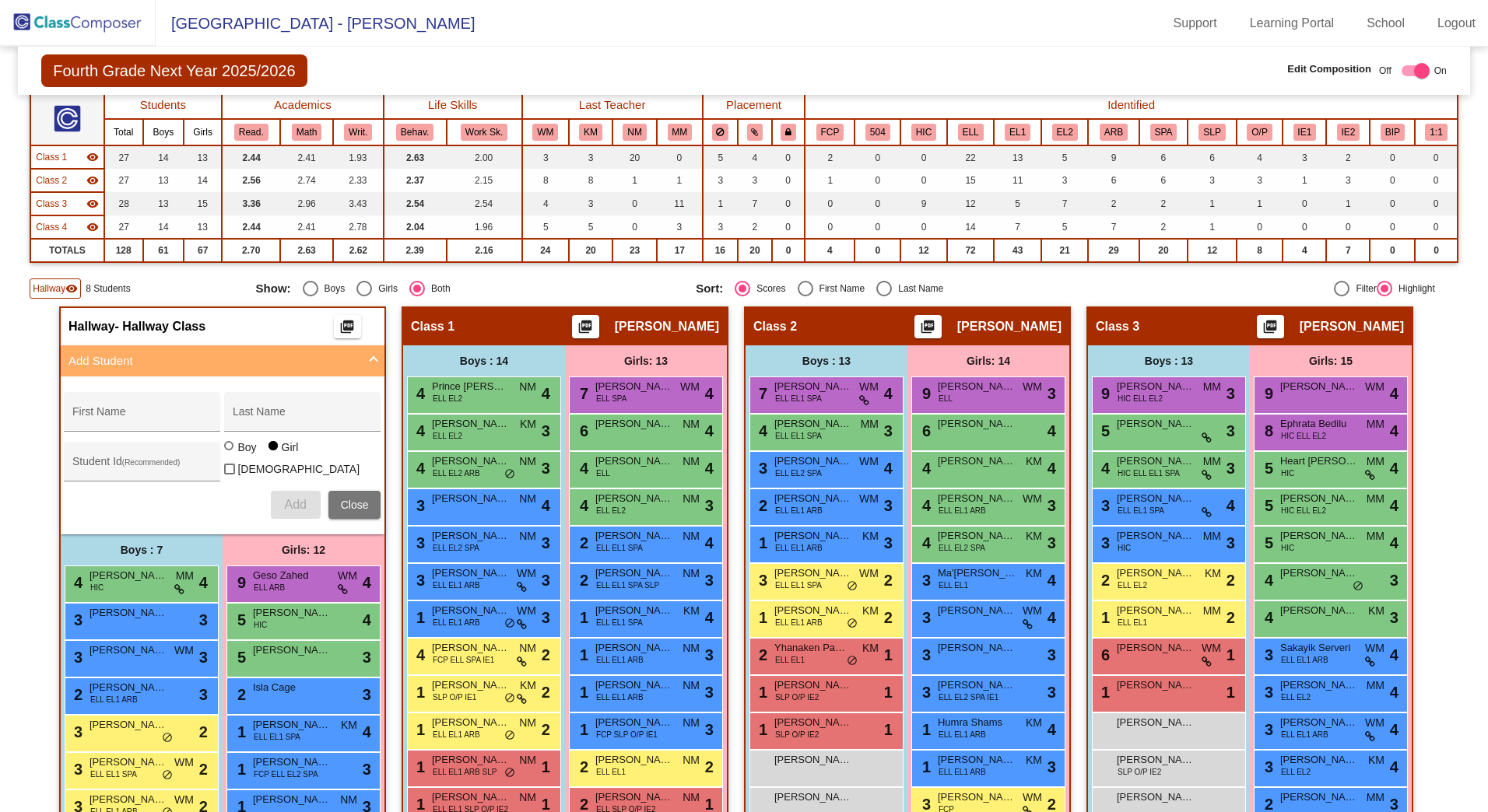
scroll to position [0, 0]
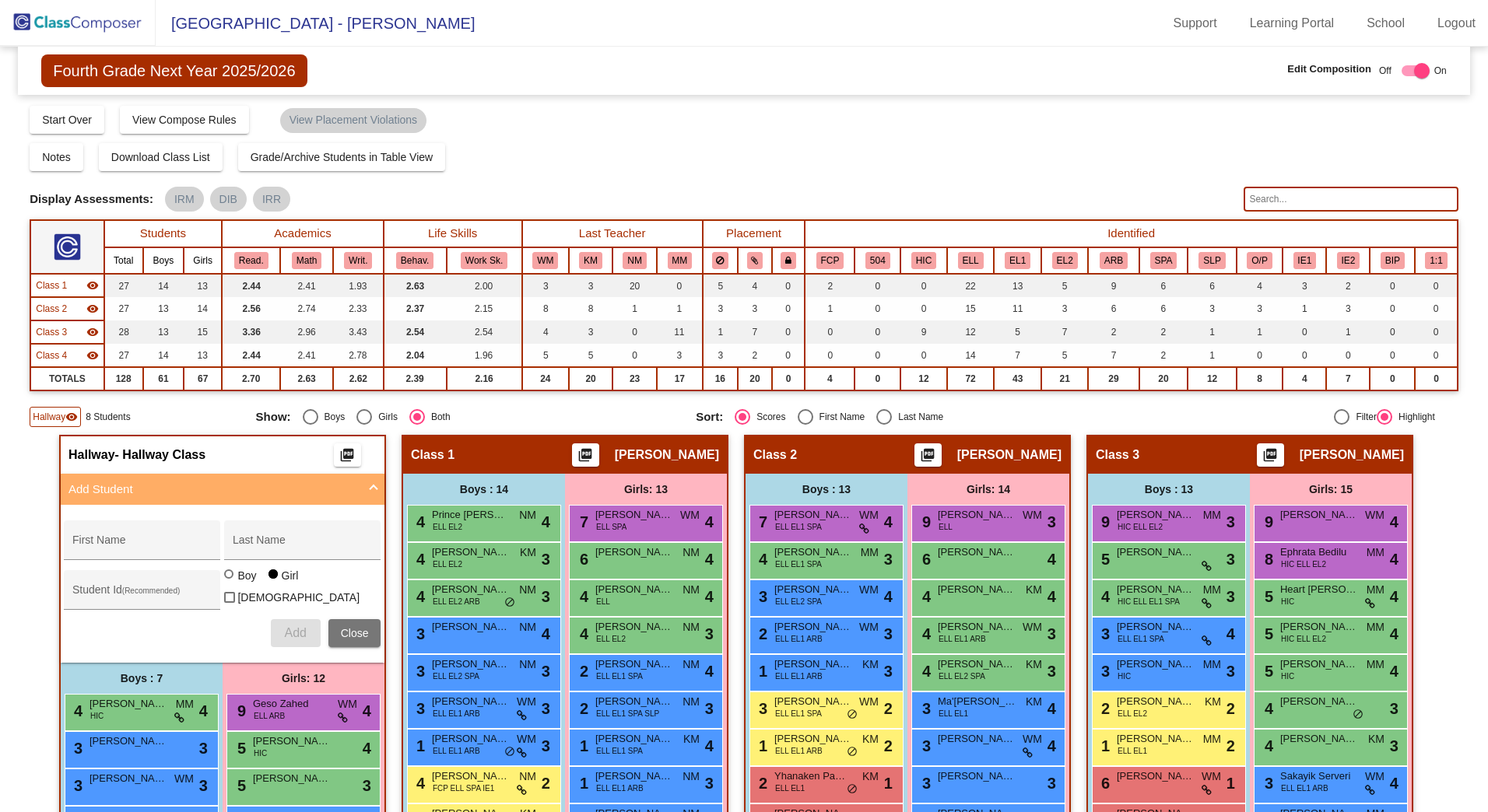
click at [49, 422] on span "Hallway" at bounding box center [49, 417] width 33 height 14
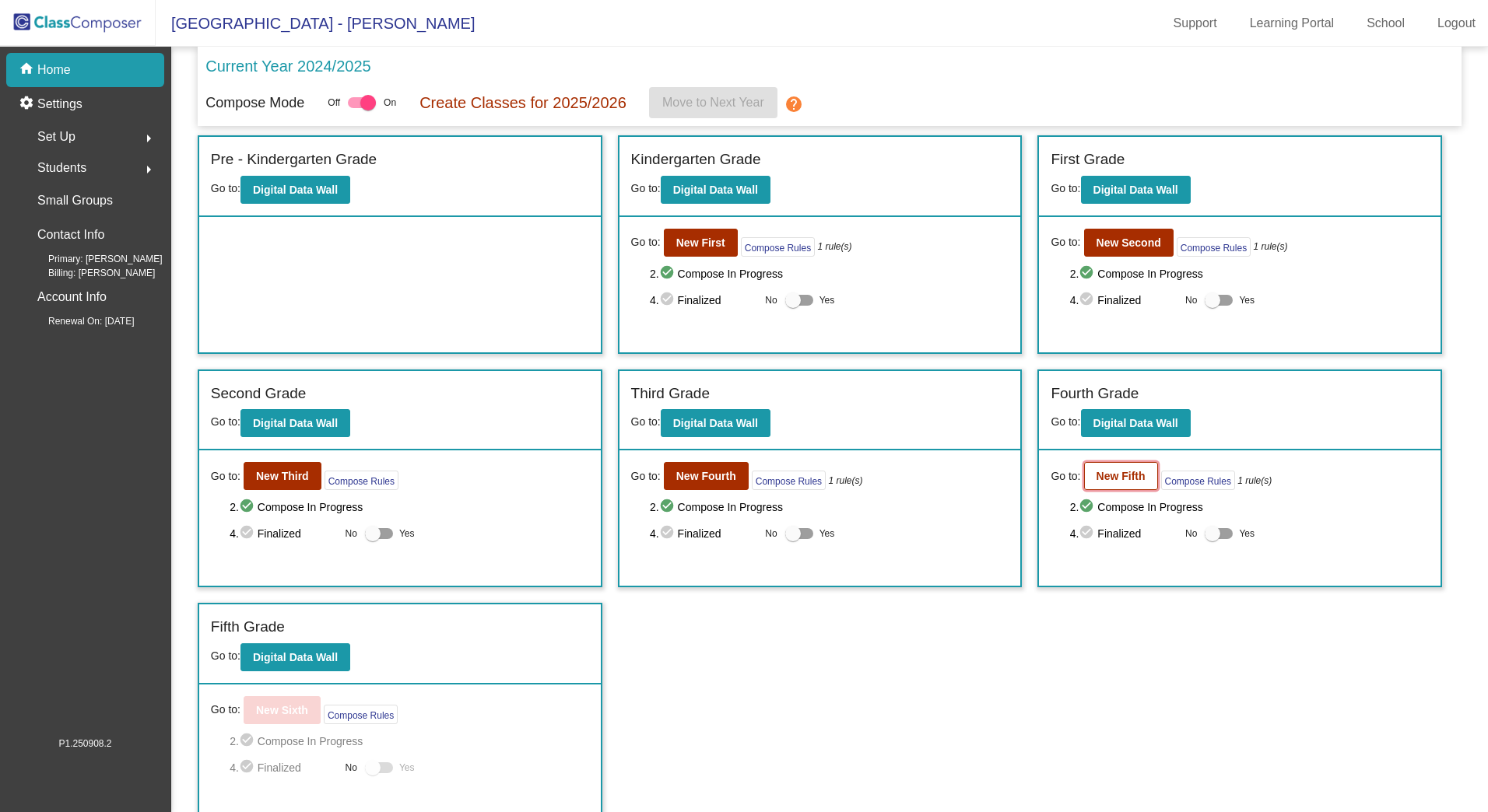
click at [1109, 481] on b "New Fifth" at bounding box center [1121, 476] width 49 height 13
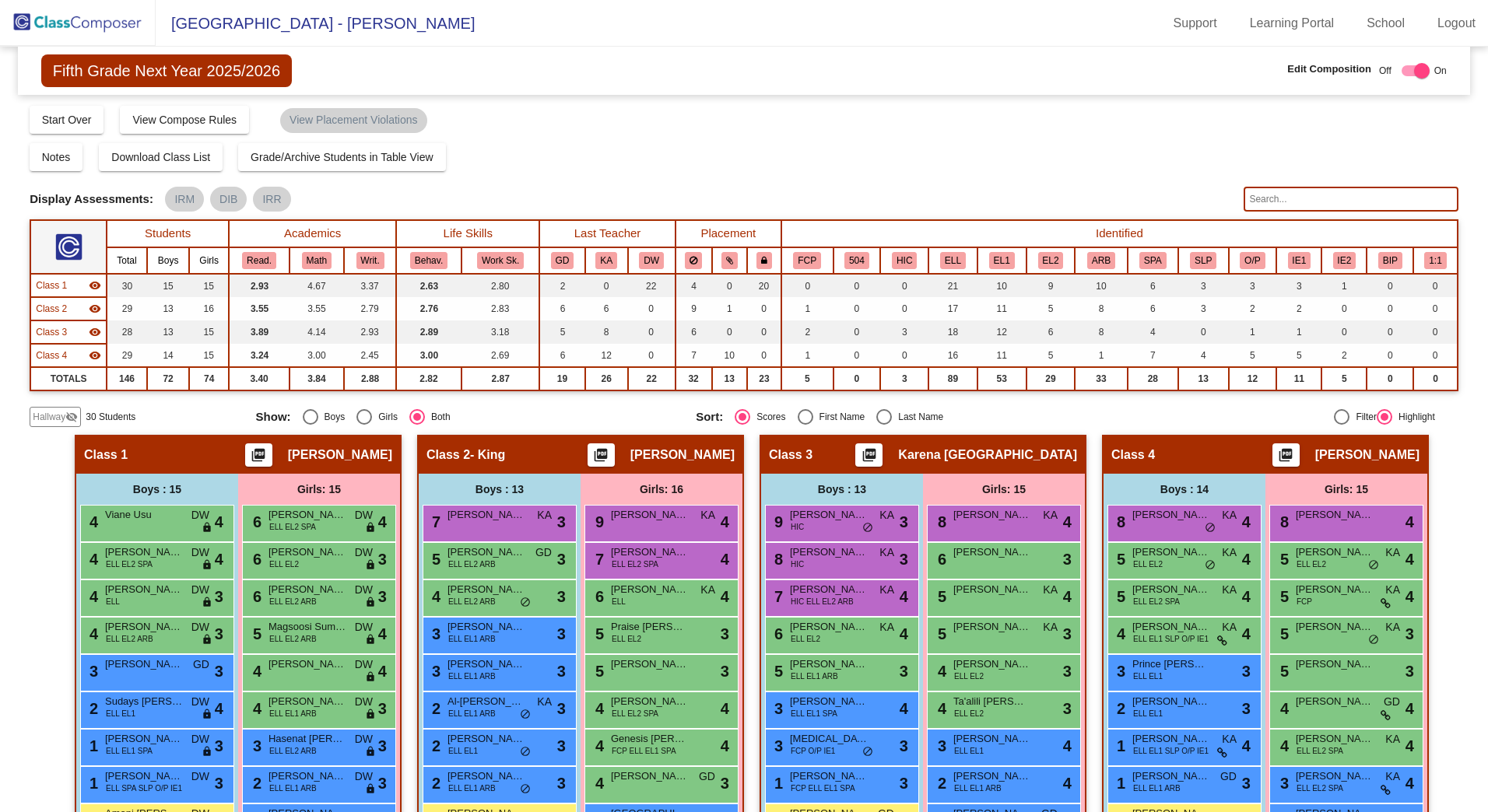
click at [73, 413] on mat-icon "visibility_off" at bounding box center [71, 417] width 13 height 13
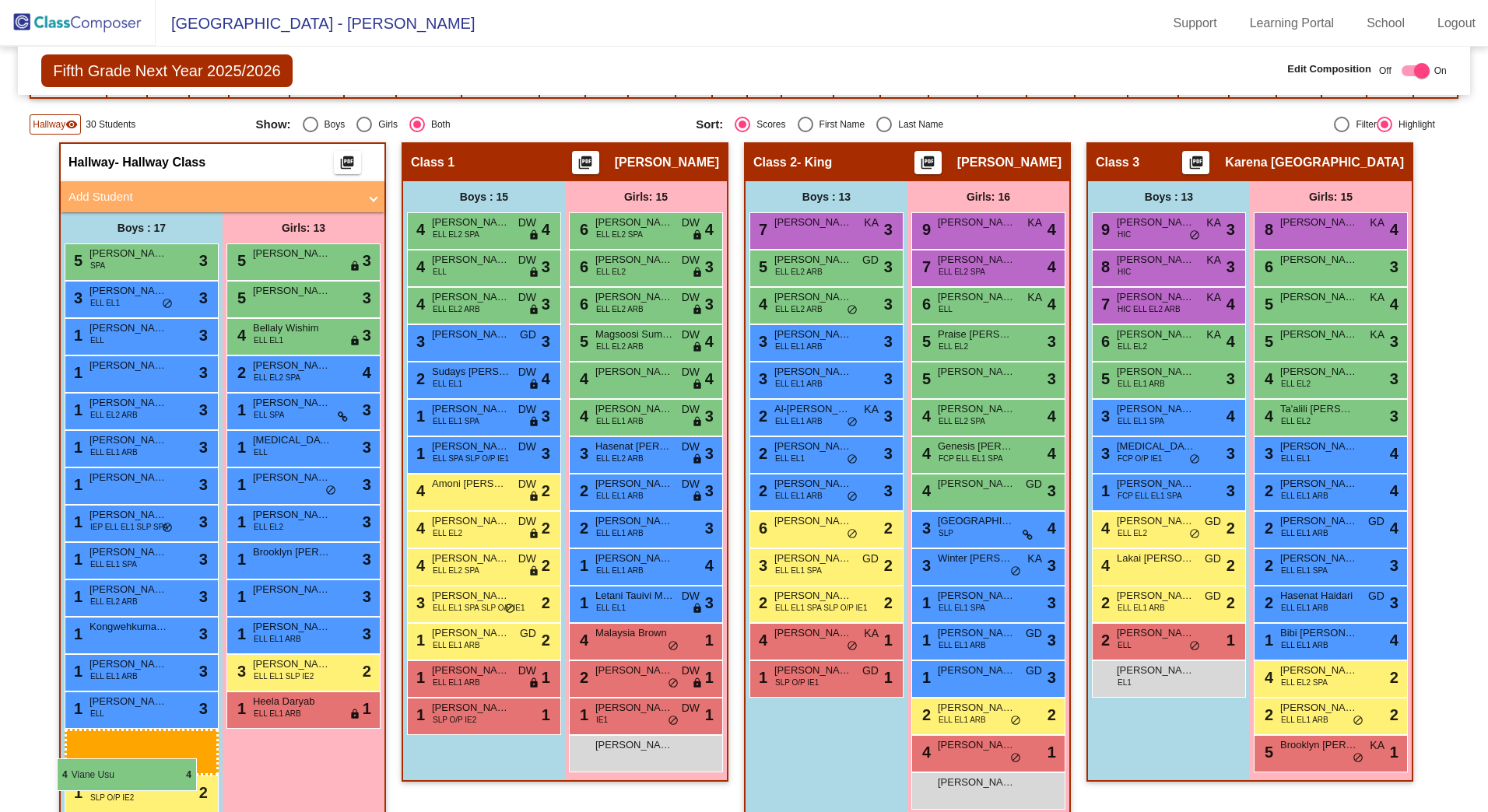
scroll to position [295, 0]
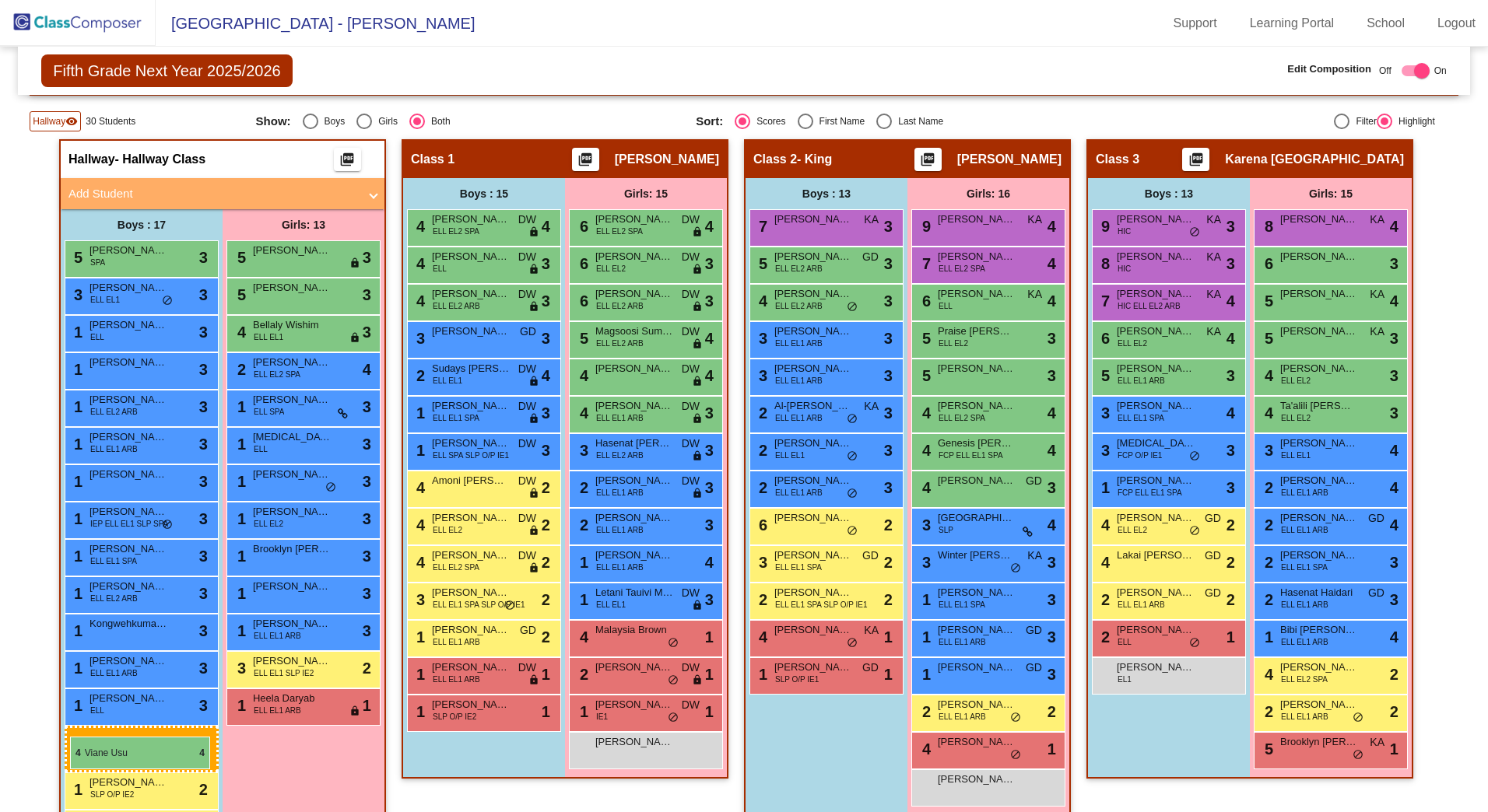
drag, startPoint x: 479, startPoint y: 291, endPoint x: 70, endPoint y: 736, distance: 604.4
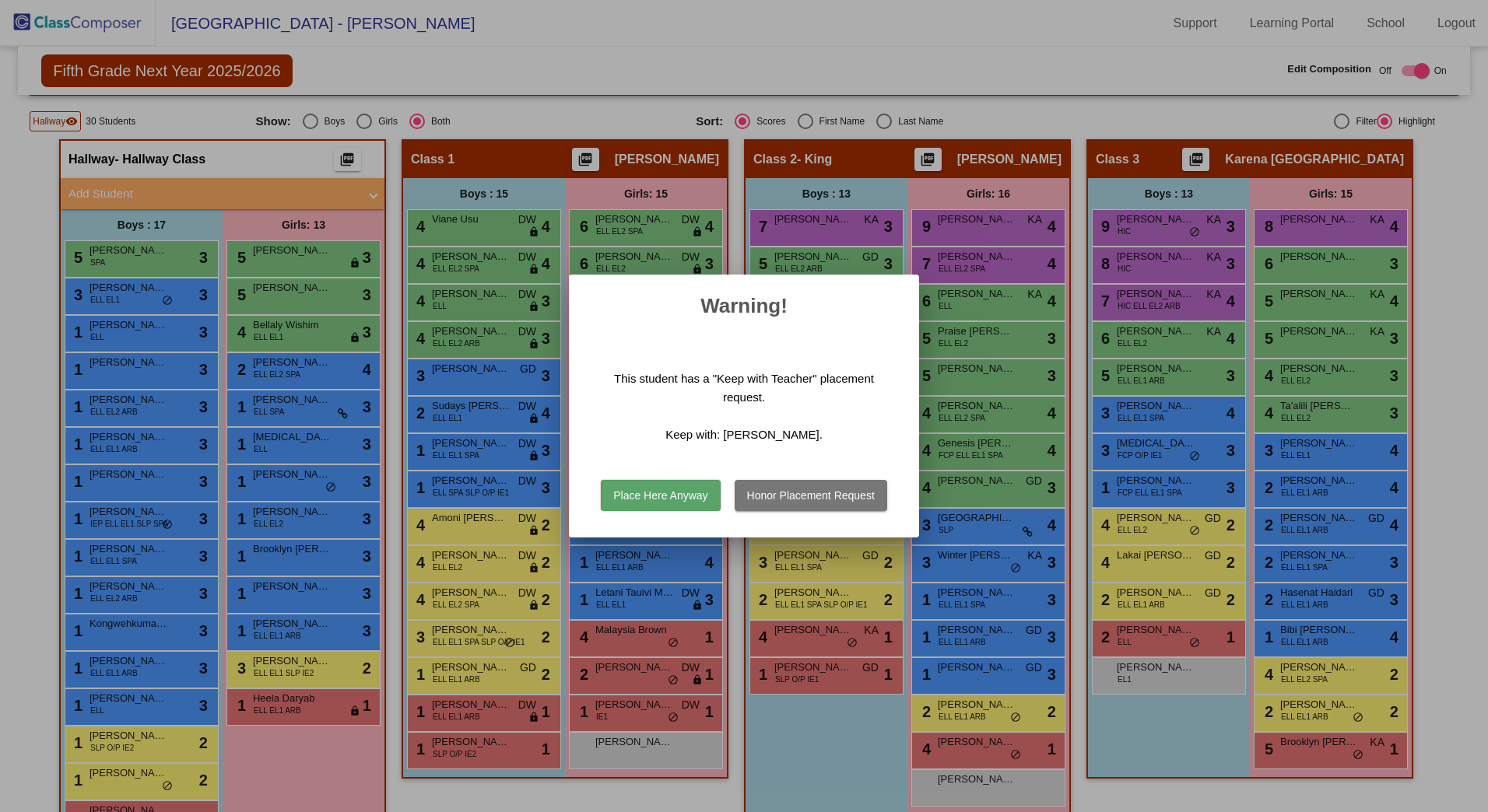
click at [679, 493] on button "Place Here Anyway" at bounding box center [660, 495] width 119 height 31
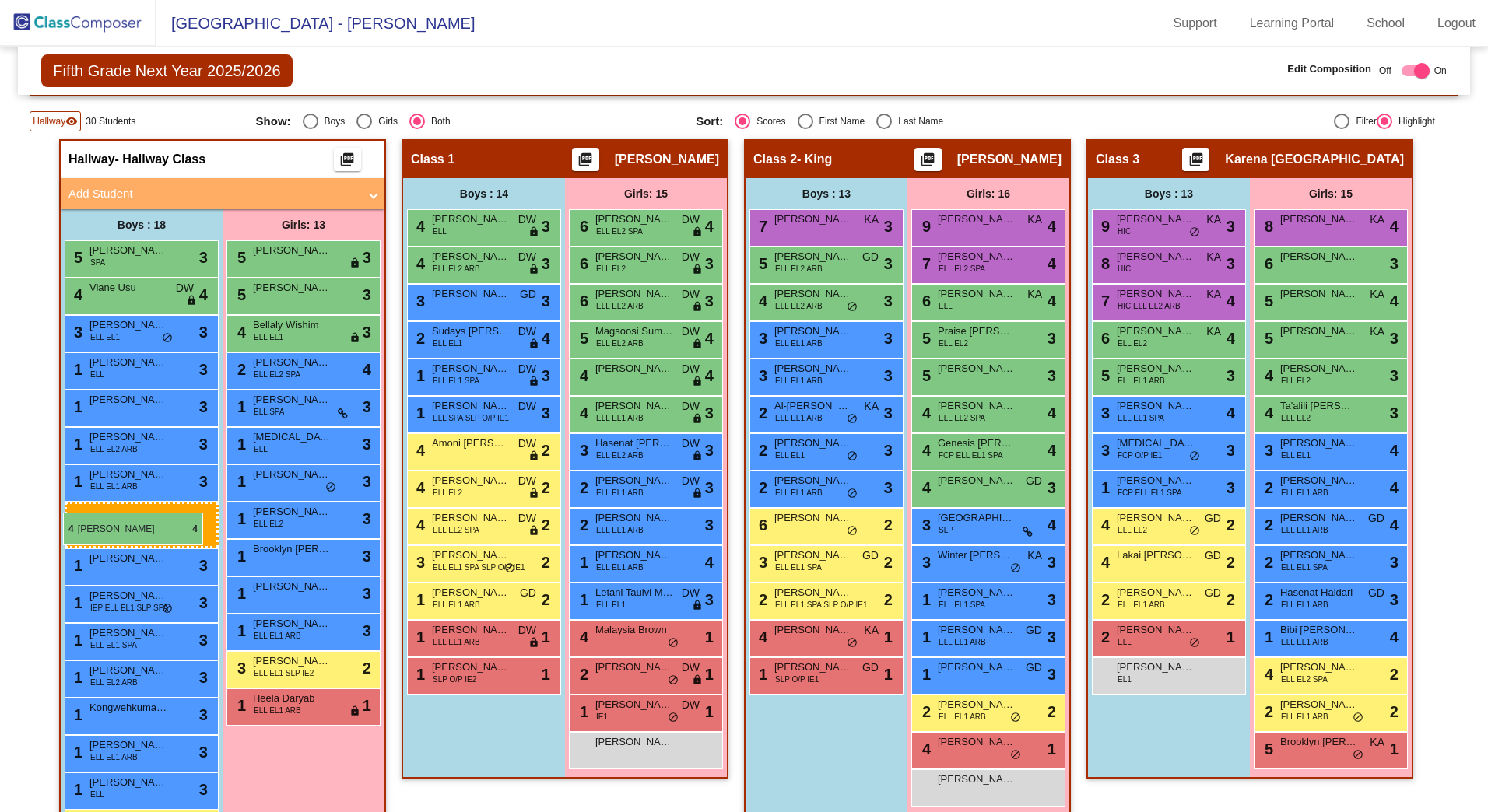
drag, startPoint x: 448, startPoint y: 218, endPoint x: 63, endPoint y: 512, distance: 484.4
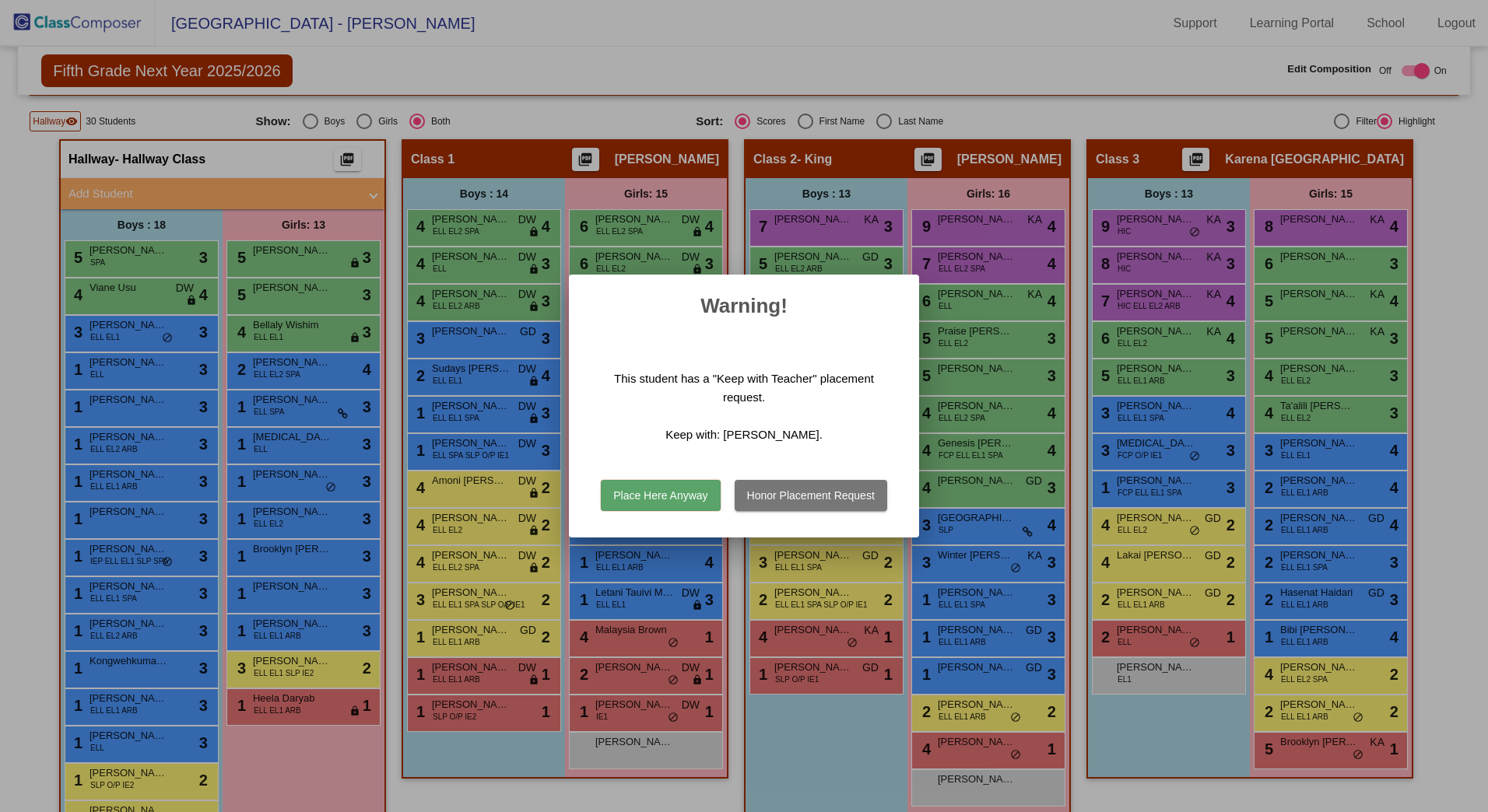
click at [702, 485] on button "Place Here Anyway" at bounding box center [660, 495] width 119 height 31
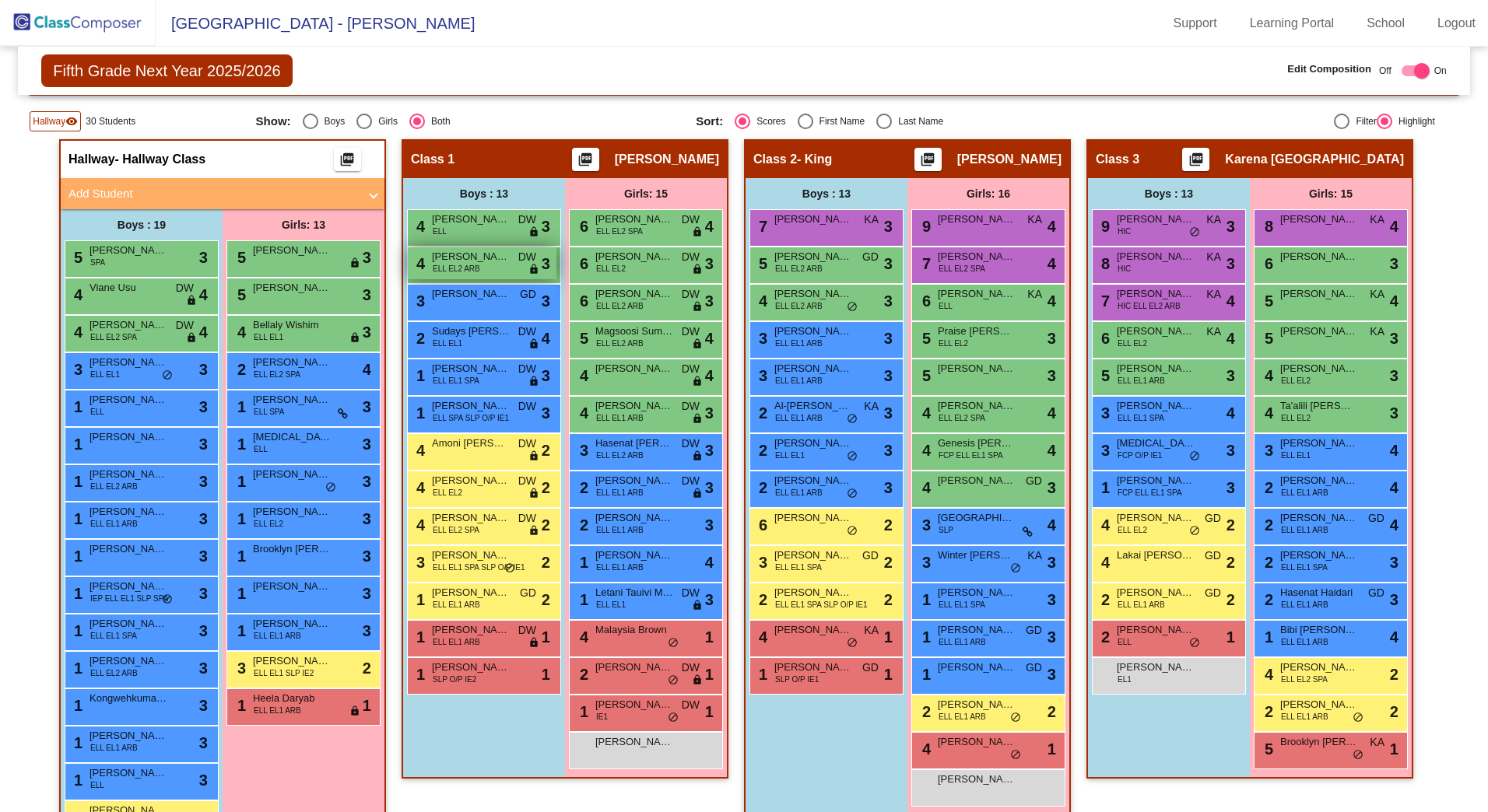
click at [452, 260] on span "[PERSON_NAME]" at bounding box center [471, 257] width 78 height 15
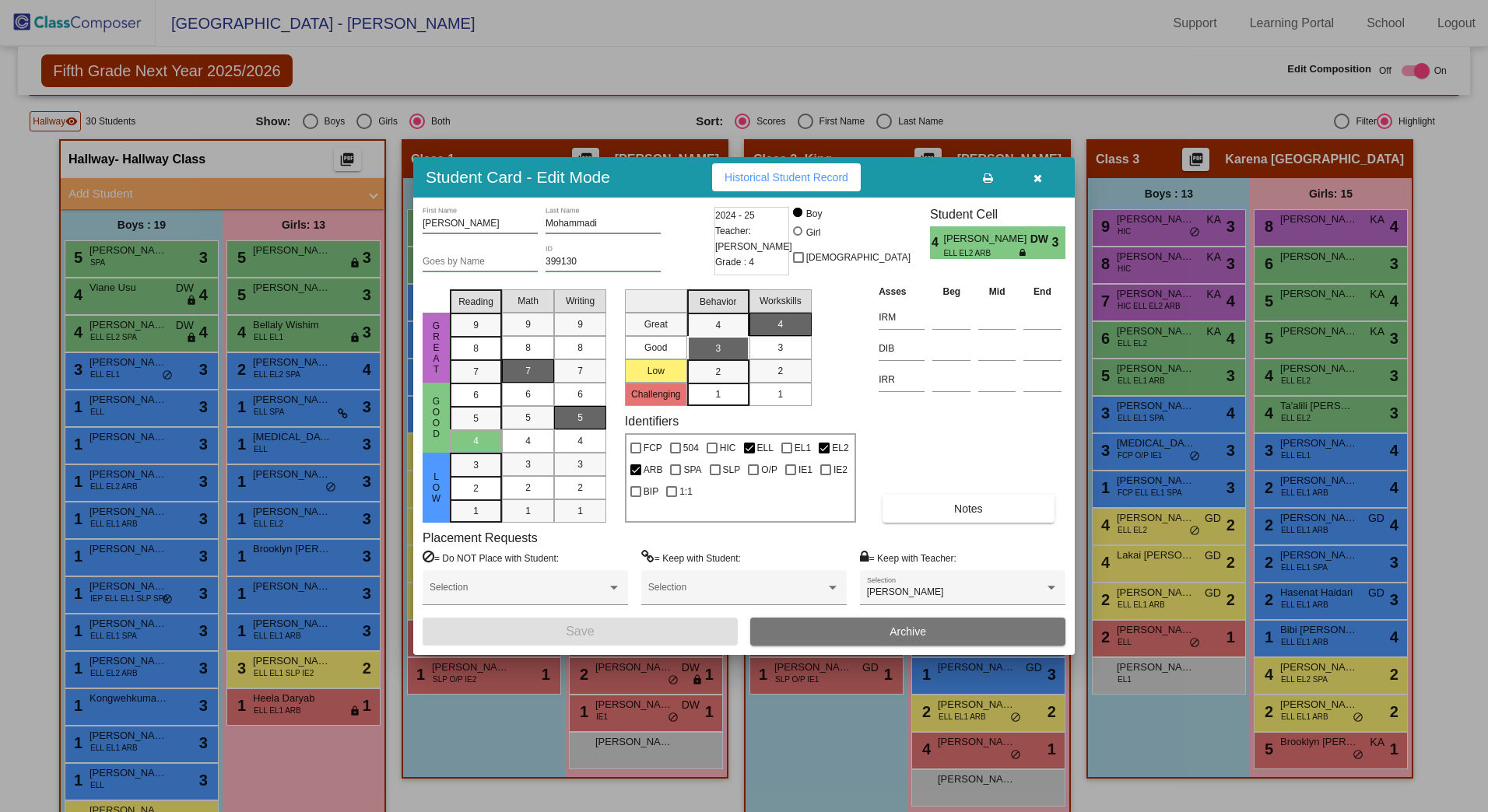
click at [1040, 174] on icon "button" at bounding box center [1038, 178] width 8 height 11
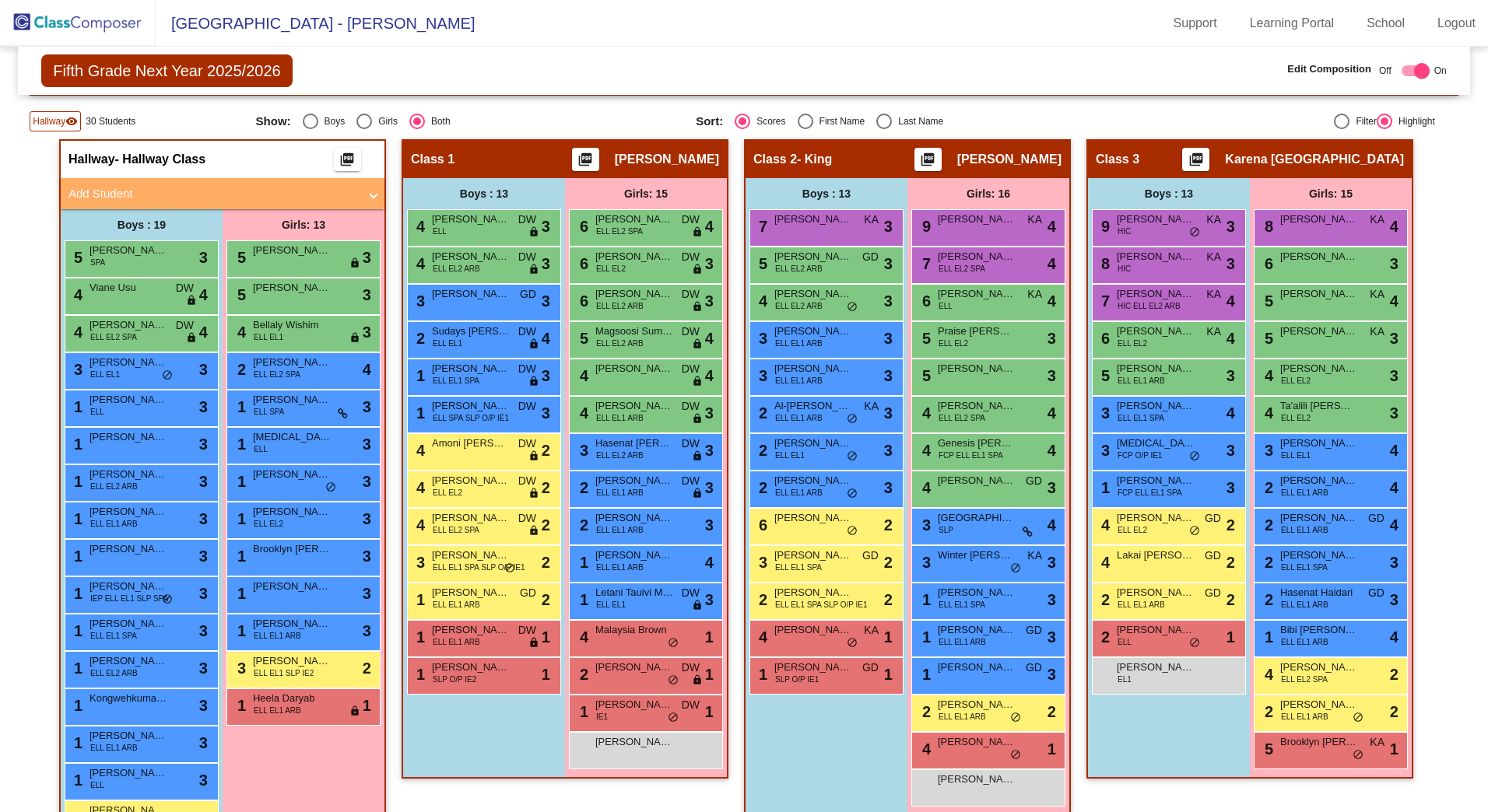
click at [469, 433] on div "4 [PERSON_NAME] [PERSON_NAME] lock do_not_disturb_alt 2" at bounding box center [484, 452] width 155 height 37
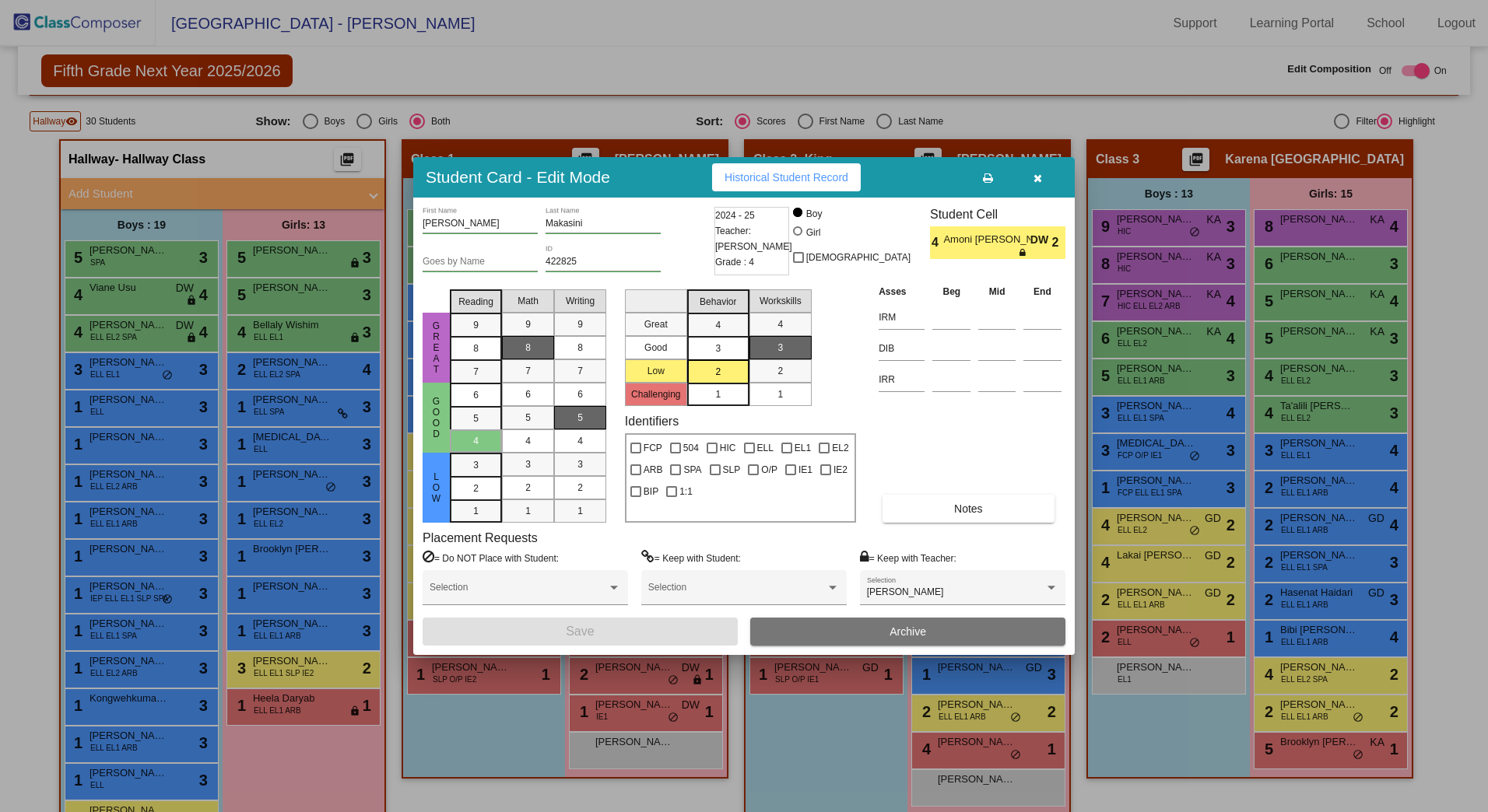
click at [1037, 177] on icon "button" at bounding box center [1038, 178] width 8 height 11
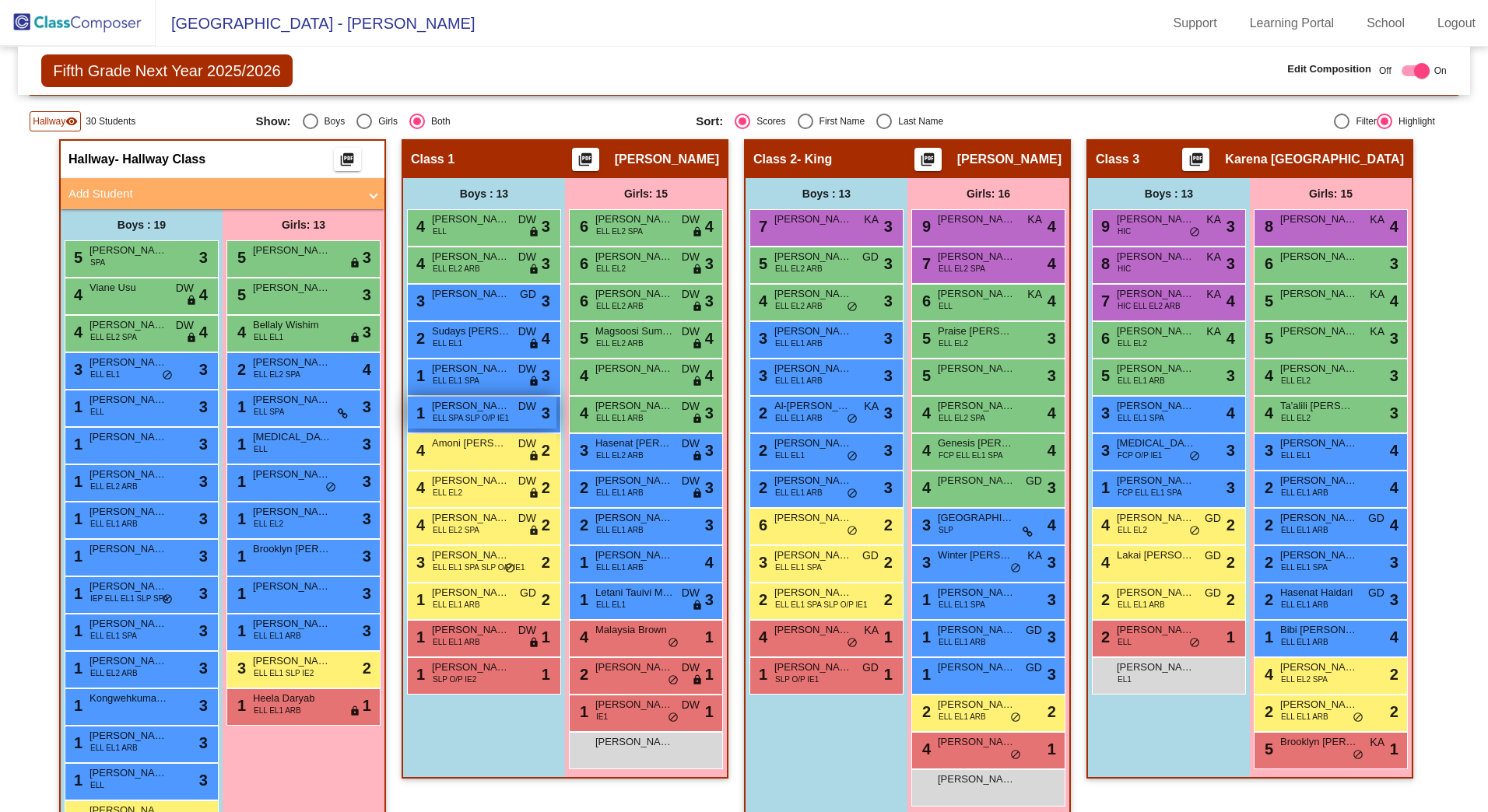
click at [451, 407] on span "[PERSON_NAME] Ayden [PERSON_NAME]" at bounding box center [471, 406] width 78 height 15
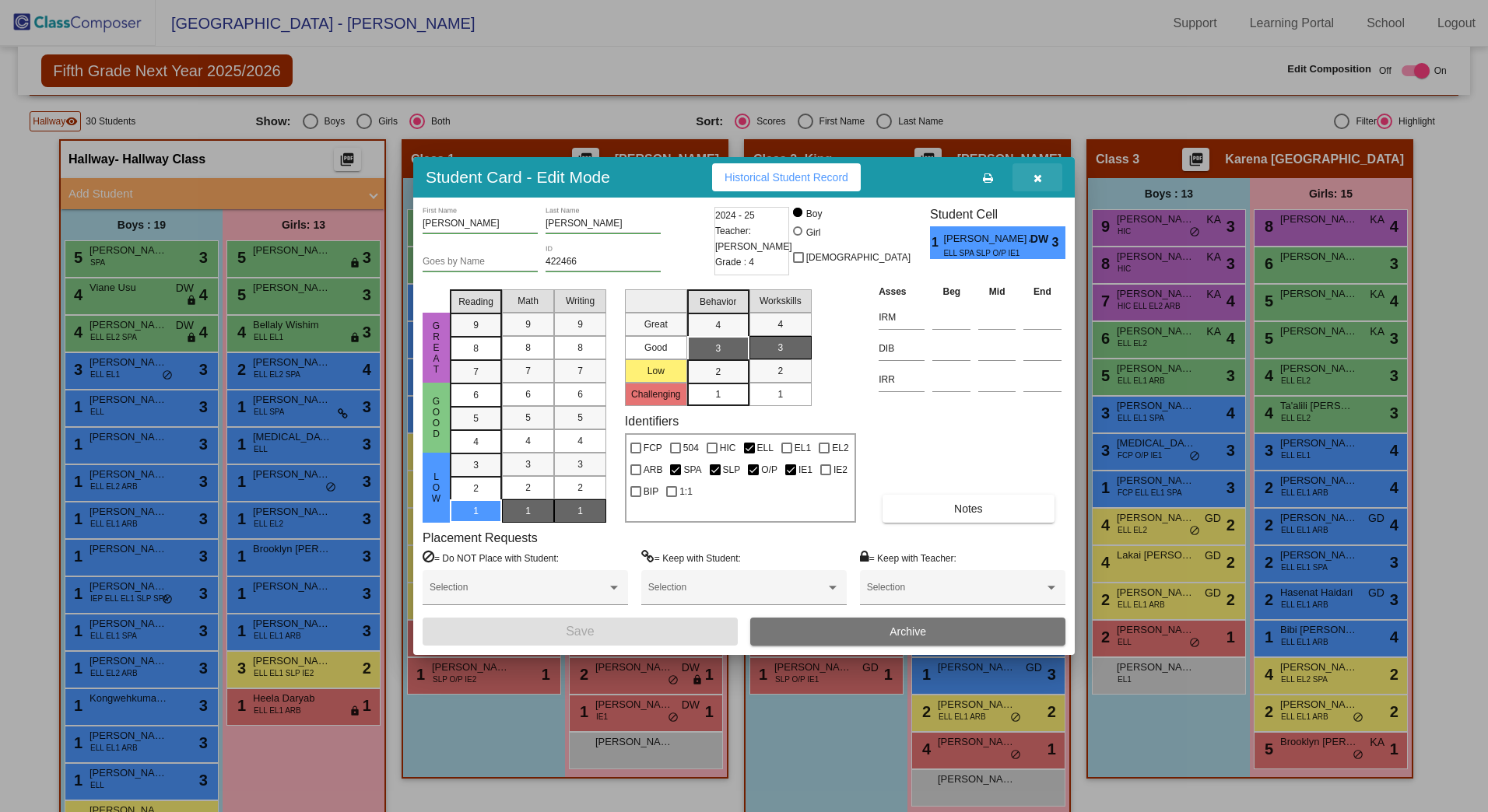
click at [1030, 181] on button "button" at bounding box center [1037, 177] width 50 height 28
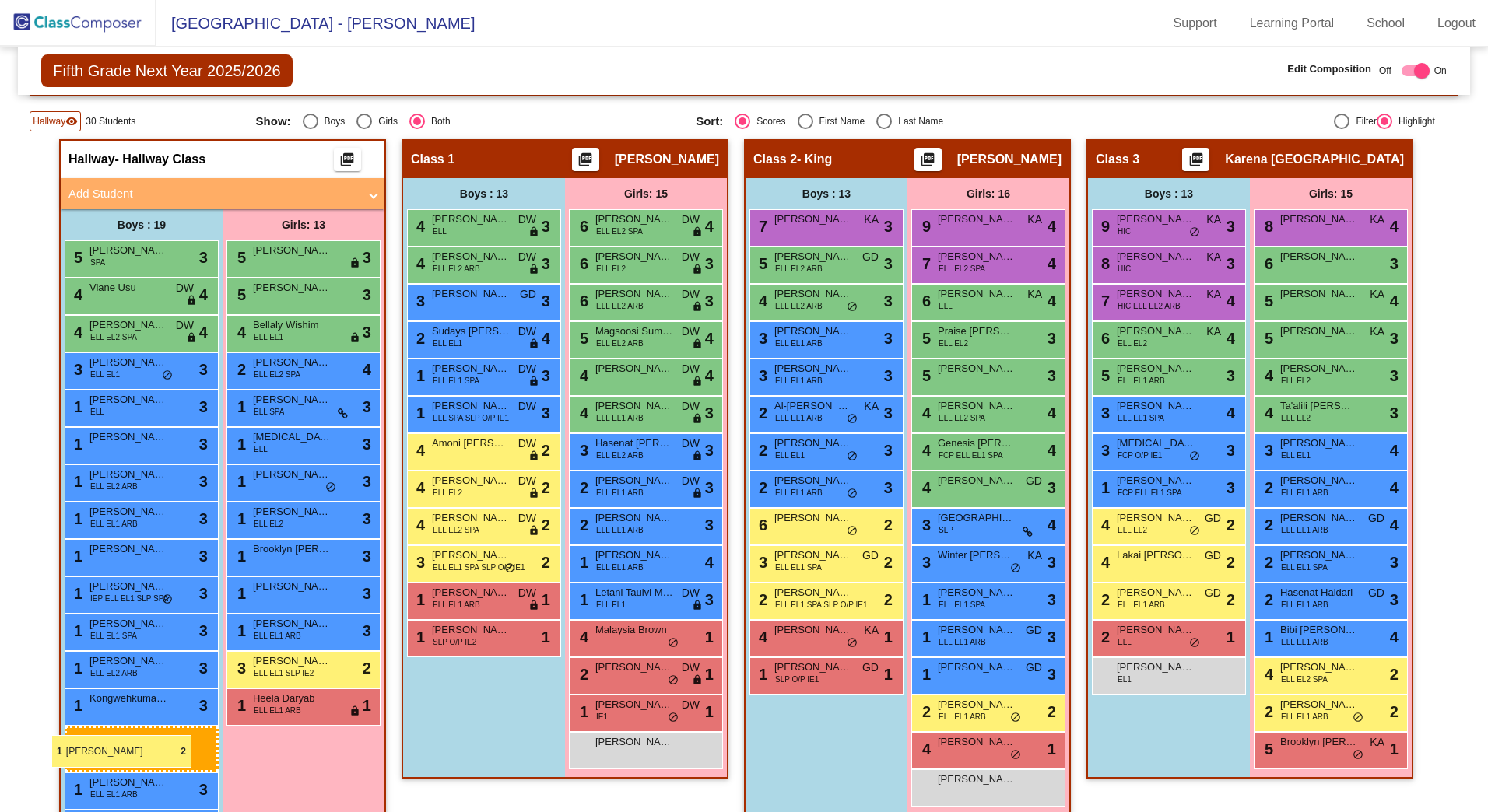
drag, startPoint x: 492, startPoint y: 605, endPoint x: 52, endPoint y: 735, distance: 458.8
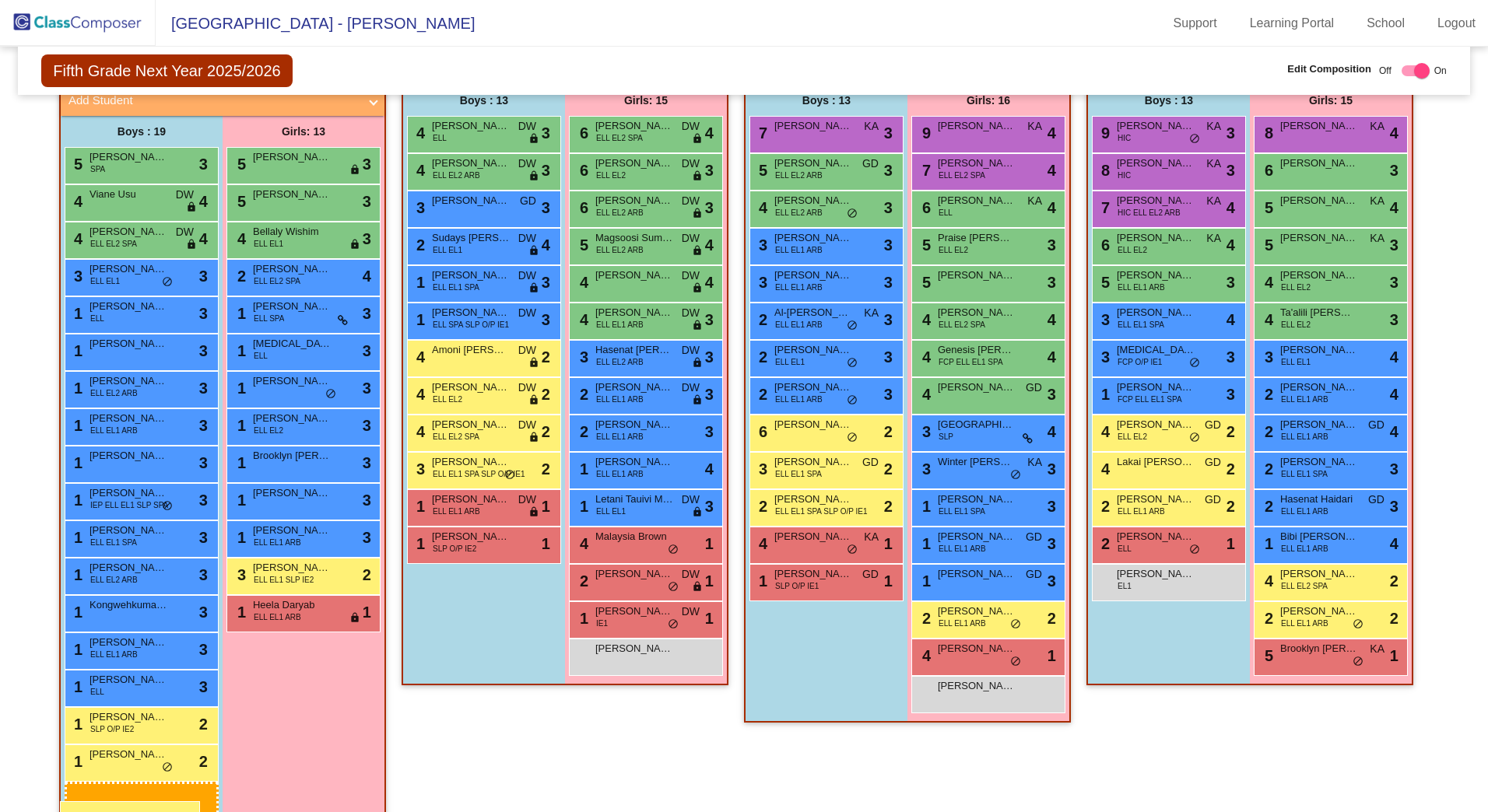
scroll to position [417, 0]
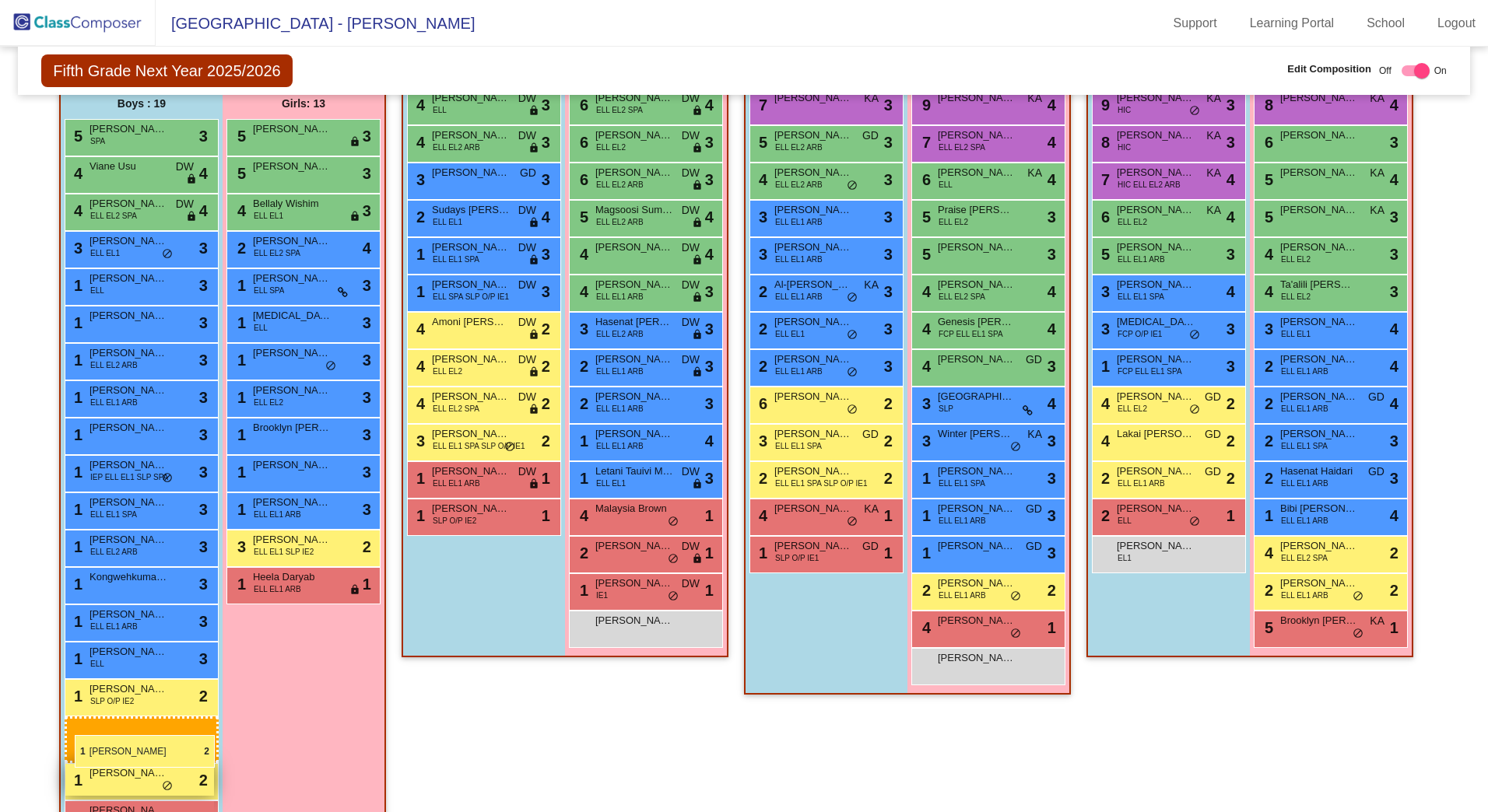
drag, startPoint x: 480, startPoint y: 608, endPoint x: 73, endPoint y: 735, distance: 426.4
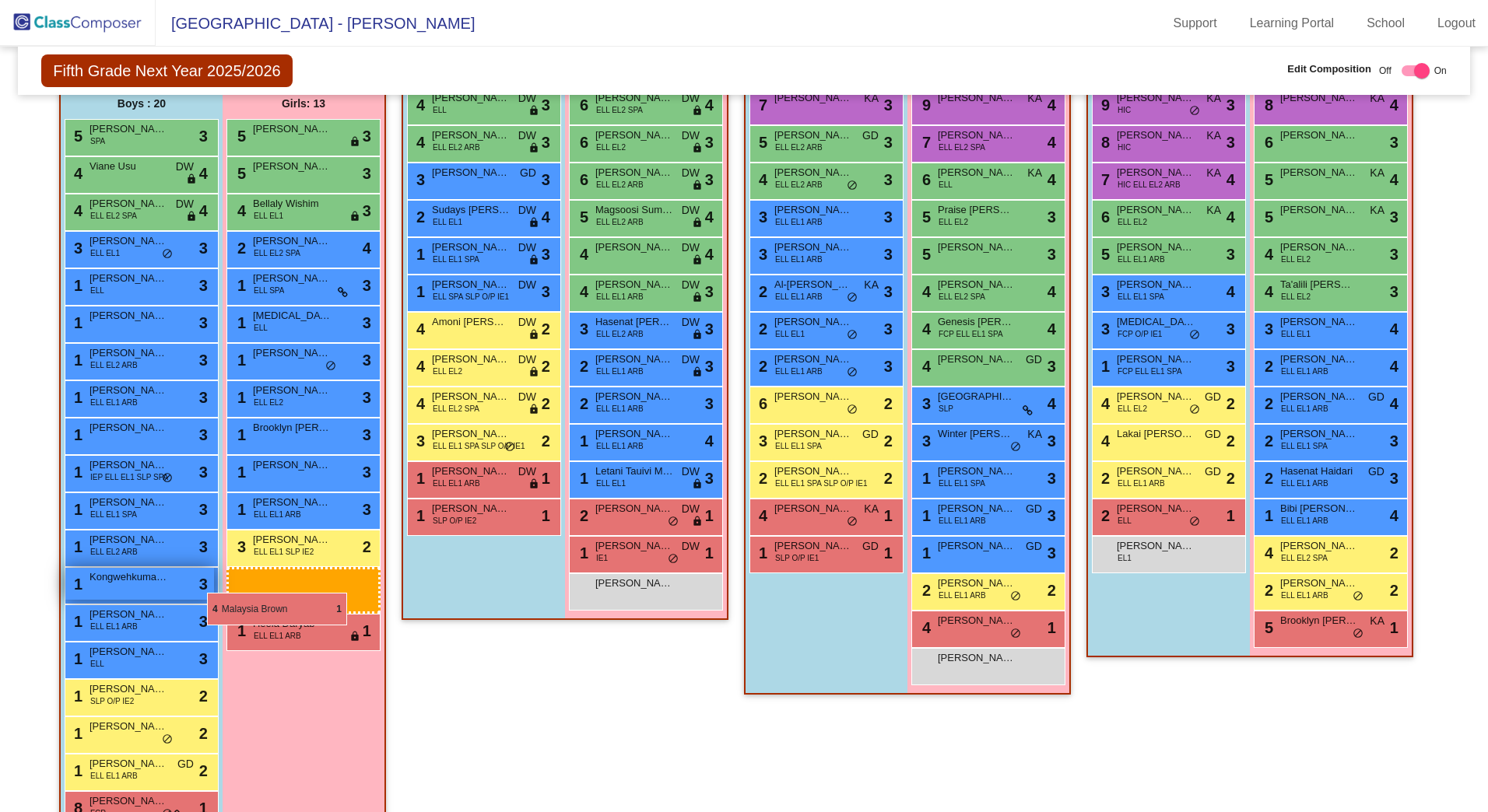
drag, startPoint x: 652, startPoint y: 518, endPoint x: 207, endPoint y: 593, distance: 451.3
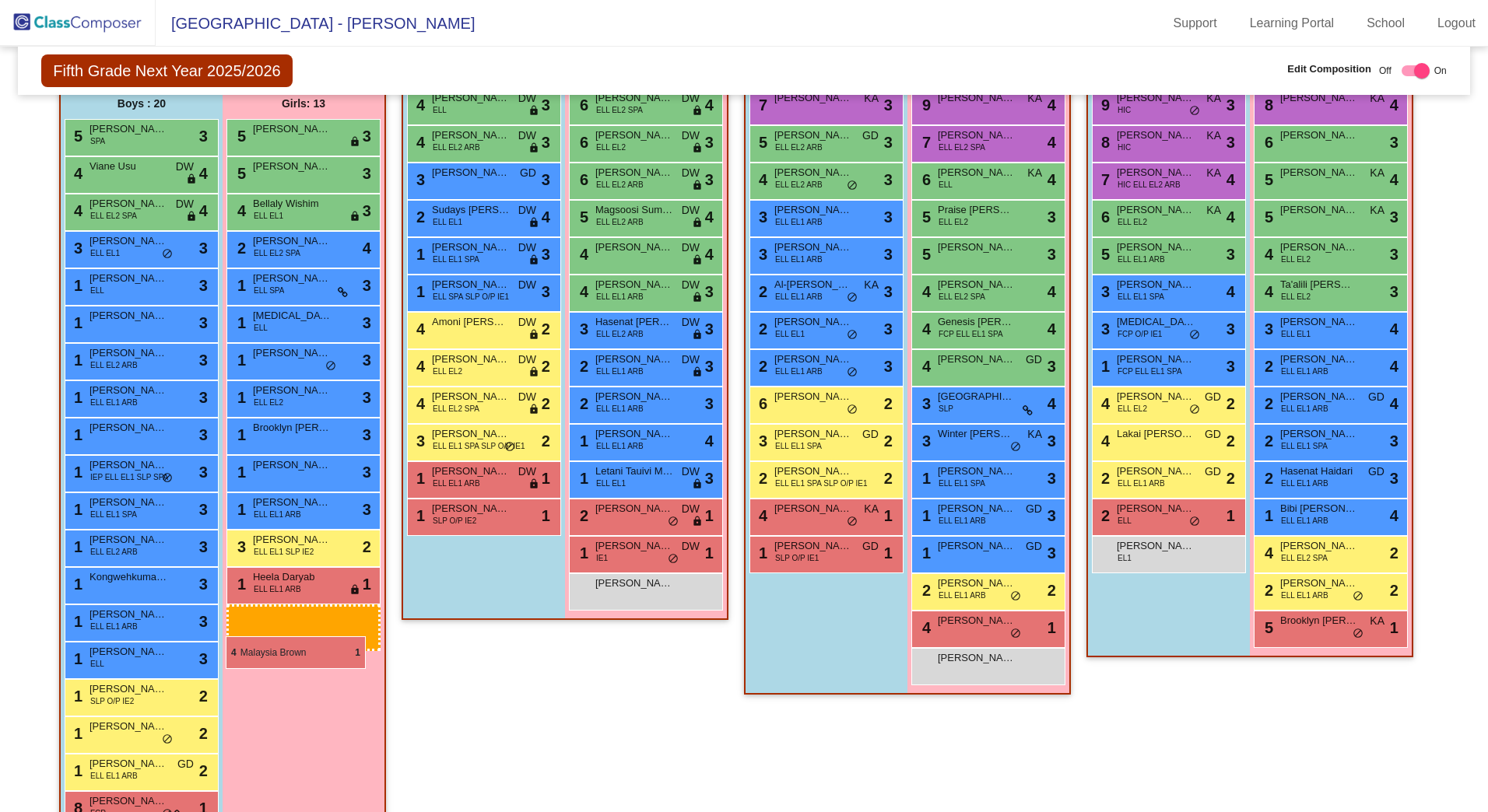
drag, startPoint x: 614, startPoint y: 506, endPoint x: 225, endPoint y: 636, distance: 410.1
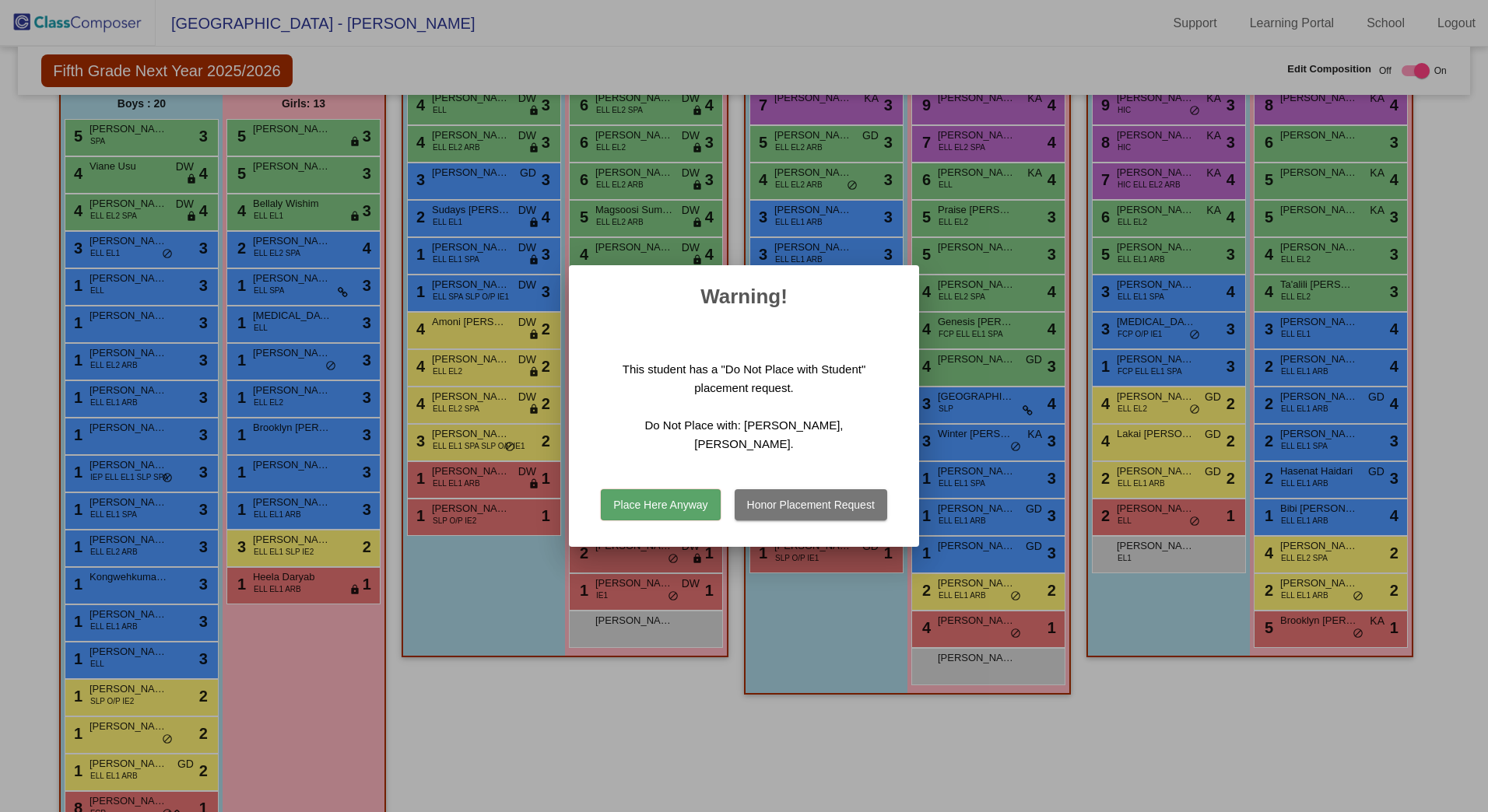
click at [646, 491] on button "Place Here Anyway" at bounding box center [660, 505] width 119 height 31
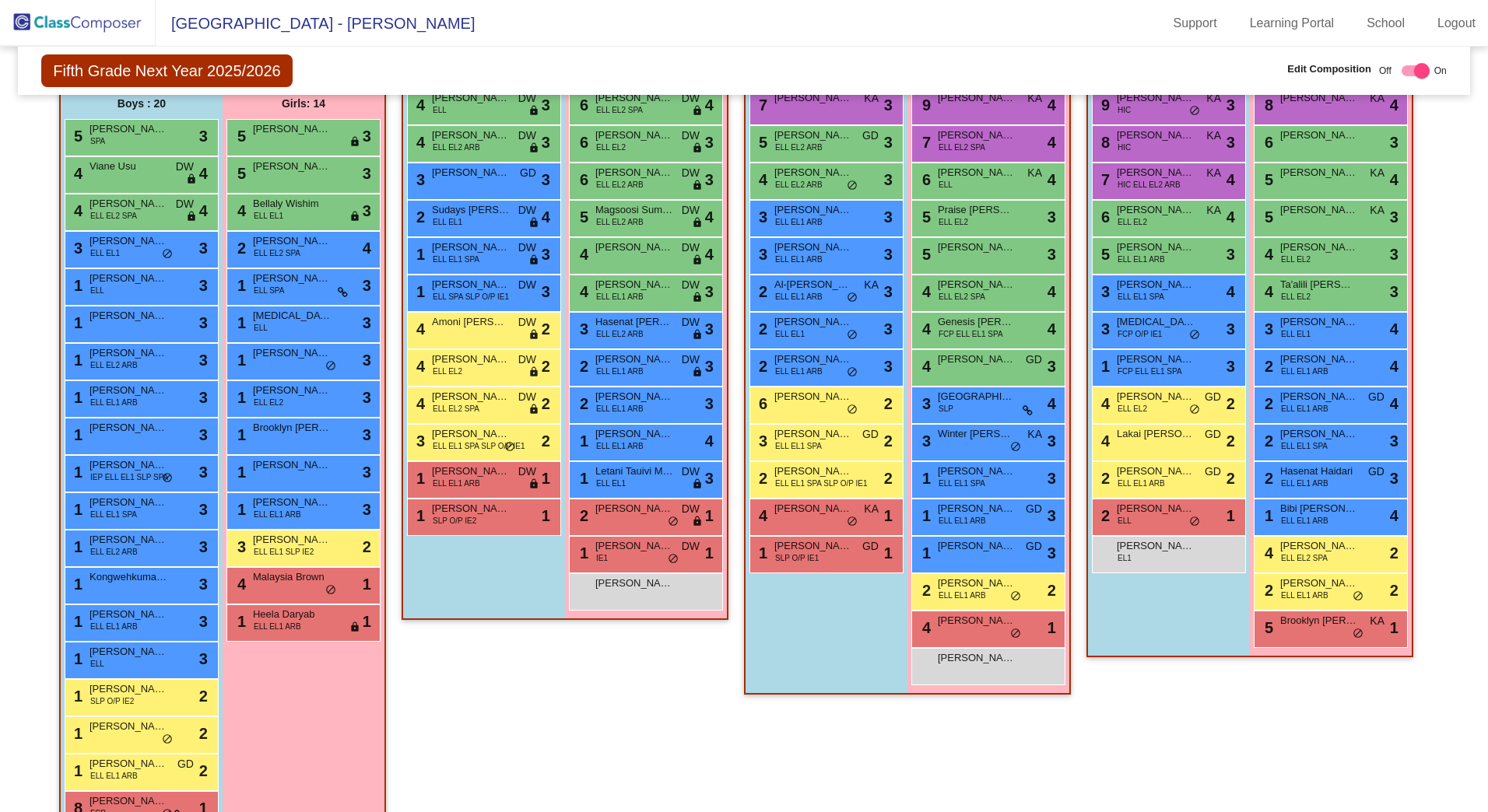
scroll to position [106, 0]
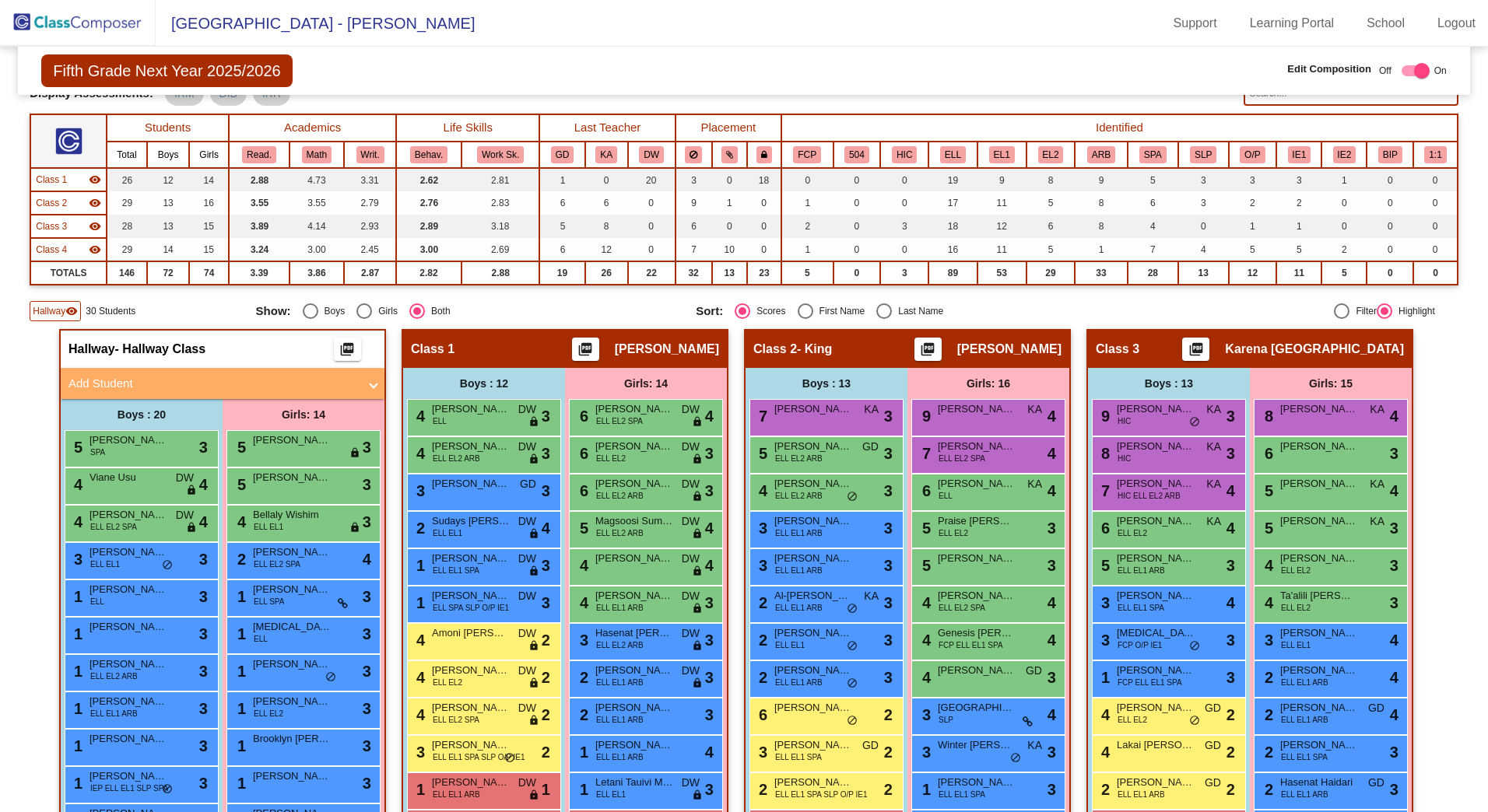
click at [117, 391] on mat-panel-title "Add Student" at bounding box center [213, 383] width 290 height 18
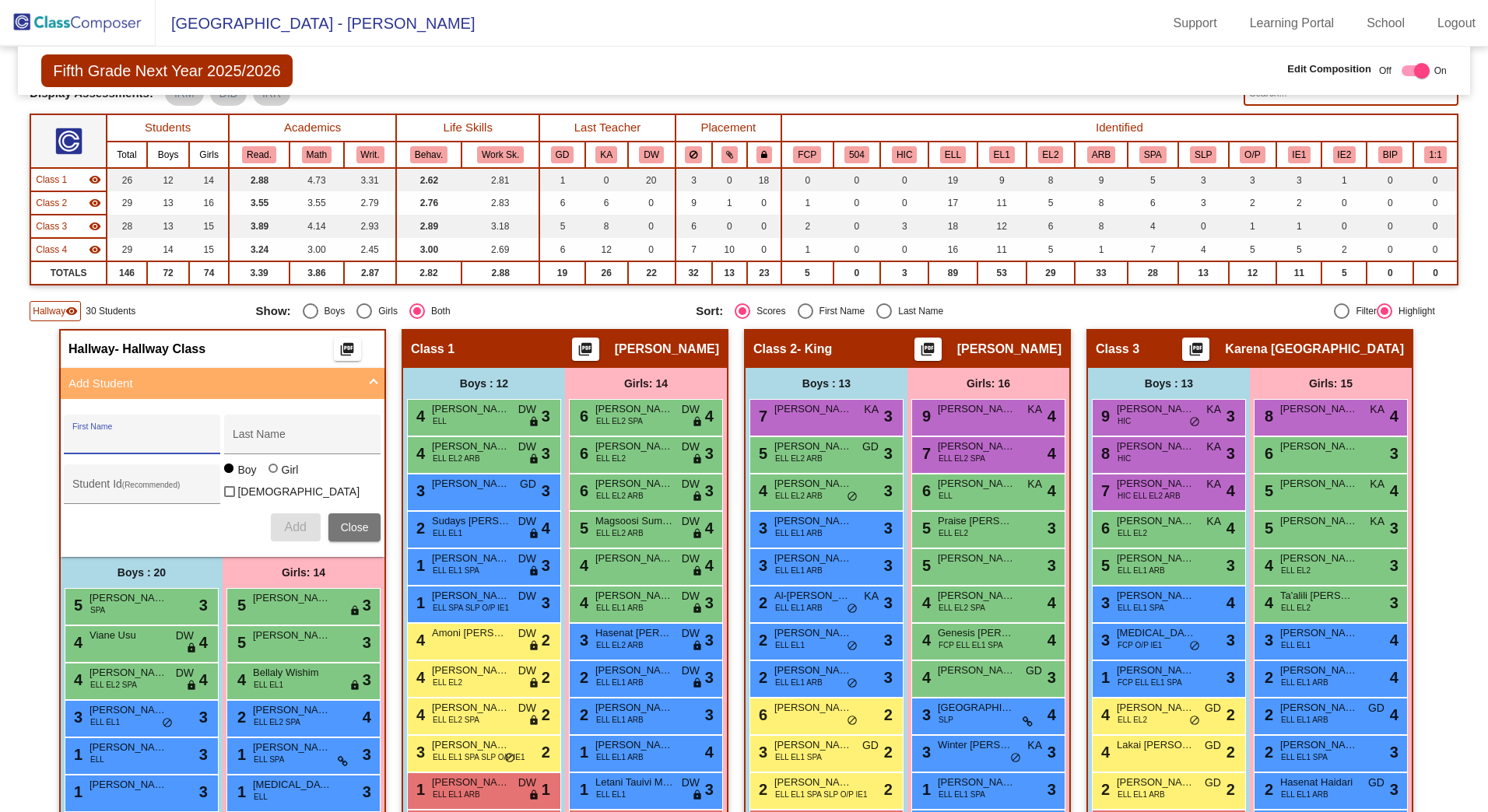
click at [131, 442] on input "First Name" at bounding box center [143, 440] width 140 height 13
drag, startPoint x: 275, startPoint y: 480, endPoint x: 284, endPoint y: 483, distance: 9.5
click at [276, 478] on label "Girl" at bounding box center [285, 470] width 35 height 15
click at [274, 477] on input "Girl" at bounding box center [274, 476] width 1 height 1
drag, startPoint x: 300, startPoint y: 525, endPoint x: 113, endPoint y: 409, distance: 220.1
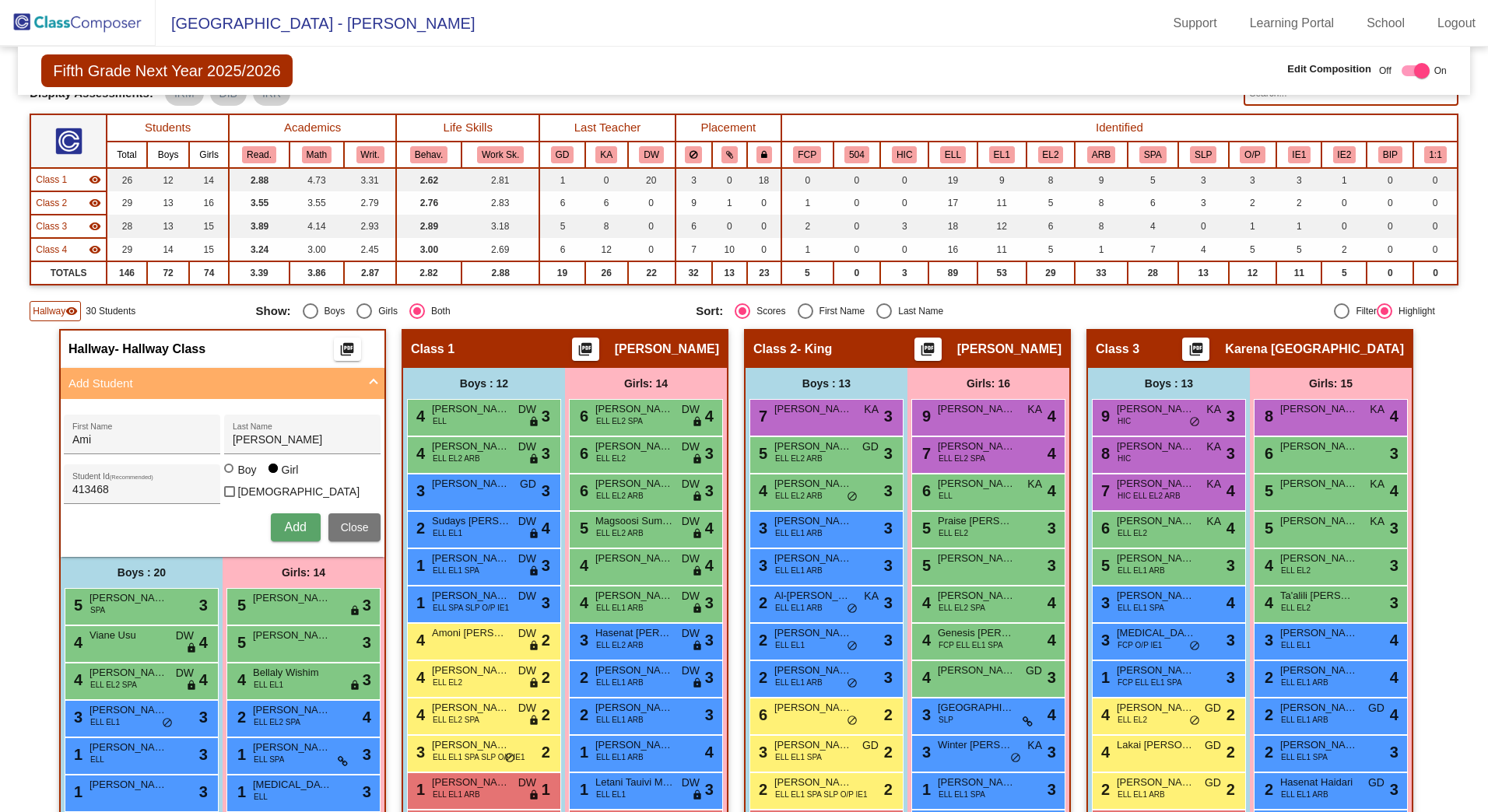
click at [297, 522] on span "Add" at bounding box center [295, 528] width 22 height 14
click at [236, 478] on div "Boy" at bounding box center [246, 470] width 19 height 15
click at [231, 477] on input "Boy" at bounding box center [230, 476] width 1 height 1
click at [301, 526] on span "Add" at bounding box center [295, 528] width 22 height 14
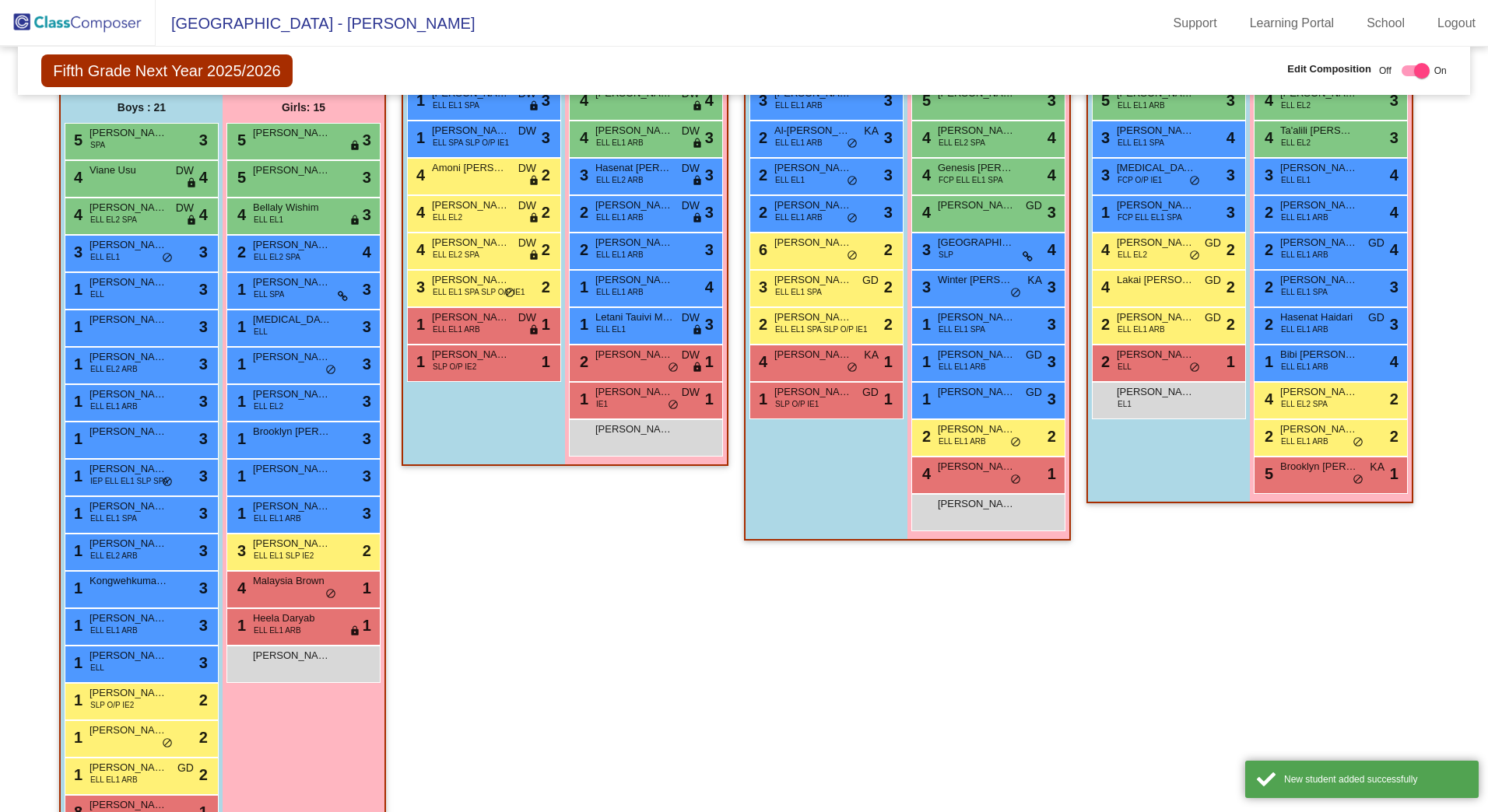
scroll to position [572, 0]
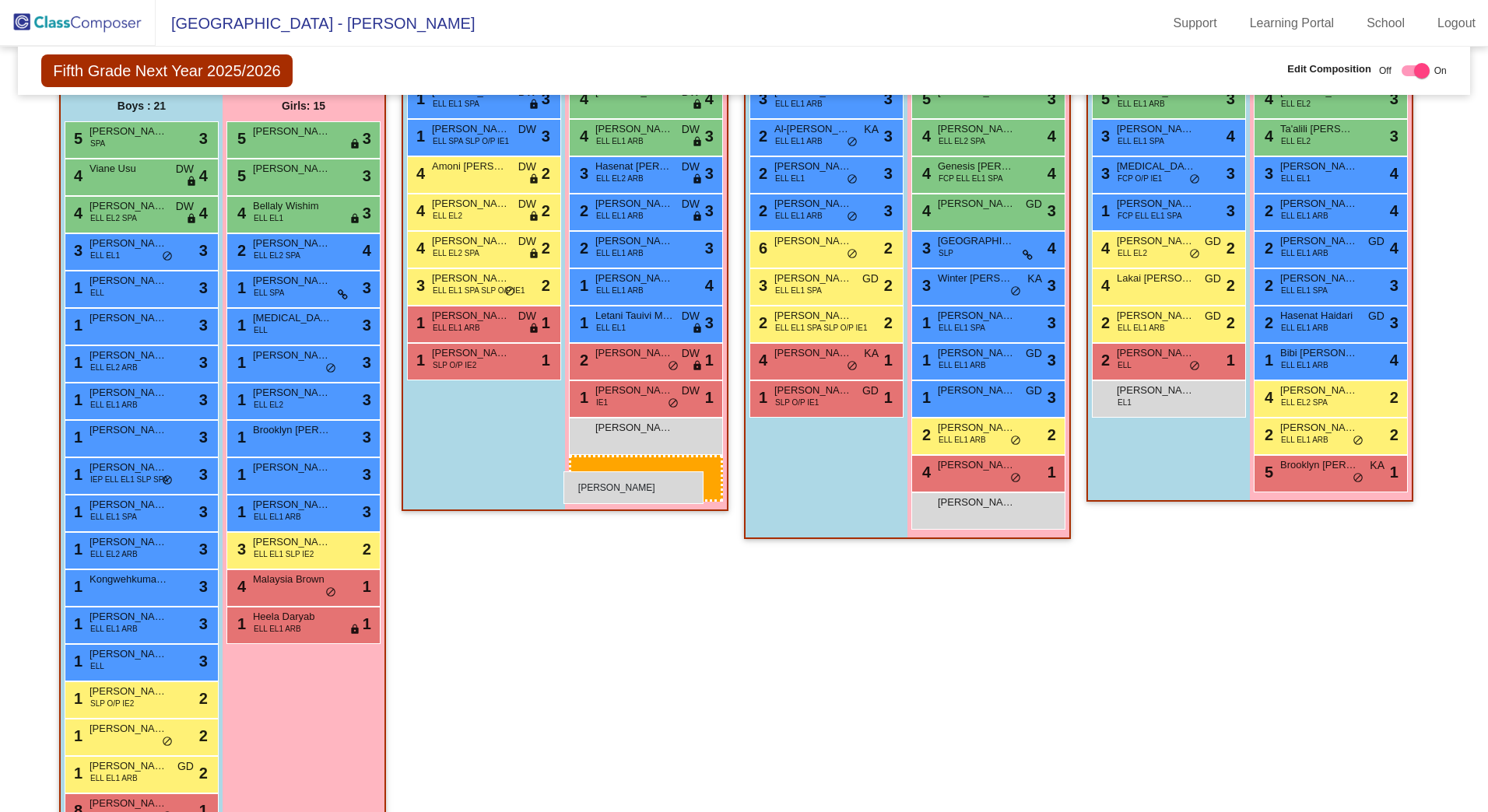
drag, startPoint x: 302, startPoint y: 662, endPoint x: 563, endPoint y: 472, distance: 322.8
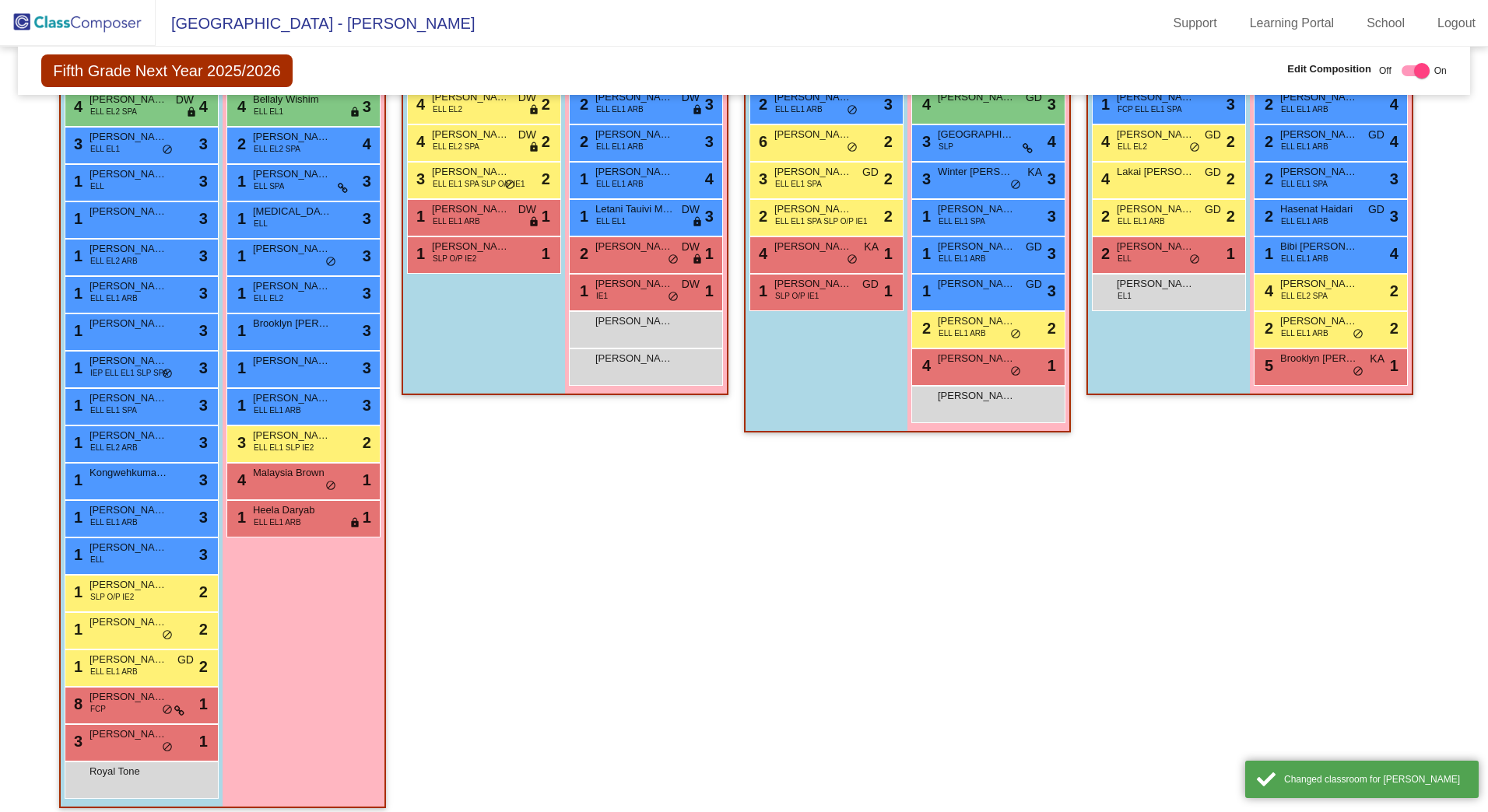
scroll to position [806, 0]
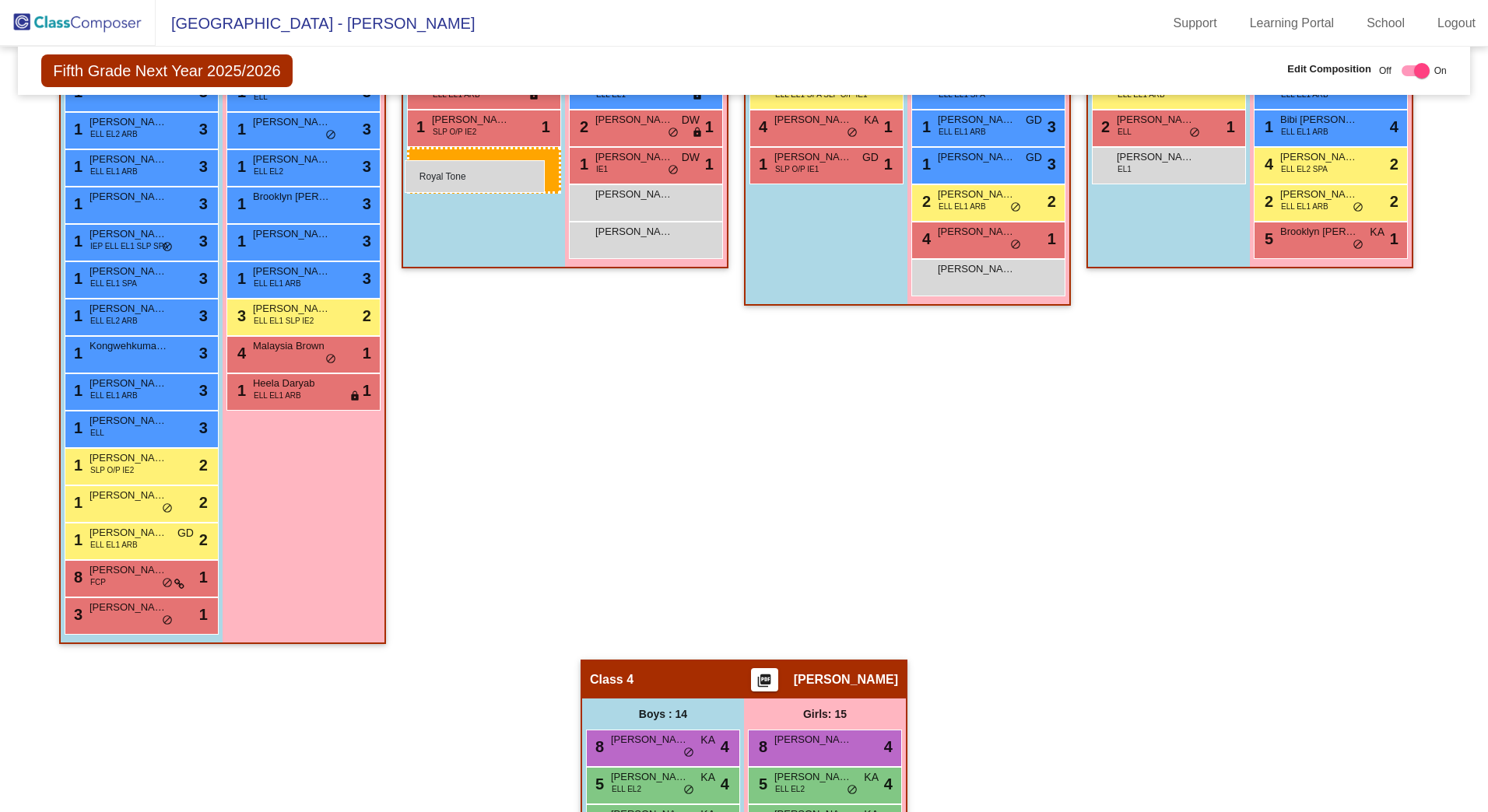
drag, startPoint x: 315, startPoint y: 533, endPoint x: 405, endPoint y: 160, distance: 383.7
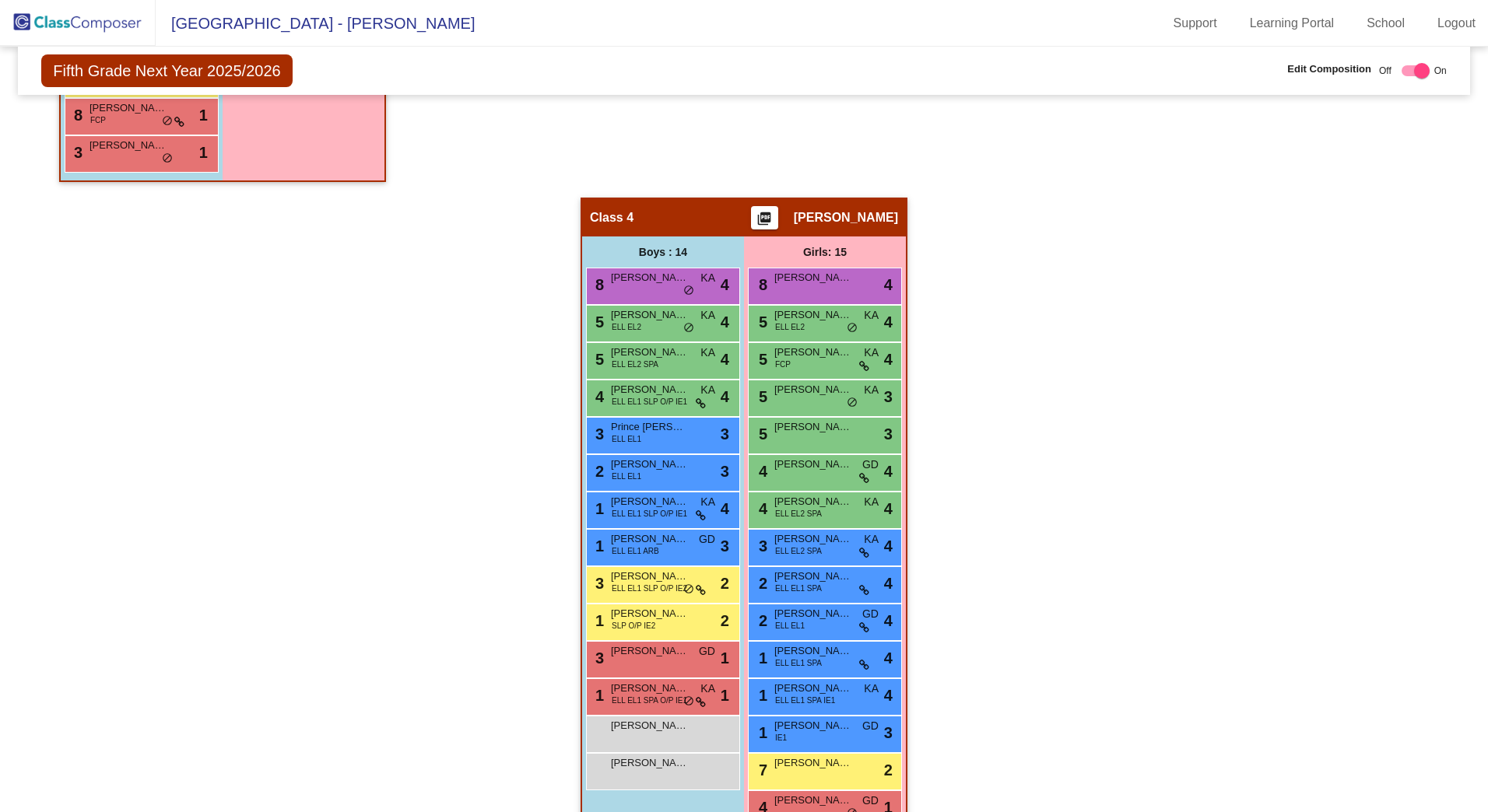
scroll to position [1273, 0]
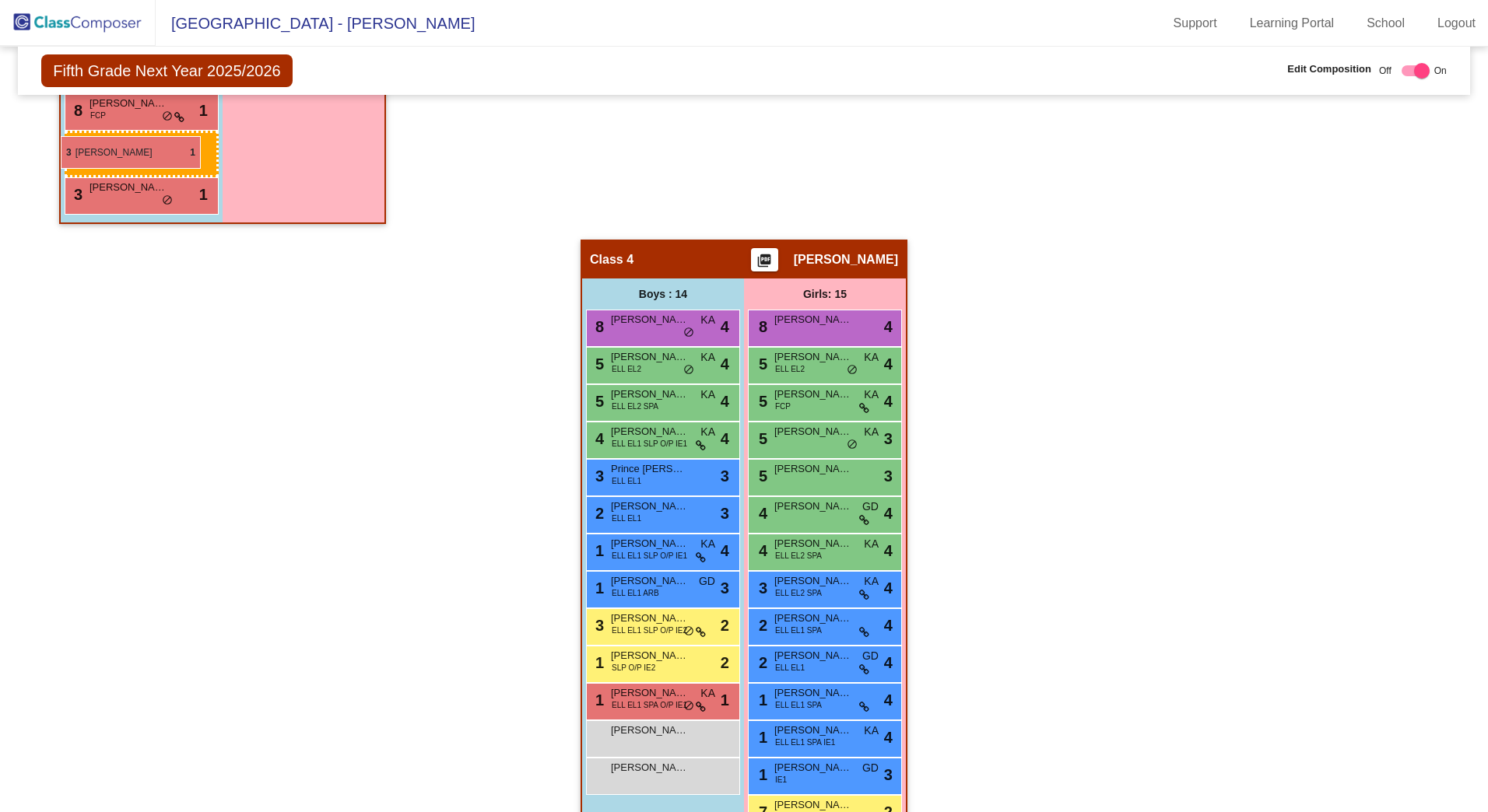
drag, startPoint x: 649, startPoint y: 659, endPoint x: 61, endPoint y: 136, distance: 786.9
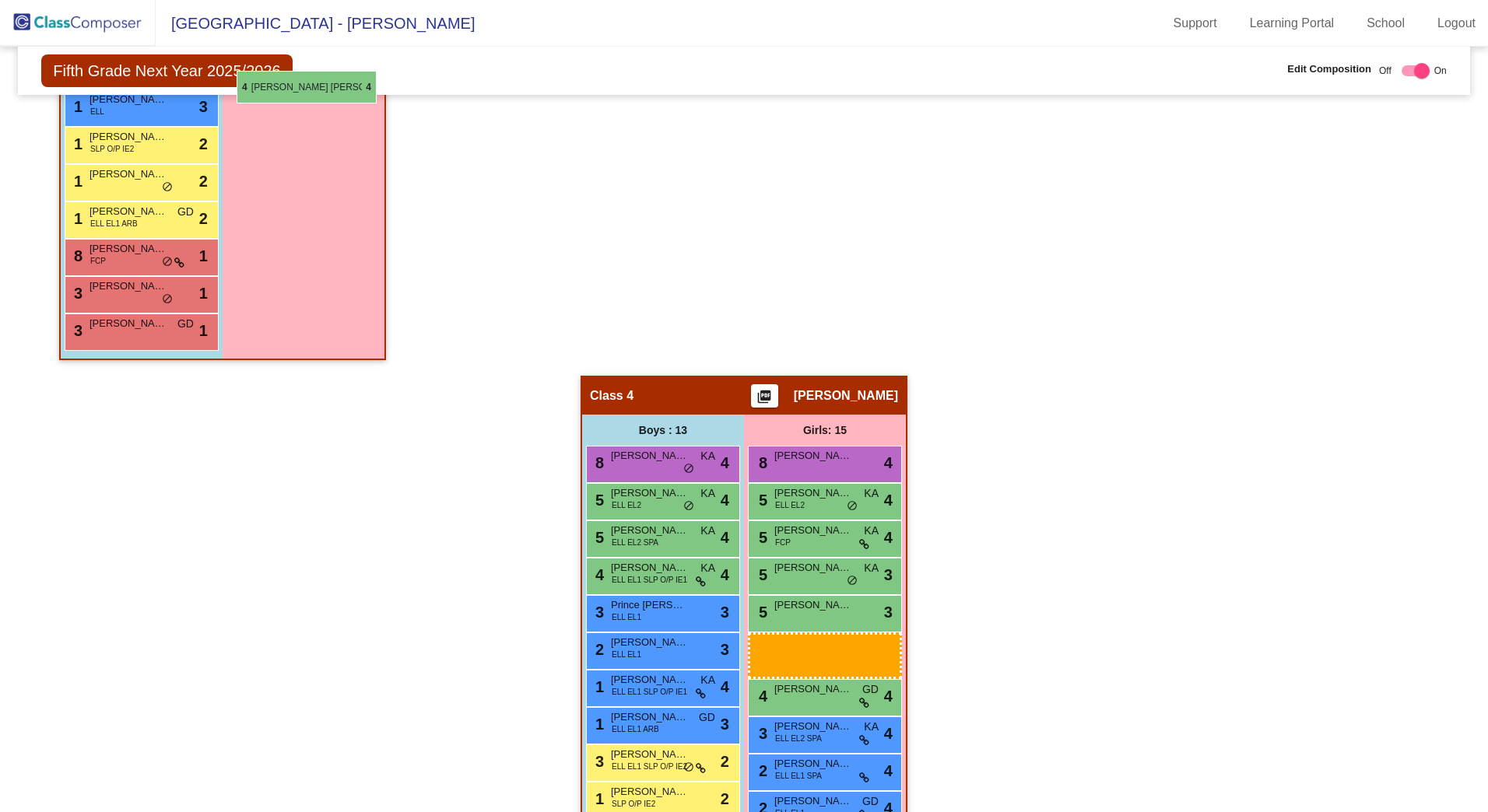
scroll to position [1106, 0]
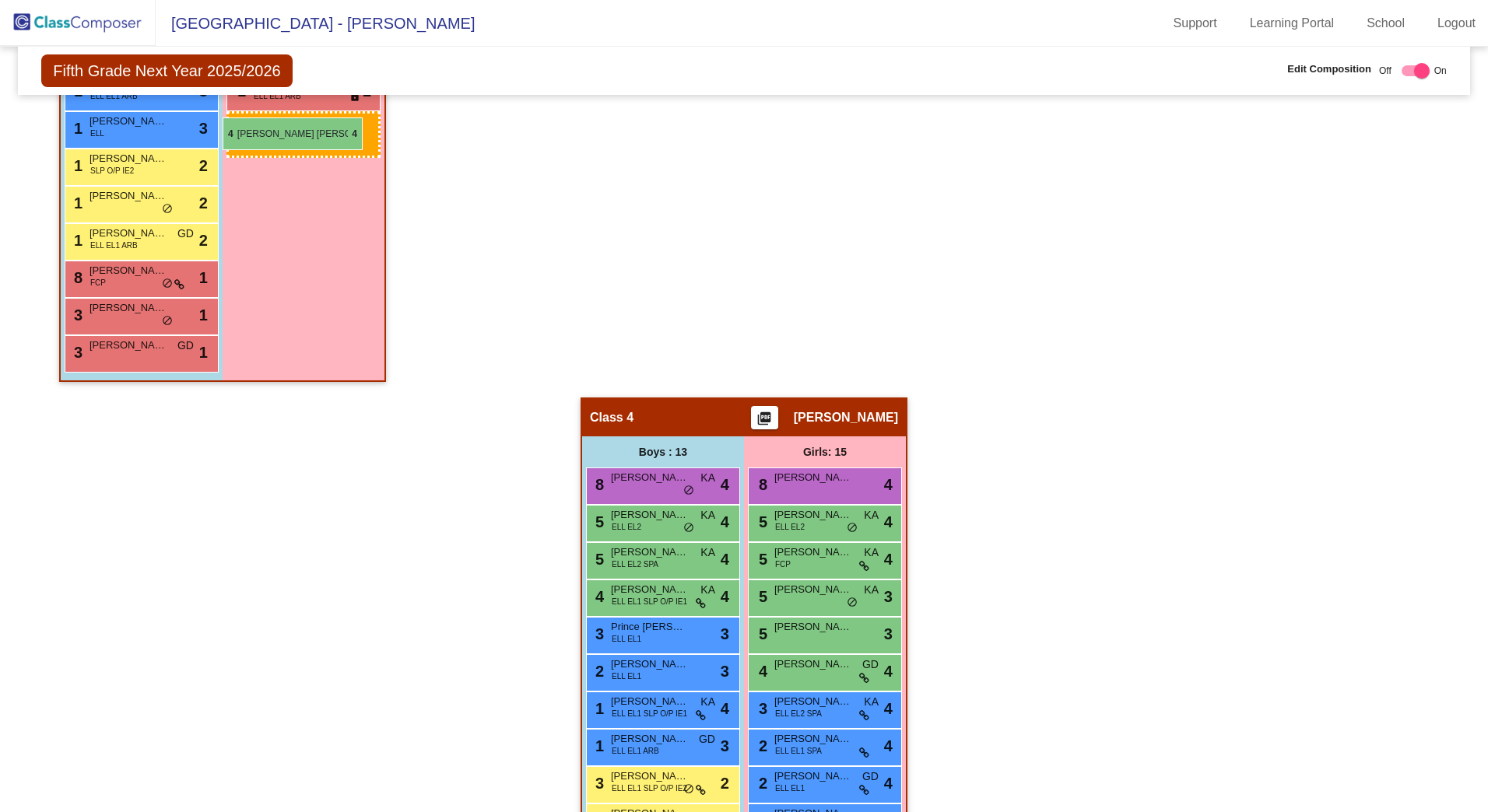
drag, startPoint x: 812, startPoint y: 469, endPoint x: 223, endPoint y: 117, distance: 686.2
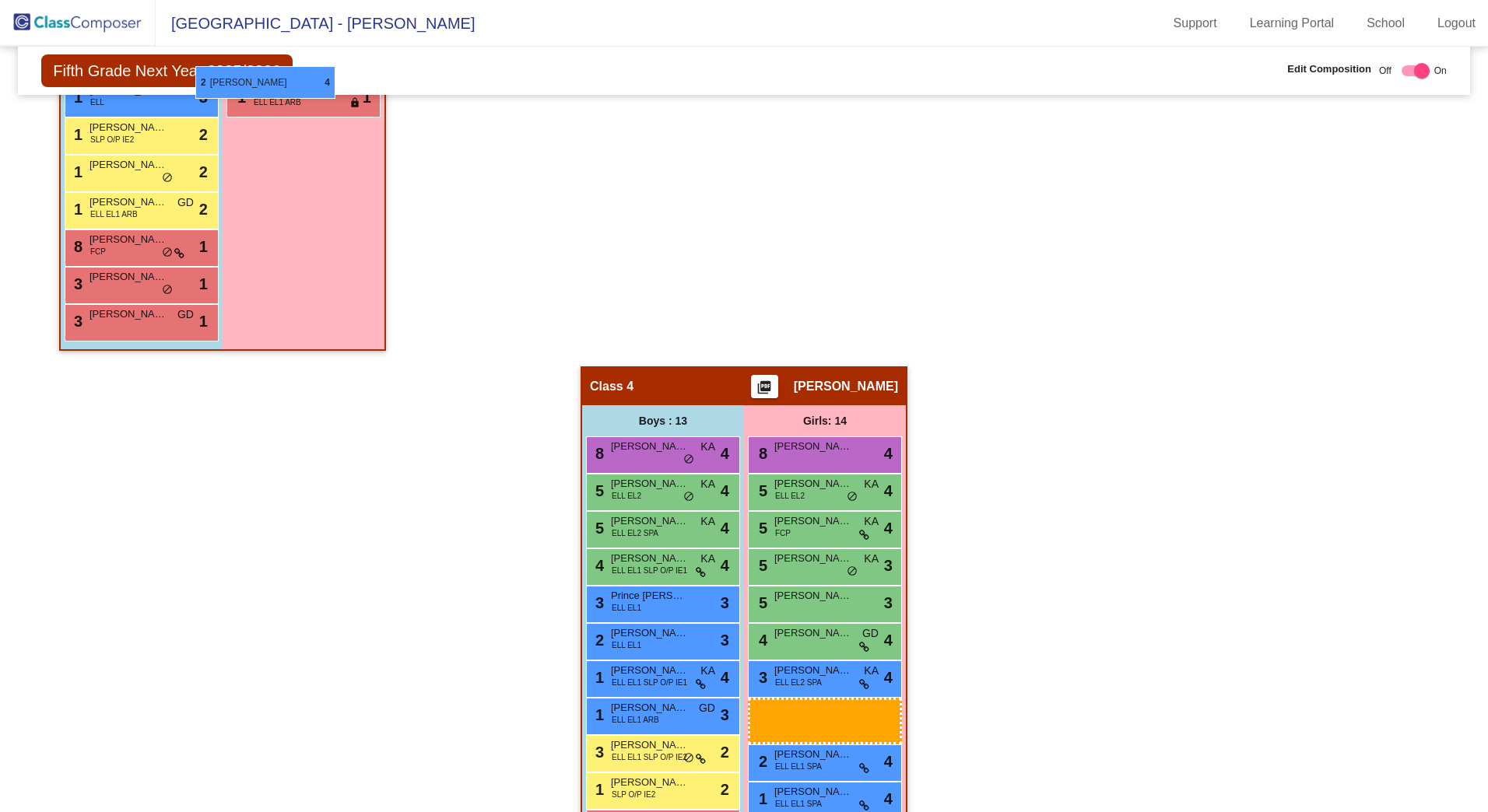
scroll to position [1128, 0]
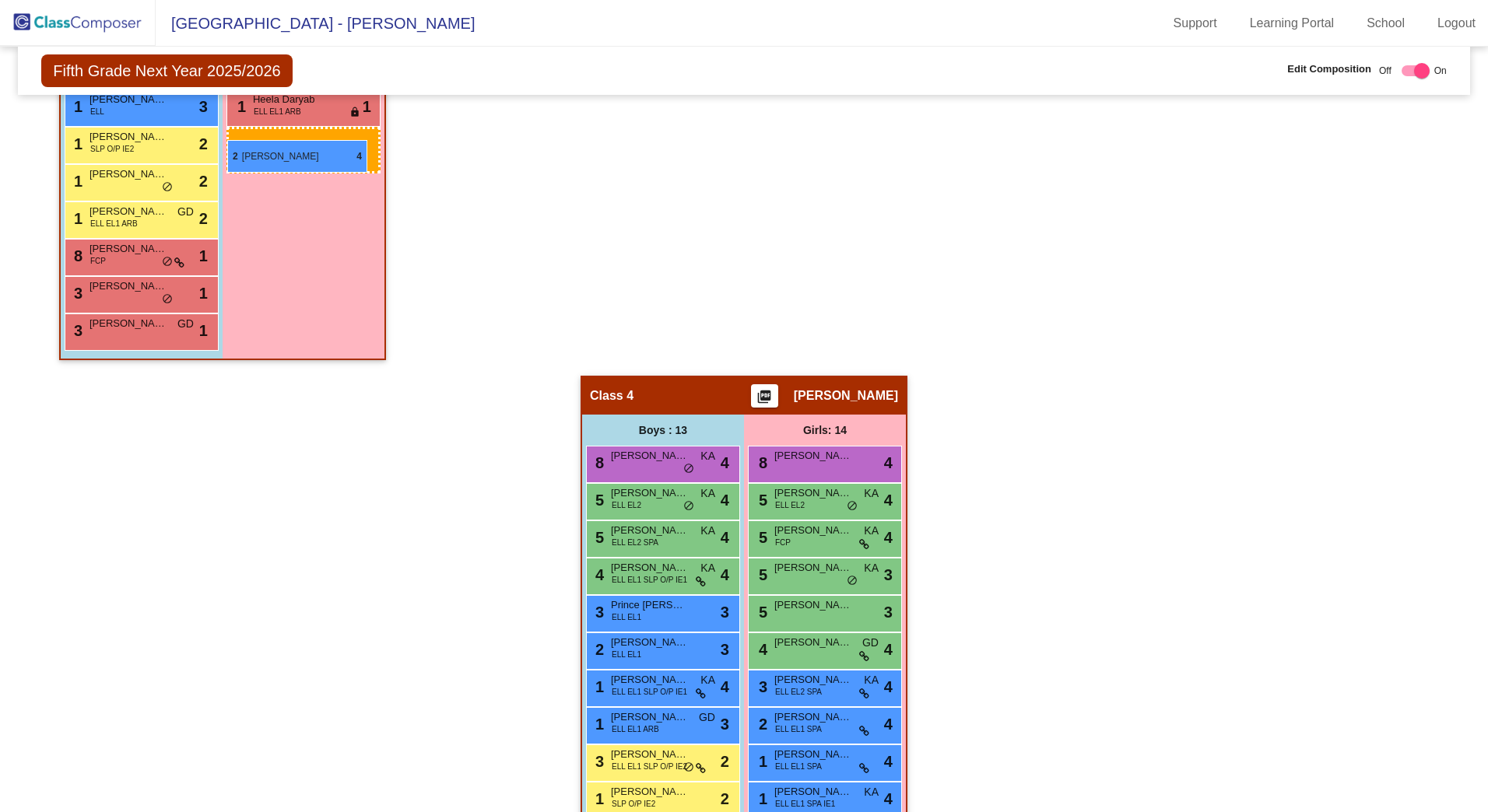
drag, startPoint x: 824, startPoint y: 709, endPoint x: 227, endPoint y: 140, distance: 824.7
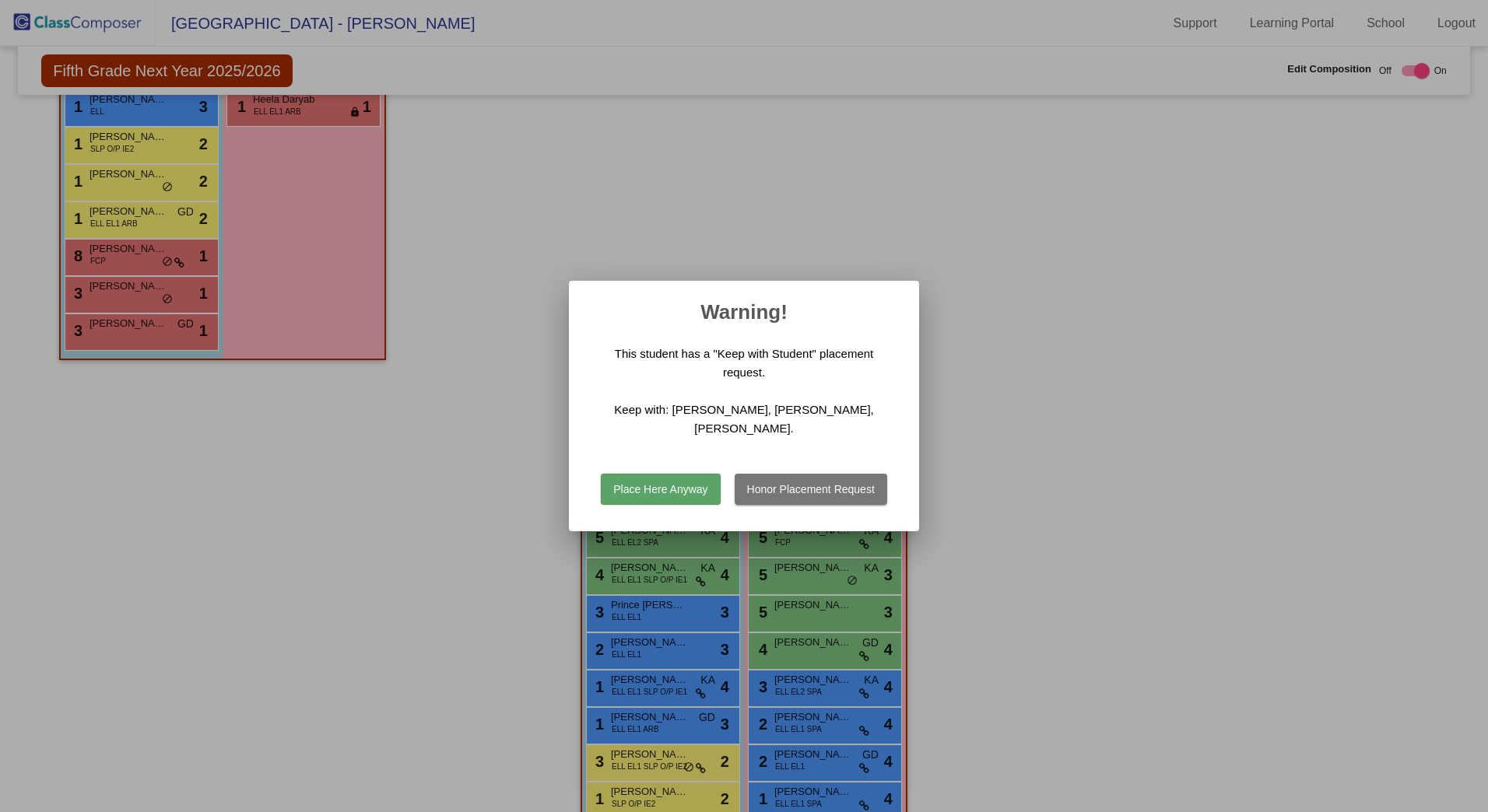
click at [690, 491] on button "Place Here Anyway" at bounding box center [660, 489] width 119 height 31
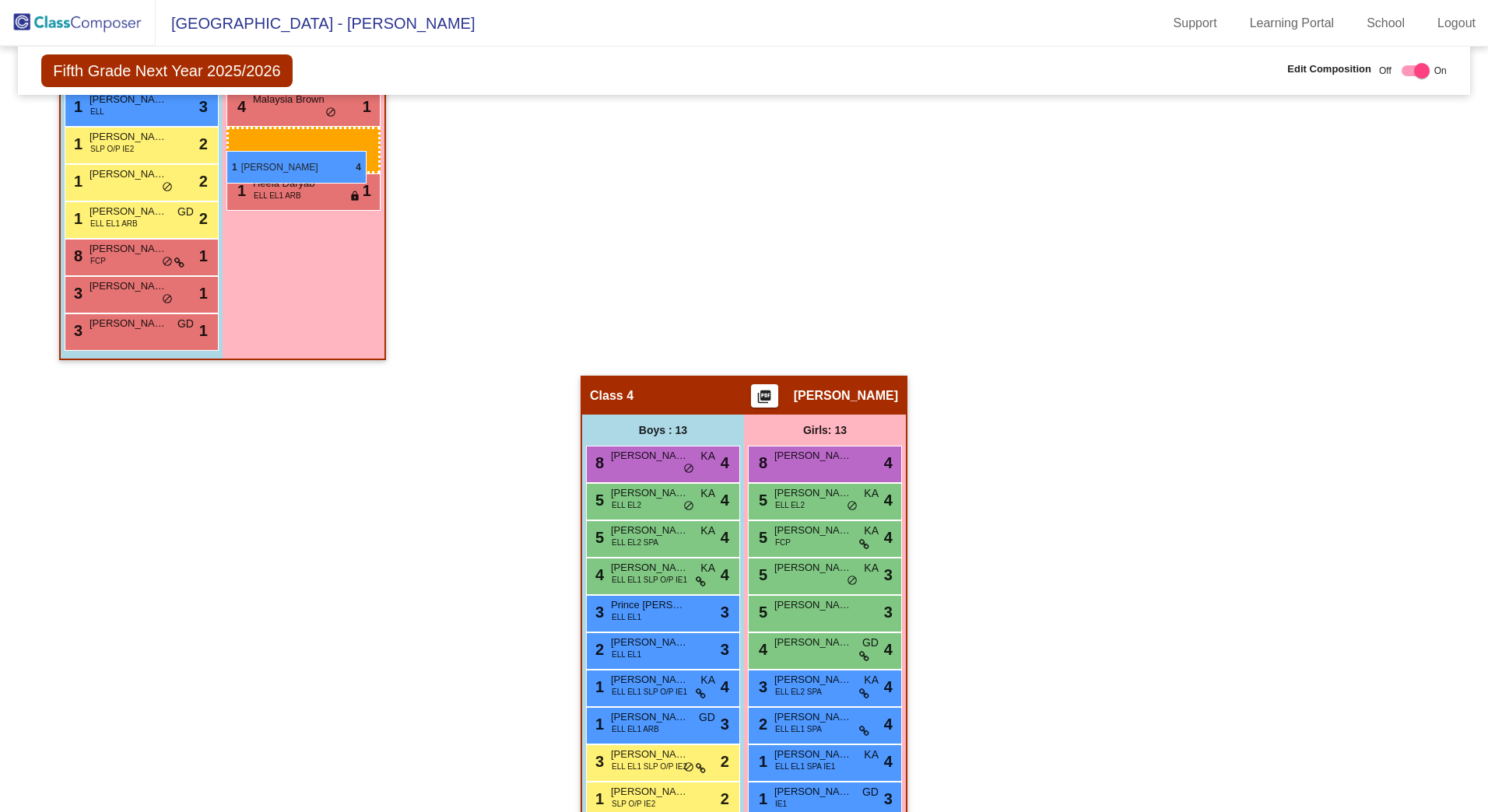
drag, startPoint x: 801, startPoint y: 612, endPoint x: 226, endPoint y: 151, distance: 737.0
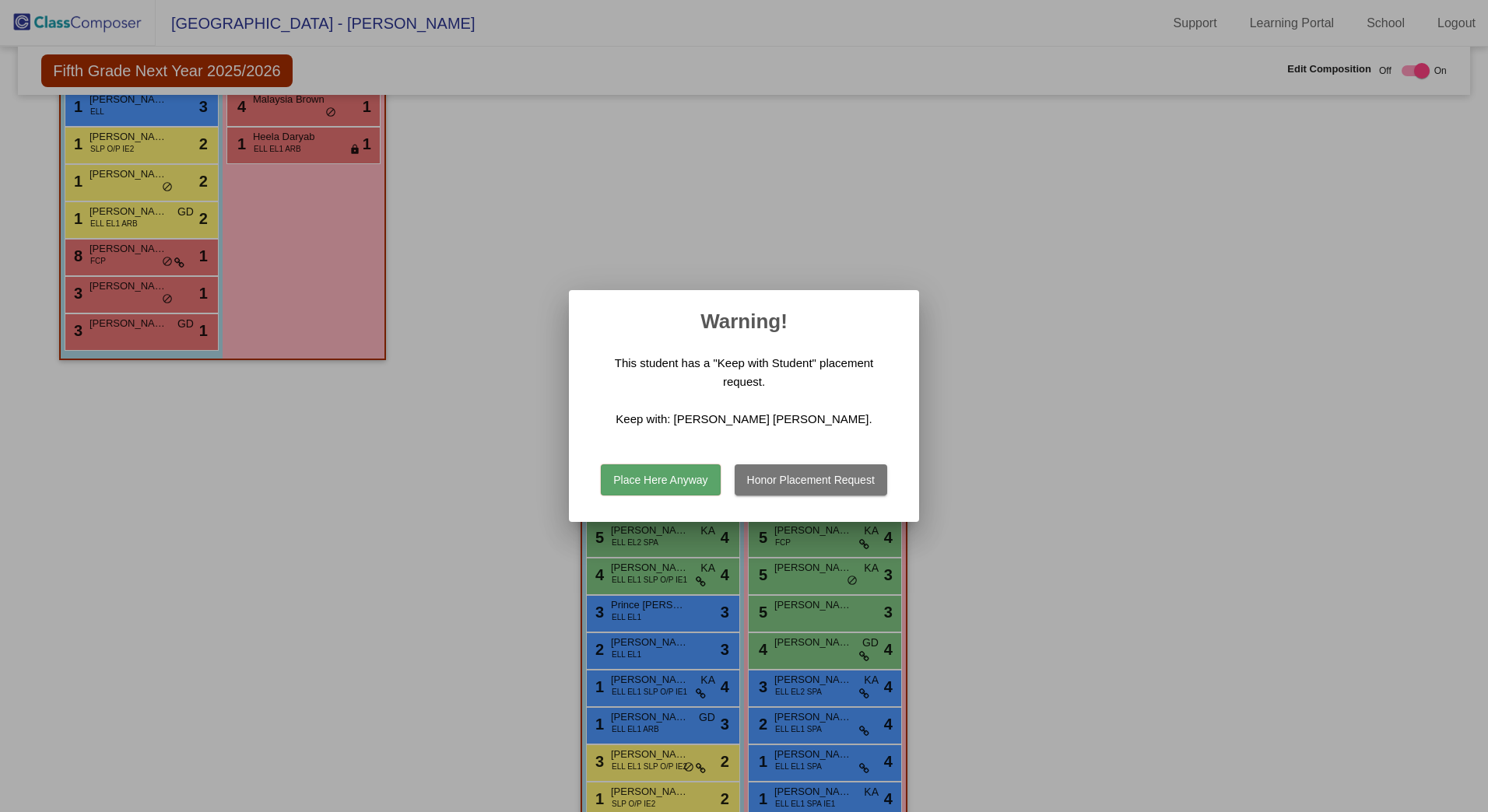
drag, startPoint x: 654, startPoint y: 479, endPoint x: 669, endPoint y: 497, distance: 23.4
click at [655, 479] on button "Place Here Anyway" at bounding box center [660, 479] width 119 height 31
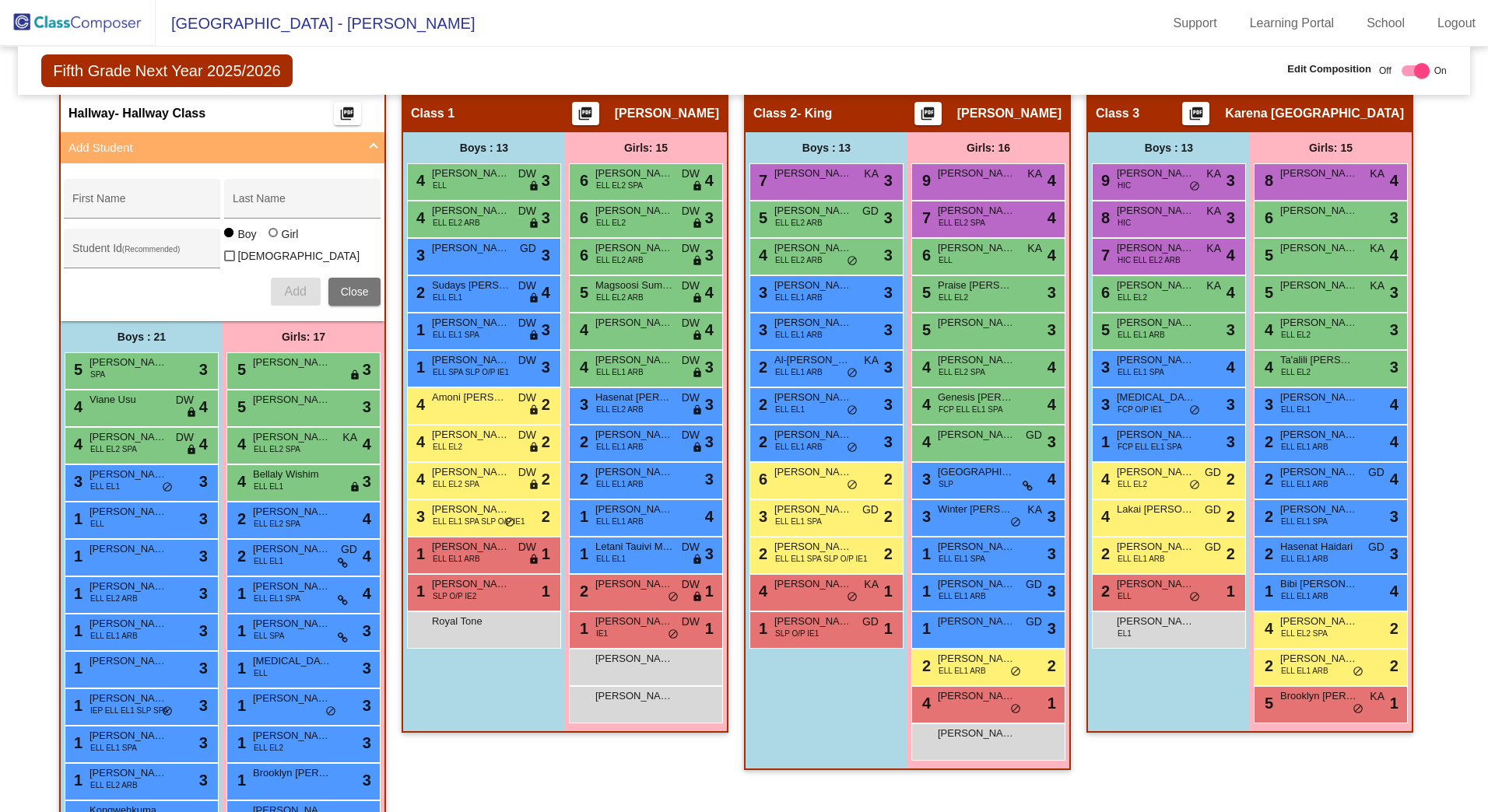
scroll to position [333, 0]
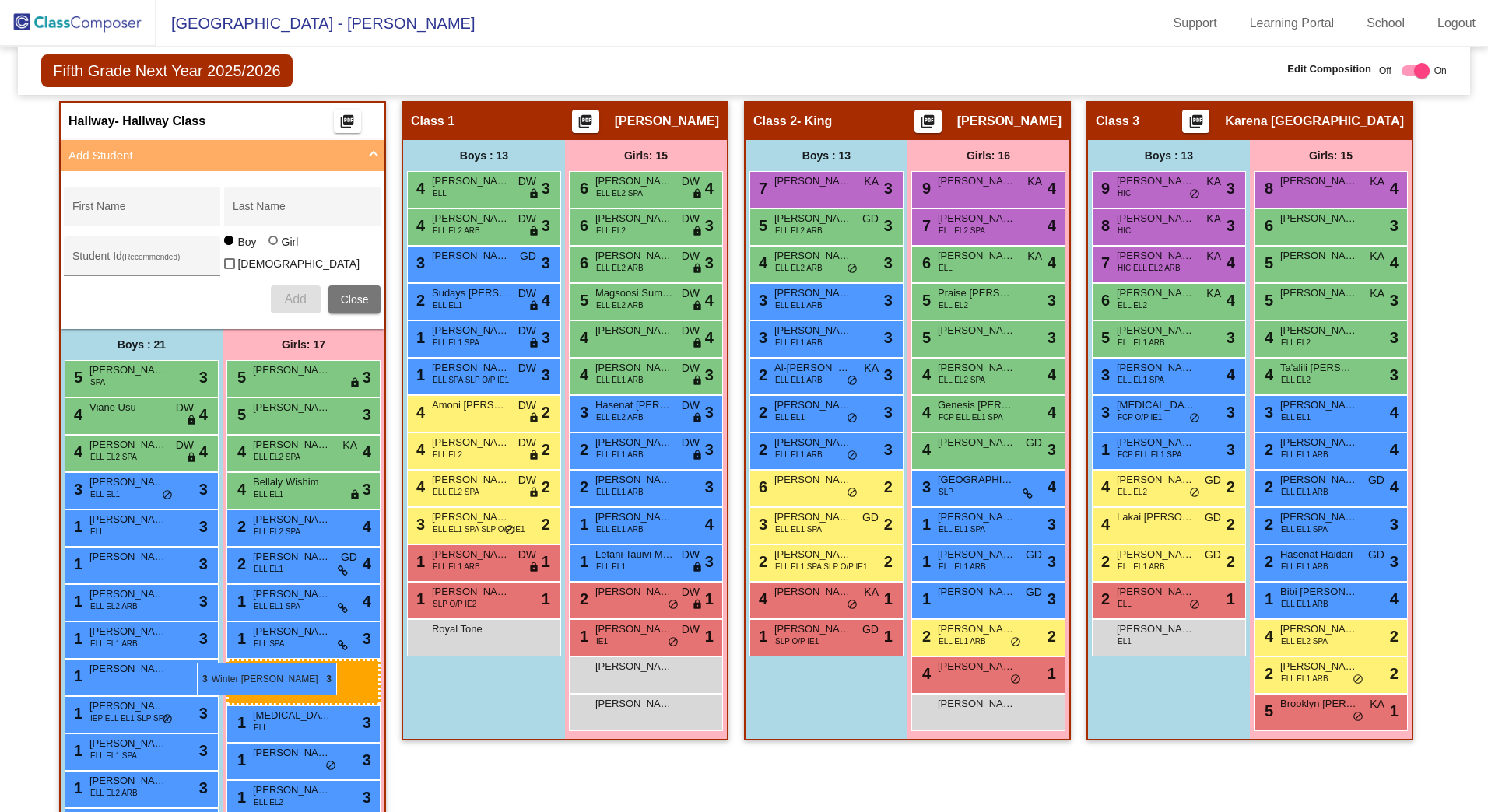
drag, startPoint x: 978, startPoint y: 524, endPoint x: 213, endPoint y: 667, distance: 778.3
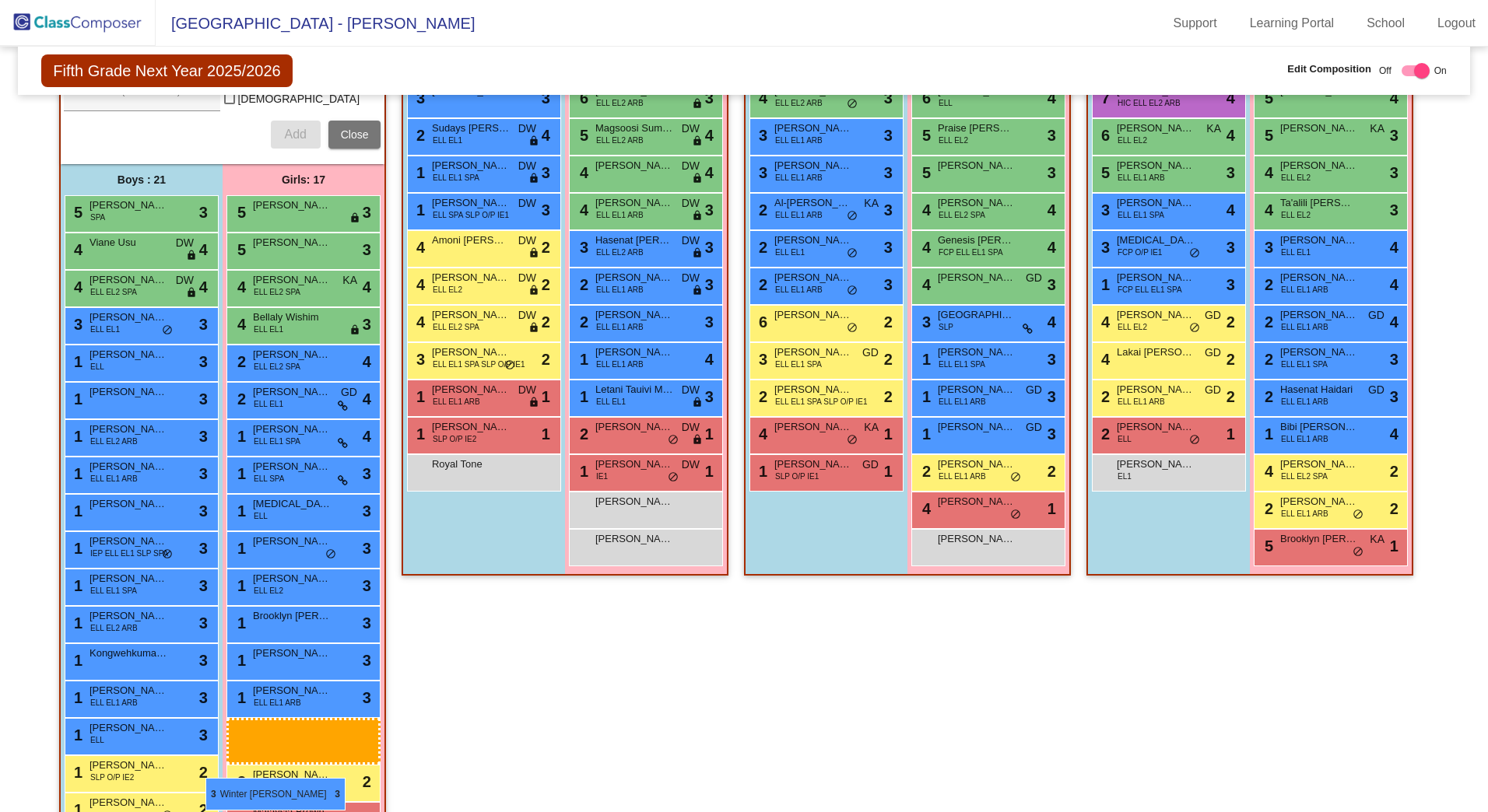
scroll to position [512, 0]
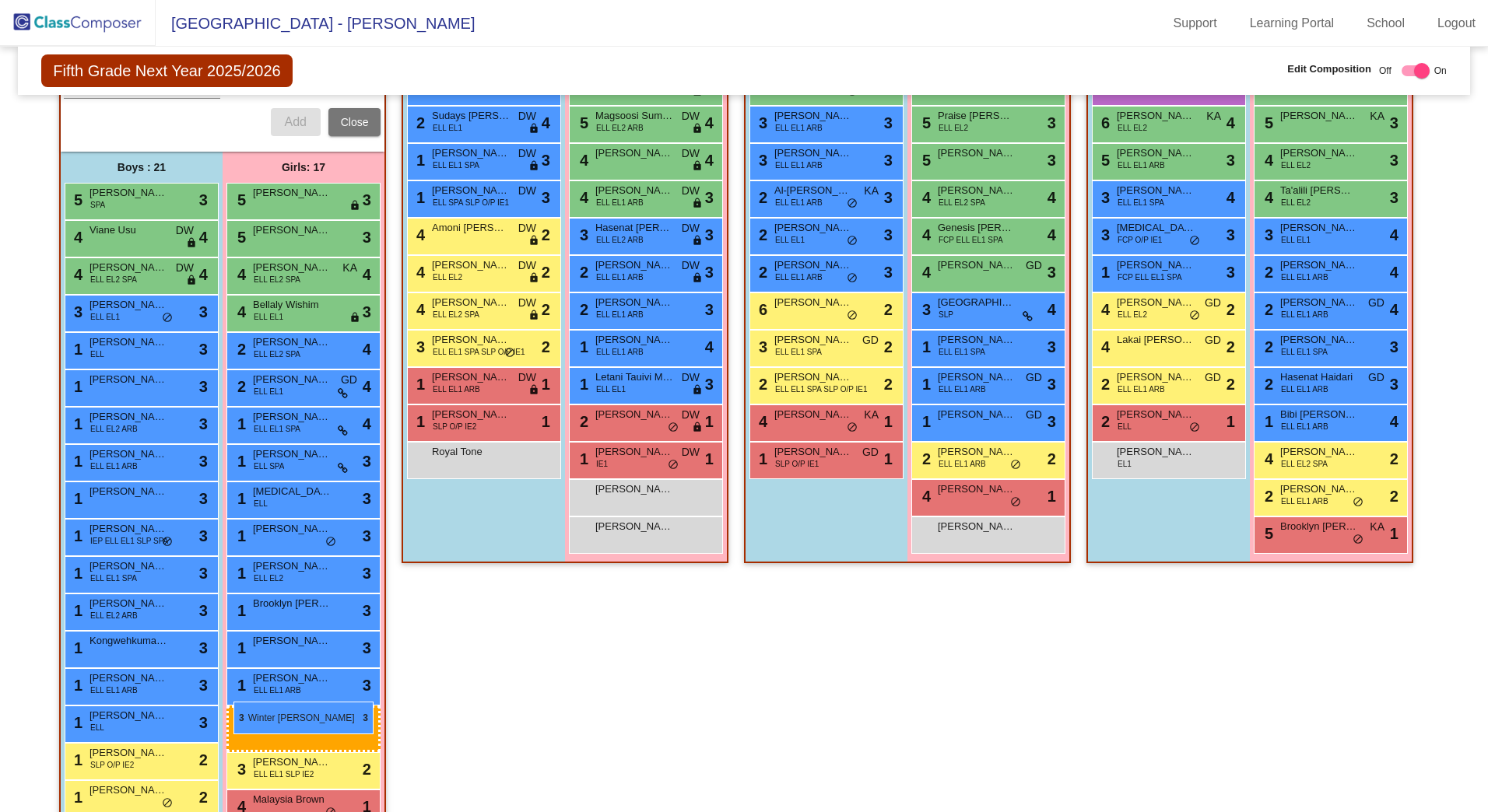
drag, startPoint x: 949, startPoint y: 524, endPoint x: 234, endPoint y: 701, distance: 736.6
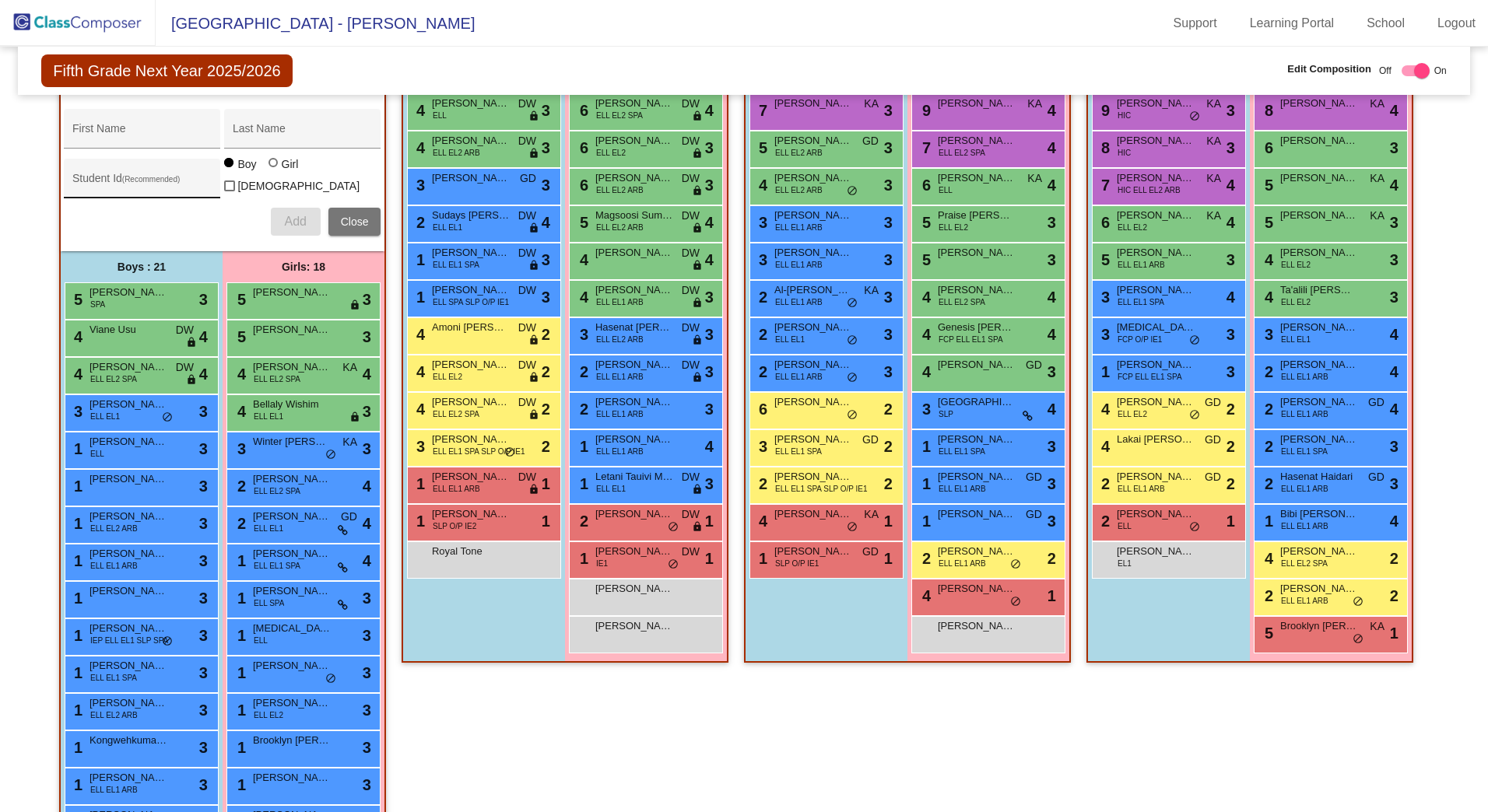
scroll to position [256, 0]
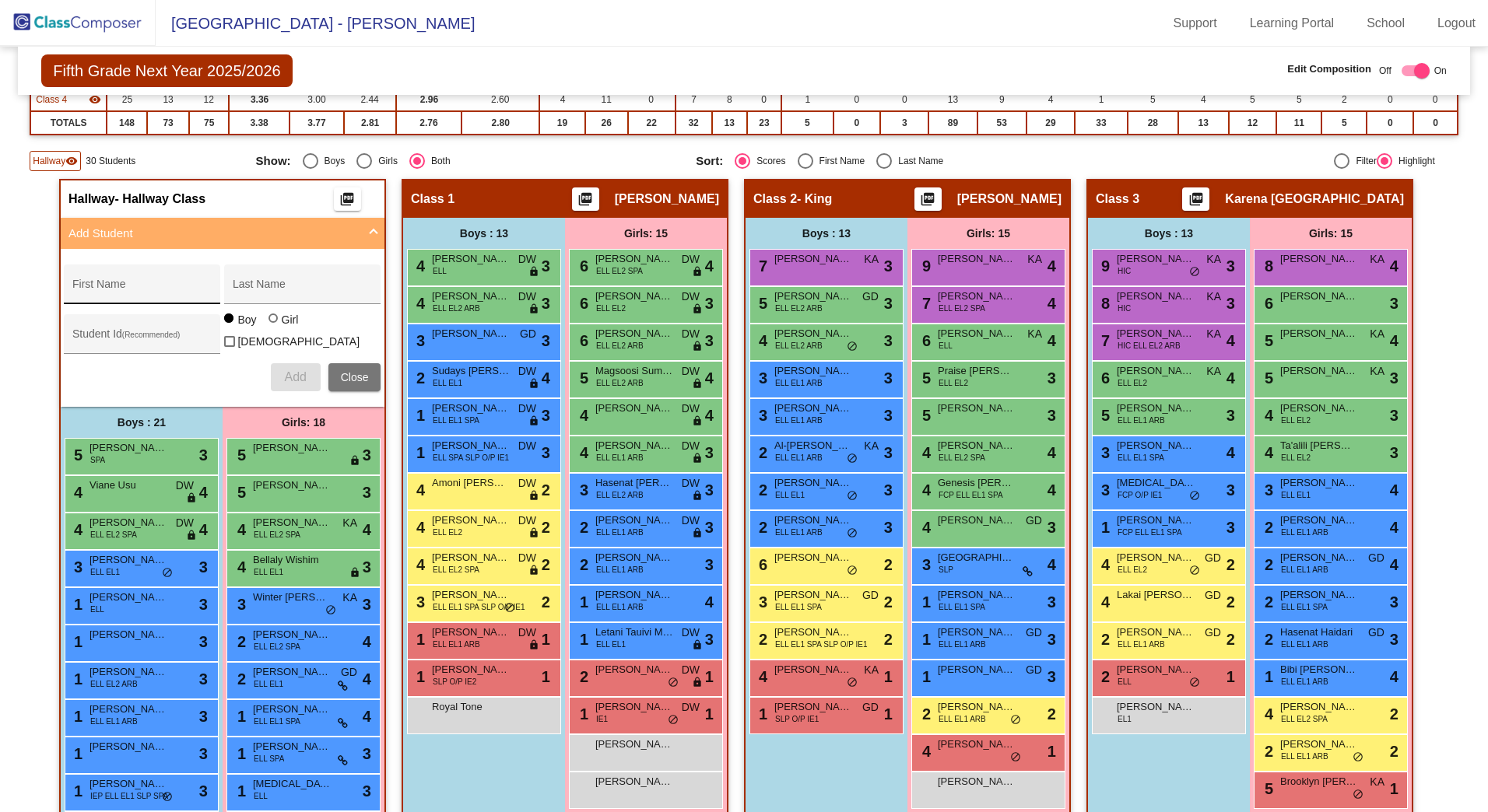
click at [145, 278] on div "First Name" at bounding box center [143, 290] width 140 height 32
click at [272, 326] on div at bounding box center [274, 319] width 13 height 13
click at [274, 327] on input "Girl" at bounding box center [274, 326] width 1 height 1
click at [285, 381] on span "Add" at bounding box center [295, 377] width 22 height 14
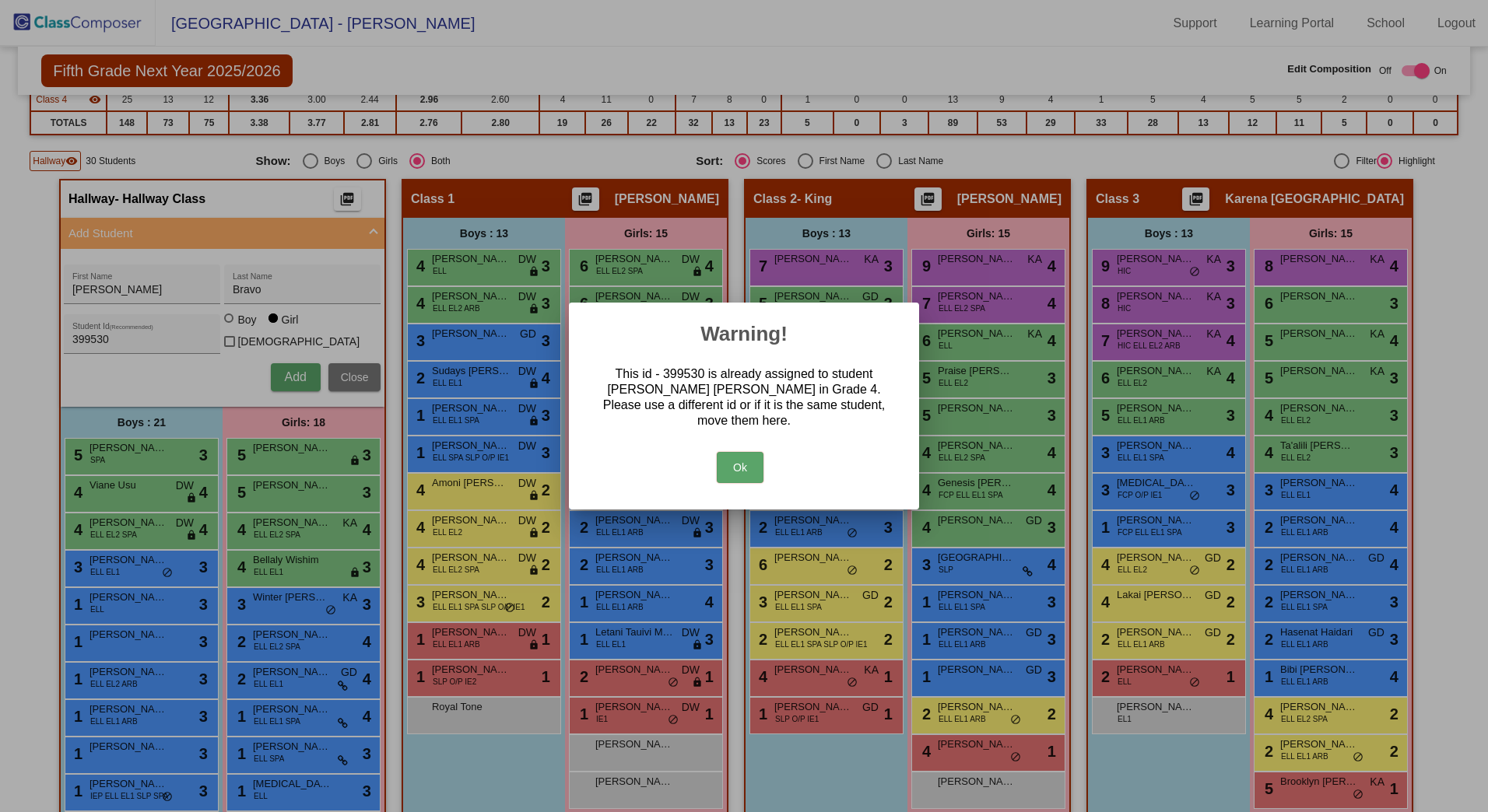
click at [725, 463] on button "Ok" at bounding box center [740, 468] width 46 height 31
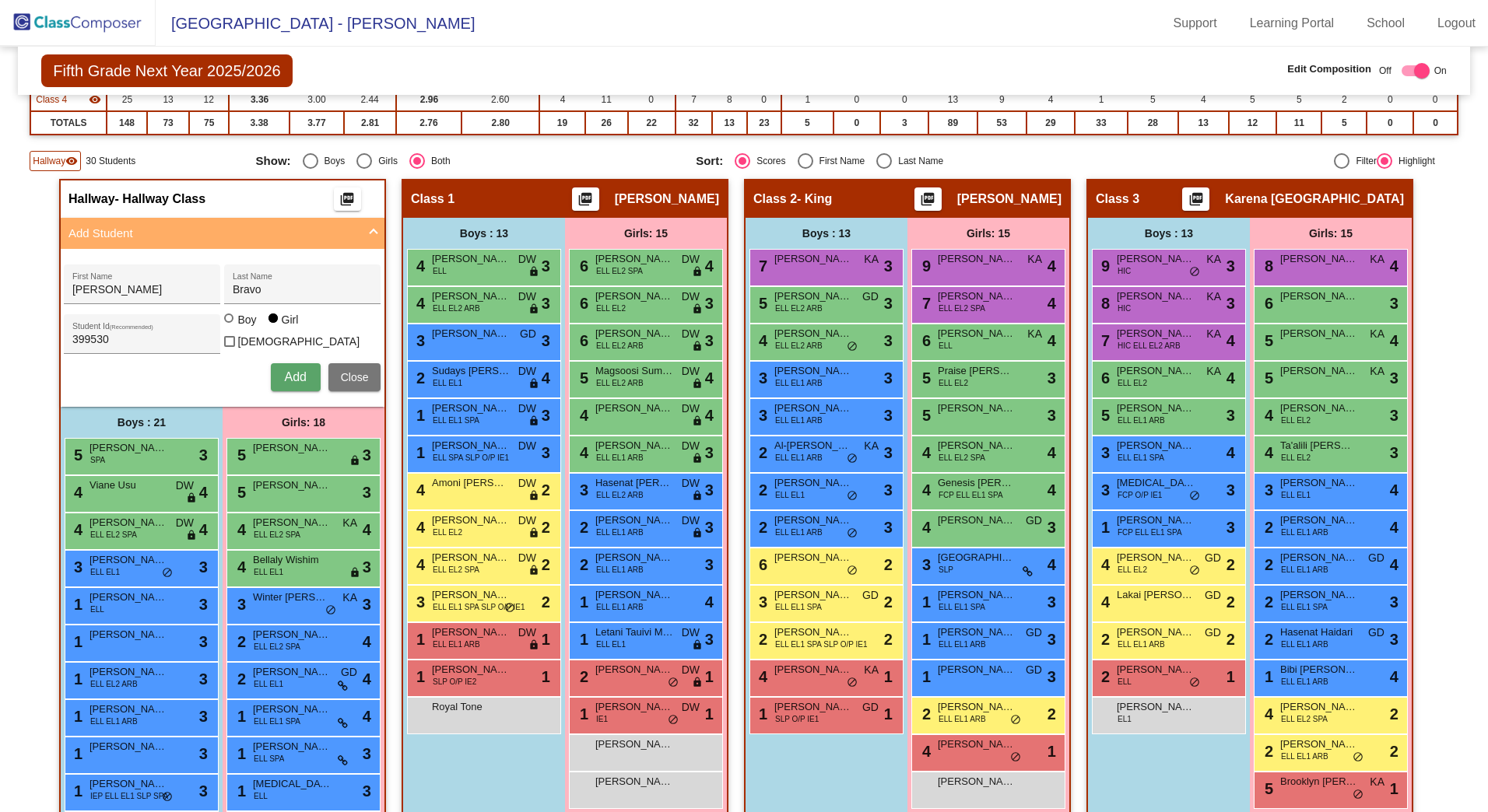
drag, startPoint x: 128, startPoint y: 323, endPoint x: -192, endPoint y: 317, distance: 320.1
click at [0, 317] on html "[GEOGRAPHIC_DATA] - Adriana Support Learning Portal School Logout home Home set…" at bounding box center [744, 406] width 1488 height 812
drag, startPoint x: 112, startPoint y: 338, endPoint x: -216, endPoint y: 319, distance: 328.5
click at [0, 319] on html "[GEOGRAPHIC_DATA] - Adriana Support Learning Portal School Logout home Home set…" at bounding box center [744, 406] width 1488 height 812
click at [274, 363] on button "Add" at bounding box center [296, 376] width 50 height 28
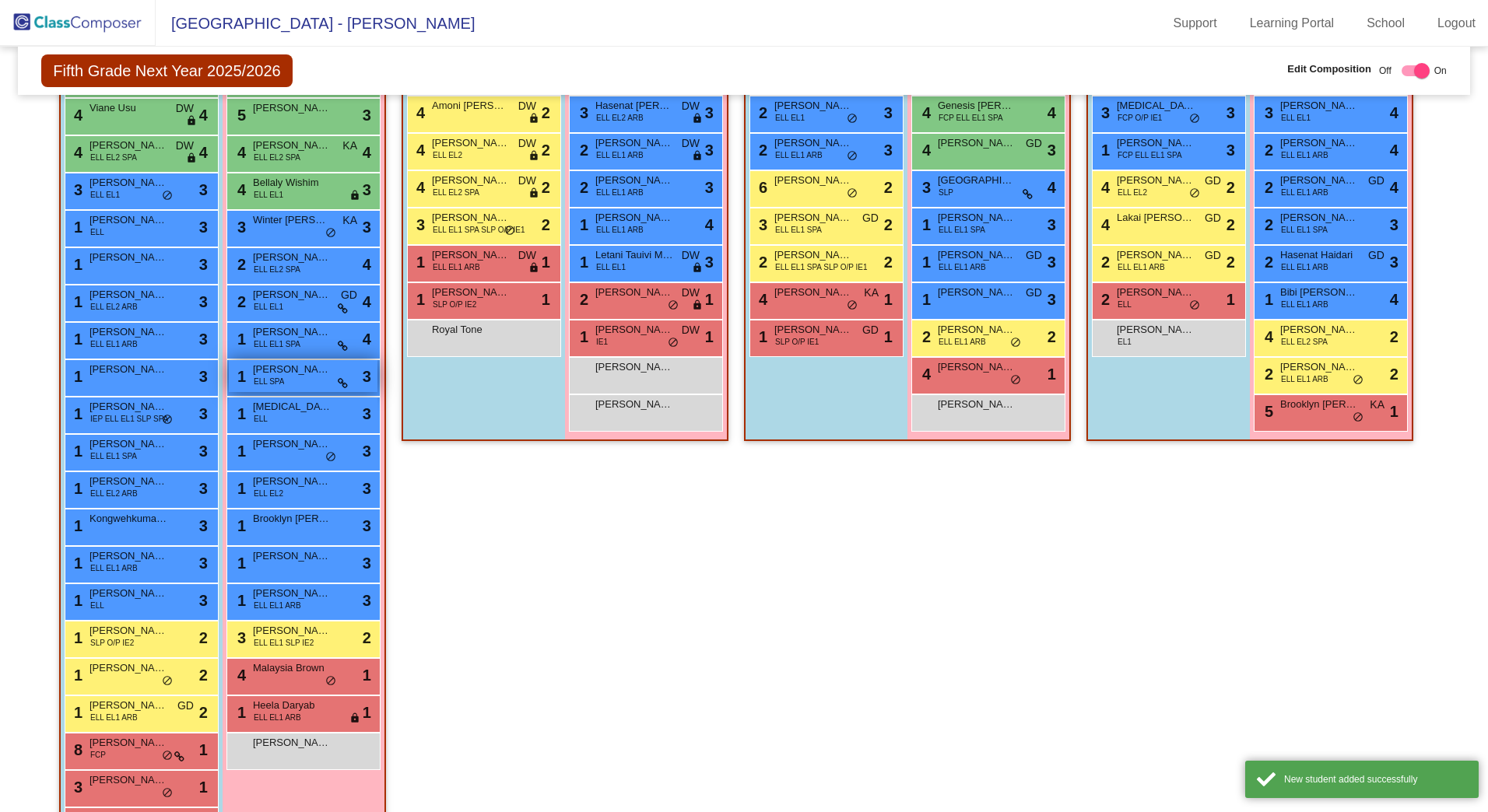
scroll to position [879, 0]
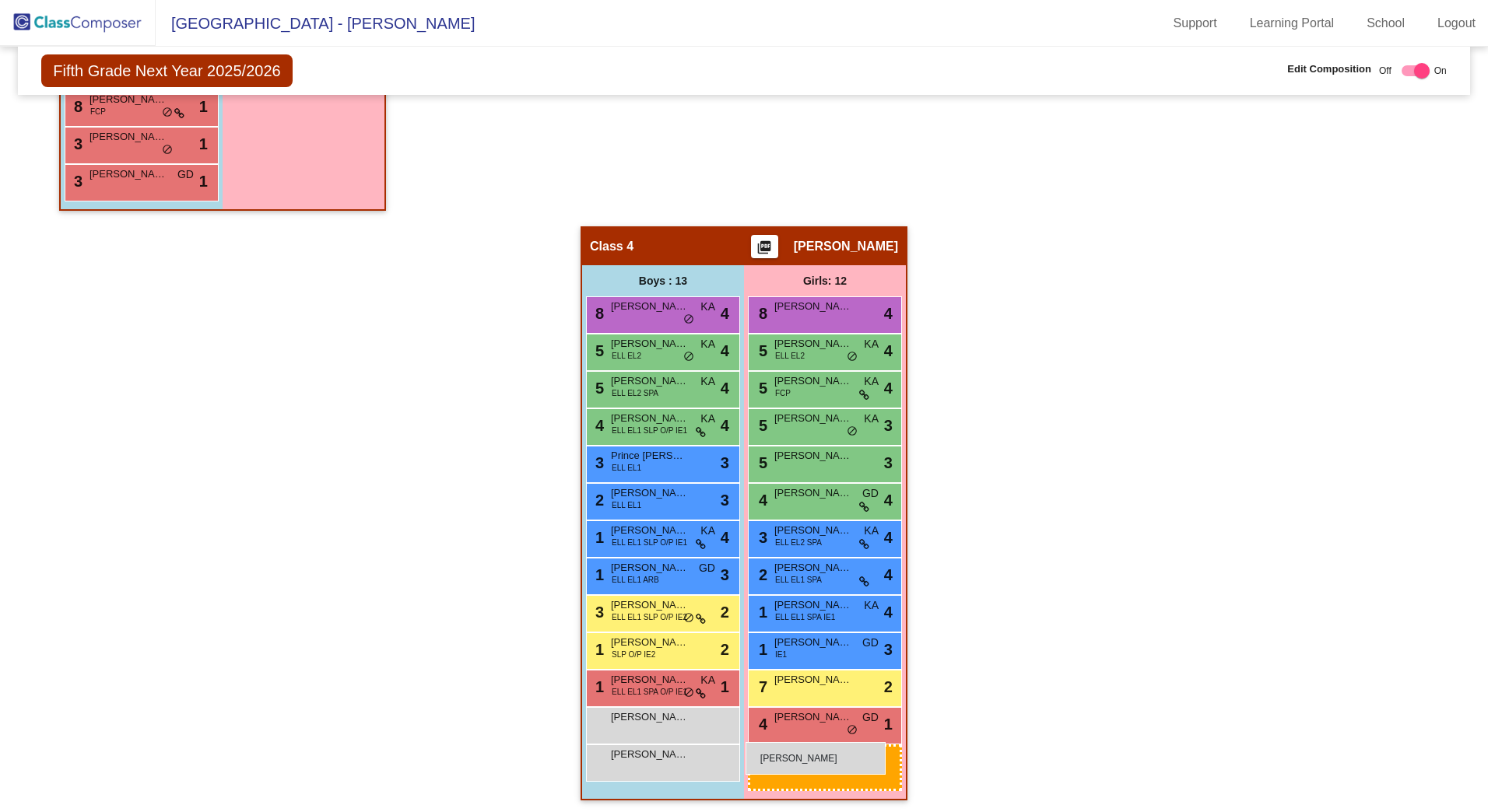
drag, startPoint x: 301, startPoint y: 513, endPoint x: 744, endPoint y: 742, distance: 498.7
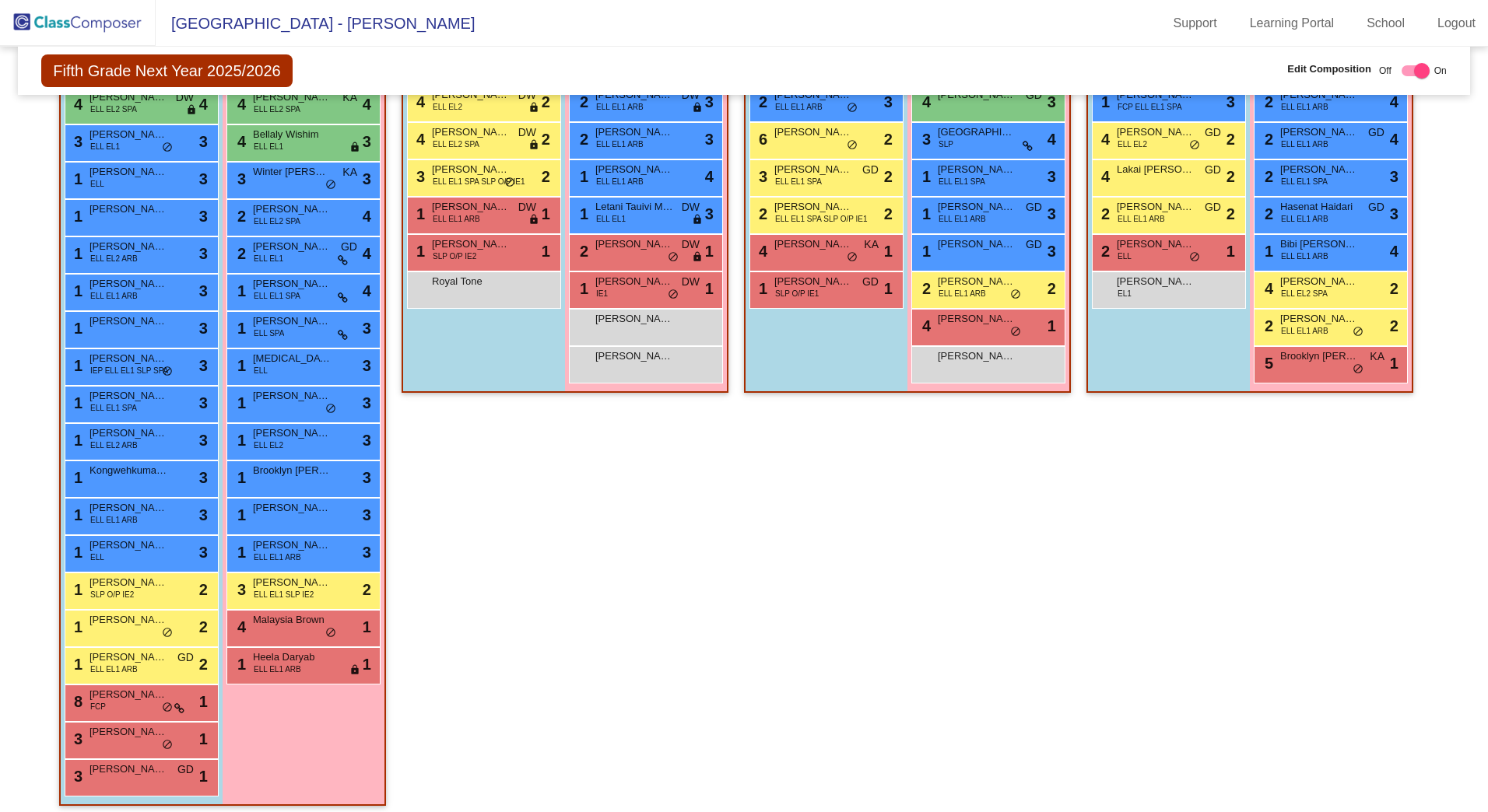
scroll to position [801, 0]
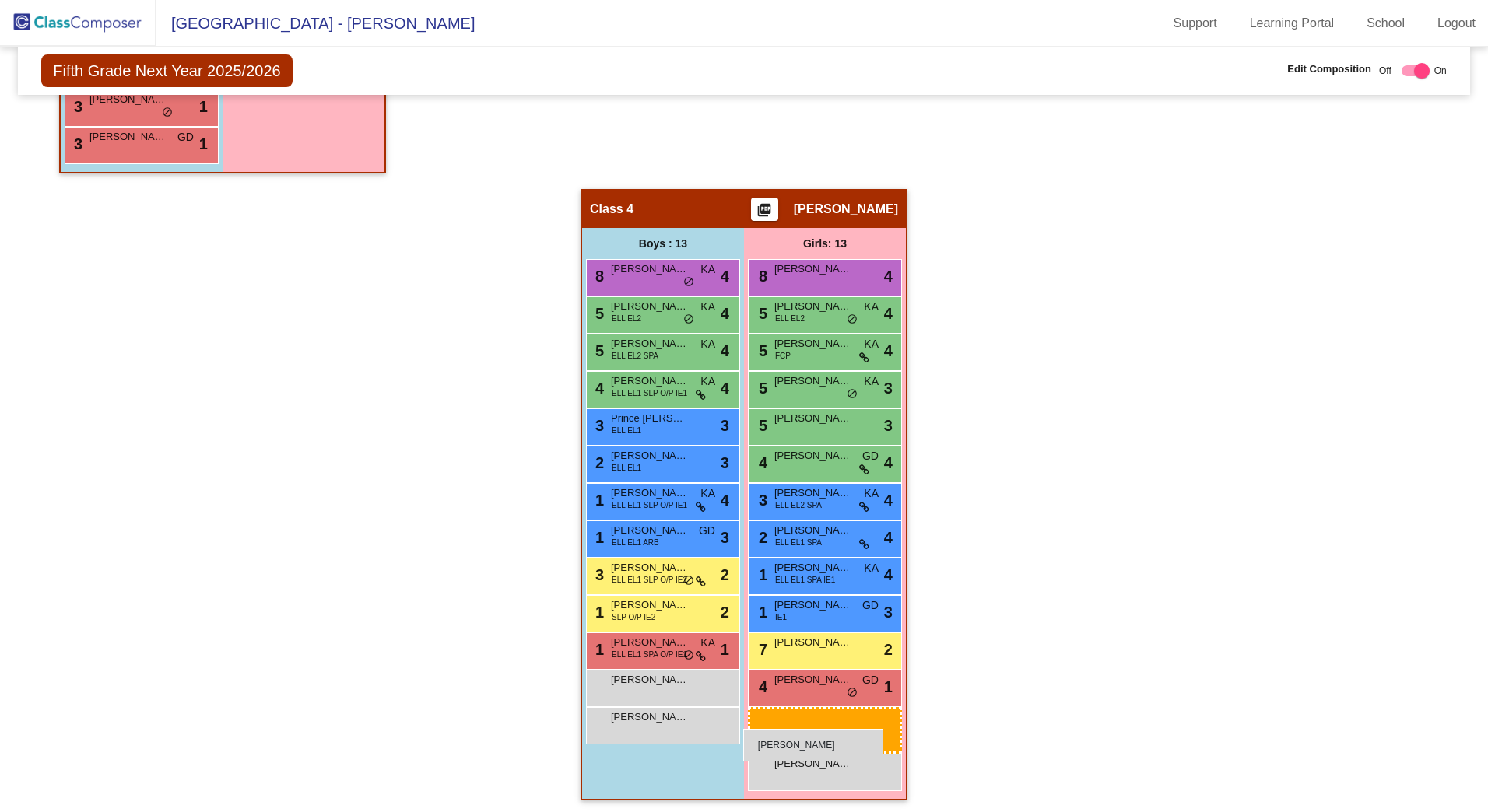
drag, startPoint x: 975, startPoint y: 247, endPoint x: 743, endPoint y: 728, distance: 534.0
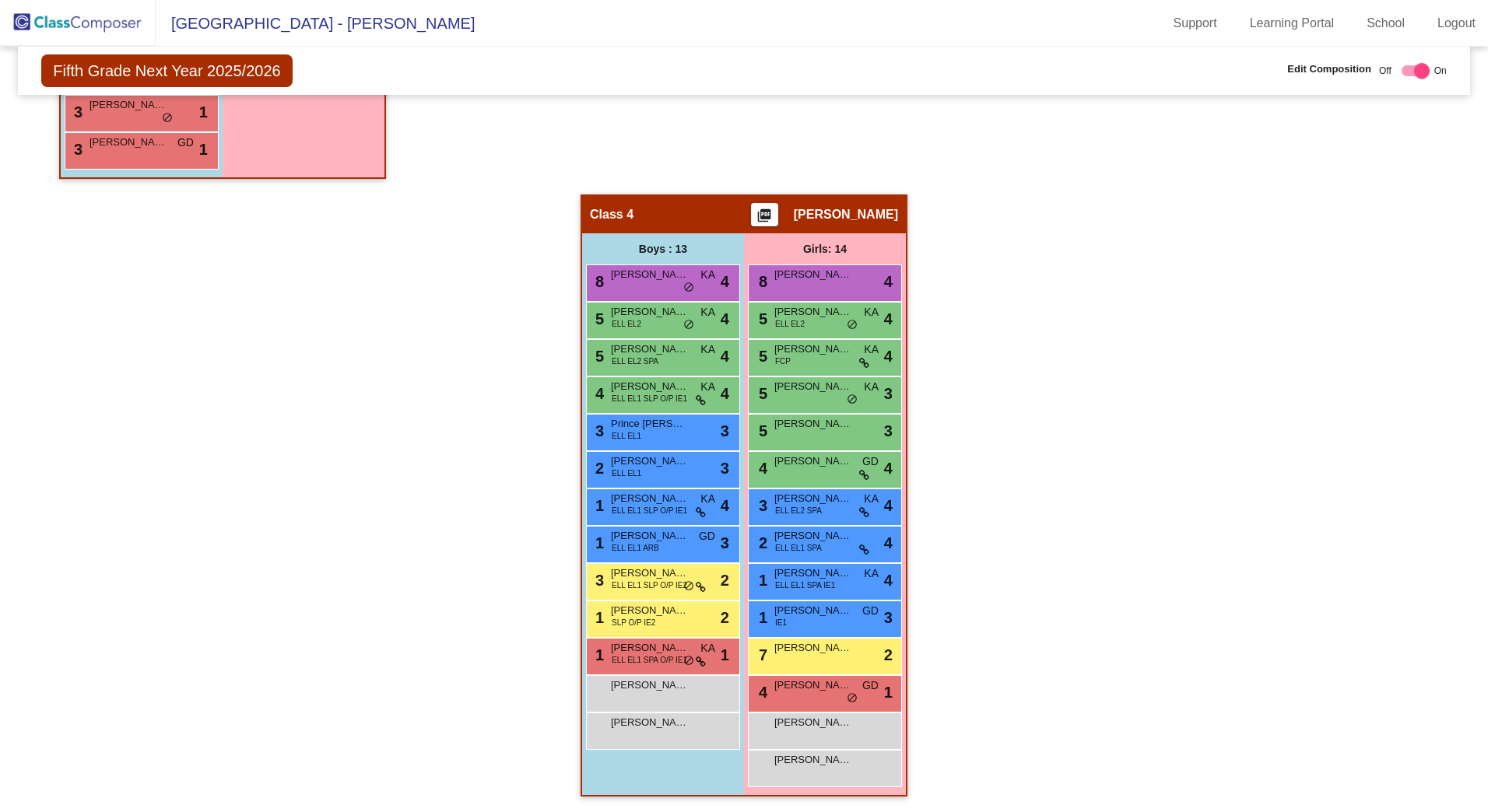
scroll to position [1305, 0]
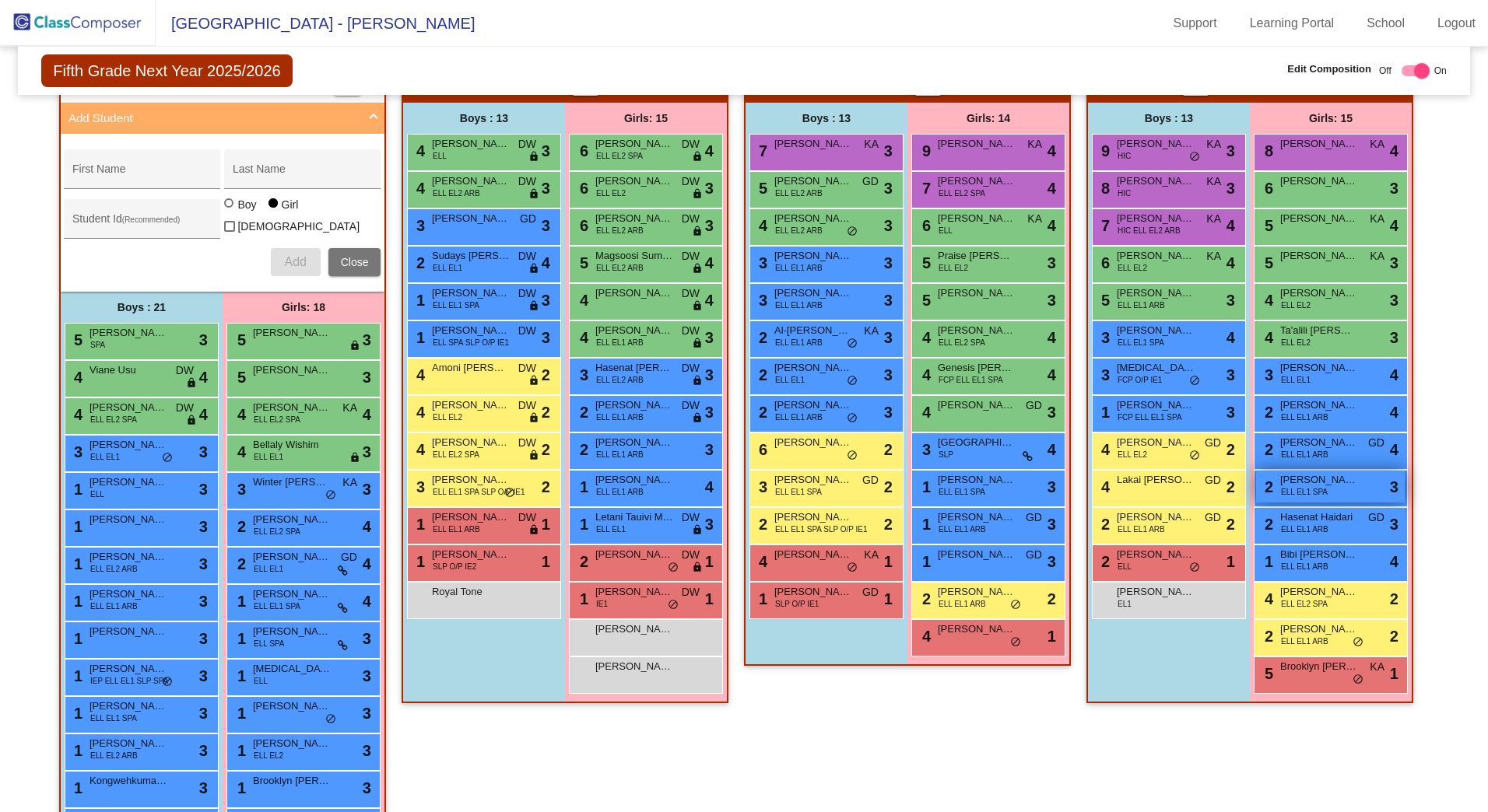
scroll to position [294, 0]
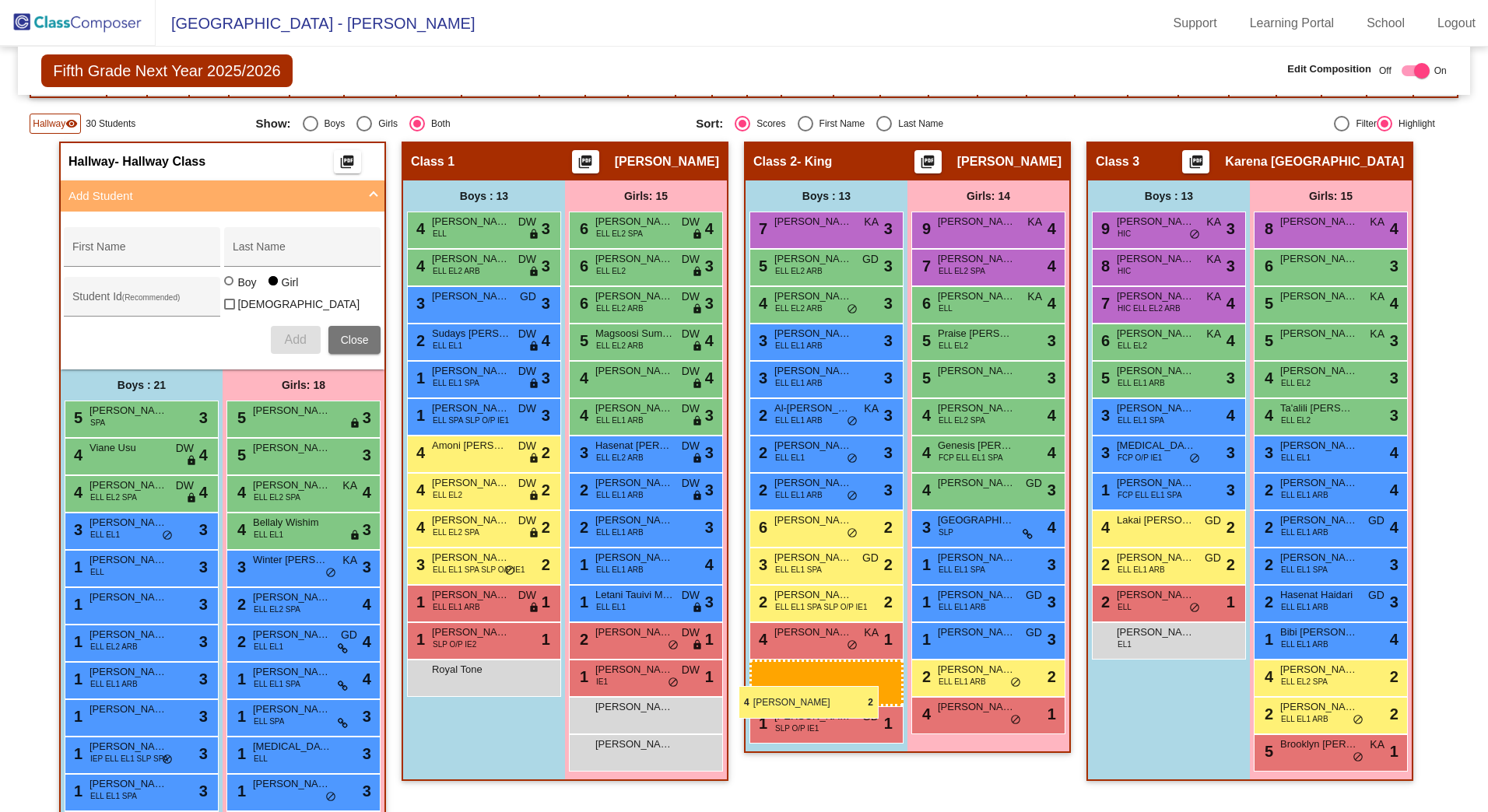
drag, startPoint x: 1170, startPoint y: 523, endPoint x: 741, endPoint y: 690, distance: 460.4
drag, startPoint x: 1165, startPoint y: 533, endPoint x: 754, endPoint y: 669, distance: 432.9
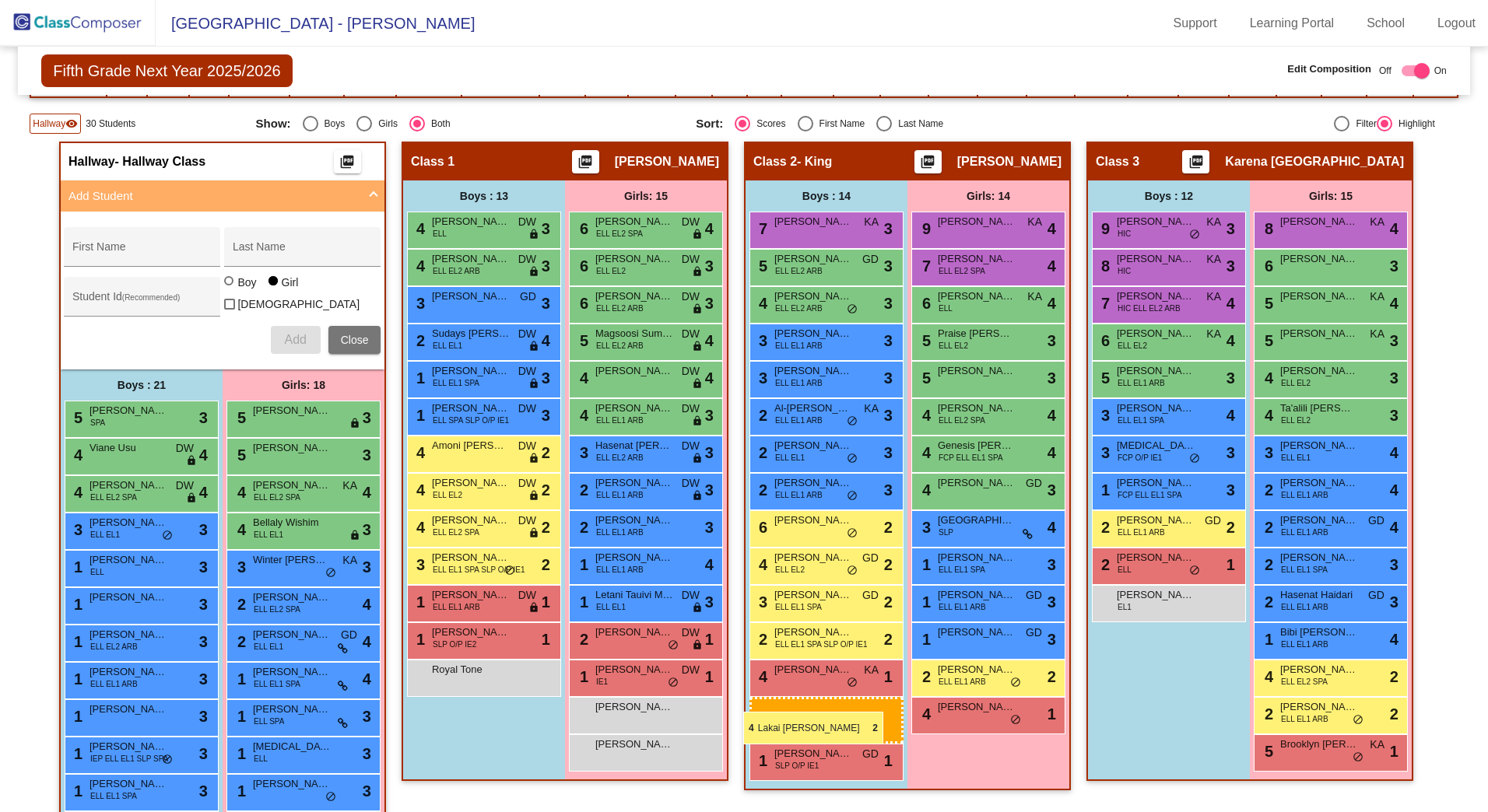
drag, startPoint x: 1158, startPoint y: 529, endPoint x: 743, endPoint y: 712, distance: 453.6
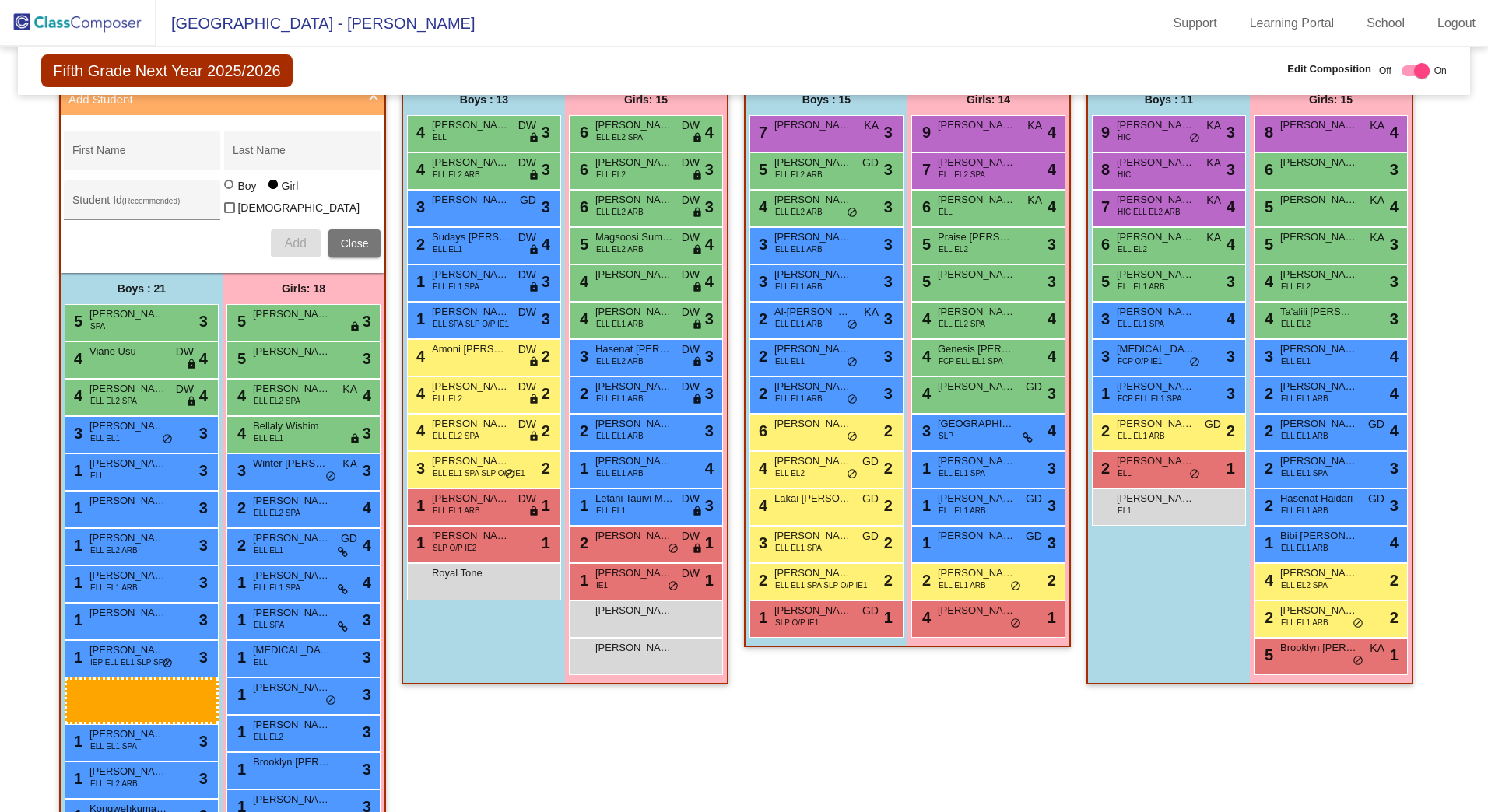
scroll to position [399, 0]
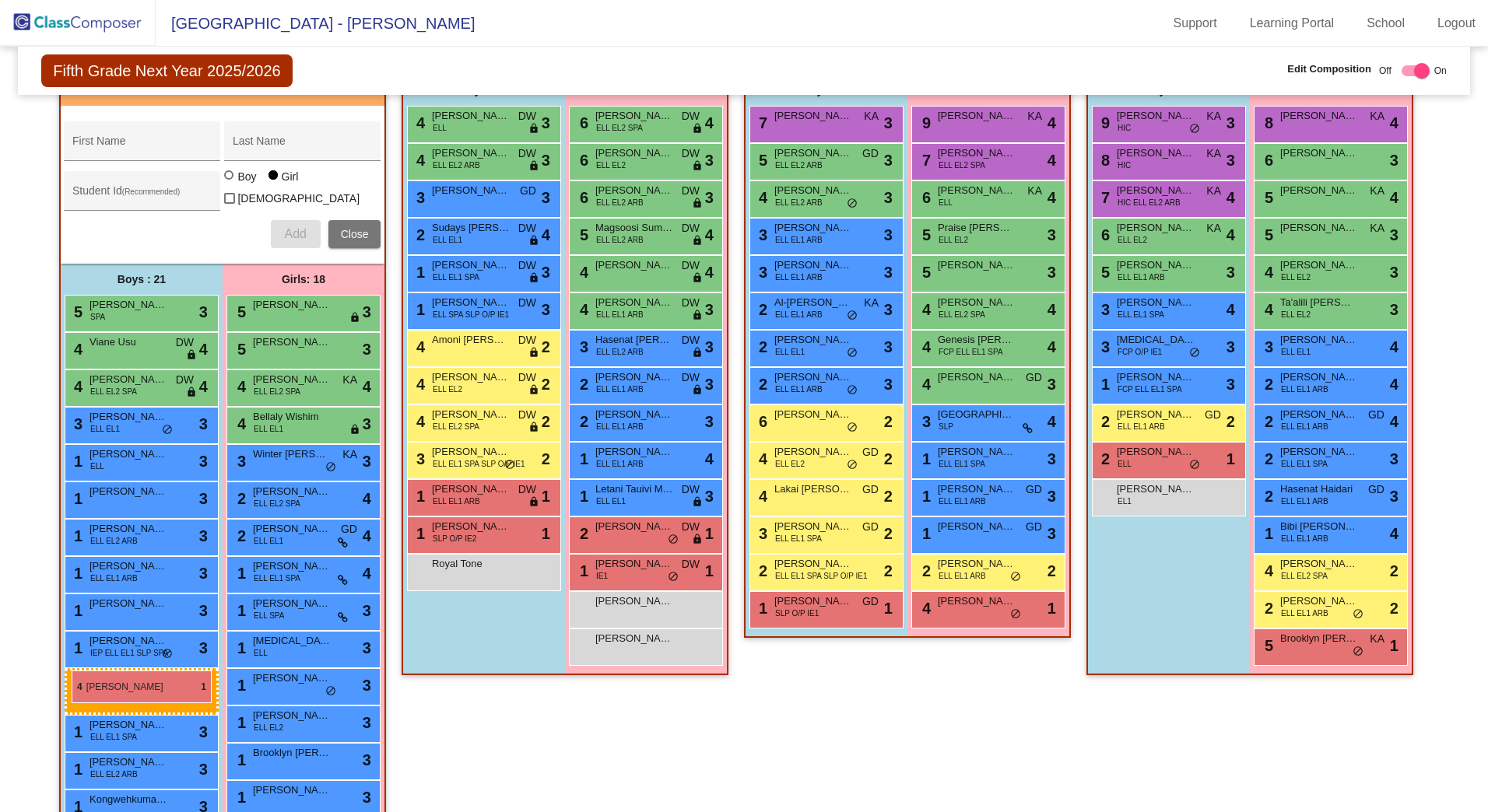
drag, startPoint x: 814, startPoint y: 711, endPoint x: 72, endPoint y: 671, distance: 743.1
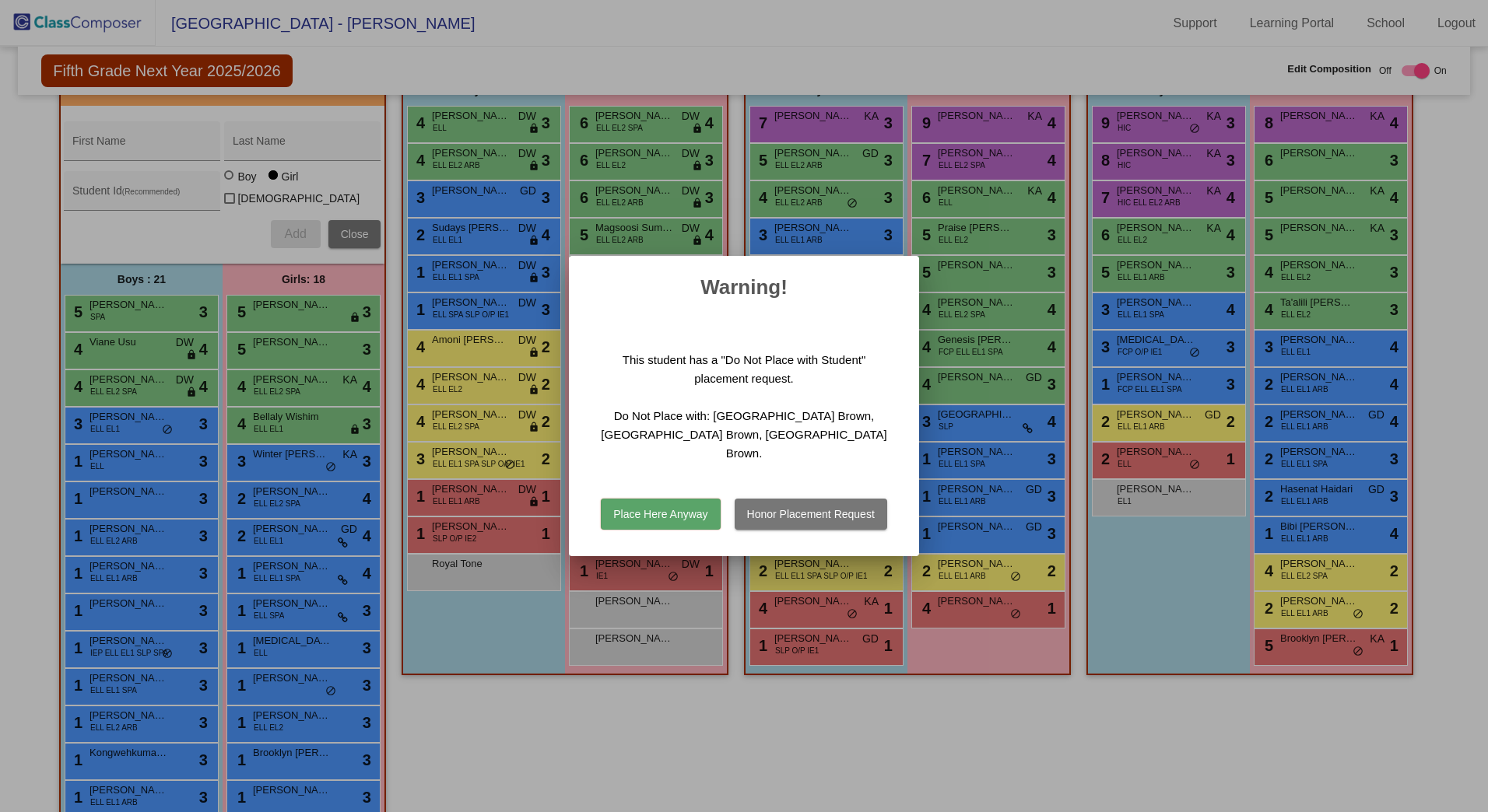
click at [705, 503] on button "Place Here Anyway" at bounding box center [660, 514] width 119 height 31
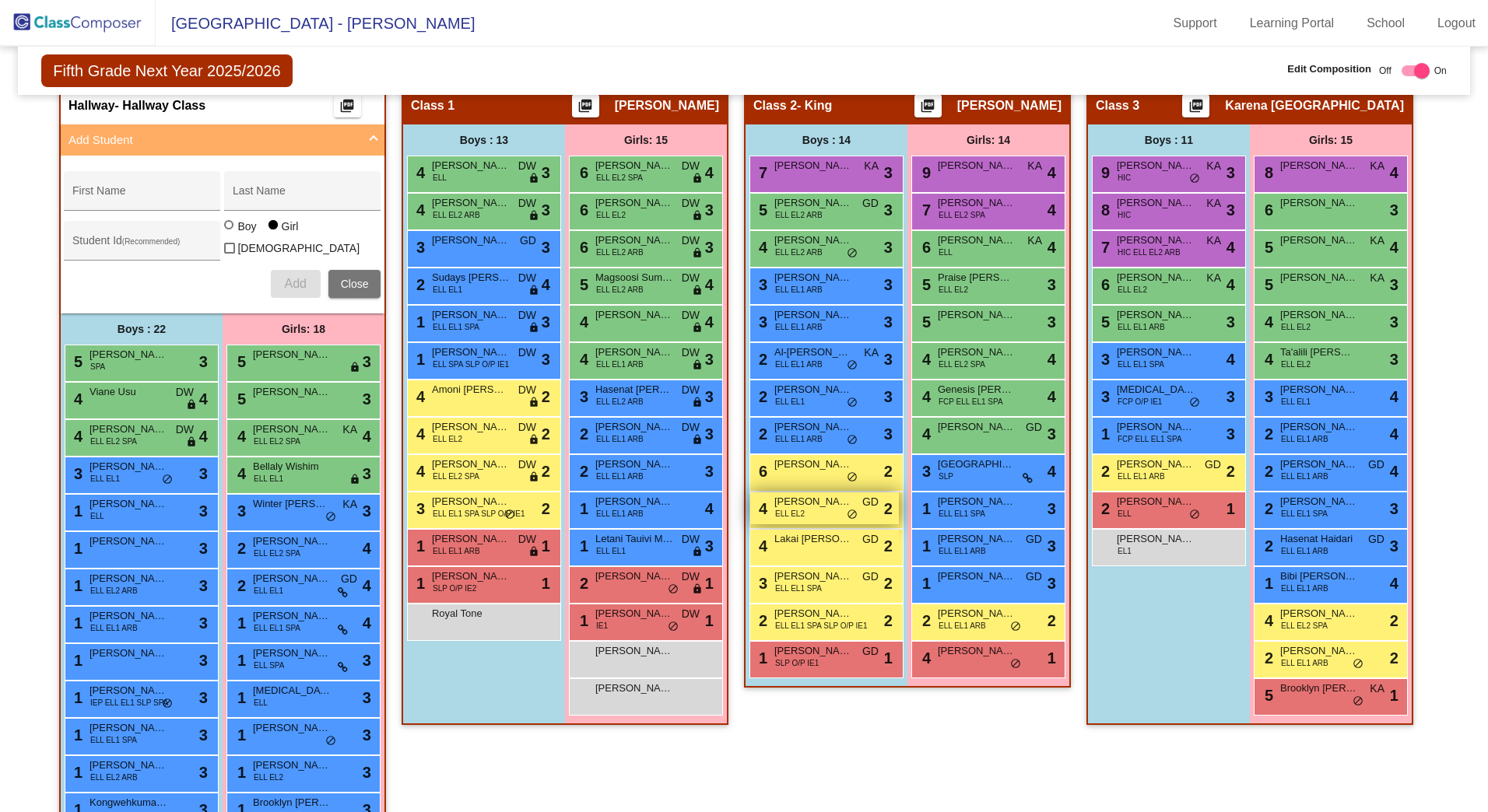
scroll to position [322, 0]
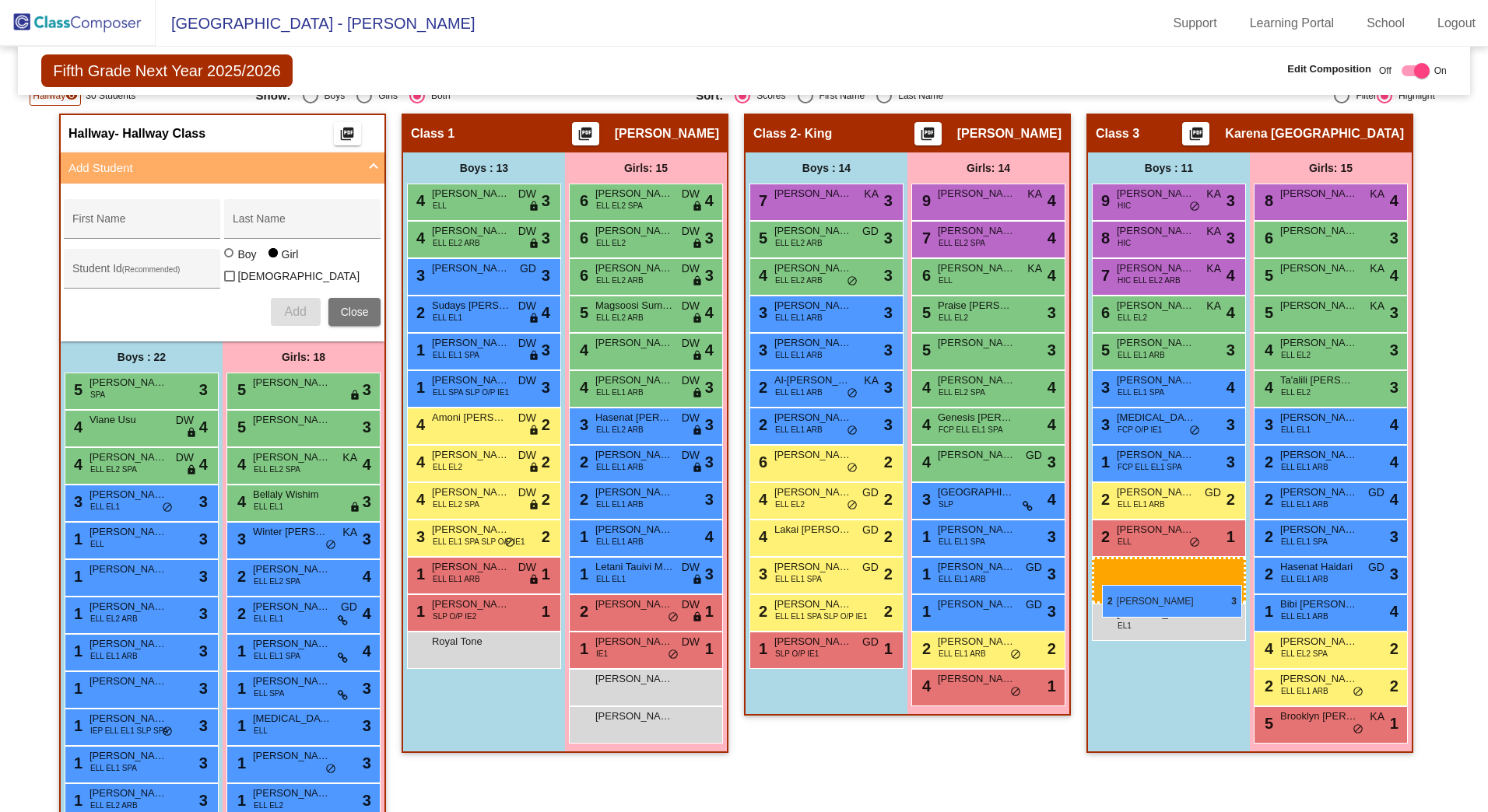
drag, startPoint x: 830, startPoint y: 423, endPoint x: 1102, endPoint y: 585, distance: 316.6
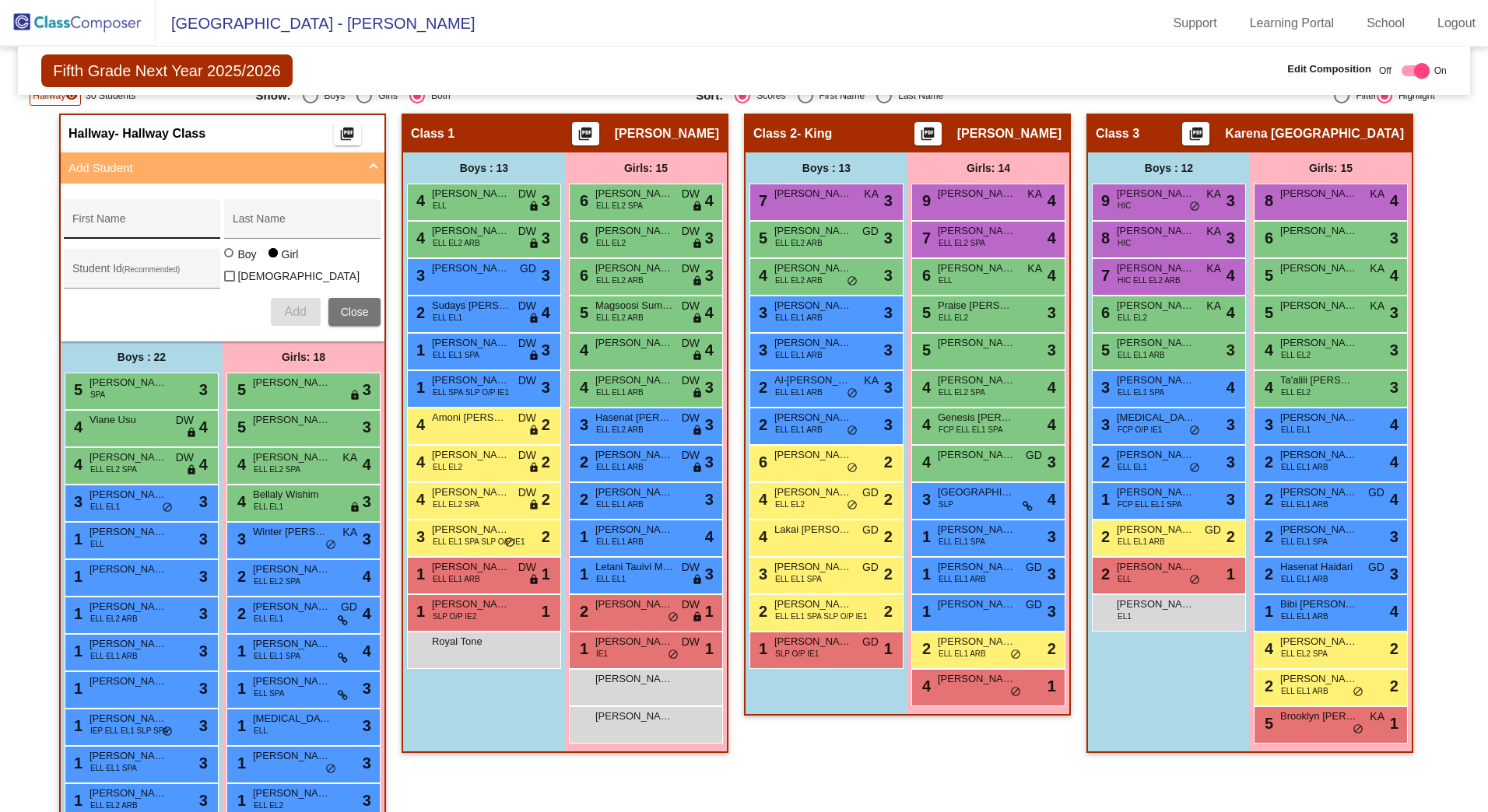
click at [129, 224] on input "First Name" at bounding box center [143, 225] width 140 height 13
click at [242, 263] on div "Boy" at bounding box center [246, 254] width 19 height 15
click at [231, 262] on input "Boy" at bounding box center [230, 261] width 1 height 1
click at [300, 322] on button "Add" at bounding box center [296, 311] width 50 height 28
click at [107, 224] on input "First Name" at bounding box center [143, 225] width 140 height 13
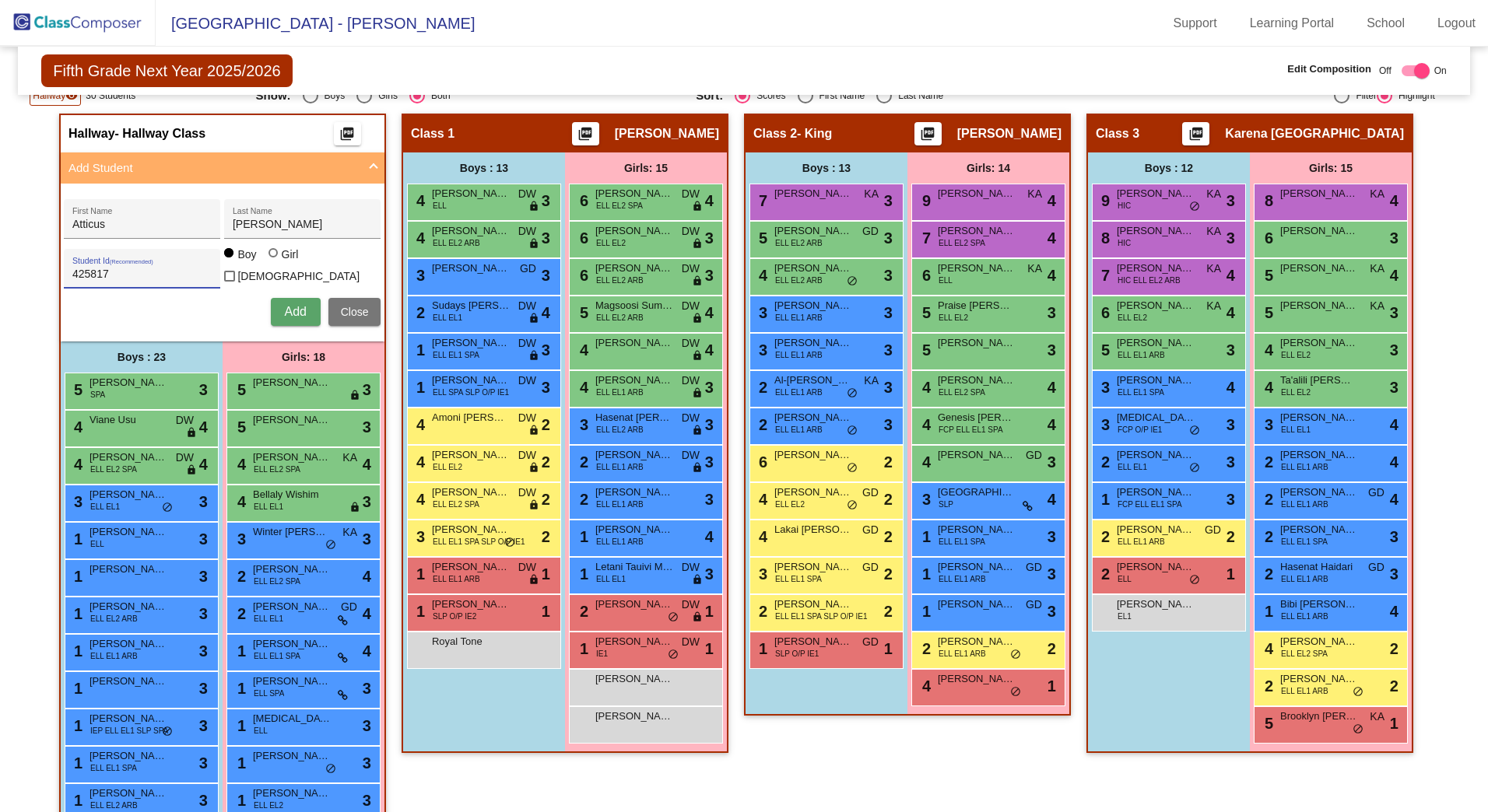
click at [291, 305] on span "Add" at bounding box center [295, 311] width 22 height 14
click at [289, 305] on span "Add" at bounding box center [295, 311] width 22 height 14
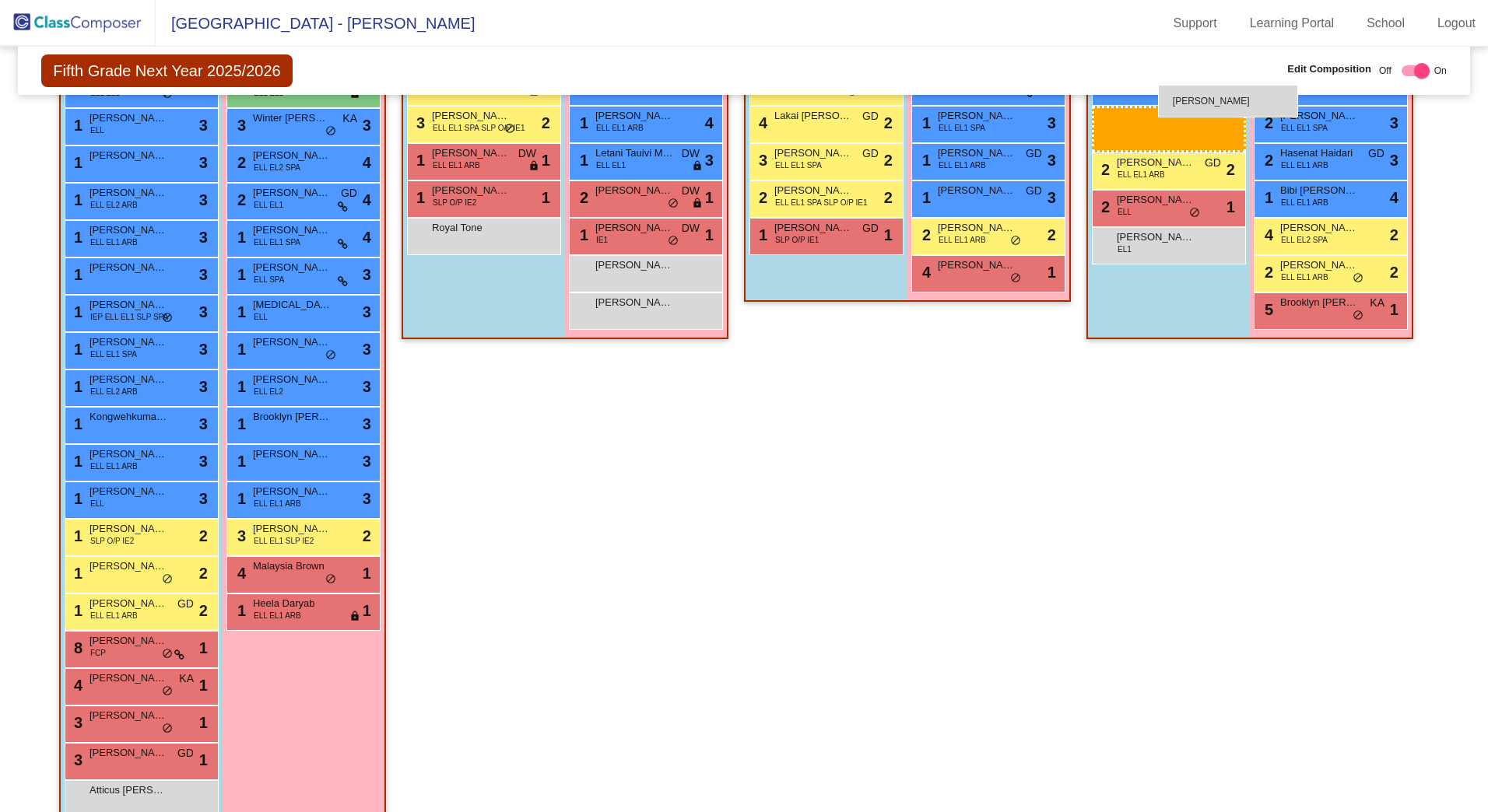
scroll to position [735, 0]
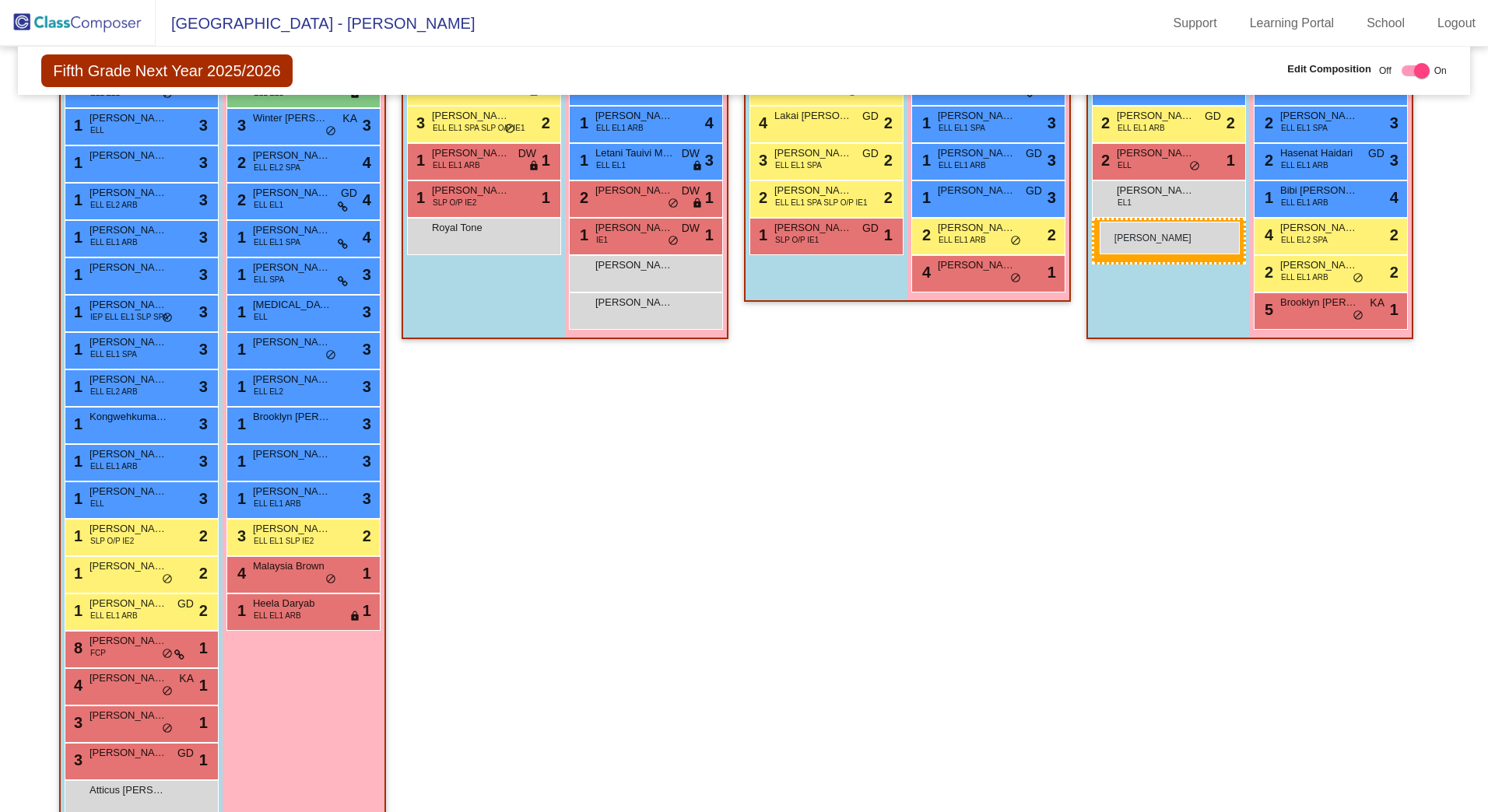
drag, startPoint x: 181, startPoint y: 744, endPoint x: 1100, endPoint y: 222, distance: 1056.9
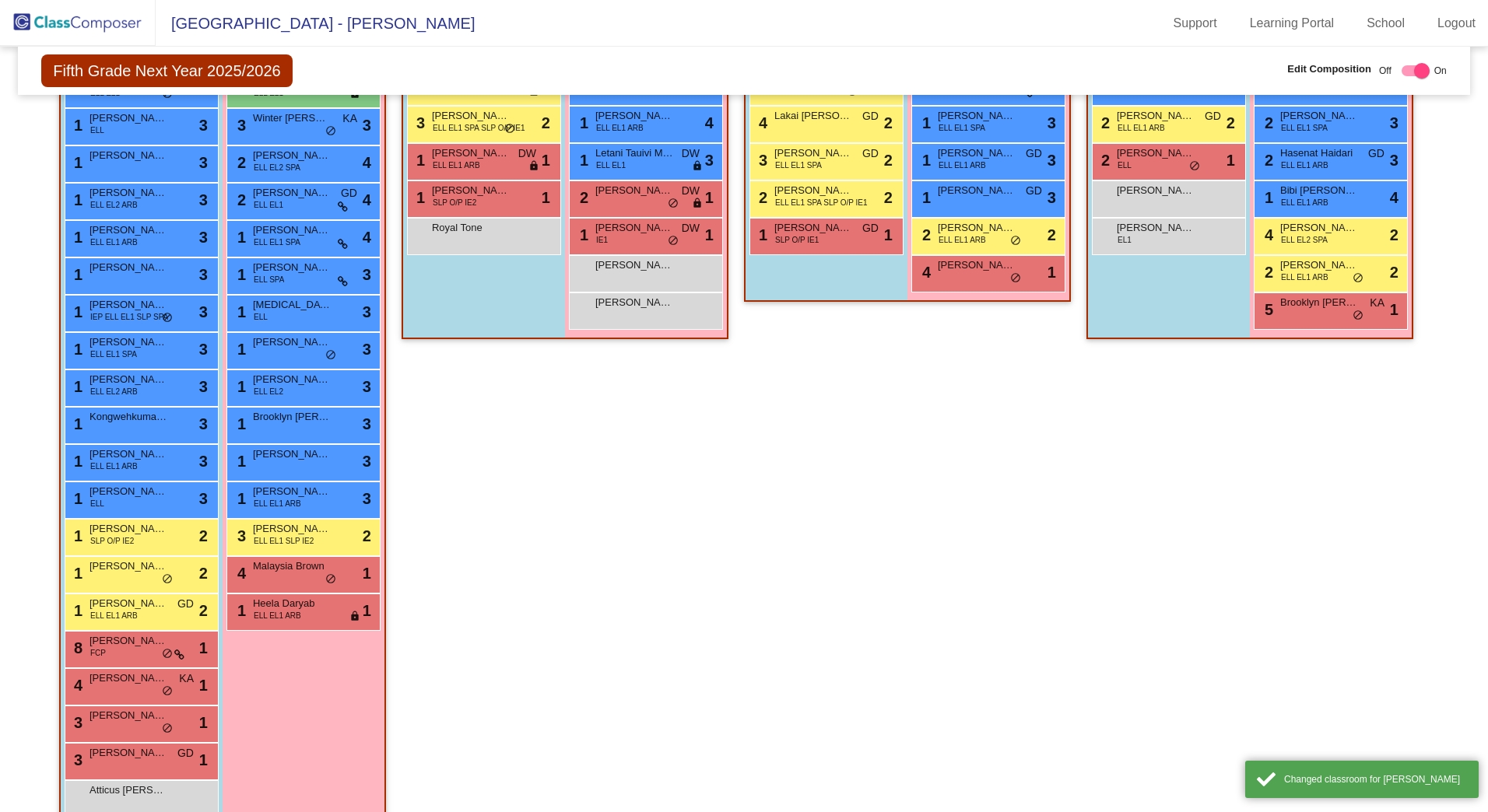
scroll to position [739, 0]
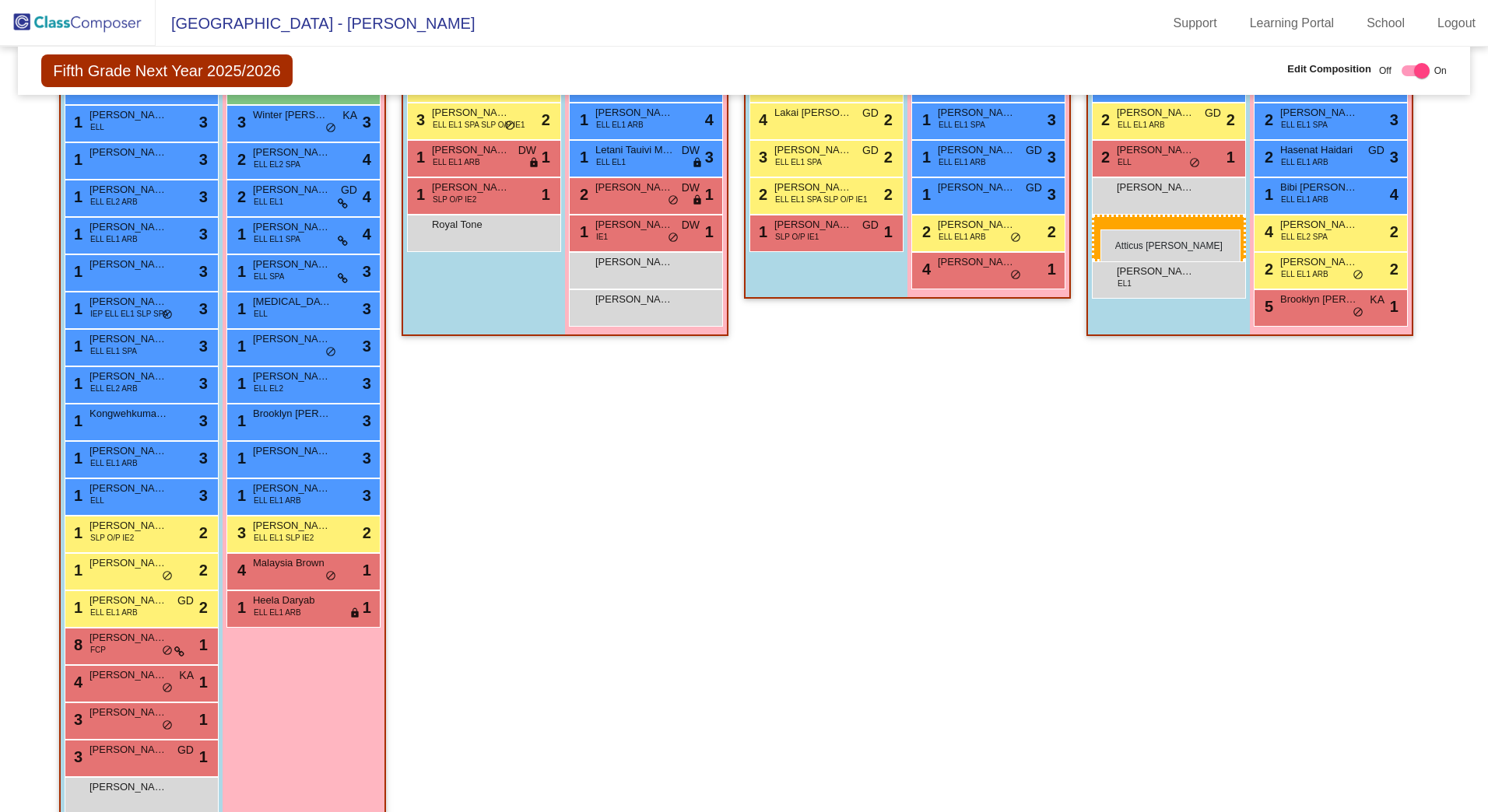
drag, startPoint x: 149, startPoint y: 796, endPoint x: 1100, endPoint y: 230, distance: 1106.7
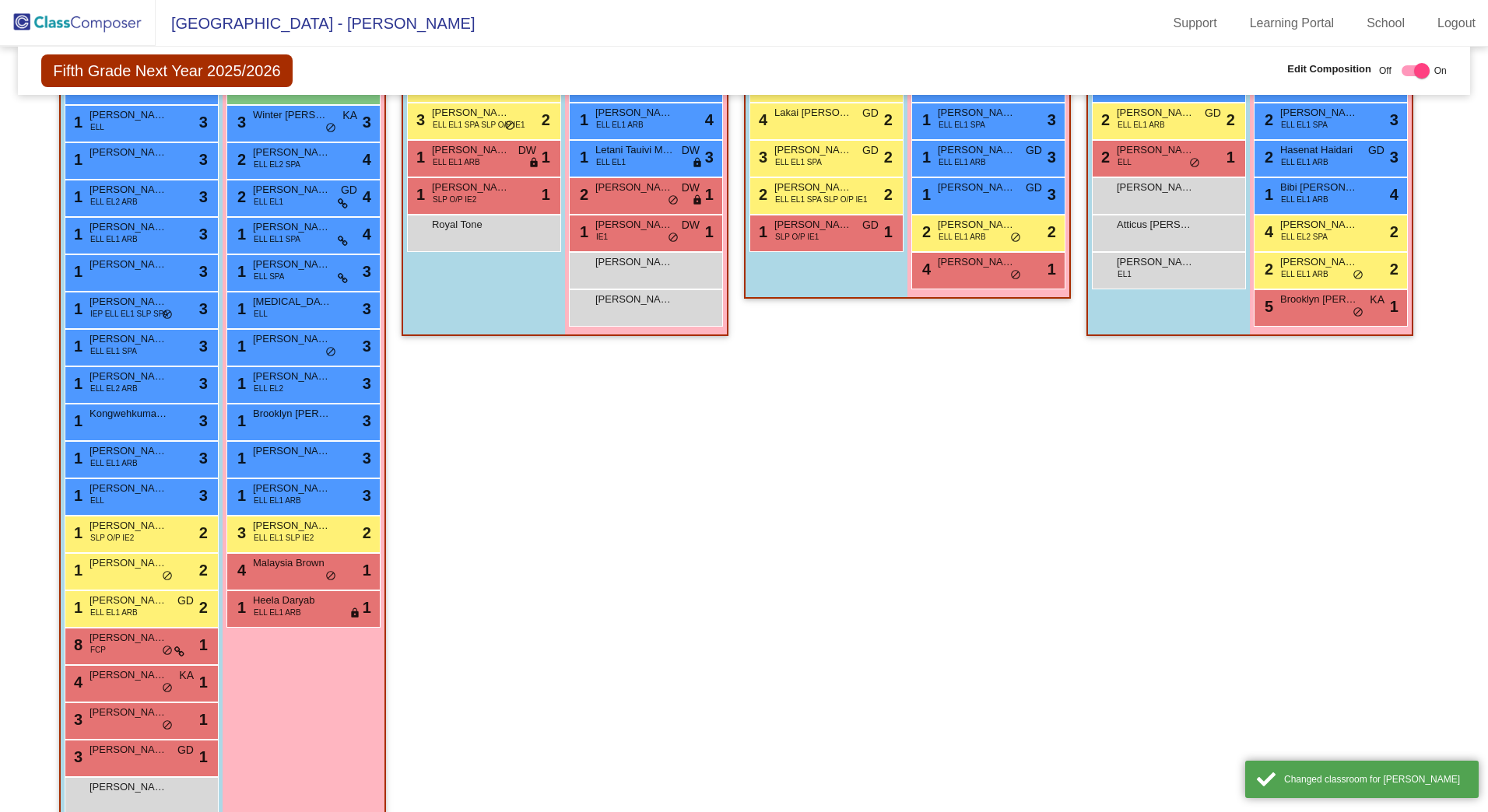
scroll to position [748, 0]
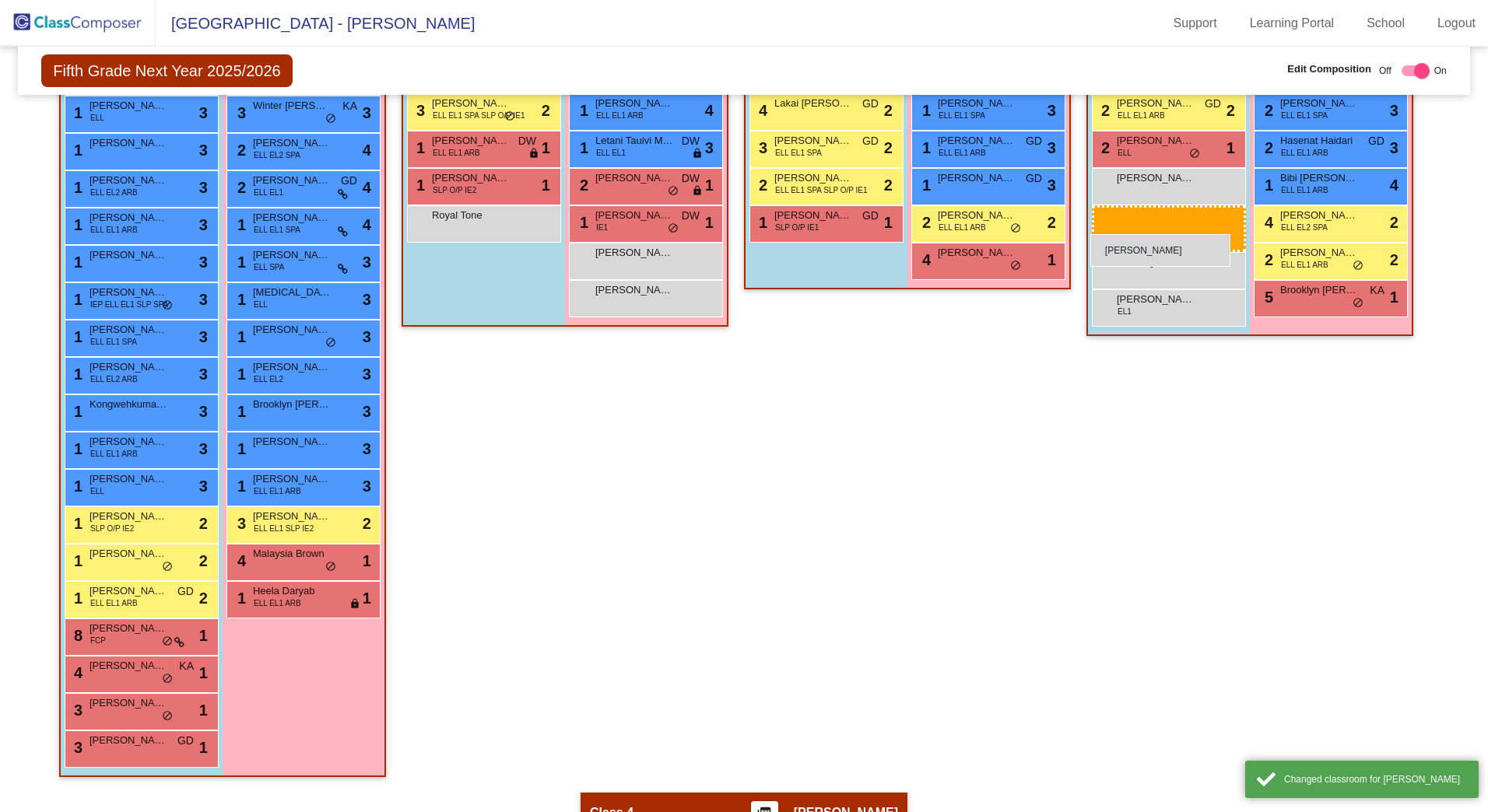
drag, startPoint x: 428, startPoint y: 647, endPoint x: 1090, endPoint y: 234, distance: 780.3
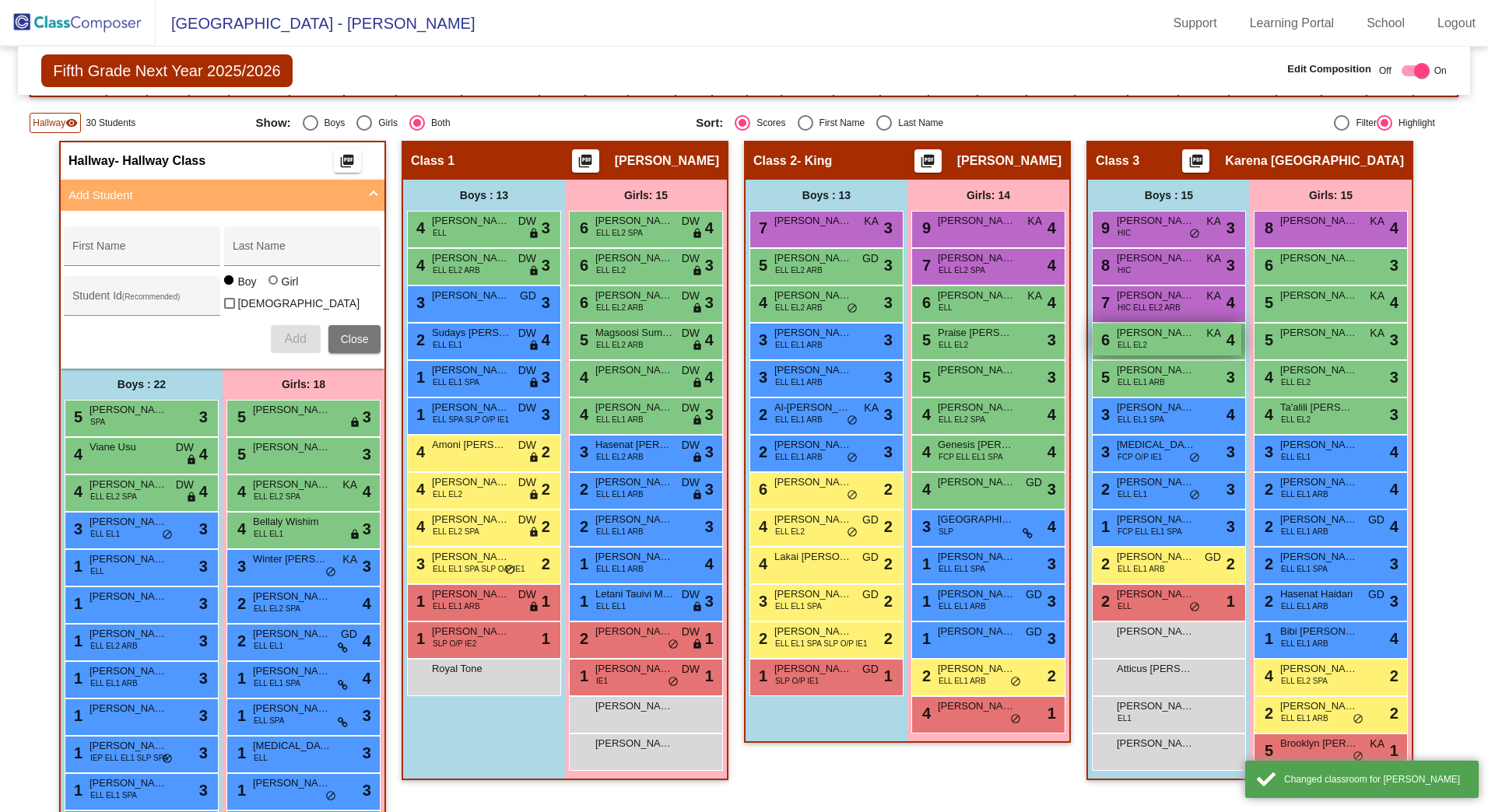
scroll to position [281, 0]
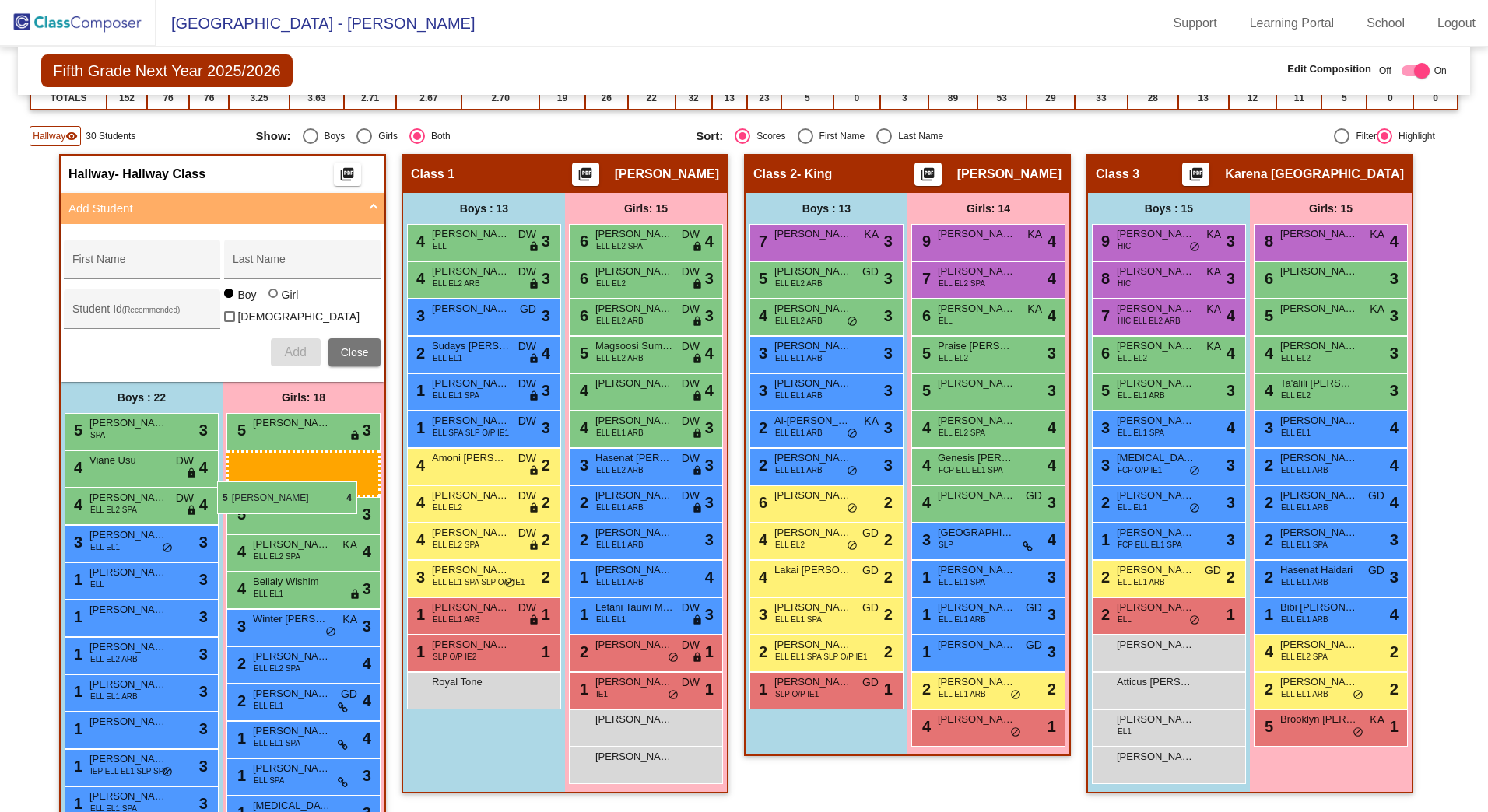
drag, startPoint x: 1306, startPoint y: 309, endPoint x: 217, endPoint y: 482, distance: 1102.7
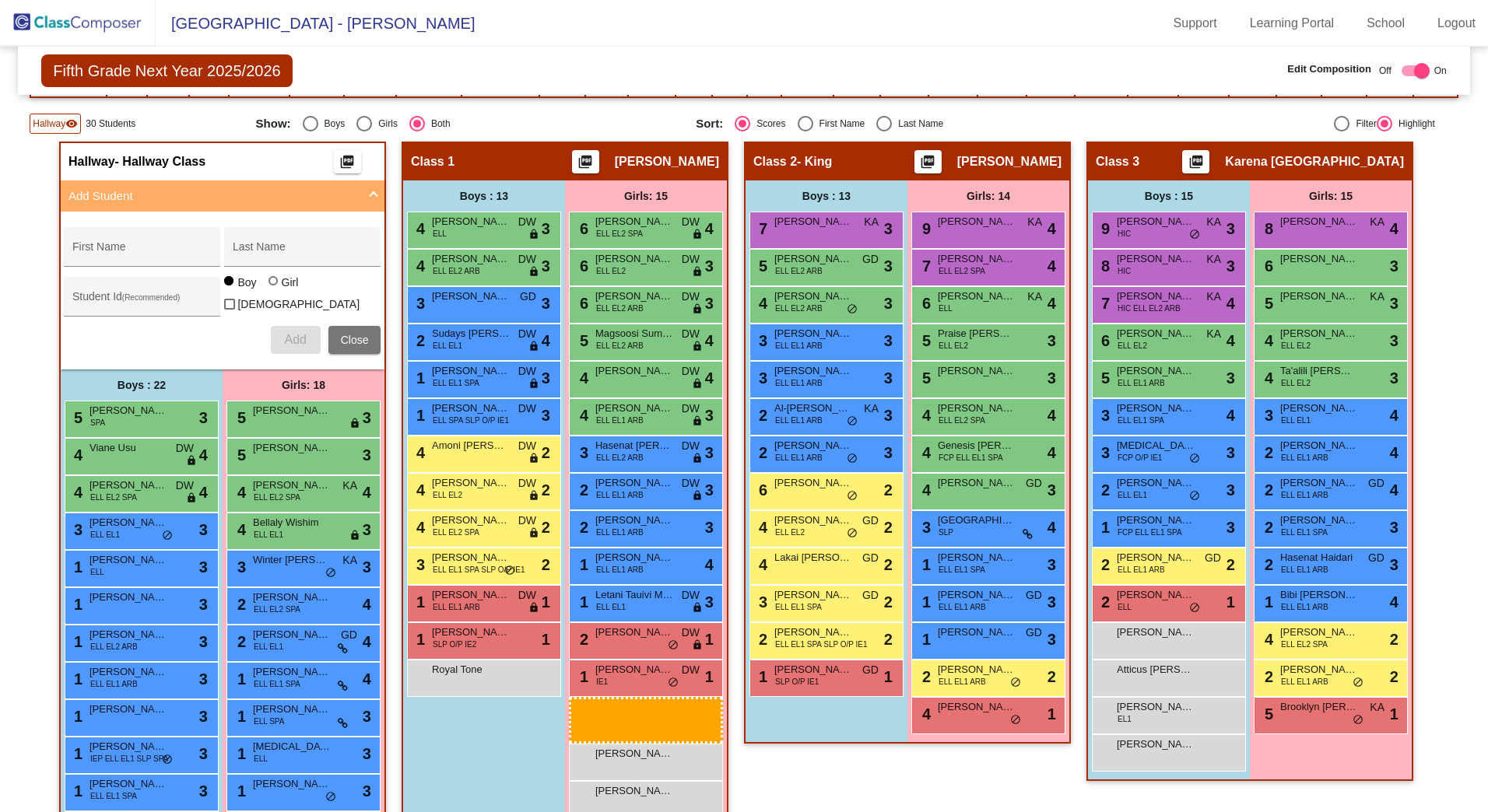
scroll to position [303, 0]
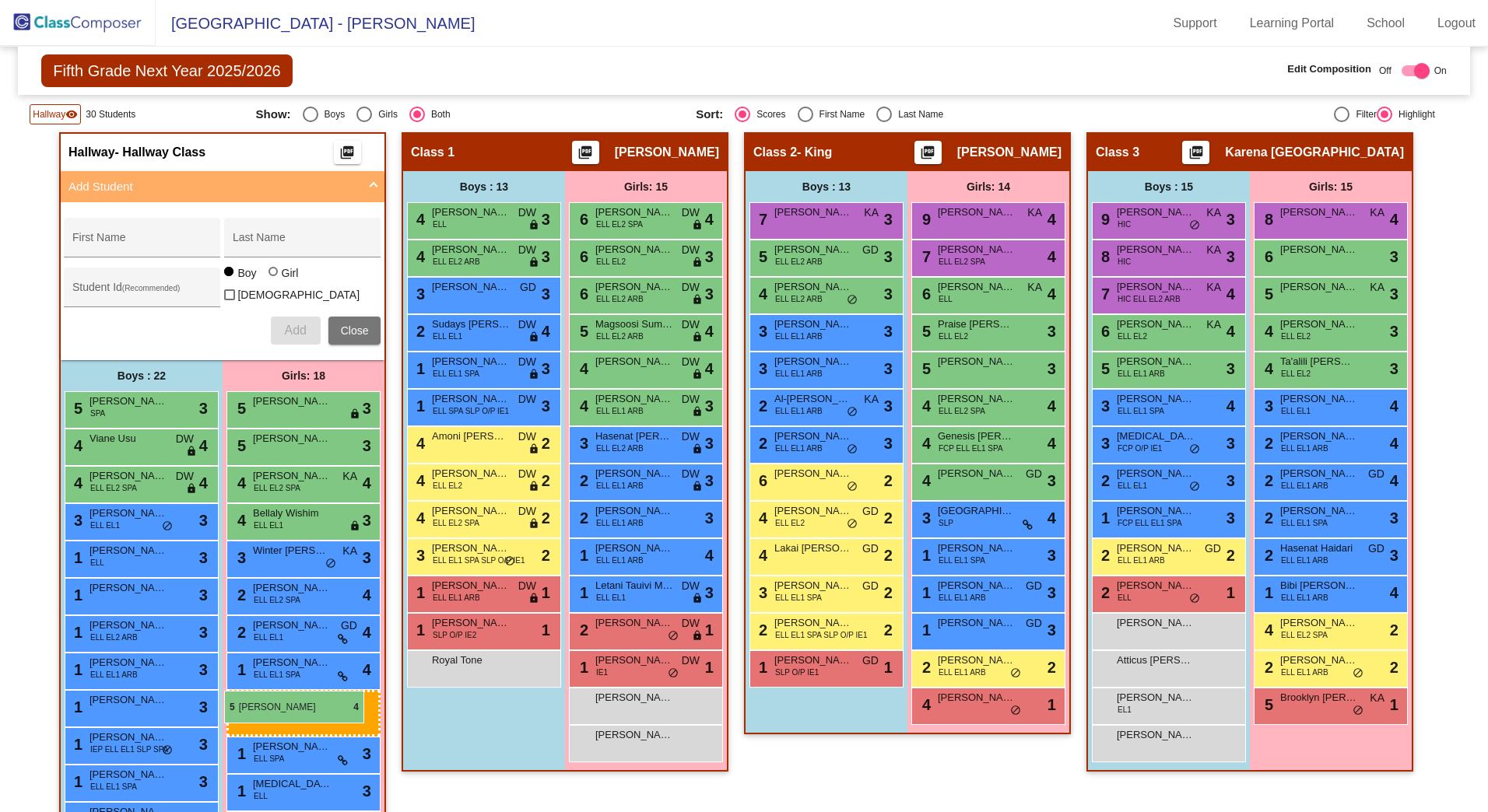
drag, startPoint x: 1319, startPoint y: 321, endPoint x: 224, endPoint y: 689, distance: 1155.2
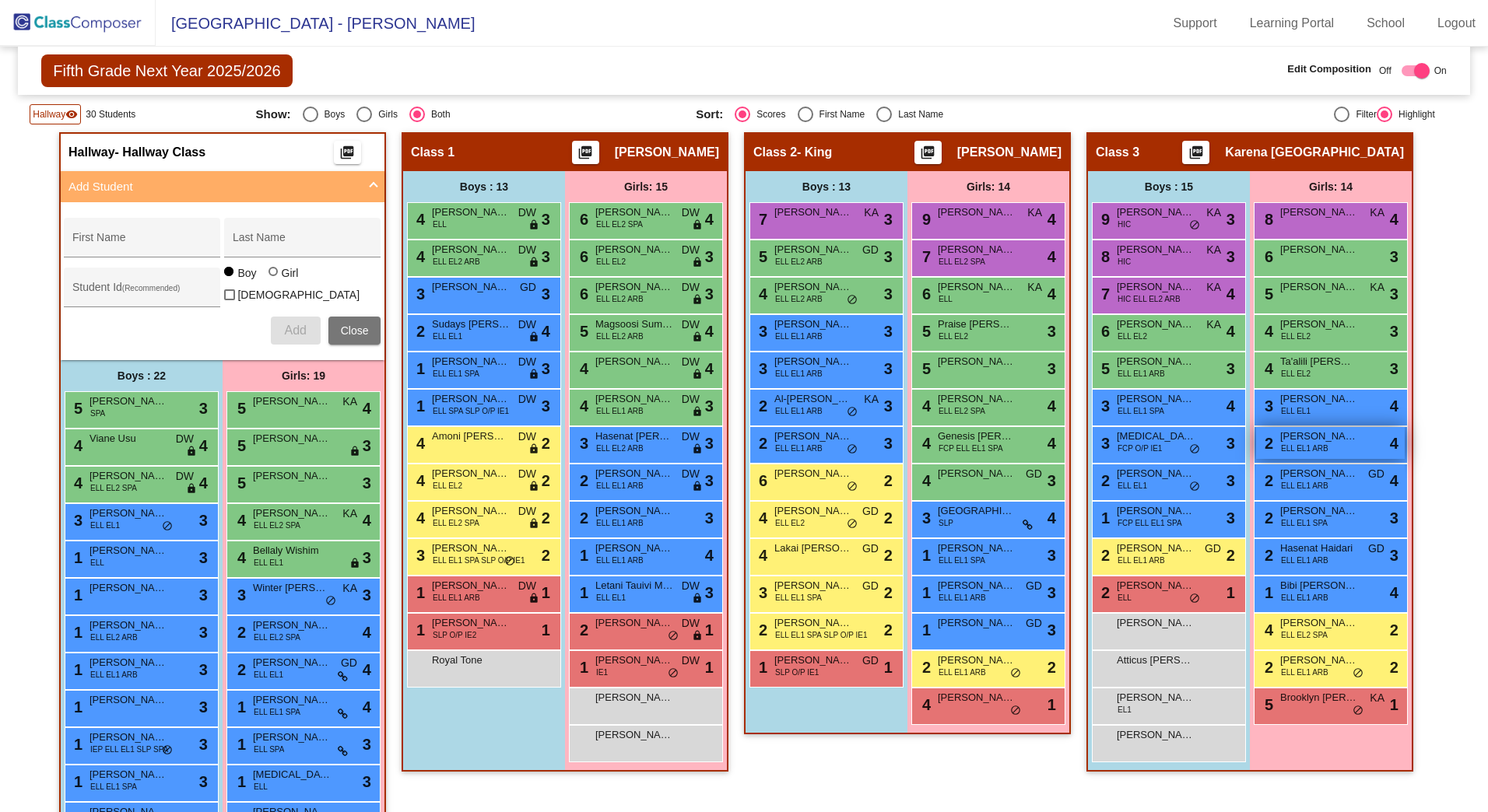
click at [1310, 441] on span "[PERSON_NAME]" at bounding box center [1319, 436] width 78 height 15
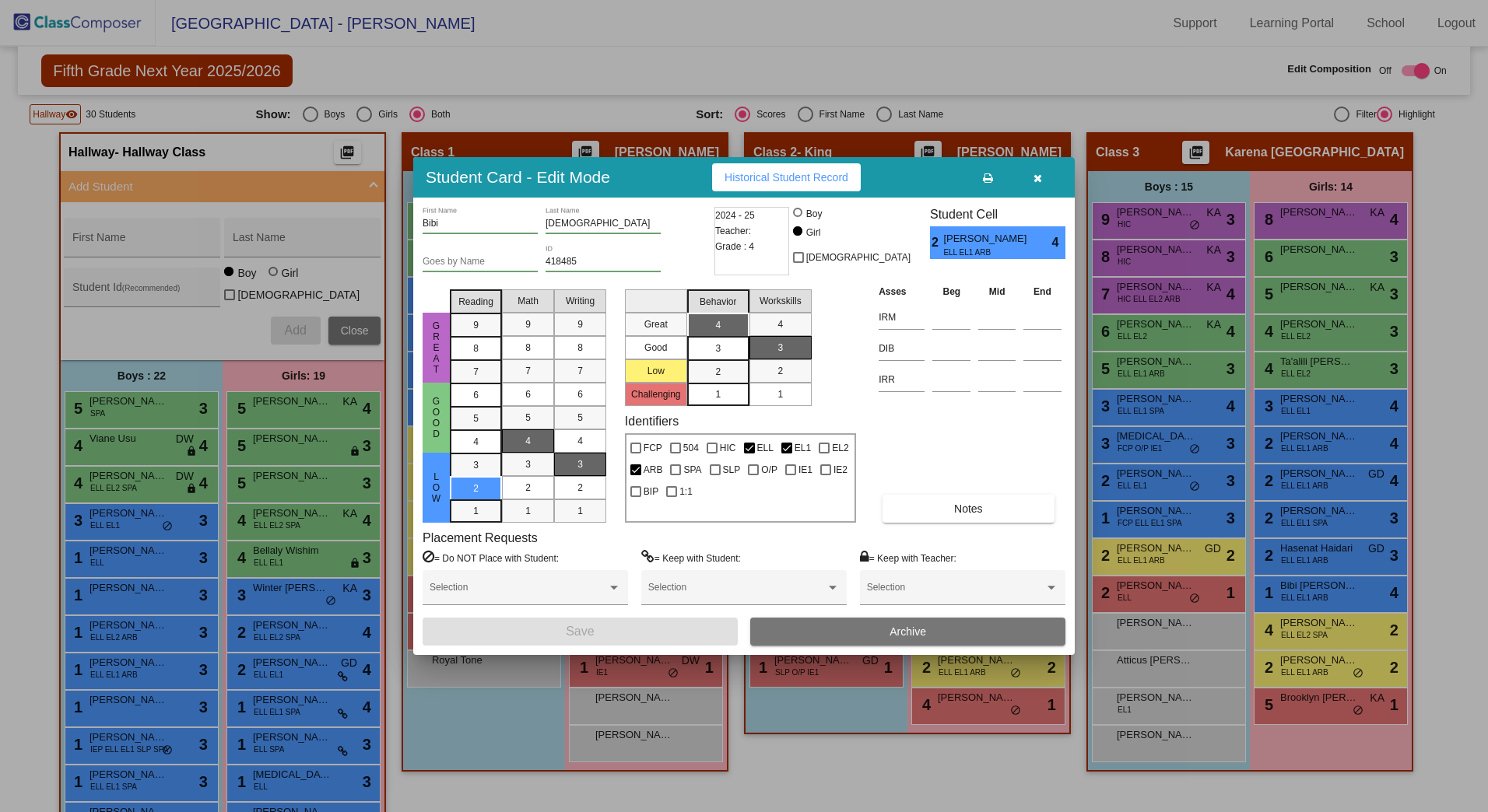
click at [1045, 176] on button "button" at bounding box center [1037, 177] width 50 height 28
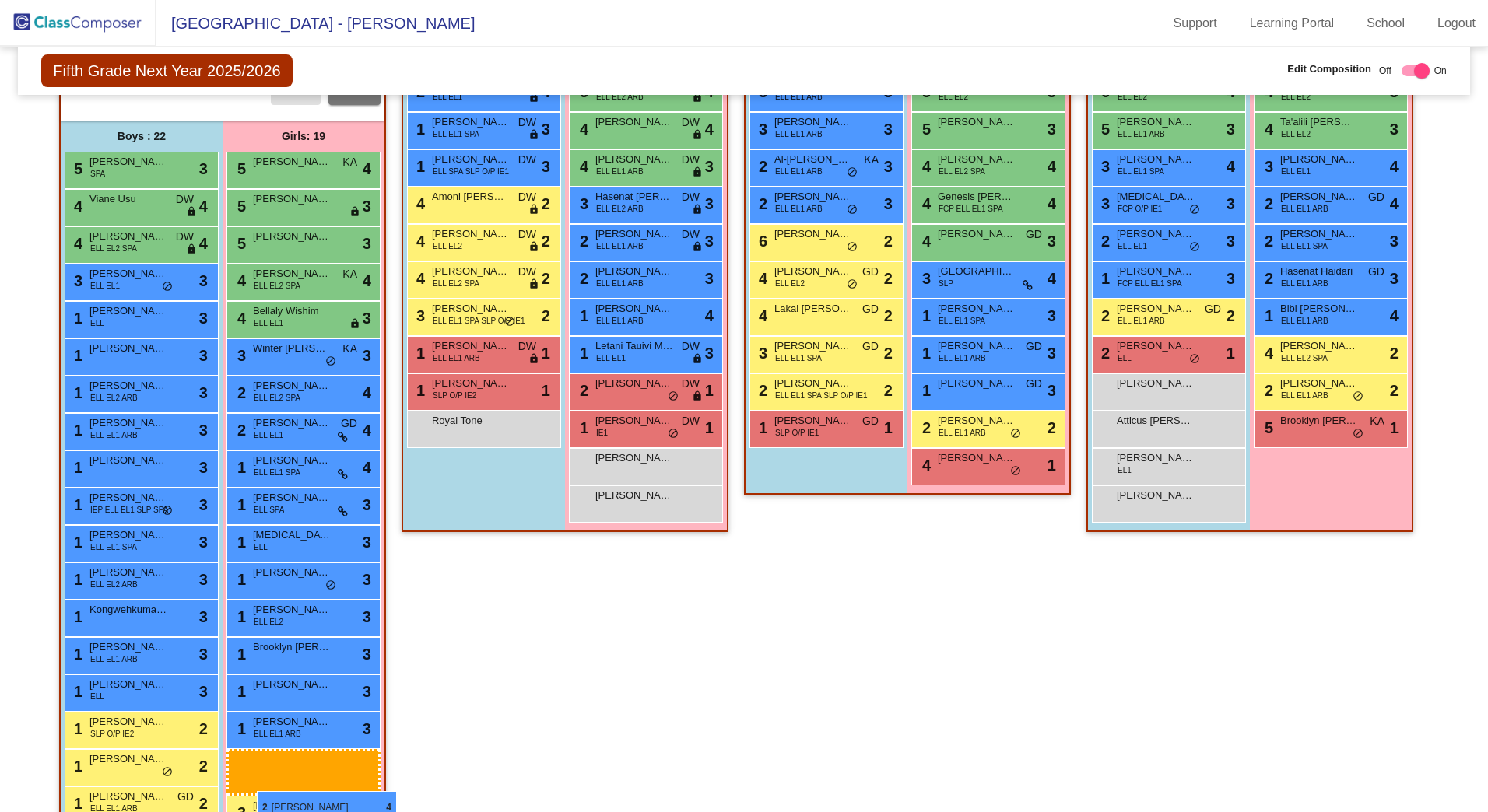
scroll to position [549, 0]
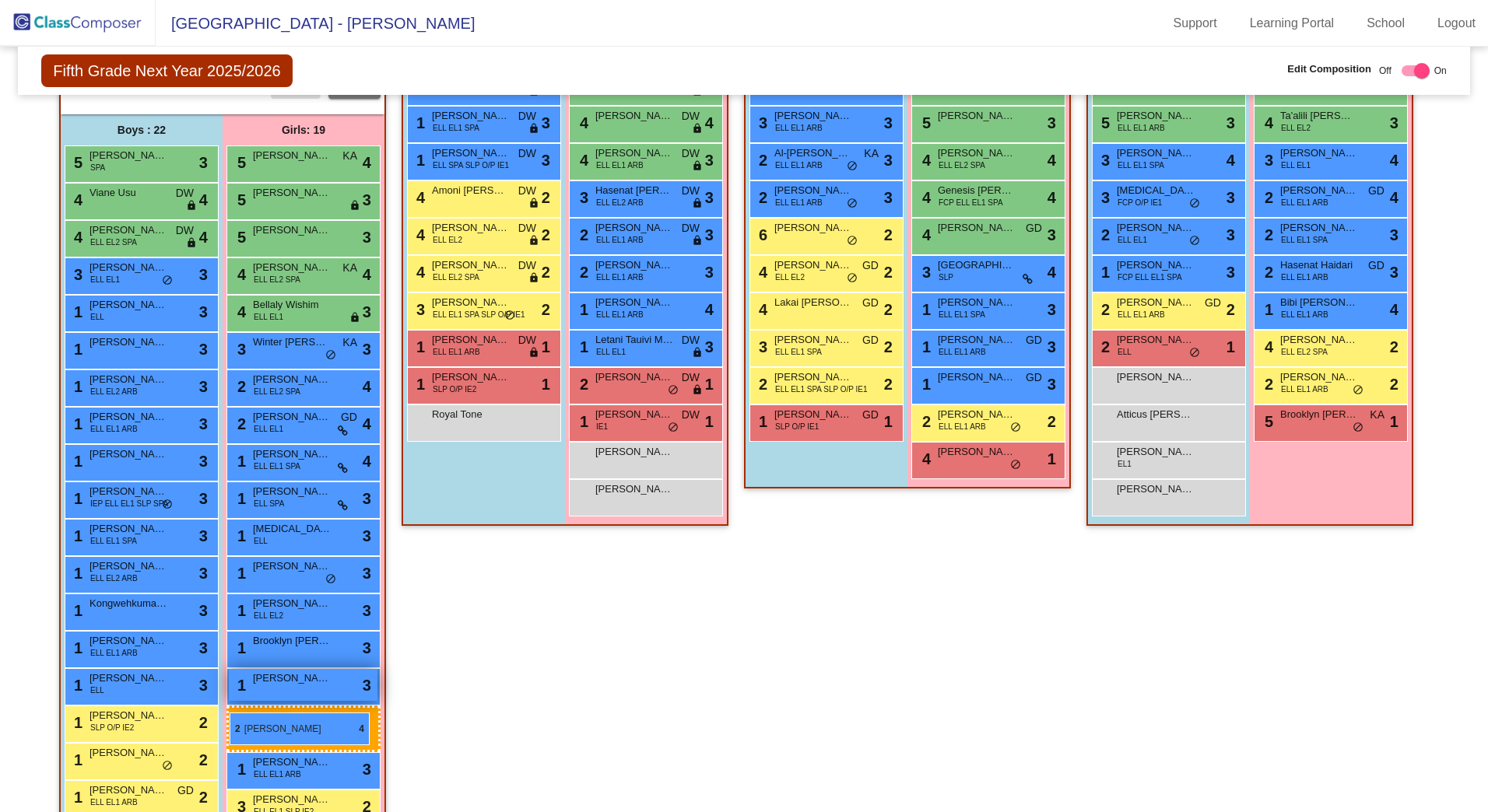
drag, startPoint x: 1326, startPoint y: 443, endPoint x: 228, endPoint y: 712, distance: 1130.5
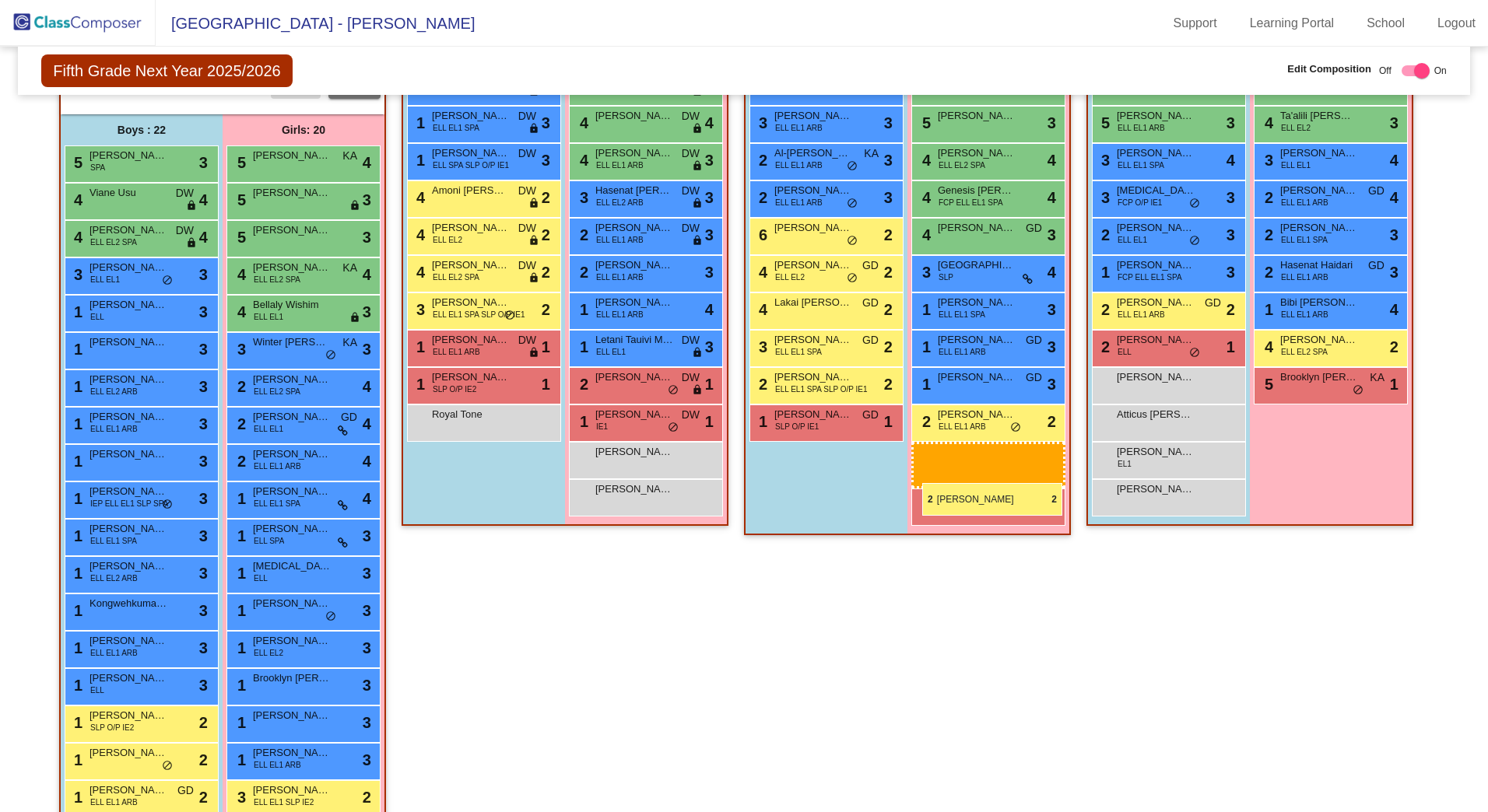
drag, startPoint x: 1322, startPoint y: 378, endPoint x: 922, endPoint y: 483, distance: 413.6
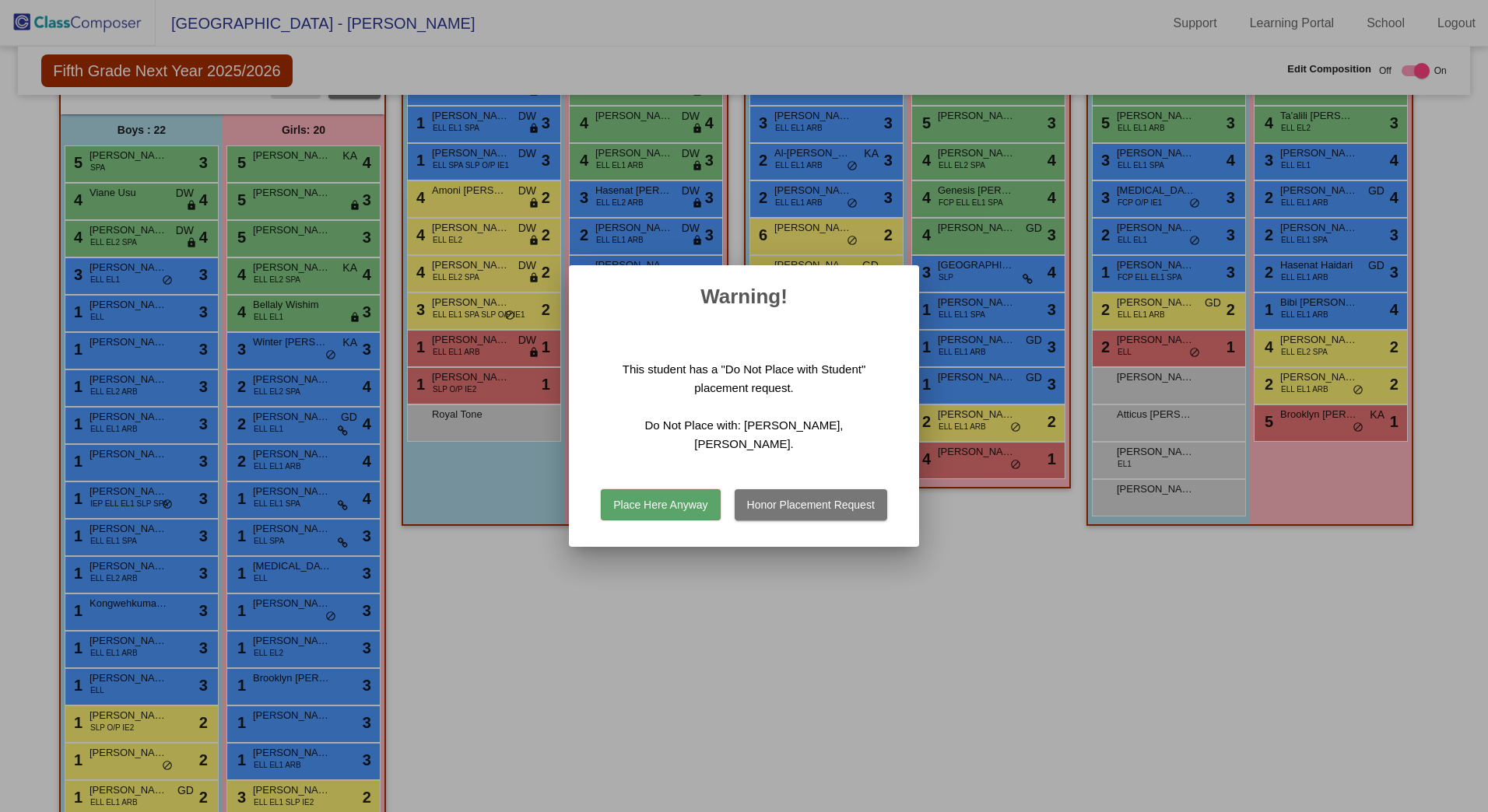
click at [668, 492] on button "Place Here Anyway" at bounding box center [660, 505] width 119 height 31
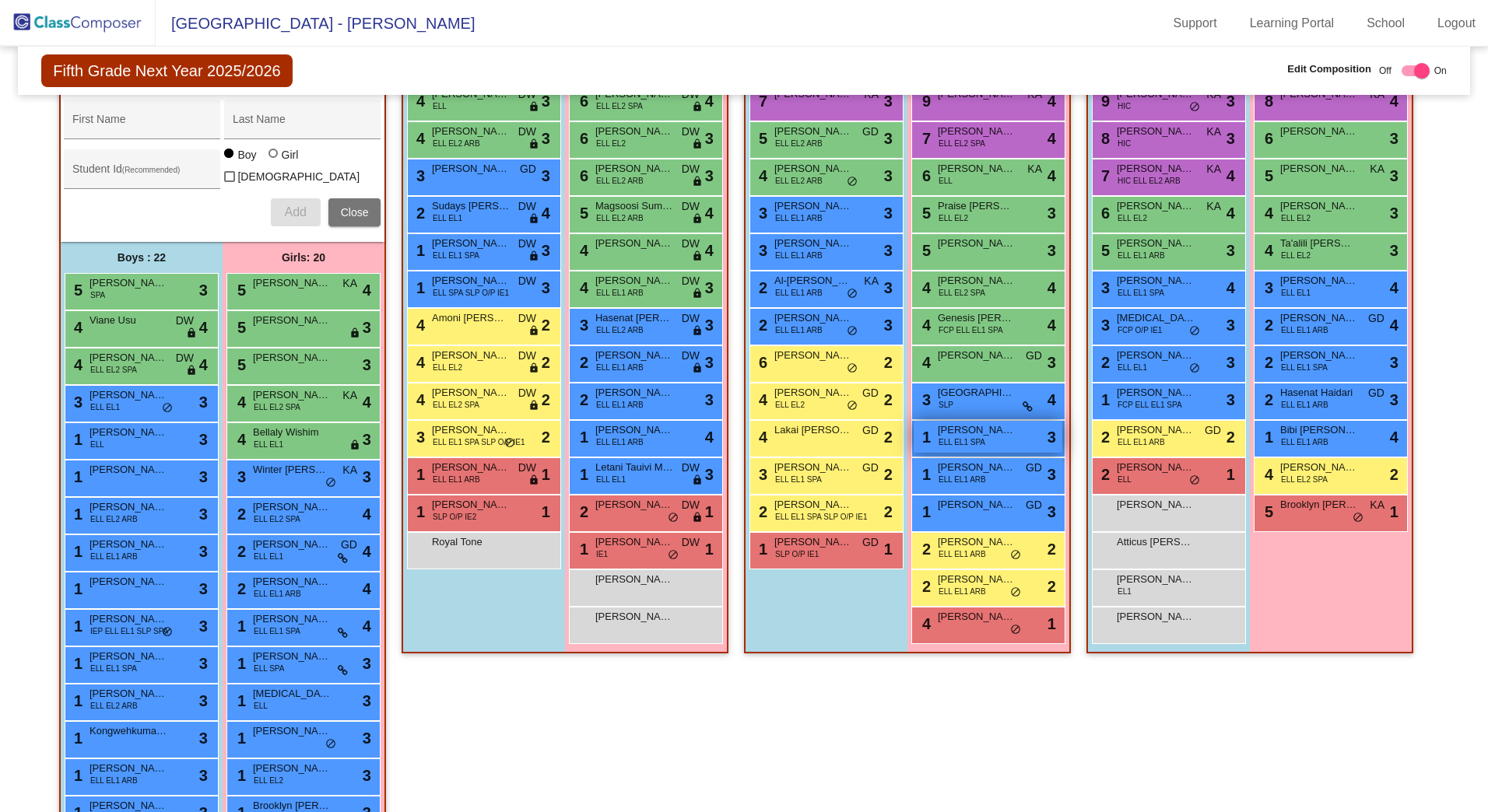
scroll to position [392, 0]
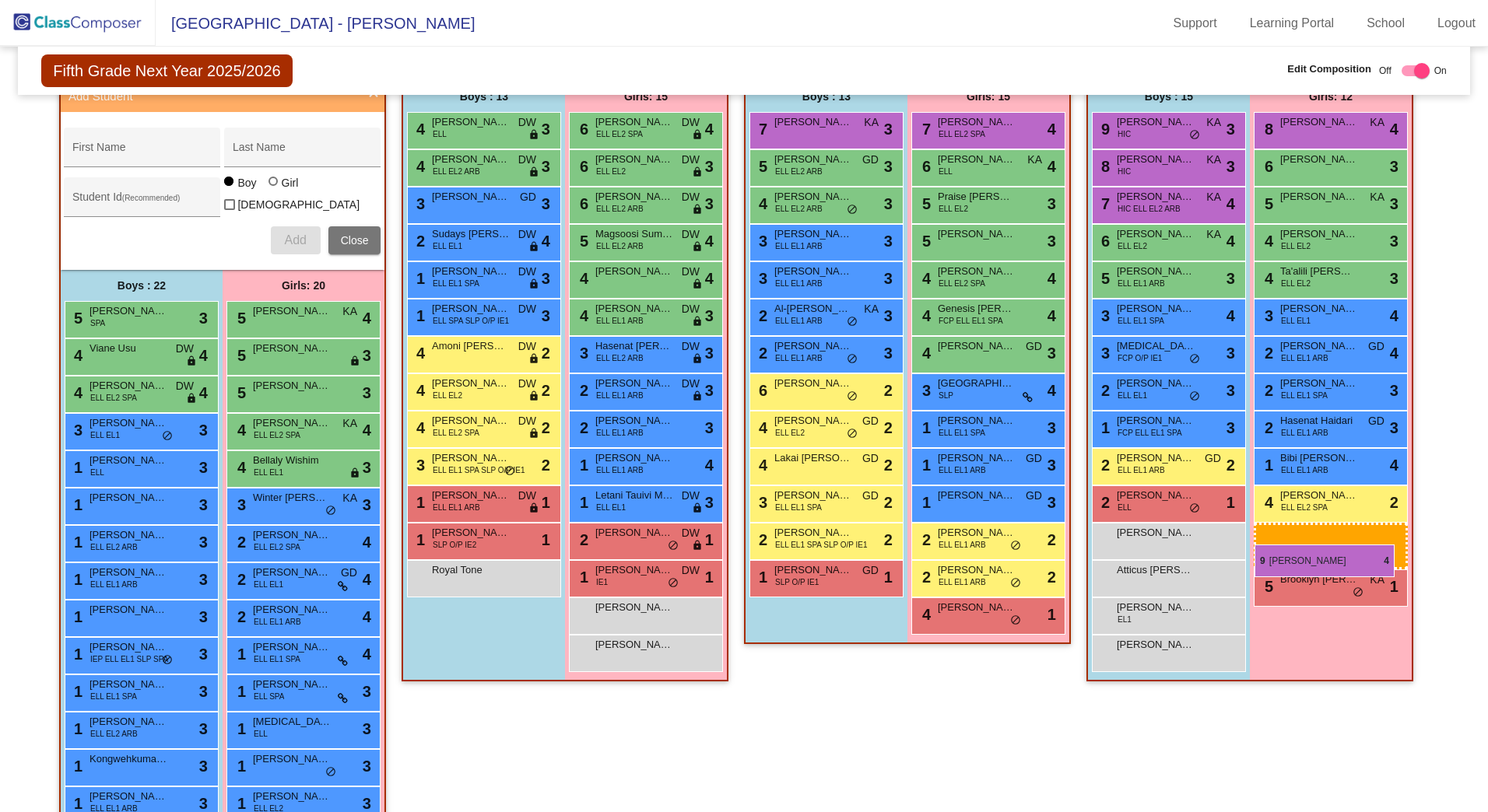
drag, startPoint x: 980, startPoint y: 127, endPoint x: 1255, endPoint y: 544, distance: 499.5
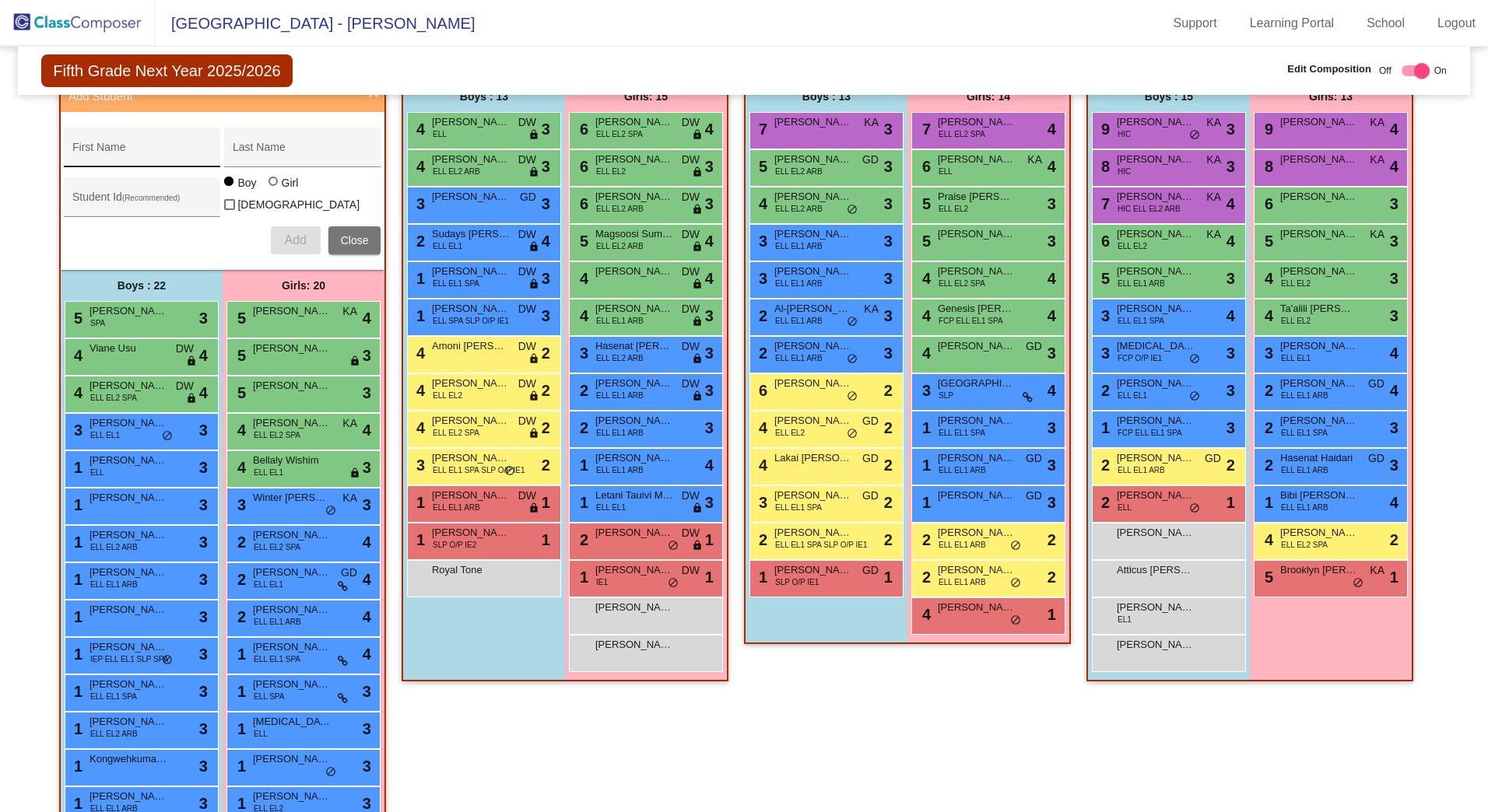
click at [123, 139] on div "First Name" at bounding box center [143, 152] width 140 height 32
click at [278, 243] on button "Add" at bounding box center [296, 240] width 50 height 28
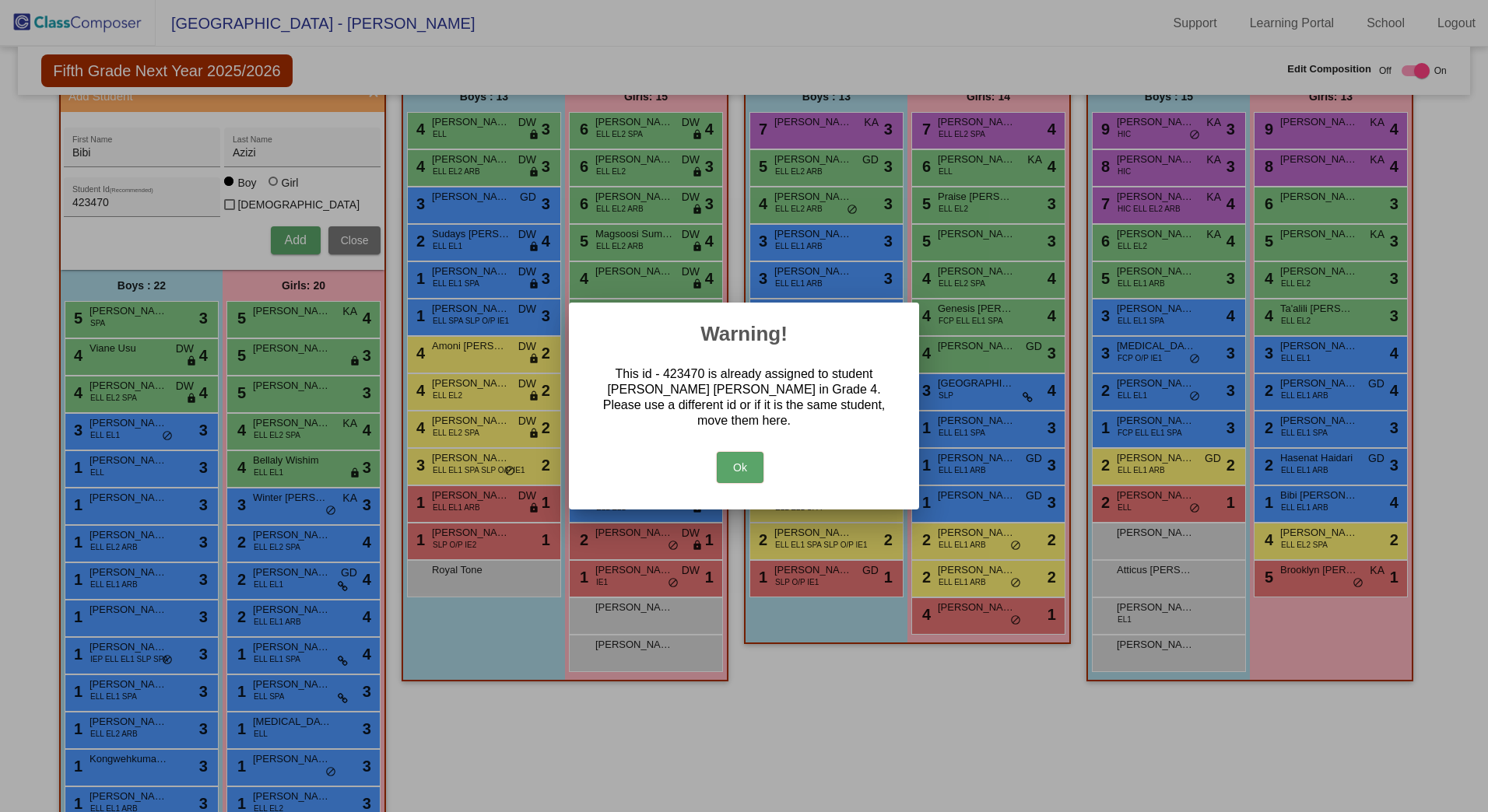
click at [750, 458] on button "Ok" at bounding box center [740, 468] width 46 height 31
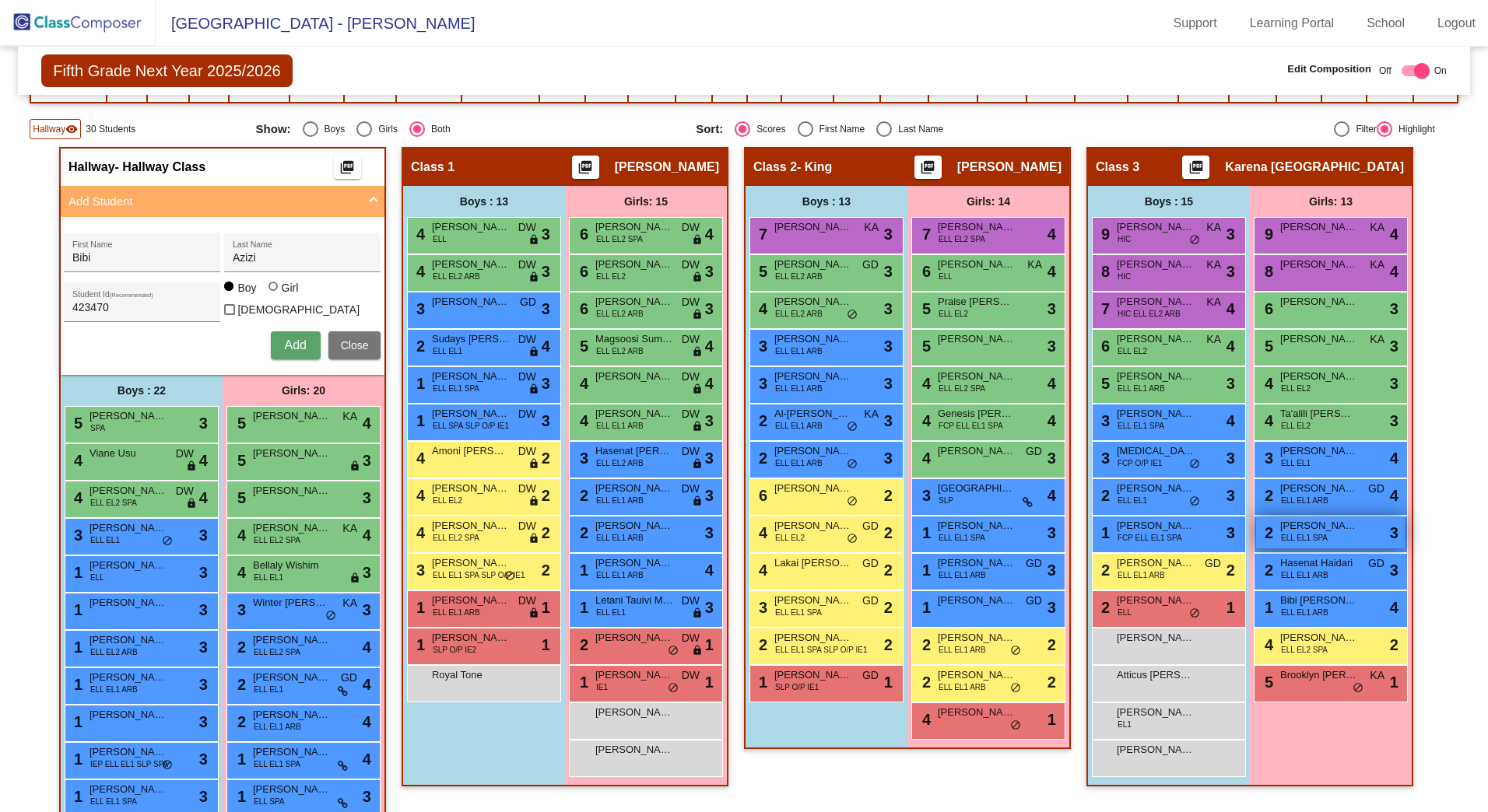
scroll to position [315, 0]
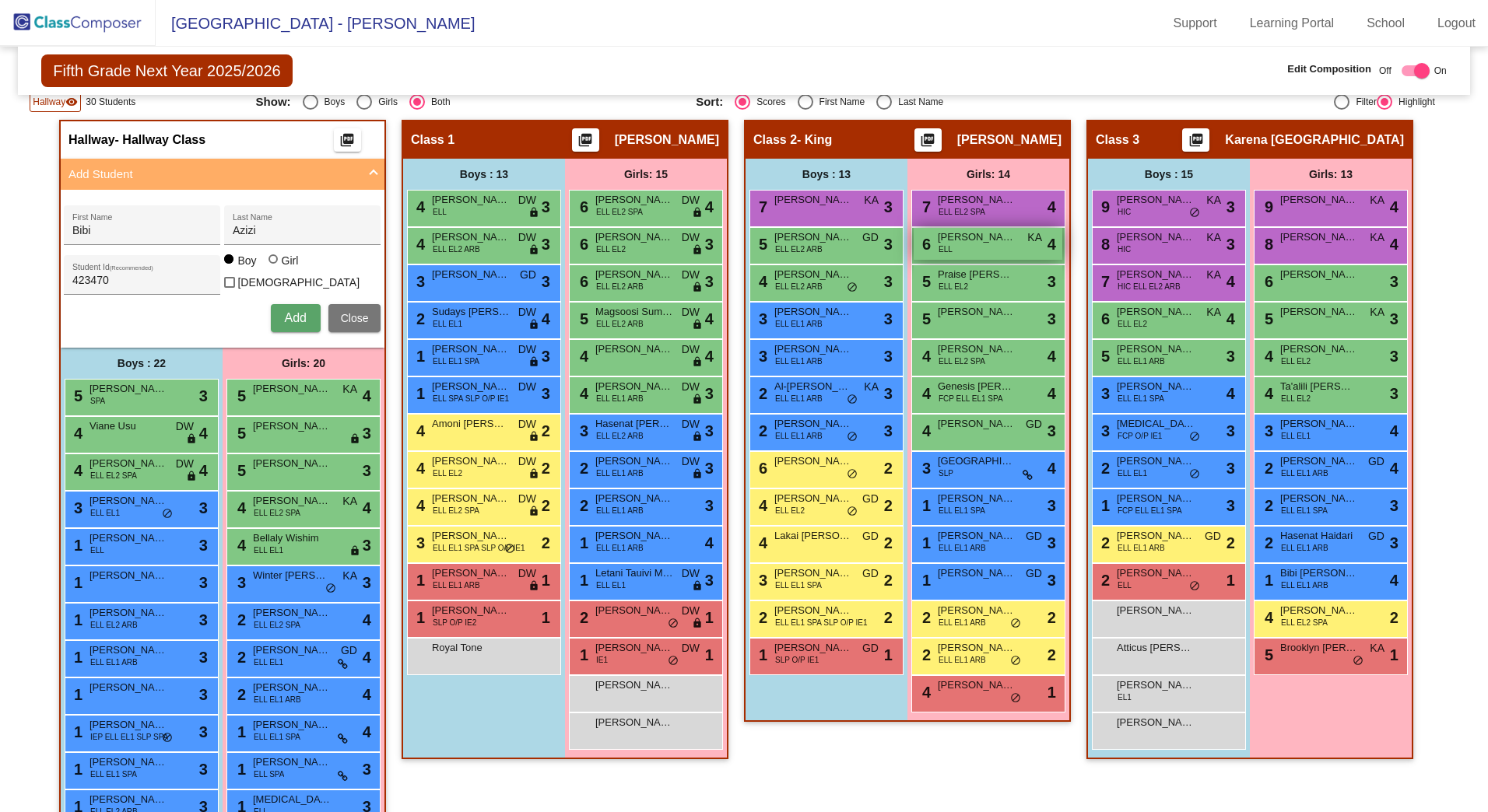
click at [962, 246] on div "6 [PERSON_NAME] [PERSON_NAME] lock do_not_disturb_alt 4" at bounding box center [988, 244] width 149 height 32
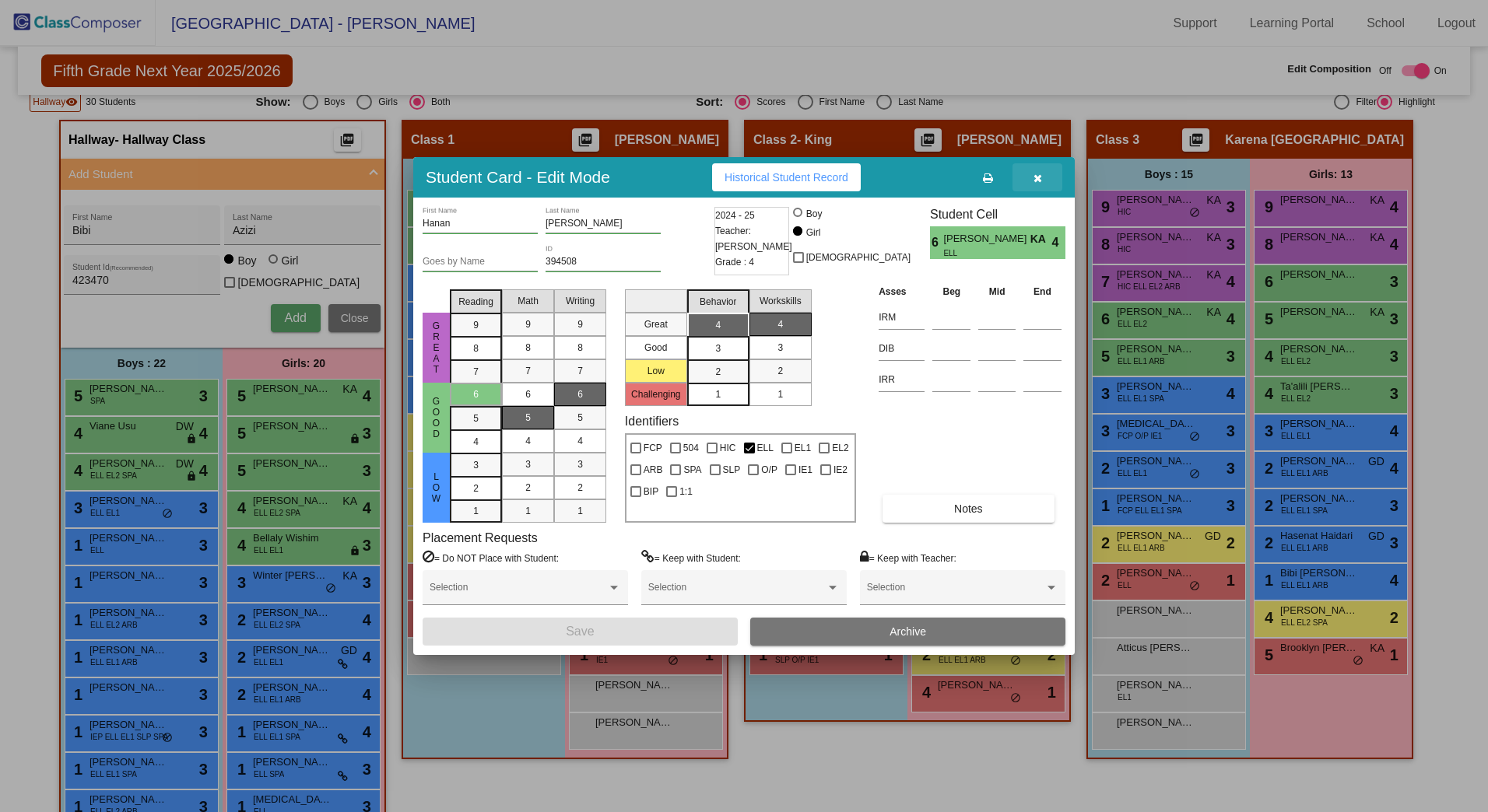
click at [1039, 171] on span "button" at bounding box center [1038, 177] width 8 height 13
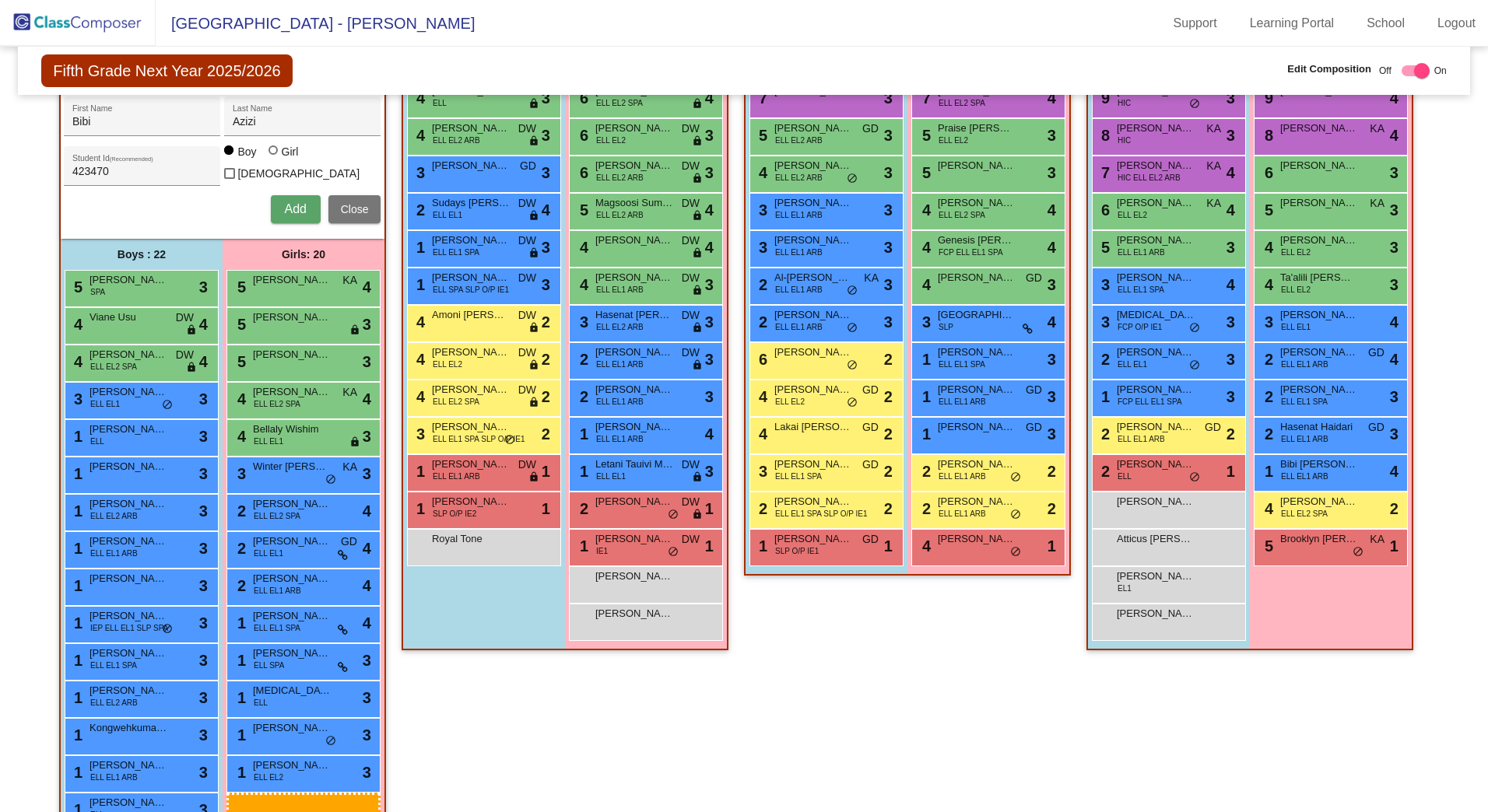
scroll to position [440, 0]
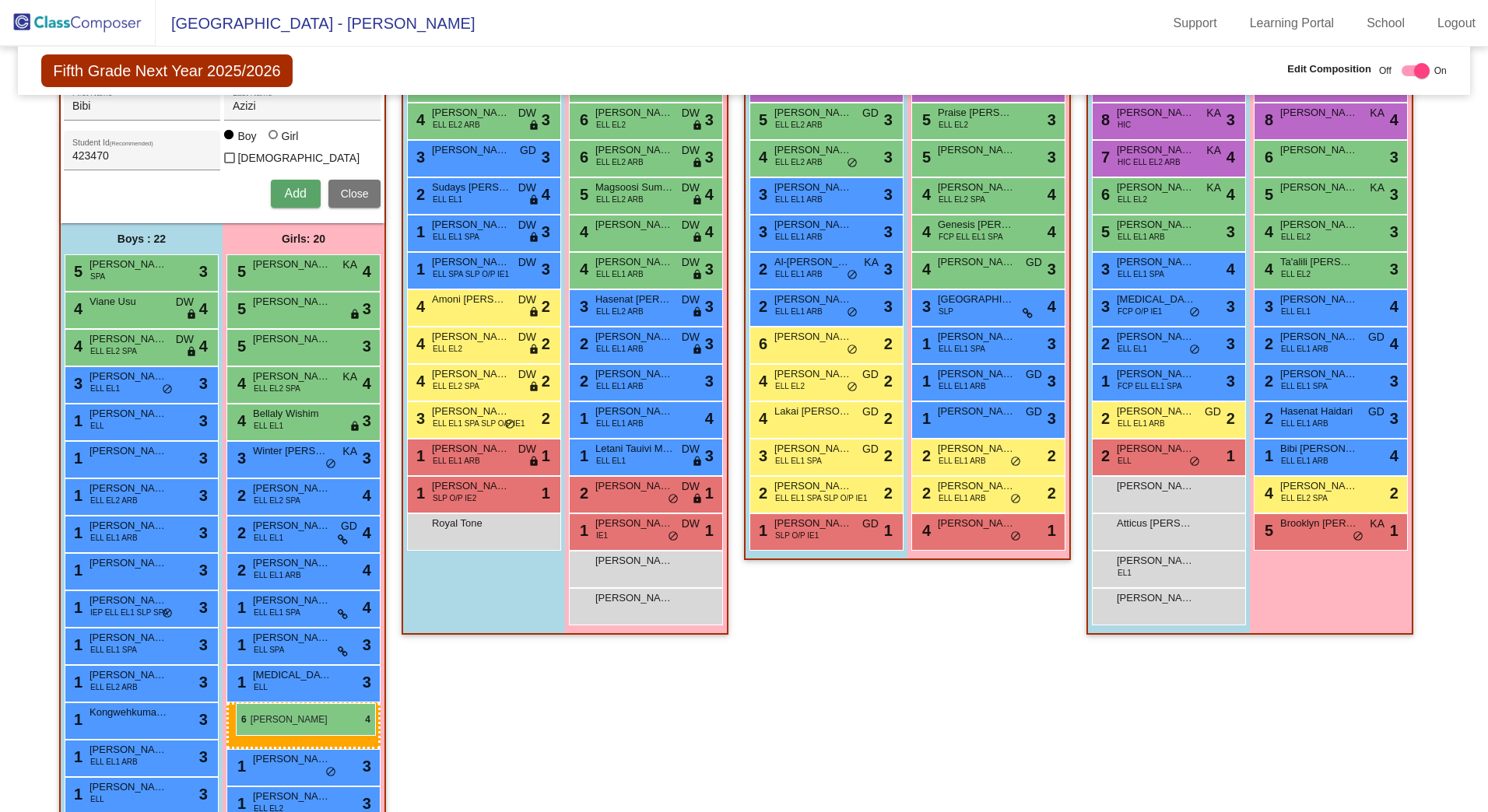
drag, startPoint x: 959, startPoint y: 246, endPoint x: 234, endPoint y: 701, distance: 855.9
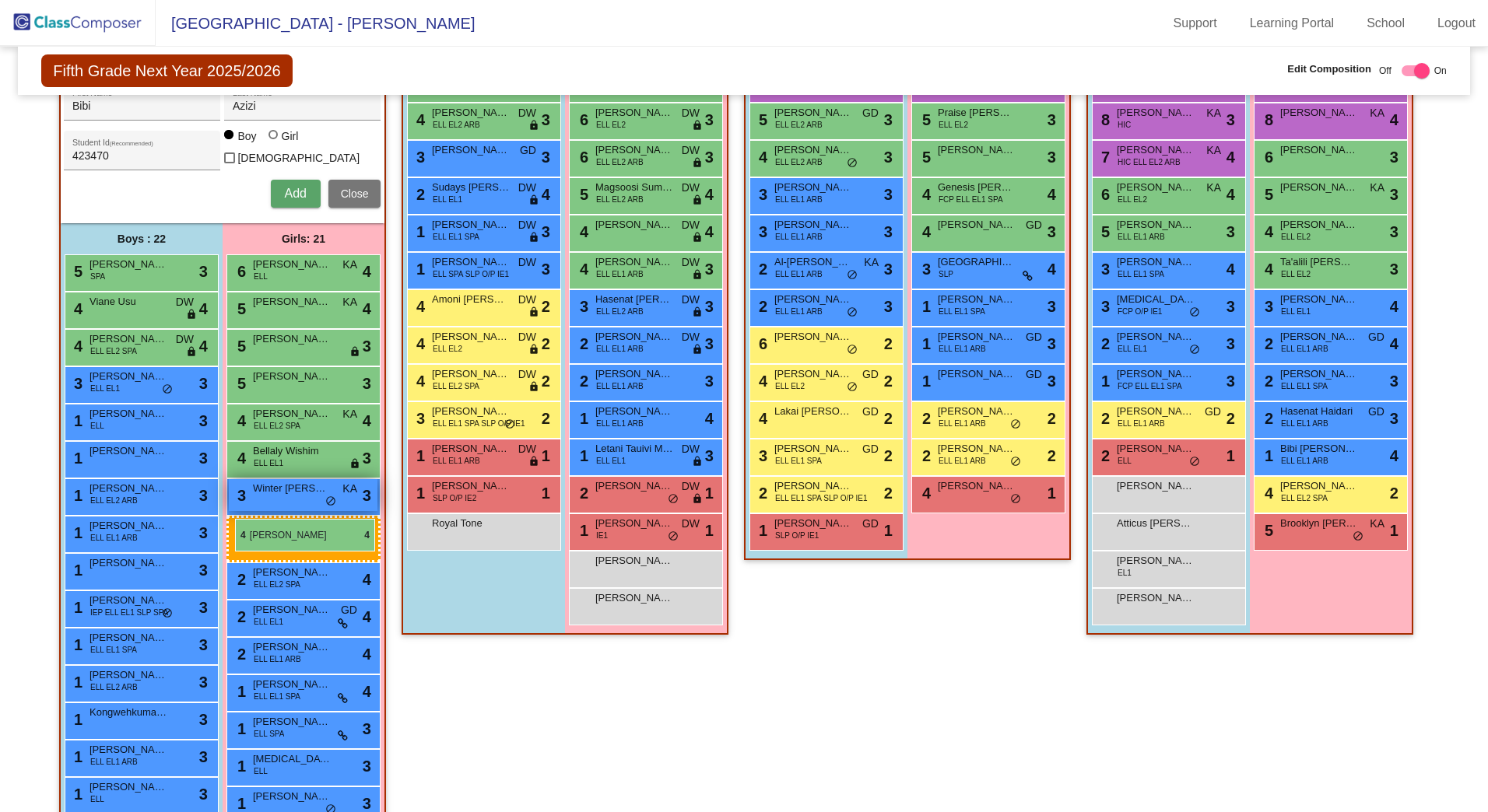
drag, startPoint x: 979, startPoint y: 187, endPoint x: 231, endPoint y: 516, distance: 817.2
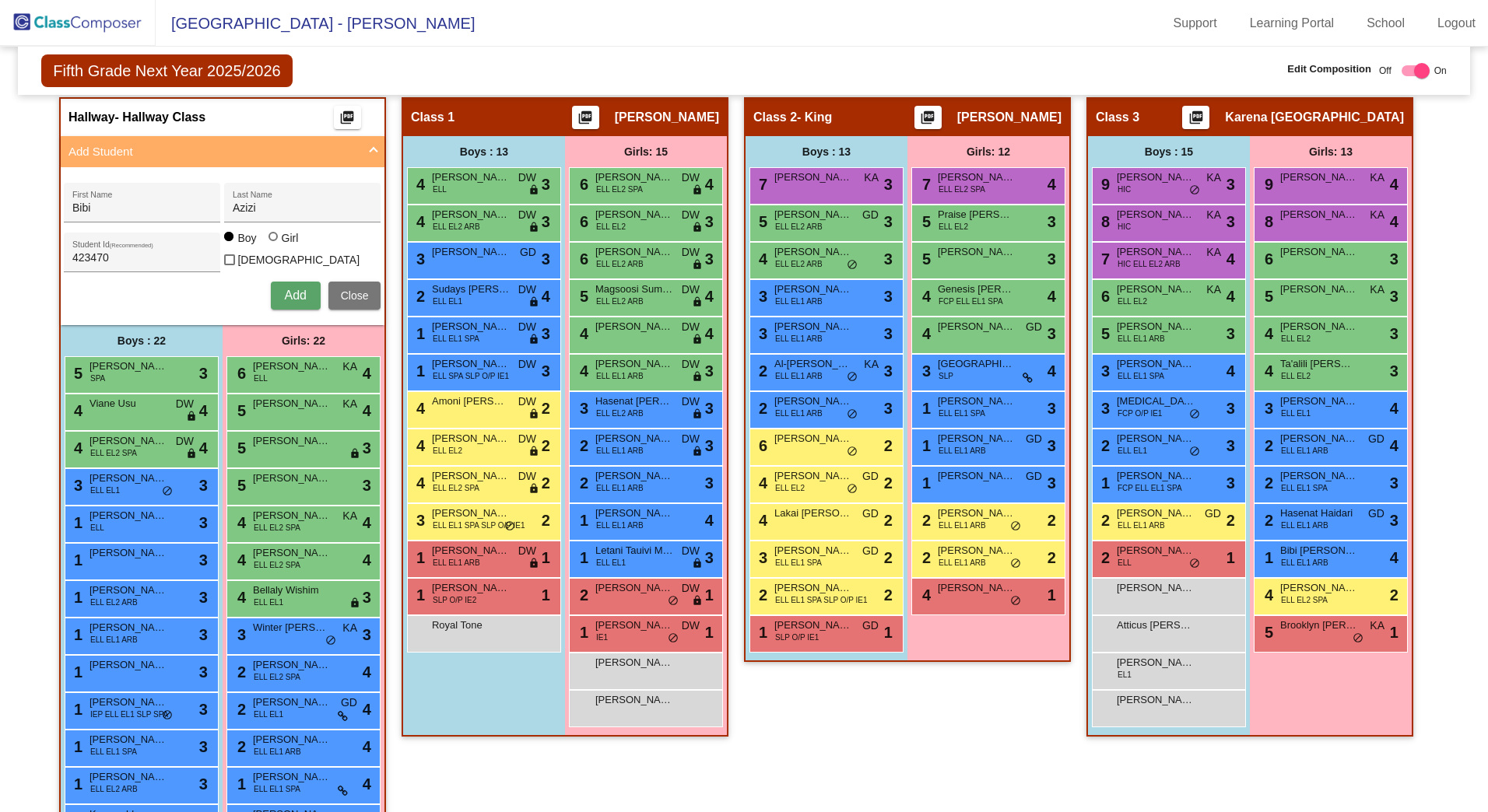
scroll to position [284, 0]
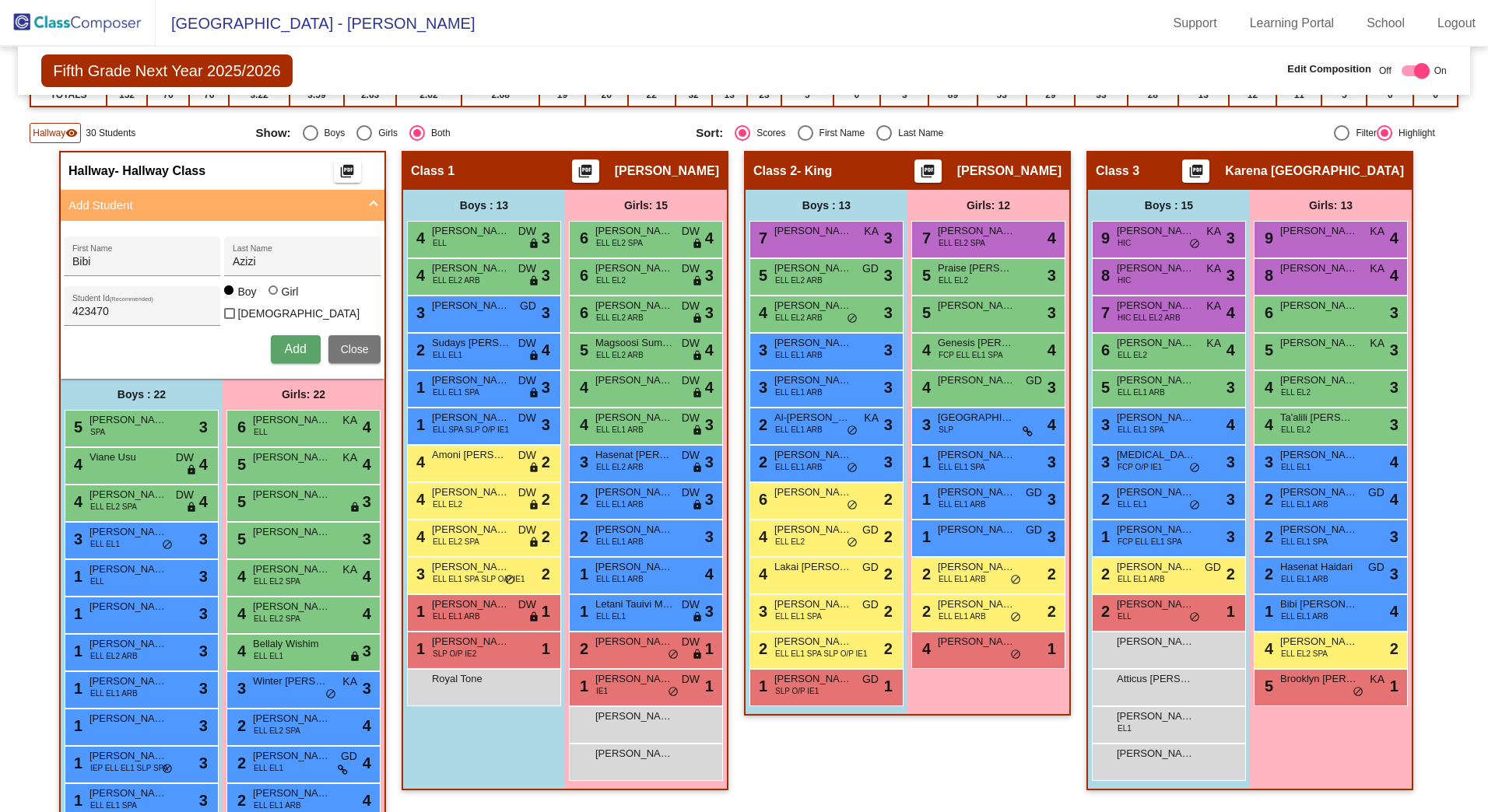
drag, startPoint x: 133, startPoint y: 253, endPoint x: 0, endPoint y: 221, distance: 136.8
click at [1, 222] on mat-sidenav-content "Fifth Grade Next Year 2025/2026 Edit Composition Off On Incoming Digital Data W…" at bounding box center [744, 429] width 1488 height 766
click at [269, 295] on div at bounding box center [273, 290] width 9 height 9
click at [274, 299] on input "Girl" at bounding box center [274, 298] width 1 height 1
click at [301, 354] on button "Add" at bounding box center [296, 349] width 50 height 28
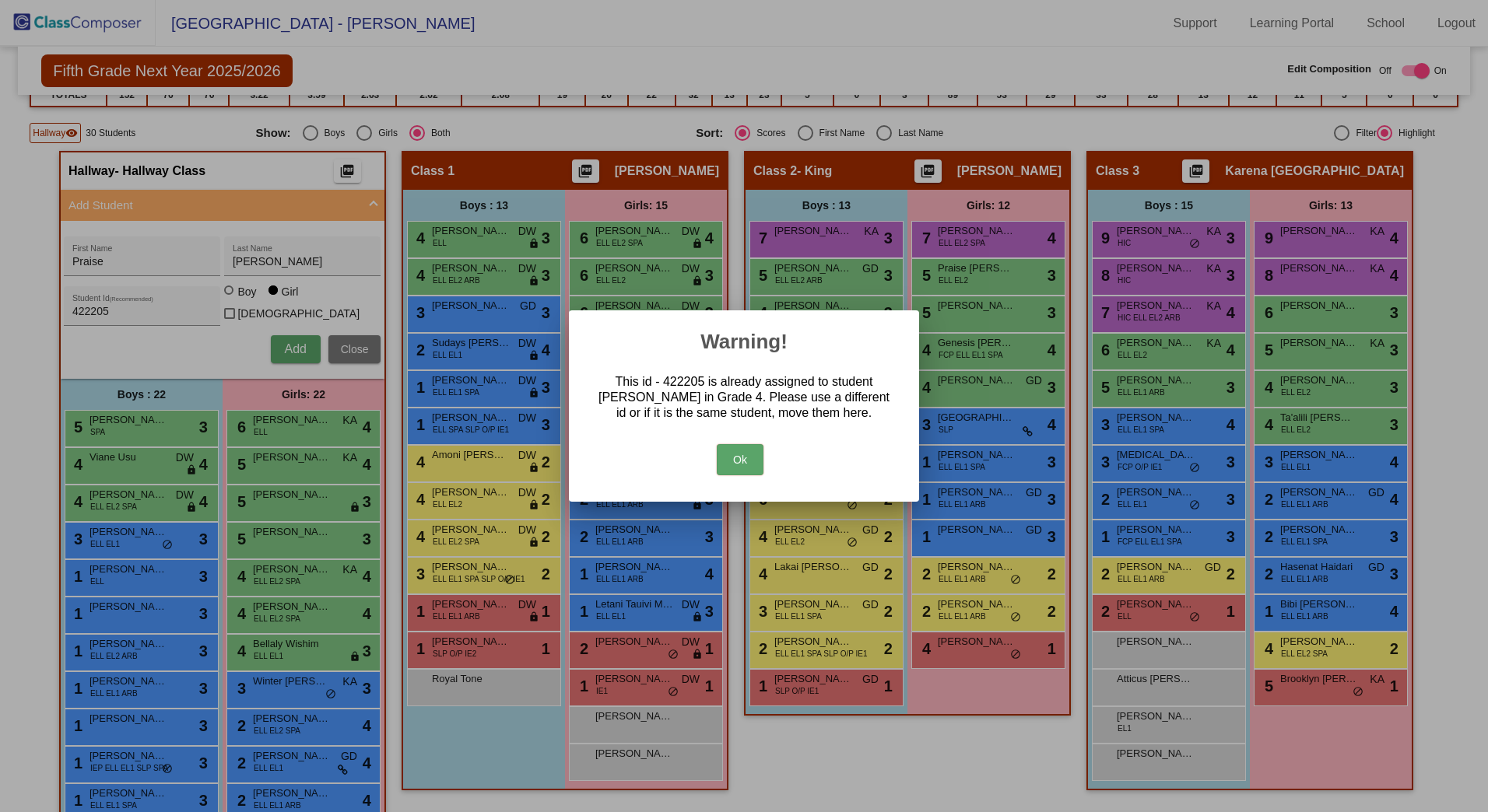
click at [747, 457] on button "Ok" at bounding box center [740, 459] width 46 height 31
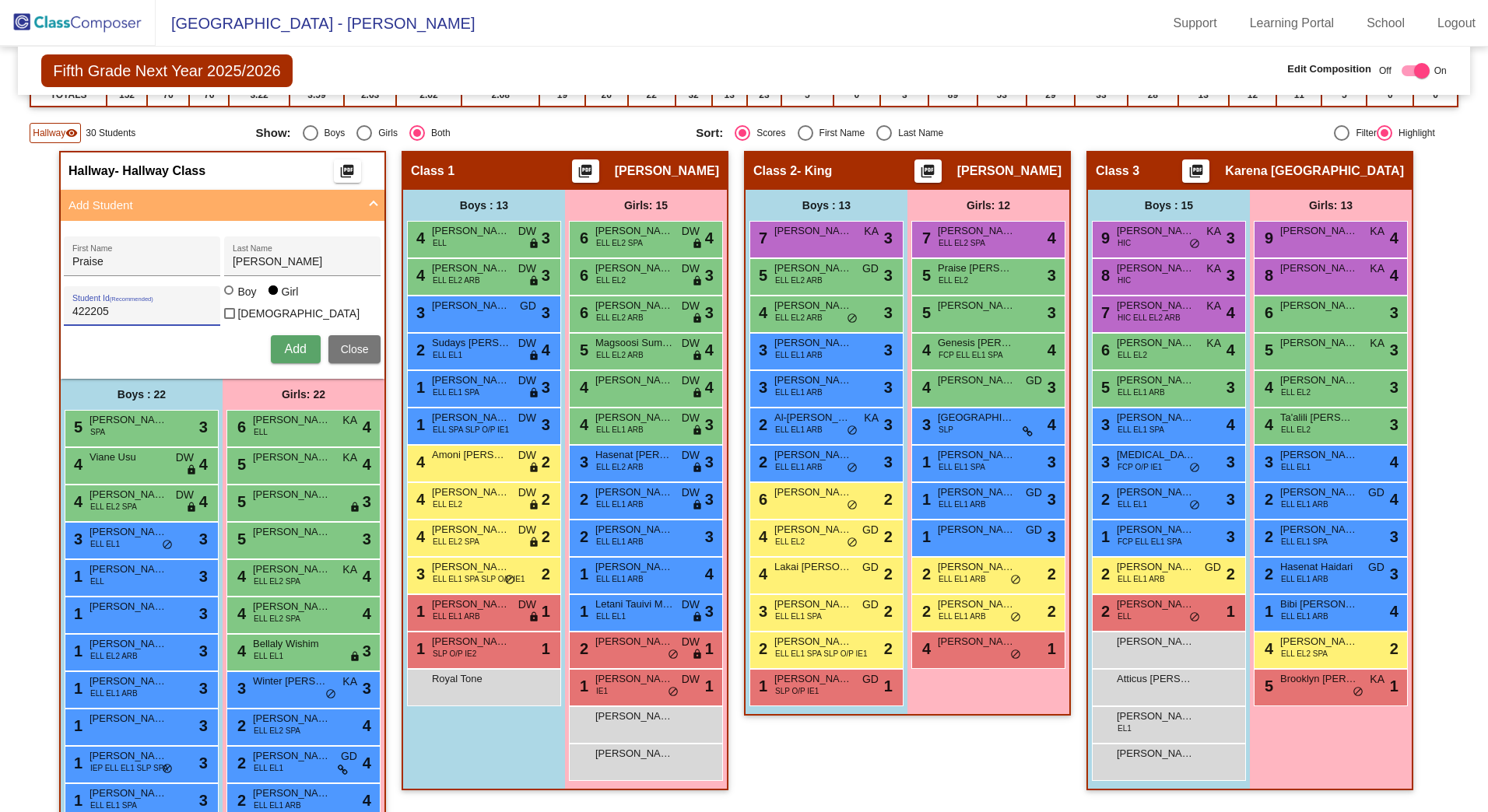
drag, startPoint x: 164, startPoint y: 314, endPoint x: -147, endPoint y: 285, distance: 312.3
click at [0, 285] on html "[GEOGRAPHIC_DATA] - Adriana Support Learning Portal School Logout home Home set…" at bounding box center [744, 406] width 1488 height 812
click at [273, 350] on button "Add" at bounding box center [296, 349] width 50 height 28
click at [132, 249] on div "First Name" at bounding box center [143, 261] width 140 height 32
click at [314, 360] on button "Add" at bounding box center [296, 349] width 50 height 28
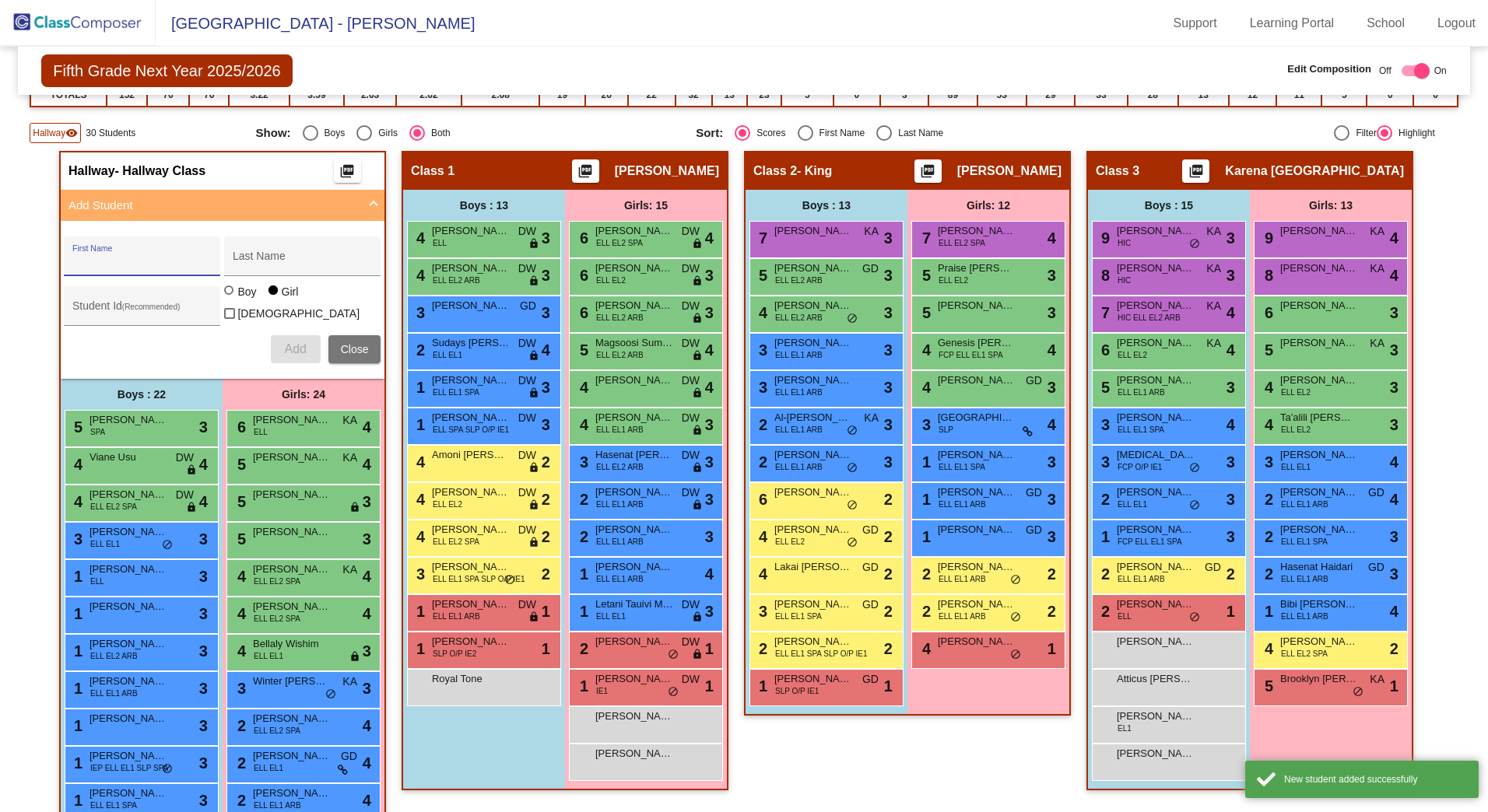
click at [162, 258] on input "First Name" at bounding box center [143, 262] width 140 height 13
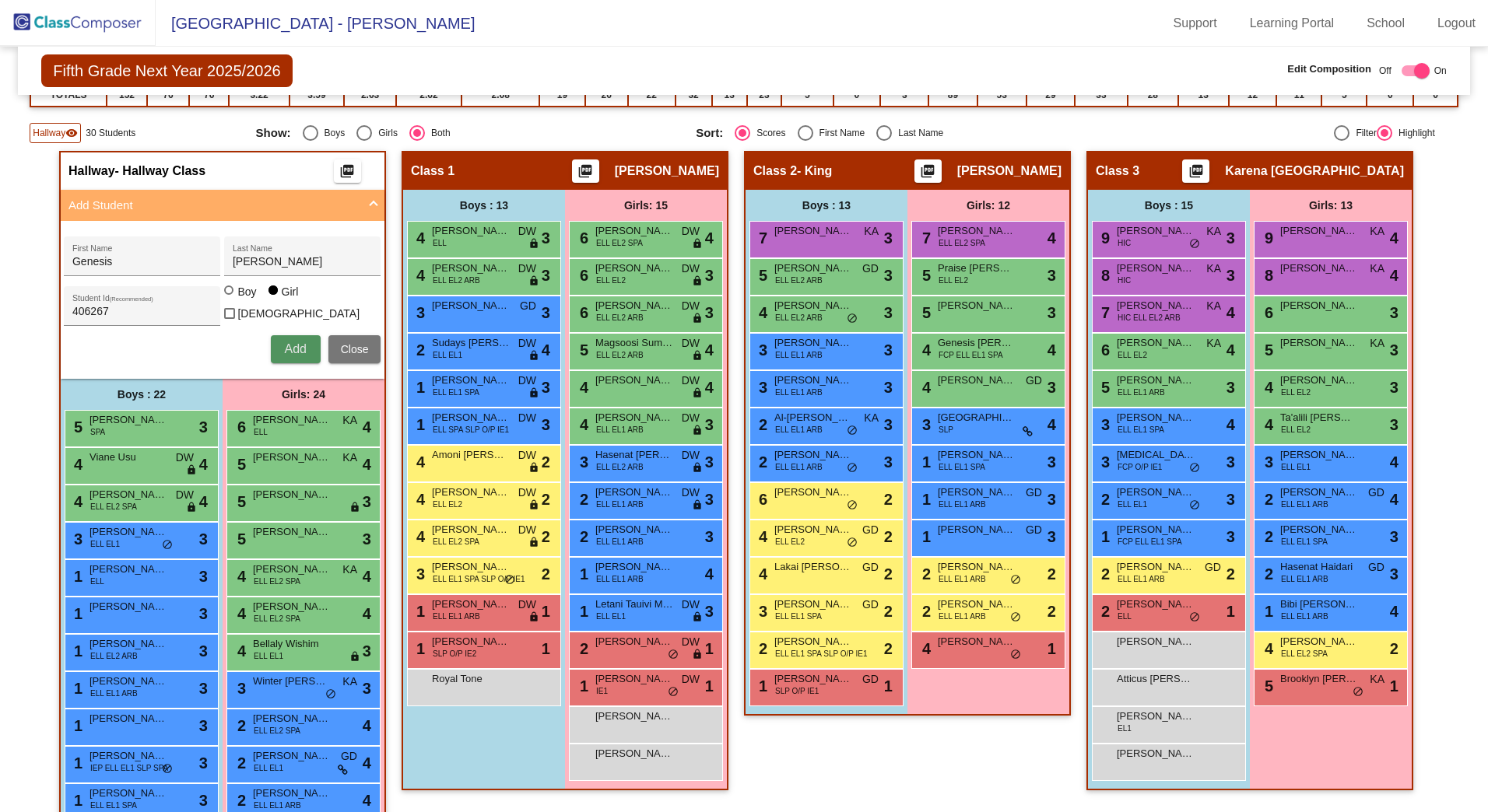
click at [290, 345] on span "Add" at bounding box center [295, 349] width 22 height 14
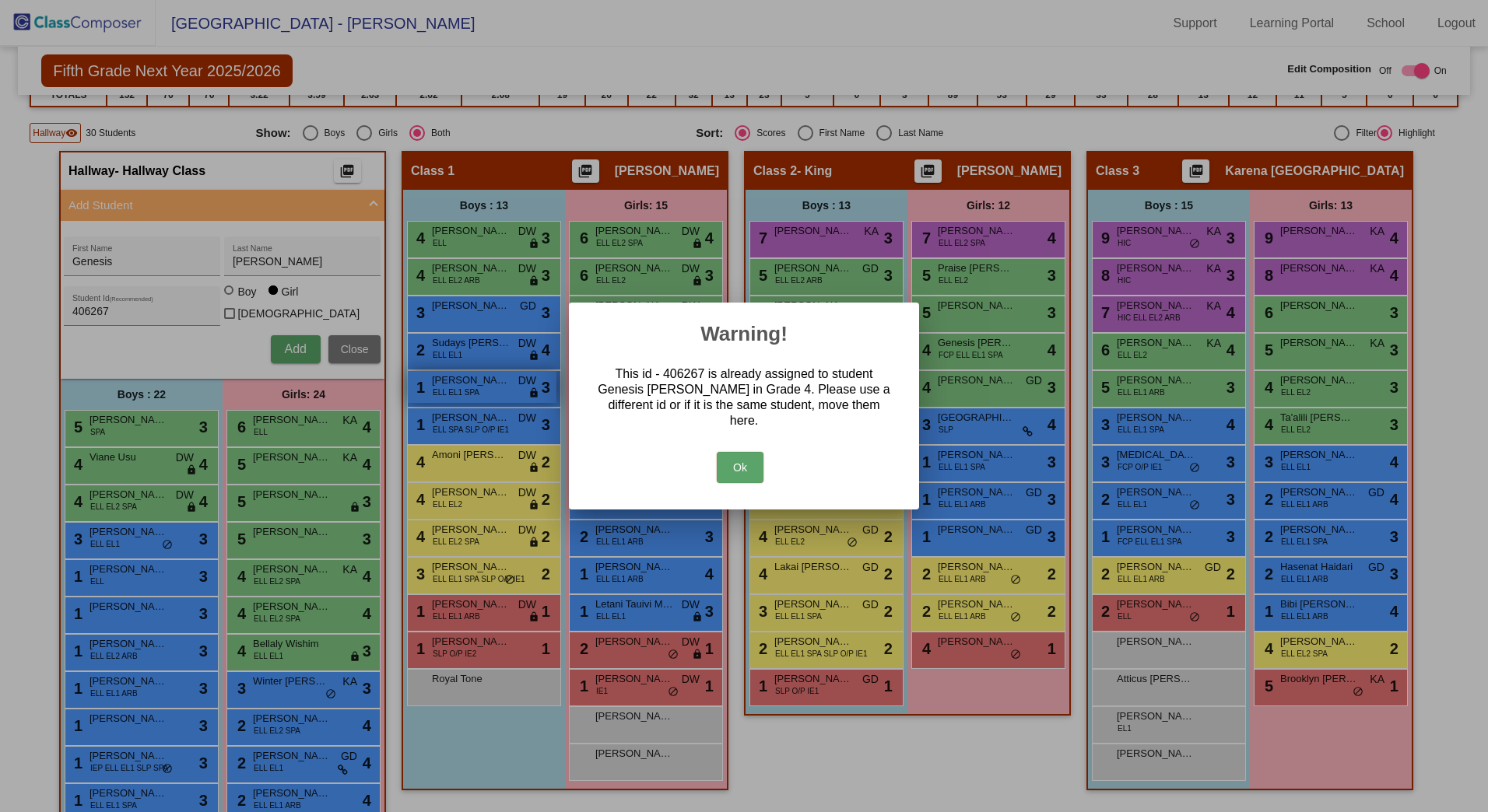
drag, startPoint x: 730, startPoint y: 475, endPoint x: 424, endPoint y: 384, distance: 319.2
click at [729, 474] on button "Ok" at bounding box center [740, 468] width 46 height 31
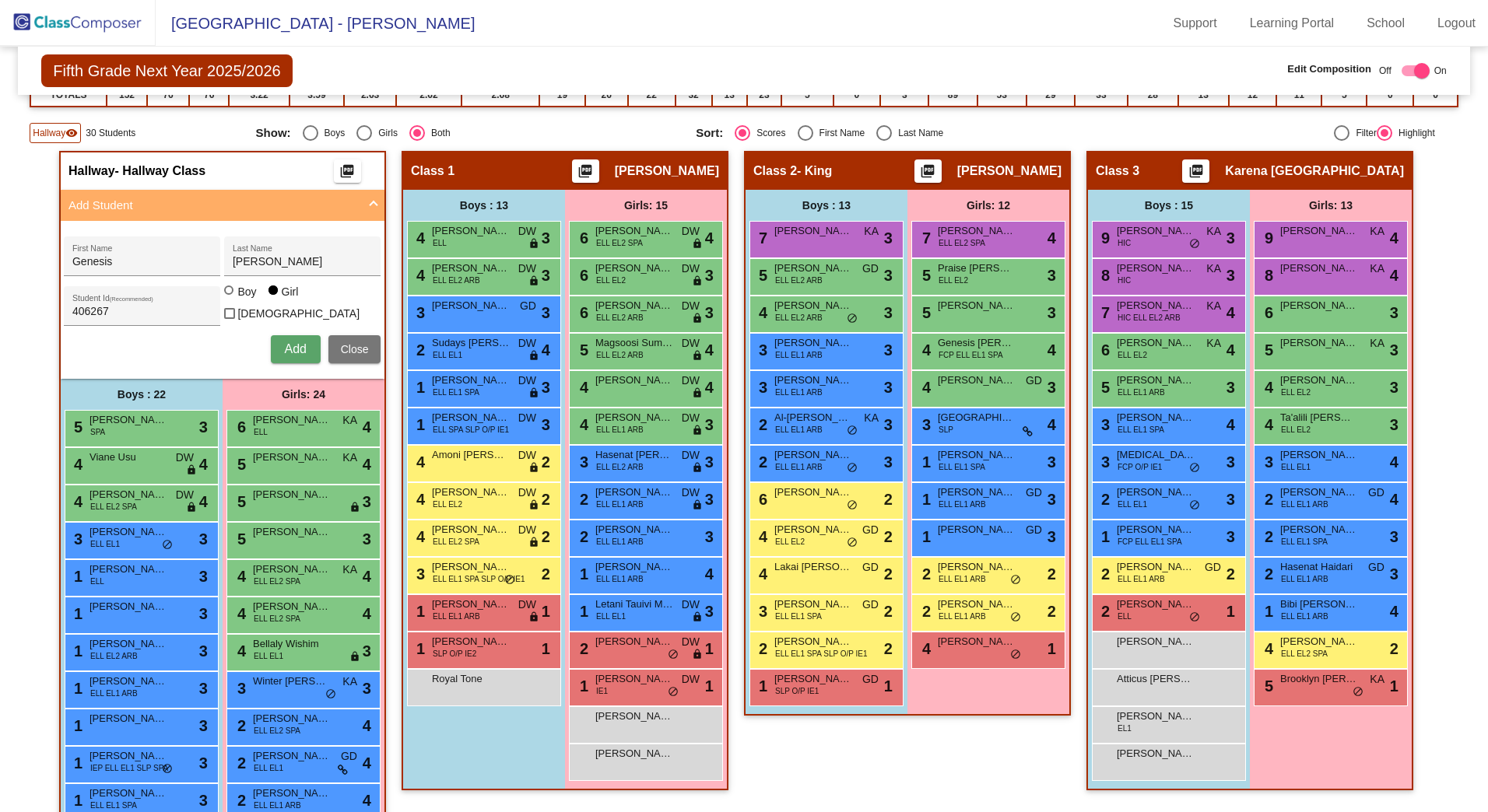
drag, startPoint x: 156, startPoint y: 302, endPoint x: -274, endPoint y: 284, distance: 430.4
click at [0, 284] on html "[GEOGRAPHIC_DATA] - Adriana Support Learning Portal School Logout home Home set…" at bounding box center [744, 406] width 1488 height 812
drag, startPoint x: 121, startPoint y: 308, endPoint x: -87, endPoint y: 303, distance: 208.1
click at [0, 303] on html "[GEOGRAPHIC_DATA] - Adriana Support Learning Portal School Logout home Home set…" at bounding box center [744, 406] width 1488 height 812
click at [274, 352] on button "Add" at bounding box center [296, 349] width 50 height 28
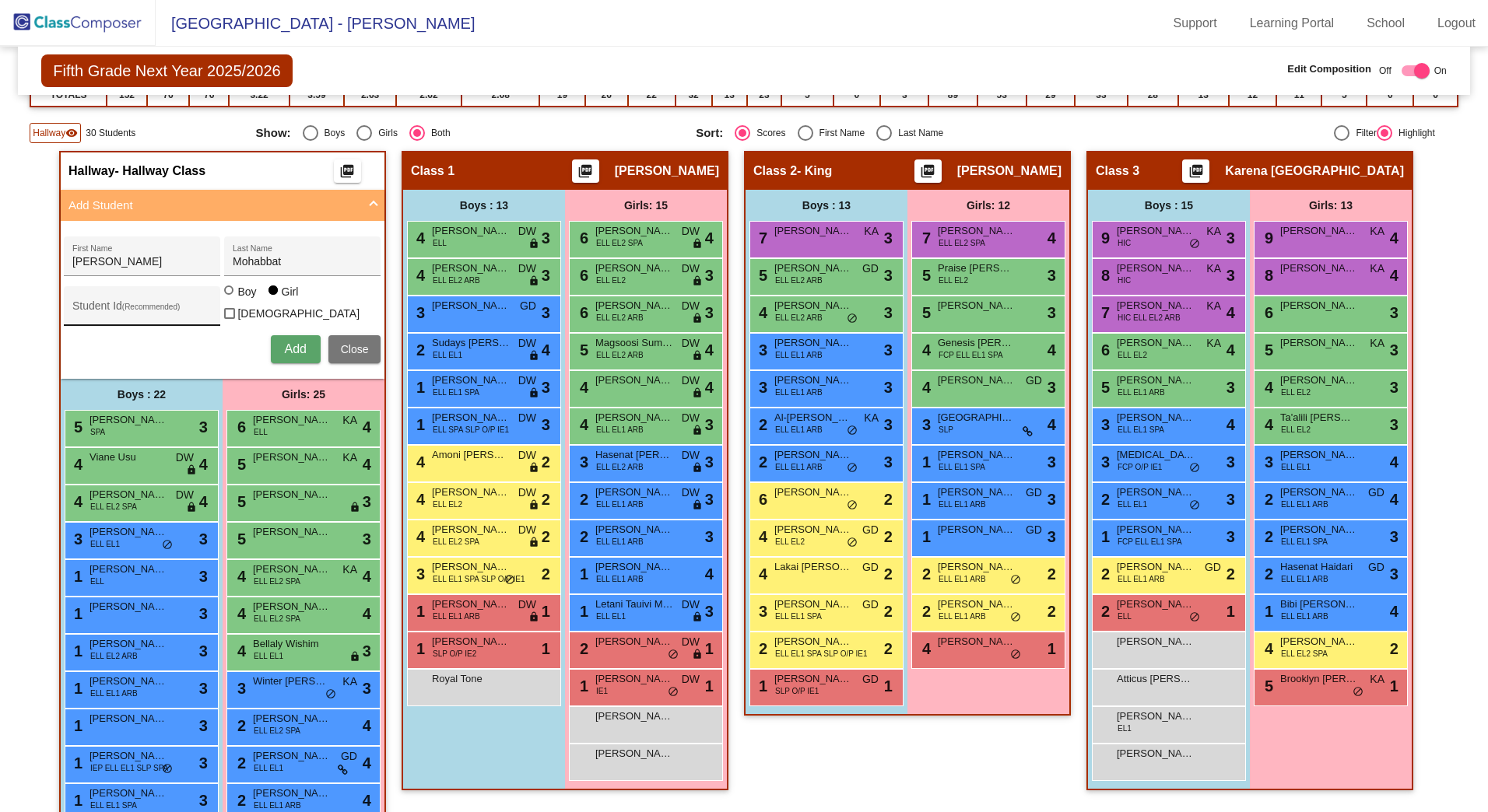
click at [128, 298] on div "Student Id (Recommended)" at bounding box center [143, 310] width 140 height 32
click at [296, 349] on span "Add" at bounding box center [295, 349] width 22 height 14
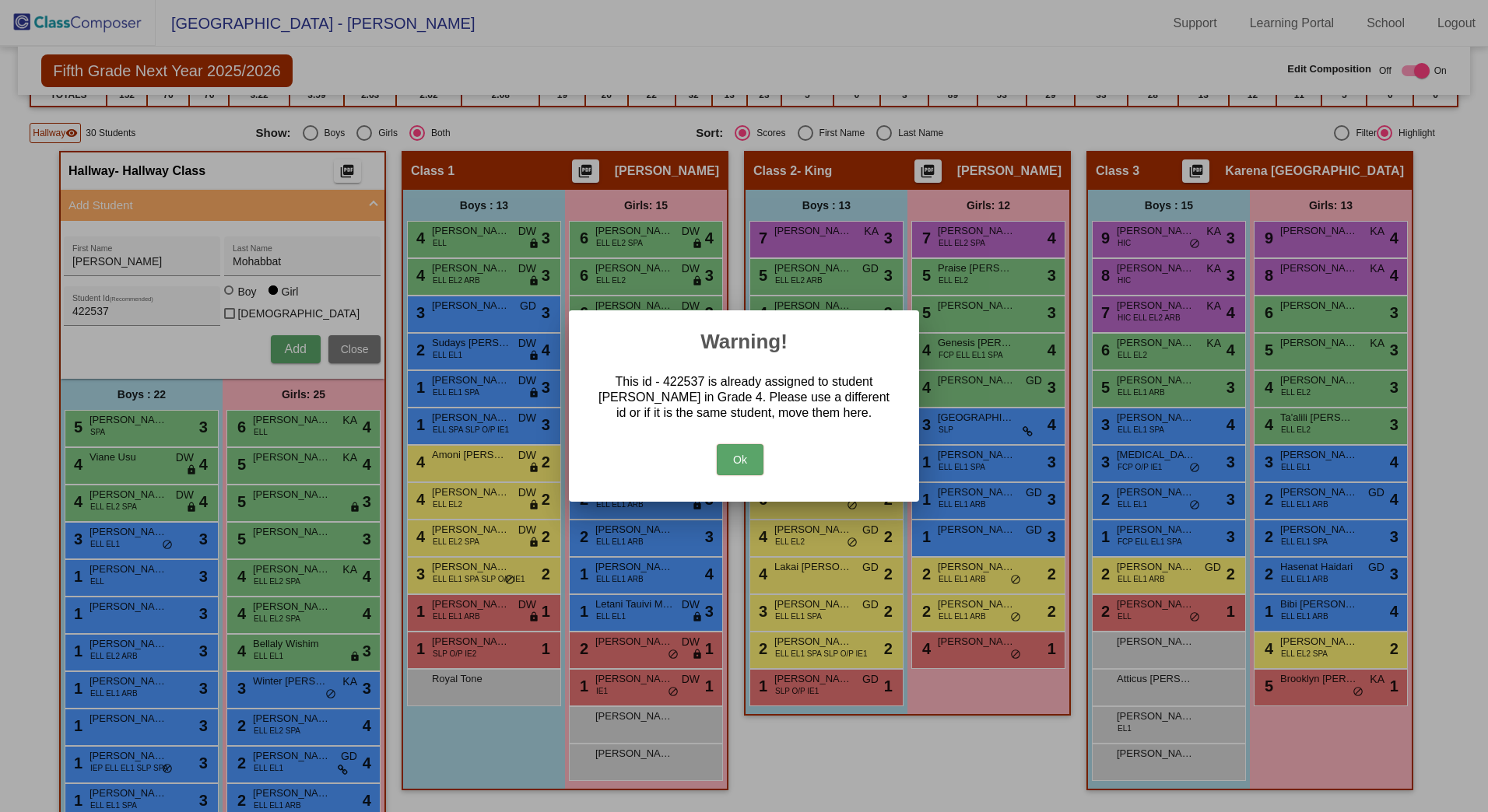
click at [745, 457] on button "Ok" at bounding box center [740, 459] width 46 height 31
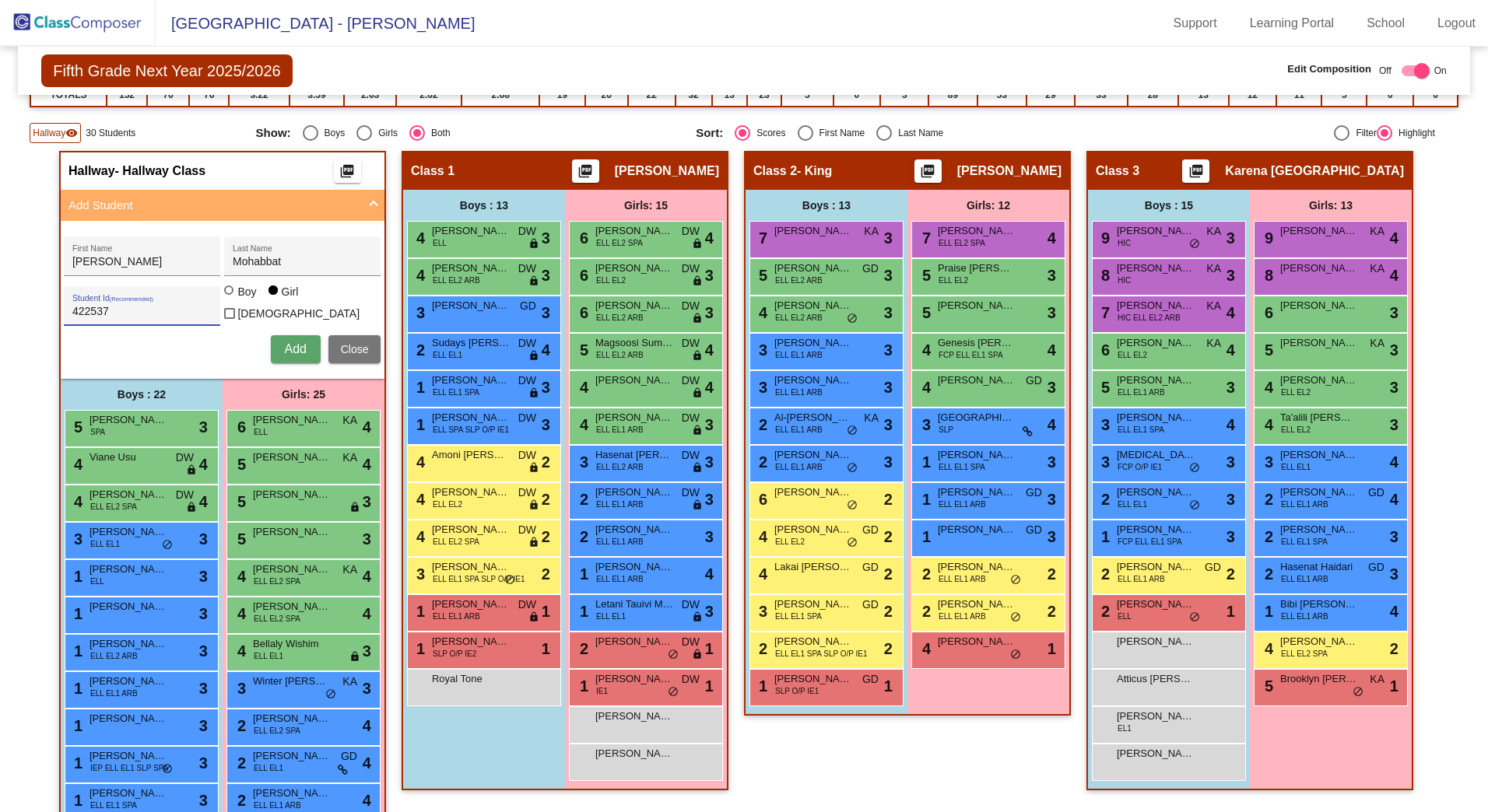
drag, startPoint x: 124, startPoint y: 313, endPoint x: -106, endPoint y: 276, distance: 233.0
click at [0, 276] on html "[GEOGRAPHIC_DATA] - Adriana Support Learning Portal School Logout home Home set…" at bounding box center [744, 406] width 1488 height 812
click at [278, 339] on button "Add" at bounding box center [296, 349] width 50 height 28
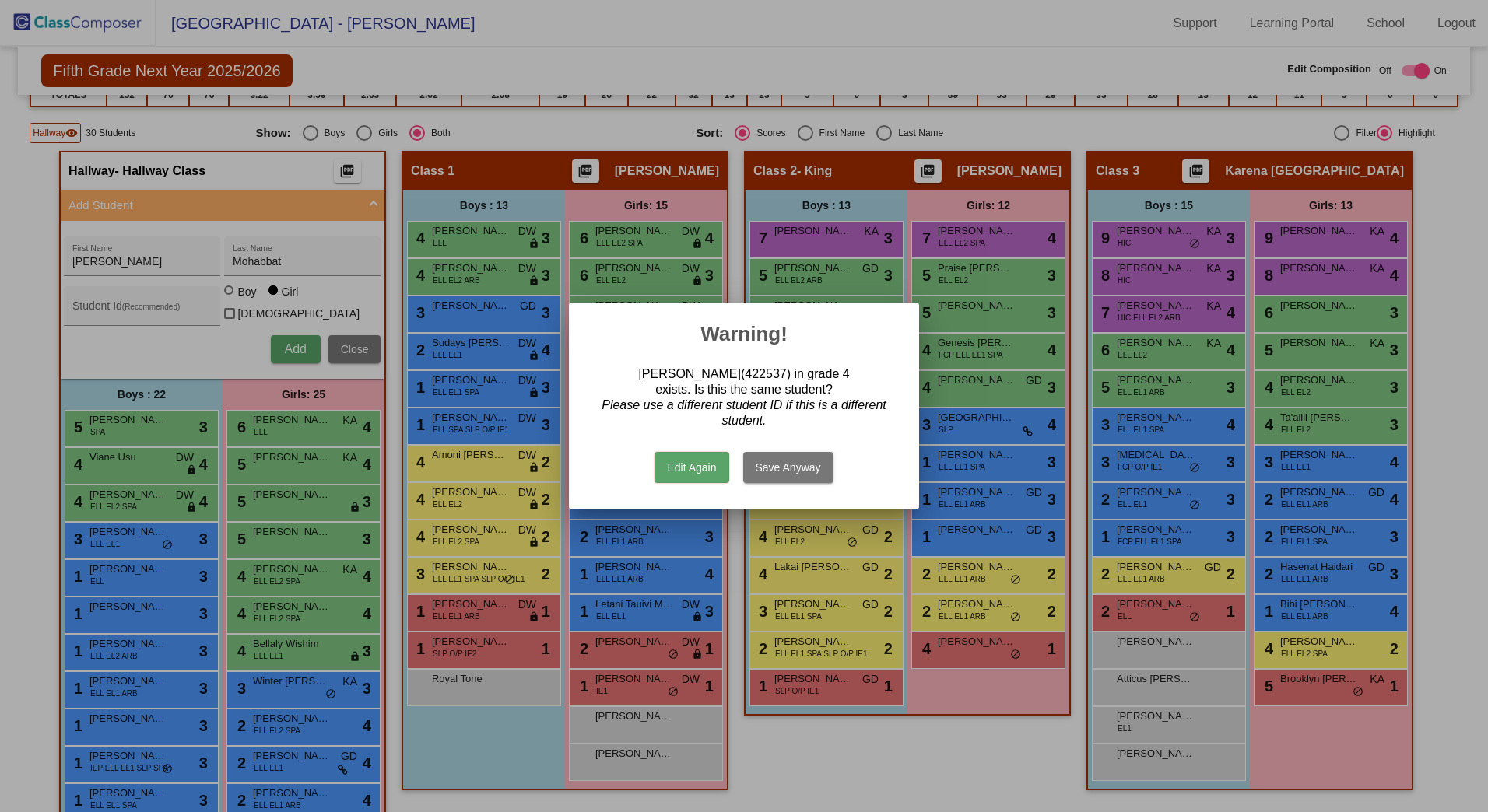
click at [687, 458] on button "Edit Again" at bounding box center [692, 468] width 74 height 31
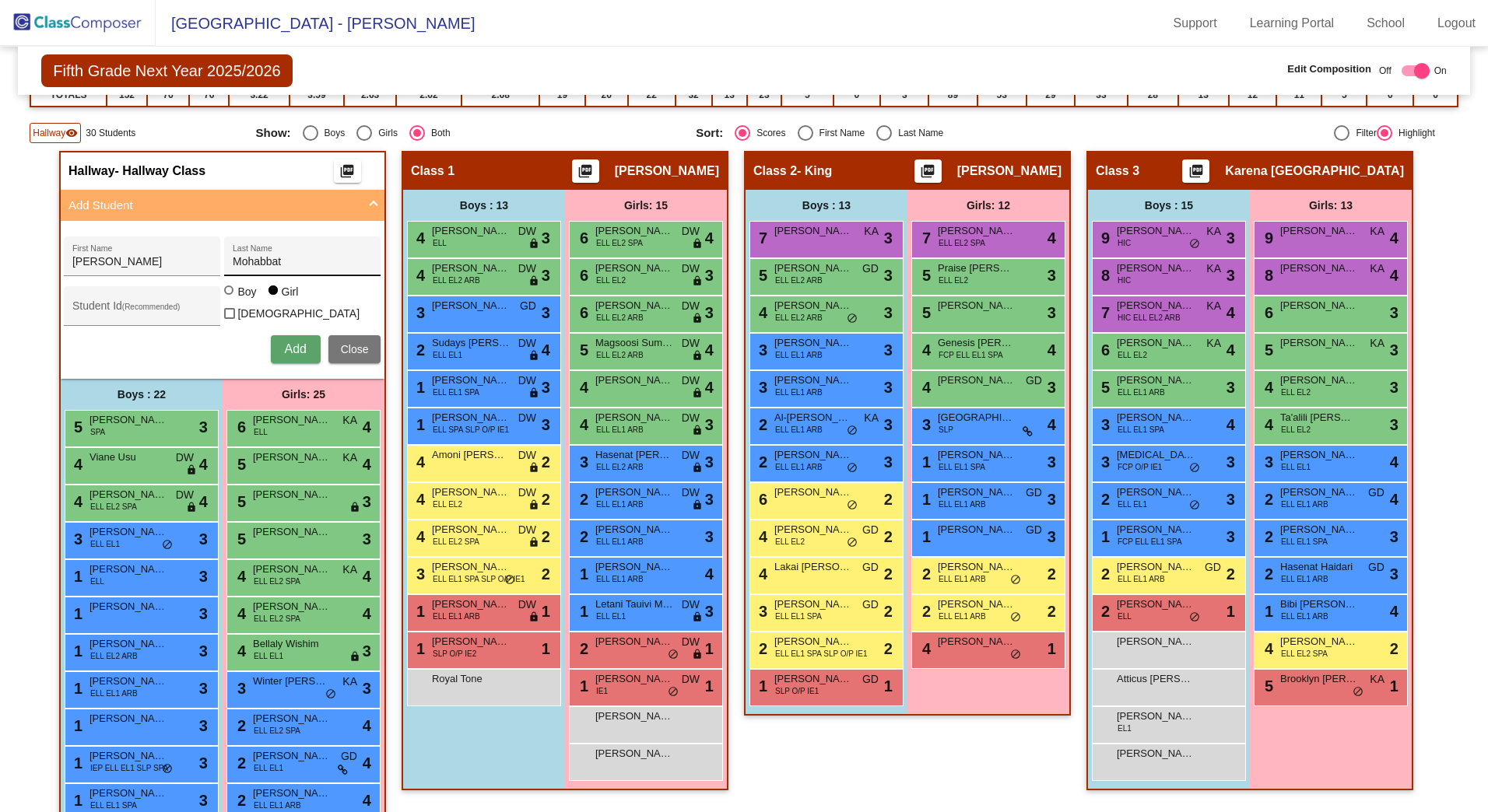
click at [326, 265] on input "Mohabbat" at bounding box center [303, 262] width 140 height 13
click at [335, 265] on input "Mohabbat" at bounding box center [303, 262] width 140 height 13
click at [304, 338] on button "Add" at bounding box center [296, 349] width 50 height 28
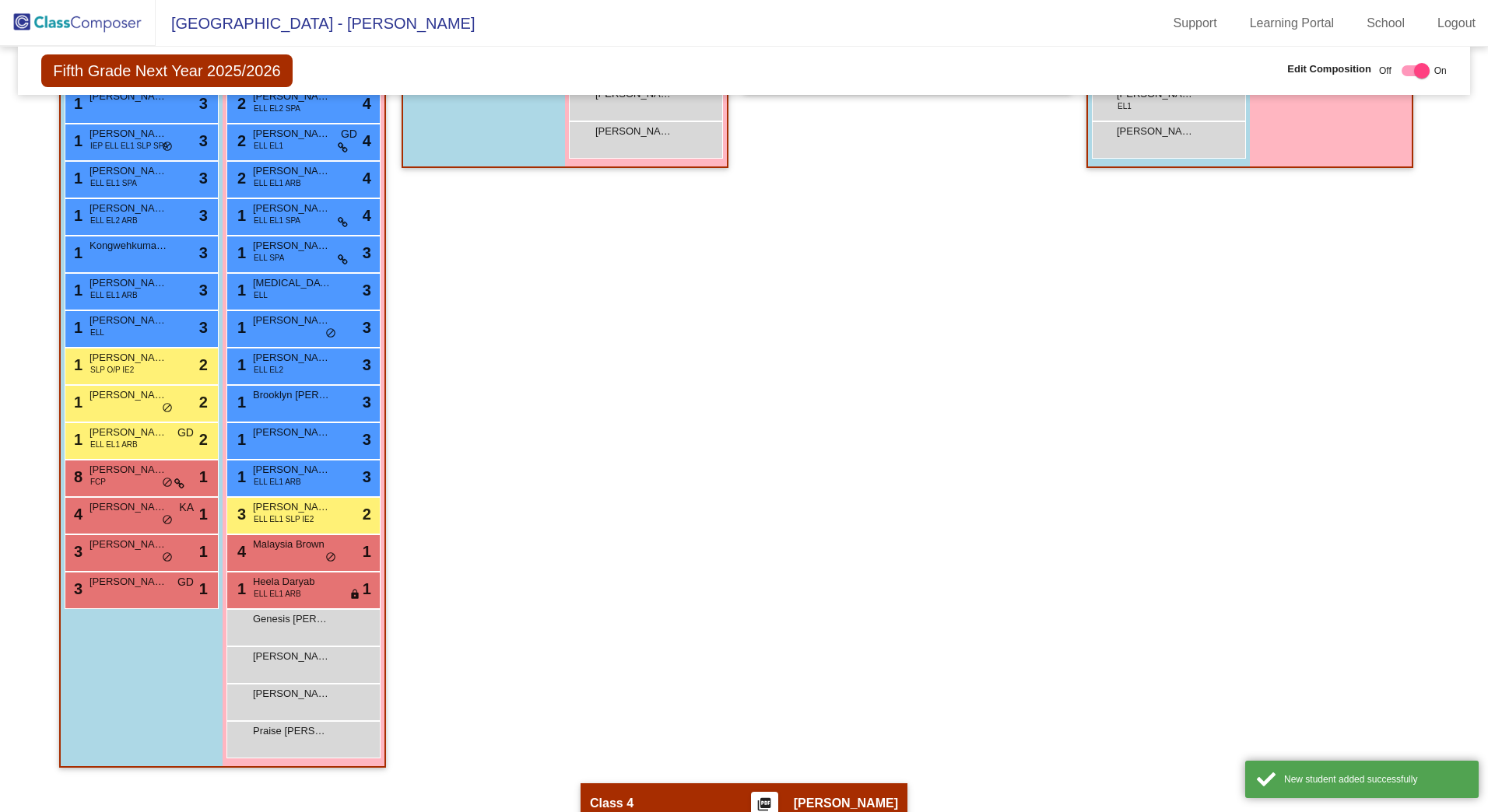
scroll to position [984, 0]
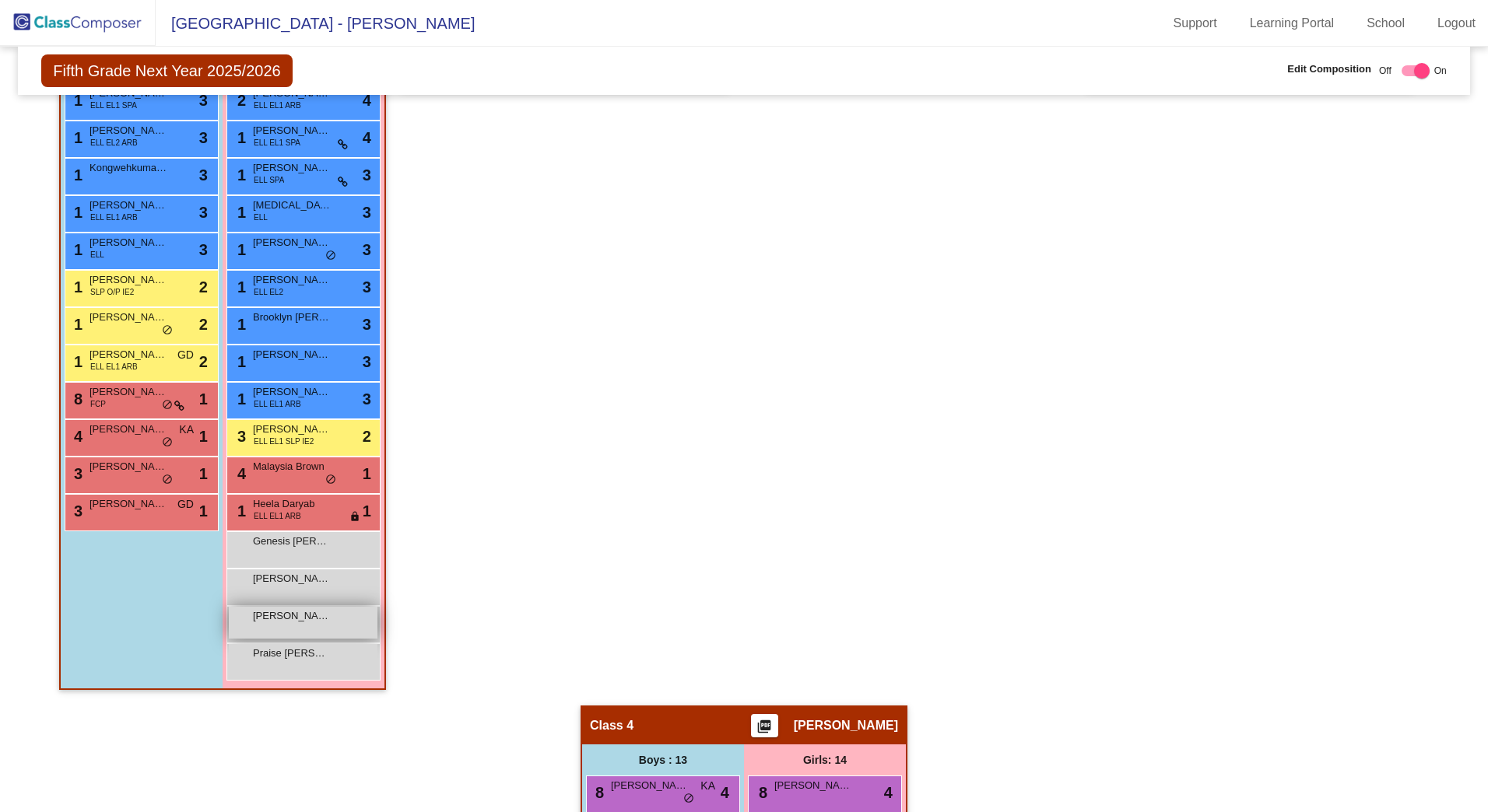
click at [301, 628] on div "[PERSON_NAME]. lock do_not_disturb_alt" at bounding box center [303, 623] width 149 height 32
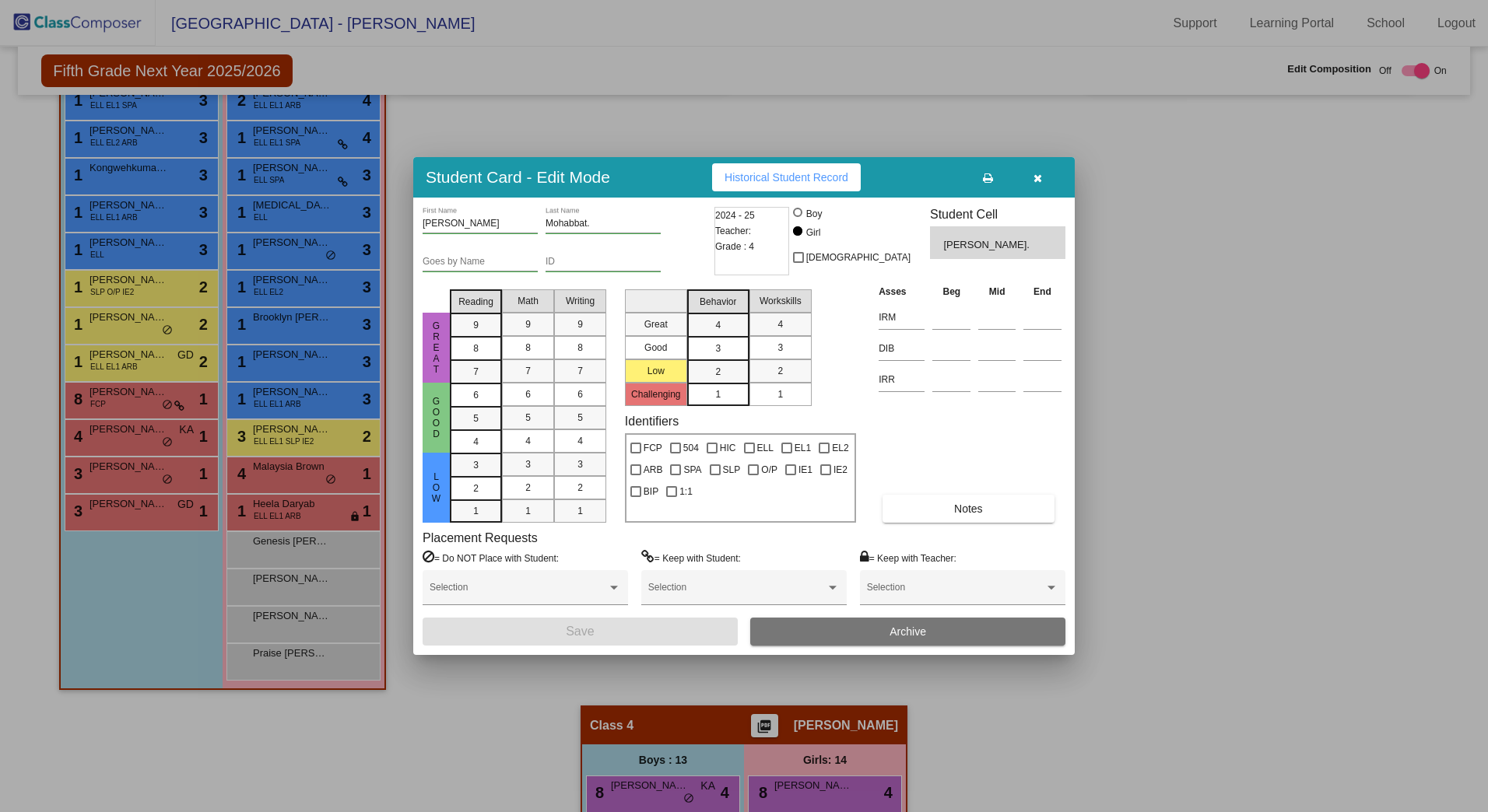
click at [1034, 174] on icon "button" at bounding box center [1038, 178] width 8 height 11
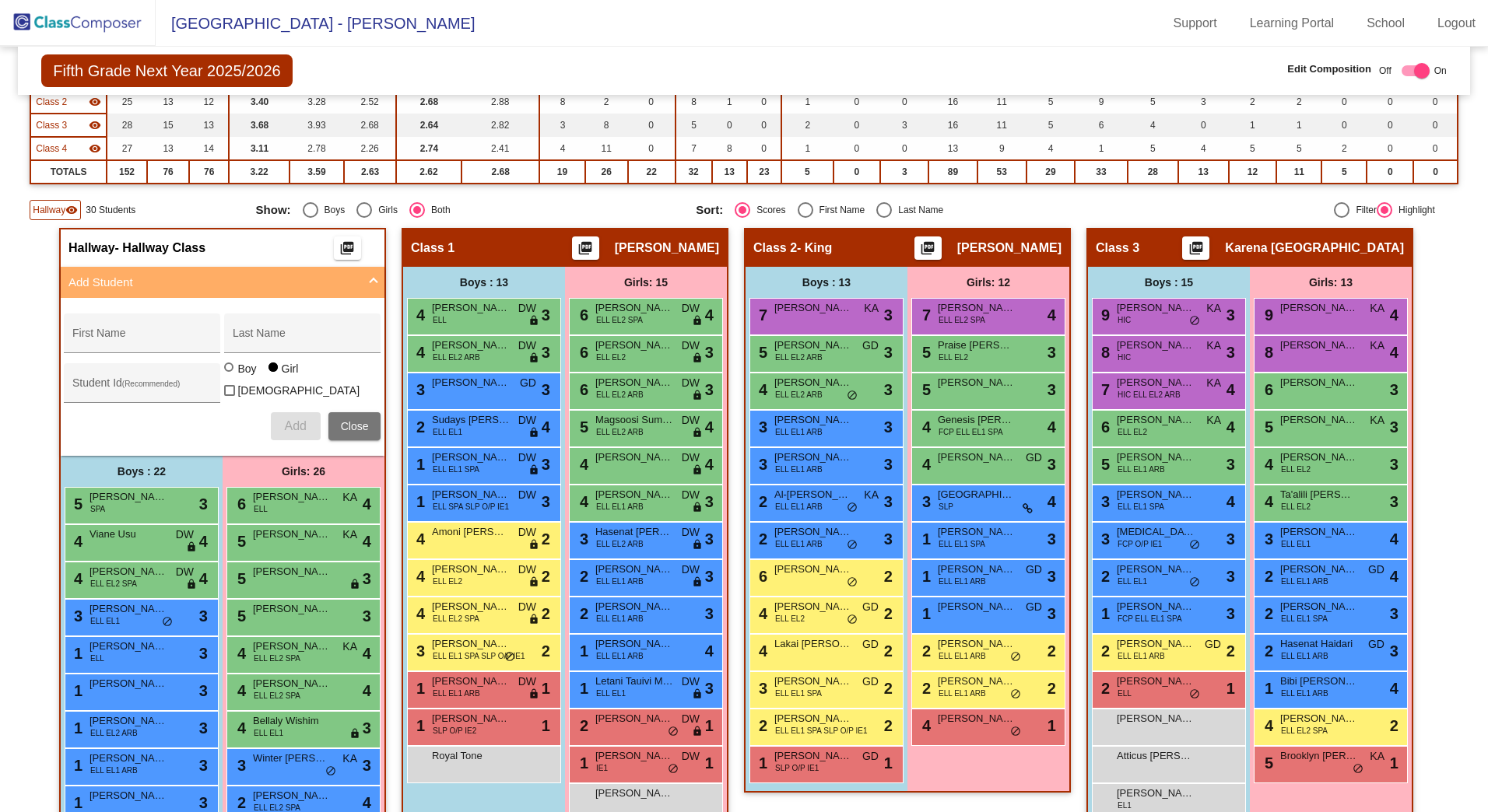
scroll to position [206, 0]
click at [144, 323] on div "First Name" at bounding box center [143, 339] width 140 height 32
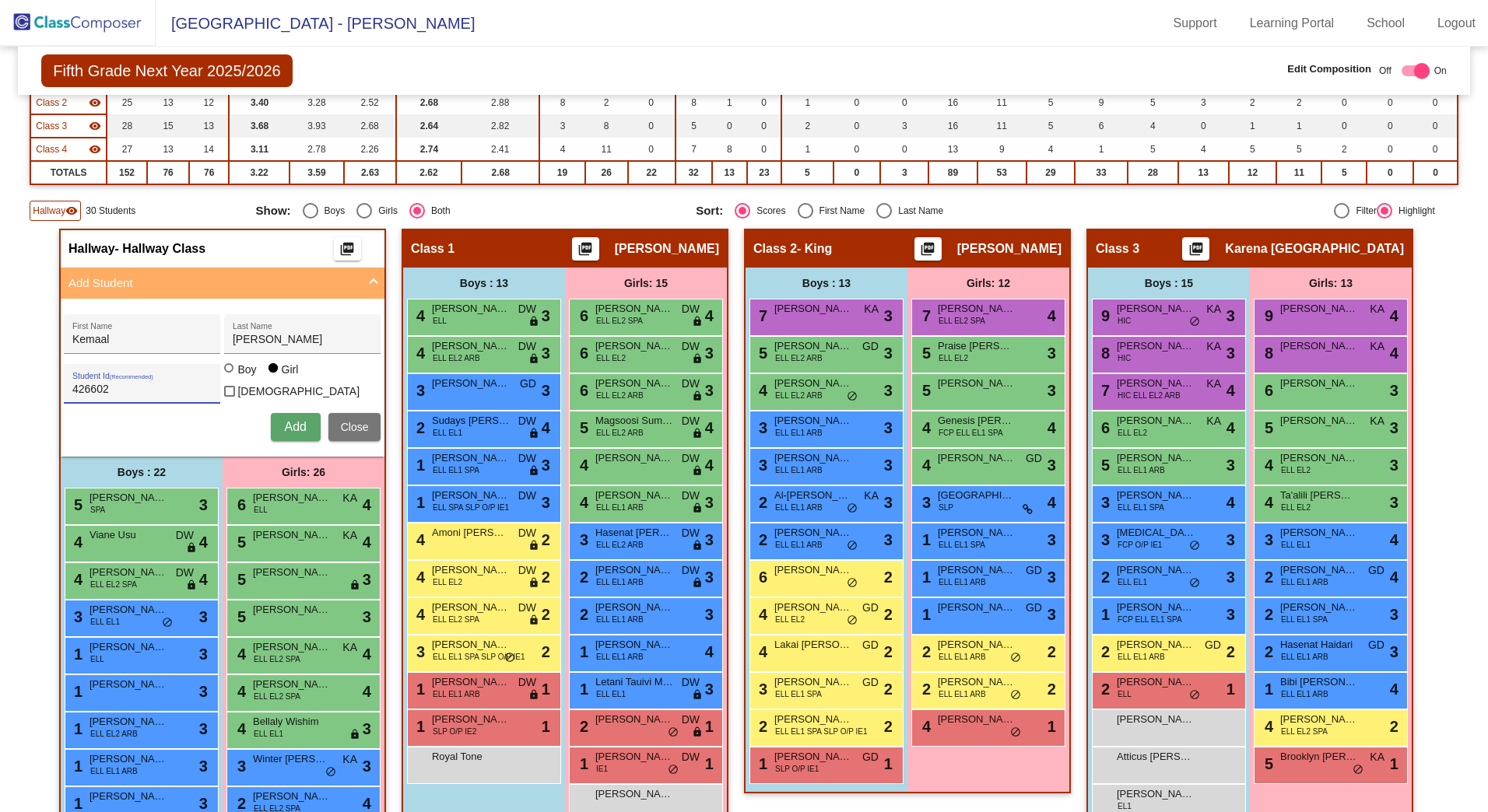
click at [247, 377] on div "Boy" at bounding box center [246, 370] width 19 height 15
click at [231, 376] on input "Boy" at bounding box center [230, 376] width 1 height 1
click at [267, 413] on div "Add Close" at bounding box center [222, 426] width 317 height 28
click at [277, 423] on button "Add" at bounding box center [296, 426] width 50 height 28
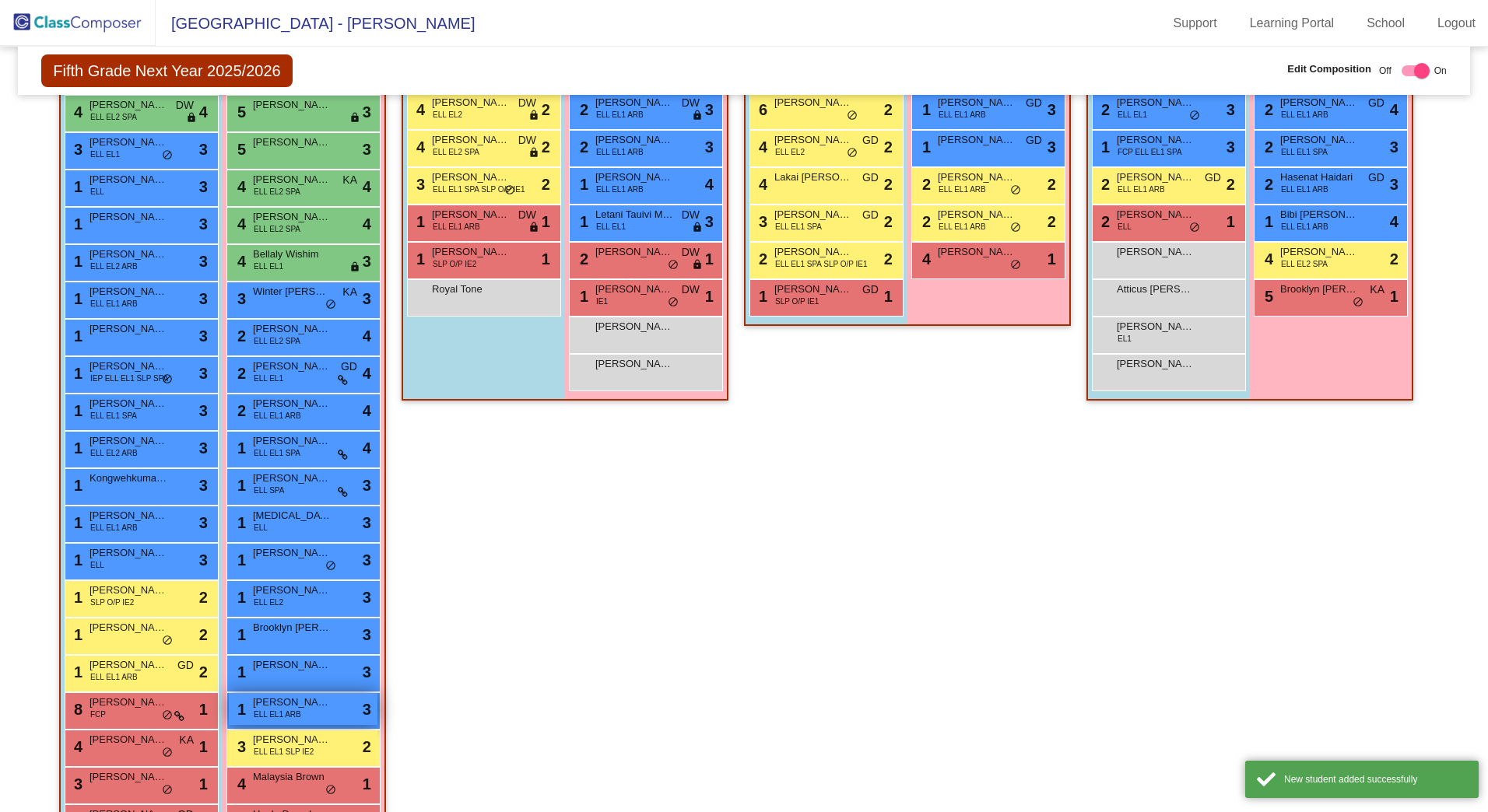
scroll to position [829, 0]
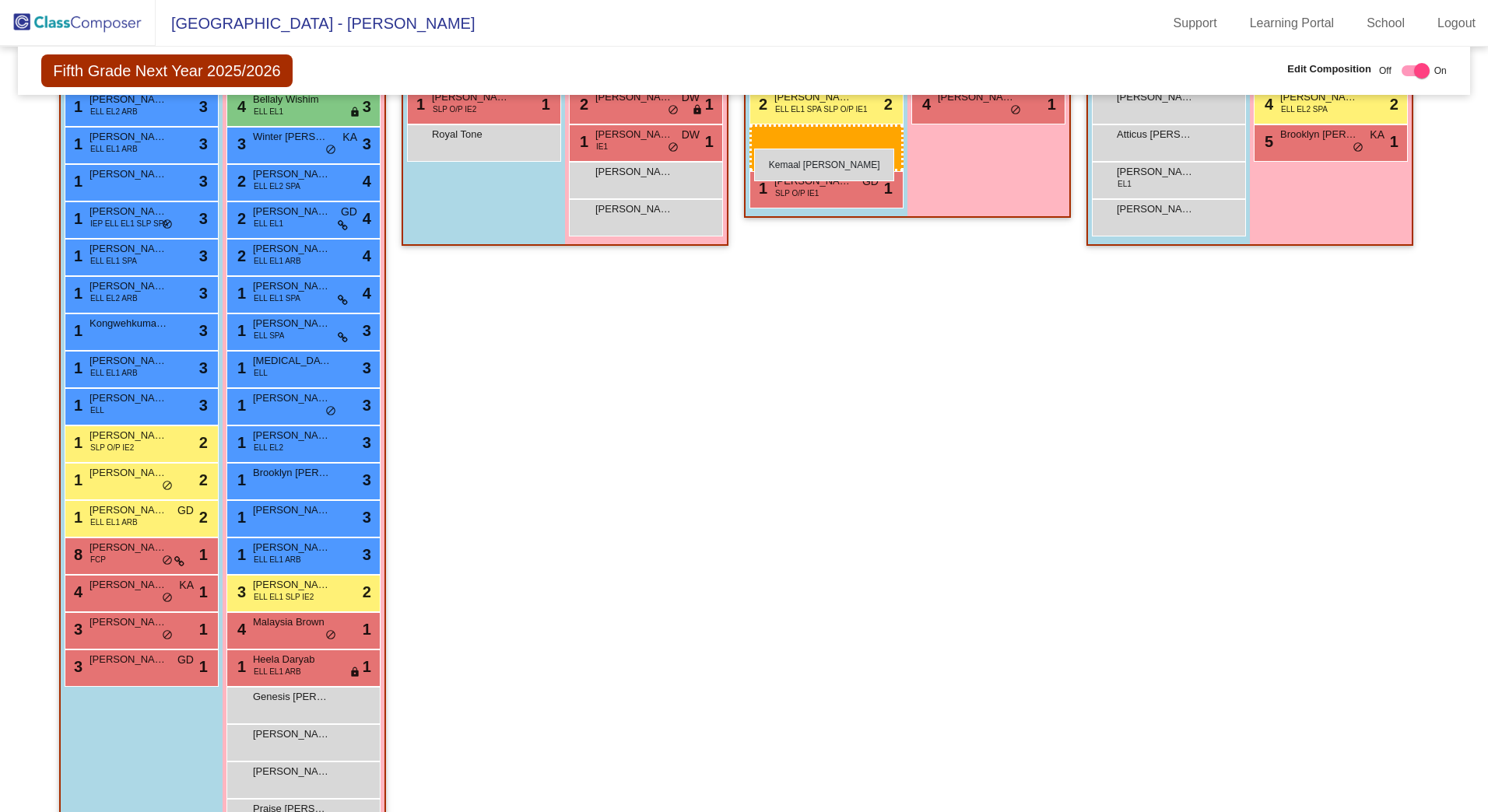
drag, startPoint x: 122, startPoint y: 692, endPoint x: 754, endPoint y: 149, distance: 833.2
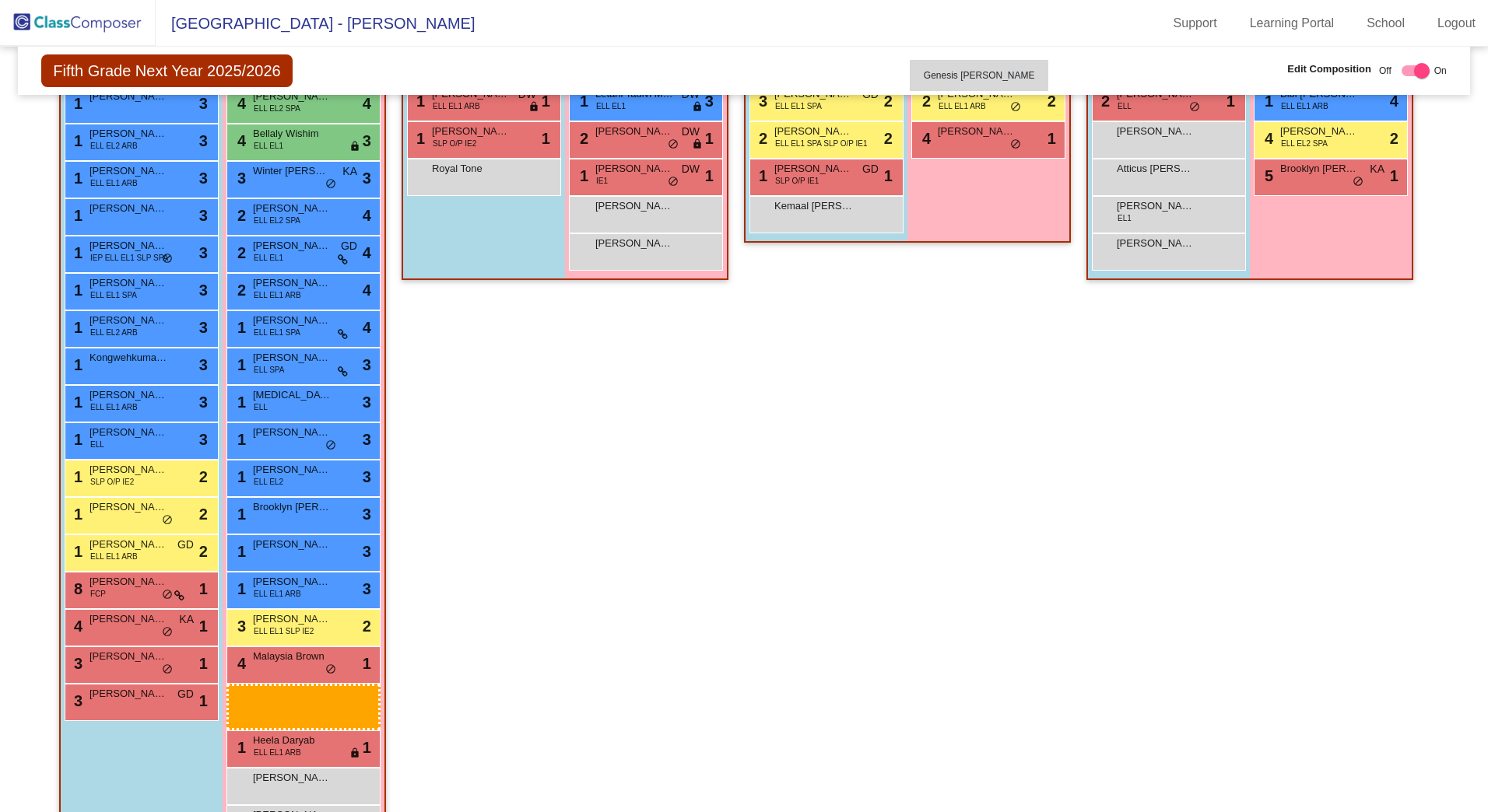
scroll to position [785, 0]
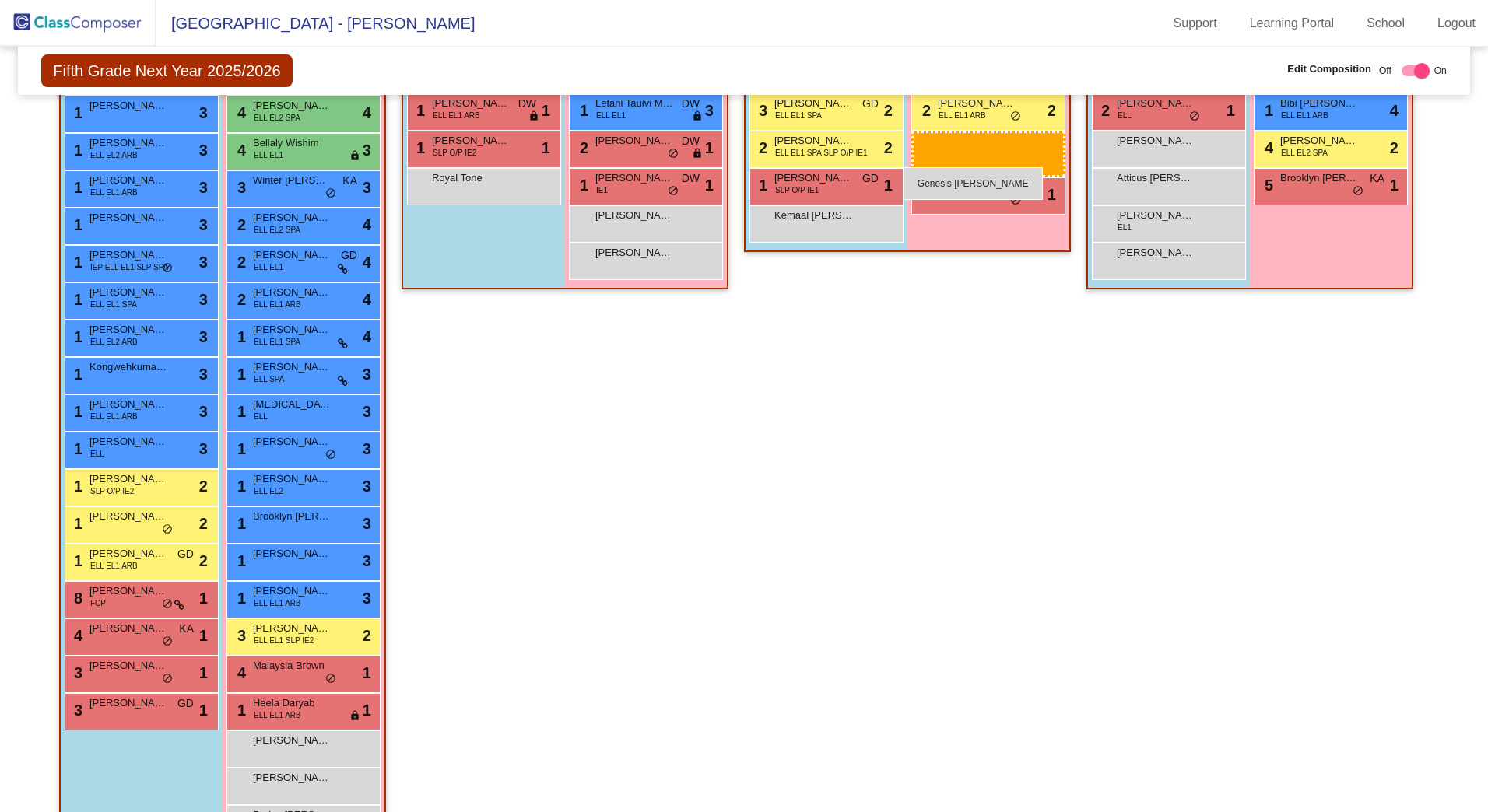
drag, startPoint x: 299, startPoint y: 623, endPoint x: 903, endPoint y: 167, distance: 756.8
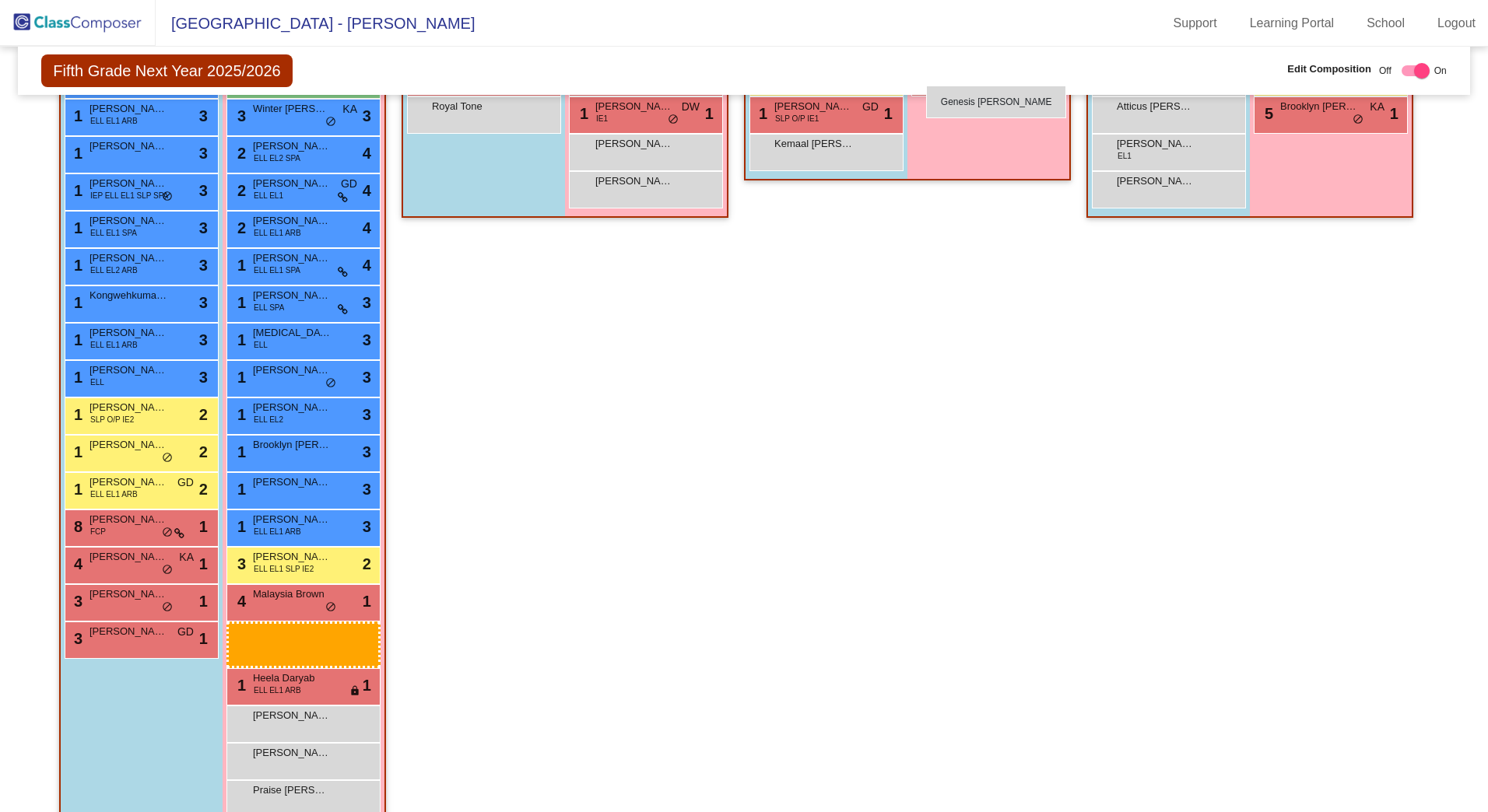
scroll to position [844, 0]
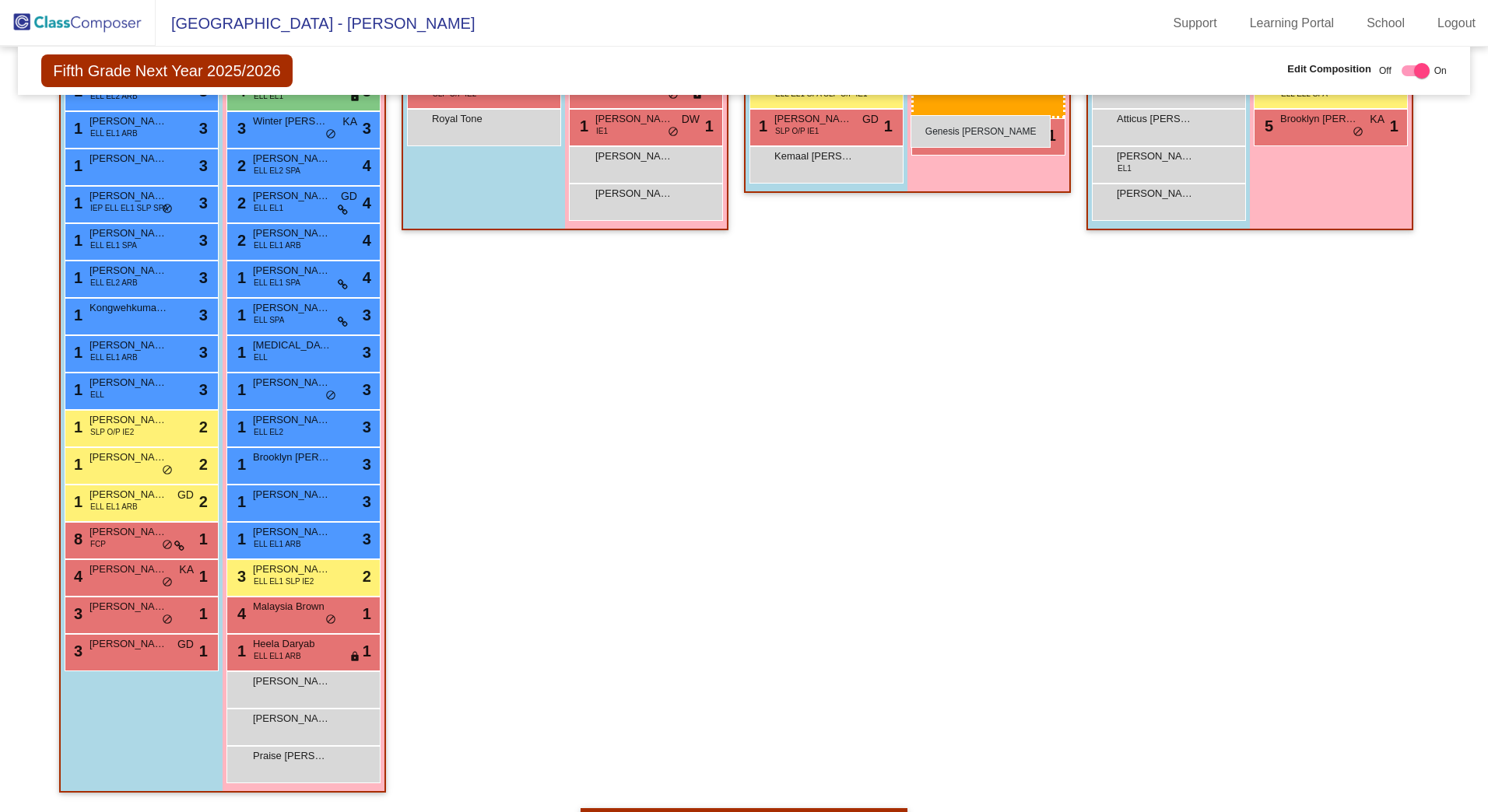
drag, startPoint x: 285, startPoint y: 587, endPoint x: 910, endPoint y: 115, distance: 783.2
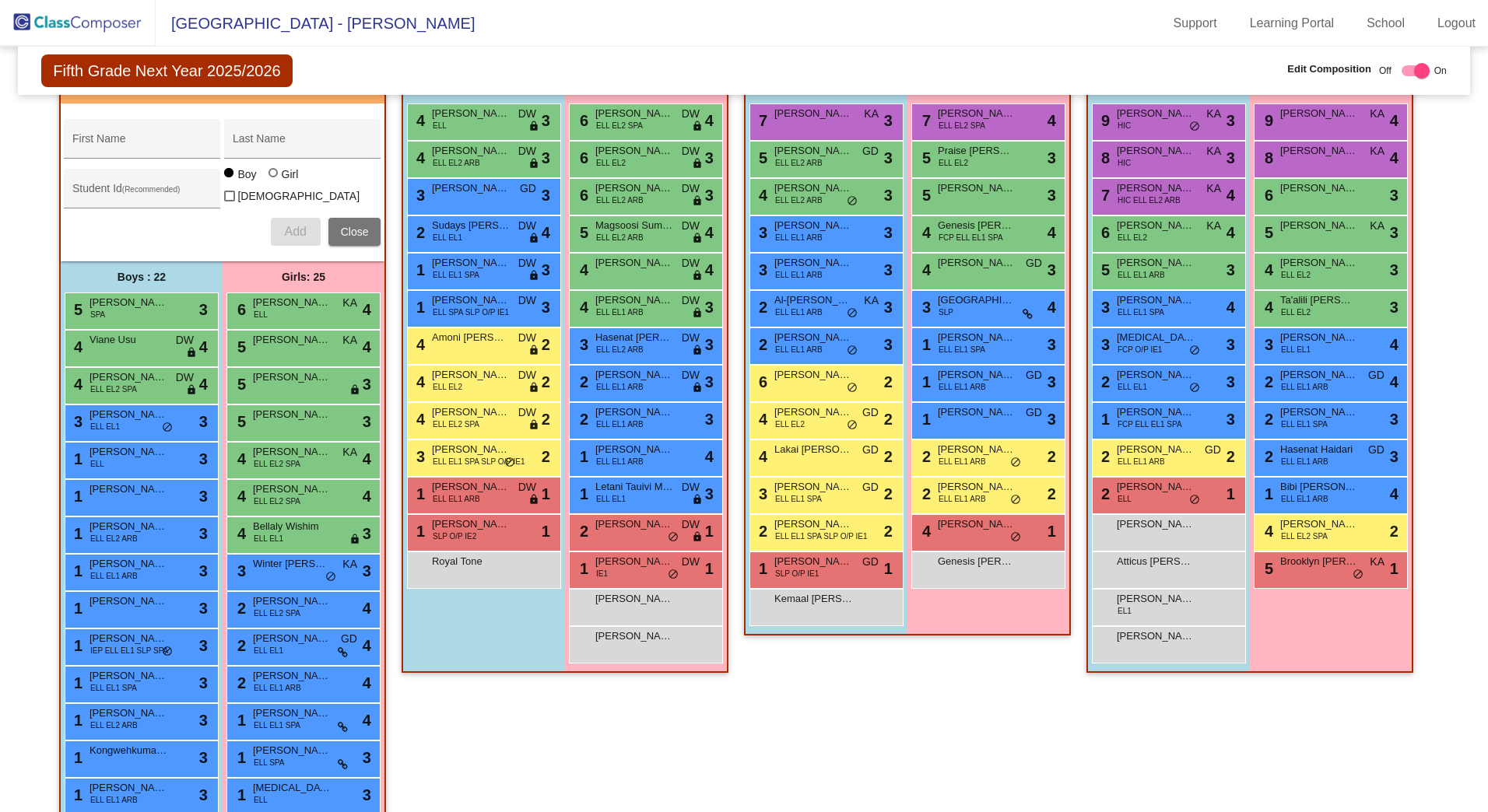
scroll to position [377, 0]
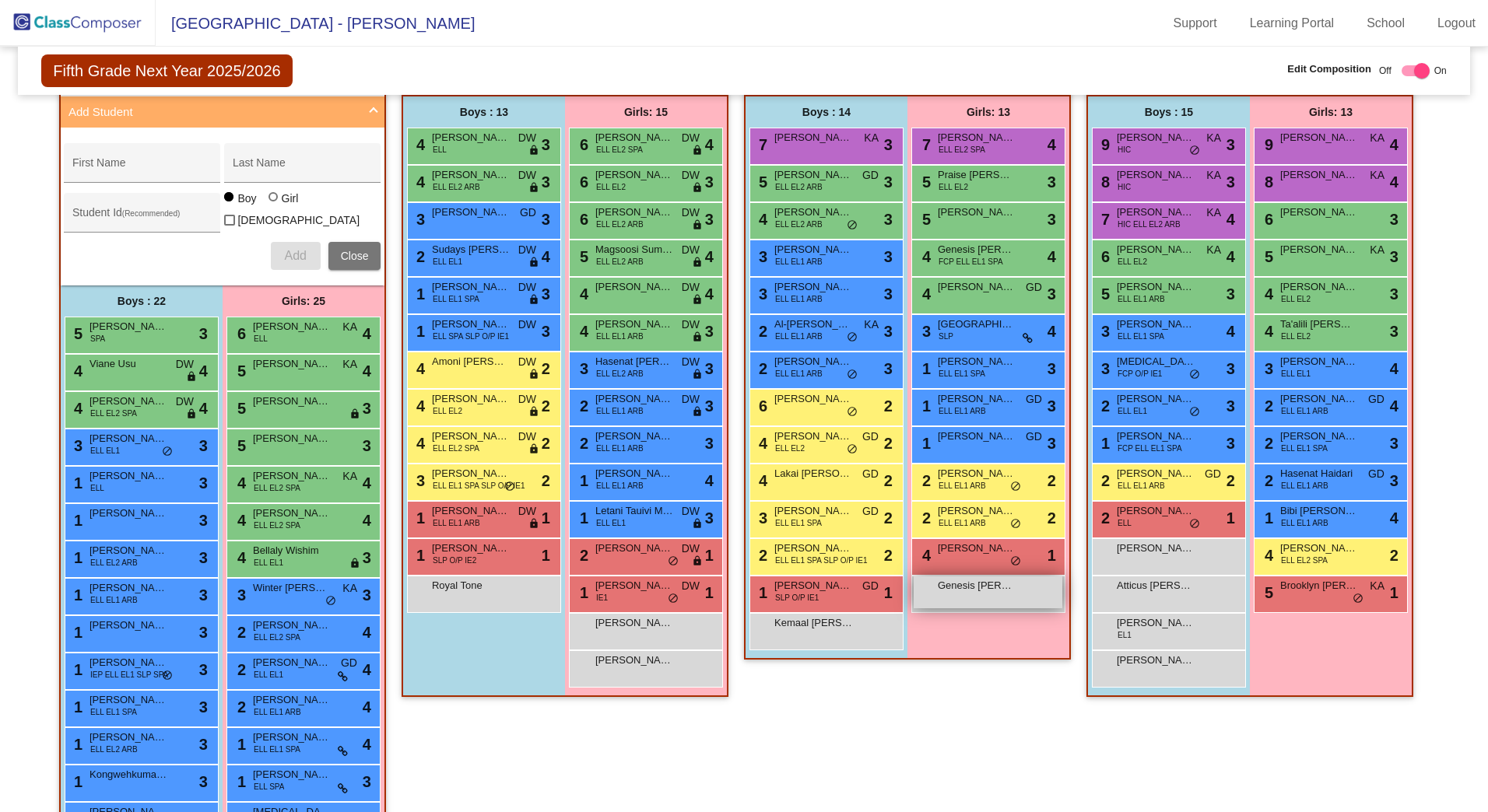
drag, startPoint x: 966, startPoint y: 596, endPoint x: 959, endPoint y: 601, distance: 8.6
click at [959, 601] on div "Genesis [PERSON_NAME] lock do_not_disturb_alt" at bounding box center [988, 593] width 149 height 32
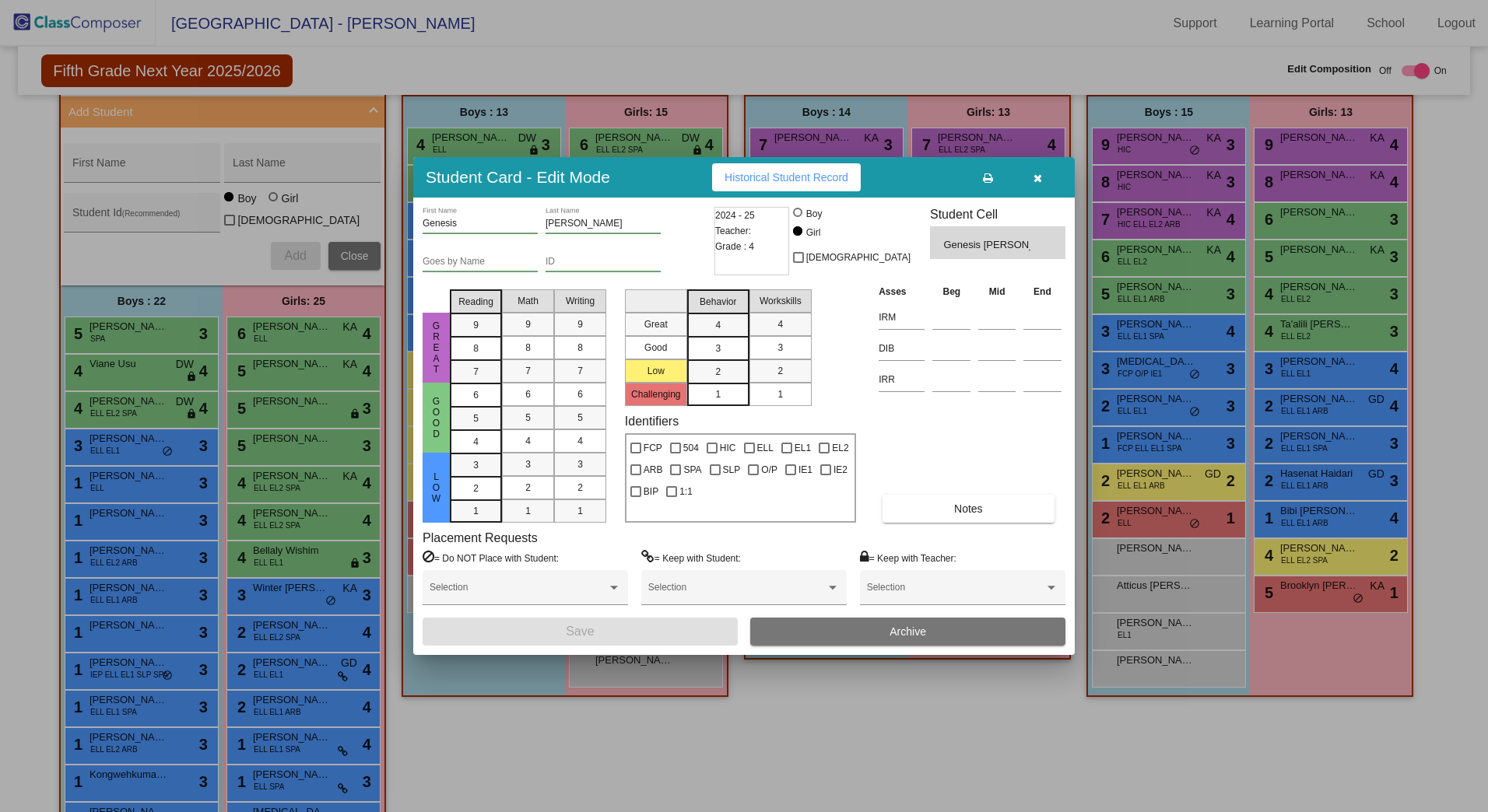
click at [959, 601] on div "Selection" at bounding box center [963, 591] width 192 height 28
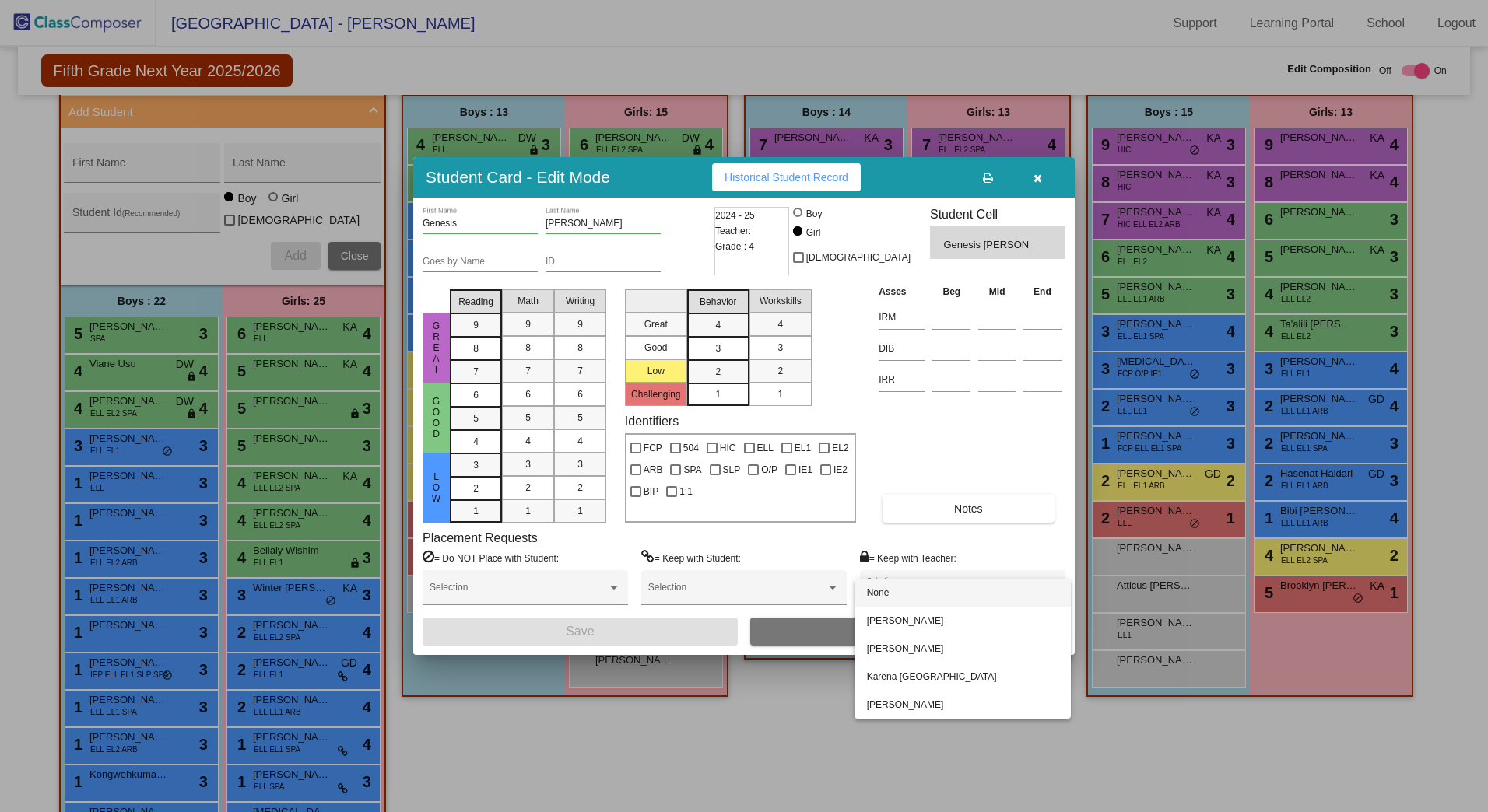
drag, startPoint x: 1113, startPoint y: 794, endPoint x: 957, endPoint y: 703, distance: 180.6
click at [1115, 718] on div at bounding box center [744, 406] width 1488 height 812
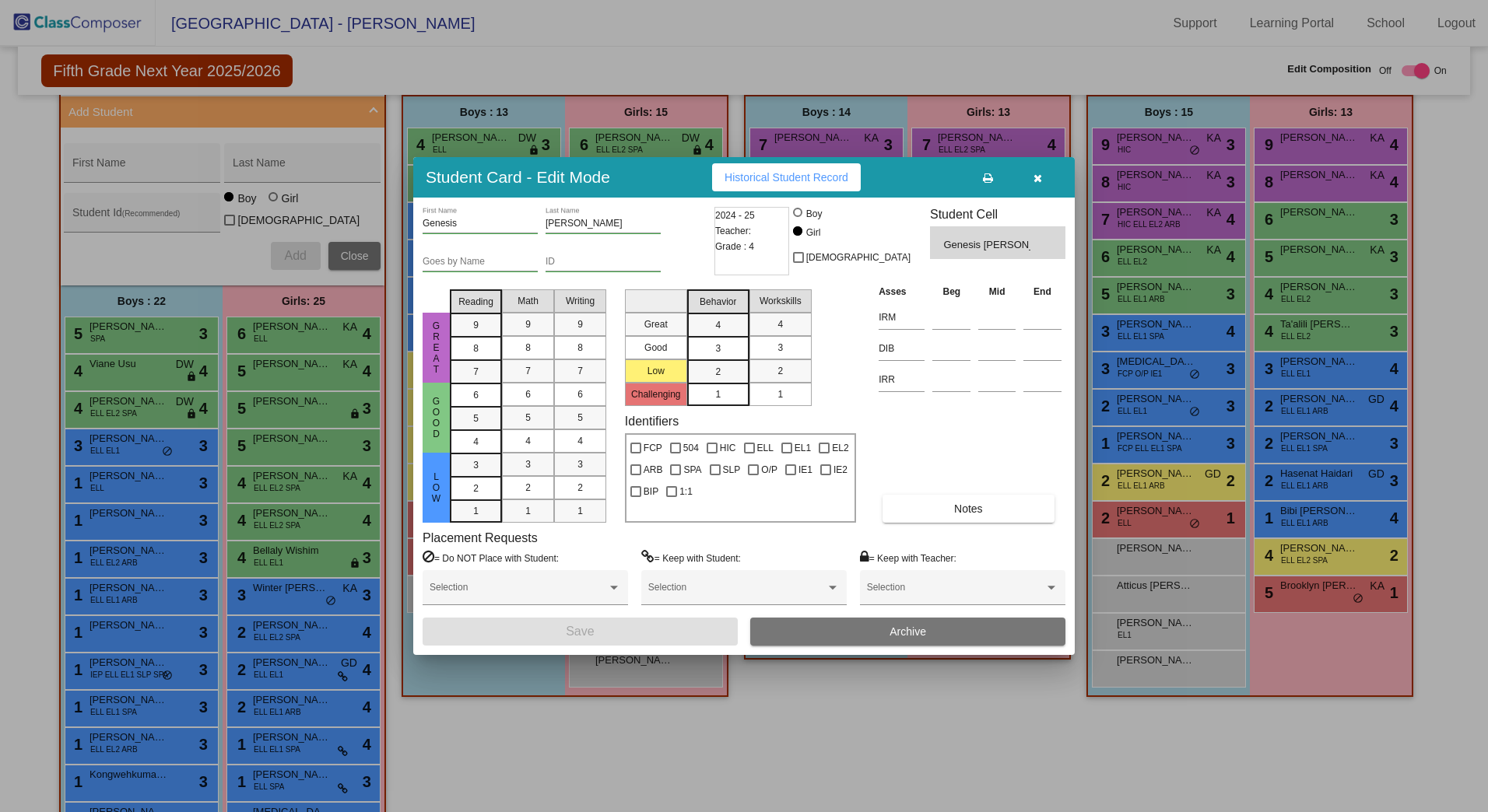
click at [872, 631] on button "Archive" at bounding box center [908, 631] width 315 height 28
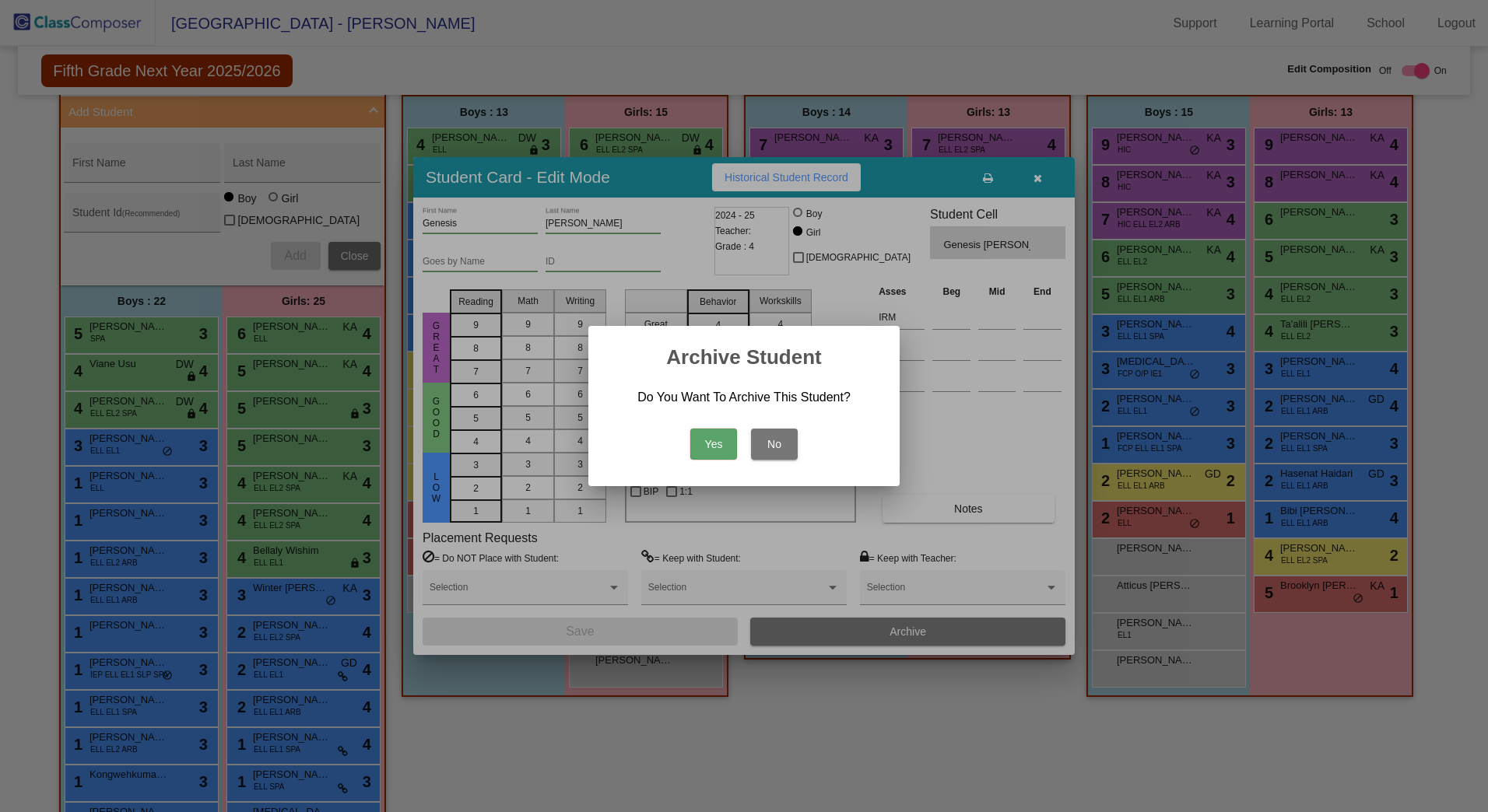
click at [709, 442] on button "Yes" at bounding box center [714, 444] width 46 height 31
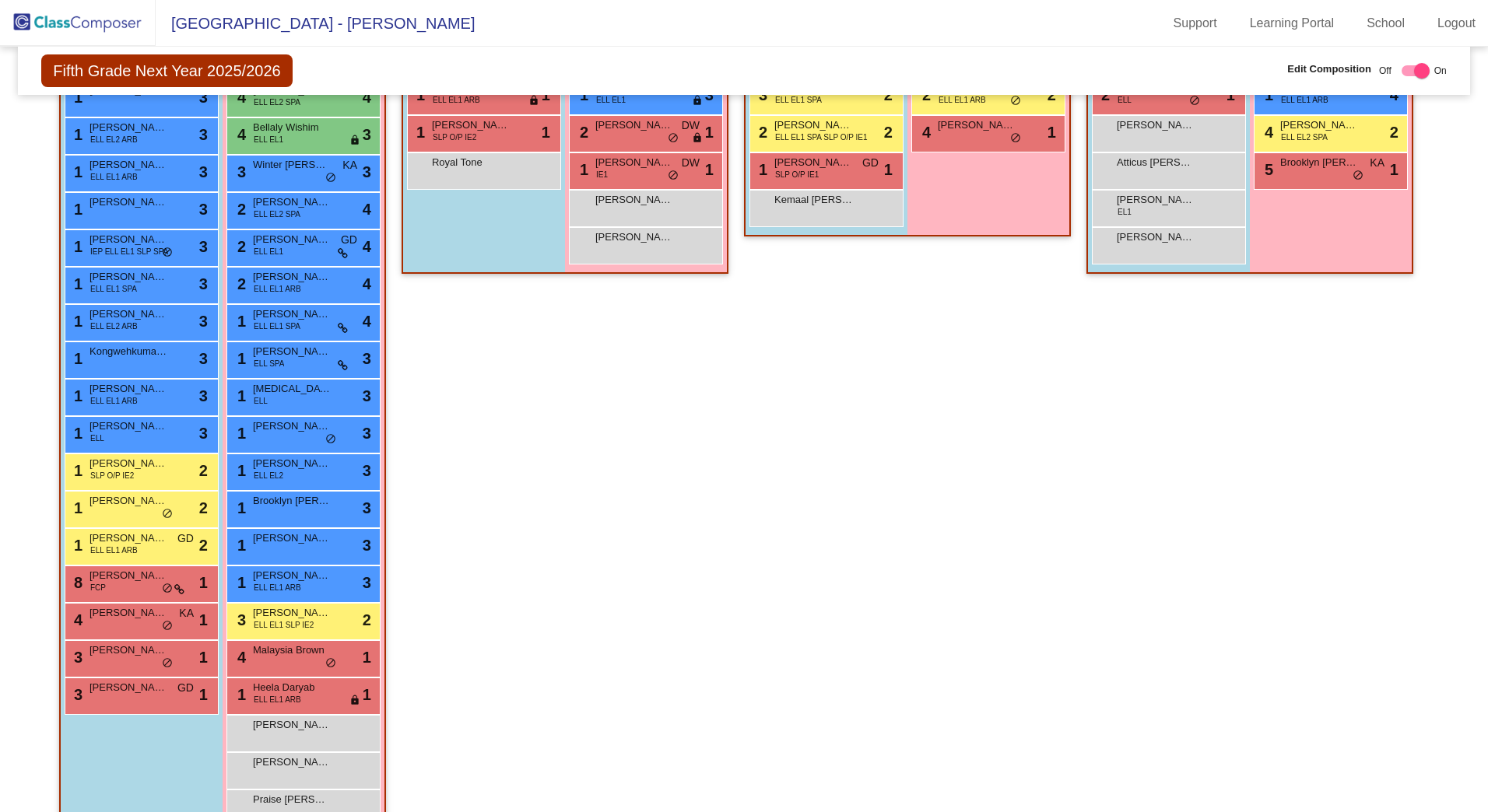
scroll to position [766, 0]
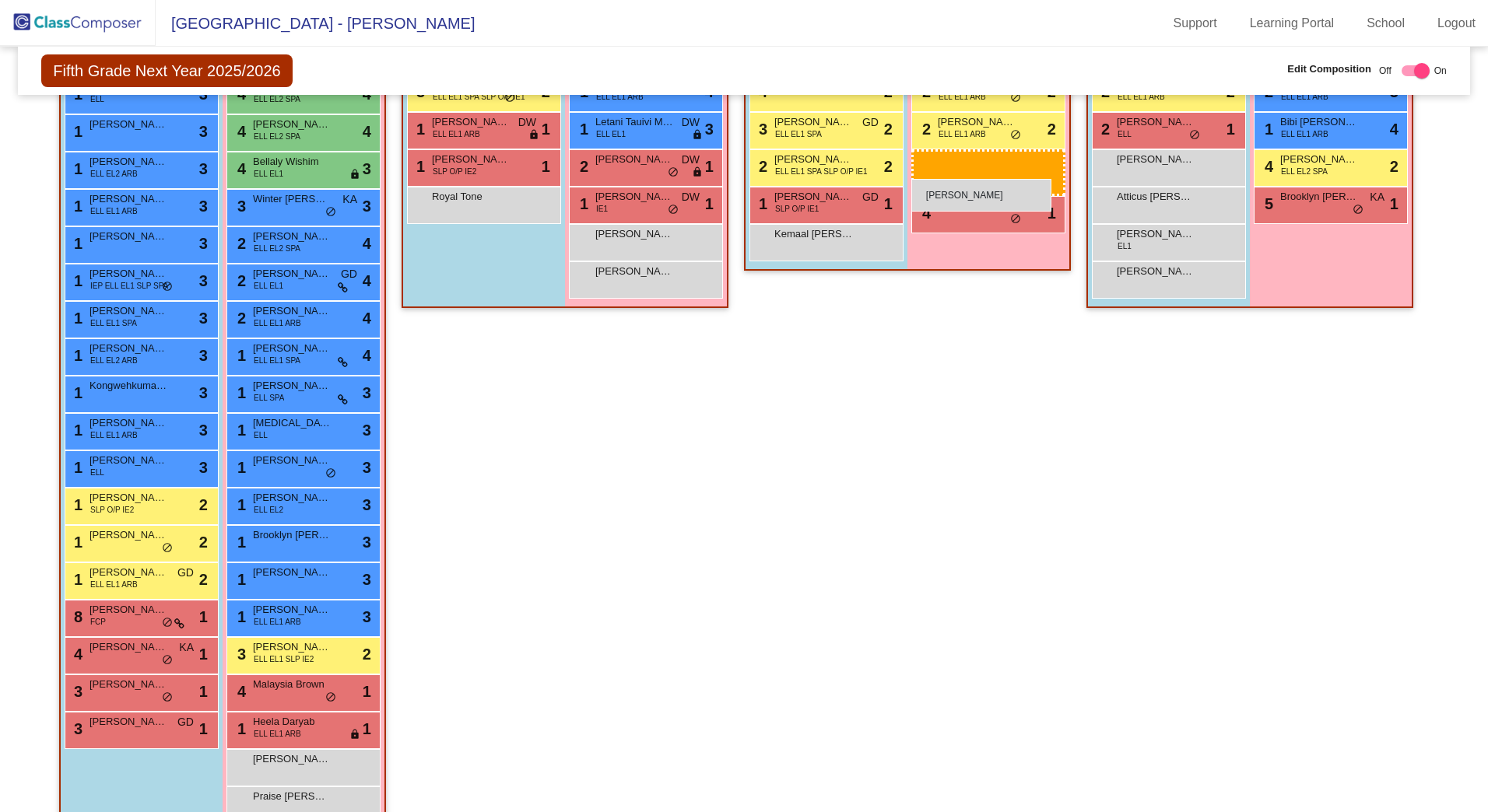
drag, startPoint x: 448, startPoint y: 659, endPoint x: 911, endPoint y: 179, distance: 666.9
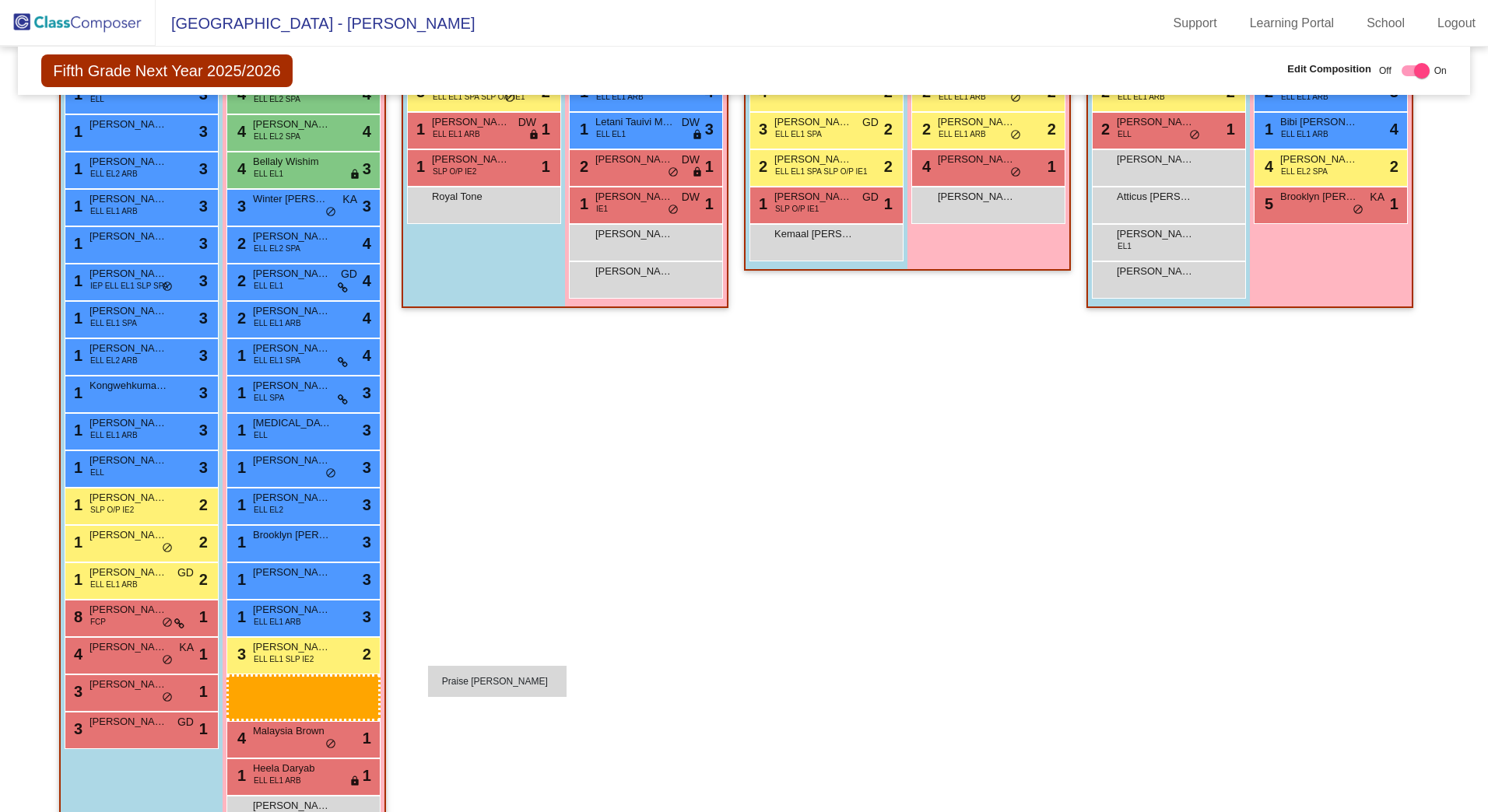
scroll to position [772, 0]
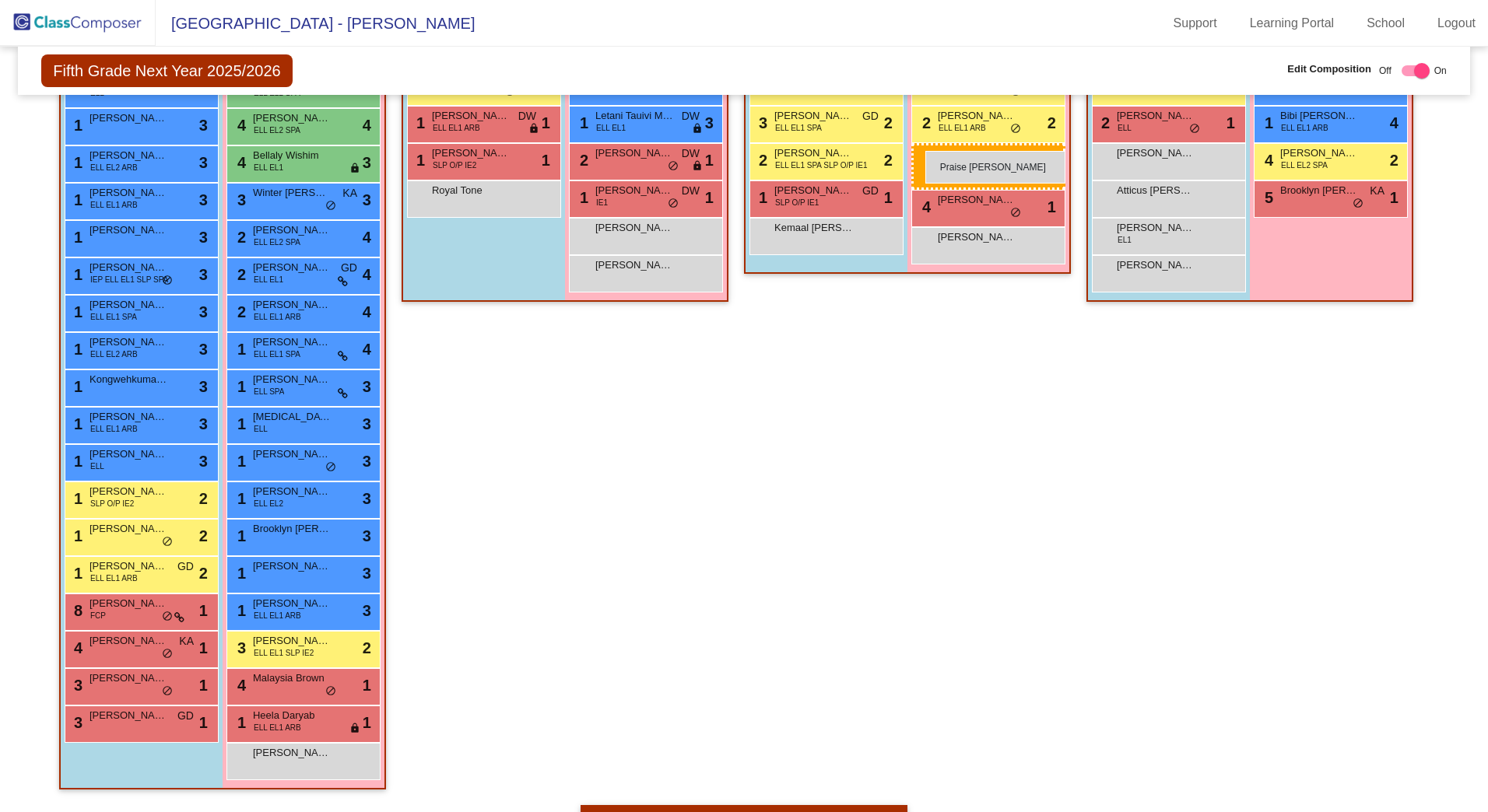
drag, startPoint x: 270, startPoint y: 801, endPoint x: 926, endPoint y: 151, distance: 923.5
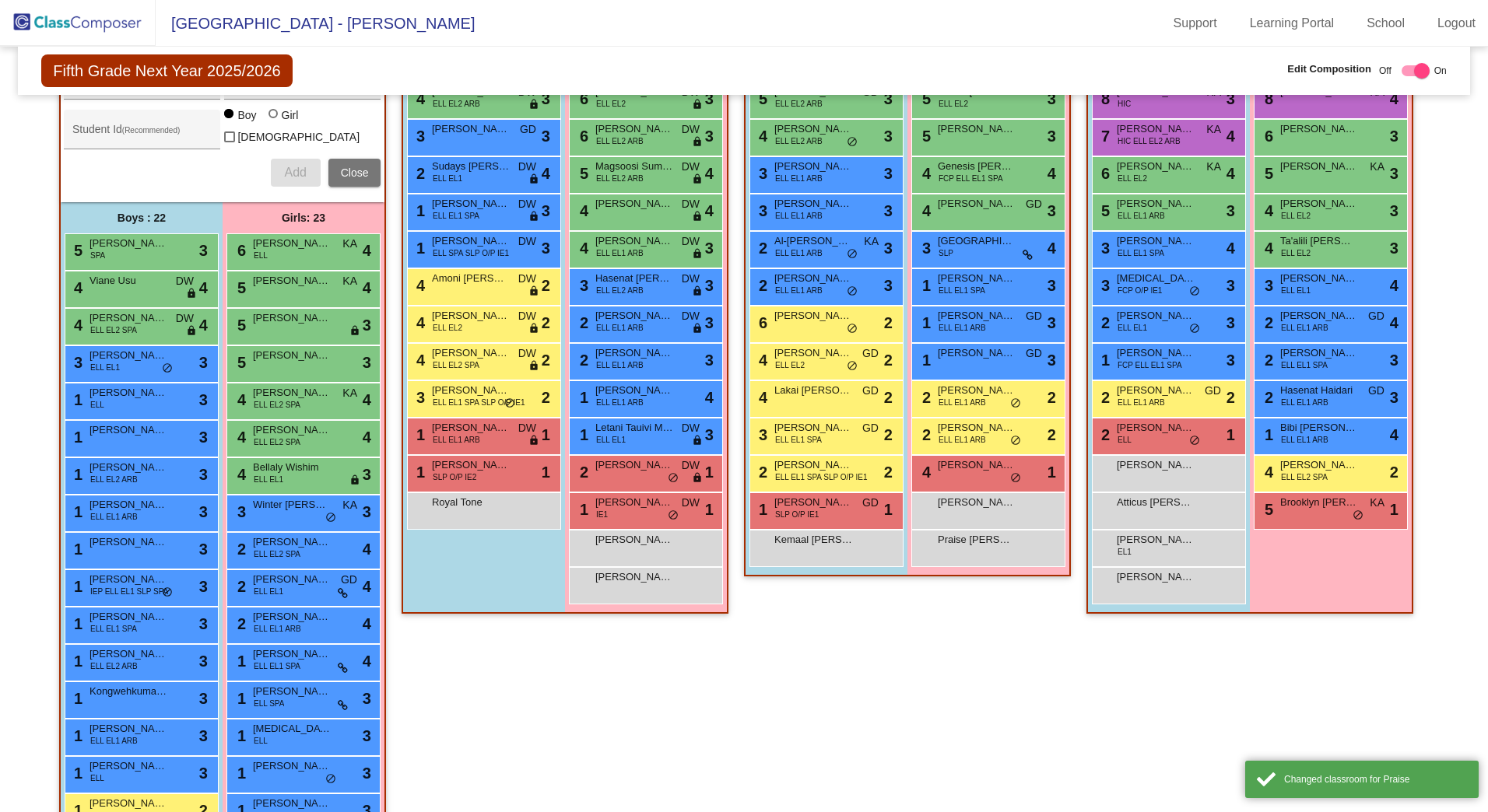
scroll to position [462, 0]
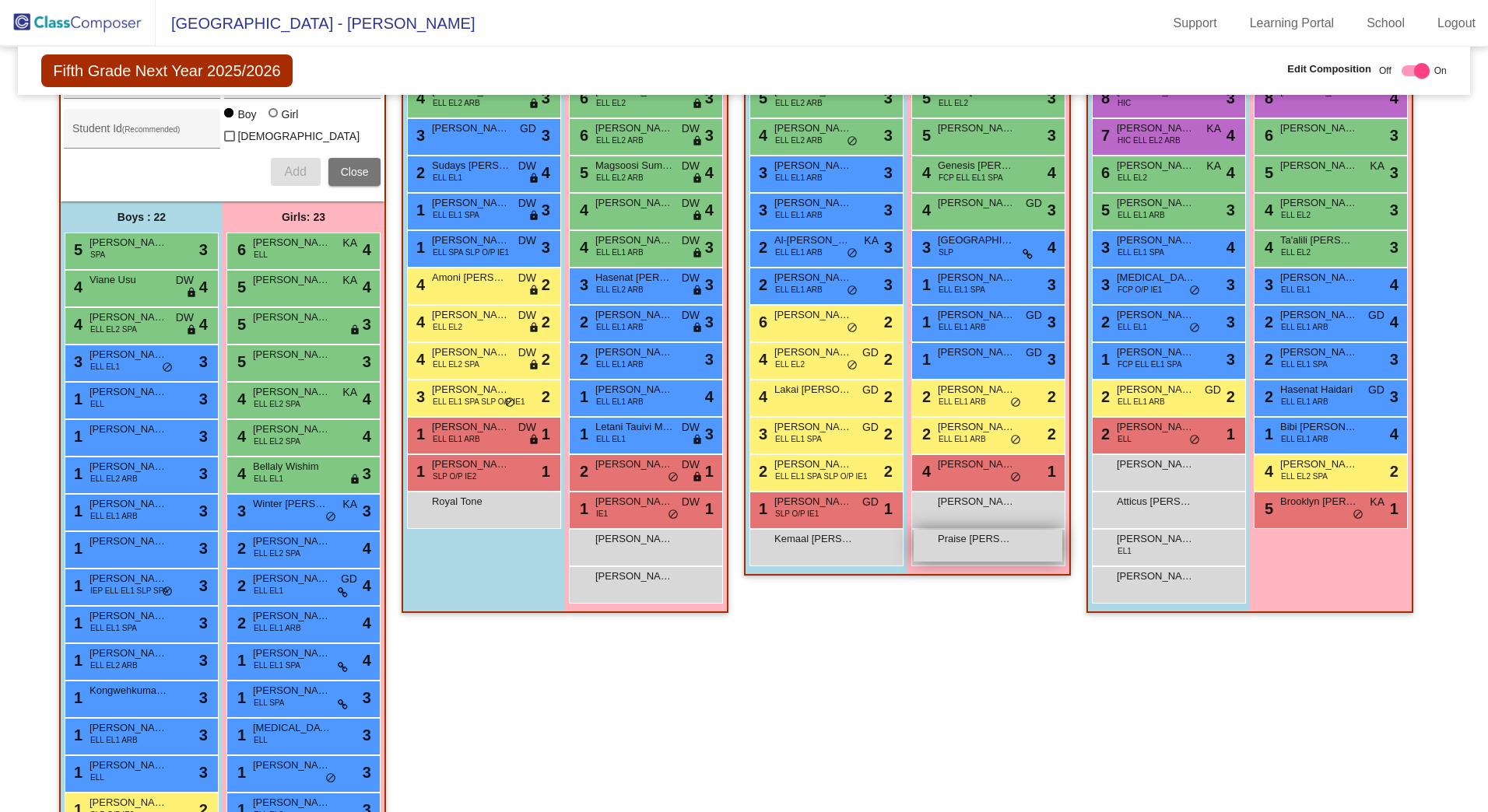
click at [961, 551] on div "Praise [PERSON_NAME] lock do_not_disturb_alt" at bounding box center [988, 546] width 149 height 32
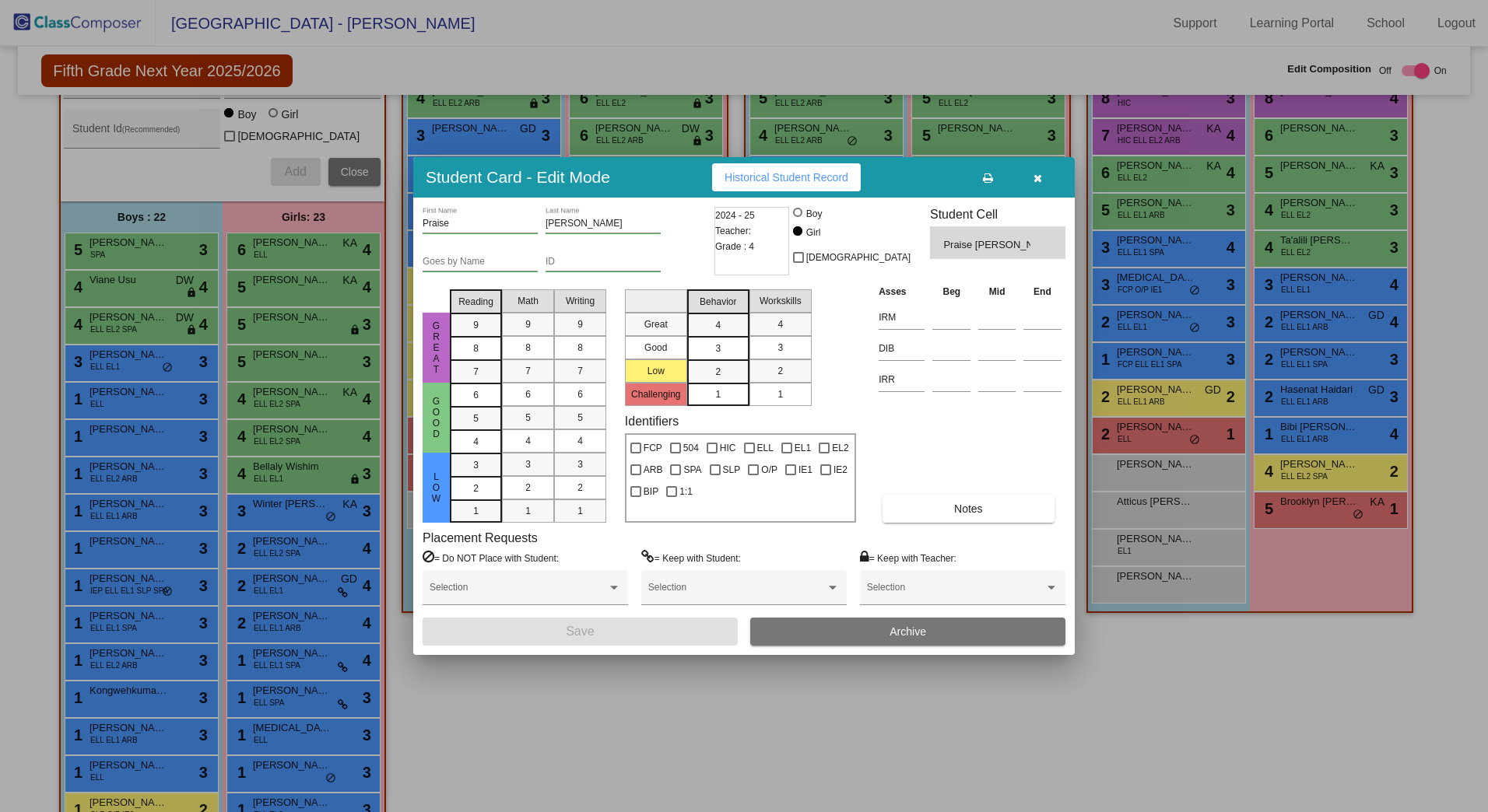
click at [883, 631] on button "Archive" at bounding box center [908, 631] width 315 height 28
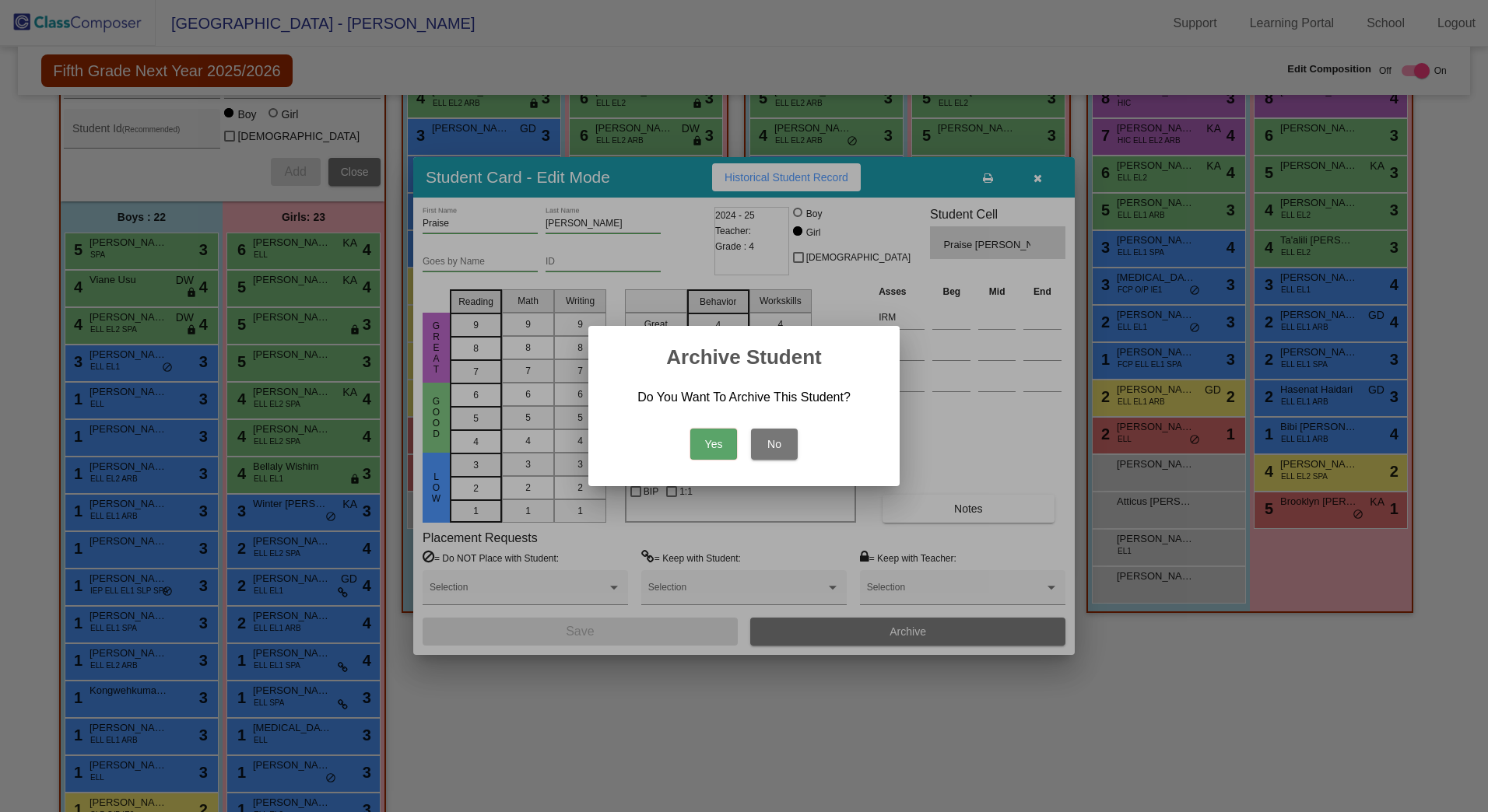
click at [712, 449] on button "Yes" at bounding box center [714, 444] width 46 height 31
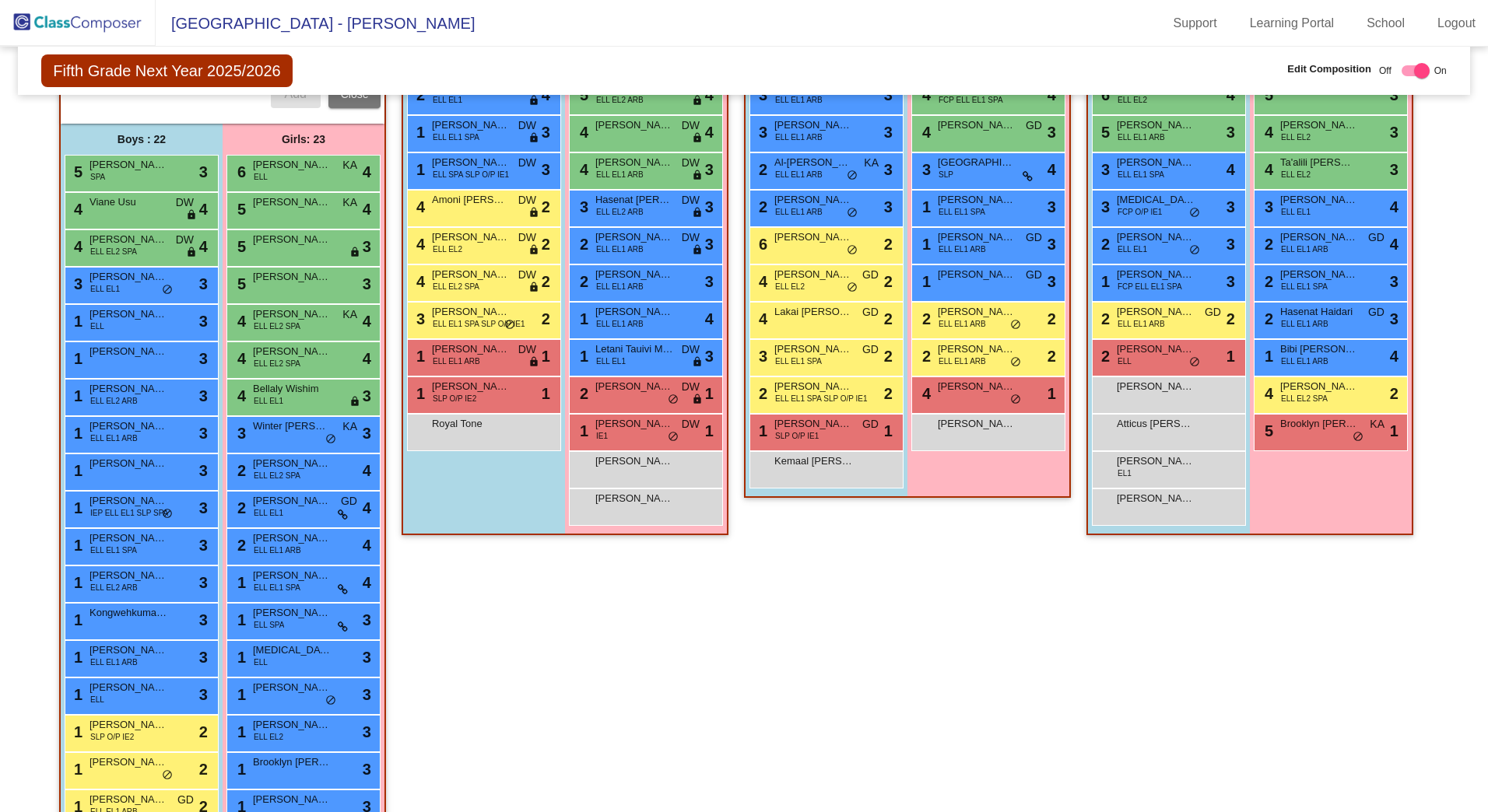
scroll to position [772, 0]
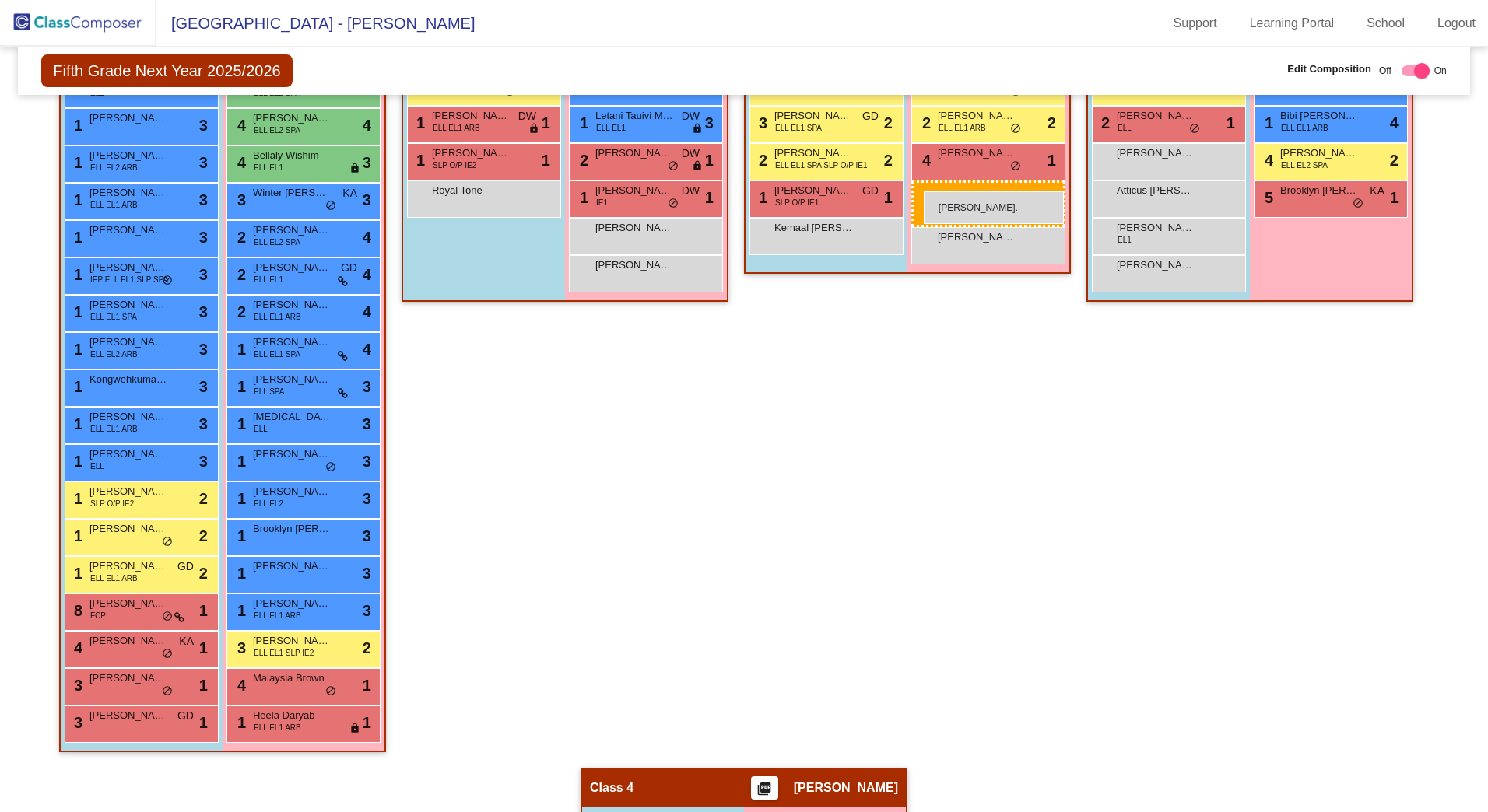
drag, startPoint x: 270, startPoint y: 760, endPoint x: 924, endPoint y: 192, distance: 866.2
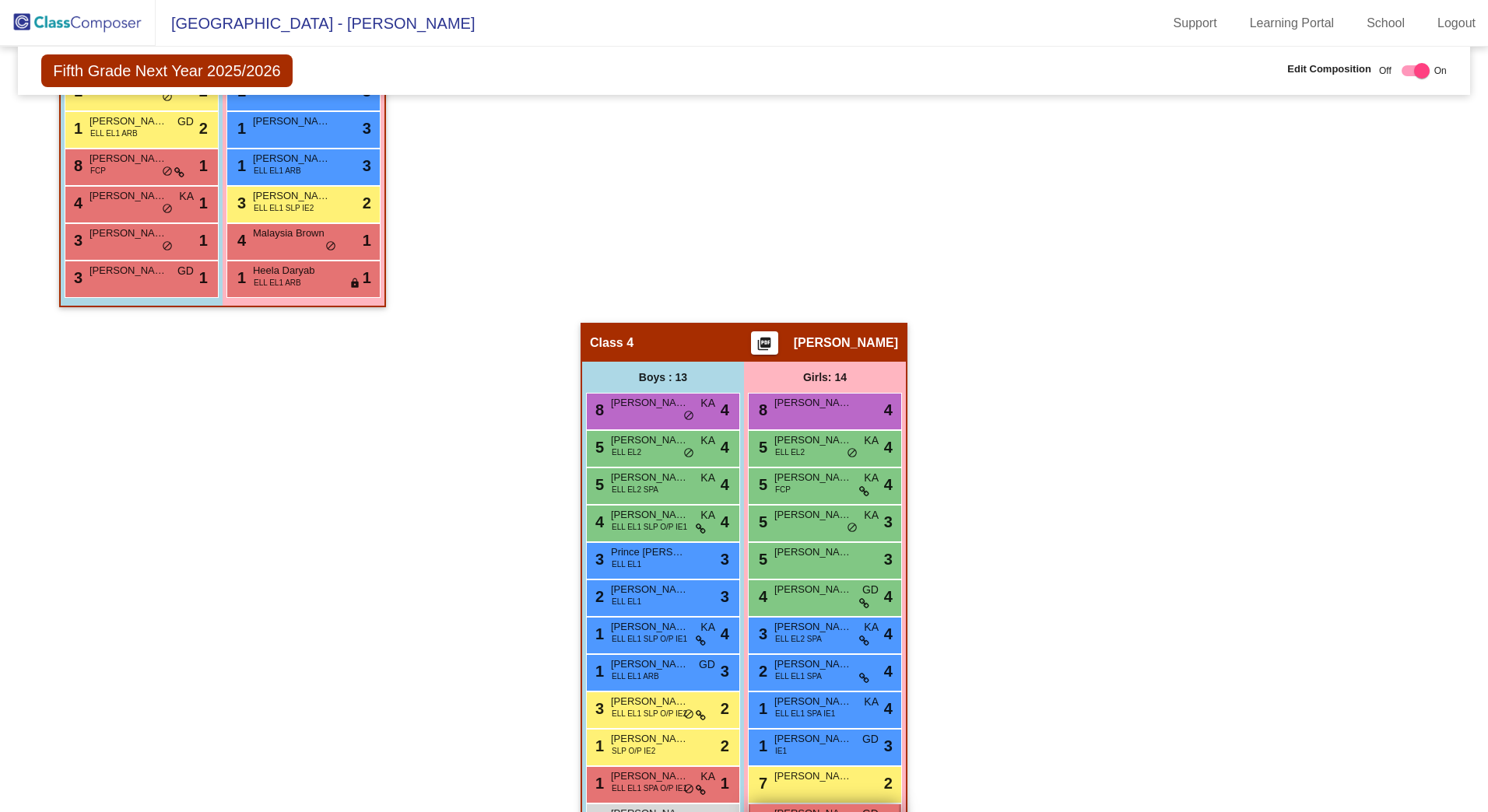
scroll to position [1342, 0]
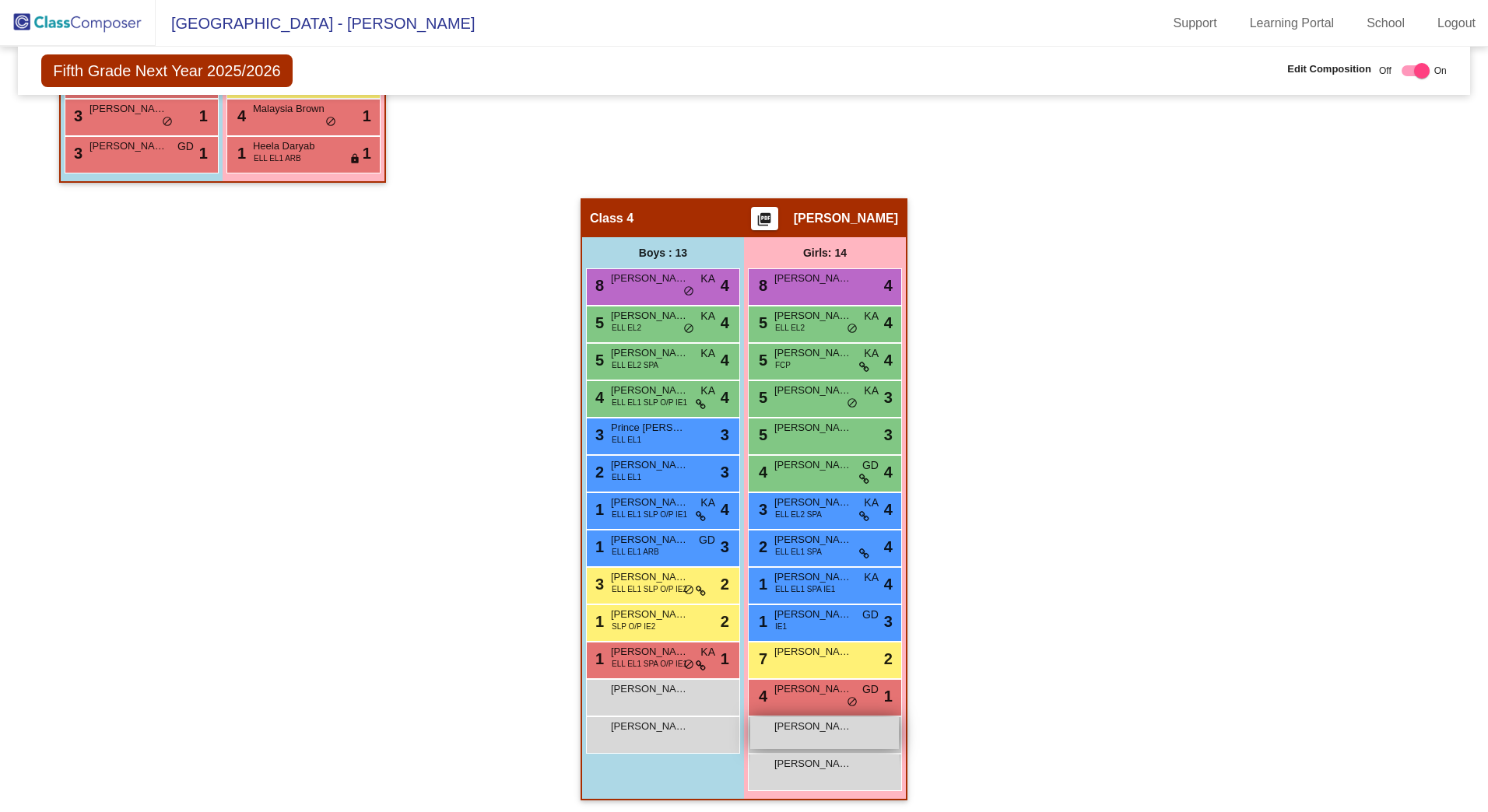
click at [804, 718] on div "[PERSON_NAME] lock do_not_disturb_alt" at bounding box center [825, 734] width 149 height 32
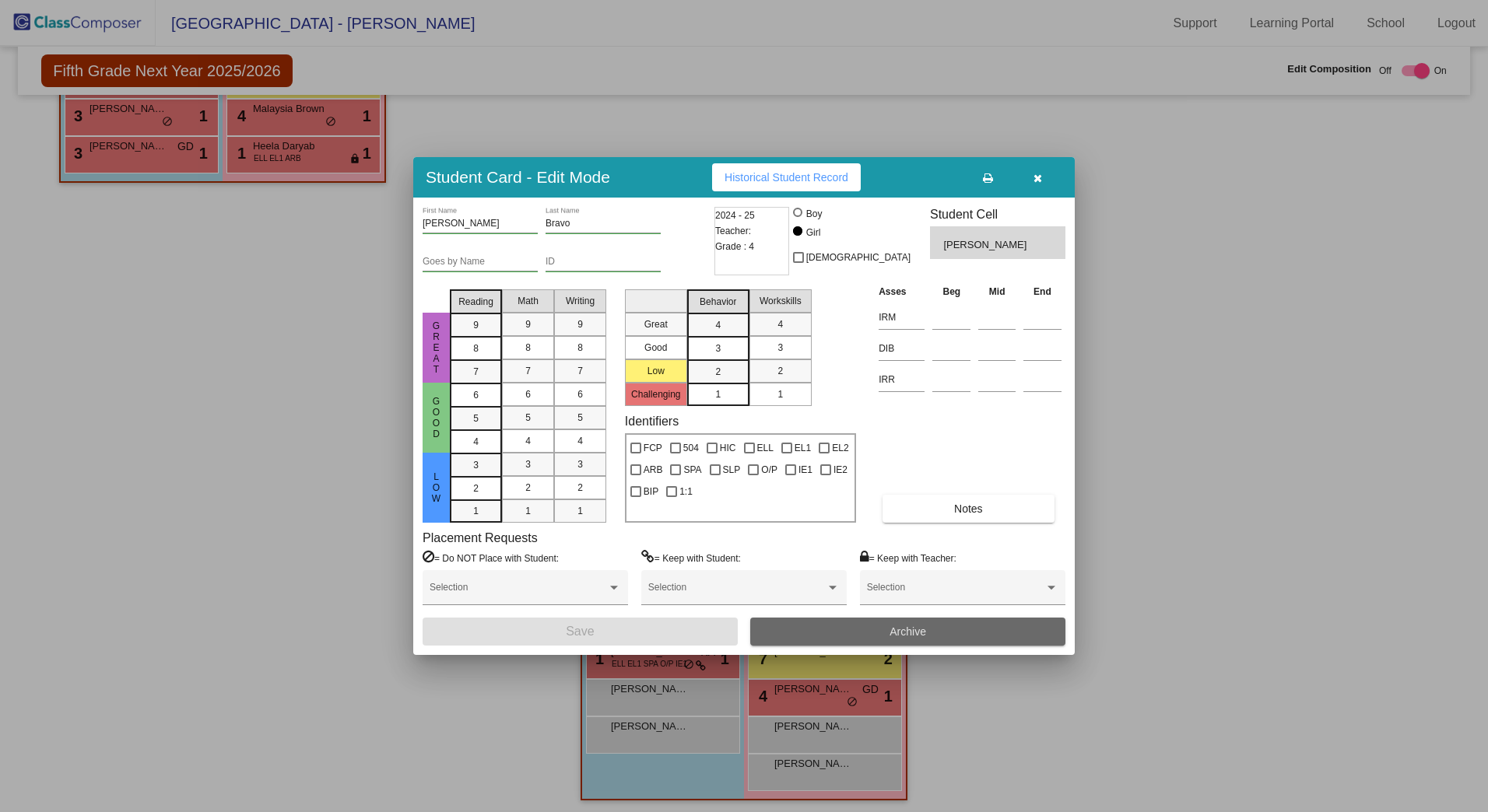
click at [948, 632] on button "Archive" at bounding box center [908, 631] width 315 height 28
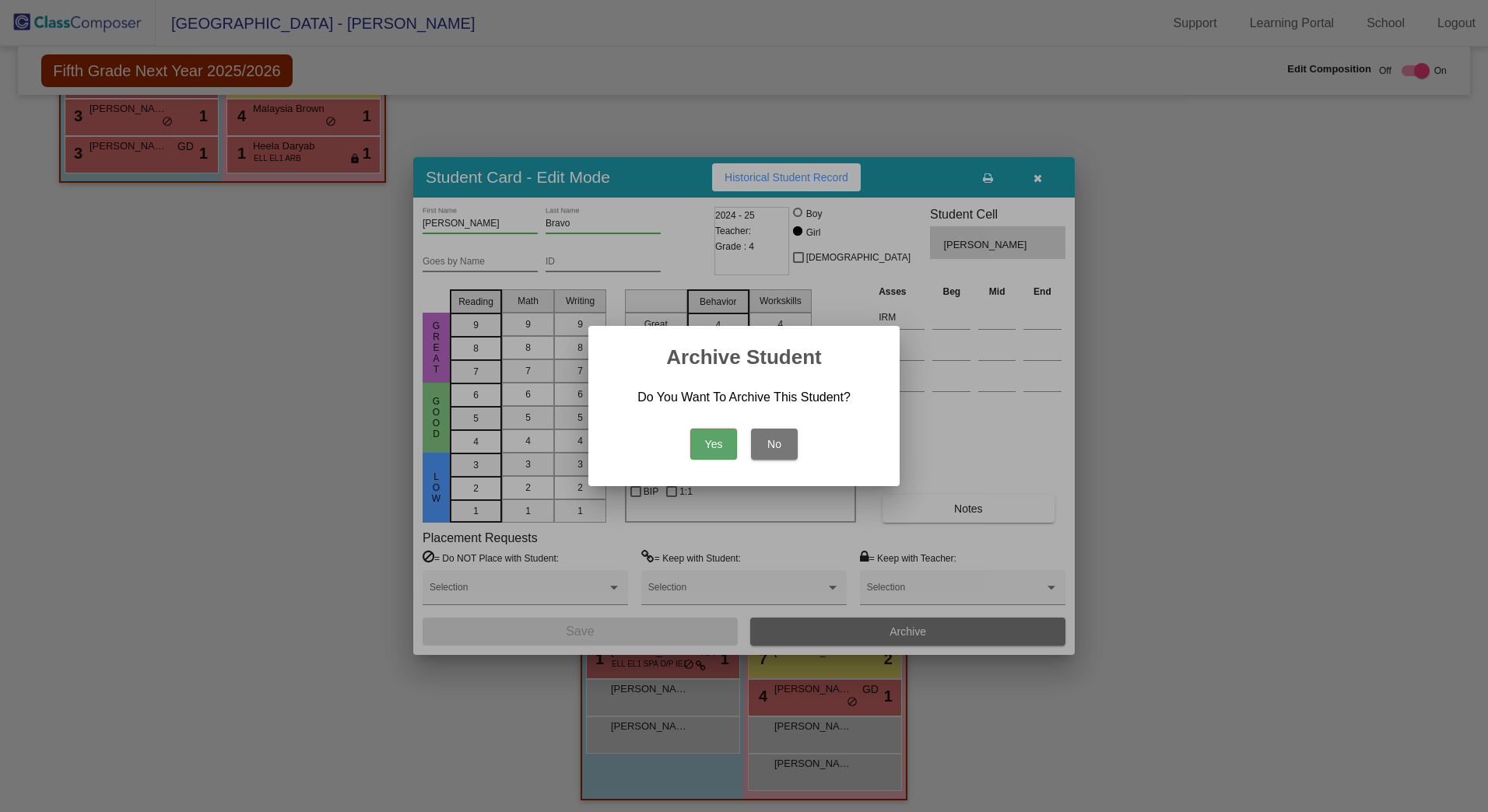
click at [719, 448] on button "Yes" at bounding box center [714, 444] width 46 height 31
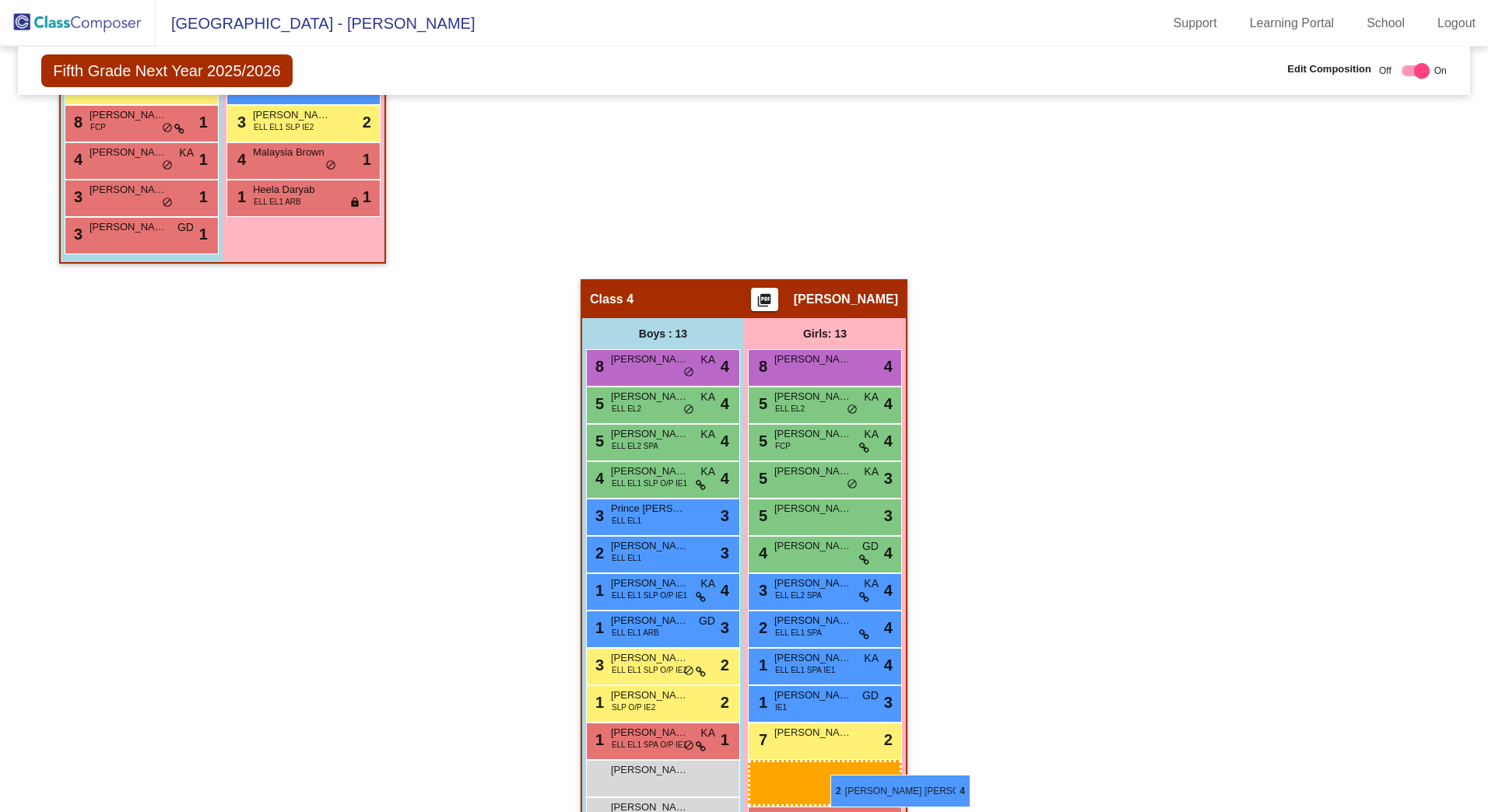
scroll to position [1268, 0]
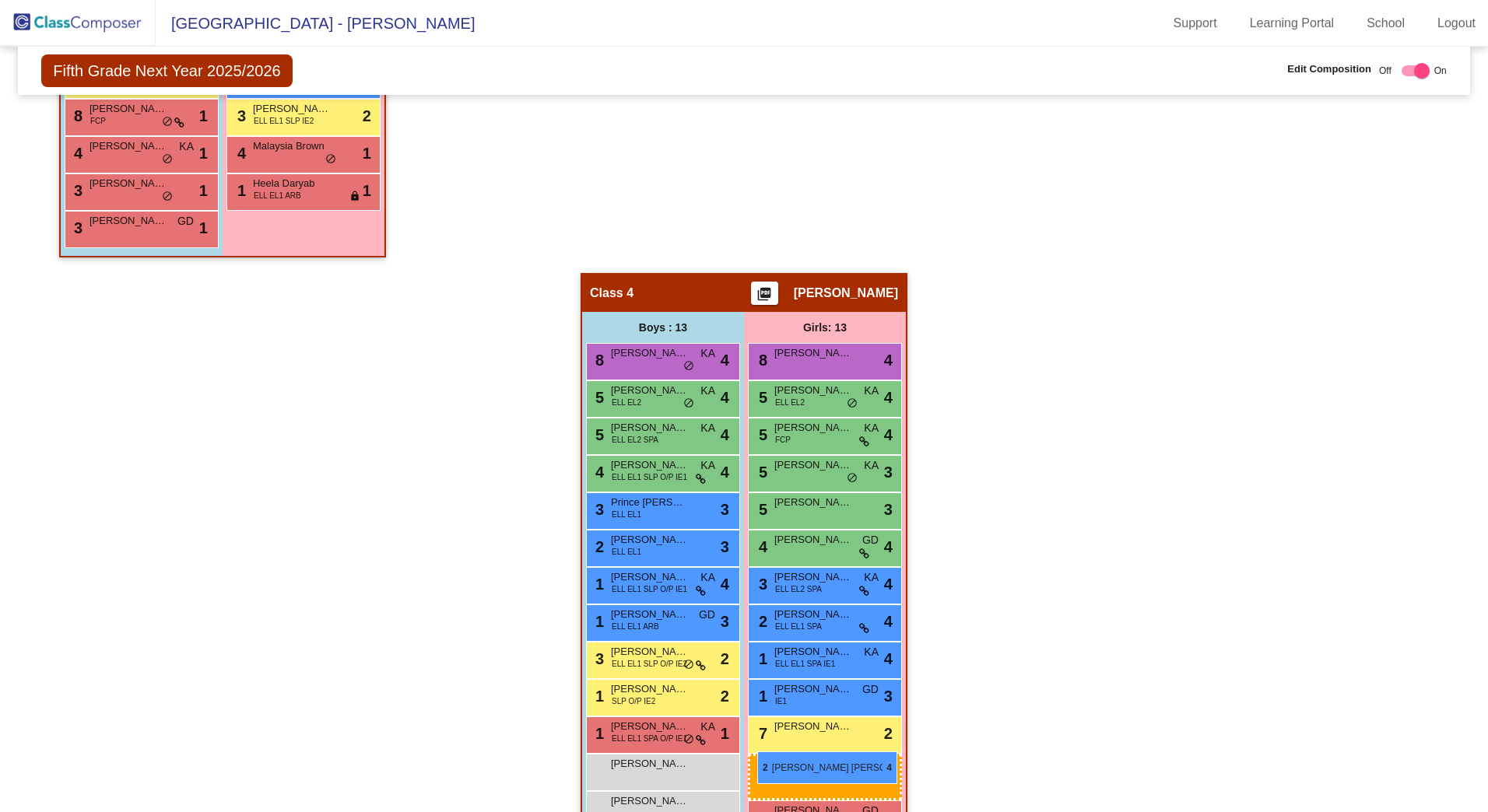
drag, startPoint x: 247, startPoint y: 250, endPoint x: 758, endPoint y: 751, distance: 715.6
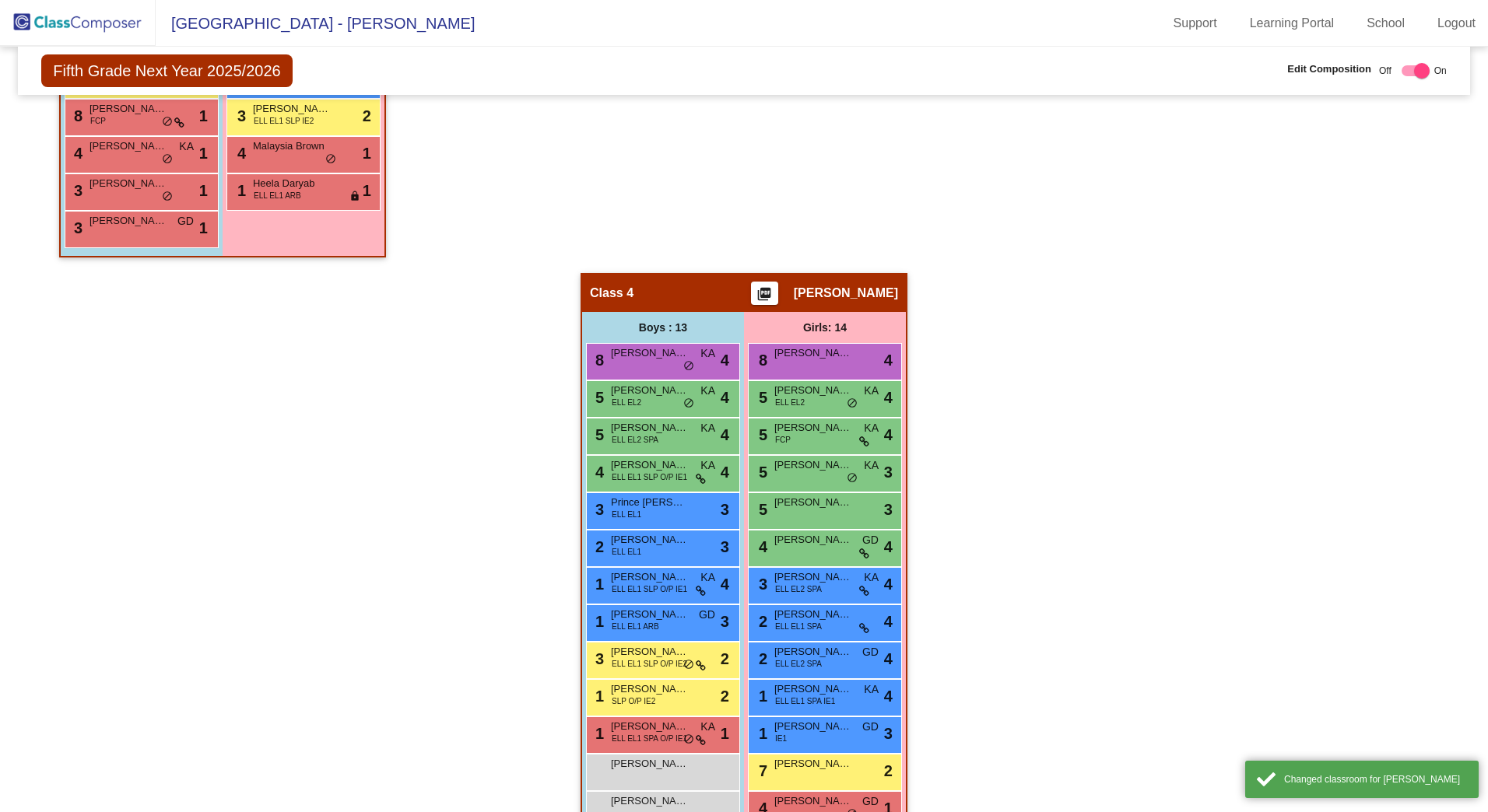
drag, startPoint x: 1022, startPoint y: 666, endPoint x: 1015, endPoint y: 660, distance: 9.2
click at [1023, 666] on div "Hallway - Hallway Class picture_as_pdf Add Student First Name Last Name Student…" at bounding box center [744, 30] width 1429 height 1724
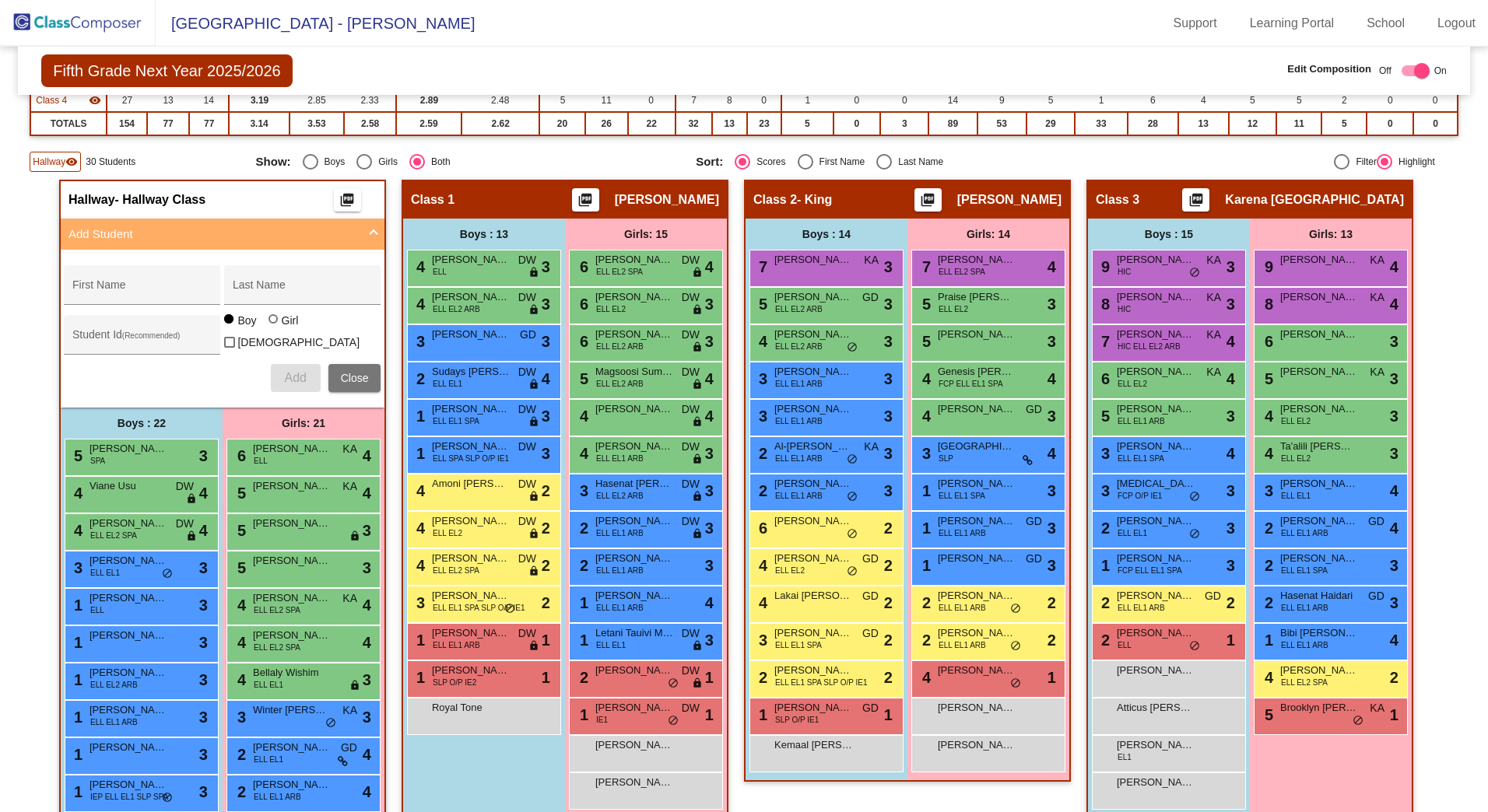
scroll to position [23, 0]
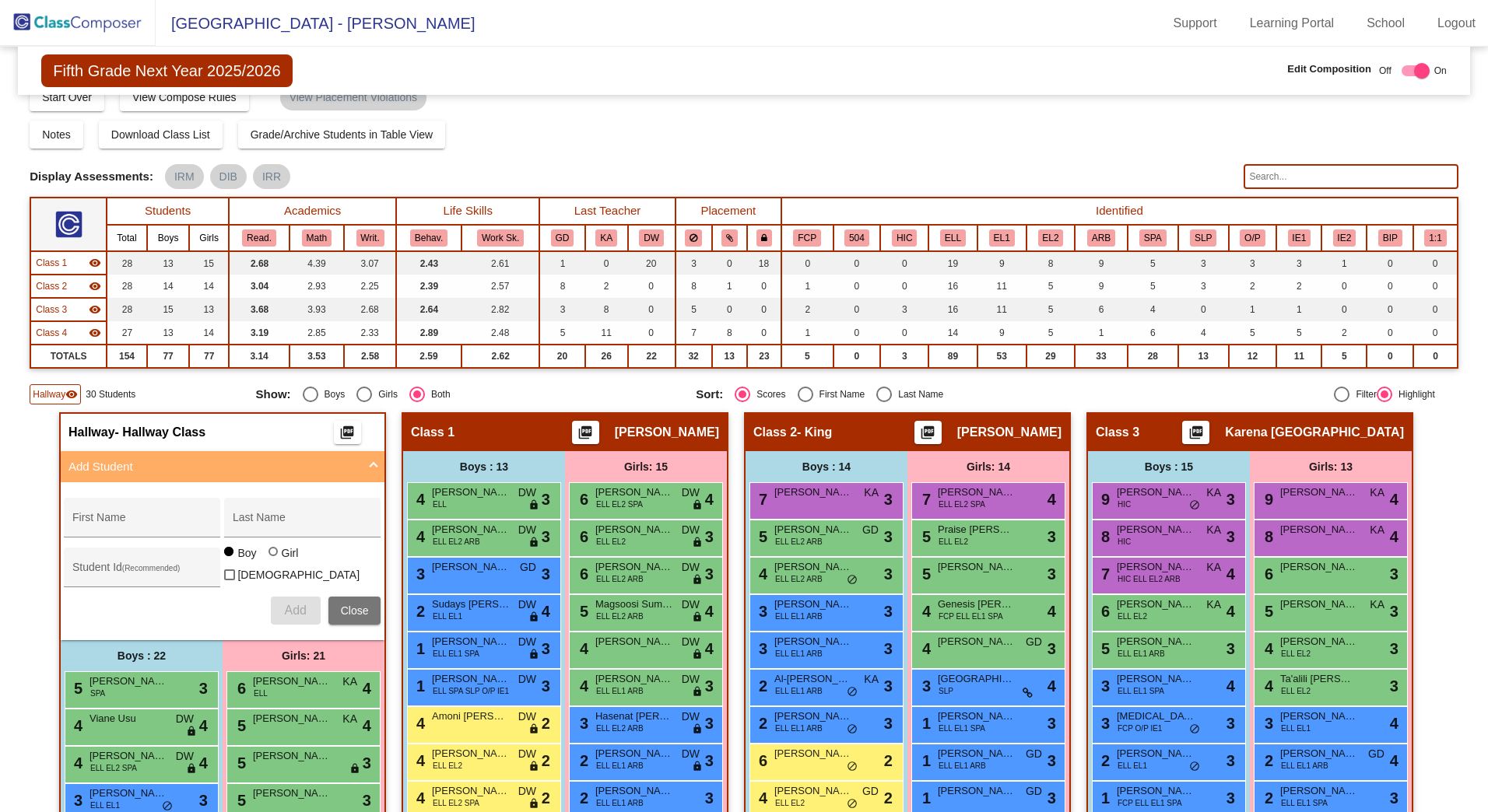
click at [52, 392] on span "Hallway" at bounding box center [49, 394] width 33 height 14
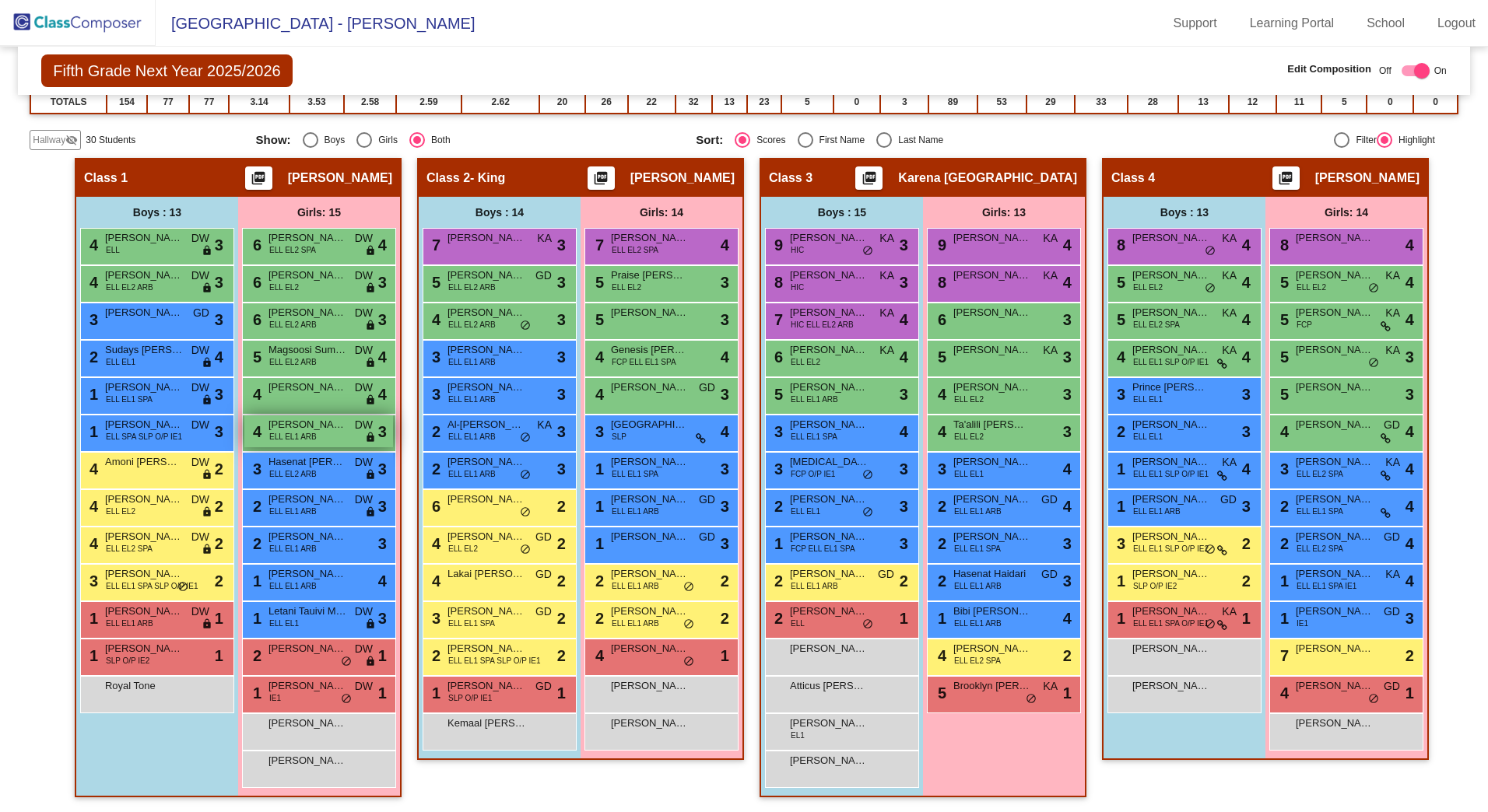
scroll to position [278, 0]
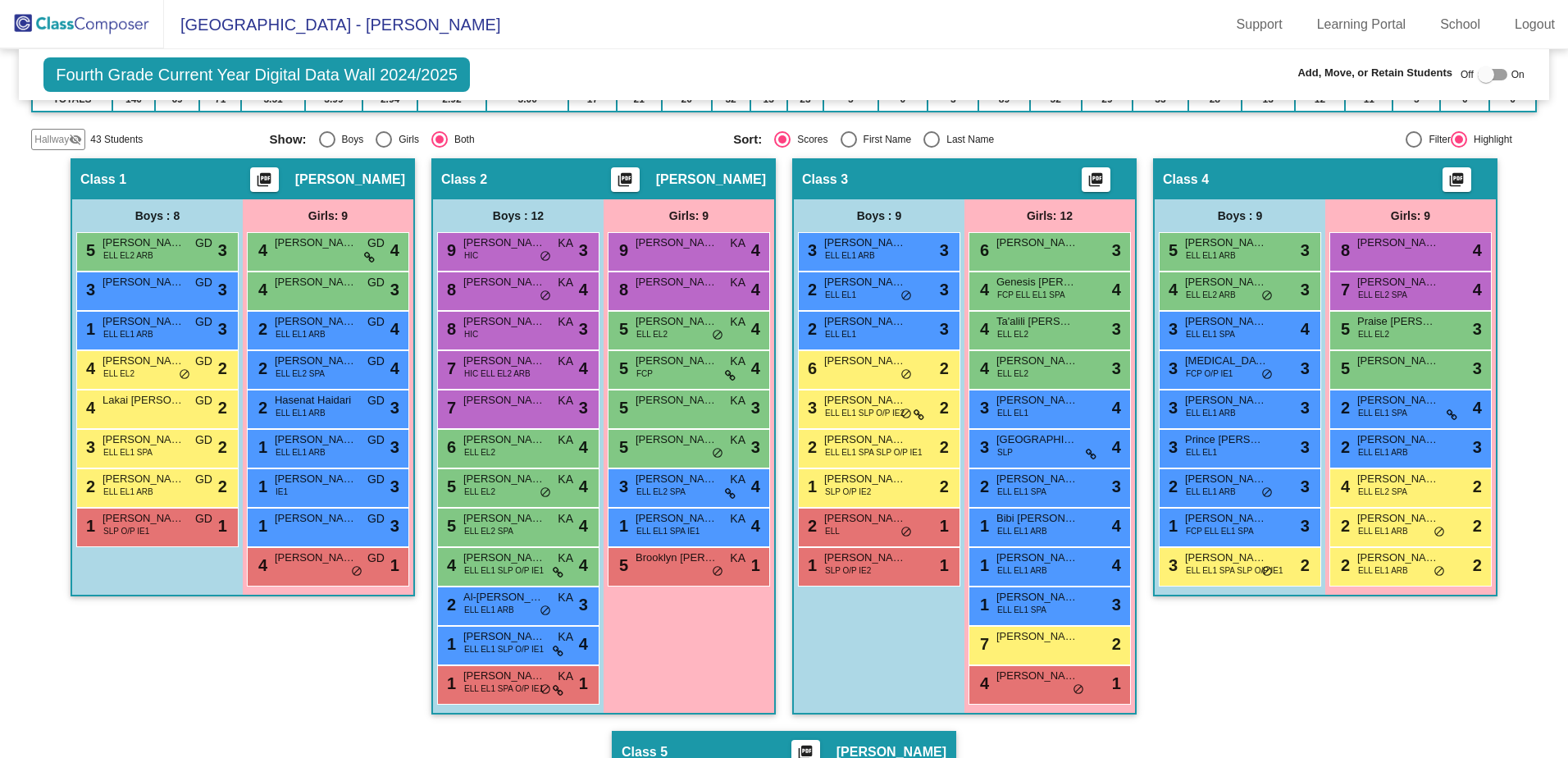
scroll to position [246, 0]
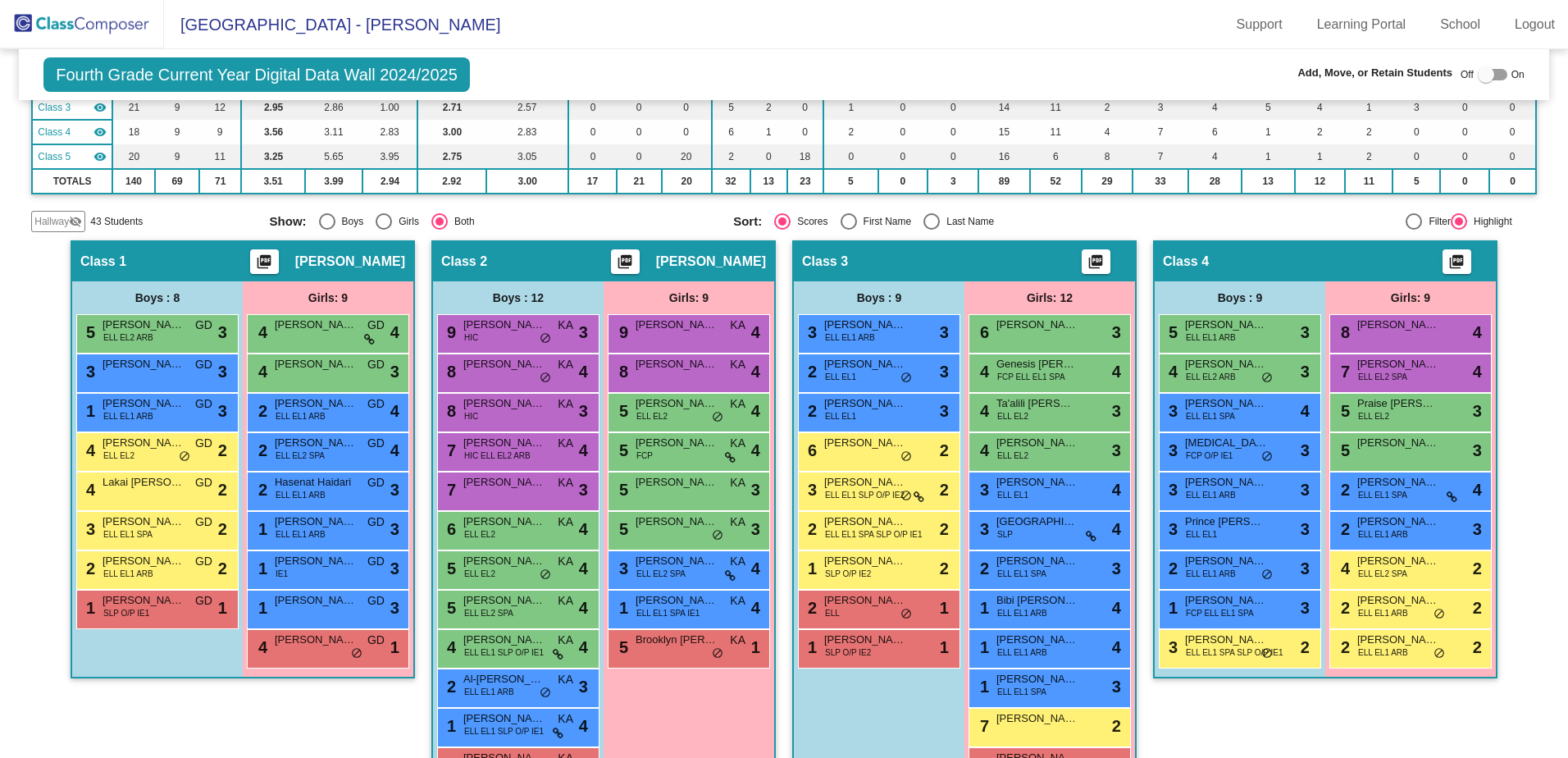
click at [25, 330] on mat-sidenav-content "Fourth Grade Current Year Digital Data Wall 2024/2025 Add, Move, or Retain Stud…" at bounding box center [784, 403] width 1568 height 708
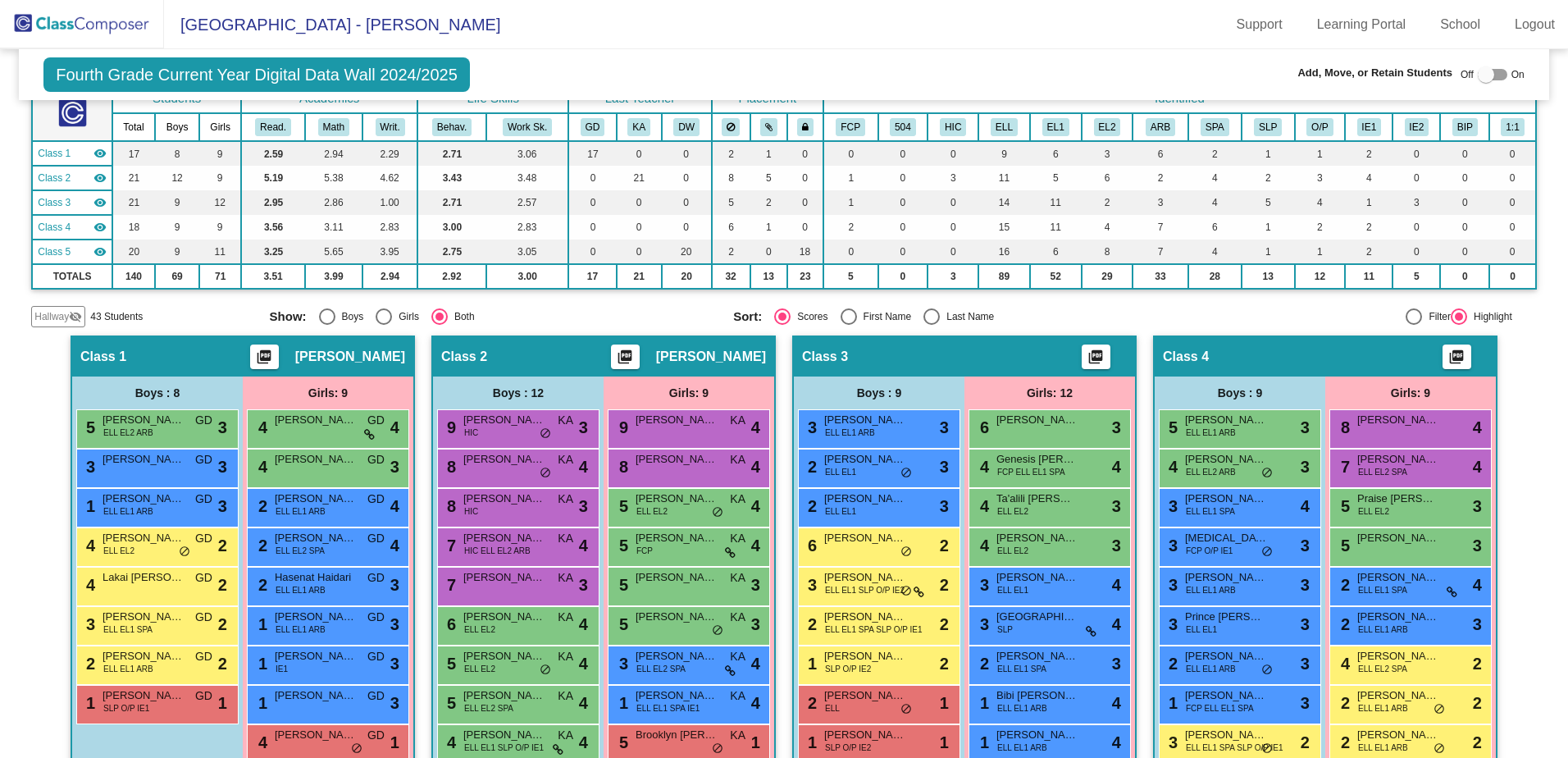
scroll to position [0, 0]
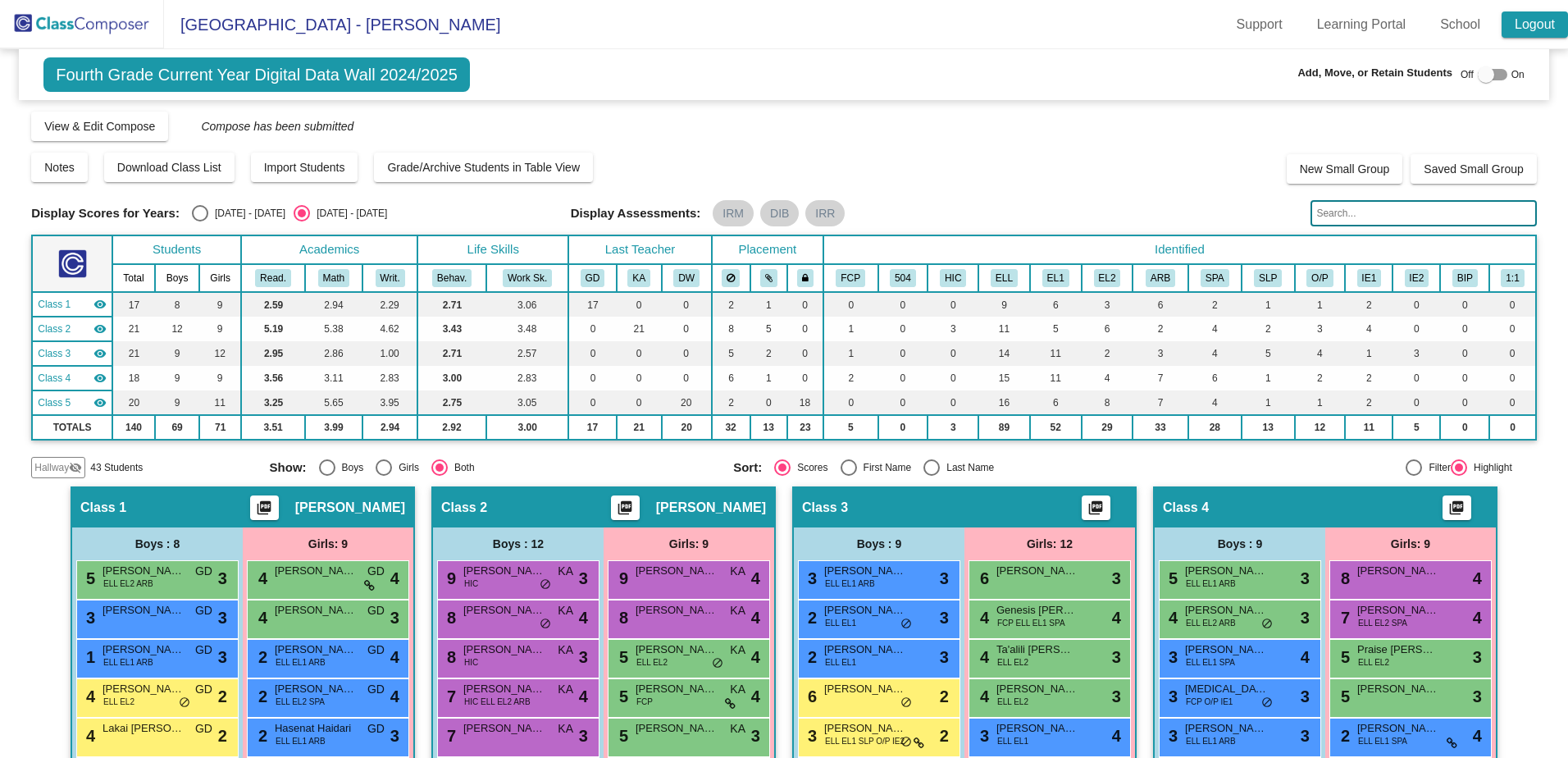
click at [1524, 31] on link "Logout" at bounding box center [1535, 24] width 67 height 26
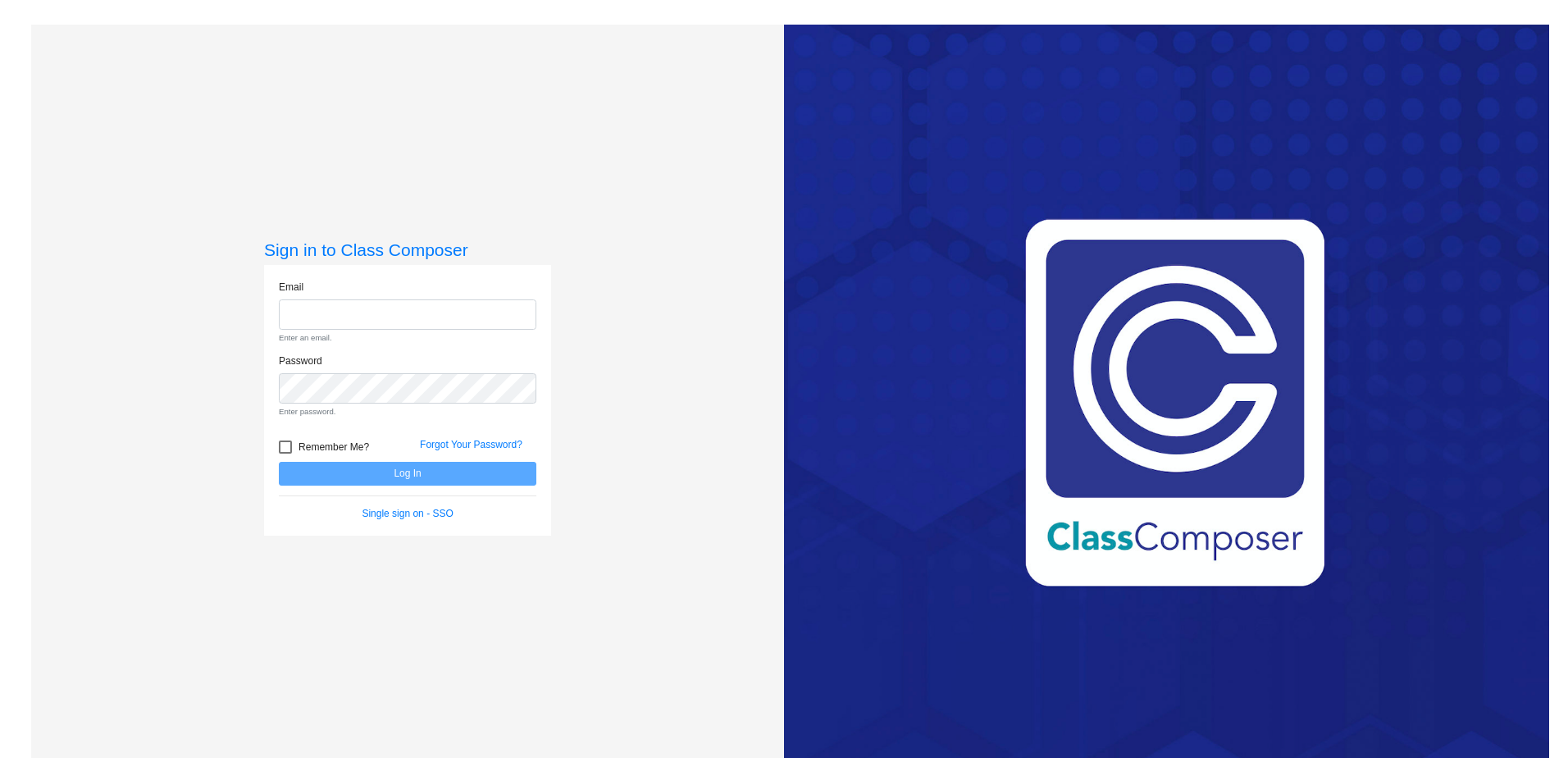
click at [414, 330] on div "Email Enter an email." at bounding box center [408, 316] width 282 height 74
click at [418, 320] on input "email" at bounding box center [407, 314] width 257 height 30
type input "[EMAIL_ADDRESS][DOMAIN_NAME]"
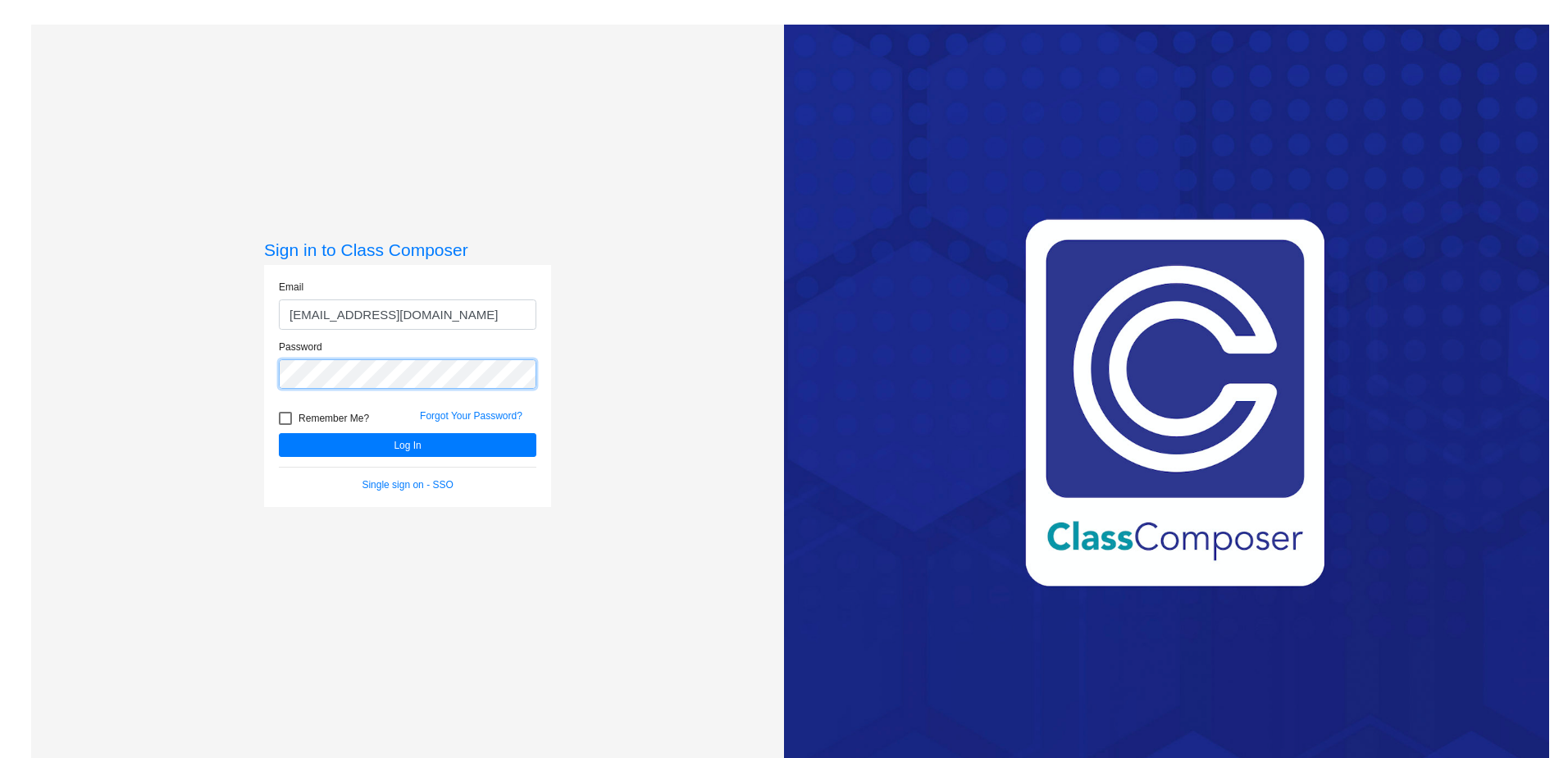
click at [279, 433] on button "Log In" at bounding box center [407, 445] width 257 height 24
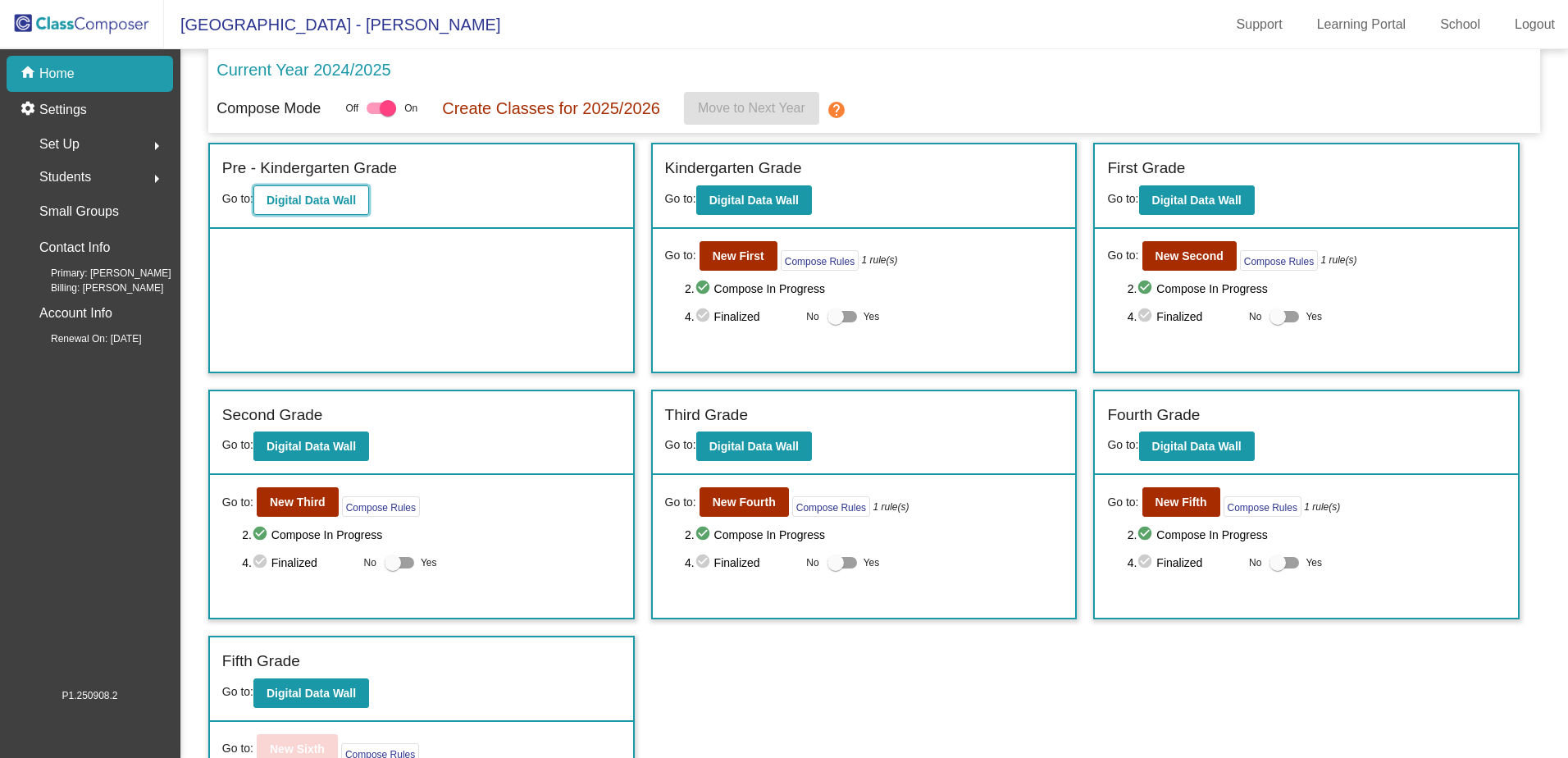
click at [309, 210] on button "Digital Data Wall" at bounding box center [311, 199] width 116 height 29
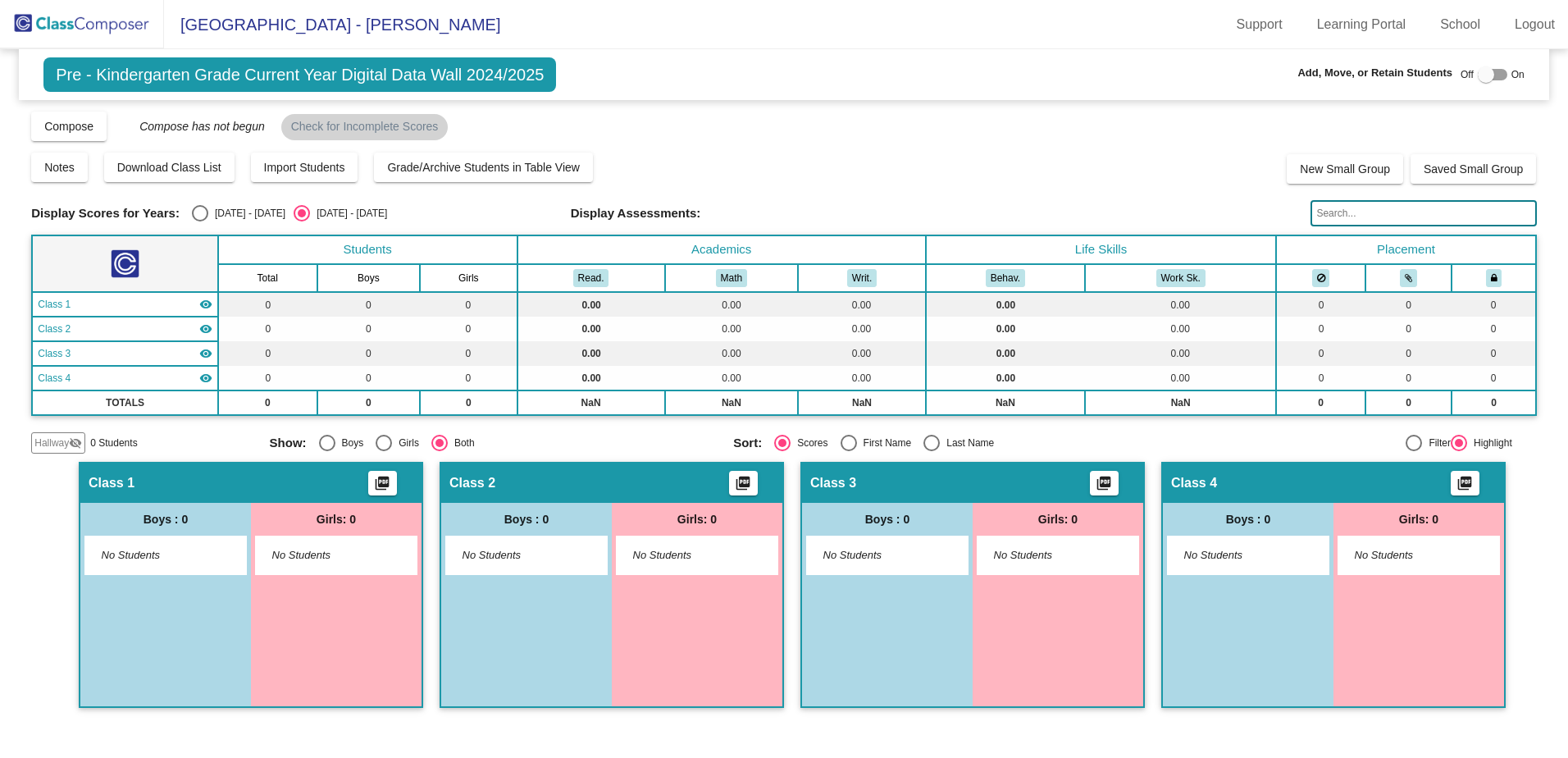
click at [199, 303] on mat-icon "visibility" at bounding box center [206, 304] width 13 height 13
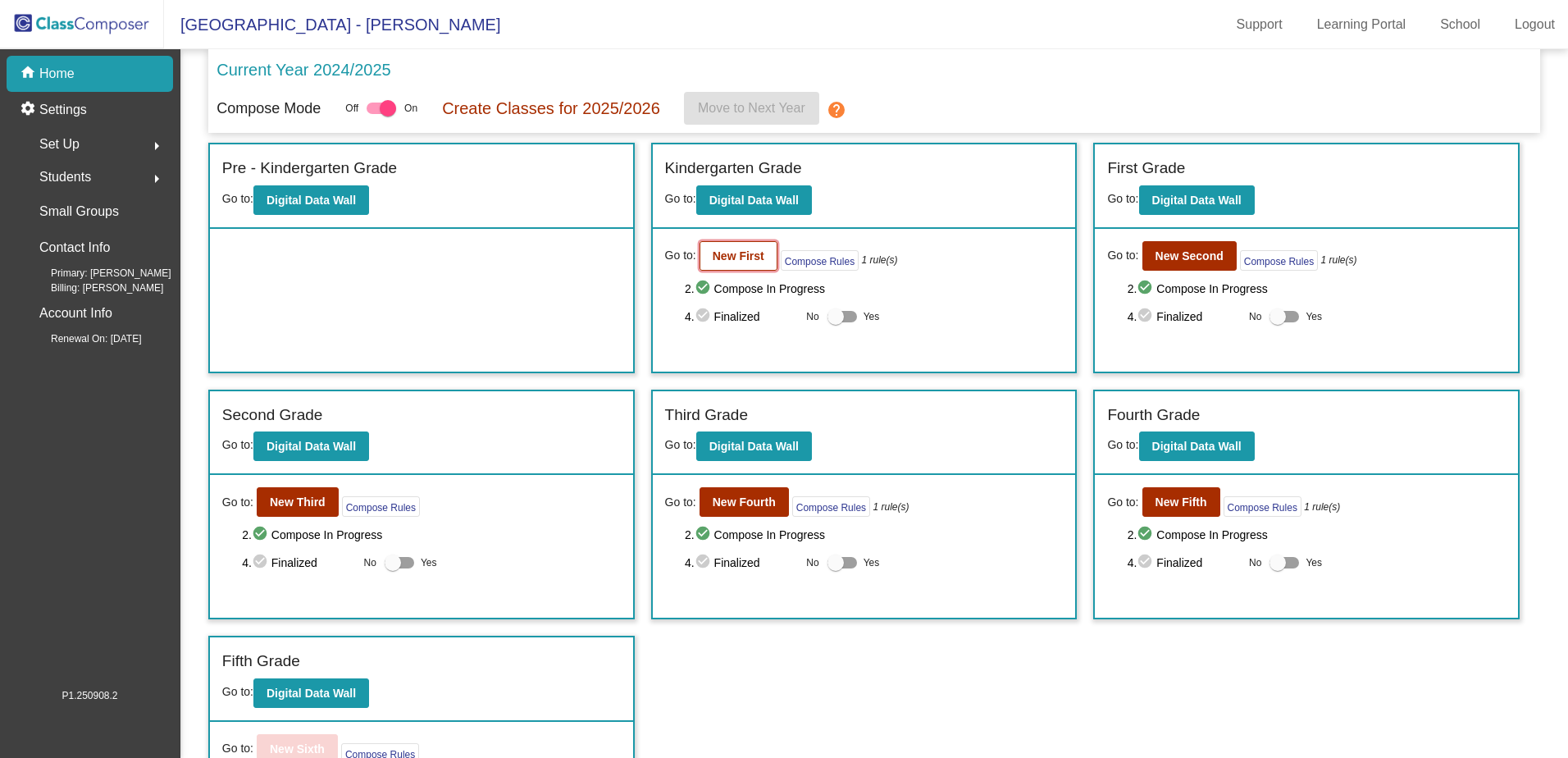
click at [747, 258] on b "New First" at bounding box center [739, 255] width 52 height 13
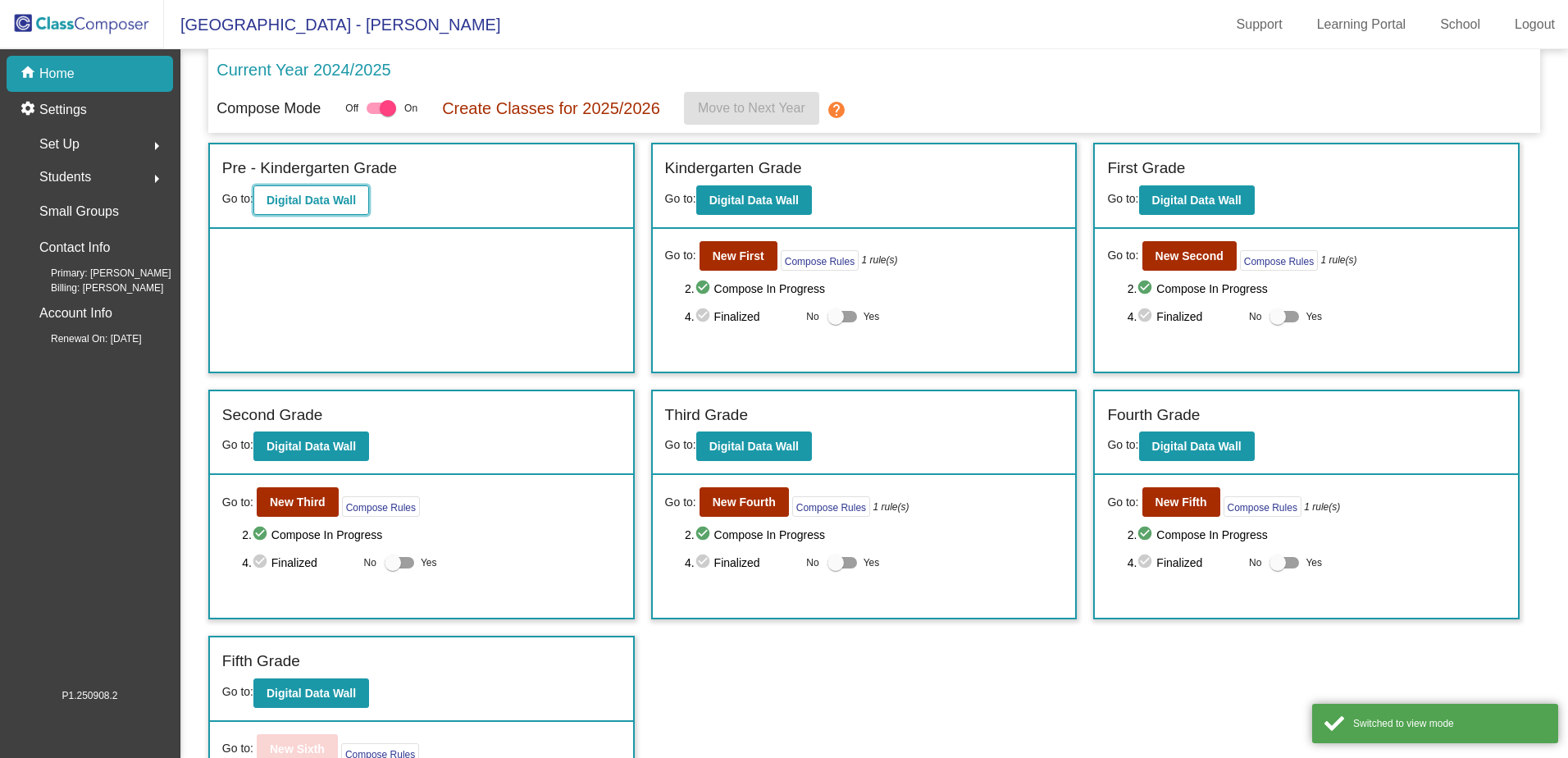
click at [314, 199] on b "Digital Data Wall" at bounding box center [311, 200] width 89 height 13
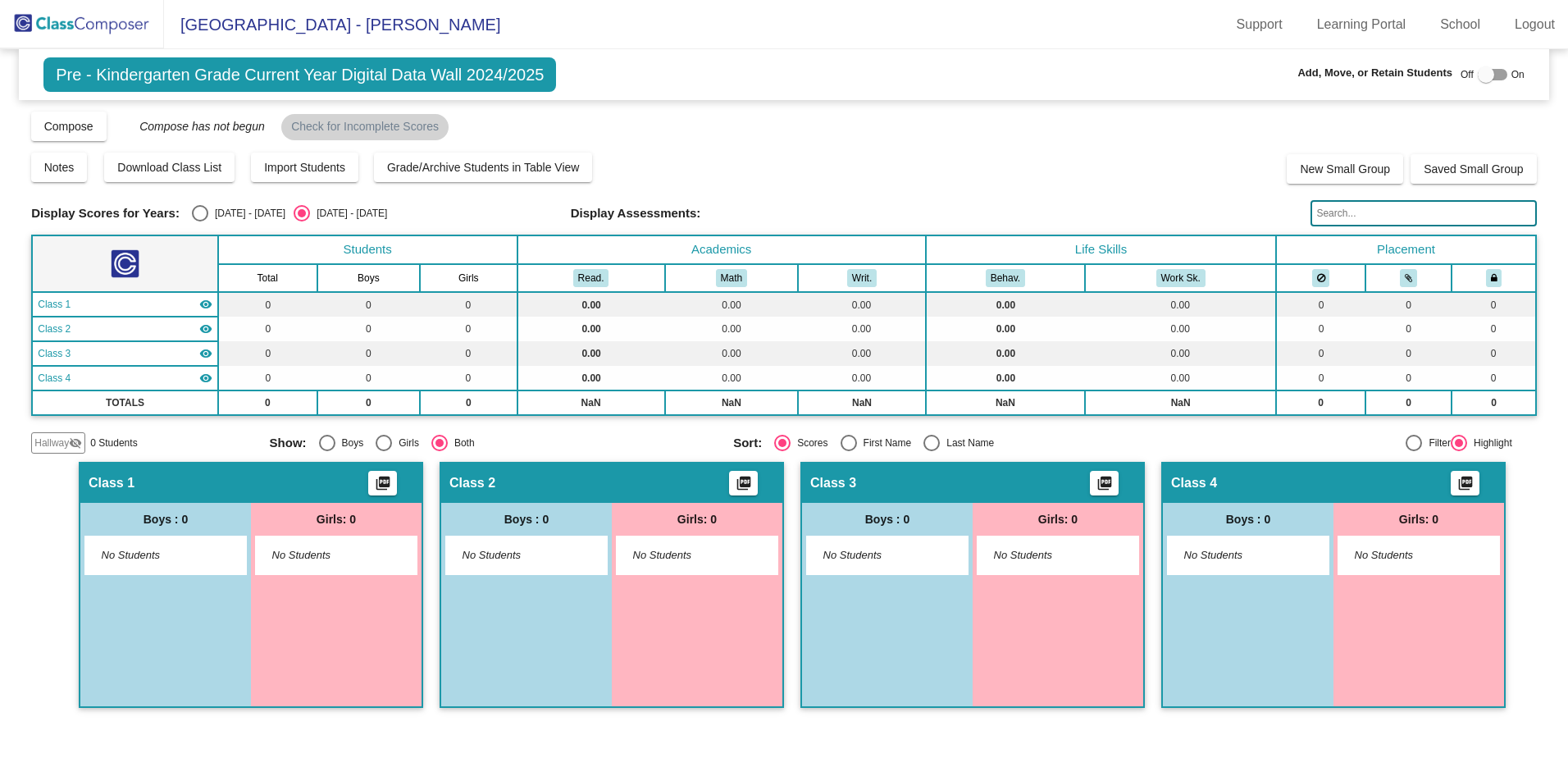
click at [398, 484] on div "Class 1 picture_as_pdf" at bounding box center [250, 483] width 341 height 39
click at [392, 482] on mat-icon "picture_as_pdf" at bounding box center [382, 487] width 20 height 23
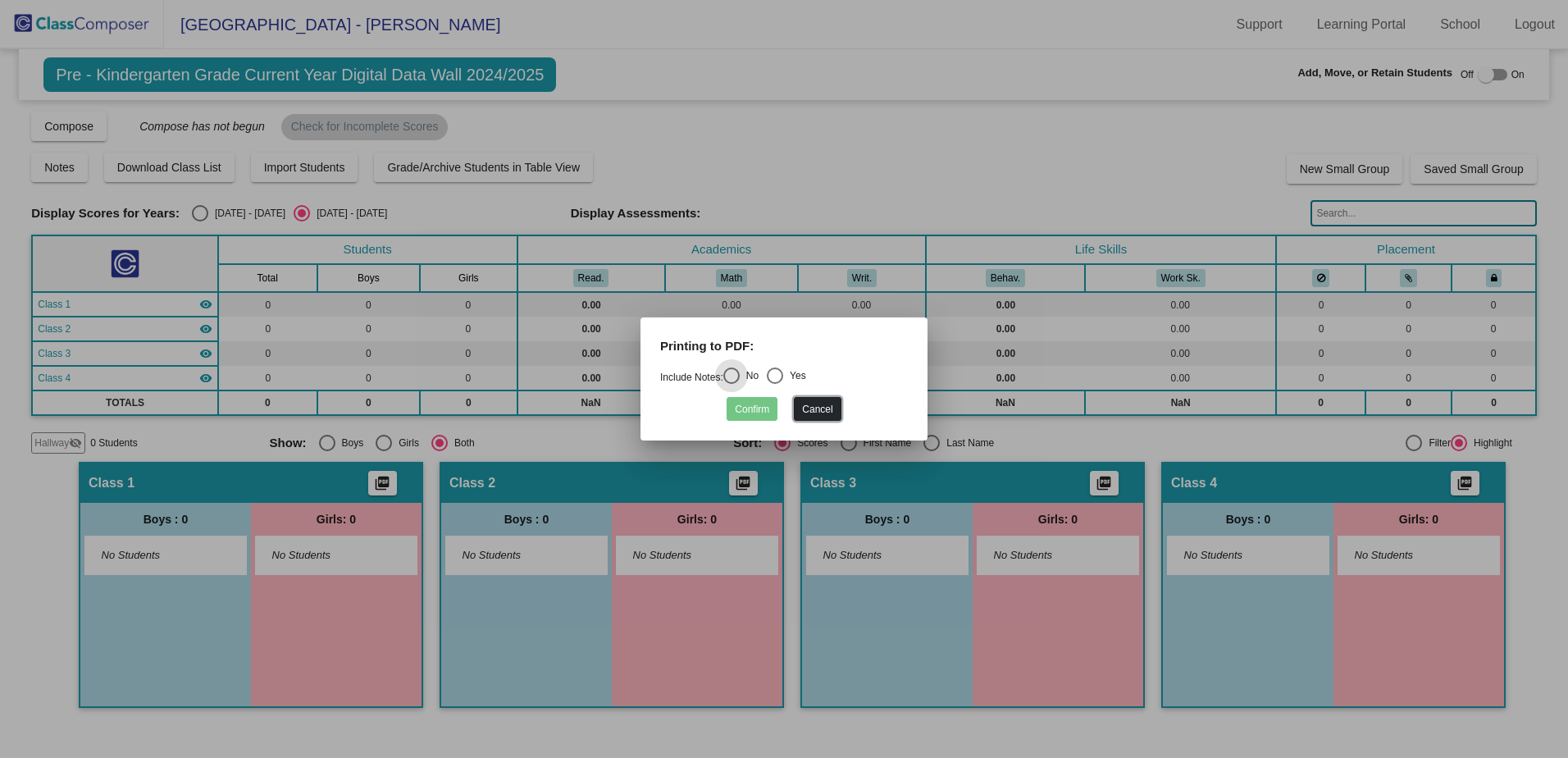
click at [820, 402] on button "Cancel" at bounding box center [817, 408] width 47 height 24
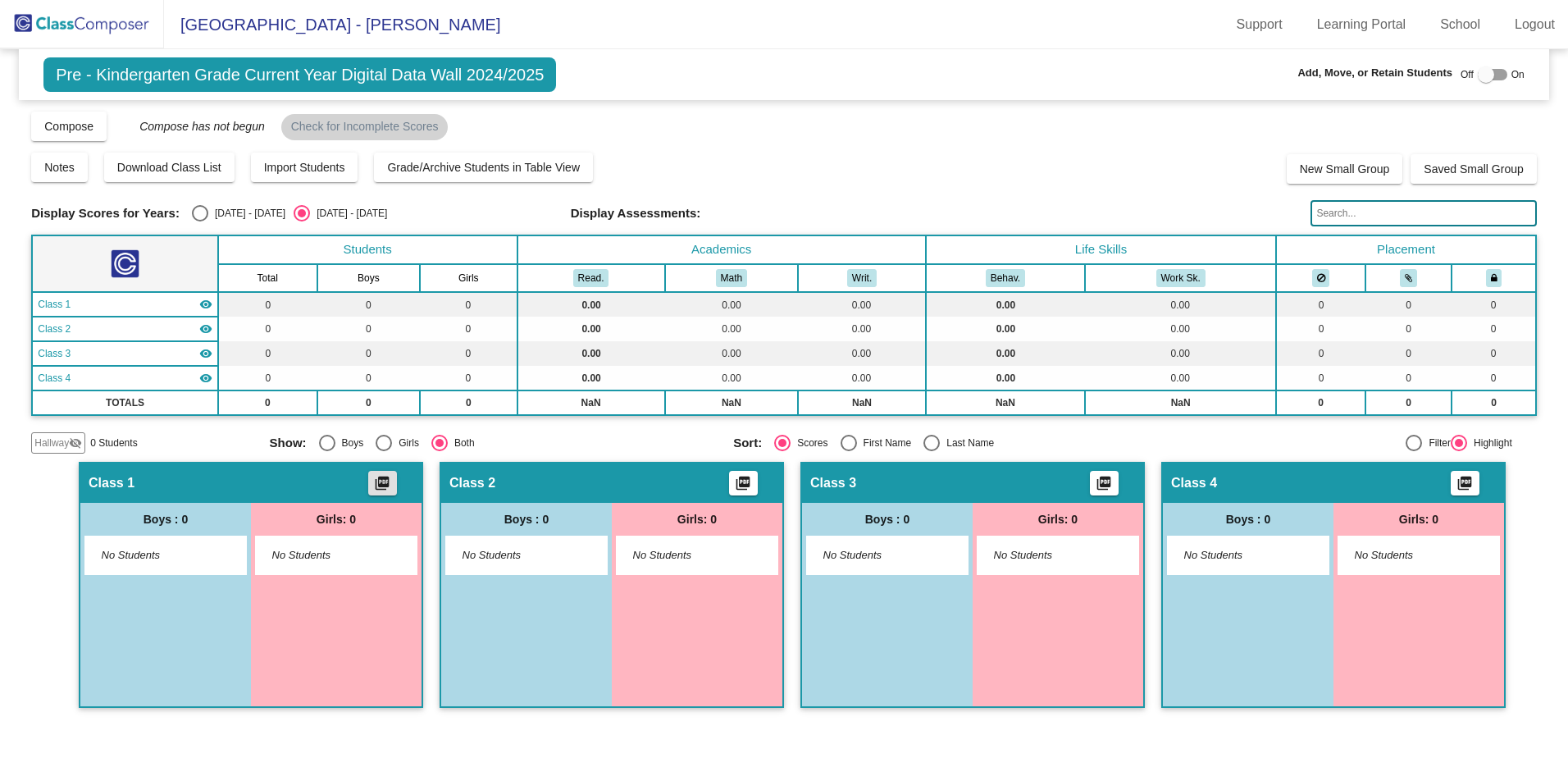
click at [268, 487] on div "Class 1 picture_as_pdf" at bounding box center [250, 483] width 341 height 39
drag, startPoint x: 268, startPoint y: 487, endPoint x: 206, endPoint y: 485, distance: 62.0
click at [206, 485] on div "Class 1 picture_as_pdf" at bounding box center [250, 483] width 341 height 39
click at [95, 118] on button "Compose" at bounding box center [69, 125] width 76 height 29
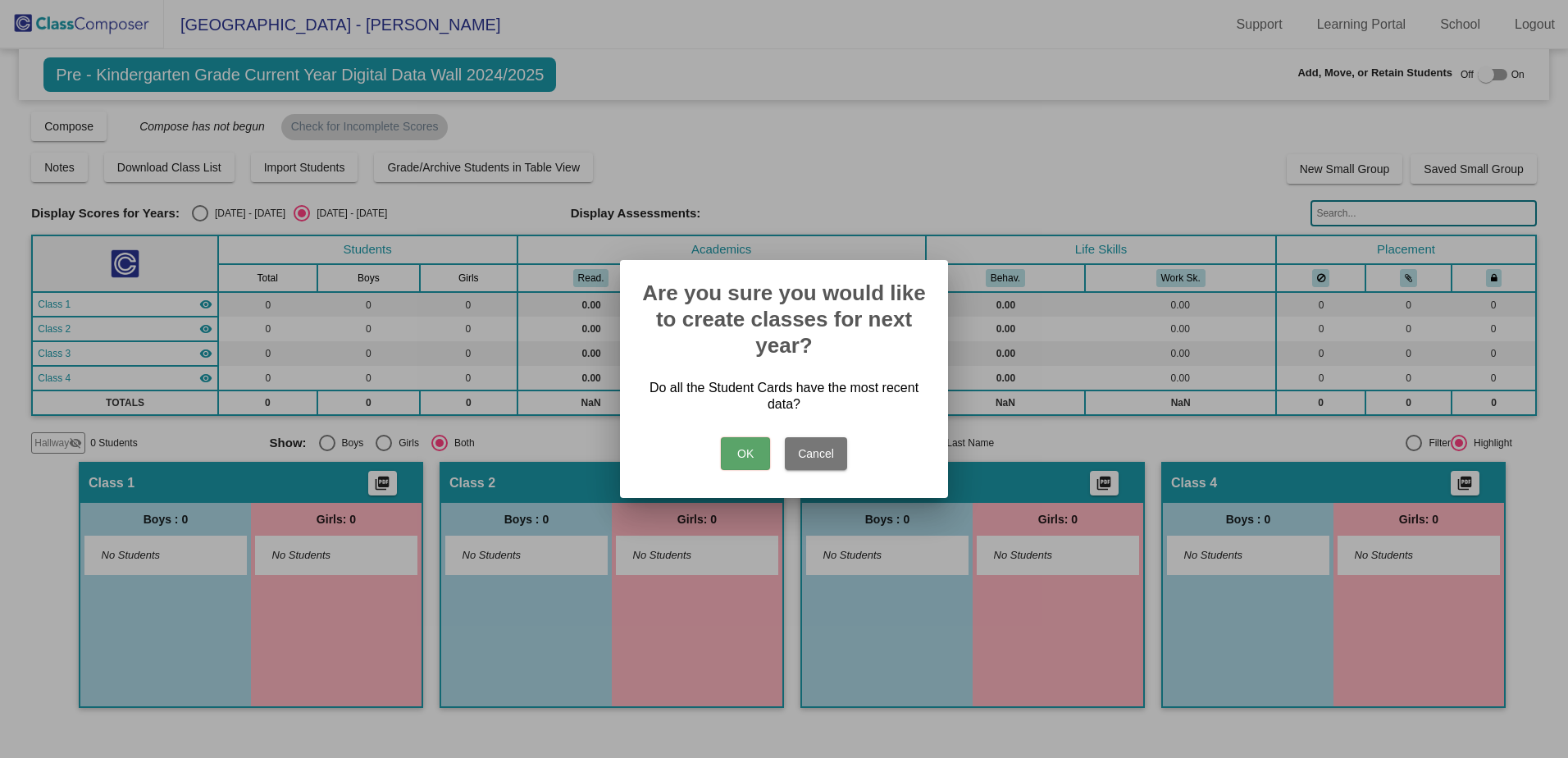
click at [826, 450] on button "Cancel" at bounding box center [816, 453] width 62 height 33
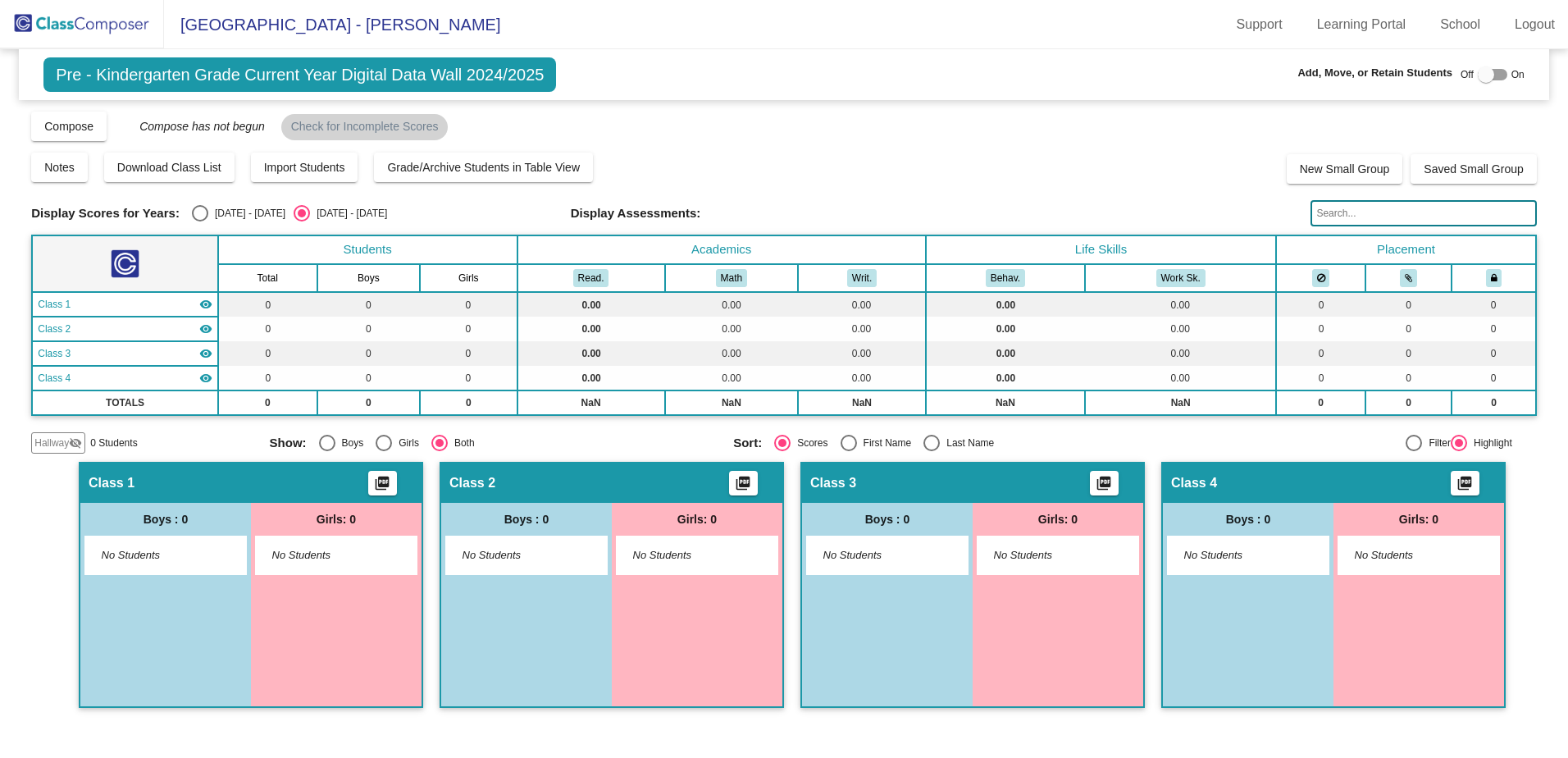
click at [323, 449] on div "Select an option" at bounding box center [327, 443] width 16 height 16
click at [327, 451] on input "Boys" at bounding box center [327, 451] width 1 height 1
radio input "true"
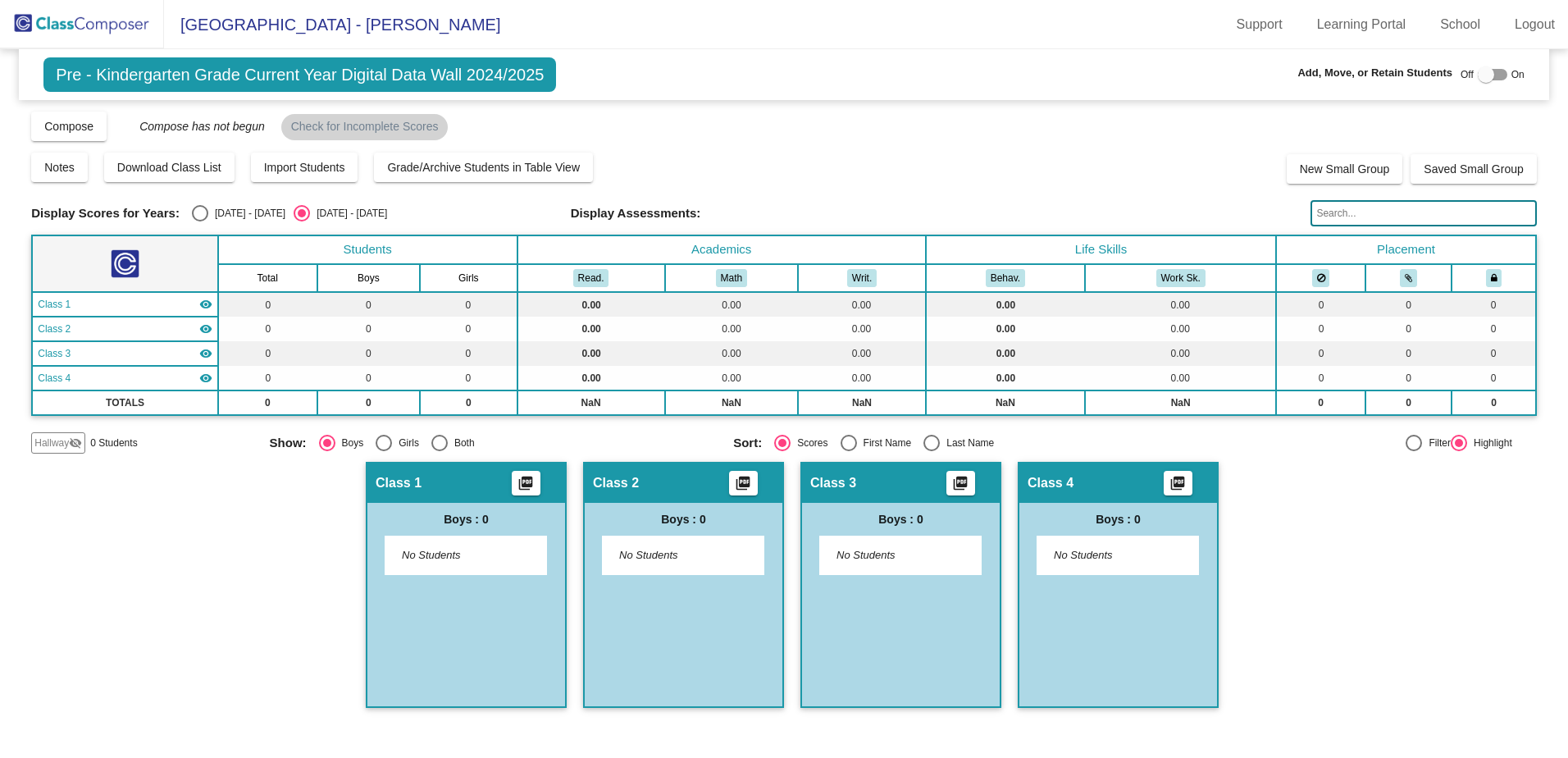
click at [381, 444] on div "Select an option" at bounding box center [384, 443] width 16 height 16
click at [383, 451] on input "Girls" at bounding box center [383, 451] width 1 height 1
radio input "true"
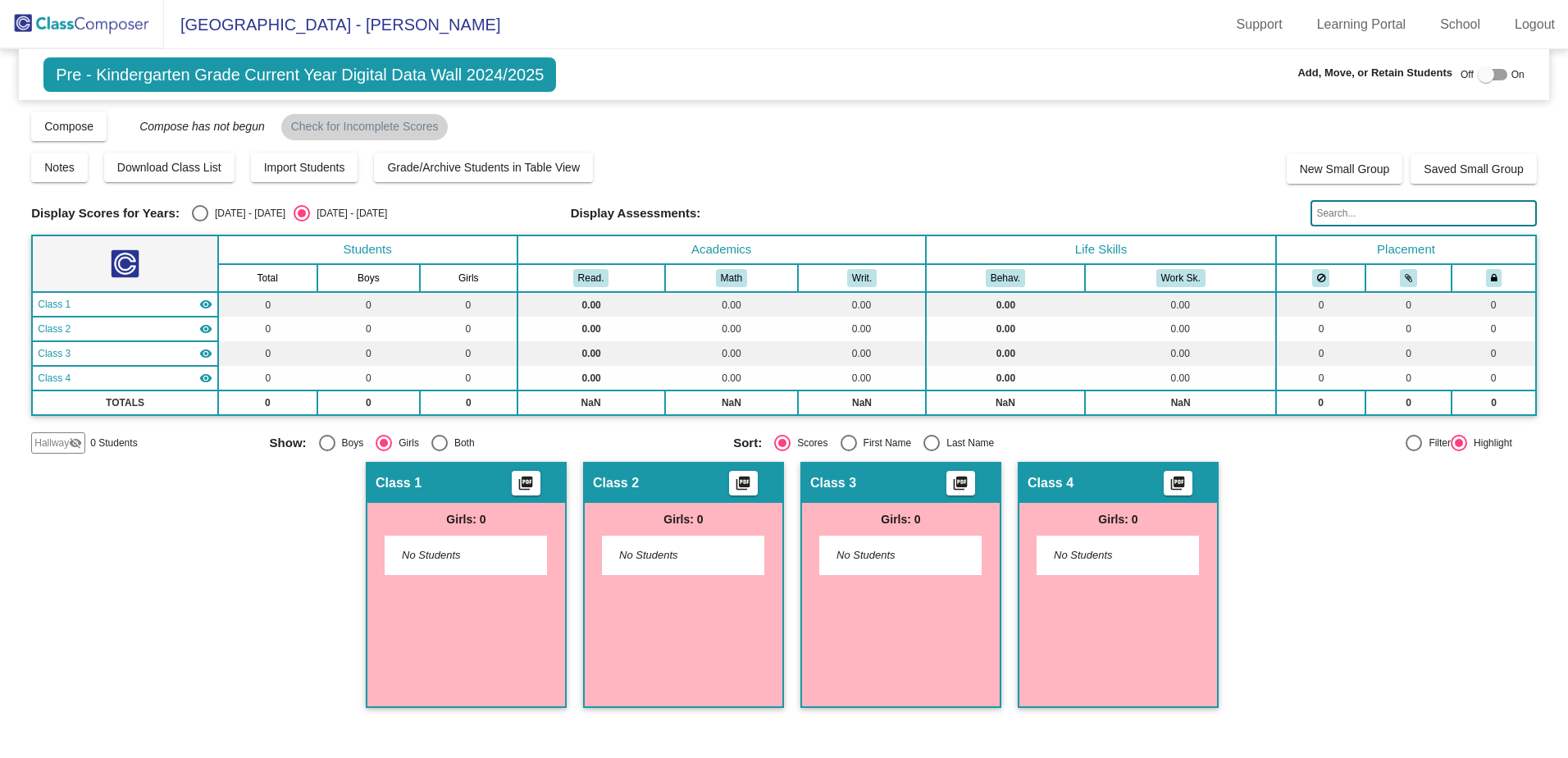
click at [432, 448] on div "Select an option" at bounding box center [440, 443] width 16 height 16
click at [439, 451] on input "Both" at bounding box center [439, 451] width 1 height 1
radio input "true"
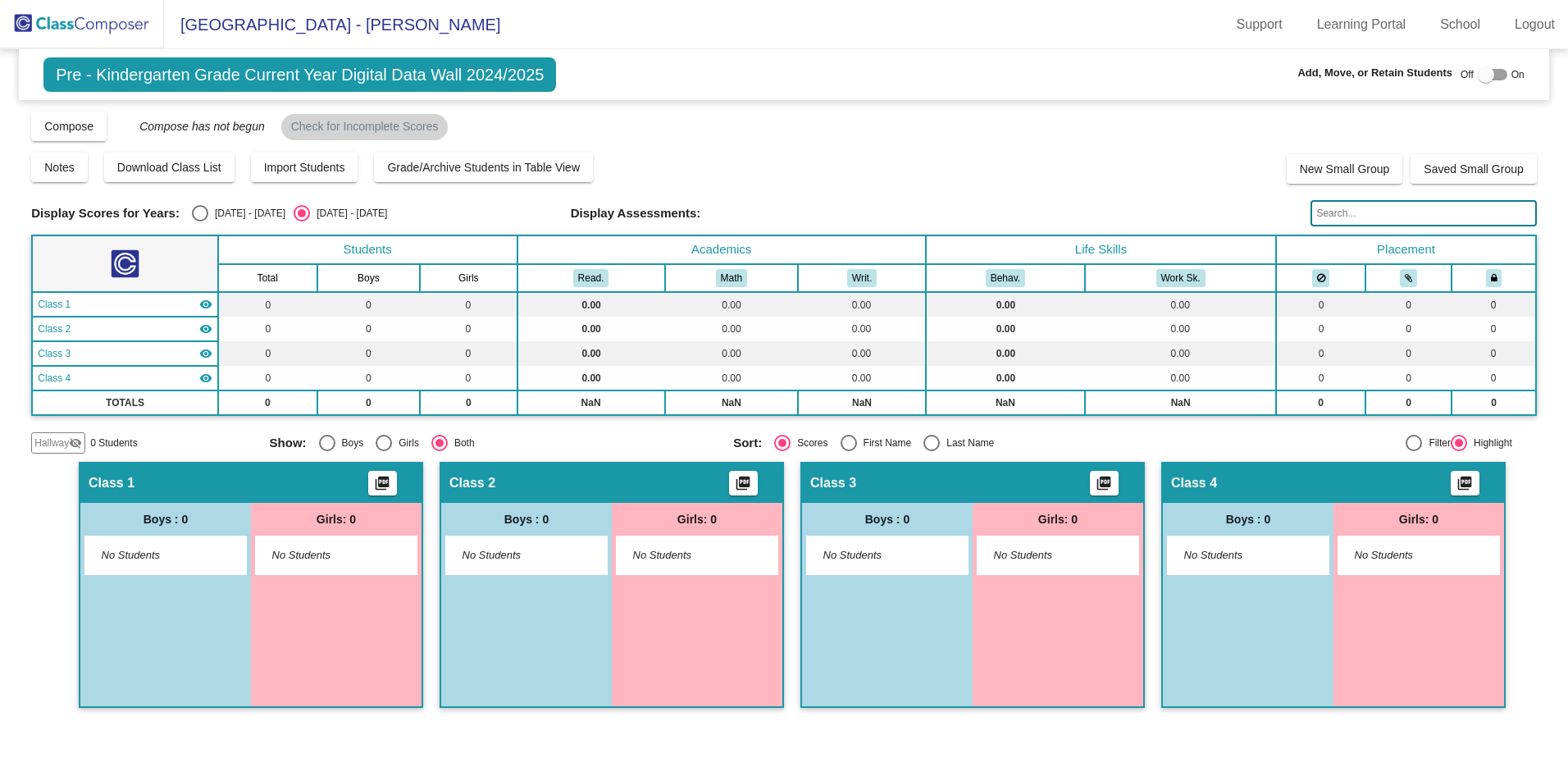
click at [1486, 75] on div at bounding box center [1486, 75] width 16 height 16
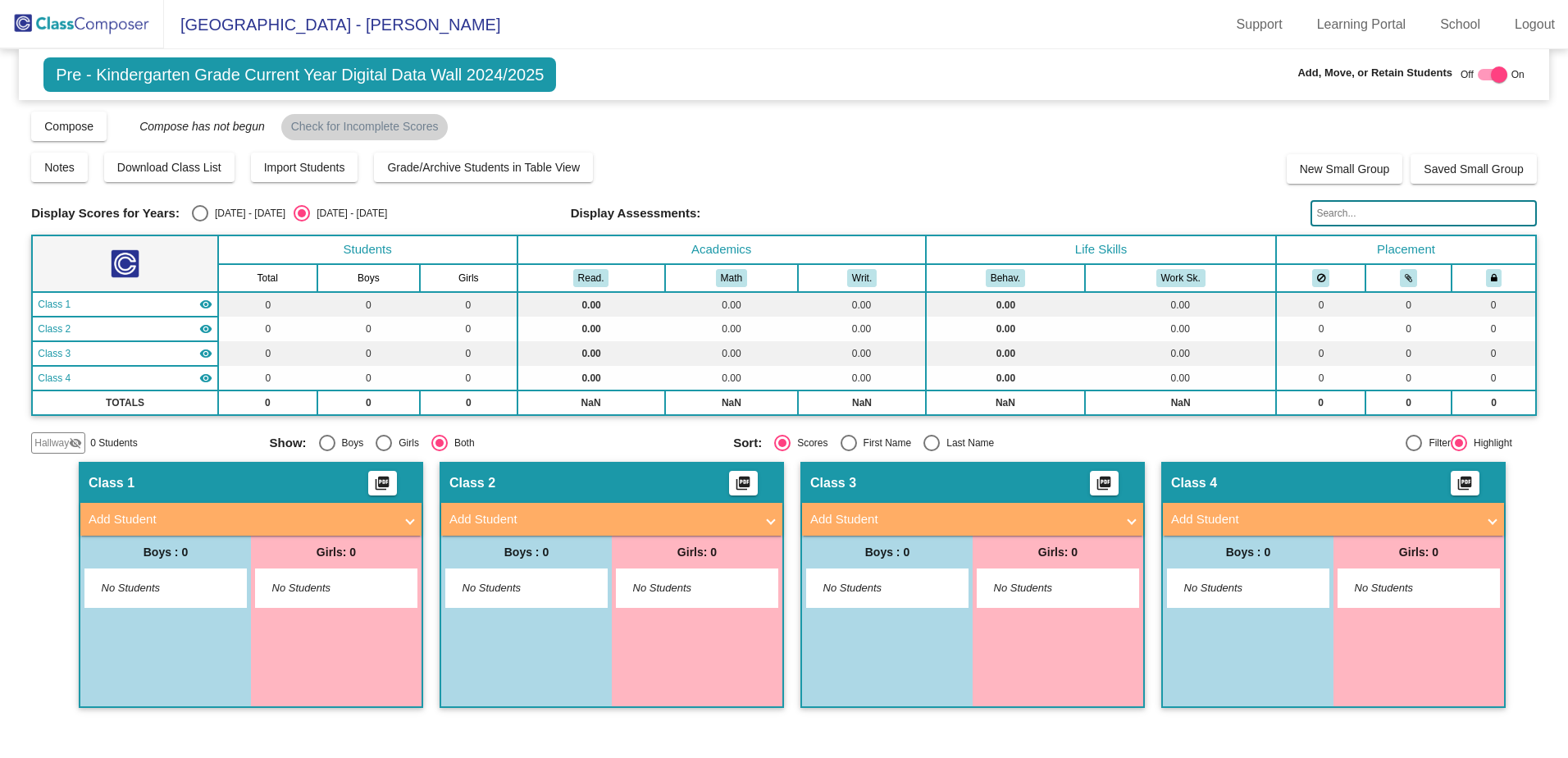
click at [210, 508] on mat-expansion-panel-header "Add Student" at bounding box center [250, 519] width 341 height 33
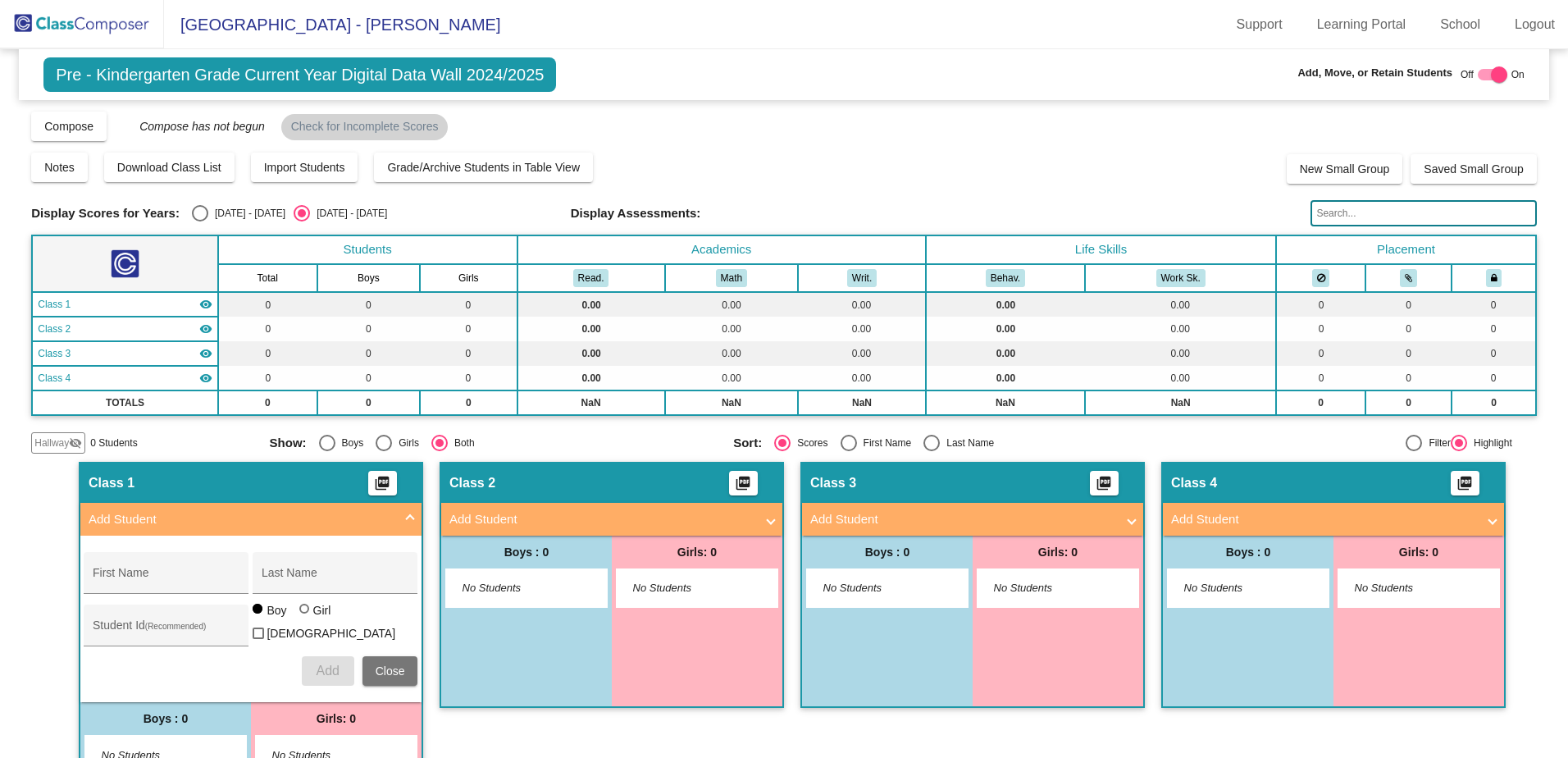
click at [208, 477] on div "Class 1 picture_as_pdf" at bounding box center [250, 483] width 341 height 39
click at [213, 483] on div "Class 1 picture_as_pdf" at bounding box center [250, 483] width 341 height 39
click at [1479, 79] on div at bounding box center [1492, 74] width 29 height 12
checkbox input "false"
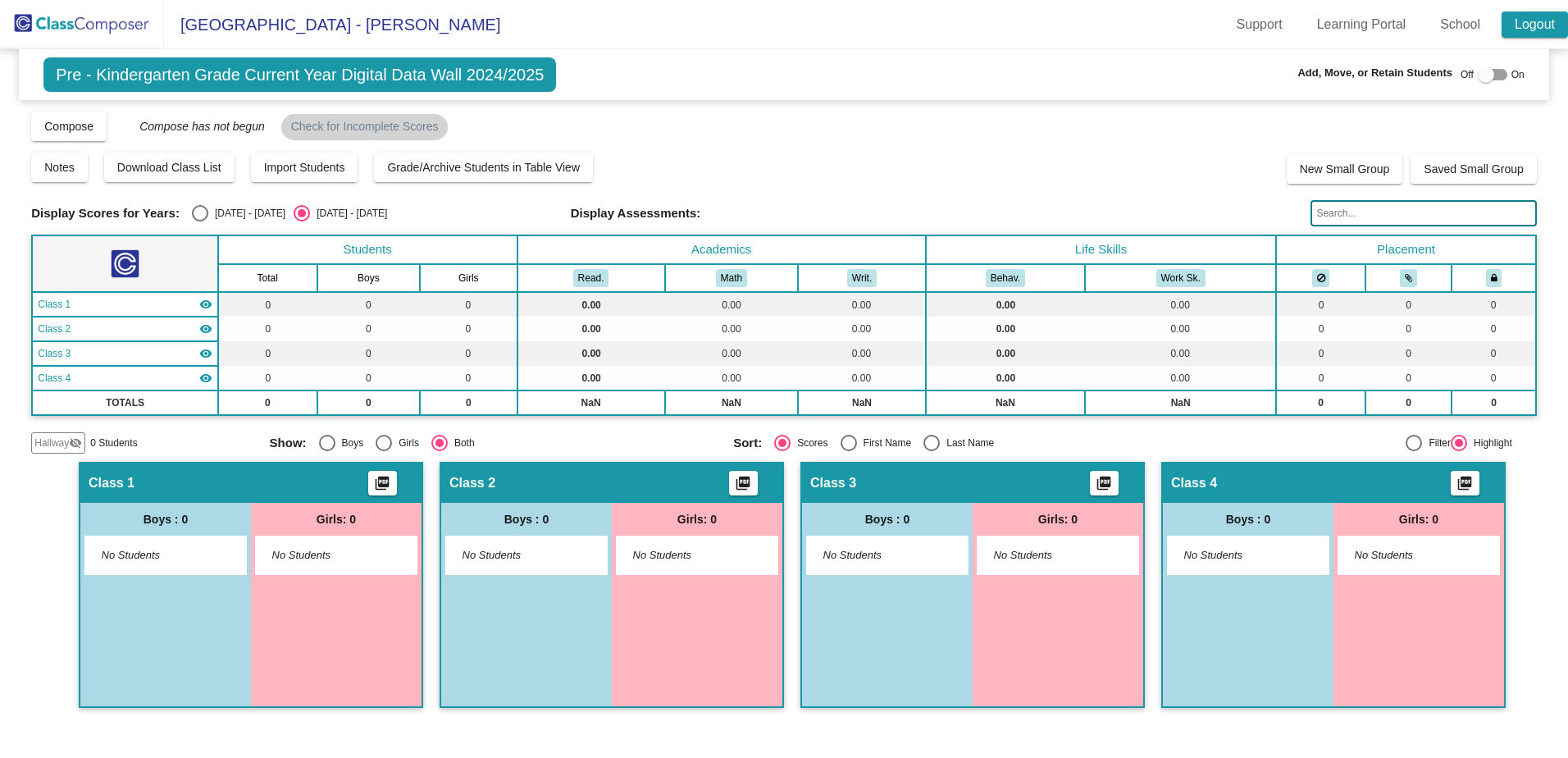
click at [1535, 36] on link "Logout" at bounding box center [1535, 24] width 67 height 26
